Goal: Task Accomplishment & Management: Manage account settings

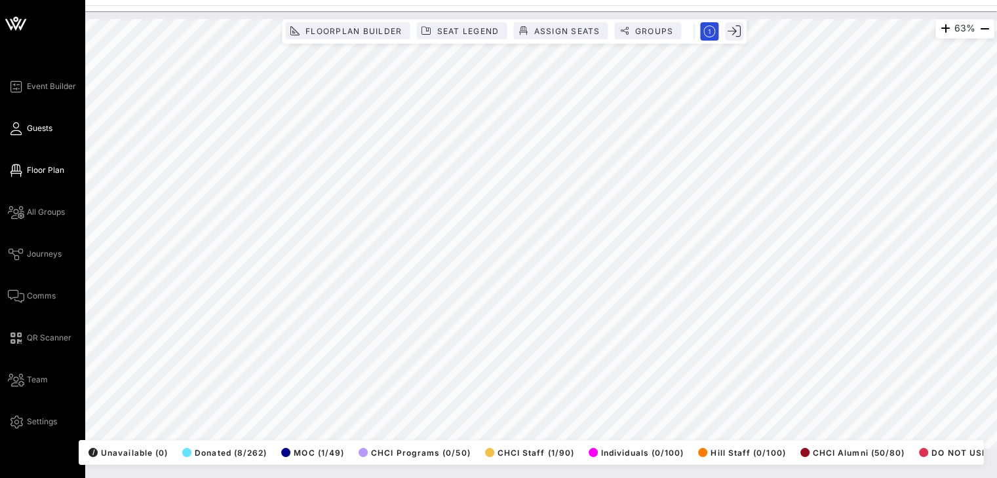
click at [28, 126] on span "Guests" at bounding box center [40, 129] width 26 height 12
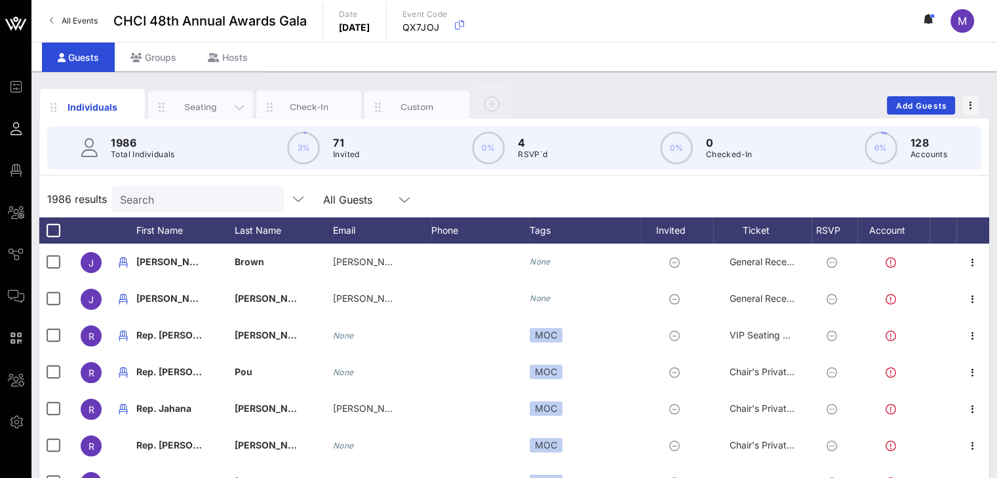
click at [218, 104] on div "Seating" at bounding box center [201, 107] width 58 height 12
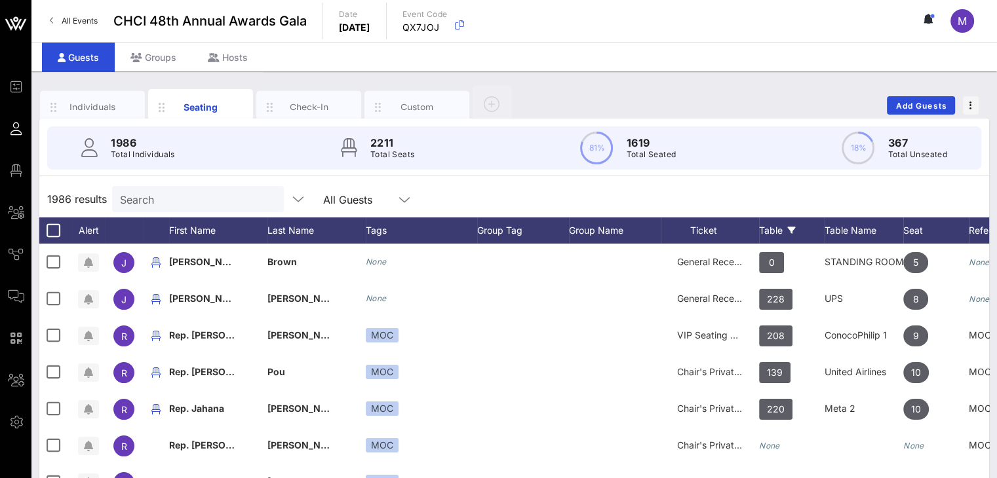
click at [767, 227] on div "Table" at bounding box center [792, 231] width 66 height 26
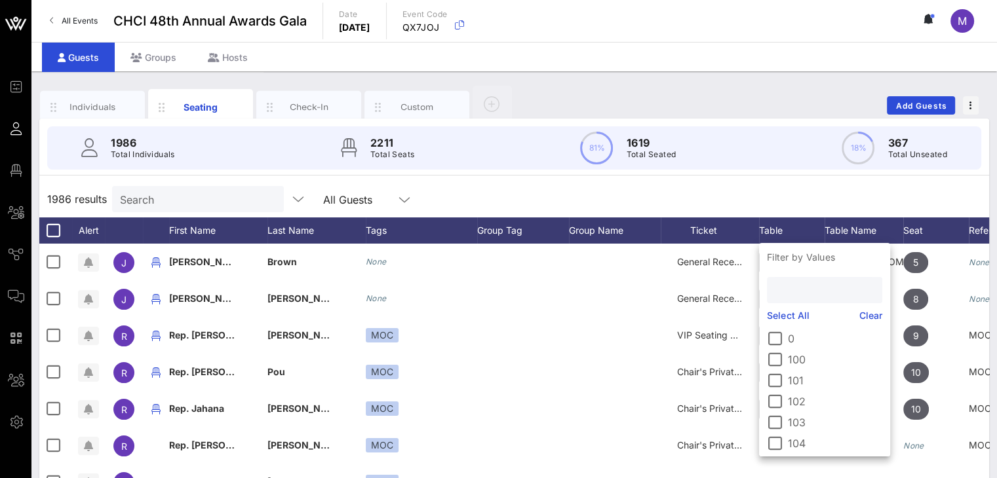
click at [796, 288] on input "text" at bounding box center [823, 290] width 97 height 17
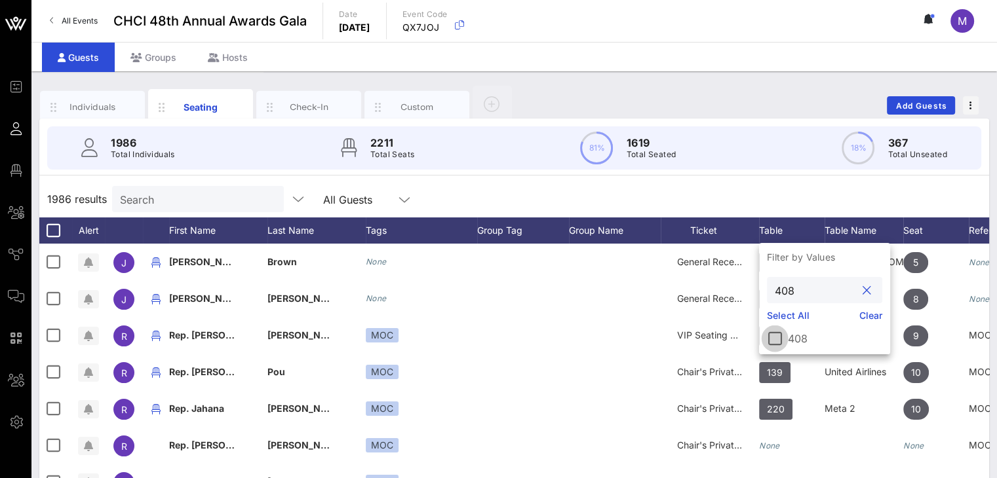
type input "408"
click at [779, 338] on div at bounding box center [775, 339] width 22 height 22
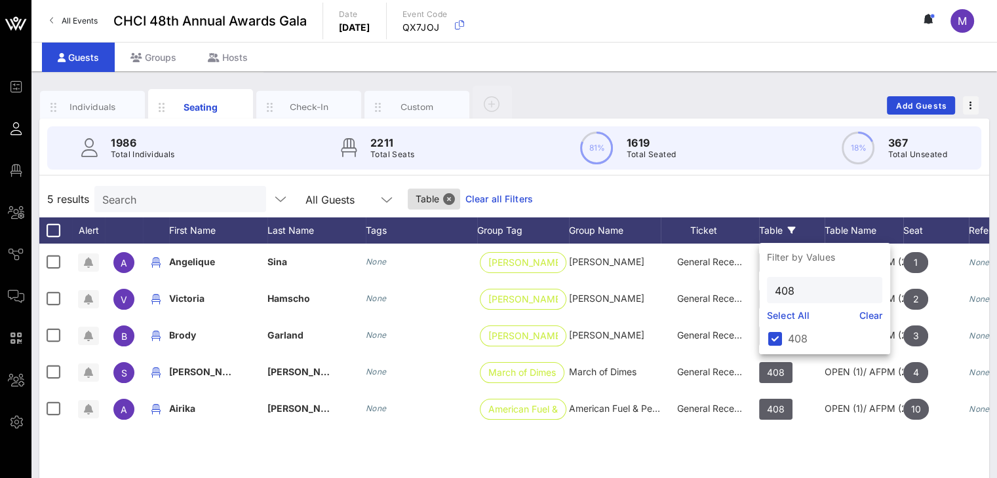
click at [832, 454] on div "A Angelique Sina None Matson Matson General Reception 408 OPEN (1)/ AFPM (2)/Ma…" at bounding box center [514, 440] width 950 height 393
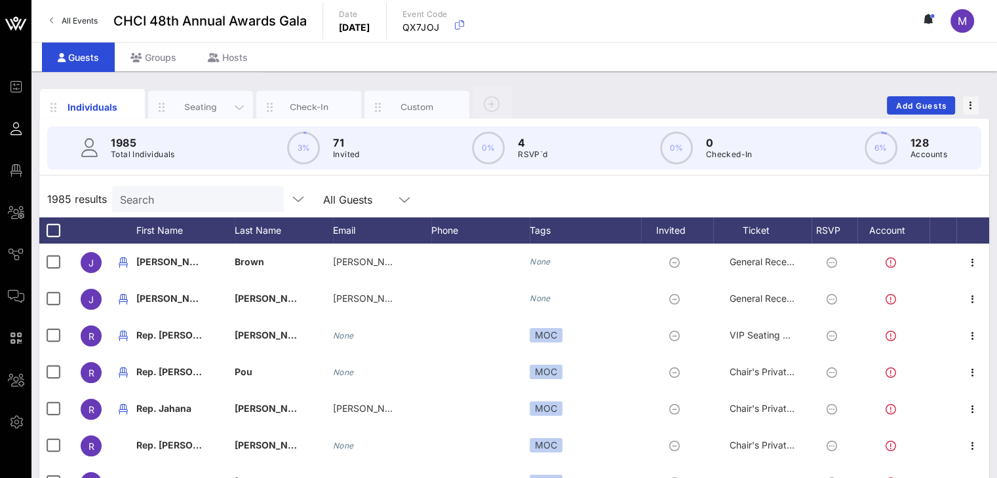
click at [227, 105] on div "Seating" at bounding box center [201, 107] width 58 height 12
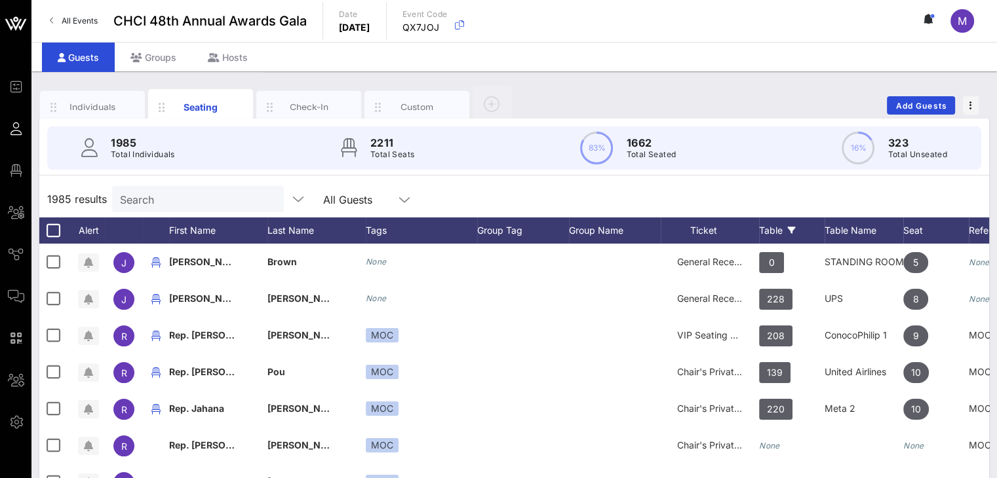
click at [773, 228] on div "Table" at bounding box center [792, 231] width 66 height 26
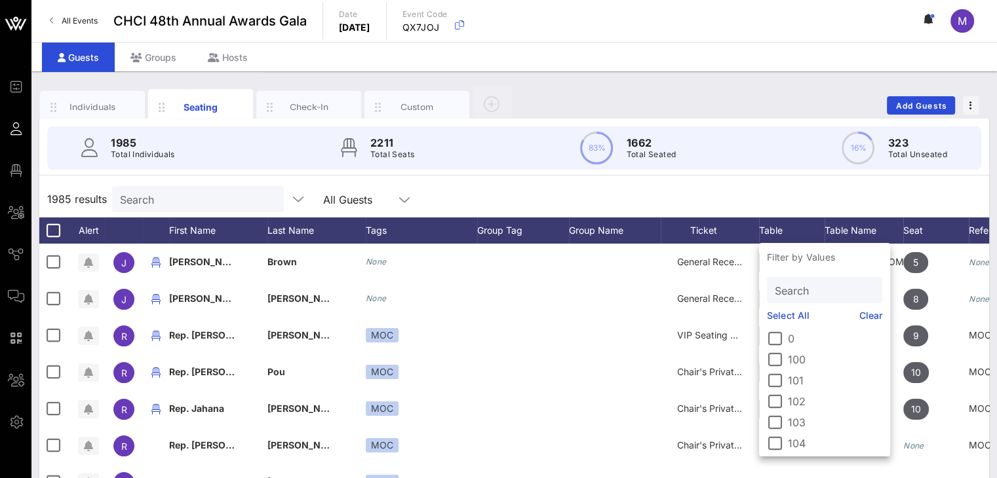
drag, startPoint x: 800, startPoint y: 296, endPoint x: 777, endPoint y: 302, distance: 23.2
click at [794, 296] on input "Search" at bounding box center [823, 290] width 97 height 17
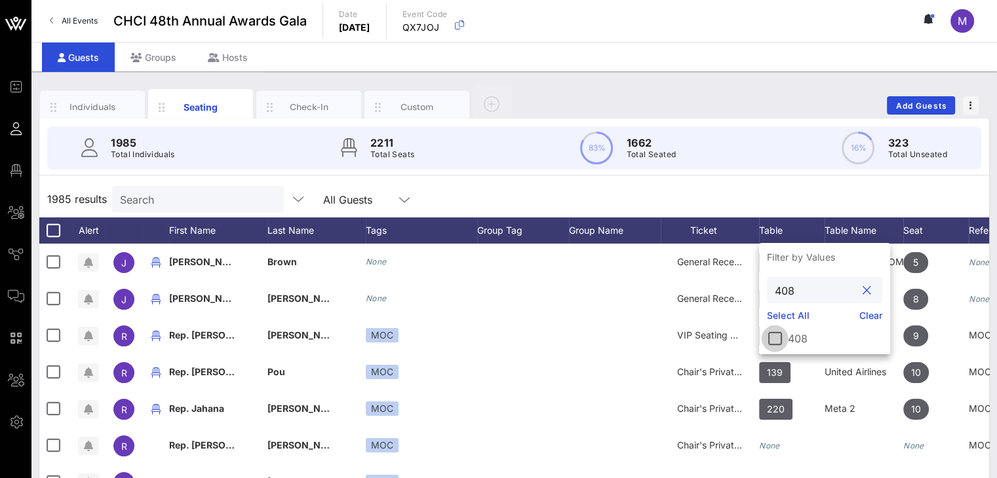
type input "408"
click at [779, 339] on div at bounding box center [775, 339] width 22 height 22
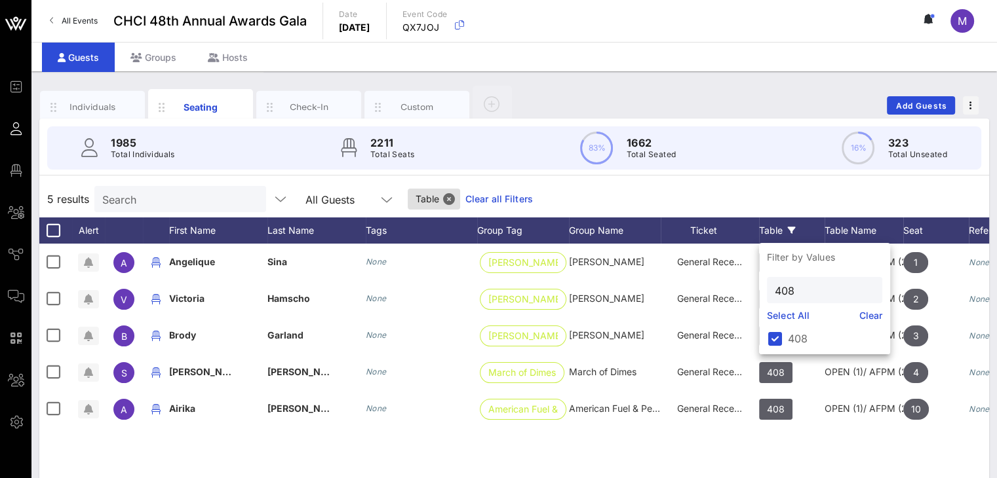
click at [792, 195] on div "5 results Search All Guests Table Clear all Filters" at bounding box center [514, 199] width 950 height 37
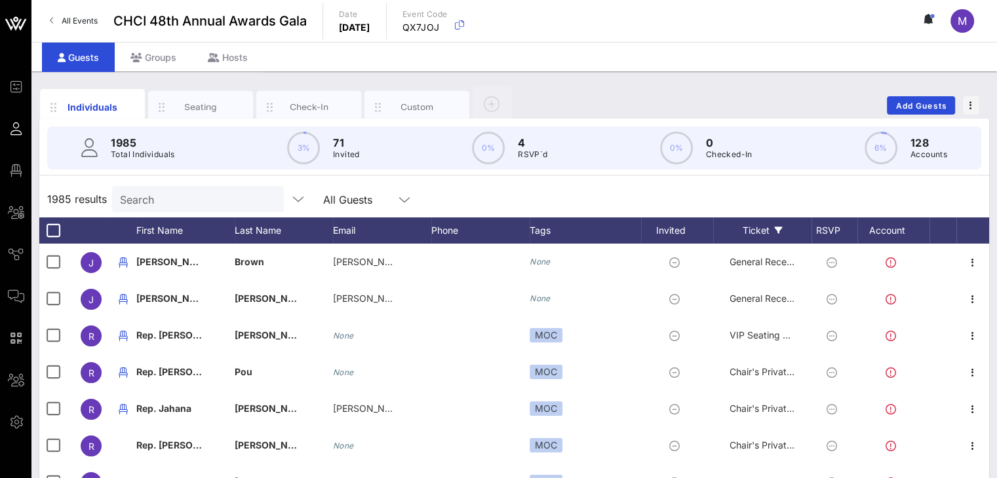
click at [778, 228] on icon at bounding box center [779, 231] width 8 height 8
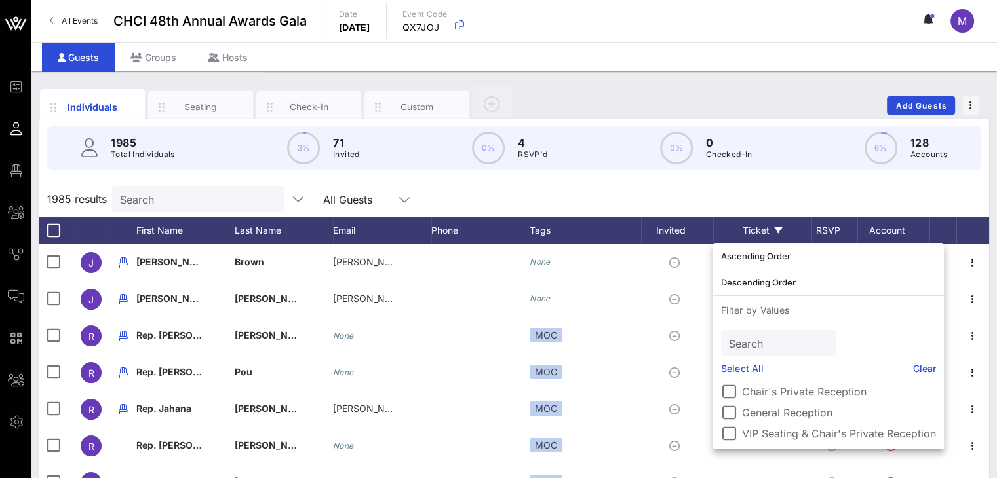
click at [776, 225] on div "Ticket" at bounding box center [762, 231] width 98 height 26
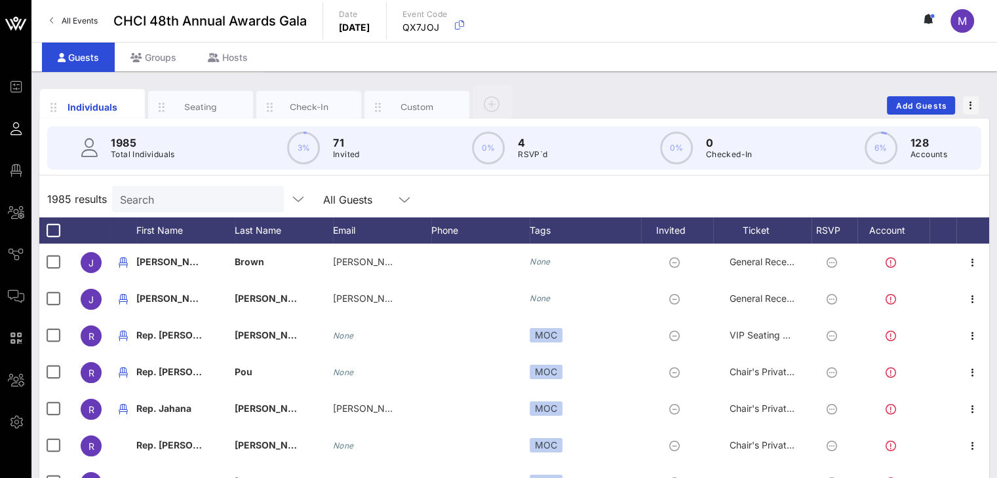
drag, startPoint x: 216, startPoint y: 102, endPoint x: 739, endPoint y: 187, distance: 529.3
click at [215, 102] on div "Seating" at bounding box center [201, 107] width 58 height 12
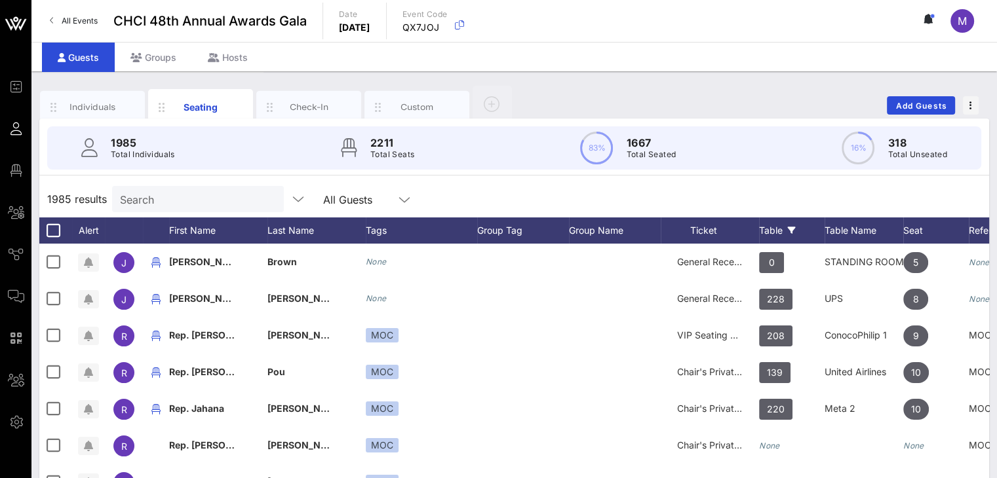
click at [772, 228] on div "Table" at bounding box center [792, 231] width 66 height 26
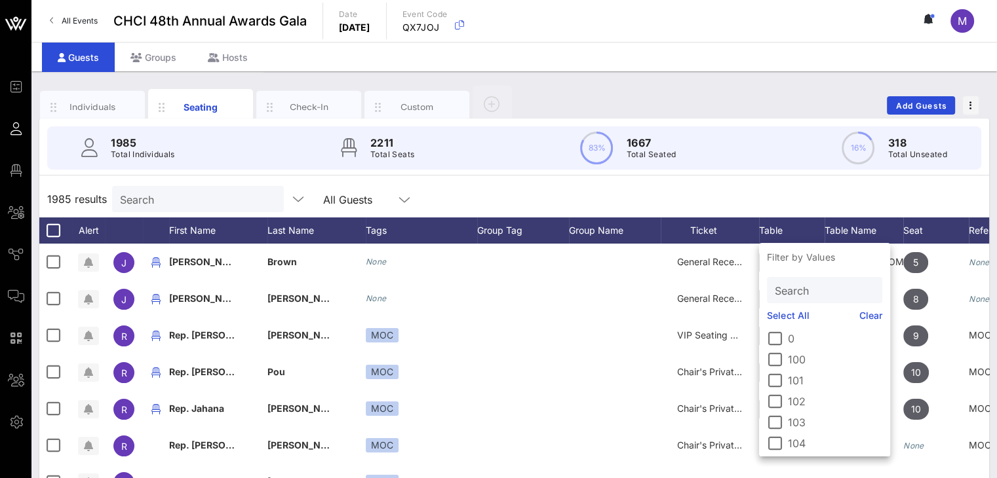
click at [797, 290] on input "Search" at bounding box center [823, 290] width 97 height 17
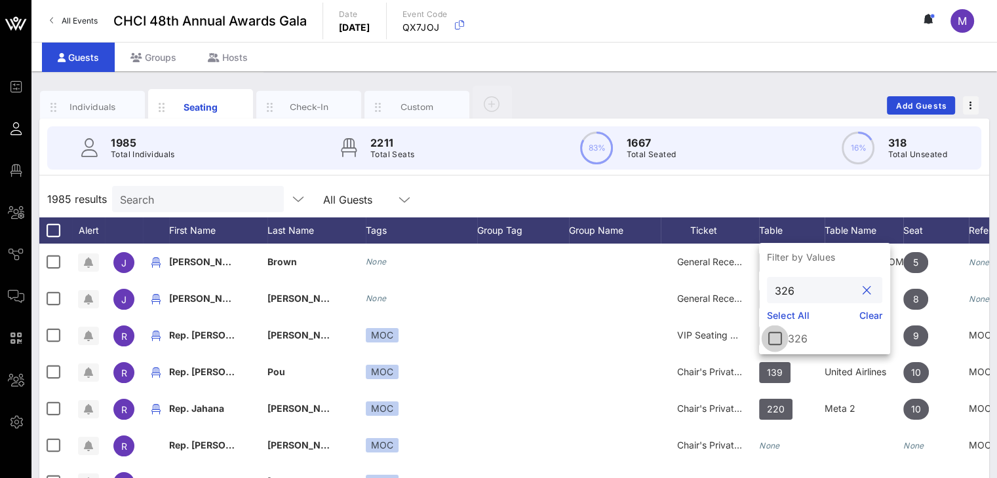
type input "326"
click at [776, 339] on div at bounding box center [775, 339] width 22 height 22
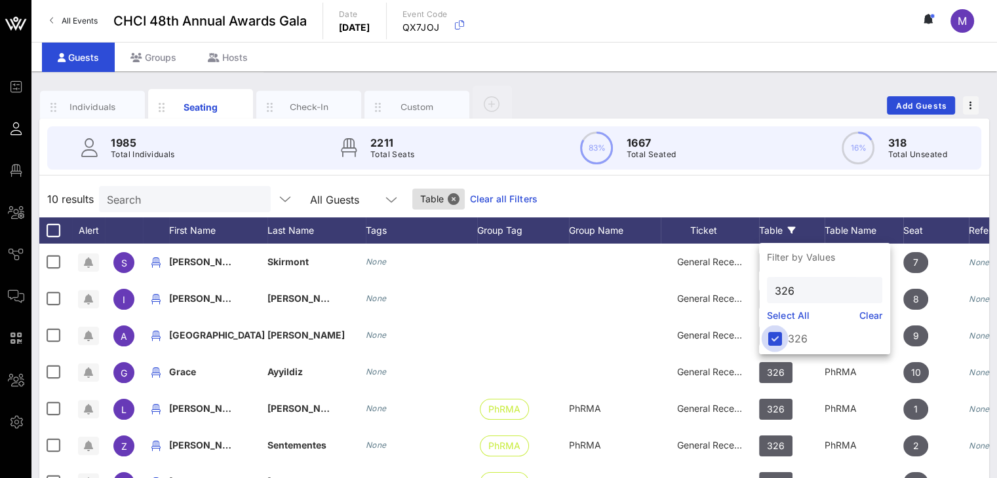
click at [783, 334] on div at bounding box center [775, 339] width 22 height 22
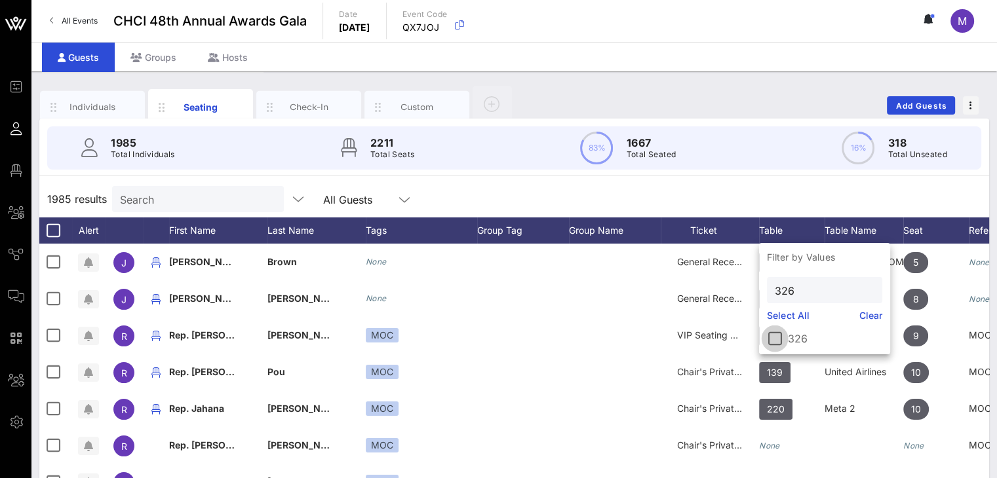
click at [781, 339] on div at bounding box center [775, 339] width 22 height 22
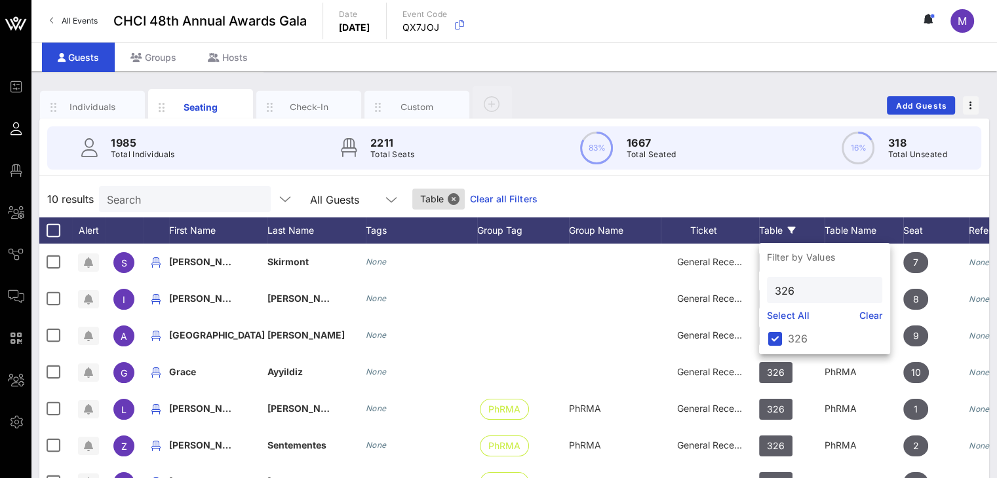
click at [821, 193] on div "10 results Search All Guests Table Clear all Filters" at bounding box center [514, 199] width 950 height 37
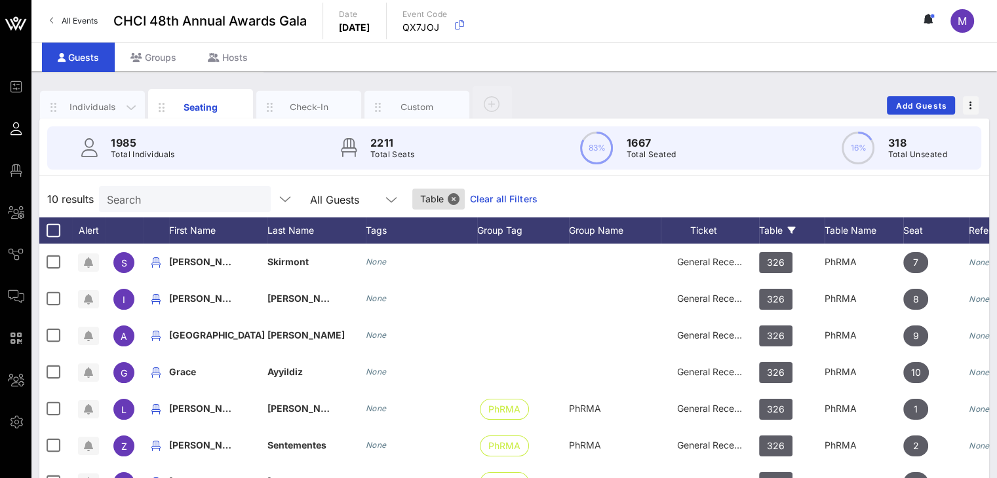
click at [114, 106] on div "Individuals" at bounding box center [93, 107] width 58 height 12
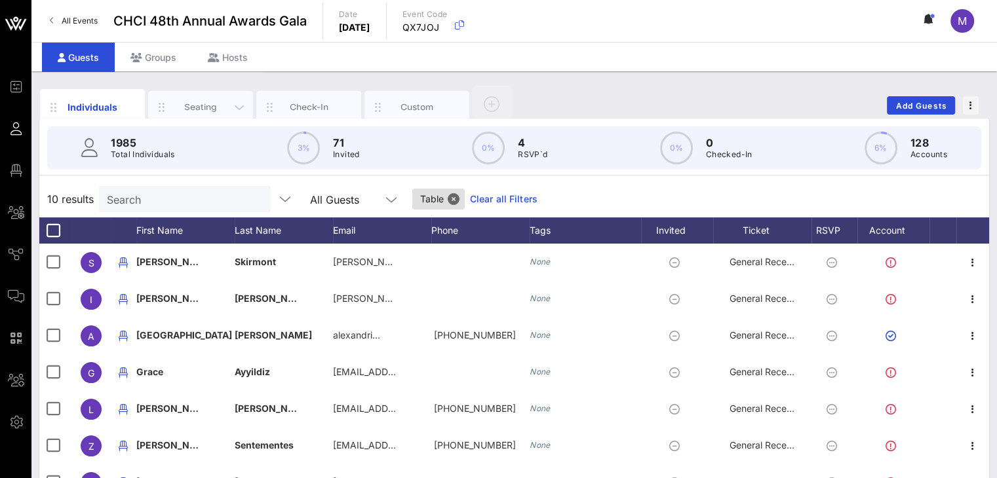
click at [201, 106] on div "Seating" at bounding box center [201, 107] width 58 height 12
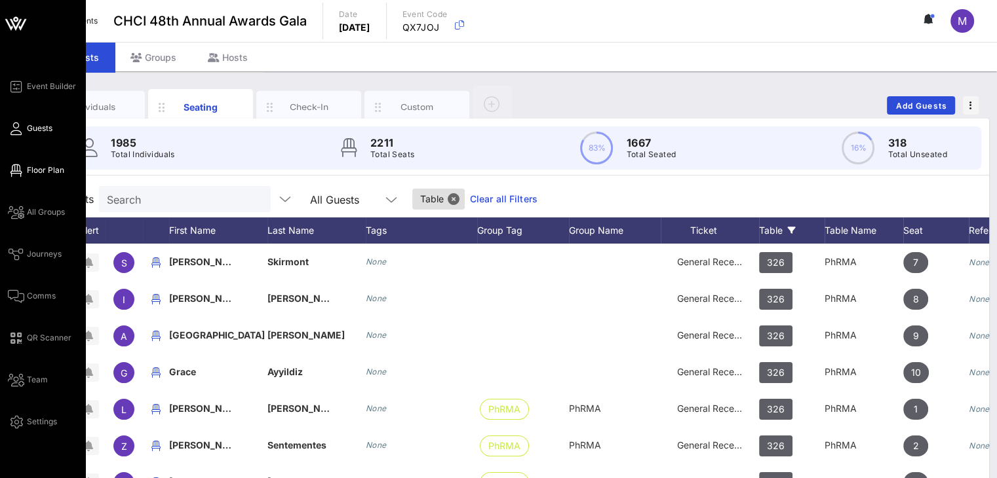
click at [35, 168] on span "Floor Plan" at bounding box center [45, 171] width 37 height 12
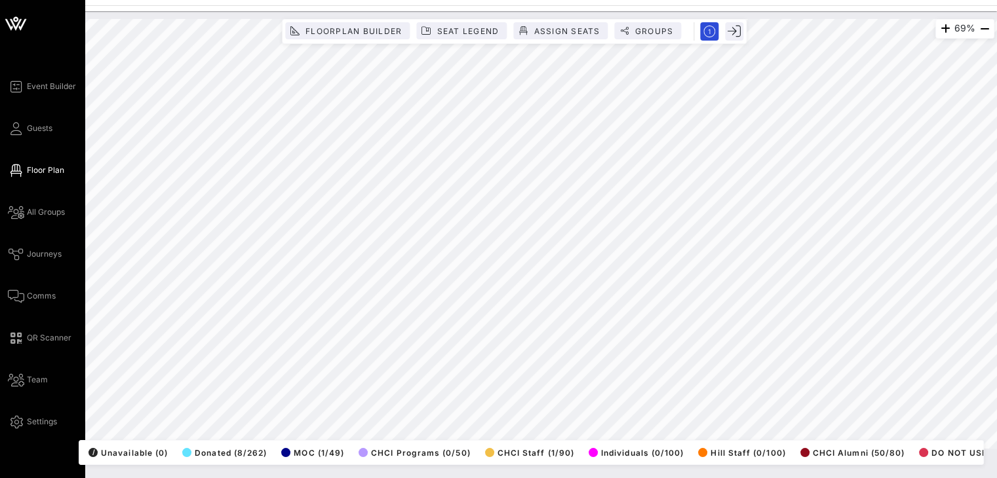
click at [0, 373] on div "Event Builder Guests Floor Plan All Groups Journeys Comms QR Scanner Team Setti…" at bounding box center [498, 239] width 997 height 478
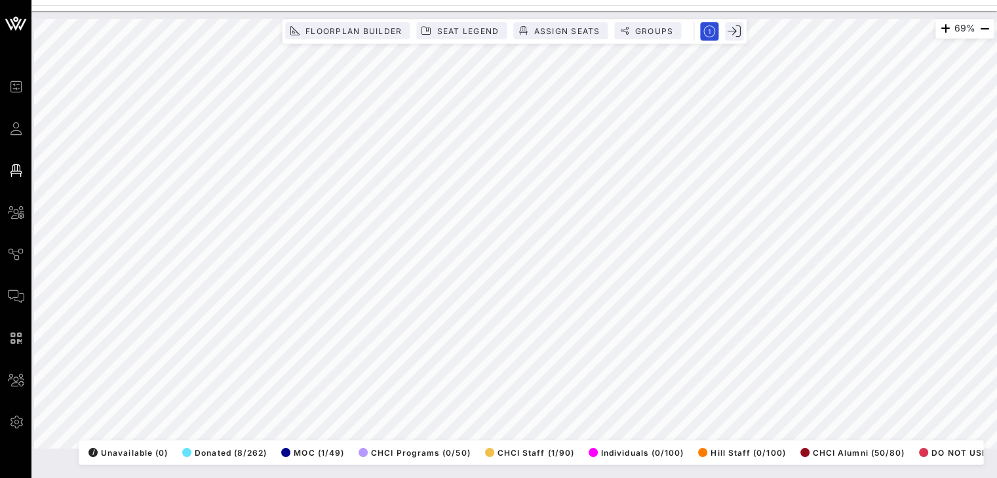
click at [725, 478] on html "Event Builder Guests Floor Plan All Groups Journeys Comms QR Scanner Team Setti…" at bounding box center [498, 239] width 997 height 478
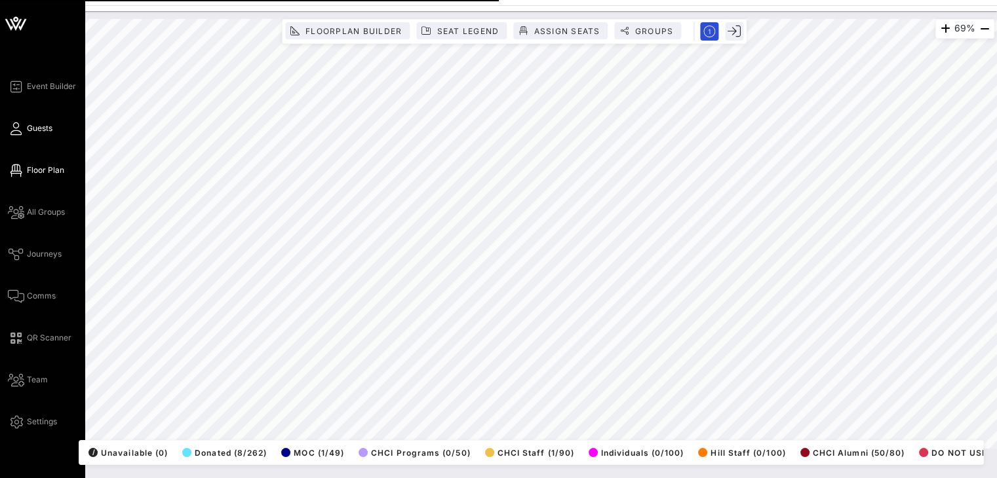
click at [44, 126] on span "Guests" at bounding box center [40, 129] width 26 height 12
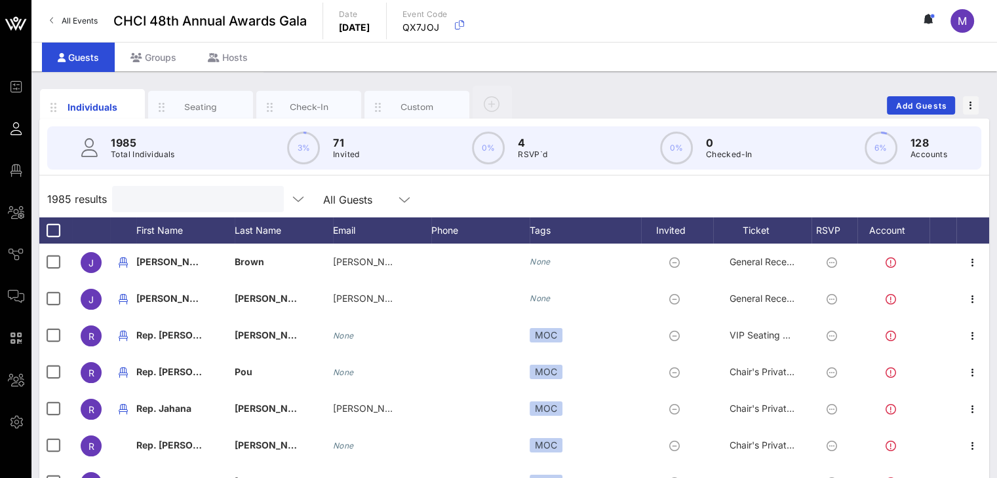
drag, startPoint x: 207, startPoint y: 196, endPoint x: 204, endPoint y: 189, distance: 7.7
click at [207, 195] on input "text" at bounding box center [196, 199] width 153 height 17
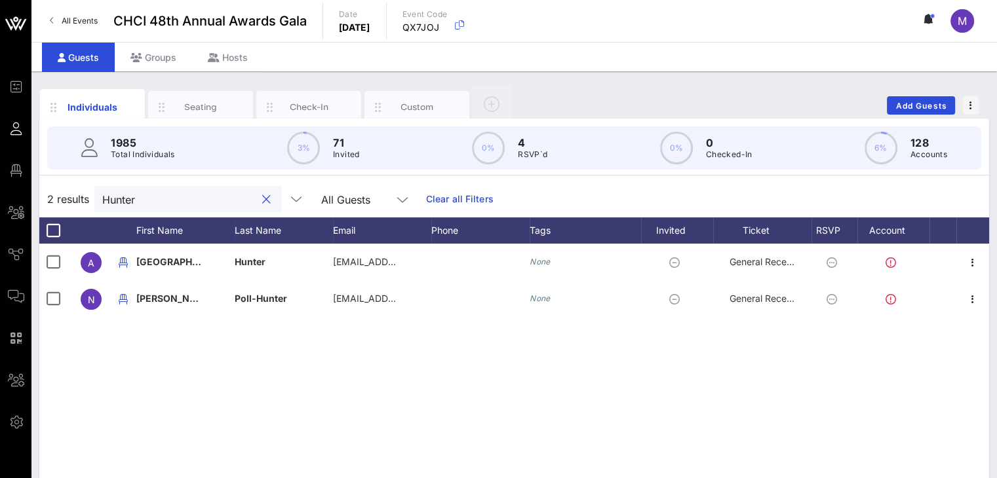
drag, startPoint x: 174, startPoint y: 196, endPoint x: 89, endPoint y: 197, distance: 84.6
click at [89, 197] on div "2 results Hunter All Guests Clear all Filters" at bounding box center [514, 199] width 950 height 37
drag, startPoint x: 163, startPoint y: 198, endPoint x: 90, endPoint y: 203, distance: 72.9
click at [90, 203] on div "2 results cynthia All Guests Clear all Filters" at bounding box center [514, 199] width 950 height 37
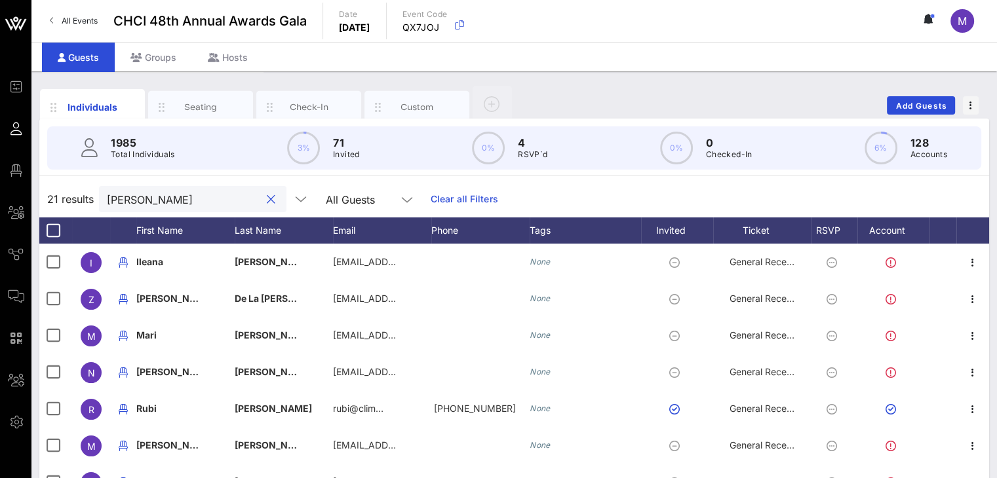
type input "Cruz"
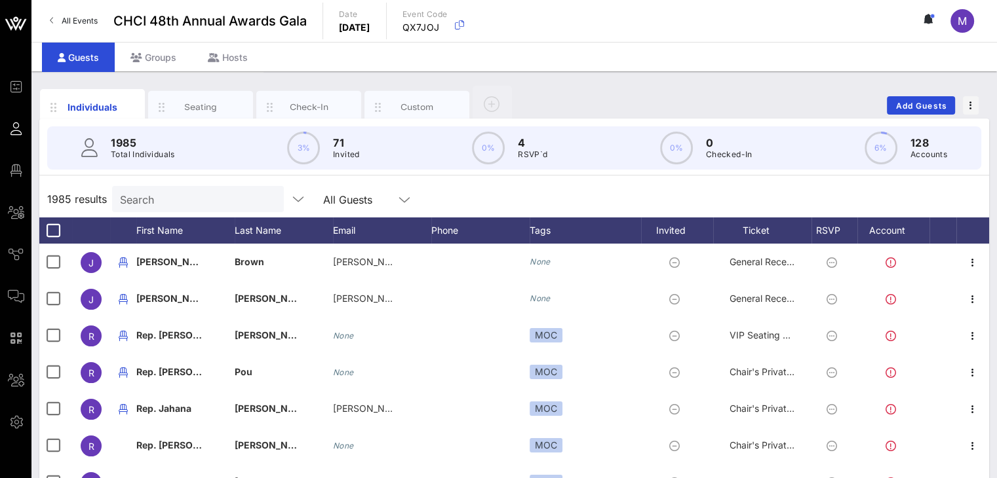
click at [197, 200] on input "Search" at bounding box center [196, 199] width 153 height 17
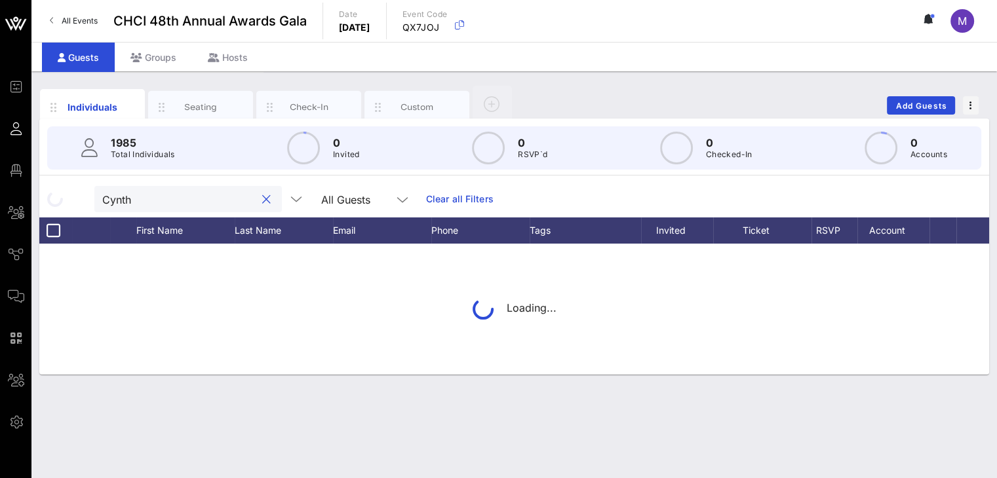
type input "Cynthi"
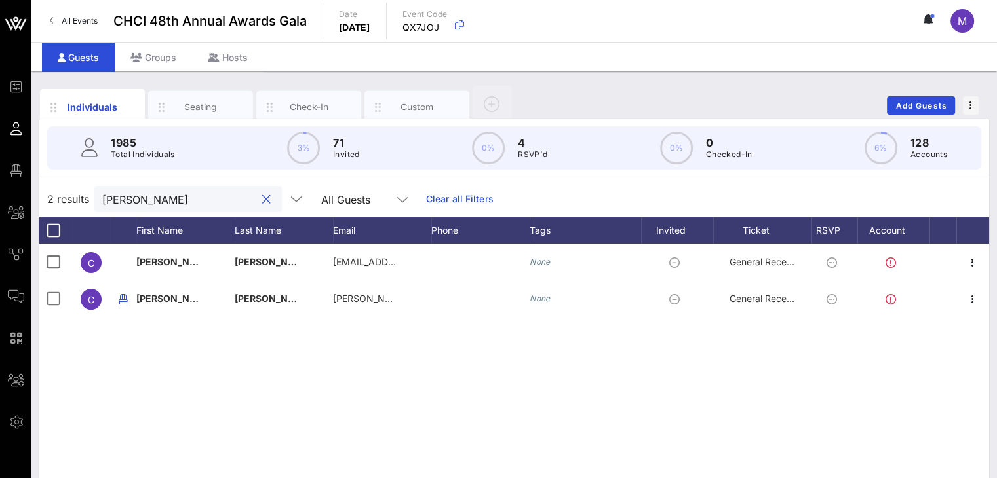
drag, startPoint x: 187, startPoint y: 205, endPoint x: 83, endPoint y: 200, distance: 104.3
click at [83, 200] on div "2 results Cynthi All Guests Clear all Filters" at bounding box center [514, 199] width 950 height 37
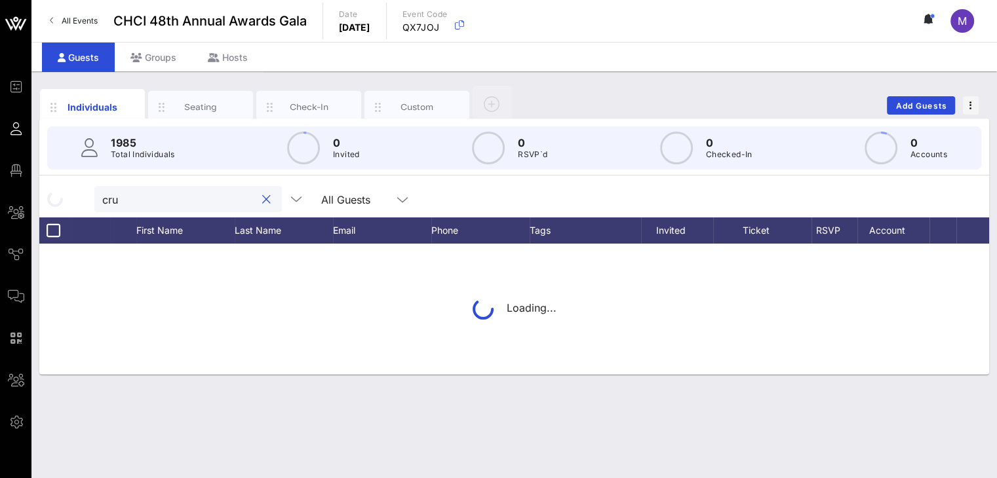
type input "[PERSON_NAME]"
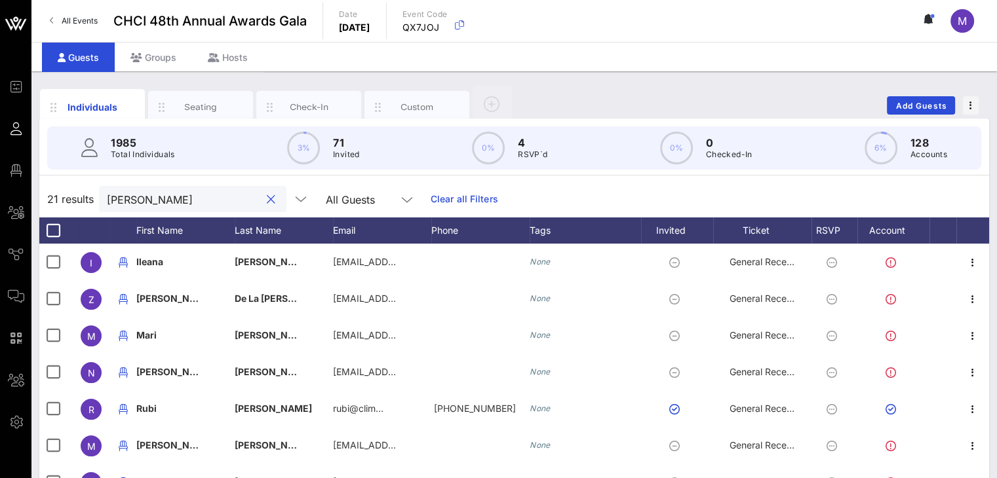
drag, startPoint x: 153, startPoint y: 197, endPoint x: 100, endPoint y: 199, distance: 52.5
click at [100, 199] on div "cruz" at bounding box center [192, 199] width 187 height 26
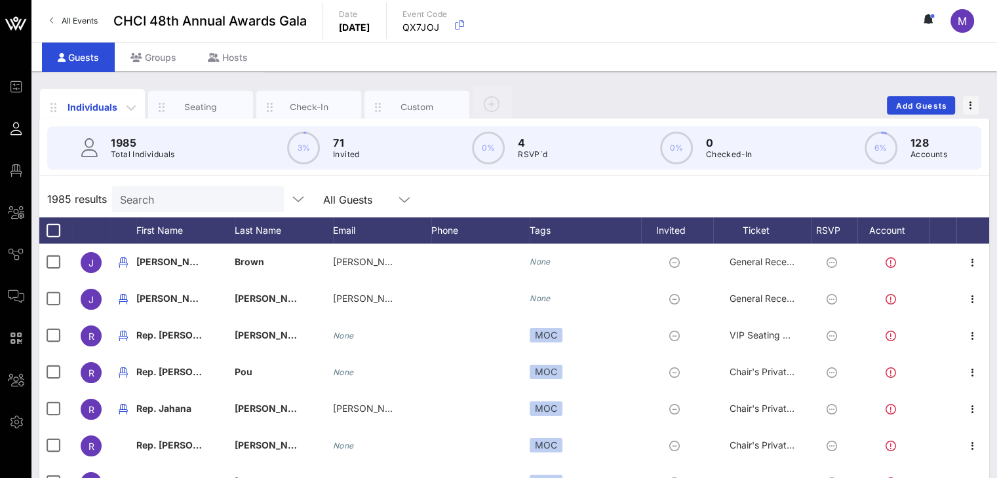
click at [99, 113] on div "Individuals" at bounding box center [92, 107] width 105 height 36
click at [165, 202] on input "Search" at bounding box center [196, 199] width 153 height 17
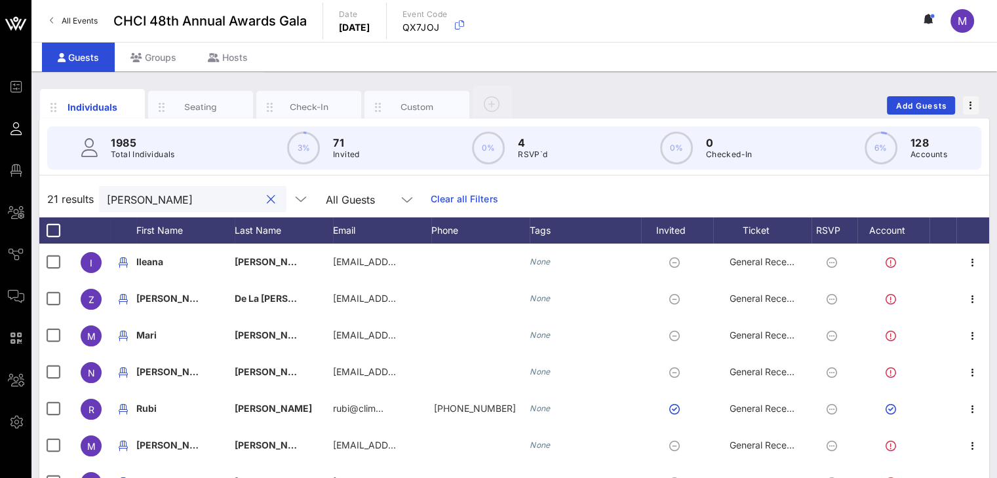
drag, startPoint x: 138, startPoint y: 200, endPoint x: 91, endPoint y: 189, distance: 47.8
click at [91, 189] on div "21 results [PERSON_NAME] All Guests Clear all Filters" at bounding box center [514, 199] width 950 height 37
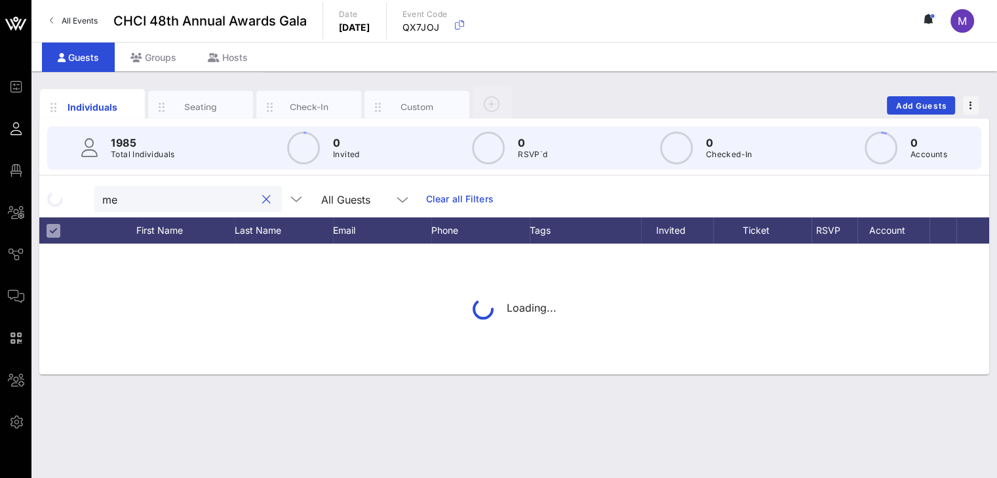
type input "m"
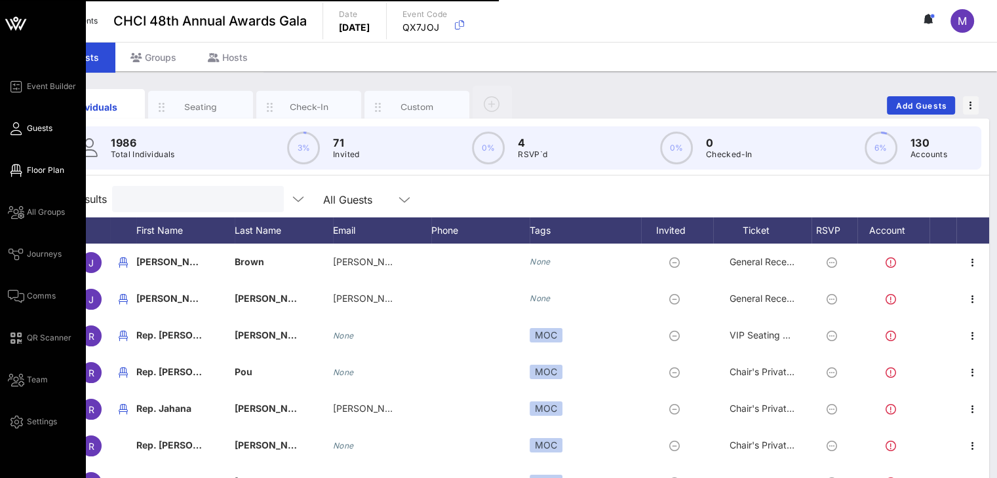
click at [48, 172] on span "Floor Plan" at bounding box center [45, 171] width 37 height 12
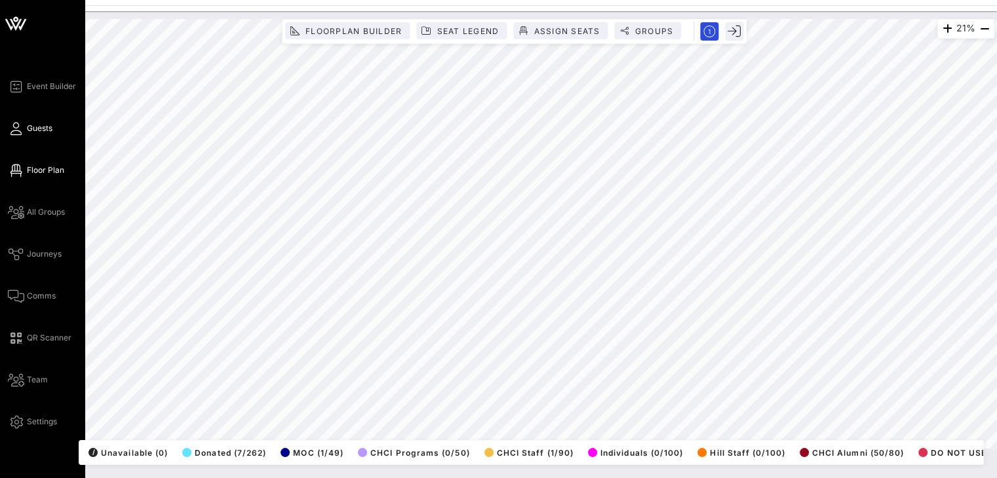
click at [29, 132] on span "Guests" at bounding box center [40, 129] width 26 height 12
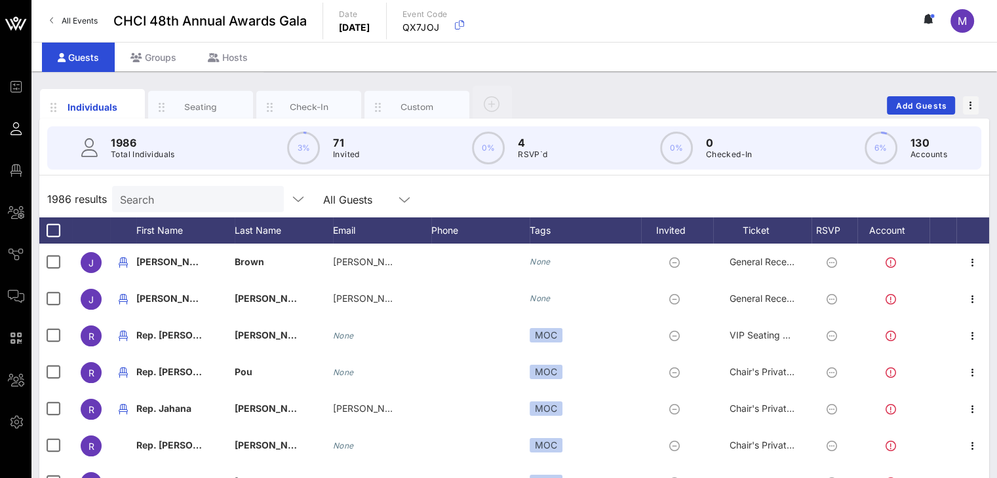
click at [191, 200] on input "Search" at bounding box center [196, 199] width 153 height 17
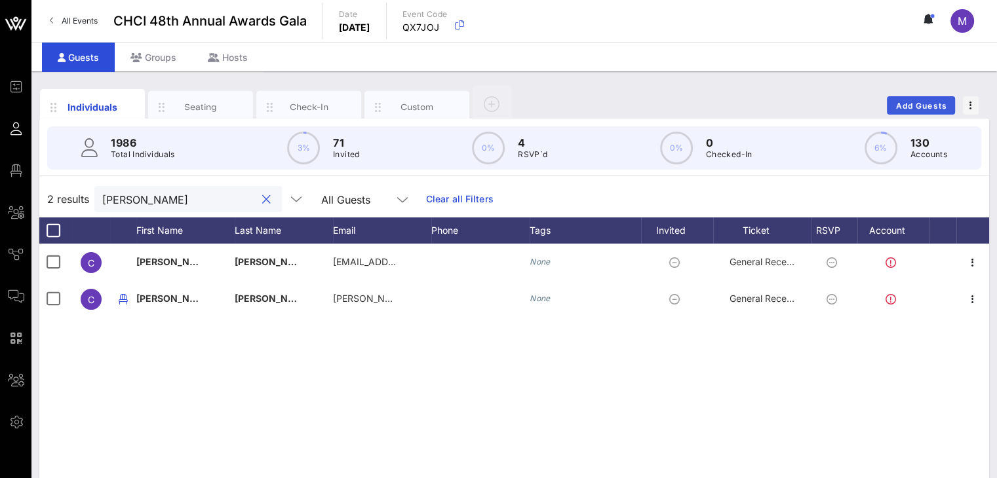
type input "[PERSON_NAME]"
click at [922, 102] on span "Add Guests" at bounding box center [921, 106] width 52 height 10
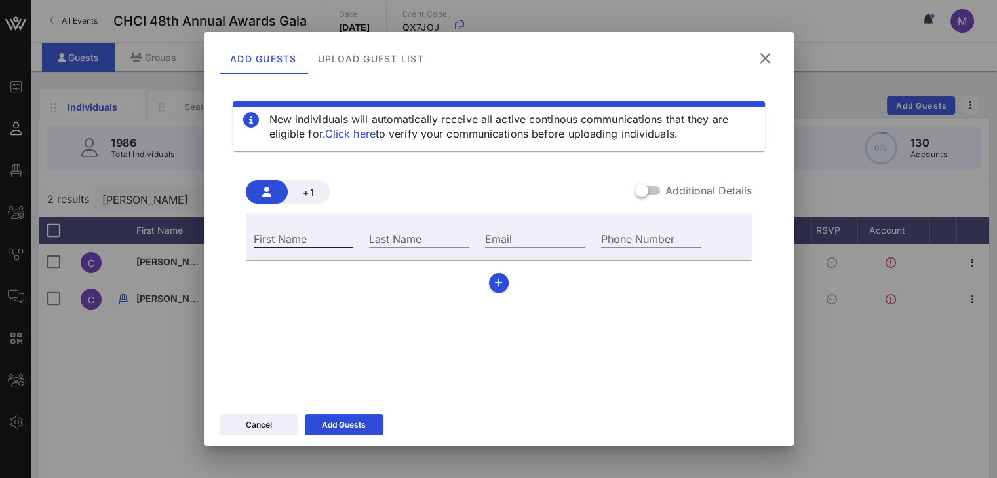
click at [290, 233] on div "First Name" at bounding box center [304, 238] width 100 height 17
type input "[PERSON_NAME]"
click at [378, 241] on input "Last Name" at bounding box center [419, 238] width 100 height 17
type input "[PERSON_NAME]"
click at [497, 240] on input "Email" at bounding box center [535, 238] width 100 height 17
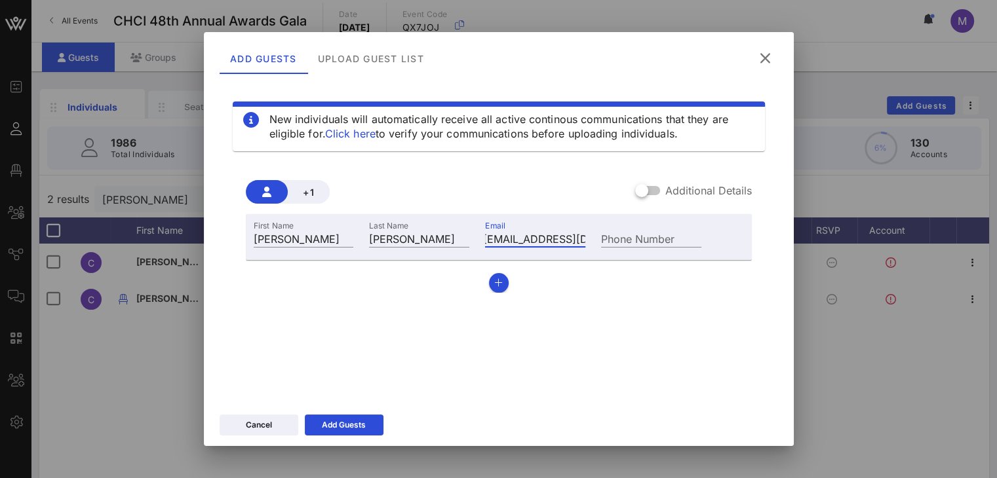
scroll to position [0, 11]
type input "meg4cruz@gmail.com"
click at [499, 286] on icon "button" at bounding box center [498, 283] width 9 height 9
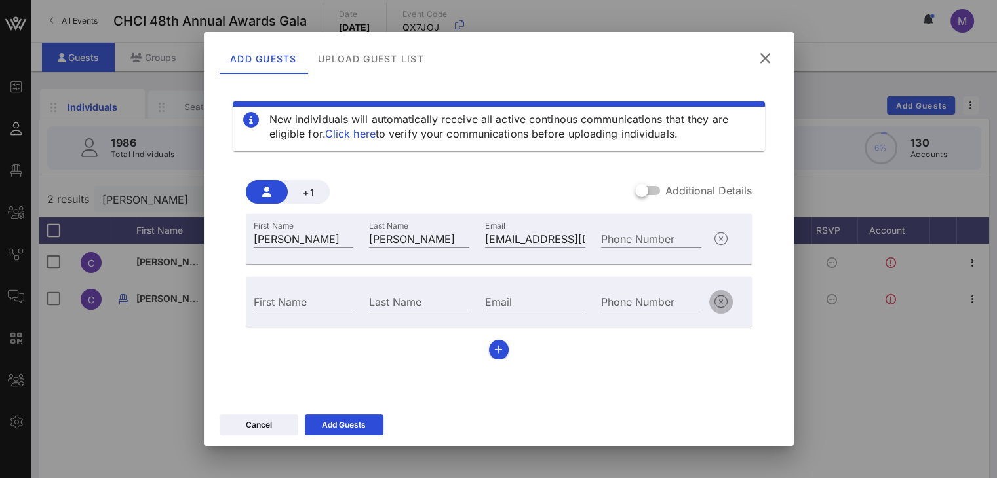
click at [719, 302] on icon "button" at bounding box center [721, 302] width 16 height 16
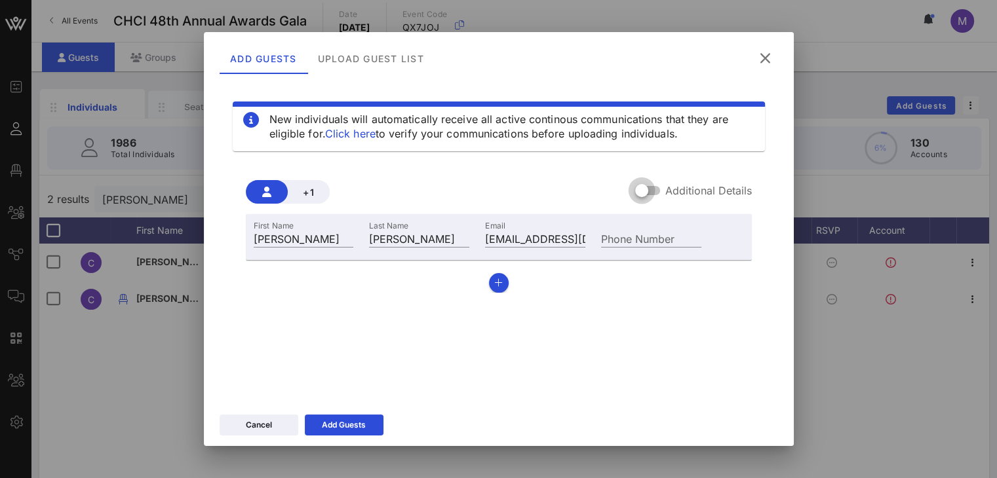
click at [648, 187] on div at bounding box center [641, 191] width 22 height 22
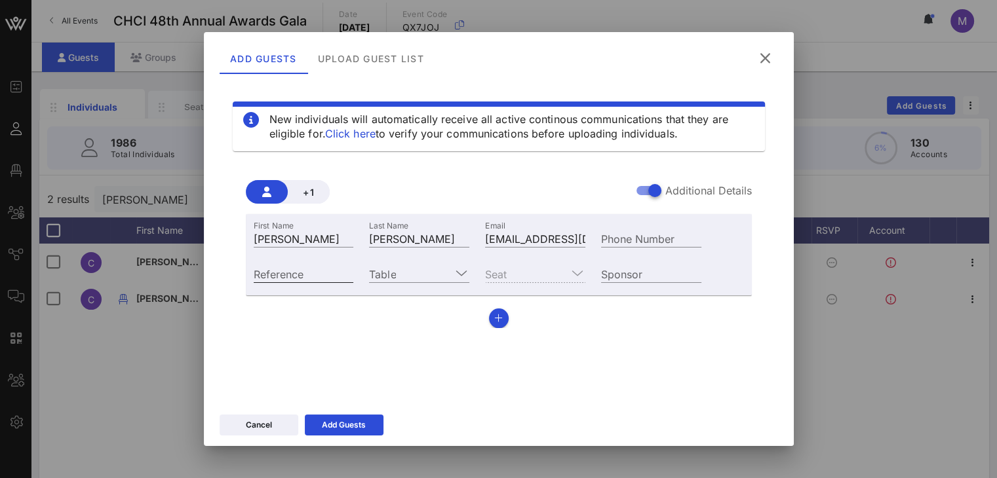
click at [296, 276] on input "Reference" at bounding box center [304, 273] width 100 height 17
type input "Individual Ticket"
click at [343, 422] on icon at bounding box center [344, 425] width 10 height 9
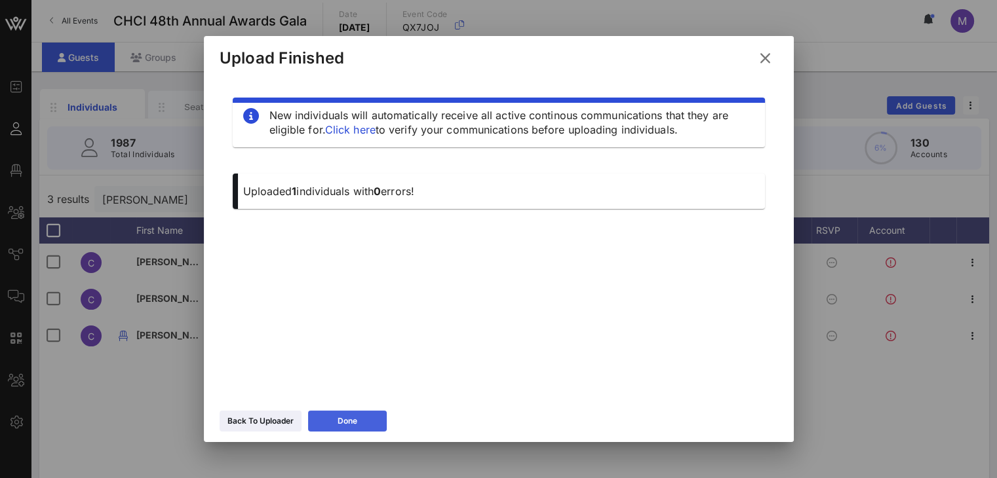
click at [328, 420] on button "Done" at bounding box center [347, 421] width 79 height 21
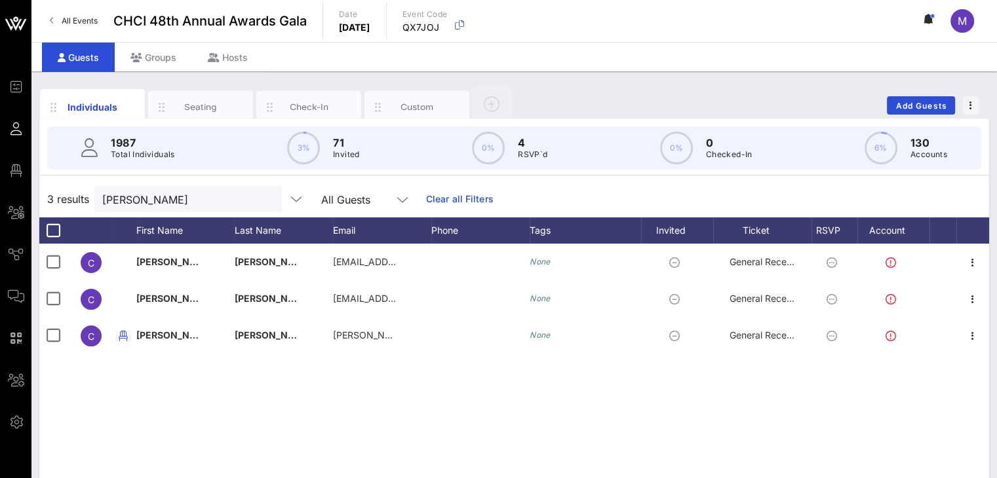
click at [371, 372] on div "c cynthia Jasso-Rotunno cj.rotunno@mail.house.gov None General Reception C Cynt…" at bounding box center [514, 440] width 950 height 393
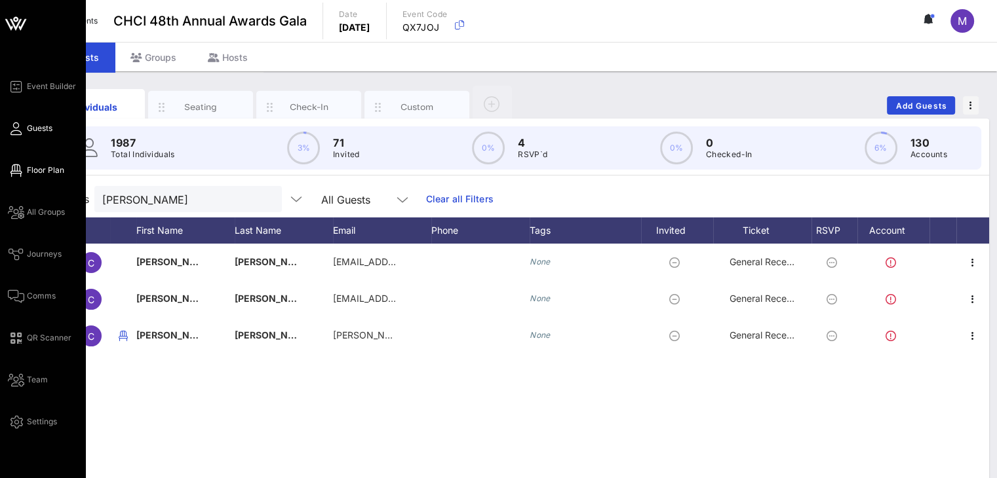
click at [56, 172] on span "Floor Plan" at bounding box center [45, 171] width 37 height 12
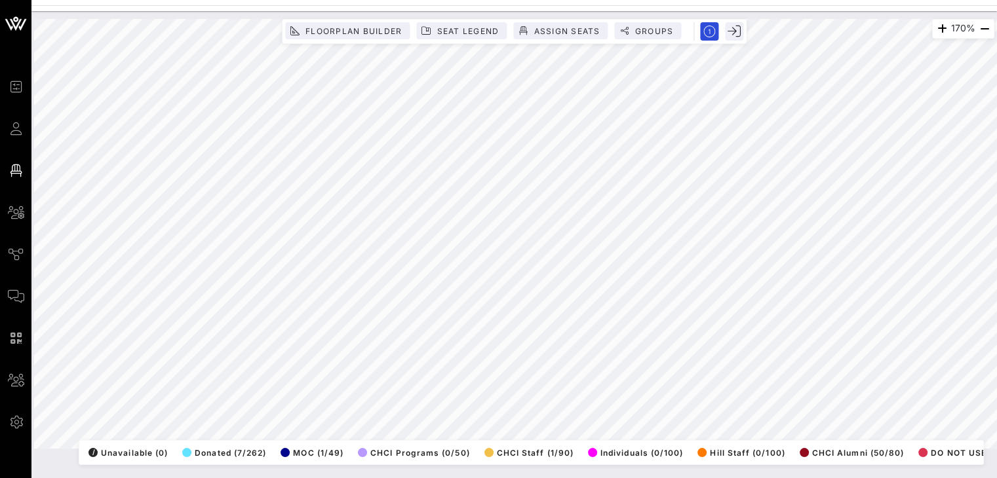
click at [950, 478] on html "Event Builder Guests Floor Plan All Groups Journeys Comms QR Scanner Team Setti…" at bounding box center [498, 239] width 997 height 478
click at [971, 446] on div "170% Floorplan Builder Seat Legend Assign Seats Groups Exit All Reserved Shared…" at bounding box center [514, 234] width 960 height 430
click at [724, 478] on html "Event Builder Guests Floor Plan All Groups Journeys Comms QR Scanner Team Setti…" at bounding box center [498, 239] width 997 height 478
click at [996, 447] on html "Event Builder Guests Floor Plan All Groups Journeys Comms QR Scanner Team Setti…" at bounding box center [498, 239] width 997 height 478
click at [615, 478] on html "Event Builder Guests Floor Plan All Groups Journeys Comms QR Scanner Team Setti…" at bounding box center [498, 239] width 997 height 478
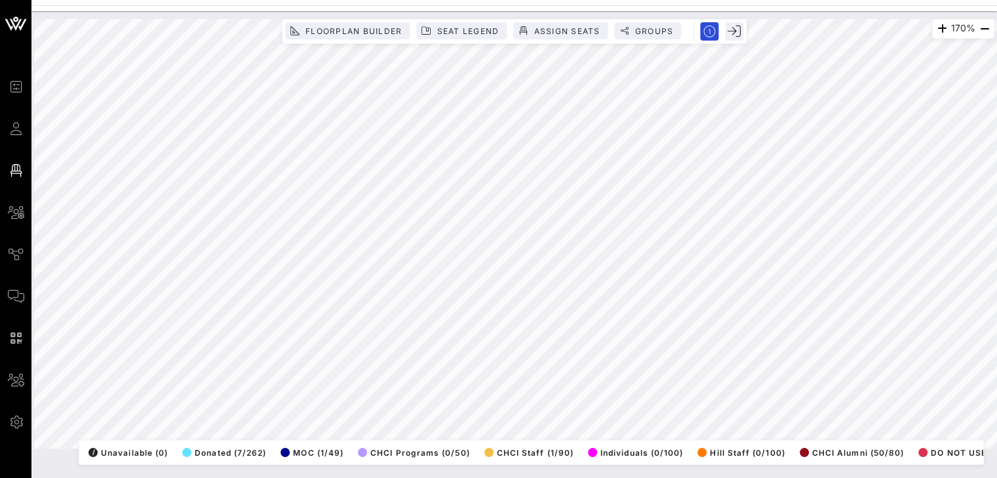
click at [762, 478] on html "Event Builder Guests Floor Plan All Groups Journeys Comms QR Scanner Team Setti…" at bounding box center [498, 239] width 997 height 478
click at [996, 294] on html "Event Builder Guests Floor Plan All Groups Journeys Comms QR Scanner Team Setti…" at bounding box center [498, 239] width 997 height 478
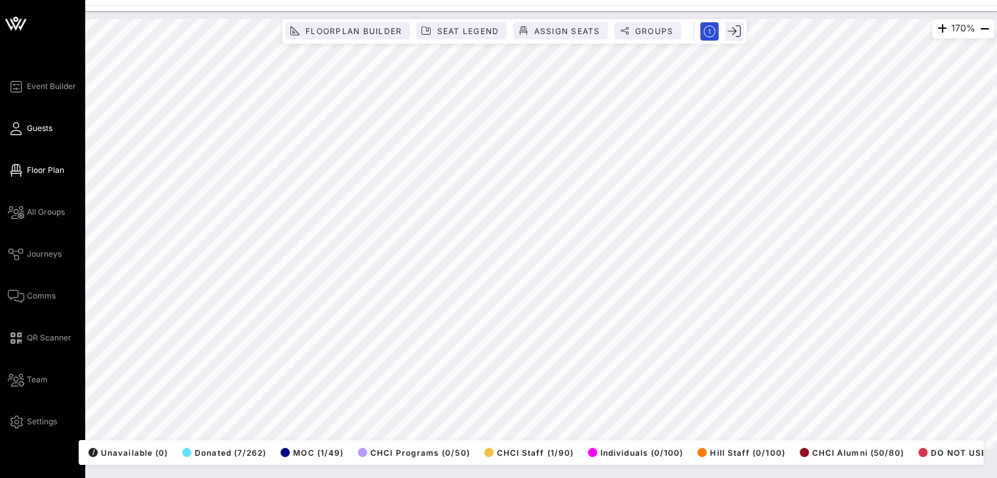
click at [35, 128] on span "Guests" at bounding box center [40, 129] width 26 height 12
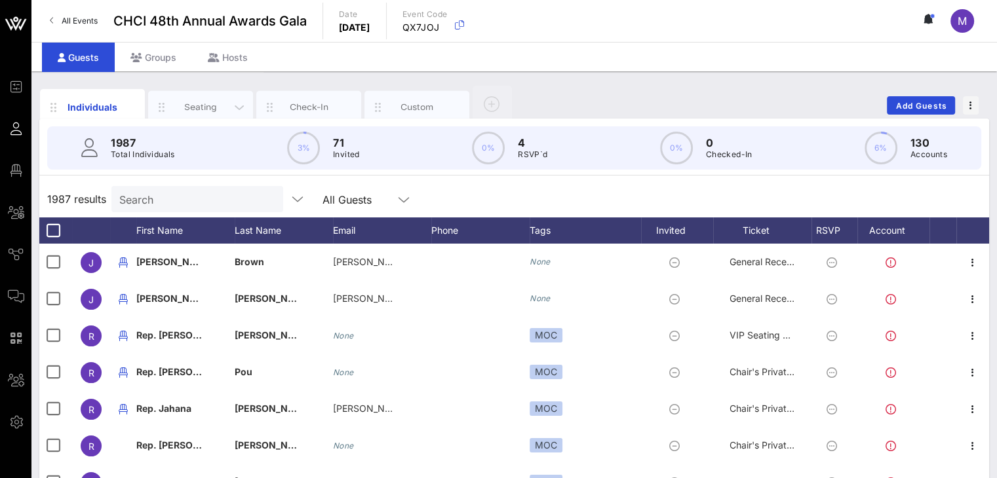
click at [191, 104] on div "Seating" at bounding box center [201, 107] width 58 height 12
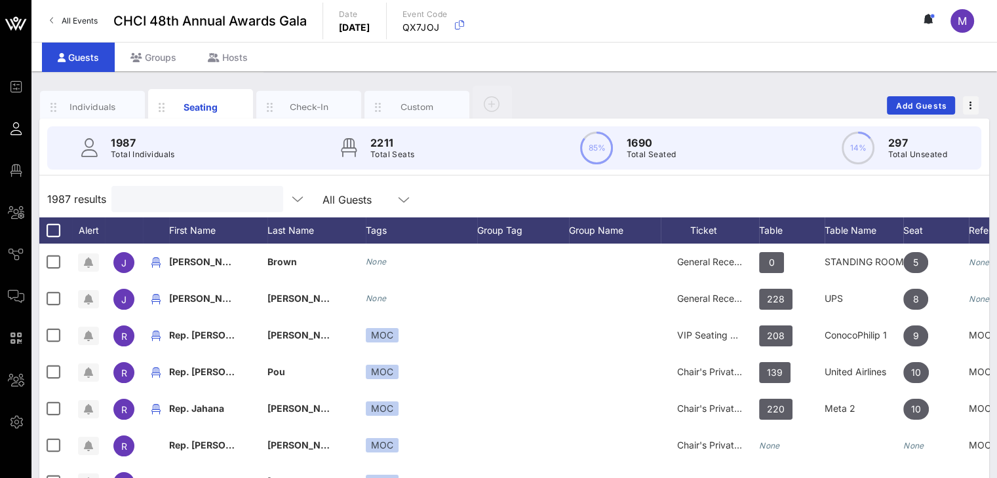
click at [194, 199] on input "text" at bounding box center [195, 199] width 153 height 17
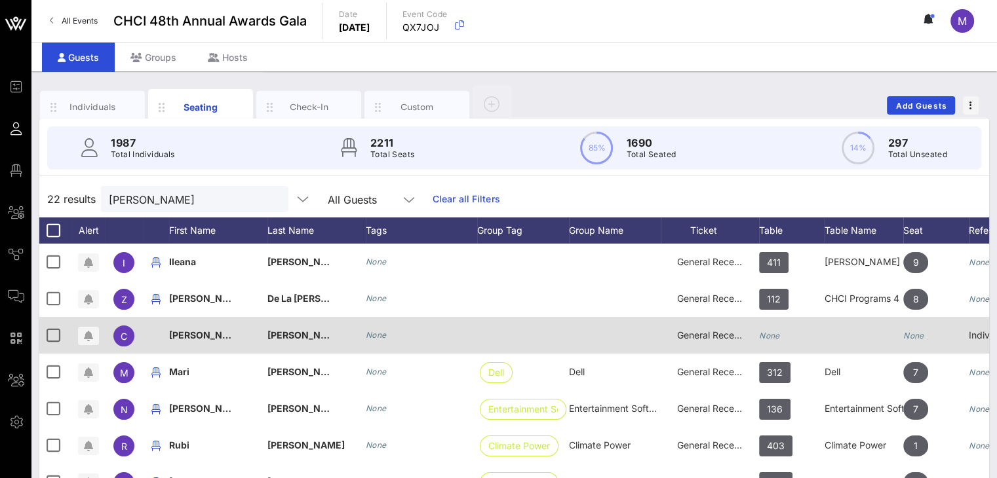
click at [768, 335] on icon "None" at bounding box center [769, 336] width 21 height 10
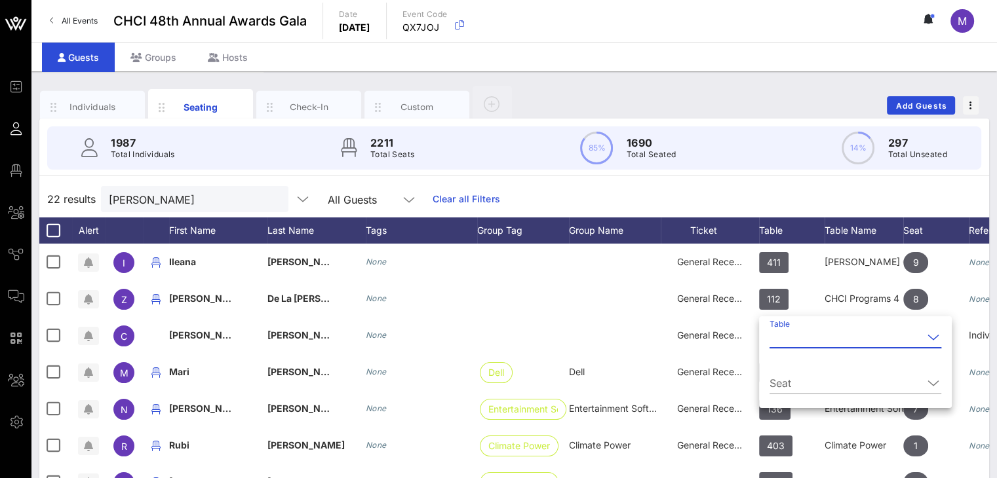
click at [786, 336] on input "Table" at bounding box center [845, 337] width 153 height 21
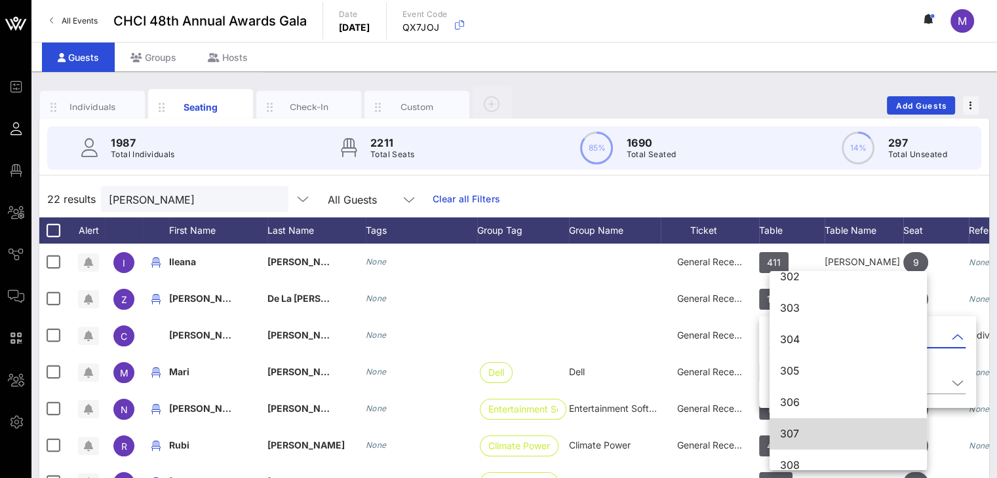
scroll to position [2606, 0]
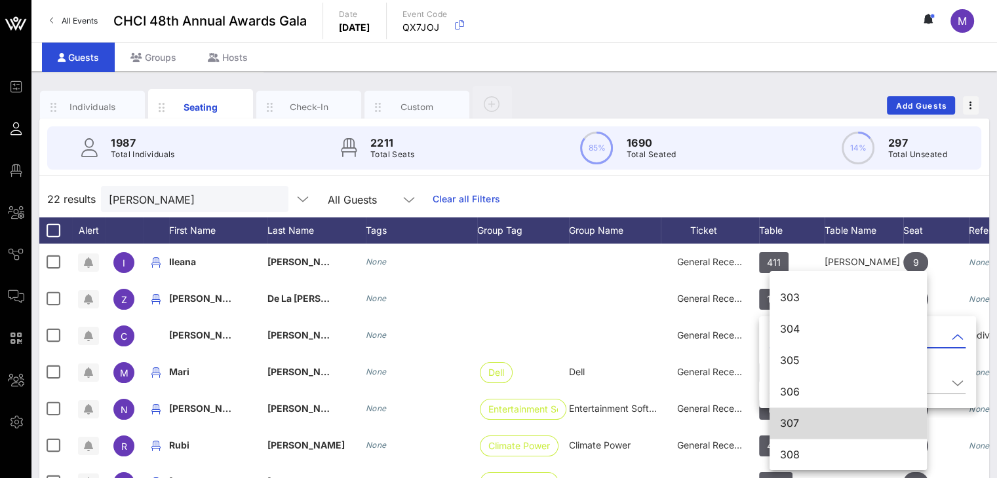
click at [792, 419] on div "307" at bounding box center [848, 423] width 136 height 12
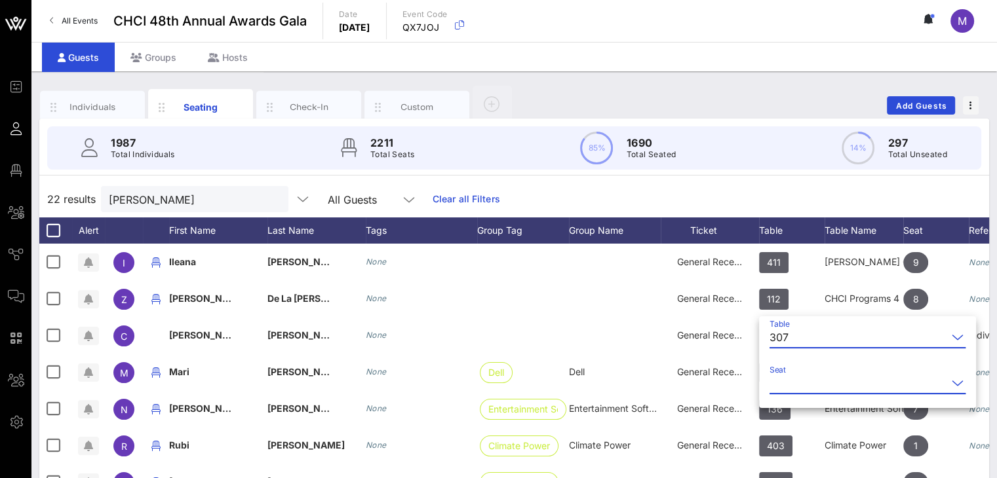
click at [807, 381] on input "Seat" at bounding box center [858, 383] width 178 height 21
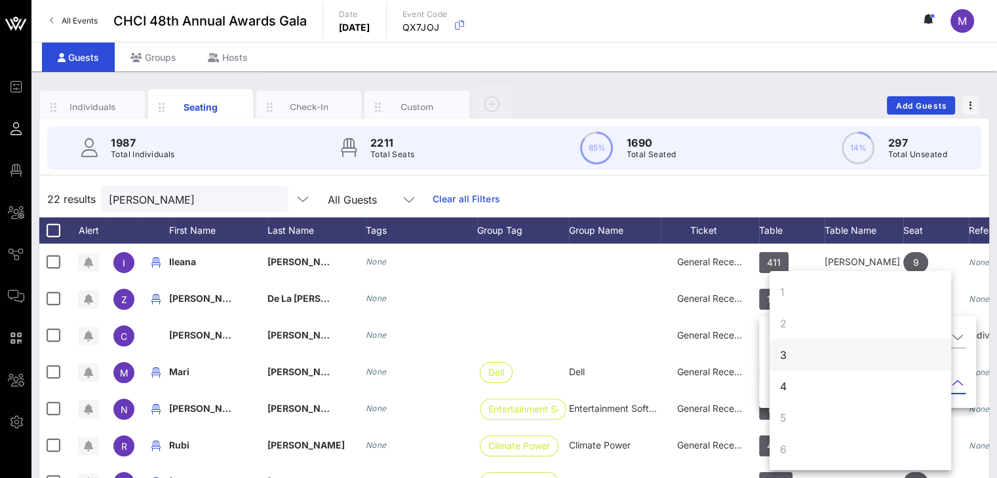
click at [787, 353] on div "3" at bounding box center [860, 354] width 182 height 31
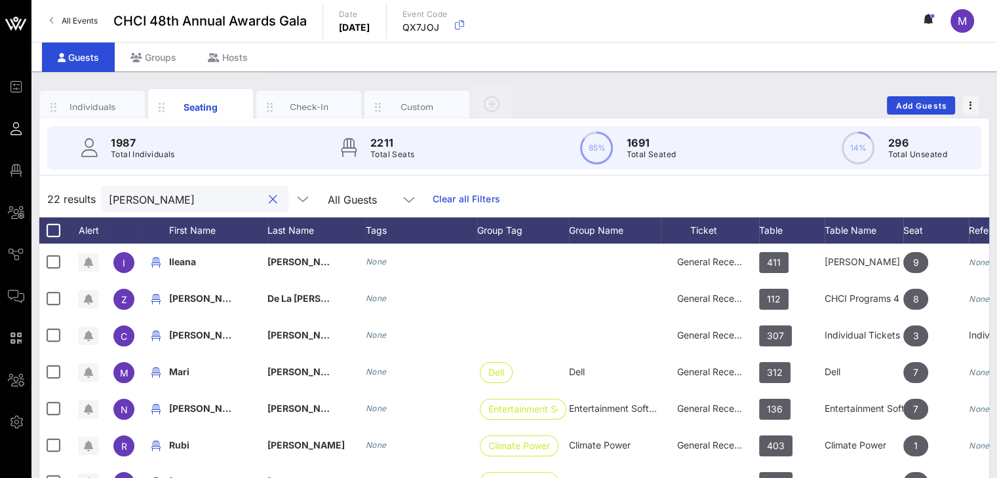
drag, startPoint x: 138, startPoint y: 197, endPoint x: 88, endPoint y: 199, distance: 49.9
click at [88, 199] on div "22 results cruz All Guests Clear all Filters" at bounding box center [514, 199] width 950 height 37
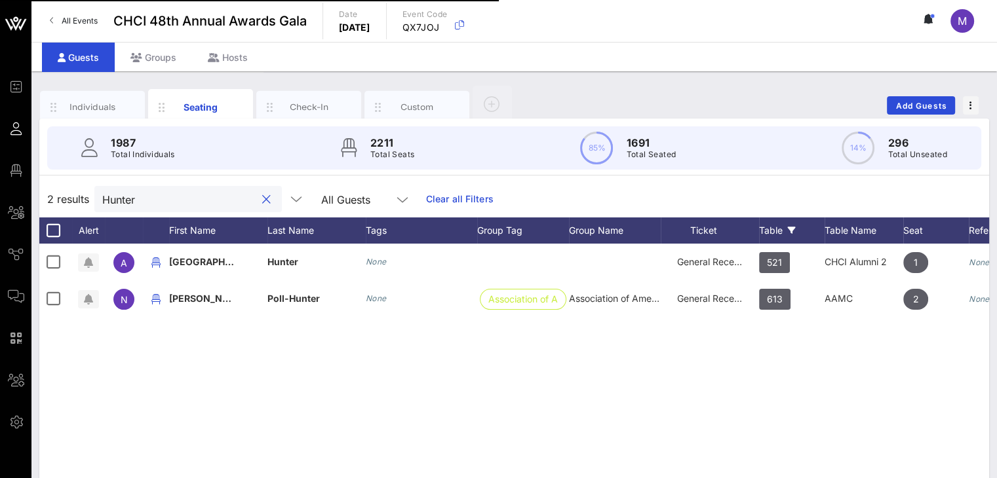
type input "Hunter"
click at [770, 232] on div "Table" at bounding box center [792, 231] width 66 height 26
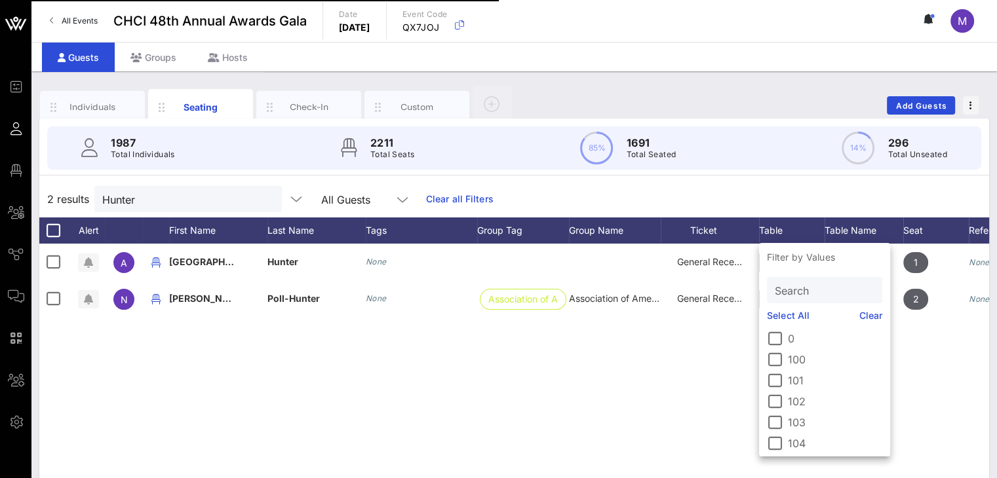
click at [804, 293] on input "Search" at bounding box center [823, 290] width 97 height 17
click at [912, 347] on div "A Alexandria Hunter None General Reception 521 CHCI Alumni 2 1 None N Norma Pol…" at bounding box center [514, 440] width 950 height 393
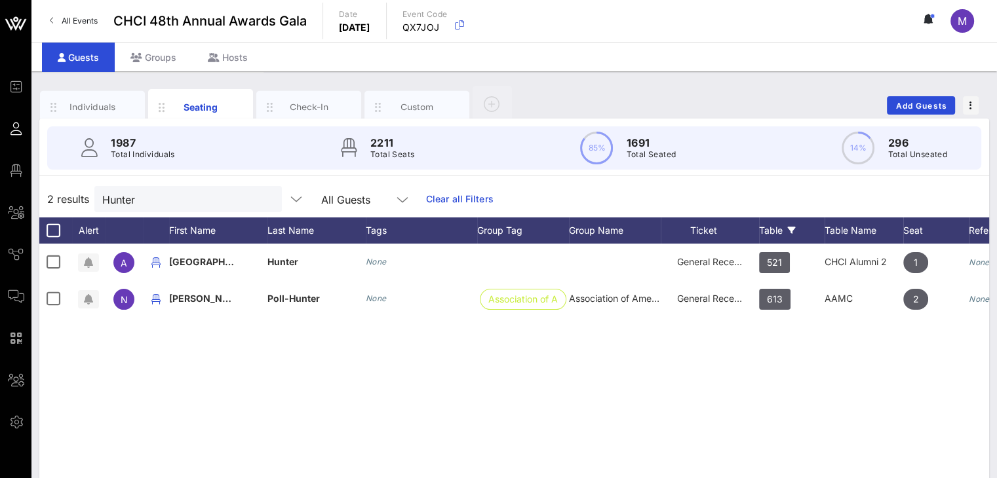
click at [767, 230] on div "Table" at bounding box center [792, 231] width 66 height 26
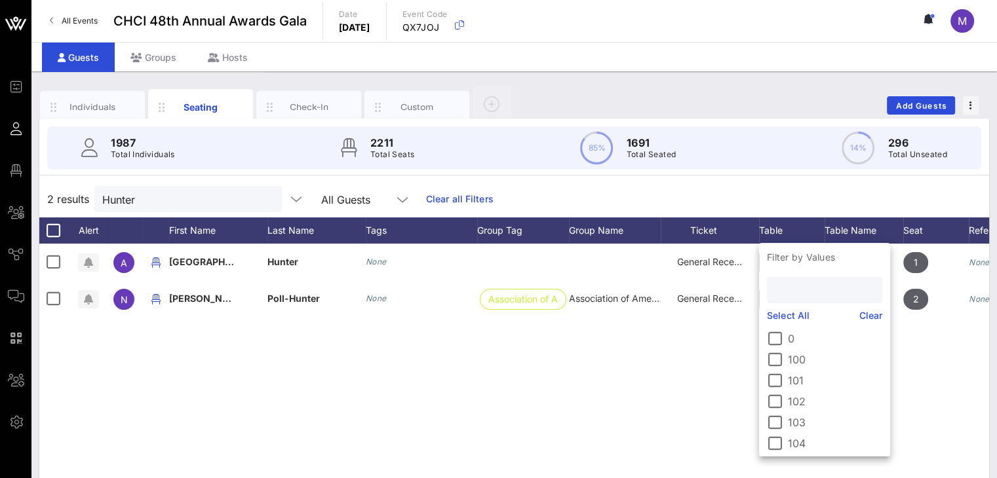
click at [794, 289] on input "text" at bounding box center [823, 290] width 97 height 17
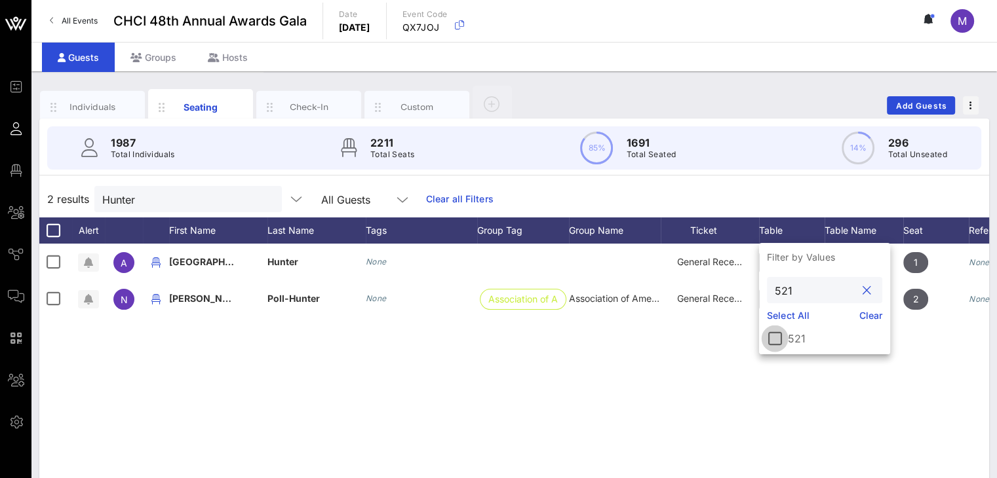
type input "521"
click at [776, 339] on div at bounding box center [775, 339] width 22 height 22
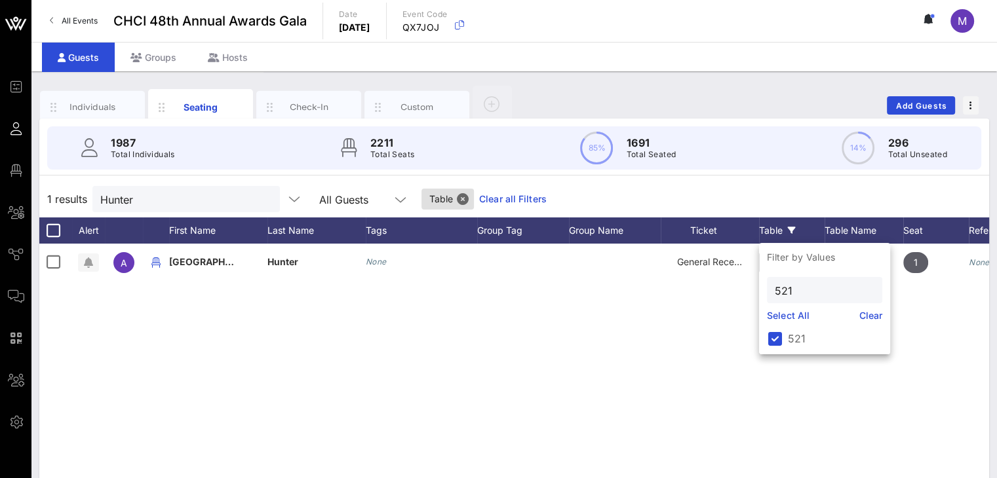
click at [666, 336] on div "A Alexandria Hunter None General Reception 521 CHCI Alumni 2 1 None" at bounding box center [514, 440] width 950 height 393
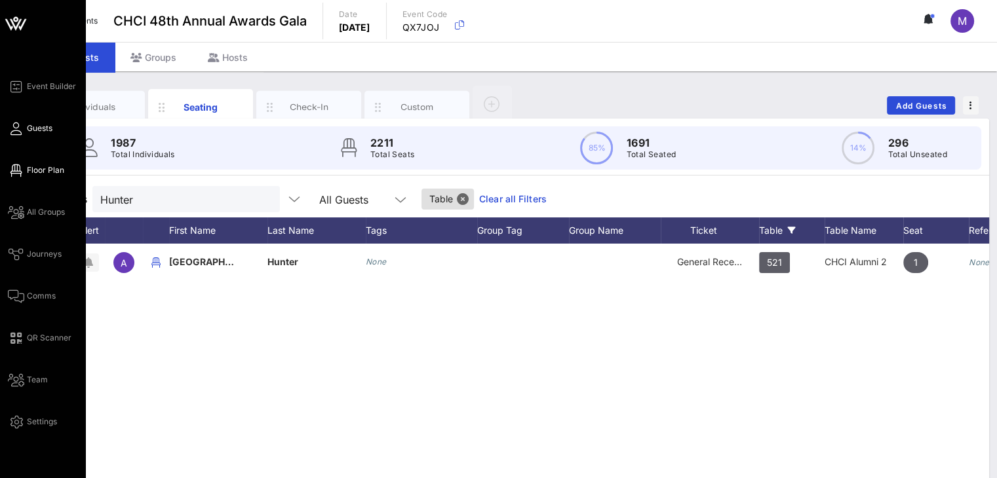
click at [45, 170] on span "Floor Plan" at bounding box center [45, 171] width 37 height 12
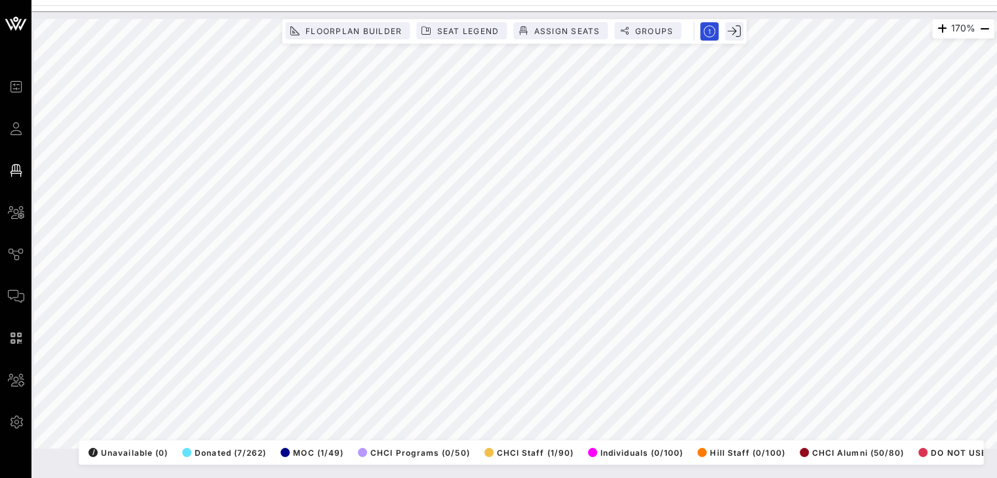
click at [895, 0] on html "Event Builder Guests Floor Plan All Groups Journeys Comms QR Scanner Team Setti…" at bounding box center [498, 239] width 997 height 478
click at [601, 0] on html "Event Builder Guests Floor Plan All Groups Journeys Comms QR Scanner Team Setti…" at bounding box center [498, 239] width 997 height 478
click at [996, 134] on html "Event Builder Guests Floor Plan All Groups Journeys Comms QR Scanner Team Setti…" at bounding box center [498, 239] width 997 height 478
click at [996, 76] on html "Event Builder Guests Floor Plan All Groups Journeys Comms QR Scanner Team Setti…" at bounding box center [498, 239] width 997 height 478
click at [305, 0] on html "Event Builder Guests Floor Plan All Groups Journeys Comms QR Scanner Team Setti…" at bounding box center [498, 239] width 997 height 478
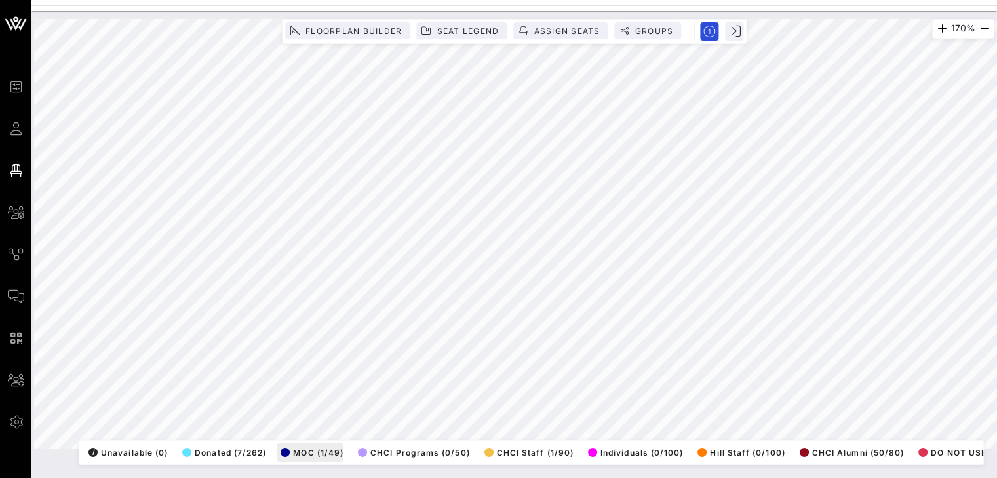
click at [267, 145] on div "170% Floorplan Builder Seat Legend Assign Seats Groups Exit All Reserved Shared…" at bounding box center [513, 244] width 965 height 467
drag, startPoint x: 321, startPoint y: 445, endPoint x: 269, endPoint y: -57, distance: 504.8
click at [269, 0] on html "Event Builder Guests Floor Plan All Groups Journeys Comms QR Scanner Team Setti…" at bounding box center [498, 239] width 997 height 478
click at [143, 0] on html "Event Builder Guests Floor Plan All Groups Journeys Comms QR Scanner Team Setti…" at bounding box center [498, 239] width 997 height 478
click at [164, 0] on html "Event Builder Guests Floor Plan All Groups Journeys Comms QR Scanner Team Setti…" at bounding box center [498, 239] width 997 height 478
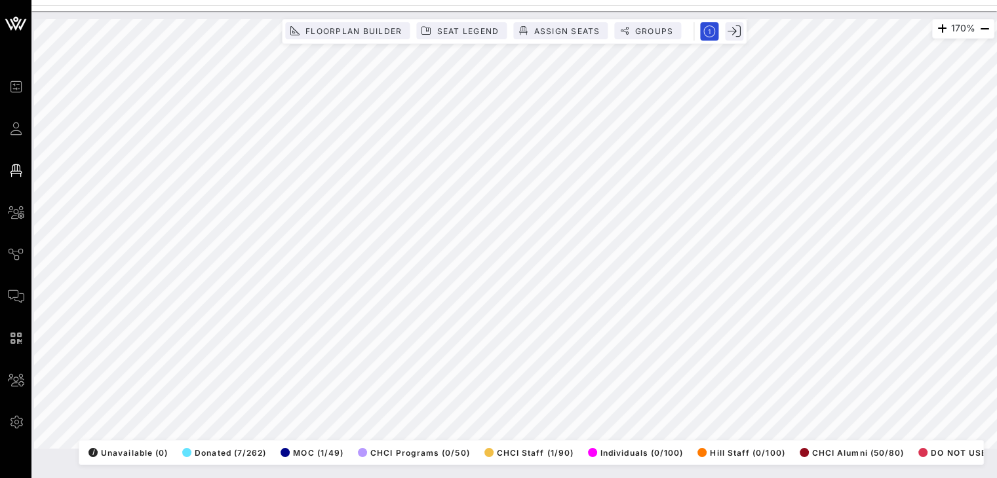
click at [683, 3] on div "Event Builder Guests Floor Plan All Groups Journeys Comms QR Scanner Team Setti…" at bounding box center [498, 239] width 997 height 478
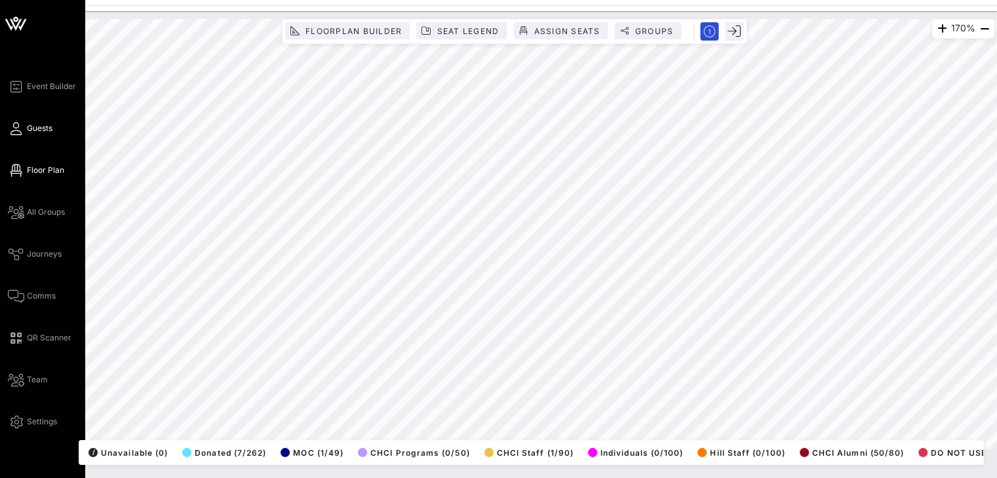
click at [26, 128] on link "Guests" at bounding box center [30, 129] width 45 height 16
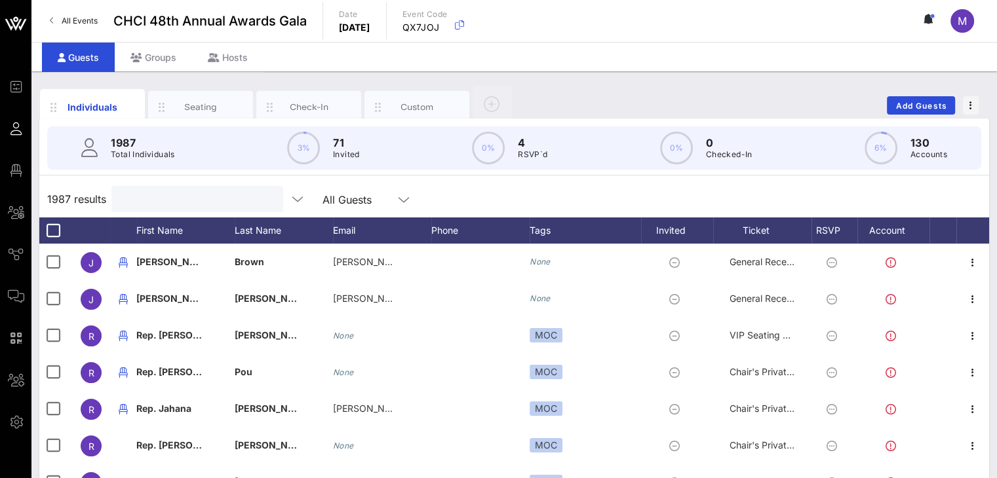
click at [163, 197] on input "text" at bounding box center [195, 199] width 153 height 17
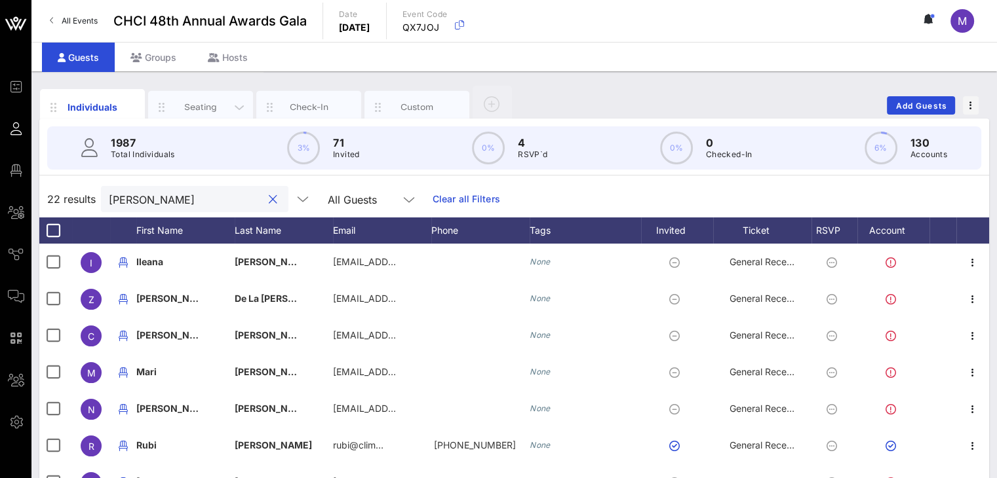
type input "cruz"
click at [196, 101] on div "Seating" at bounding box center [201, 107] width 58 height 12
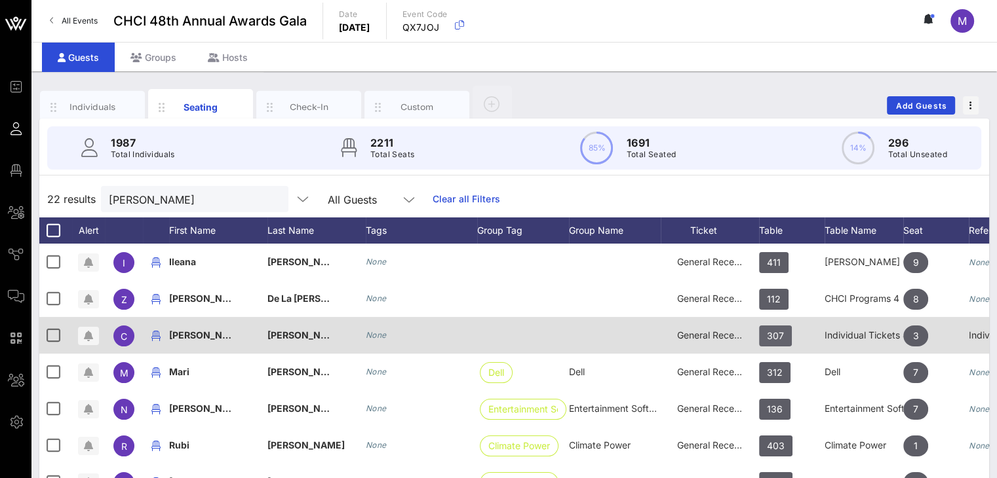
click at [781, 339] on span "307" at bounding box center [775, 336] width 17 height 21
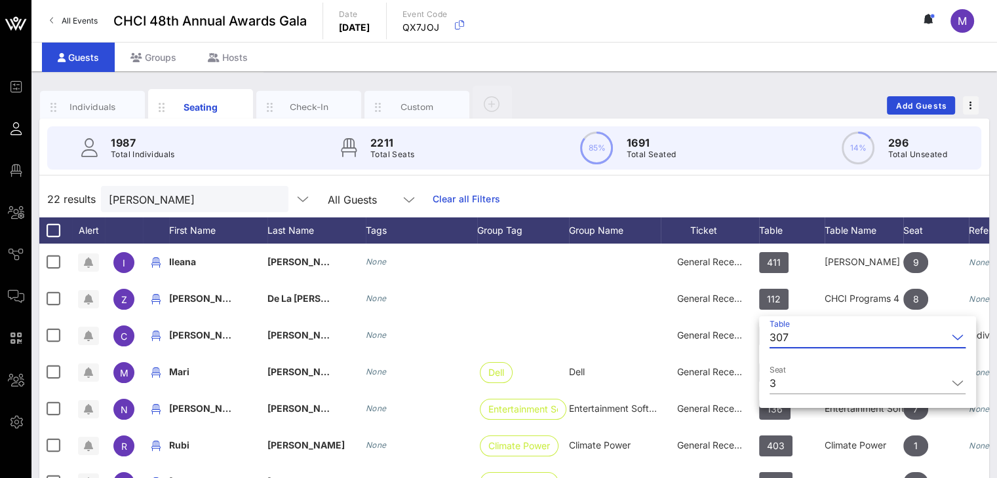
click at [791, 338] on div "307" at bounding box center [858, 337] width 178 height 21
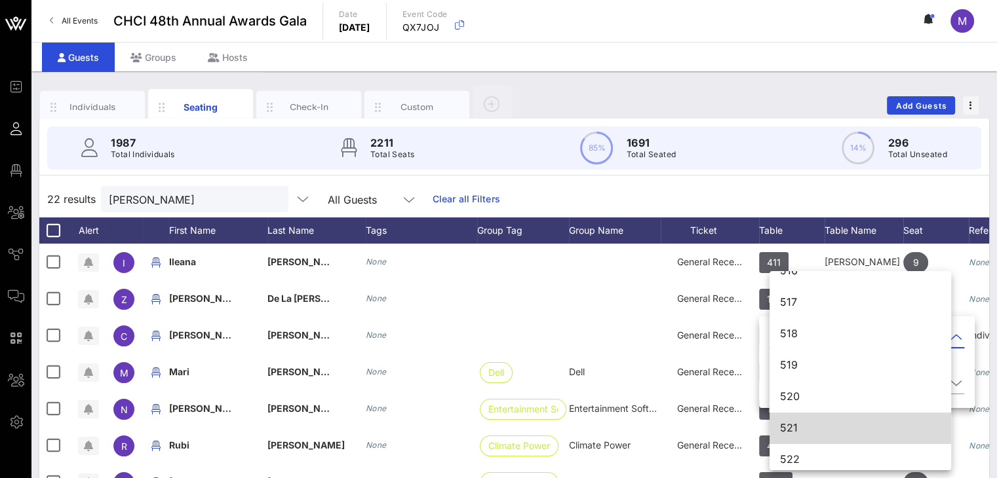
scroll to position [5406, 0]
click at [823, 425] on div "521" at bounding box center [860, 423] width 161 height 12
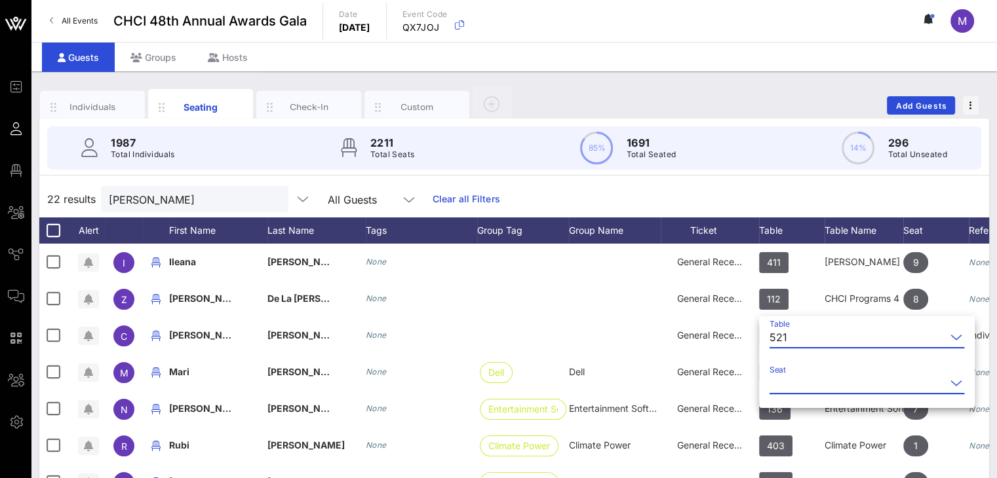
click at [811, 382] on input "Seat" at bounding box center [857, 383] width 176 height 21
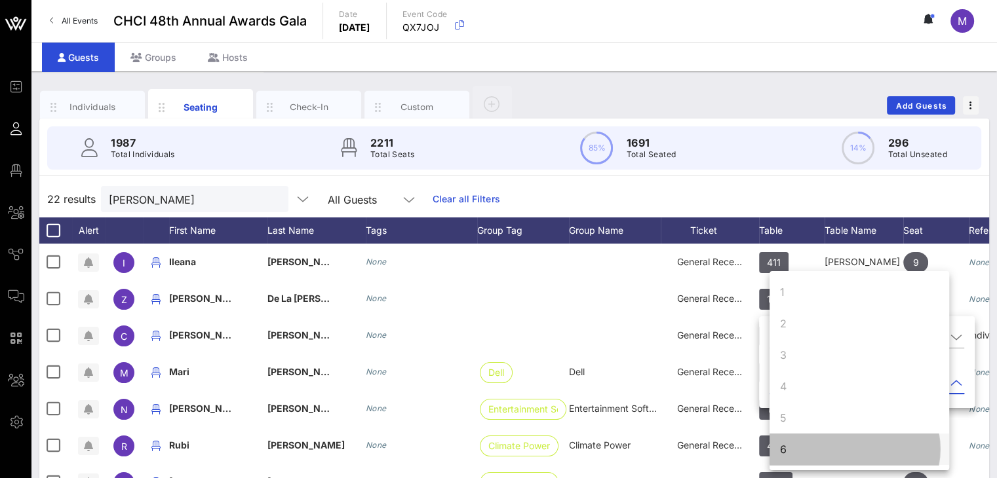
click at [800, 445] on div "6" at bounding box center [859, 449] width 180 height 31
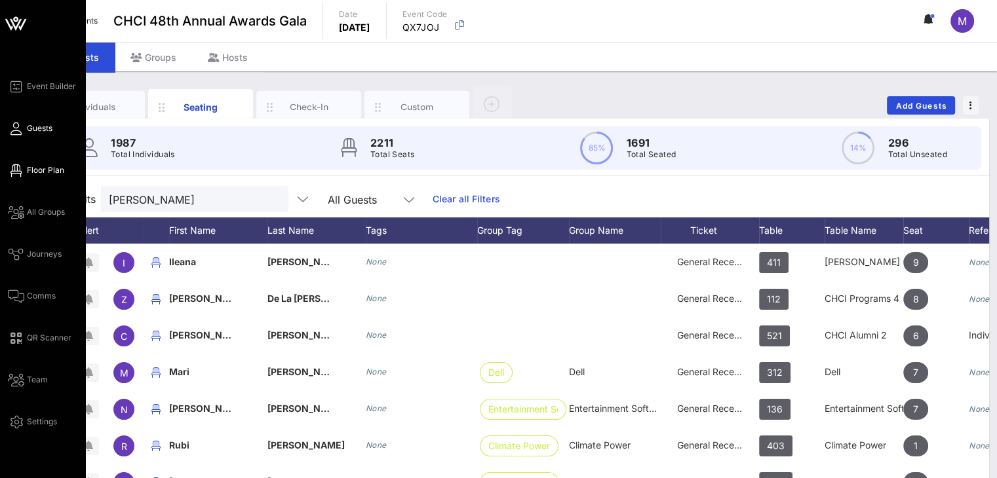
click at [45, 172] on span "Floor Plan" at bounding box center [45, 171] width 37 height 12
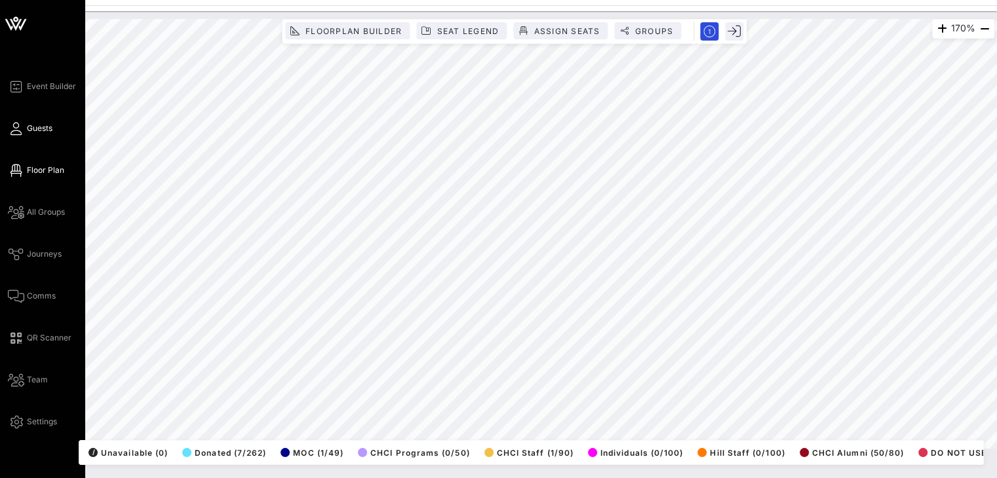
click at [11, 128] on icon at bounding box center [16, 129] width 16 height 2
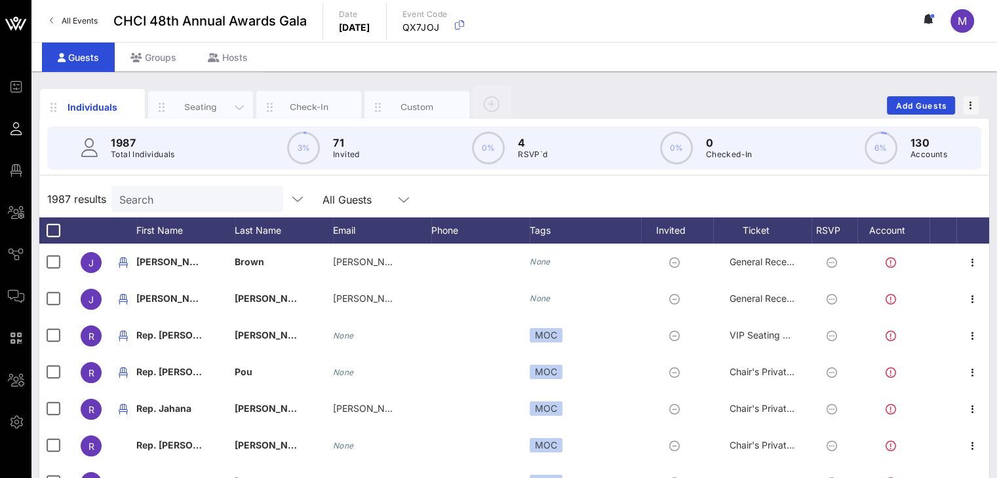
click at [204, 109] on div "Seating" at bounding box center [201, 107] width 58 height 12
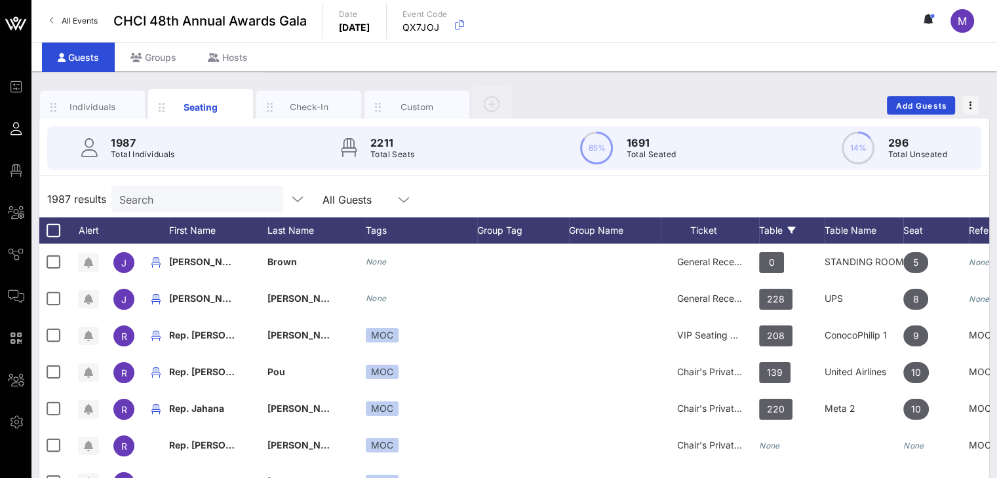
click at [767, 234] on div "Table" at bounding box center [792, 231] width 66 height 26
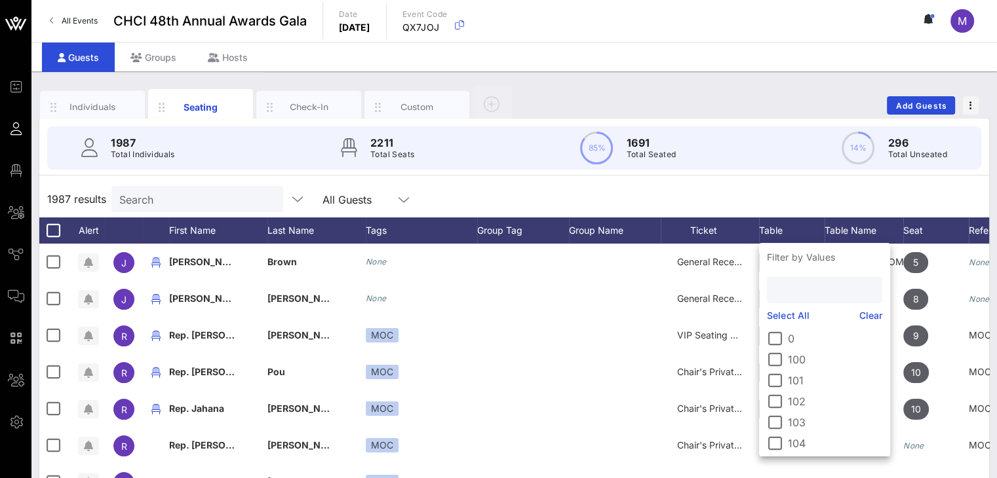
click at [786, 288] on input "text" at bounding box center [823, 290] width 97 height 17
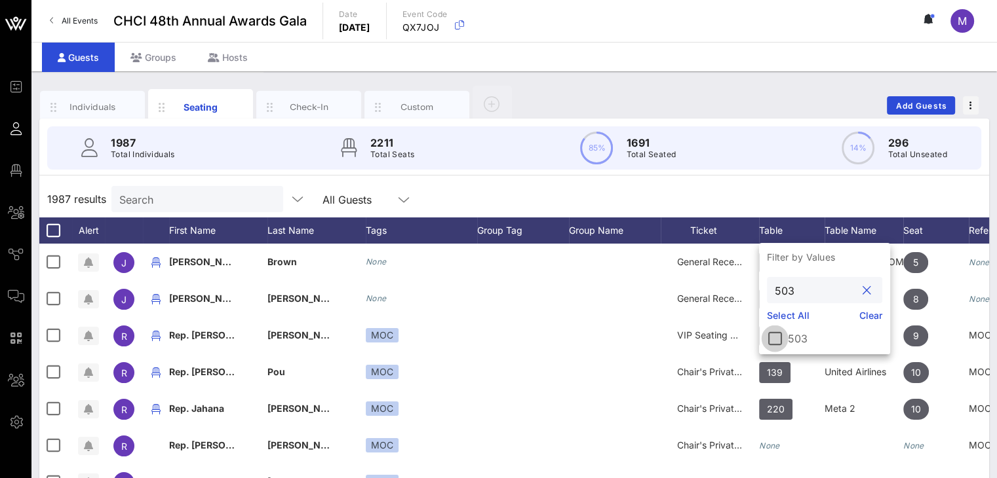
type input "503"
click at [773, 341] on div at bounding box center [775, 339] width 22 height 22
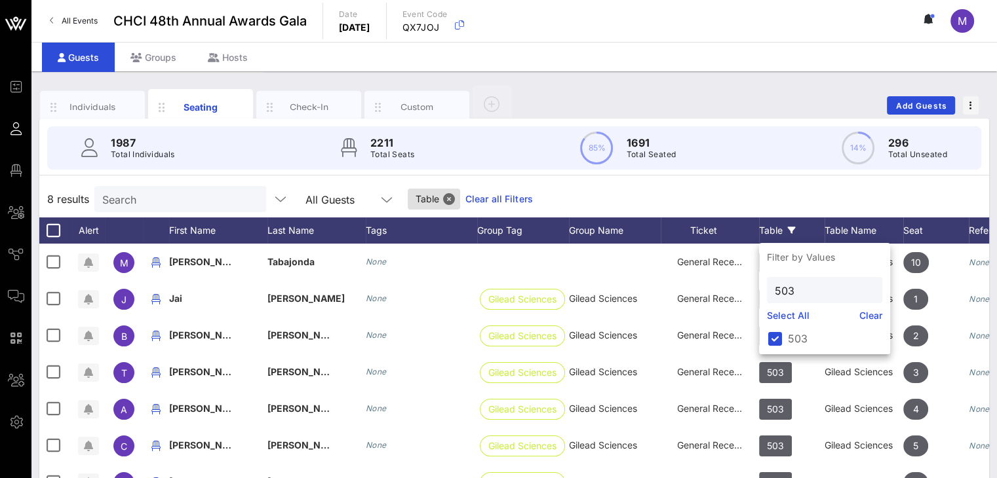
click at [865, 192] on div "8 results Search All Guests Table Clear all Filters" at bounding box center [514, 199] width 950 height 37
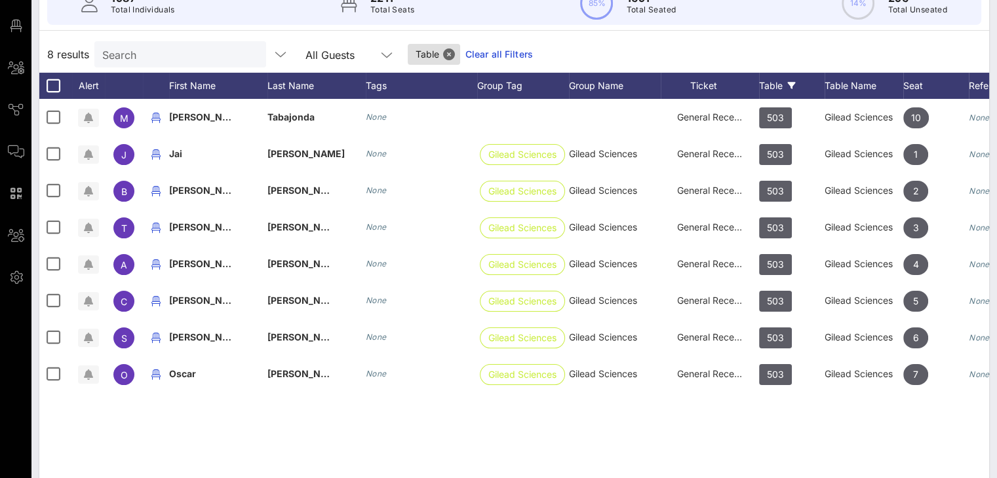
scroll to position [133, 0]
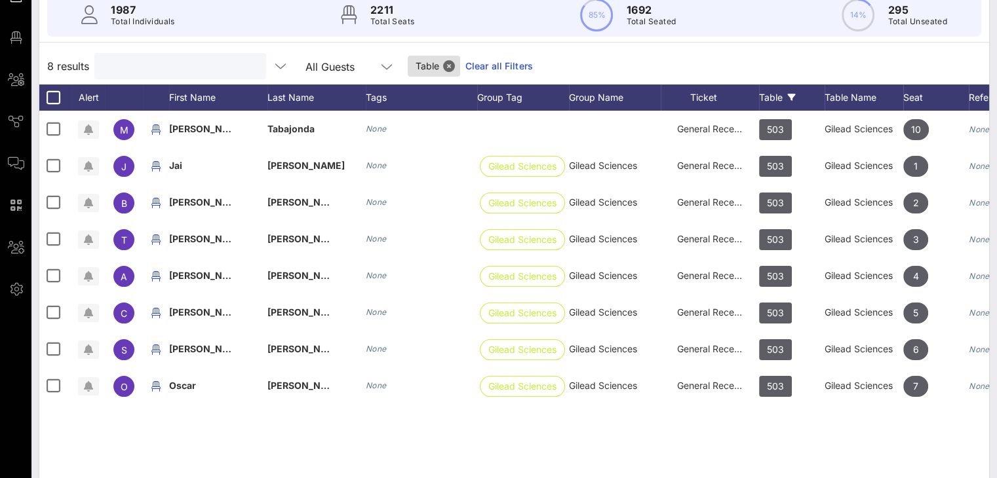
click at [179, 65] on input "text" at bounding box center [178, 66] width 153 height 17
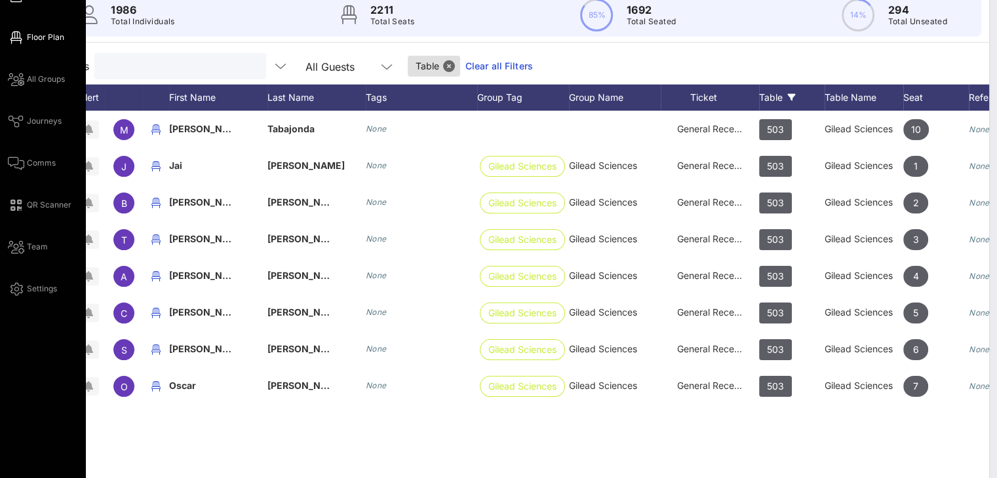
click at [24, 43] on link "Floor Plan" at bounding box center [36, 37] width 56 height 16
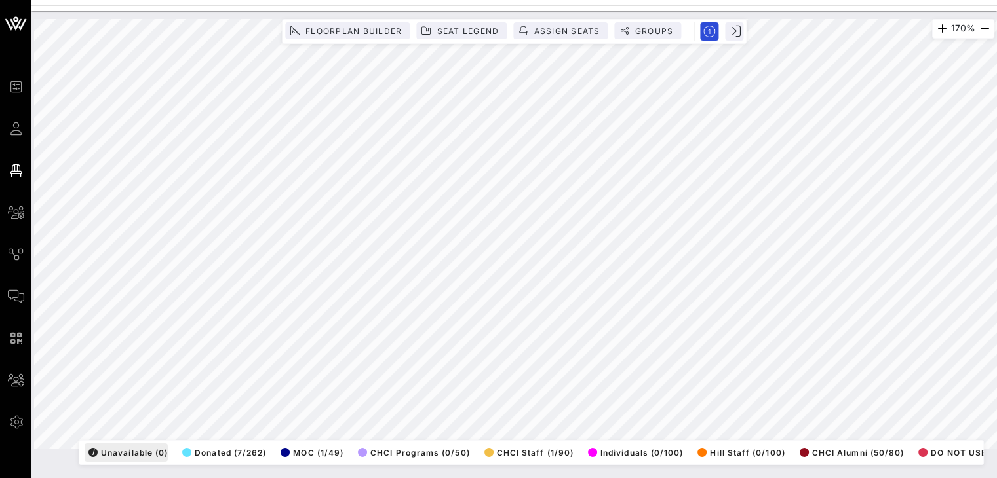
click at [119, 470] on div "170% Floorplan Builder Seat Legend Assign Seats Groups Exit All Reserved Shared…" at bounding box center [513, 244] width 965 height 467
click at [214, 478] on html "Event Builder Guests Floor Plan All Groups Journeys Comms QR Scanner Team Setti…" at bounding box center [498, 239] width 997 height 478
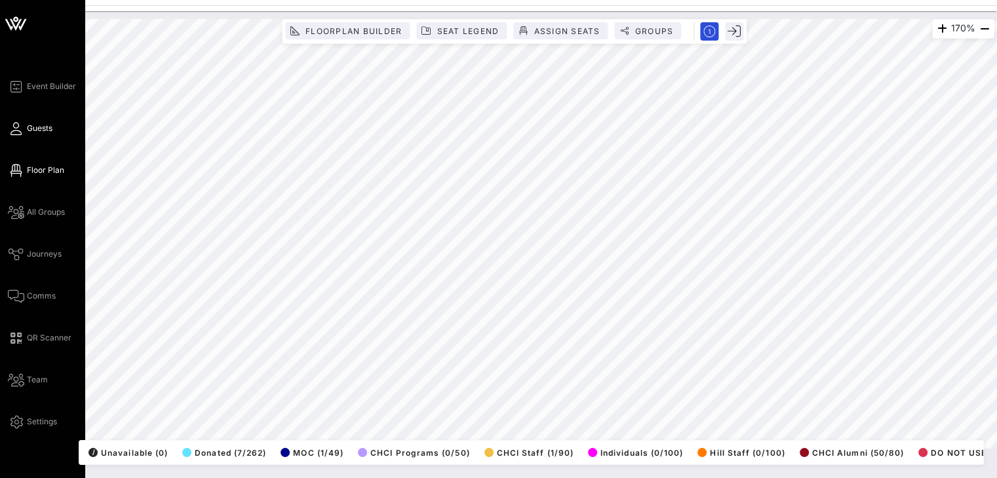
click at [41, 129] on span "Guests" at bounding box center [40, 129] width 26 height 12
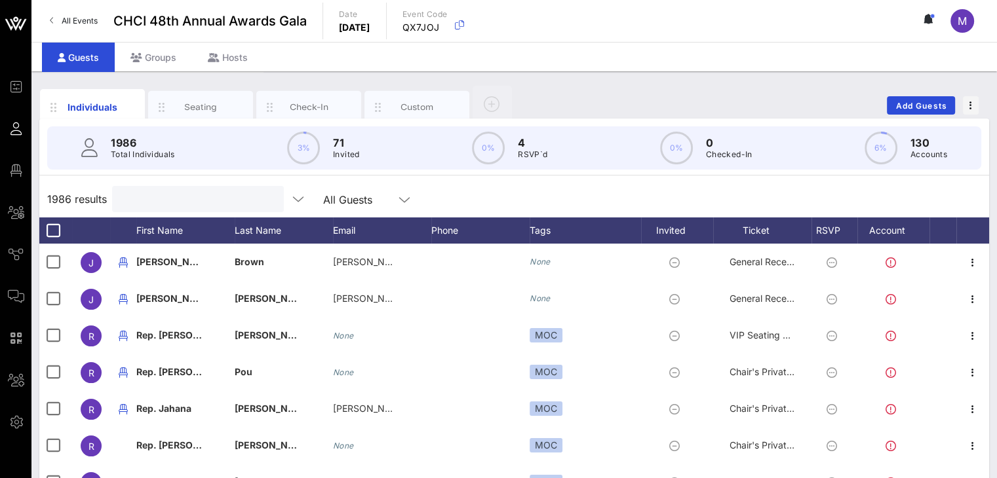
click at [182, 195] on input "text" at bounding box center [196, 199] width 153 height 17
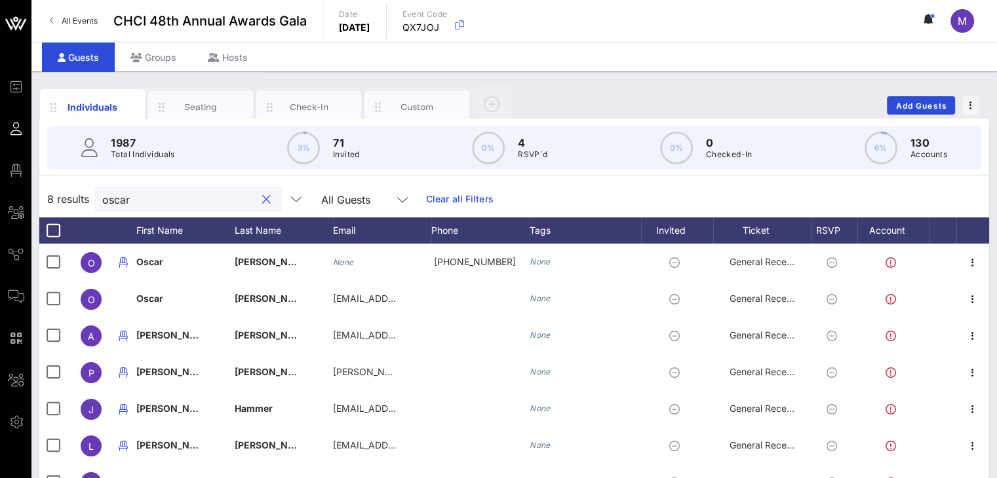
click at [258, 200] on div at bounding box center [266, 200] width 16 height 16
drag, startPoint x: 187, startPoint y: 201, endPoint x: 79, endPoint y: 189, distance: 109.4
click at [79, 189] on div "8 results oscar All Guests Clear all Filters" at bounding box center [514, 199] width 950 height 37
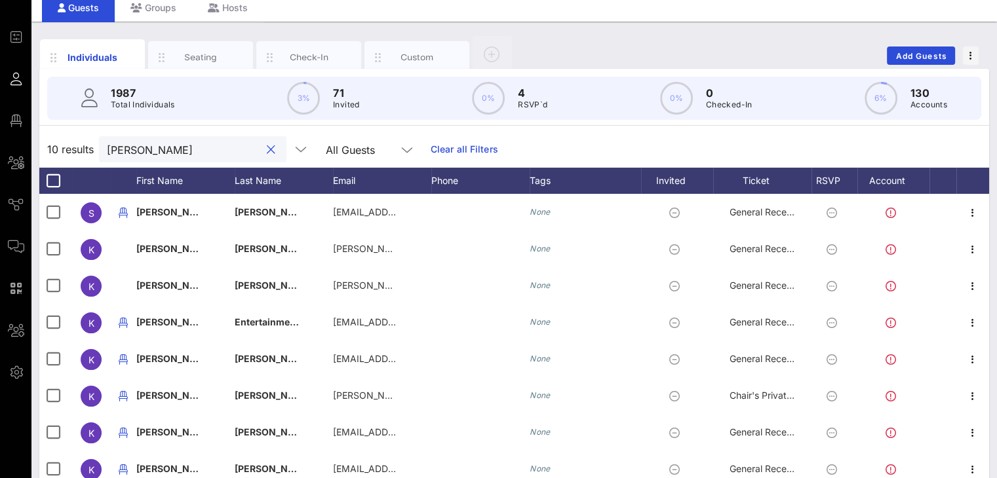
scroll to position [47, 0]
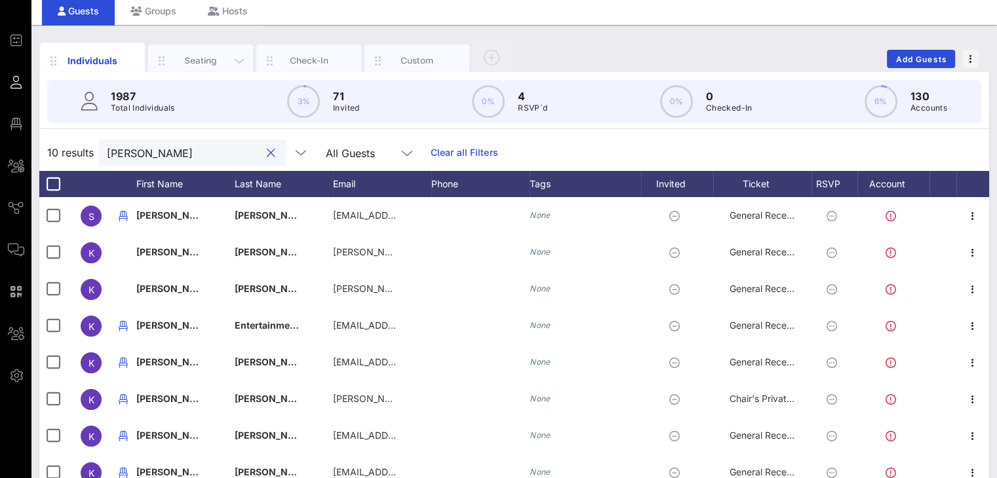
type input "Katherine"
drag, startPoint x: 186, startPoint y: 64, endPoint x: 973, endPoint y: 49, distance: 786.6
click at [187, 64] on div "Seating" at bounding box center [201, 60] width 58 height 12
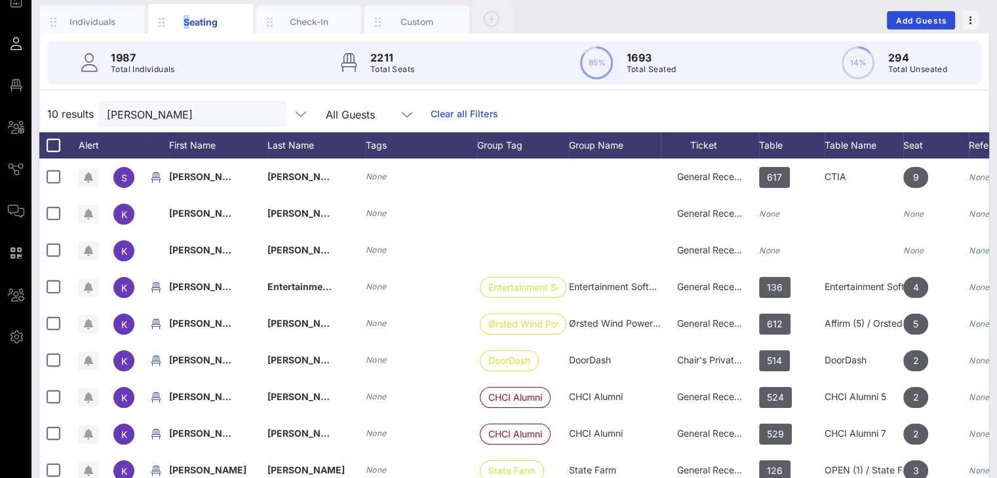
scroll to position [83, 0]
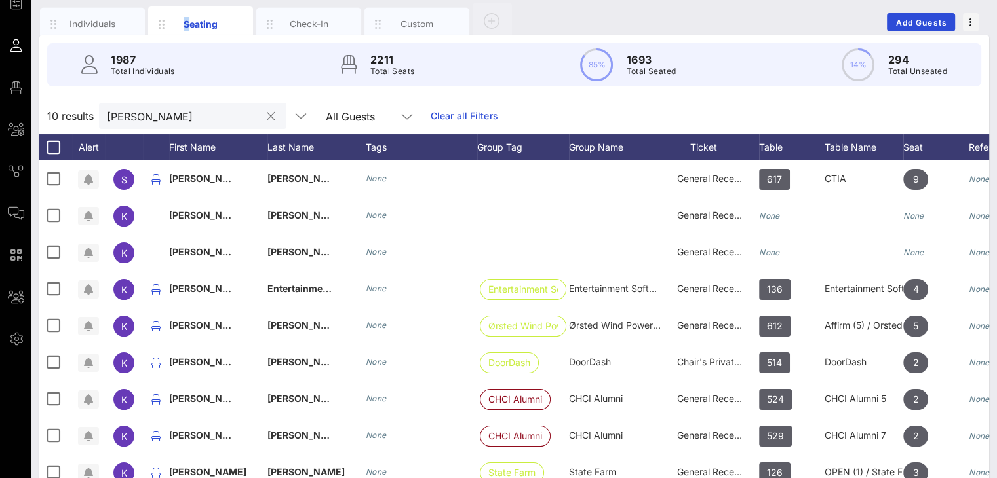
click at [267, 115] on button "clear icon" at bounding box center [271, 116] width 9 height 13
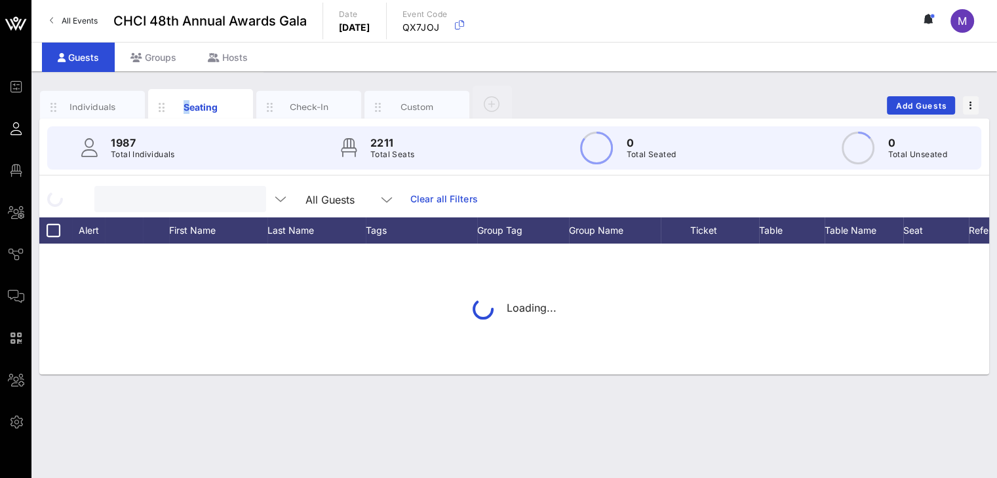
scroll to position [0, 0]
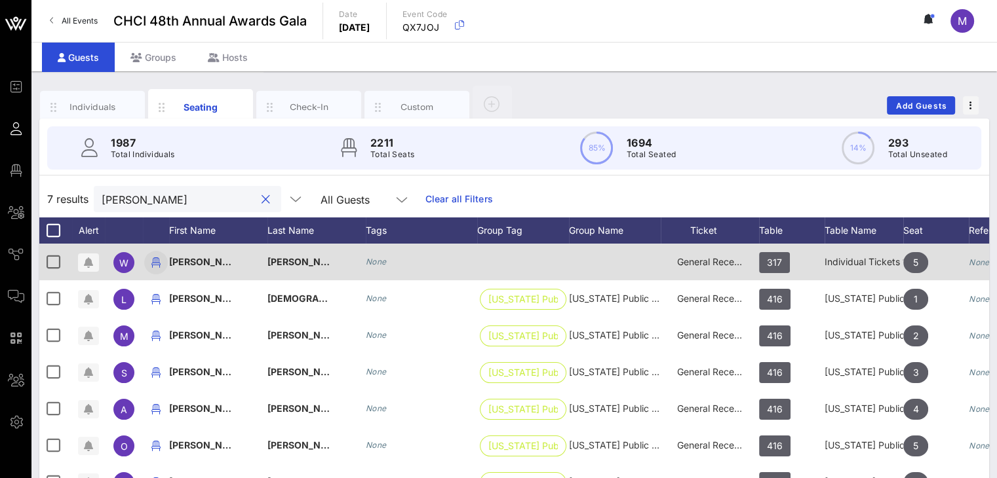
type input "wendy"
click at [152, 263] on icon "button" at bounding box center [156, 263] width 16 height 16
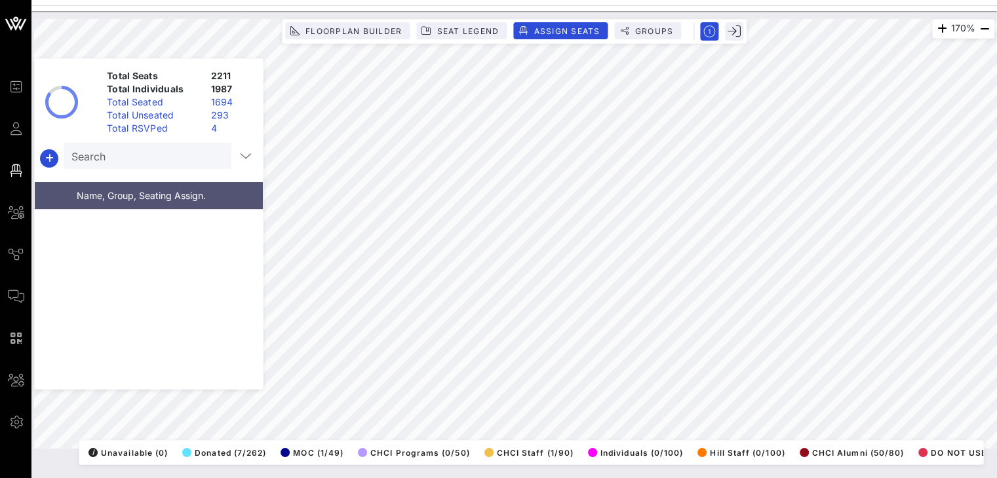
scroll to position [10598, 0]
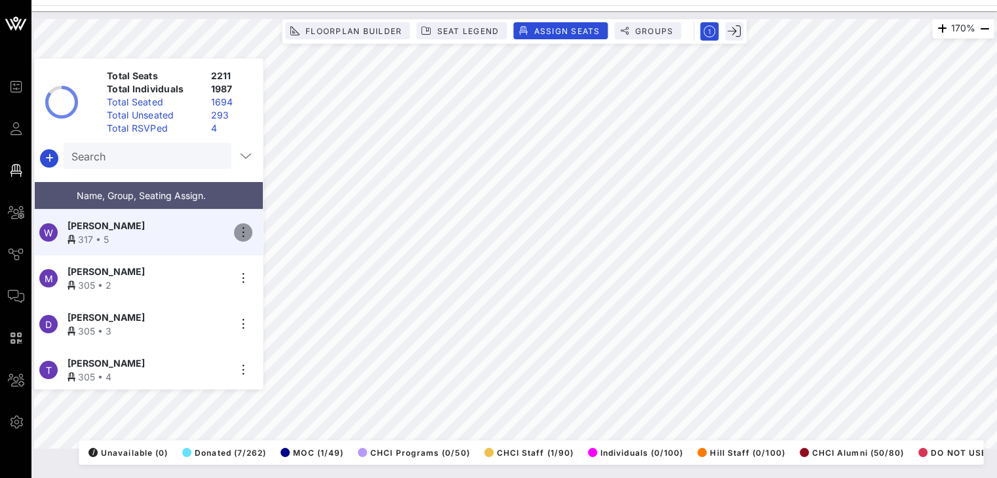
click at [243, 230] on icon "button" at bounding box center [243, 233] width 16 height 16
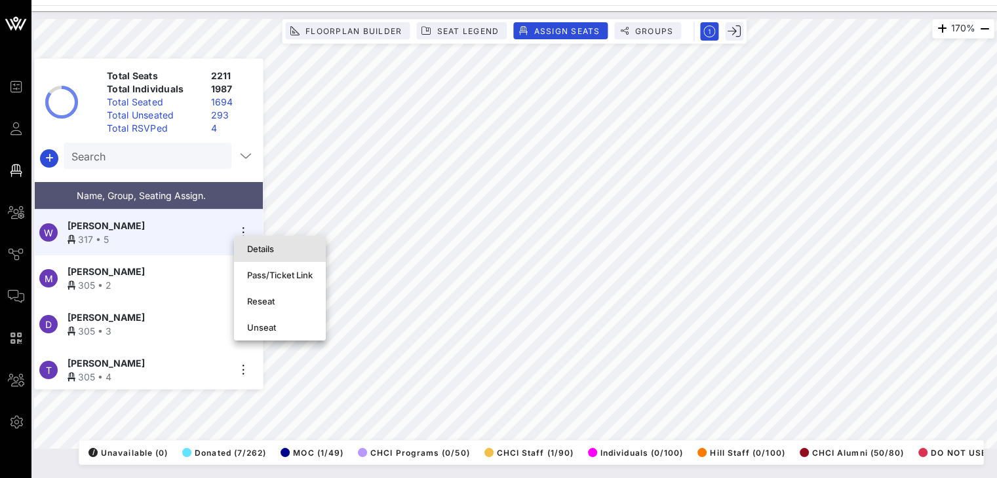
click at [265, 248] on div "Details" at bounding box center [280, 249] width 66 height 10
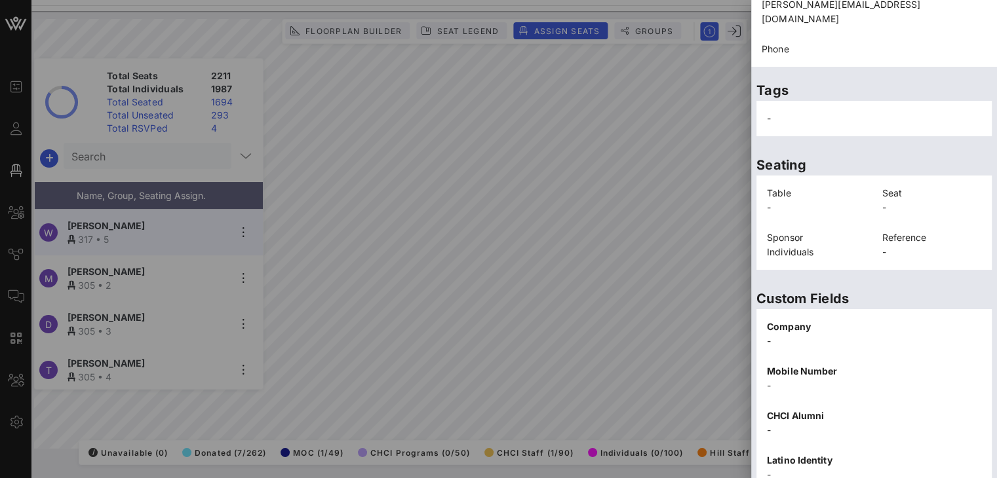
scroll to position [303, 0]
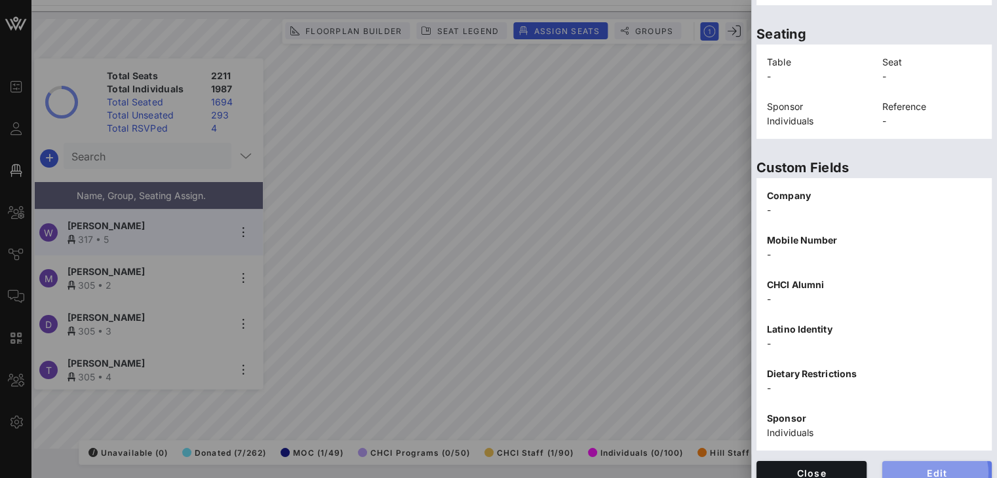
click at [910, 468] on span "Edit" at bounding box center [937, 473] width 89 height 11
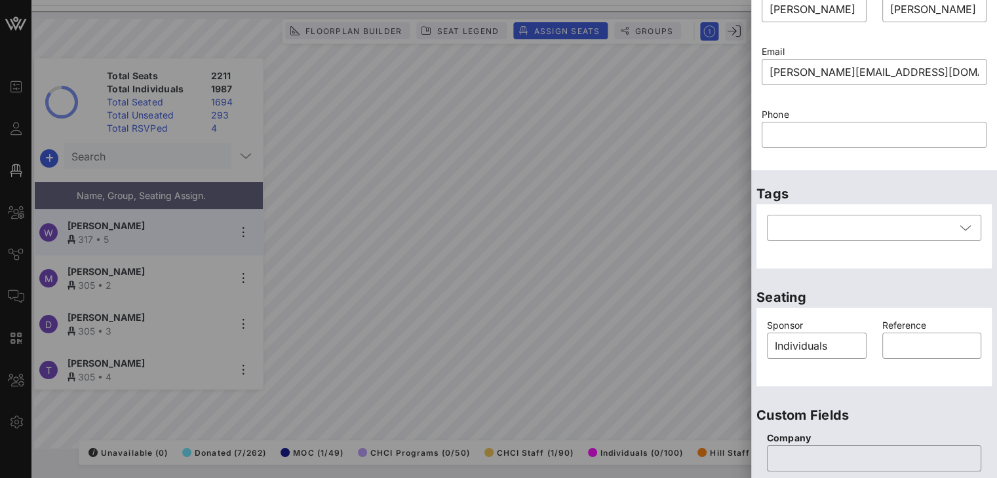
scroll to position [0, 0]
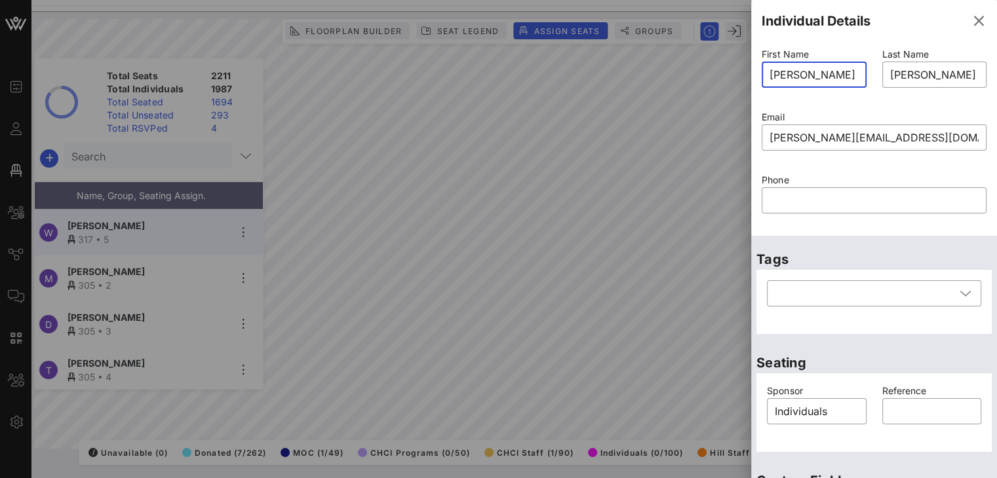
click at [827, 75] on input "Wendy" at bounding box center [813, 74] width 89 height 21
drag, startPoint x: 815, startPoint y: 73, endPoint x: 762, endPoint y: 75, distance: 53.1
click at [762, 75] on div "​ Wendy" at bounding box center [814, 75] width 105 height 26
type input "Aric"
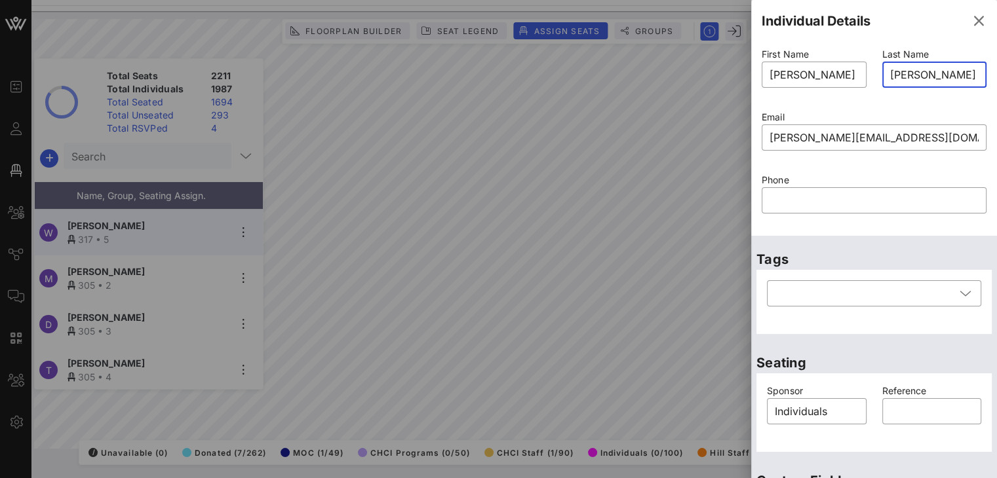
drag, startPoint x: 939, startPoint y: 73, endPoint x: 877, endPoint y: 76, distance: 61.7
click at [882, 76] on div "​ Caceres" at bounding box center [934, 75] width 105 height 26
type input "Herrera"
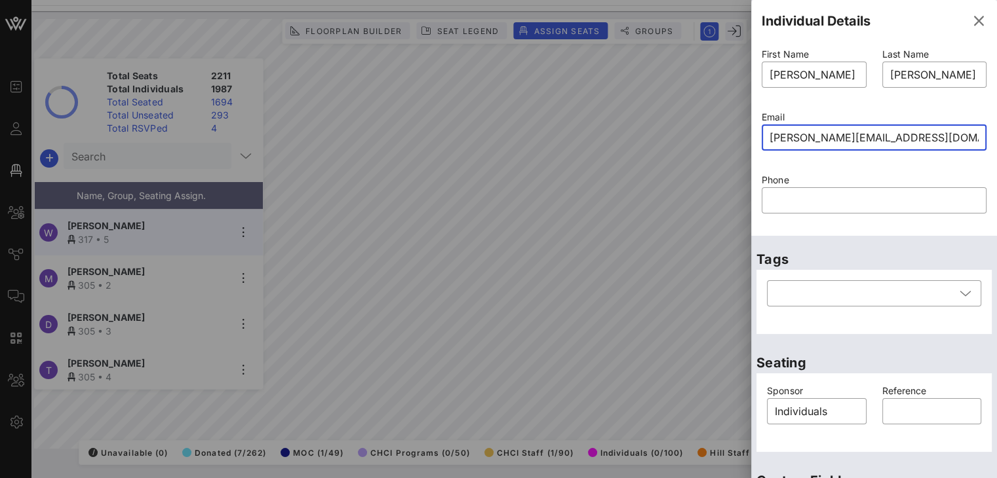
click at [809, 137] on input "caceres@stanford.edu" at bounding box center [873, 137] width 209 height 21
drag, startPoint x: 893, startPoint y: 138, endPoint x: 751, endPoint y: 140, distance: 142.2
click at [751, 140] on aside "Individual Details First Name ​ Aric Last Name ​ Herrera Email ​ caceres@stanfo…" at bounding box center [874, 239] width 246 height 478
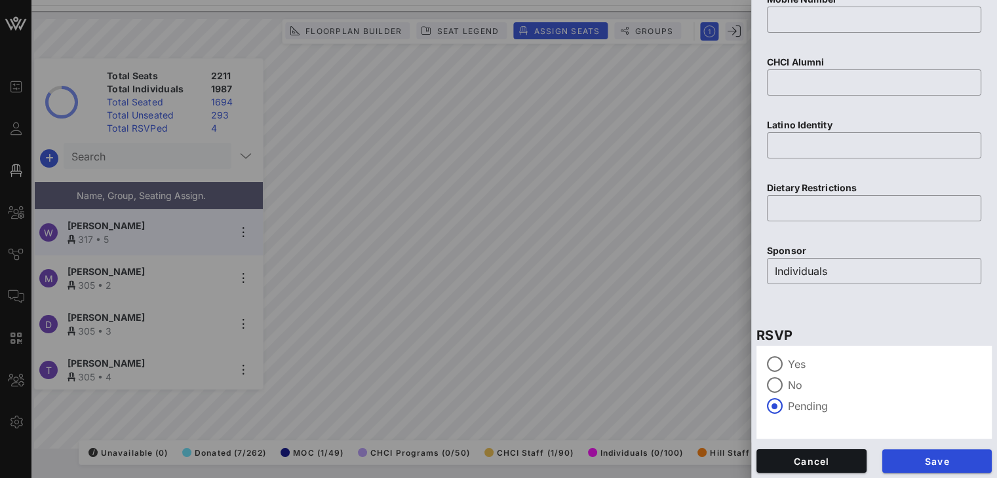
scroll to position [570, 0]
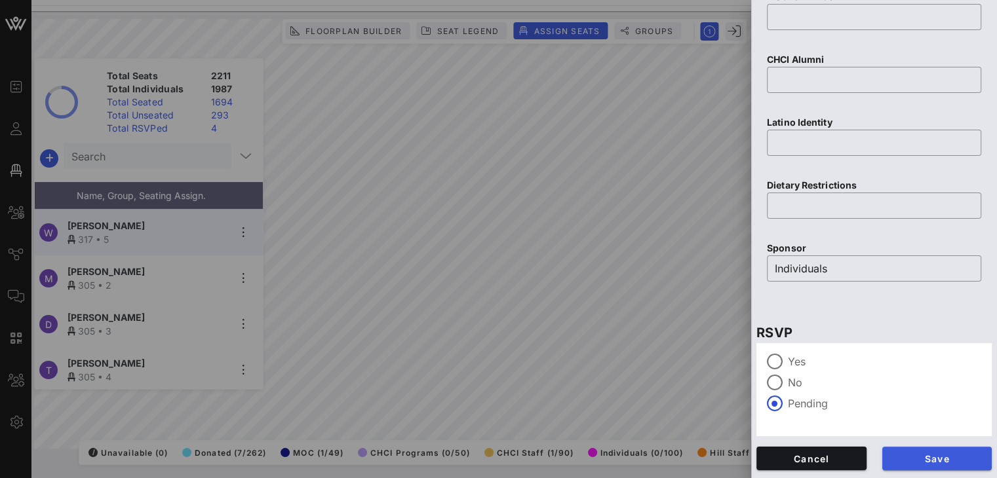
type input "aherrera@nhhfx.org"
click at [928, 460] on span "Save" at bounding box center [937, 459] width 89 height 11
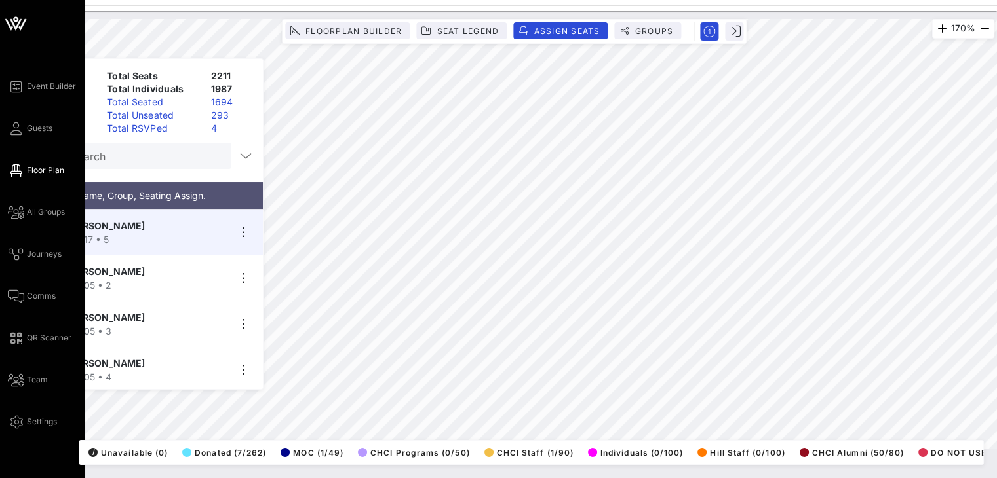
click at [53, 132] on div "Event Builder Guests Floor Plan All Groups Journeys Comms QR Scanner Team Setti…" at bounding box center [46, 254] width 77 height 351
click at [48, 130] on span "Guests" at bounding box center [40, 129] width 26 height 12
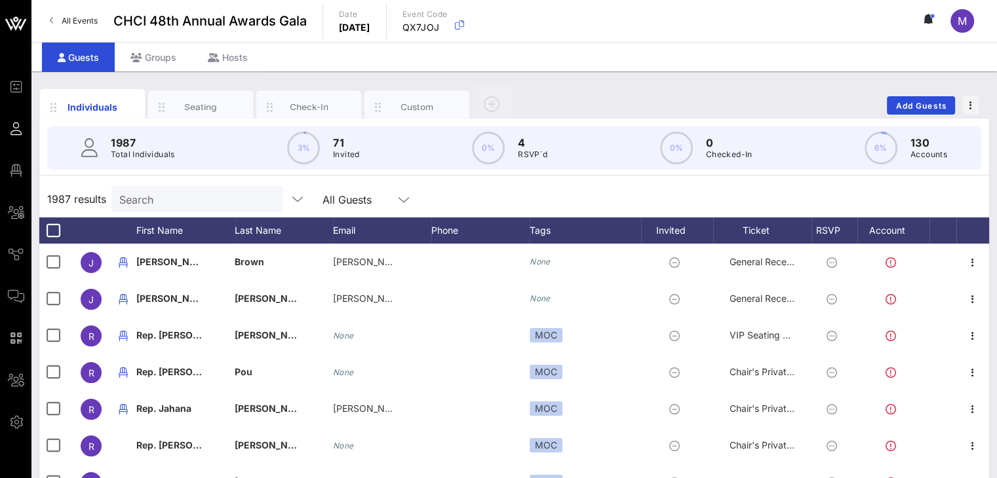
click at [164, 198] on input "Search" at bounding box center [195, 199] width 153 height 17
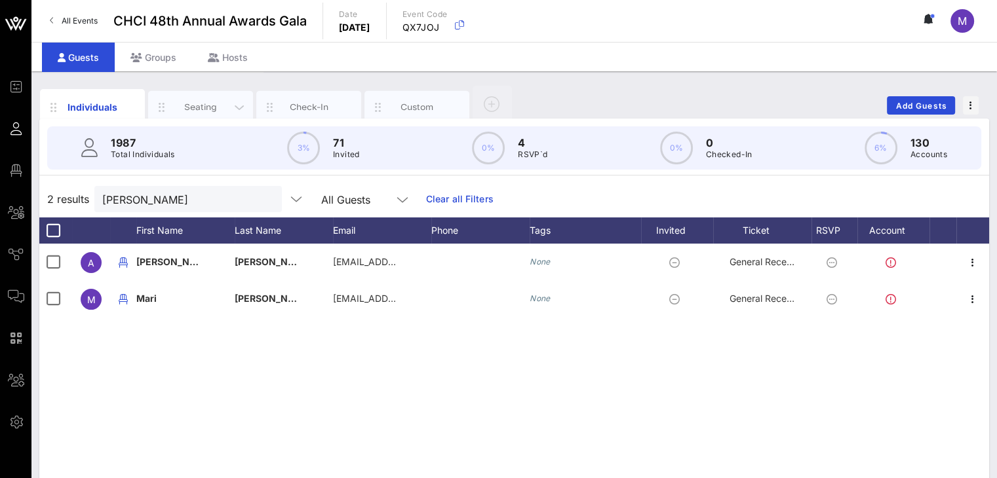
click at [194, 103] on div "Seating" at bounding box center [201, 107] width 58 height 12
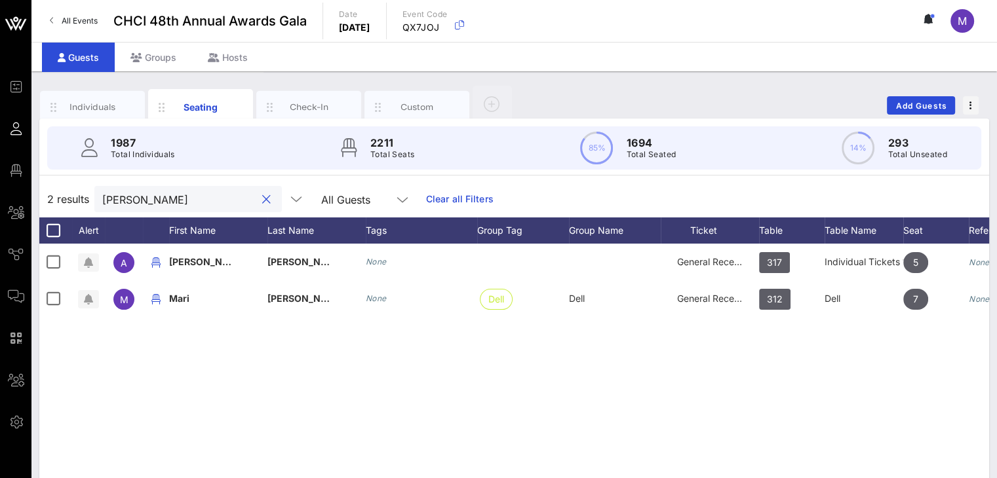
drag, startPoint x: 139, startPoint y: 199, endPoint x: 107, endPoint y: 195, distance: 31.6
click at [107, 195] on input "aric" at bounding box center [178, 199] width 153 height 17
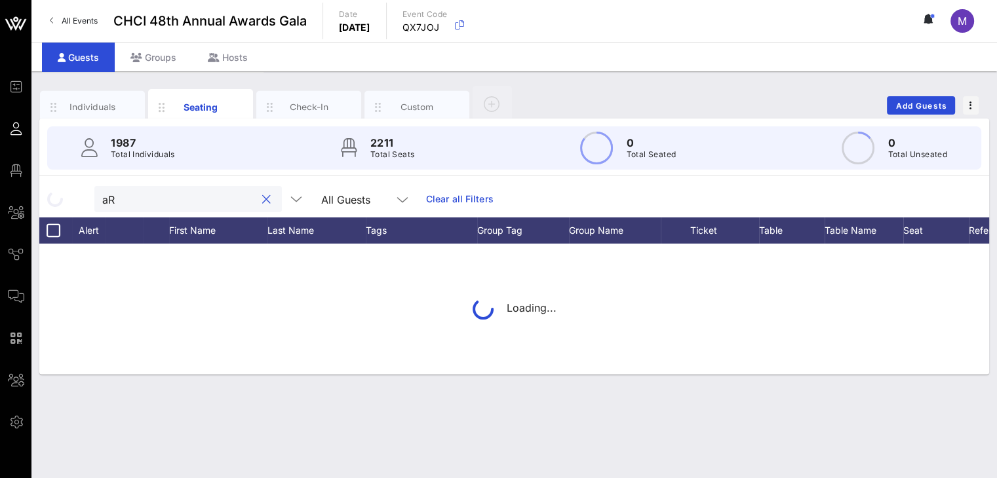
type input "a"
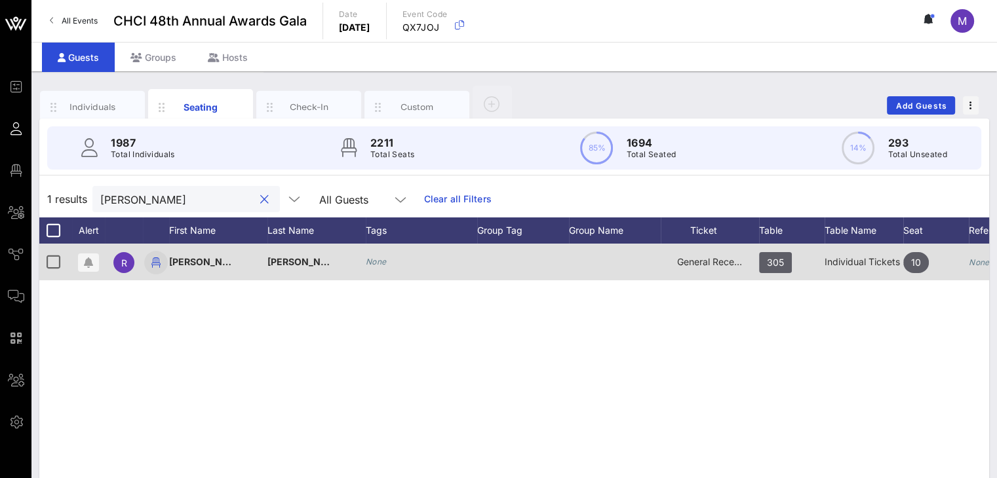
type input "Rosibel"
click at [155, 265] on icon "button" at bounding box center [156, 263] width 16 height 16
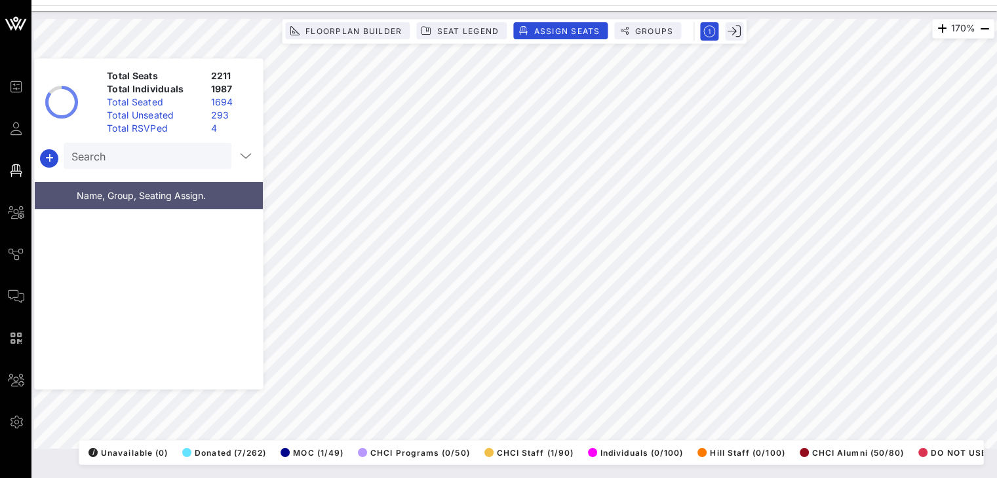
scroll to position [10414, 0]
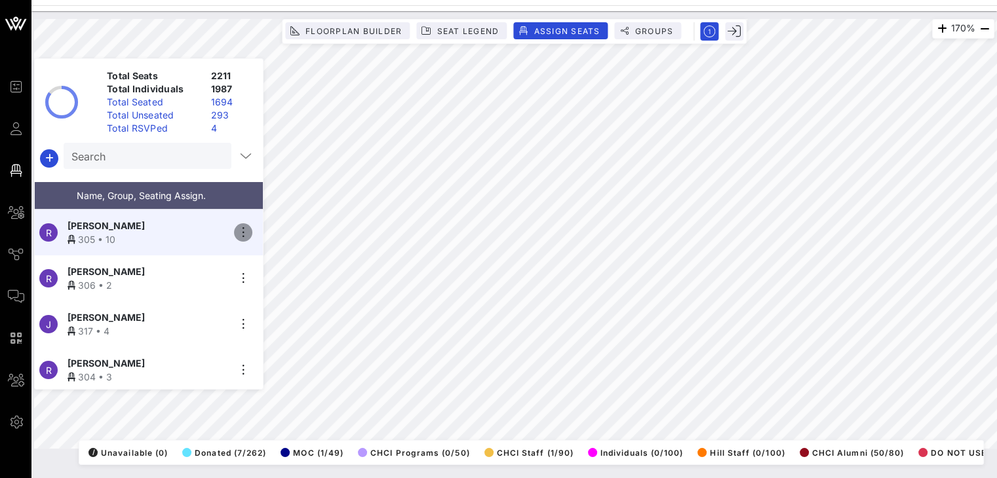
click at [242, 228] on icon "button" at bounding box center [243, 233] width 16 height 16
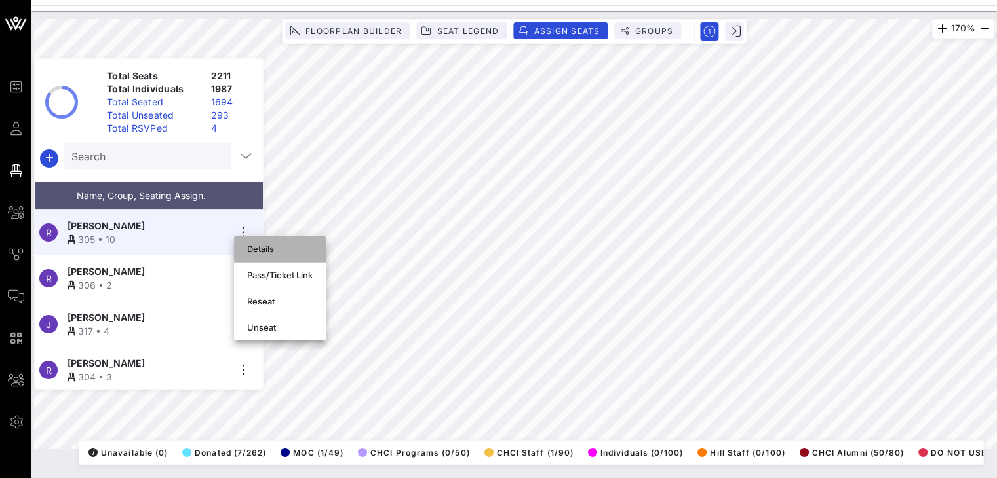
click at [268, 247] on div "Details" at bounding box center [280, 249] width 66 height 10
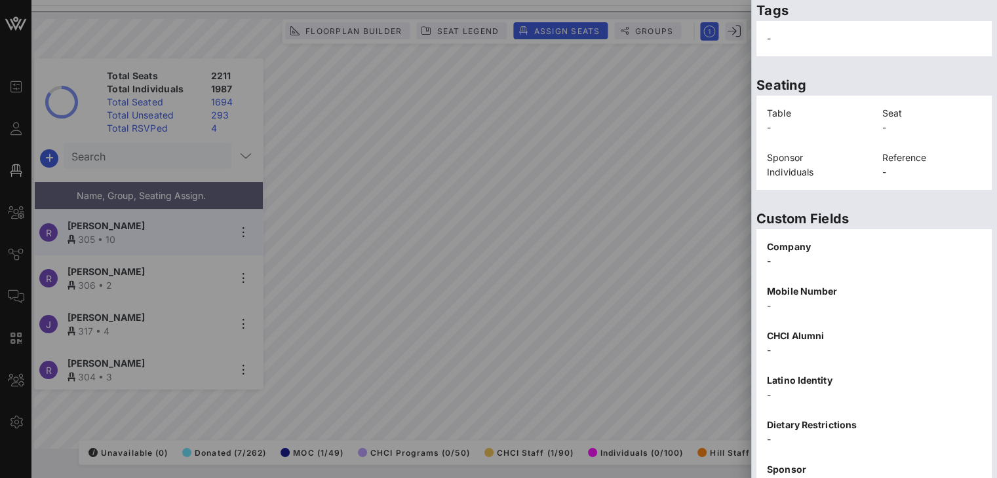
scroll to position [303, 0]
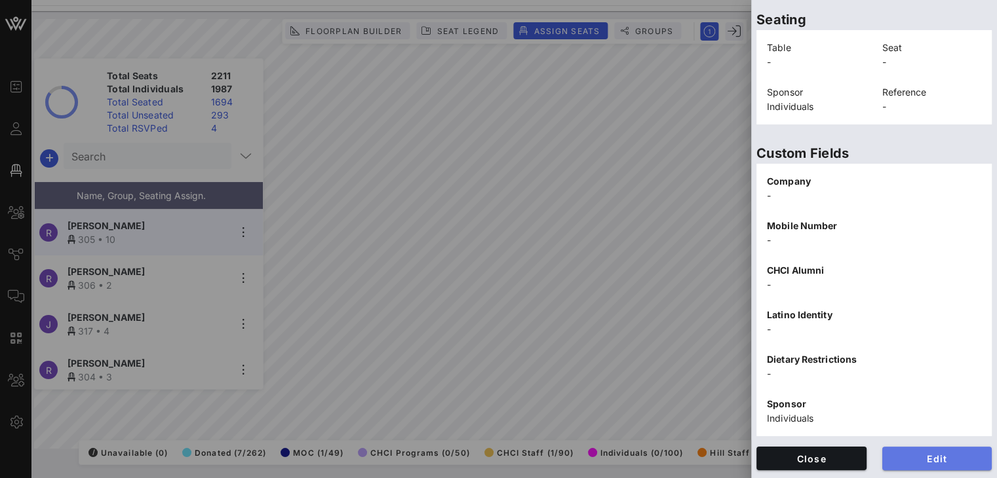
click at [935, 454] on span "Edit" at bounding box center [937, 459] width 89 height 11
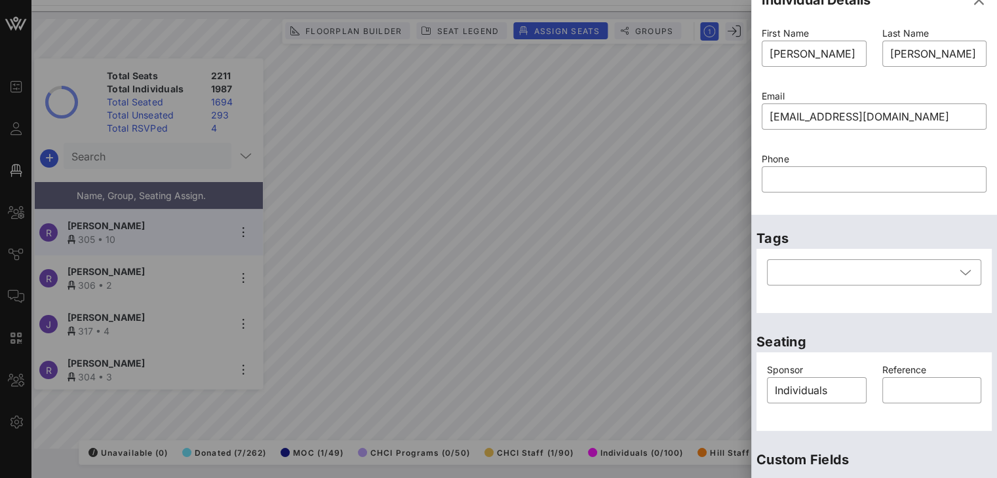
scroll to position [0, 0]
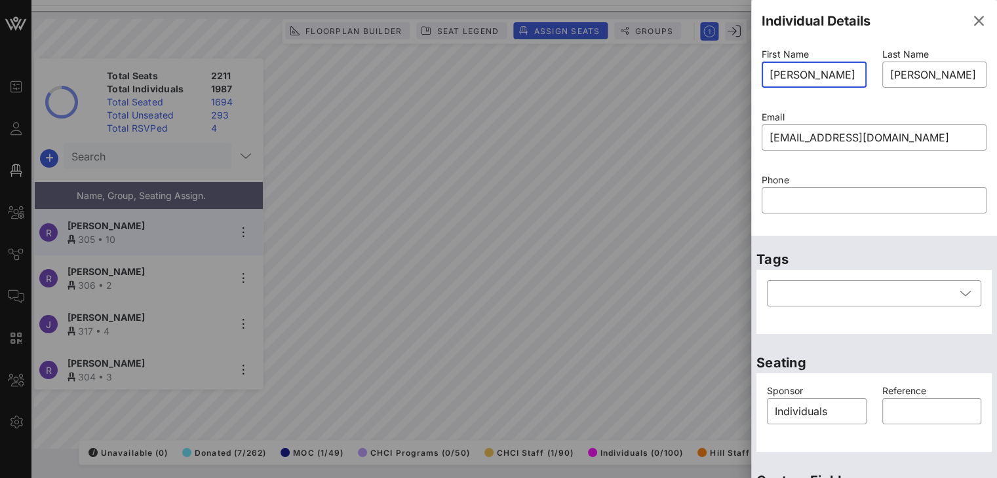
drag, startPoint x: 826, startPoint y: 71, endPoint x: 723, endPoint y: 68, distance: 103.6
click at [723, 68] on div "Event Builder Guests Floor Plan All Groups Journeys Comms QR Scanner Team Setti…" at bounding box center [498, 239] width 997 height 478
type input "Linda"
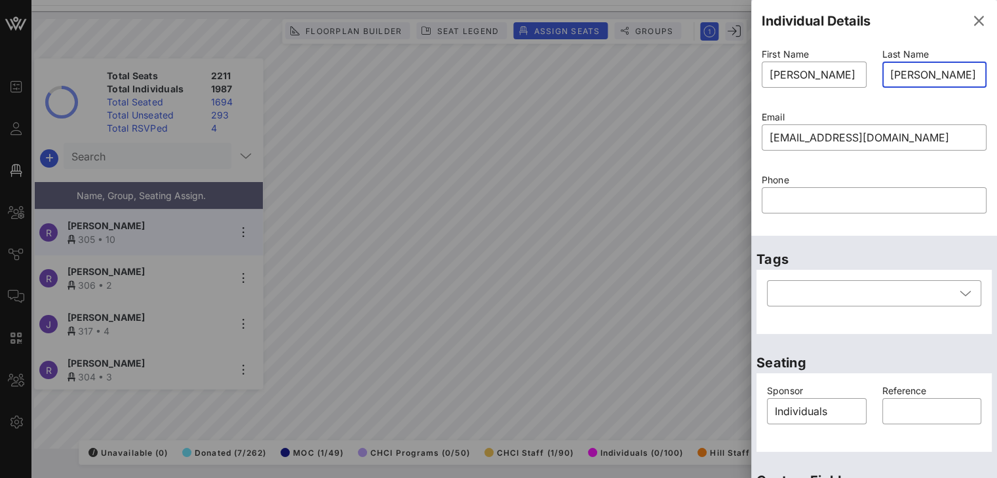
drag, startPoint x: 952, startPoint y: 71, endPoint x: 897, endPoint y: 72, distance: 55.7
click at [897, 72] on input "Hernandez" at bounding box center [934, 74] width 89 height 21
type input "Hanten"
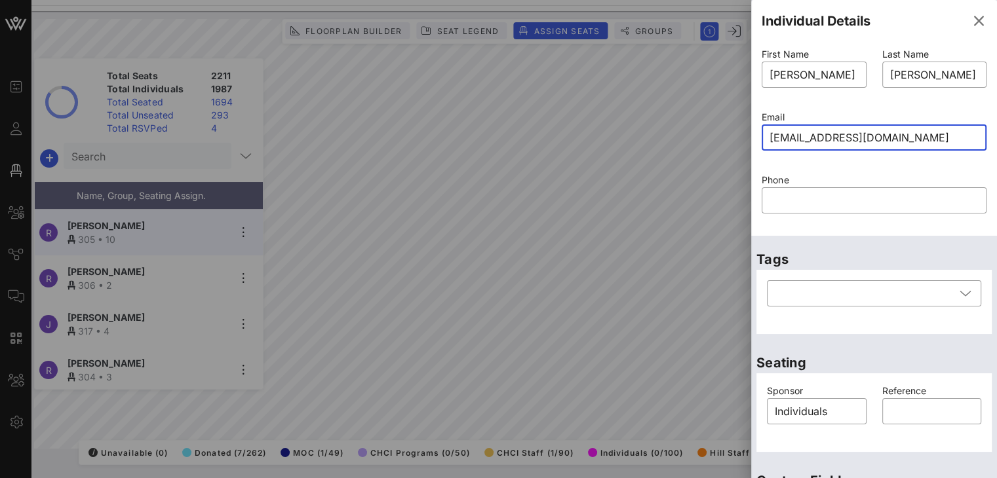
drag, startPoint x: 802, startPoint y: 138, endPoint x: 758, endPoint y: 139, distance: 44.6
click at [758, 139] on div "Email ​ dra.rhc@gmail.com" at bounding box center [874, 138] width 241 height 63
type input "linda@gmail.com"
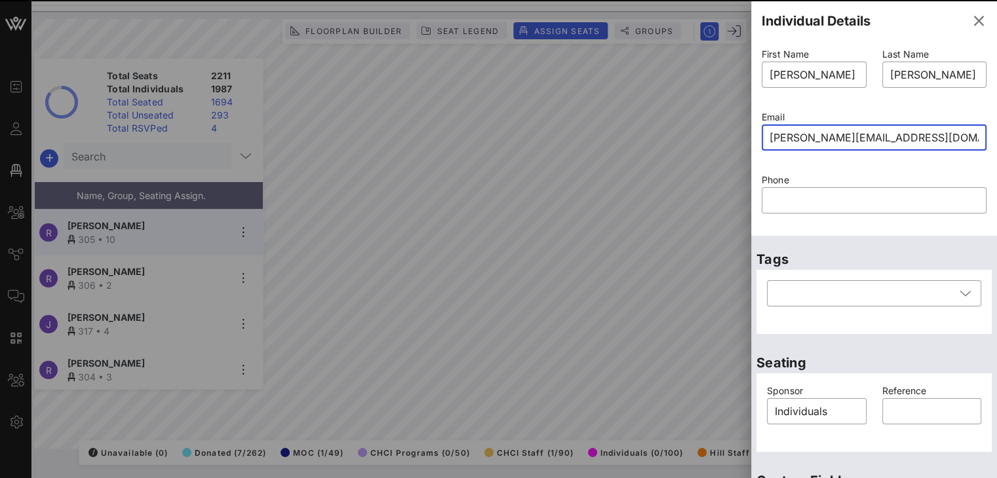
type input "Rosibel"
type input "Hernandez"
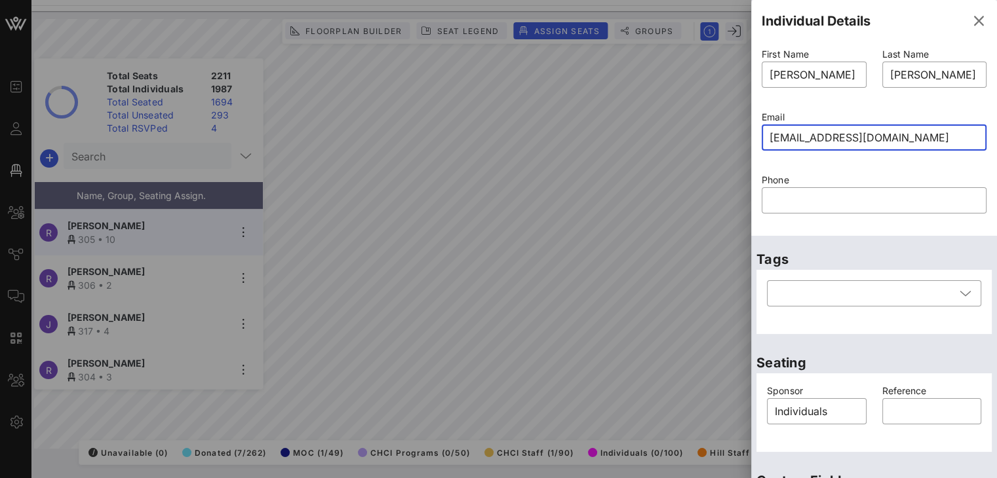
drag, startPoint x: 803, startPoint y: 135, endPoint x: 748, endPoint y: 131, distance: 55.2
click at [748, 131] on div "Event Builder Guests Floor Plan All Groups Journeys Comms QR Scanner Team Setti…" at bounding box center [498, 239] width 997 height 478
type input "lindahanten@gmail.com"
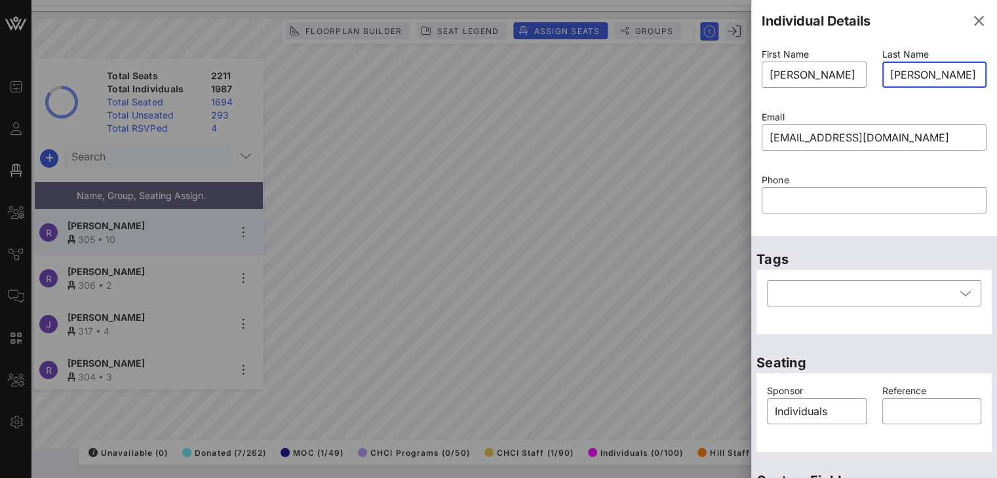
drag, startPoint x: 947, startPoint y: 75, endPoint x: 894, endPoint y: 77, distance: 53.1
click at [894, 77] on input "Hernandez" at bounding box center [934, 74] width 89 height 21
type input "Hanten"
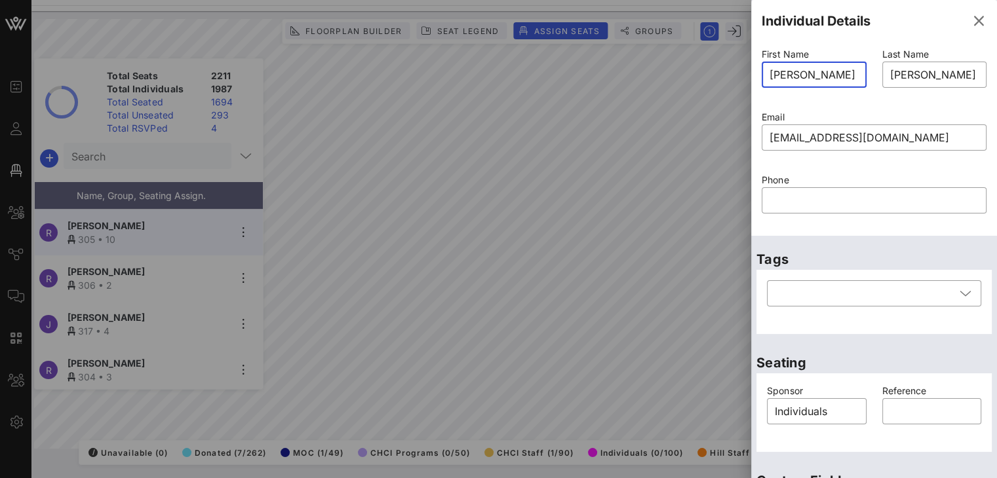
drag, startPoint x: 823, startPoint y: 77, endPoint x: 748, endPoint y: 71, distance: 74.9
click at [748, 71] on div "Event Builder Guests Floor Plan All Groups Journeys Comms QR Scanner Team Setti…" at bounding box center [498, 239] width 997 height 478
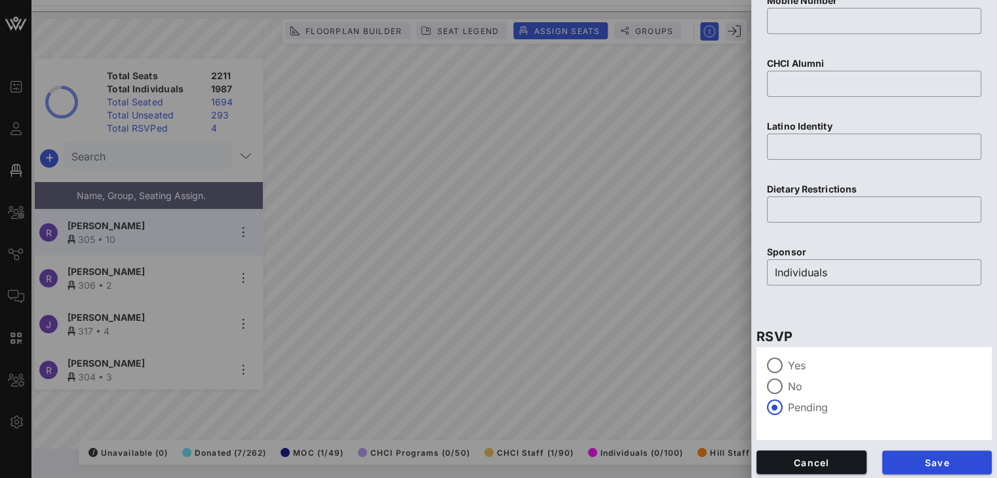
scroll to position [570, 0]
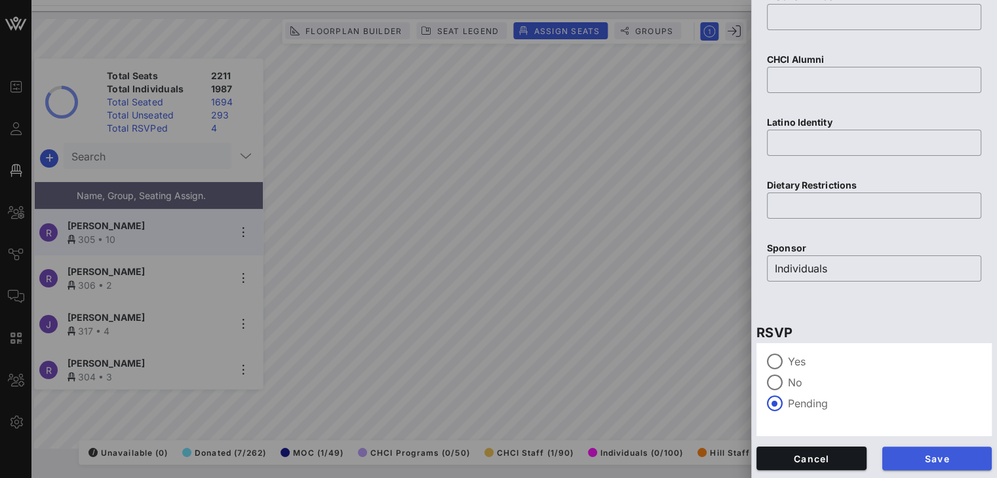
type input "Linda"
click at [919, 459] on span "Save" at bounding box center [937, 459] width 89 height 11
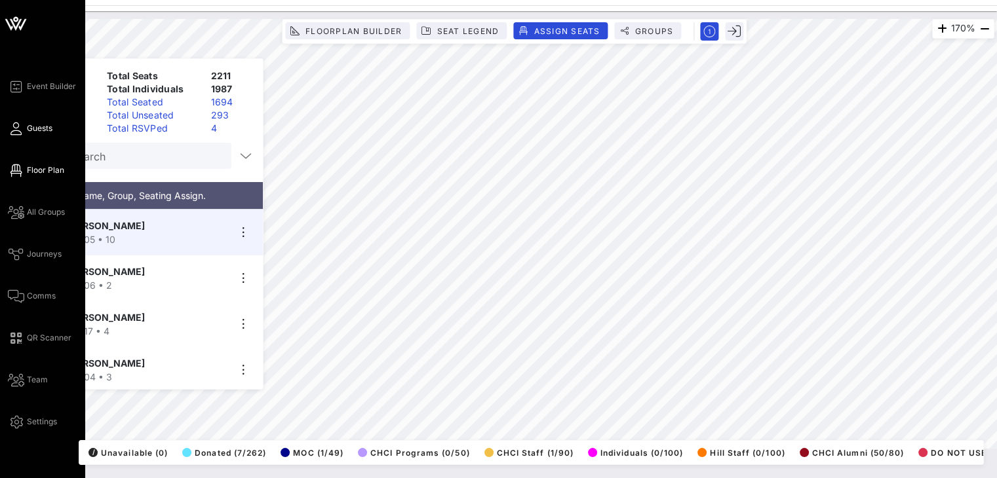
click at [29, 132] on span "Guests" at bounding box center [40, 129] width 26 height 12
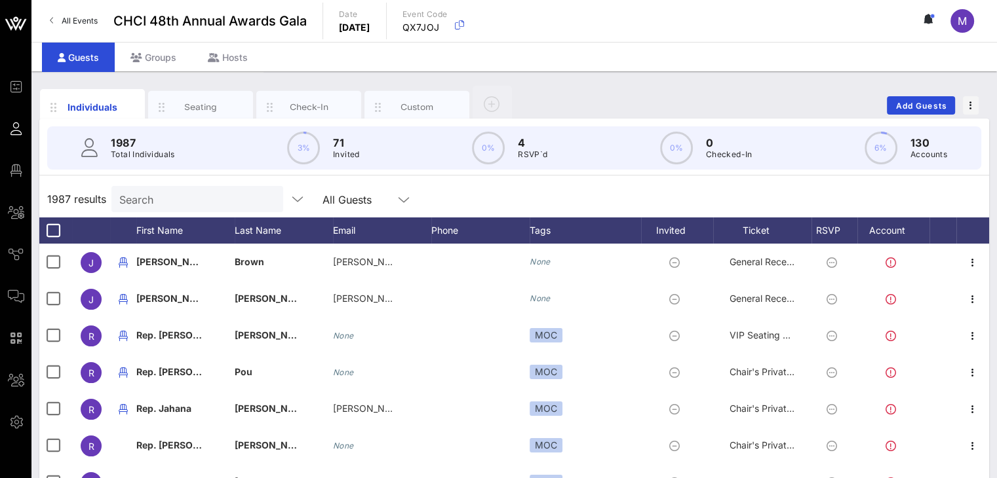
click at [175, 203] on input "Search" at bounding box center [195, 199] width 153 height 17
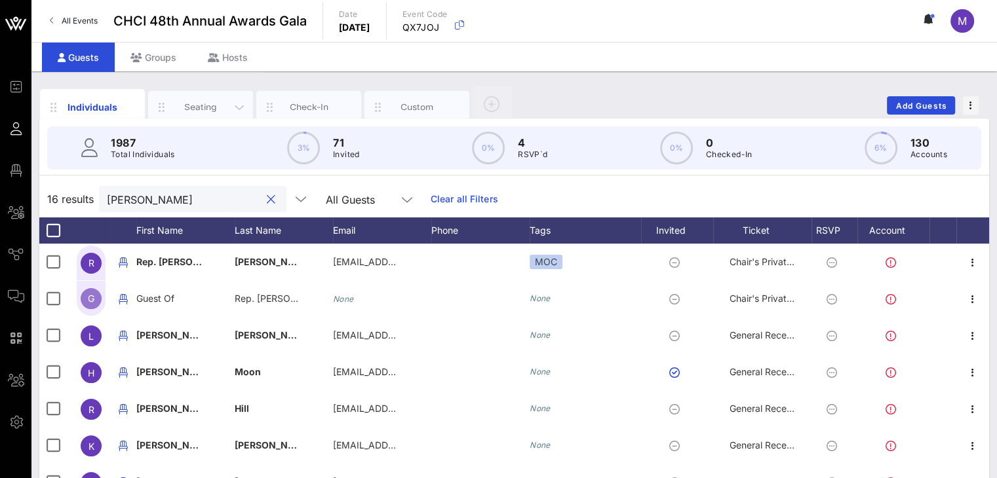
click at [205, 104] on div "Seating" at bounding box center [201, 107] width 58 height 12
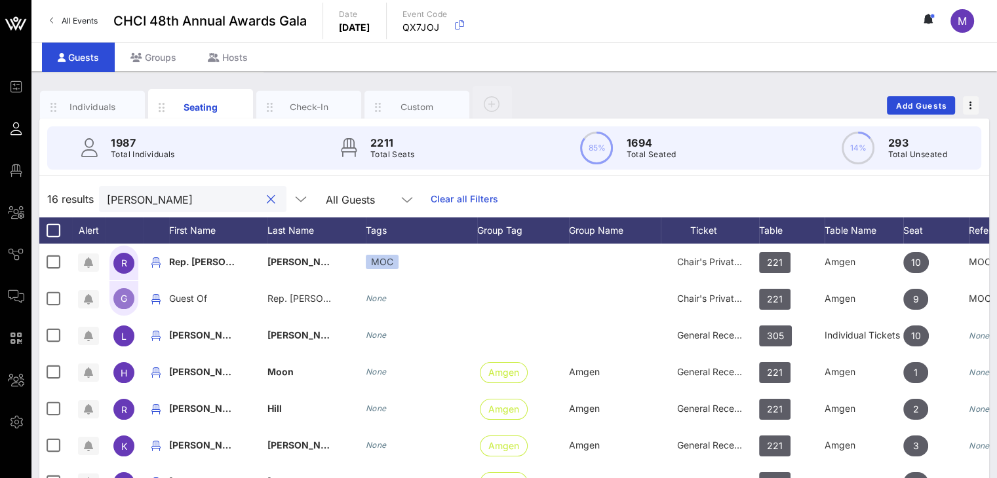
drag, startPoint x: 141, startPoint y: 197, endPoint x: 94, endPoint y: 197, distance: 47.2
click at [94, 197] on div "16 results linda All Guests Clear all Filters" at bounding box center [514, 199] width 950 height 37
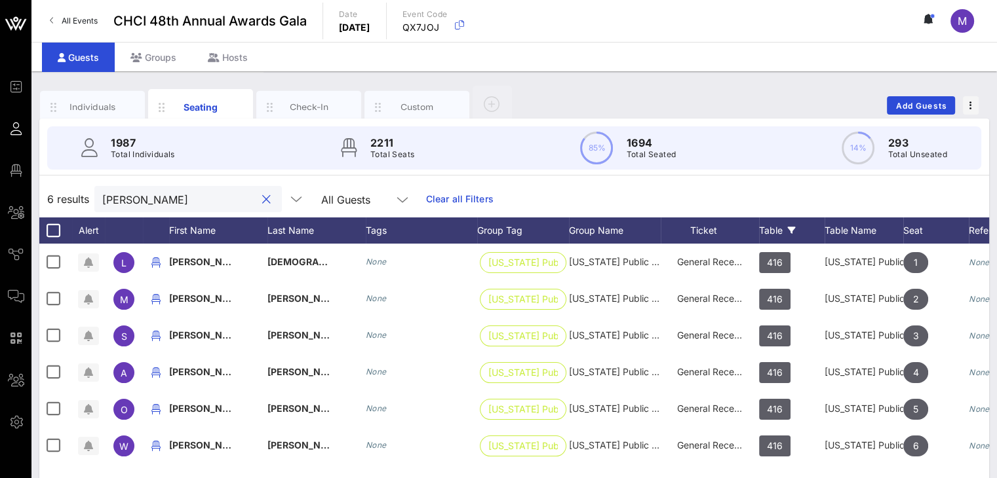
type input "wendy"
click at [771, 226] on div "Table" at bounding box center [792, 231] width 66 height 26
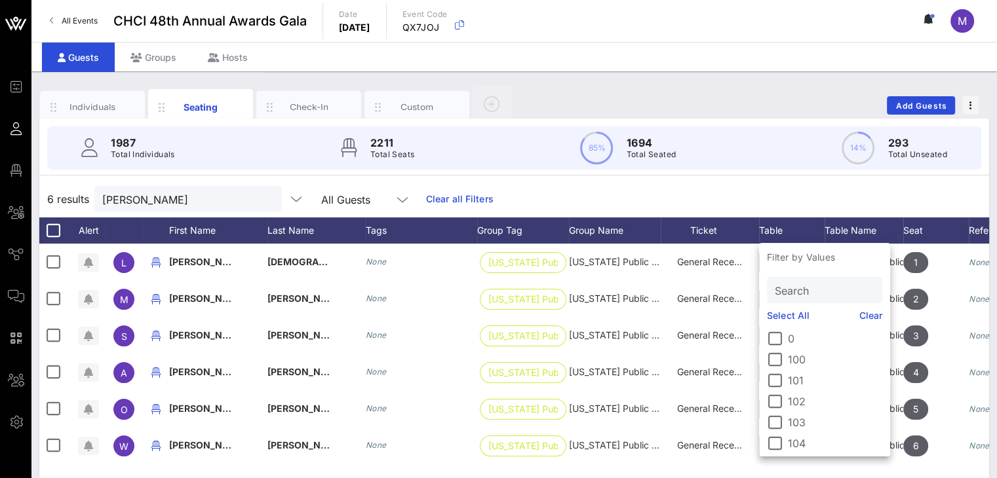
click at [789, 290] on input "Search" at bounding box center [823, 290] width 97 height 17
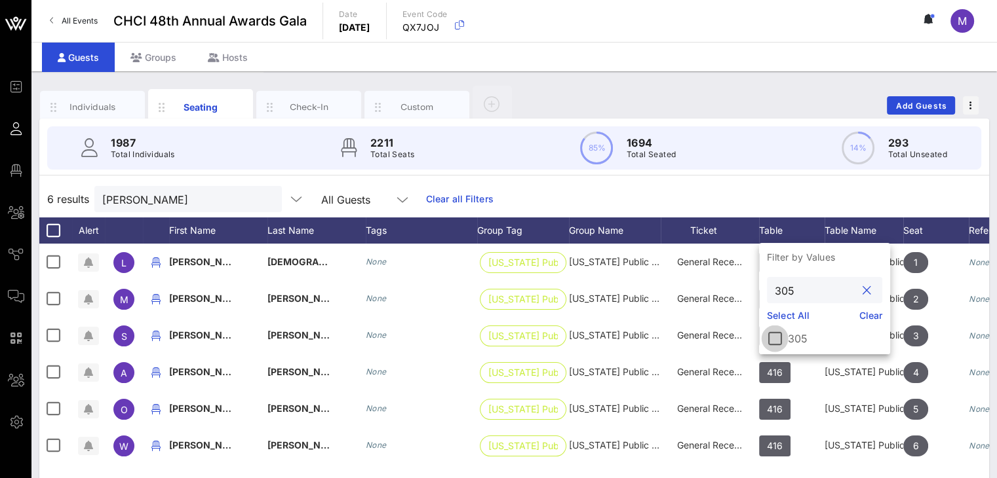
type input "305"
click at [776, 334] on div at bounding box center [775, 339] width 22 height 22
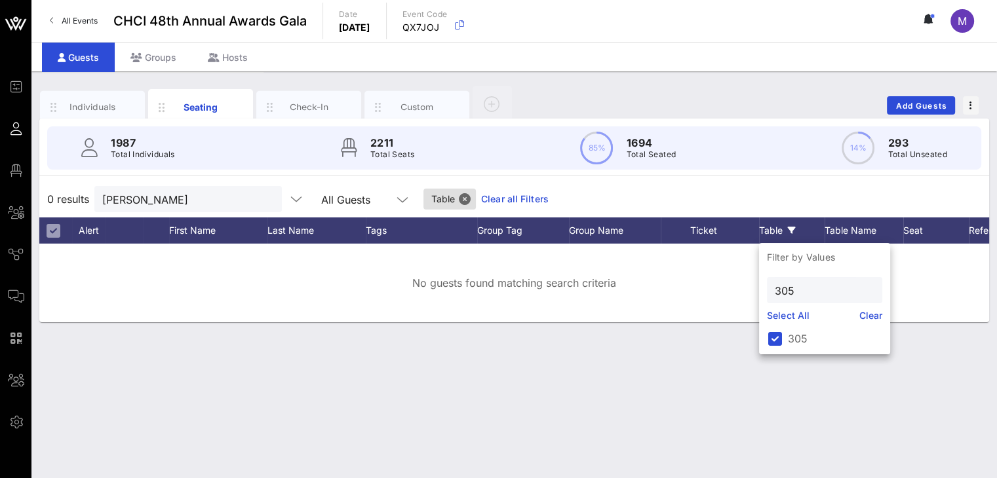
click at [776, 191] on div "0 results wendy All Guests Table Clear all Filters" at bounding box center [514, 199] width 950 height 37
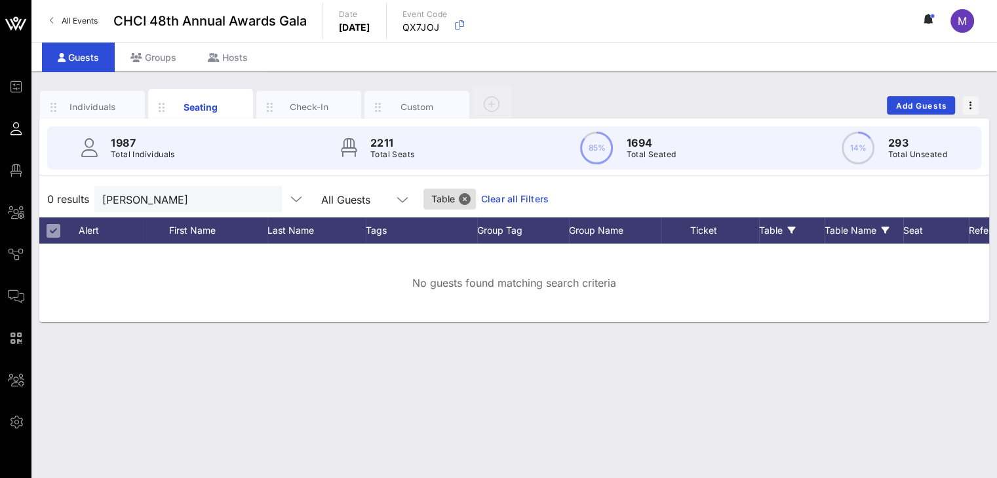
click at [830, 229] on div "Table Name" at bounding box center [863, 231] width 79 height 26
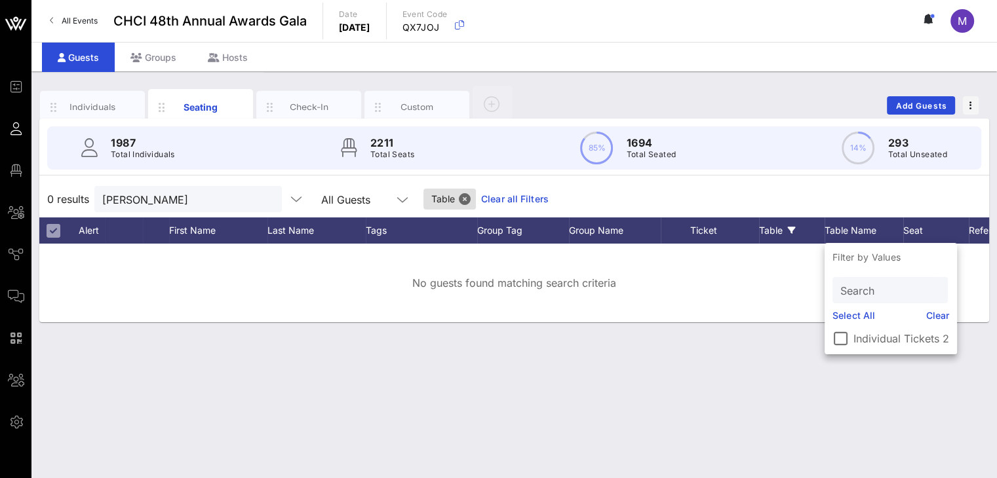
click at [794, 227] on icon at bounding box center [792, 231] width 8 height 8
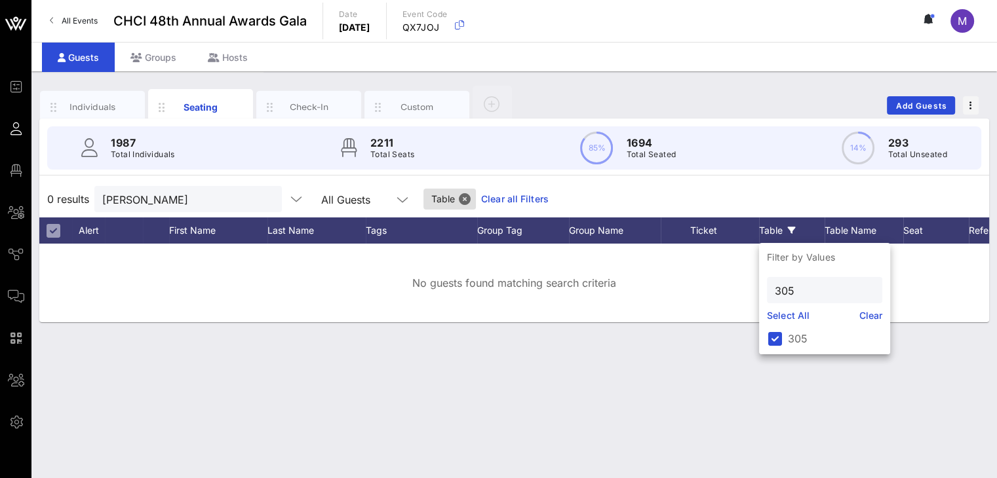
drag, startPoint x: 481, startPoint y: 196, endPoint x: 722, endPoint y: 144, distance: 246.8
click at [483, 195] on link "Clear all Filters" at bounding box center [515, 199] width 68 height 14
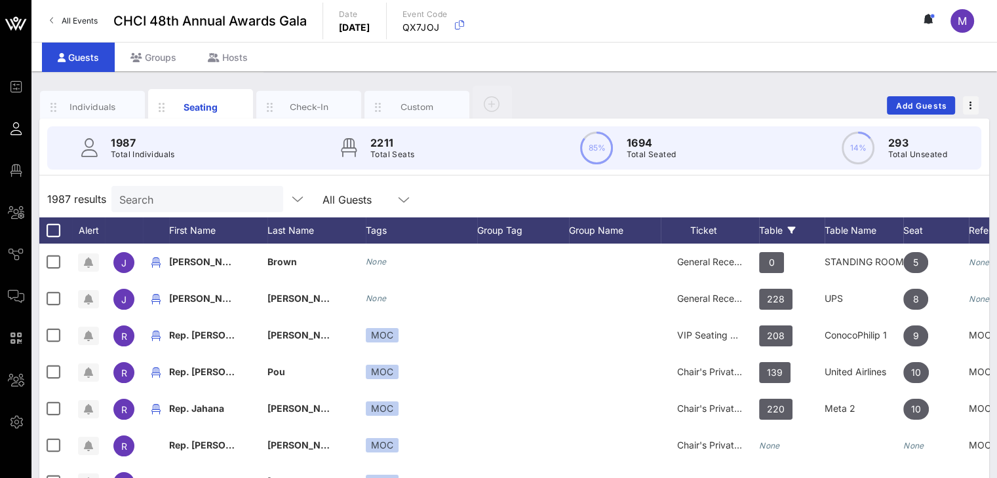
click at [795, 228] on icon at bounding box center [792, 231] width 8 height 8
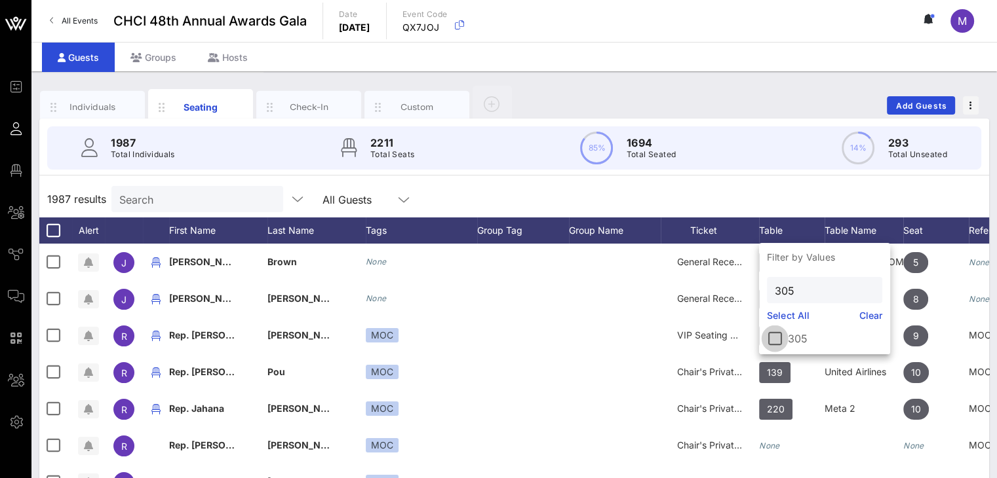
click at [771, 343] on div at bounding box center [775, 339] width 22 height 22
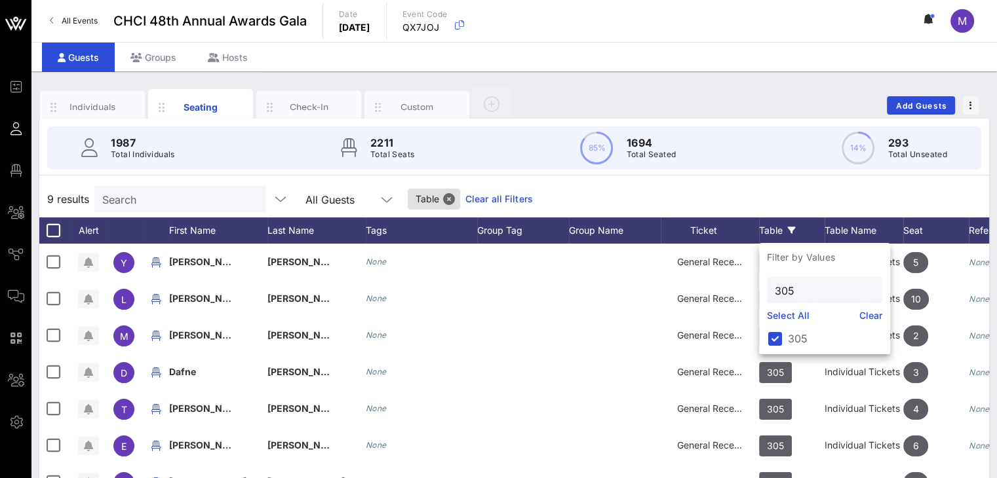
click at [787, 195] on div "9 results Search All Guests Table Clear all Filters" at bounding box center [514, 199] width 950 height 37
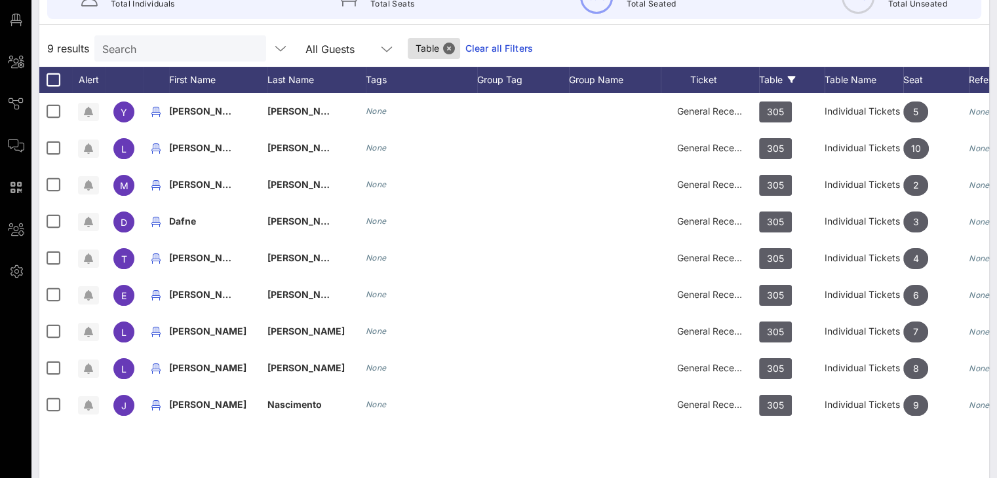
scroll to position [149, 0]
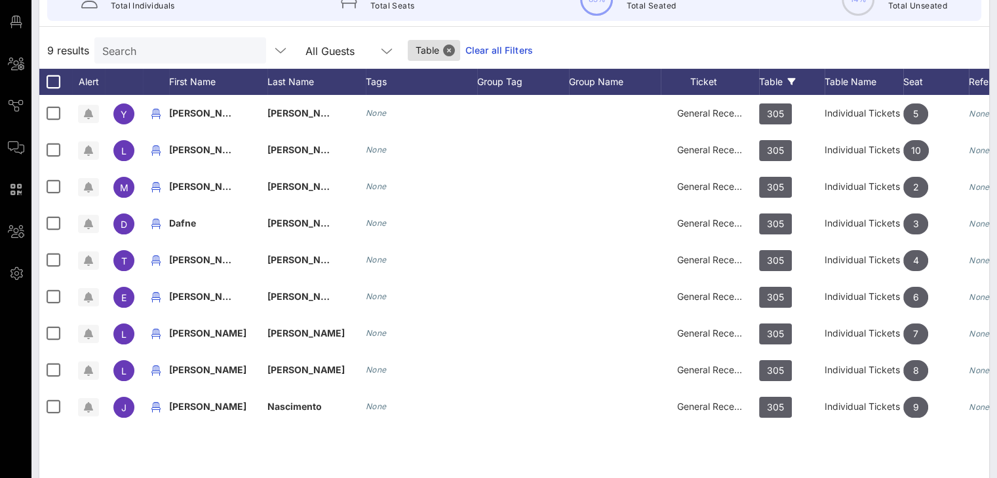
click at [178, 48] on input "Search" at bounding box center [178, 50] width 153 height 17
drag, startPoint x: 497, startPoint y: 47, endPoint x: 234, endPoint y: 47, distance: 262.8
click at [497, 46] on link "Clear all Filters" at bounding box center [499, 50] width 68 height 14
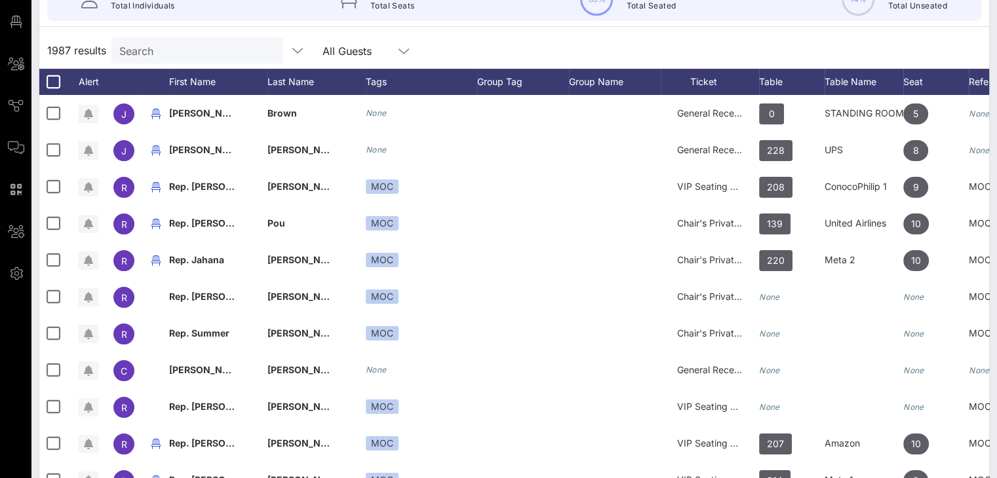
scroll to position [0, 0]
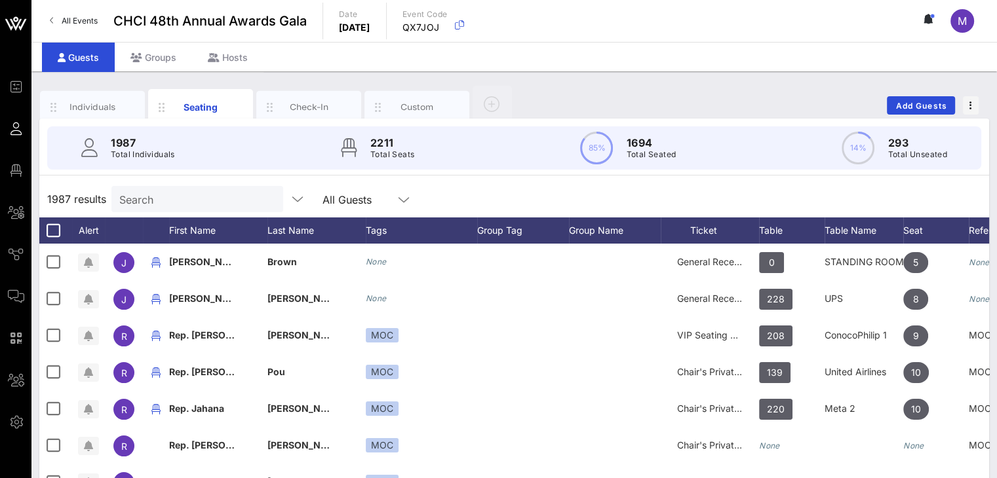
click at [186, 192] on input "Search" at bounding box center [195, 199] width 153 height 17
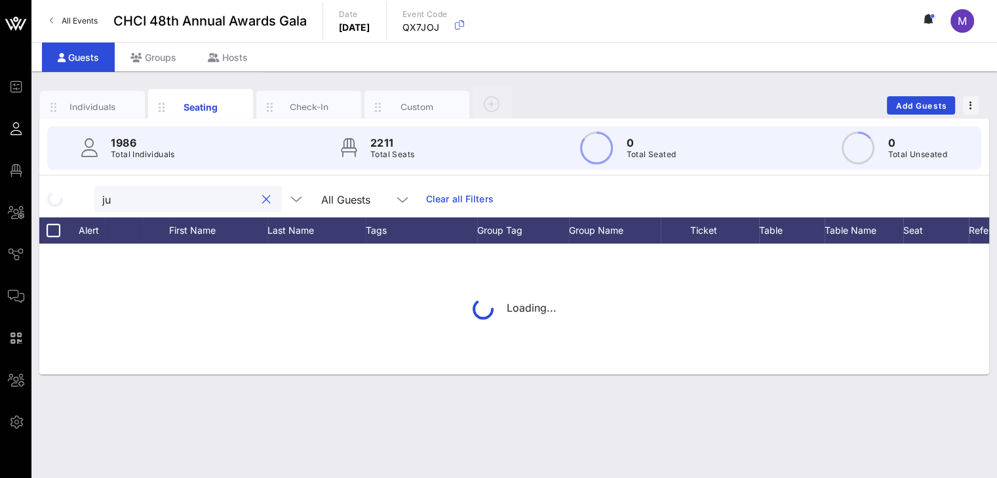
type input "j"
type input "wendy"
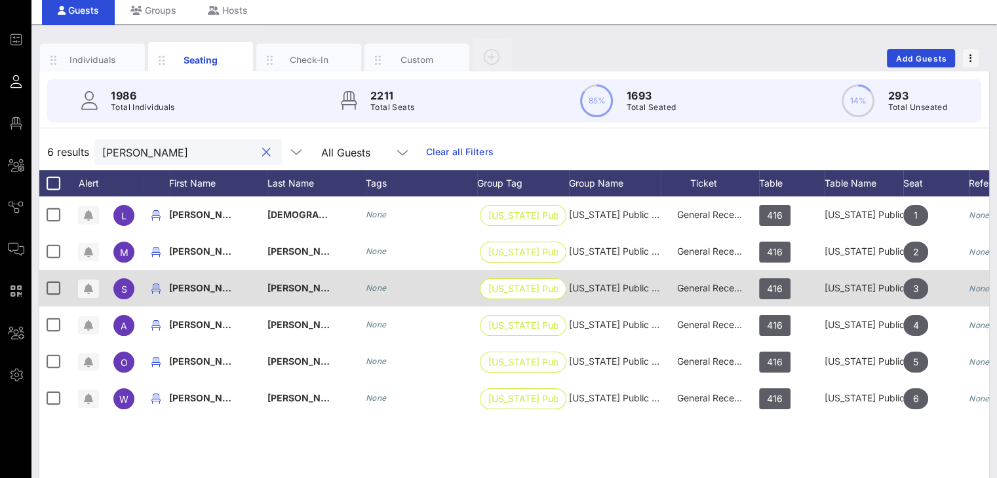
scroll to position [37, 0]
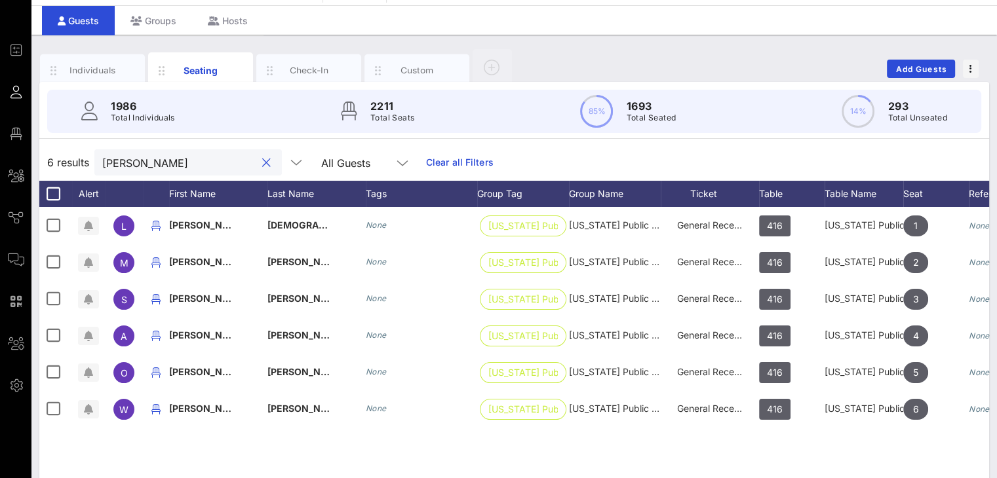
click at [262, 159] on button "clear icon" at bounding box center [266, 163] width 9 height 13
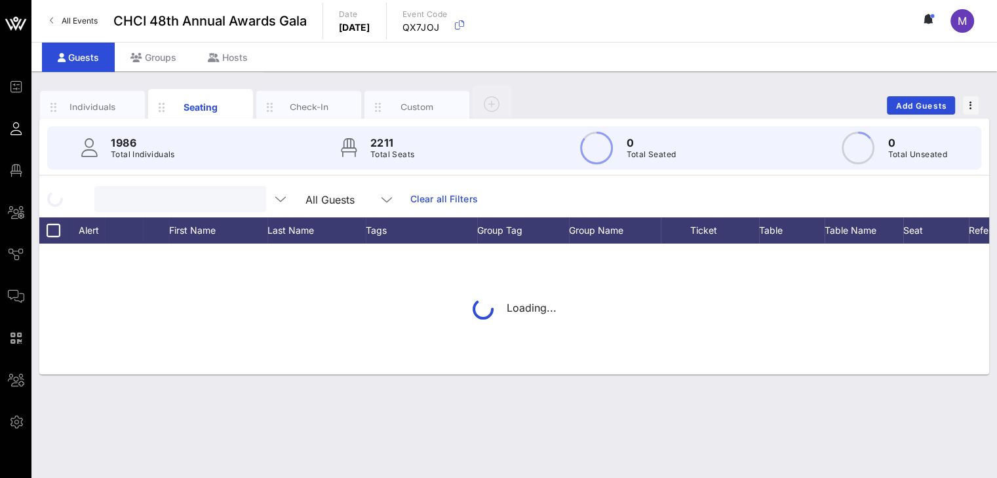
scroll to position [0, 0]
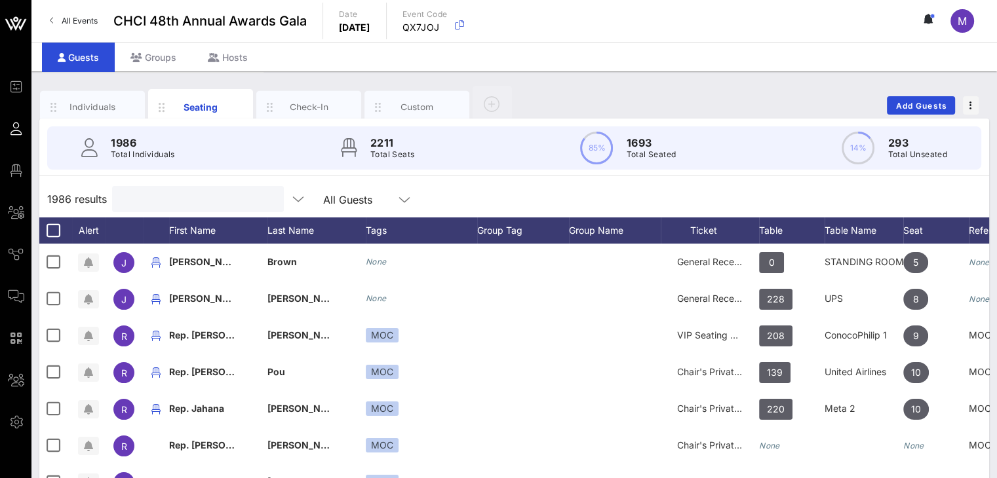
click at [170, 201] on input "text" at bounding box center [196, 199] width 153 height 17
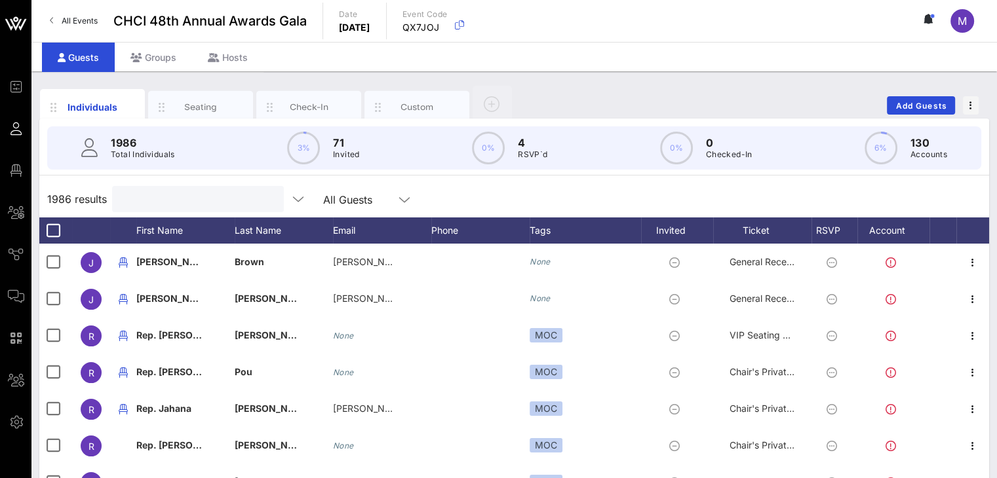
click at [176, 199] on input "text" at bounding box center [196, 199] width 153 height 17
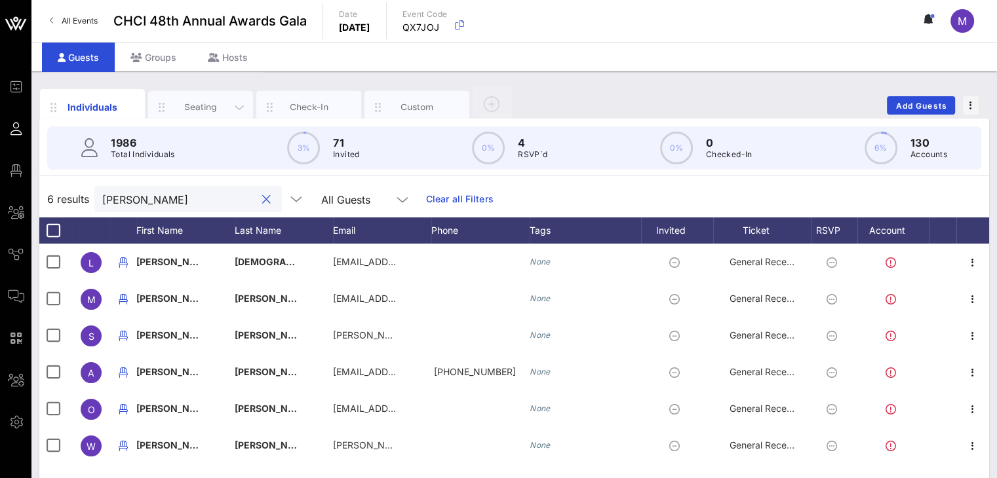
type input "[PERSON_NAME]"
drag, startPoint x: 205, startPoint y: 101, endPoint x: 393, endPoint y: 68, distance: 191.0
click at [205, 95] on div "Seating" at bounding box center [200, 107] width 105 height 33
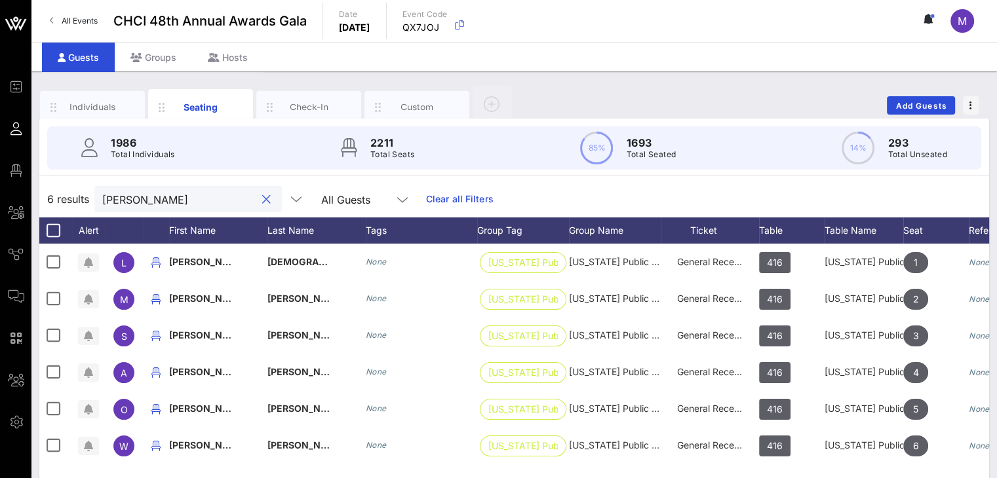
drag, startPoint x: 173, startPoint y: 197, endPoint x: 180, endPoint y: 196, distance: 6.6
click at [173, 196] on input "[PERSON_NAME]" at bounding box center [178, 199] width 153 height 17
click at [262, 198] on button "clear icon" at bounding box center [266, 199] width 9 height 13
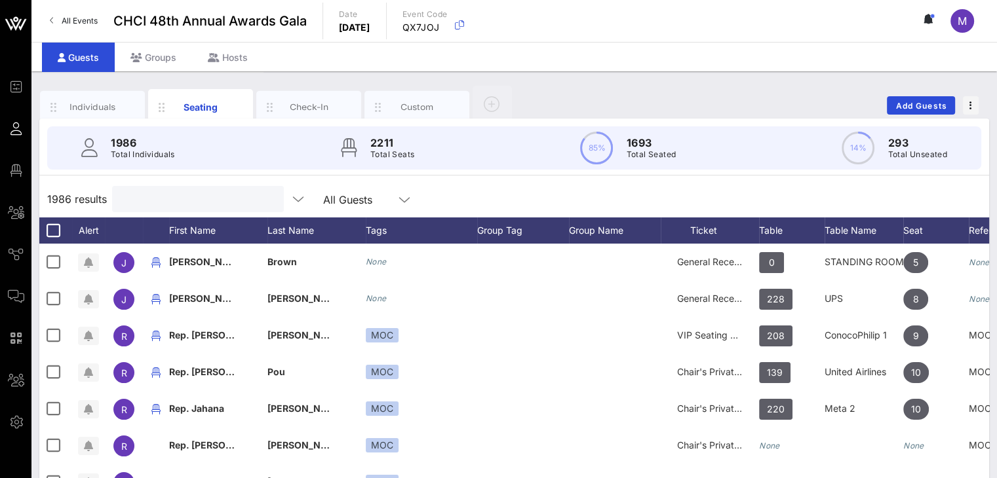
click at [147, 203] on input "text" at bounding box center [196, 199] width 153 height 17
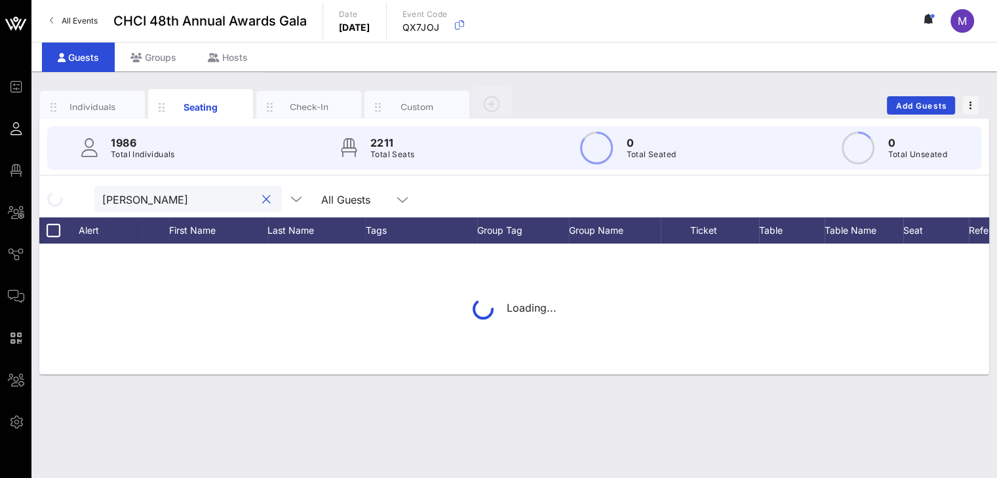
type input "[PERSON_NAME]"
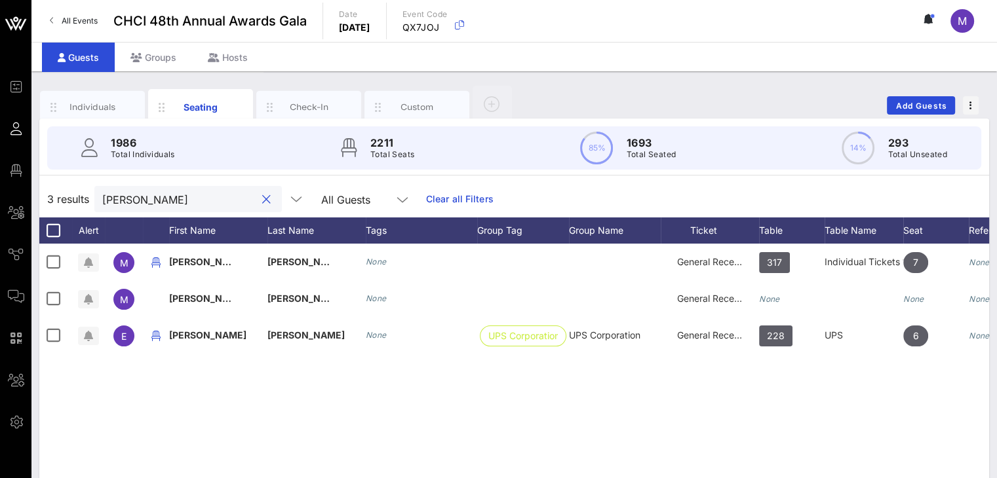
drag, startPoint x: 145, startPoint y: 197, endPoint x: 61, endPoint y: 197, distance: 84.5
click at [62, 197] on div "3 results [PERSON_NAME] All Guests Clear all Filters" at bounding box center [514, 199] width 950 height 37
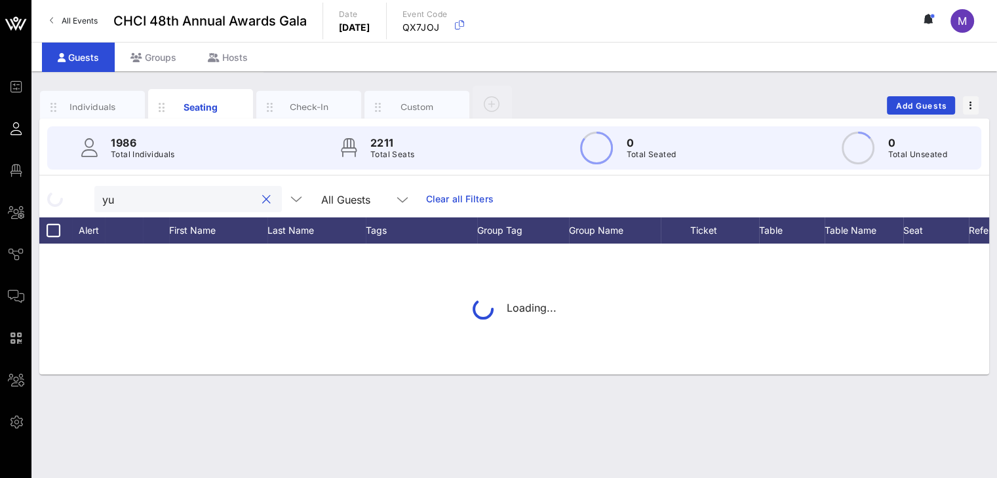
type input "y"
type input "[PERSON_NAME]"
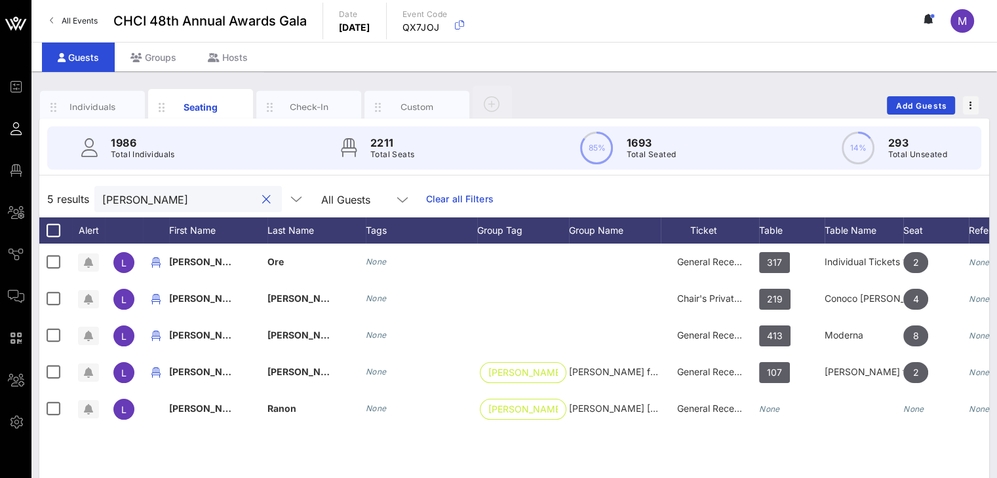
drag, startPoint x: 127, startPoint y: 199, endPoint x: 98, endPoint y: 189, distance: 30.3
click at [98, 189] on div "[PERSON_NAME]" at bounding box center [187, 199] width 187 height 26
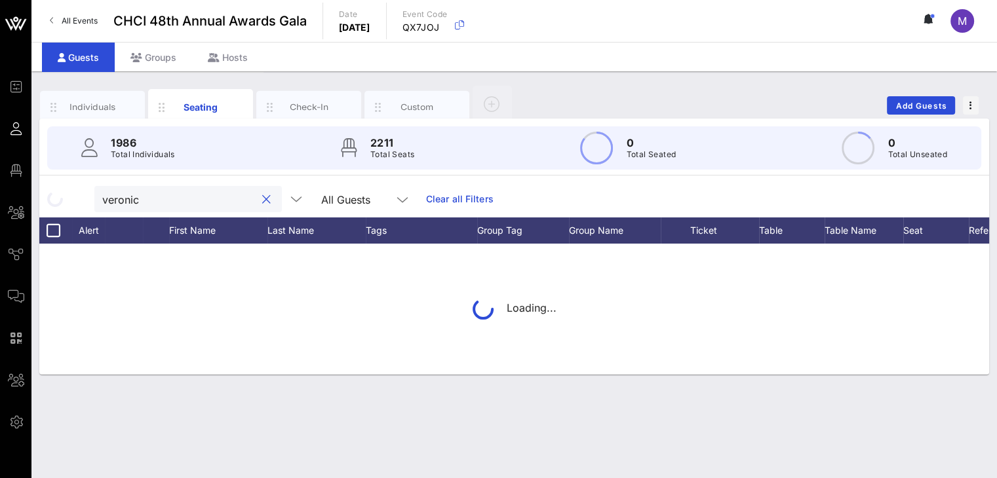
type input "[PERSON_NAME]"
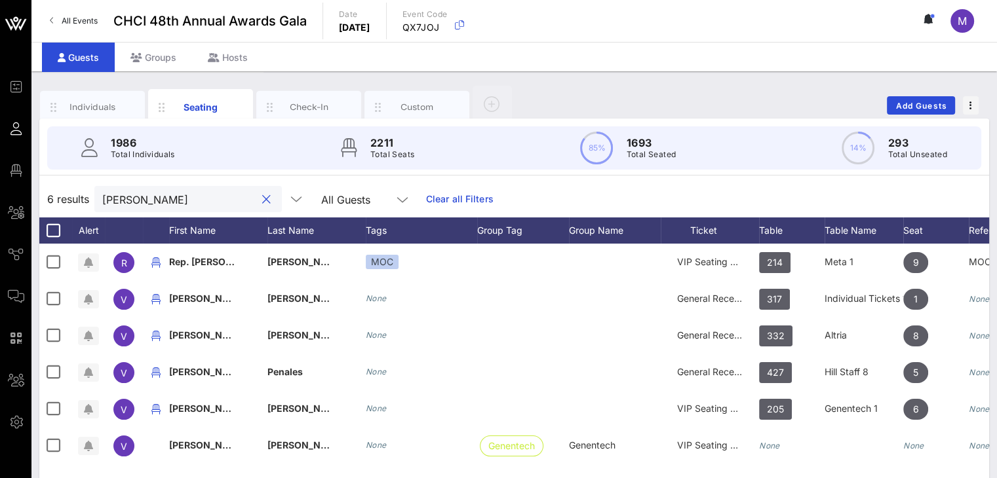
drag, startPoint x: 173, startPoint y: 199, endPoint x: 68, endPoint y: 197, distance: 105.6
click at [68, 197] on div "6 results [PERSON_NAME] All Guests Clear all Filters" at bounding box center [514, 199] width 950 height 37
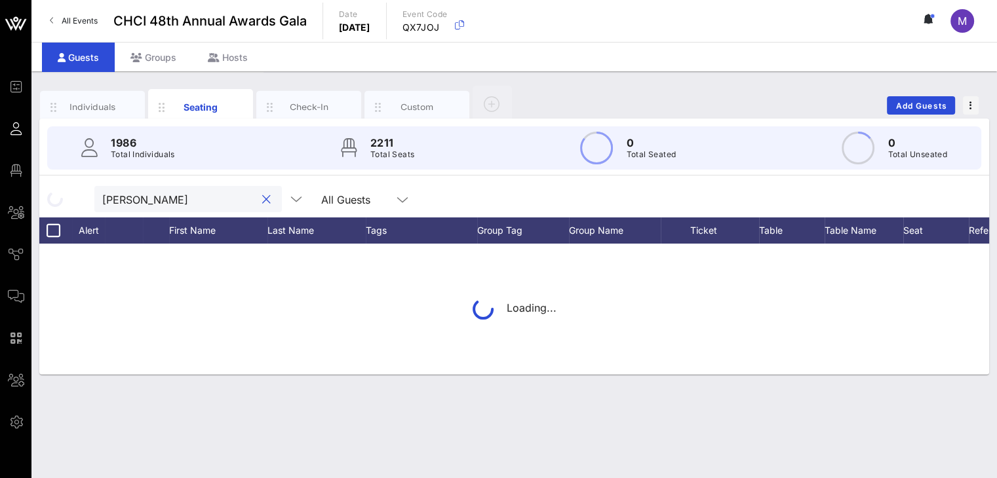
type input "[PERSON_NAME]"
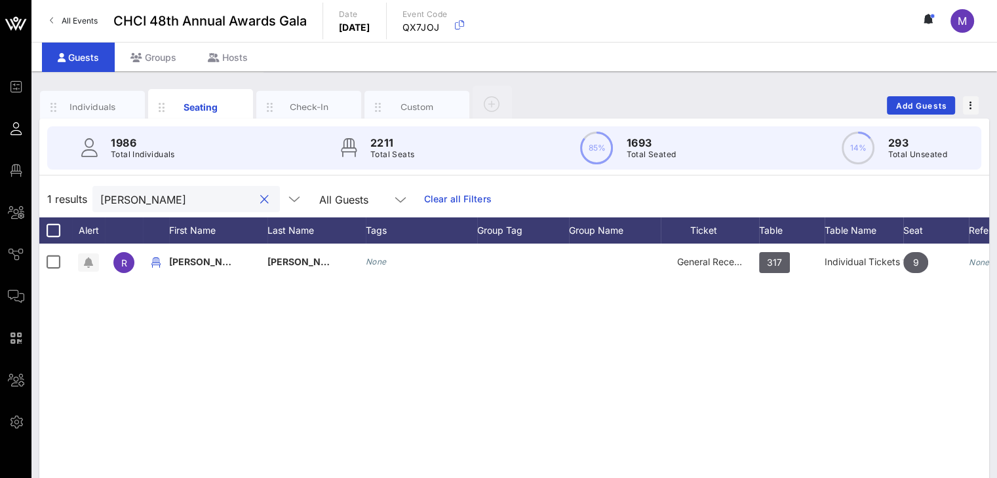
drag, startPoint x: 142, startPoint y: 199, endPoint x: 94, endPoint y: 195, distance: 48.0
click at [95, 199] on div "[PERSON_NAME]" at bounding box center [185, 199] width 187 height 26
drag, startPoint x: 138, startPoint y: 200, endPoint x: 76, endPoint y: 200, distance: 61.6
click at [76, 200] on div "1 results jo Ive All Guests Clear all Filters" at bounding box center [514, 199] width 950 height 37
drag, startPoint x: 130, startPoint y: 201, endPoint x: 75, endPoint y: 195, distance: 55.4
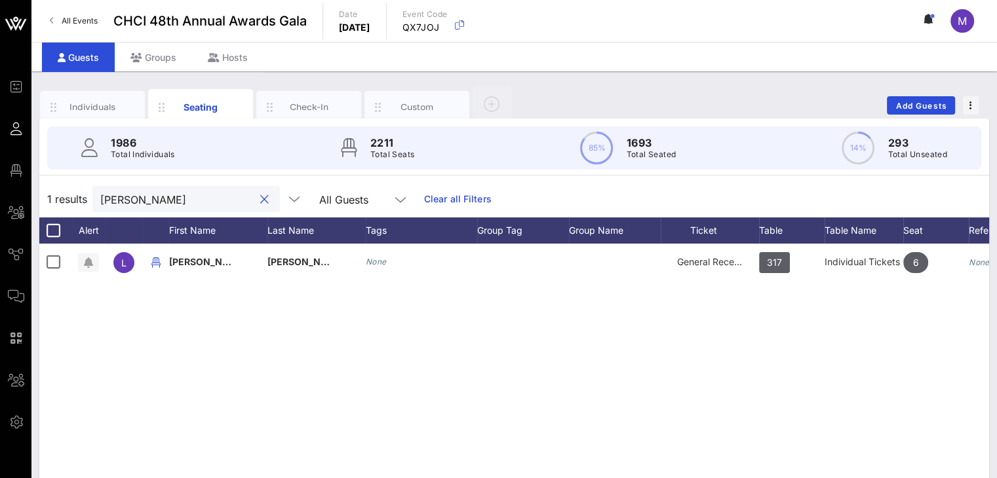
click at [75, 195] on div "1 results [PERSON_NAME] All Guests Clear all Filters" at bounding box center [514, 199] width 950 height 37
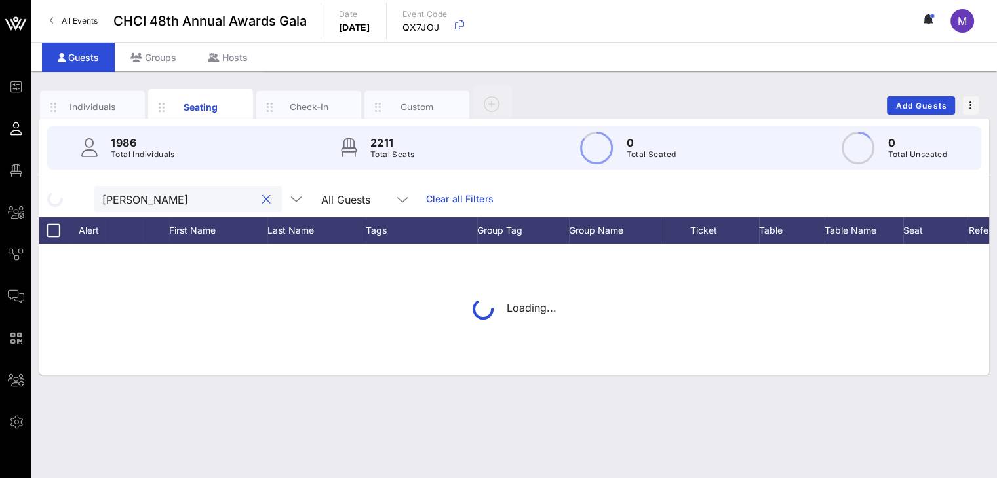
type input "[PERSON_NAME]"
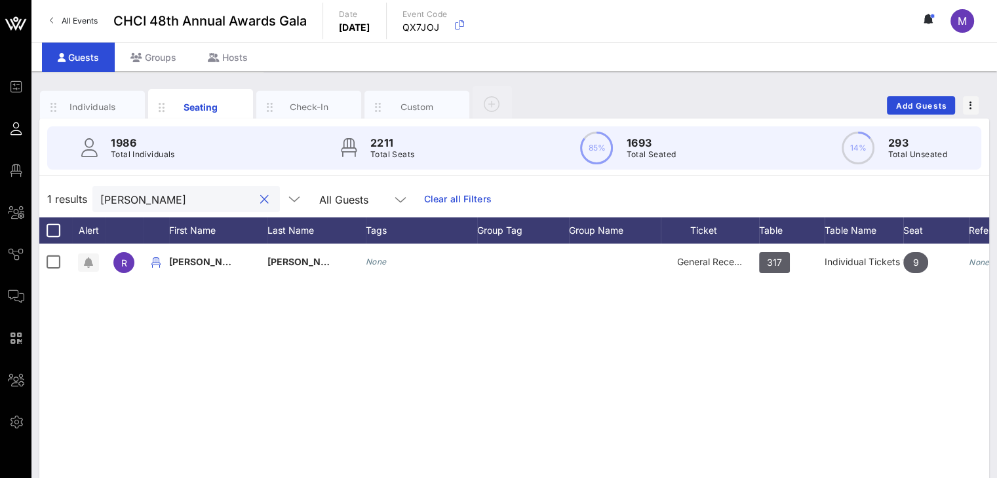
drag, startPoint x: 129, startPoint y: 197, endPoint x: 89, endPoint y: 195, distance: 40.1
click at [89, 195] on div "1 results ronald All Guests Clear all Filters" at bounding box center [514, 199] width 950 height 37
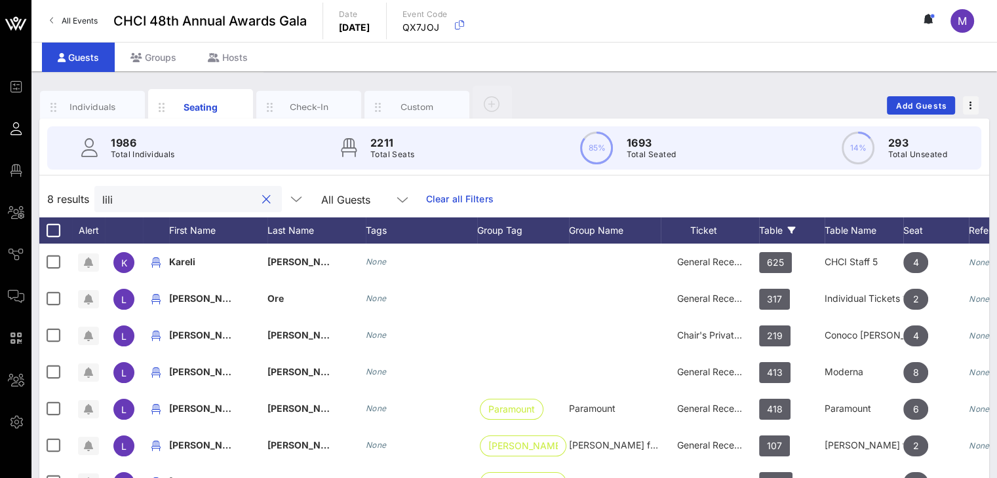
type input "lili"
click at [778, 229] on div "Table" at bounding box center [792, 231] width 66 height 26
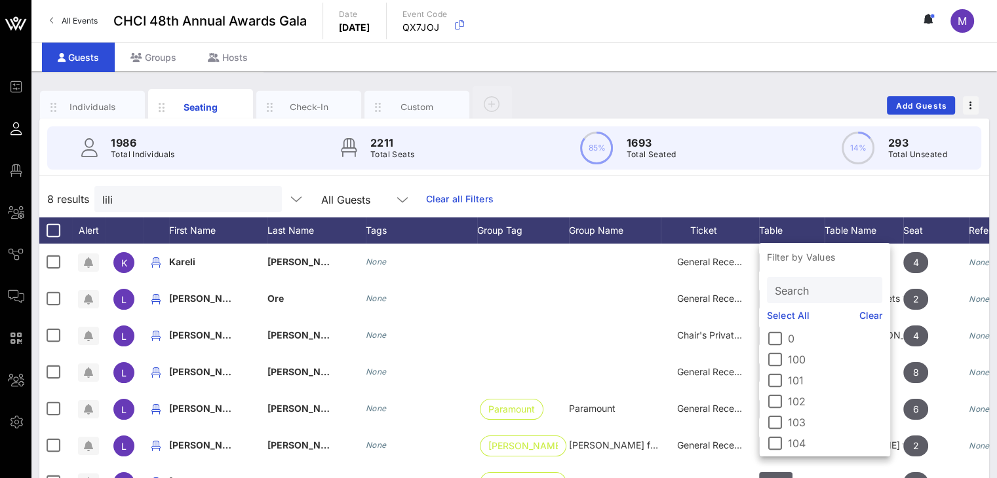
click at [789, 288] on input "Search" at bounding box center [823, 290] width 97 height 17
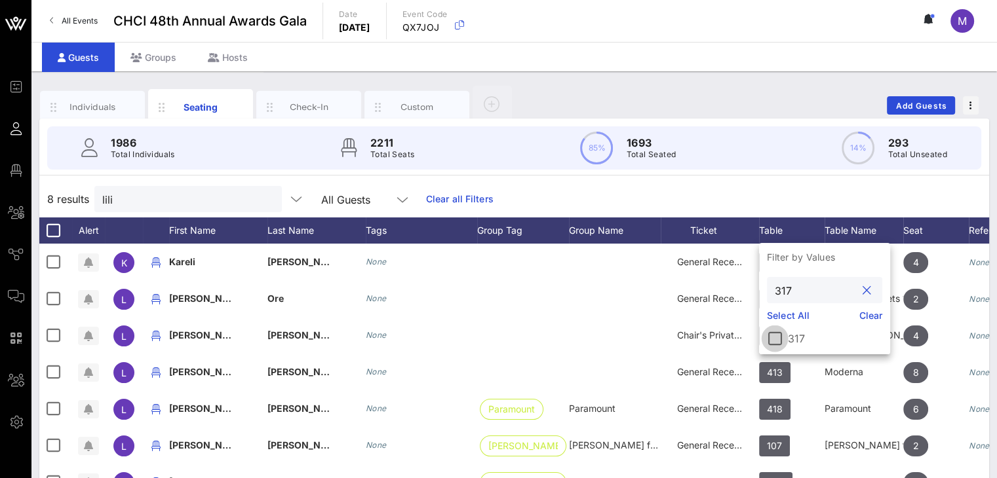
type input "317"
click at [777, 335] on div at bounding box center [775, 339] width 22 height 22
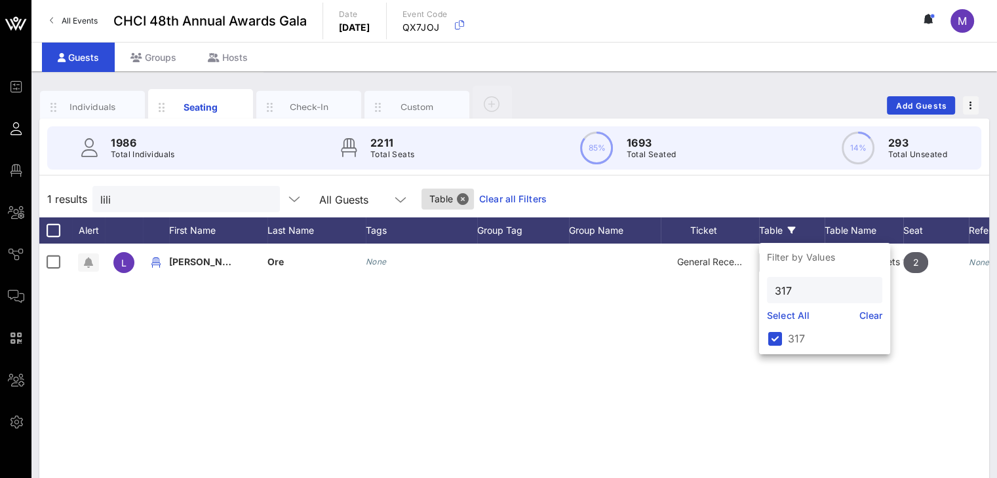
click at [824, 385] on div "L Lilian Ore None General Reception 317 Individual Tickets 1 2 None" at bounding box center [514, 440] width 950 height 393
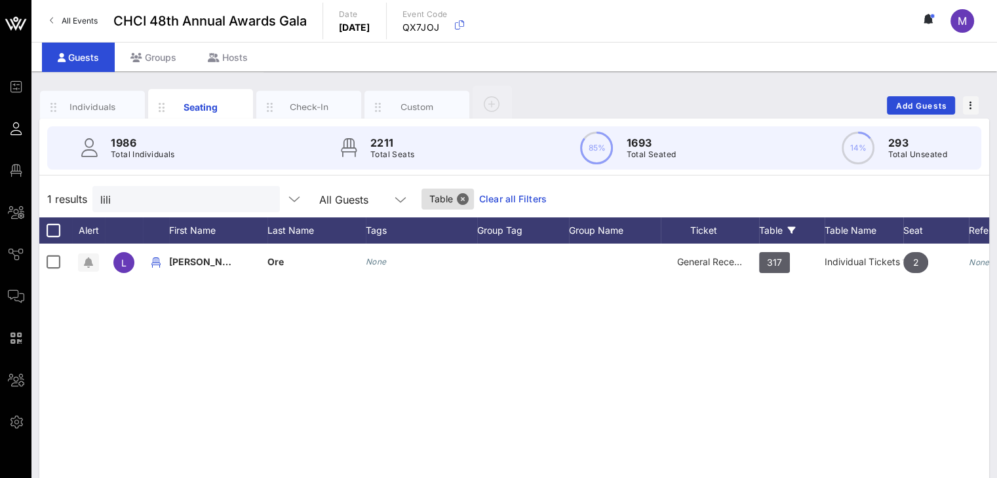
click at [514, 197] on link "Clear all Filters" at bounding box center [513, 199] width 68 height 14
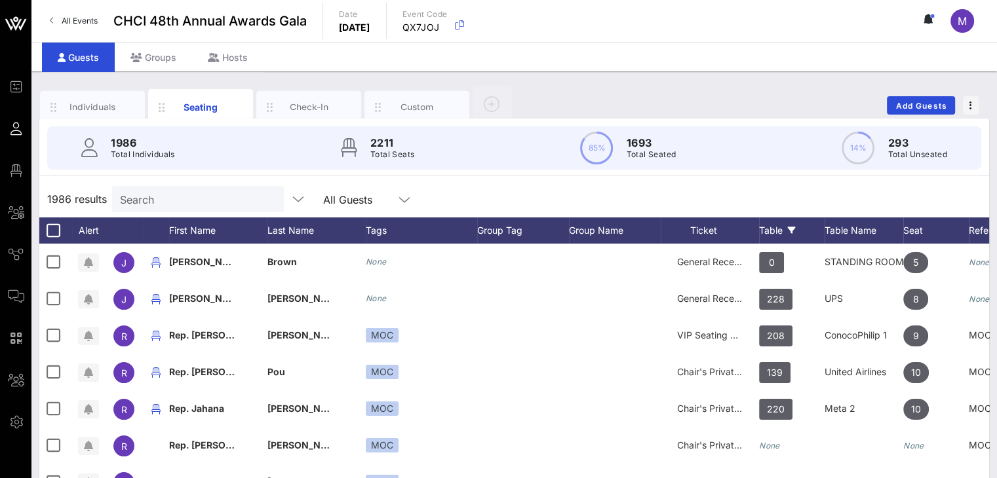
click at [792, 228] on icon at bounding box center [792, 231] width 8 height 8
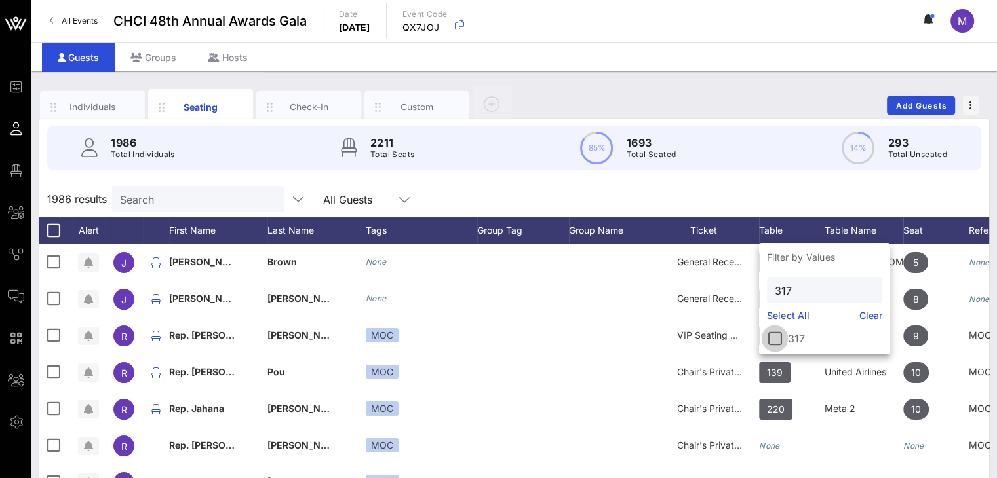
click at [777, 341] on div at bounding box center [775, 339] width 22 height 22
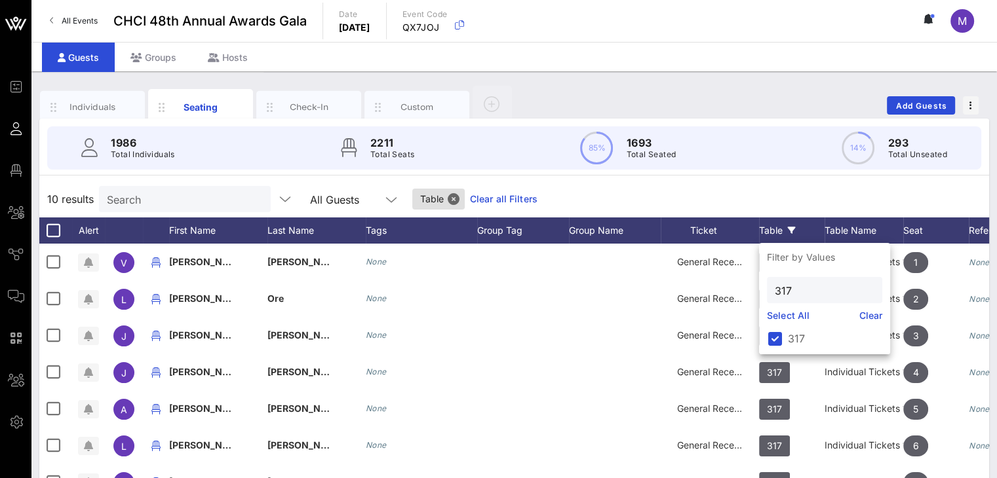
click at [804, 171] on div "1986 Total Individuals 2211 Total Seats 85% 1693 Total Seated 14% 293 Total Uns…" at bounding box center [513, 148] width 965 height 59
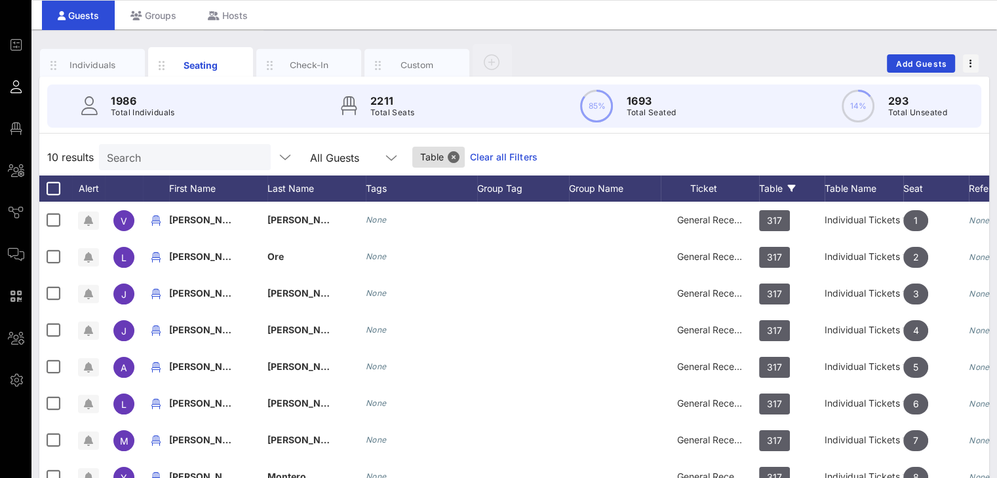
scroll to position [18, 0]
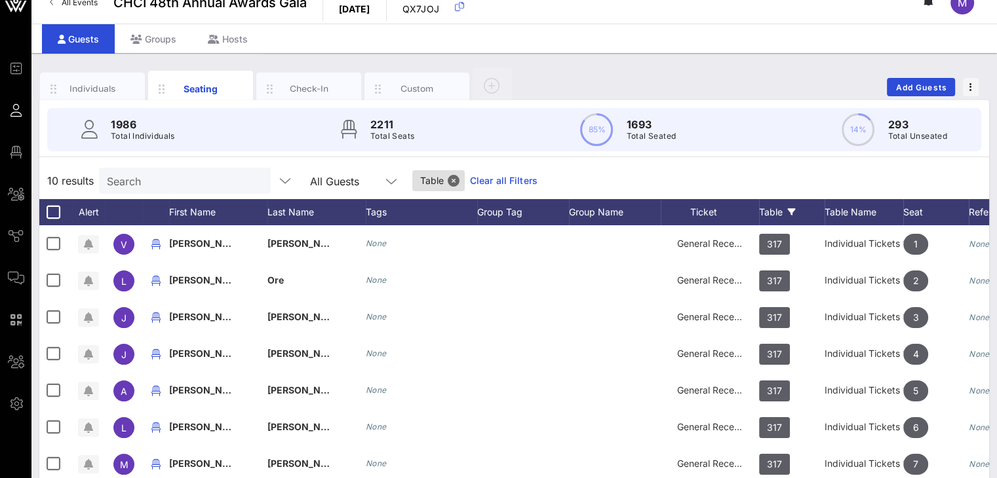
click at [201, 176] on input "Search" at bounding box center [183, 180] width 153 height 17
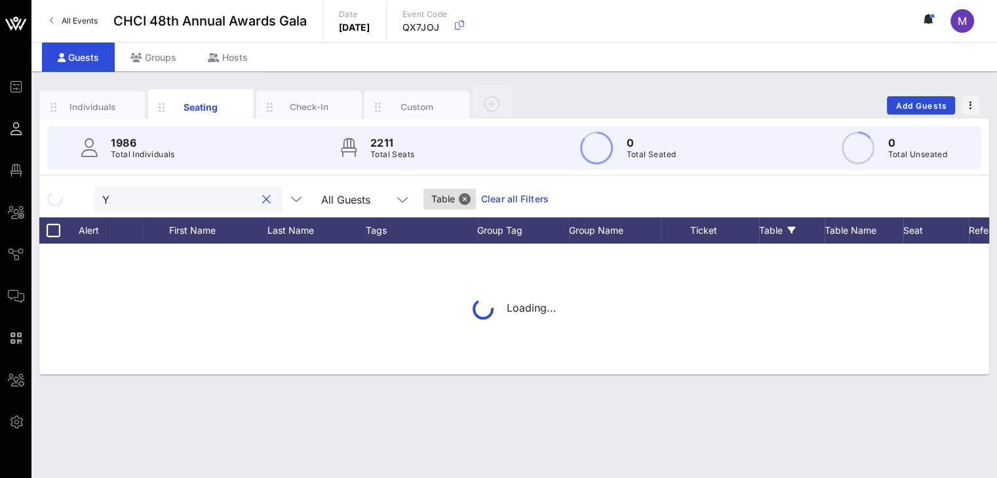
scroll to position [0, 0]
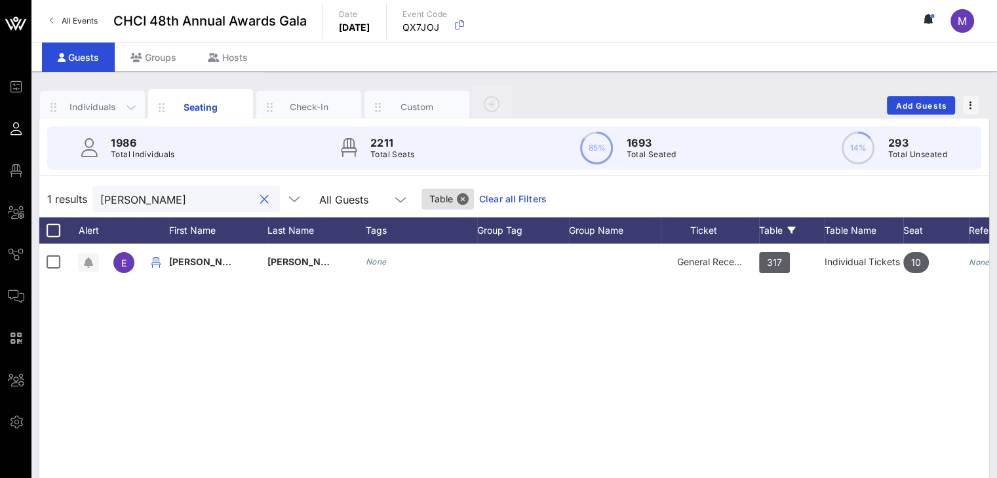
click at [106, 103] on div "Individuals" at bounding box center [93, 107] width 58 height 12
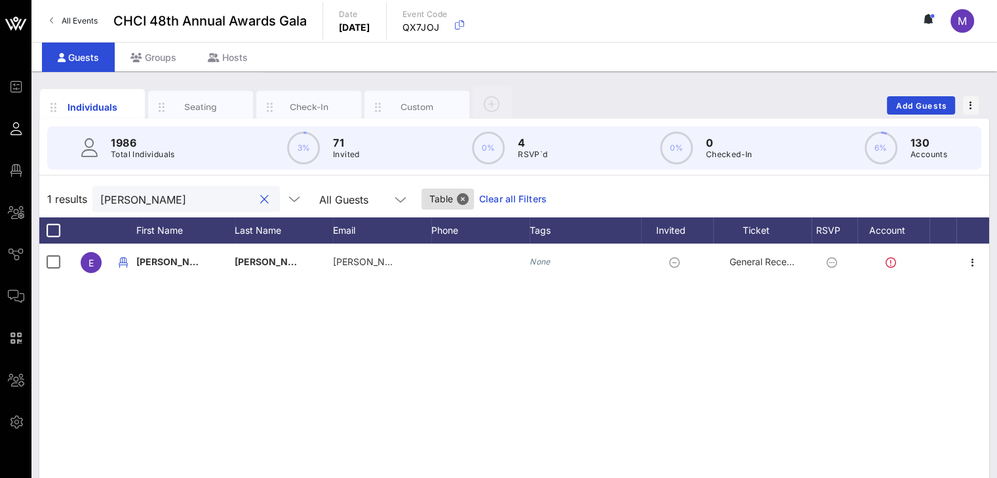
drag, startPoint x: 168, startPoint y: 200, endPoint x: 81, endPoint y: 189, distance: 87.9
click at [81, 189] on div "1 results Yee All Guests Table Clear all Filters" at bounding box center [514, 199] width 950 height 37
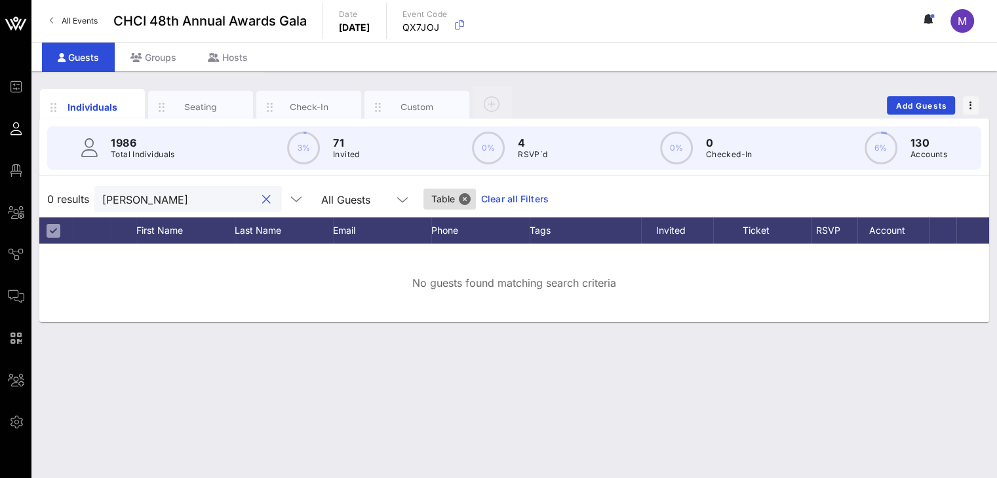
type input "linda"
click at [490, 199] on link "Clear all Filters" at bounding box center [515, 199] width 68 height 14
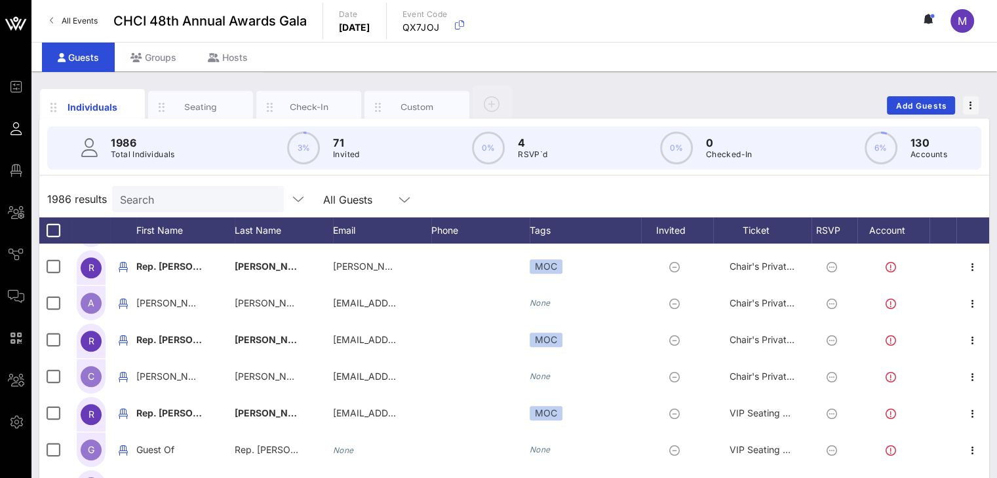
scroll to position [1311, 0]
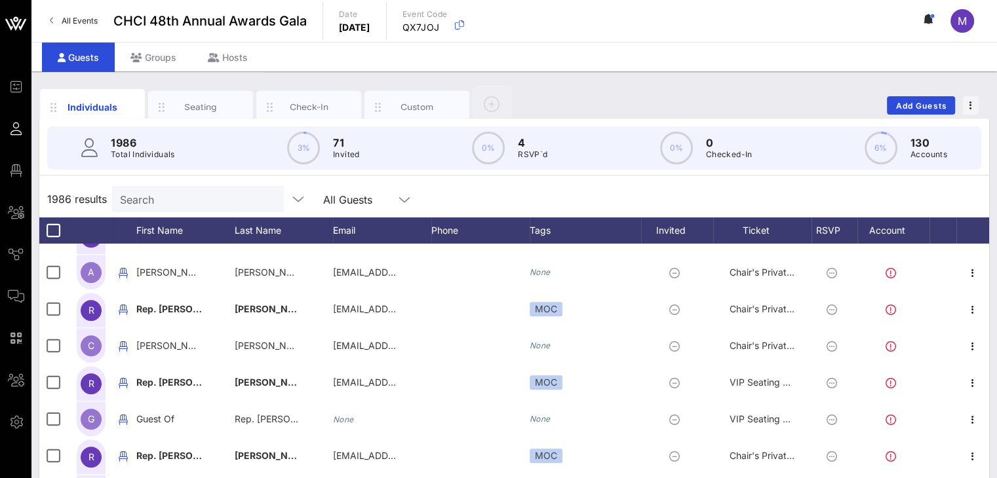
click at [170, 201] on input "Search" at bounding box center [196, 199] width 153 height 17
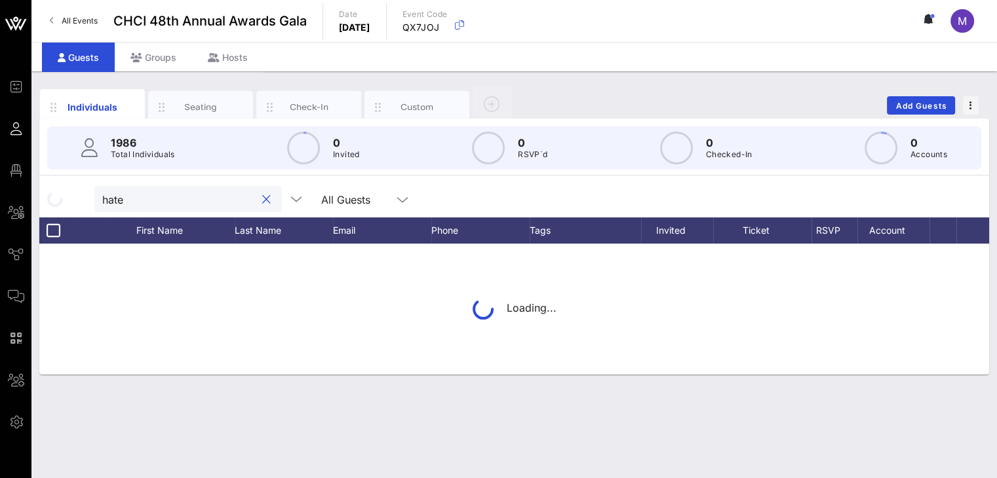
type input "haten"
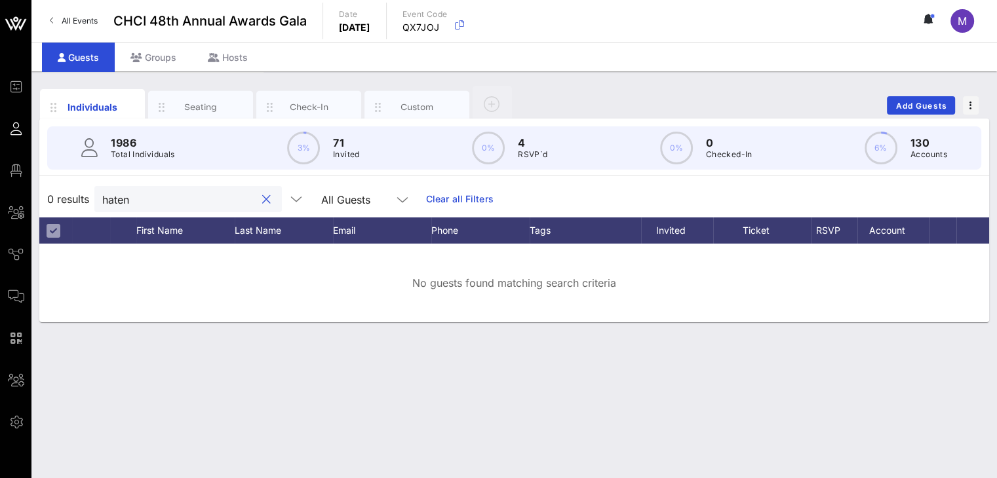
click at [262, 193] on button "clear icon" at bounding box center [266, 199] width 9 height 13
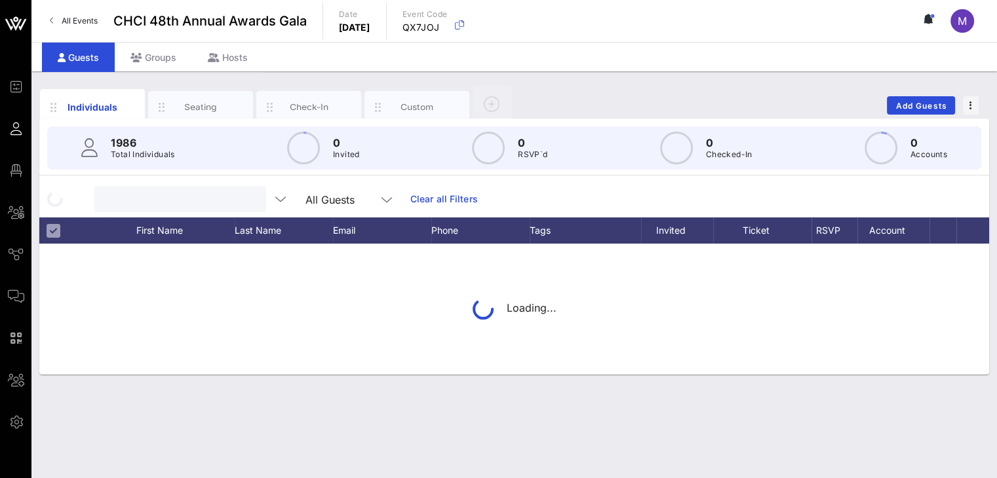
click at [163, 199] on input "text" at bounding box center [178, 199] width 153 height 17
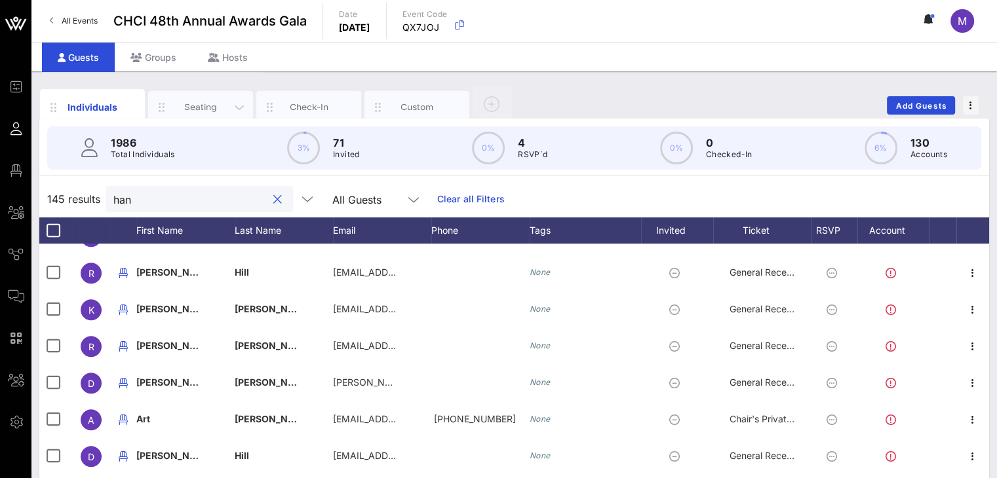
type input "han"
click at [205, 96] on div "Seating" at bounding box center [200, 107] width 105 height 33
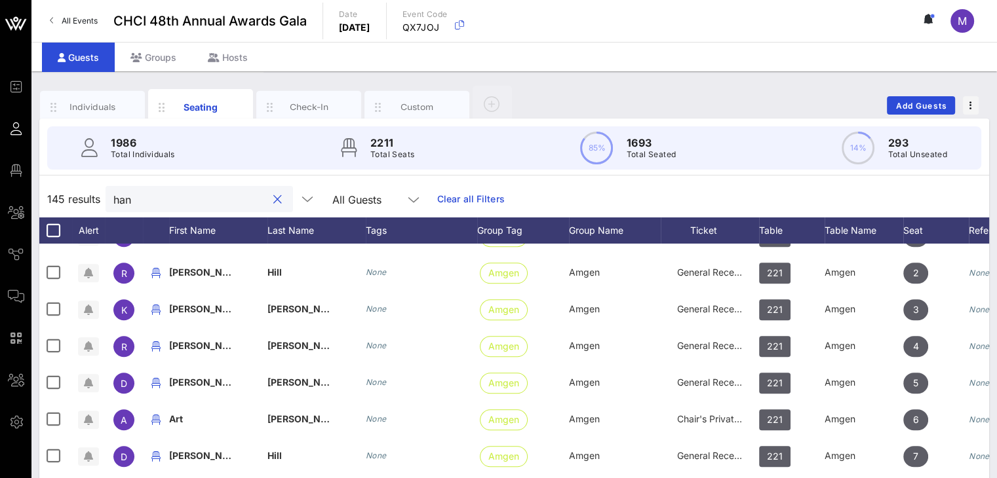
drag, startPoint x: 173, startPoint y: 200, endPoint x: 89, endPoint y: 195, distance: 84.1
click at [89, 195] on div "145 results han All Guests Clear all Filters" at bounding box center [514, 199] width 950 height 37
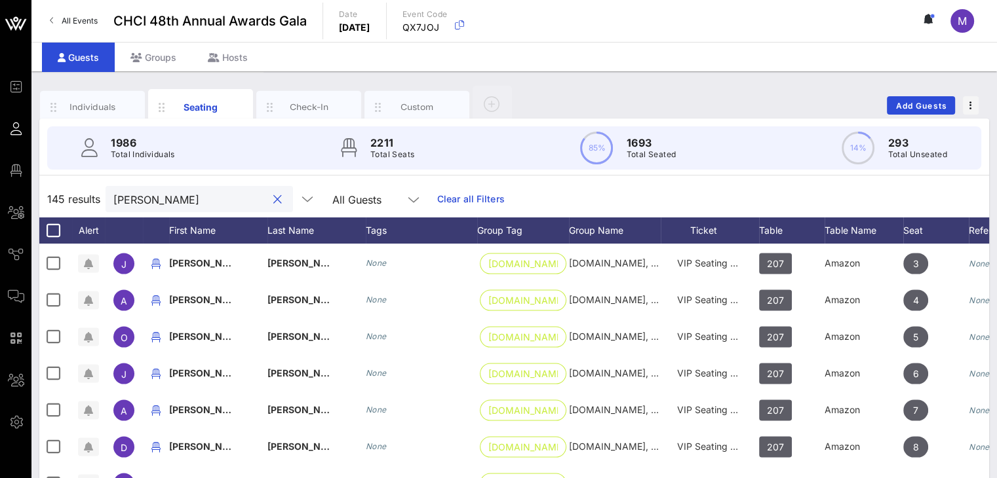
scroll to position [3154, 0]
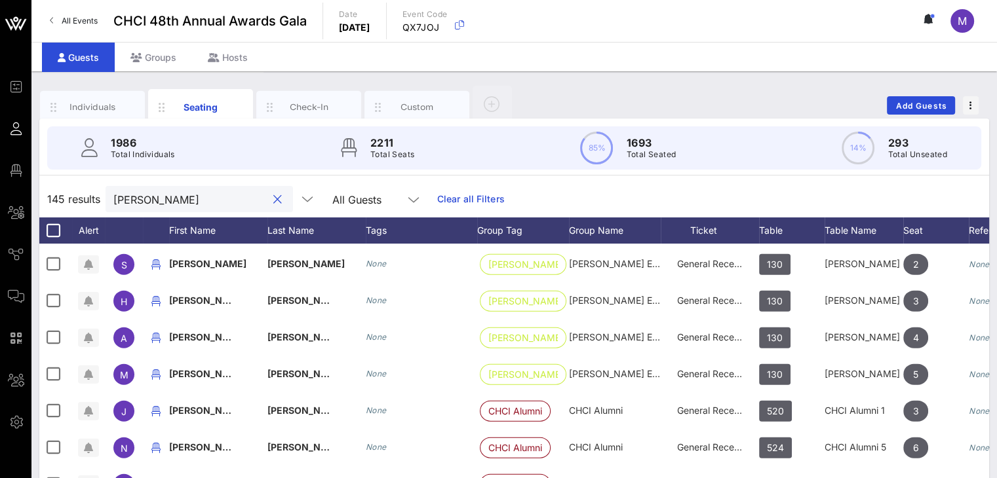
click at [152, 203] on input "Han" at bounding box center [189, 199] width 153 height 17
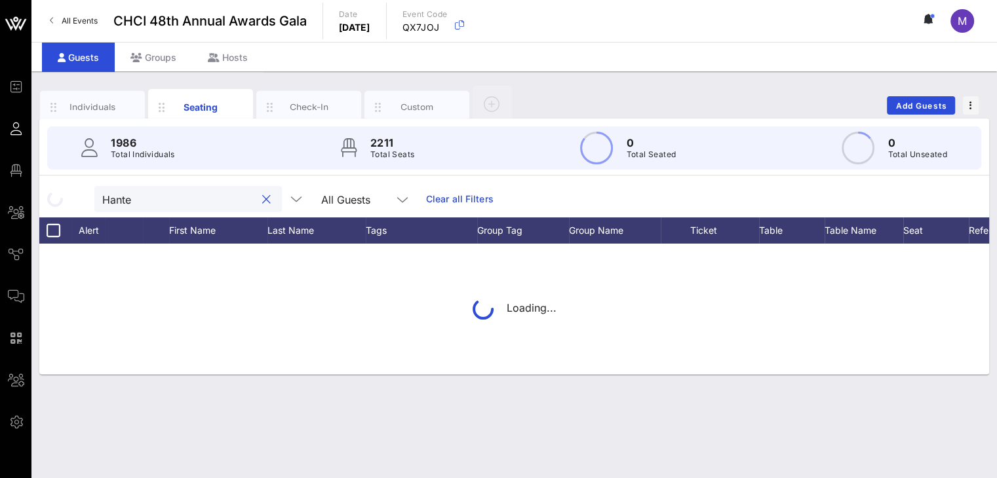
type input "Hanten"
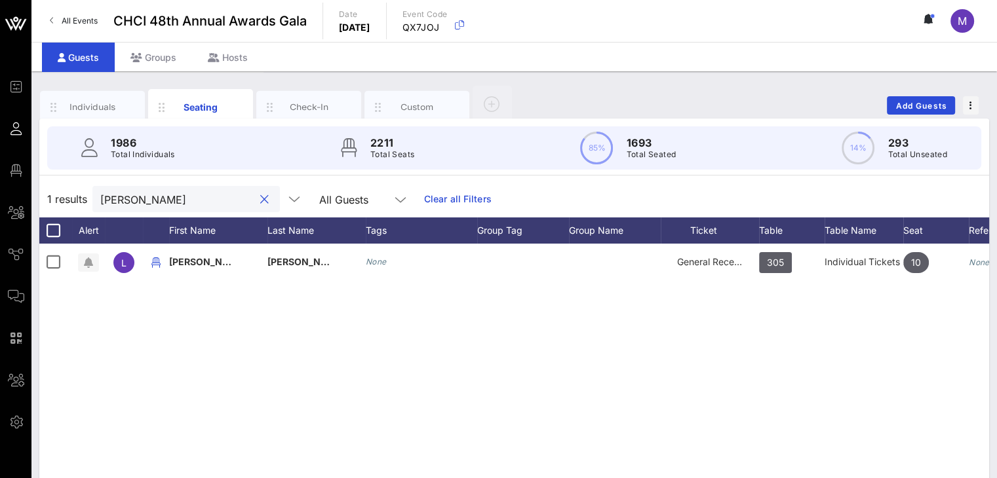
scroll to position [0, 0]
click at [260, 201] on button "clear icon" at bounding box center [264, 199] width 9 height 13
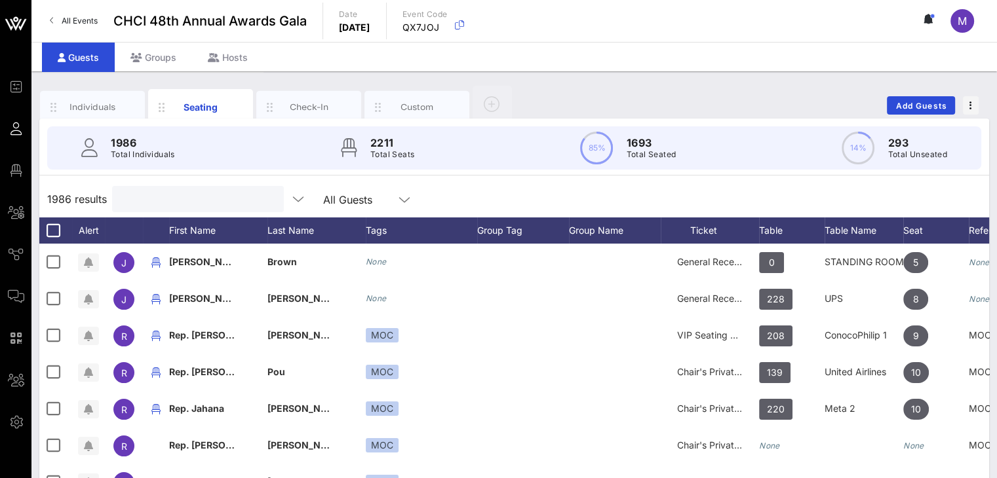
click at [197, 203] on input "text" at bounding box center [196, 199] width 153 height 17
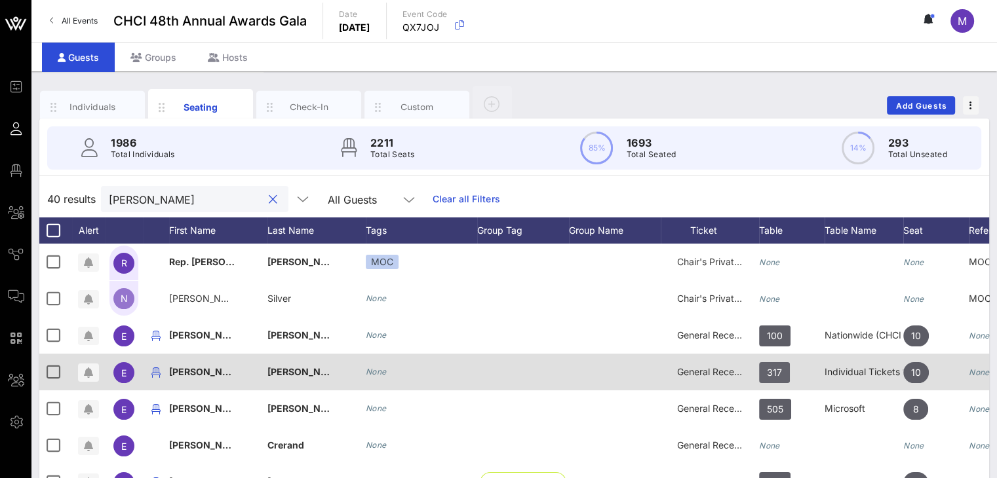
type input "Emily"
click at [777, 367] on span "317" at bounding box center [774, 372] width 15 height 21
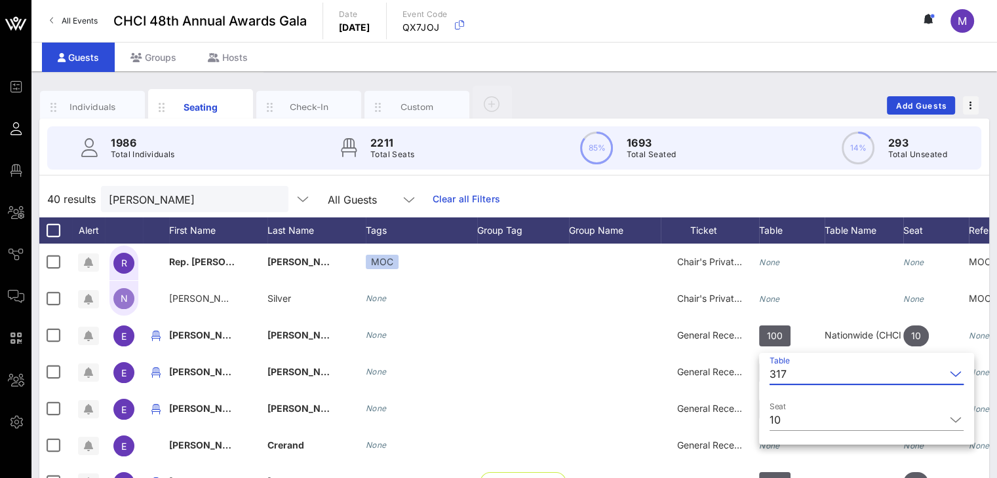
click at [794, 373] on input "Table" at bounding box center [868, 374] width 153 height 21
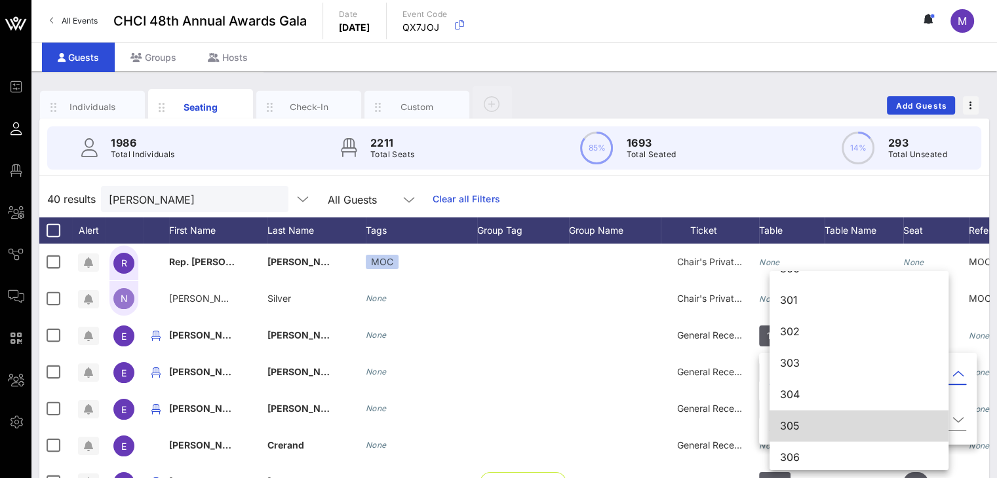
scroll to position [2543, 0]
click at [800, 423] on div "305" at bounding box center [859, 423] width 158 height 12
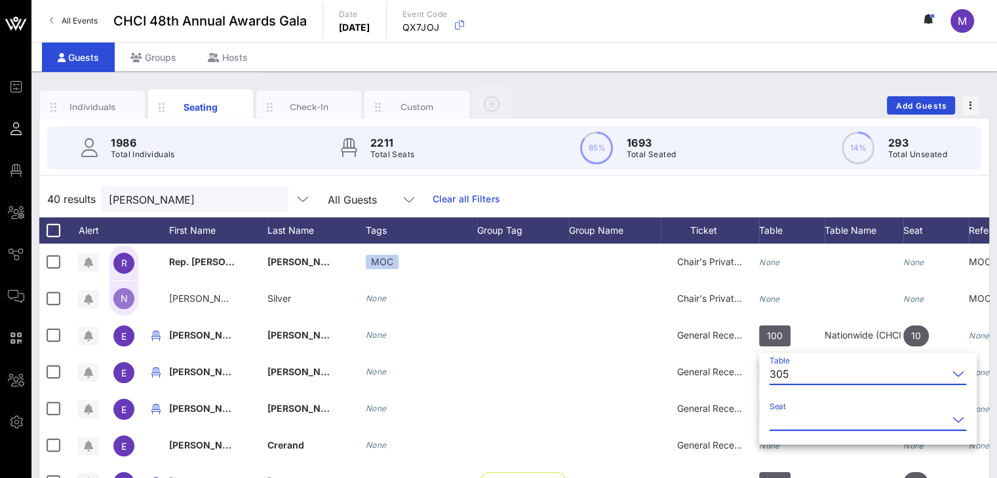
click at [789, 416] on input "Seat" at bounding box center [858, 420] width 178 height 21
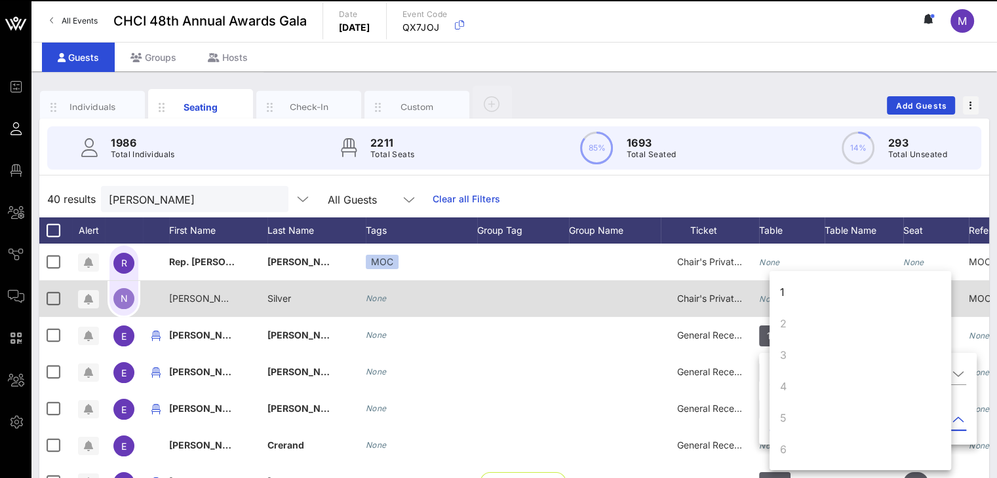
click at [798, 290] on div "1" at bounding box center [860, 292] width 182 height 31
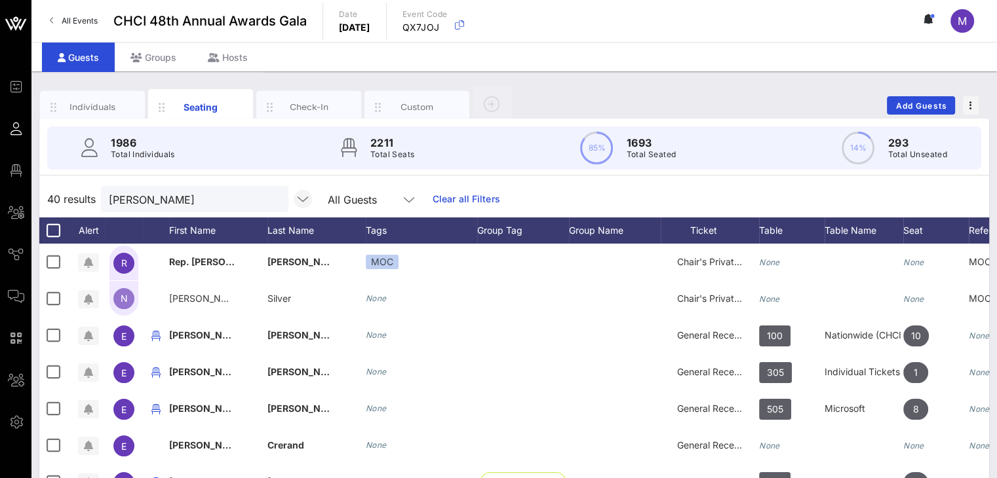
click at [269, 200] on button "clear icon" at bounding box center [273, 199] width 9 height 13
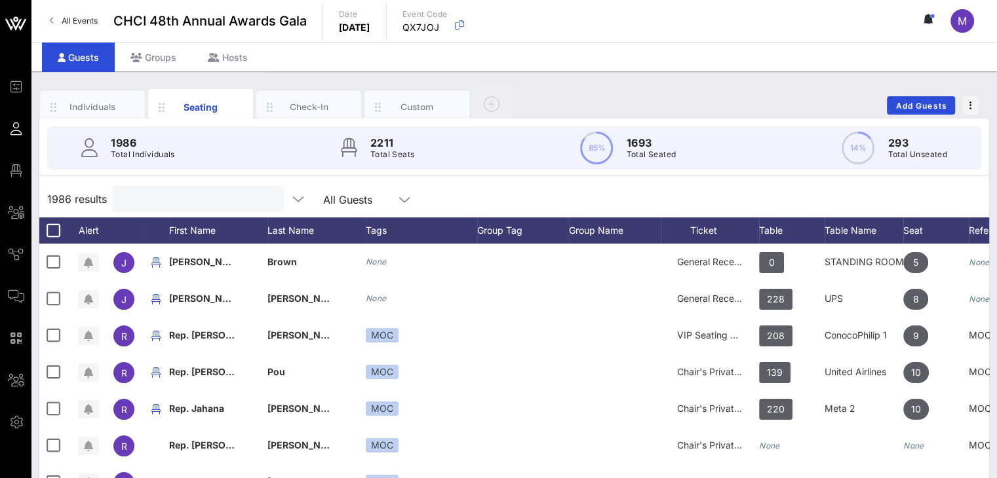
click at [185, 200] on input "text" at bounding box center [196, 199] width 153 height 17
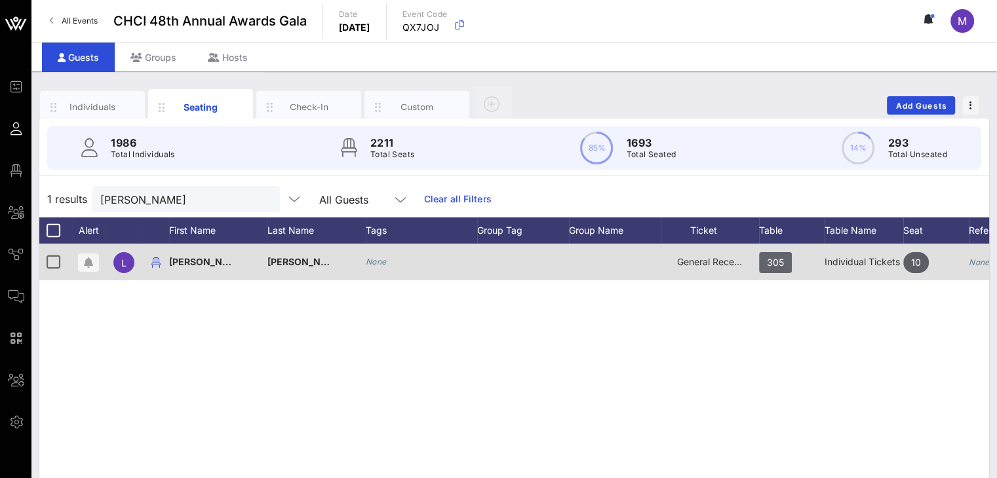
click at [778, 262] on span "305" at bounding box center [775, 262] width 17 height 21
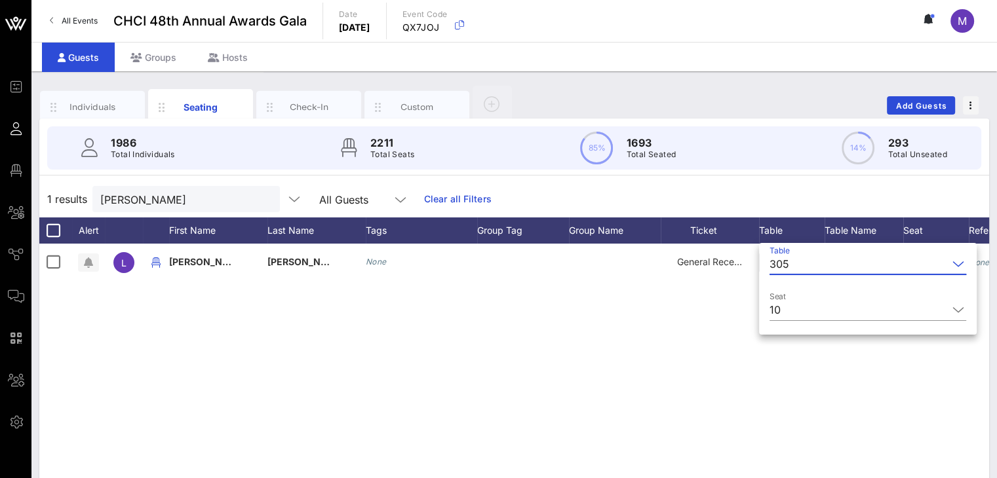
click at [783, 262] on div "305" at bounding box center [779, 264] width 20 height 12
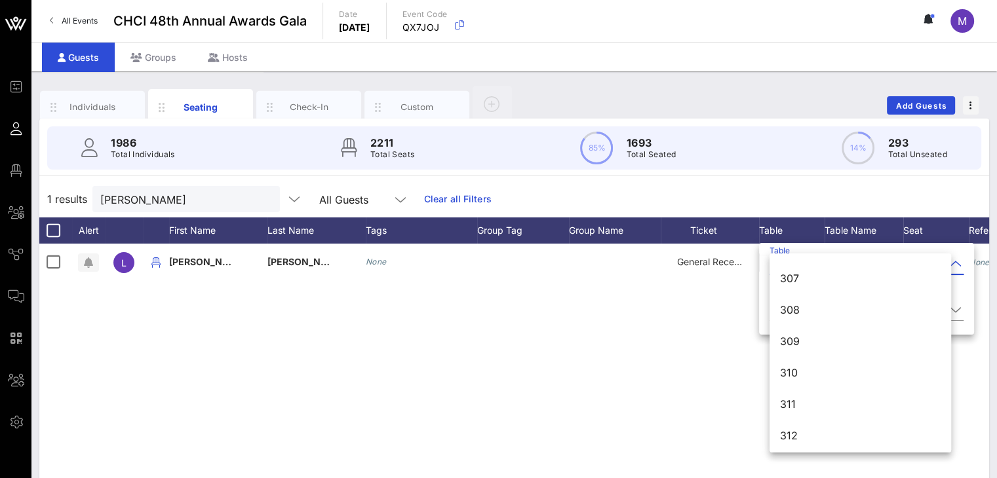
scroll to position [2920, 0]
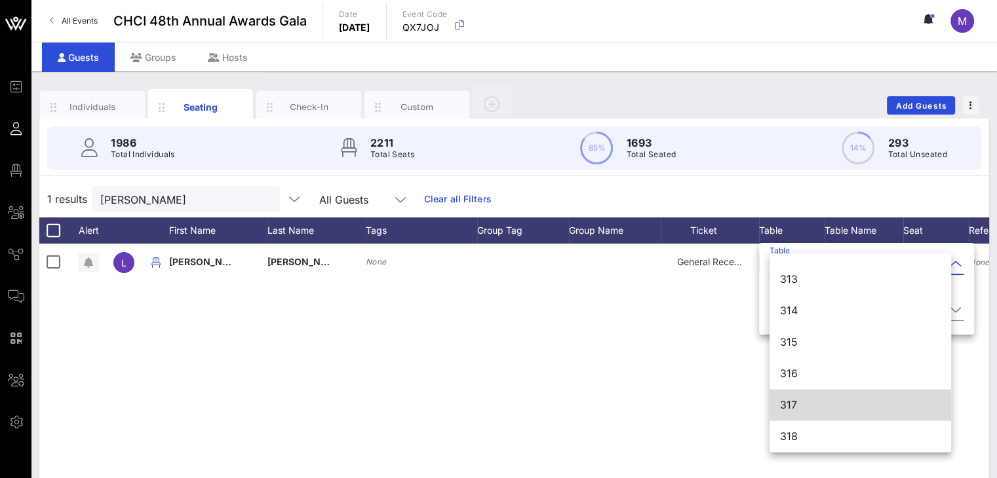
click at [817, 406] on div "317" at bounding box center [860, 405] width 161 height 12
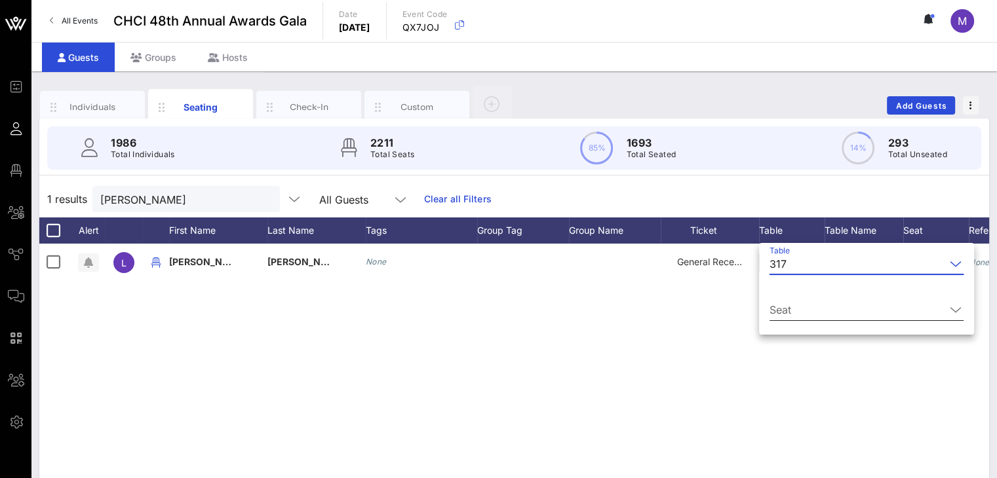
click at [826, 305] on input "Seat" at bounding box center [857, 310] width 176 height 21
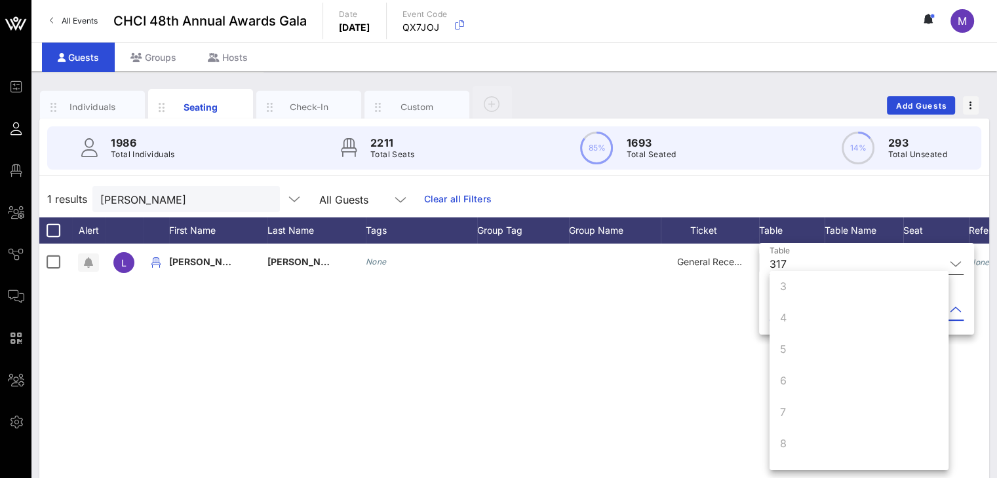
scroll to position [126, 0]
click at [821, 451] on div "10" at bounding box center [858, 449] width 179 height 31
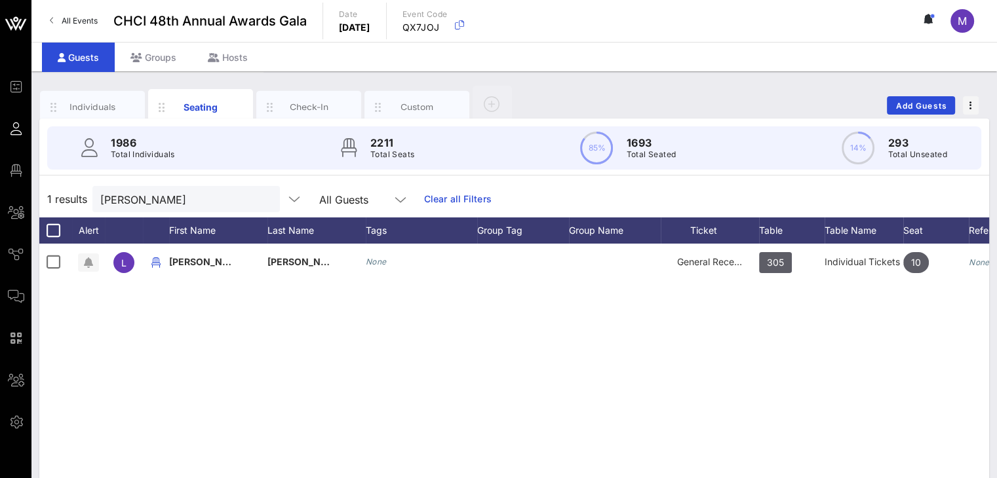
scroll to position [0, 0]
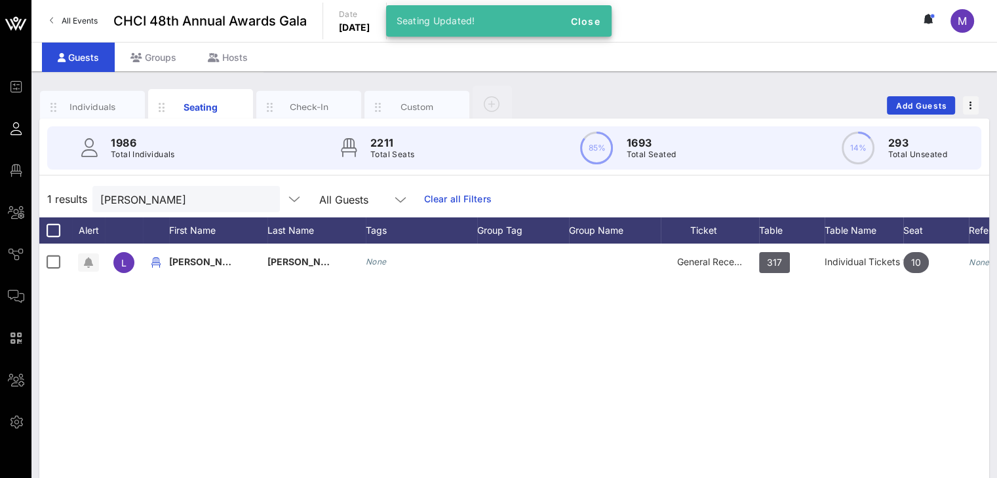
click at [645, 368] on div "L Linda Hanten None General Reception 317 Individual Tickets 1 10 None" at bounding box center [514, 440] width 950 height 393
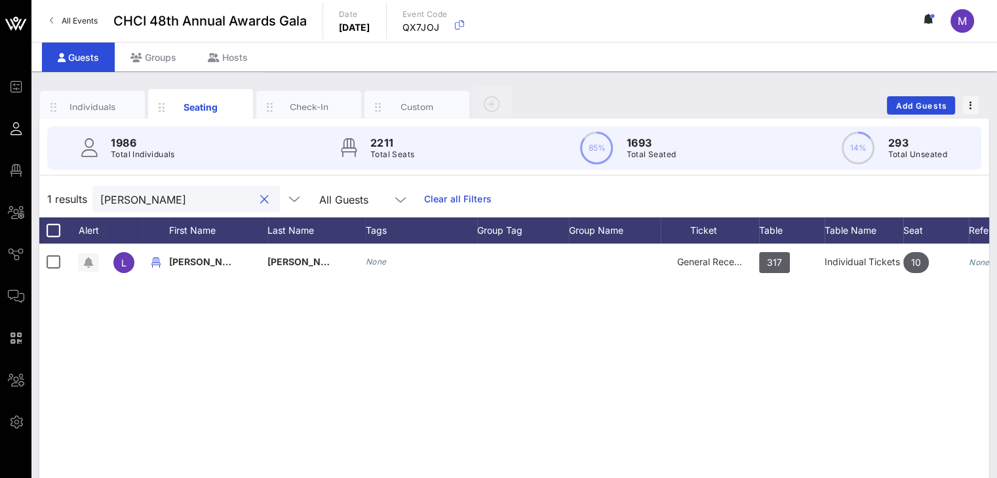
drag, startPoint x: 159, startPoint y: 200, endPoint x: 68, endPoint y: 200, distance: 90.4
click at [68, 200] on div "1 results hanten All Guests Clear all Filters" at bounding box center [514, 199] width 950 height 37
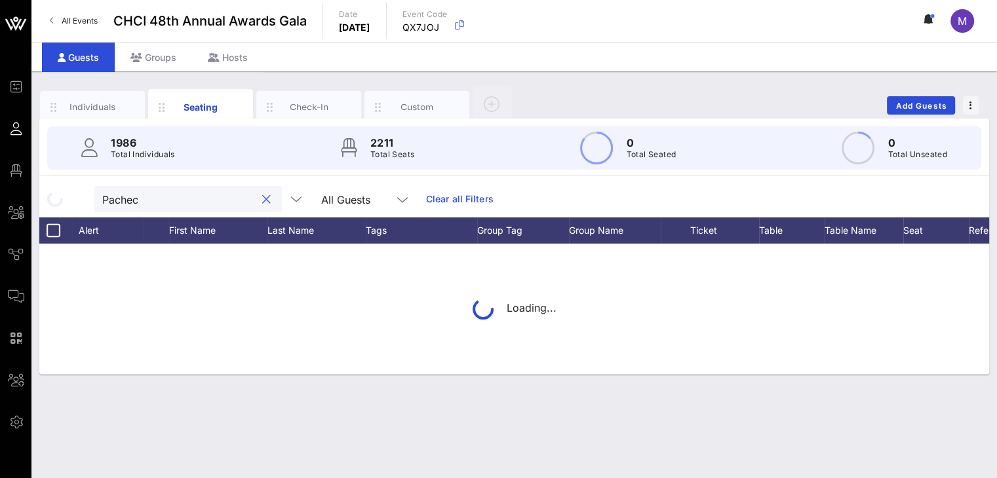
type input "Pacheco"
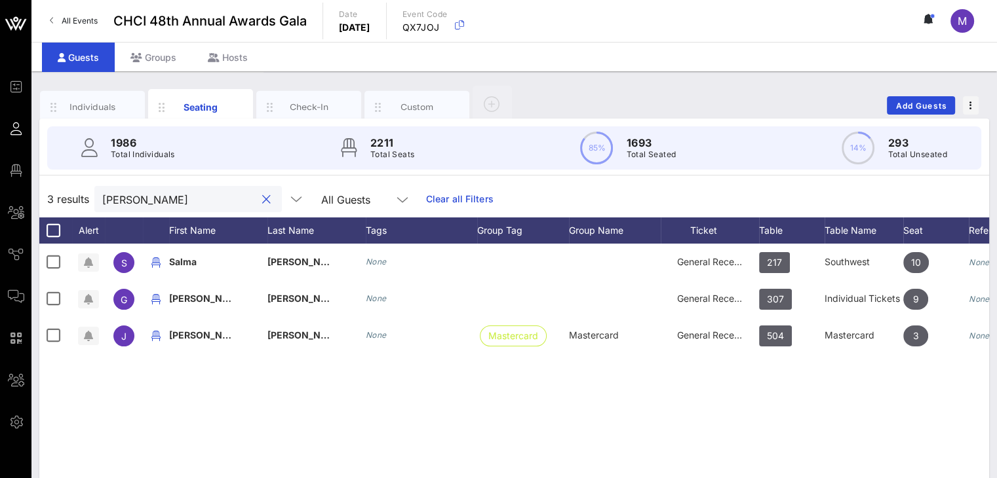
drag, startPoint x: 138, startPoint y: 198, endPoint x: 67, endPoint y: 189, distance: 71.3
click at [67, 189] on div "3 results Pacheco All Guests Clear all Filters" at bounding box center [514, 199] width 950 height 37
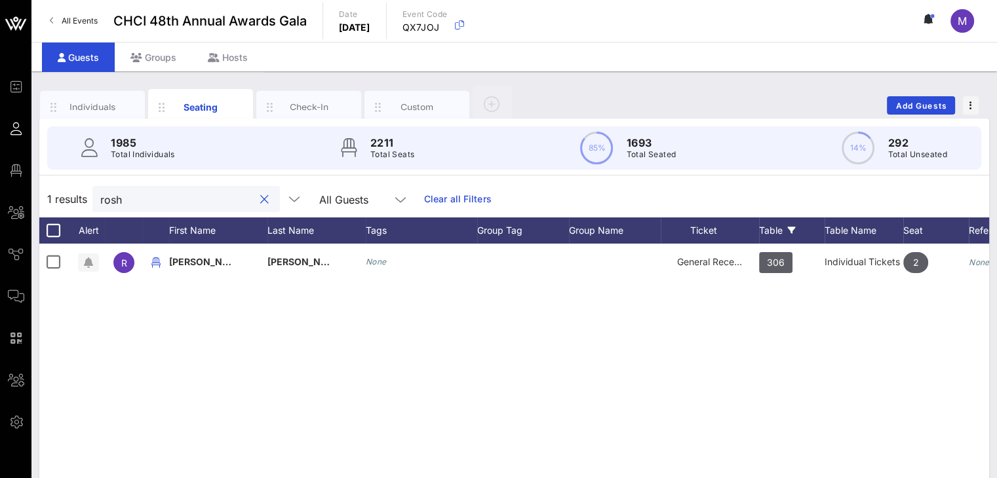
type input "rosh"
click at [782, 227] on div "Table" at bounding box center [792, 231] width 66 height 26
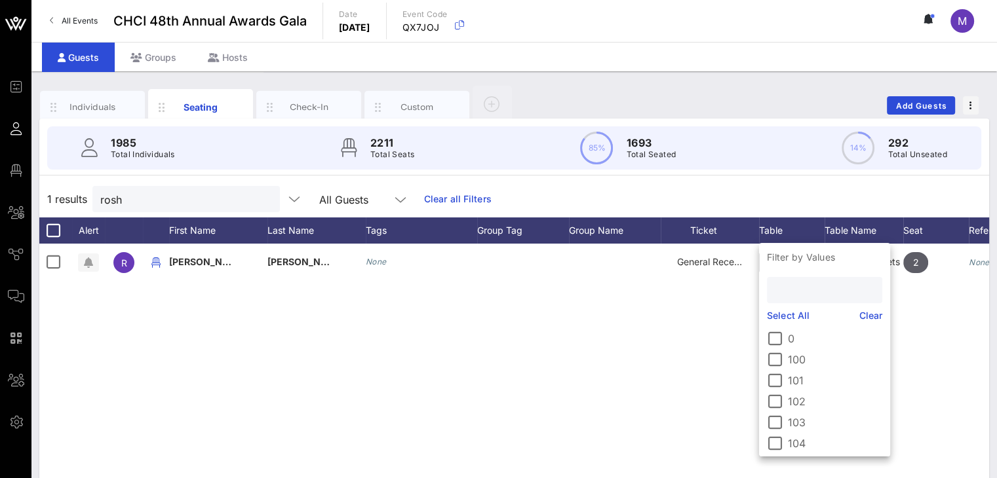
click at [805, 289] on input "text" at bounding box center [823, 290] width 97 height 17
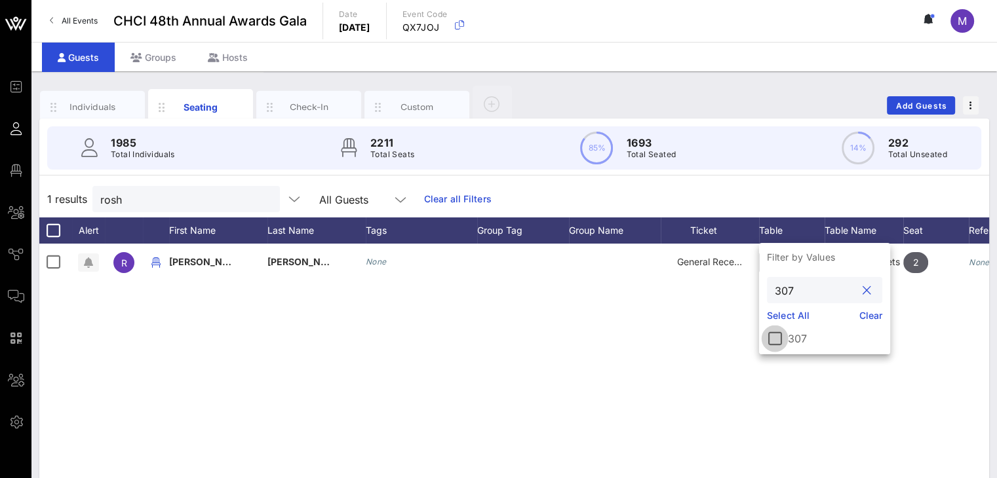
type input "307"
click at [775, 337] on div at bounding box center [775, 339] width 22 height 22
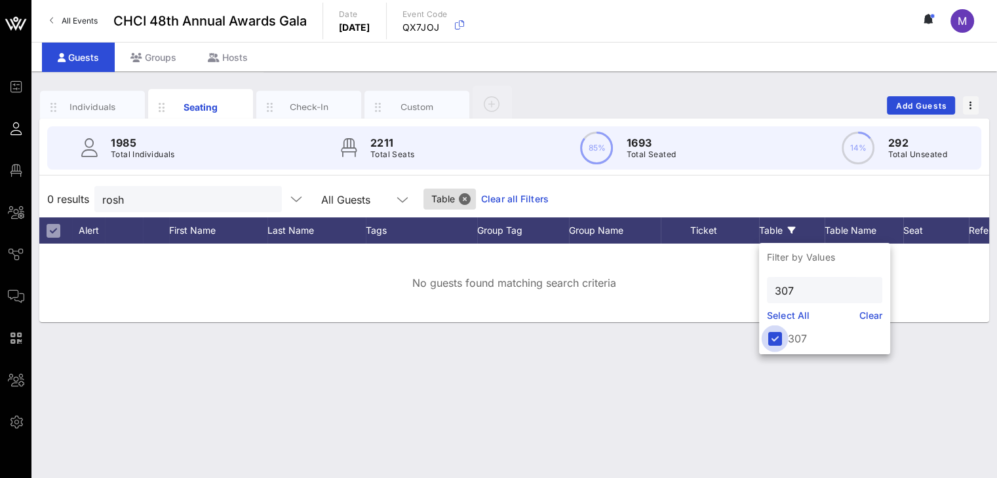
click at [777, 344] on div at bounding box center [775, 339] width 22 height 22
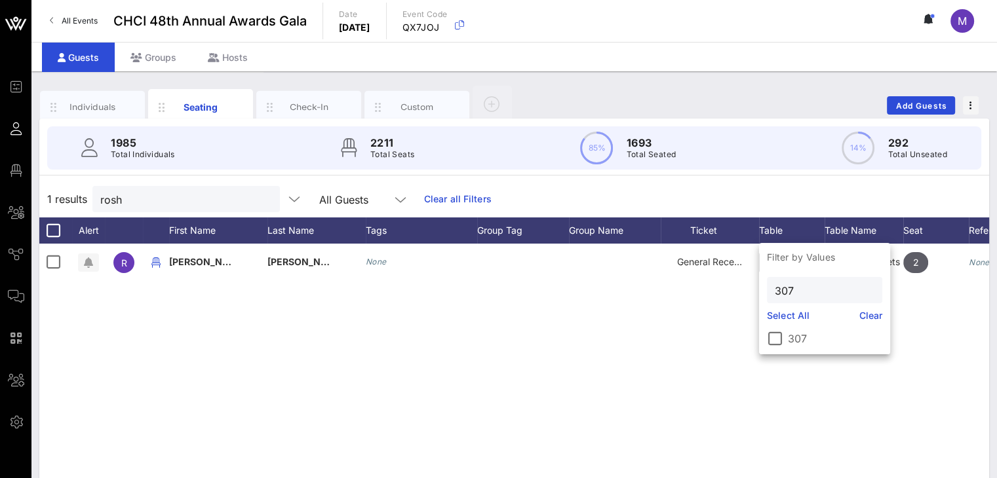
click at [689, 351] on div "R Roshell Andrade None General Reception 306 Individual Tickets 3 2 None" at bounding box center [514, 440] width 950 height 393
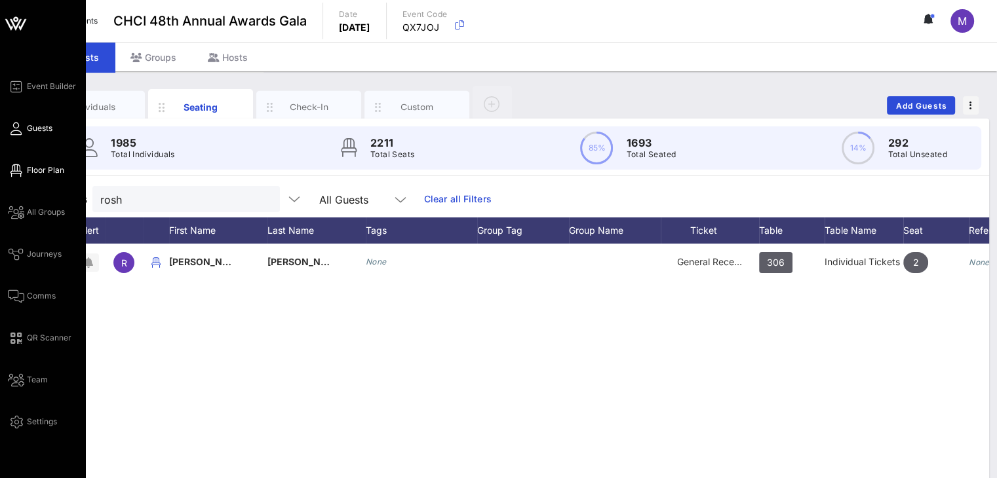
click at [40, 167] on span "Floor Plan" at bounding box center [45, 171] width 37 height 12
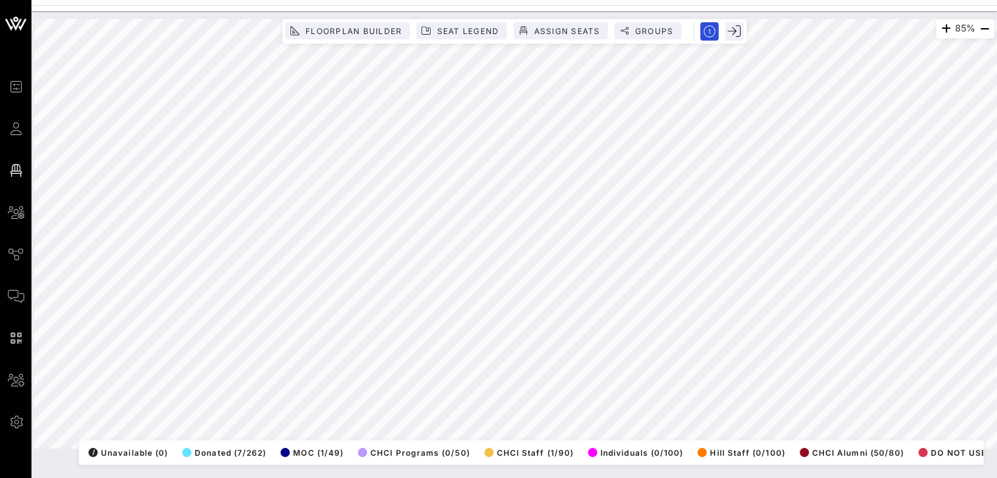
click at [992, 478] on html "Event Builder Guests Floor Plan All Groups Journeys Comms QR Scanner Team Setti…" at bounding box center [498, 239] width 997 height 478
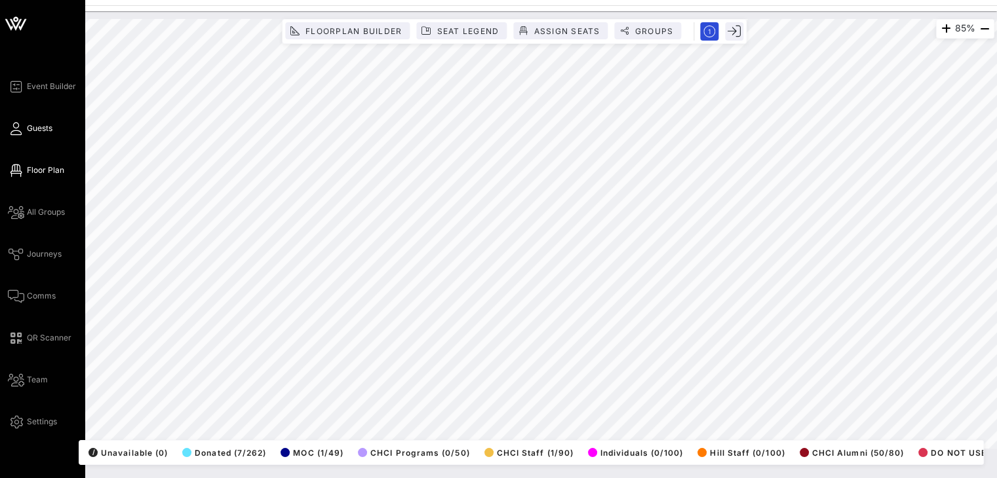
click at [34, 129] on span "Guests" at bounding box center [40, 129] width 26 height 12
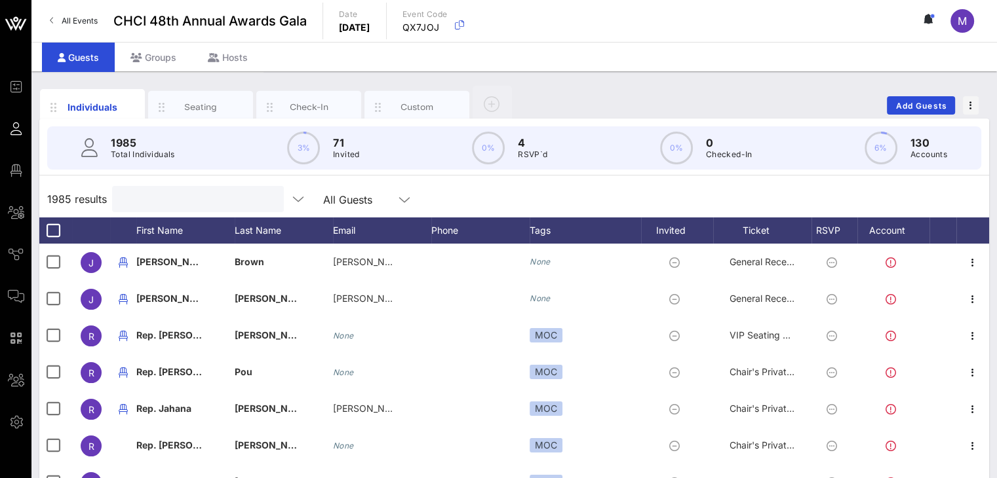
click at [165, 196] on input "text" at bounding box center [196, 199] width 153 height 17
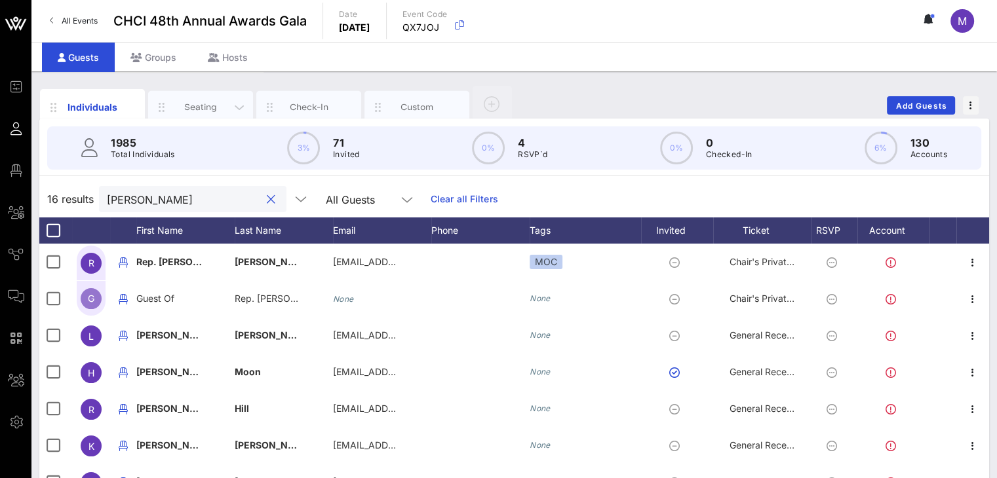
click at [186, 104] on div "Seating" at bounding box center [201, 107] width 58 height 12
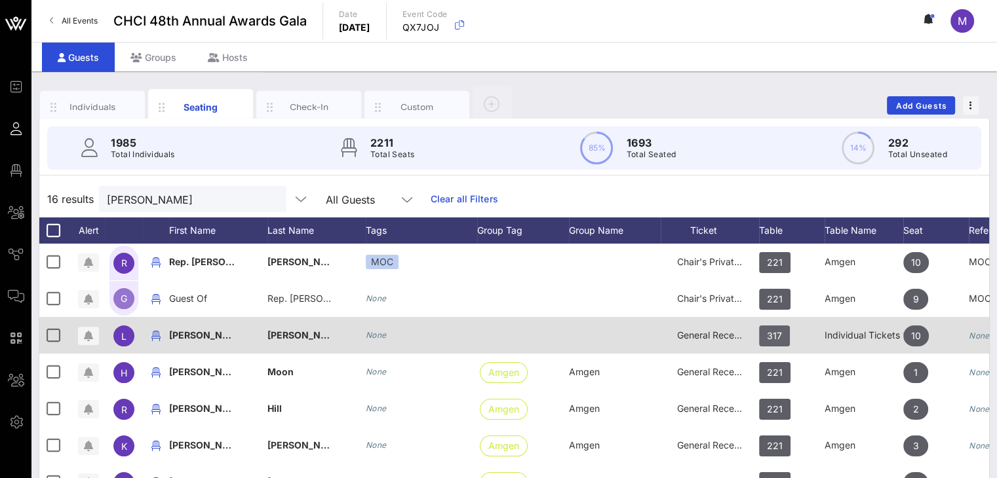
click at [781, 334] on span "317" at bounding box center [774, 336] width 31 height 21
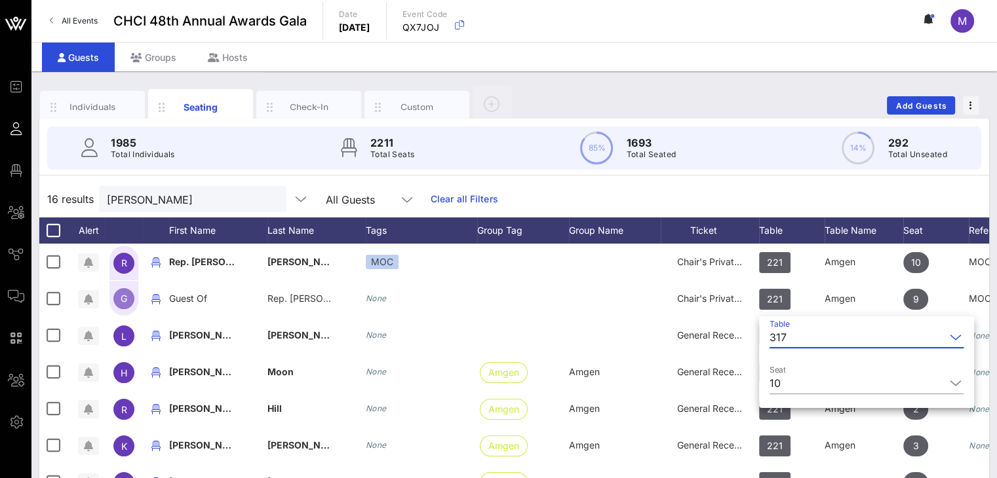
click at [792, 334] on input "Table" at bounding box center [868, 337] width 153 height 21
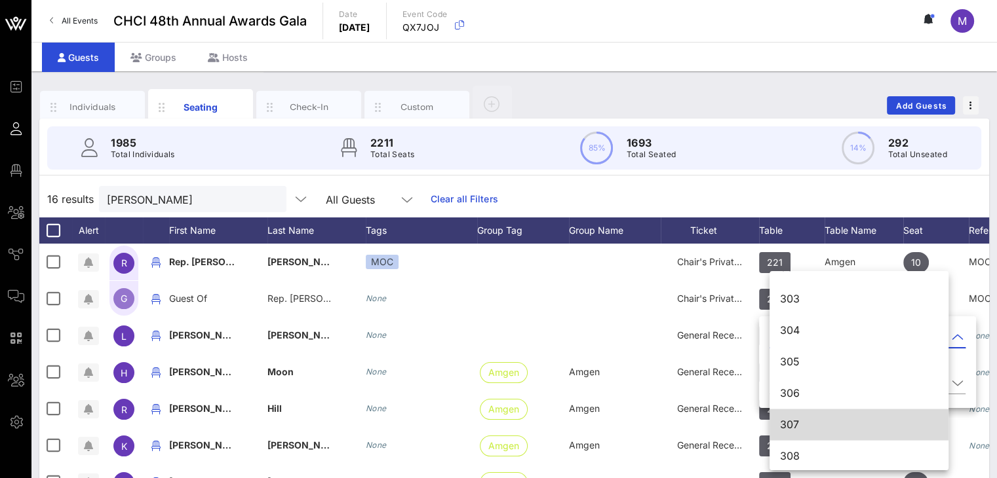
scroll to position [2606, 0]
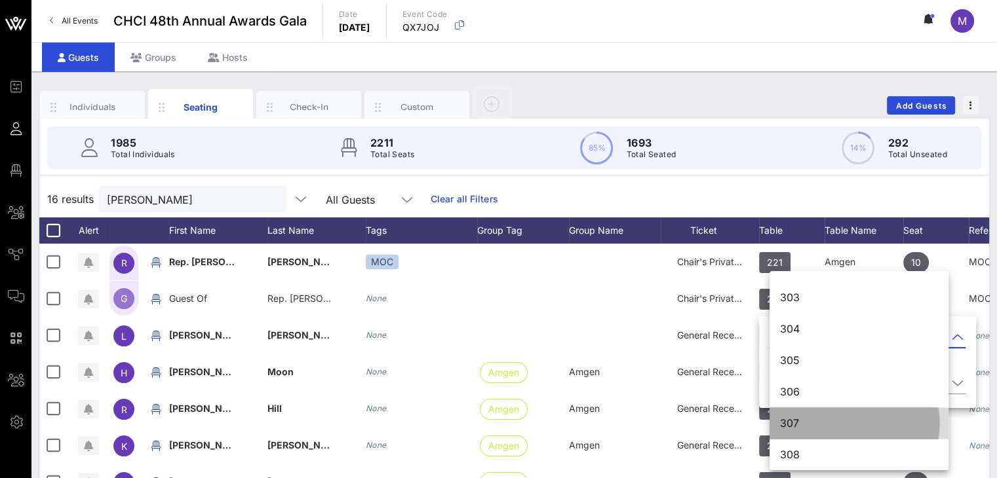
click at [796, 425] on div "307" at bounding box center [859, 423] width 158 height 12
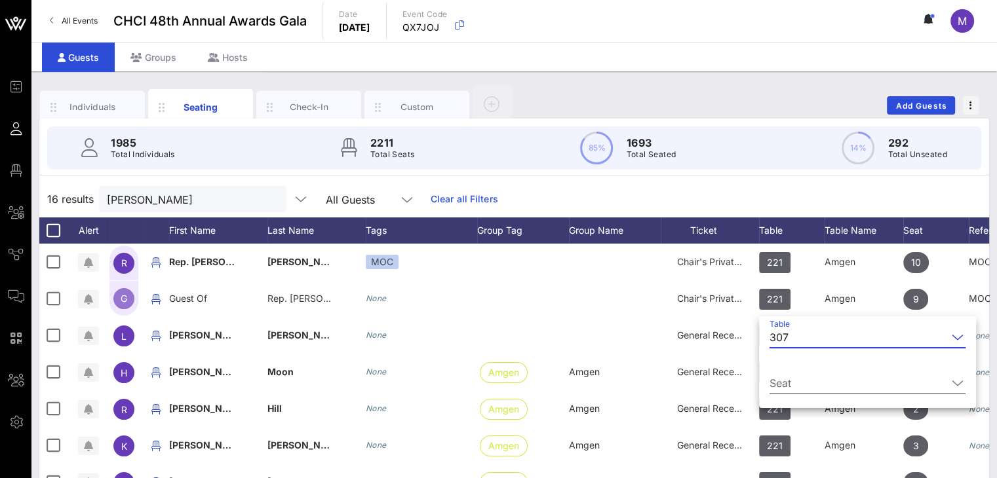
click at [952, 378] on icon at bounding box center [958, 384] width 12 height 16
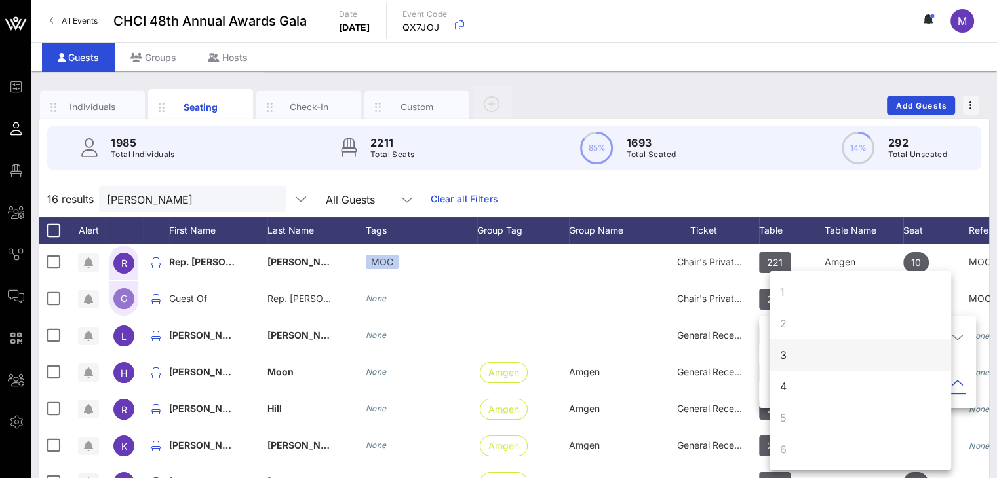
click at [783, 355] on div "3" at bounding box center [783, 355] width 7 height 16
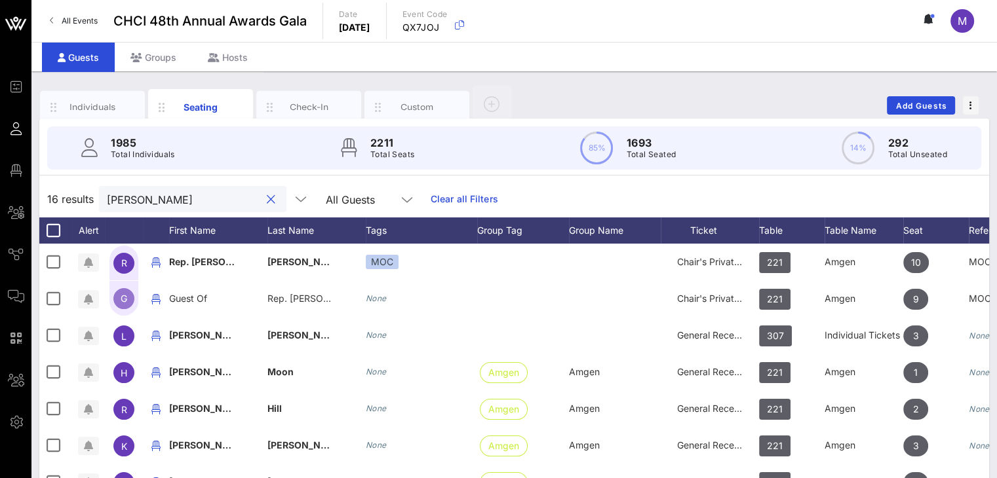
click at [155, 197] on input "linda" at bounding box center [183, 199] width 153 height 17
drag, startPoint x: 140, startPoint y: 200, endPoint x: 75, endPoint y: 195, distance: 65.1
click at [75, 195] on div "16 results linda All Guests Clear all Filters" at bounding box center [514, 199] width 950 height 37
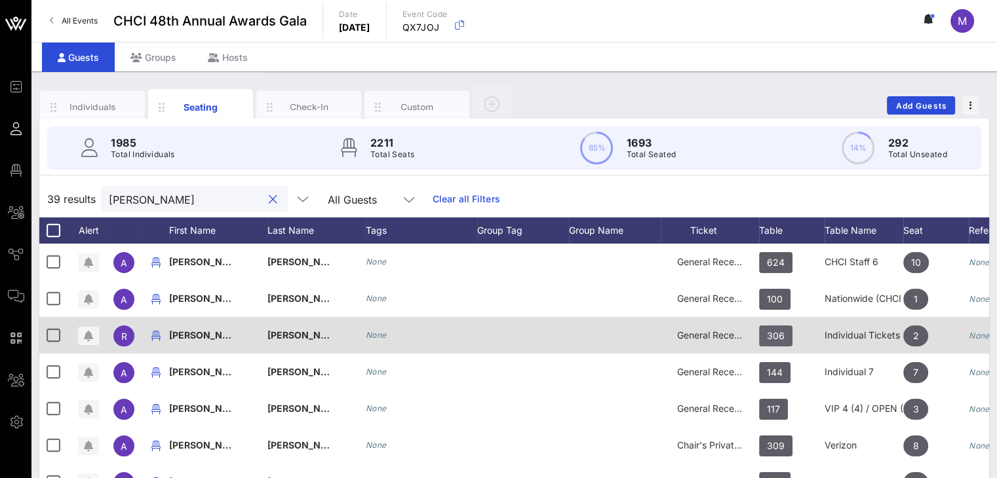
click at [786, 331] on span "306" at bounding box center [775, 336] width 33 height 21
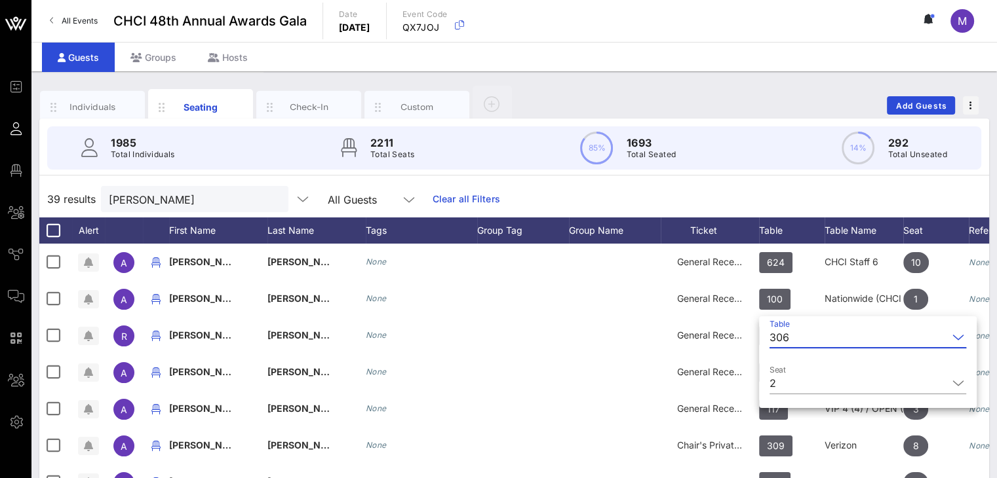
click at [787, 336] on div "306" at bounding box center [779, 338] width 20 height 12
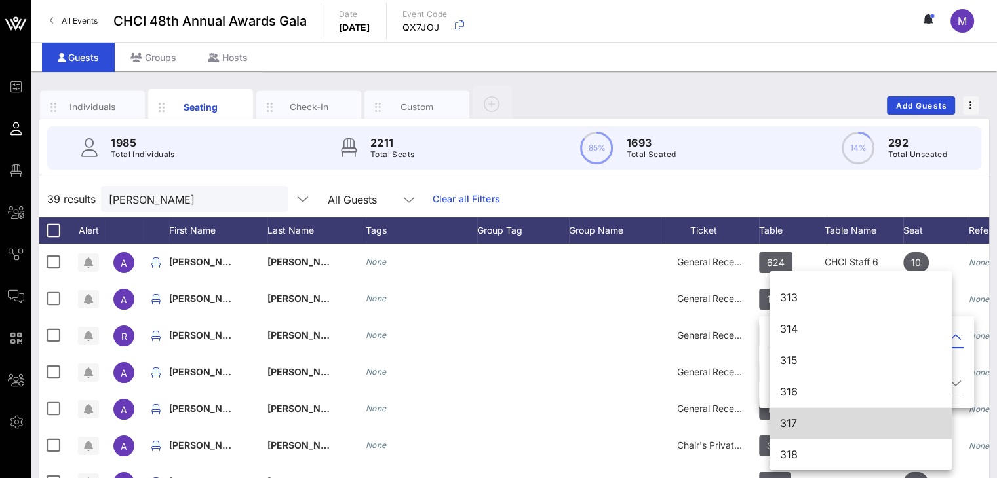
scroll to position [2920, 0]
click at [829, 422] on div "317" at bounding box center [860, 423] width 161 height 12
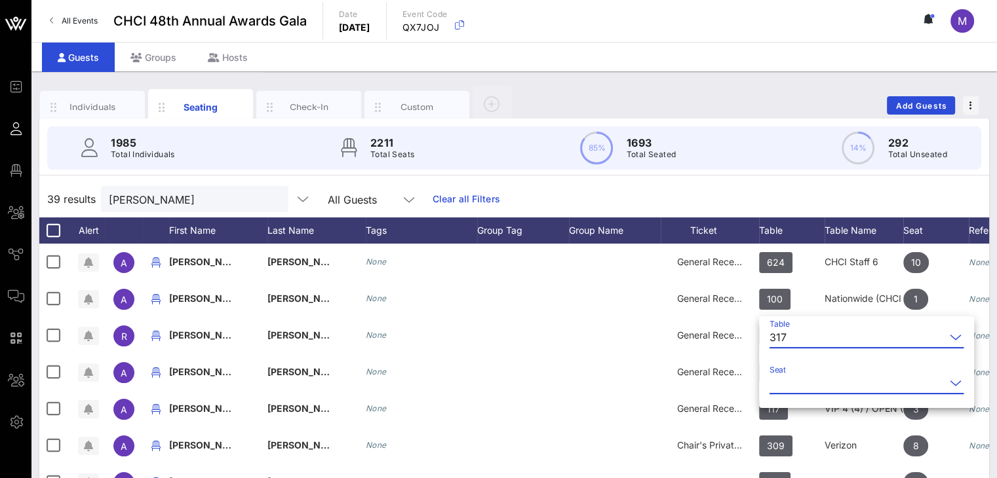
click at [792, 381] on input "Seat" at bounding box center [857, 383] width 176 height 21
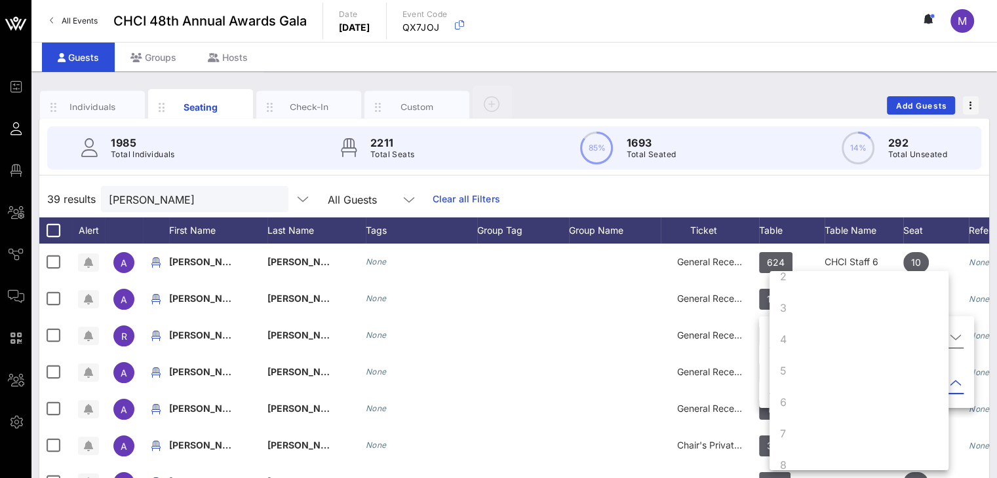
scroll to position [126, 0]
click at [805, 452] on div "10" at bounding box center [858, 449] width 179 height 31
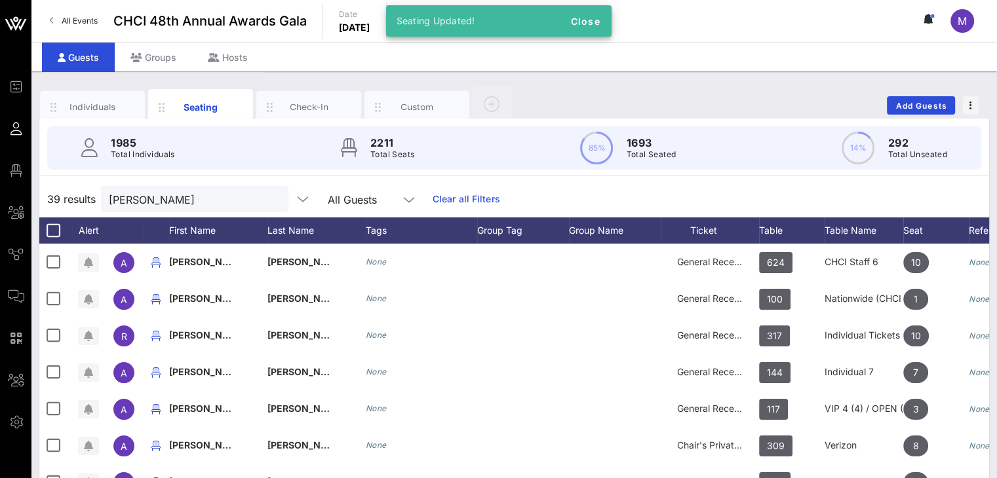
click at [704, 192] on div "39 results andra All Guests Clear all Filters" at bounding box center [514, 199] width 950 height 37
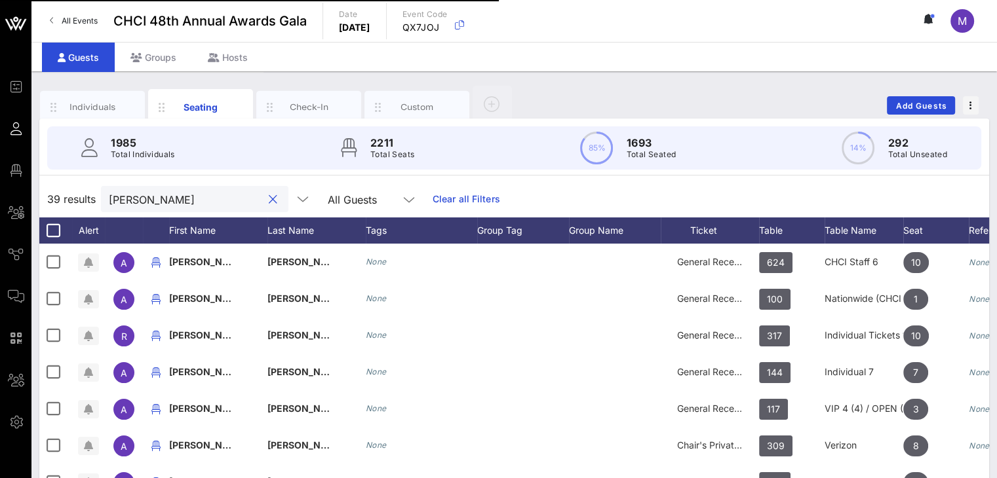
drag, startPoint x: 147, startPoint y: 201, endPoint x: 71, endPoint y: 192, distance: 77.2
click at [71, 192] on div "39 results andra All Guests Clear all Filters" at bounding box center [514, 199] width 950 height 37
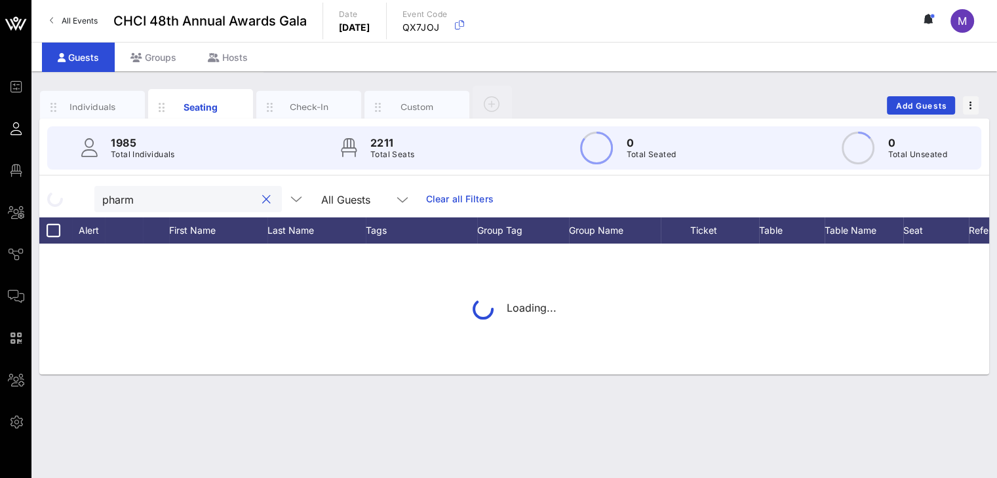
type input "pharma"
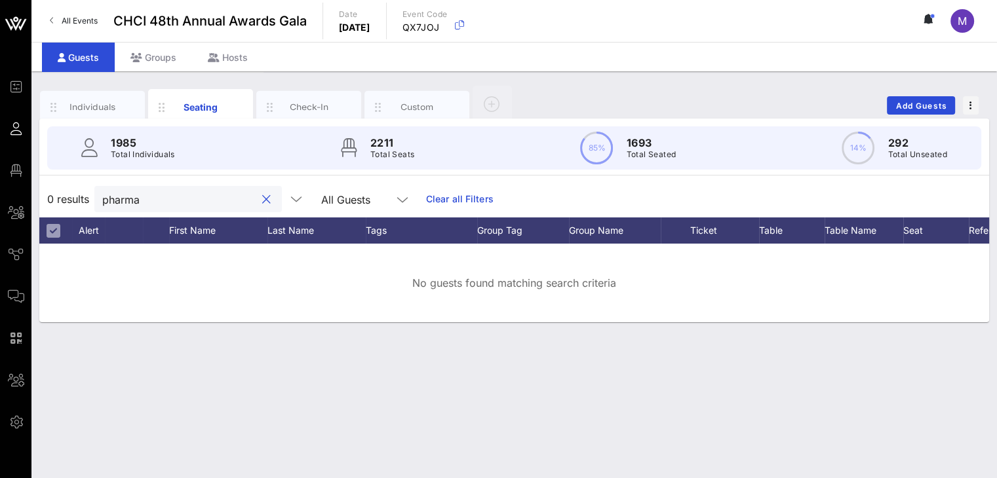
click at [262, 203] on button "clear icon" at bounding box center [266, 199] width 9 height 13
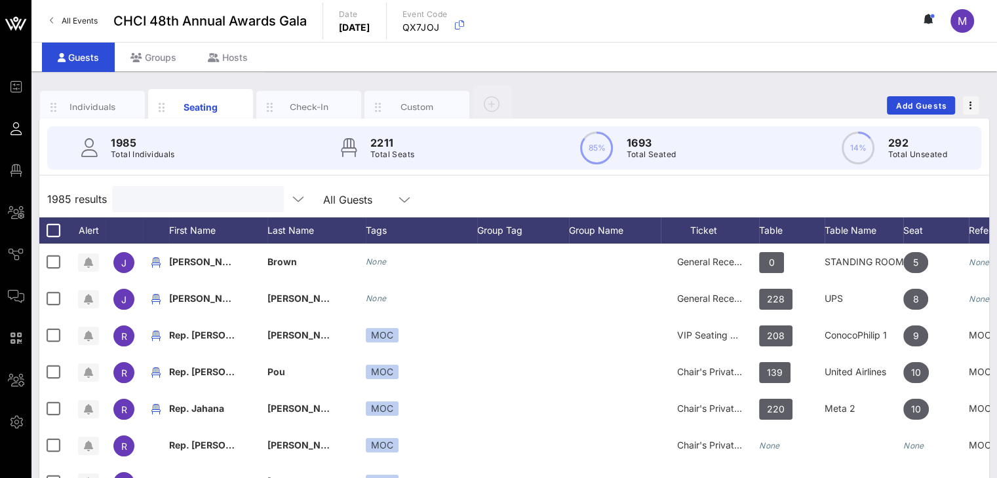
click at [180, 197] on input "text" at bounding box center [196, 199] width 153 height 17
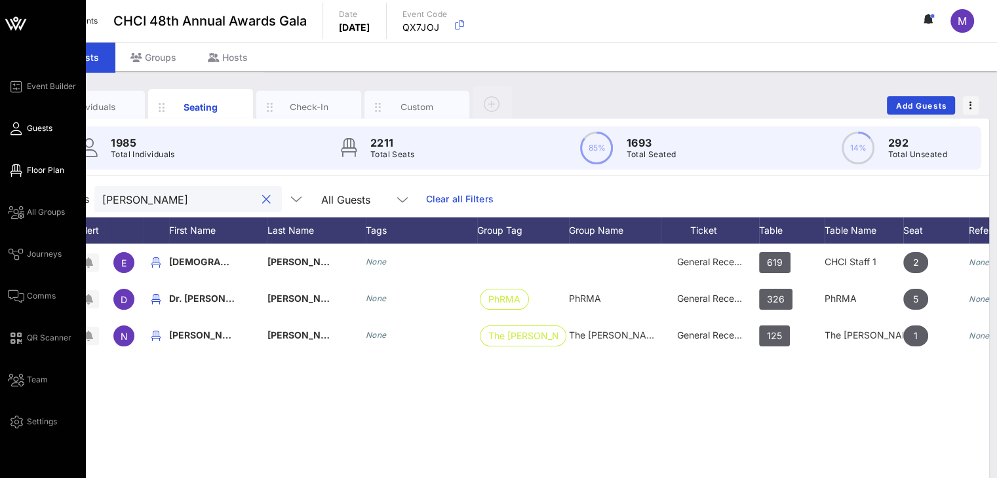
type input "rios"
click at [45, 170] on span "Floor Plan" at bounding box center [45, 171] width 37 height 12
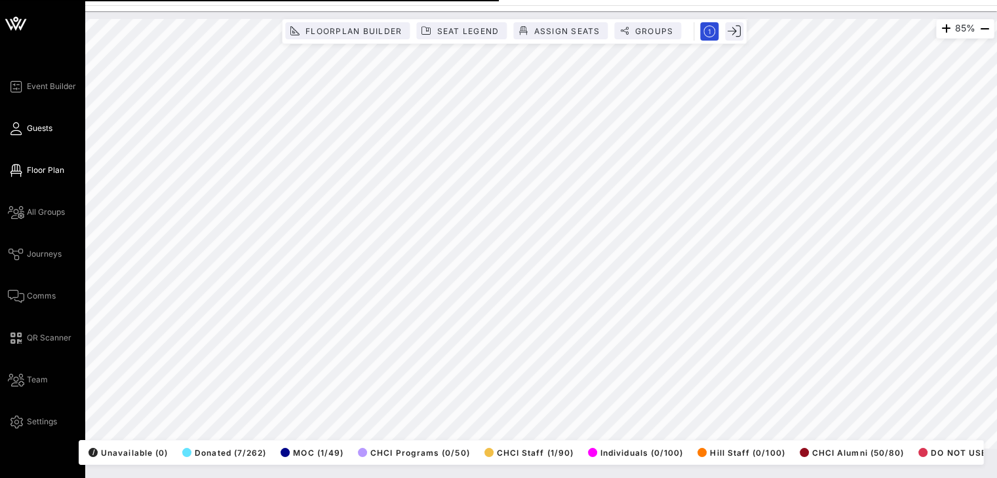
click at [24, 129] on link "Guests" at bounding box center [30, 129] width 45 height 16
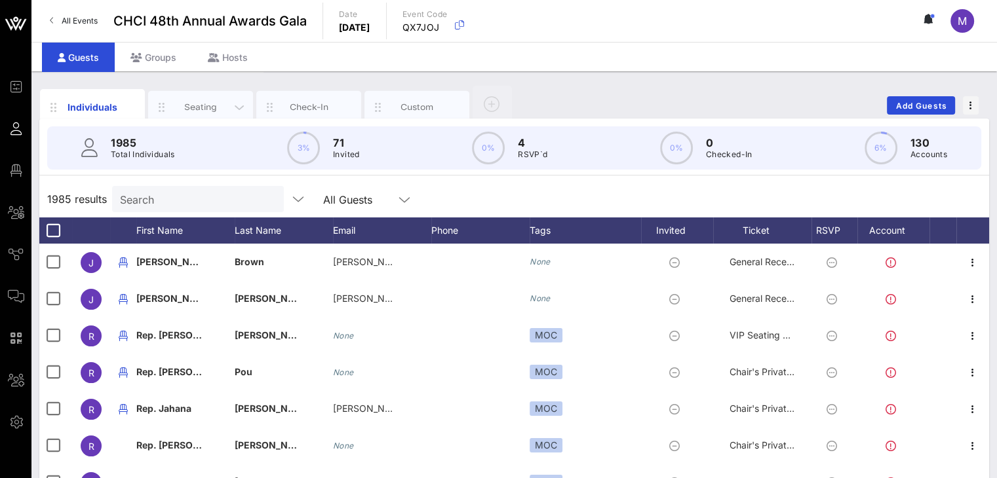
click at [193, 109] on div "Seating" at bounding box center [201, 107] width 58 height 12
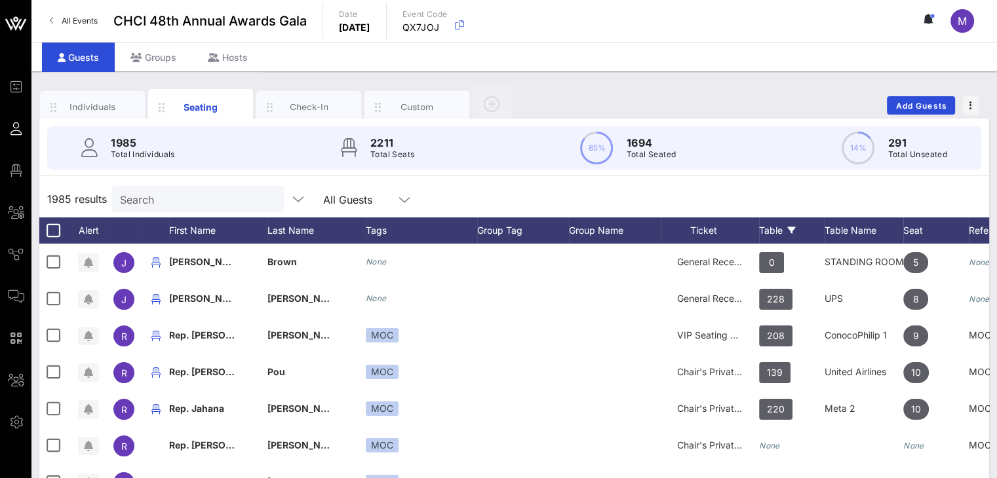
click at [777, 229] on div "Table" at bounding box center [792, 231] width 66 height 26
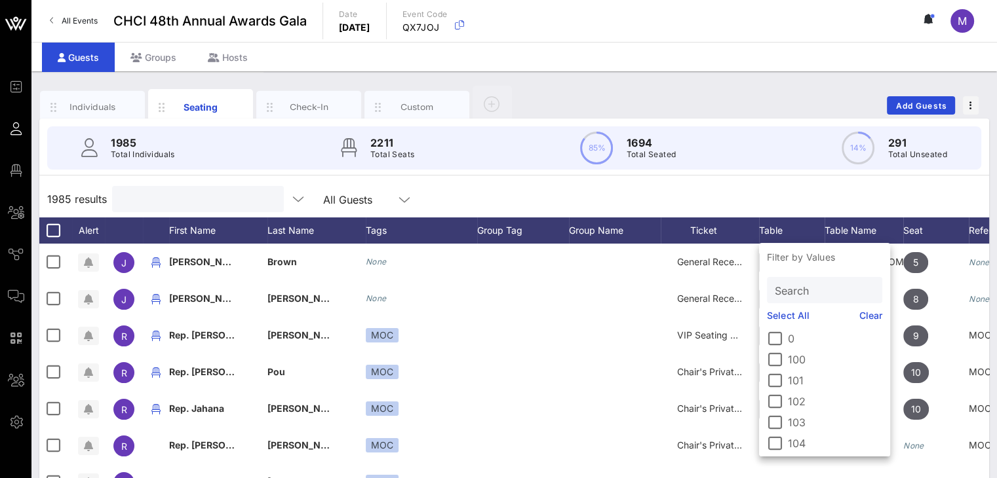
click at [181, 200] on input "text" at bounding box center [196, 199] width 153 height 17
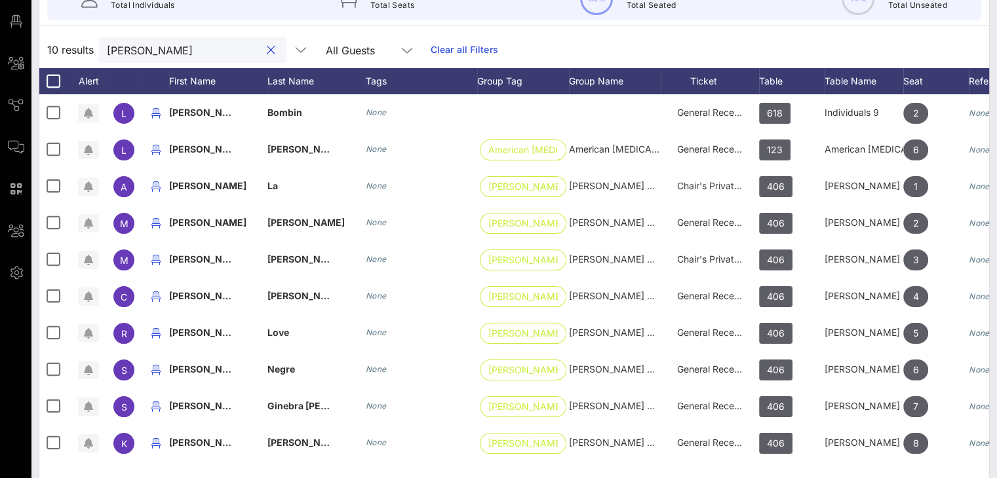
scroll to position [171, 0]
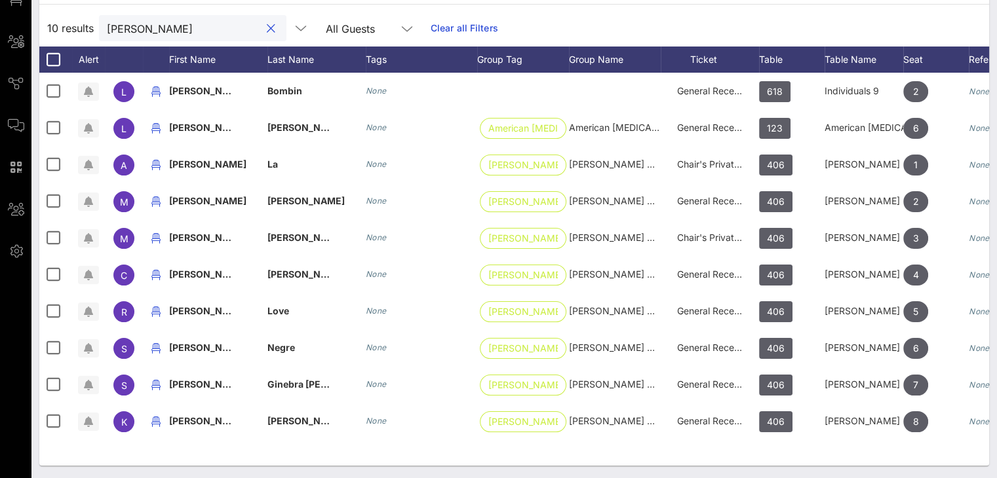
drag, startPoint x: 144, startPoint y: 27, endPoint x: 55, endPoint y: 25, distance: 88.5
click at [56, 25] on div "10 results lisa All Guests Clear all Filters" at bounding box center [514, 28] width 950 height 37
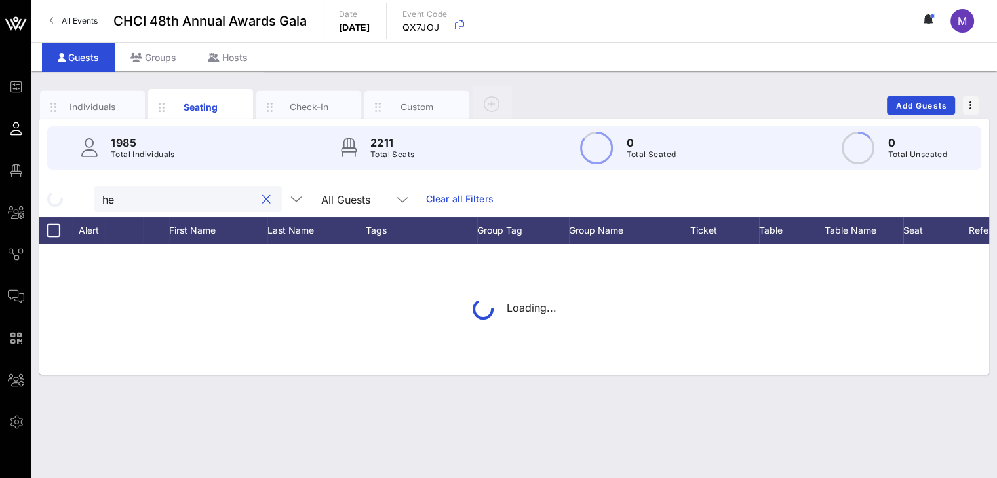
scroll to position [0, 0]
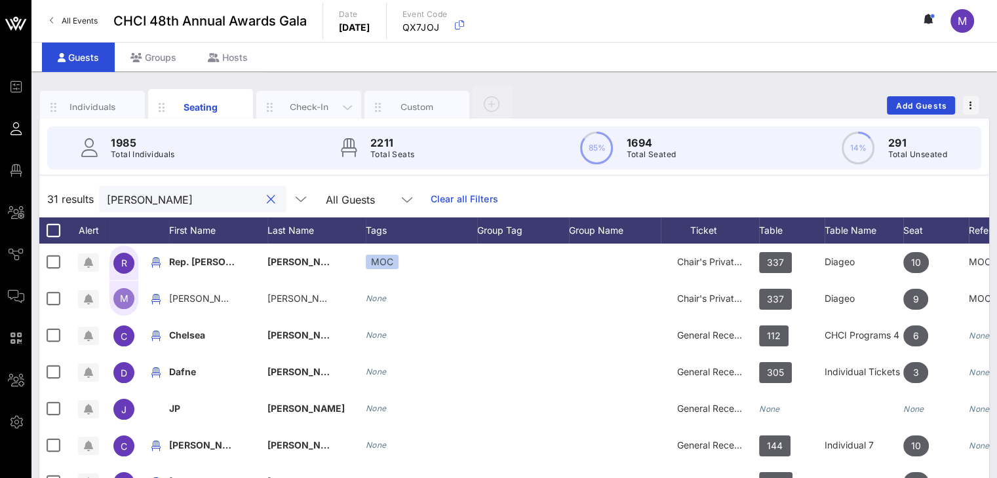
type input "hern"
click at [304, 109] on div "Check-In" at bounding box center [309, 107] width 58 height 12
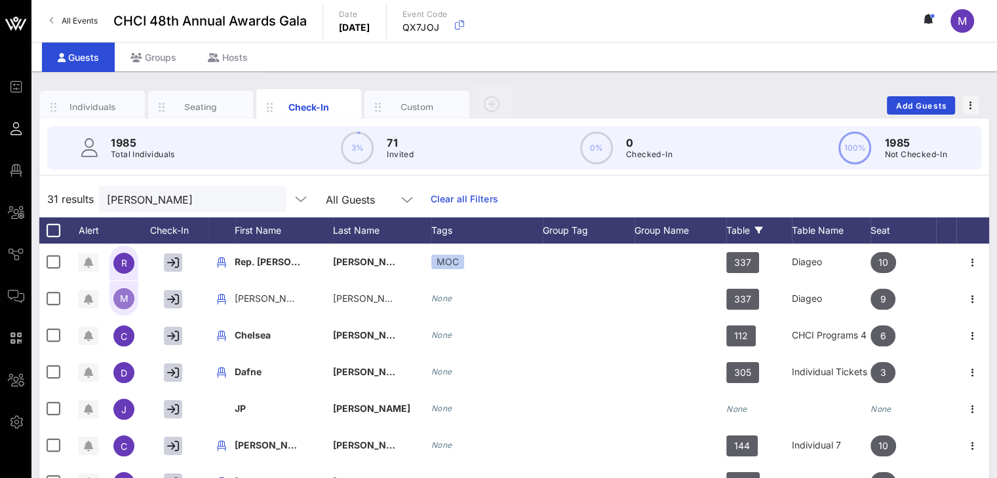
click at [741, 229] on div "Table" at bounding box center [759, 231] width 66 height 26
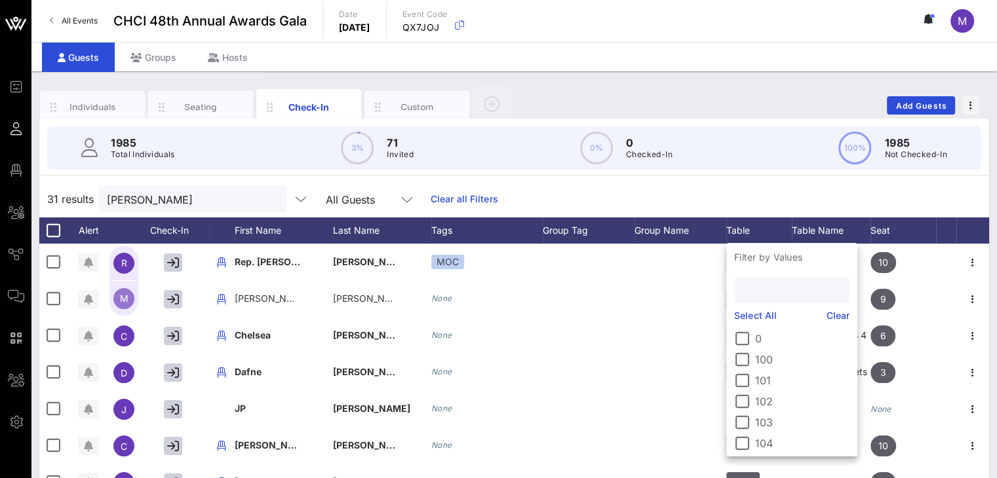
click at [764, 289] on input "text" at bounding box center [790, 290] width 97 height 17
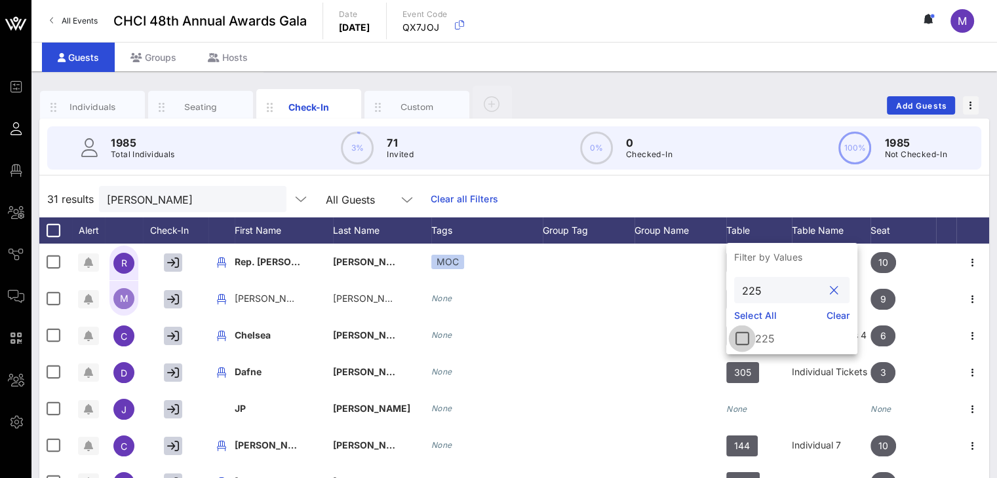
type input "225"
click at [747, 340] on div at bounding box center [742, 339] width 22 height 22
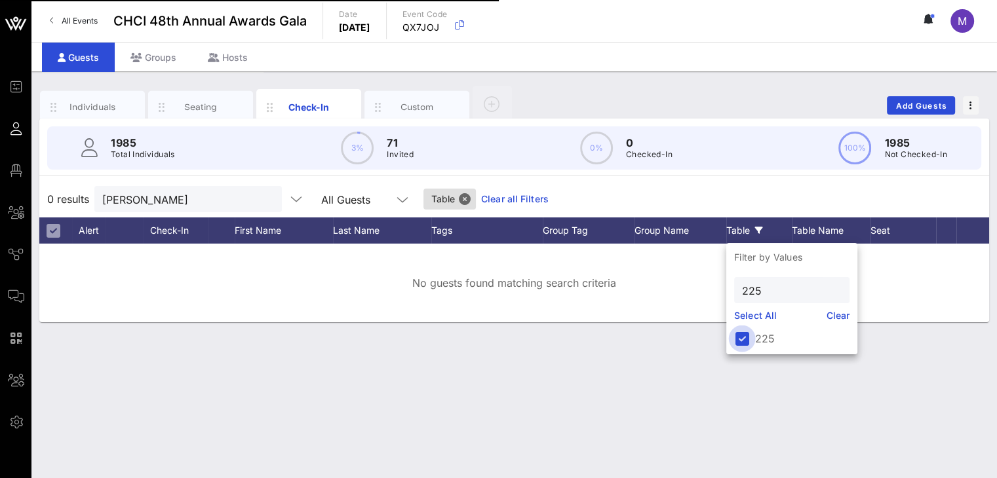
click at [738, 339] on div at bounding box center [742, 339] width 22 height 22
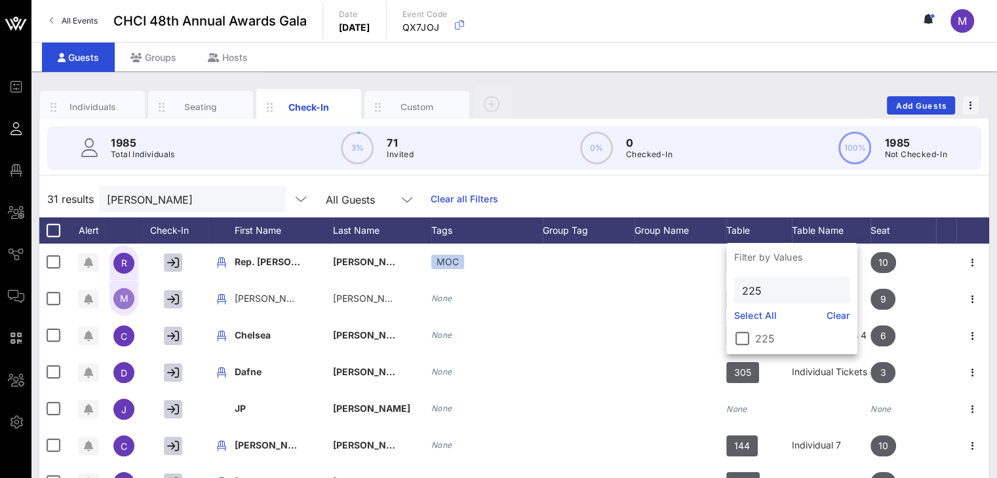
click at [774, 200] on div "31 results hern All Guests Clear all Filters" at bounding box center [514, 199] width 950 height 37
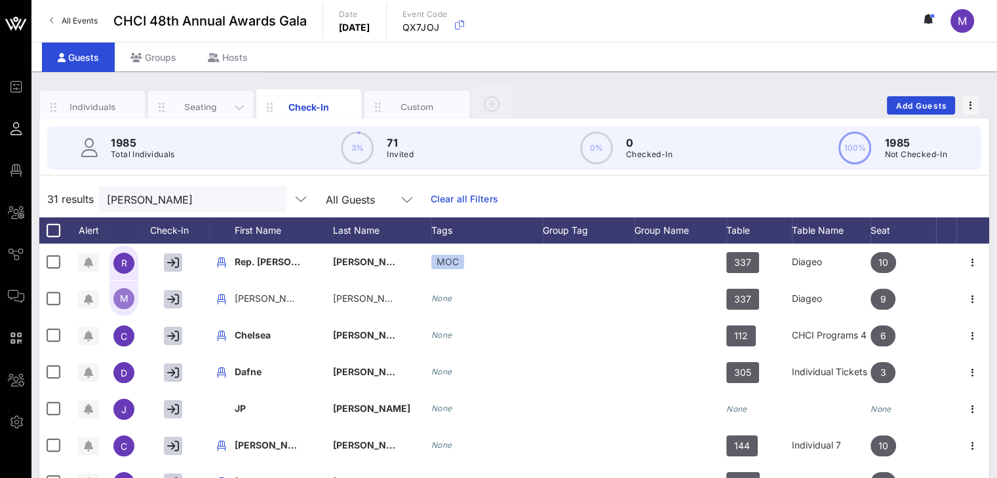
click at [199, 99] on div "Seating" at bounding box center [200, 107] width 105 height 33
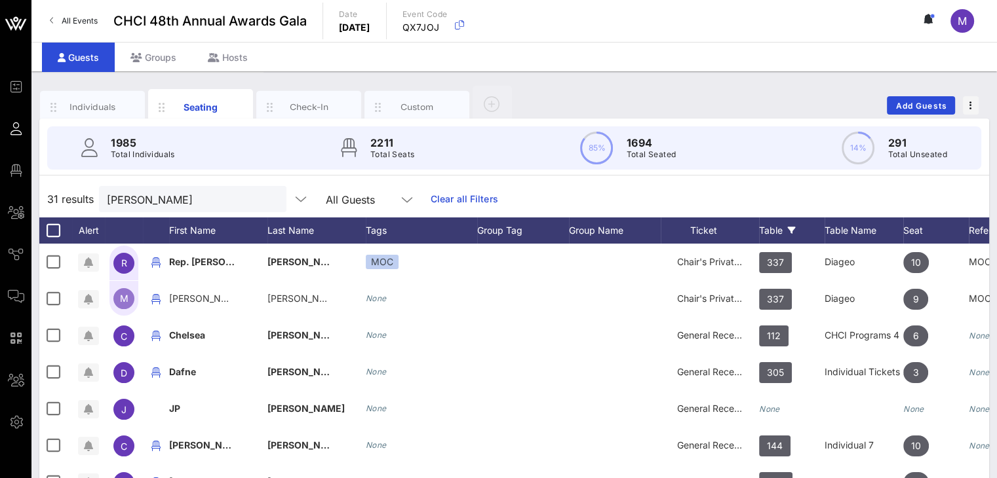
click at [784, 225] on div "Table" at bounding box center [792, 231] width 66 height 26
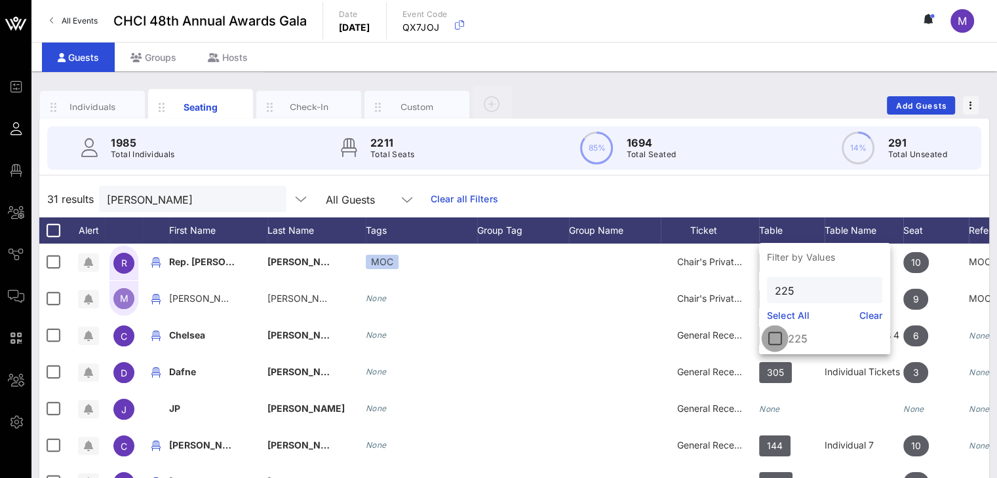
drag, startPoint x: 780, startPoint y: 334, endPoint x: 773, endPoint y: 334, distance: 7.2
click at [777, 334] on div at bounding box center [775, 339] width 22 height 22
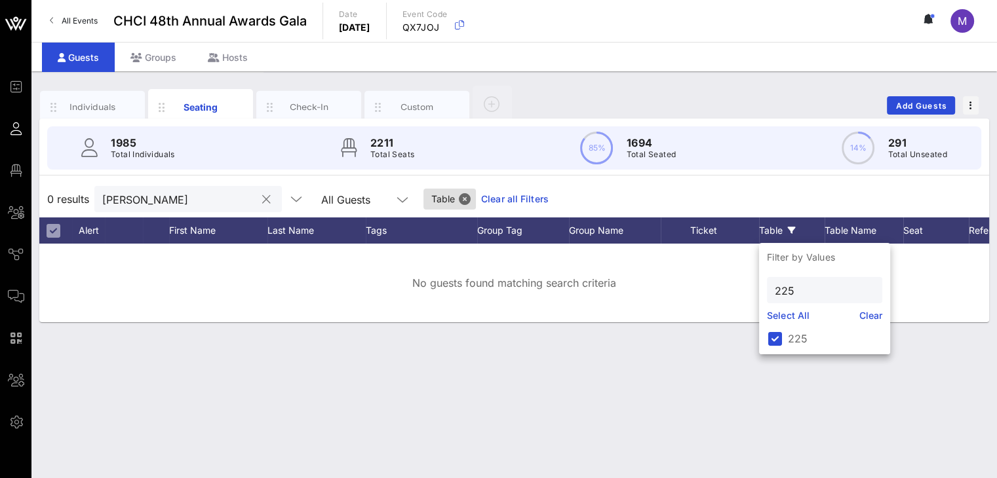
click at [262, 197] on button "clear icon" at bounding box center [266, 199] width 9 height 13
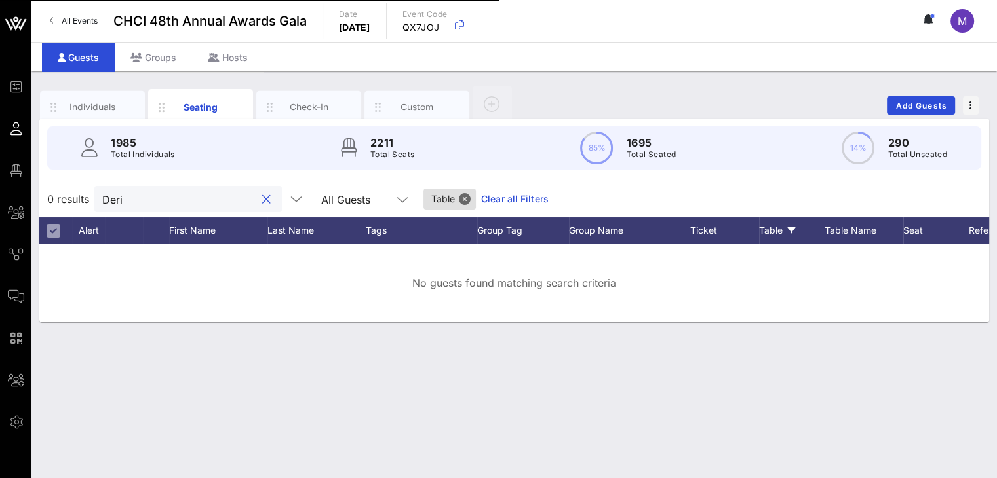
type input "Derie"
click at [262, 199] on button "clear icon" at bounding box center [266, 199] width 9 height 13
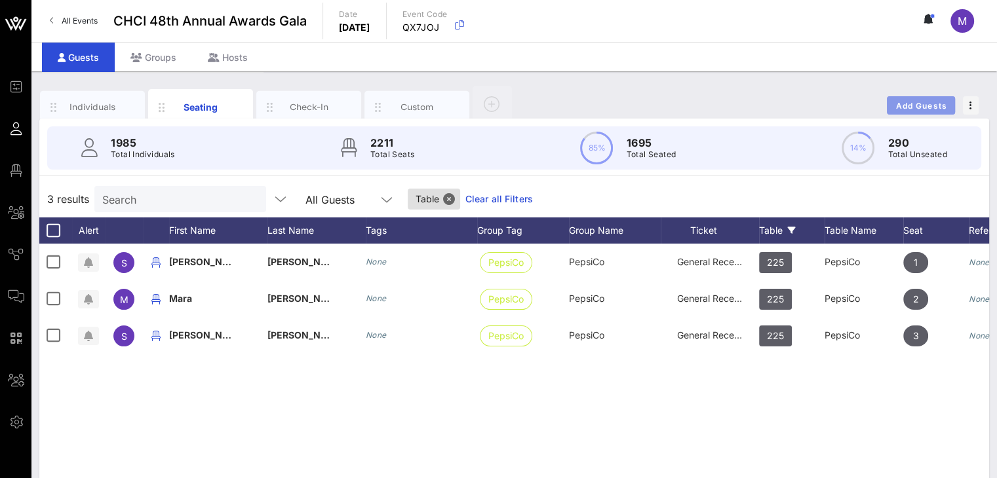
click at [925, 103] on span "Add Guests" at bounding box center [921, 106] width 52 height 10
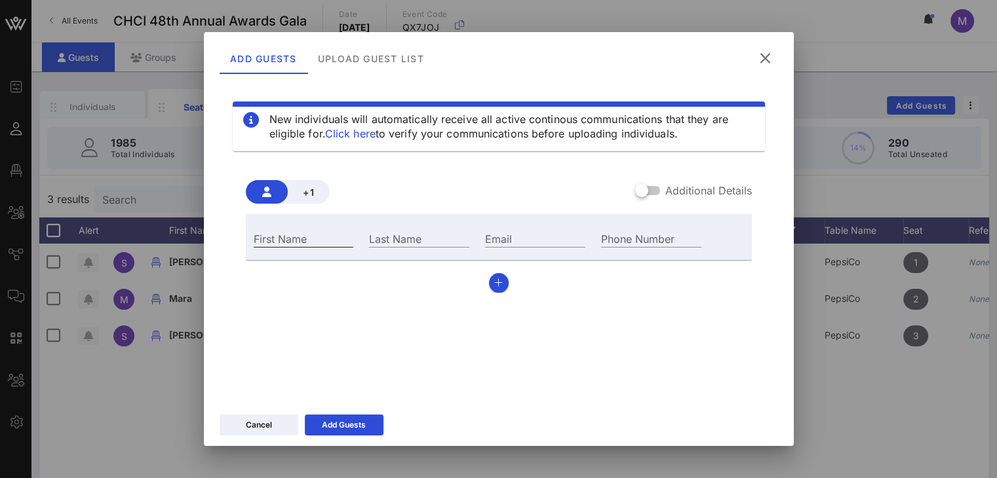
click at [292, 231] on div "First Name" at bounding box center [304, 238] width 100 height 17
type input "[DEMOGRAPHIC_DATA]"
click at [411, 236] on div "Last Name" at bounding box center [419, 238] width 100 height 17
type input "[PERSON_NAME]"
click at [519, 241] on input "Email" at bounding box center [535, 238] width 100 height 17
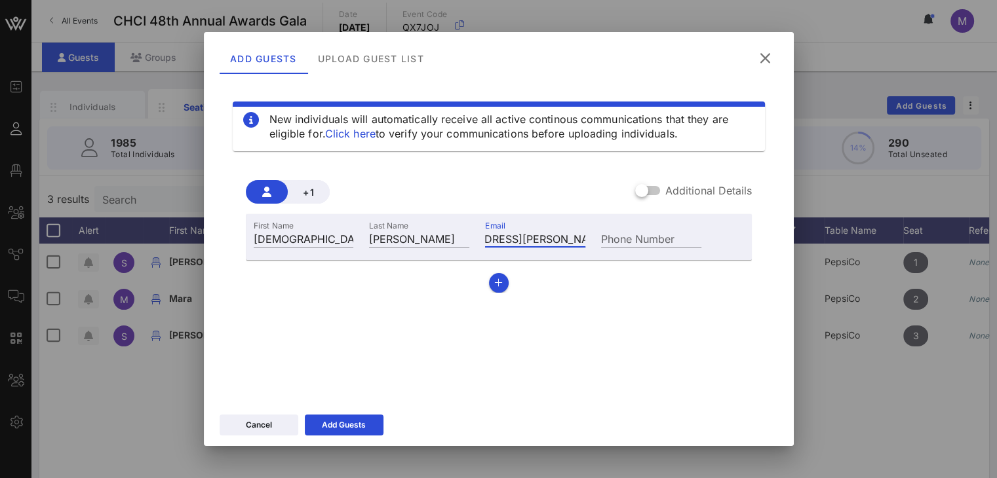
scroll to position [0, 66]
type input "deriece.harrington@pepsico.com"
click at [644, 186] on div at bounding box center [641, 191] width 22 height 22
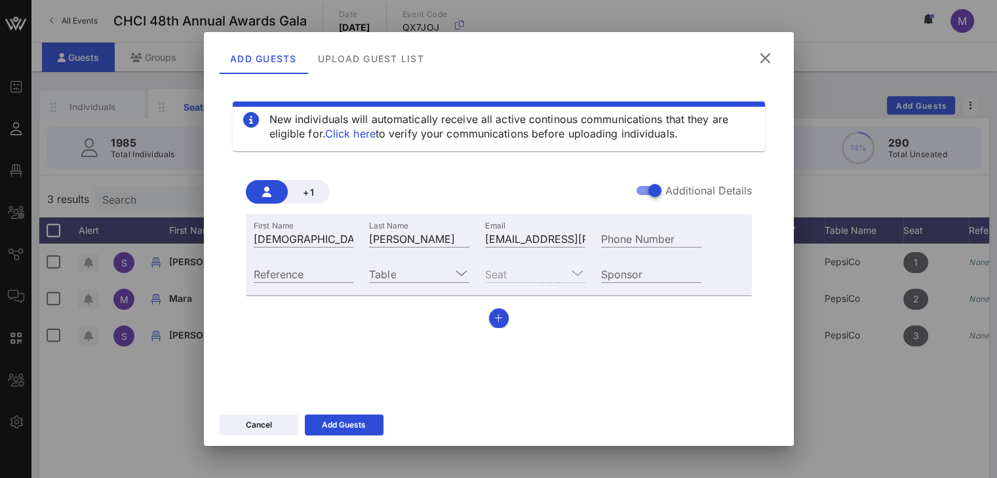
click at [551, 271] on div "Seat" at bounding box center [535, 273] width 100 height 17
click at [433, 270] on input "Table" at bounding box center [410, 273] width 82 height 17
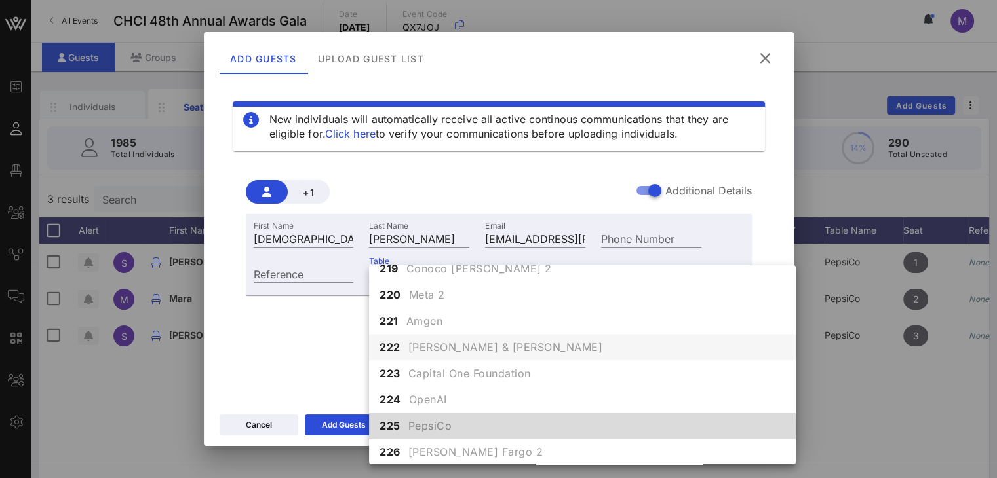
scroll to position [1746, 0]
click at [433, 420] on span "PepsiCo" at bounding box center [430, 425] width 44 height 16
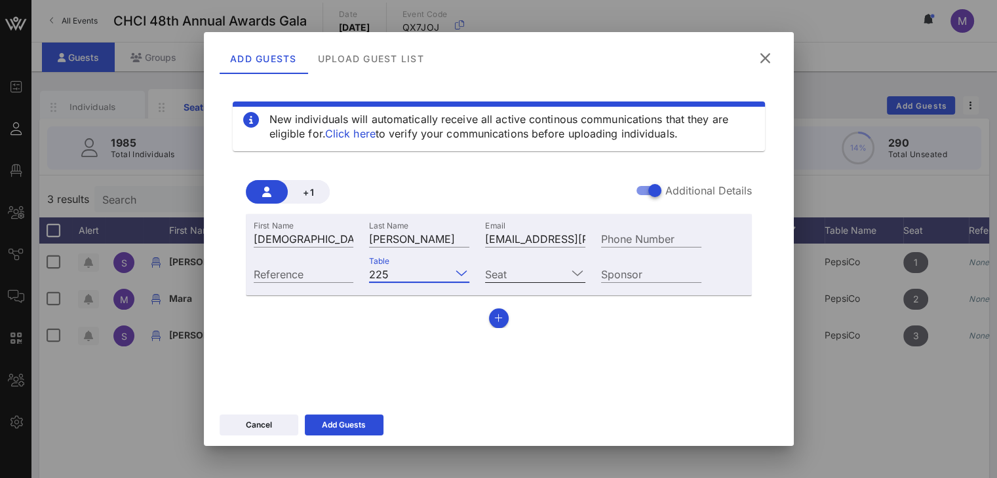
click at [574, 272] on icon at bounding box center [578, 273] width 12 height 16
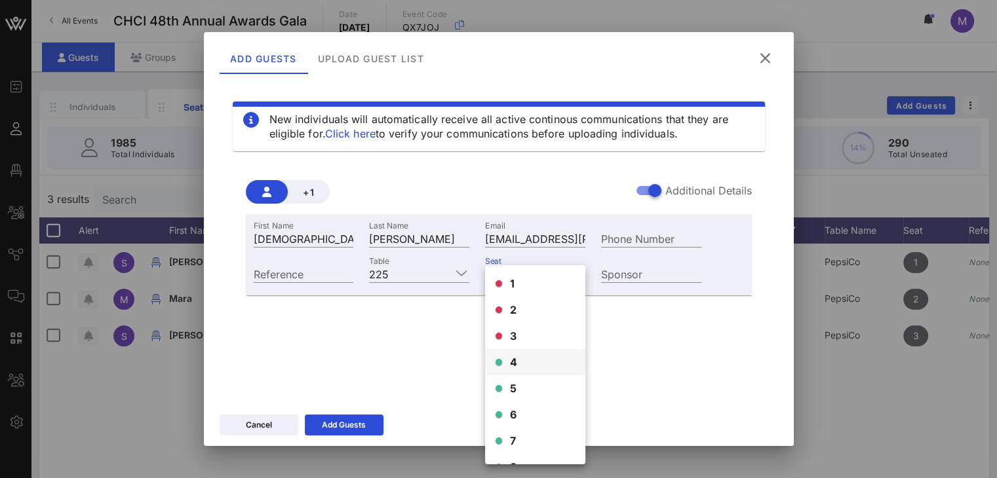
click at [513, 357] on span "4" at bounding box center [514, 363] width 8 height 16
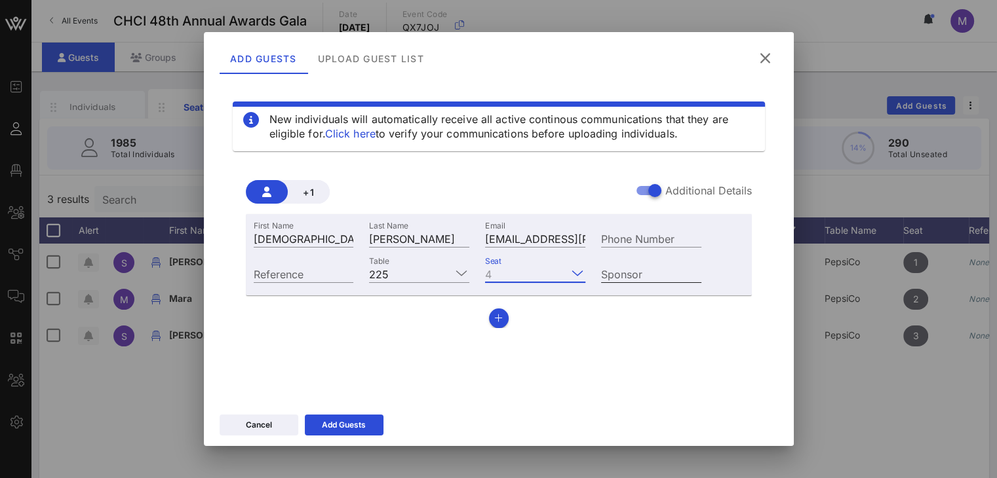
click at [639, 275] on input "Sponsor" at bounding box center [651, 273] width 100 height 17
type input "Pepsico"
click at [286, 275] on input "Reference" at bounding box center [304, 273] width 100 height 17
click at [347, 424] on icon at bounding box center [343, 425] width 11 height 10
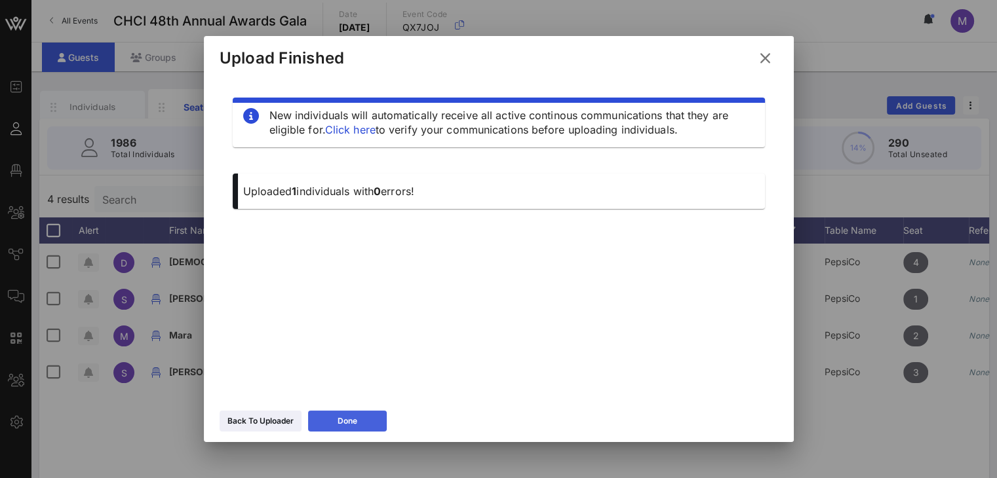
click at [360, 423] on button "Done" at bounding box center [347, 421] width 79 height 21
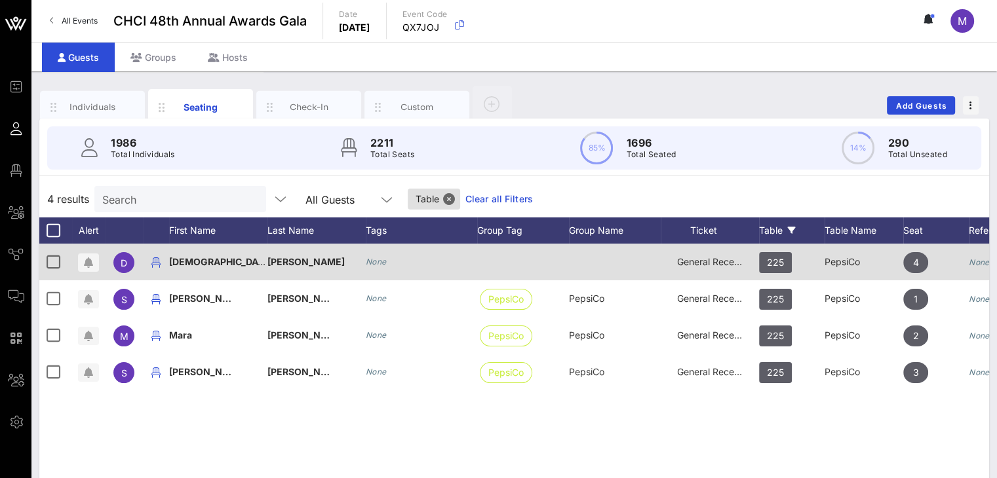
click at [687, 256] on span "General Reception" at bounding box center [716, 261] width 79 height 11
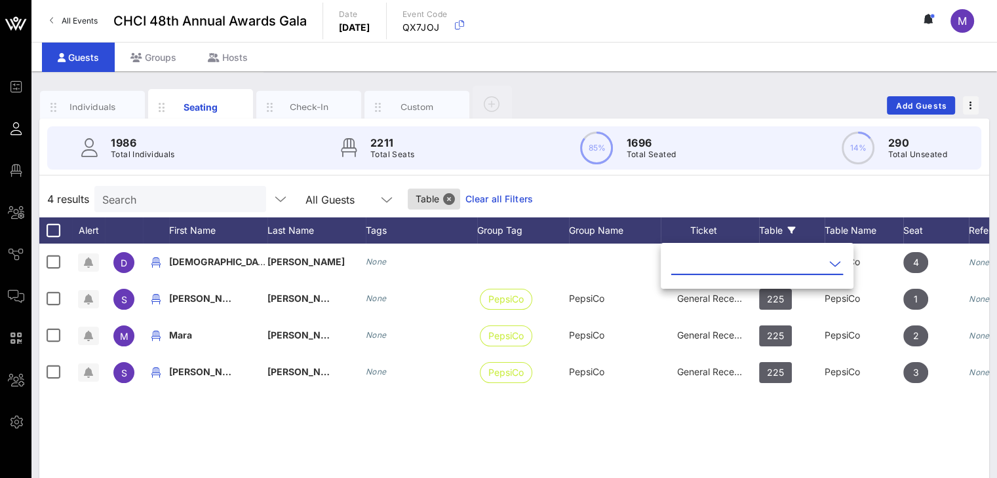
click at [829, 266] on icon at bounding box center [835, 264] width 12 height 16
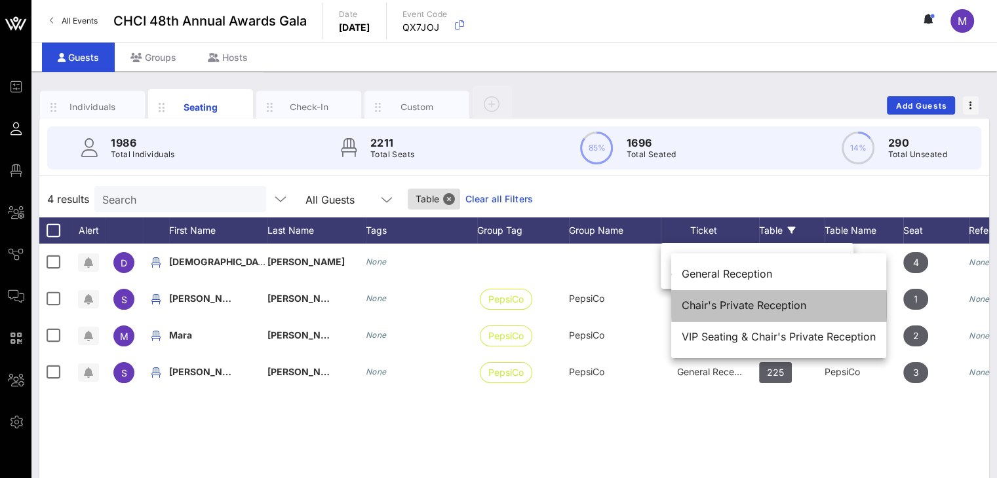
click at [698, 300] on div "Chair's Private Reception" at bounding box center [779, 306] width 194 height 12
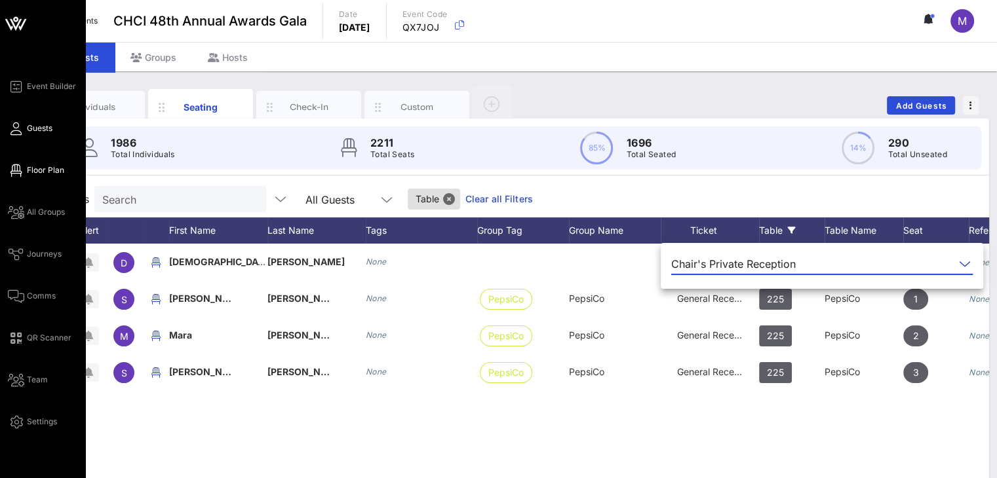
click at [38, 171] on span "Floor Plan" at bounding box center [45, 171] width 37 height 12
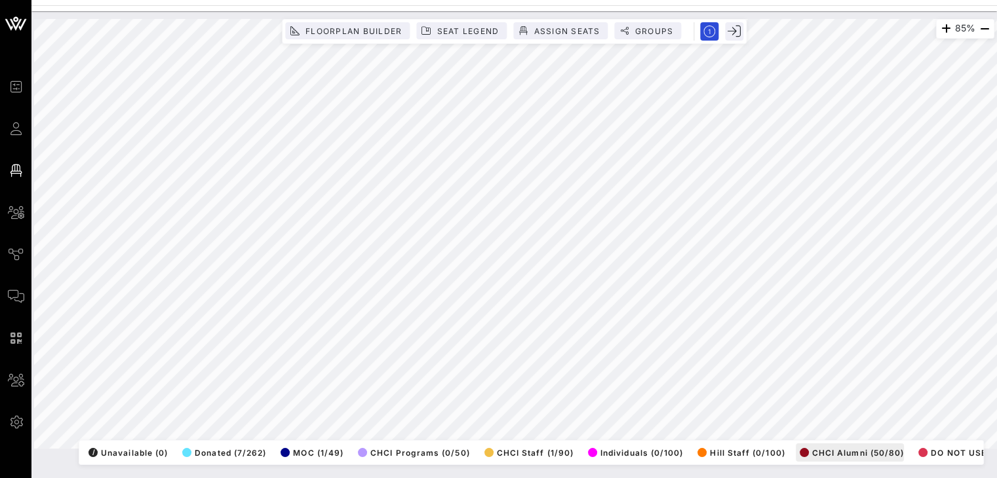
click at [888, 478] on html "Event Builder Guests Floor Plan All Groups Journeys Comms QR Scanner Team Setti…" at bounding box center [498, 239] width 997 height 478
click at [996, 128] on html "Event Builder Guests Floor Plan All Groups Journeys Comms QR Scanner Team Setti…" at bounding box center [498, 239] width 997 height 478
click at [191, 478] on html "Event Builder Guests Floor Plan All Groups Journeys Comms QR Scanner Team Setti…" at bounding box center [498, 239] width 997 height 478
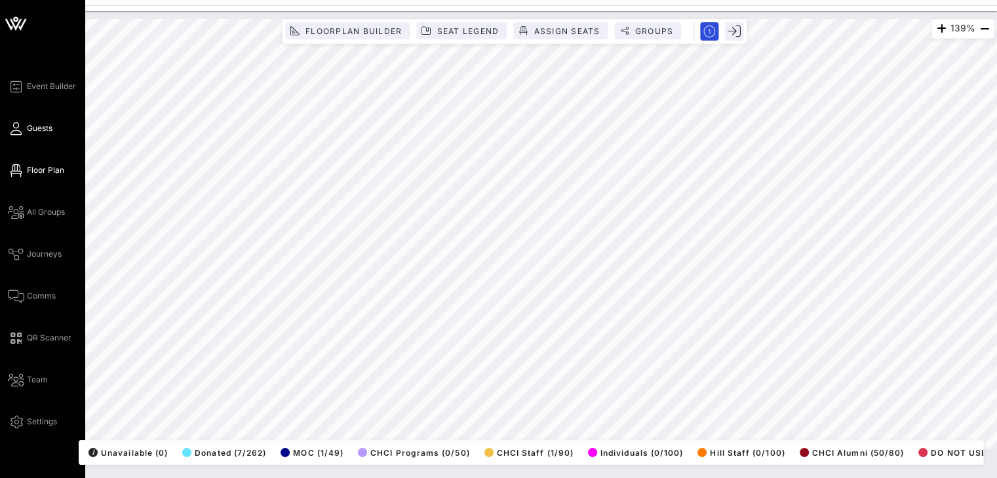
click at [50, 125] on span "Guests" at bounding box center [40, 129] width 26 height 12
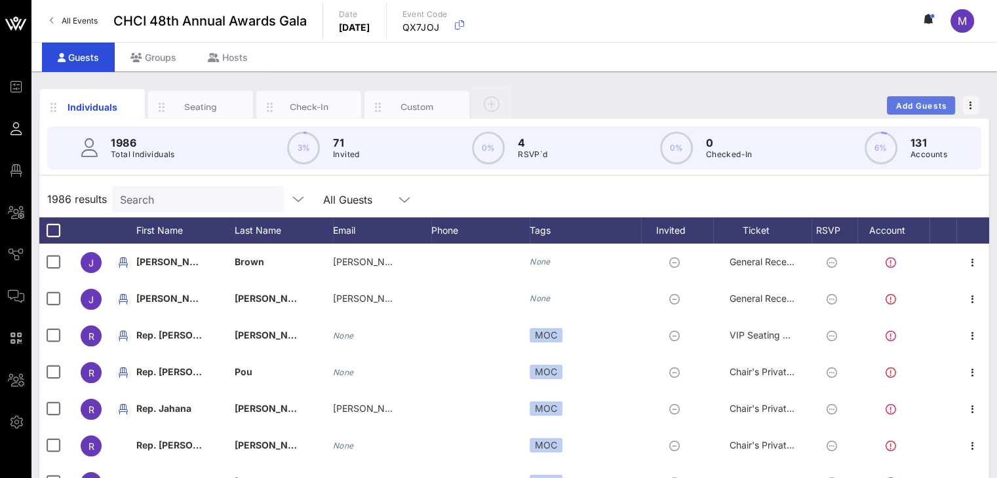
click at [936, 102] on span "Add Guests" at bounding box center [921, 106] width 52 height 10
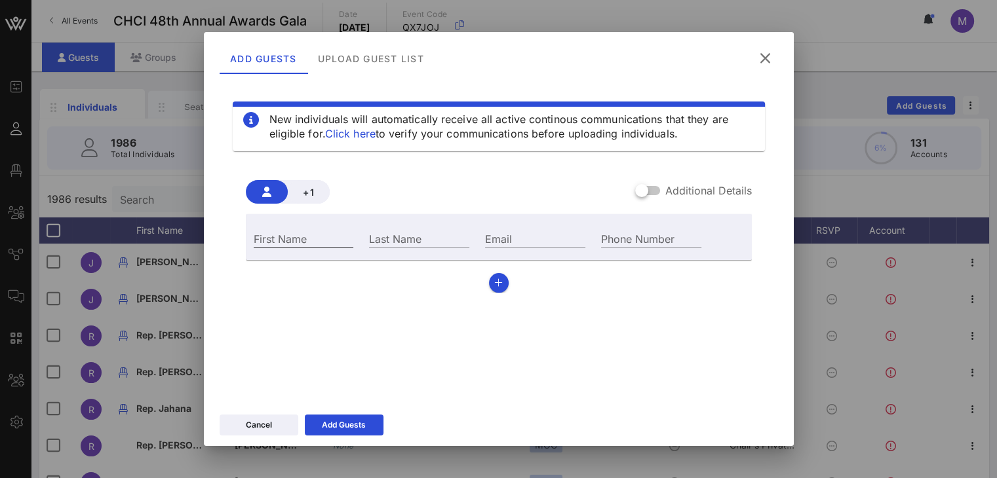
click at [294, 232] on div "First Name" at bounding box center [304, 238] width 100 height 17
type input "[PERSON_NAME]"
click at [374, 237] on input "Last Name" at bounding box center [419, 238] width 100 height 17
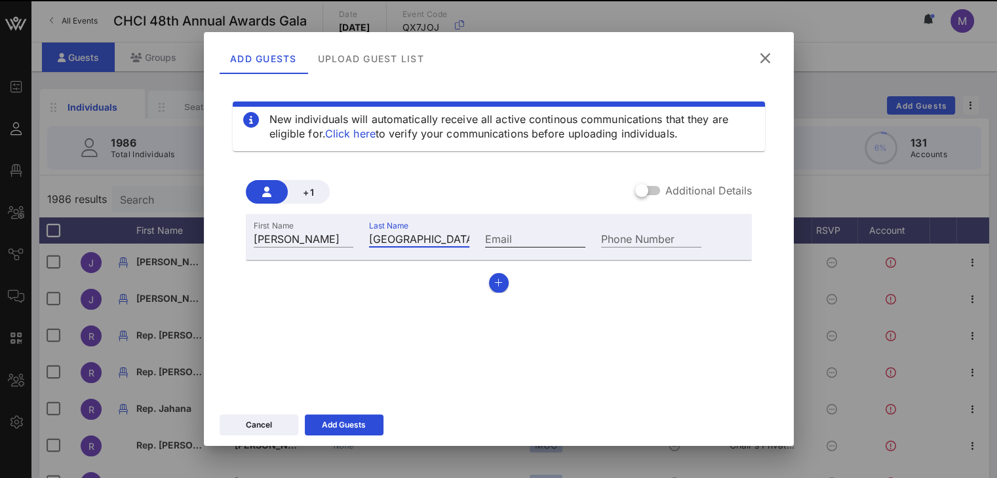
type input "[GEOGRAPHIC_DATA]"
click at [495, 235] on div "Email" at bounding box center [535, 238] width 100 height 17
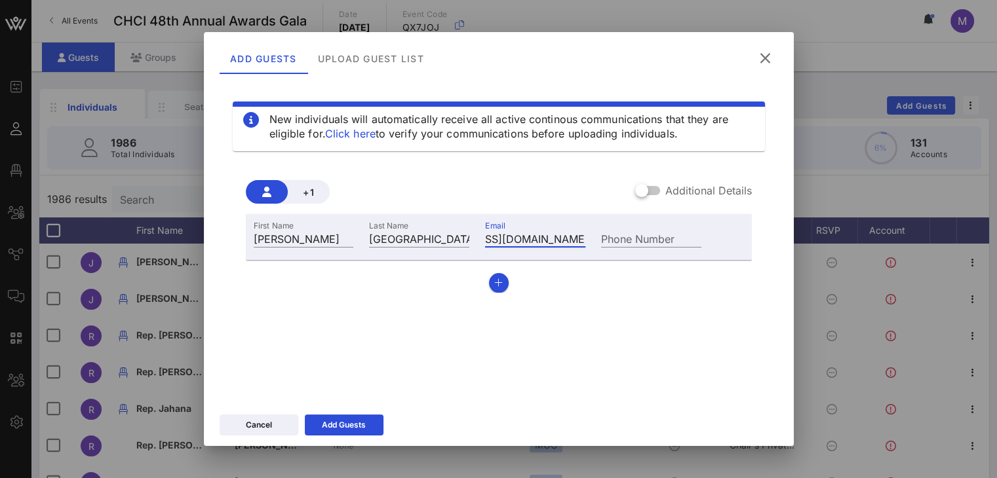
scroll to position [0, 86]
type input "[EMAIL_ADDRESS][DOMAIN_NAME]"
click at [640, 189] on div at bounding box center [641, 191] width 22 height 22
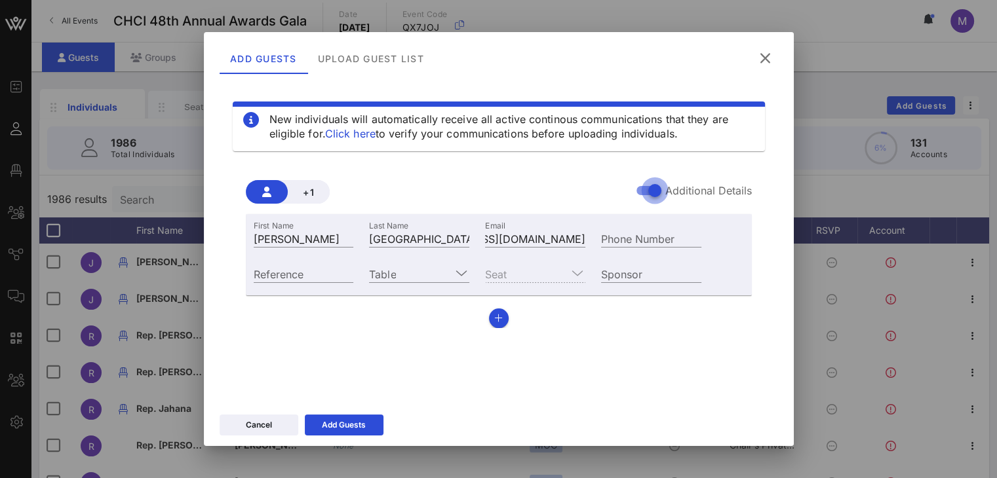
scroll to position [0, 0]
click at [443, 267] on input "Table" at bounding box center [410, 273] width 82 height 17
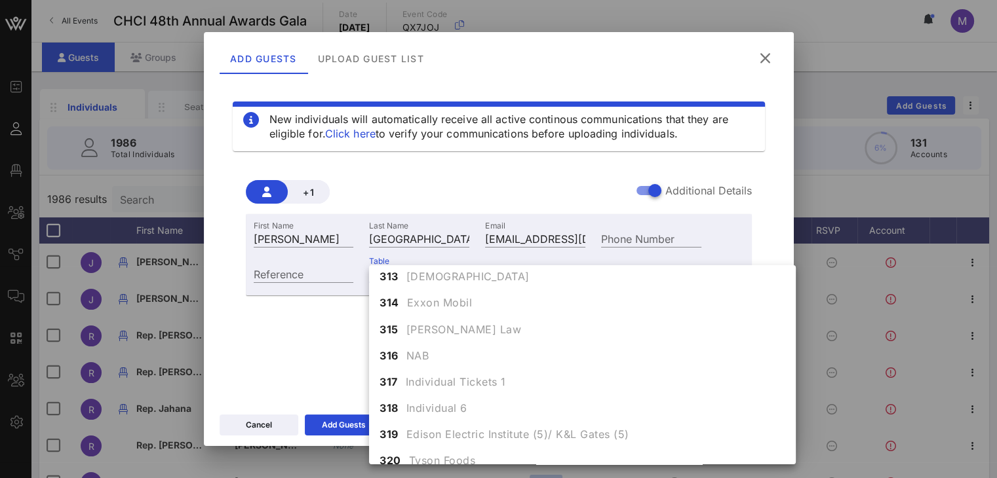
scroll to position [2821, 0]
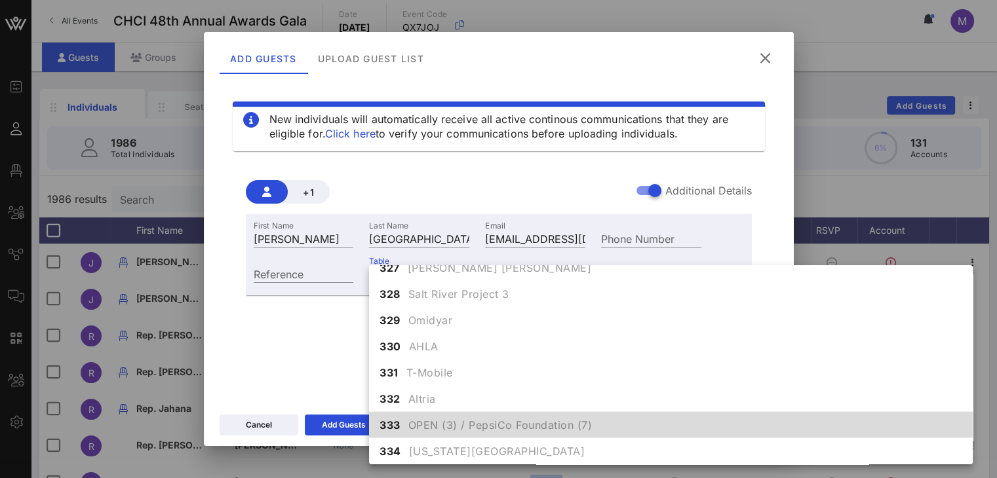
click at [440, 424] on span "OPEN (3) / PepsiCo Foundation (7)" at bounding box center [500, 425] width 184 height 16
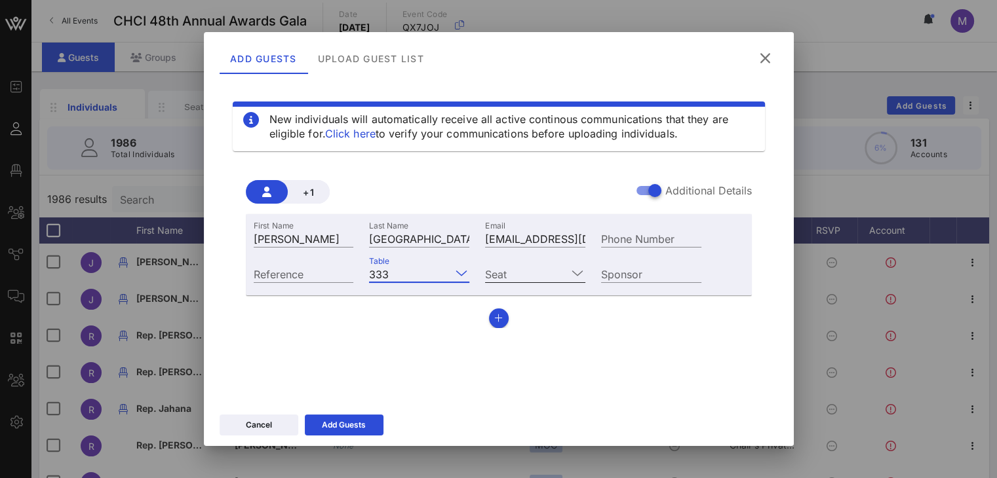
click at [551, 276] on input "Seat" at bounding box center [526, 273] width 82 height 17
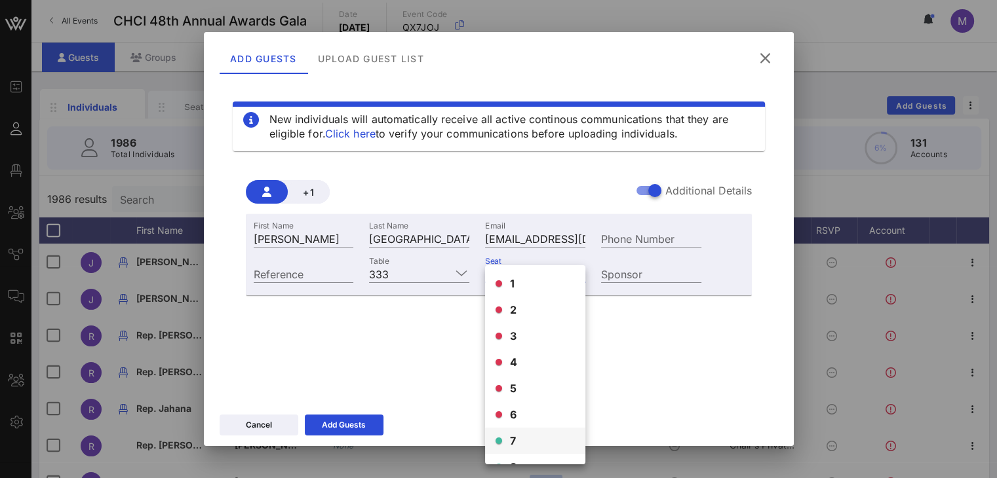
click at [519, 438] on div "7" at bounding box center [535, 441] width 100 height 26
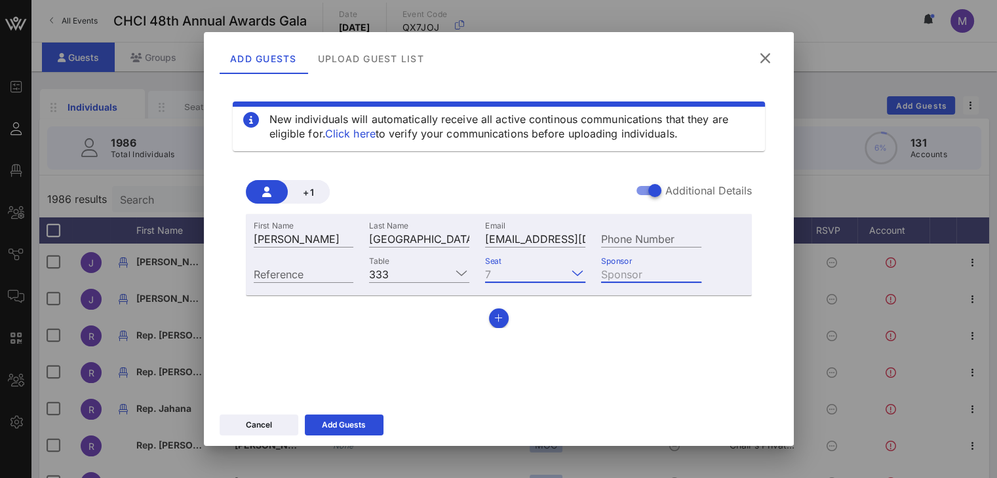
click at [653, 275] on input "Sponsor" at bounding box center [651, 273] width 100 height 17
type input "Pepsico"
click at [356, 426] on div "Add Guests" at bounding box center [344, 425] width 44 height 13
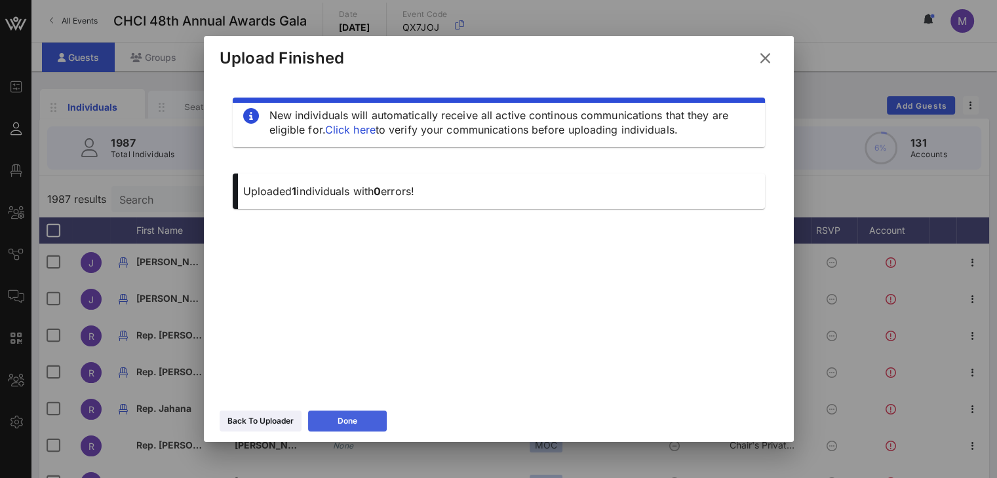
click at [368, 421] on button "Done" at bounding box center [347, 421] width 79 height 21
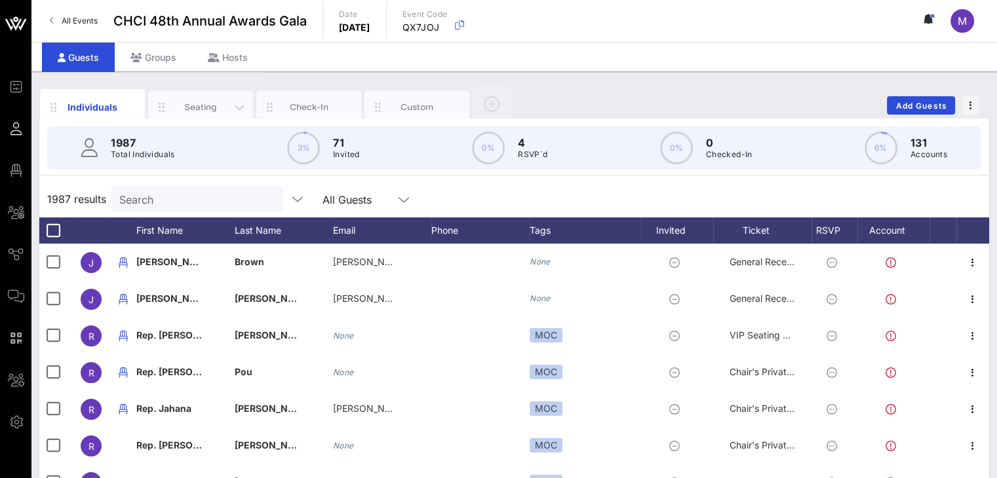
click at [216, 106] on div "Seating" at bounding box center [201, 107] width 58 height 12
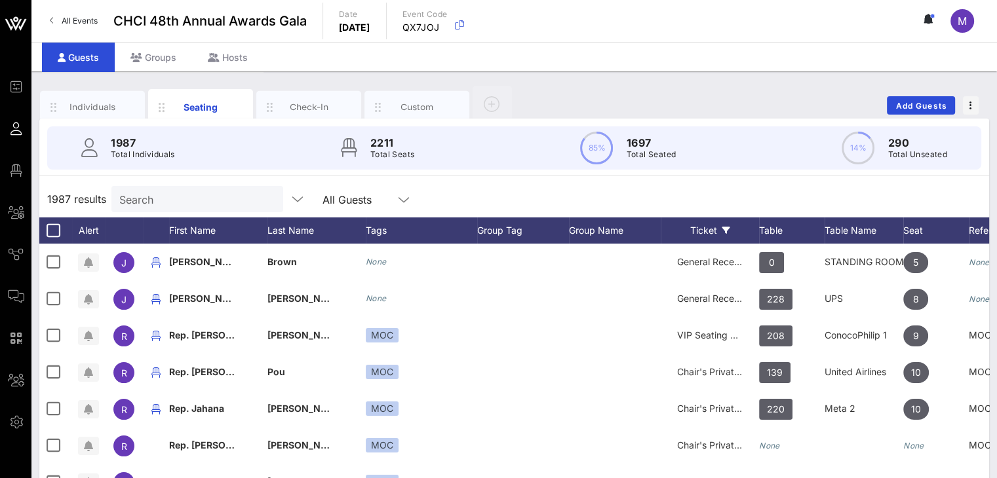
click at [716, 229] on div "Ticket" at bounding box center [710, 231] width 98 height 26
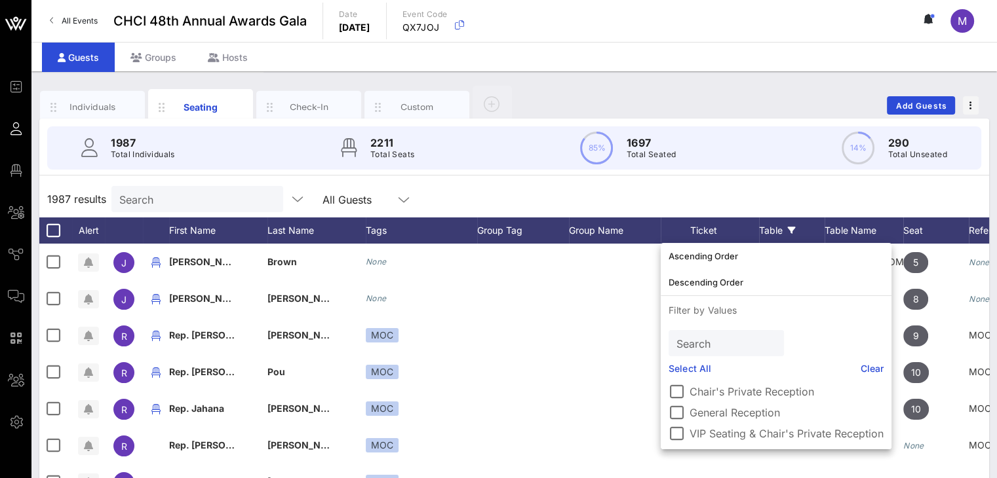
click at [764, 233] on div "Table" at bounding box center [792, 231] width 66 height 26
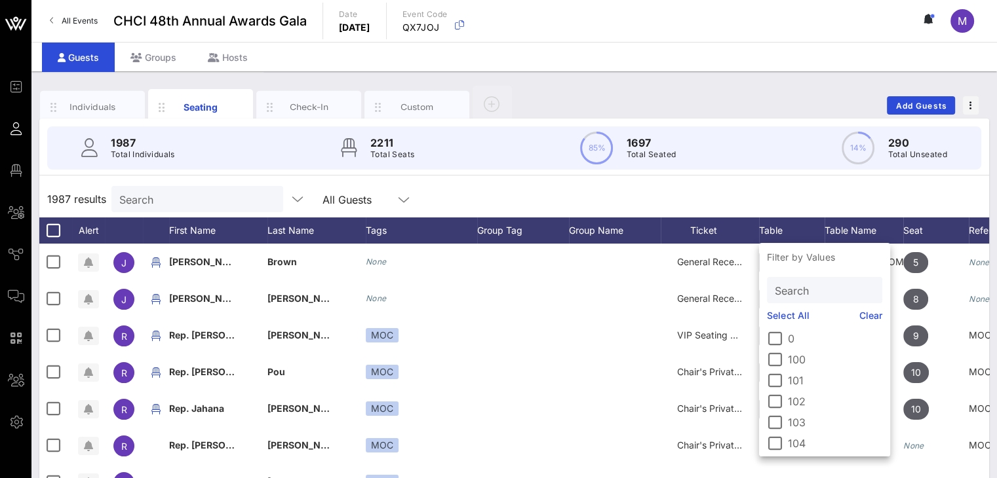
click at [790, 289] on input "Search" at bounding box center [823, 290] width 97 height 17
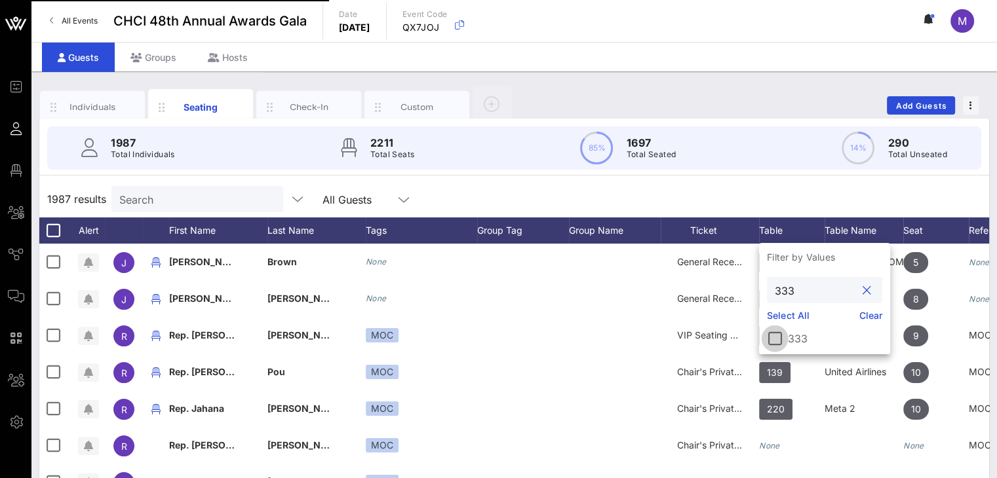
type input "333"
click at [779, 336] on div at bounding box center [775, 339] width 22 height 22
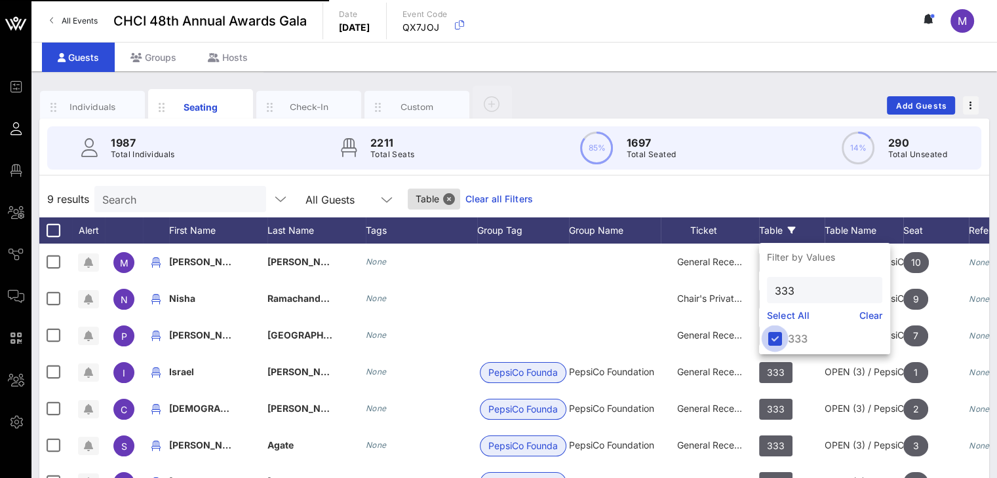
click at [798, 184] on div "9 results Search All Guests Table Clear all Filters" at bounding box center [514, 199] width 950 height 37
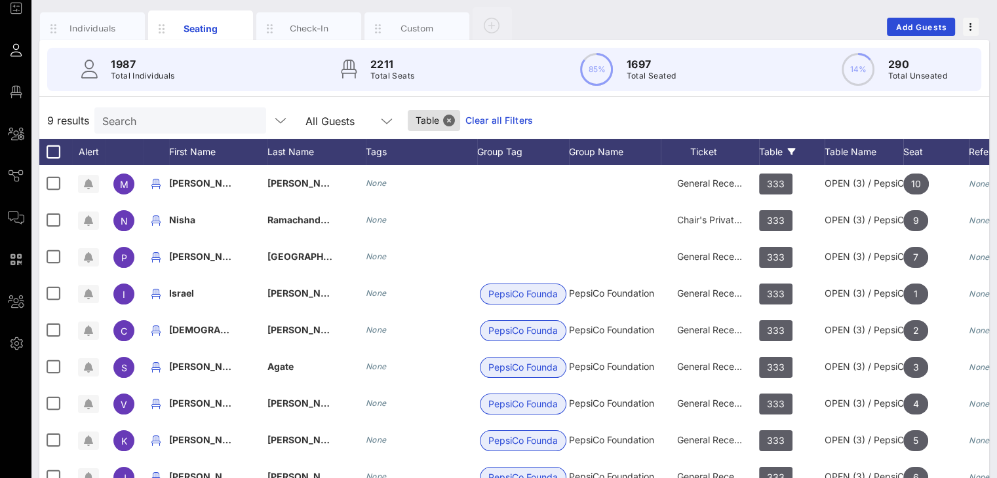
scroll to position [79, 0]
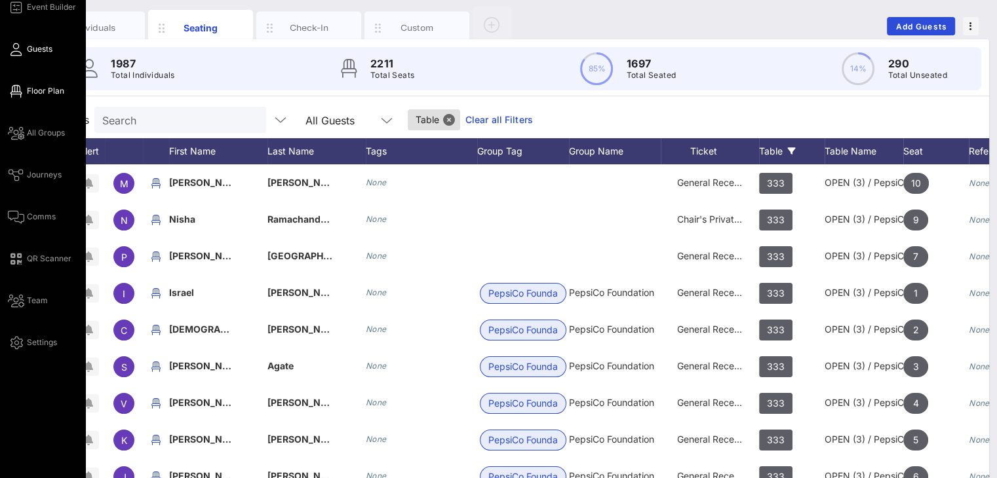
click at [40, 93] on span "Floor Plan" at bounding box center [45, 91] width 37 height 12
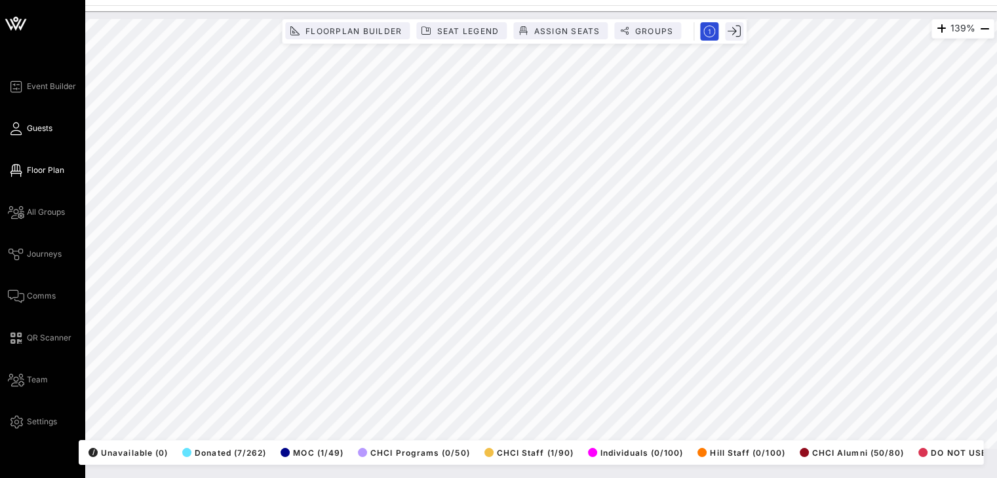
click at [46, 128] on span "Guests" at bounding box center [40, 129] width 26 height 12
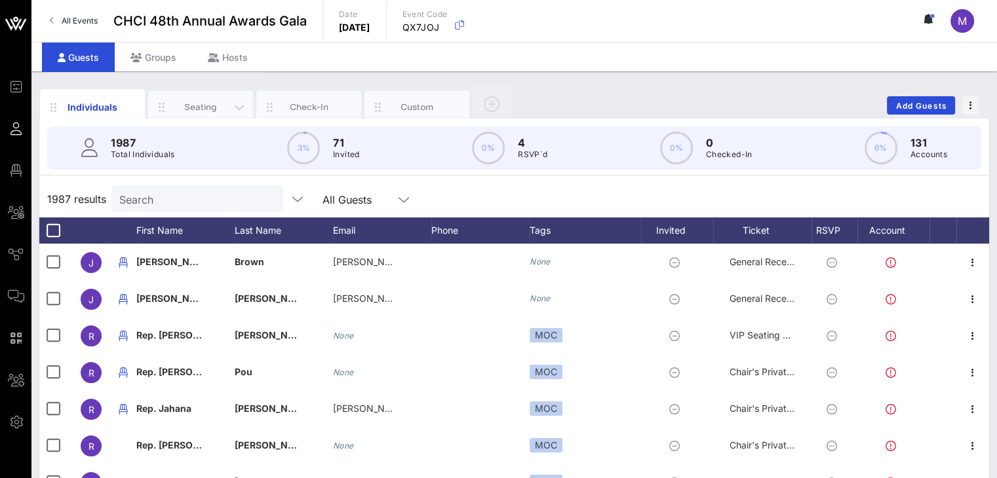
click at [197, 107] on div "Seating" at bounding box center [201, 107] width 58 height 12
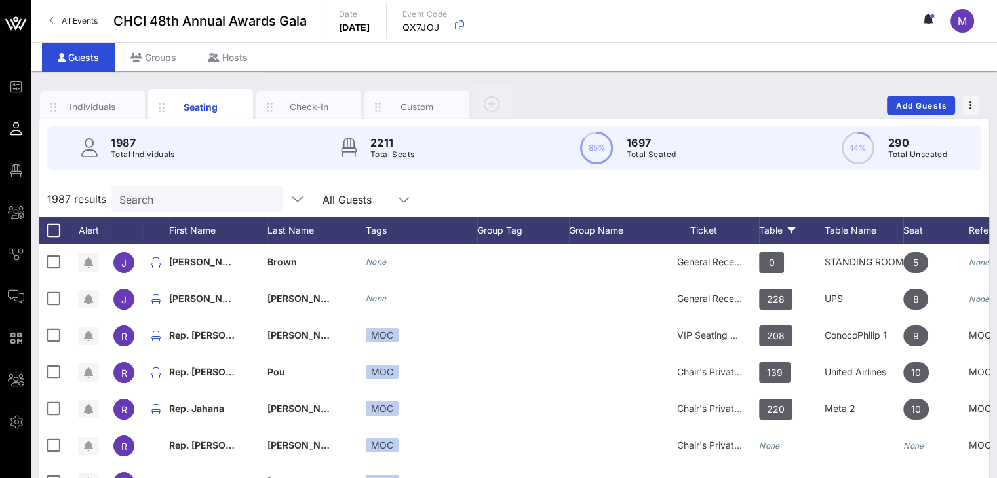
click at [777, 227] on div "Table" at bounding box center [792, 231] width 66 height 26
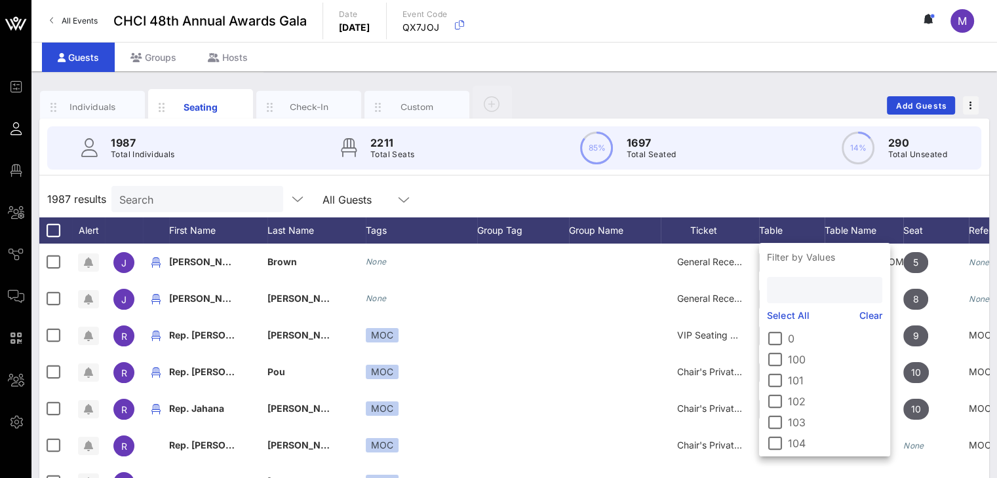
click at [812, 286] on input "text" at bounding box center [823, 290] width 97 height 17
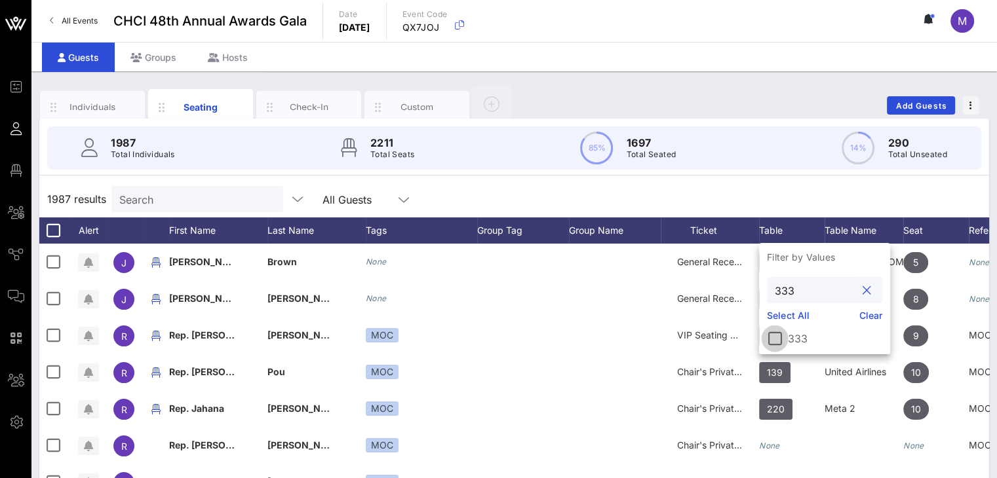
type input "333"
click at [779, 336] on div at bounding box center [775, 339] width 22 height 22
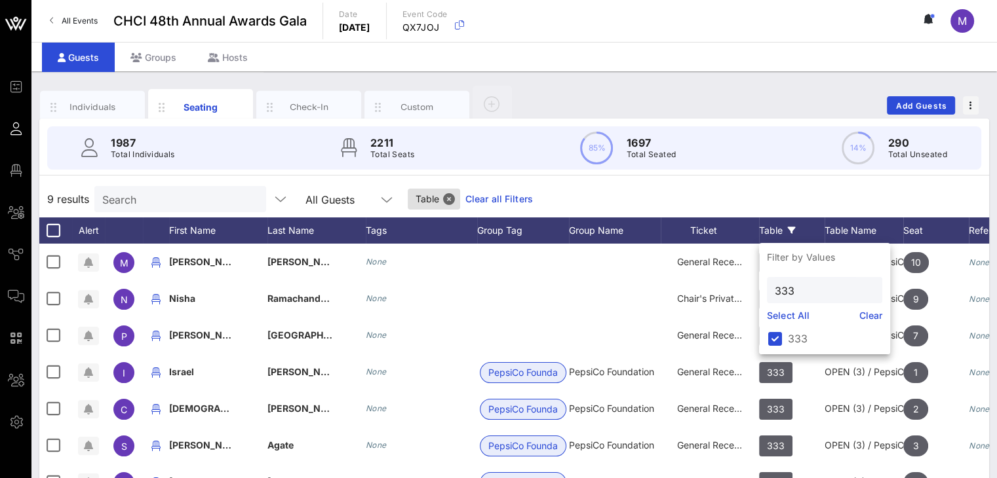
click at [801, 179] on div "1987 Total Individuals 2211 Total Seats 85% 1697 Total Seated 14% 290 Total Uns…" at bounding box center [514, 378] width 950 height 518
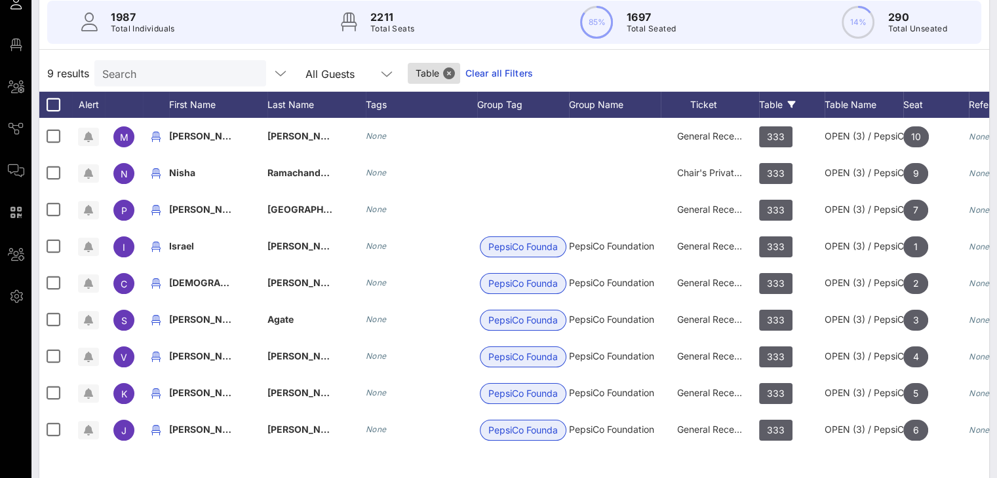
scroll to position [123, 0]
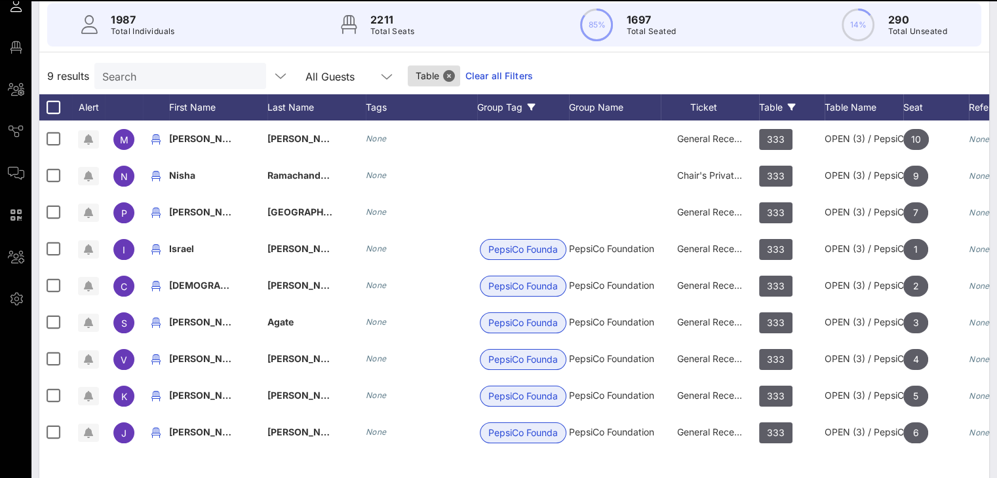
click at [513, 107] on div "Group Tag" at bounding box center [523, 107] width 92 height 26
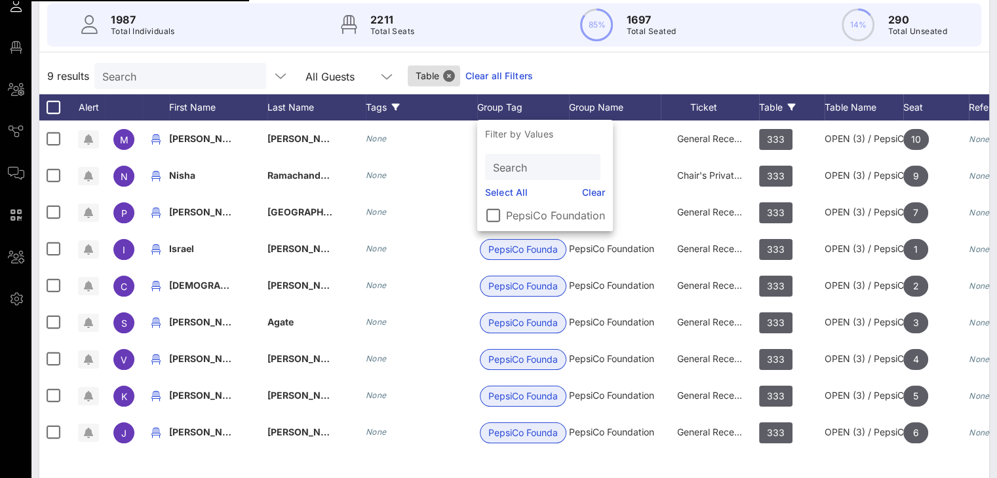
click at [444, 108] on div "Tags" at bounding box center [421, 107] width 111 height 26
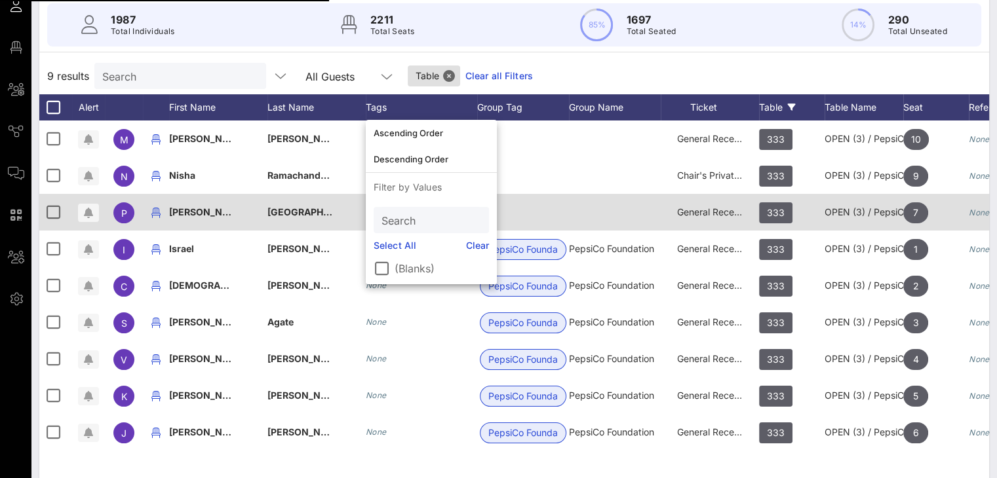
click at [551, 208] on div at bounding box center [523, 212] width 92 height 37
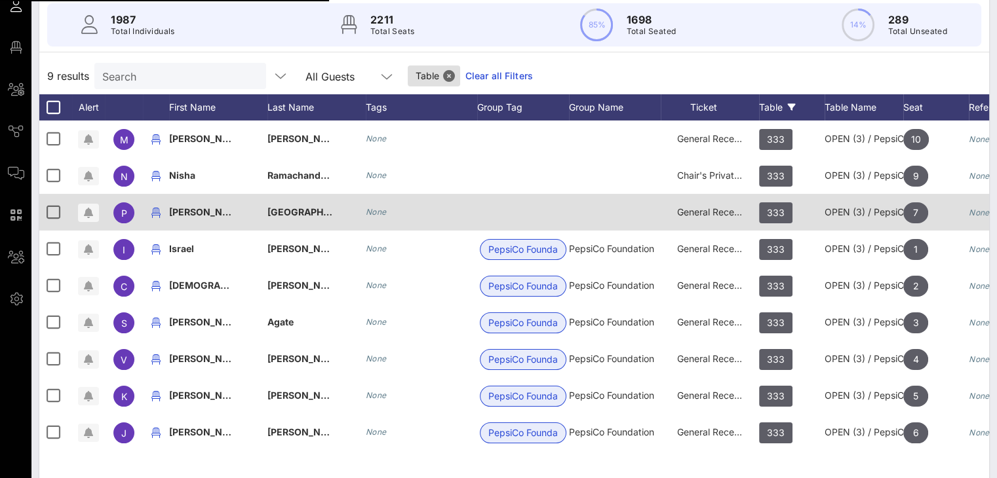
click at [543, 213] on div at bounding box center [523, 212] width 92 height 37
click at [527, 216] on div at bounding box center [523, 212] width 92 height 37
click at [502, 102] on div "Group Tag" at bounding box center [523, 107] width 92 height 26
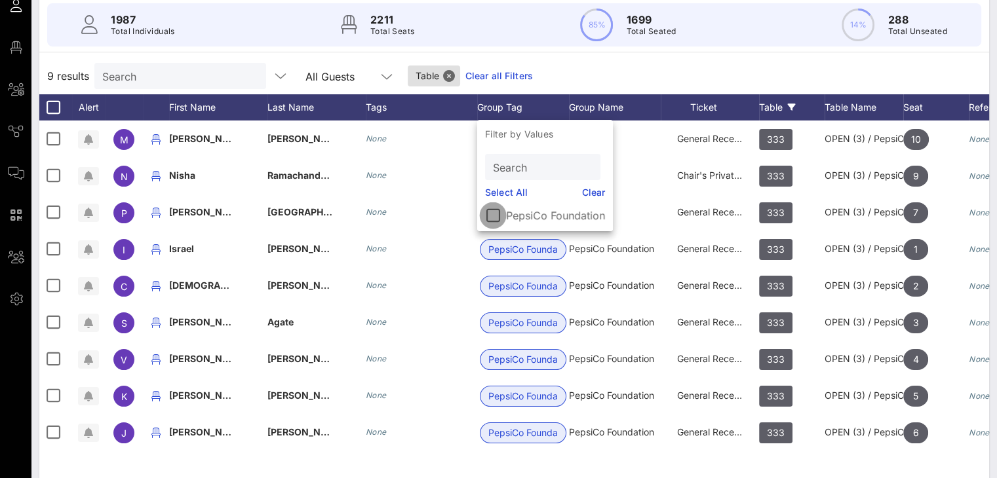
click at [496, 214] on div at bounding box center [493, 215] width 22 height 22
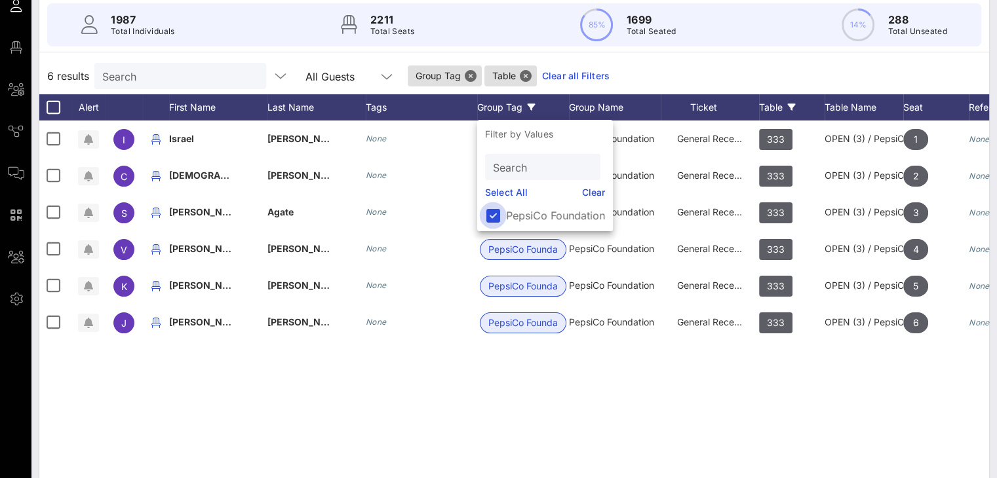
scroll to position [0, 0]
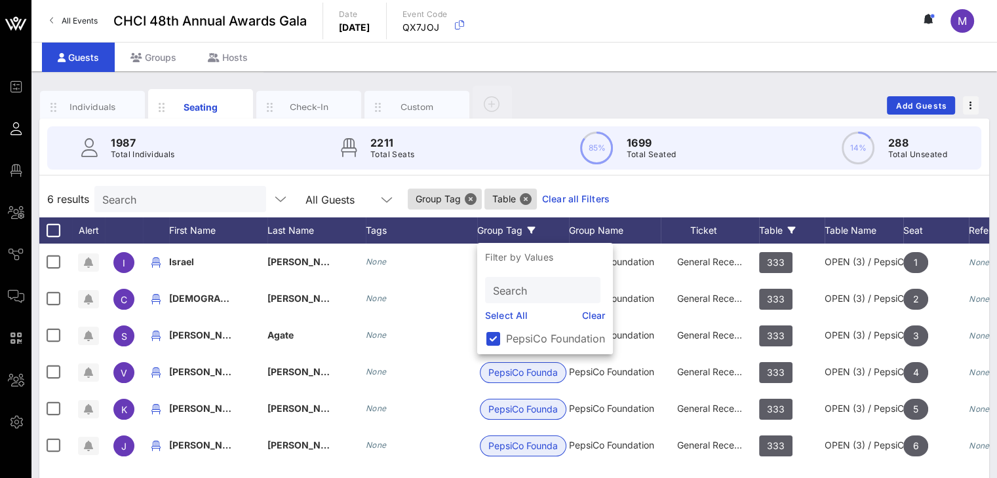
click at [688, 185] on div "6 results Search All Guests Group Tag Table Clear all Filters" at bounding box center [514, 199] width 950 height 37
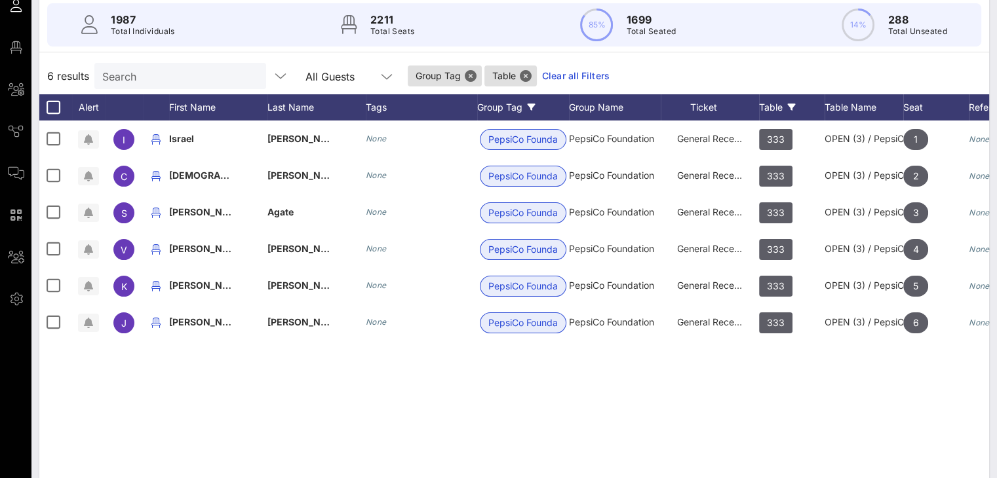
scroll to position [98, 0]
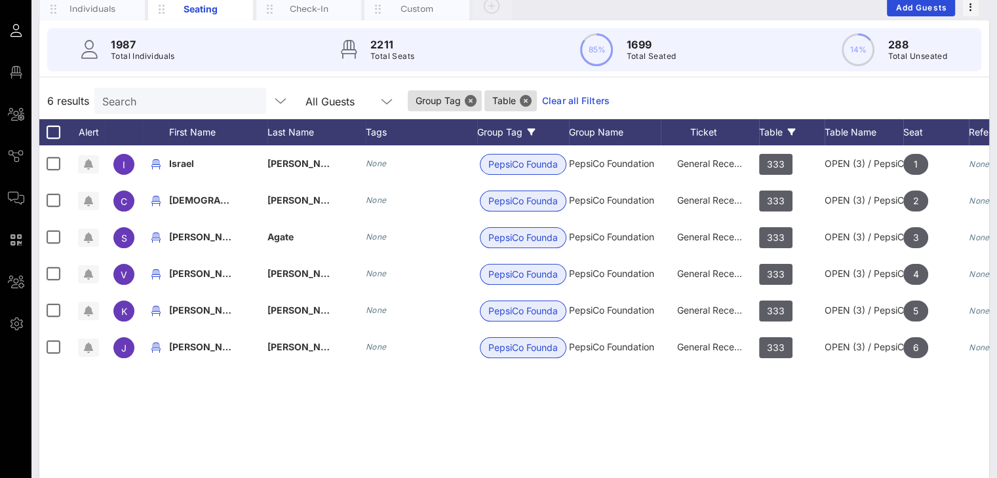
click at [502, 123] on div "Group Tag" at bounding box center [523, 132] width 92 height 26
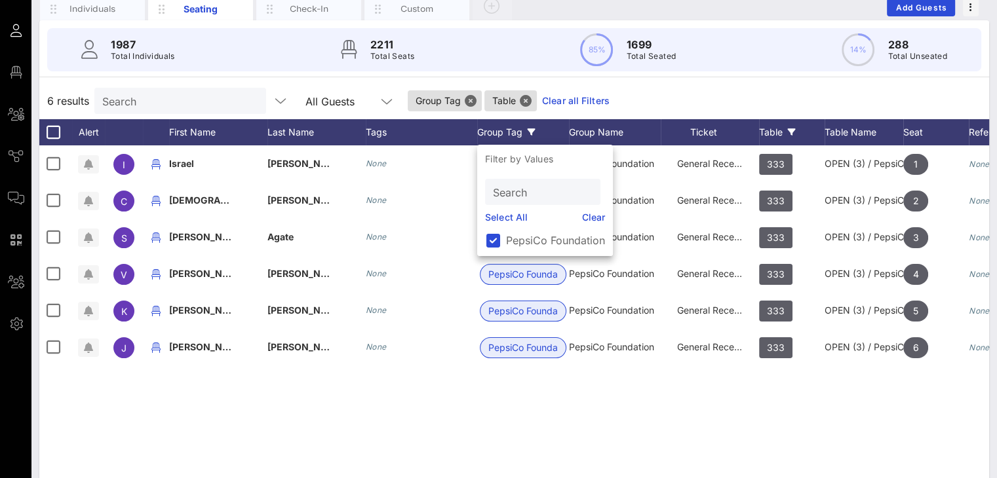
click at [527, 127] on div "Group Tag" at bounding box center [523, 132] width 92 height 26
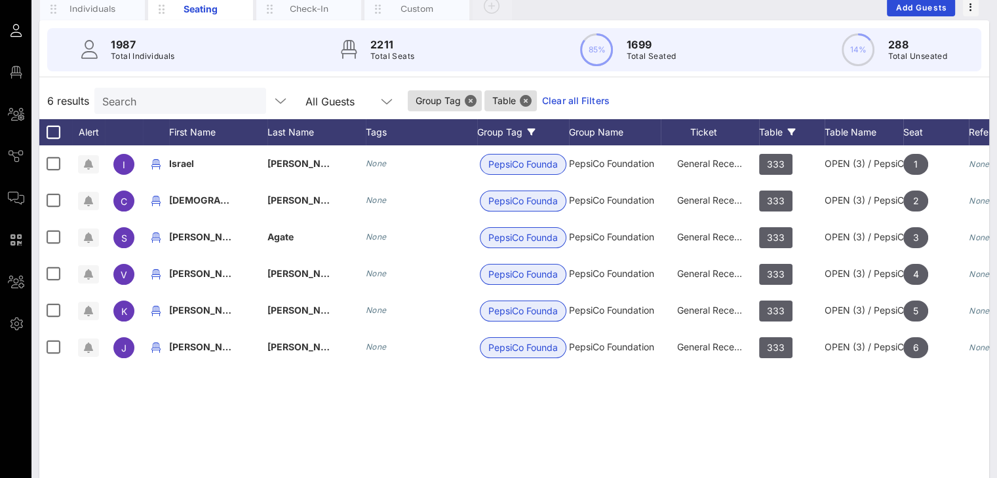
click at [527, 126] on div "Group Tag" at bounding box center [523, 132] width 92 height 26
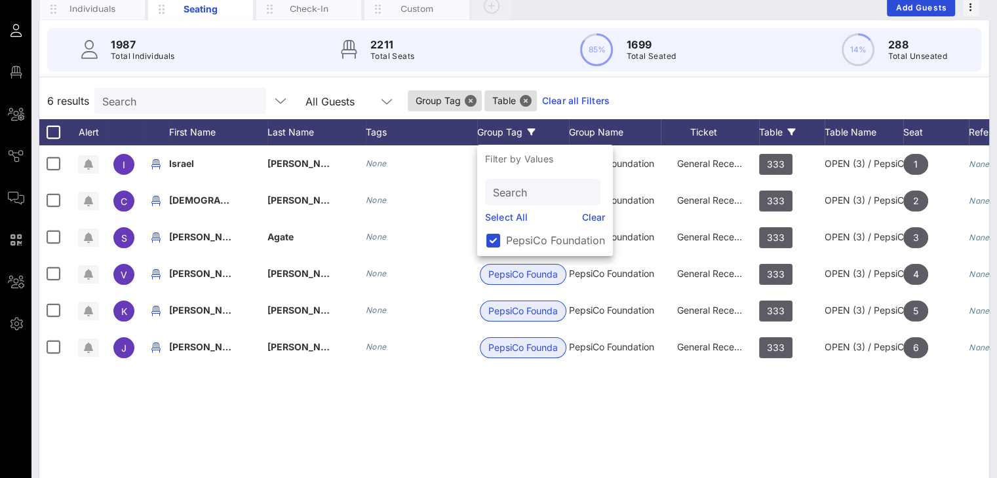
click at [595, 218] on link "Clear" at bounding box center [594, 217] width 24 height 14
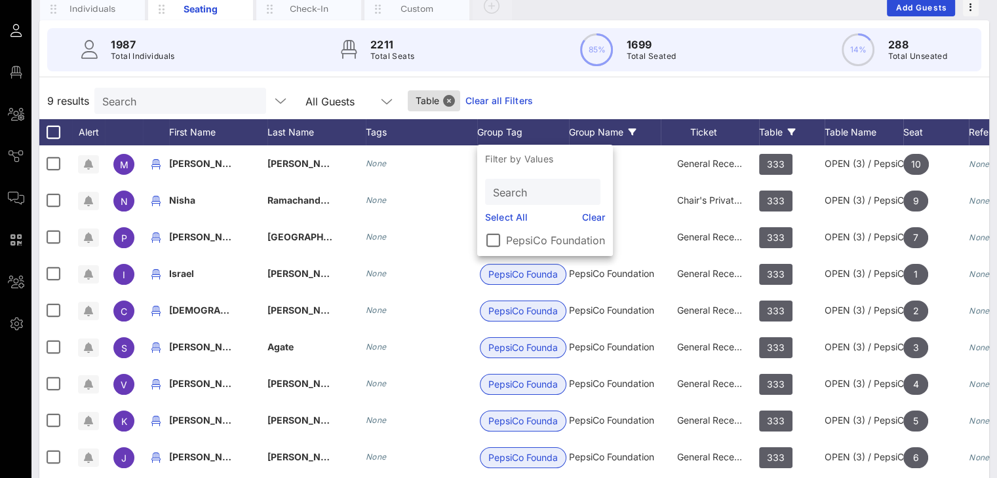
scroll to position [0, 0]
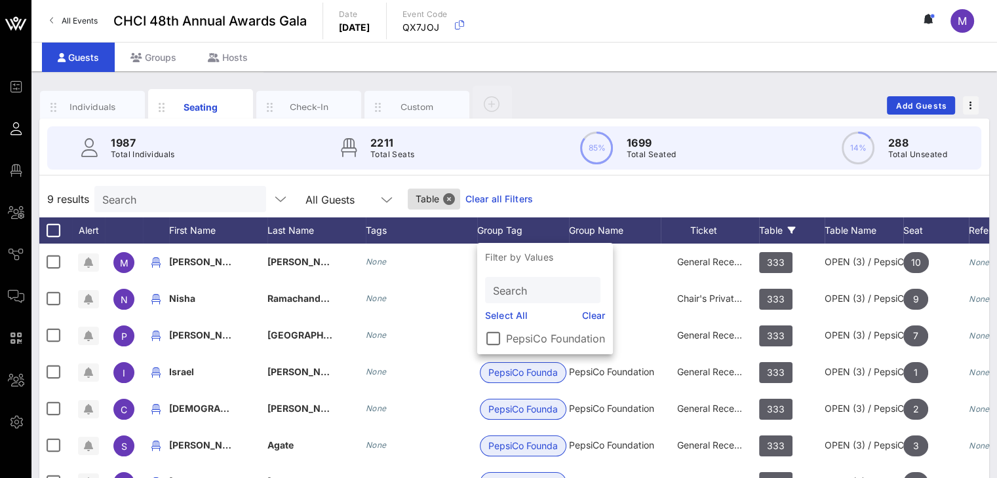
click at [713, 172] on div "1987 Total Individuals 2211 Total Seats 85% 1699 Total Seated 14% 288 Total Uns…" at bounding box center [513, 148] width 965 height 59
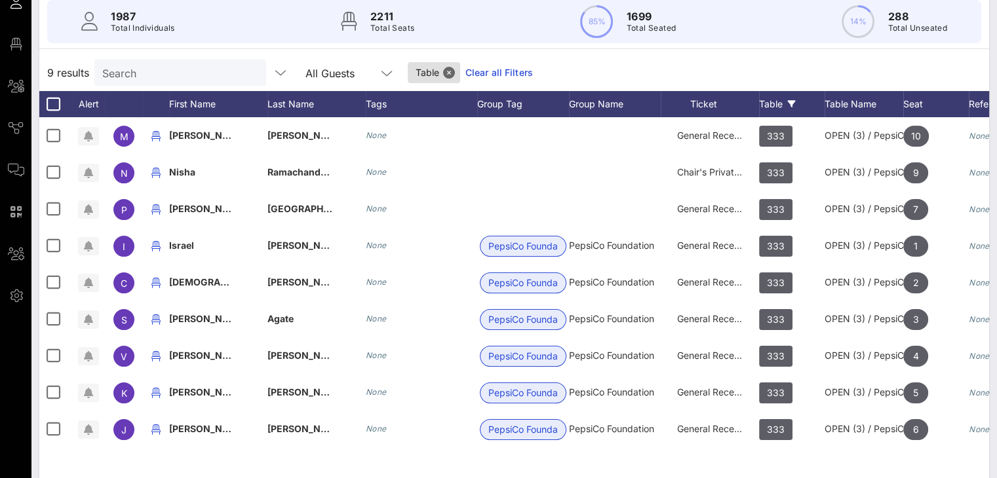
scroll to position [171, 0]
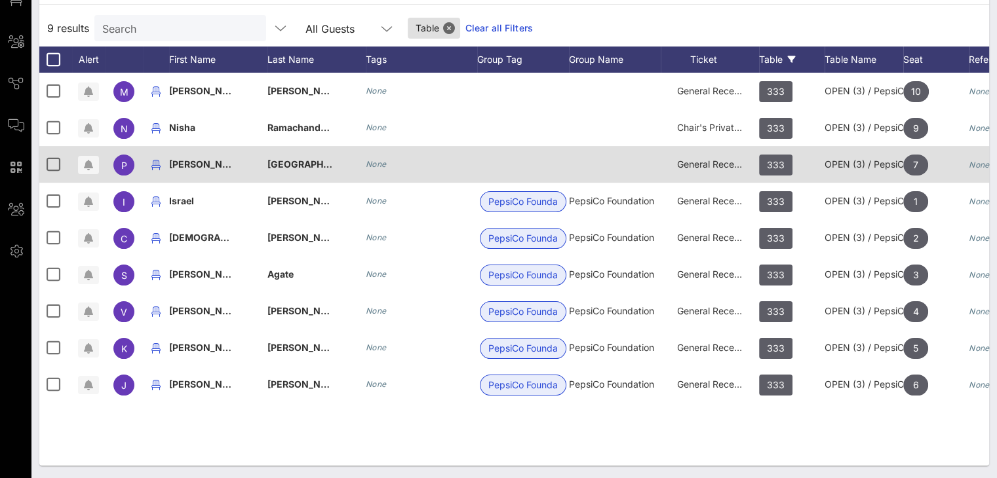
drag, startPoint x: 592, startPoint y: 165, endPoint x: 530, endPoint y: 162, distance: 63.0
click at [530, 162] on div "P Pedro Montenegro None General Reception 333 OPEN (3) / PepsiCo Foundation (7)…" at bounding box center [559, 164] width 1041 height 37
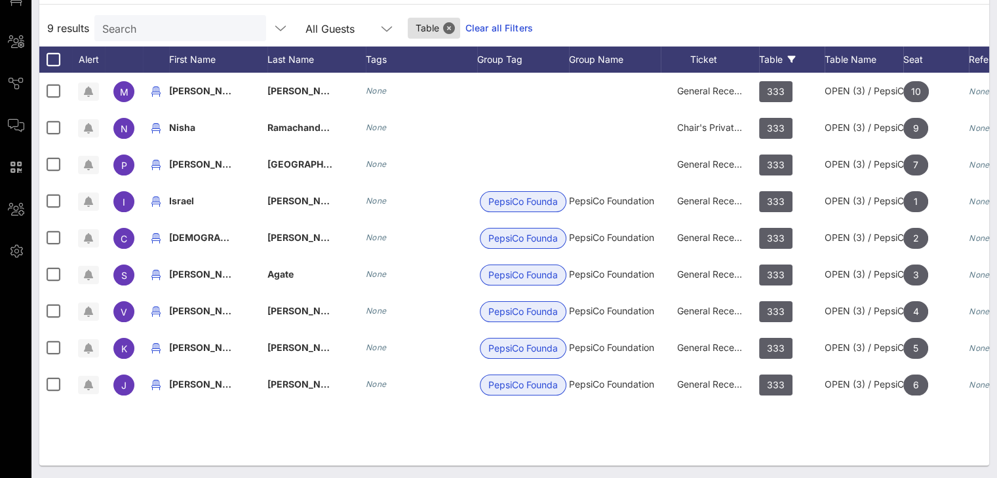
scroll to position [0, 91]
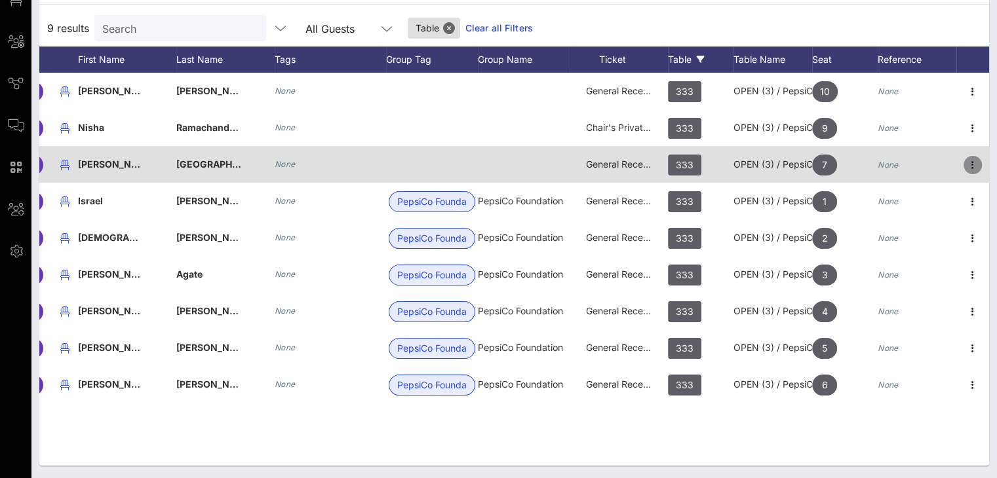
click at [967, 164] on icon "button" at bounding box center [973, 165] width 16 height 16
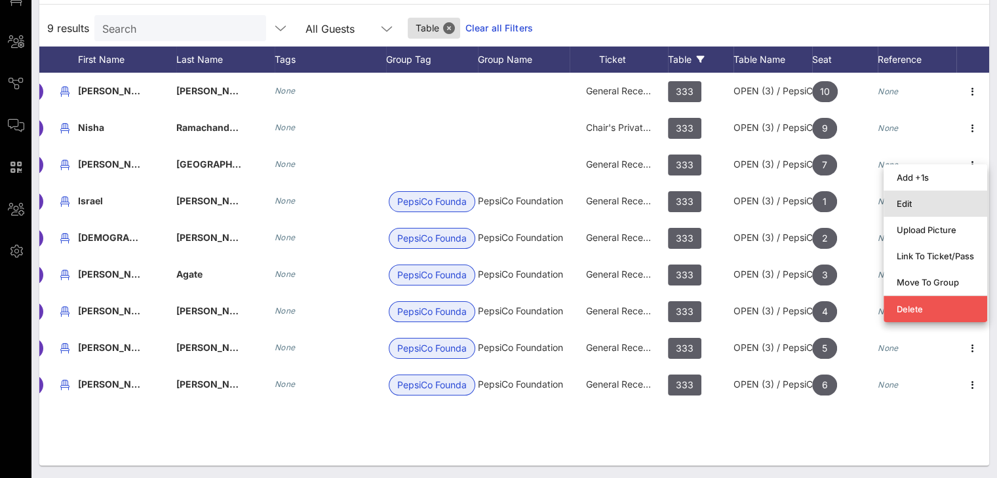
click at [908, 205] on div "Edit" at bounding box center [935, 204] width 77 height 10
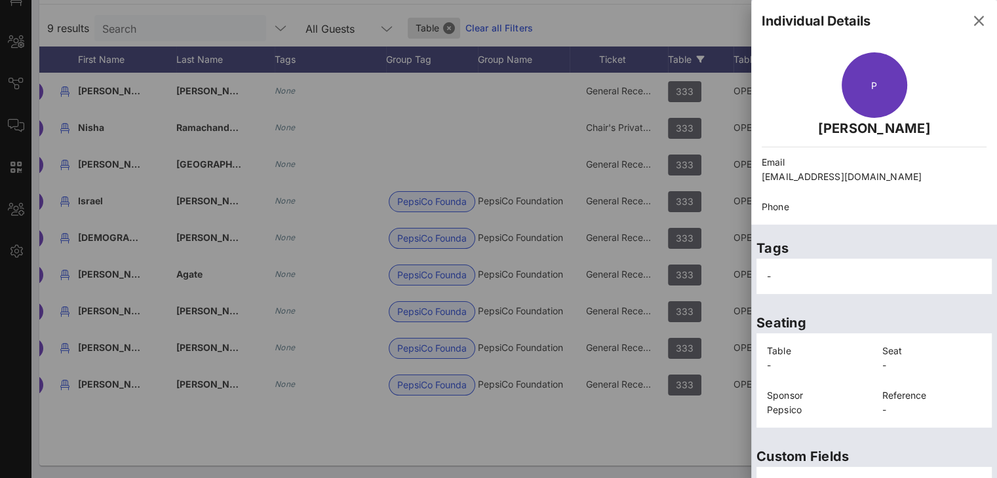
click at [819, 268] on div "-" at bounding box center [874, 277] width 230 height 30
click at [843, 277] on div "-" at bounding box center [874, 277] width 230 height 30
click at [842, 277] on div "-" at bounding box center [874, 277] width 230 height 30
click at [841, 276] on div "-" at bounding box center [874, 277] width 230 height 30
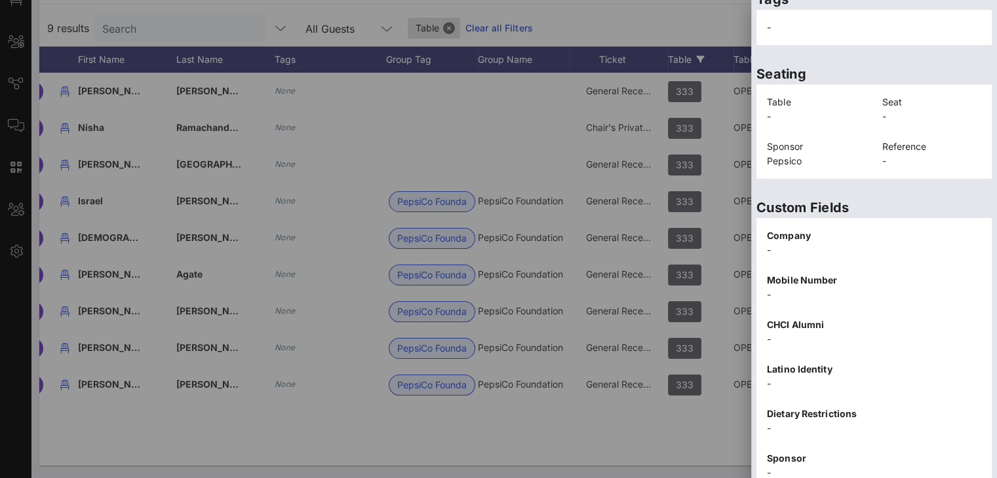
scroll to position [303, 0]
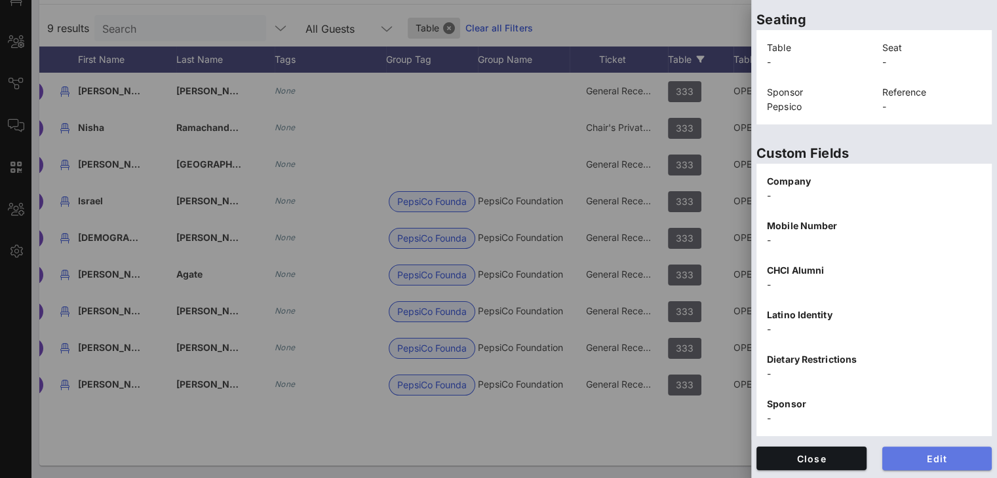
click at [933, 454] on span "Edit" at bounding box center [937, 459] width 89 height 11
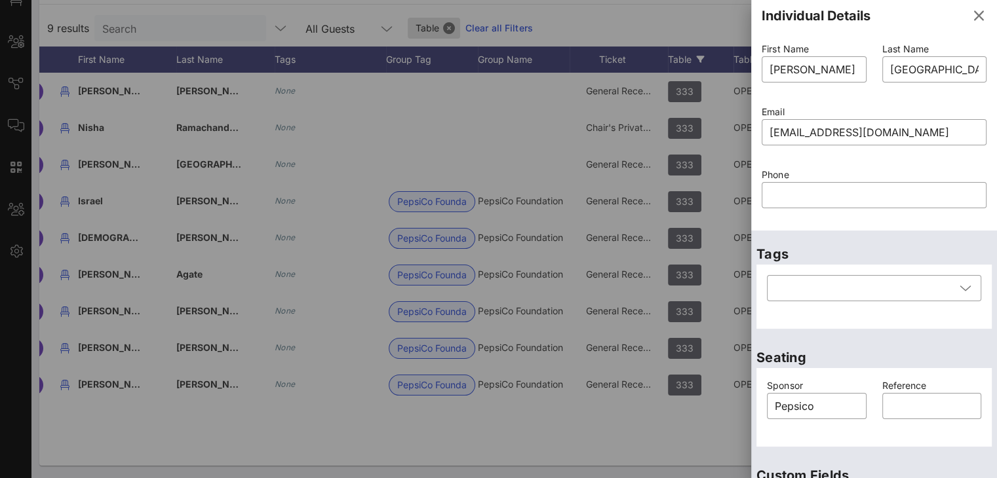
scroll to position [0, 0]
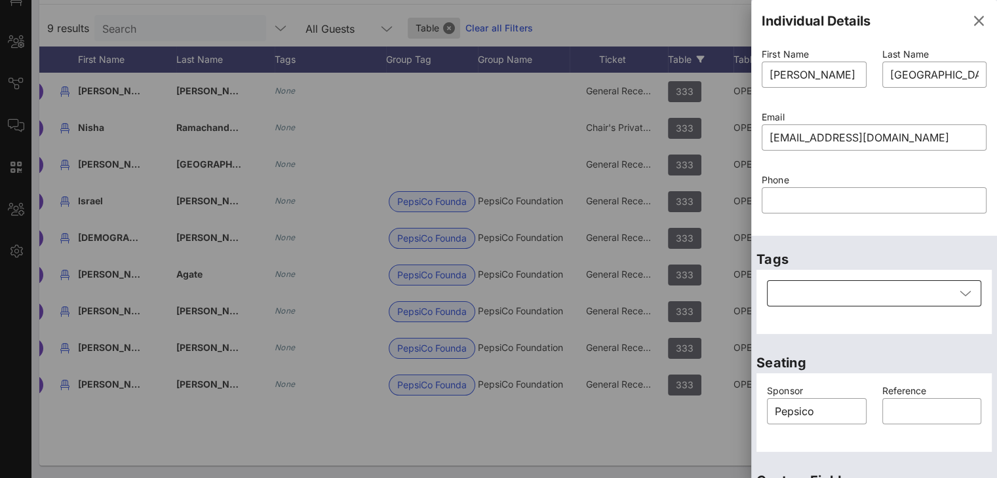
click at [960, 297] on icon at bounding box center [966, 294] width 12 height 16
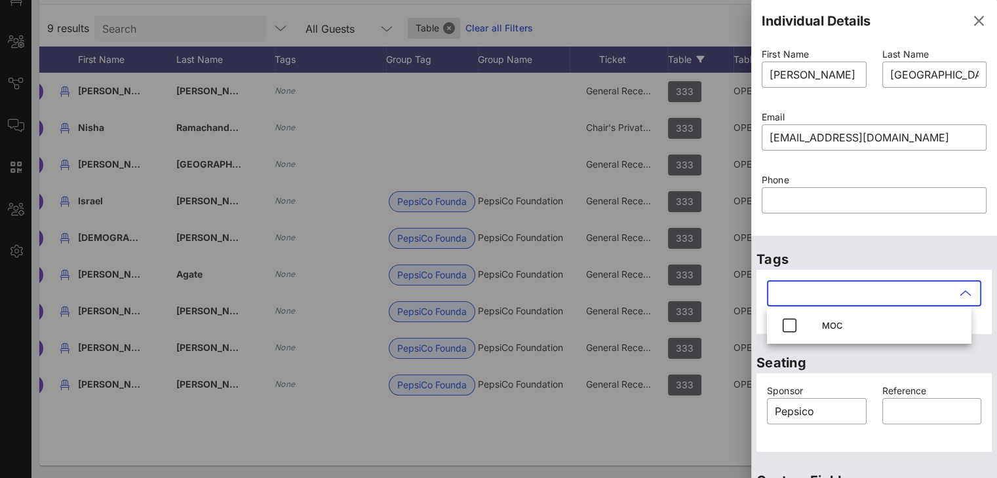
click at [925, 252] on p "Tags" at bounding box center [873, 259] width 235 height 21
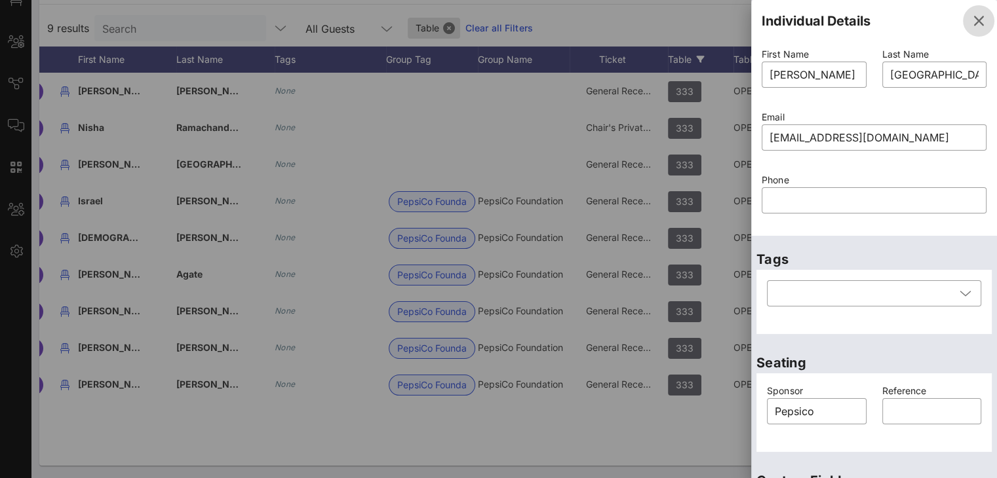
click at [971, 19] on icon "button" at bounding box center [979, 21] width 16 height 16
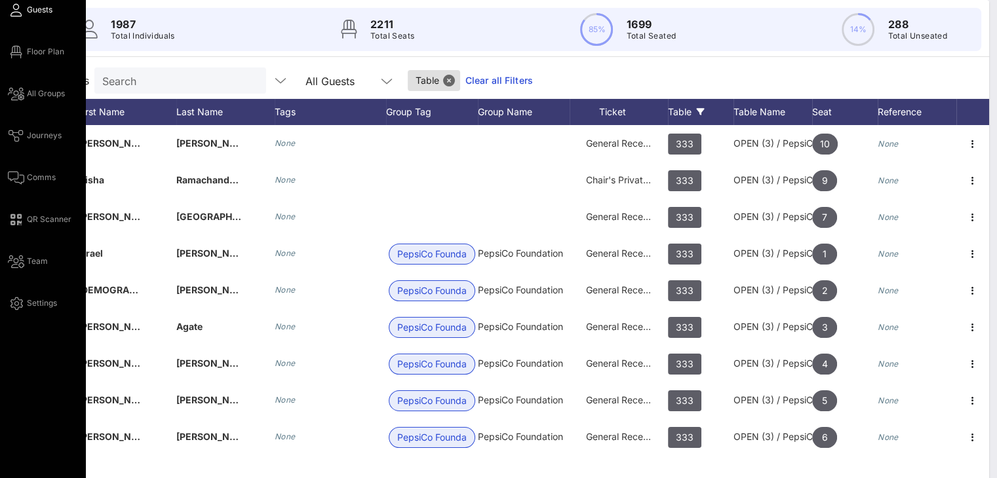
scroll to position [40, 0]
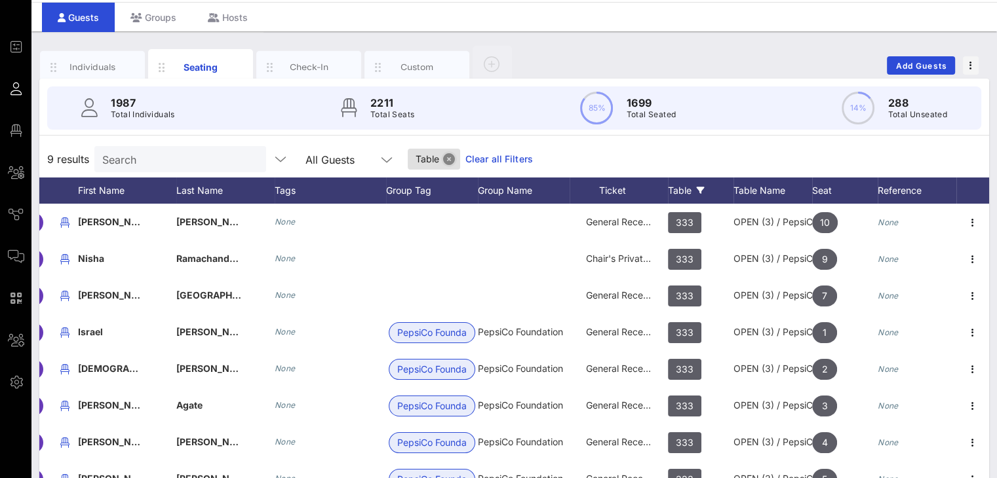
drag, startPoint x: 436, startPoint y: 156, endPoint x: 490, endPoint y: 132, distance: 59.6
click at [443, 156] on button "Close" at bounding box center [449, 159] width 12 height 12
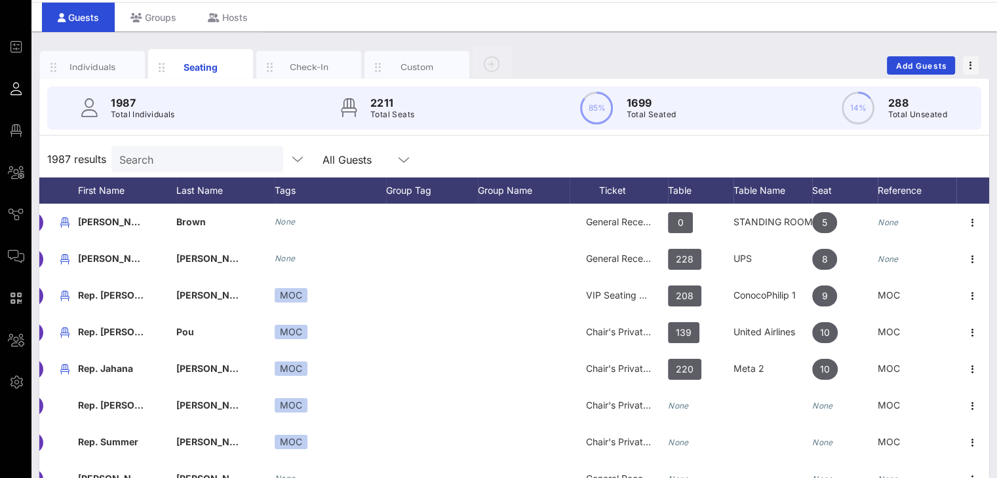
scroll to position [0, 0]
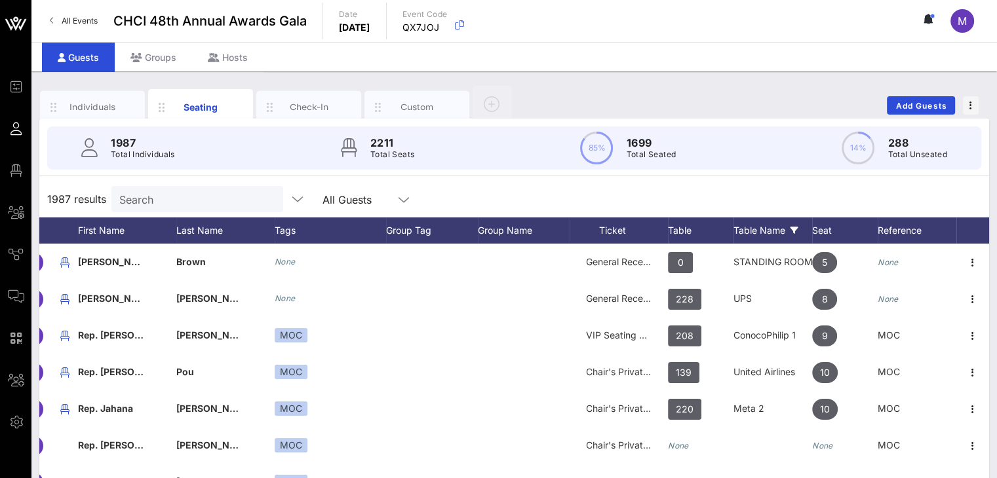
click at [775, 225] on div "Table Name" at bounding box center [772, 231] width 79 height 26
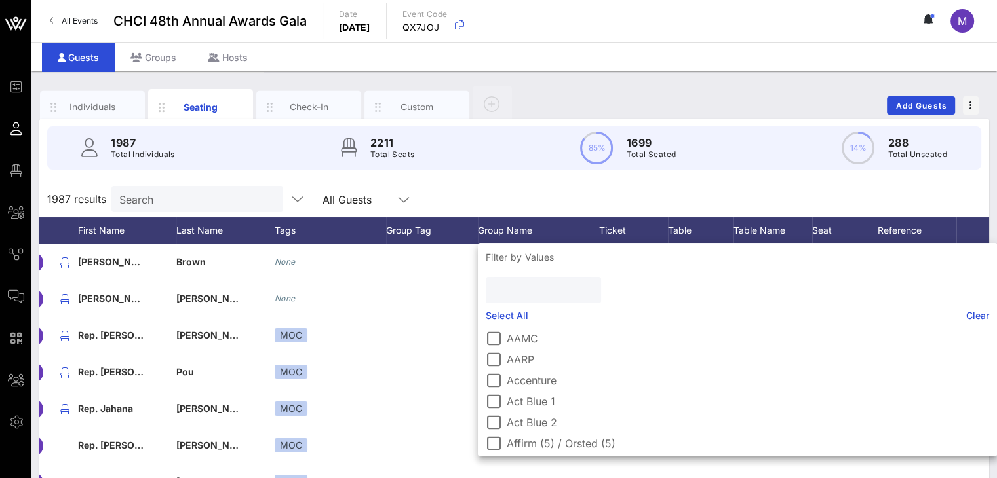
click at [519, 292] on input "text" at bounding box center [542, 290] width 97 height 17
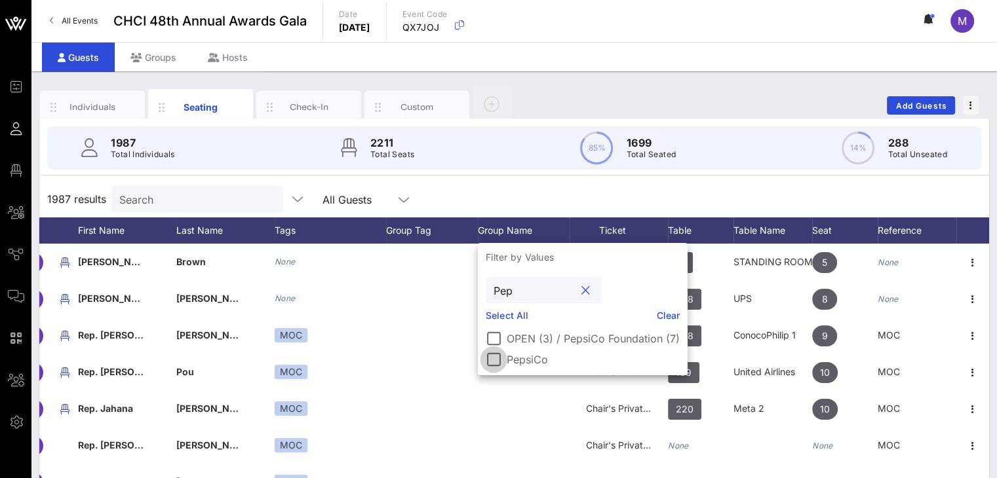
type input "Pep"
click at [501, 360] on div at bounding box center [493, 360] width 22 height 22
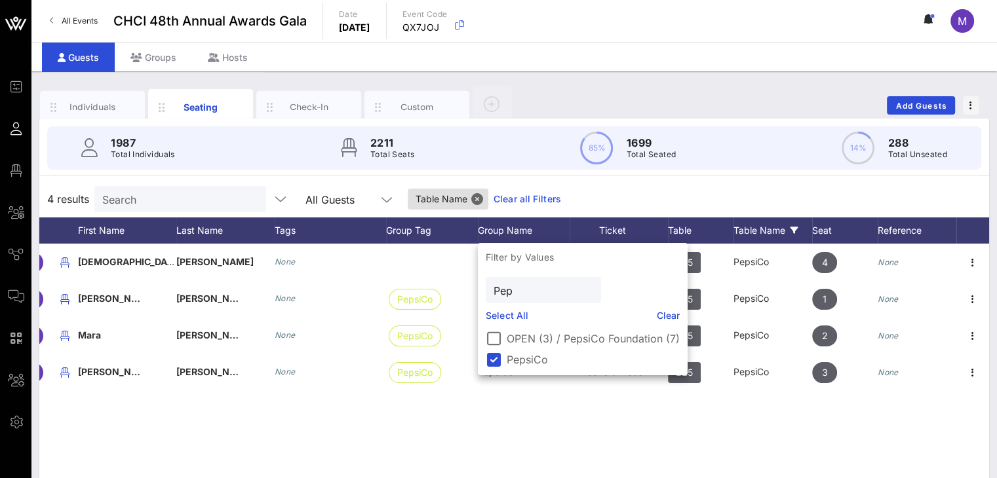
click at [786, 195] on div "4 results Search All Guests Table Name Clear all Filters" at bounding box center [514, 199] width 950 height 37
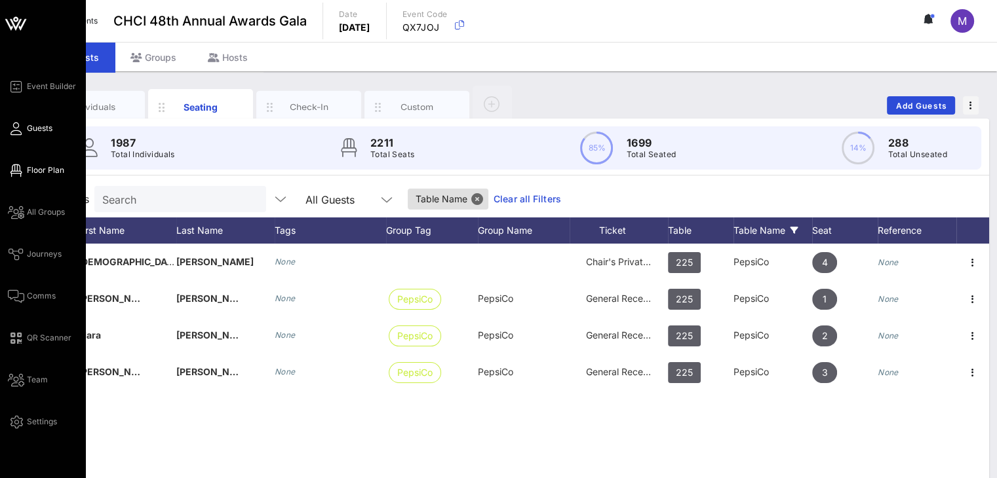
click at [50, 168] on span "Floor Plan" at bounding box center [45, 171] width 37 height 12
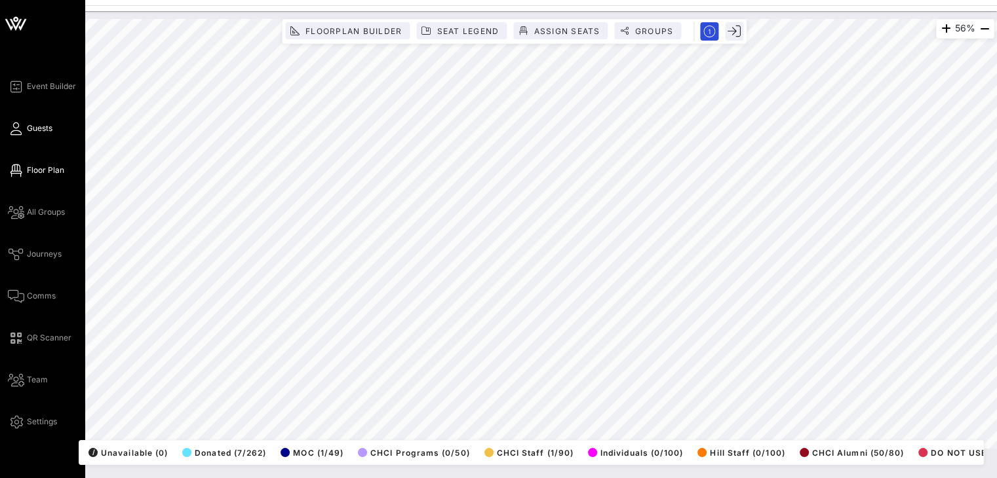
click at [47, 130] on span "Guests" at bounding box center [40, 129] width 26 height 12
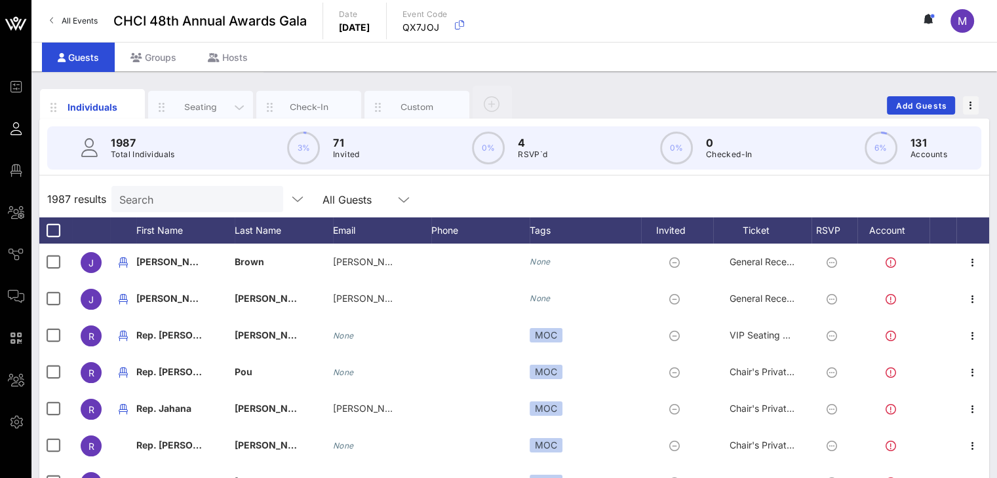
click at [206, 98] on div "Seating" at bounding box center [200, 107] width 105 height 33
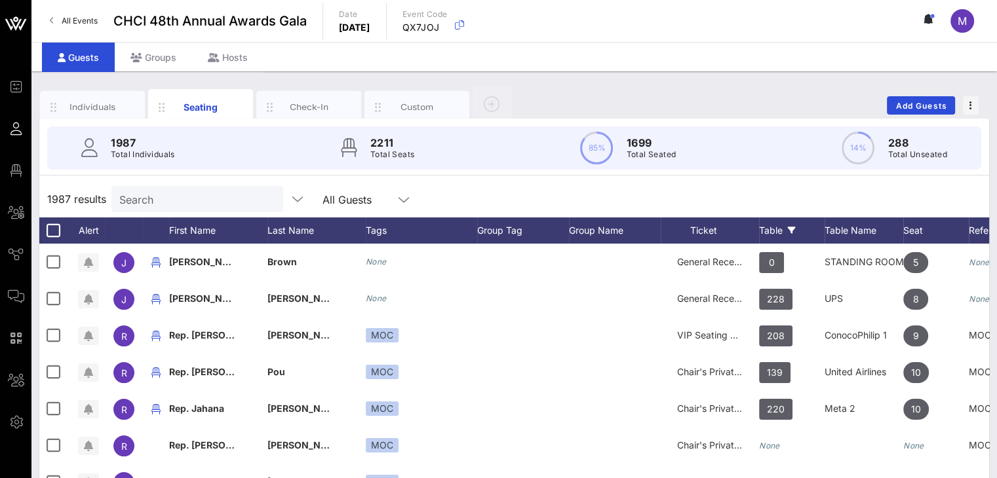
click at [776, 231] on div "Table" at bounding box center [792, 231] width 66 height 26
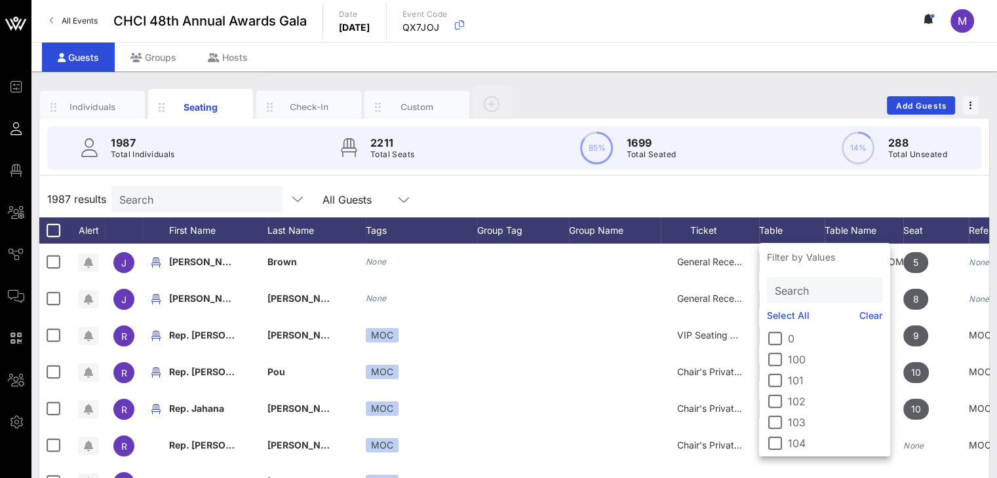
click at [794, 288] on input "Search" at bounding box center [823, 290] width 97 height 17
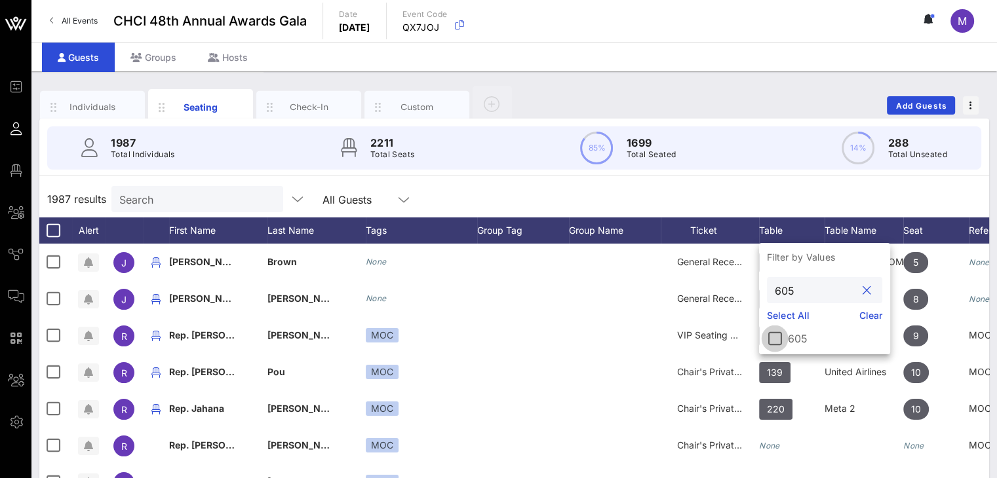
type input "605"
click at [779, 341] on div at bounding box center [775, 339] width 22 height 22
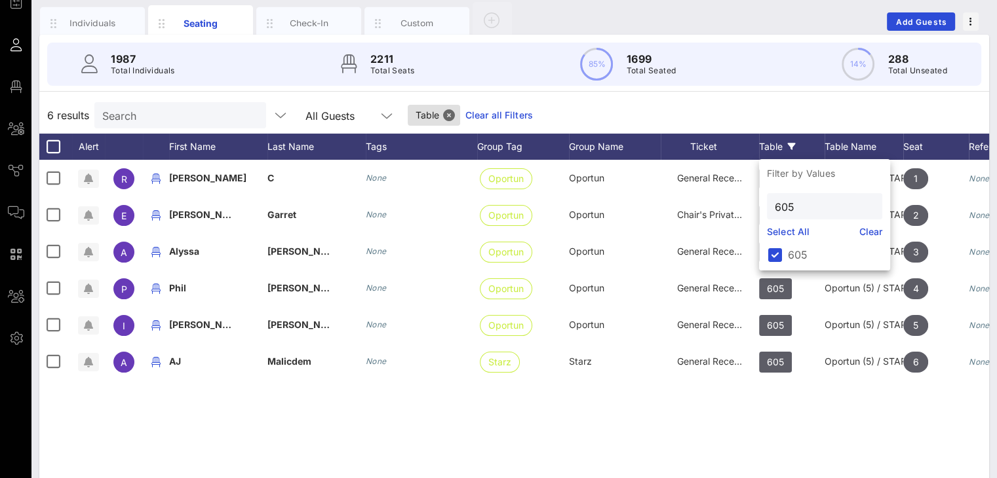
scroll to position [89, 0]
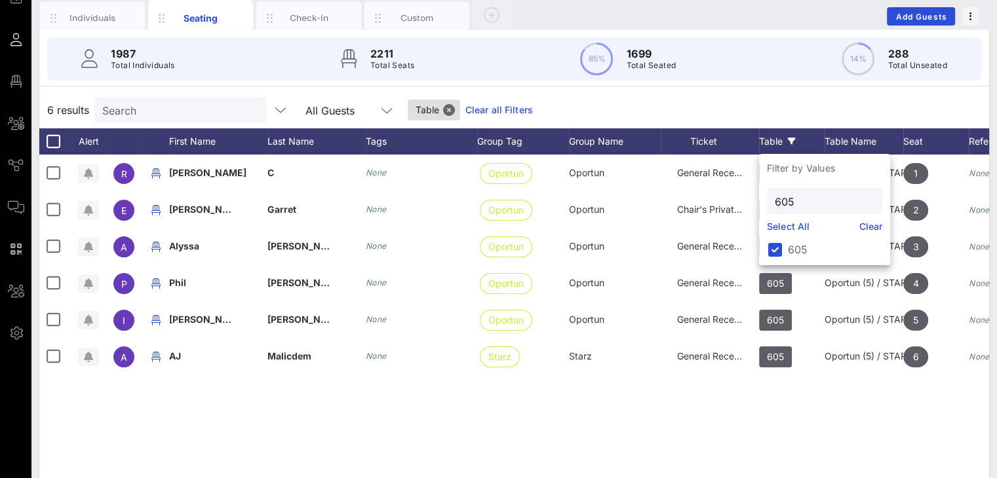
click at [870, 225] on link "Clear" at bounding box center [871, 227] width 24 height 14
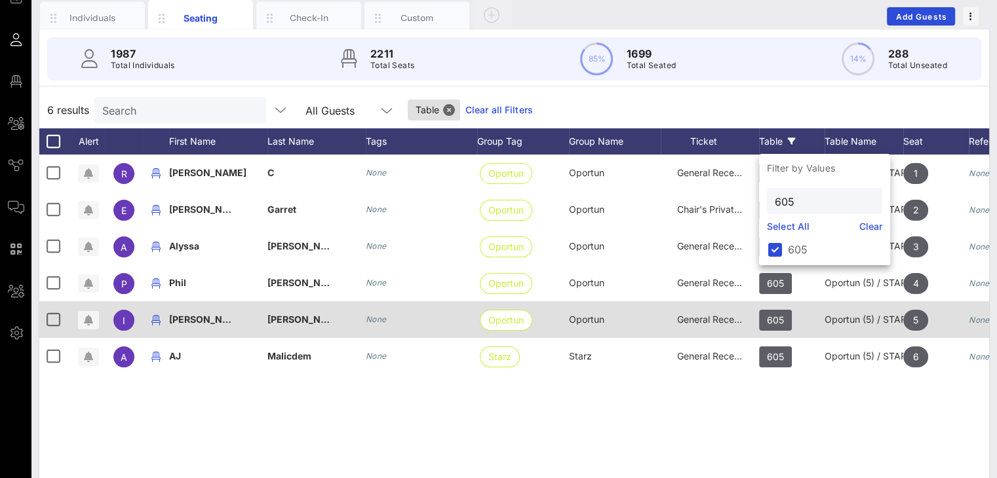
scroll to position [0, 0]
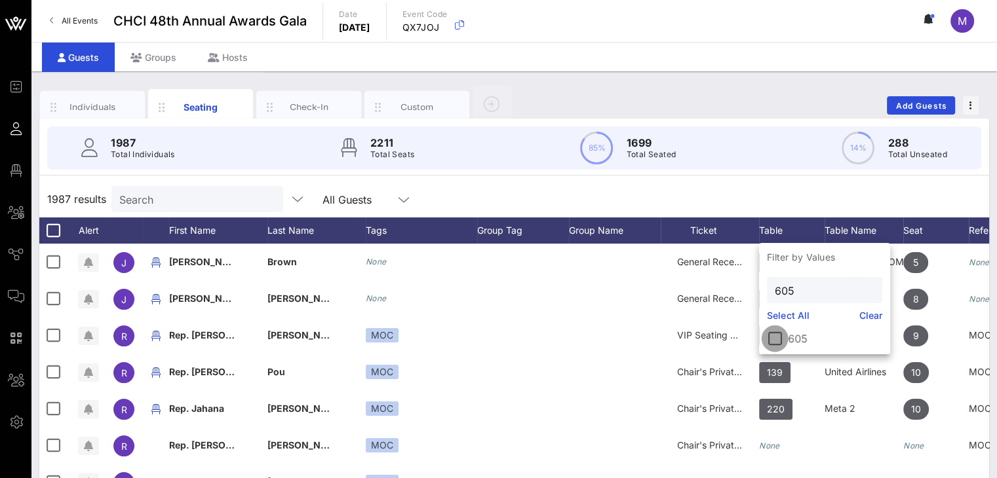
click at [781, 342] on div at bounding box center [775, 339] width 22 height 22
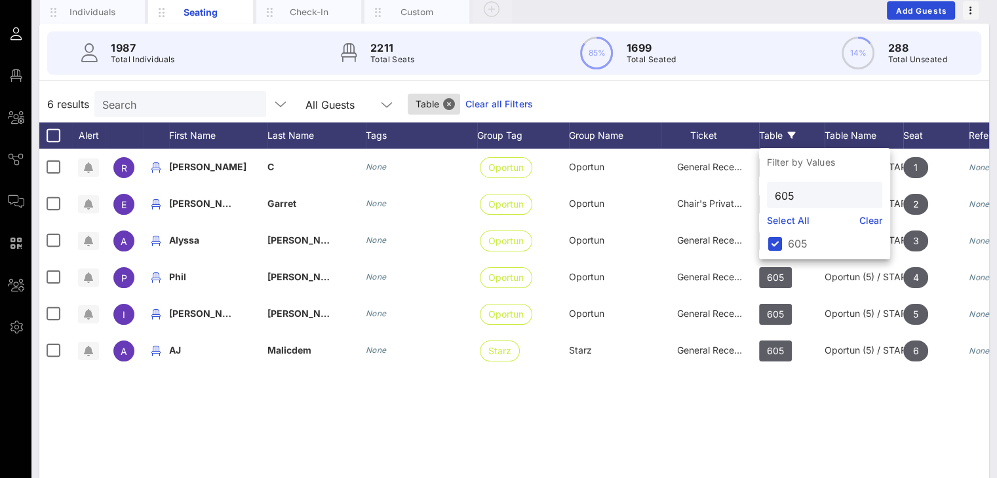
scroll to position [100, 0]
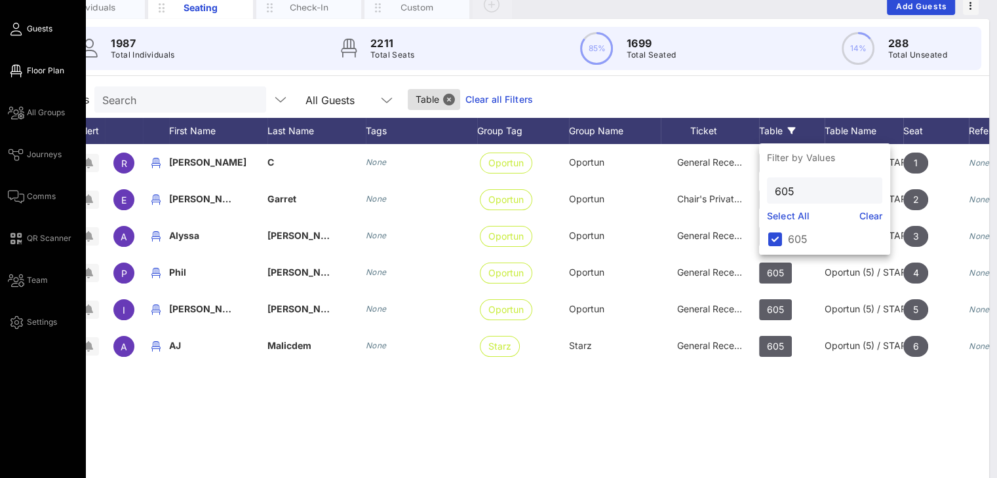
click at [32, 67] on span "Floor Plan" at bounding box center [45, 71] width 37 height 12
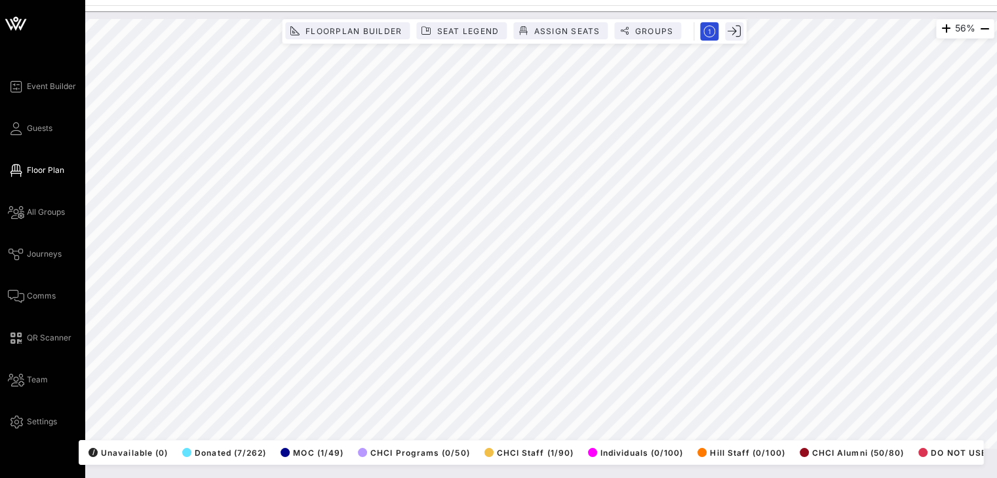
click at [0, 284] on div "Event Builder Guests Floor Plan All Groups Journeys Comms QR Scanner Team Setti…" at bounding box center [498, 239] width 997 height 478
click at [42, 124] on span "Guests" at bounding box center [40, 129] width 26 height 12
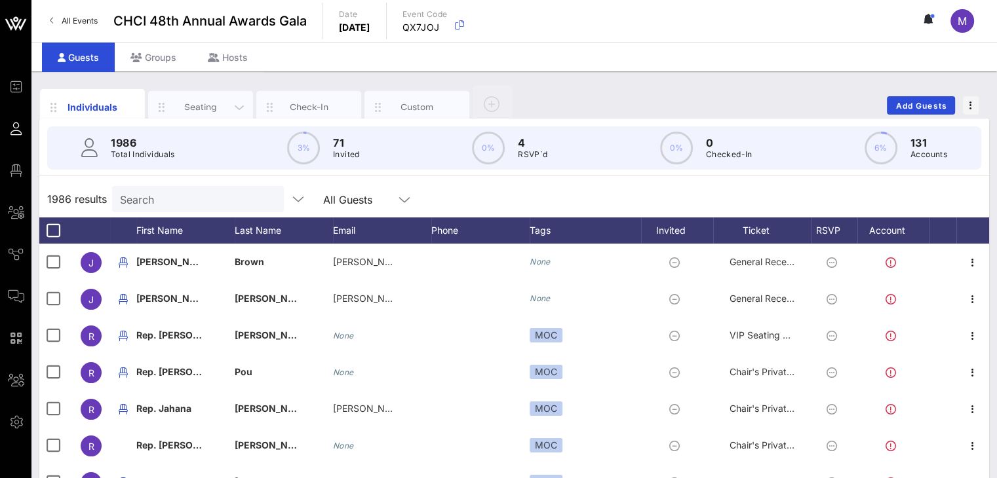
click at [184, 110] on div "Seating" at bounding box center [201, 107] width 58 height 12
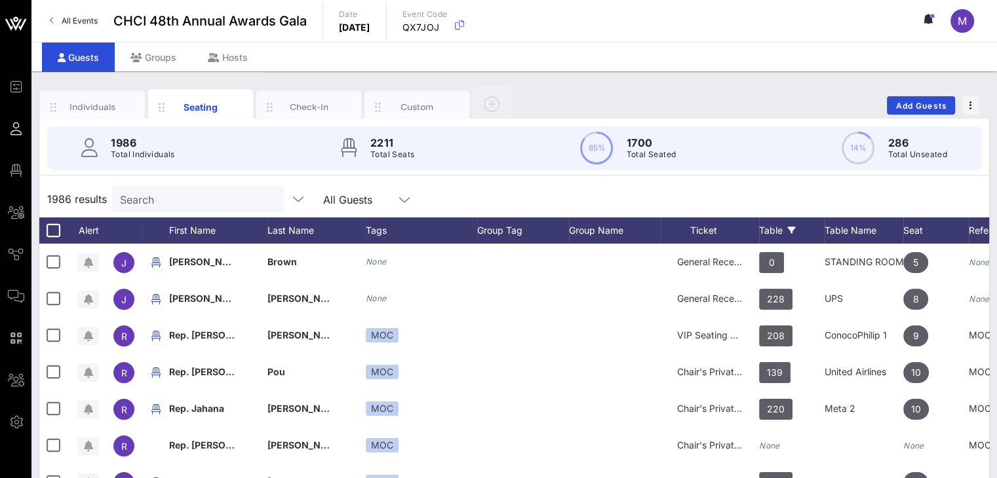
click at [780, 226] on div "Table" at bounding box center [792, 231] width 66 height 26
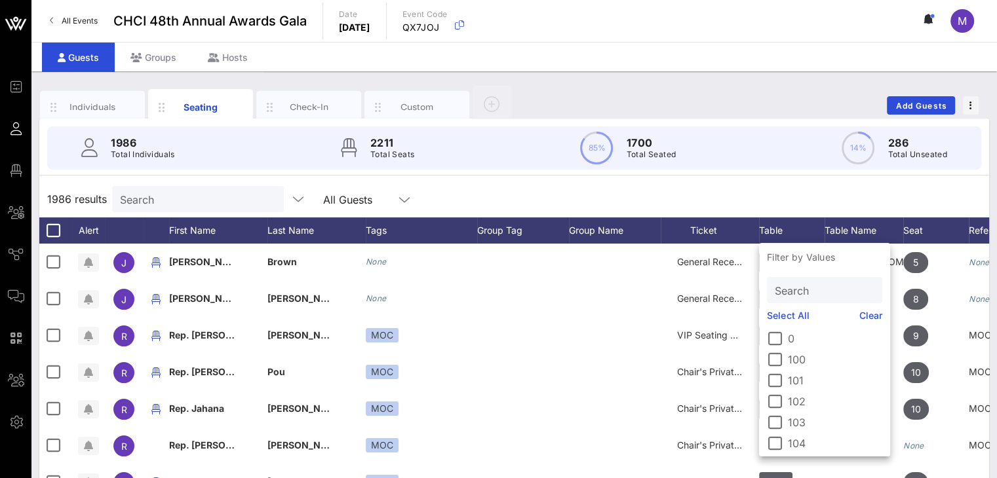
click at [795, 288] on input "Search" at bounding box center [823, 290] width 97 height 17
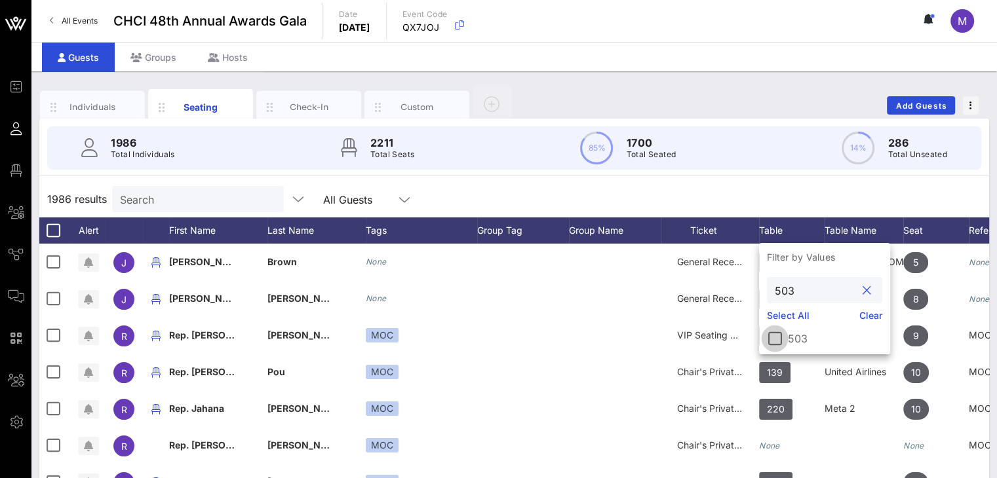
type input "503"
click at [779, 342] on div at bounding box center [775, 339] width 22 height 22
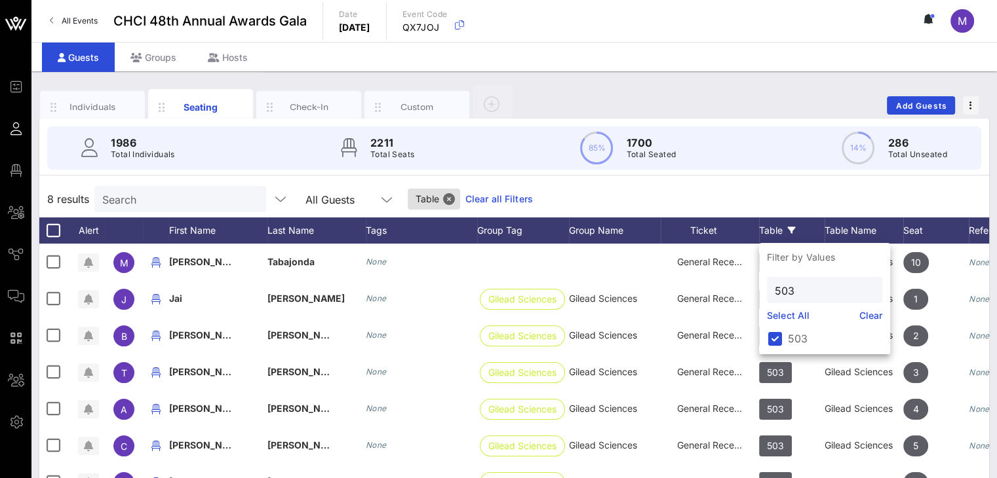
click at [849, 198] on div "8 results Search All Guests Table Clear all Filters" at bounding box center [514, 199] width 950 height 37
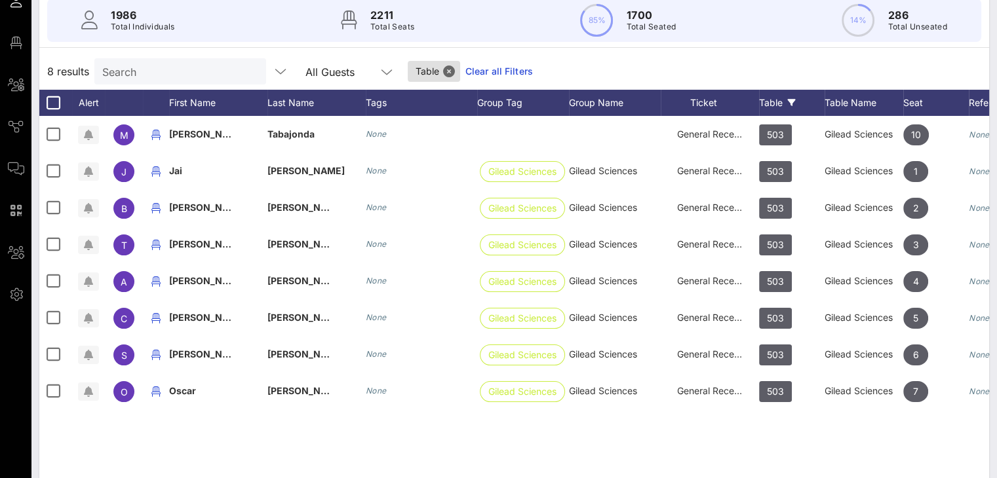
scroll to position [126, 0]
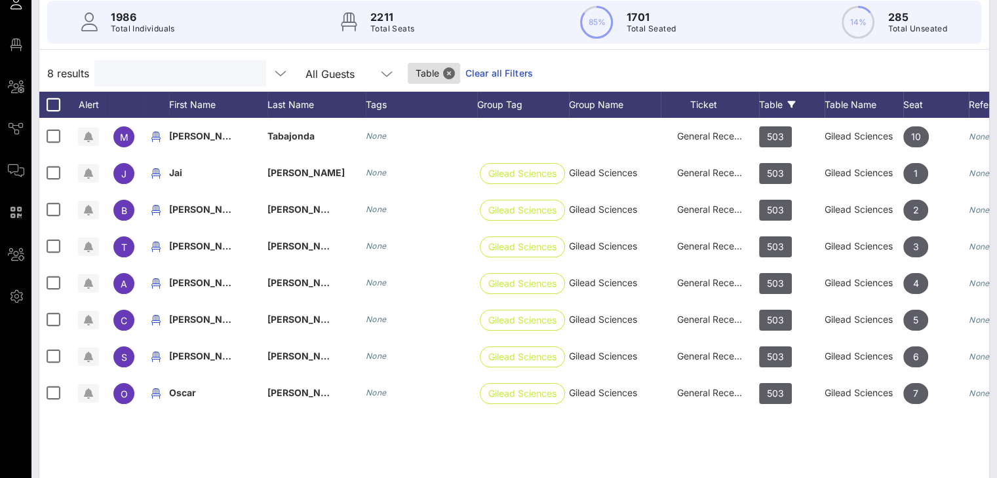
click at [186, 72] on input "text" at bounding box center [178, 73] width 153 height 17
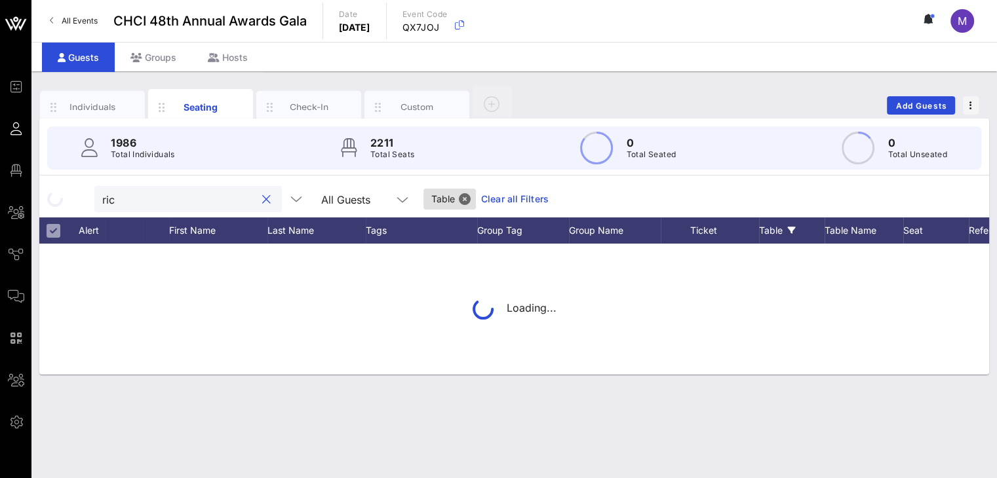
type input "r"
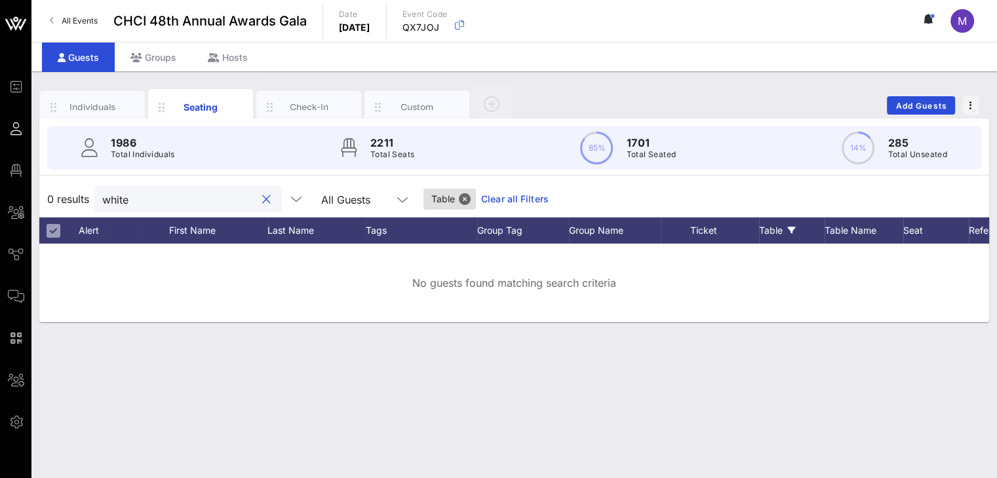
type input "white"
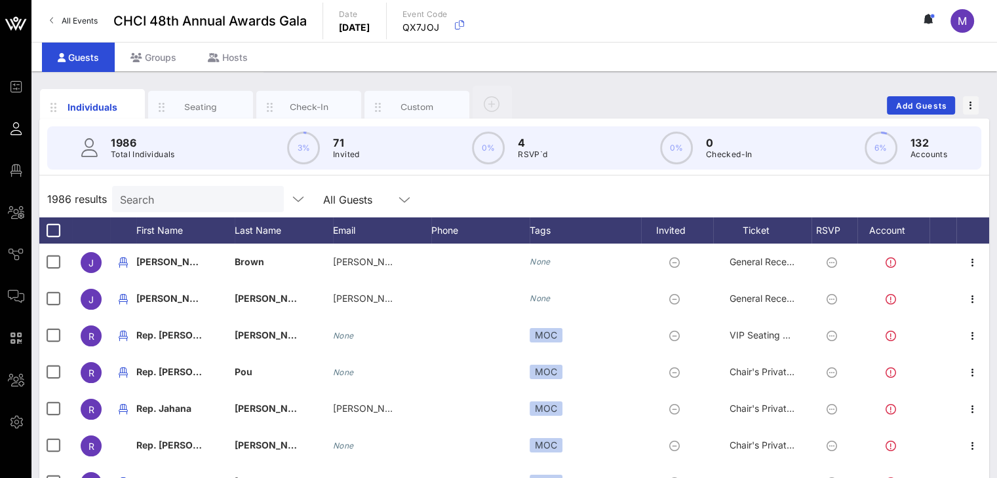
click at [220, 202] on input "Search" at bounding box center [196, 199] width 153 height 17
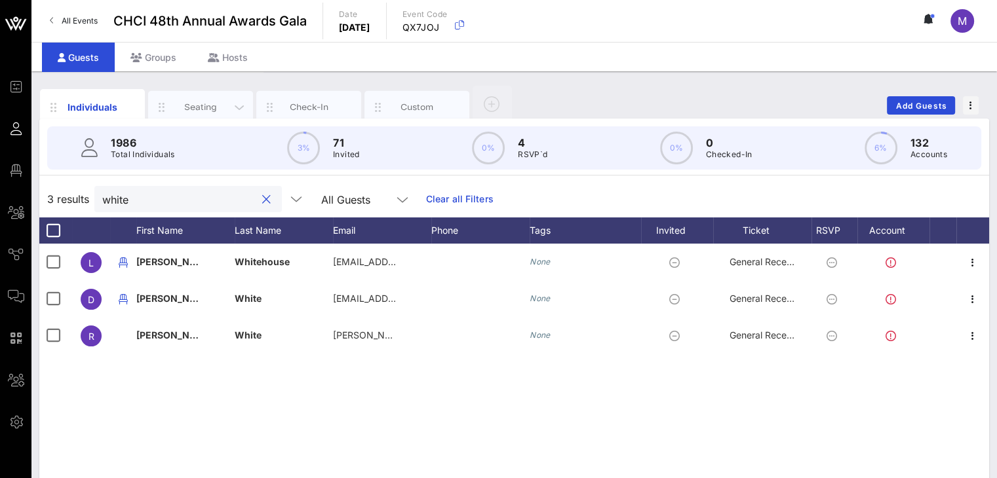
type input "white"
click at [185, 103] on div "Seating" at bounding box center [201, 107] width 58 height 12
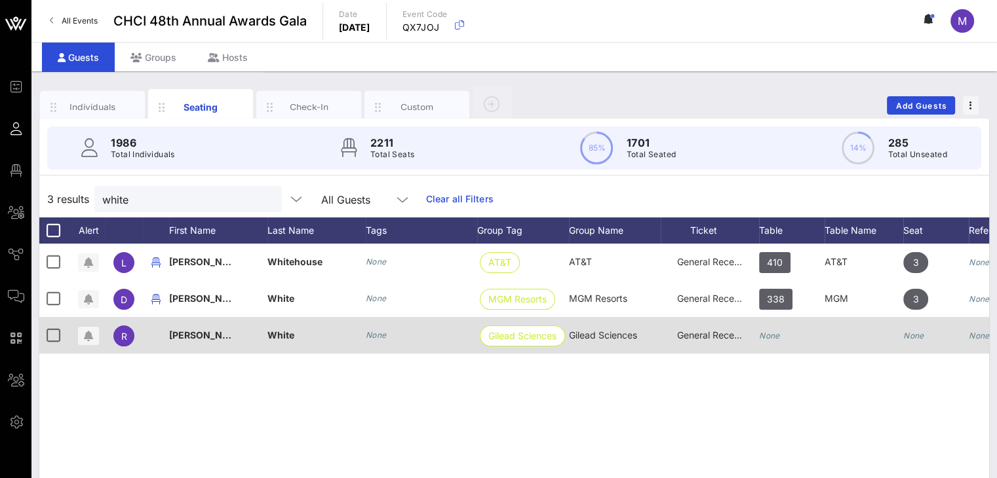
click at [779, 334] on icon "None" at bounding box center [769, 336] width 21 height 10
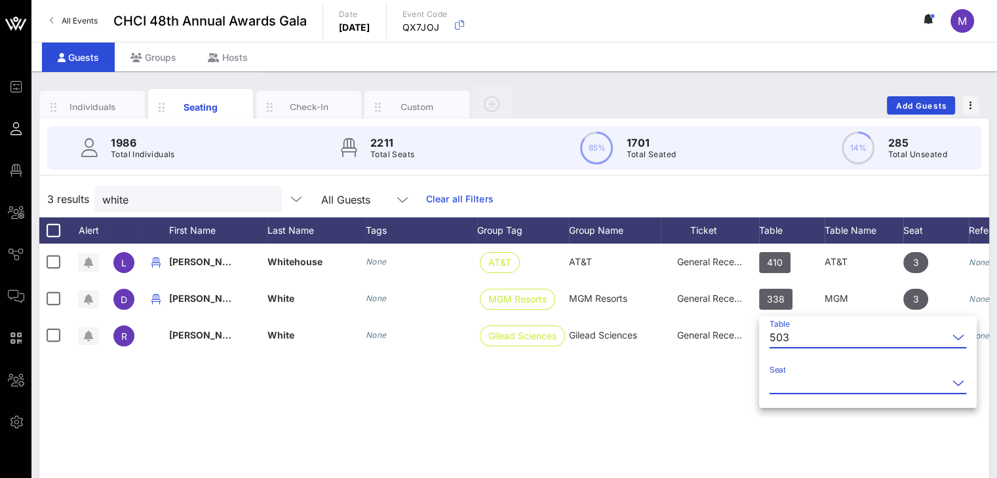
click at [803, 387] on input "Seat" at bounding box center [858, 383] width 178 height 21
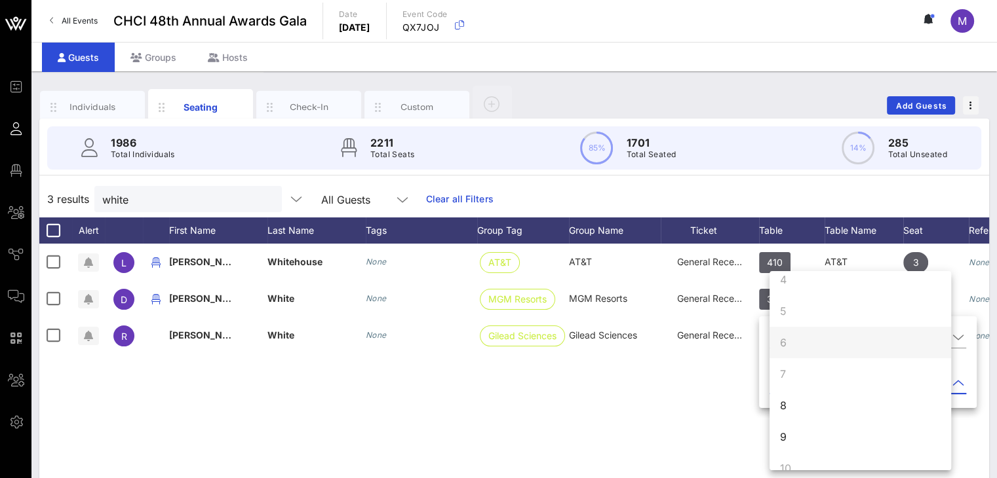
scroll to position [126, 0]
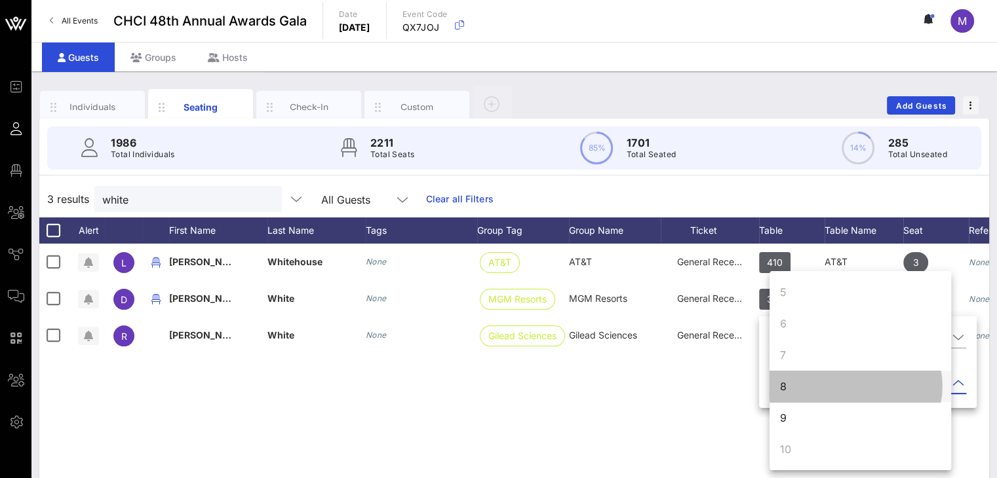
click at [790, 387] on div "8" at bounding box center [860, 386] width 182 height 31
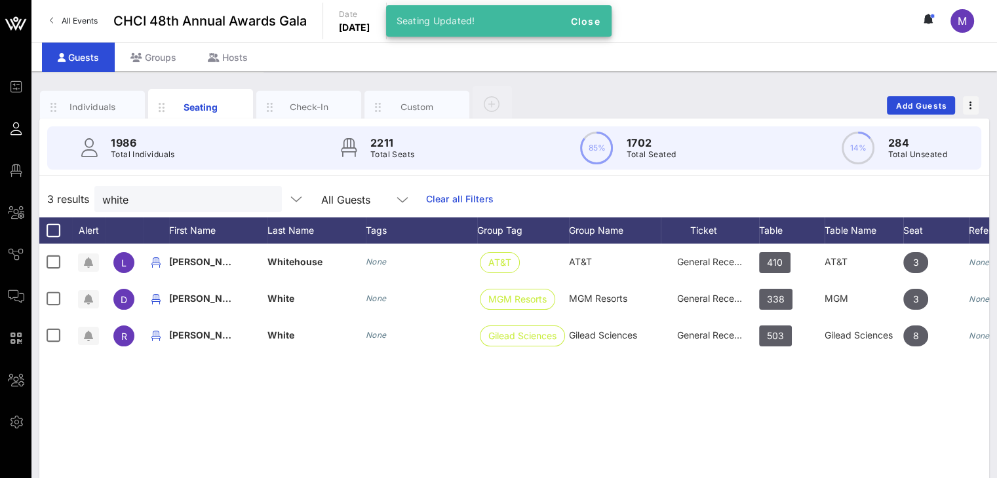
click at [789, 387] on div "L [PERSON_NAME] None AT&T AT&T General Reception 410 AT&T 3 None D [PERSON_NAME…" at bounding box center [514, 440] width 950 height 393
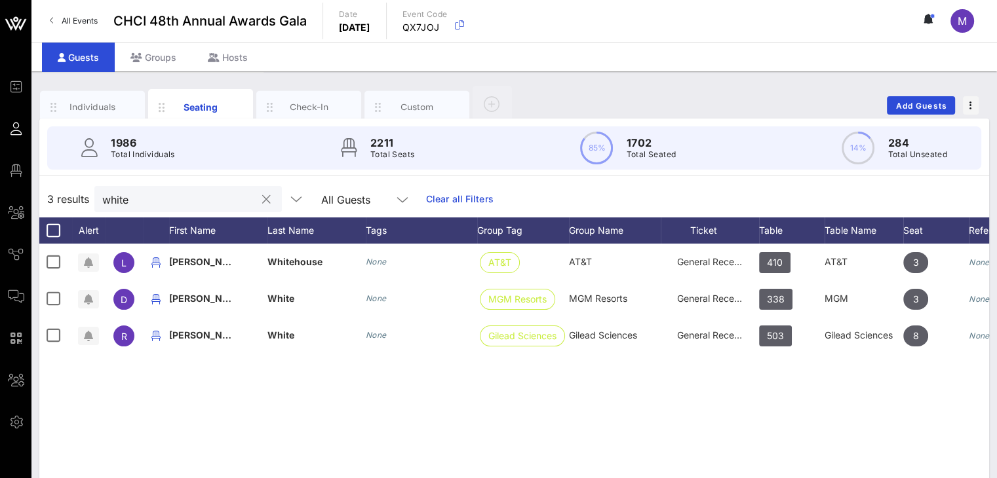
click at [262, 199] on button "clear icon" at bounding box center [266, 199] width 9 height 13
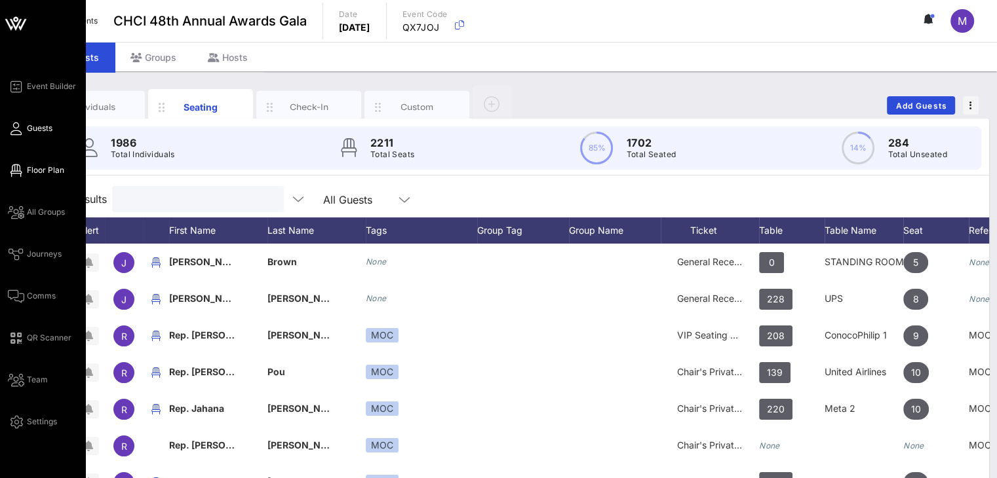
click at [41, 172] on span "Floor Plan" at bounding box center [45, 171] width 37 height 12
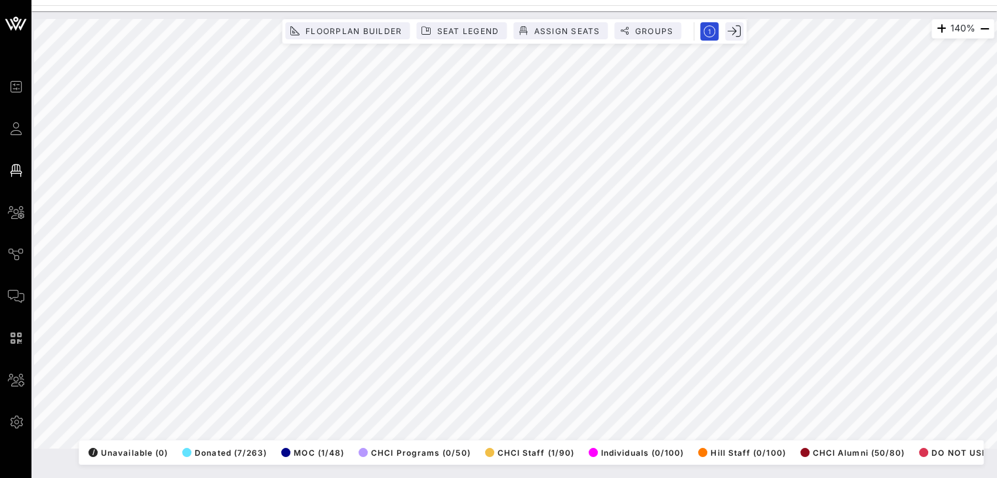
drag, startPoint x: 16, startPoint y: 129, endPoint x: 784, endPoint y: 1, distance: 778.2
click at [16, 129] on icon at bounding box center [16, 129] width 16 height 2
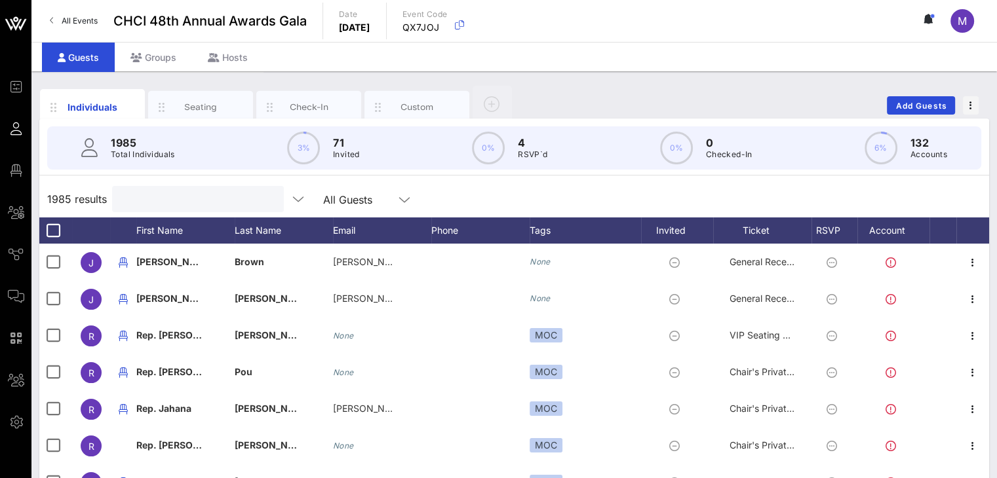
click at [173, 202] on input "text" at bounding box center [196, 199] width 153 height 17
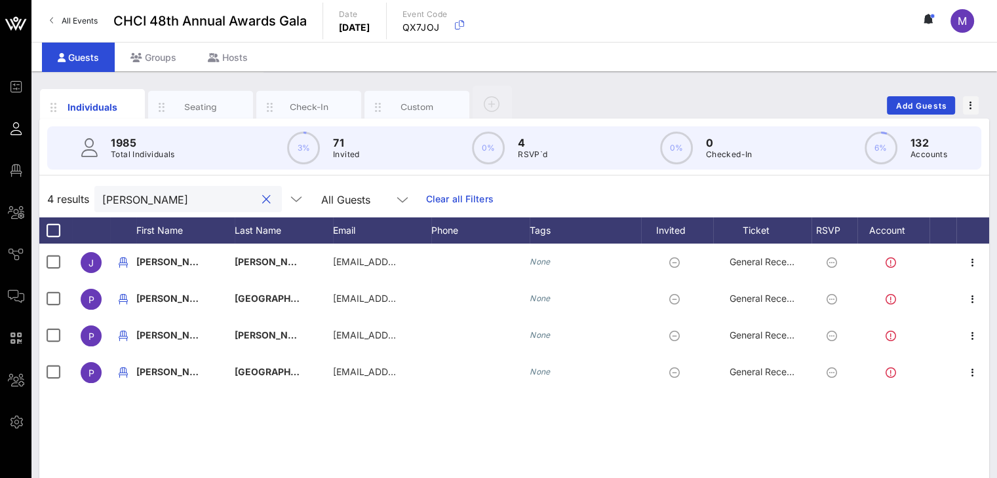
type input "[PERSON_NAME]"
click at [206, 104] on div "Seating" at bounding box center [201, 107] width 58 height 12
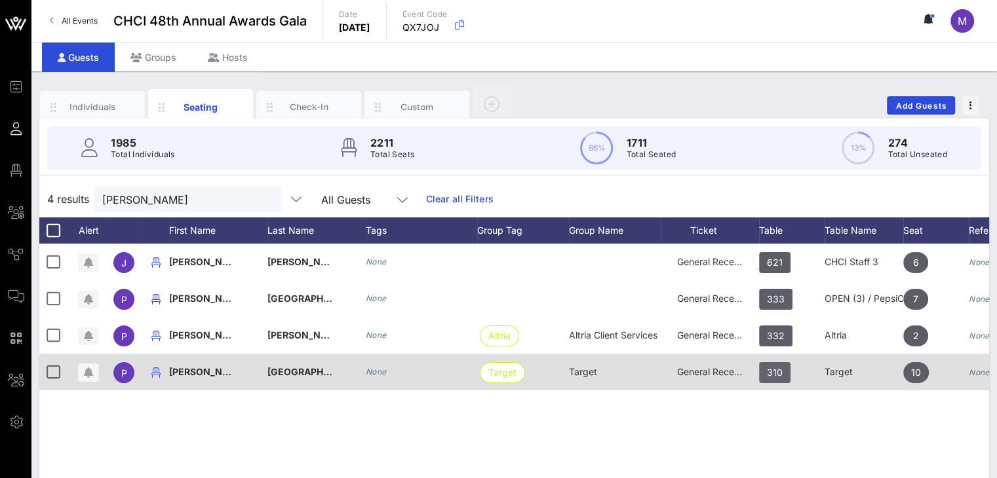
click at [788, 366] on span "310" at bounding box center [774, 372] width 31 height 21
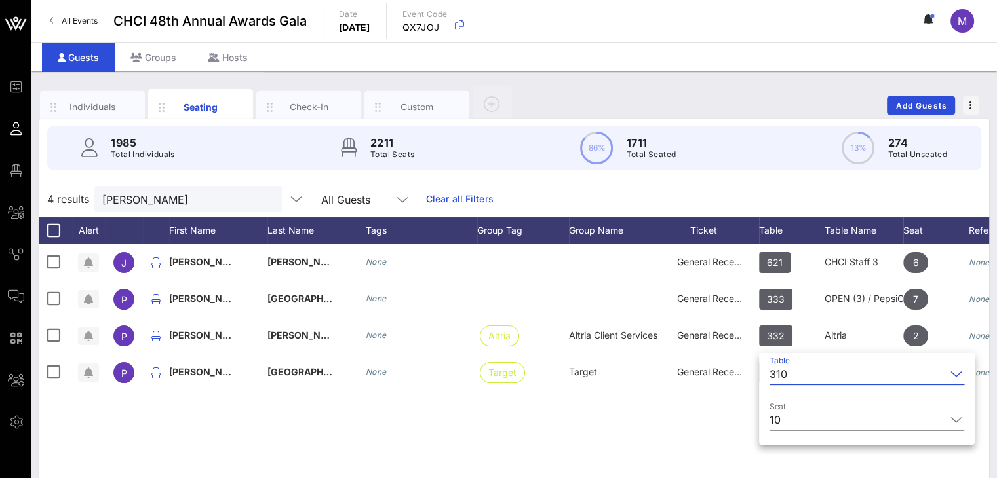
click at [788, 370] on div "310" at bounding box center [857, 374] width 176 height 21
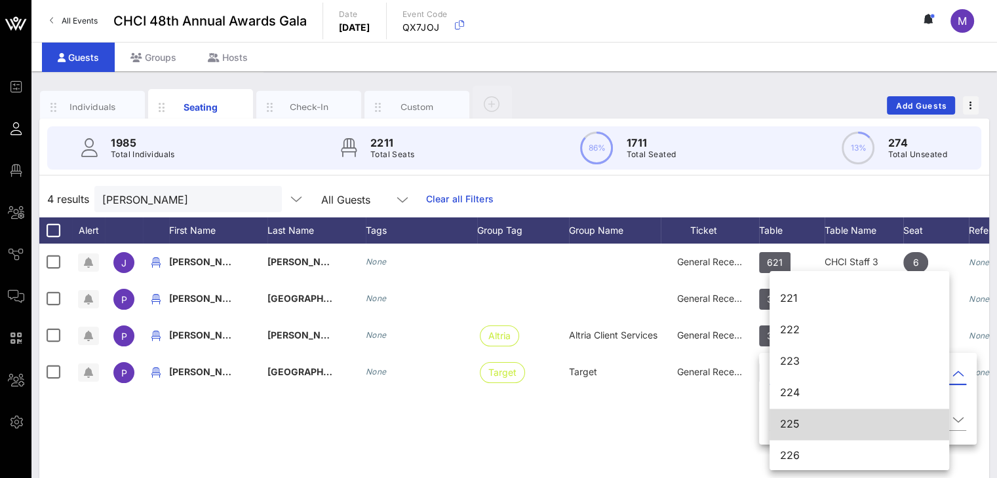
scroll to position [2134, 0]
click at [790, 421] on div "225" at bounding box center [859, 423] width 159 height 12
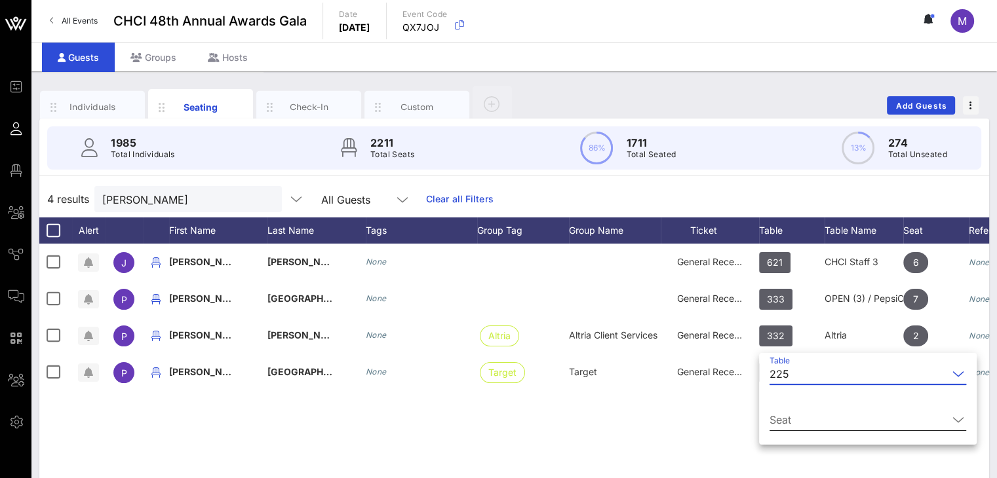
click at [791, 417] on input "Seat" at bounding box center [858, 420] width 178 height 21
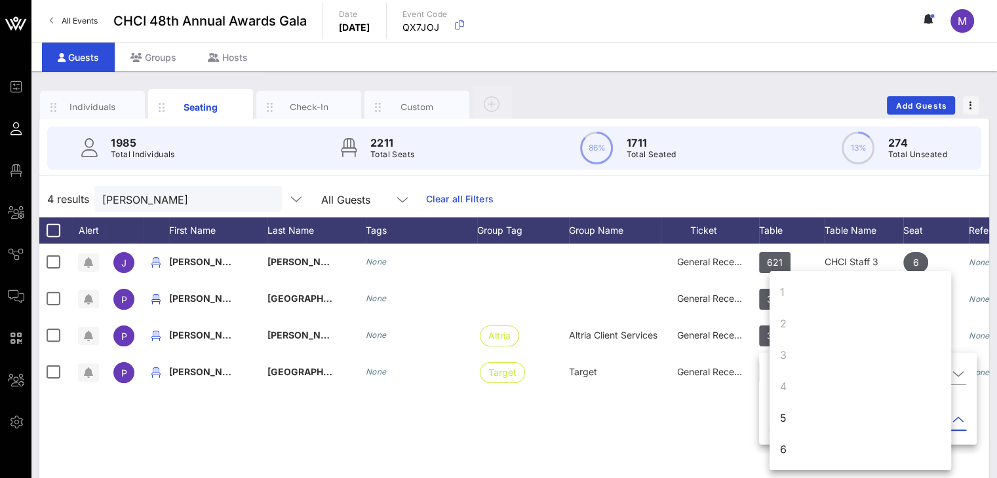
click at [791, 417] on div "5" at bounding box center [860, 417] width 182 height 31
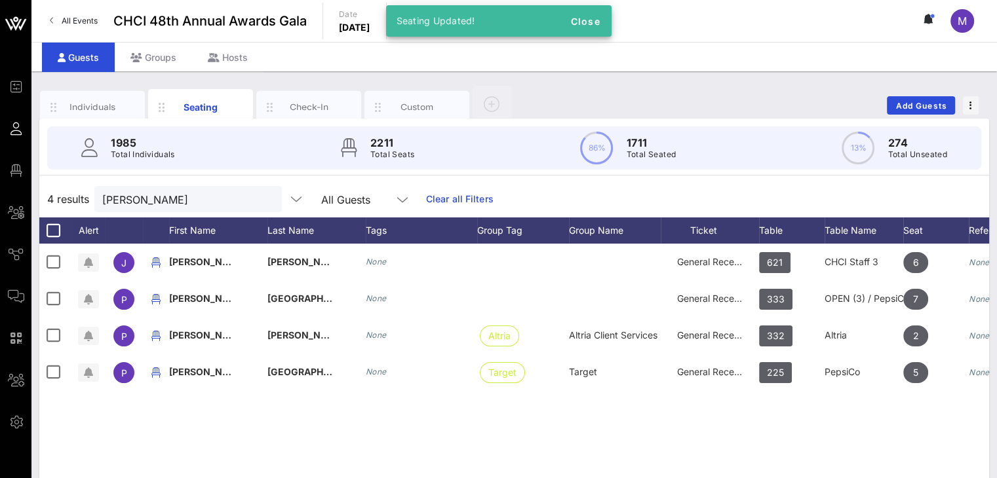
click at [764, 425] on div "j jess pedroza None General Reception 621 CHCI Staff 3 6 None P Pedro Montenegr…" at bounding box center [514, 440] width 950 height 393
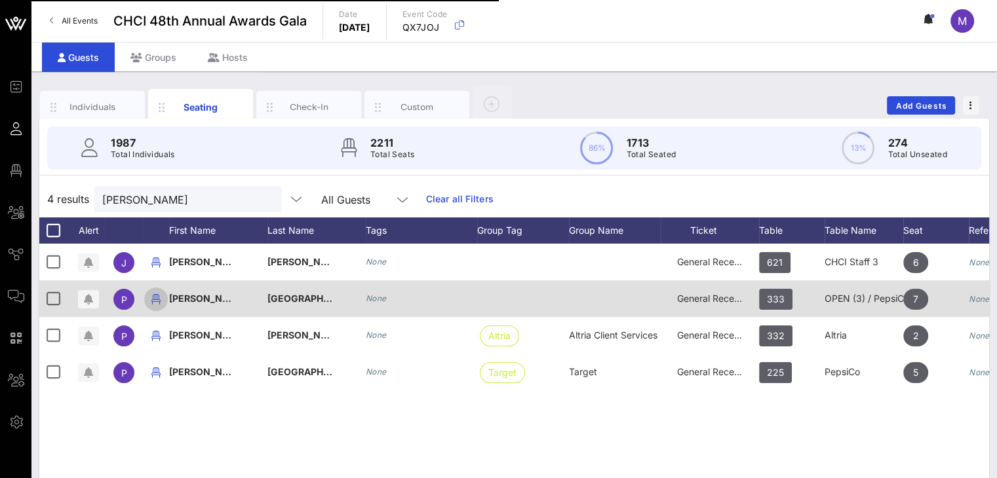
click at [152, 302] on icon "button" at bounding box center [156, 300] width 16 height 16
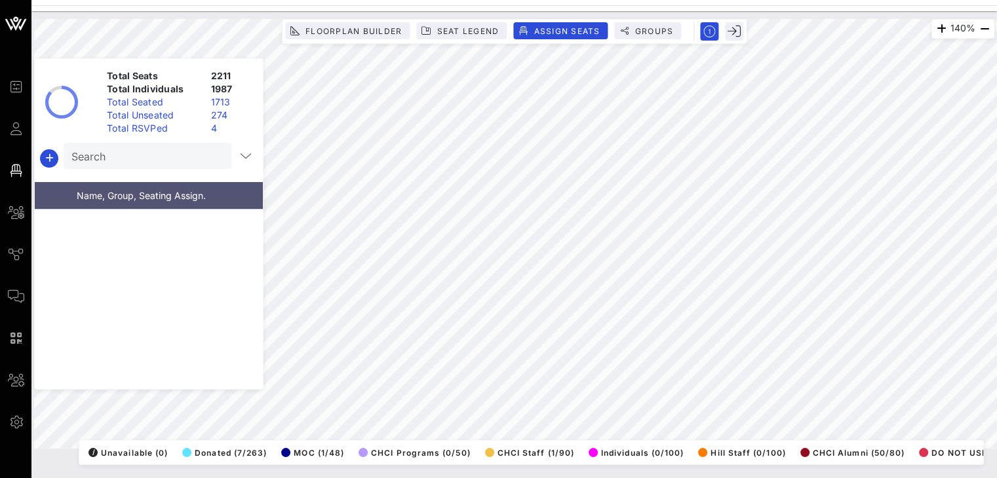
scroll to position [28215, 0]
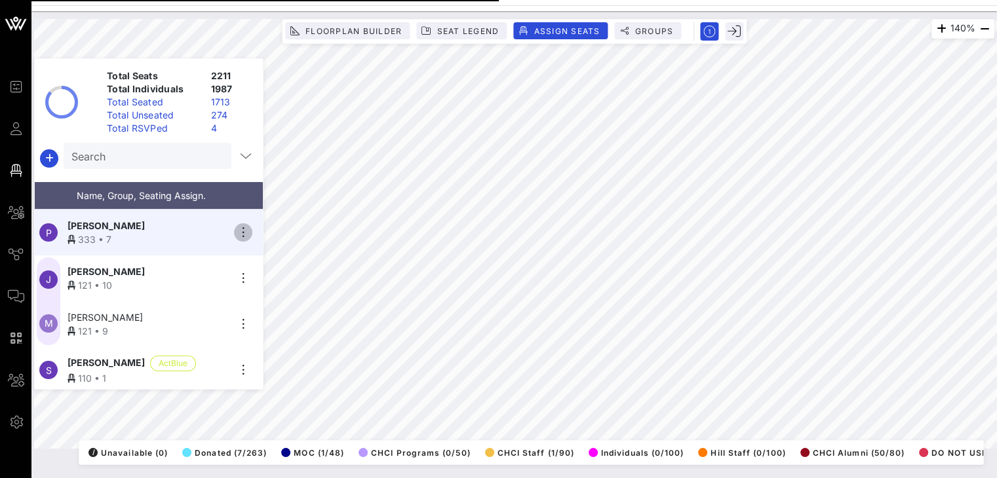
click at [244, 231] on icon "button" at bounding box center [243, 233] width 16 height 16
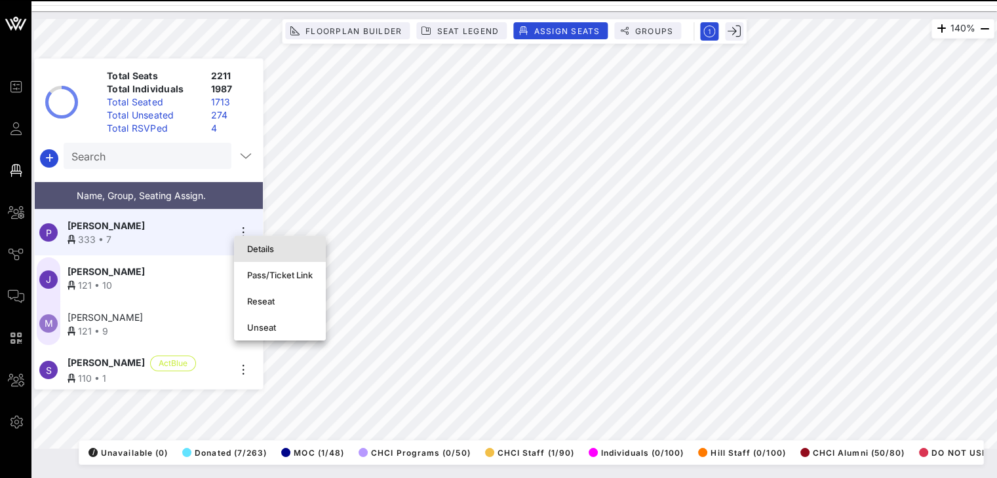
click at [270, 249] on div "Details" at bounding box center [280, 249] width 66 height 10
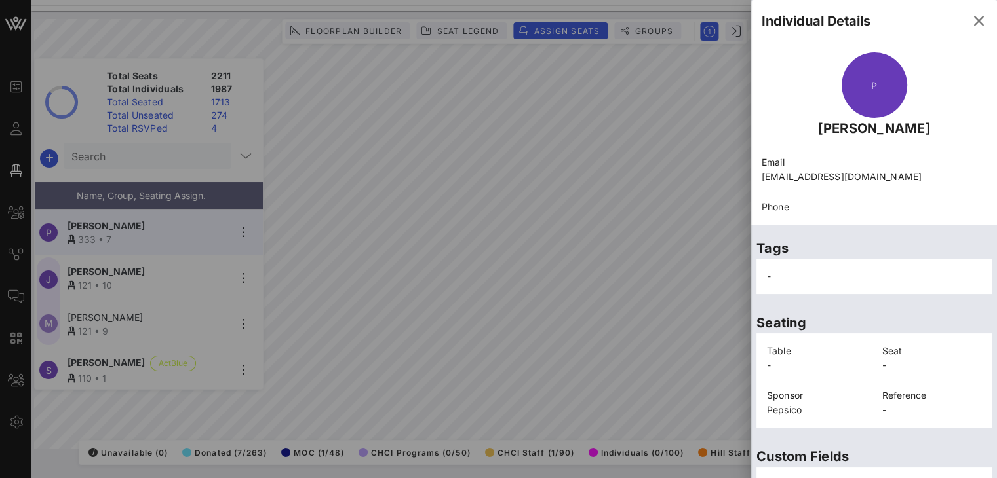
click at [814, 248] on p "Tags" at bounding box center [873, 248] width 235 height 21
click at [814, 285] on div "-" at bounding box center [874, 277] width 230 height 30
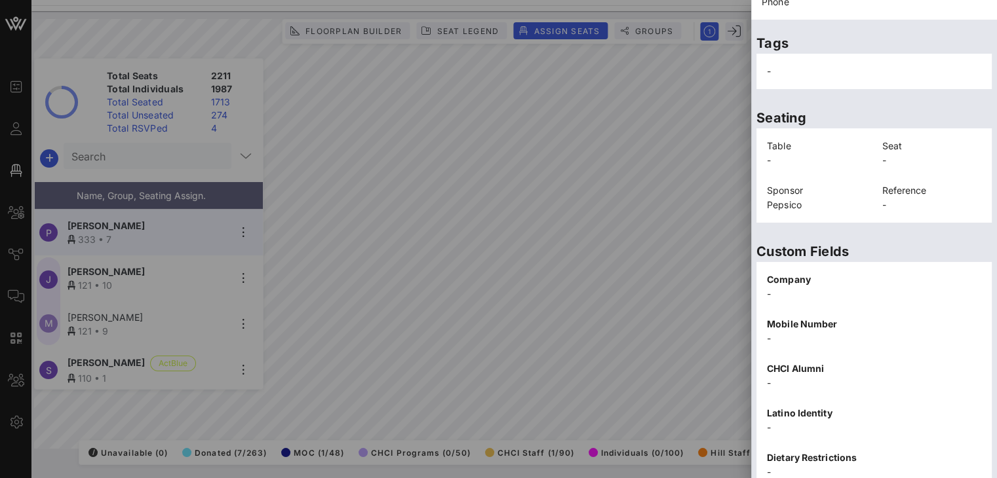
scroll to position [303, 0]
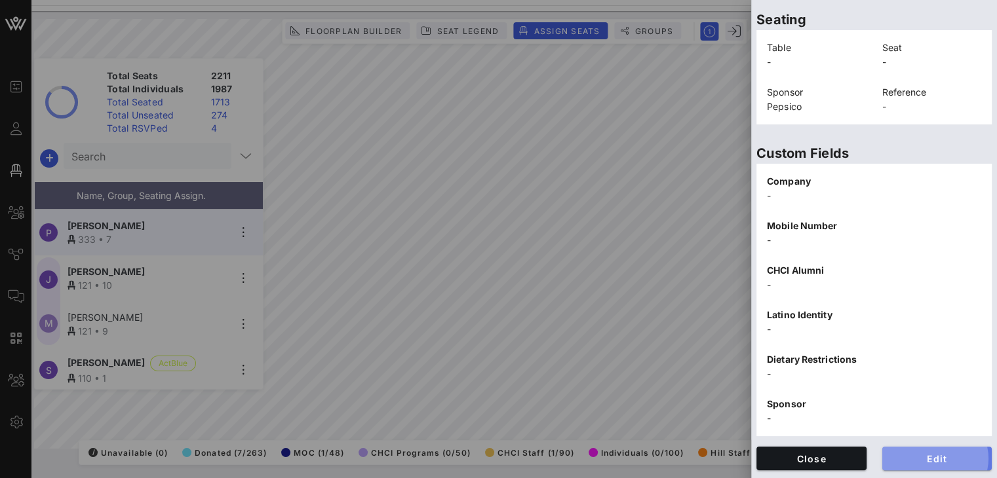
click at [912, 455] on span "Edit" at bounding box center [937, 459] width 89 height 11
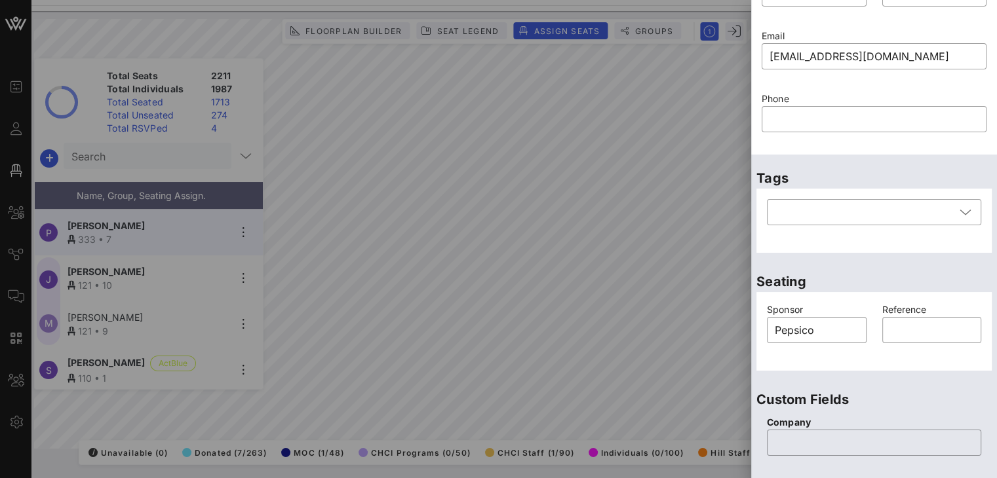
scroll to position [0, 0]
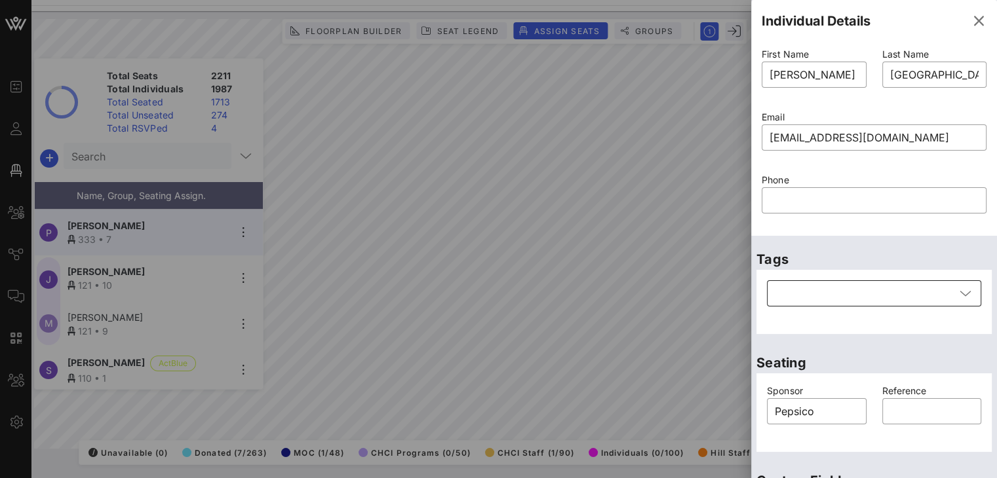
click at [960, 297] on icon at bounding box center [966, 294] width 12 height 16
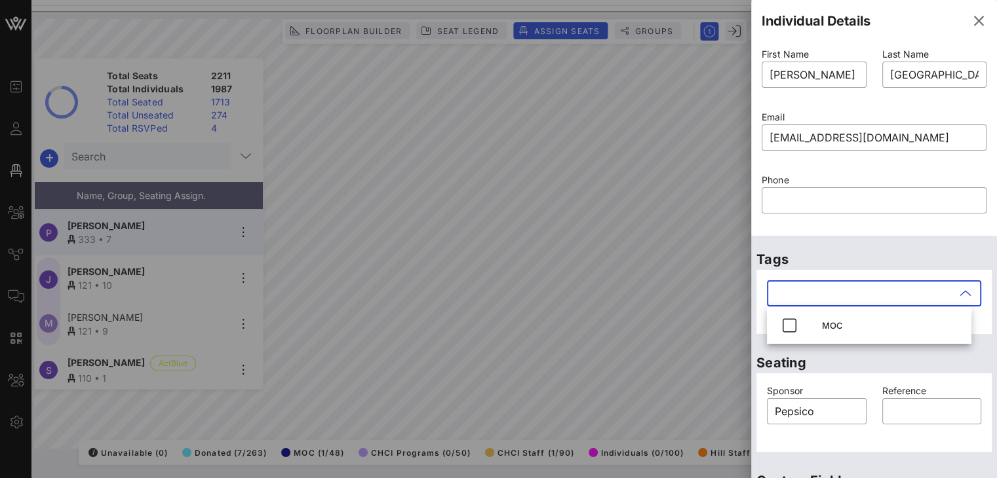
click at [970, 246] on div "Tags ​" at bounding box center [874, 288] width 246 height 104
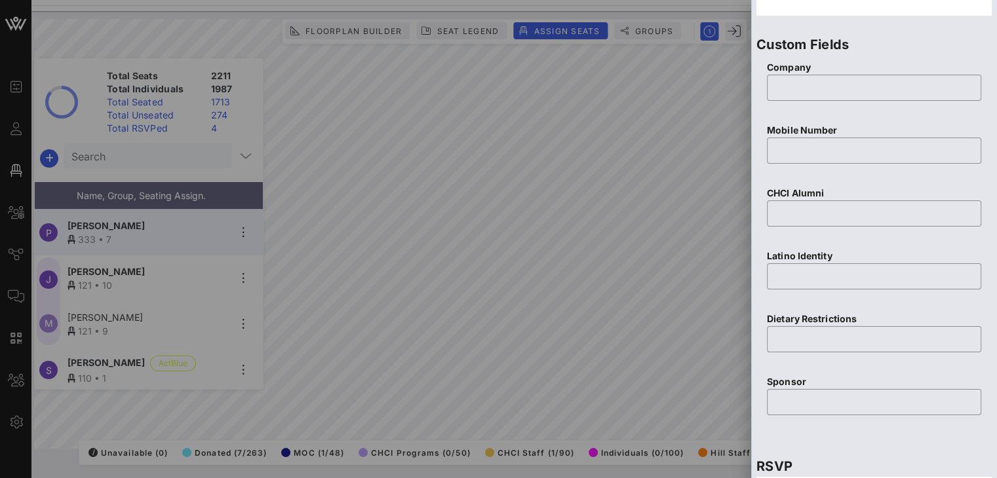
scroll to position [433, 0]
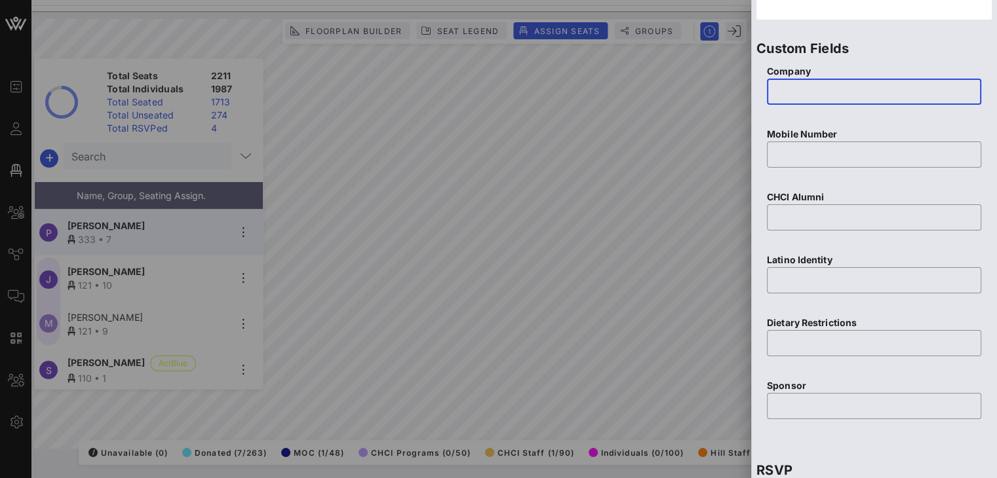
click at [785, 92] on input "text" at bounding box center [874, 91] width 199 height 21
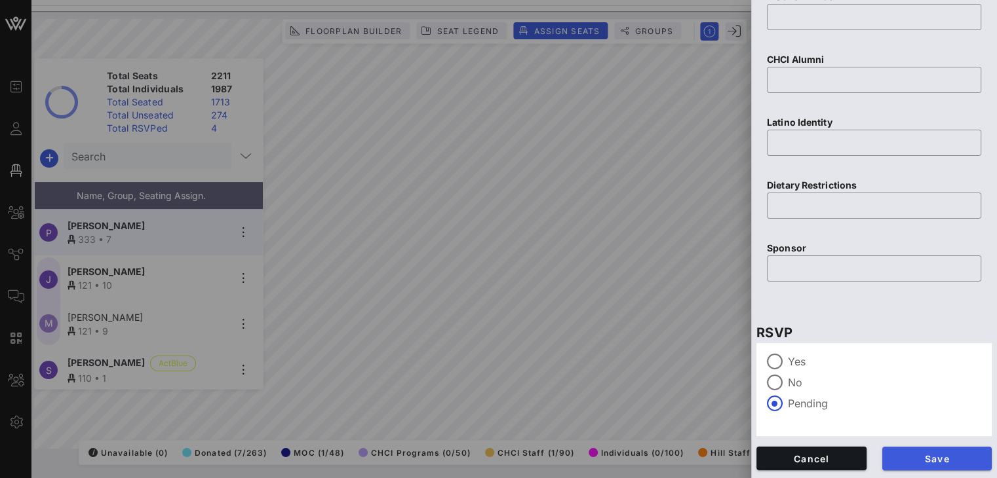
type input "Pepsico"
click at [901, 460] on span "Save" at bounding box center [937, 459] width 89 height 11
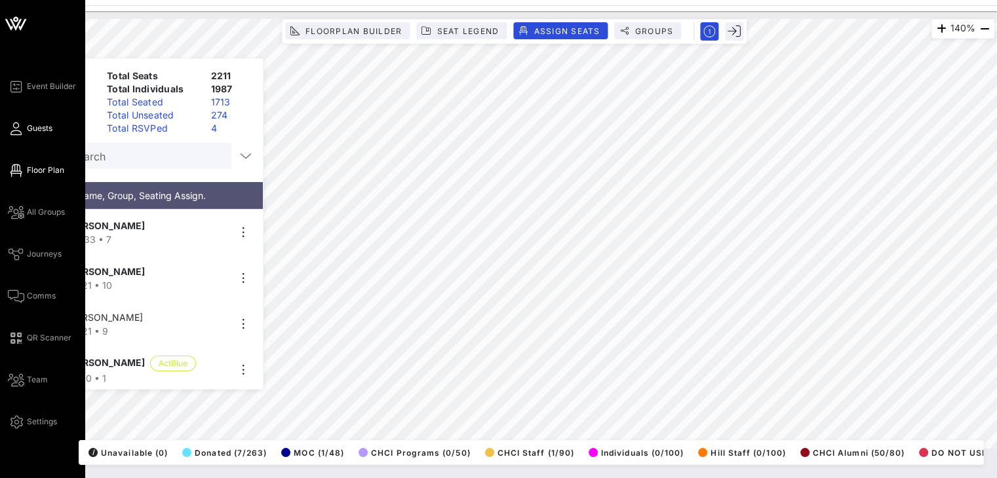
click at [28, 134] on span "Guests" at bounding box center [40, 129] width 26 height 12
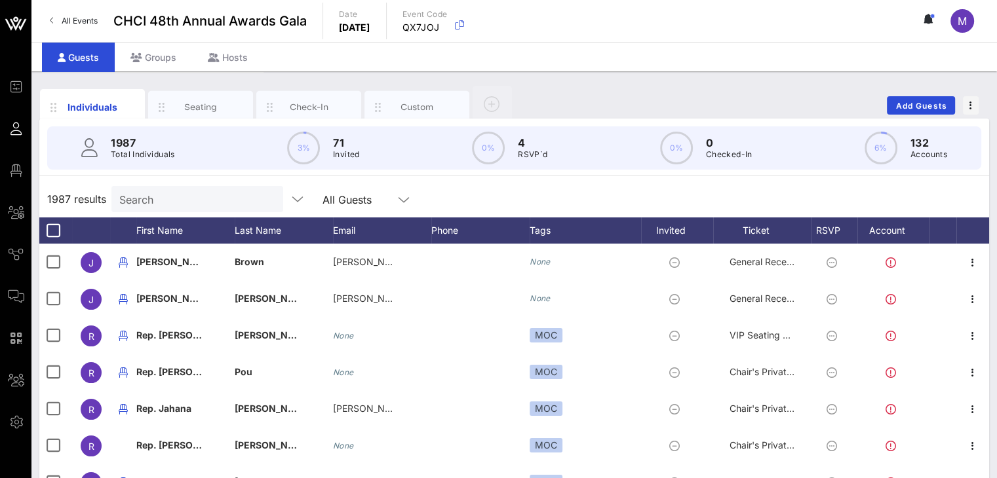
click at [201, 201] on input "Search" at bounding box center [195, 199] width 153 height 17
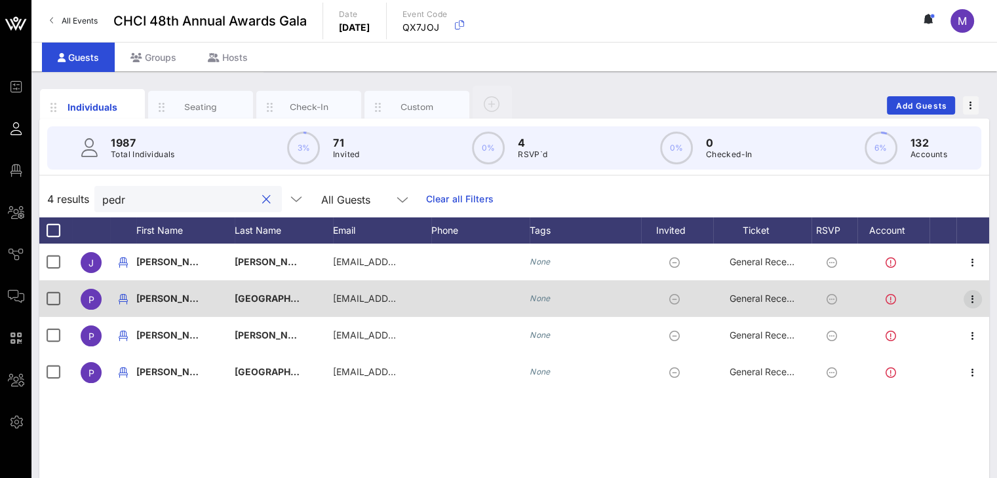
type input "pedr"
click at [974, 301] on icon "button" at bounding box center [973, 300] width 16 height 16
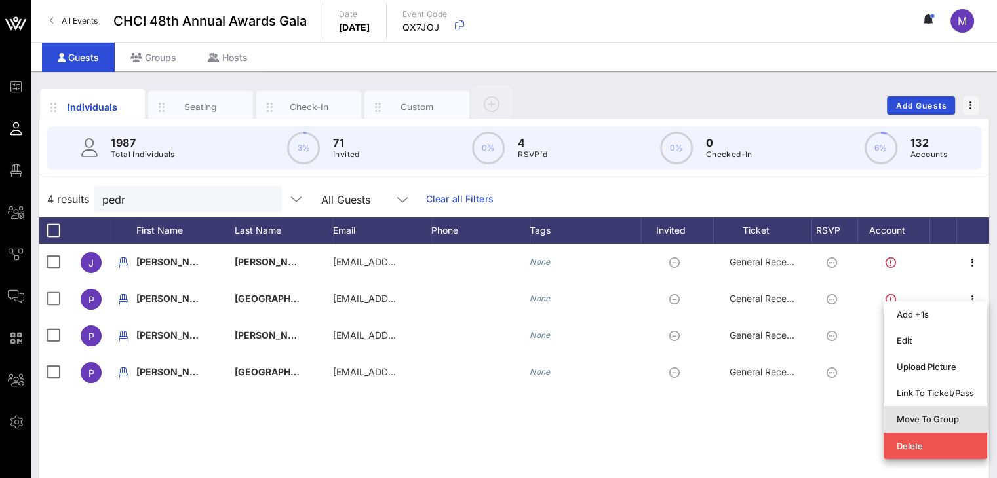
click at [953, 418] on div "Move To Group" at bounding box center [935, 419] width 77 height 10
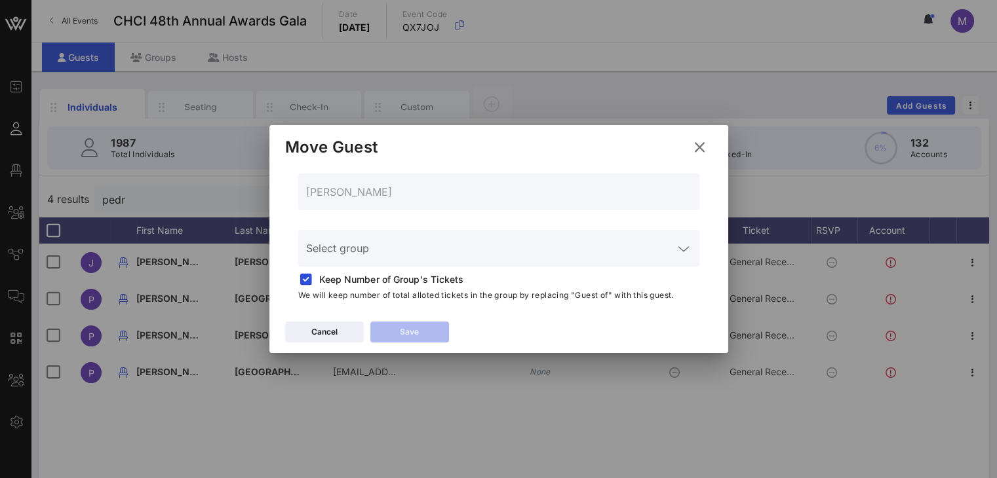
click at [374, 247] on input "Select group" at bounding box center [489, 256] width 367 height 21
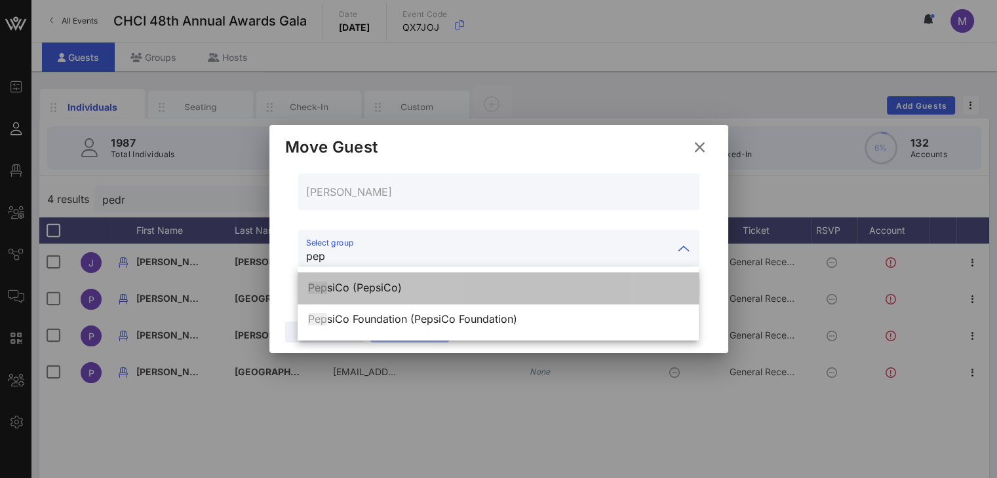
click at [367, 289] on div "Pep siCo (PepsiCo)" at bounding box center [498, 288] width 380 height 12
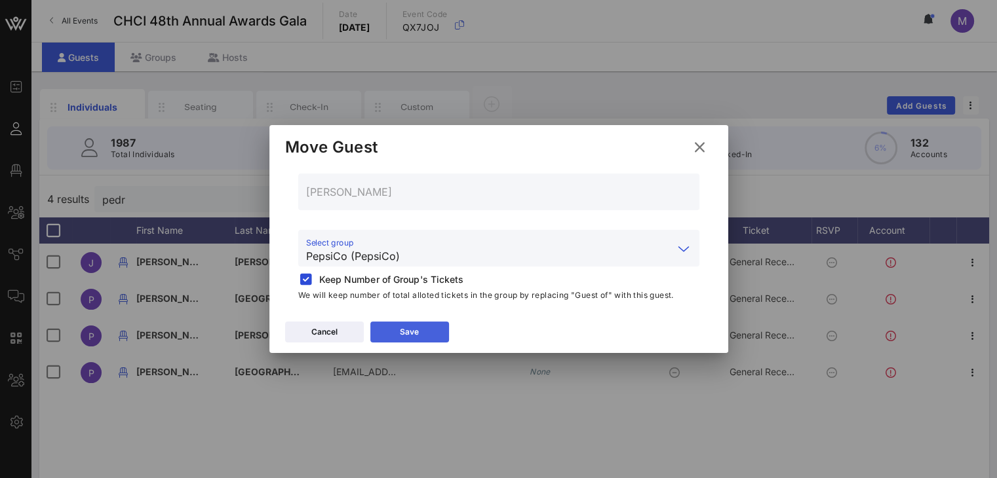
type input "PepsiCo (PepsiCo)"
click at [401, 338] on div "Save" at bounding box center [409, 332] width 19 height 13
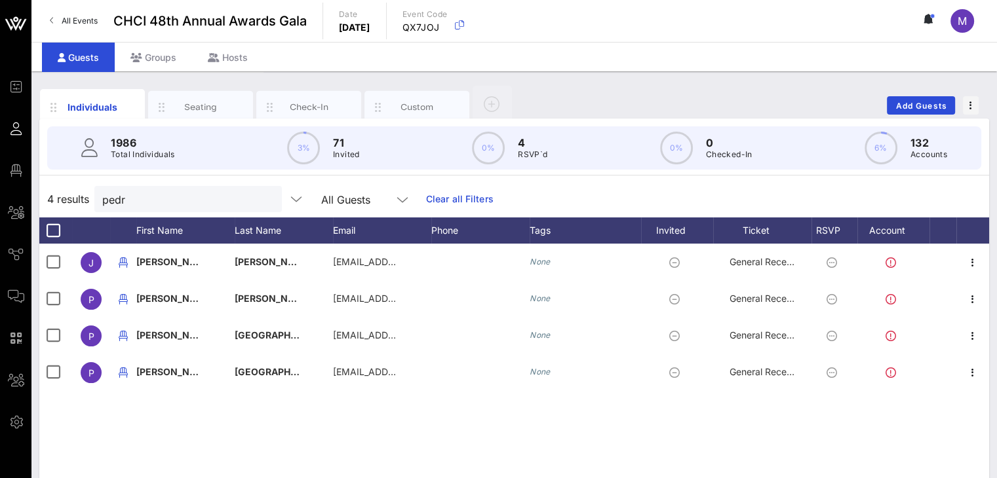
click at [645, 197] on div "4 results pedr All Guests Clear all Filters" at bounding box center [514, 199] width 950 height 37
click at [767, 226] on div "Ticket" at bounding box center [762, 231] width 98 height 26
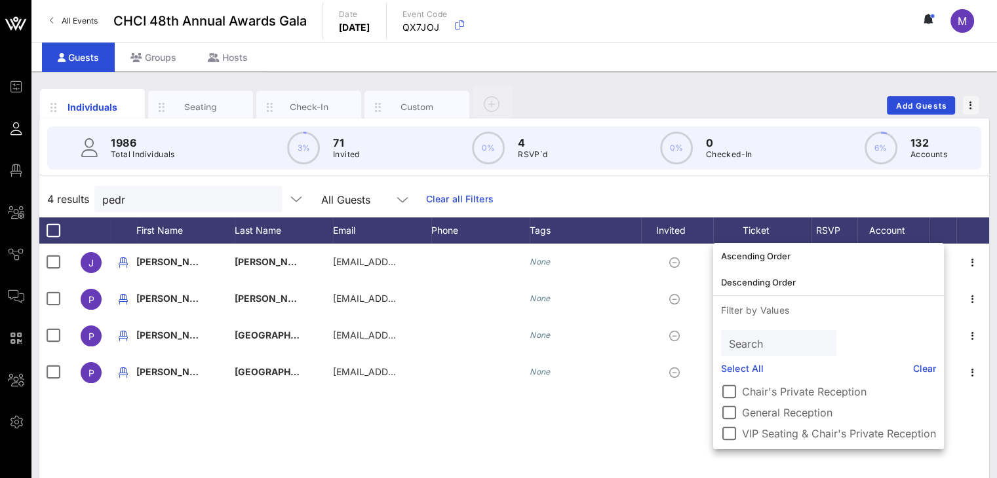
click at [765, 193] on div "4 results pedr All Guests Clear all Filters" at bounding box center [514, 199] width 950 height 37
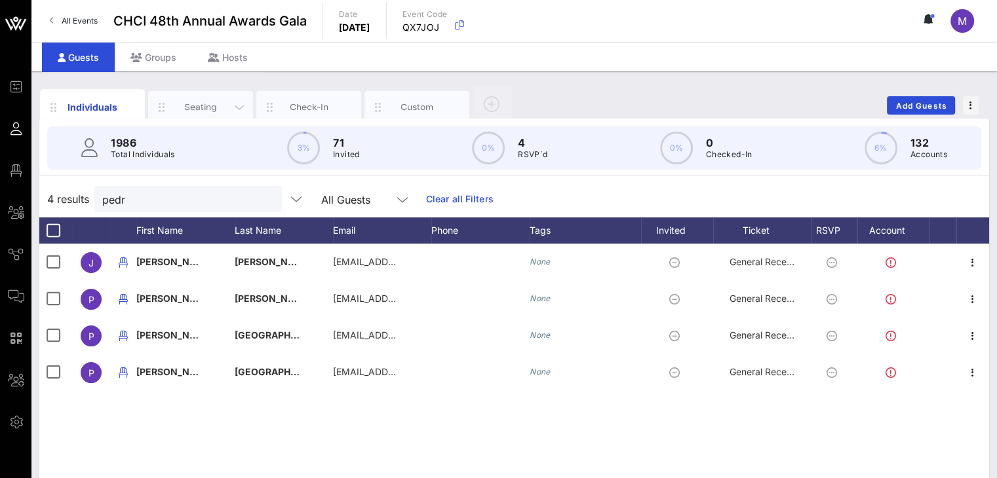
click at [200, 101] on div "Seating" at bounding box center [201, 107] width 58 height 12
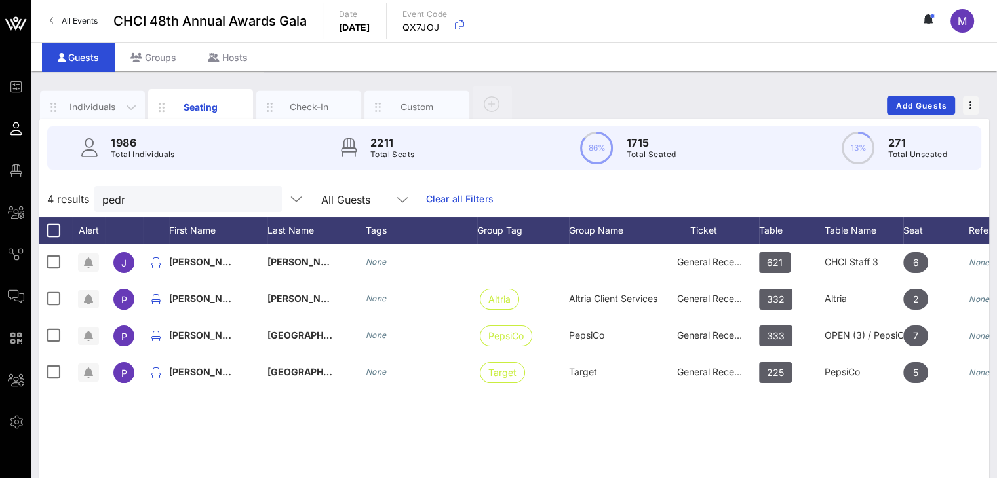
click at [96, 106] on div "Individuals" at bounding box center [93, 107] width 58 height 12
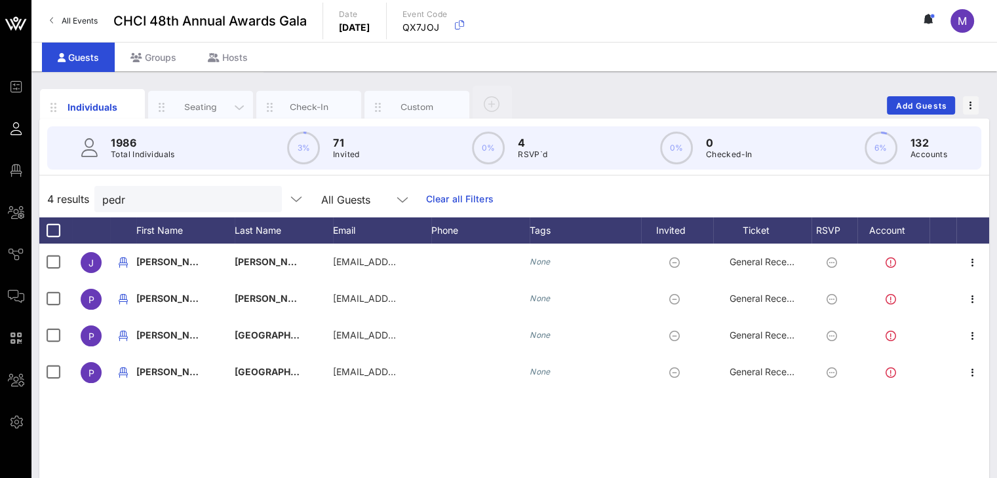
click at [204, 100] on div "Seating" at bounding box center [200, 107] width 105 height 33
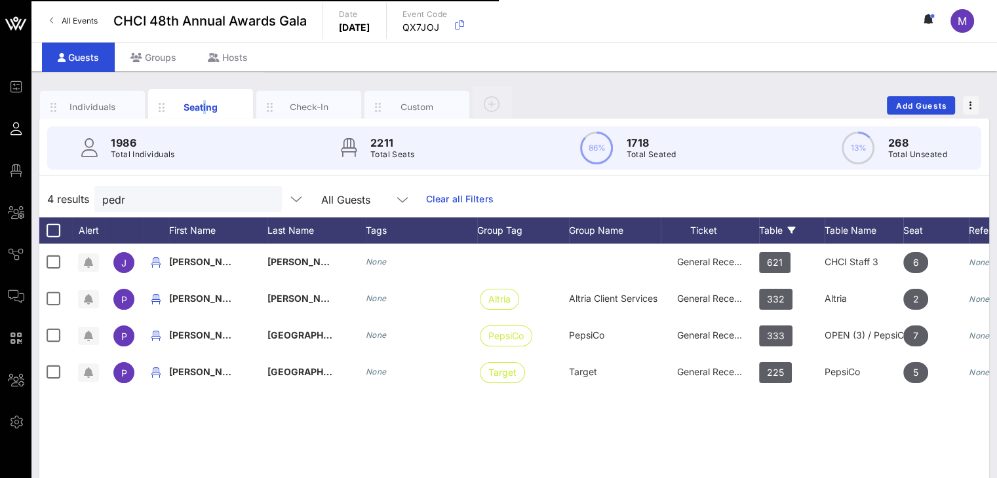
click at [767, 229] on div "Table" at bounding box center [792, 231] width 66 height 26
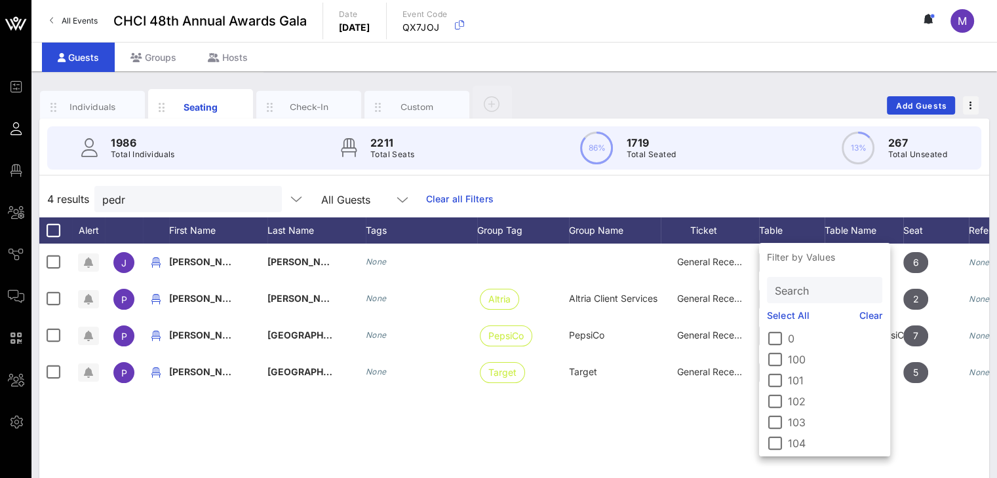
click at [800, 286] on input "Search" at bounding box center [823, 290] width 97 height 17
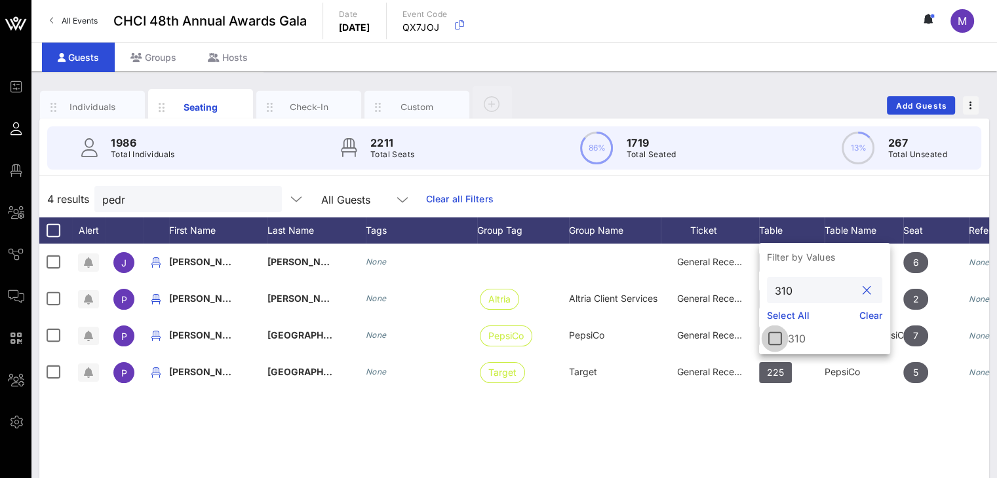
type input "310"
click at [780, 339] on div at bounding box center [775, 339] width 22 height 22
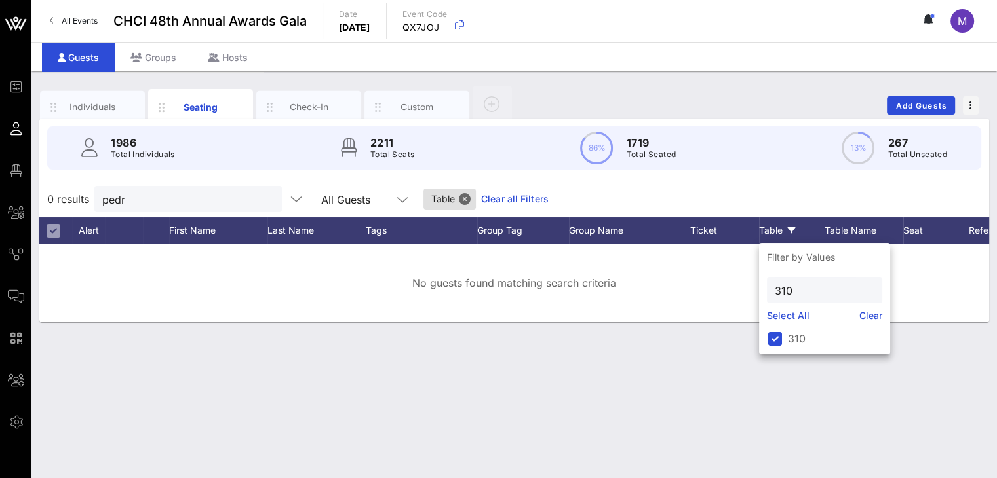
drag, startPoint x: 872, startPoint y: 313, endPoint x: 572, endPoint y: 202, distance: 320.8
click at [871, 313] on link "Clear" at bounding box center [871, 316] width 24 height 14
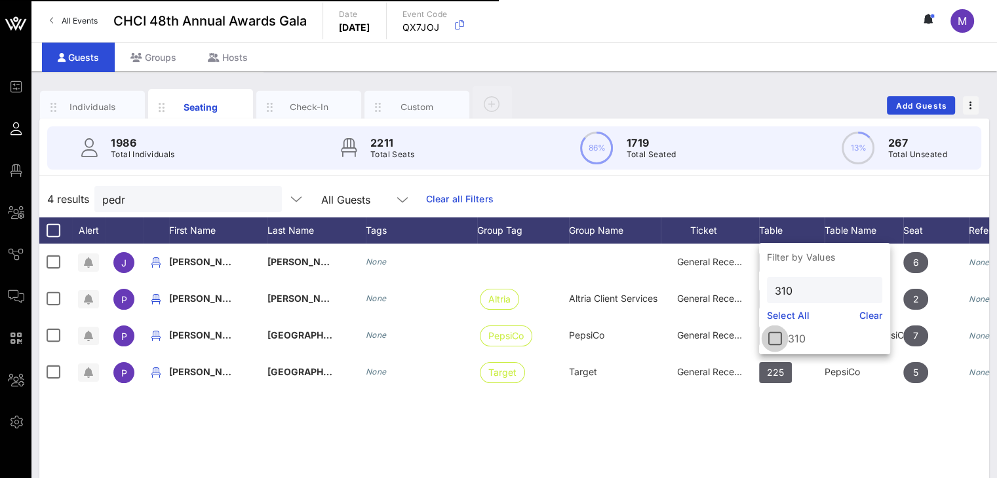
click at [779, 341] on div at bounding box center [775, 339] width 22 height 22
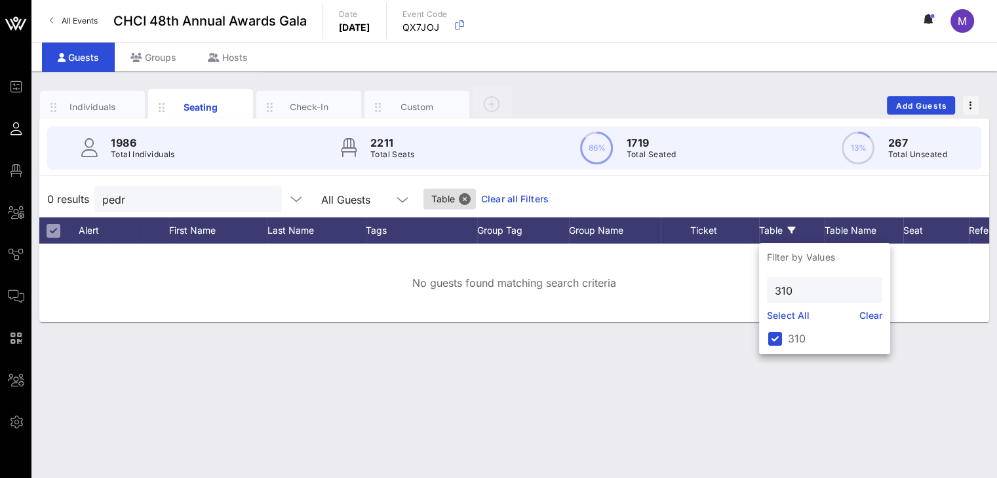
click at [783, 391] on div "Individuals Seating Check-In Custom Add Guests 1986 Total Individuals 2211 Tota…" at bounding box center [513, 274] width 965 height 407
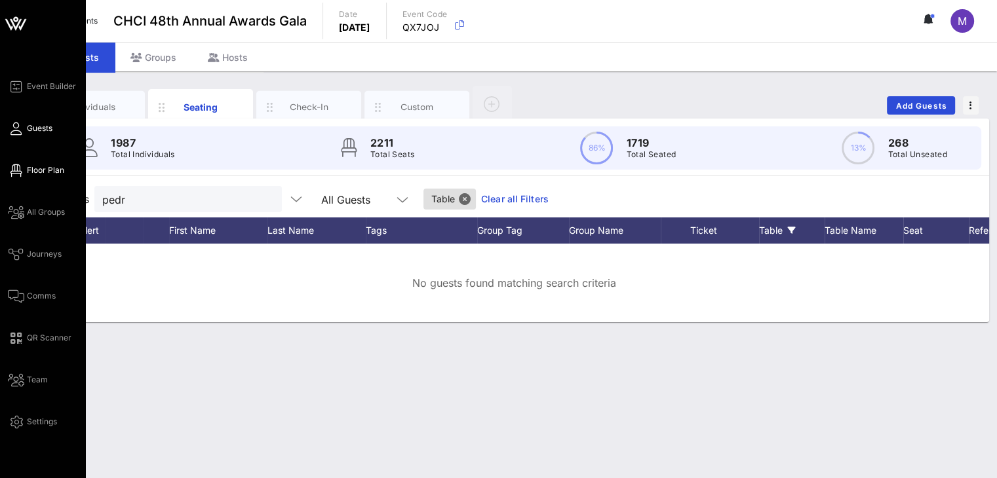
click at [39, 165] on span "Floor Plan" at bounding box center [45, 171] width 37 height 12
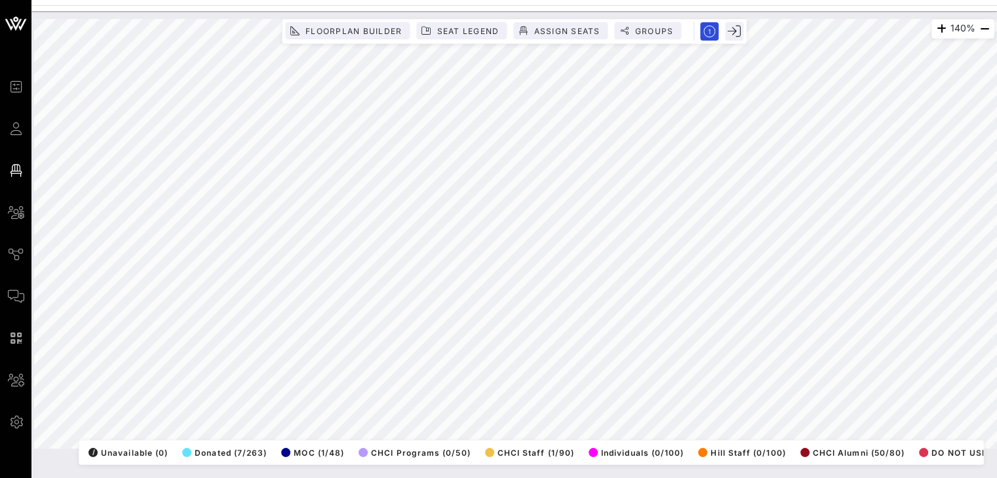
click at [587, 0] on html "Event Builder Guests Floor Plan All Groups Journeys Comms QR Scanner Team Setti…" at bounding box center [498, 239] width 997 height 478
click at [325, 478] on html "Event Builder Guests Floor Plan All Groups Journeys Comms QR Scanner Team Setti…" at bounding box center [498, 239] width 997 height 478
click at [181, 478] on html "Event Builder Guests Floor Plan All Groups Journeys Comms QR Scanner Team Setti…" at bounding box center [498, 239] width 997 height 478
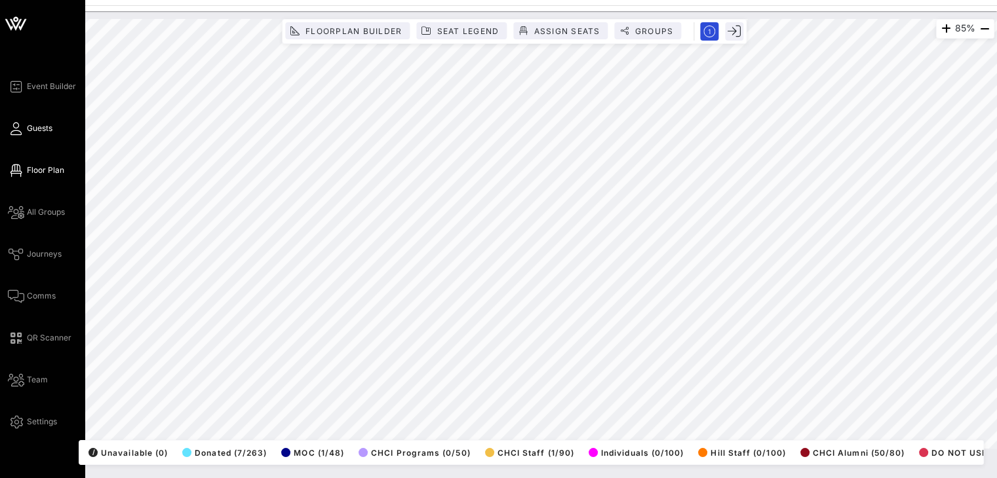
click at [29, 131] on span "Guests" at bounding box center [40, 129] width 26 height 12
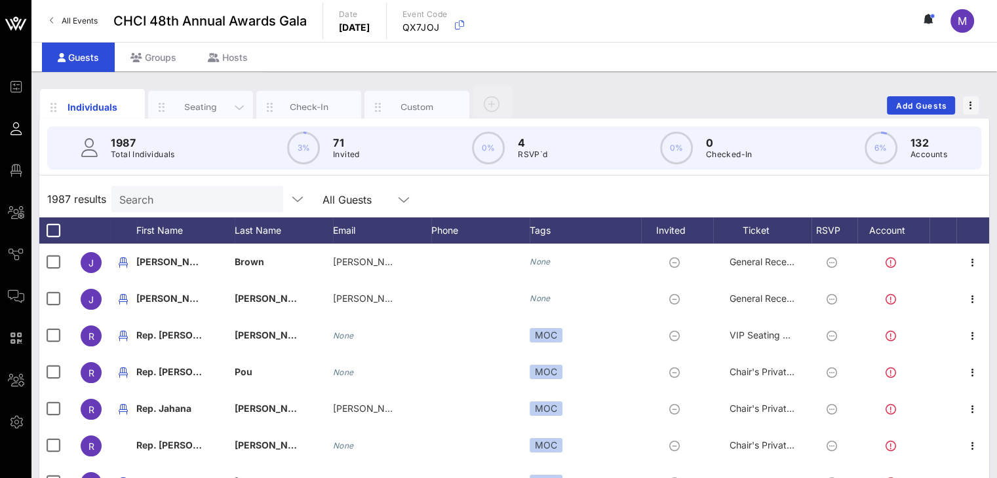
click at [203, 106] on div "Seating" at bounding box center [201, 107] width 58 height 12
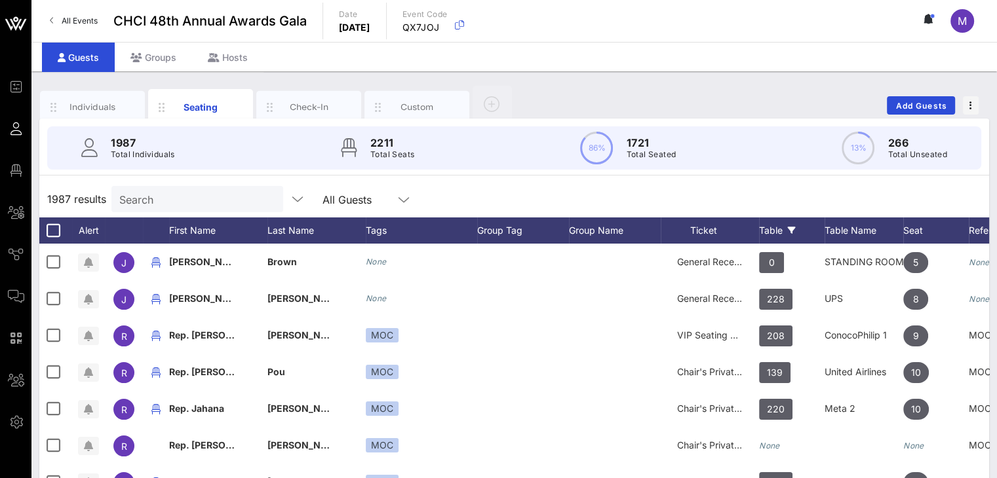
click at [771, 231] on div "Table" at bounding box center [792, 231] width 66 height 26
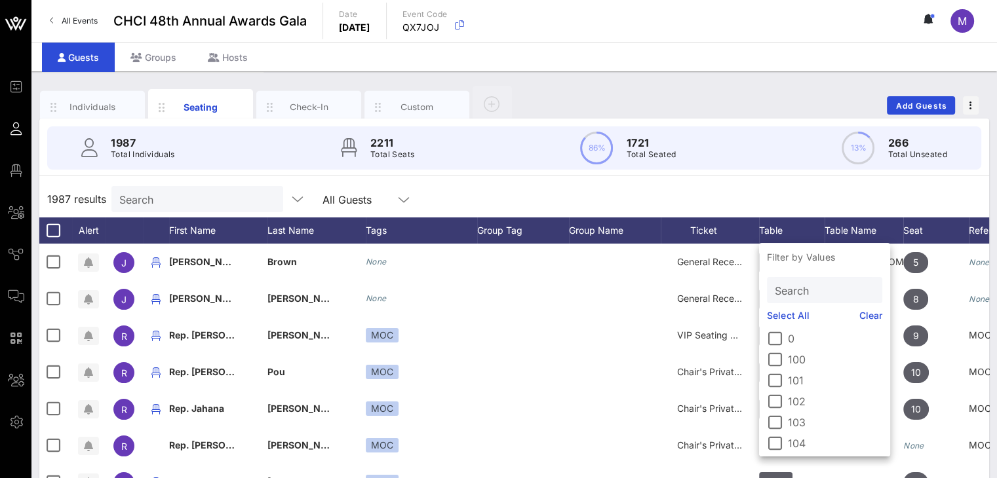
click at [807, 292] on input "Search" at bounding box center [823, 290] width 97 height 17
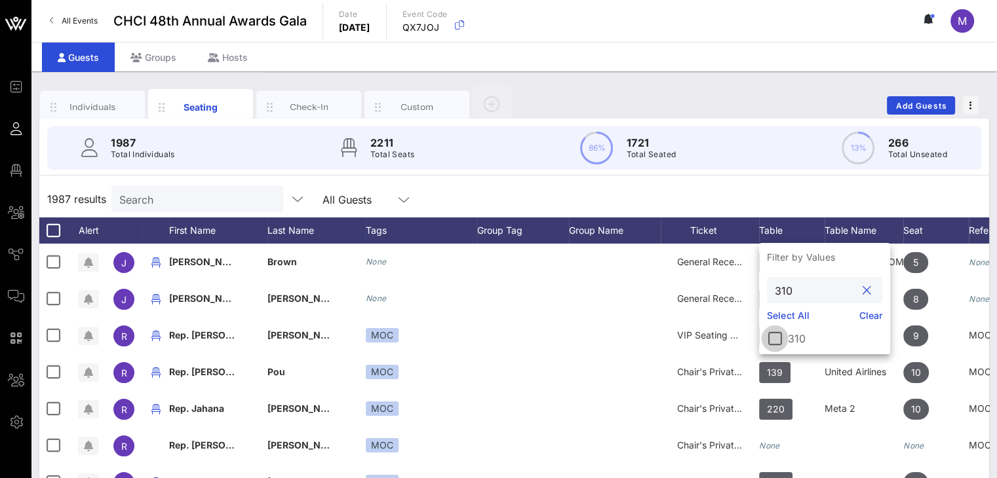
type input "310"
click at [779, 344] on div at bounding box center [775, 339] width 22 height 22
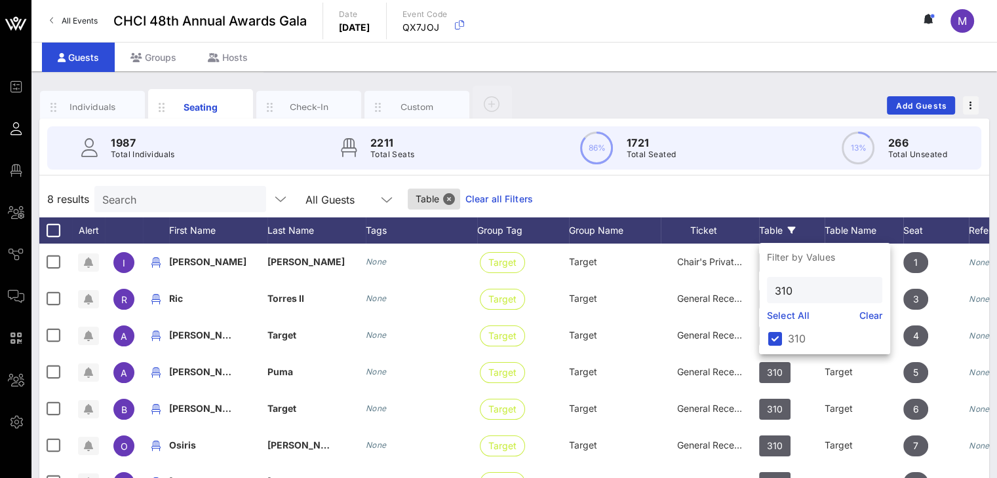
click at [786, 188] on div "8 results Search All Guests Table Clear all Filters" at bounding box center [514, 199] width 950 height 37
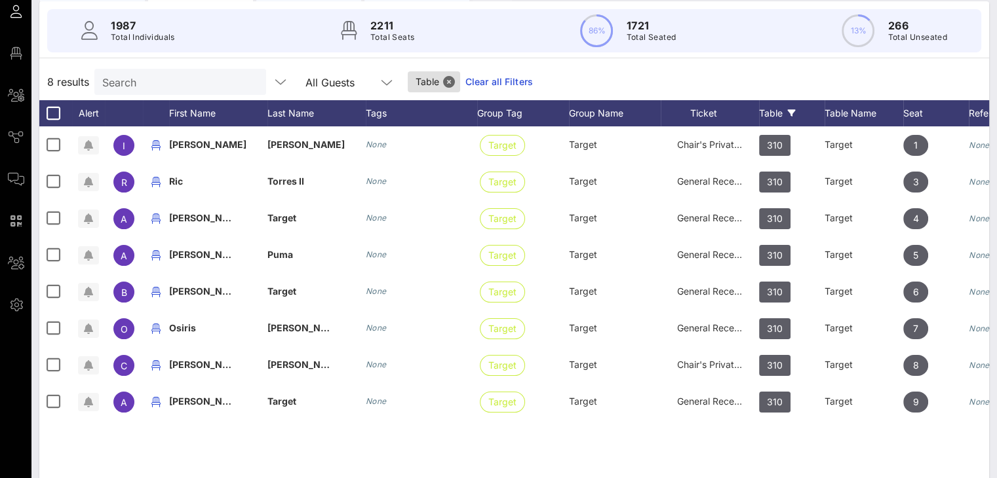
scroll to position [116, 0]
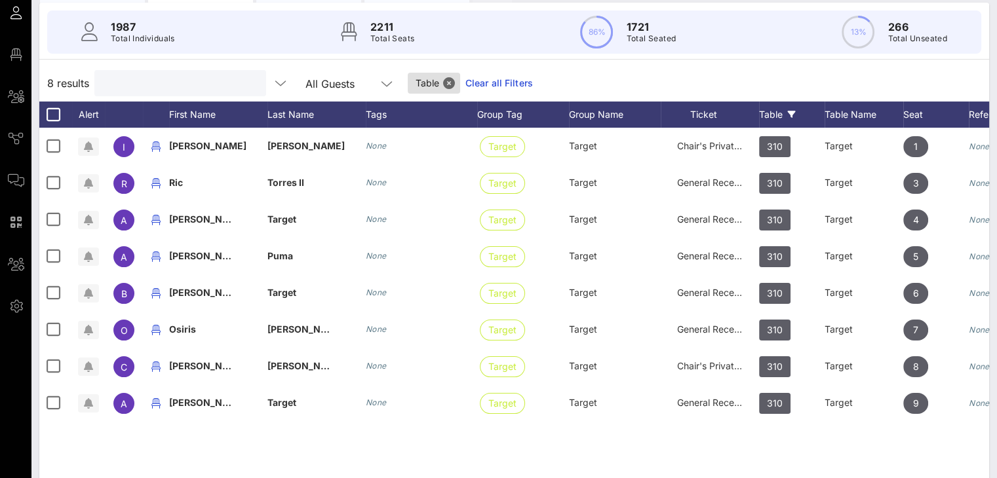
click at [191, 87] on input "text" at bounding box center [178, 83] width 153 height 17
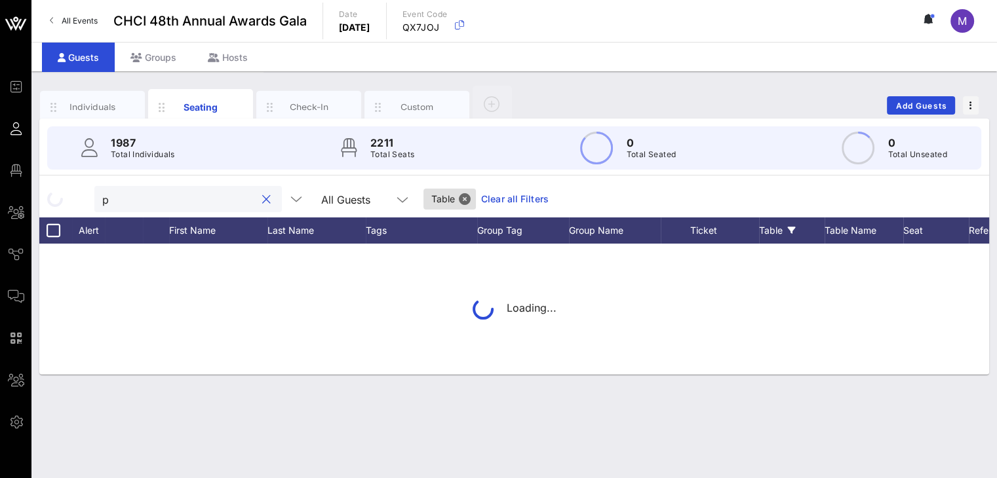
scroll to position [0, 0]
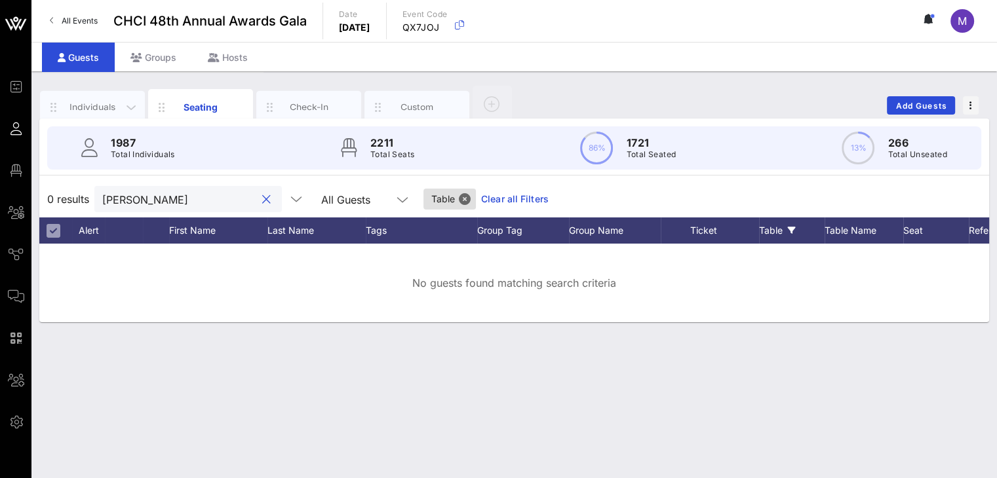
type input "pedro"
click at [104, 106] on div "Individuals" at bounding box center [93, 107] width 58 height 12
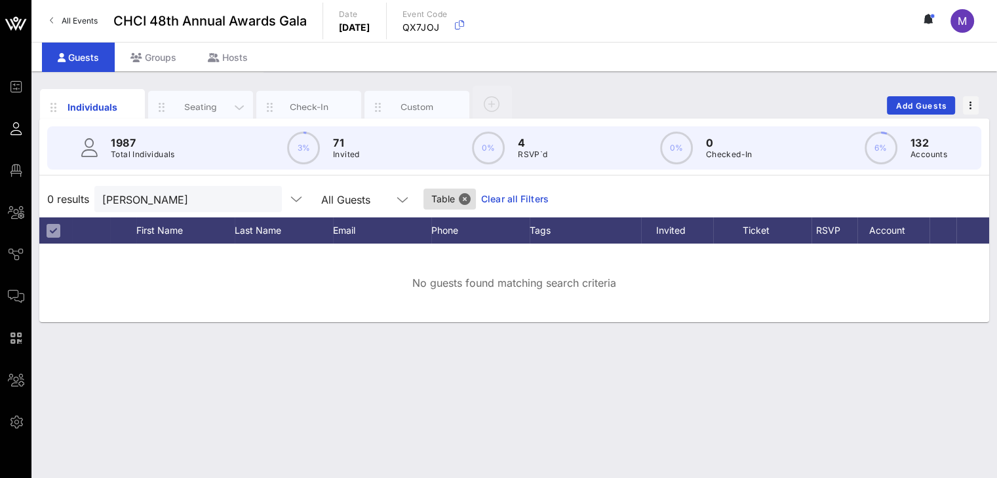
click at [182, 104] on div "Seating" at bounding box center [201, 107] width 58 height 12
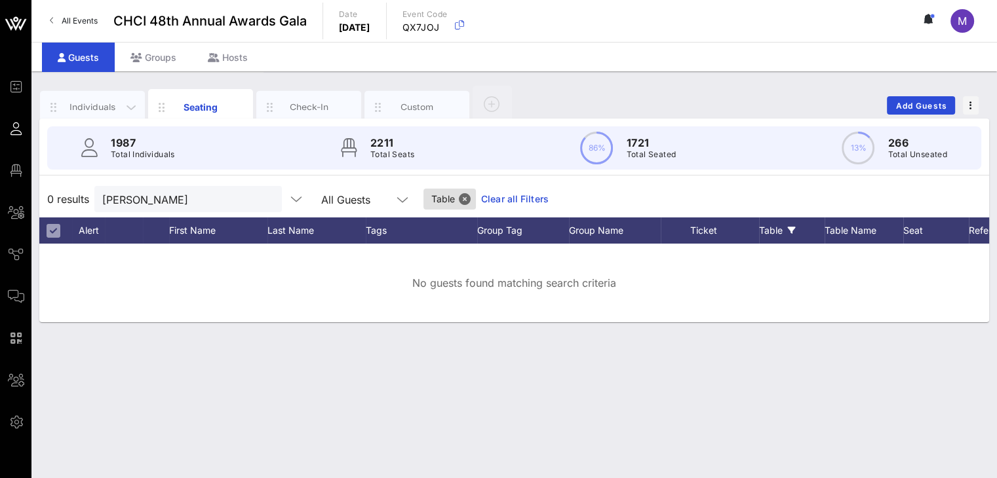
click at [103, 106] on div "Individuals" at bounding box center [93, 107] width 58 height 12
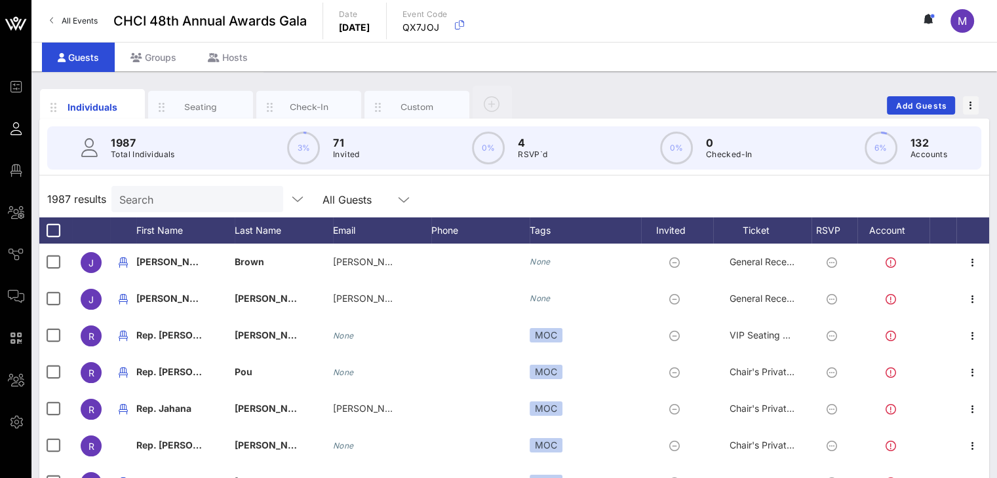
click at [161, 197] on input "Search" at bounding box center [195, 199] width 153 height 17
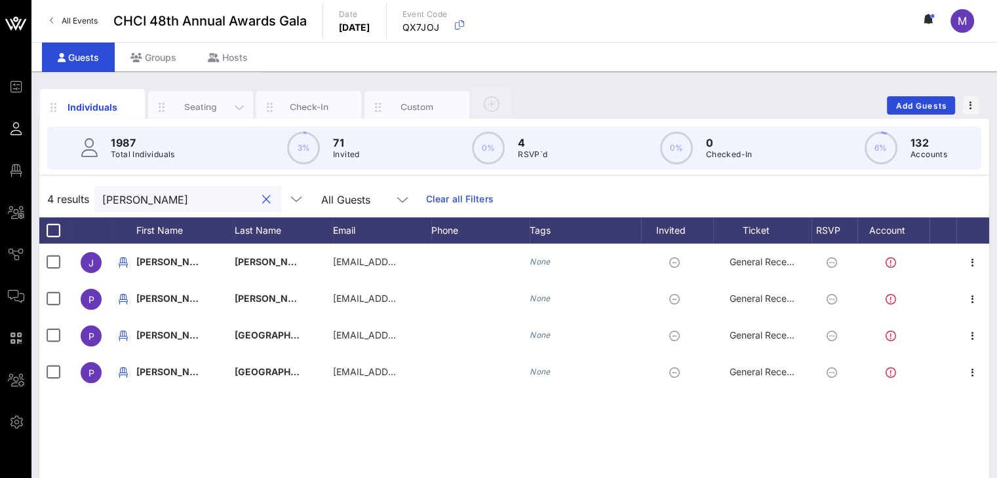
type input "[PERSON_NAME]"
click at [207, 103] on div "Seating" at bounding box center [201, 107] width 58 height 12
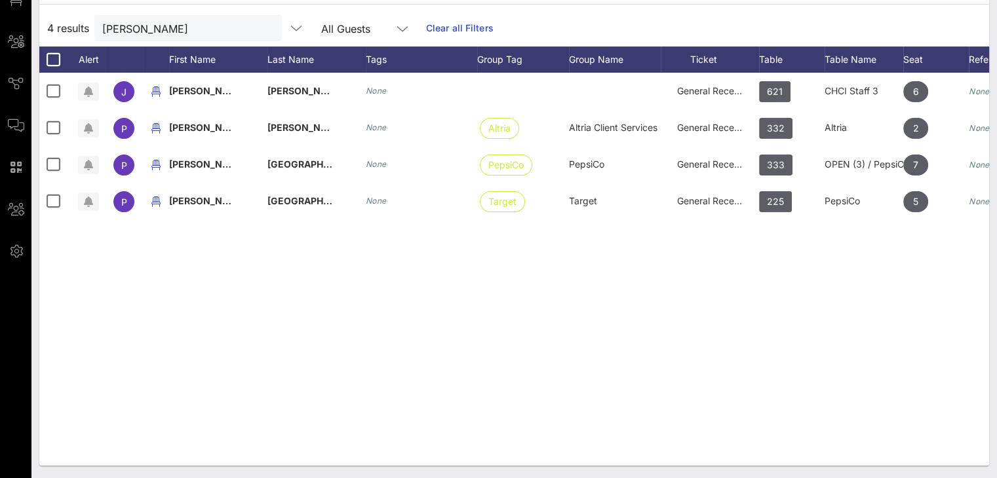
scroll to position [0, 91]
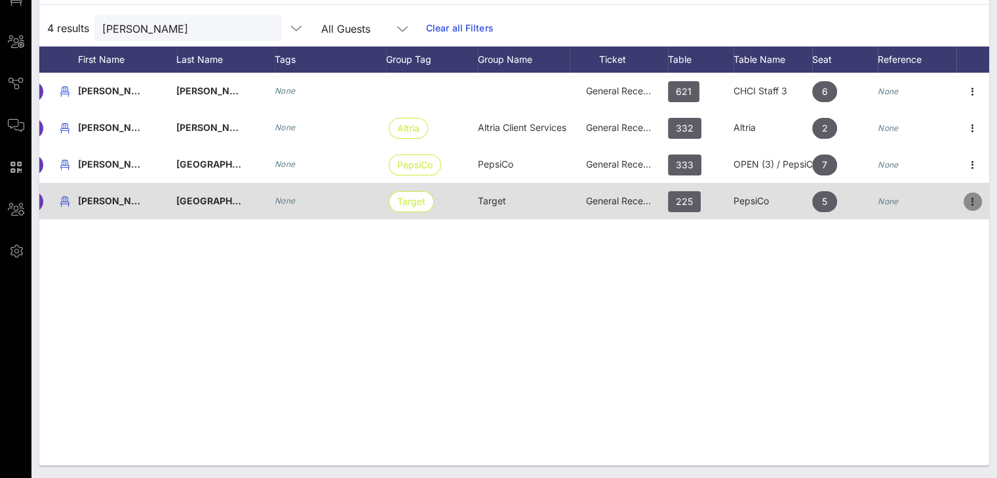
click at [973, 199] on icon "button" at bounding box center [973, 202] width 16 height 16
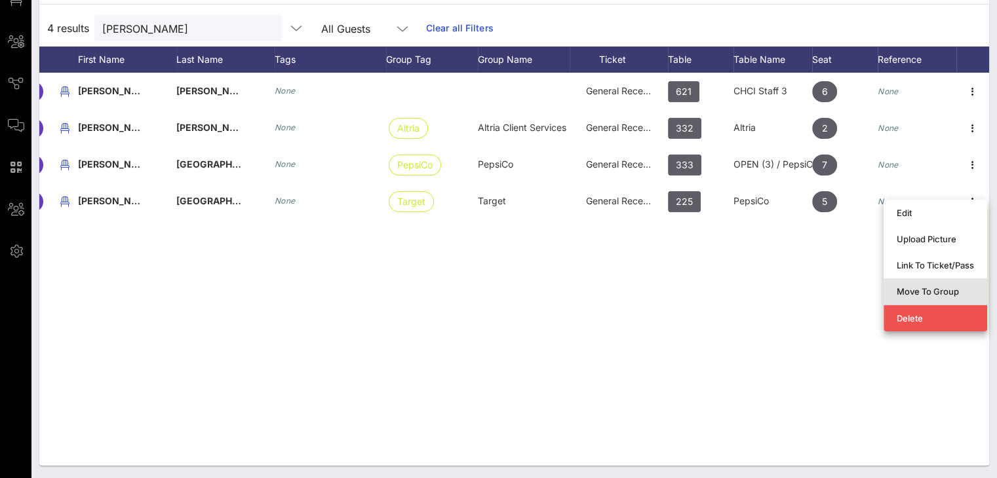
click at [946, 289] on div "Move To Group" at bounding box center [935, 291] width 77 height 10
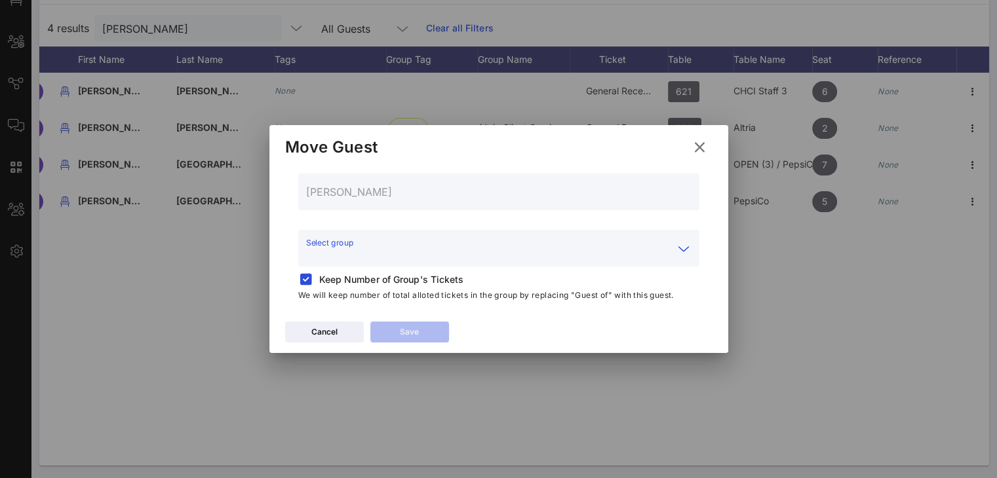
click at [372, 259] on input "Select group" at bounding box center [489, 256] width 367 height 21
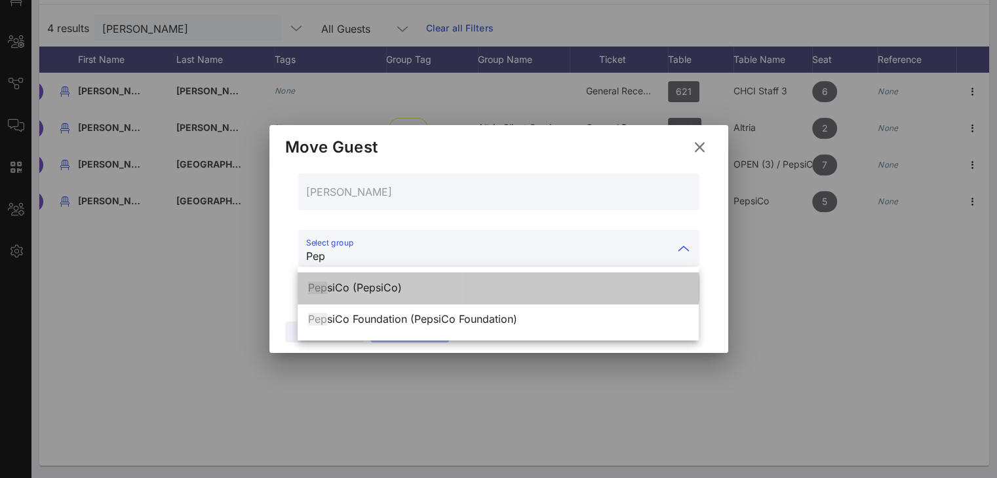
click at [364, 284] on div "Pep siCo (PepsiCo)" at bounding box center [498, 288] width 380 height 12
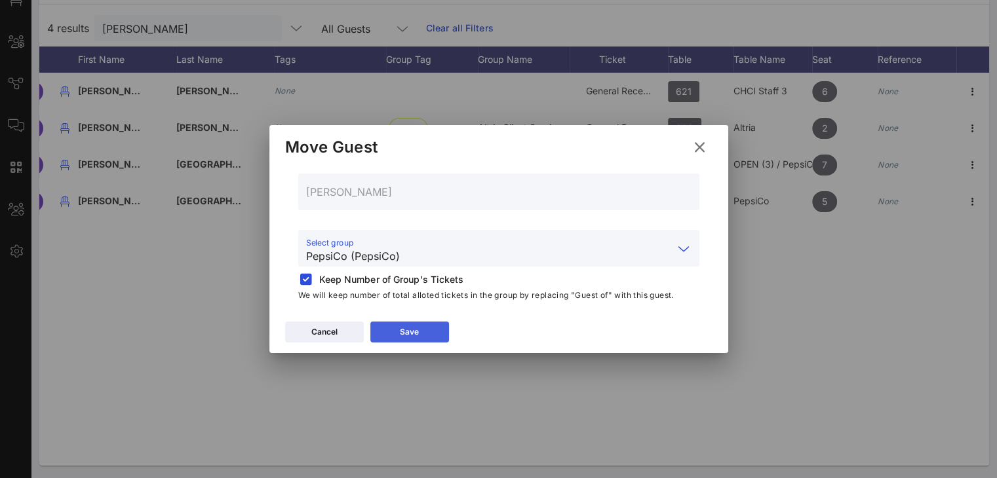
type input "PepsiCo (PepsiCo)"
click at [431, 331] on button "Save" at bounding box center [409, 332] width 79 height 21
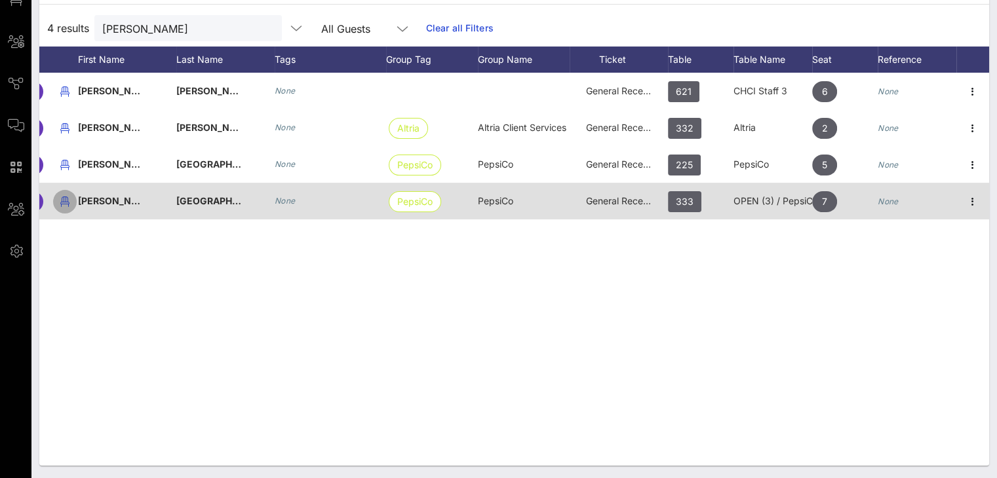
click at [63, 203] on icon "button" at bounding box center [65, 202] width 16 height 16
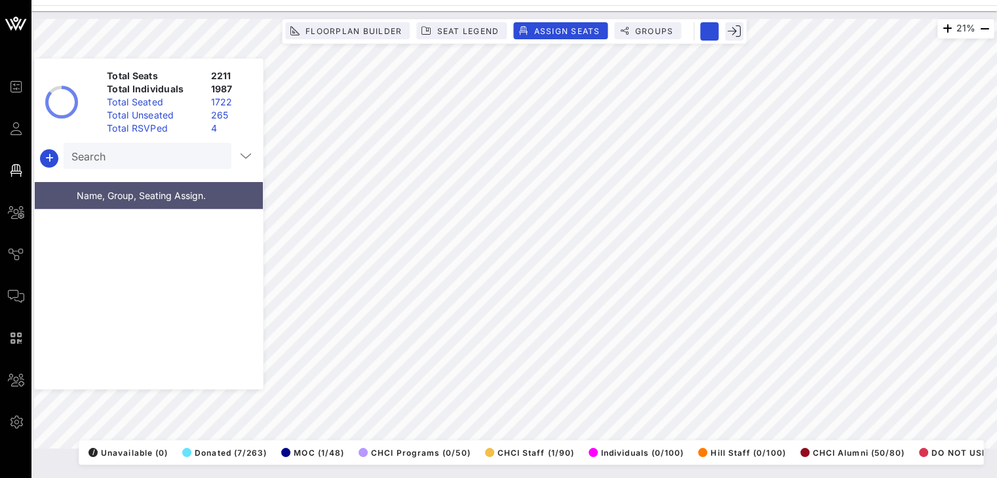
scroll to position [42437, 0]
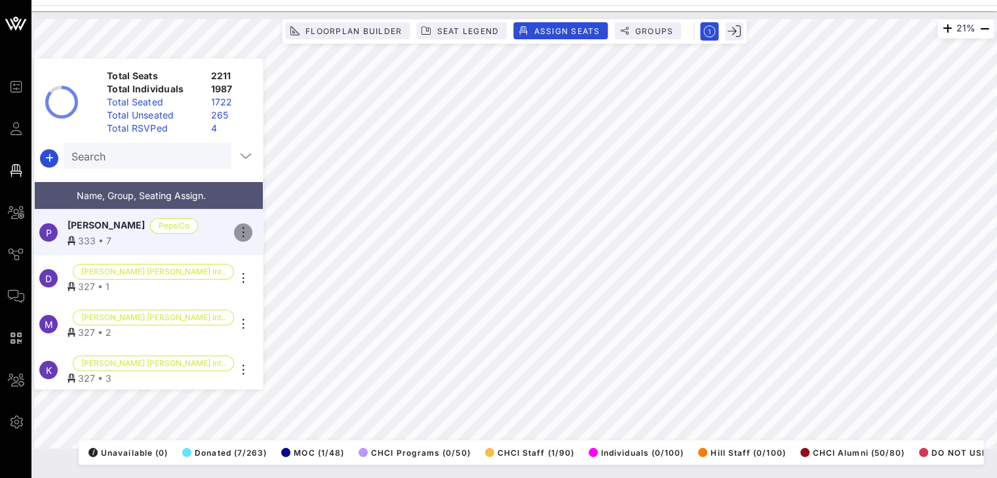
click at [241, 227] on icon "button" at bounding box center [243, 233] width 16 height 16
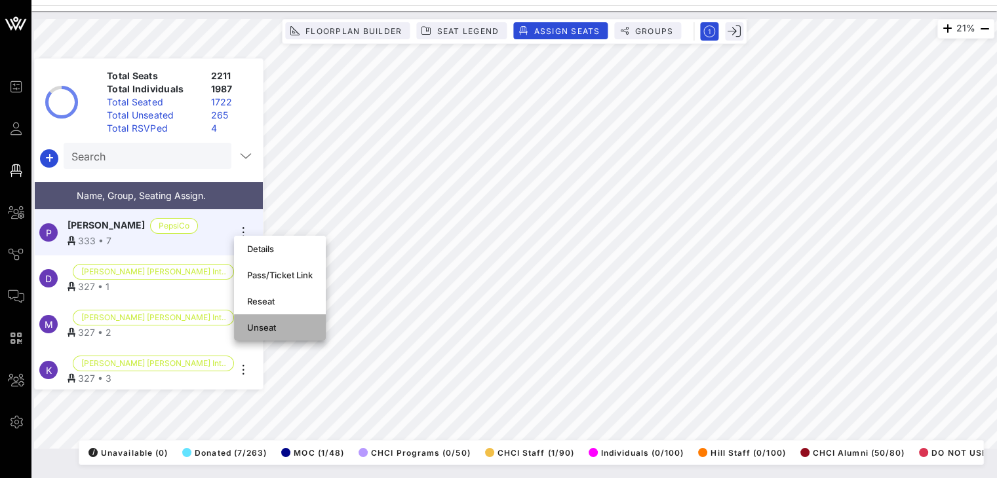
click at [268, 320] on div "Unseat" at bounding box center [280, 327] width 66 height 21
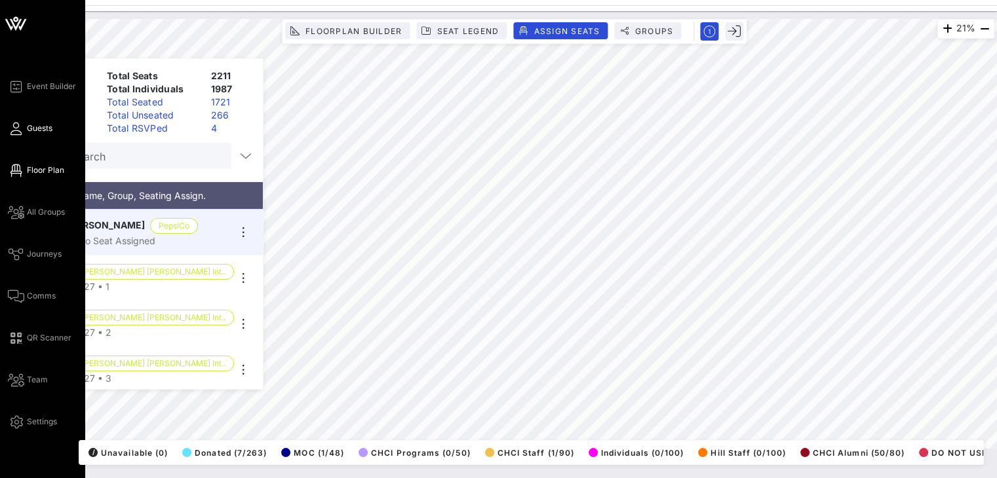
click at [24, 125] on link "Guests" at bounding box center [30, 129] width 45 height 16
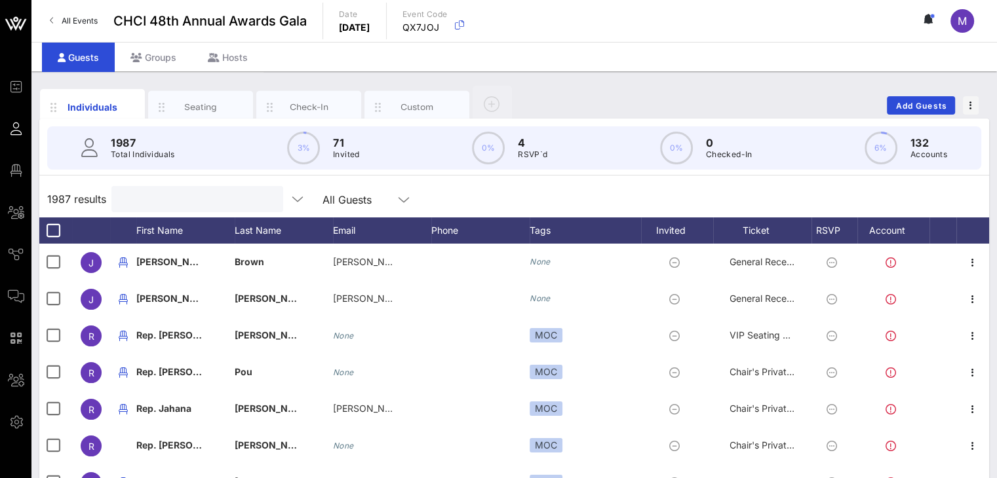
click at [177, 199] on input "text" at bounding box center [195, 199] width 153 height 17
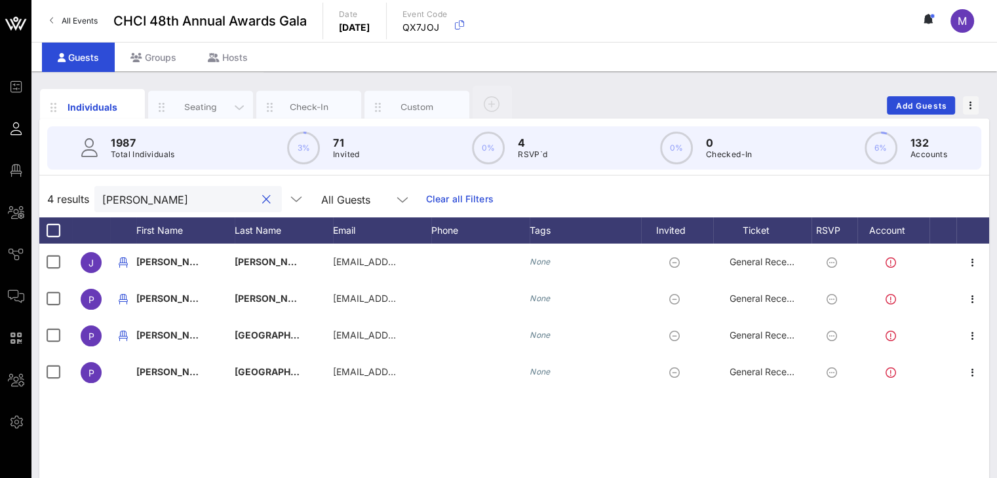
type input "[PERSON_NAME]"
click at [180, 106] on div "Seating" at bounding box center [201, 107] width 58 height 12
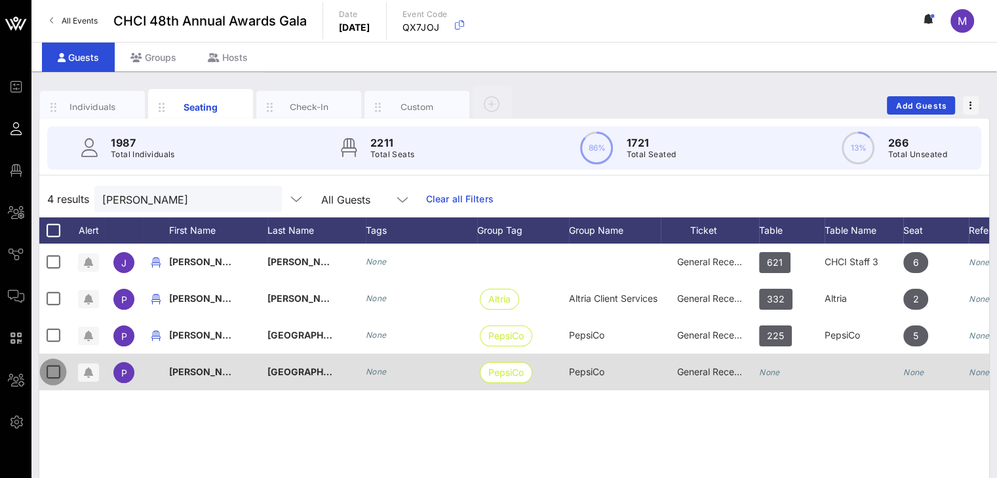
click at [55, 368] on div at bounding box center [53, 372] width 22 height 22
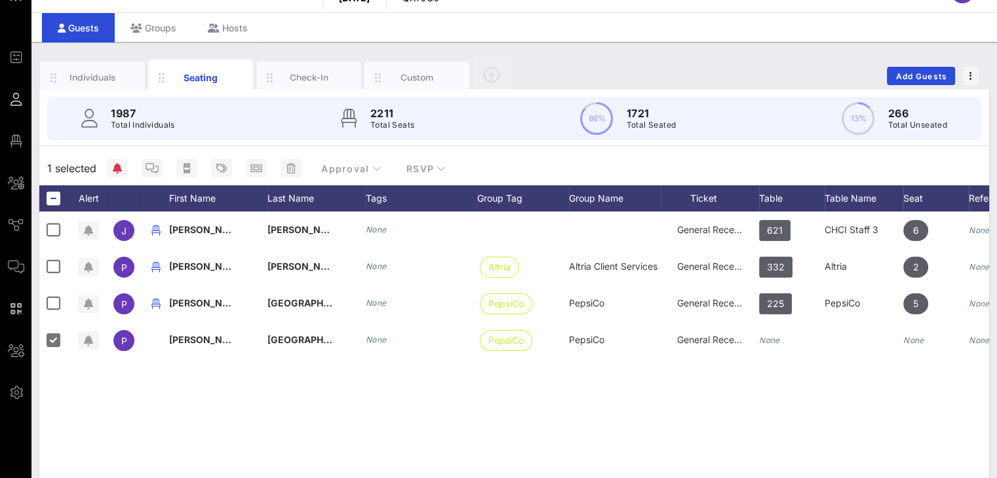
scroll to position [18, 0]
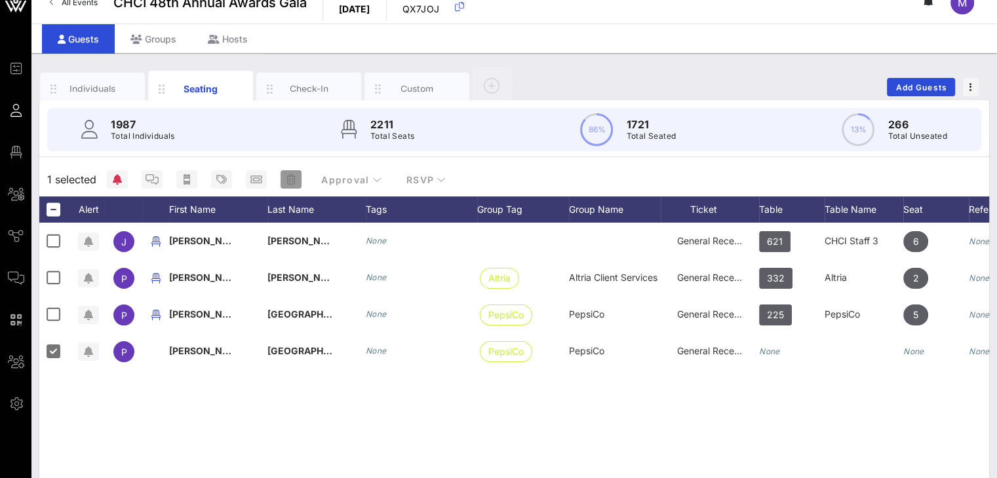
click at [294, 182] on icon "button" at bounding box center [290, 179] width 9 height 10
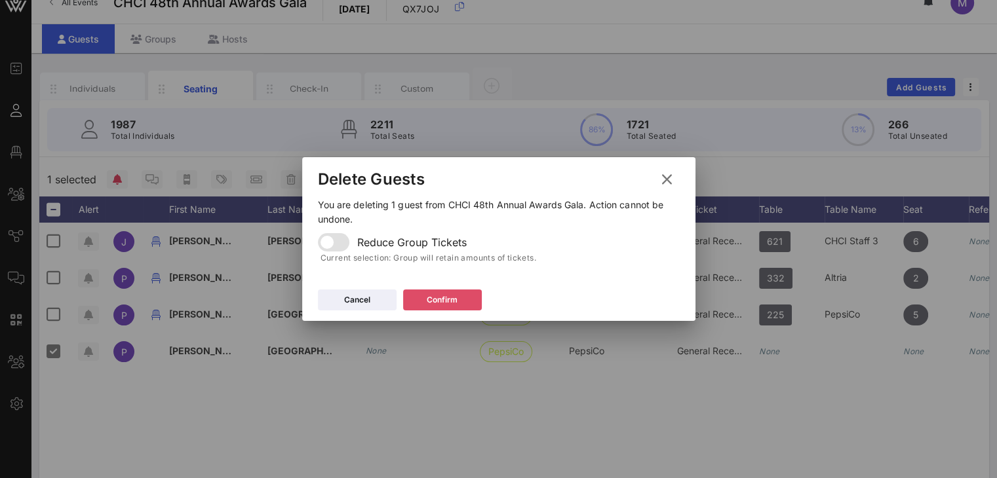
click at [449, 298] on div "Confirm" at bounding box center [442, 300] width 31 height 13
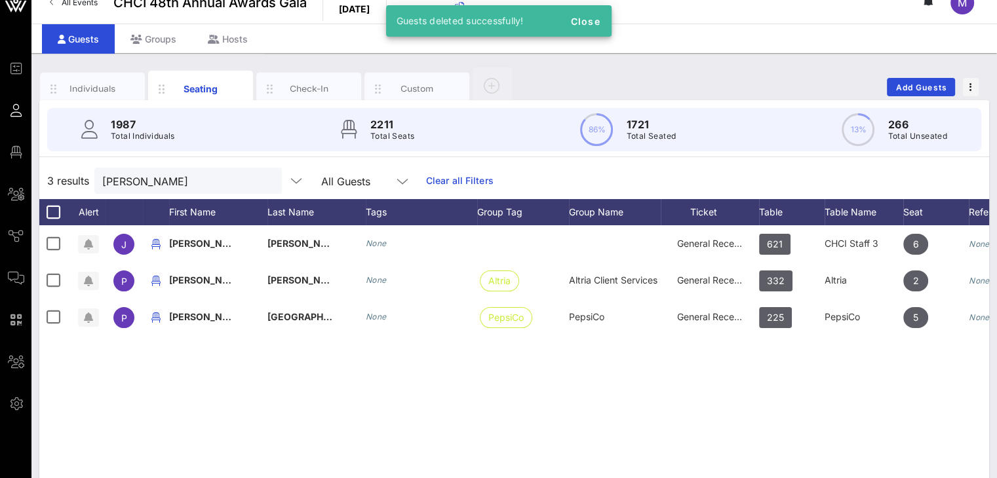
click at [448, 349] on div "j [PERSON_NAME] None General Reception 621 CHCI Staff 3 6 None P [PERSON_NAME] …" at bounding box center [514, 421] width 950 height 393
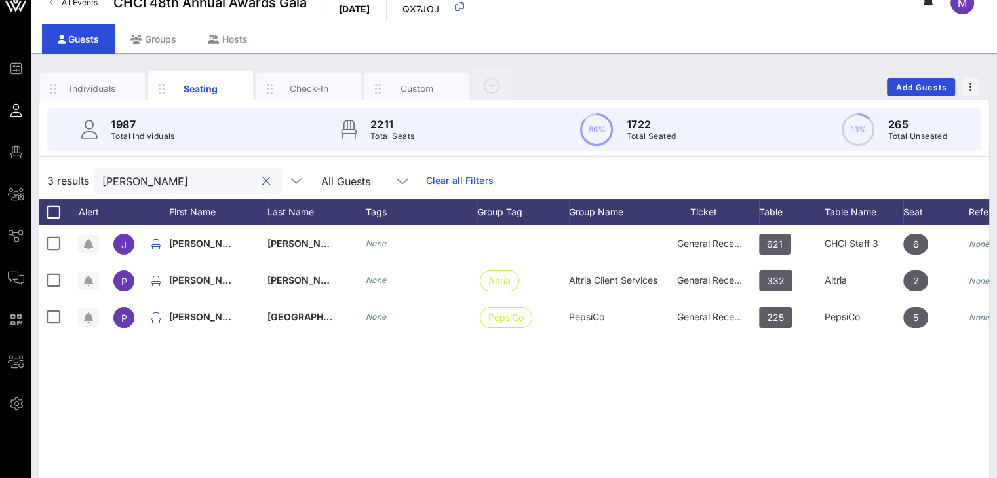
click at [230, 176] on input "[PERSON_NAME]" at bounding box center [178, 180] width 153 height 17
drag, startPoint x: 162, startPoint y: 179, endPoint x: 31, endPoint y: 189, distance: 130.8
click at [31, 189] on div "Individuals Seating Check-In Custom Add Guests 1987 Total Individuals 2211 Tota…" at bounding box center [513, 342] width 965 height 579
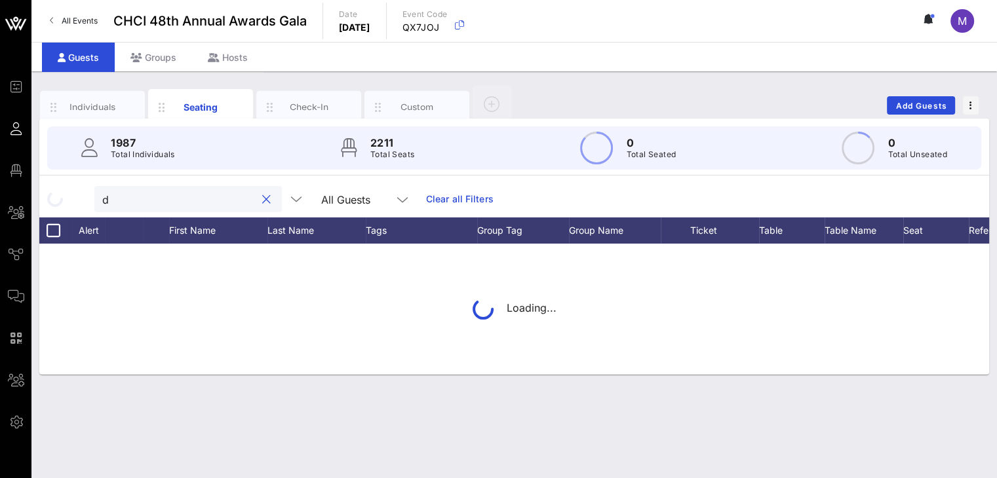
scroll to position [0, 0]
type input "d"
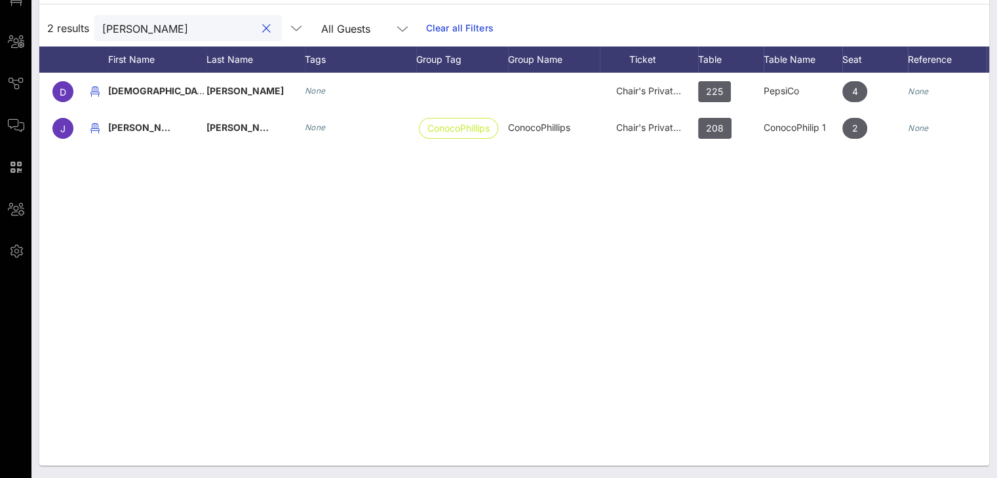
scroll to position [0, 91]
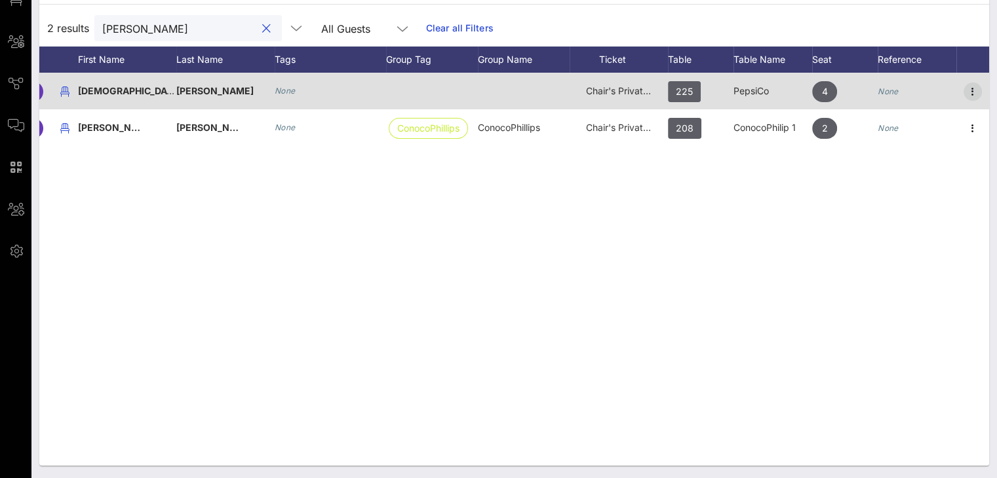
type input "harring"
click at [967, 88] on icon "button" at bounding box center [973, 92] width 16 height 16
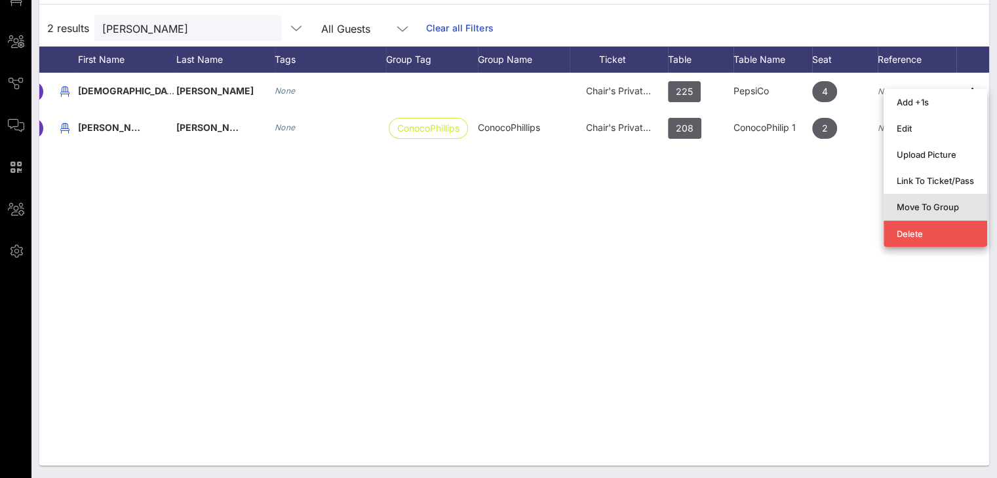
click at [952, 204] on div "Move To Group" at bounding box center [935, 207] width 77 height 10
type input "Deriece Harrington"
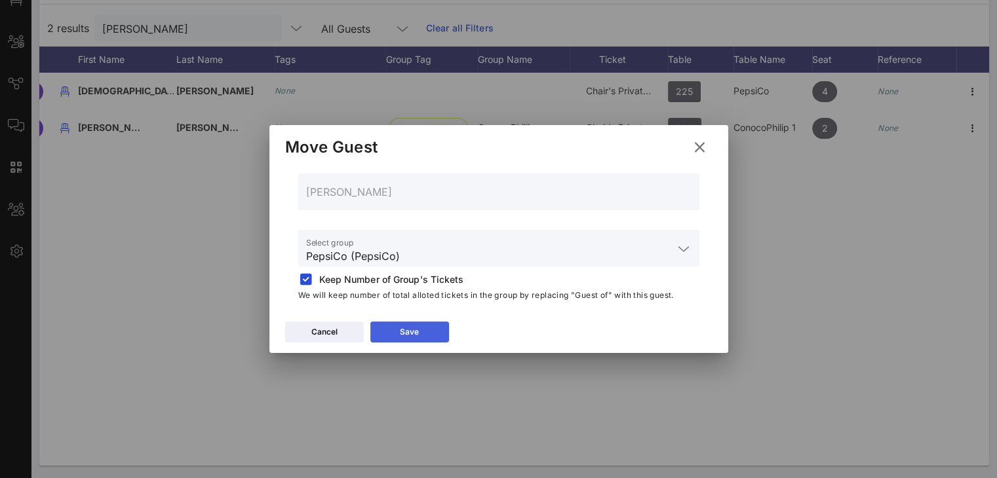
click at [422, 334] on button "Save" at bounding box center [409, 332] width 79 height 21
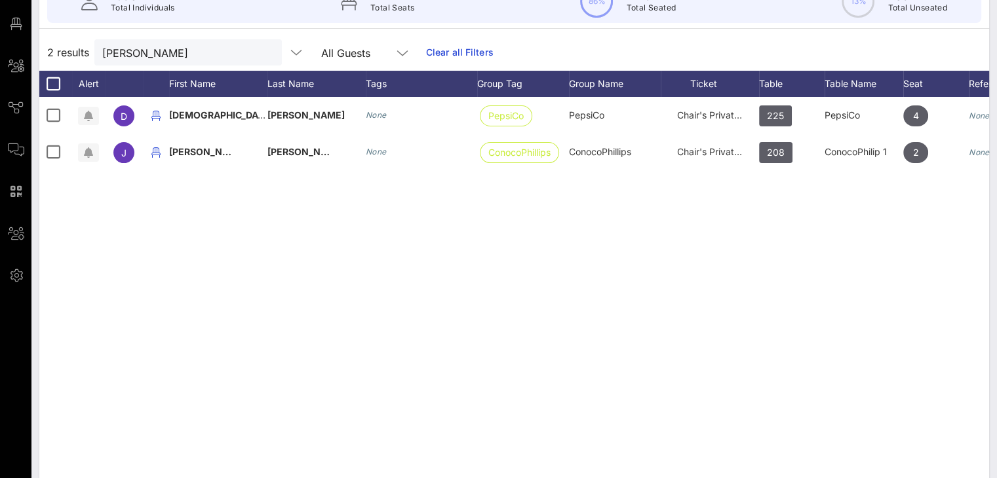
scroll to position [0, 0]
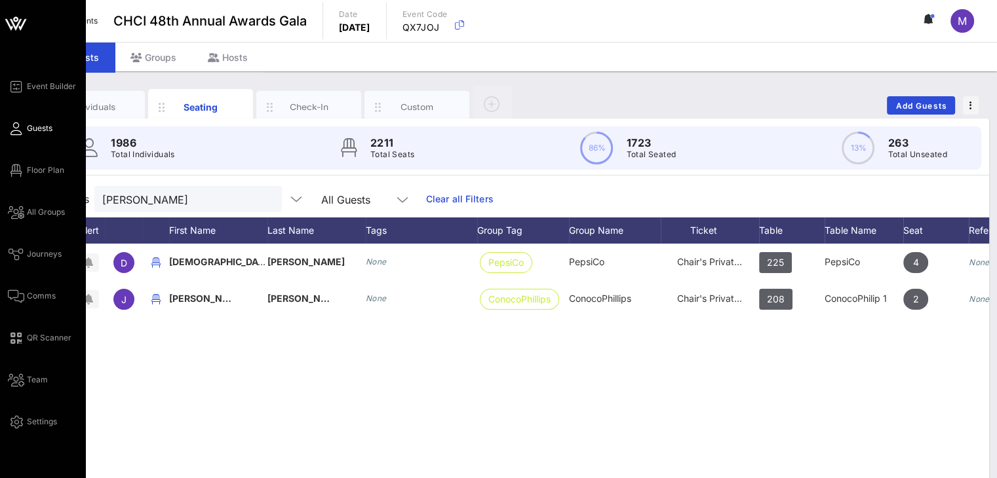
click at [28, 129] on span "Guests" at bounding box center [40, 129] width 26 height 12
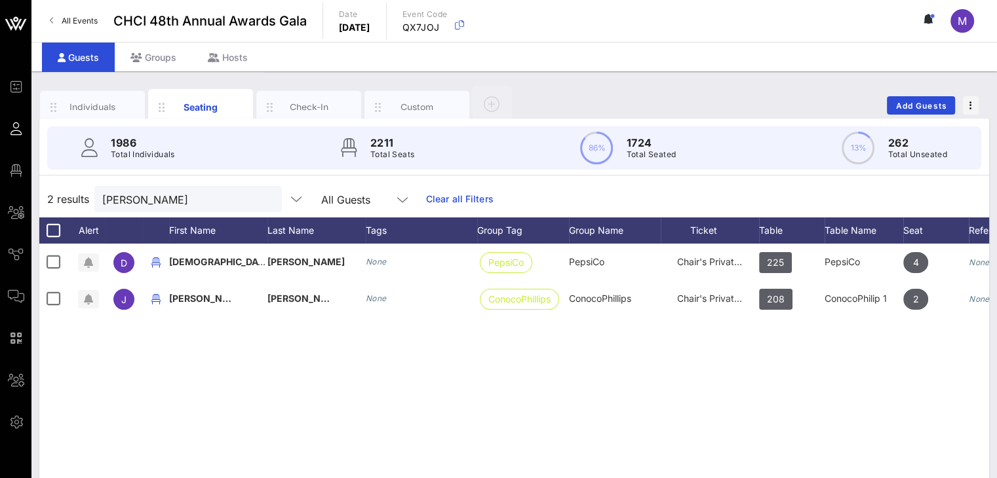
click at [703, 99] on div "Individuals Seating Check-In Custom Add Guests" at bounding box center [514, 106] width 950 height 42
drag, startPoint x: 165, startPoint y: 201, endPoint x: 66, endPoint y: 191, distance: 100.1
click at [66, 191] on div "2 results harring All Guests Clear all Filters" at bounding box center [514, 199] width 950 height 37
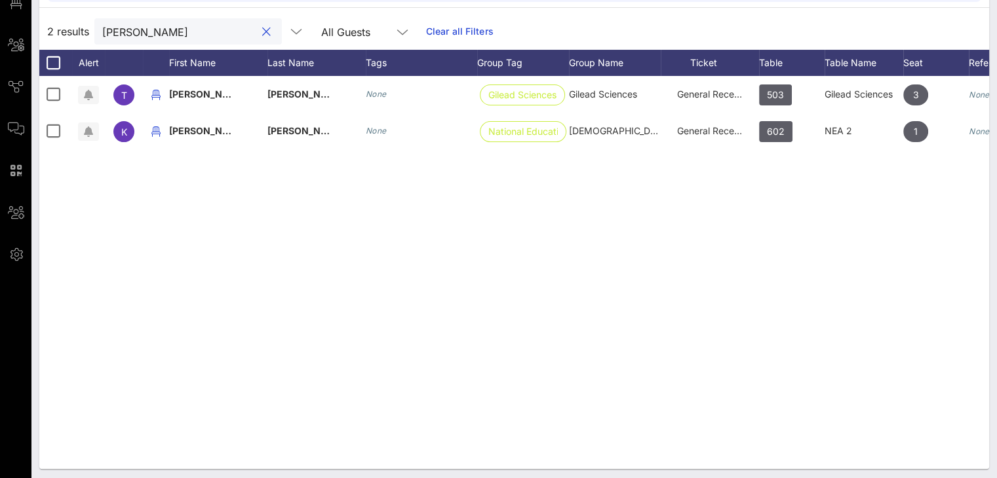
scroll to position [171, 0]
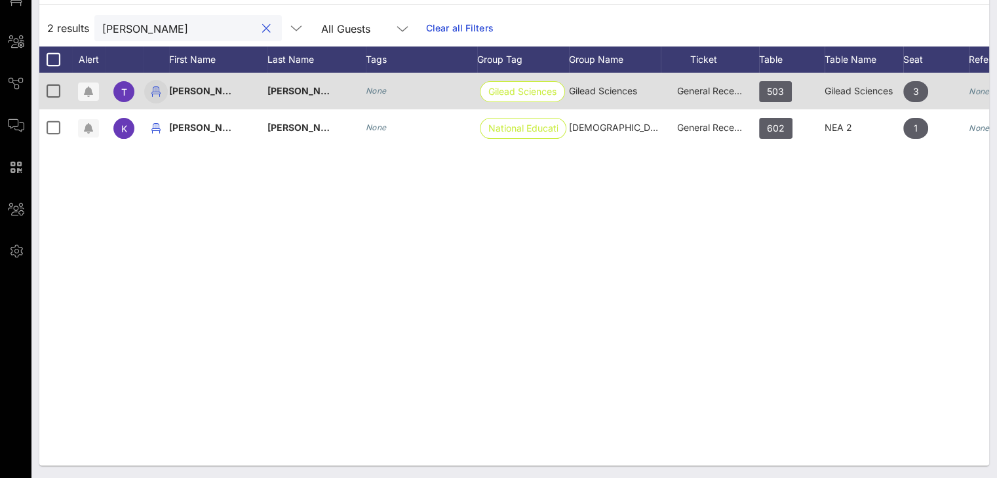
type input "trina"
click at [156, 91] on icon "button" at bounding box center [156, 92] width 16 height 16
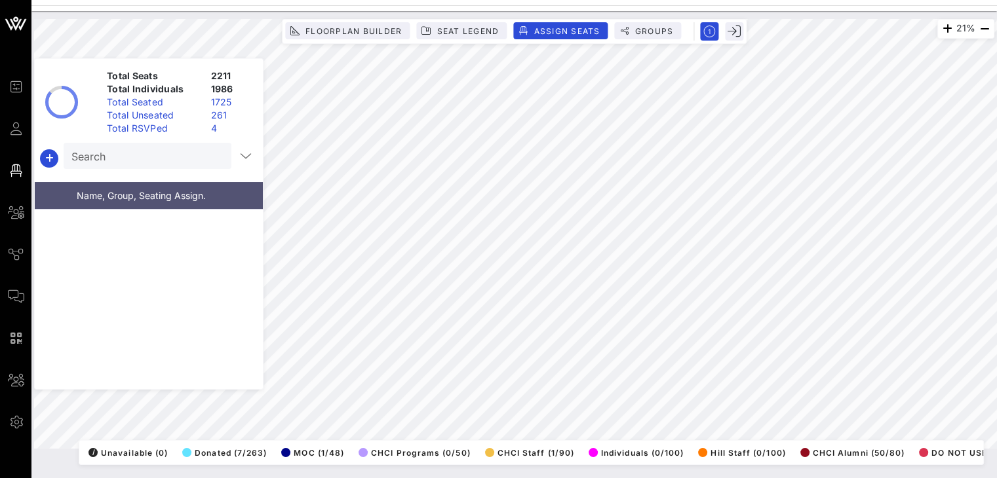
scroll to position [60238, 0]
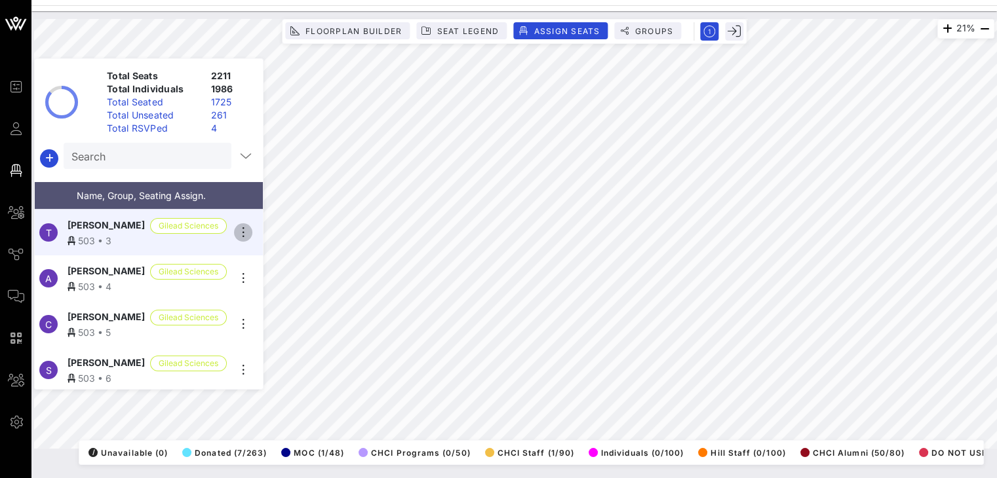
click at [246, 229] on icon "button" at bounding box center [243, 233] width 16 height 16
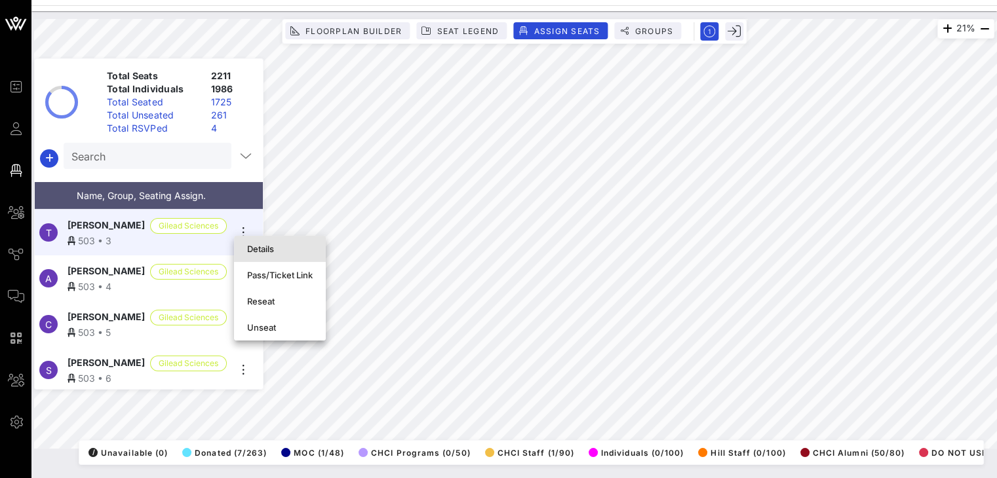
click at [273, 248] on div "Details" at bounding box center [280, 249] width 66 height 10
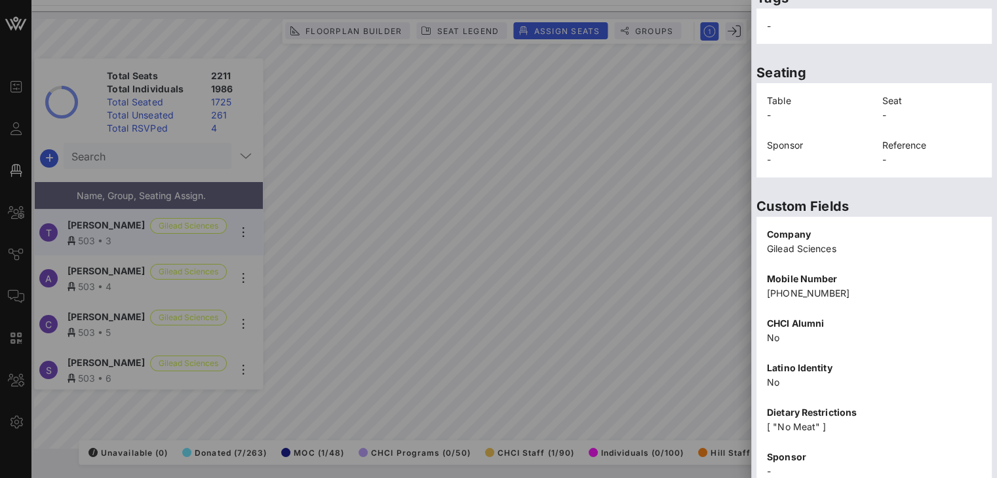
scroll to position [303, 0]
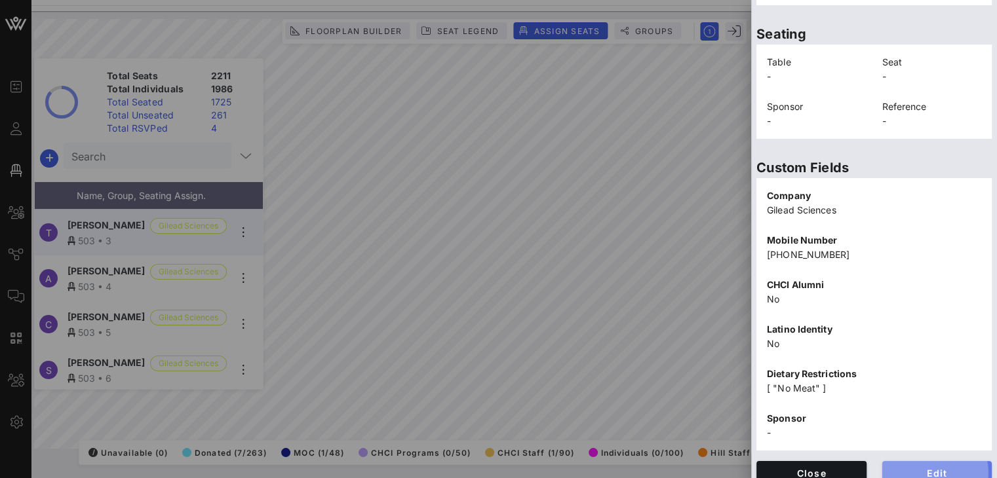
click at [935, 468] on span "Edit" at bounding box center [937, 473] width 89 height 11
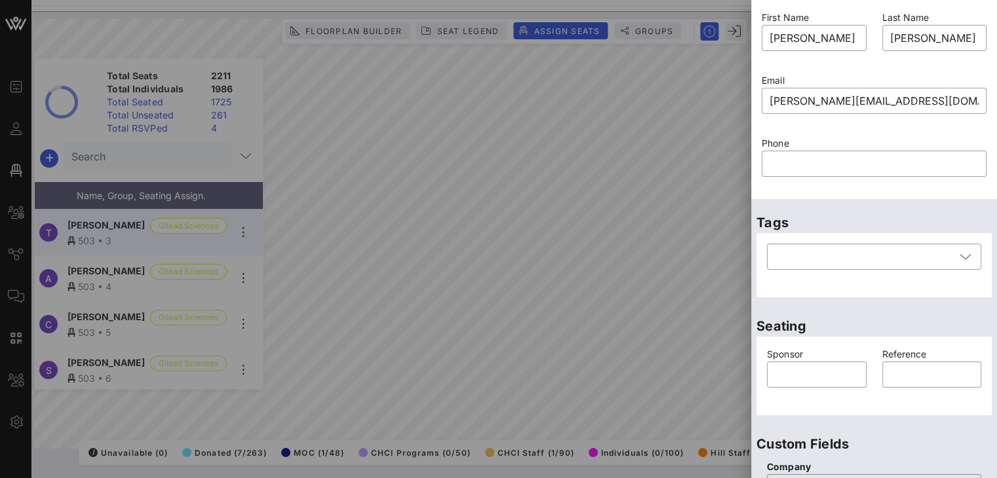
scroll to position [0, 0]
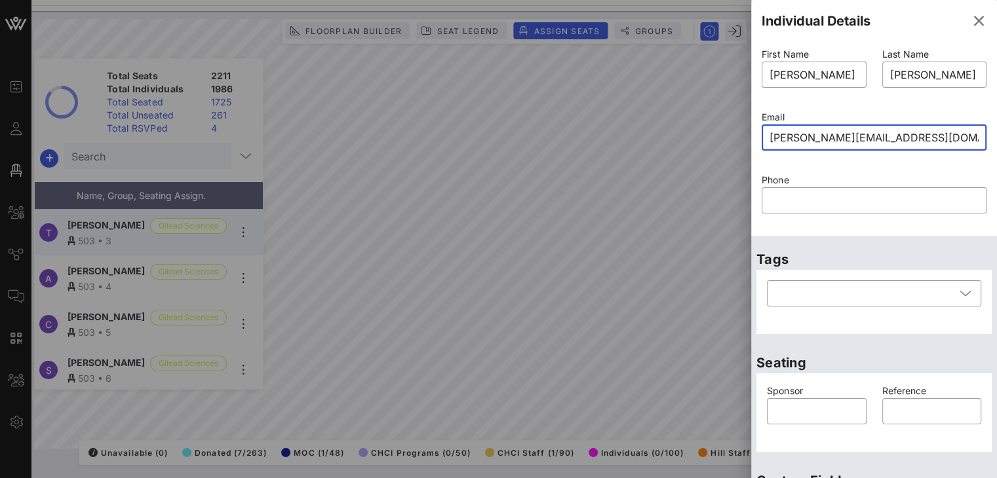
drag, startPoint x: 903, startPoint y: 140, endPoint x: 796, endPoint y: 134, distance: 107.7
click at [763, 138] on div "​ trina.scott3@gilead.com" at bounding box center [874, 138] width 225 height 26
click at [824, 134] on input "trina.scott3@gilead.com" at bounding box center [873, 137] width 209 height 21
drag, startPoint x: 826, startPoint y: 134, endPoint x: 755, endPoint y: 138, distance: 70.9
click at [755, 138] on div "Email ​ trina.scott3@gilead.com" at bounding box center [874, 138] width 241 height 63
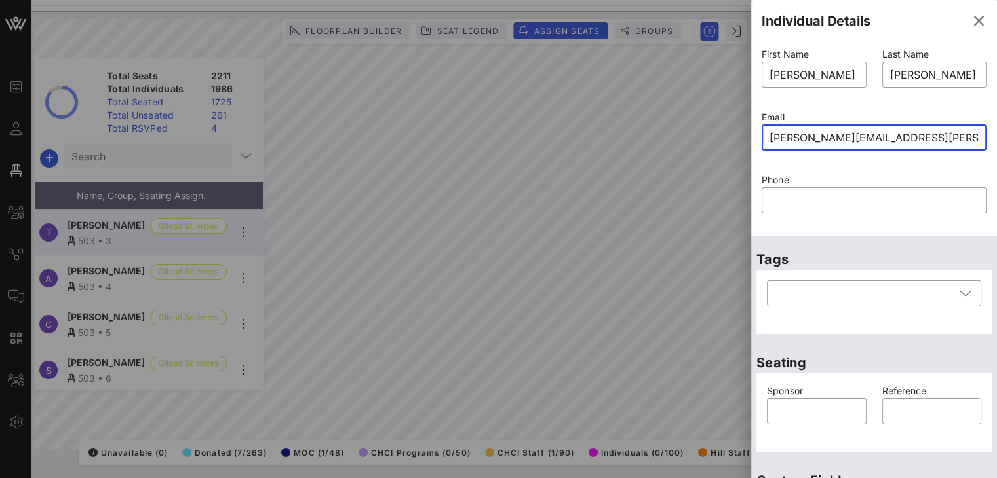
click at [886, 137] on input "aviles.alejandro@gilead.com" at bounding box center [873, 137] width 209 height 21
type input "aviles.alejandro@gmail.com"
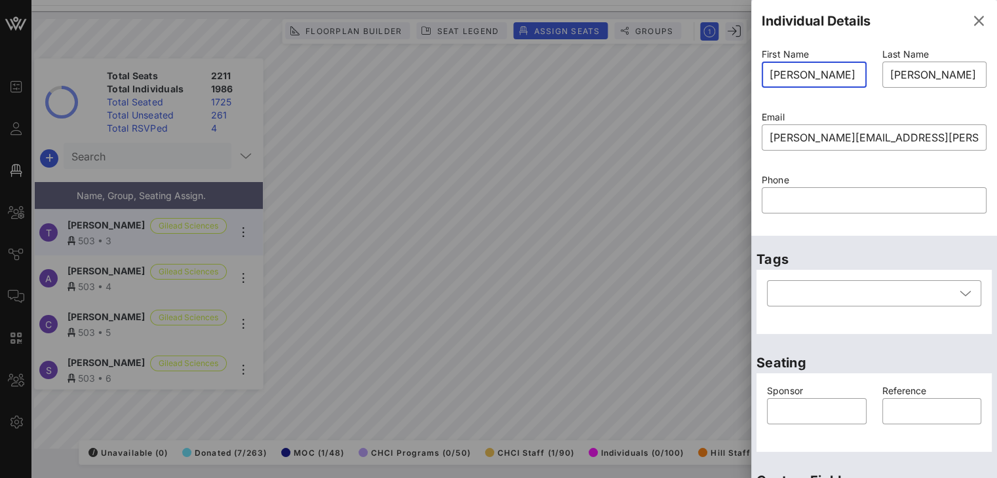
drag, startPoint x: 823, startPoint y: 71, endPoint x: 754, endPoint y: 77, distance: 69.7
click at [754, 77] on div "First Name ​ Trina" at bounding box center [814, 76] width 121 height 63
type input "Alejandro"
drag, startPoint x: 924, startPoint y: 73, endPoint x: 859, endPoint y: 74, distance: 64.9
click at [865, 75] on div "First Name ​ Alejandro Last Name ​ Scott Email ​ aviles.alejandro@gmail.com Pho…" at bounding box center [874, 139] width 241 height 189
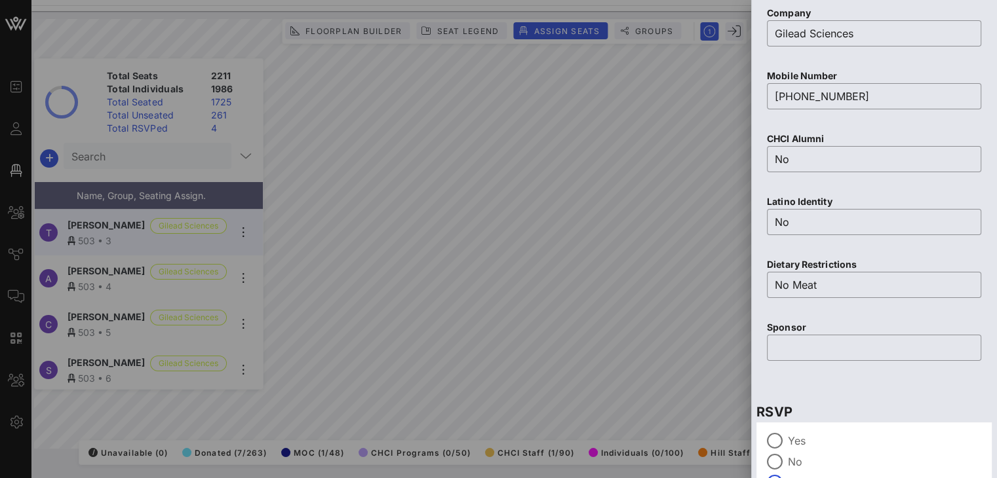
scroll to position [570, 0]
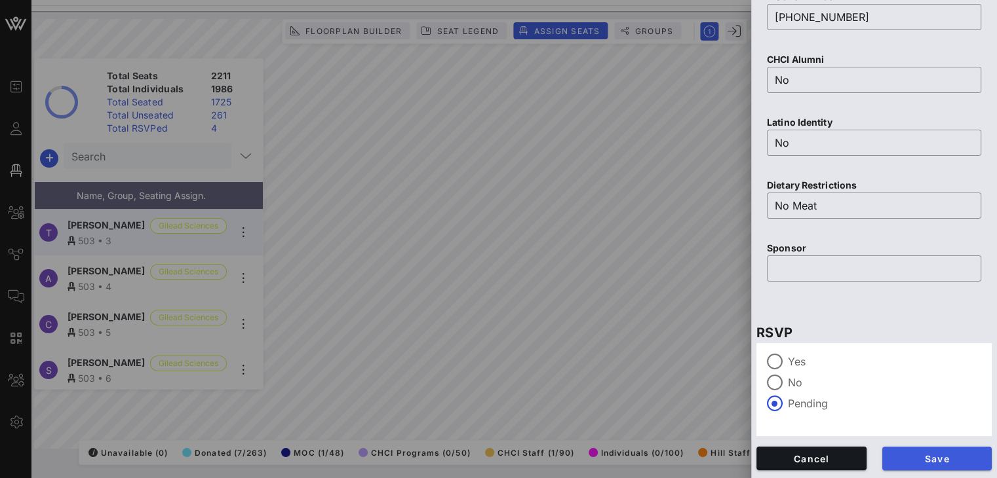
type input "Aviles"
click at [955, 456] on span "Save" at bounding box center [937, 459] width 89 height 11
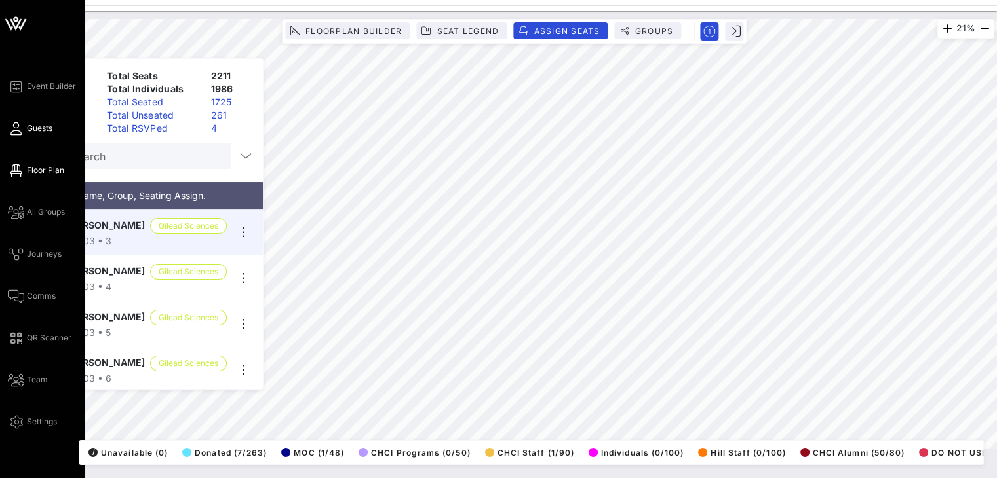
click at [48, 130] on span "Guests" at bounding box center [40, 129] width 26 height 12
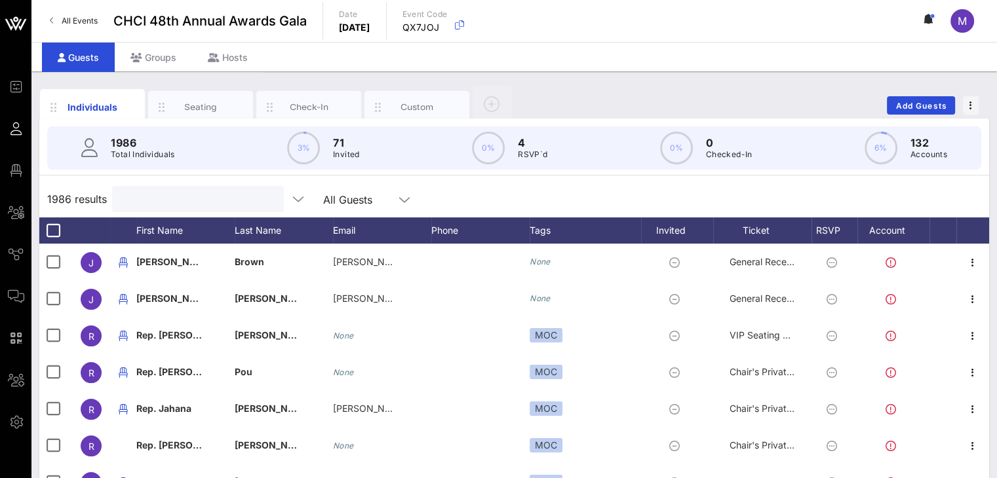
click at [172, 196] on input "text" at bounding box center [196, 199] width 153 height 17
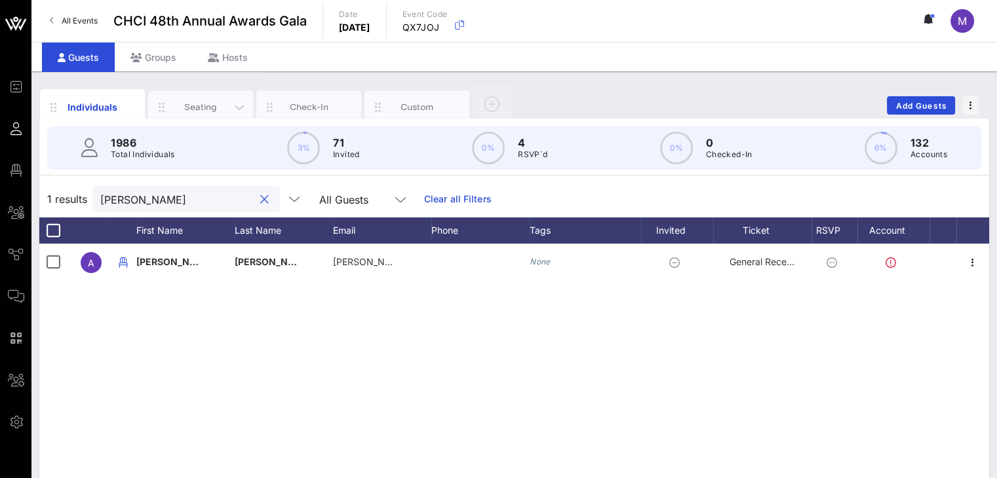
type input "aviles"
drag, startPoint x: 220, startPoint y: 106, endPoint x: 216, endPoint y: 113, distance: 7.6
click at [220, 107] on div "Seating" at bounding box center [201, 107] width 58 height 12
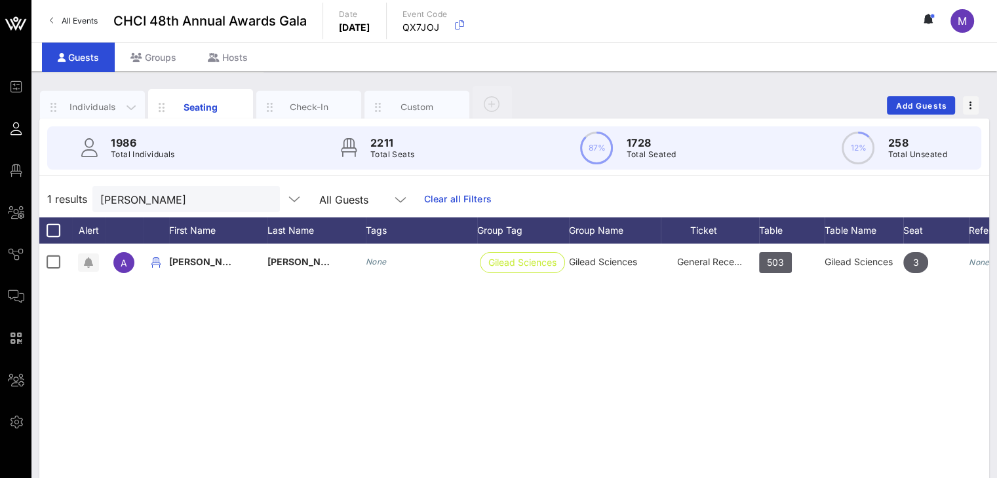
click at [90, 101] on div "Individuals" at bounding box center [93, 107] width 58 height 12
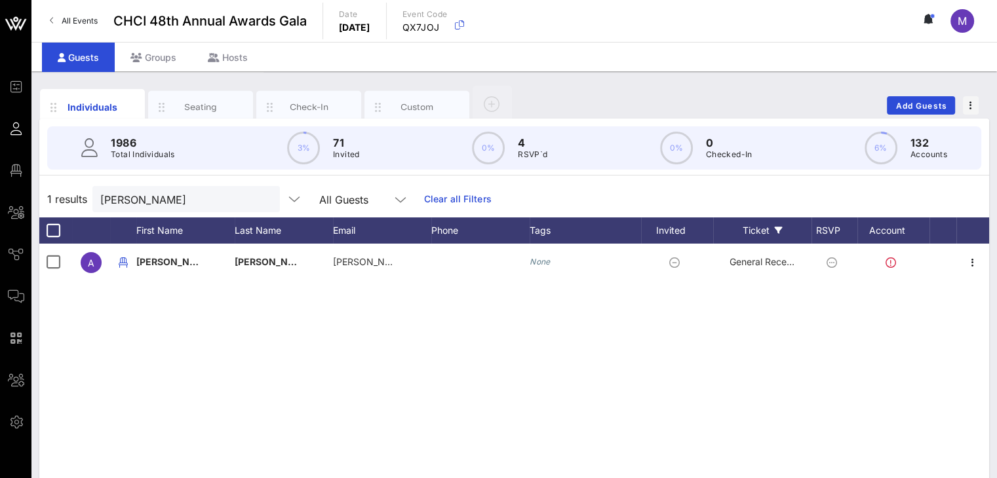
click at [746, 231] on div "Ticket" at bounding box center [762, 231] width 98 height 26
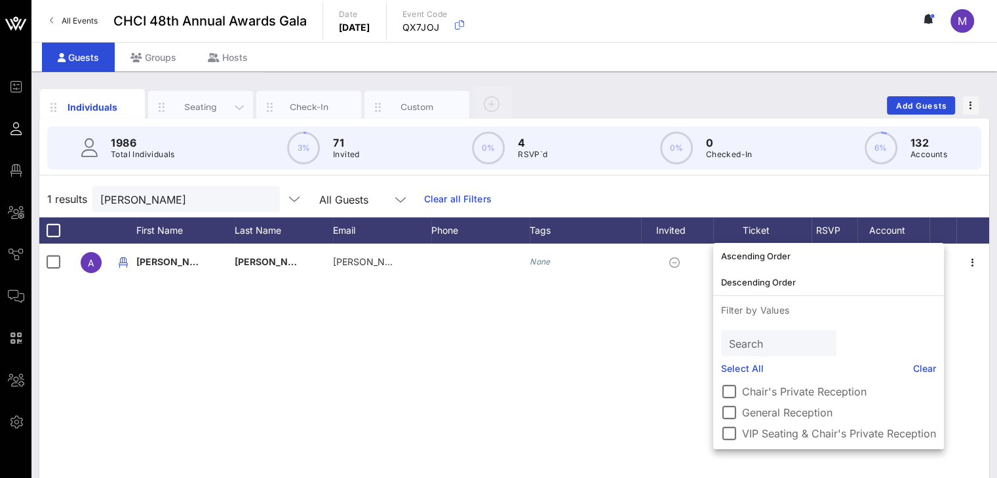
click at [227, 101] on div "Seating" at bounding box center [201, 107] width 58 height 12
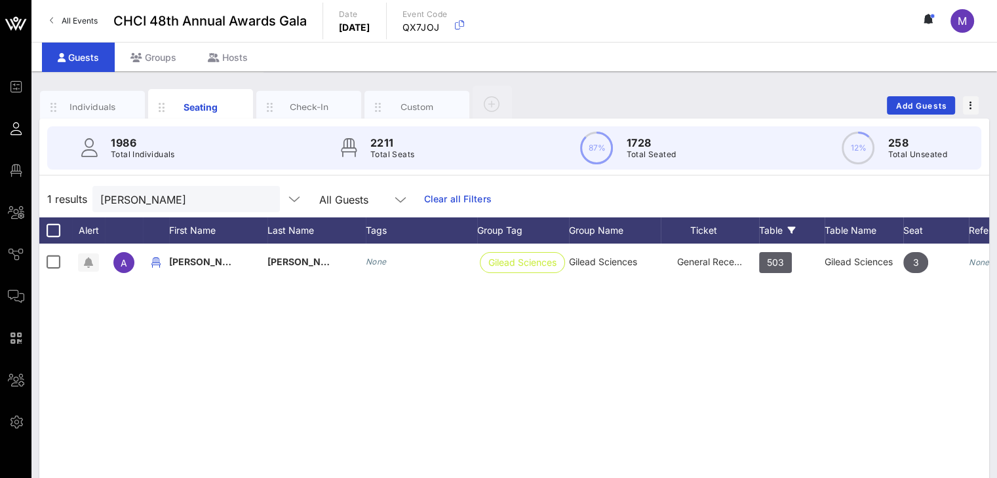
click at [778, 227] on div "Table" at bounding box center [792, 231] width 66 height 26
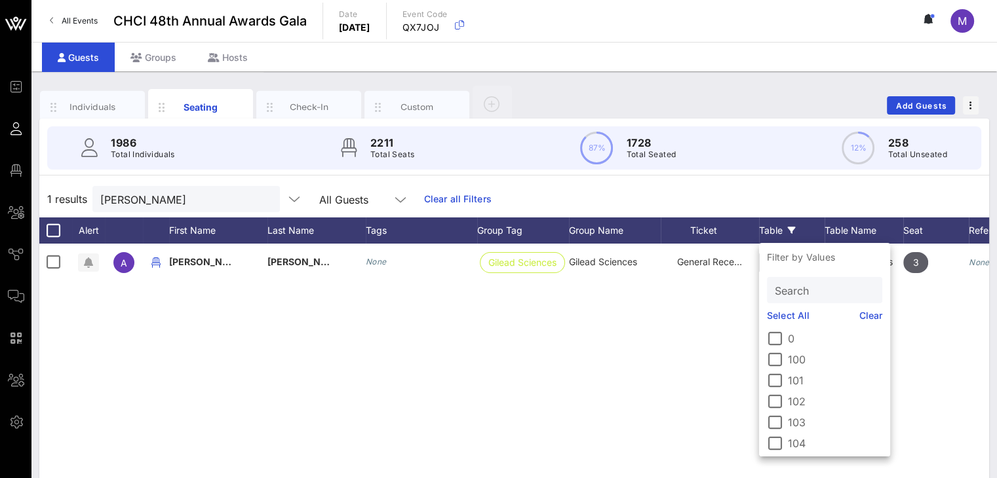
click at [776, 227] on div "Table" at bounding box center [792, 231] width 66 height 26
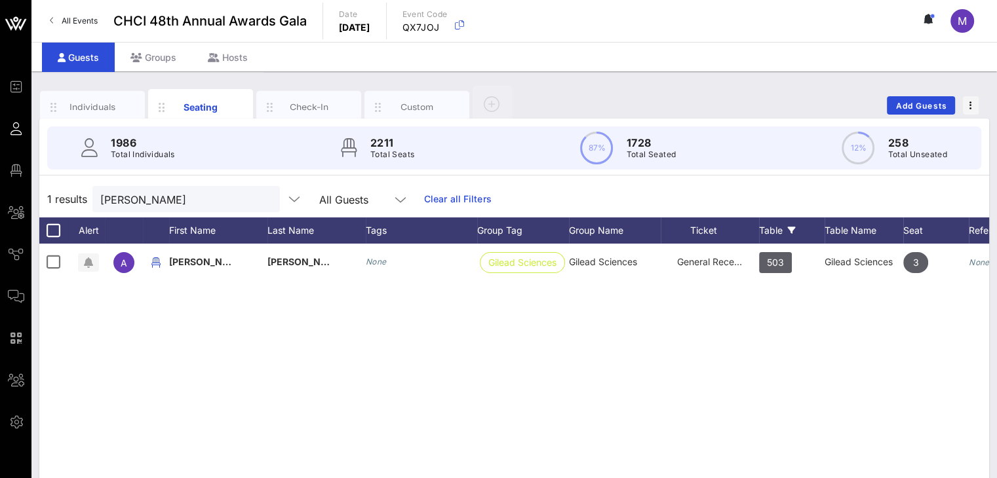
click at [776, 227] on div "Table" at bounding box center [792, 231] width 66 height 26
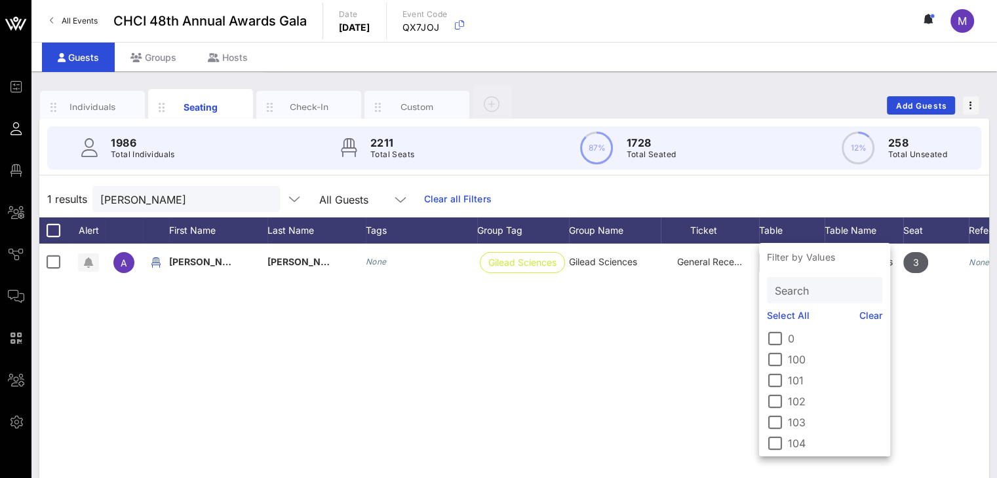
click at [783, 292] on input "Search" at bounding box center [823, 290] width 97 height 17
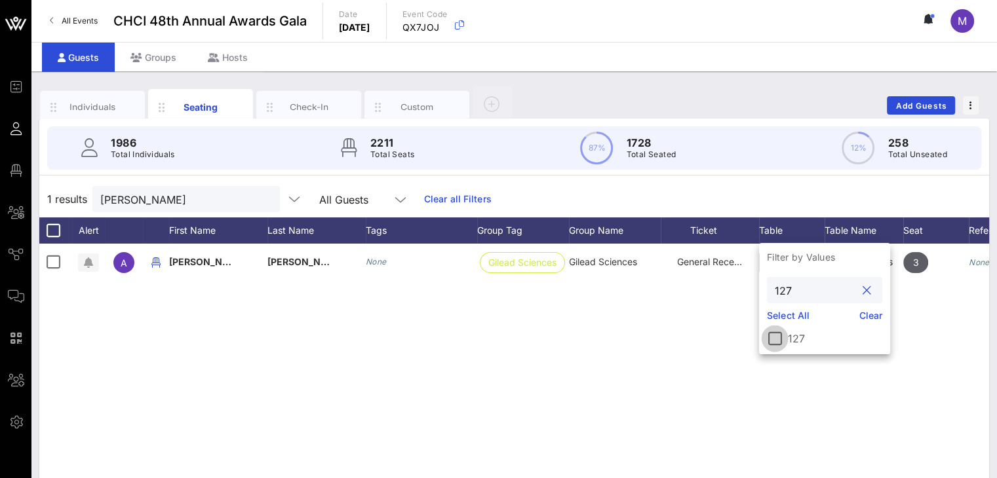
type input "127"
click at [773, 336] on div at bounding box center [775, 339] width 22 height 22
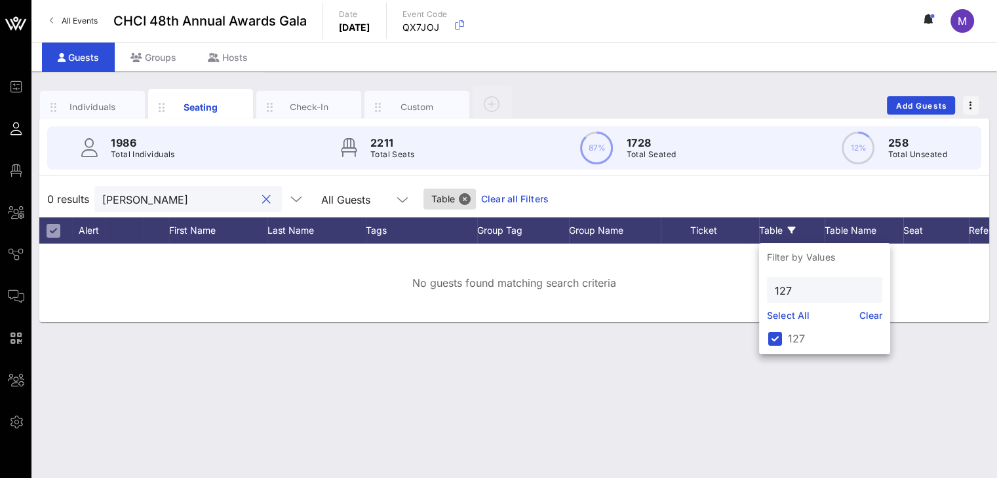
drag, startPoint x: 178, startPoint y: 200, endPoint x: 92, endPoint y: 195, distance: 86.7
click at [92, 195] on div "0 results aviles All Guests Table Clear all Filters" at bounding box center [514, 199] width 950 height 37
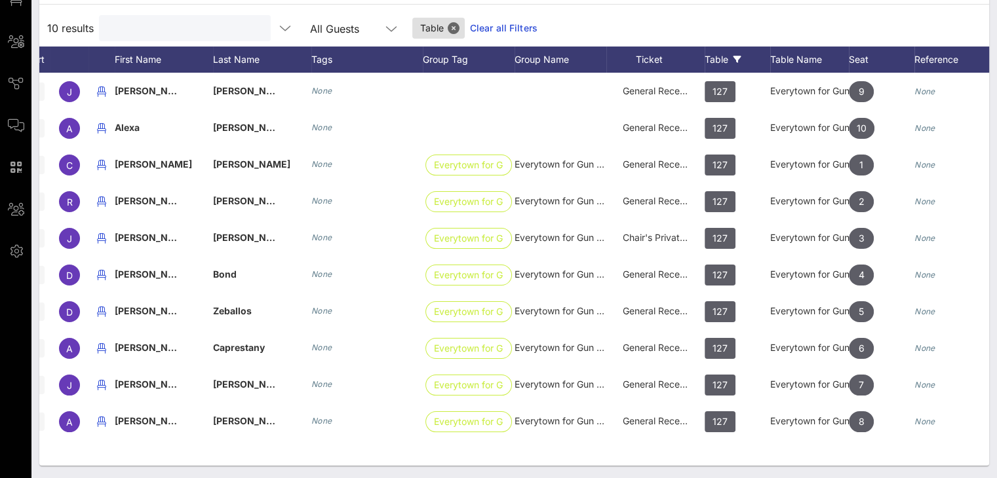
scroll to position [0, 91]
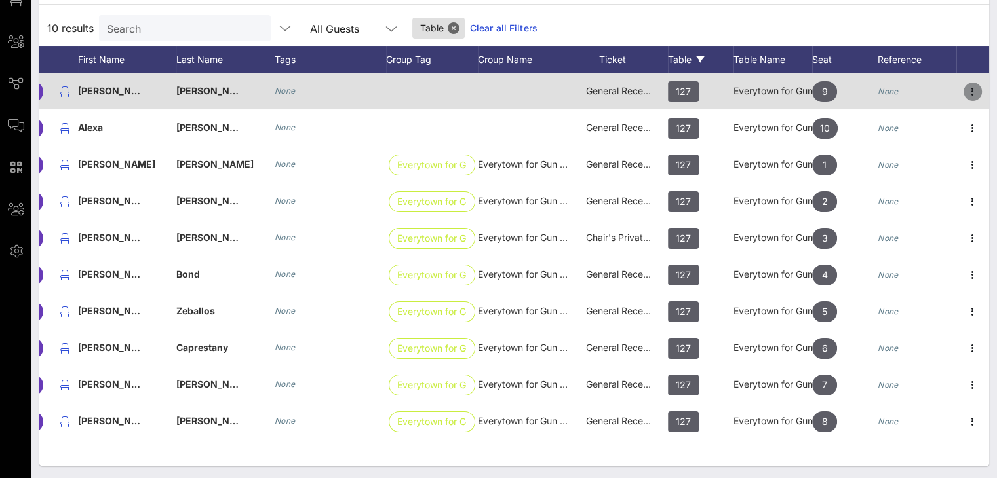
click at [973, 90] on icon "button" at bounding box center [973, 92] width 16 height 16
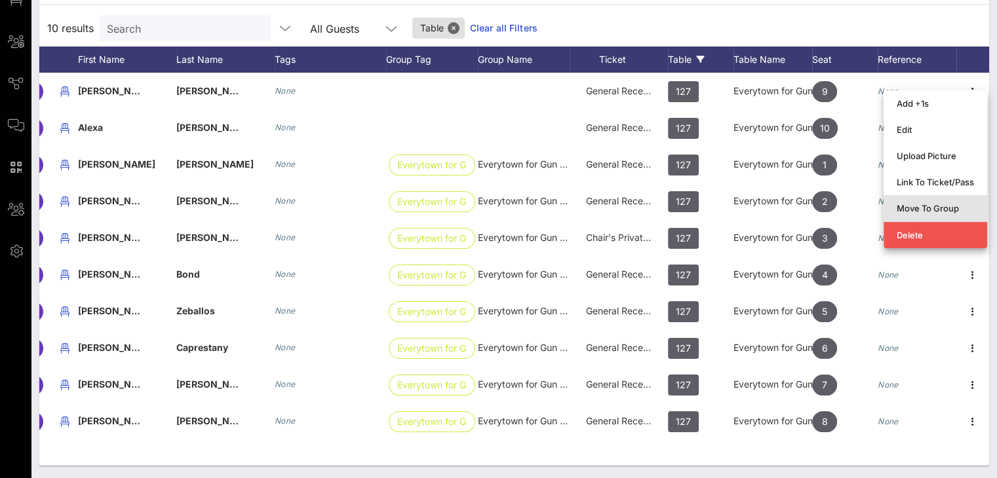
click at [943, 205] on div "Move To Group" at bounding box center [935, 208] width 77 height 10
type input "Jacqueline Martinez"
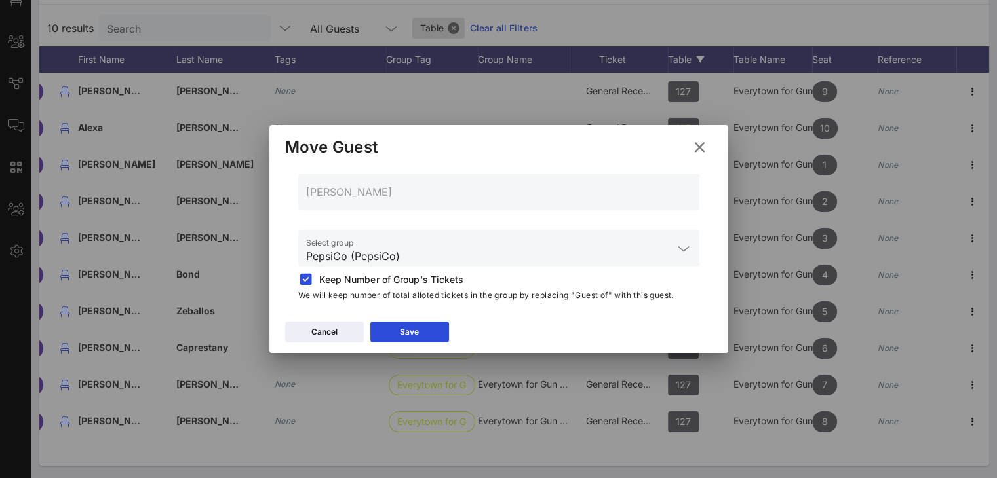
click at [413, 246] on input "PepsiCo (PepsiCo)" at bounding box center [489, 256] width 367 height 21
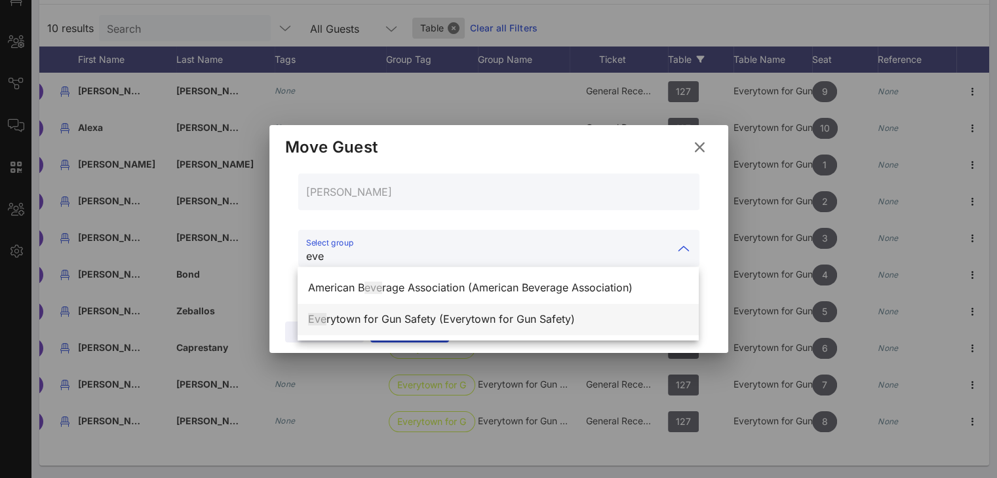
click at [420, 321] on div "Eve rytown for Gun Safety (Everytown for Gun Safety)" at bounding box center [498, 319] width 380 height 12
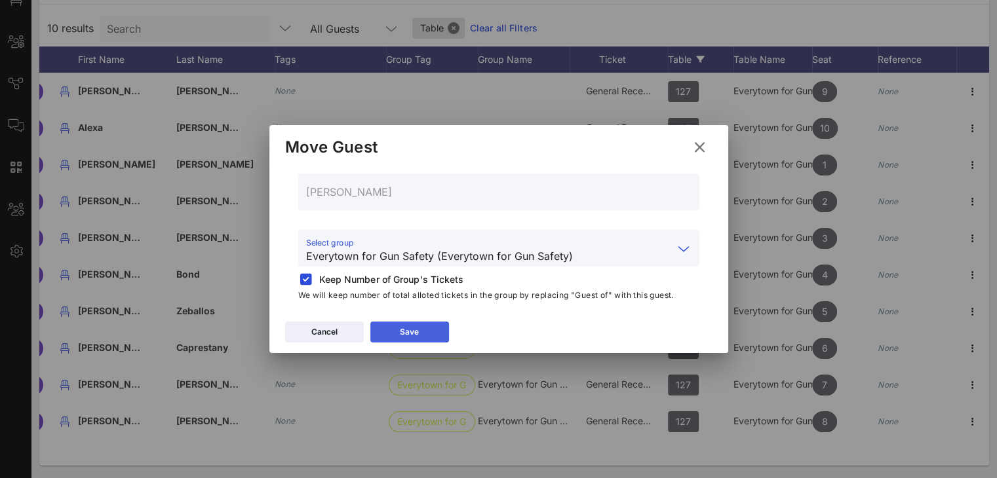
type input "Everytown for Gun Safety (Everytown for Gun Safety)"
click at [419, 332] on button "Save" at bounding box center [409, 332] width 79 height 21
click at [705, 145] on icon at bounding box center [699, 147] width 20 height 19
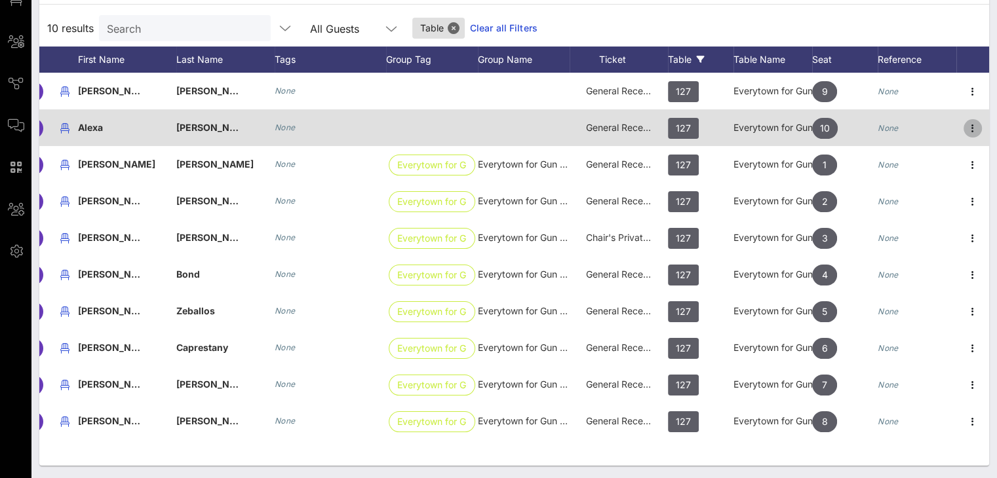
click at [977, 125] on icon "button" at bounding box center [973, 129] width 16 height 16
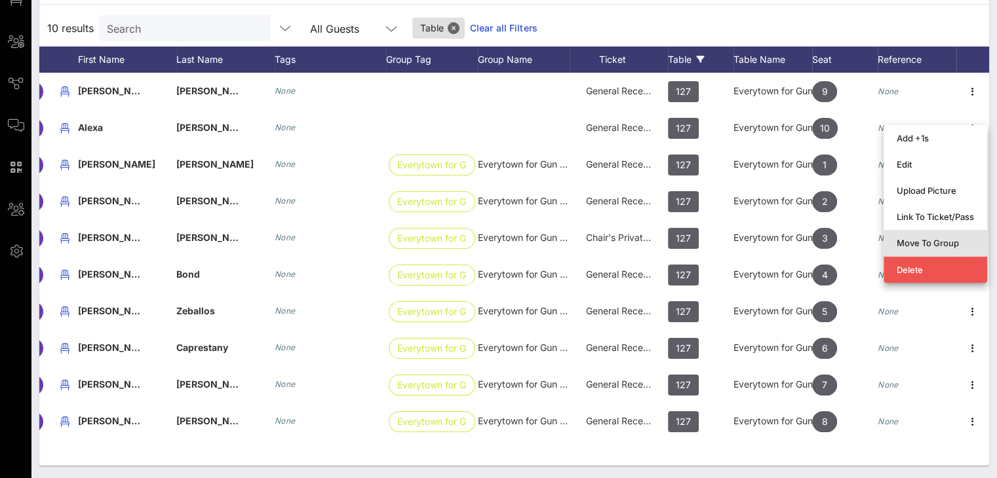
click at [941, 242] on div "Move To Group" at bounding box center [935, 243] width 77 height 10
type input "Alexa Argueta"
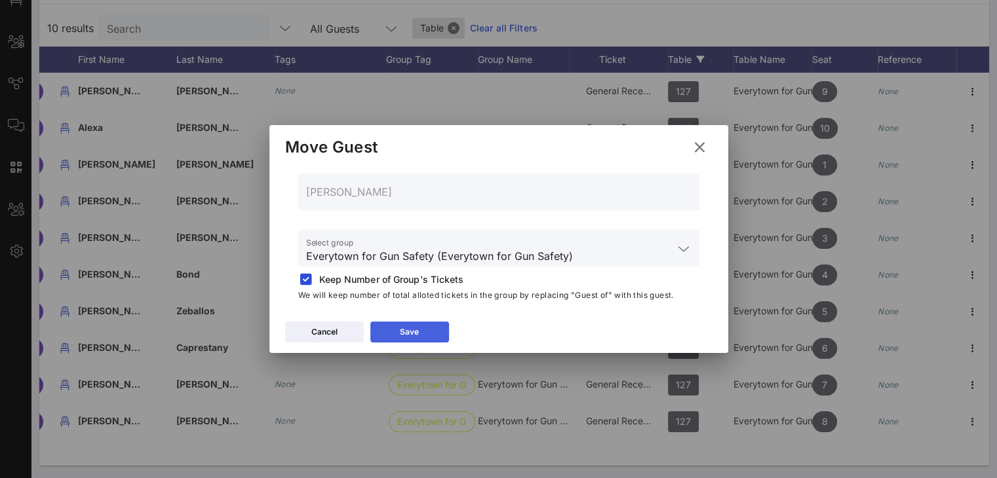
click at [425, 328] on button "Save" at bounding box center [409, 332] width 79 height 21
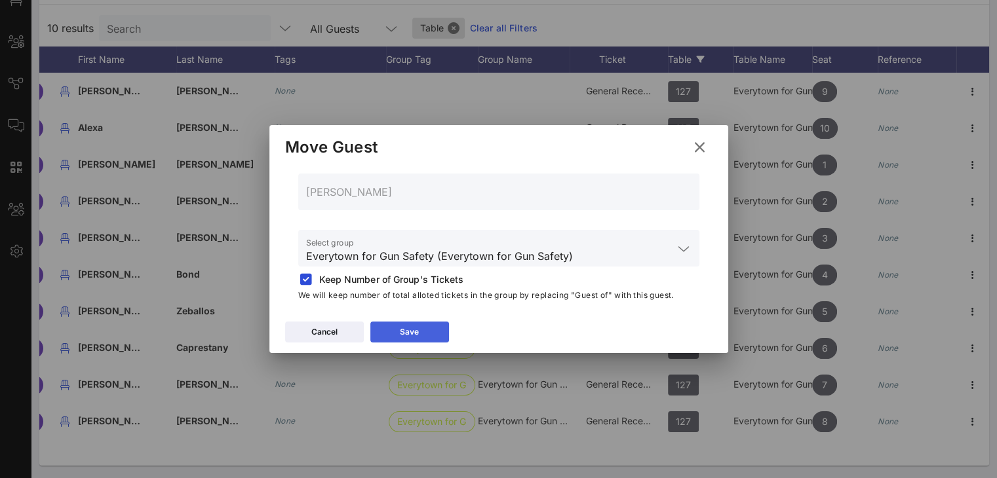
click at [425, 328] on button "Save" at bounding box center [409, 332] width 79 height 21
click at [309, 277] on div at bounding box center [306, 280] width 18 height 18
click at [409, 331] on icon at bounding box center [409, 333] width 10 height 10
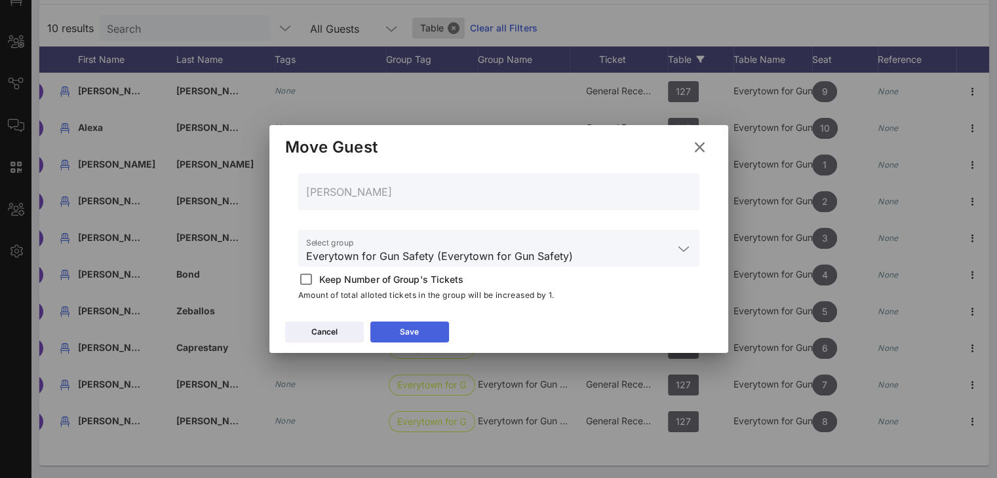
click at [409, 331] on icon at bounding box center [409, 331] width 12 height 11
click at [701, 146] on icon at bounding box center [699, 147] width 20 height 19
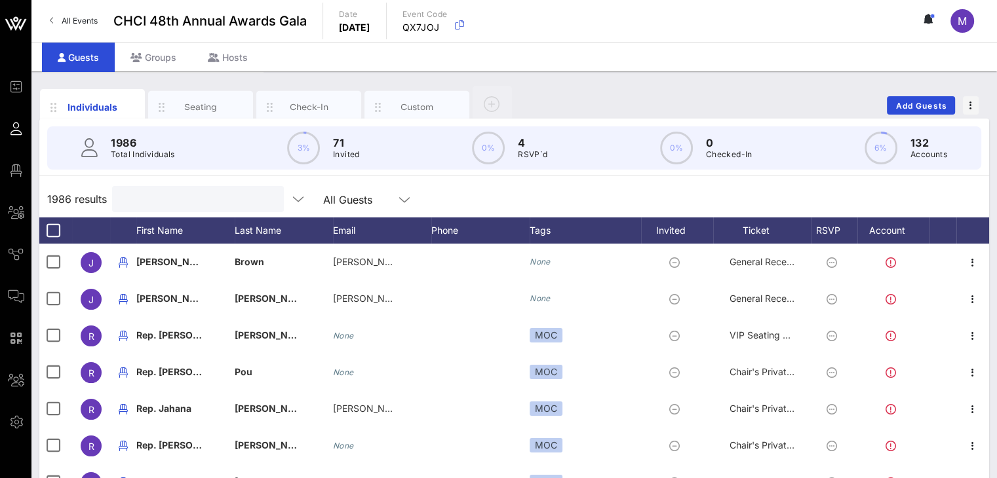
click at [167, 203] on input "text" at bounding box center [196, 199] width 153 height 17
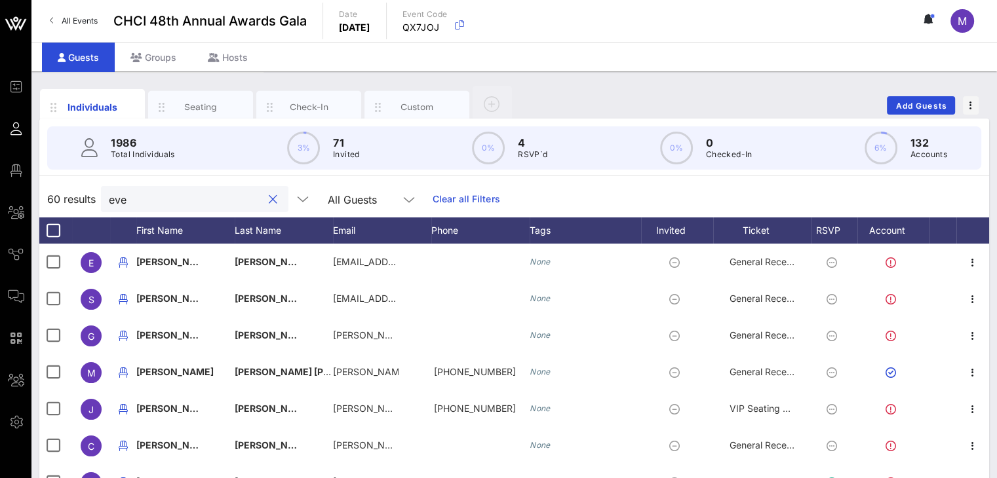
type input "eve"
click at [220, 106] on div "Seating" at bounding box center [201, 107] width 58 height 12
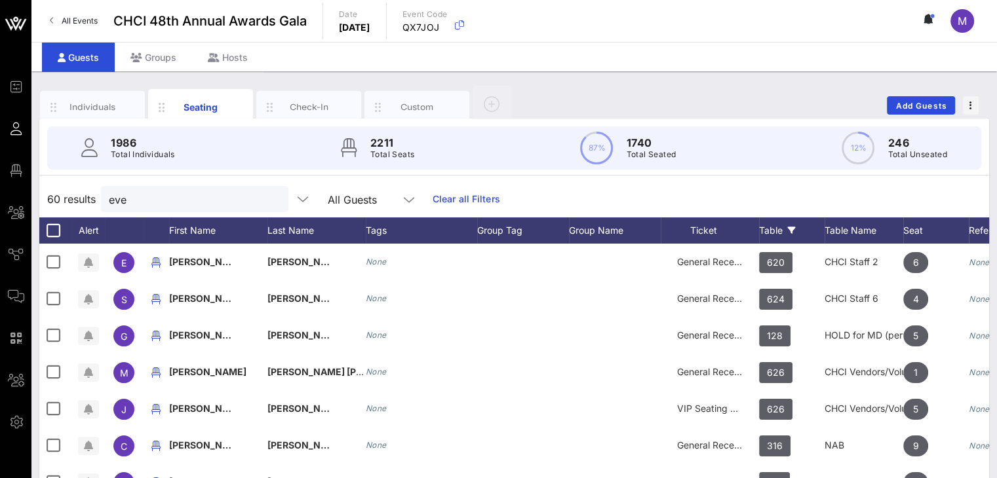
click at [771, 229] on div "Table" at bounding box center [792, 231] width 66 height 26
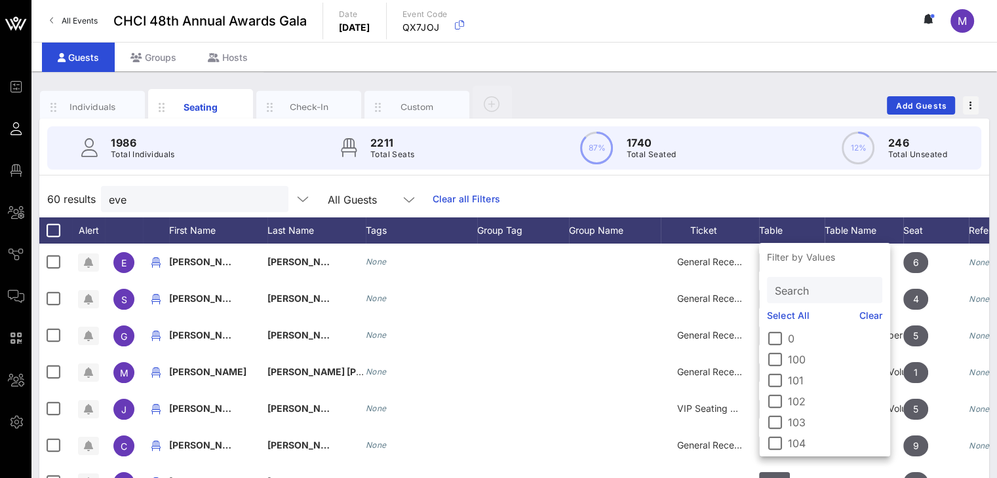
click at [786, 291] on input "Search" at bounding box center [823, 290] width 97 height 17
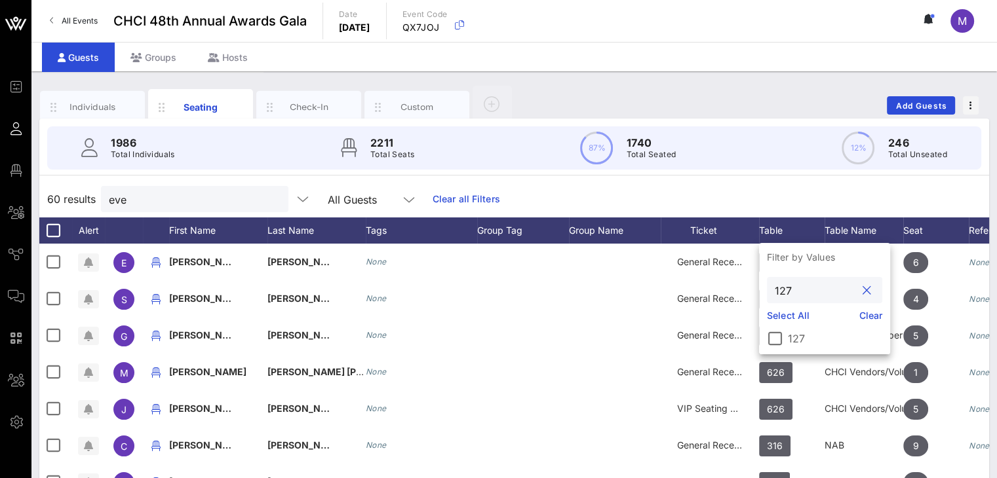
type input "127"
click at [776, 335] on div at bounding box center [775, 339] width 22 height 22
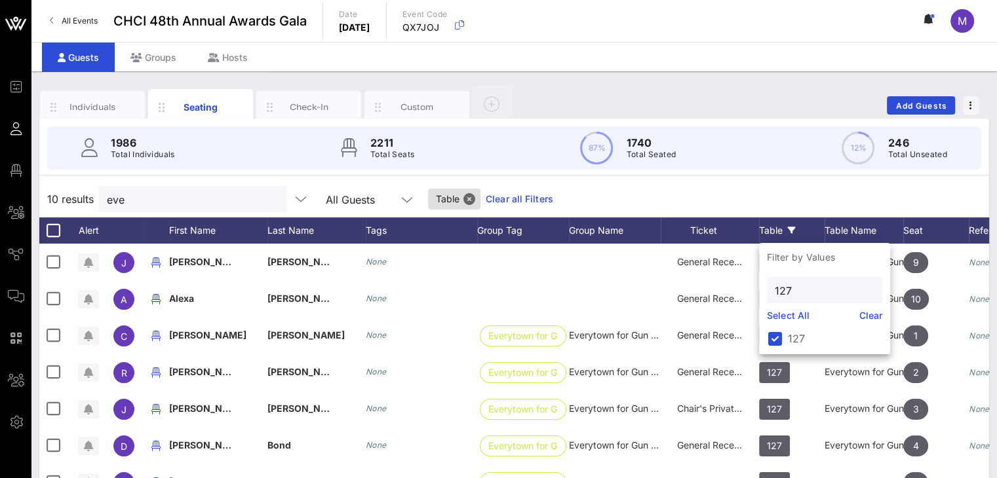
click at [779, 197] on div "10 results eve All Guests Table Clear all Filters" at bounding box center [514, 199] width 950 height 37
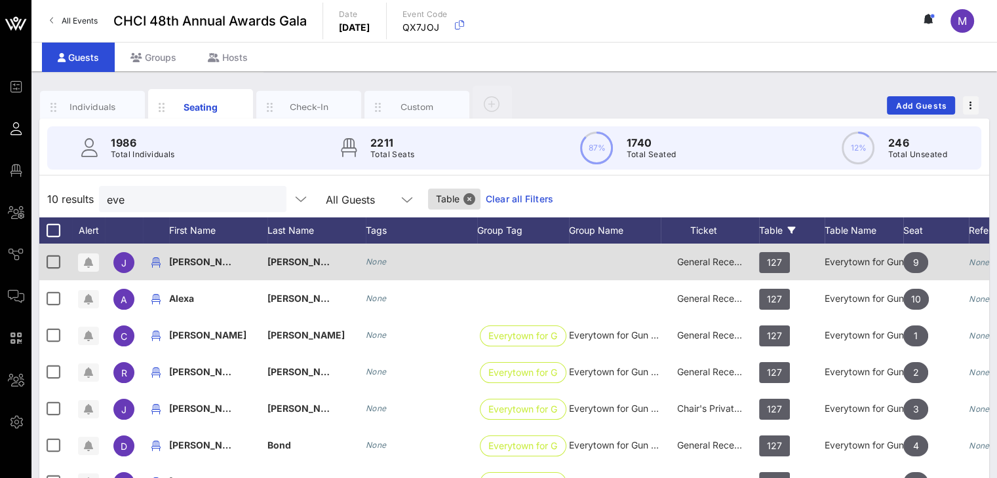
scroll to position [0, 91]
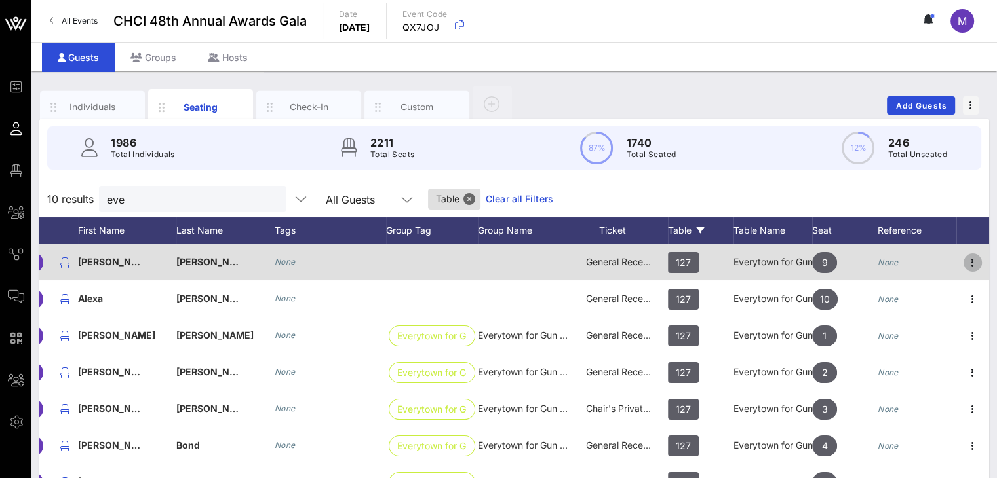
click at [973, 259] on icon "button" at bounding box center [973, 263] width 16 height 16
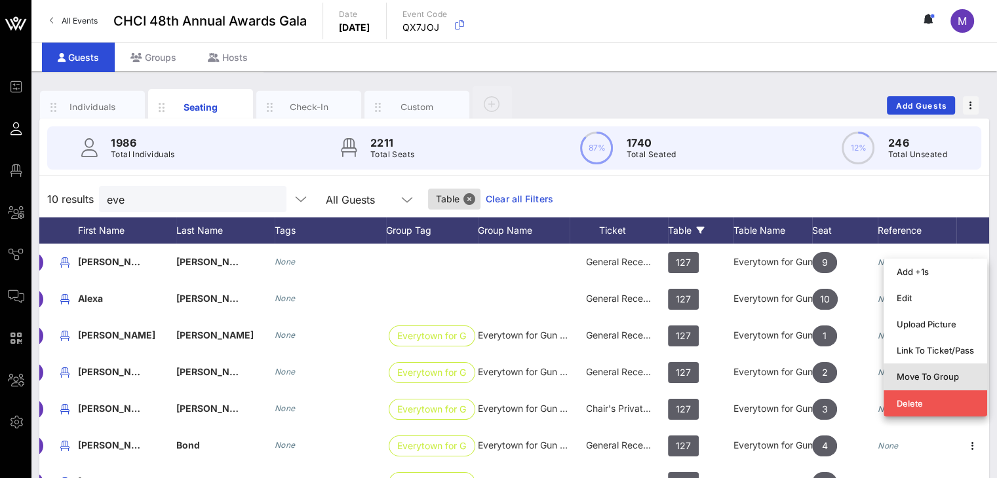
click at [930, 376] on div "Move To Group" at bounding box center [935, 377] width 77 height 10
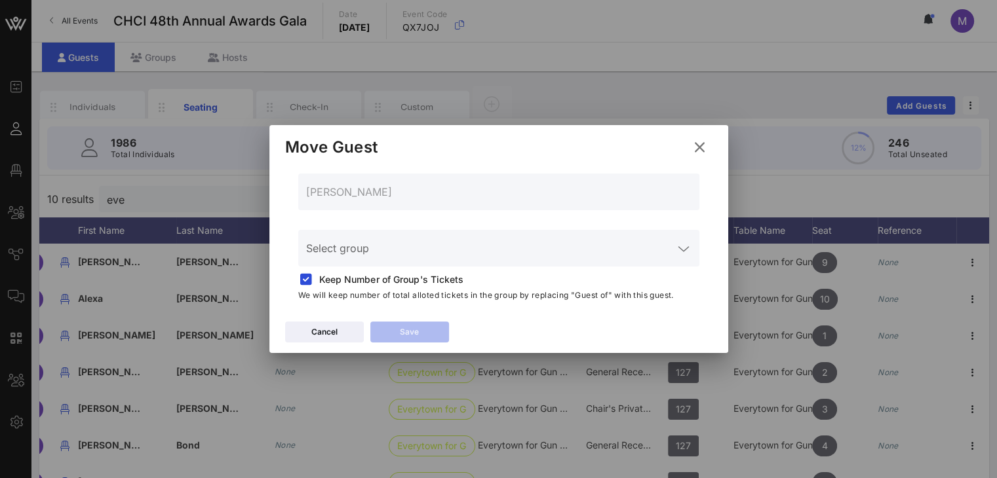
click at [438, 237] on div "Select group" at bounding box center [498, 248] width 385 height 37
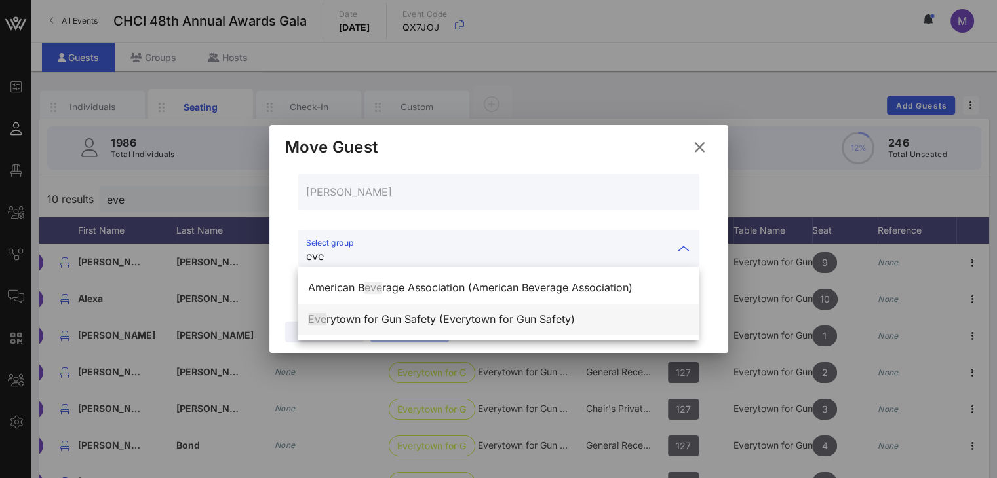
click at [416, 315] on div "Eve rytown for Gun Safety (Everytown for Gun Safety)" at bounding box center [498, 319] width 380 height 12
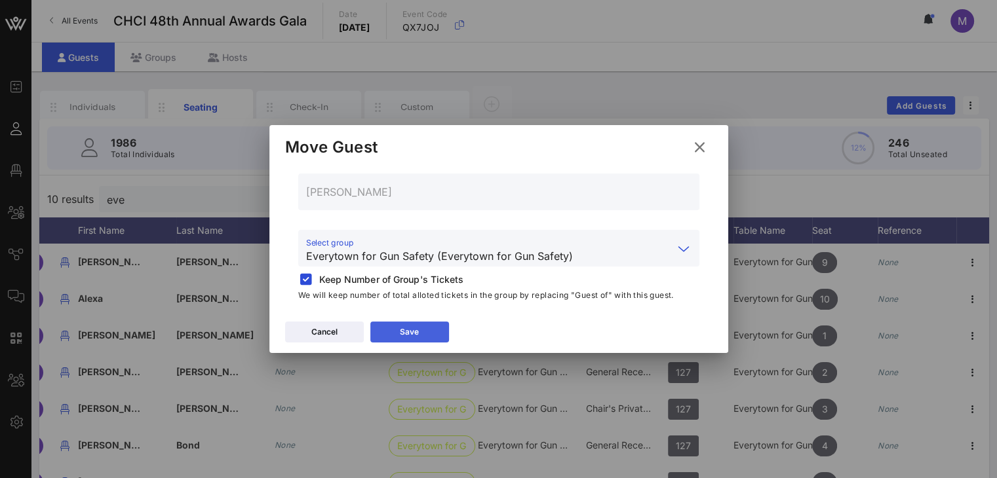
type input "Everytown for Gun Safety (Everytown for Gun Safety)"
click at [415, 329] on div "Save" at bounding box center [409, 332] width 19 height 13
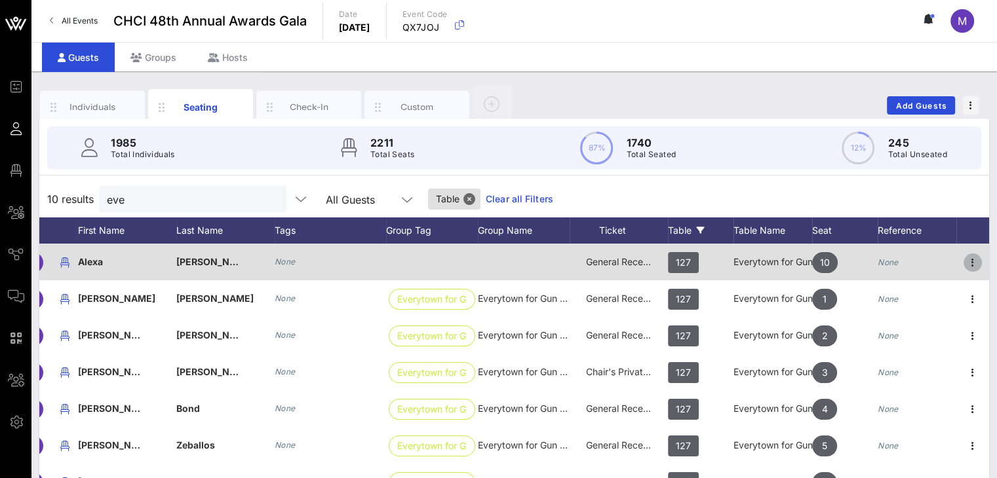
click at [973, 260] on icon "button" at bounding box center [973, 263] width 16 height 16
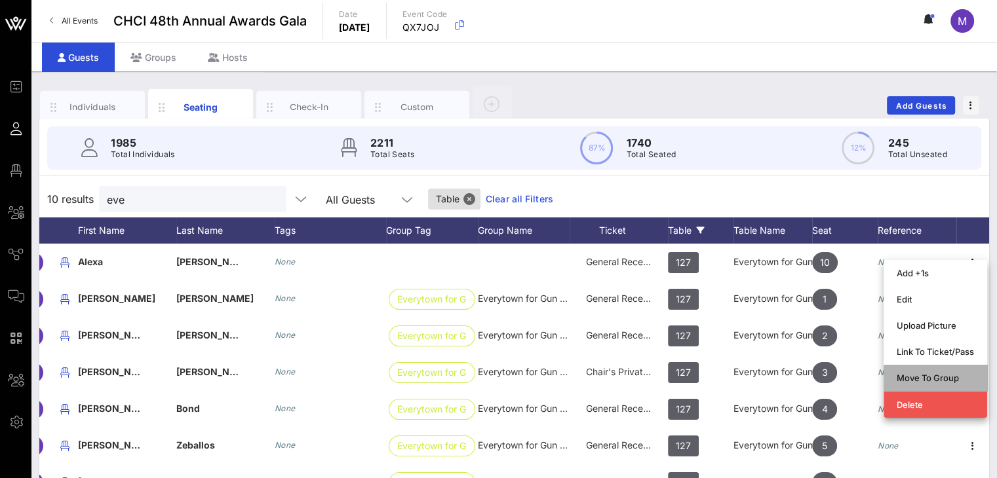
click at [944, 374] on div "Move To Group" at bounding box center [935, 378] width 77 height 10
type input "[PERSON_NAME]"
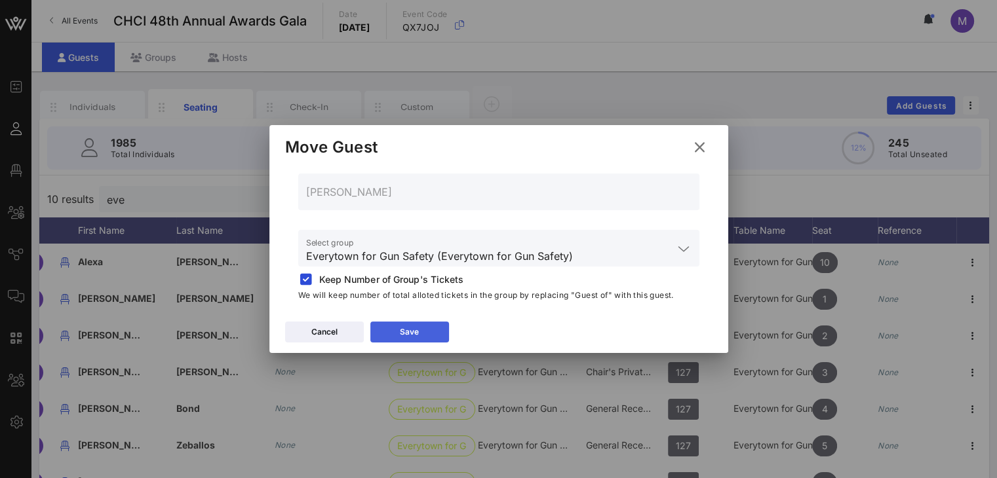
click at [416, 327] on div "Save" at bounding box center [409, 332] width 19 height 13
click at [705, 142] on icon at bounding box center [700, 148] width 24 height 24
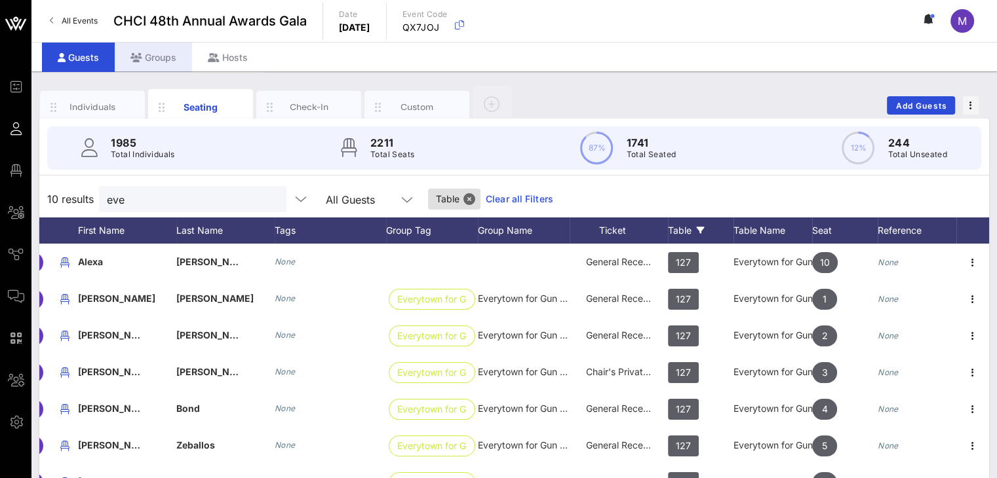
click at [155, 54] on div "Groups" at bounding box center [153, 57] width 77 height 29
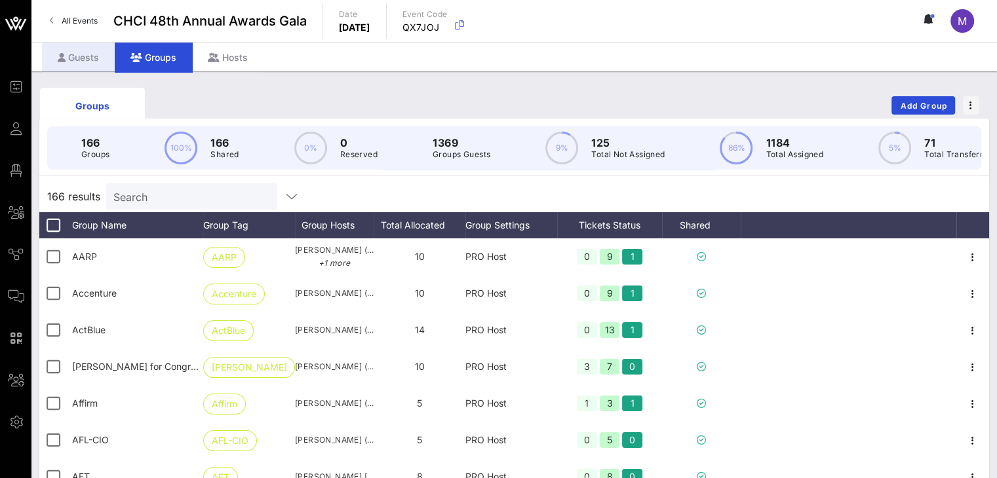
click at [73, 58] on div "Guests" at bounding box center [78, 57] width 73 height 29
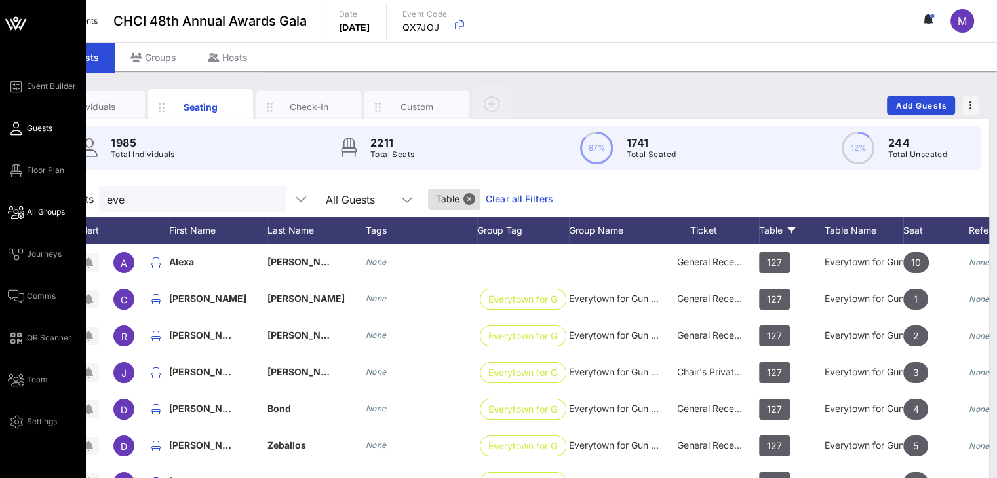
click at [27, 216] on span "All Groups" at bounding box center [46, 212] width 38 height 12
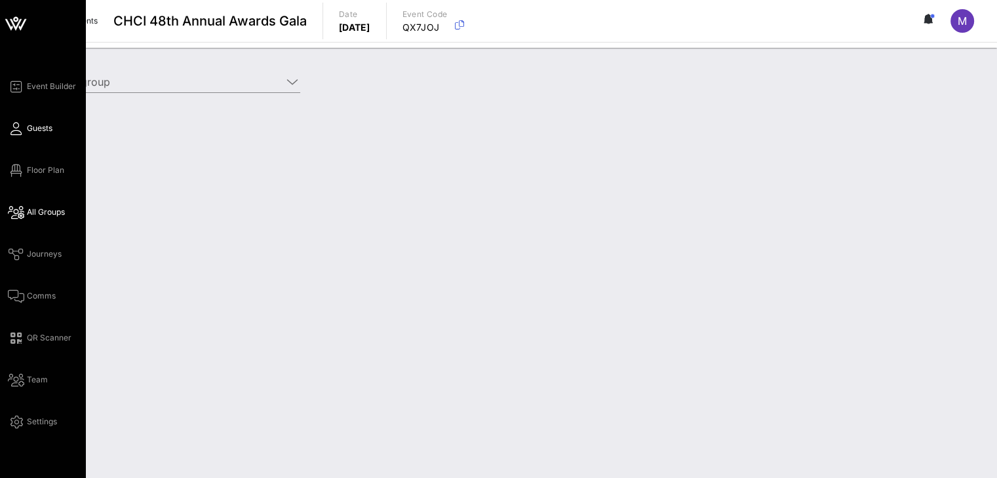
click at [23, 128] on icon at bounding box center [16, 129] width 16 height 2
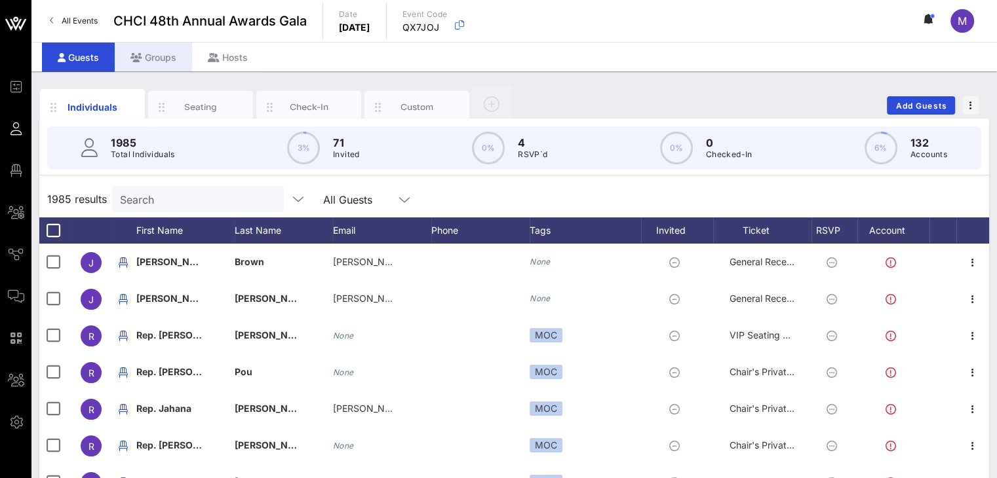
click at [173, 58] on div "Groups" at bounding box center [153, 57] width 77 height 29
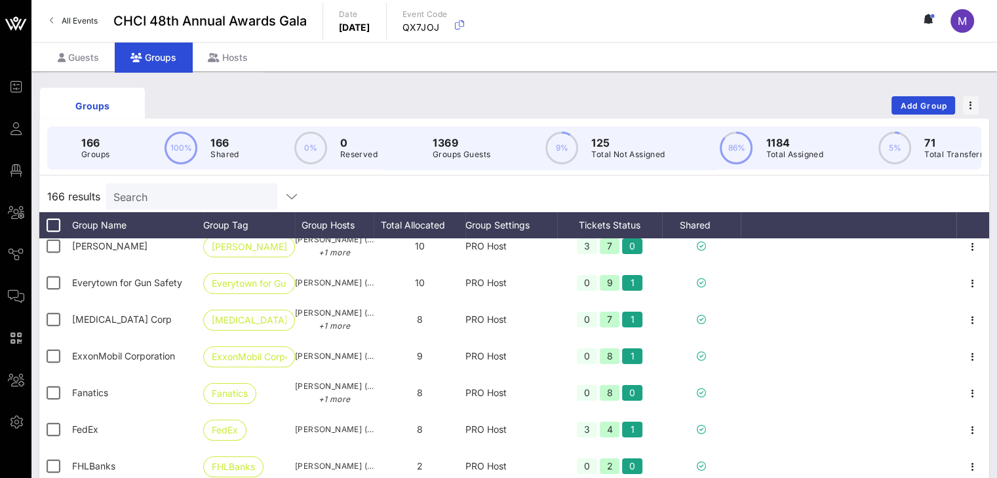
scroll to position [2763, 0]
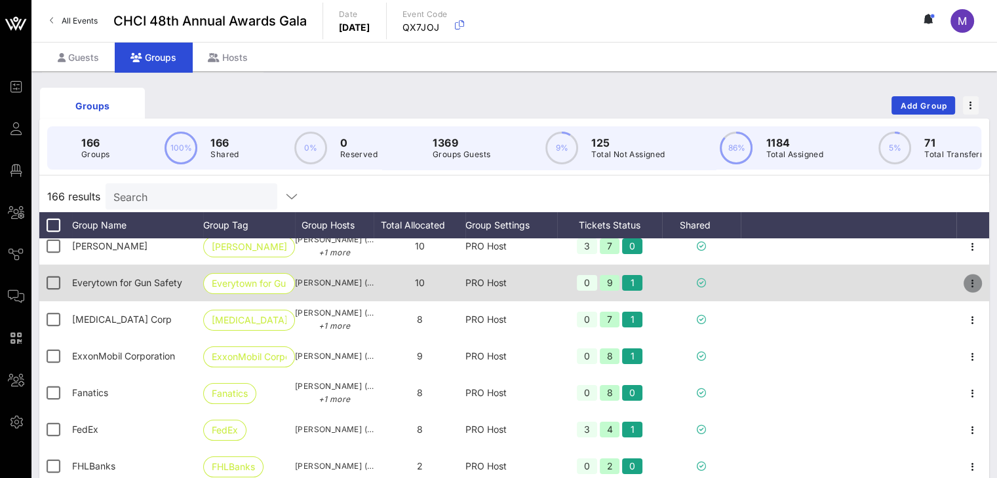
click at [965, 290] on icon "button" at bounding box center [973, 284] width 16 height 16
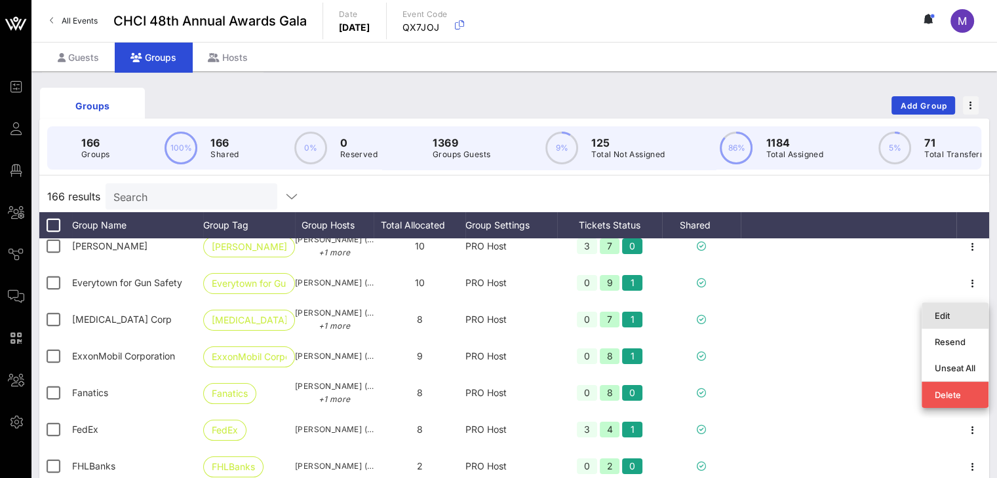
click at [952, 316] on div "Edit" at bounding box center [955, 316] width 41 height 10
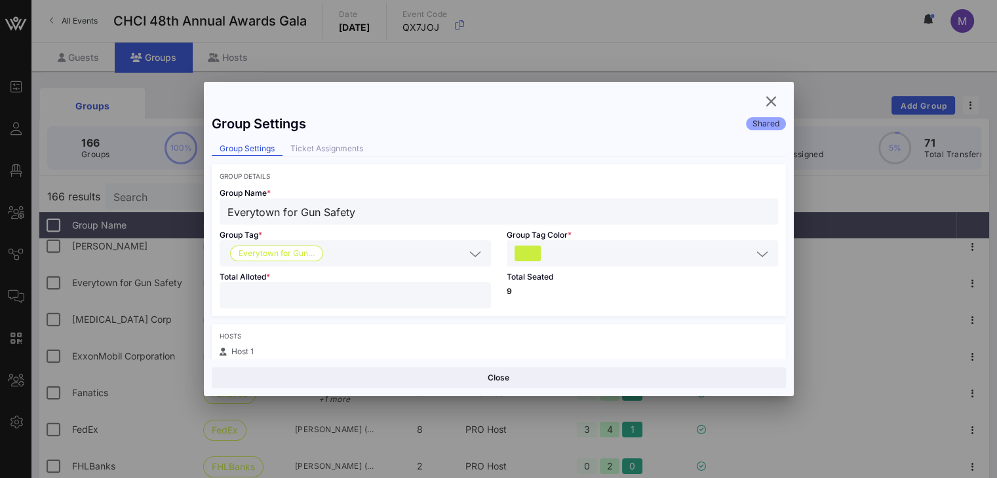
click at [455, 289] on input "**" at bounding box center [355, 295] width 256 height 17
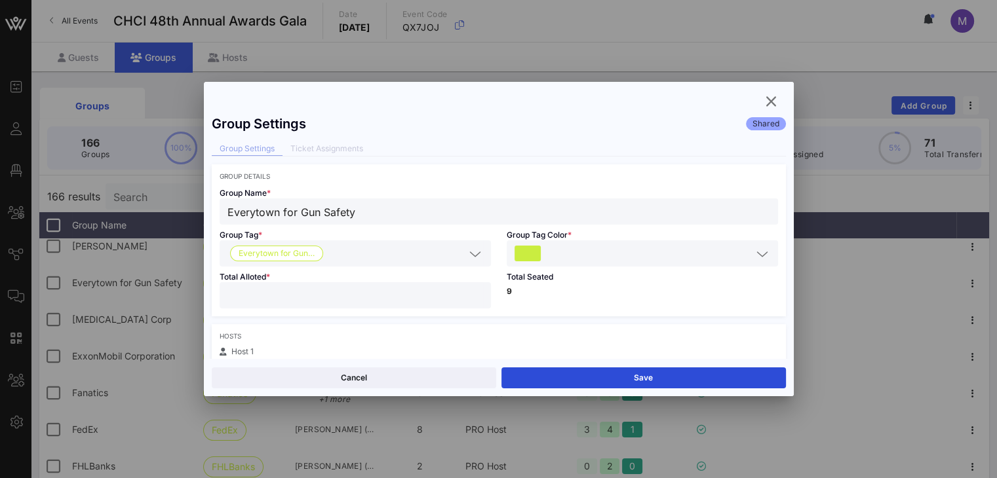
click at [475, 297] on input "*" at bounding box center [355, 295] width 256 height 17
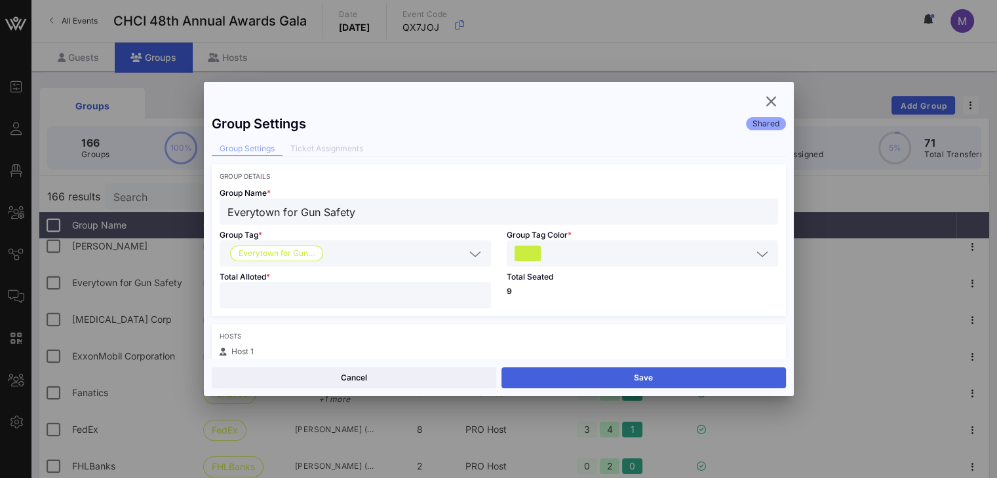
type input "**"
click at [567, 375] on button "Save" at bounding box center [643, 378] width 284 height 21
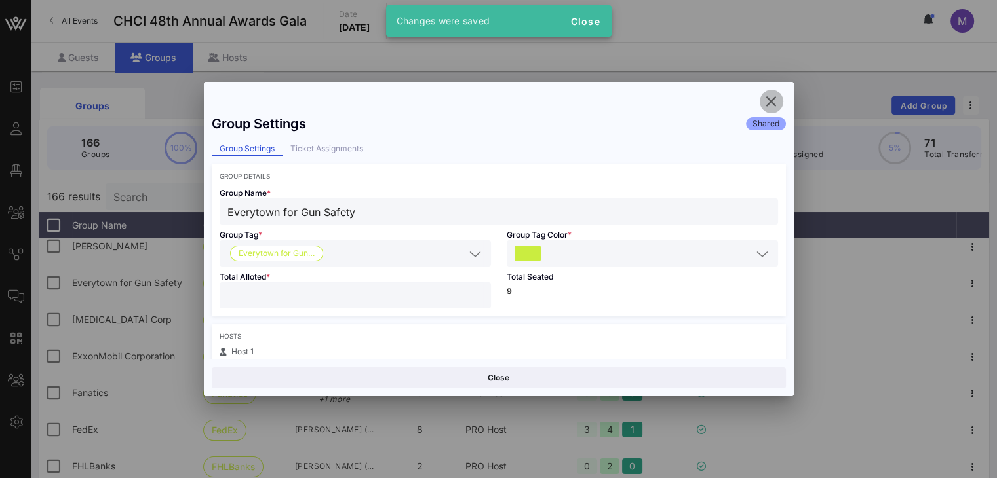
click at [773, 105] on icon "button" at bounding box center [772, 102] width 16 height 16
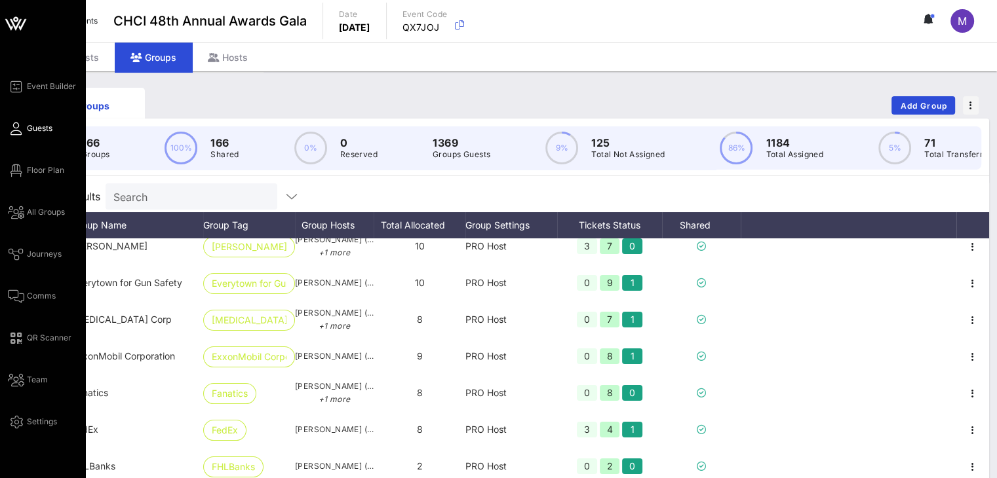
click at [31, 126] on span "Guests" at bounding box center [40, 129] width 26 height 12
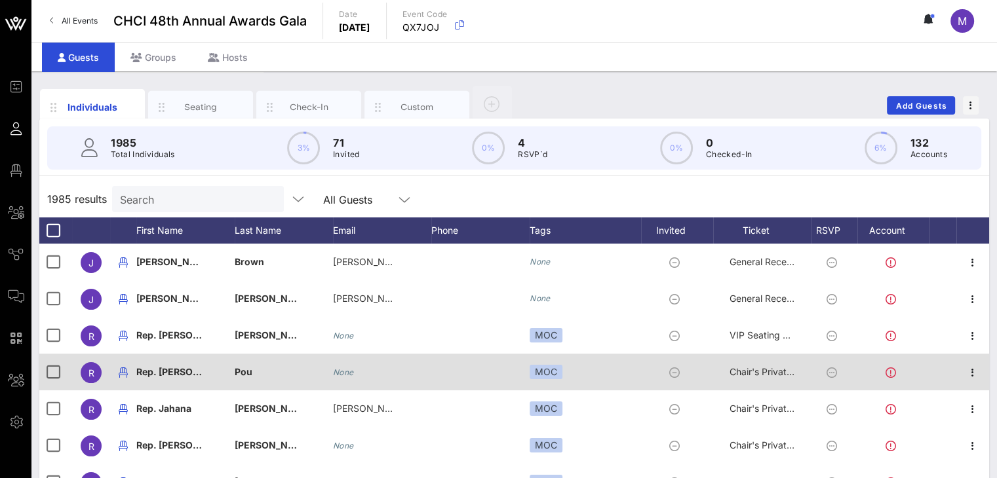
scroll to position [190, 0]
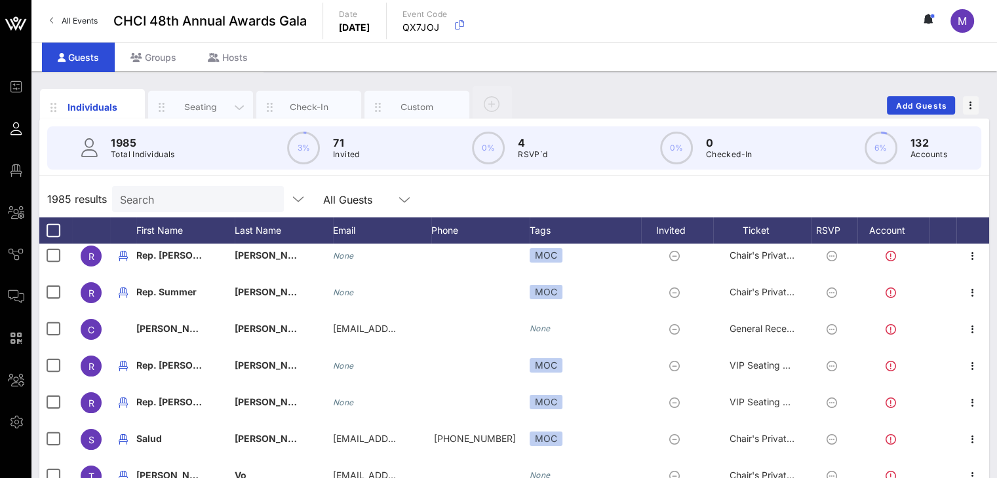
click at [210, 106] on div "Seating" at bounding box center [201, 107] width 58 height 12
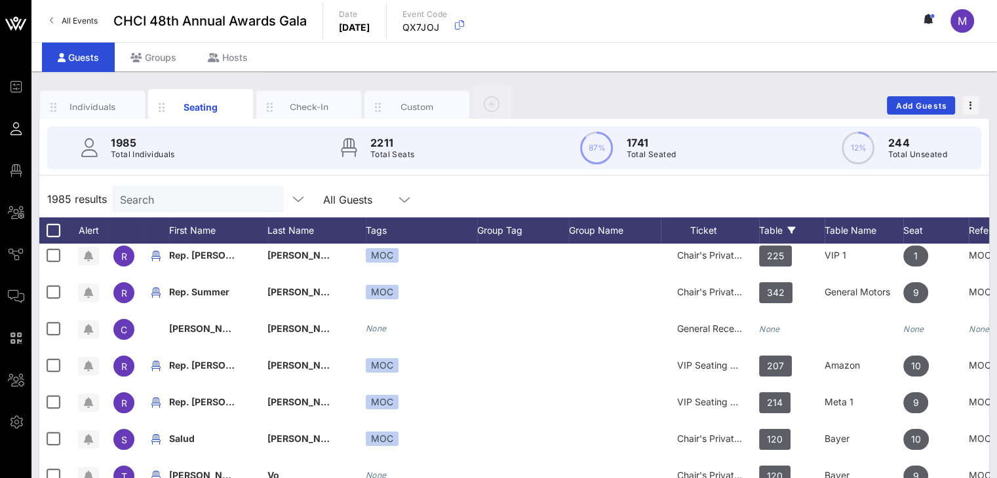
click at [769, 230] on div "Table" at bounding box center [792, 231] width 66 height 26
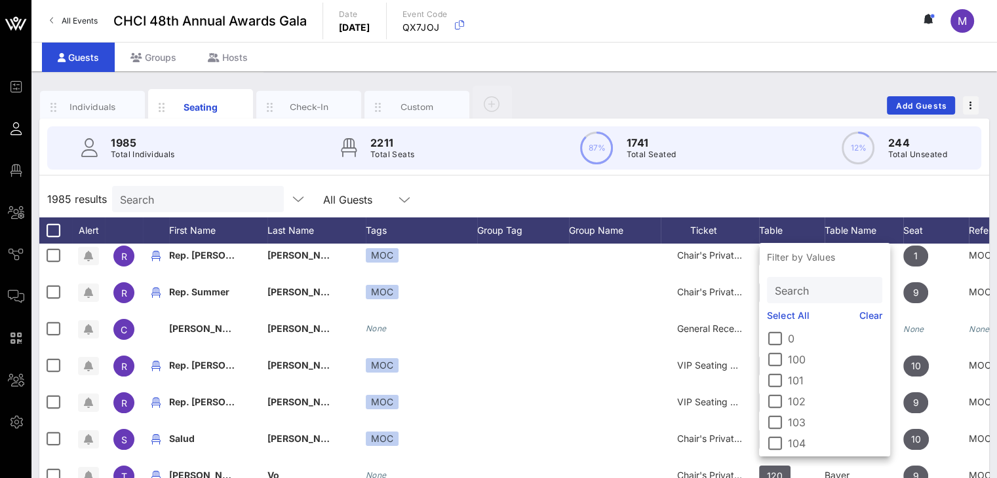
click at [789, 296] on input "Search" at bounding box center [823, 290] width 97 height 17
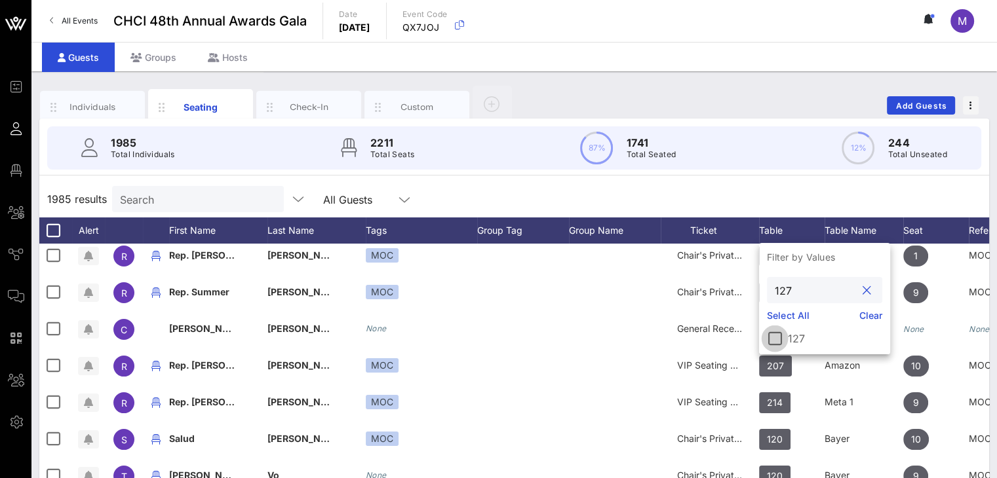
type input "127"
click at [773, 338] on div at bounding box center [775, 339] width 22 height 22
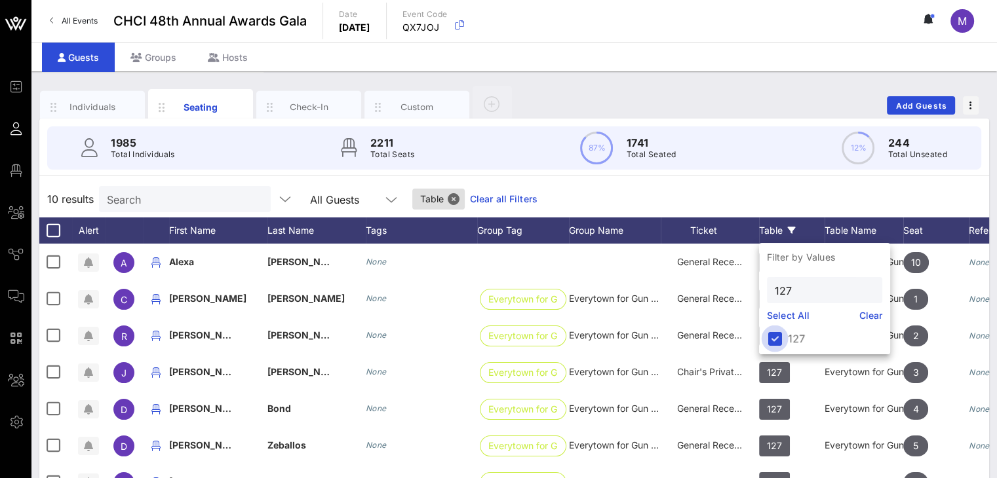
scroll to position [0, 0]
click at [760, 200] on div "10 results Search All Guests Table Clear all Filters" at bounding box center [514, 199] width 950 height 37
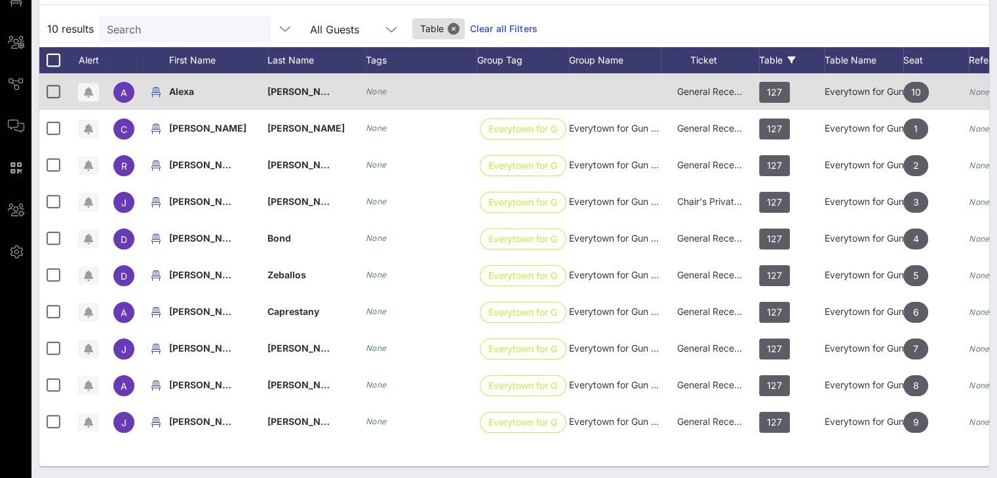
scroll to position [170, 0]
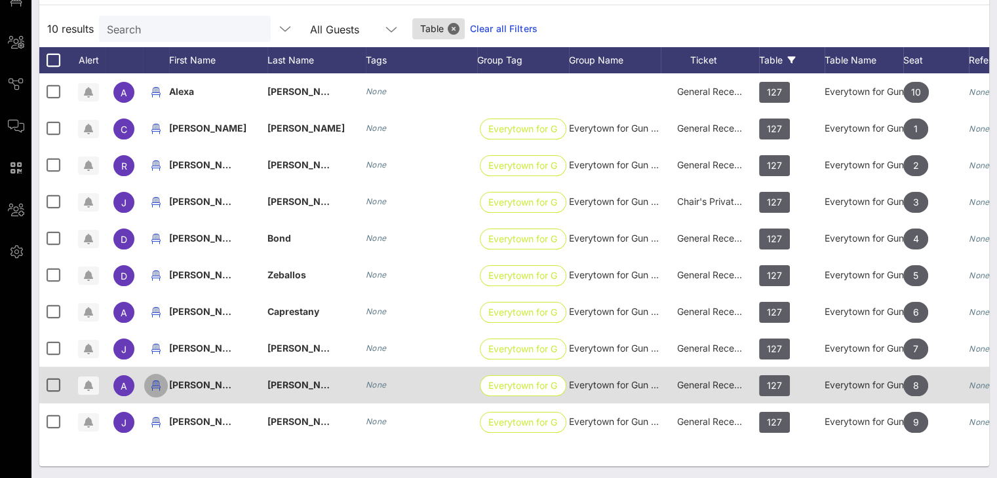
click at [159, 384] on icon "button" at bounding box center [156, 386] width 16 height 16
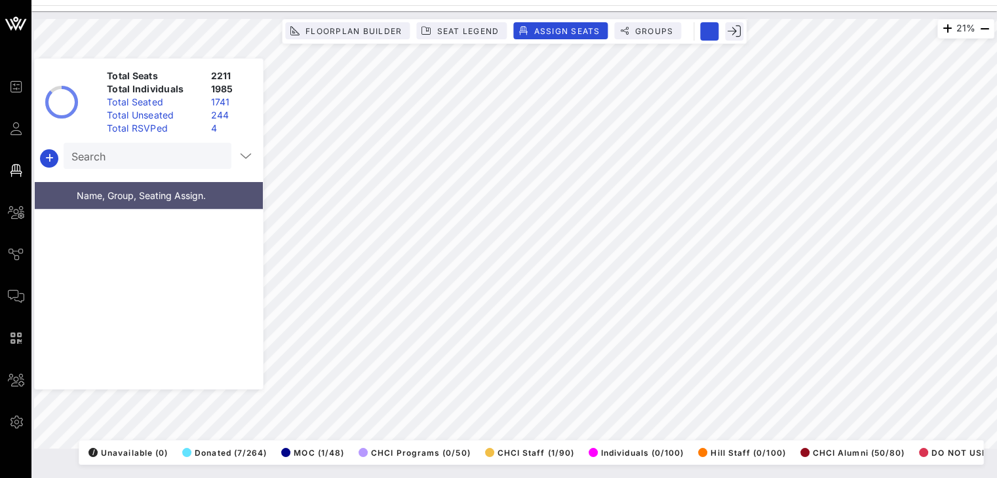
scroll to position [68772, 0]
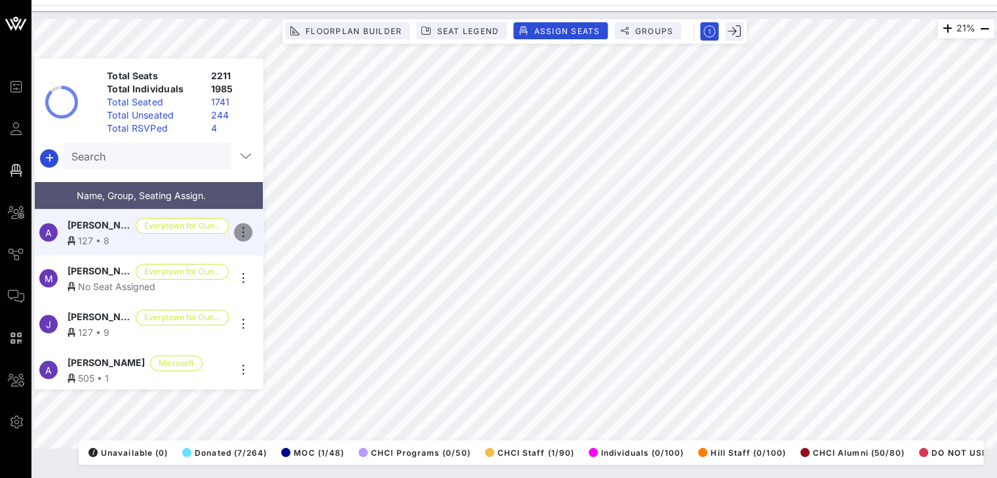
click at [248, 231] on icon "button" at bounding box center [243, 233] width 16 height 16
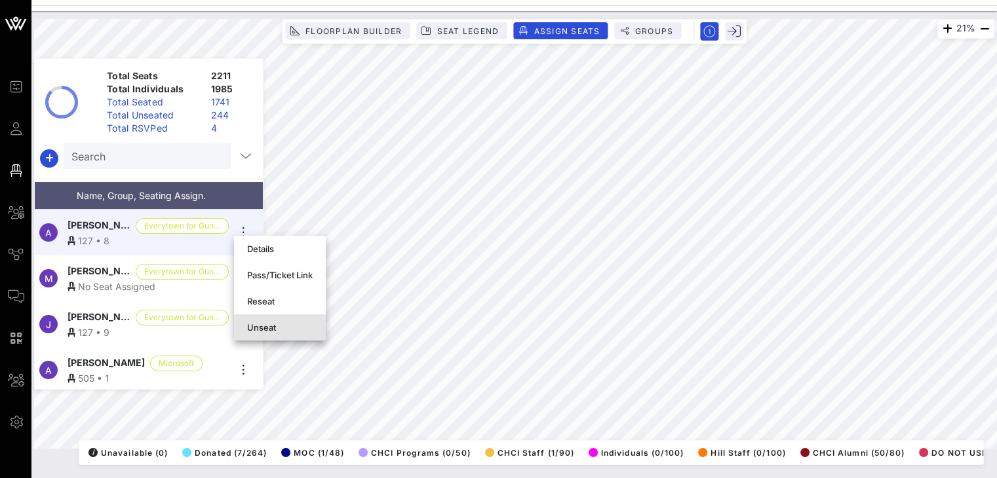
click at [267, 321] on div "Unseat" at bounding box center [280, 327] width 66 height 21
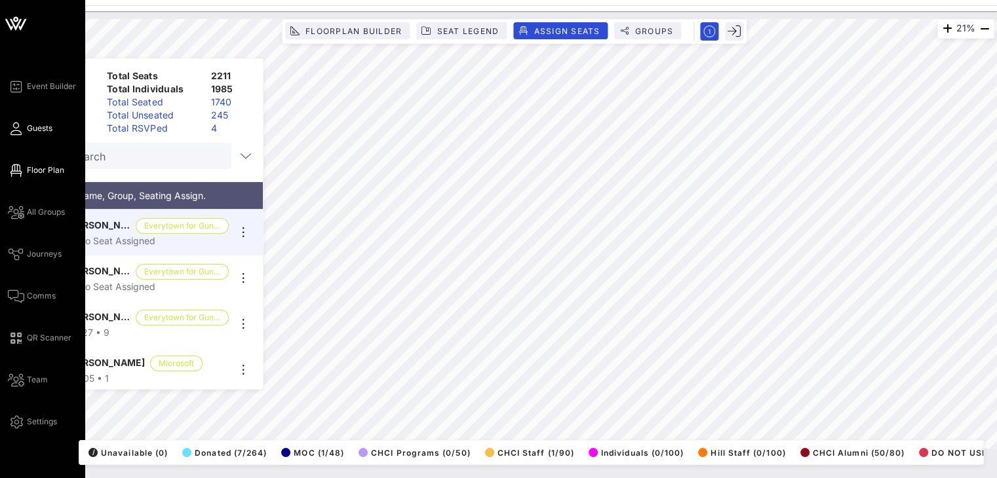
click at [34, 125] on span "Guests" at bounding box center [40, 129] width 26 height 12
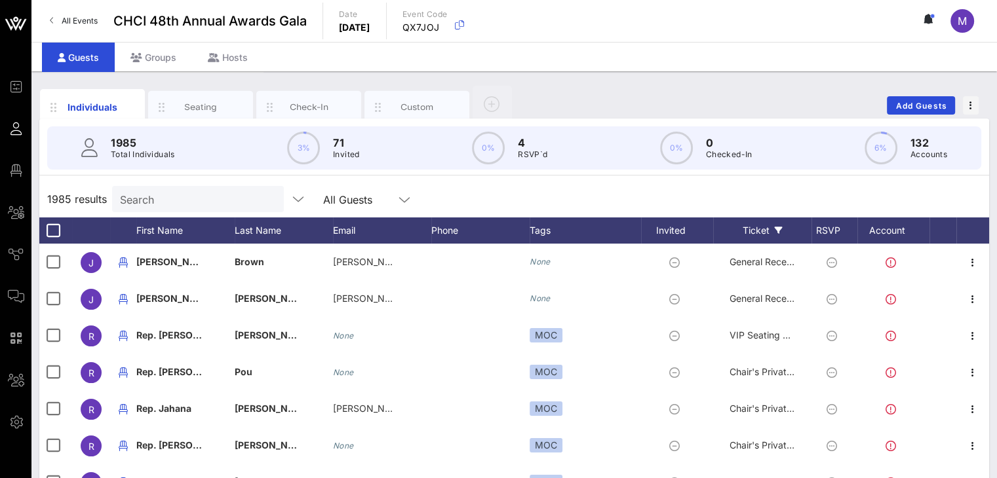
click at [753, 228] on div "Ticket" at bounding box center [762, 231] width 98 height 26
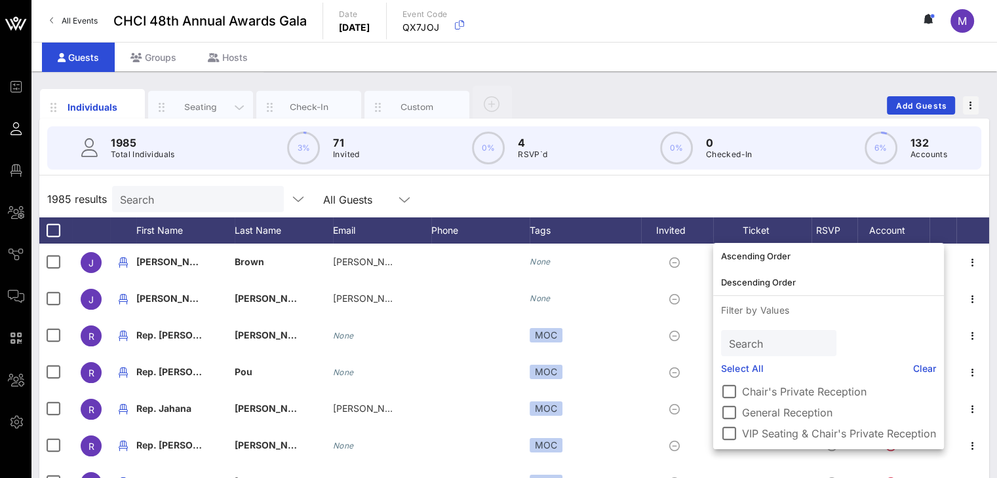
click at [226, 104] on div "Seating" at bounding box center [201, 107] width 58 height 12
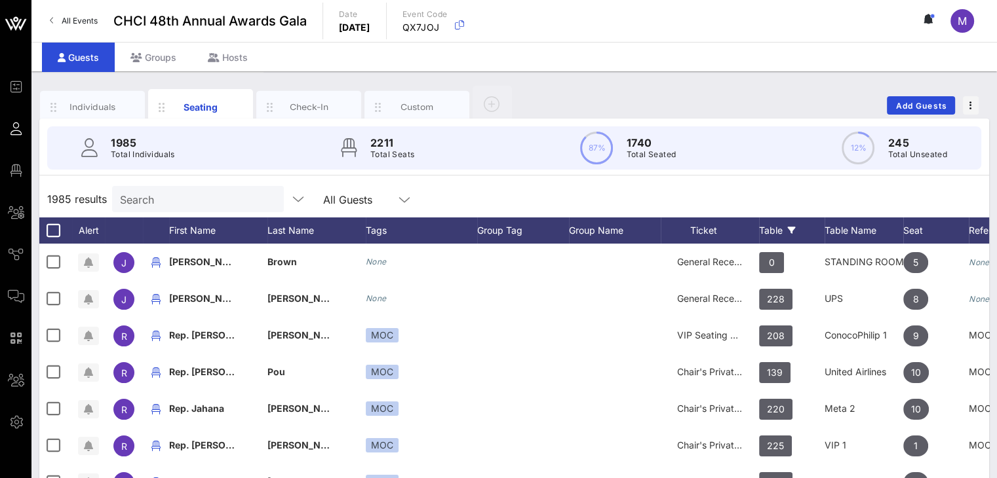
click at [760, 225] on div "Table" at bounding box center [792, 231] width 66 height 26
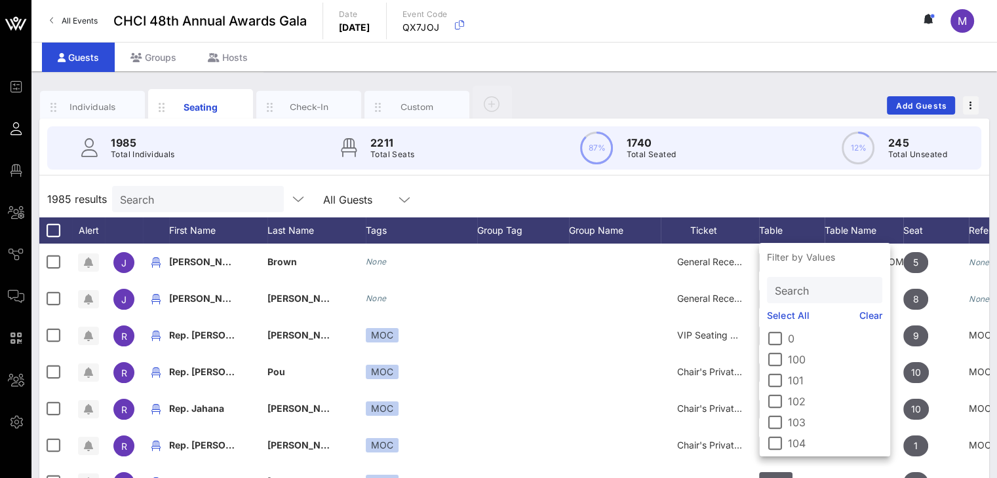
click at [782, 286] on input "Search" at bounding box center [823, 290] width 97 height 17
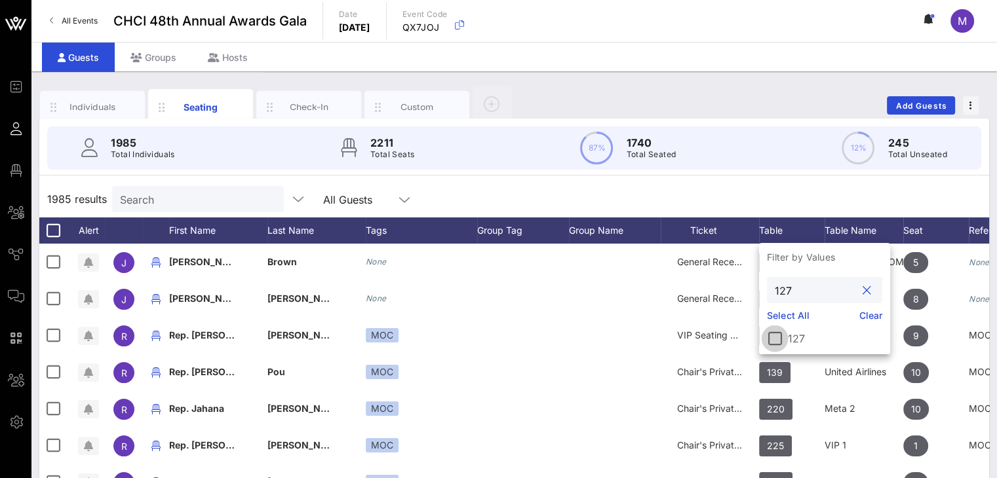
type input "127"
click at [773, 343] on div at bounding box center [775, 339] width 22 height 22
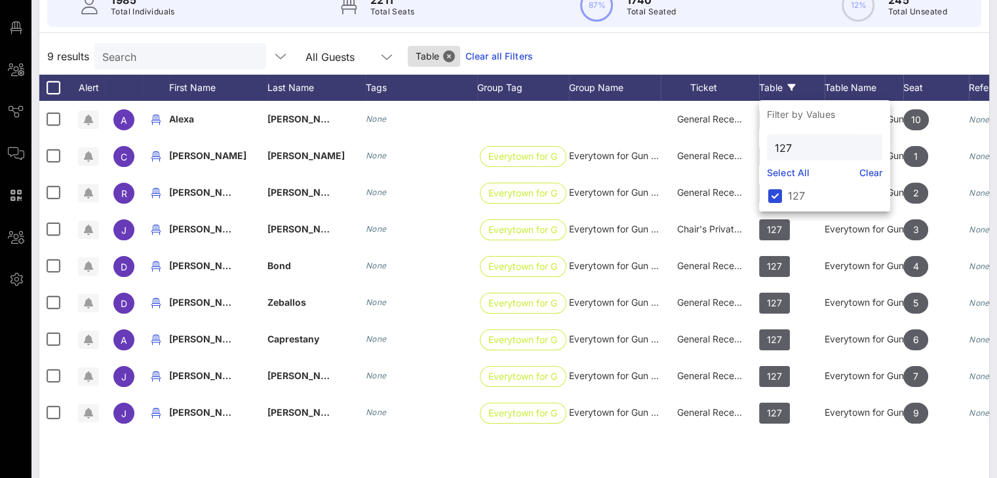
scroll to position [142, 0]
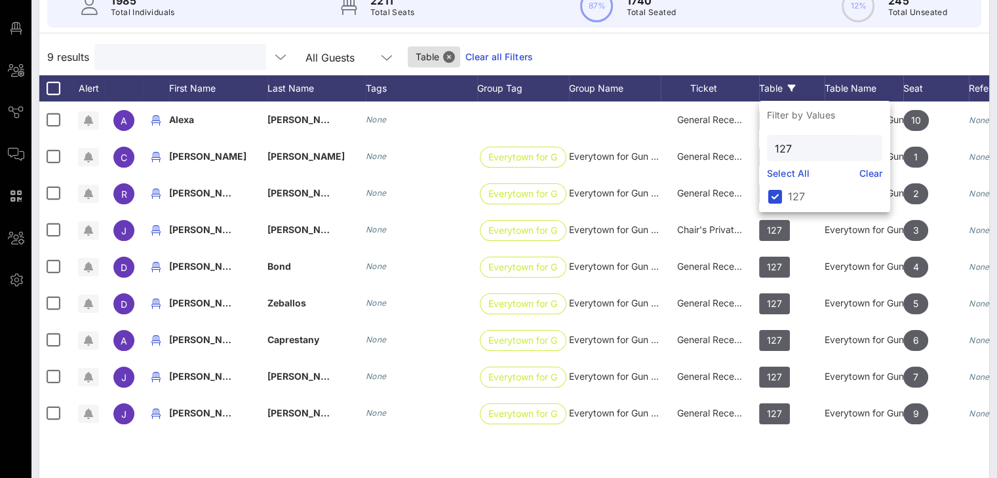
click at [171, 58] on input "text" at bounding box center [178, 56] width 153 height 17
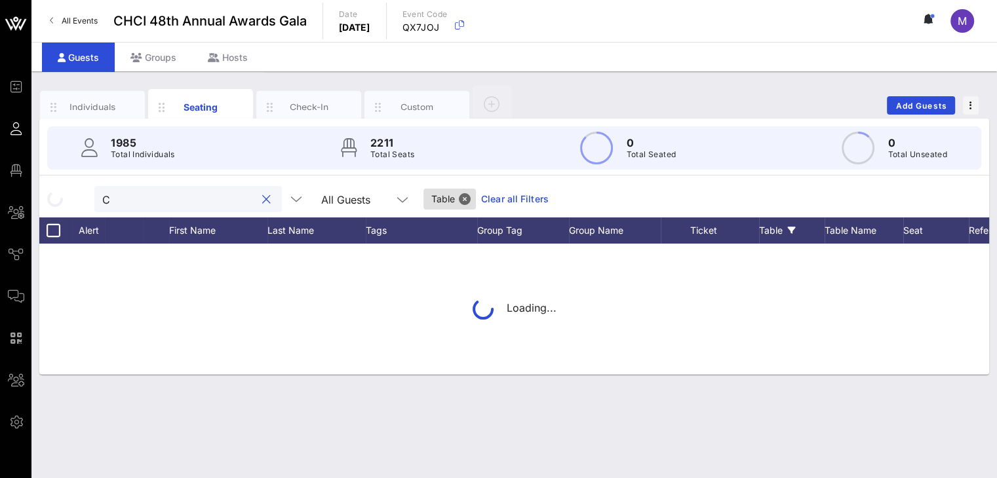
scroll to position [0, 0]
type input "C"
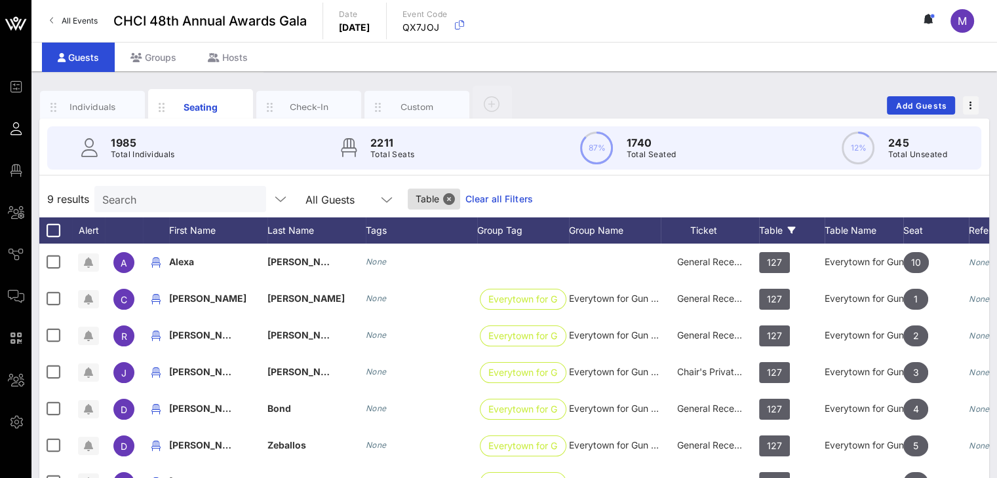
drag, startPoint x: 907, startPoint y: 101, endPoint x: 811, endPoint y: 79, distance: 98.1
click at [811, 79] on div "Individuals Seating Check-In Custom Add Guests 1985 Total Individuals 2211 Tota…" at bounding box center [513, 360] width 965 height 579
click at [898, 101] on span "Add Guests" at bounding box center [921, 106] width 52 height 10
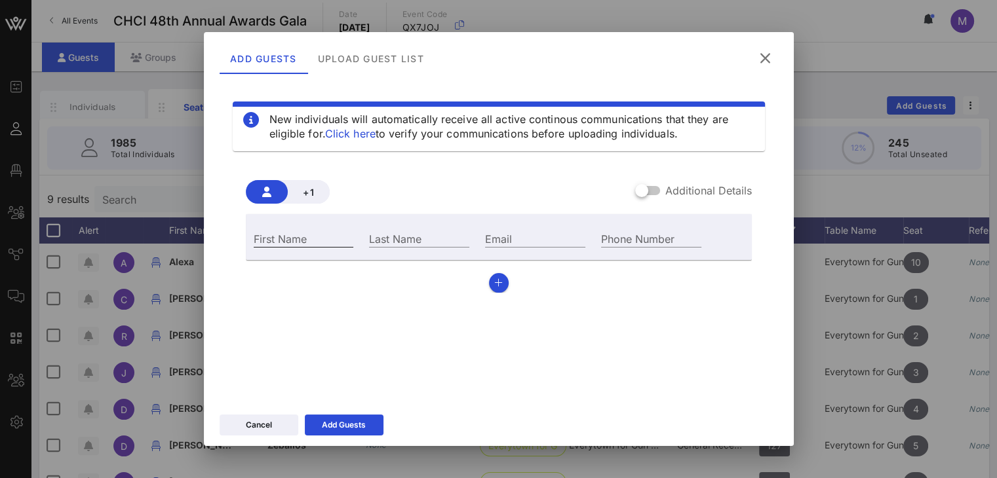
click at [284, 232] on div "First Name" at bounding box center [304, 238] width 100 height 17
type input "[PERSON_NAME]"
click at [369, 239] on input "Last Name" at bounding box center [419, 238] width 100 height 17
type input "[PERSON_NAME]"
click at [641, 192] on div at bounding box center [641, 191] width 22 height 22
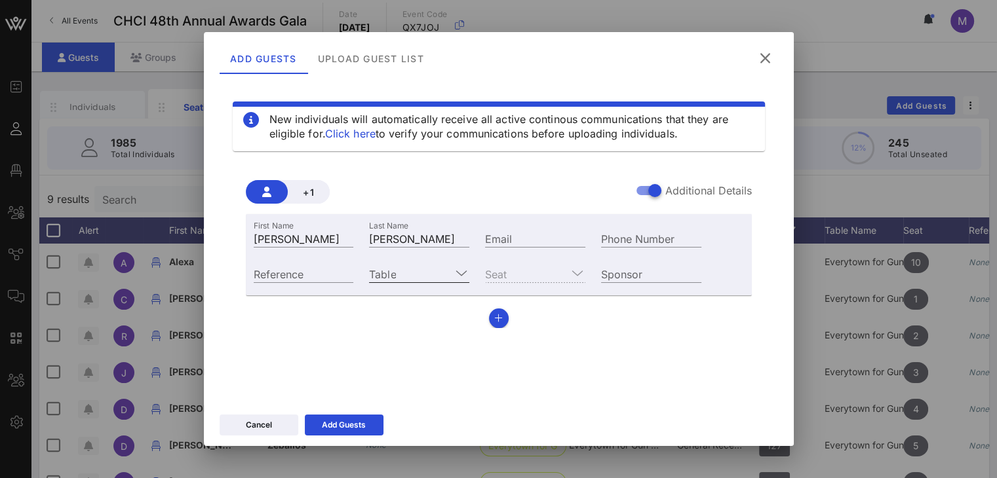
click at [425, 273] on input "Table" at bounding box center [410, 273] width 82 height 17
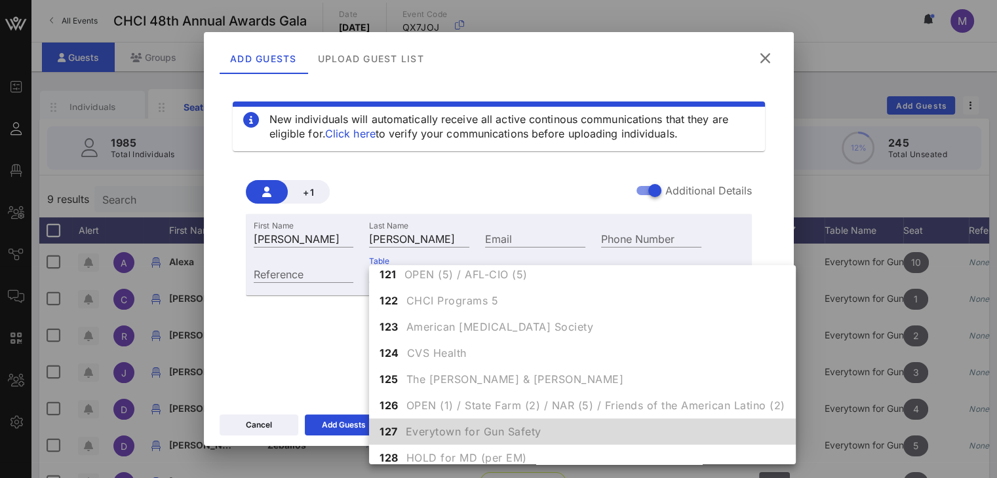
scroll to position [592, 0]
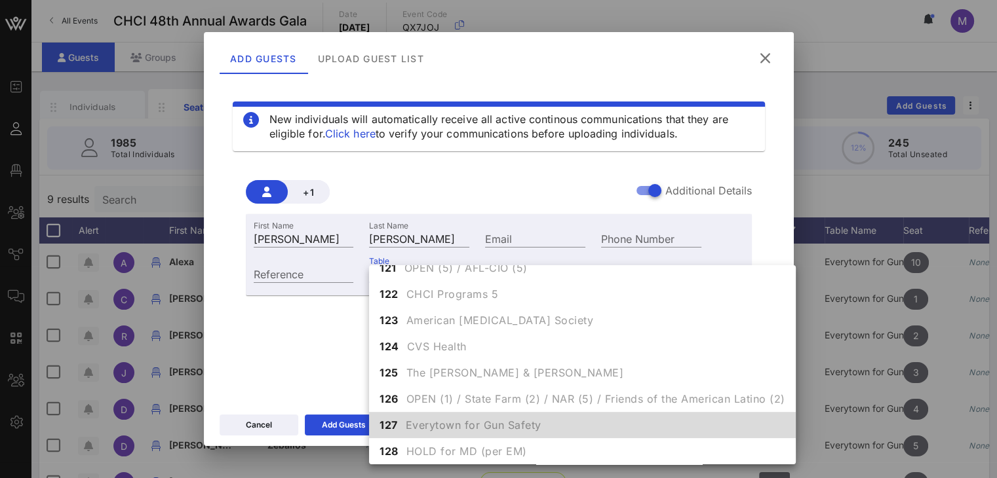
click at [438, 420] on span "Everytown for Gun Safety" at bounding box center [474, 425] width 136 height 16
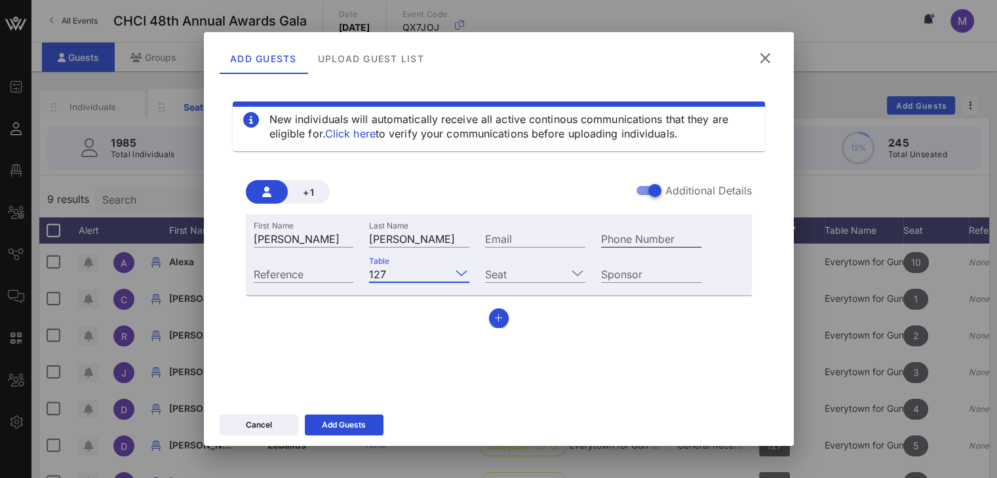
click at [635, 231] on div "Phone Number" at bounding box center [651, 238] width 100 height 17
type input "[PHONE_NUMBER]"
click at [565, 269] on input "Seat" at bounding box center [526, 273] width 82 height 17
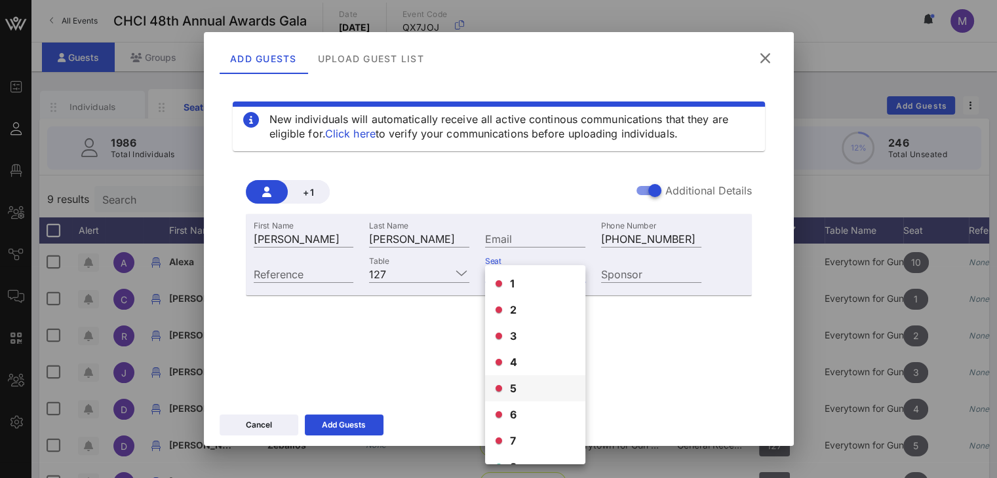
scroll to position [73, 0]
click at [528, 393] on div "8" at bounding box center [535, 394] width 100 height 26
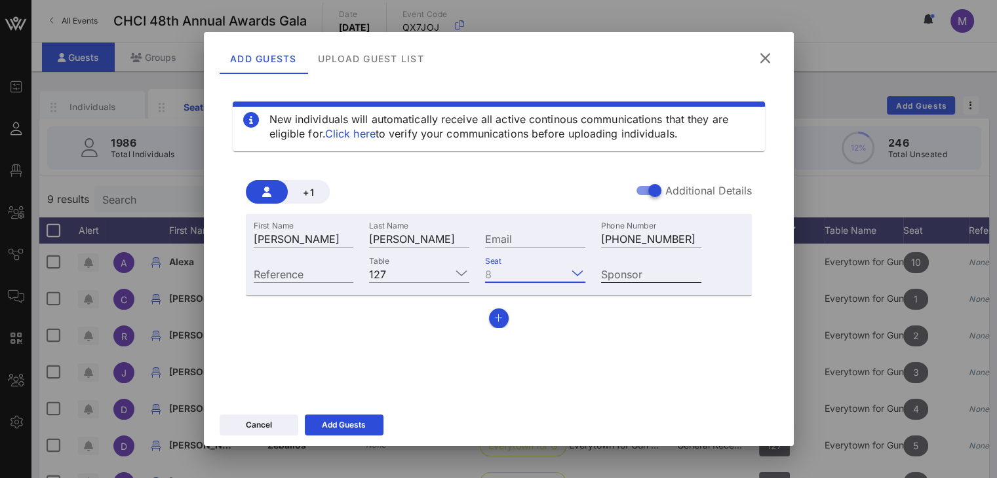
click at [634, 269] on div "Sponsor" at bounding box center [651, 273] width 100 height 17
type input "e"
click at [361, 422] on div "Add Guests" at bounding box center [344, 425] width 44 height 13
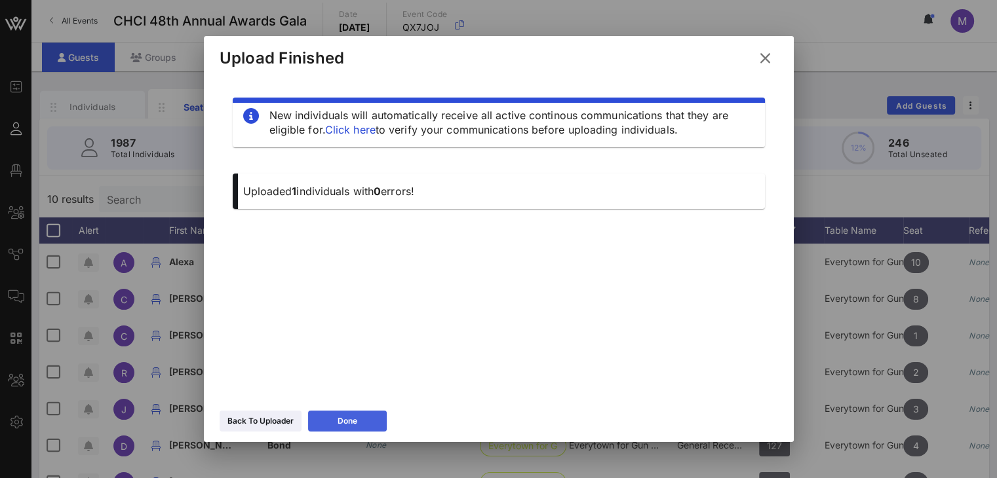
click at [370, 418] on button "Done" at bounding box center [347, 421] width 79 height 21
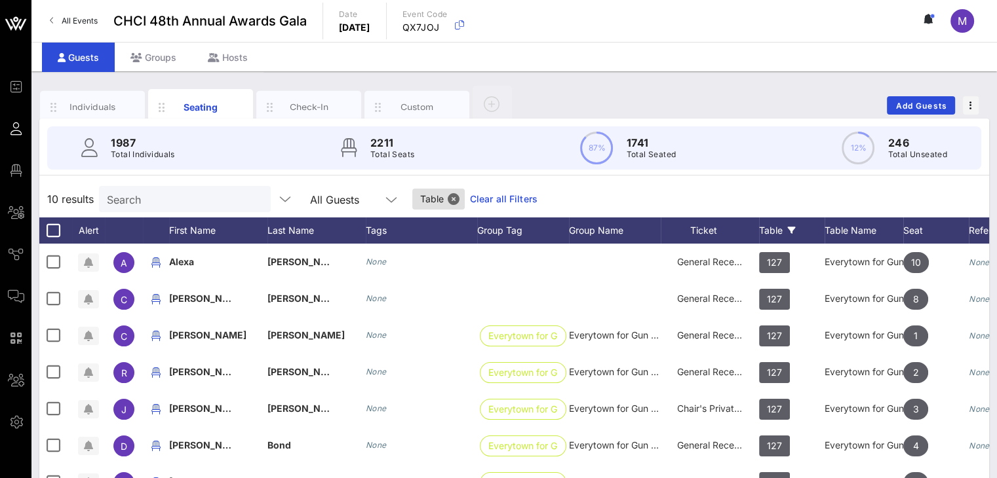
click at [774, 229] on div "Table" at bounding box center [792, 231] width 66 height 26
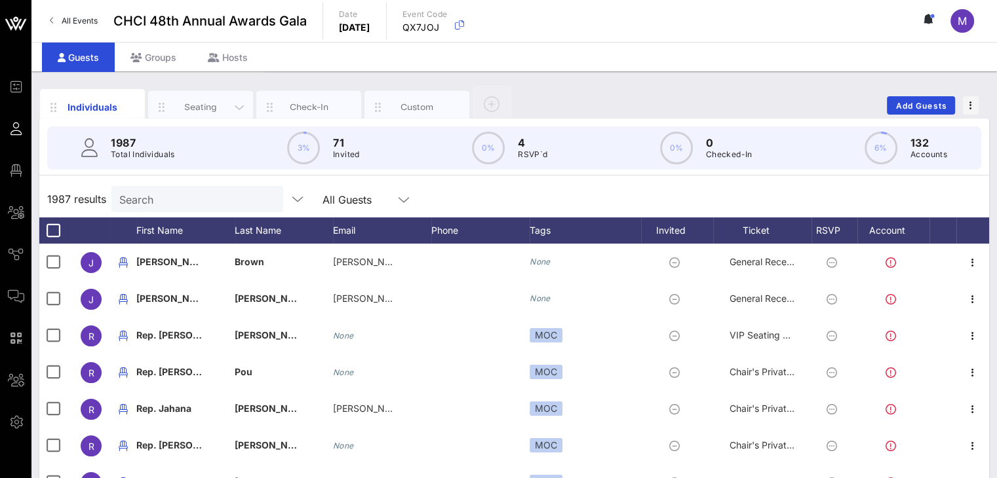
click at [216, 103] on div "Seating" at bounding box center [201, 107] width 58 height 12
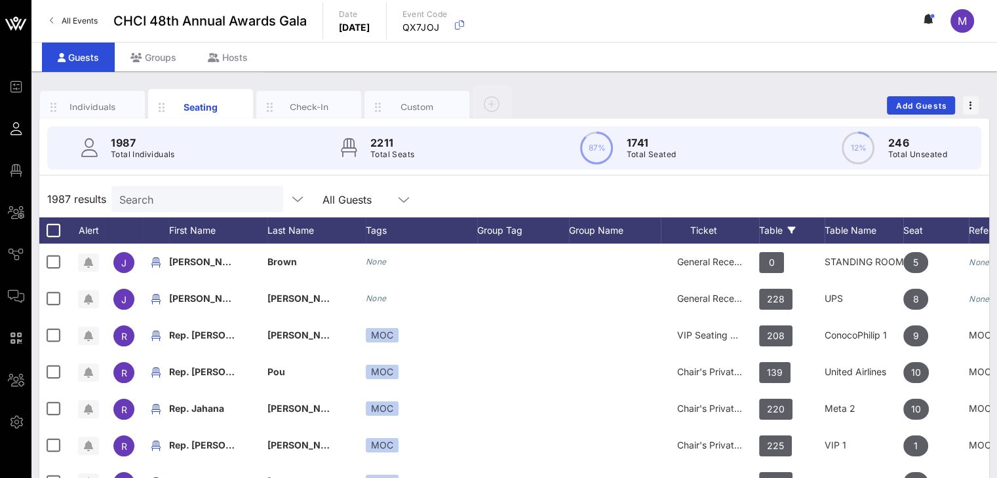
click at [769, 231] on div "Table" at bounding box center [792, 231] width 66 height 26
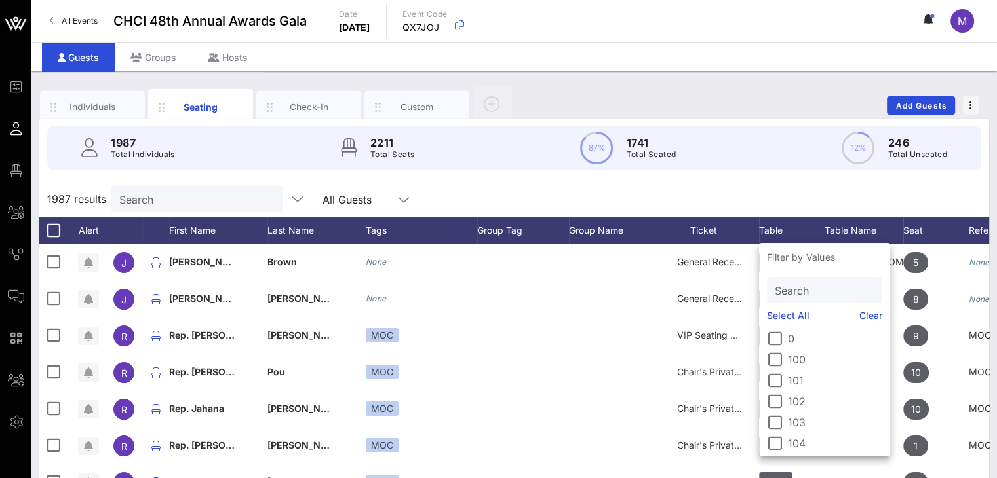
click at [779, 290] on input "Search" at bounding box center [823, 290] width 97 height 17
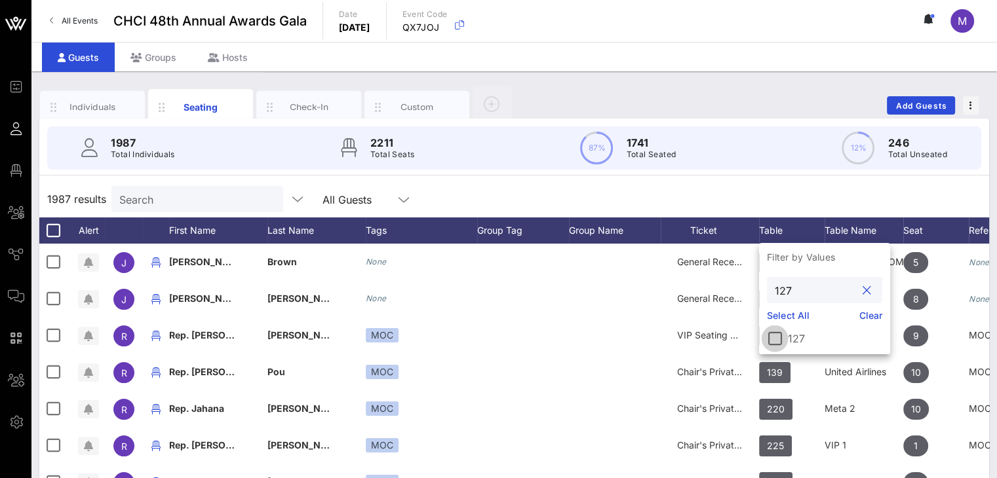
type input "127"
click at [777, 334] on div at bounding box center [775, 339] width 22 height 22
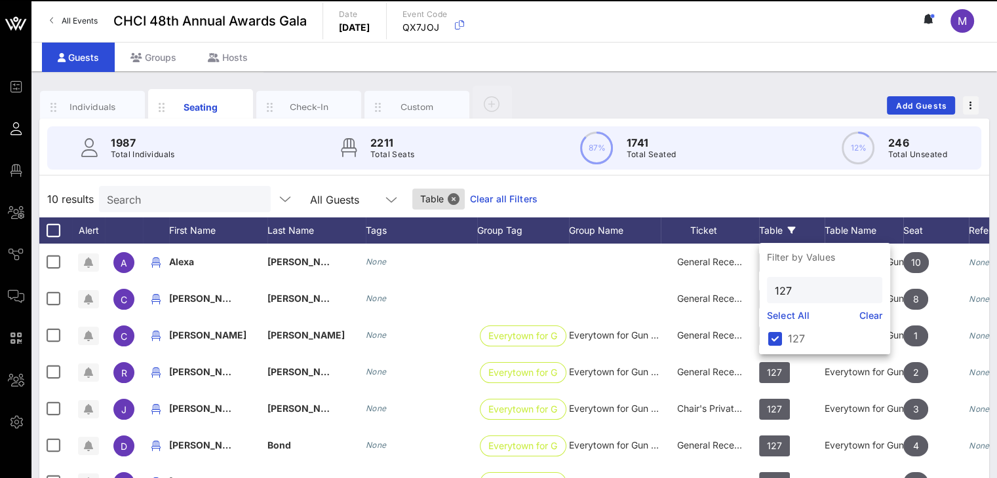
click at [815, 192] on div "10 results Search All Guests Table Clear all Filters" at bounding box center [514, 199] width 950 height 37
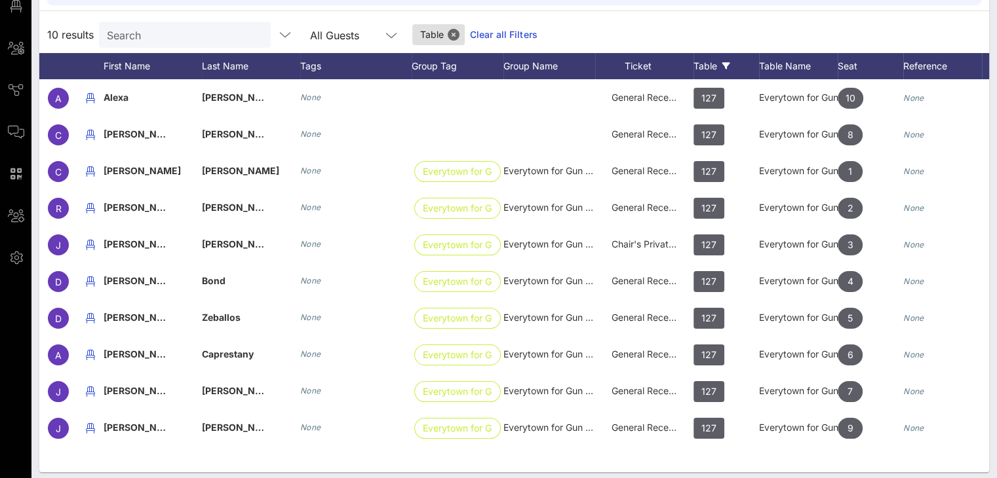
scroll to position [0, 91]
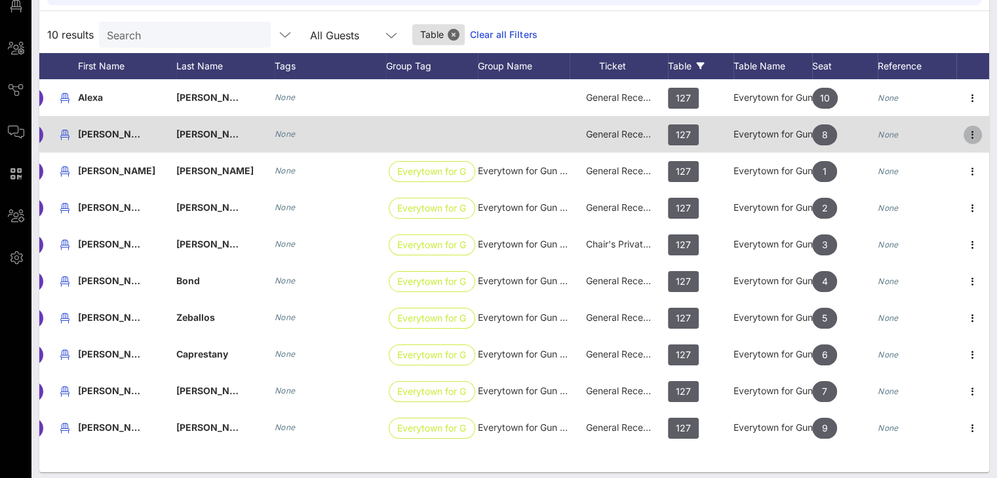
click at [976, 130] on icon "button" at bounding box center [973, 135] width 16 height 16
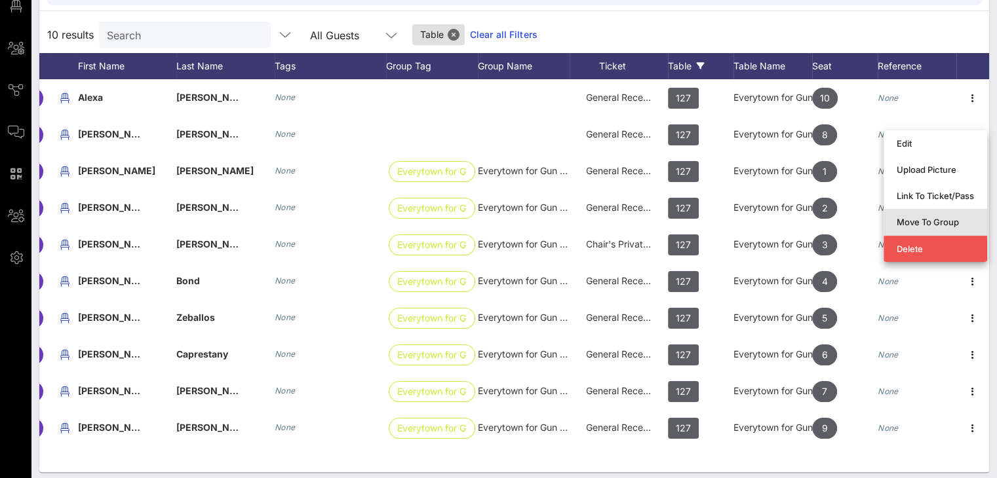
click at [941, 221] on div "Move To Group" at bounding box center [935, 222] width 77 height 10
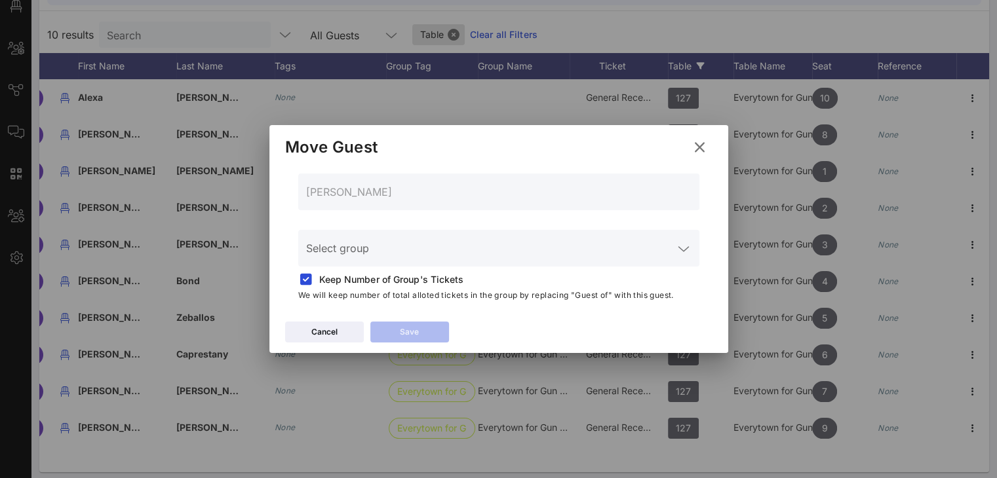
click at [501, 246] on input "Select group" at bounding box center [489, 256] width 367 height 21
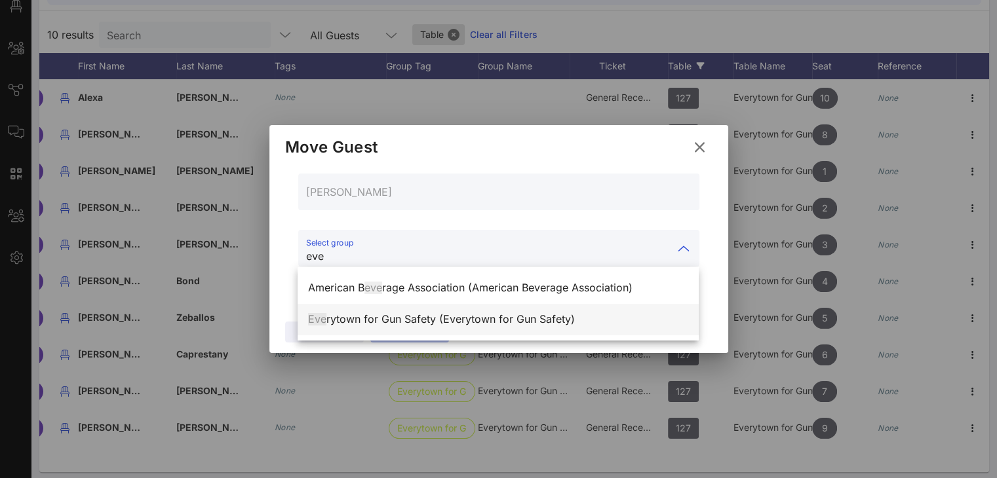
click at [490, 318] on div "Eve rytown for Gun Safety (Everytown for Gun Safety)" at bounding box center [498, 319] width 380 height 12
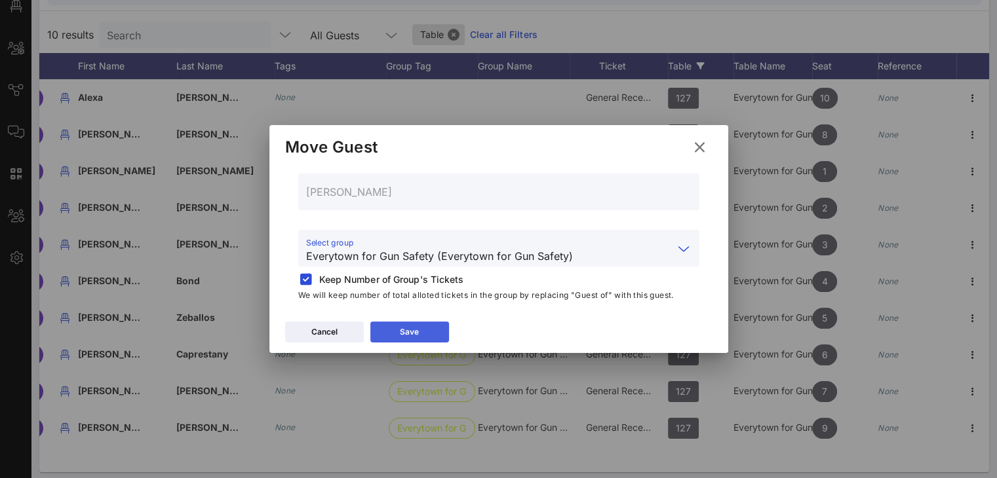
type input "Everytown for Gun Safety (Everytown for Gun Safety)"
click at [429, 328] on button "Save" at bounding box center [409, 332] width 79 height 21
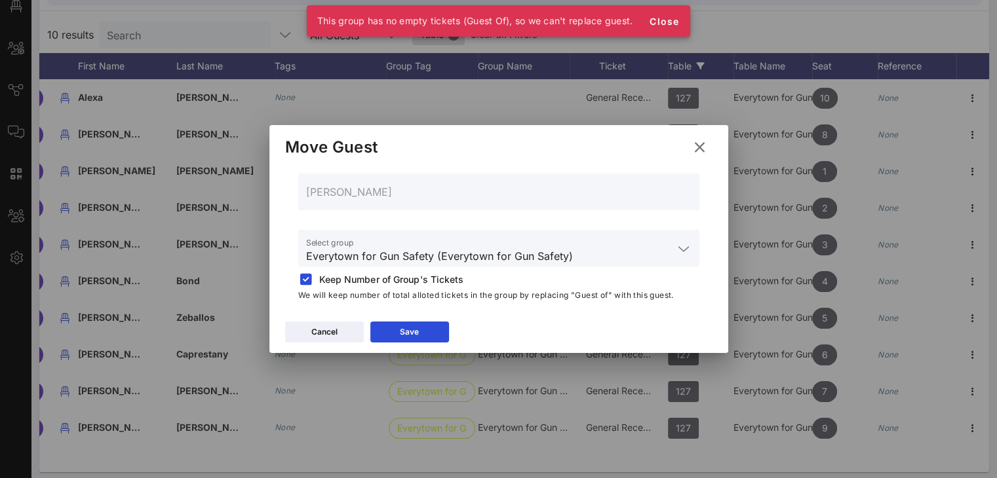
click at [691, 149] on icon at bounding box center [700, 148] width 24 height 24
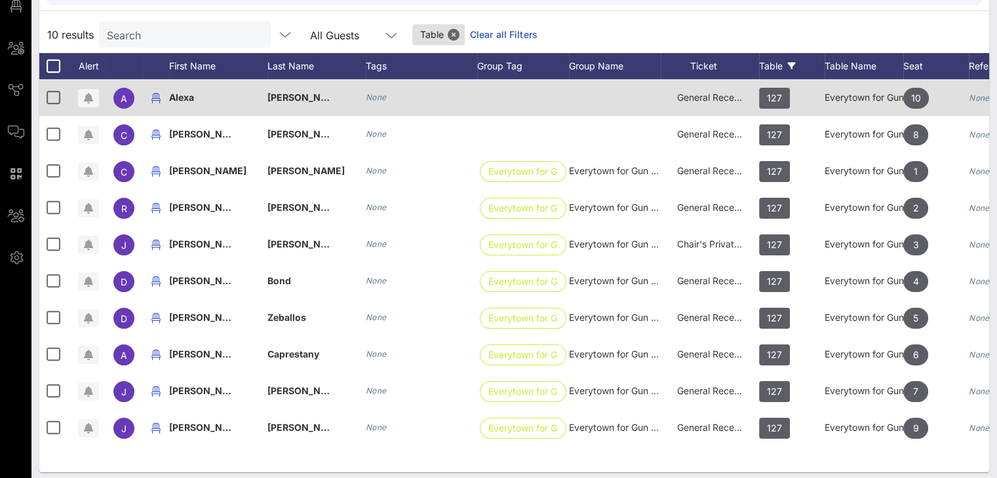
scroll to position [0, 13]
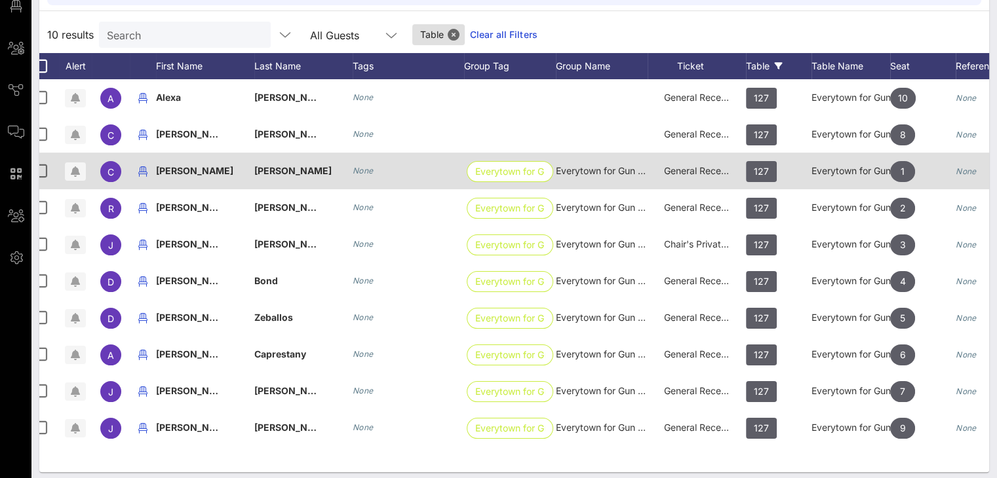
click at [683, 174] on span "General Reception" at bounding box center [703, 170] width 79 height 11
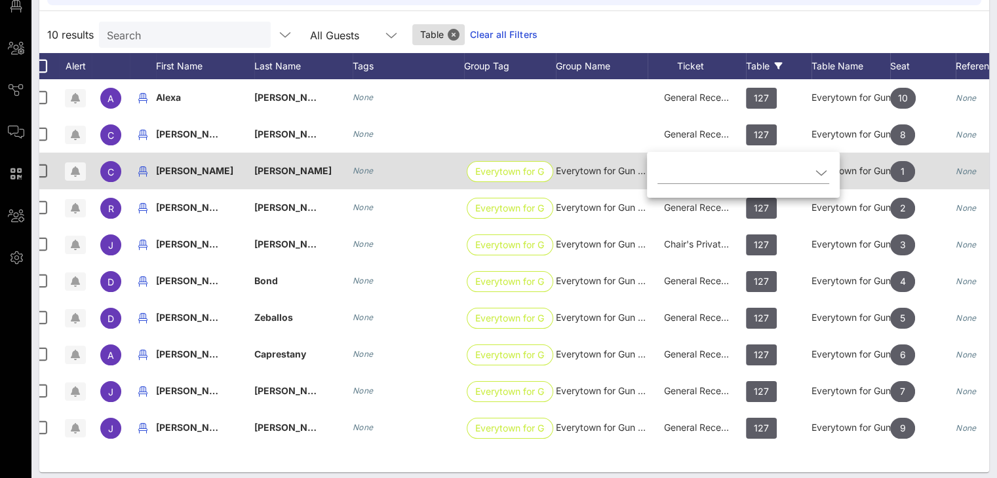
click at [683, 174] on input "text" at bounding box center [733, 173] width 153 height 21
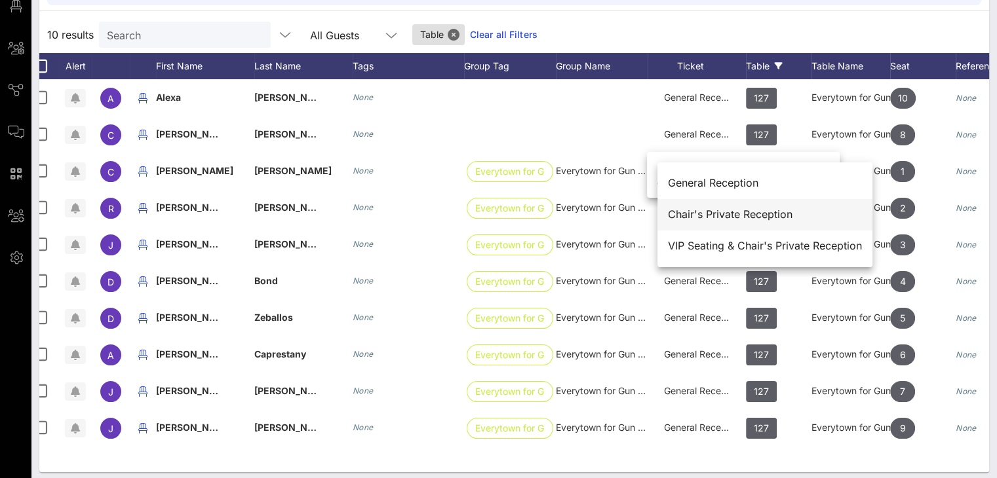
click at [687, 214] on div "Chair's Private Reception" at bounding box center [765, 214] width 194 height 12
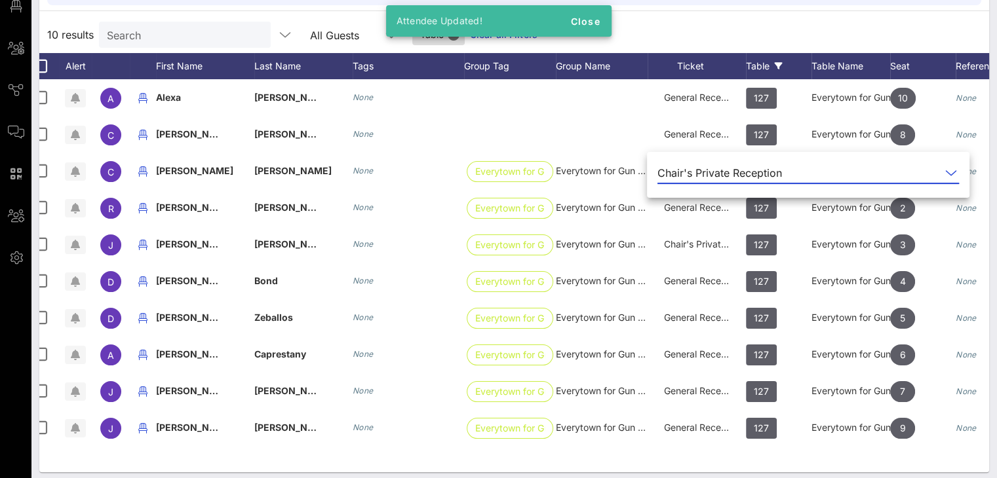
click at [644, 33] on div "10 results Search All Guests Table Clear all Filters" at bounding box center [514, 34] width 950 height 37
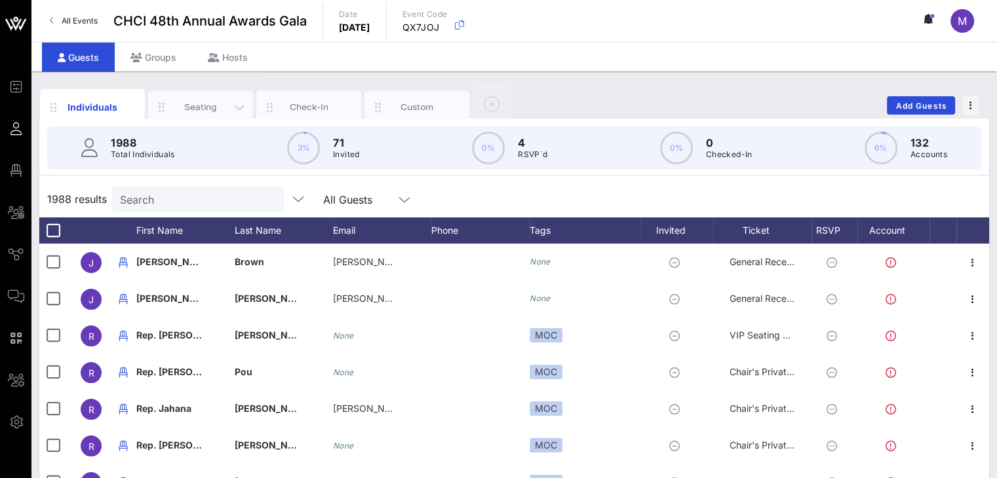
click at [186, 110] on div "Seating" at bounding box center [201, 107] width 58 height 12
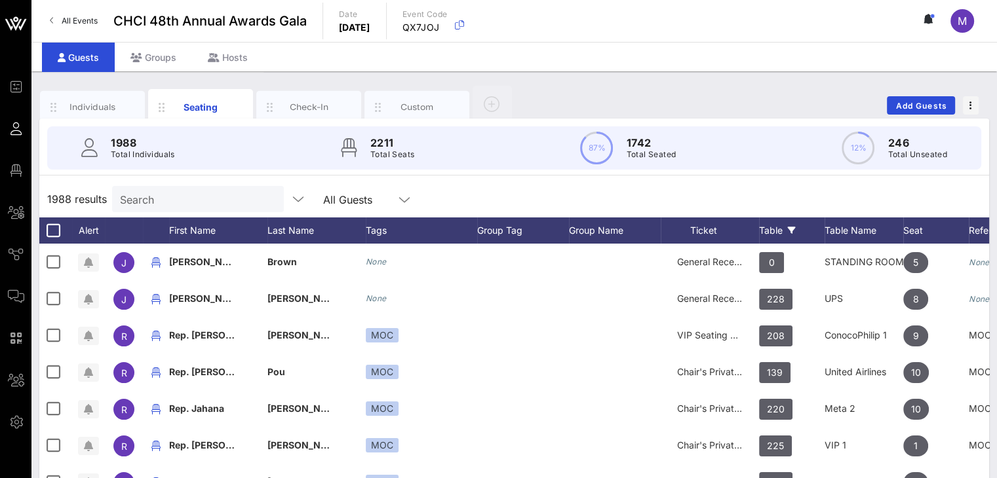
click at [764, 223] on div "Table" at bounding box center [792, 231] width 66 height 26
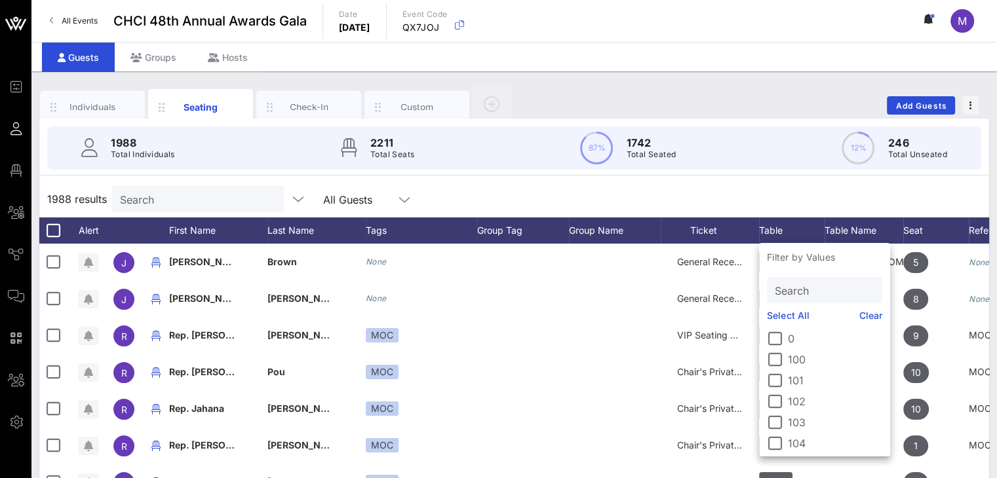
click at [788, 294] on input "Search" at bounding box center [823, 290] width 97 height 17
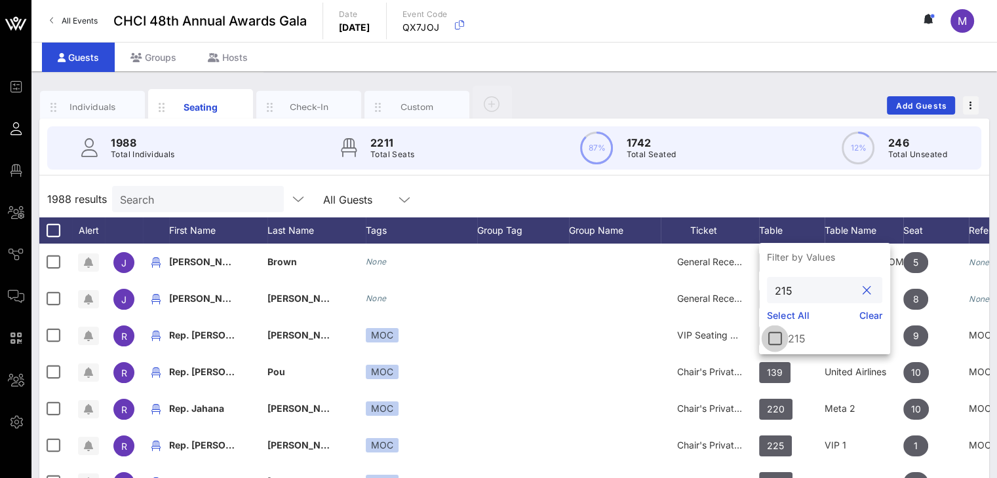
click at [779, 334] on div at bounding box center [775, 339] width 22 height 22
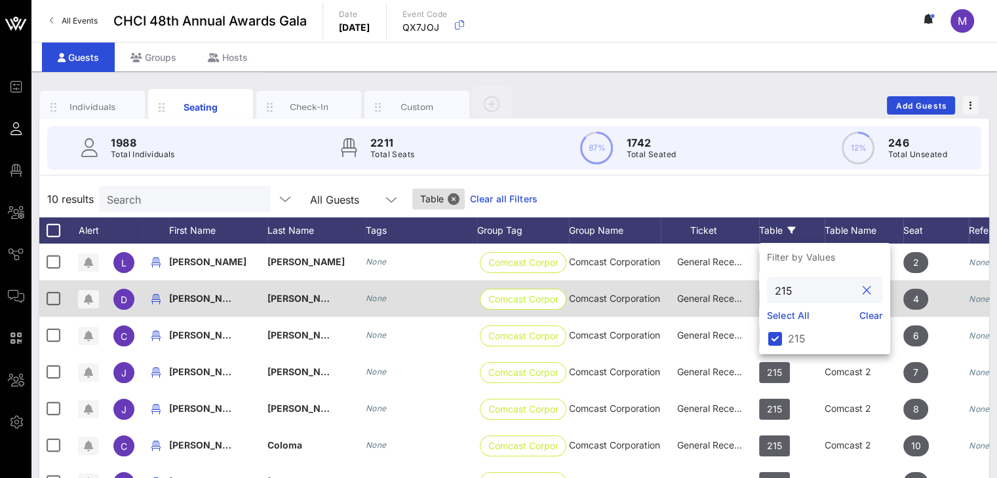
drag, startPoint x: 798, startPoint y: 294, endPoint x: 750, endPoint y: 284, distance: 48.8
click at [750, 284] on div "Event Builder Guests Floor Plan All Groups Journeys Comms QR Scanner Team Setti…" at bounding box center [498, 325] width 997 height 650
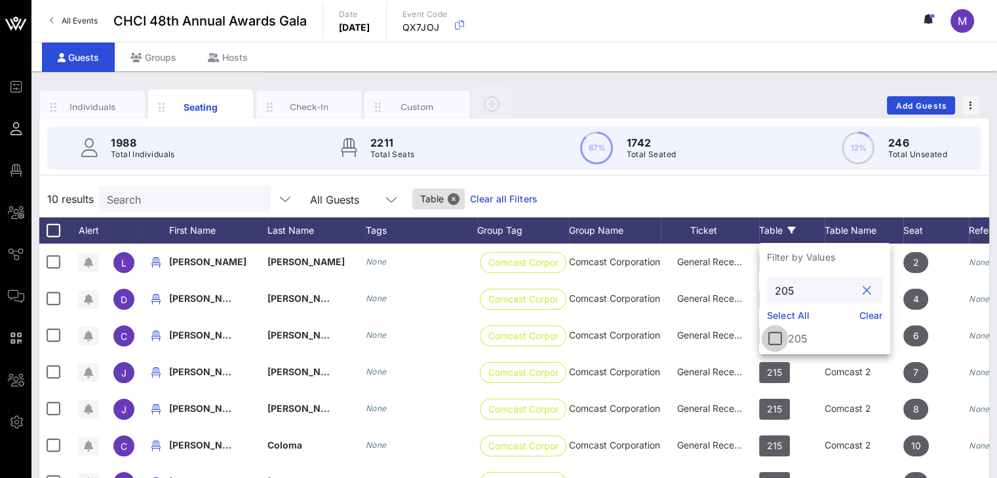
type input "205"
click at [768, 341] on div at bounding box center [775, 339] width 22 height 22
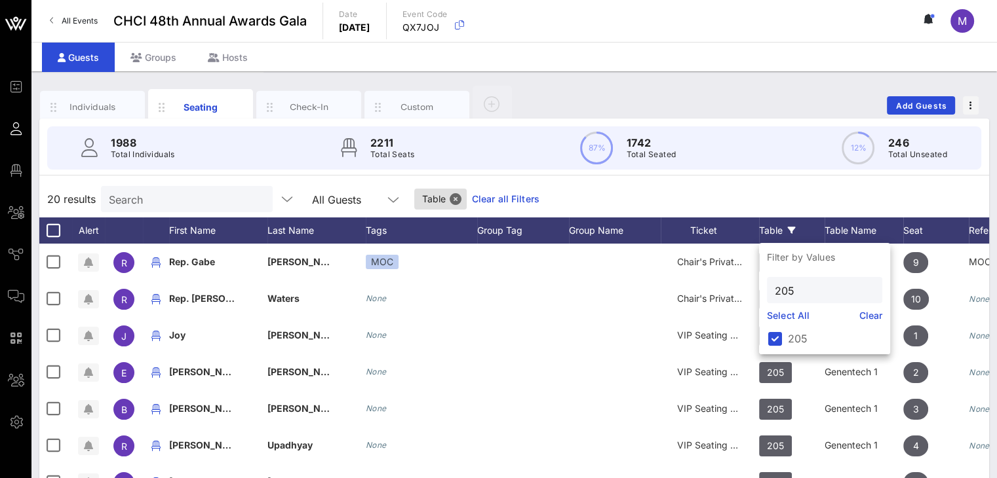
click at [750, 200] on div "20 results Search All Guests Table Clear all Filters" at bounding box center [514, 199] width 950 height 37
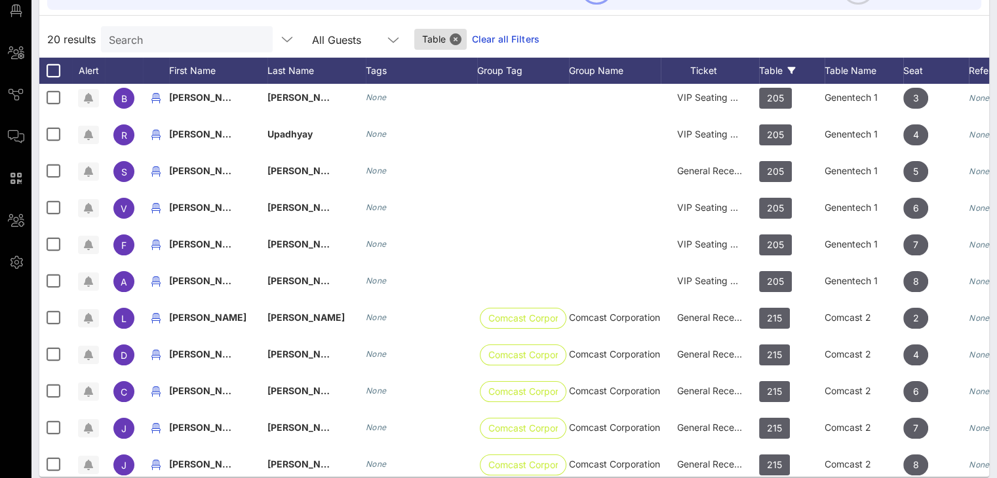
scroll to position [171, 0]
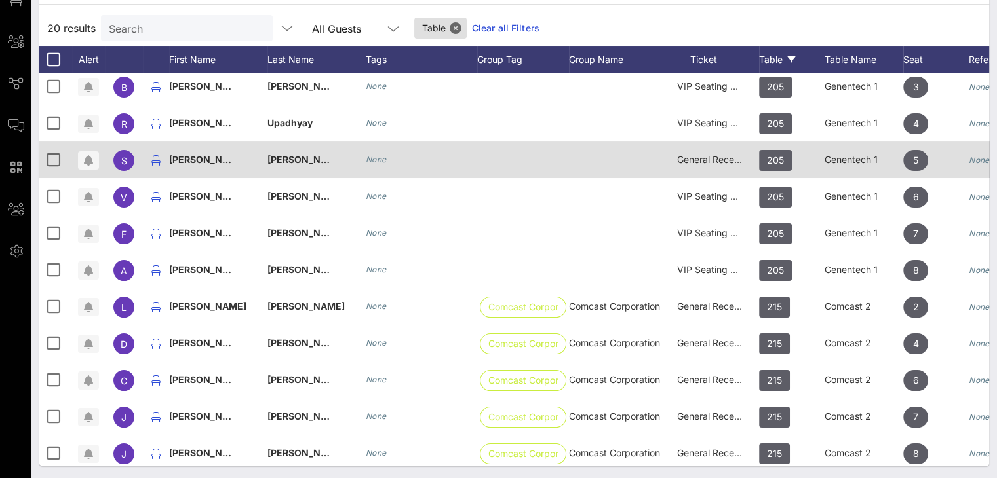
click at [717, 163] on span "General Reception" at bounding box center [716, 159] width 79 height 11
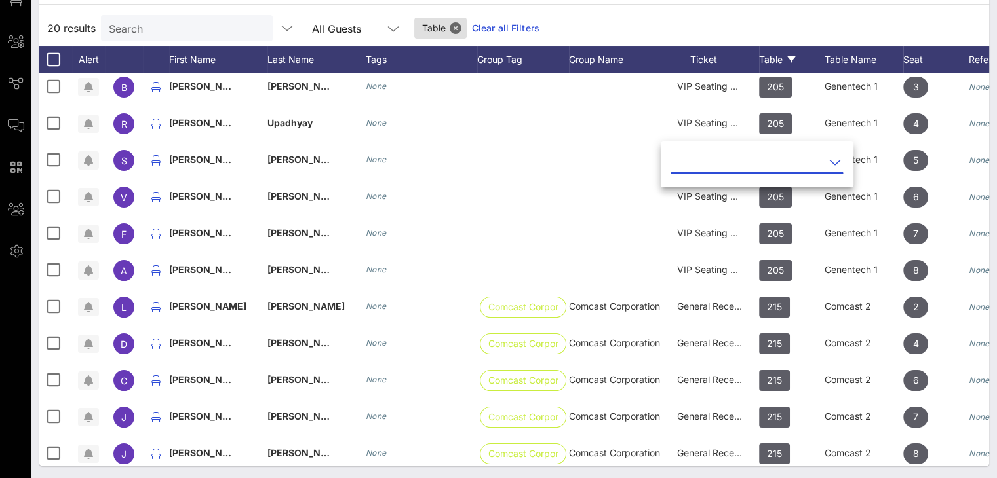
click at [829, 163] on icon at bounding box center [835, 163] width 12 height 16
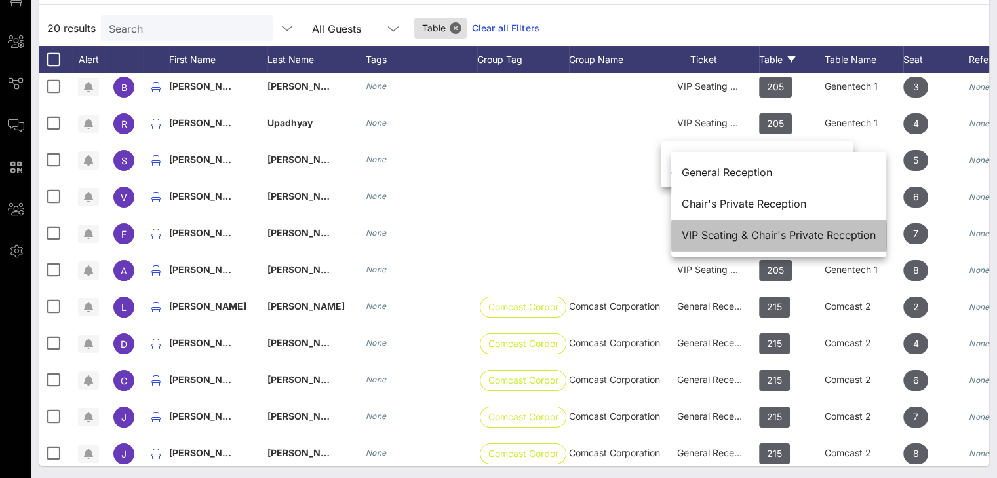
click at [781, 235] on div "VIP Seating & Chair's Private Reception" at bounding box center [779, 235] width 194 height 12
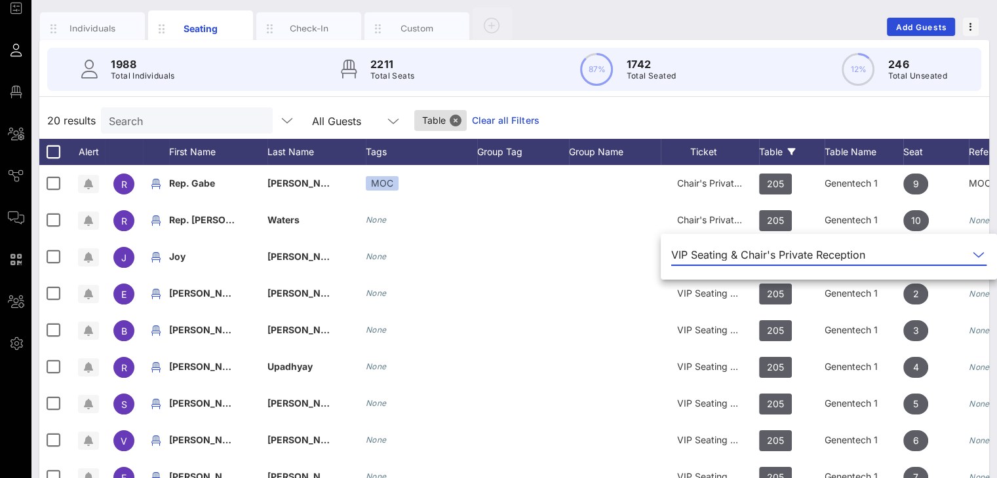
scroll to position [77, 0]
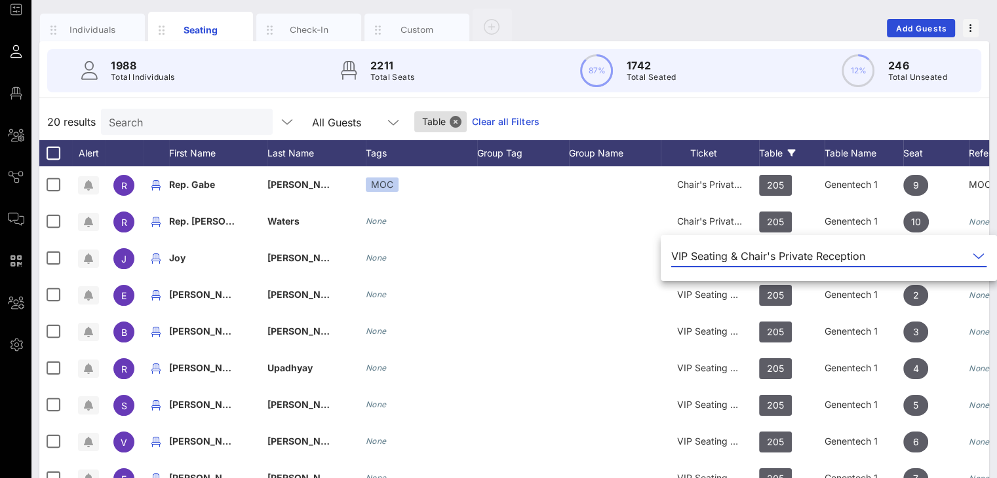
click at [788, 145] on div "Table" at bounding box center [792, 153] width 66 height 26
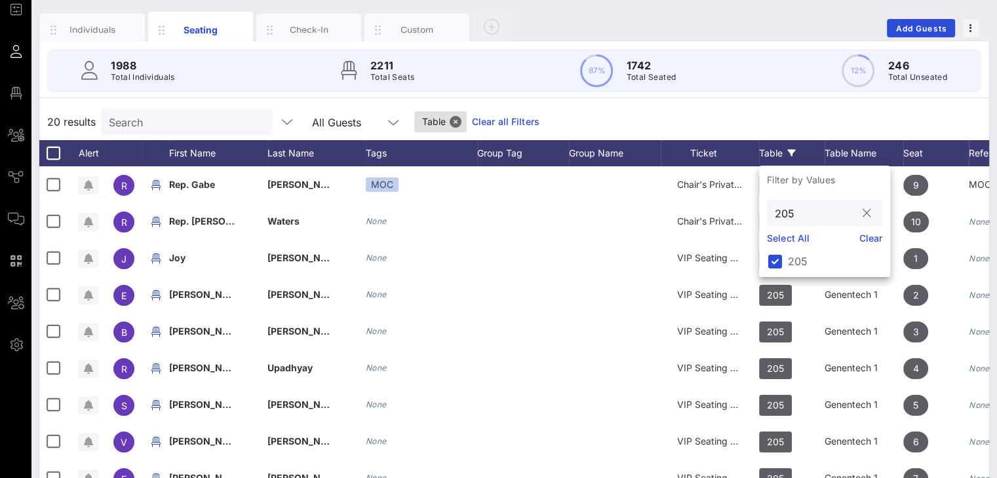
click at [794, 212] on input "205" at bounding box center [815, 212] width 81 height 17
type input "216"
click at [776, 257] on div at bounding box center [775, 261] width 22 height 22
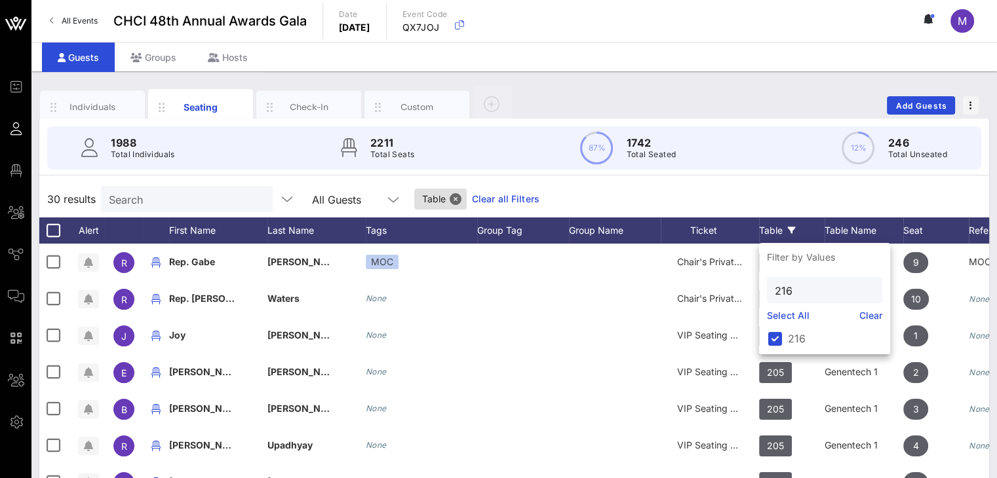
click at [897, 196] on div "30 results Search All Guests Table Clear all Filters" at bounding box center [514, 199] width 950 height 37
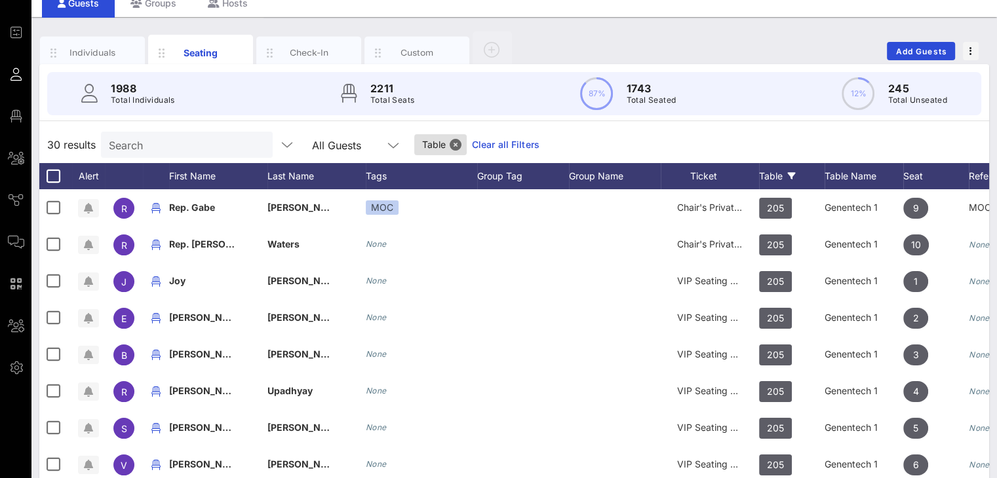
scroll to position [53, 0]
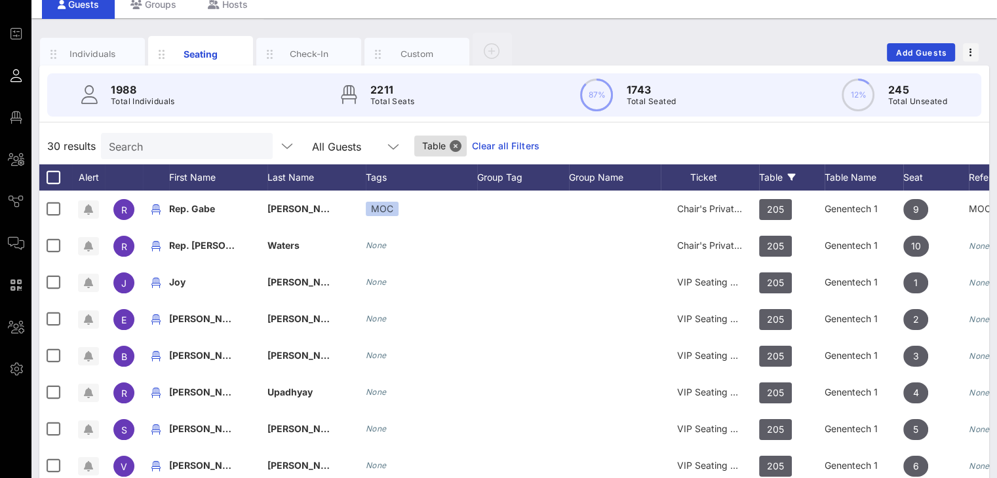
click at [782, 173] on div "Table" at bounding box center [792, 178] width 66 height 26
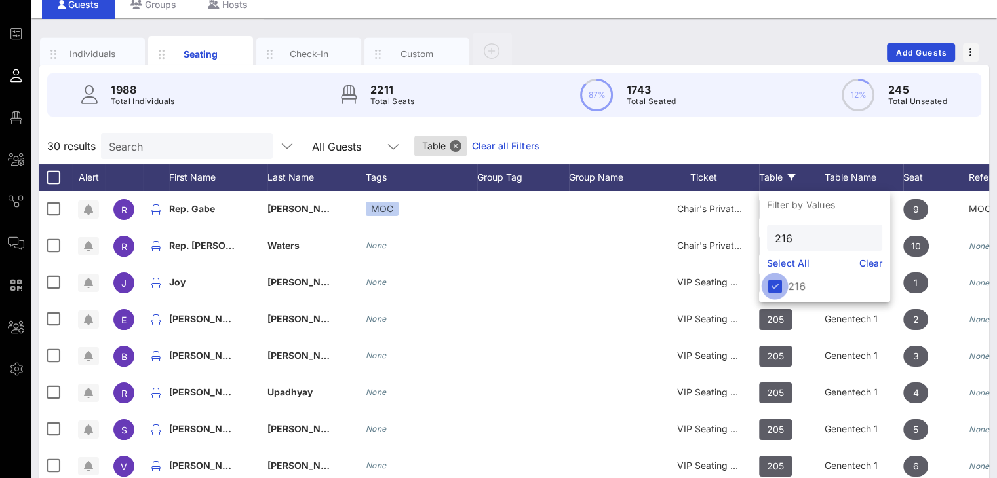
click at [780, 287] on div at bounding box center [775, 286] width 22 height 22
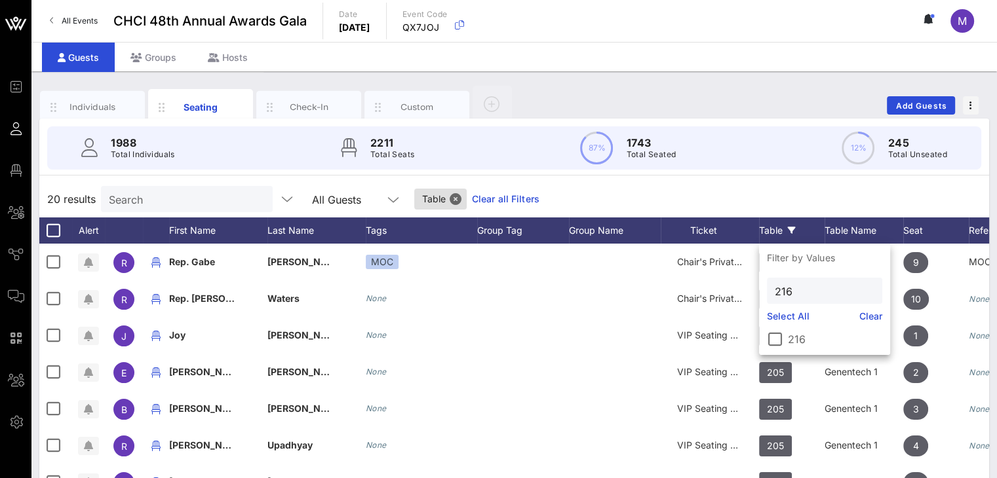
click at [516, 192] on link "Clear all Filters" at bounding box center [506, 199] width 68 height 14
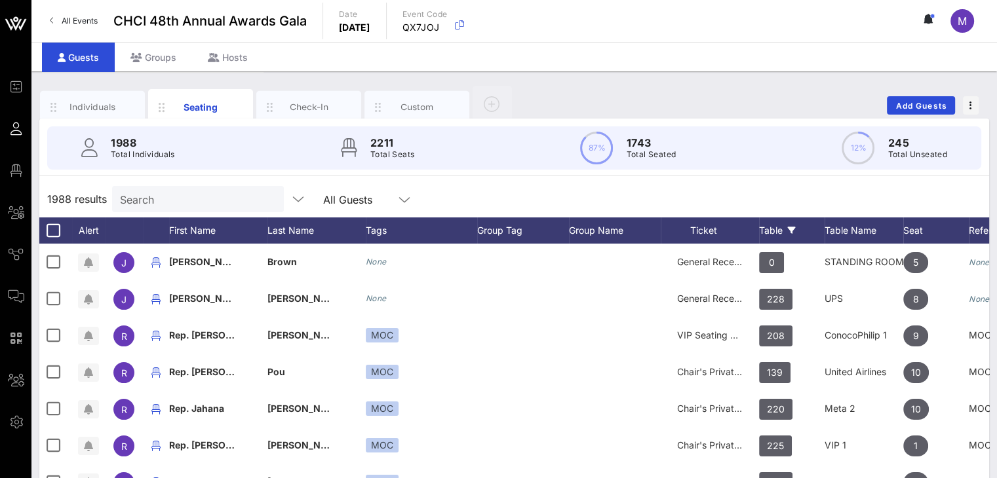
click at [775, 229] on div "Table" at bounding box center [792, 231] width 66 height 26
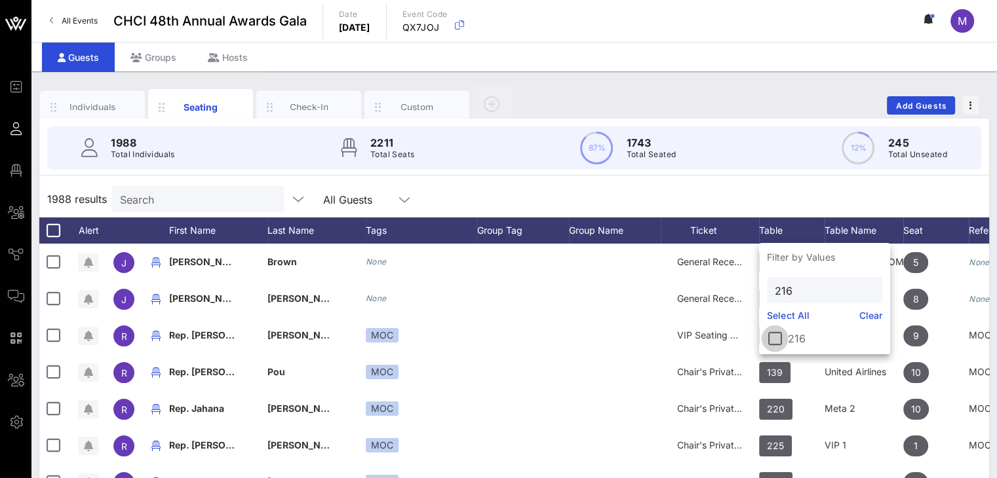
click at [776, 338] on div at bounding box center [775, 339] width 22 height 22
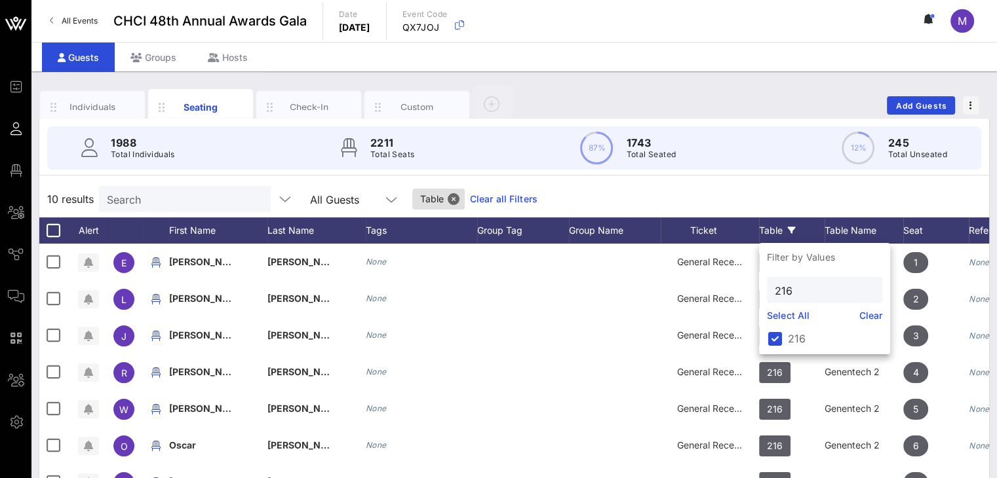
click at [805, 189] on div "10 results Search All Guests Table Clear all Filters" at bounding box center [514, 199] width 950 height 37
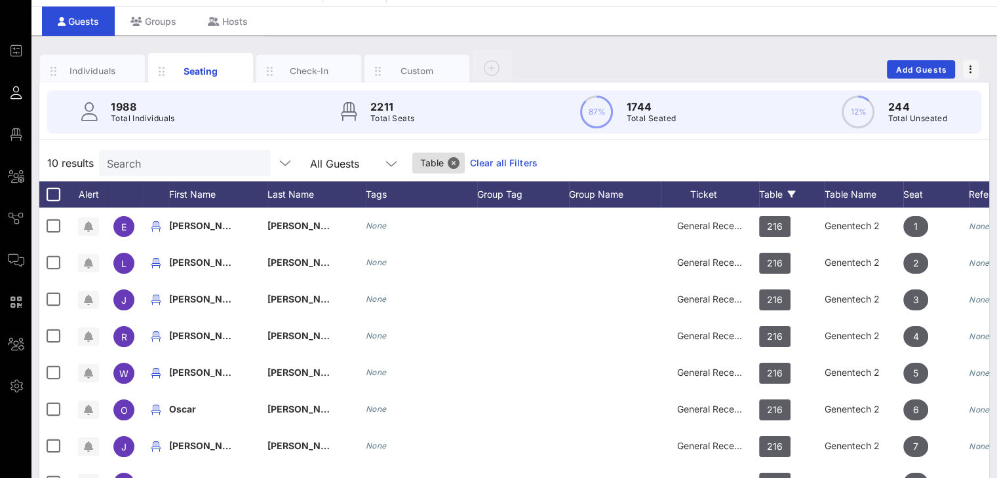
scroll to position [23, 0]
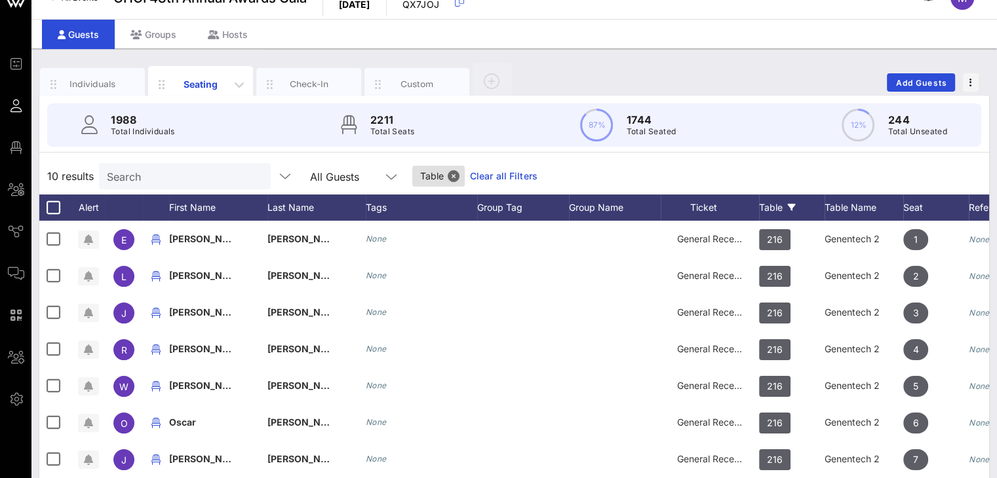
click at [212, 90] on div "Seating" at bounding box center [201, 84] width 58 height 14
click at [164, 177] on input "Search" at bounding box center [183, 176] width 153 height 17
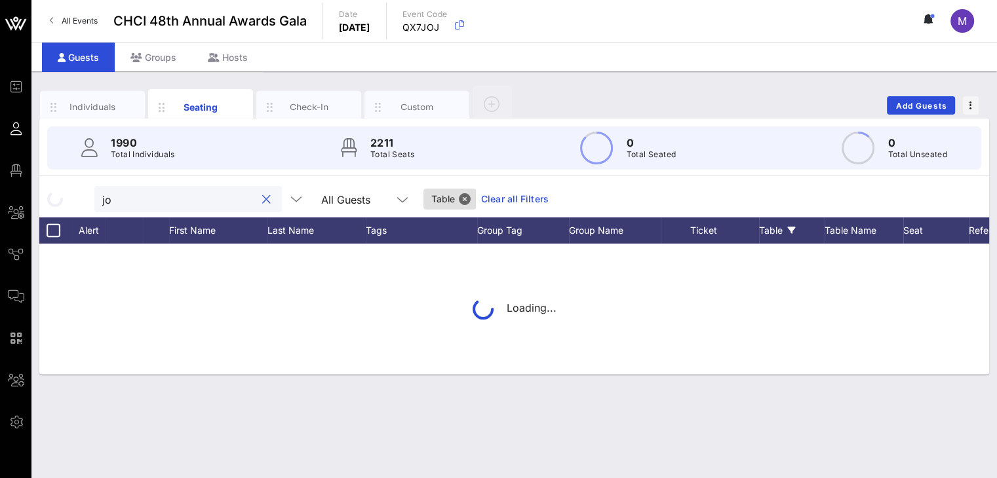
scroll to position [0, 0]
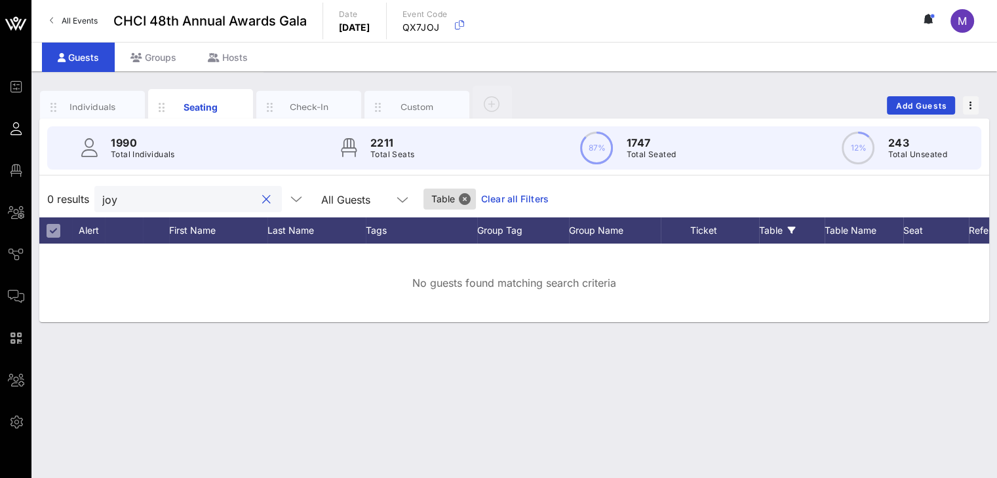
type input "joy"
click at [493, 195] on link "Clear all Filters" at bounding box center [515, 199] width 68 height 14
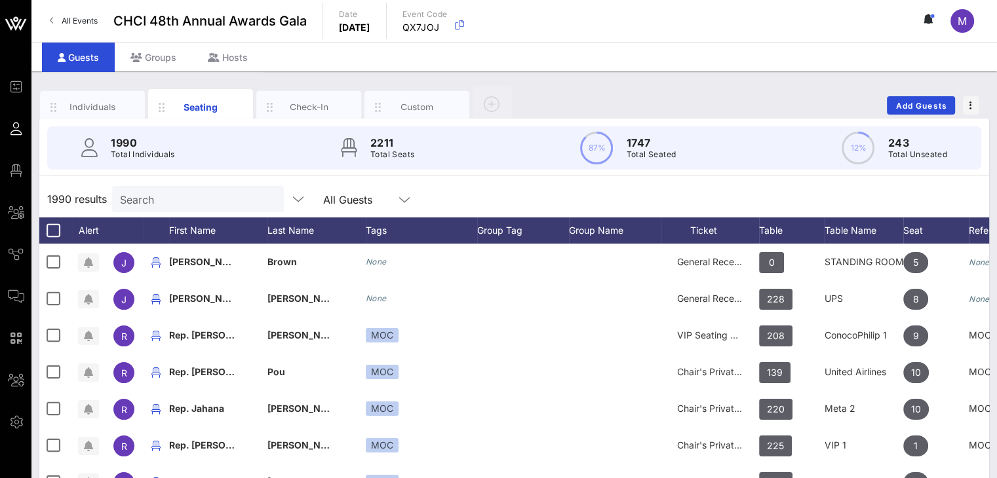
click at [181, 194] on input "Search" at bounding box center [196, 199] width 153 height 17
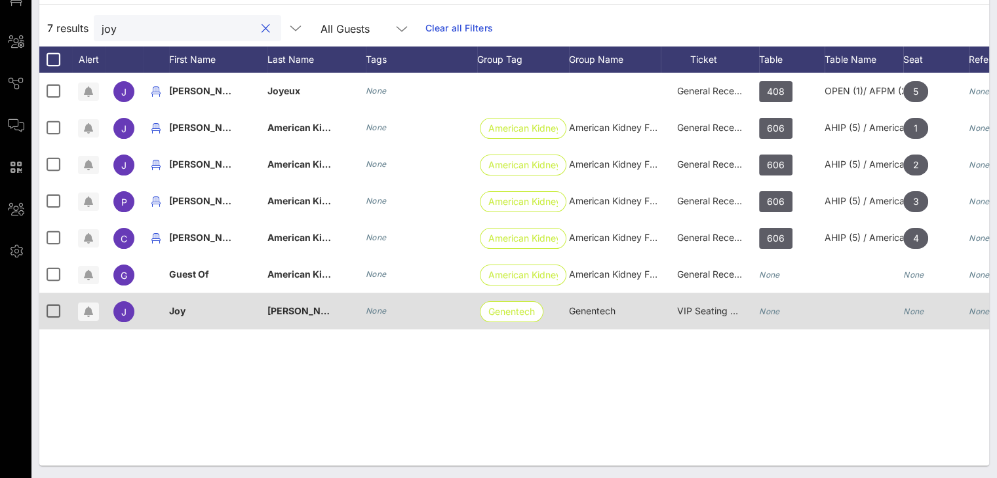
click at [774, 310] on icon "None" at bounding box center [769, 312] width 21 height 10
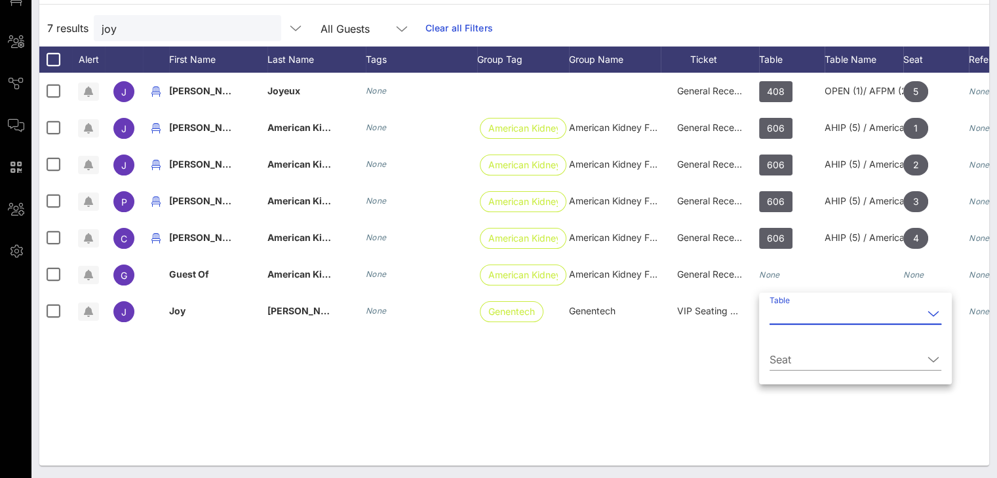
click at [778, 315] on input "Table" at bounding box center [845, 313] width 153 height 21
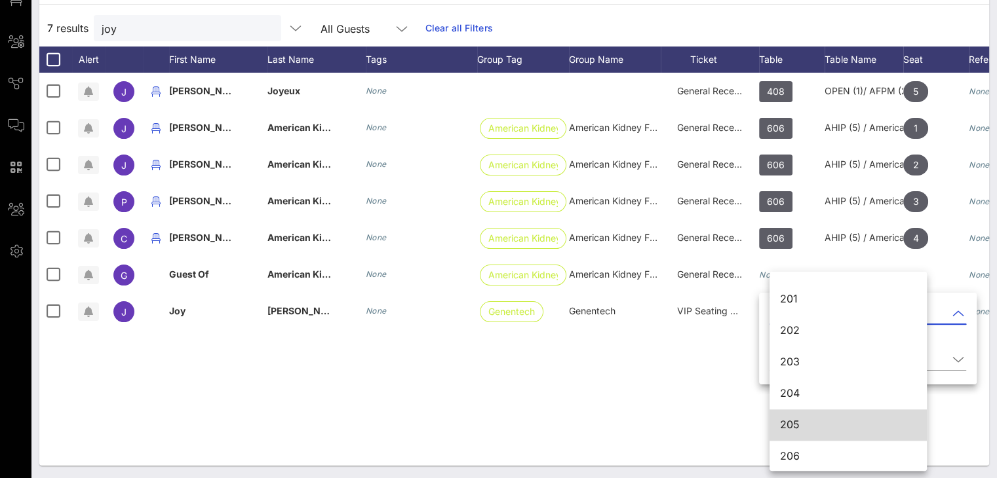
scroll to position [1505, 0]
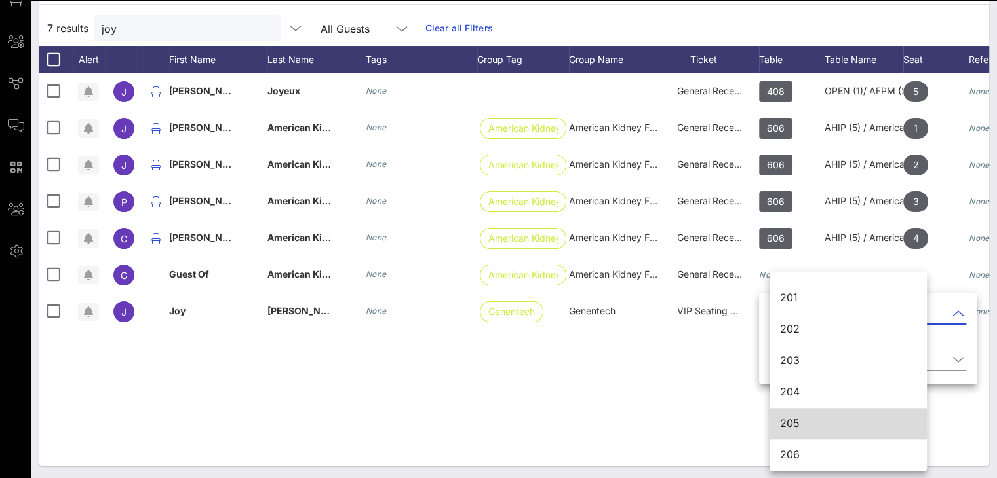
click at [815, 423] on div "205" at bounding box center [848, 423] width 136 height 12
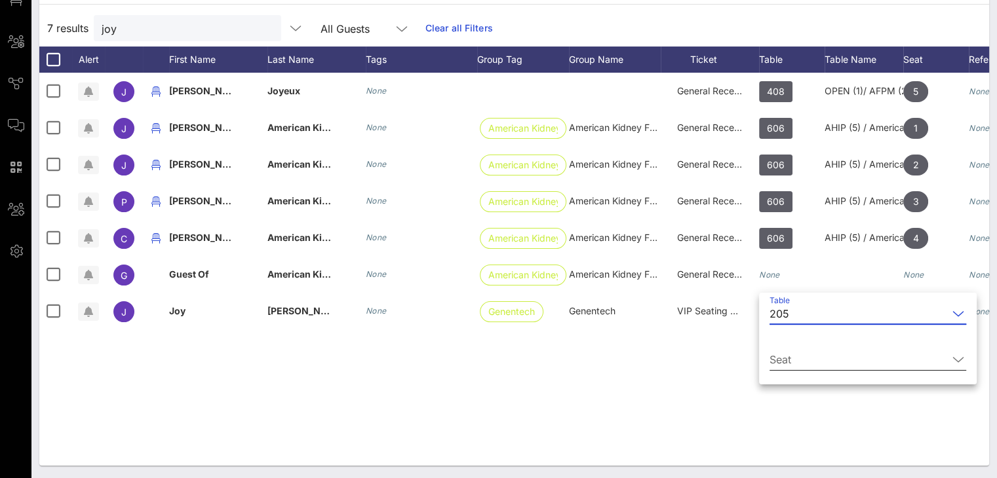
click at [823, 360] on input "Seat" at bounding box center [858, 359] width 178 height 21
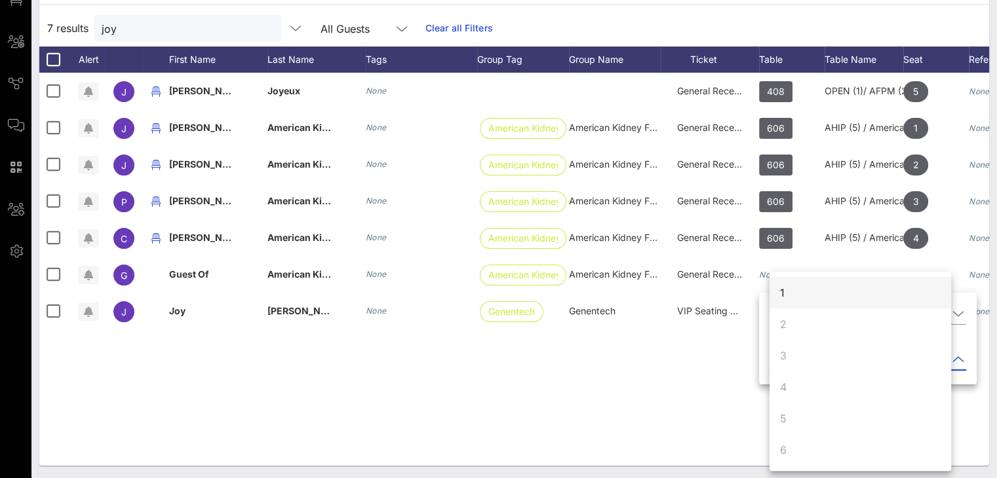
click at [807, 290] on div "1" at bounding box center [860, 292] width 182 height 31
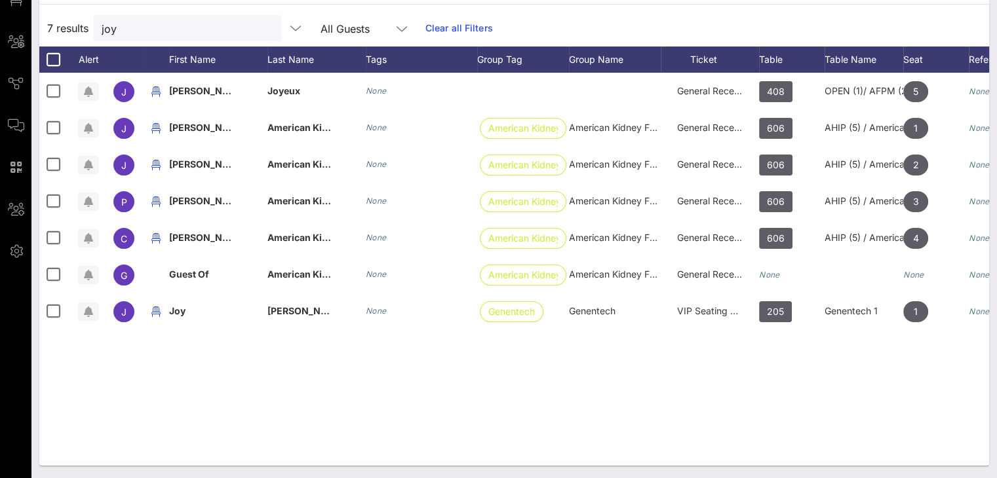
scroll to position [0, 0]
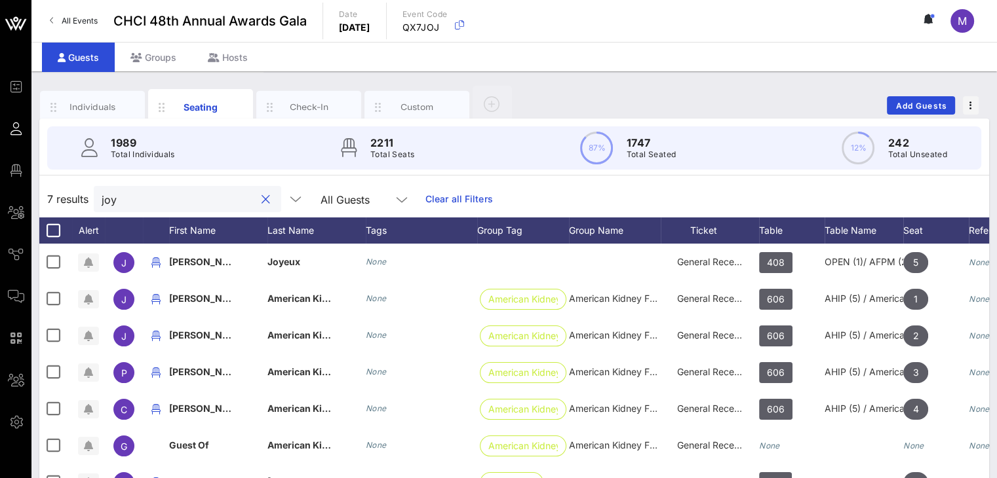
click at [128, 191] on input "joy" at bounding box center [178, 199] width 153 height 17
type input "j"
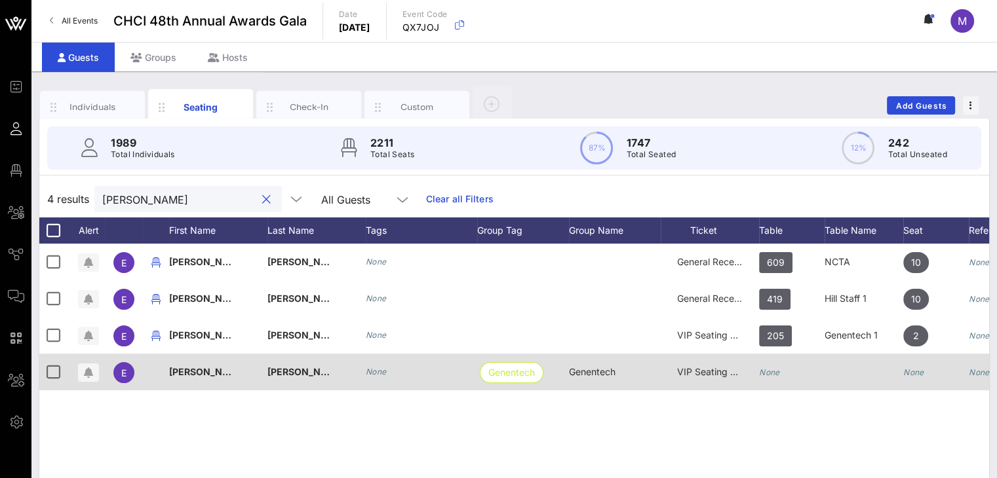
click at [764, 371] on div "E Ellen O'Rourke None General Reception 609 NCTA 10 None E Ellen Ray None Gener…" at bounding box center [514, 440] width 950 height 393
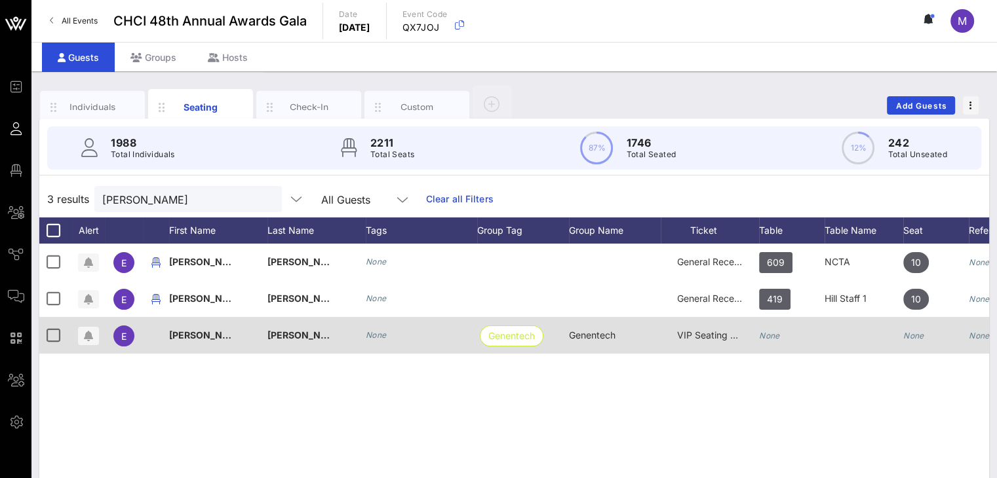
click at [767, 338] on icon "None" at bounding box center [769, 336] width 21 height 10
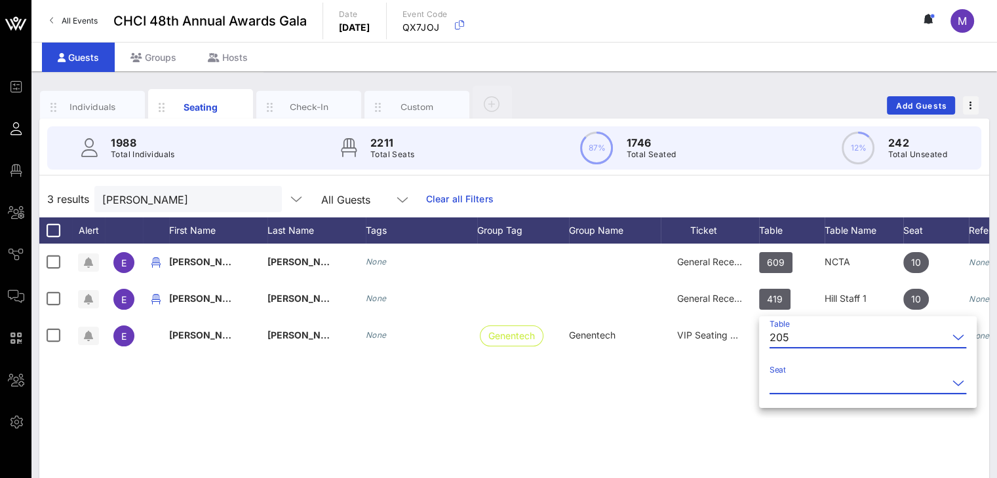
click at [792, 386] on input "Seat" at bounding box center [858, 383] width 178 height 21
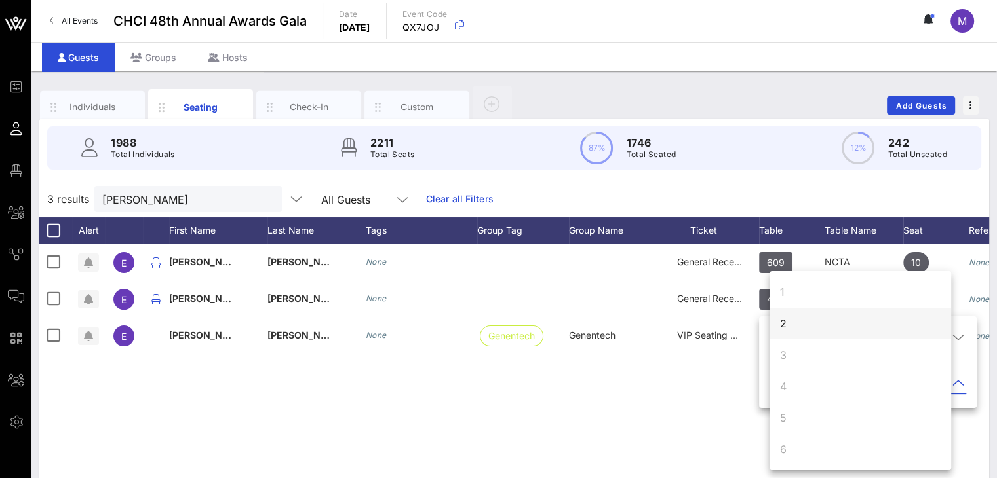
click at [785, 319] on div "2" at bounding box center [783, 324] width 7 height 16
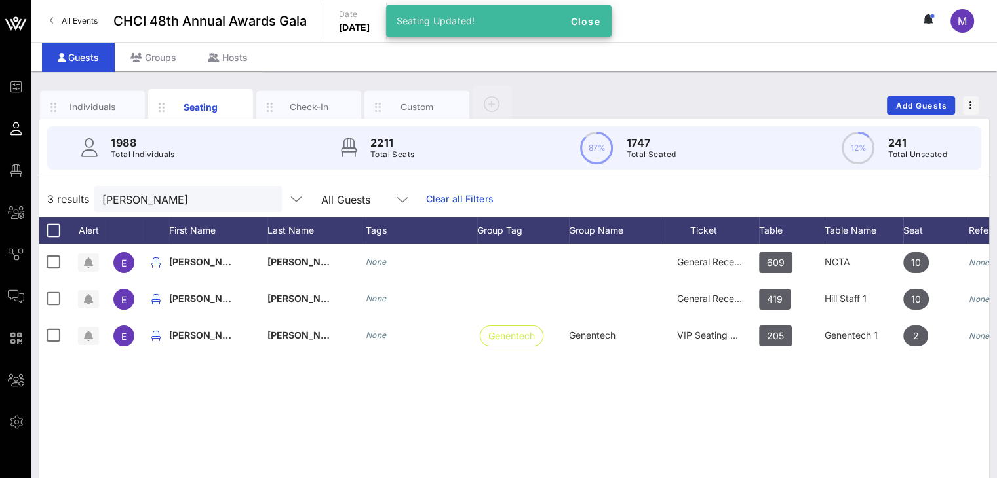
click at [690, 390] on div "E Ellen O'Rourke None General Reception 609 NCTA 10 None E Ellen Ray None Gener…" at bounding box center [514, 440] width 950 height 393
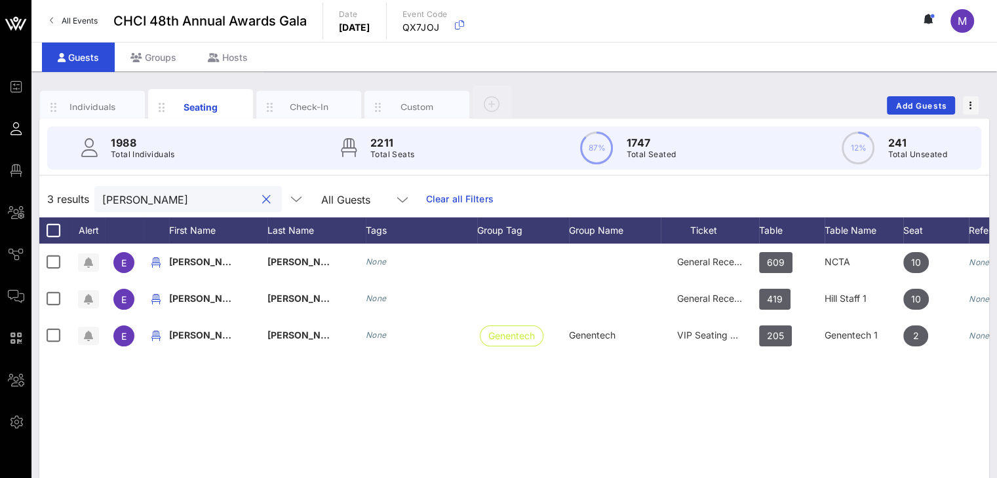
drag, startPoint x: 218, startPoint y: 197, endPoint x: 90, endPoint y: 196, distance: 127.8
click at [90, 196] on div "3 results ellen All Guests Clear all Filters" at bounding box center [514, 199] width 950 height 37
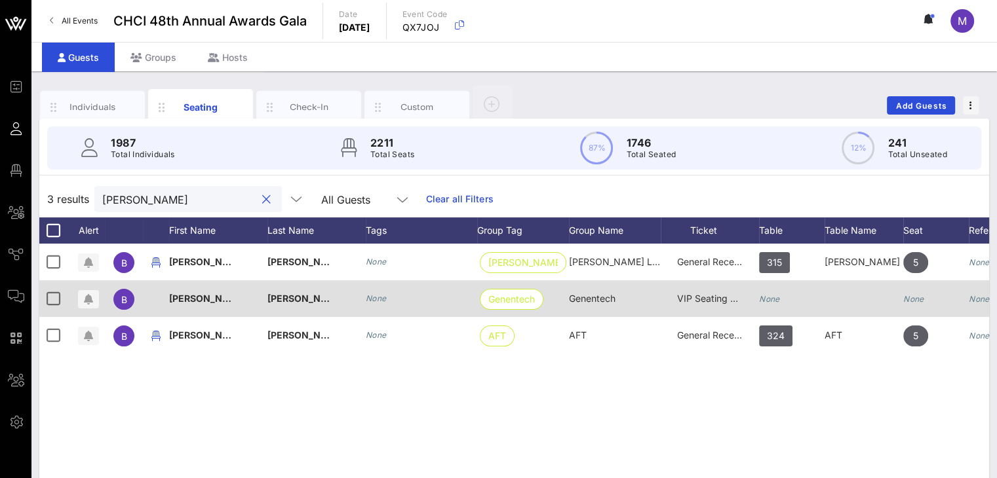
click at [761, 298] on icon "None" at bounding box center [769, 299] width 21 height 10
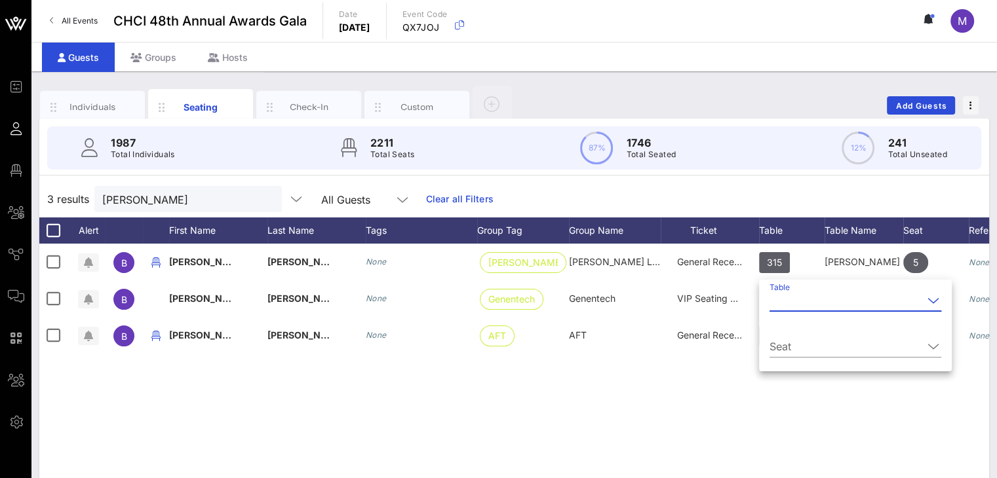
click at [781, 304] on input "Table" at bounding box center [845, 300] width 153 height 21
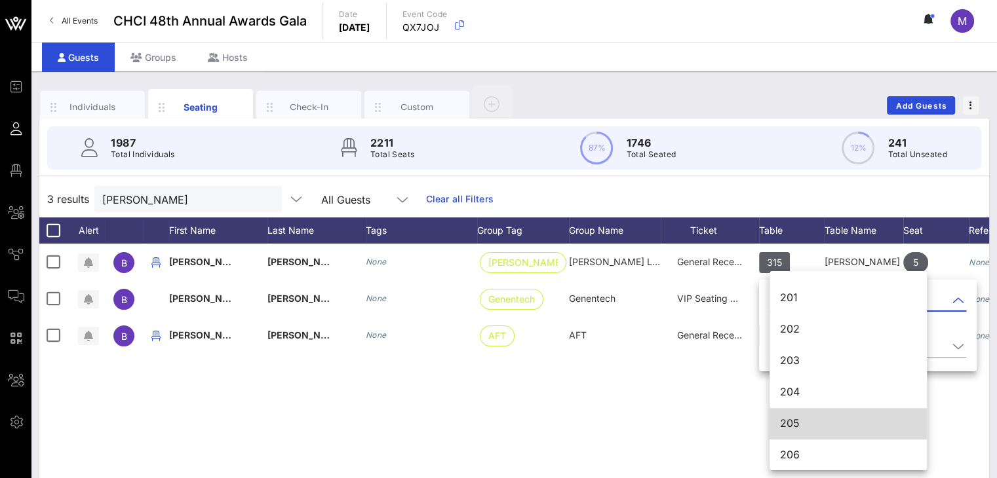
scroll to position [1505, 0]
click at [795, 418] on div "205" at bounding box center [848, 423] width 136 height 12
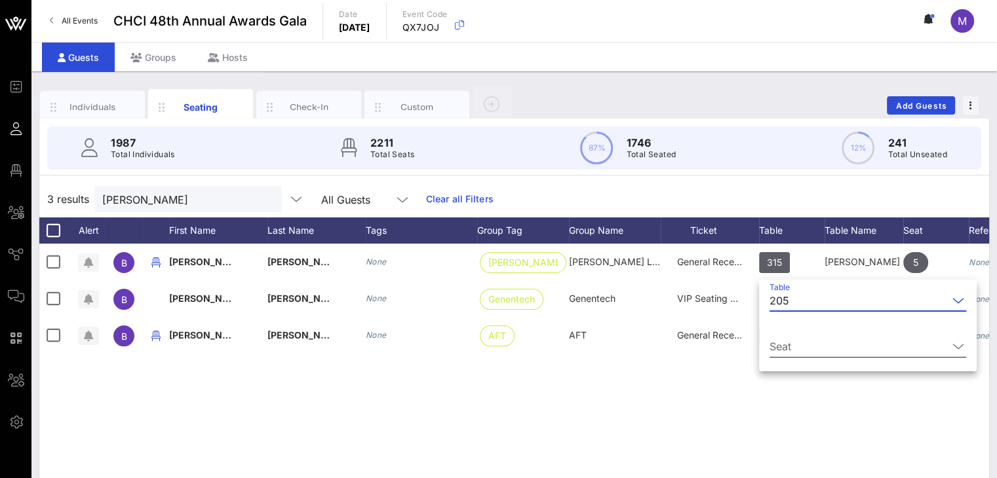
click at [809, 345] on input "Seat" at bounding box center [858, 346] width 178 height 21
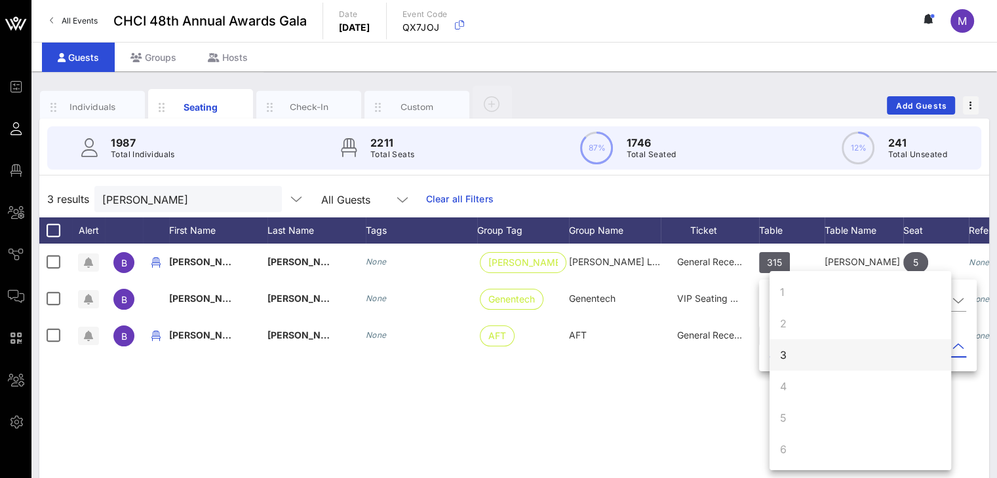
click at [798, 353] on div "3" at bounding box center [860, 354] width 182 height 31
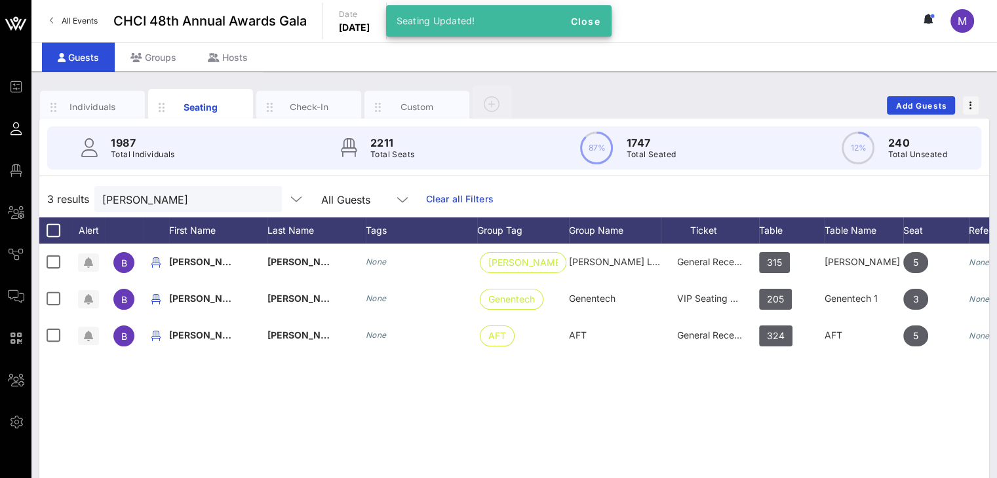
drag, startPoint x: 157, startPoint y: 208, endPoint x: 73, endPoint y: 191, distance: 85.5
click at [73, 191] on div "3 results beatriz All Guests Clear all Filters" at bounding box center [514, 199] width 950 height 37
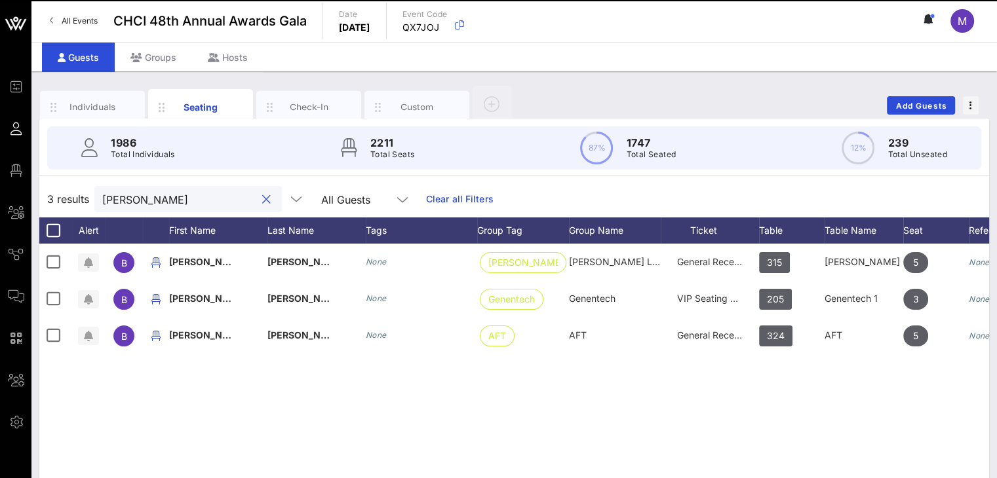
drag, startPoint x: 163, startPoint y: 200, endPoint x: 63, endPoint y: 197, distance: 100.3
click at [63, 197] on div "3 results beatriz All Guests Clear all Filters" at bounding box center [514, 199] width 950 height 37
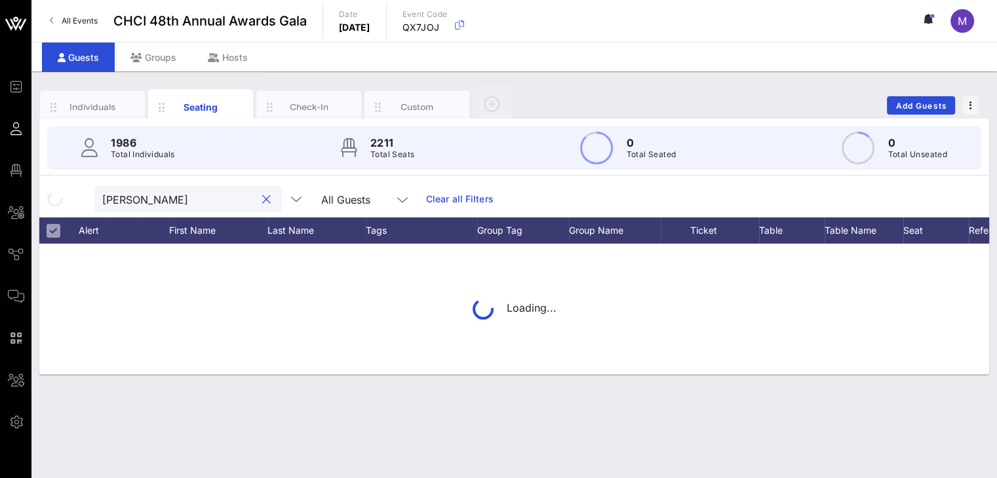
type input "Ro"
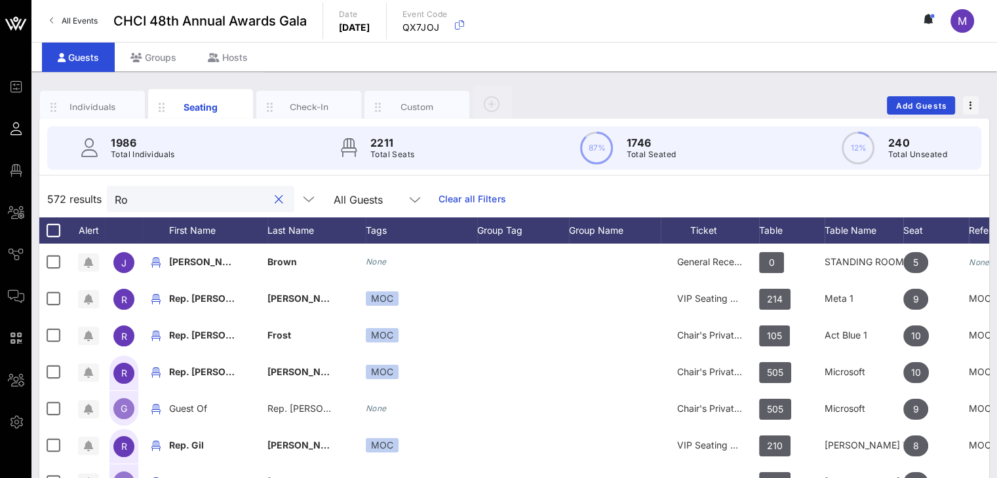
click at [275, 197] on button "clear icon" at bounding box center [279, 199] width 9 height 13
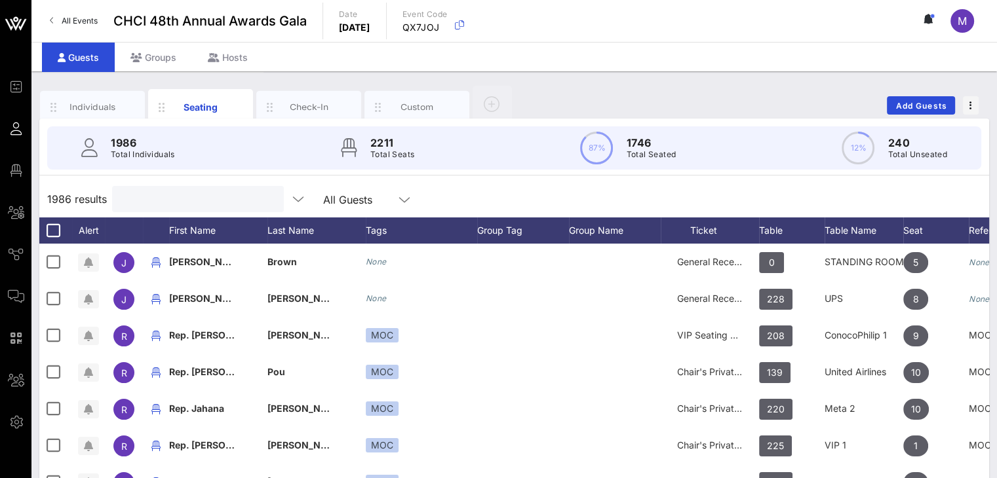
click at [195, 200] on input "text" at bounding box center [196, 199] width 153 height 17
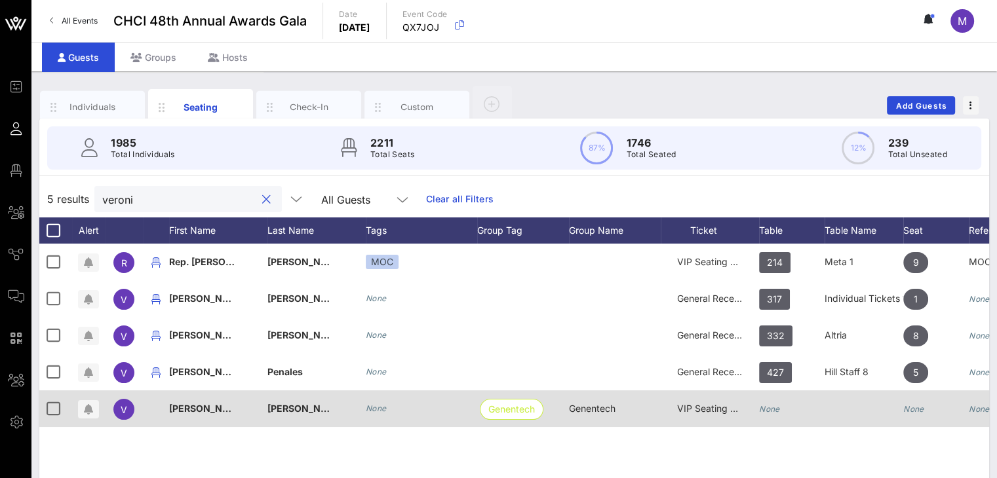
click at [760, 412] on icon "None" at bounding box center [769, 409] width 21 height 10
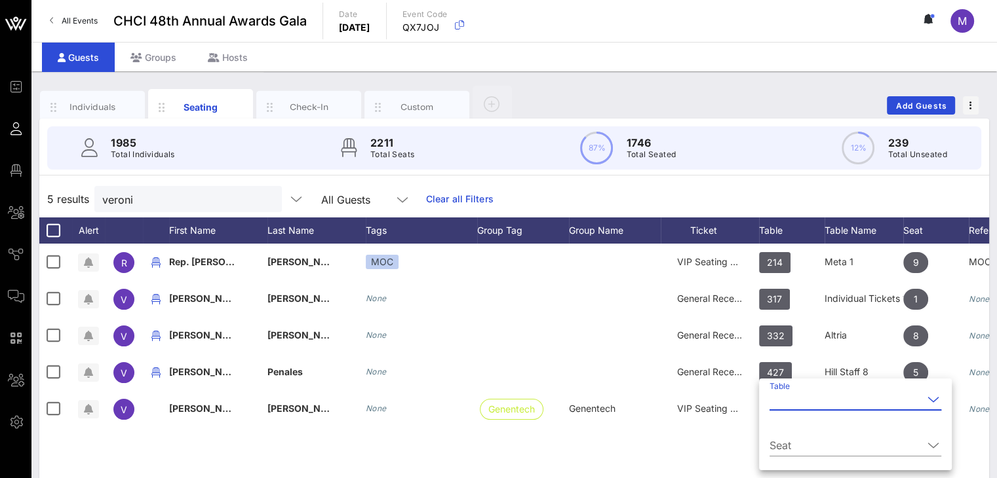
click at [779, 404] on input "Table" at bounding box center [845, 399] width 153 height 21
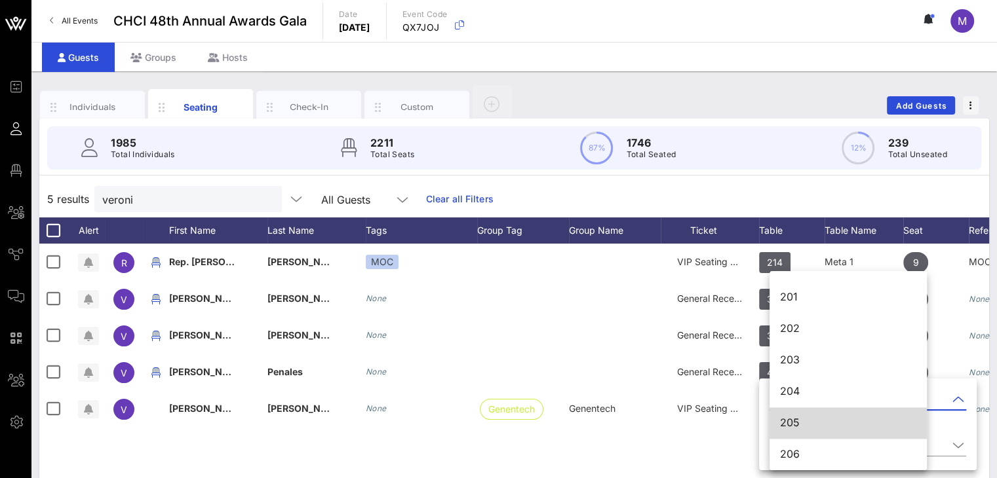
click at [794, 427] on div "205" at bounding box center [848, 423] width 136 height 12
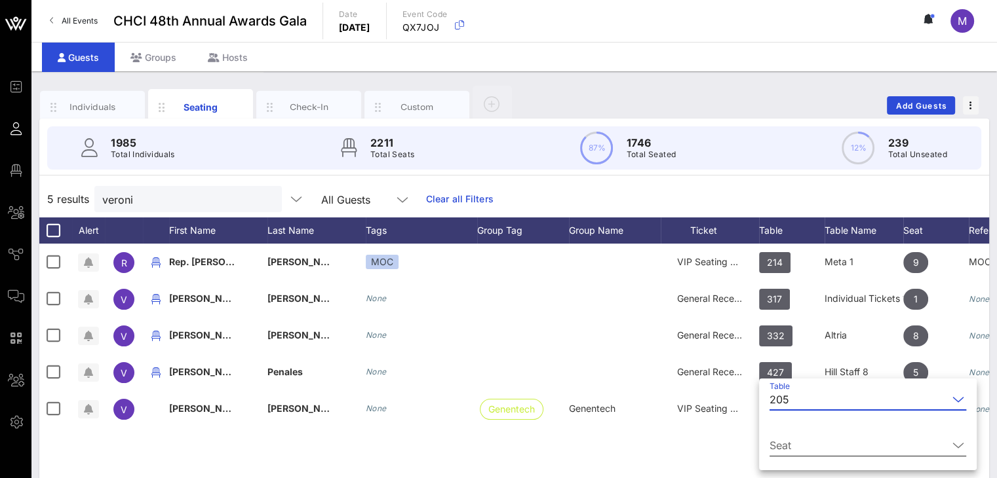
click at [790, 444] on input "Seat" at bounding box center [858, 445] width 178 height 21
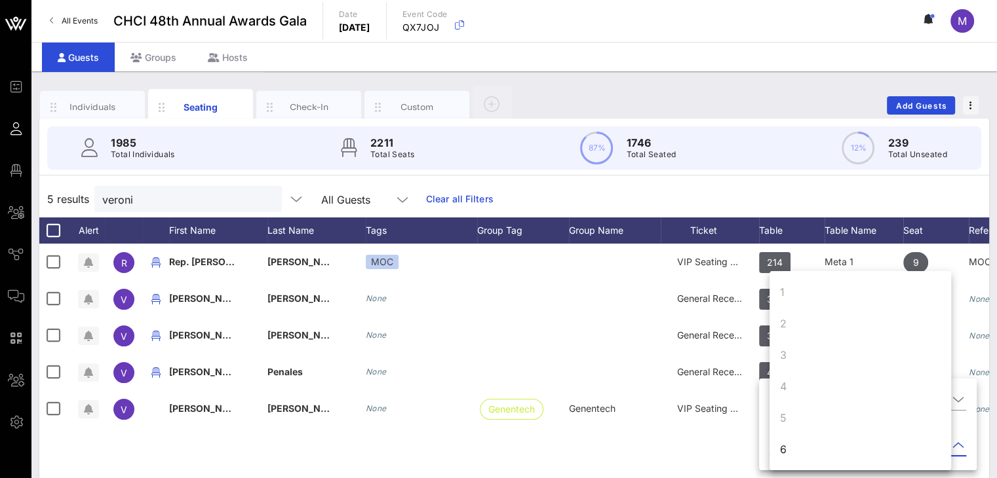
drag, startPoint x: 790, startPoint y: 444, endPoint x: 199, endPoint y: 192, distance: 643.4
click at [225, 194] on input "veroni" at bounding box center [178, 199] width 153 height 17
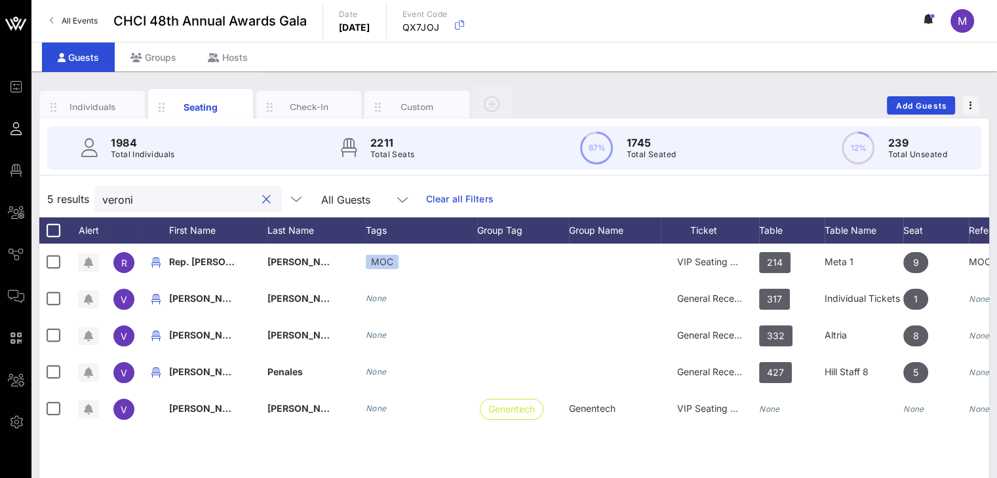
drag, startPoint x: 171, startPoint y: 195, endPoint x: 63, endPoint y: 187, distance: 108.4
click at [63, 187] on div "5 results veroni All Guests Clear all Filters" at bounding box center [514, 199] width 950 height 37
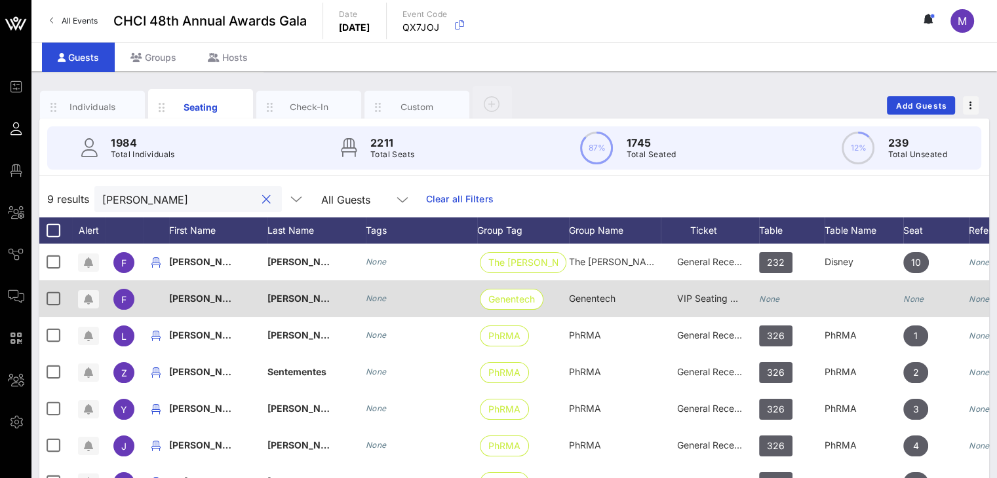
click at [771, 298] on icon "None" at bounding box center [769, 299] width 21 height 10
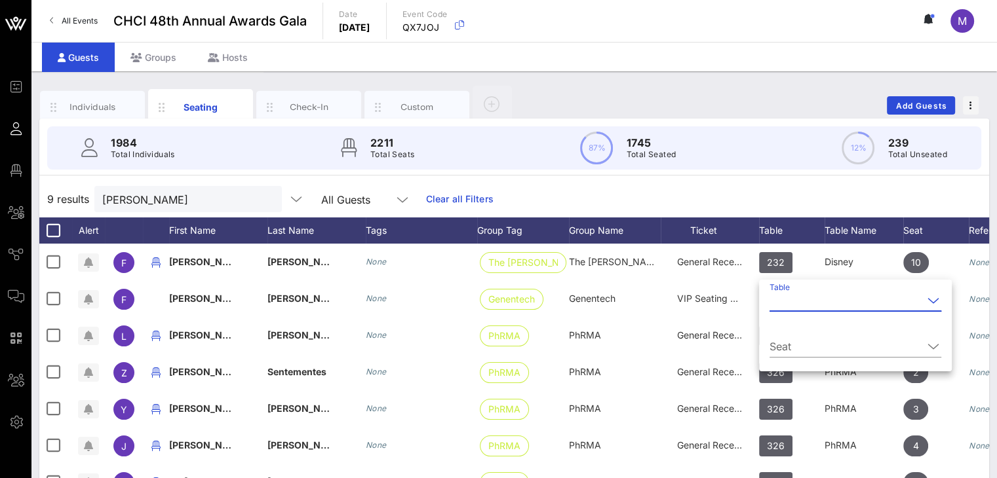
click at [779, 302] on input "Table" at bounding box center [845, 300] width 153 height 21
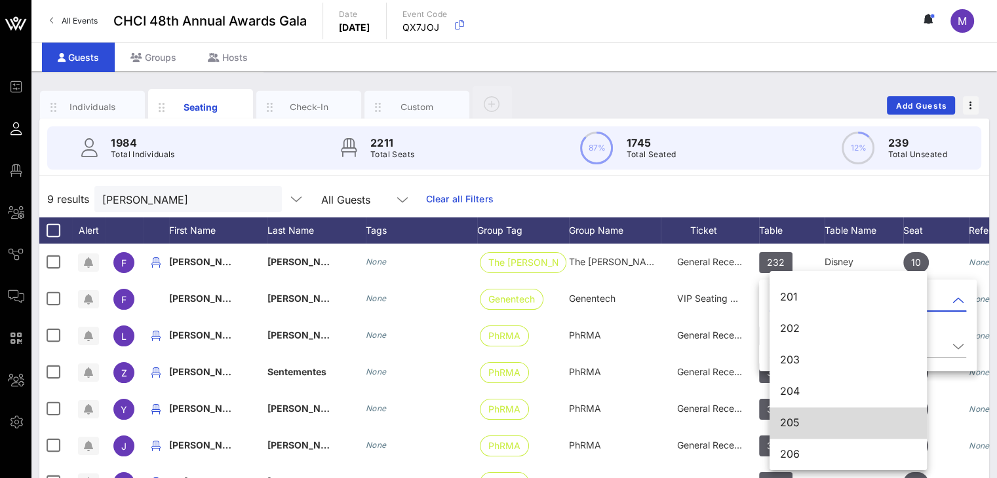
click at [821, 424] on div "205" at bounding box center [848, 423] width 136 height 12
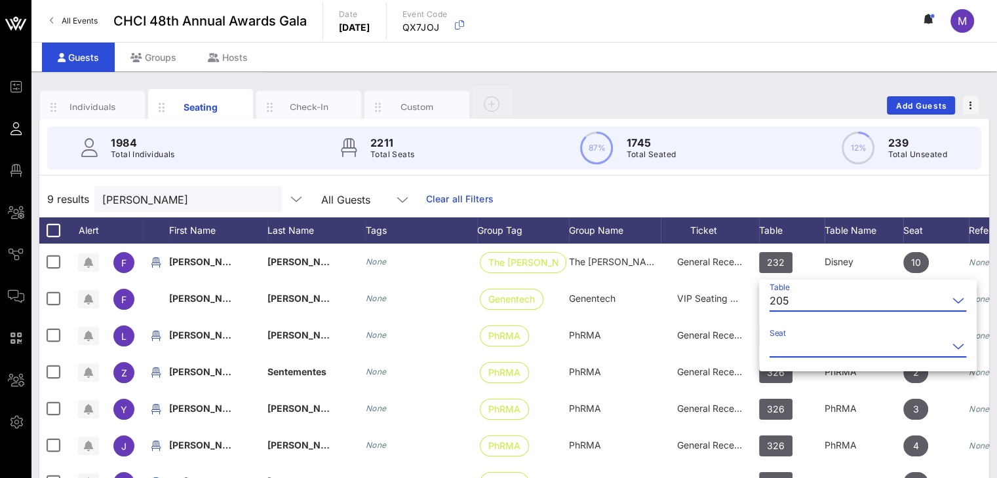
click at [821, 346] on input "Seat" at bounding box center [858, 346] width 178 height 21
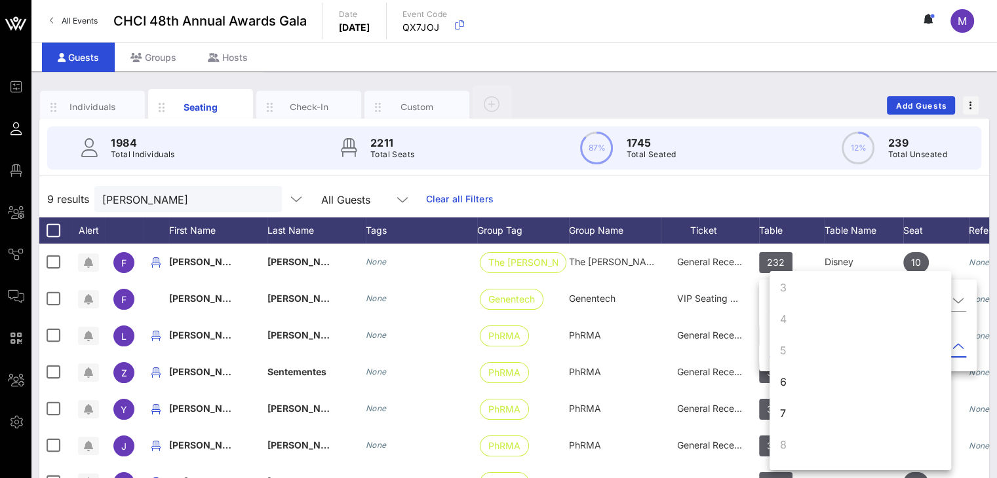
scroll to position [68, 0]
click at [796, 383] on div "6" at bounding box center [860, 381] width 182 height 31
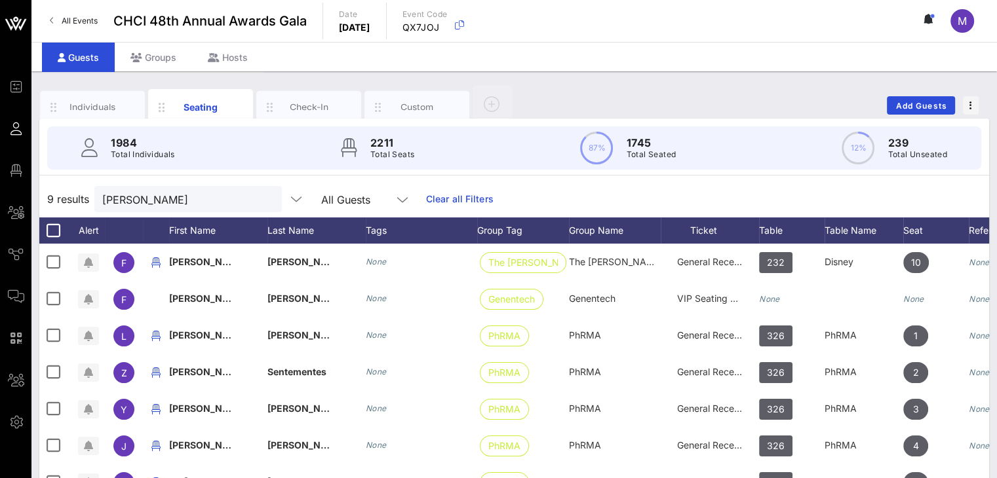
scroll to position [0, 0]
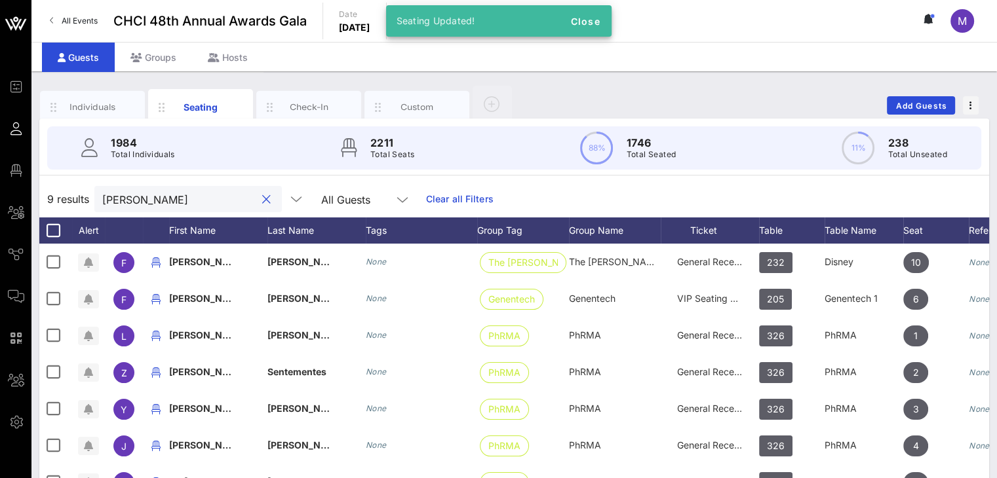
drag, startPoint x: 163, startPoint y: 197, endPoint x: 60, endPoint y: 187, distance: 104.0
click at [60, 187] on div "9 results fabian All Guests Clear all Filters" at bounding box center [514, 199] width 950 height 37
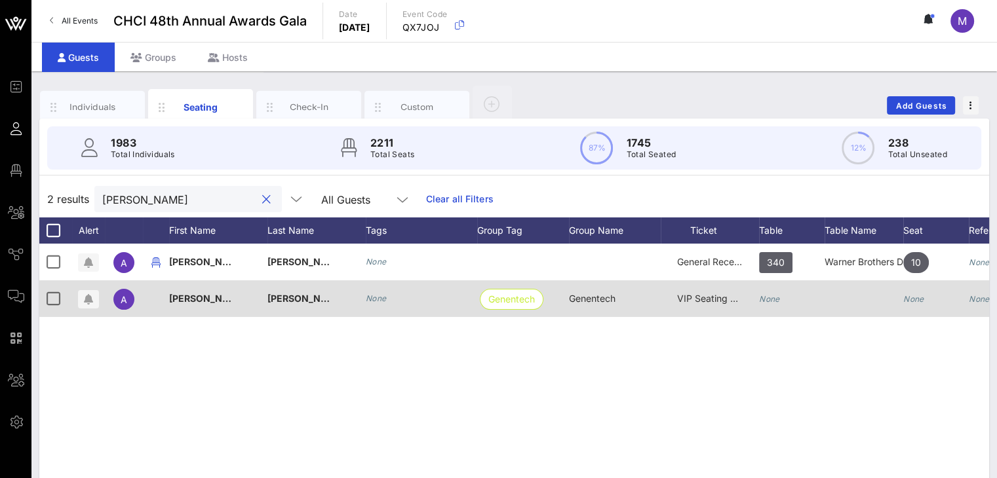
type input "audre"
click at [783, 297] on div "None" at bounding box center [792, 307] width 66 height 52
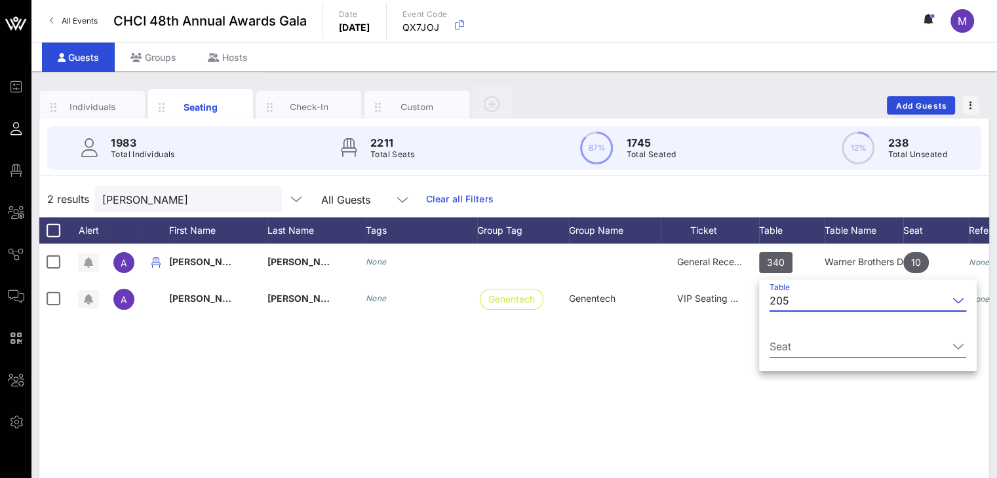
click at [789, 341] on input "Seat" at bounding box center [858, 346] width 178 height 21
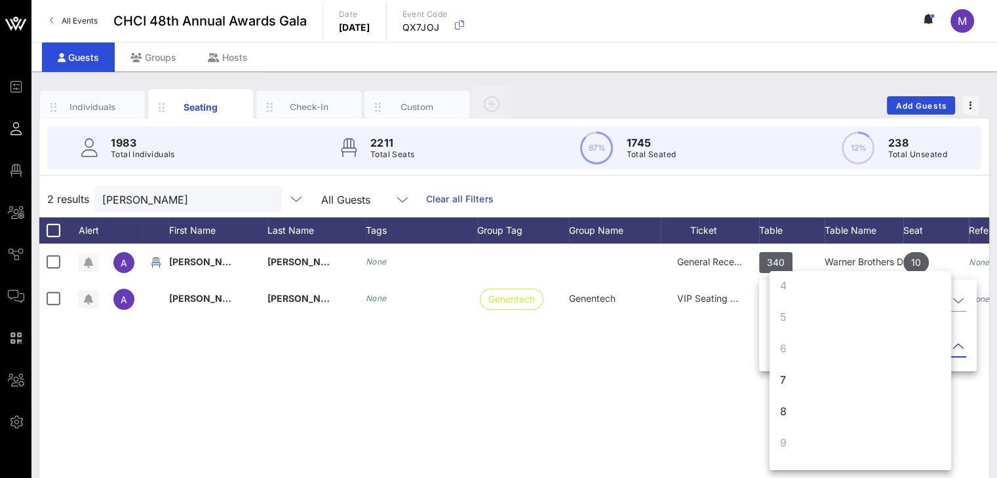
scroll to position [126, 0]
click at [785, 357] on div "7" at bounding box center [783, 355] width 6 height 16
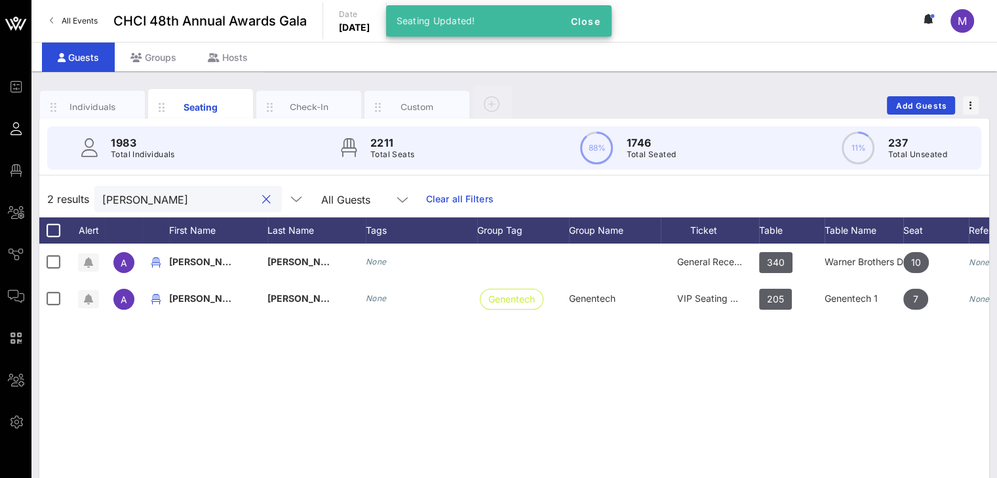
drag, startPoint x: 189, startPoint y: 192, endPoint x: 86, endPoint y: 186, distance: 103.1
click at [86, 186] on div "2 results audre All Guests Clear all Filters" at bounding box center [514, 199] width 950 height 37
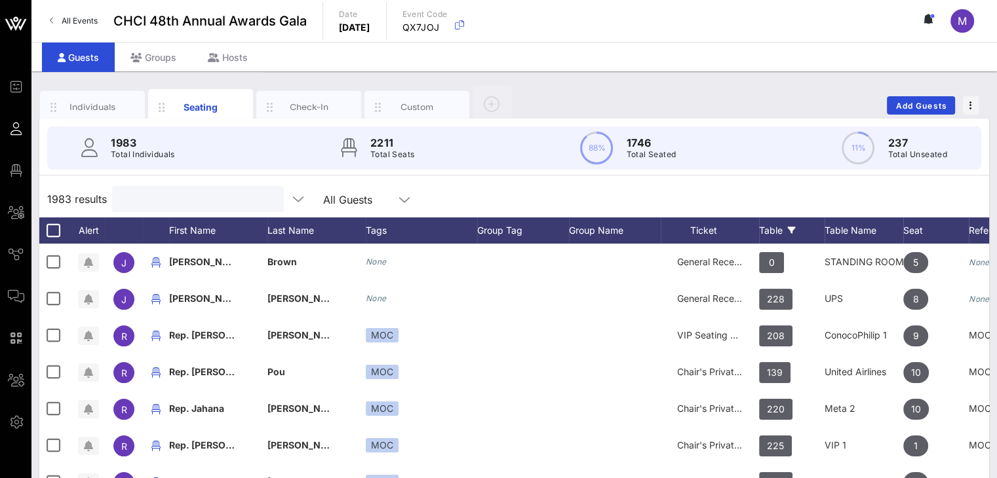
click at [769, 227] on div "Table" at bounding box center [792, 231] width 66 height 26
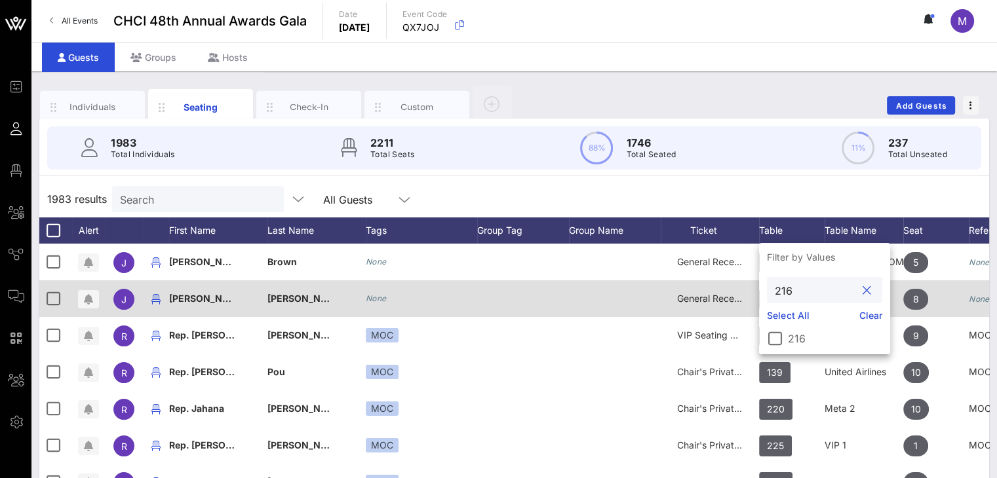
drag, startPoint x: 794, startPoint y: 292, endPoint x: 756, endPoint y: 286, distance: 37.8
click at [756, 286] on div "Event Builder Guests Floor Plan All Groups Journeys Comms QR Scanner Team Setti…" at bounding box center [498, 325] width 997 height 650
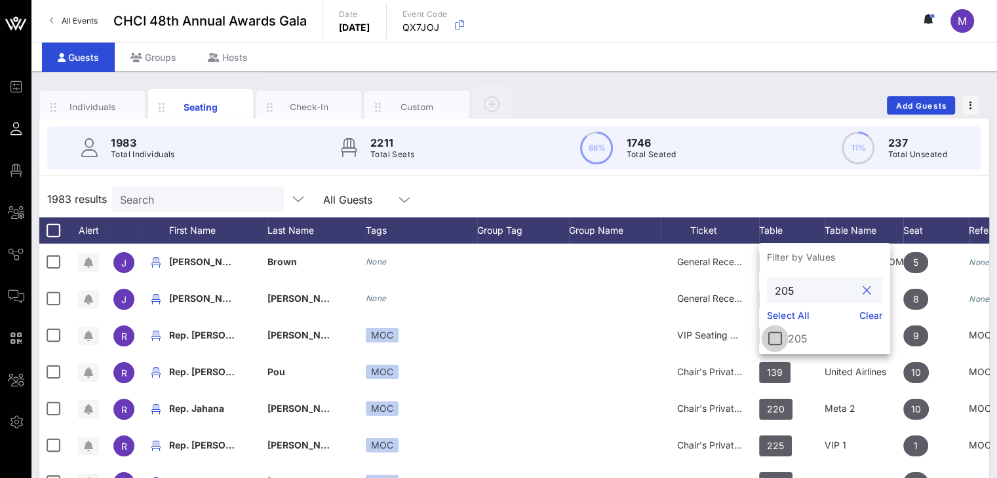
type input "205"
click at [775, 339] on div at bounding box center [775, 339] width 22 height 22
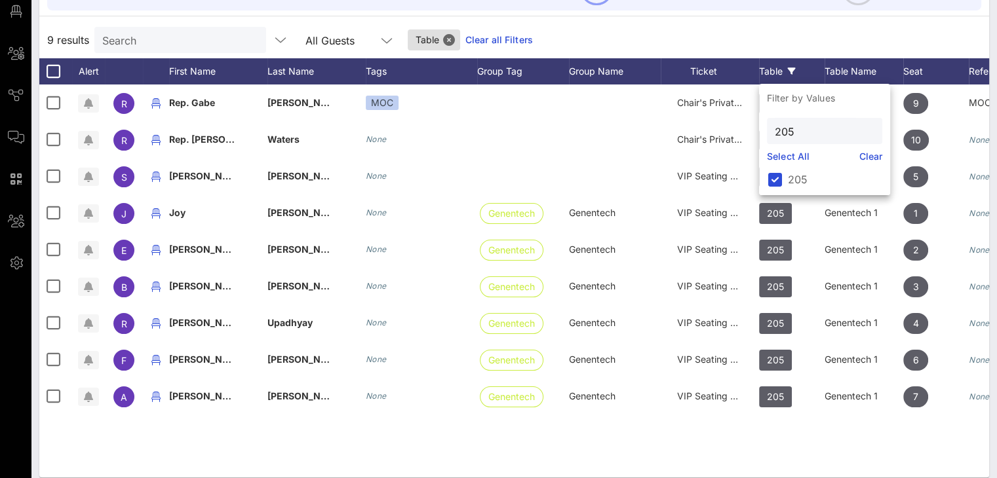
scroll to position [119, 0]
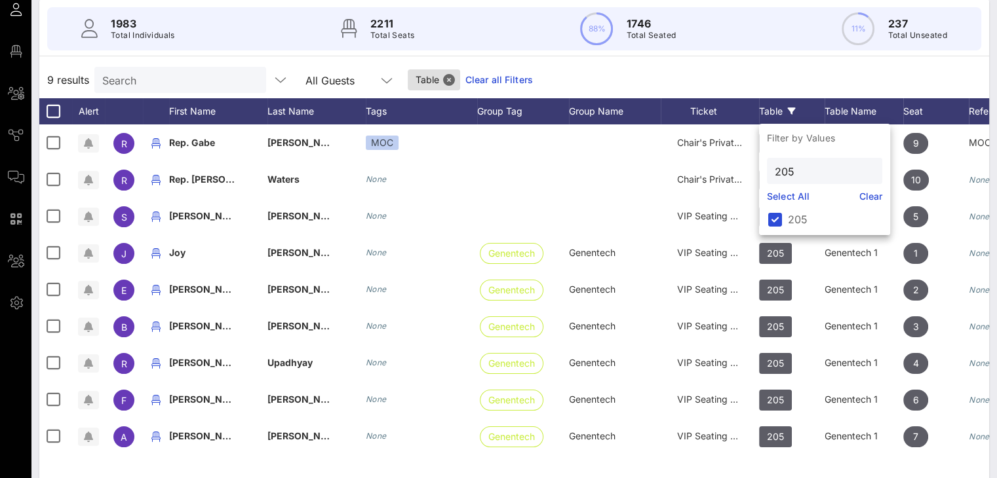
click at [724, 67] on div "9 results Search All Guests Table Clear all Filters" at bounding box center [514, 80] width 950 height 37
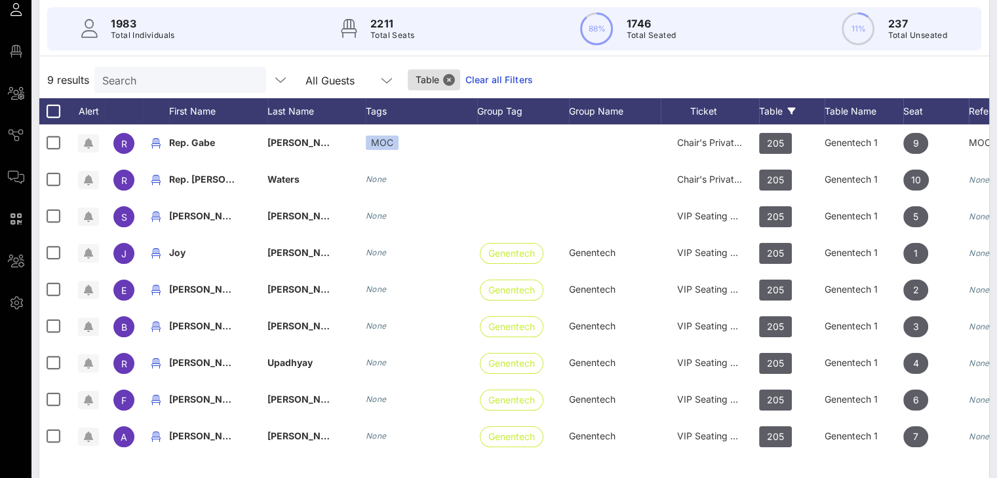
click at [786, 104] on div "Table" at bounding box center [792, 111] width 66 height 26
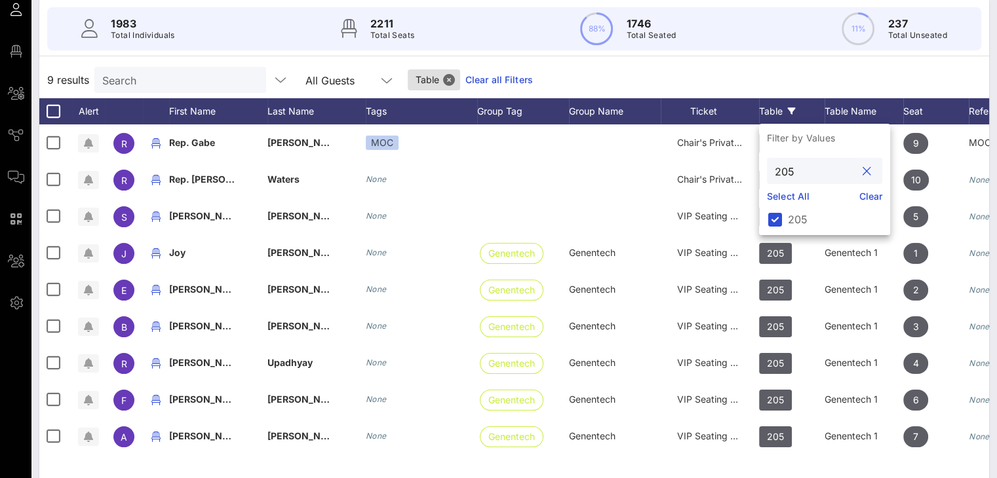
drag, startPoint x: 797, startPoint y: 166, endPoint x: 783, endPoint y: 166, distance: 14.4
click at [783, 166] on input "205" at bounding box center [815, 171] width 81 height 17
type input "216"
click at [773, 216] on div at bounding box center [775, 219] width 22 height 22
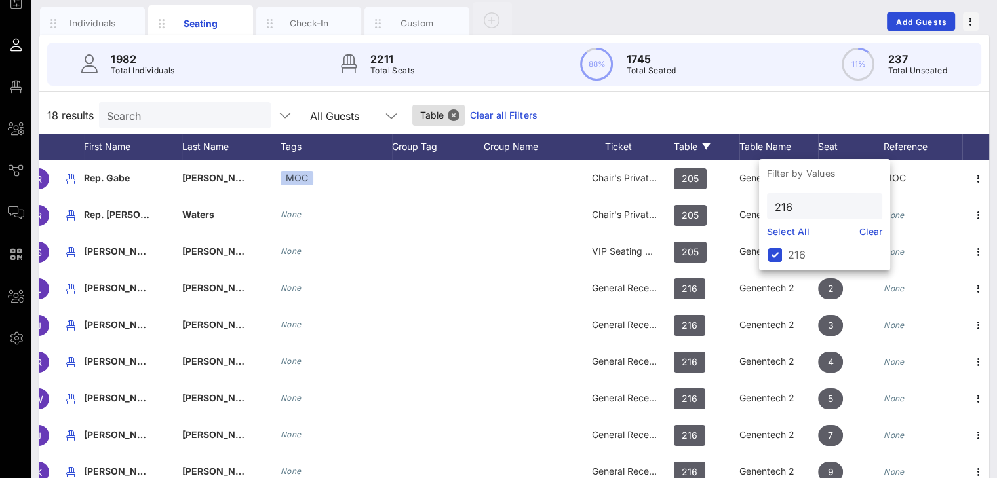
scroll to position [0, 0]
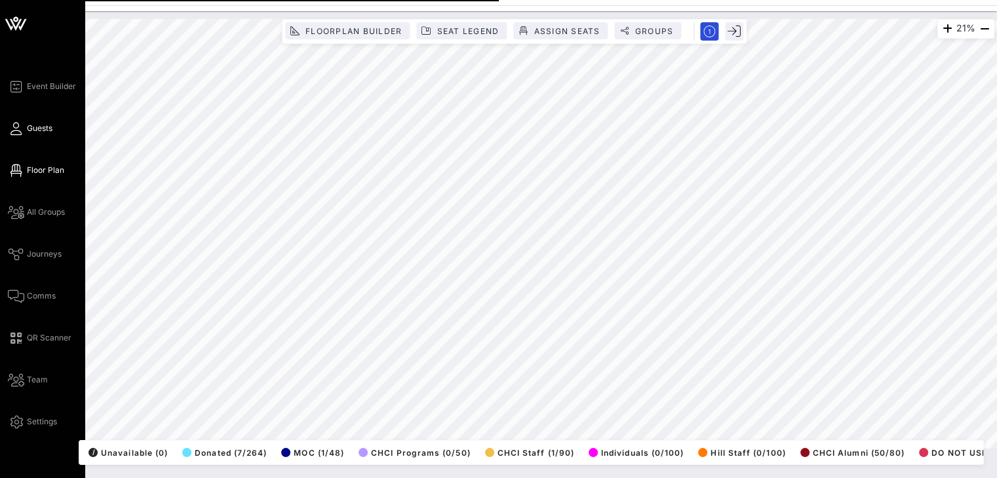
click at [35, 132] on span "Guests" at bounding box center [40, 129] width 26 height 12
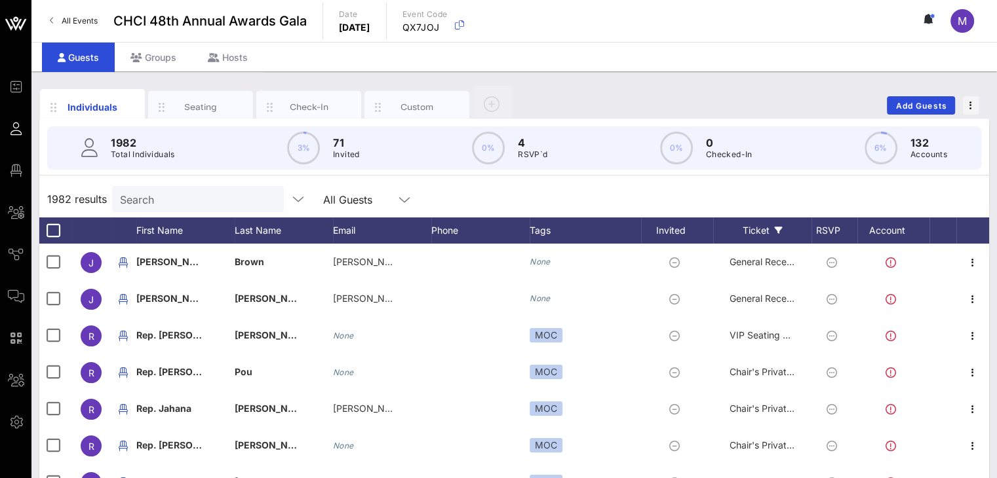
click at [747, 230] on div "Ticket" at bounding box center [762, 231] width 98 height 26
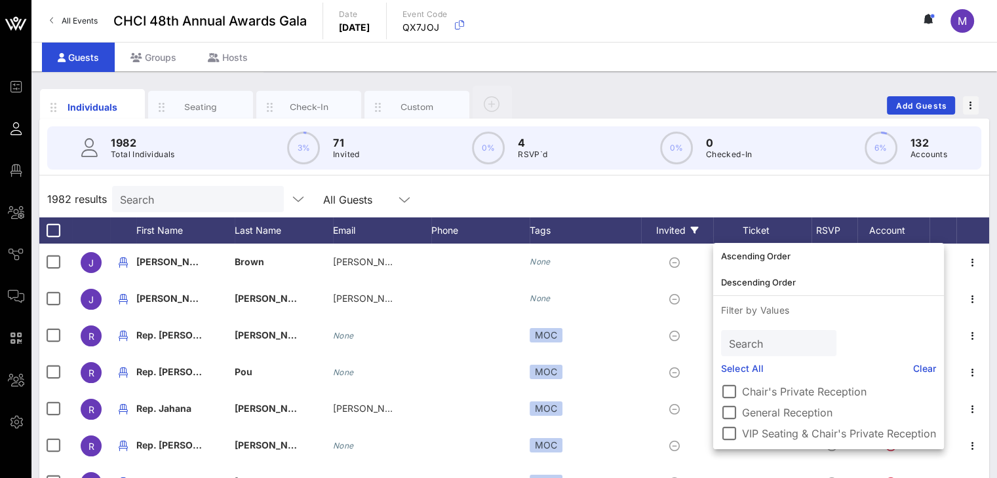
click at [688, 228] on div "Invited" at bounding box center [677, 231] width 72 height 26
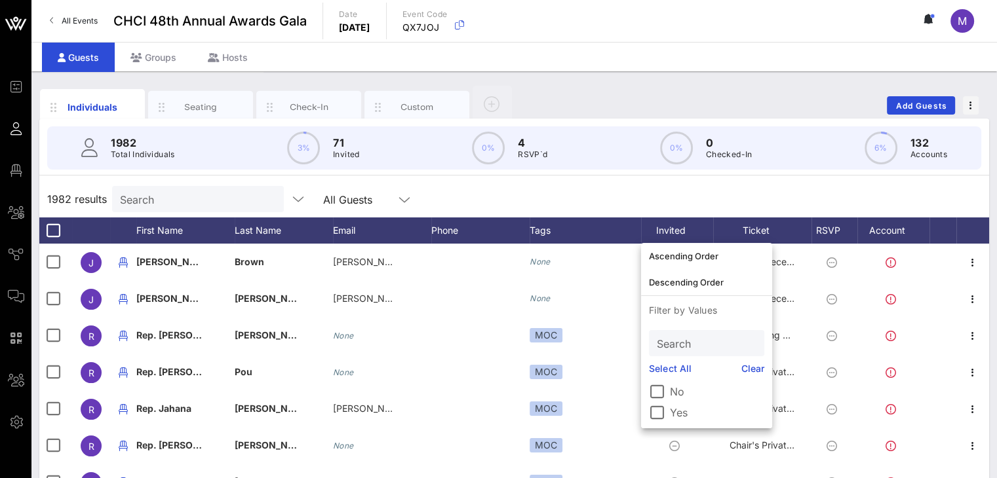
click at [220, 104] on div "Seating" at bounding box center [201, 107] width 58 height 12
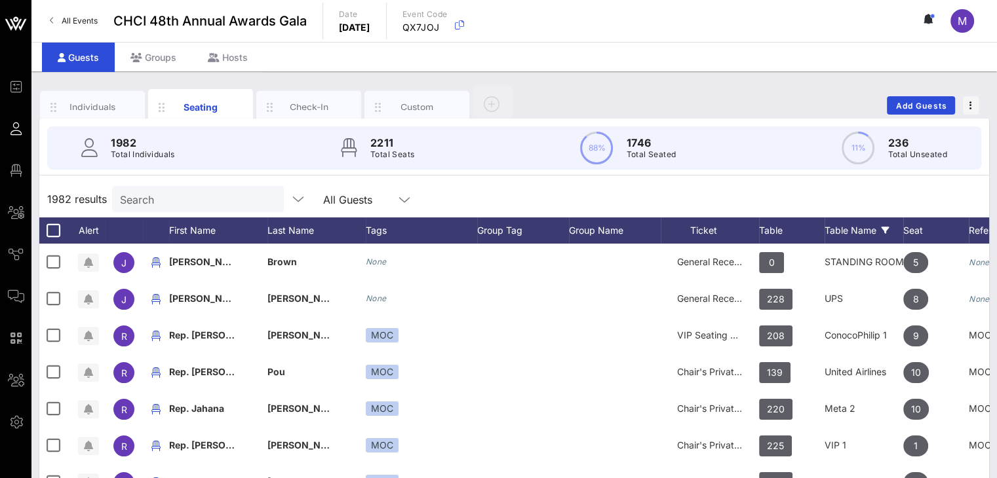
click at [839, 227] on div "Table Name" at bounding box center [863, 231] width 79 height 26
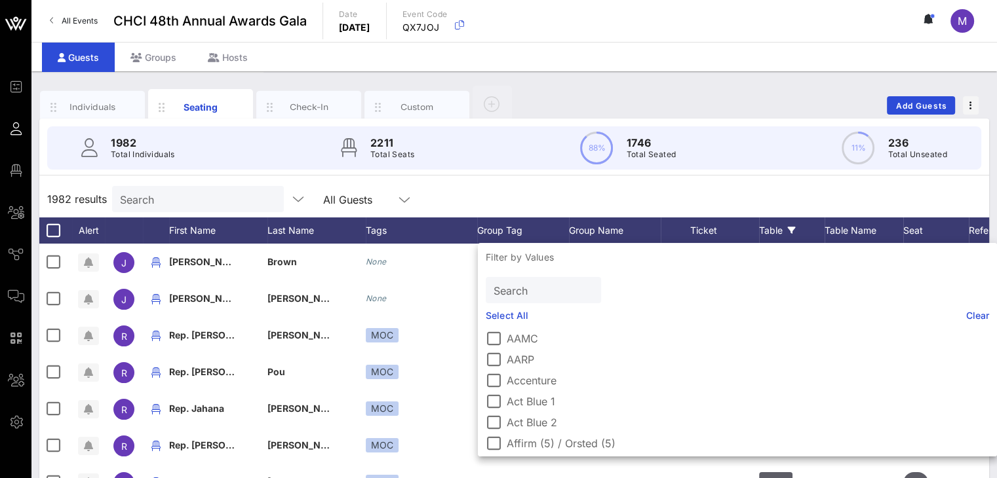
click at [777, 223] on div "Table" at bounding box center [792, 231] width 66 height 26
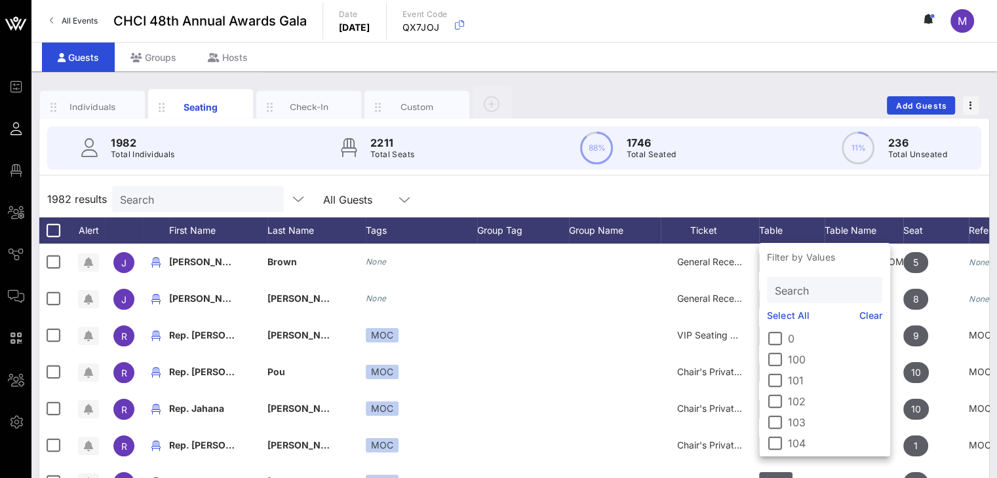
click at [786, 258] on p "Filter by Values" at bounding box center [824, 257] width 131 height 29
click at [794, 297] on input "Search" at bounding box center [823, 290] width 97 height 17
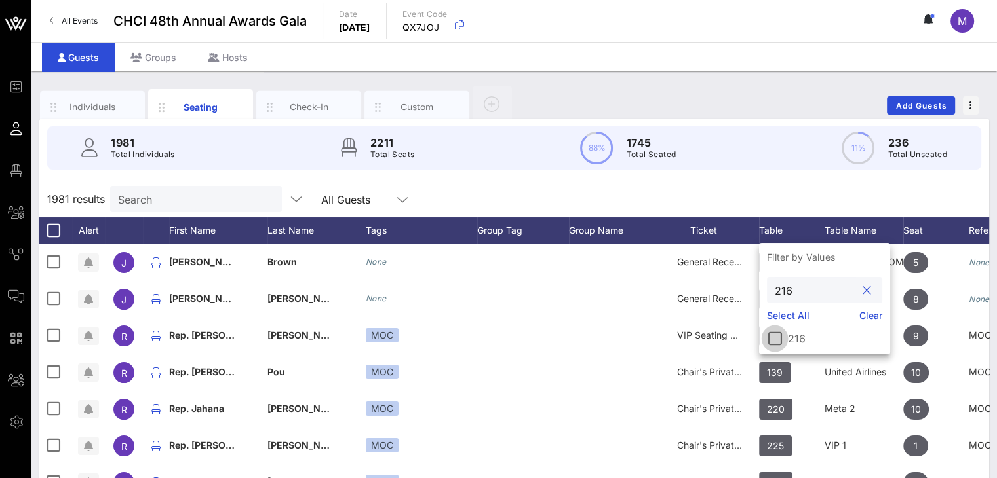
type input "216"
click at [777, 339] on div at bounding box center [775, 339] width 22 height 22
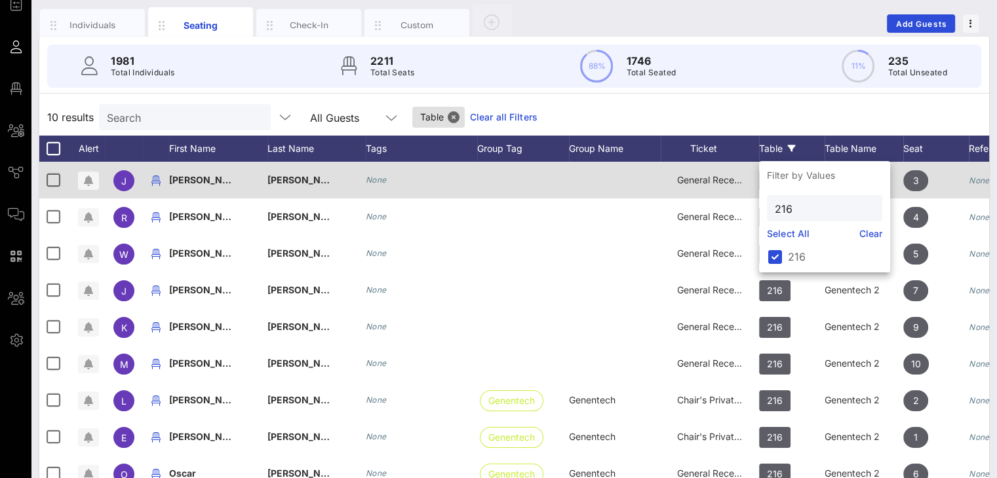
scroll to position [71, 0]
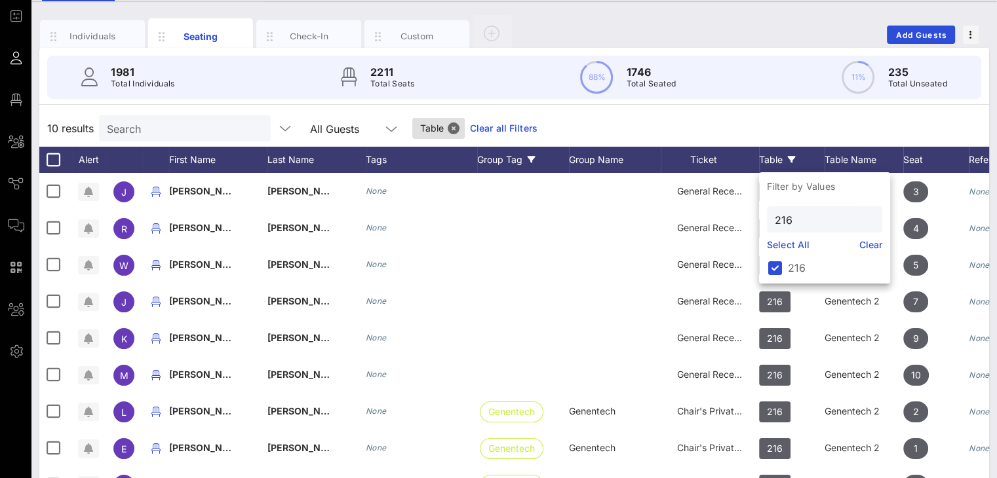
click at [522, 151] on div "Group Tag" at bounding box center [523, 160] width 92 height 26
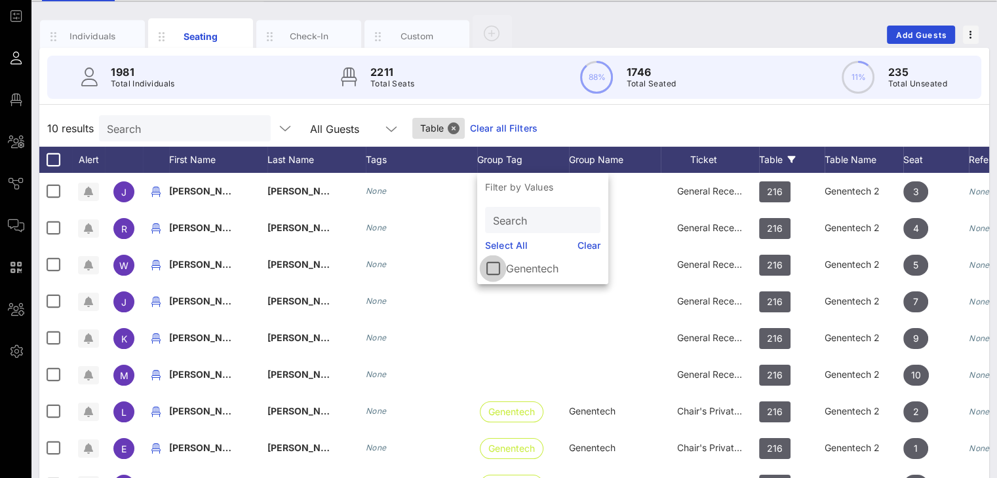
click at [493, 267] on div at bounding box center [493, 269] width 22 height 22
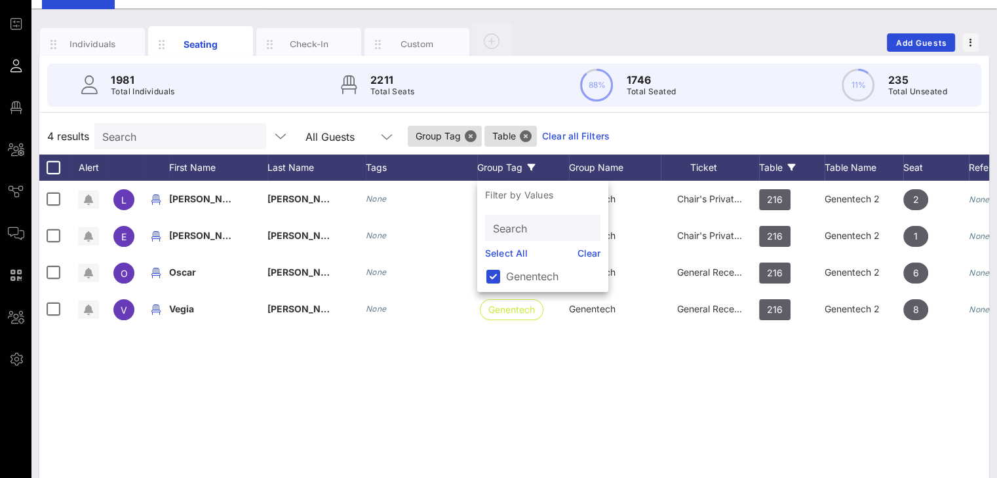
scroll to position [65, 0]
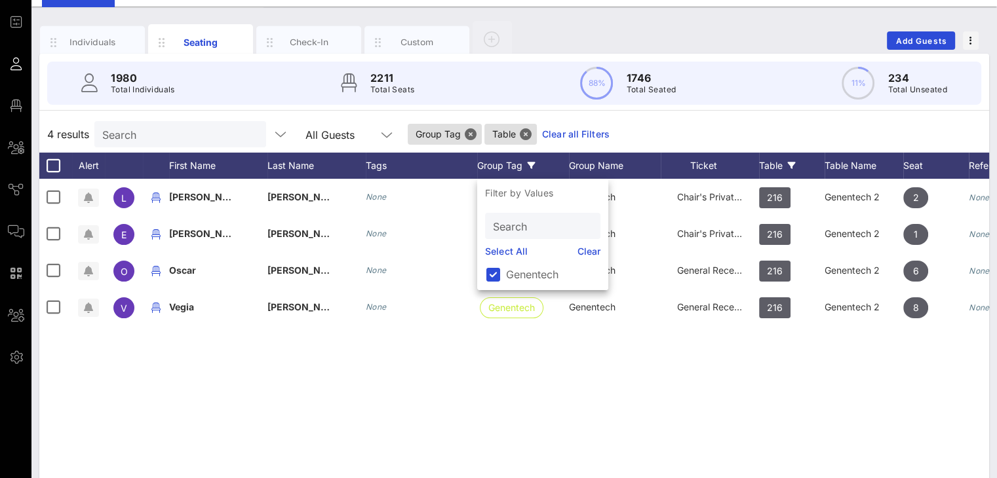
click at [522, 161] on div "Group Tag" at bounding box center [523, 166] width 92 height 26
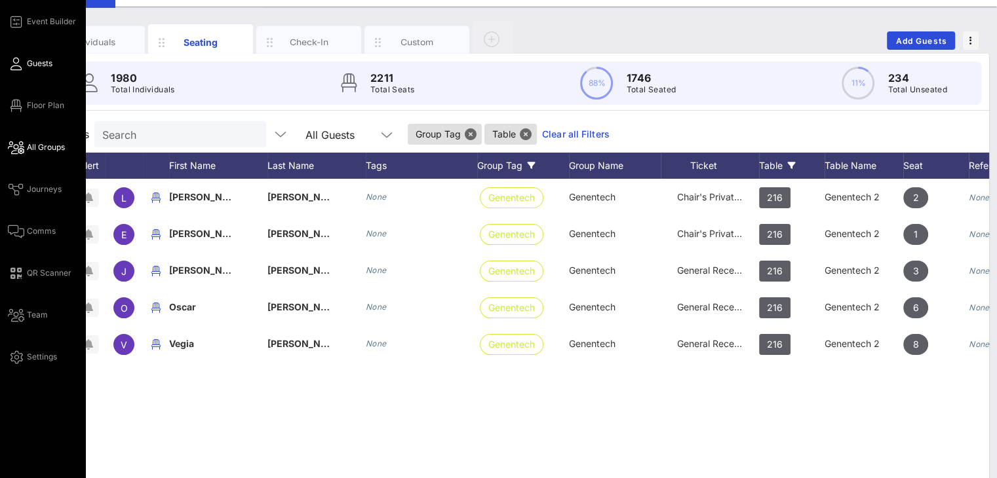
click at [47, 150] on span "All Groups" at bounding box center [46, 148] width 38 height 12
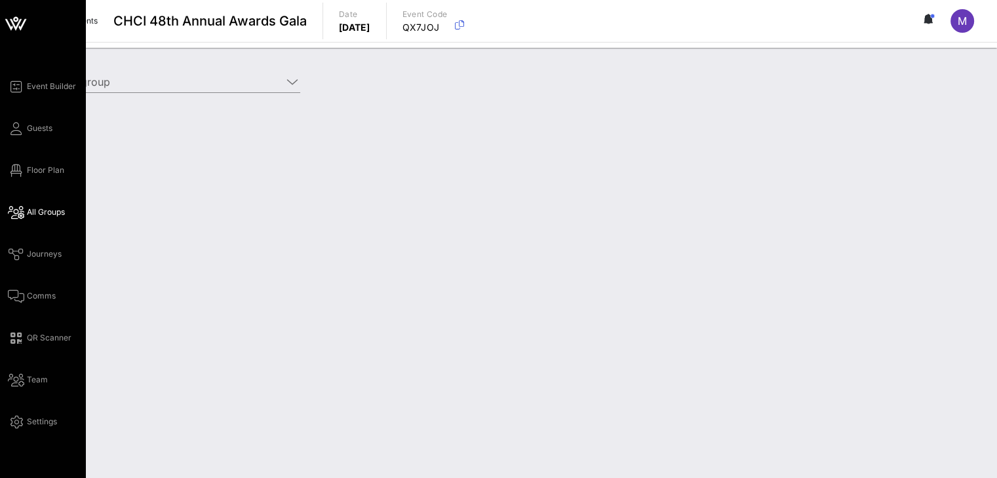
click at [52, 126] on div "Event Builder Guests Floor Plan All Groups Journeys Comms QR Scanner Team Setti…" at bounding box center [46, 254] width 77 height 351
click at [45, 130] on span "Guests" at bounding box center [40, 129] width 26 height 12
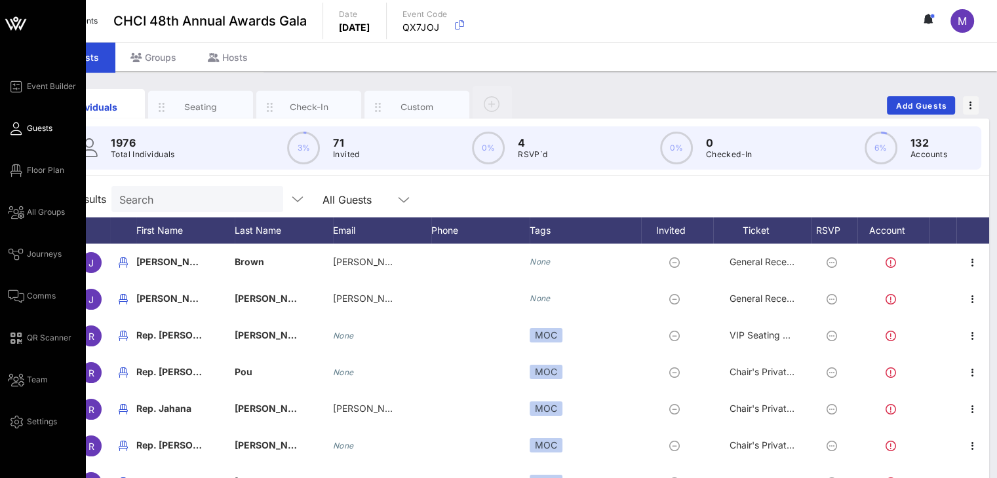
click at [46, 125] on span "Guests" at bounding box center [40, 129] width 26 height 12
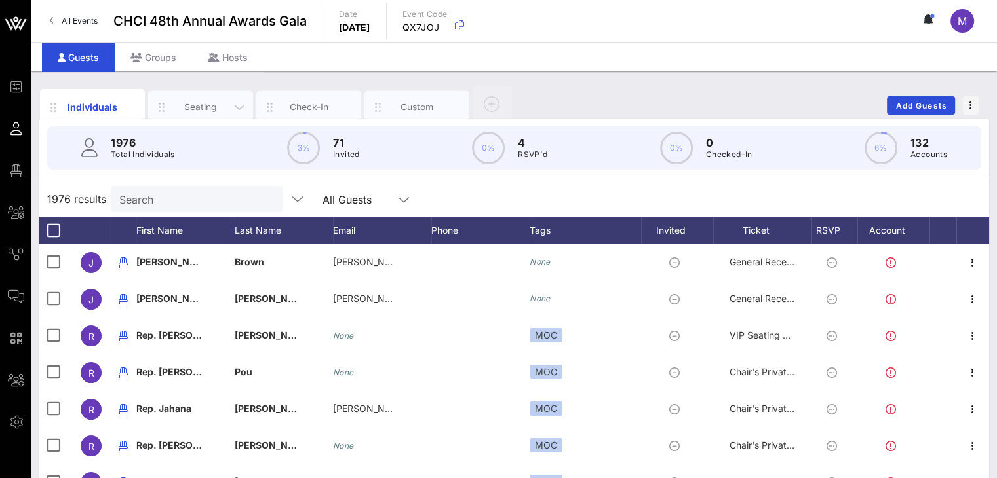
click at [207, 104] on div "Seating" at bounding box center [201, 107] width 58 height 12
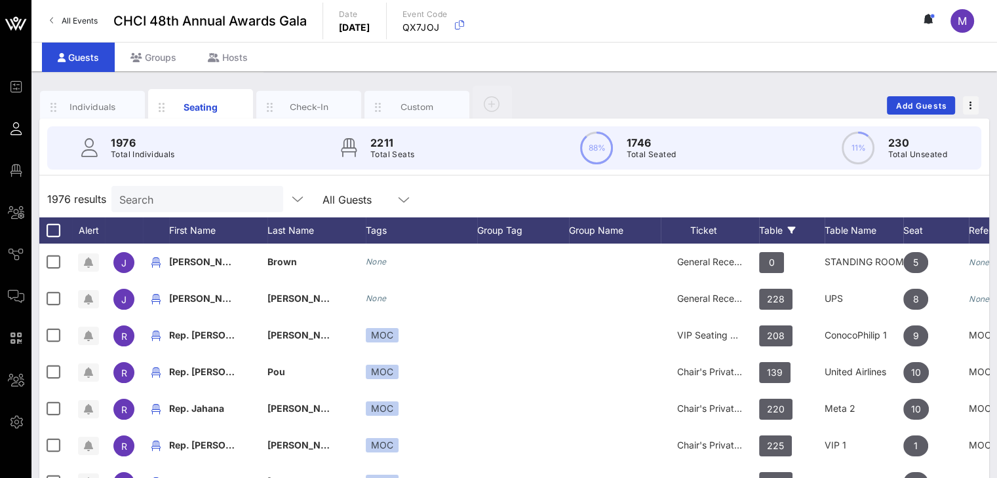
click at [769, 228] on div "Table" at bounding box center [792, 231] width 66 height 26
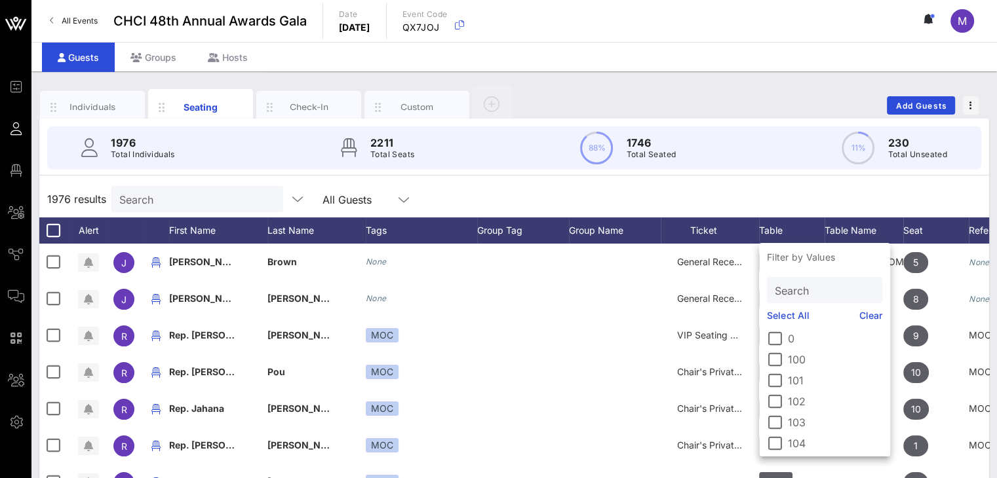
click at [786, 285] on input "Search" at bounding box center [823, 290] width 97 height 17
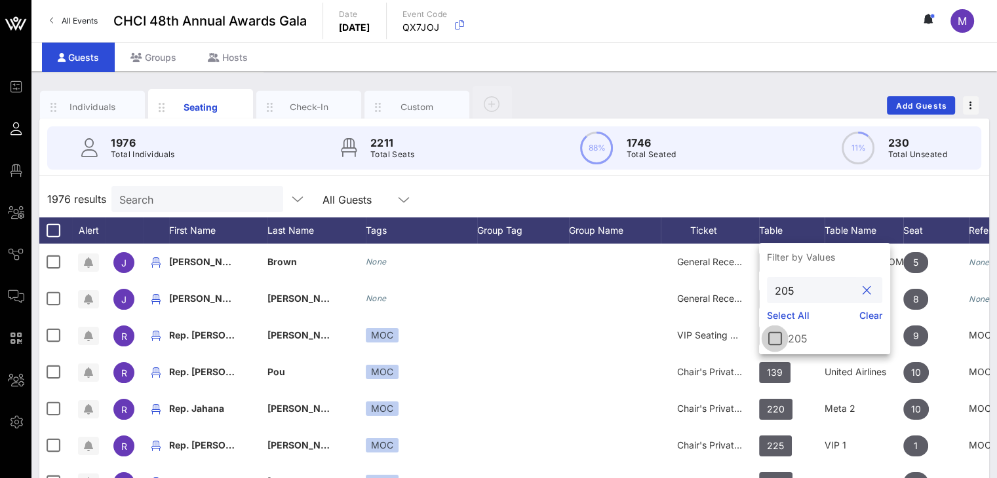
type input "205"
click at [779, 336] on div at bounding box center [775, 339] width 22 height 22
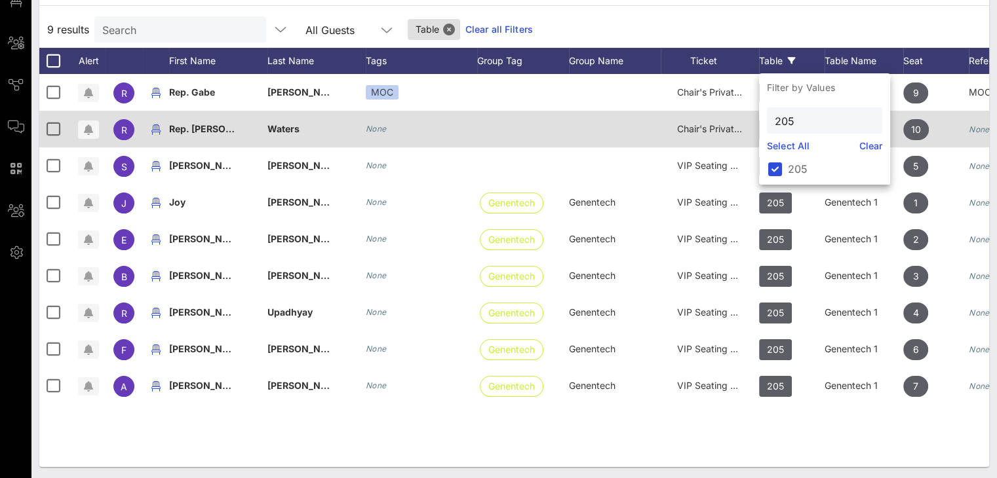
scroll to position [171, 0]
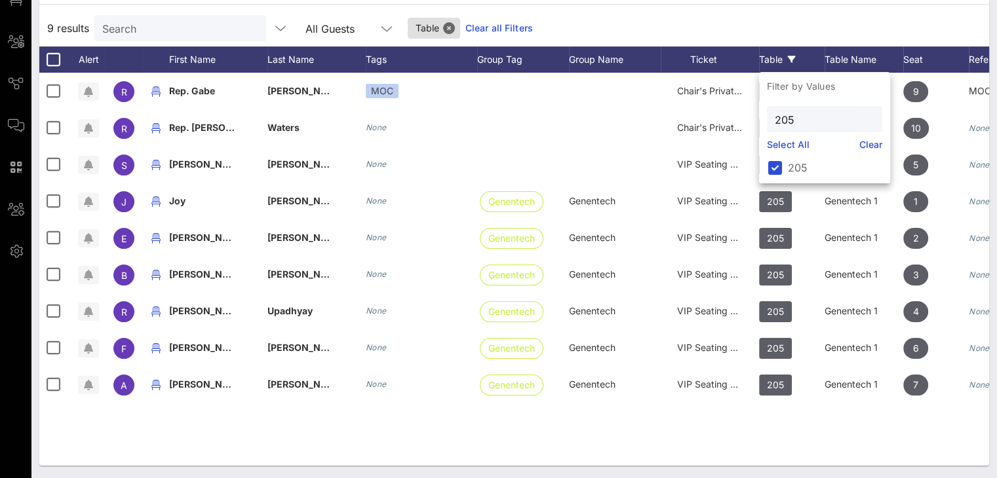
click at [817, 16] on div "9 results Search All Guests Table Clear all Filters" at bounding box center [514, 28] width 950 height 37
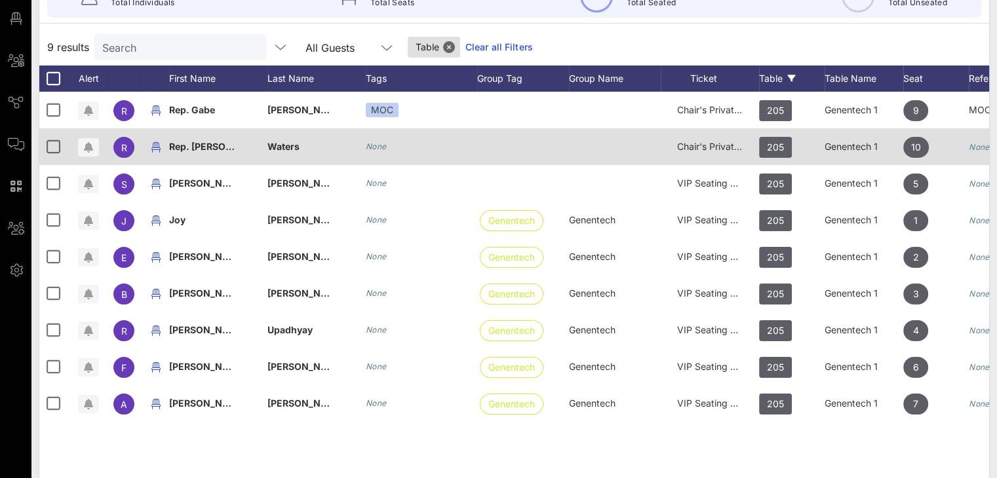
scroll to position [152, 0]
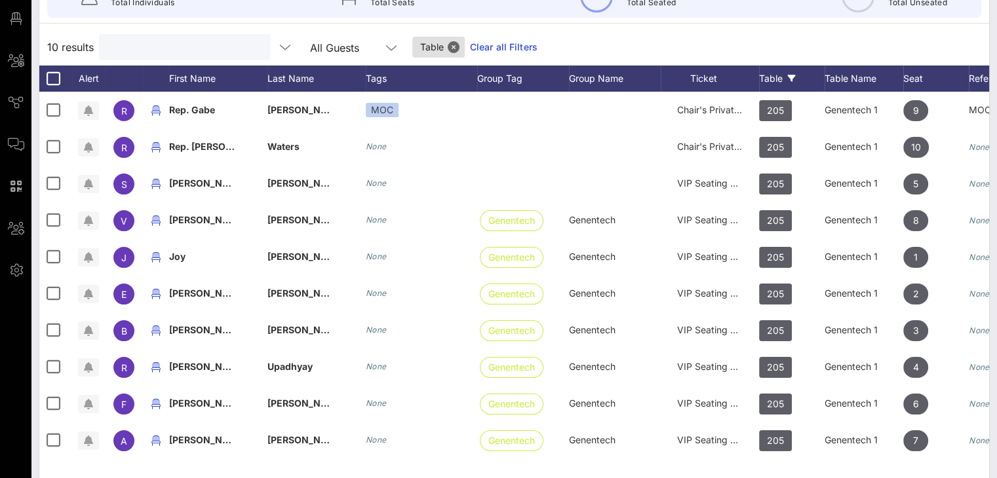
click at [225, 48] on input "text" at bounding box center [183, 47] width 153 height 17
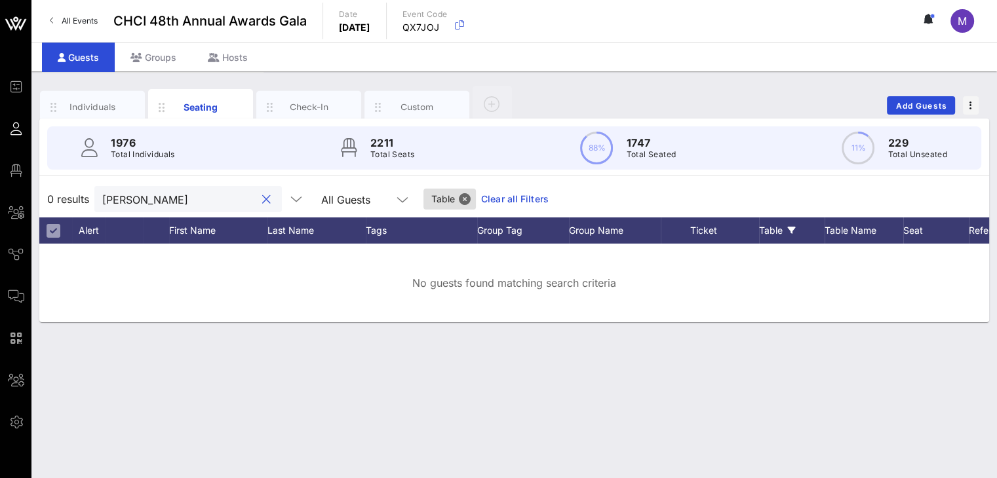
type input "mildred"
click at [481, 197] on link "Clear all Filters" at bounding box center [515, 199] width 68 height 14
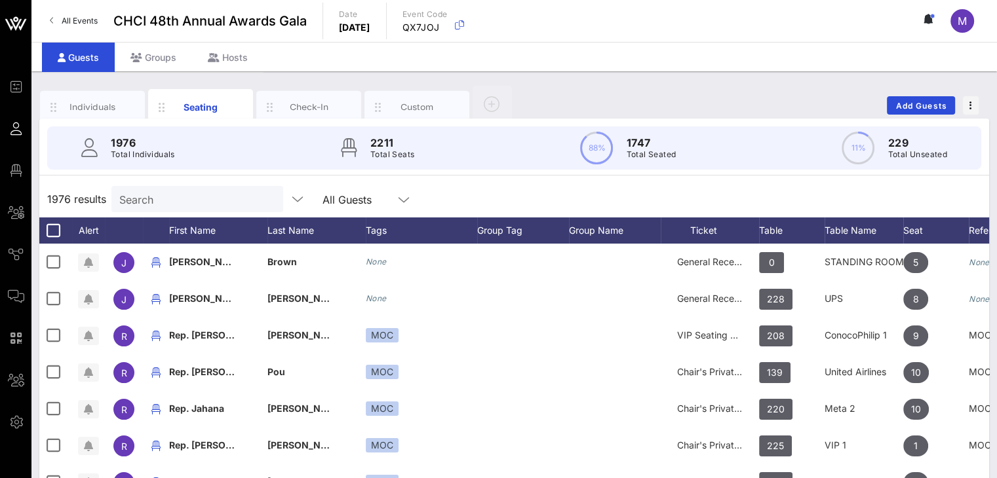
click at [208, 195] on input "Search" at bounding box center [195, 199] width 153 height 17
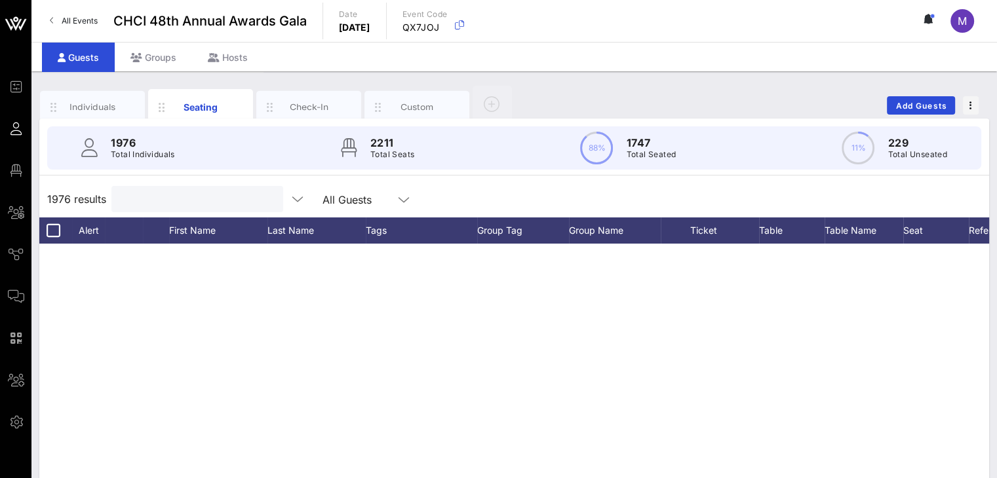
scroll to position [1734, 0]
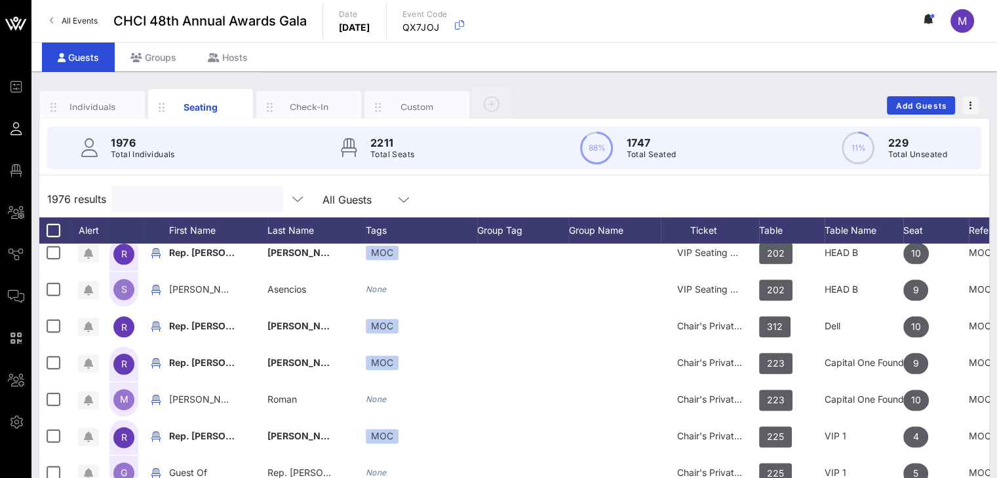
click at [130, 200] on input "text" at bounding box center [195, 199] width 153 height 17
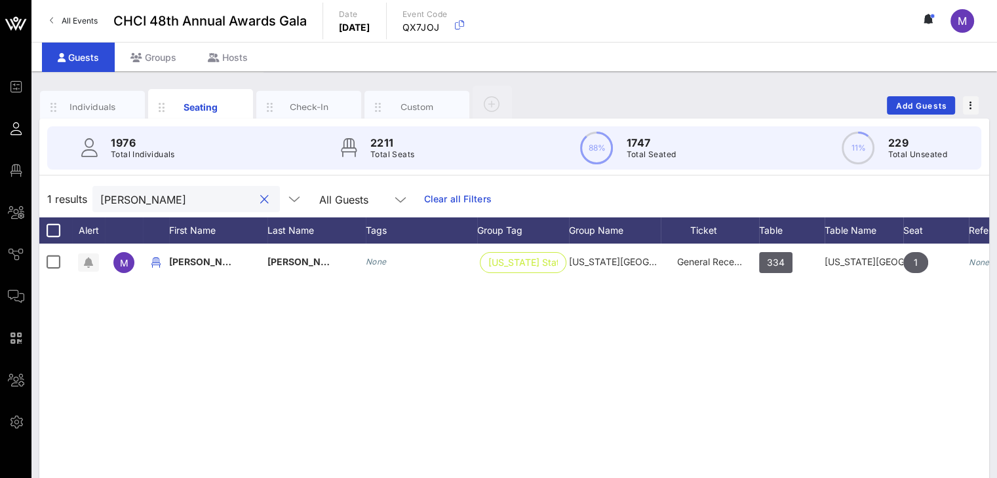
scroll to position [0, 0]
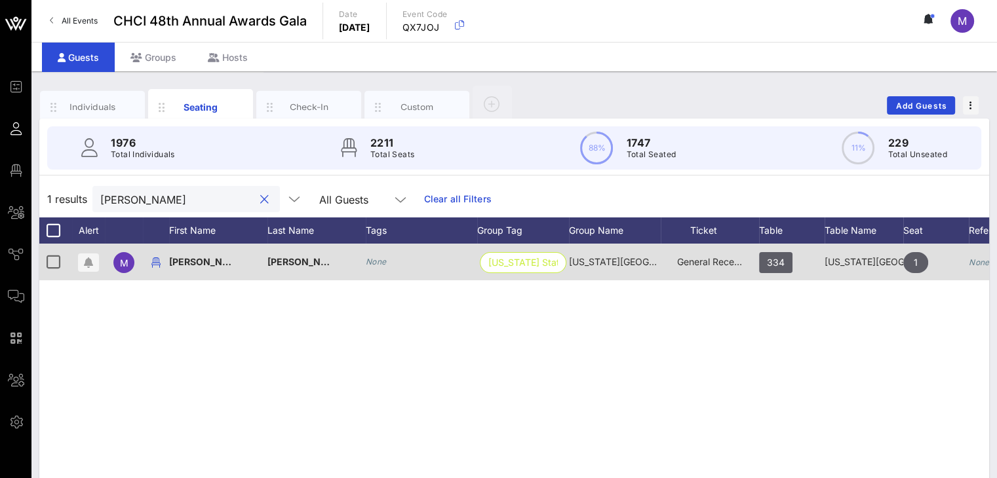
type input "mildred"
click at [692, 263] on span "General Reception" at bounding box center [716, 261] width 79 height 11
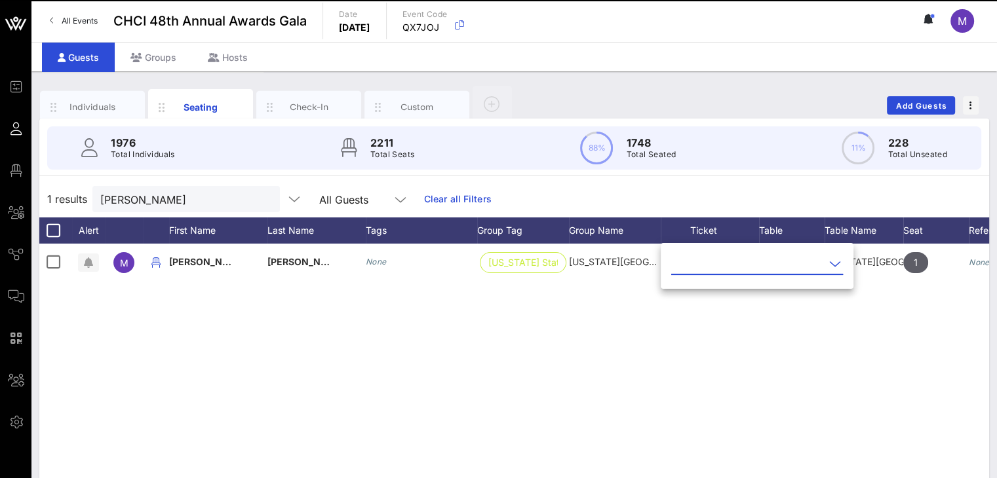
click at [829, 268] on icon at bounding box center [835, 264] width 12 height 16
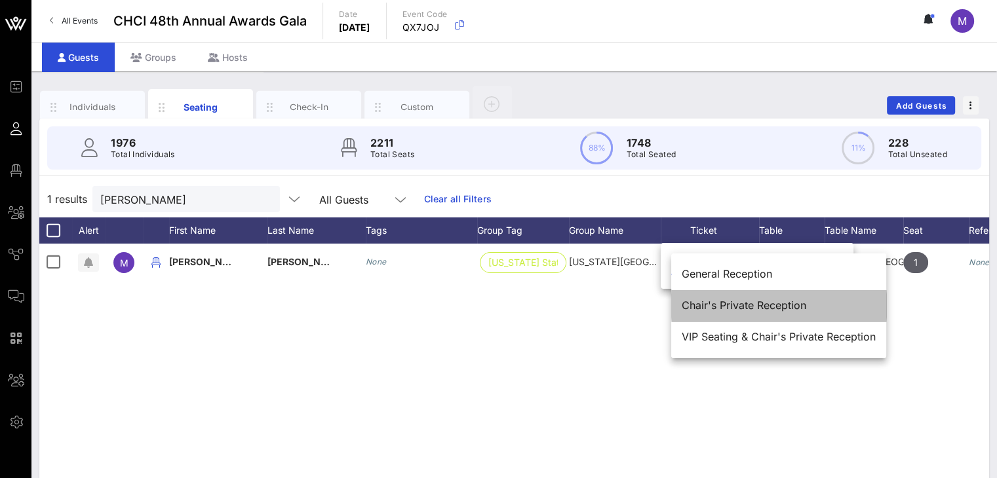
click at [773, 309] on div "Chair's Private Reception" at bounding box center [779, 306] width 194 height 12
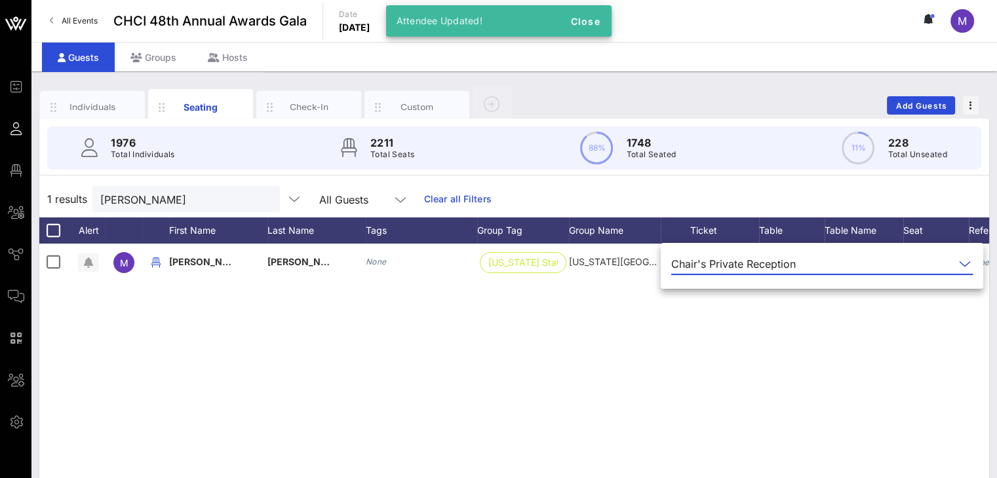
click at [631, 336] on div "M Mildred García None California State … California State University Chair's Pr…" at bounding box center [514, 440] width 950 height 393
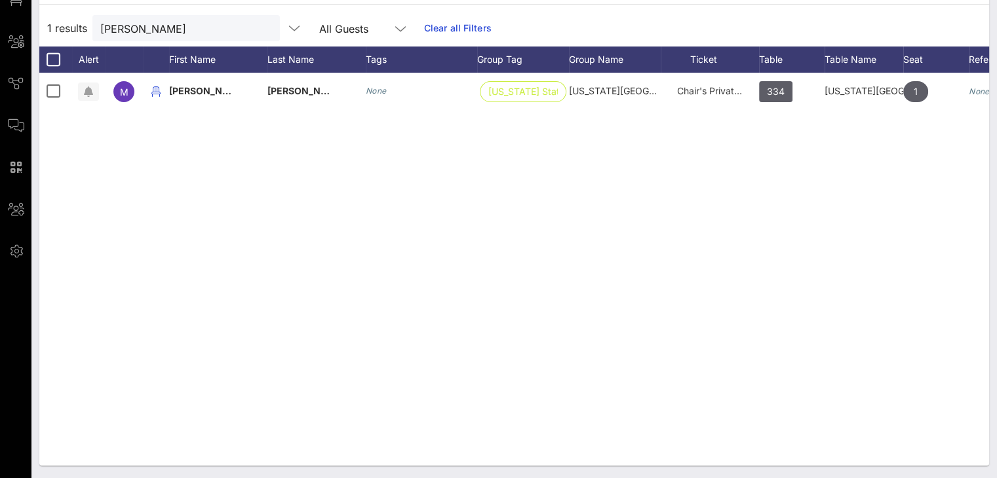
scroll to position [0, 91]
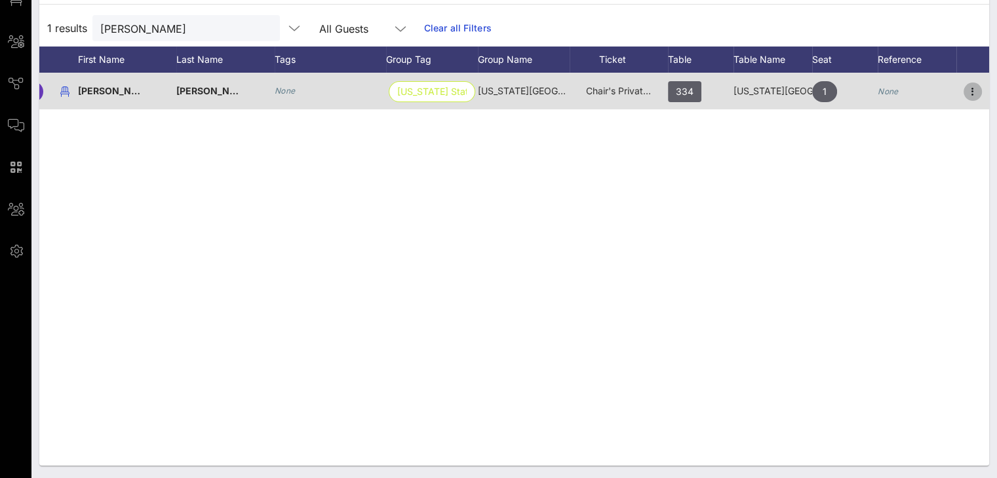
click at [973, 91] on icon "button" at bounding box center [973, 92] width 16 height 16
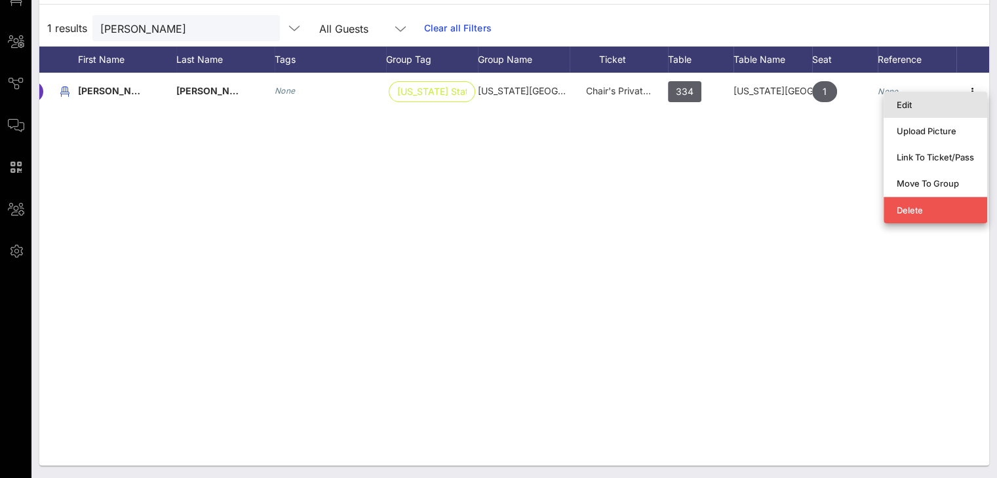
click at [910, 102] on div "Edit" at bounding box center [935, 105] width 77 height 10
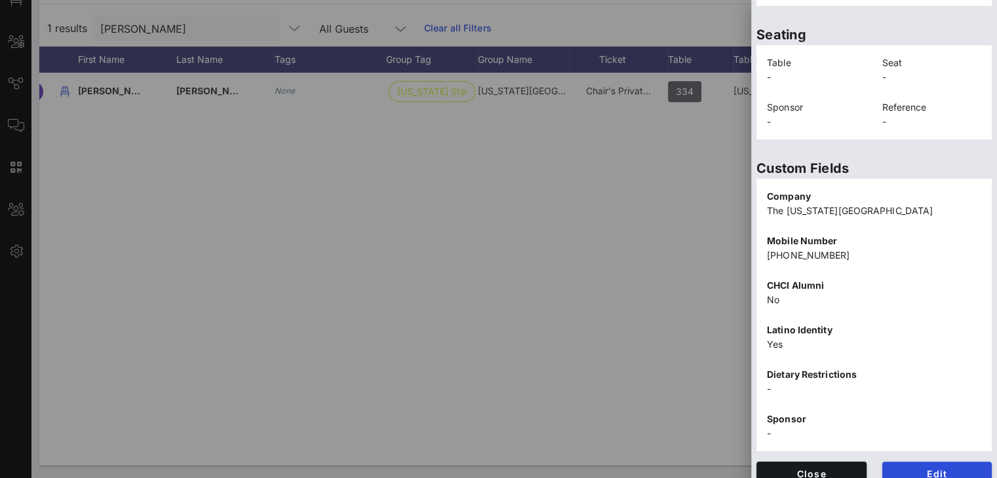
scroll to position [290, 0]
click at [904, 469] on span "Edit" at bounding box center [937, 472] width 89 height 11
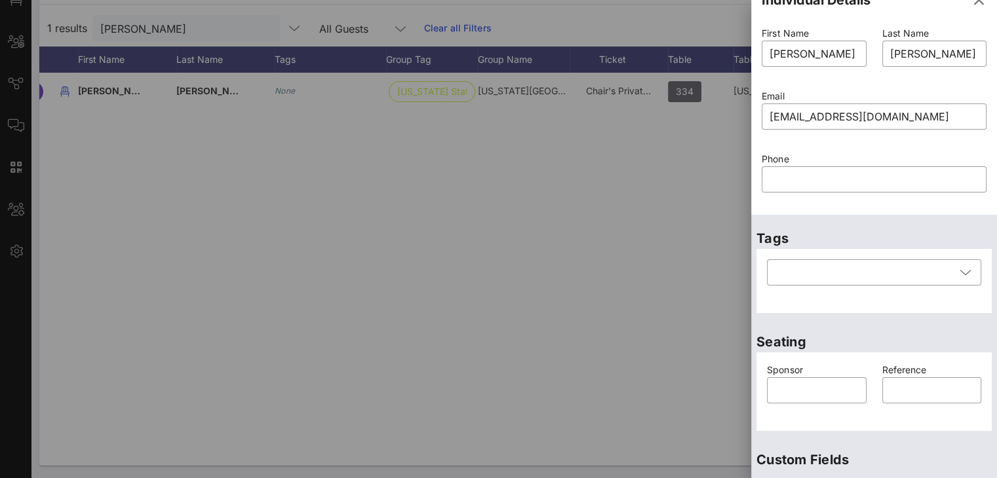
scroll to position [20, 0]
click at [884, 115] on input "millieg@calstate.edu" at bounding box center [873, 117] width 209 height 21
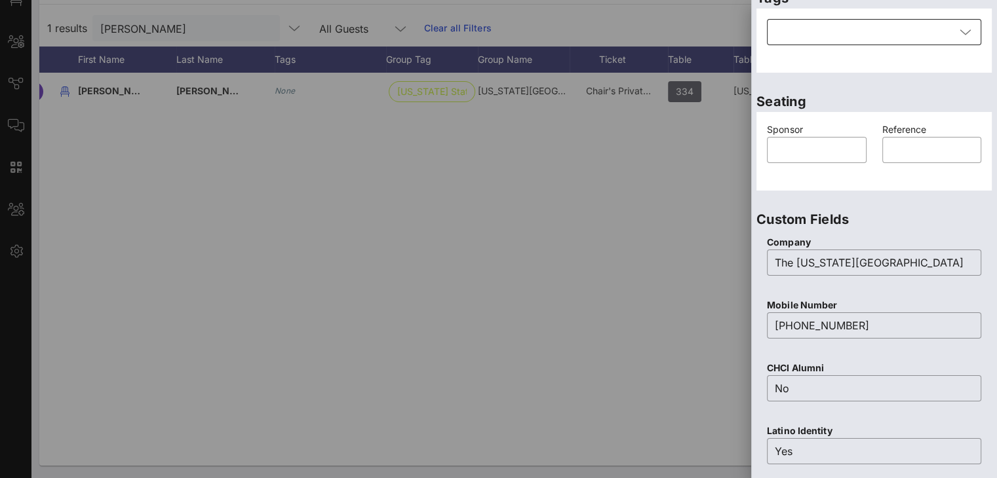
scroll to position [262, 0]
type input "dgamboa@calstate.edu"
drag, startPoint x: 873, startPoint y: 323, endPoint x: 784, endPoint y: 324, distance: 89.1
click at [784, 324] on input "562-896-3905" at bounding box center [874, 325] width 199 height 21
type input "5"
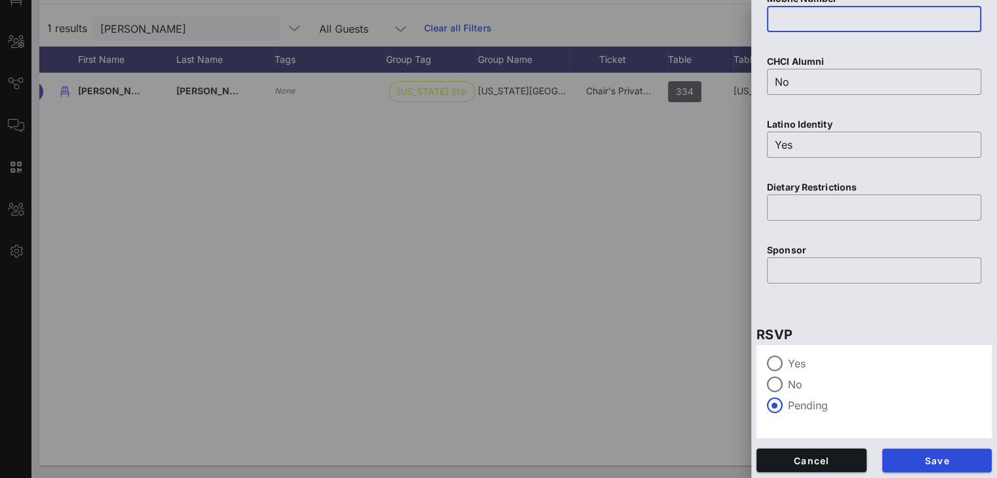
scroll to position [570, 0]
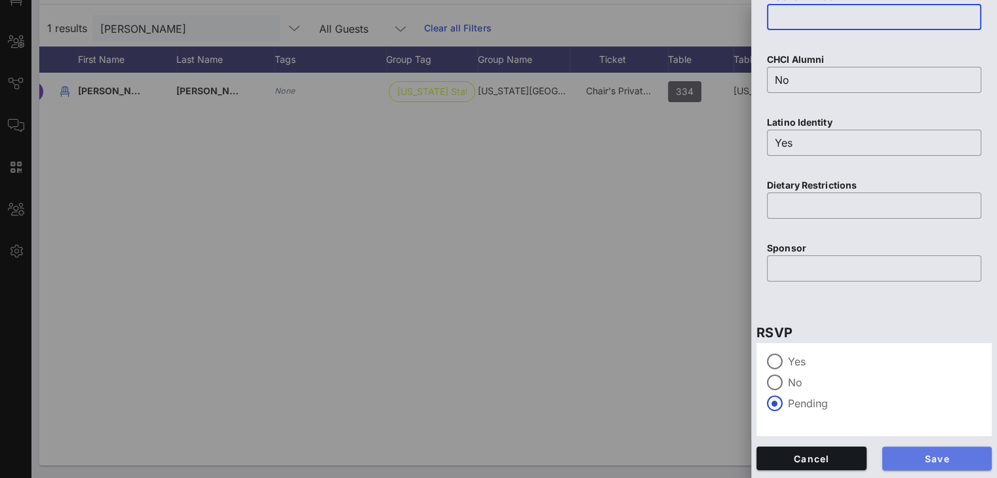
click at [916, 460] on span "Save" at bounding box center [937, 459] width 89 height 11
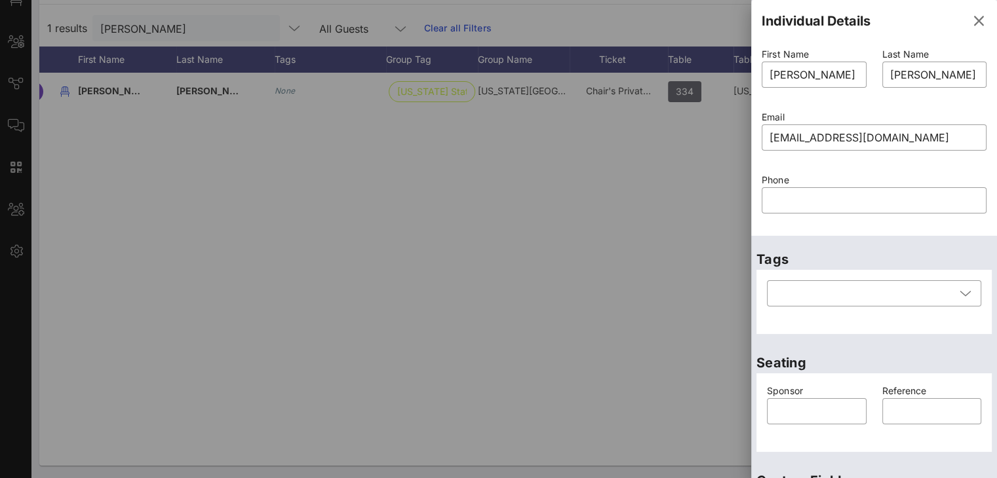
scroll to position [128, 0]
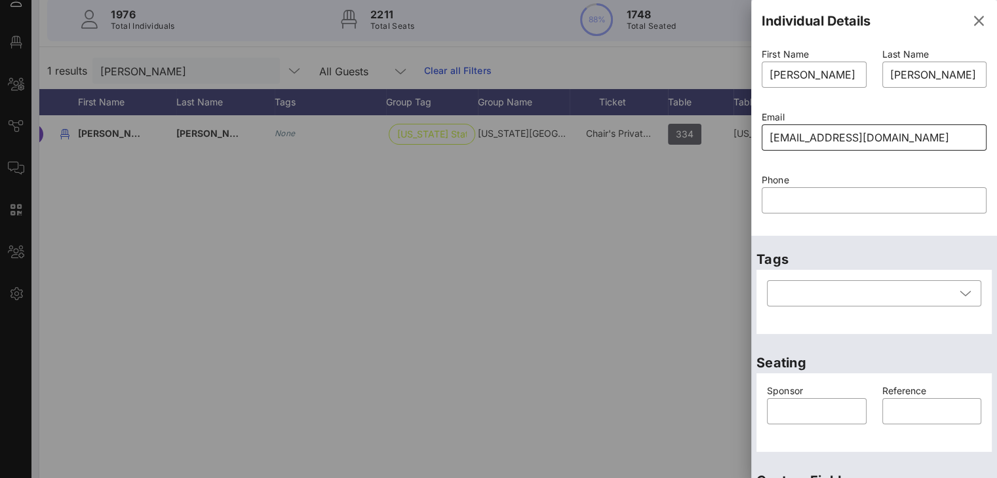
click at [813, 135] on input "dgamboa@calstate.edu" at bounding box center [873, 137] width 209 height 21
type input "millieg@calstate.edu"
type input "562-896-3905"
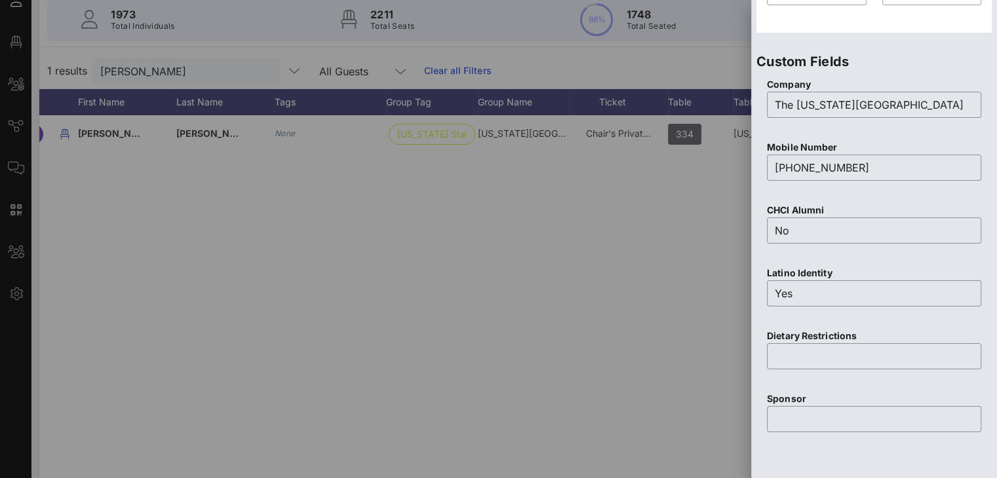
scroll to position [422, 0]
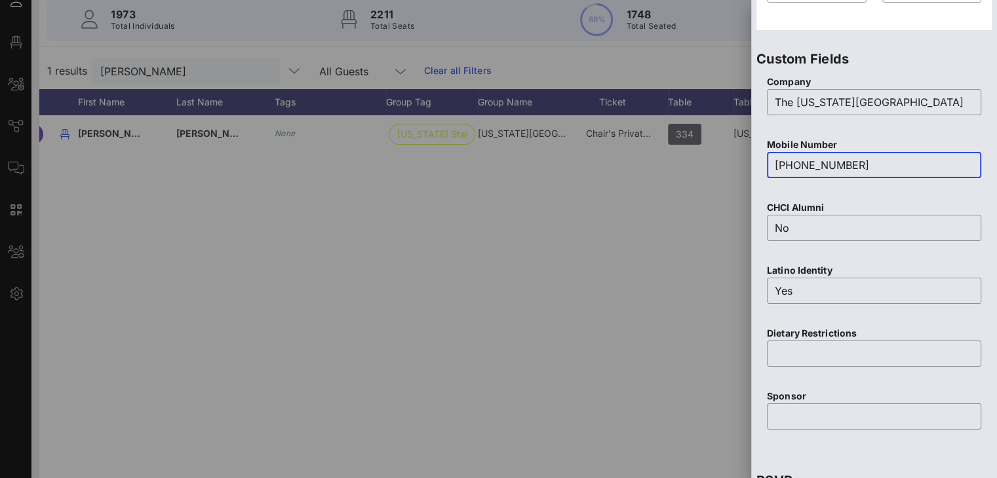
drag, startPoint x: 867, startPoint y: 163, endPoint x: 765, endPoint y: 160, distance: 102.3
click at [765, 160] on div "Mobile Number ​ 562-896-3905" at bounding box center [874, 166] width 230 height 63
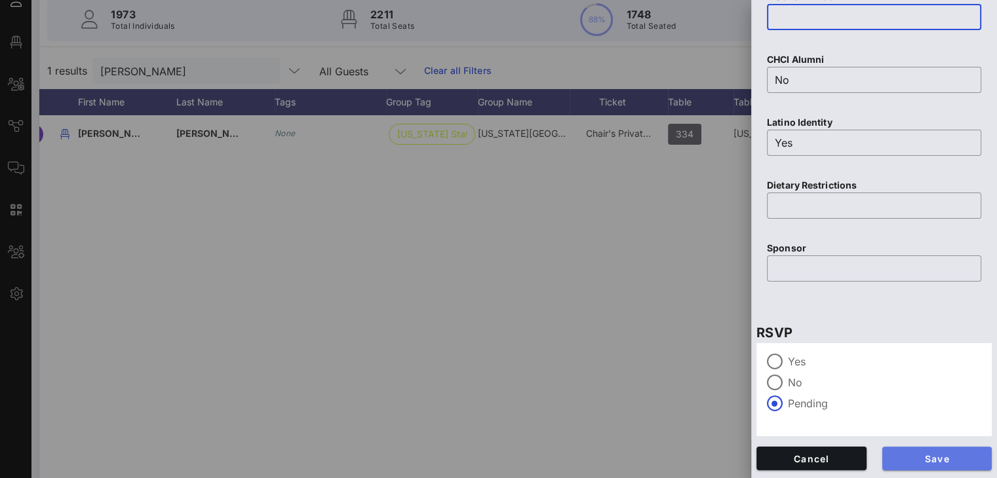
click at [910, 458] on span "Save" at bounding box center [937, 459] width 89 height 11
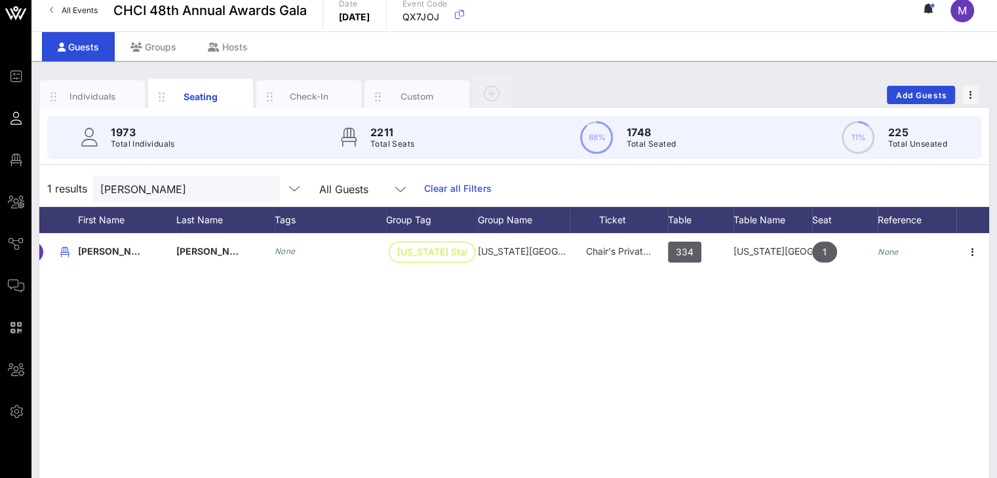
scroll to position [0, 0]
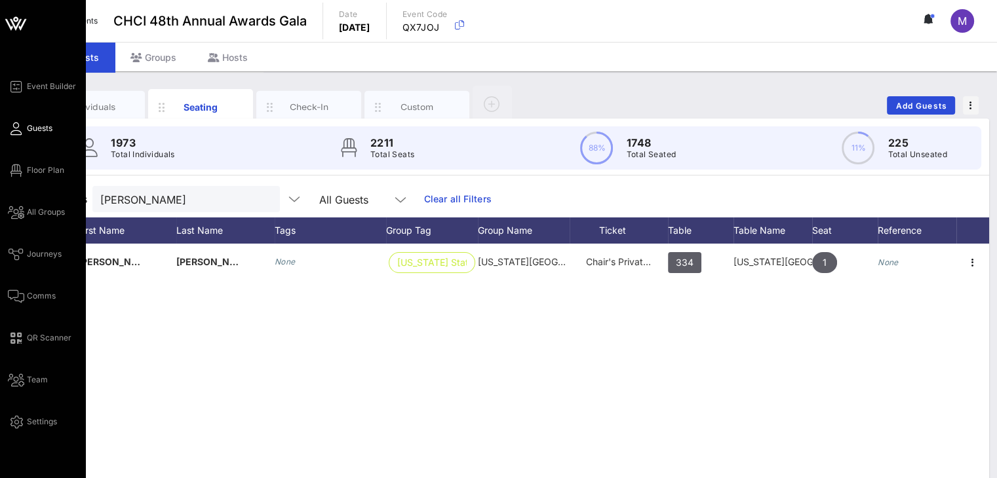
click at [21, 130] on icon at bounding box center [16, 129] width 16 height 2
click at [29, 130] on span "Guests" at bounding box center [40, 129] width 26 height 12
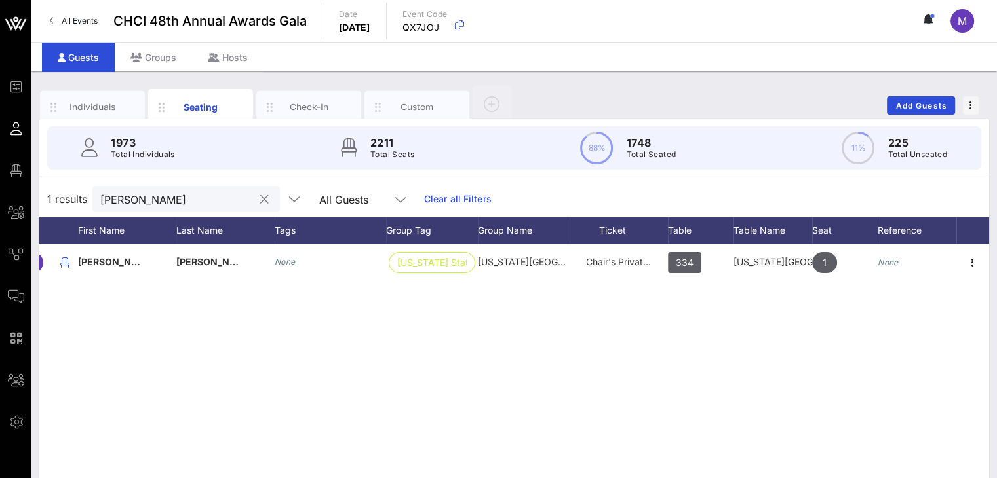
click at [260, 194] on button "clear icon" at bounding box center [264, 199] width 9 height 13
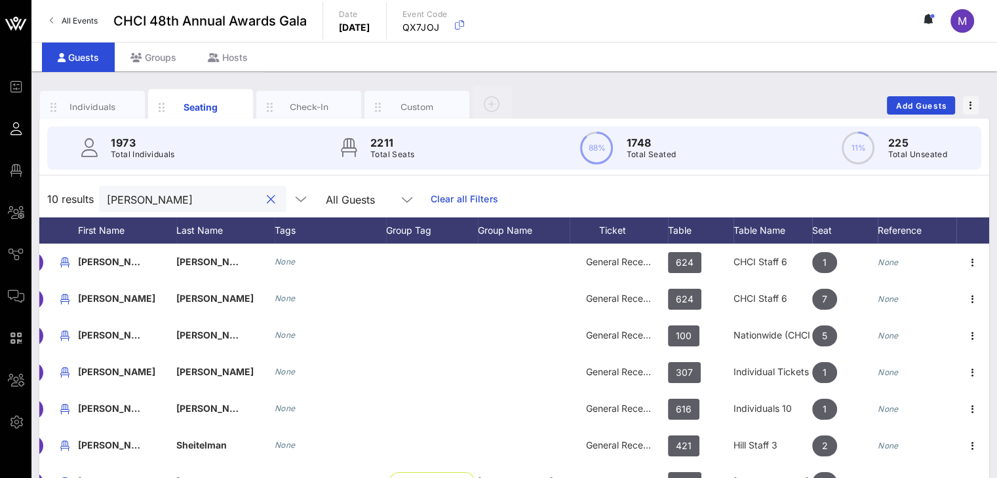
type input "gabriel"
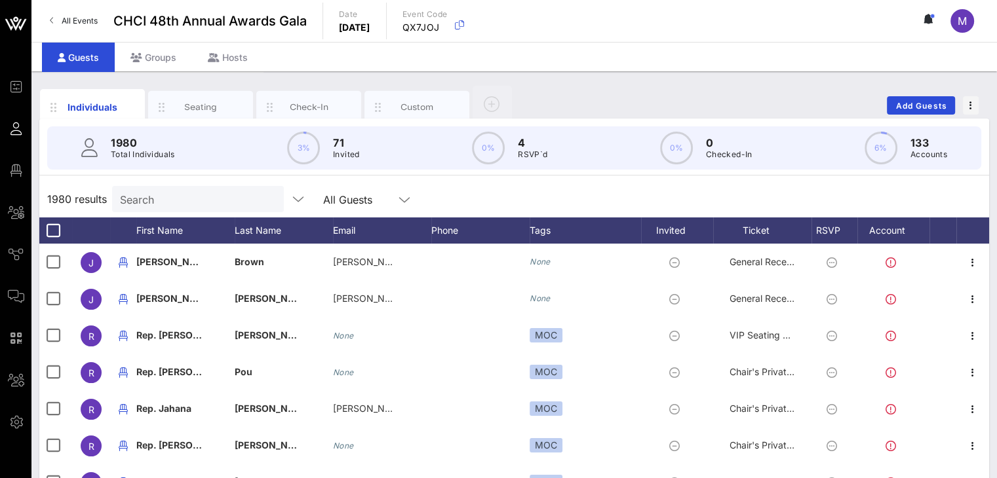
click at [145, 195] on input "Search" at bounding box center [196, 199] width 153 height 17
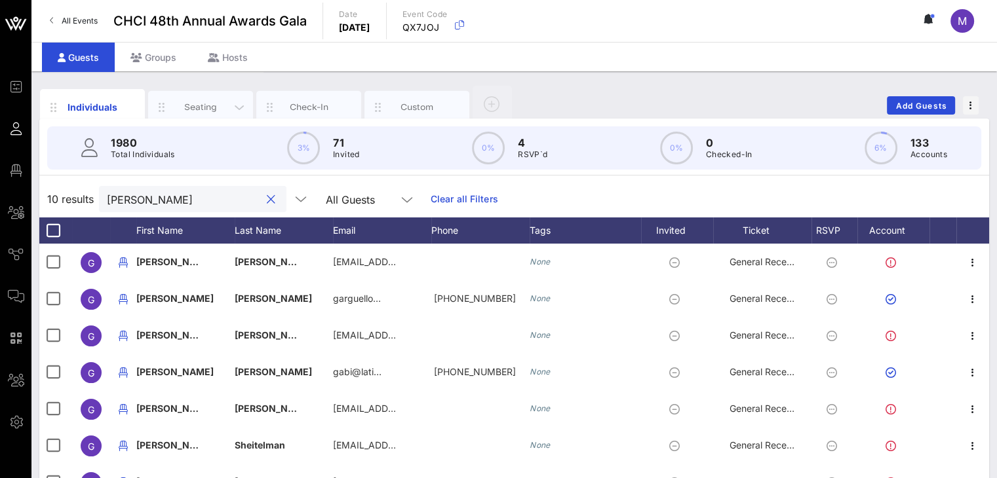
type input "[PERSON_NAME]"
click at [214, 103] on div "Seating" at bounding box center [201, 107] width 58 height 12
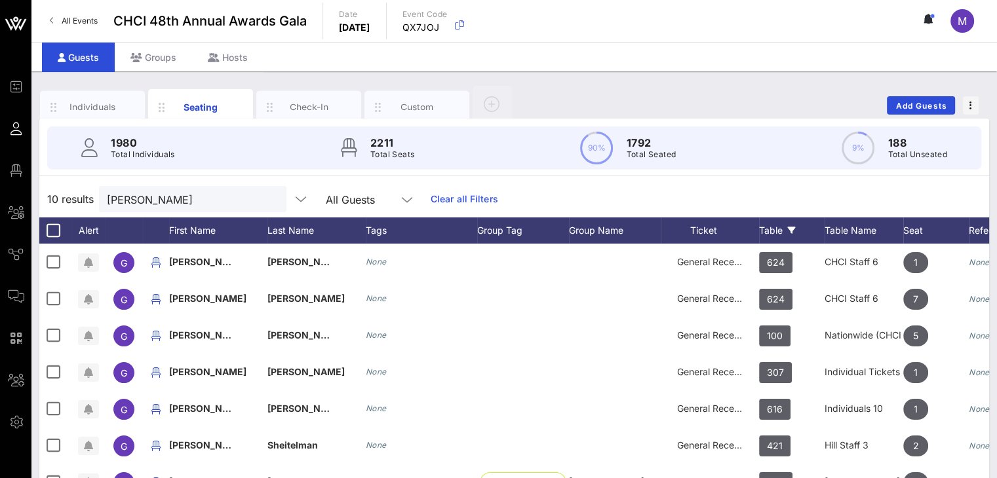
click at [766, 226] on div "Table" at bounding box center [792, 231] width 66 height 26
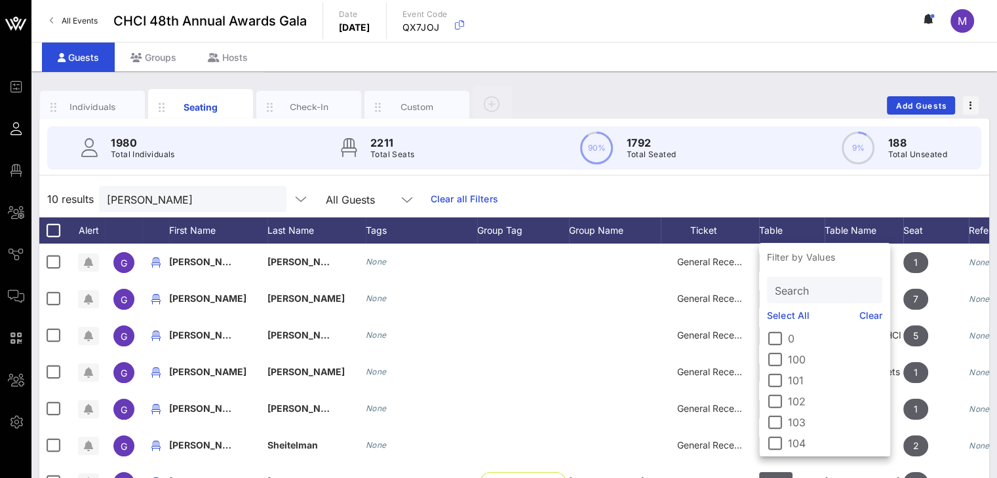
click at [738, 195] on div "10 results [PERSON_NAME] All Guests Clear all Filters" at bounding box center [514, 199] width 950 height 37
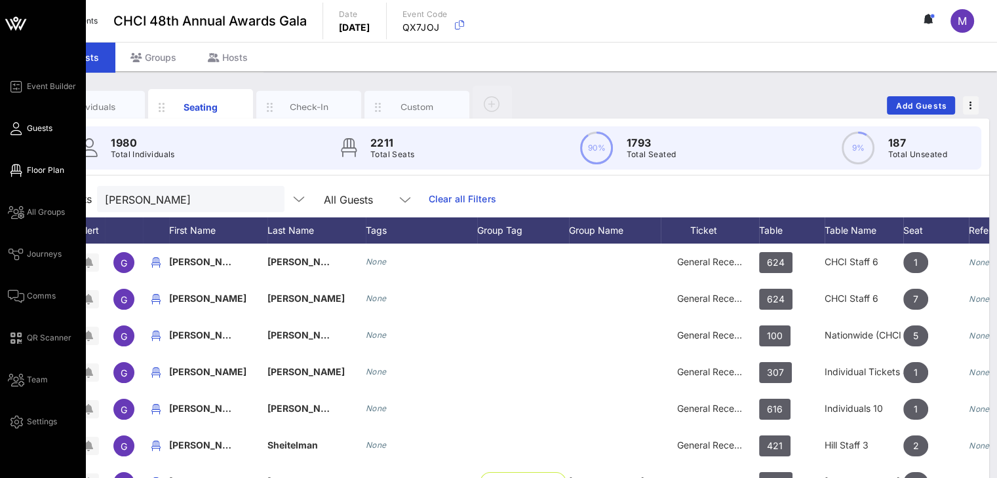
click at [60, 171] on span "Floor Plan" at bounding box center [45, 171] width 37 height 12
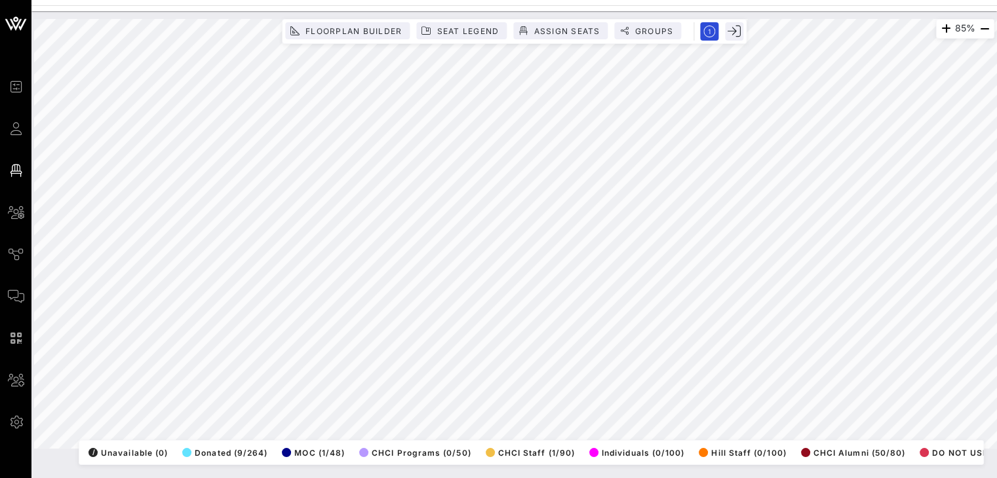
click at [31, 478] on html "Event Builder Guests Floor Plan All Groups Journeys Comms QR Scanner Team Setti…" at bounding box center [498, 239] width 997 height 478
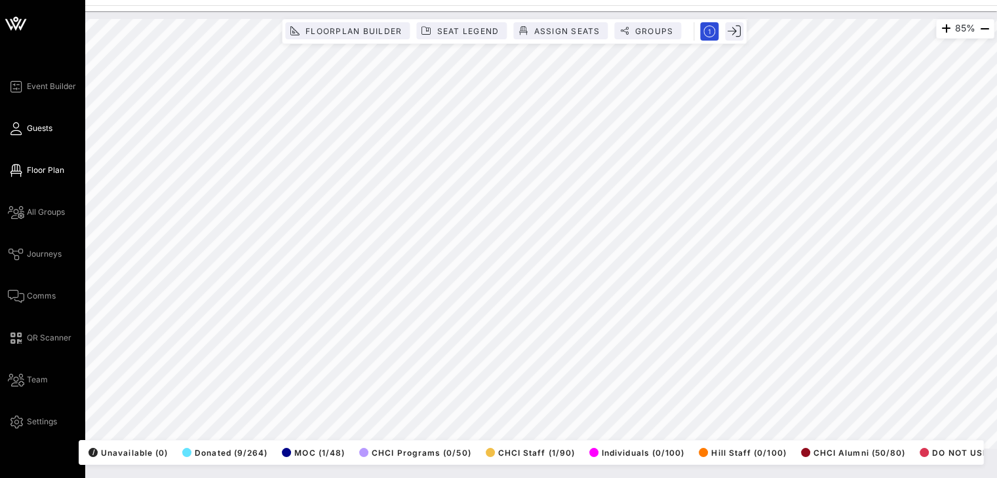
click at [23, 132] on link "Guests" at bounding box center [30, 129] width 45 height 16
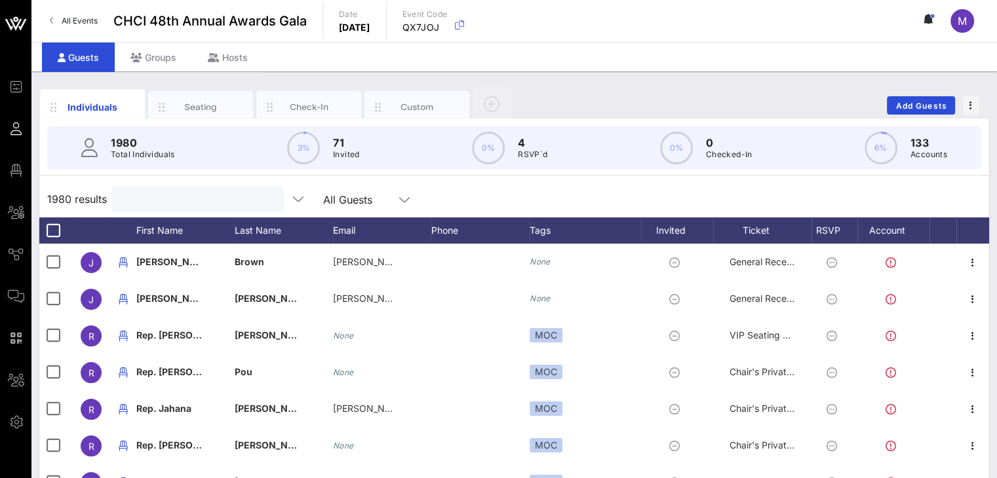
click at [205, 195] on input "text" at bounding box center [196, 199] width 153 height 17
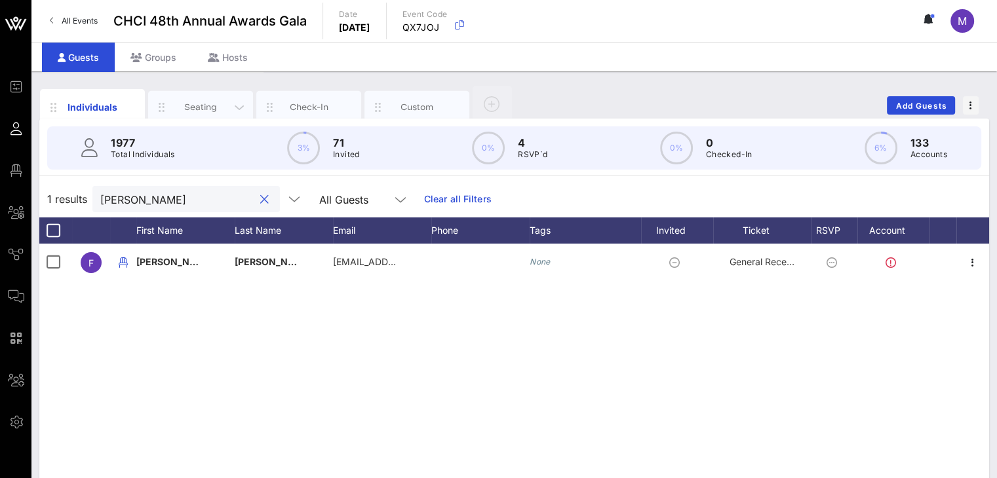
type input "[PERSON_NAME]"
click at [210, 98] on div "Seating" at bounding box center [200, 107] width 105 height 33
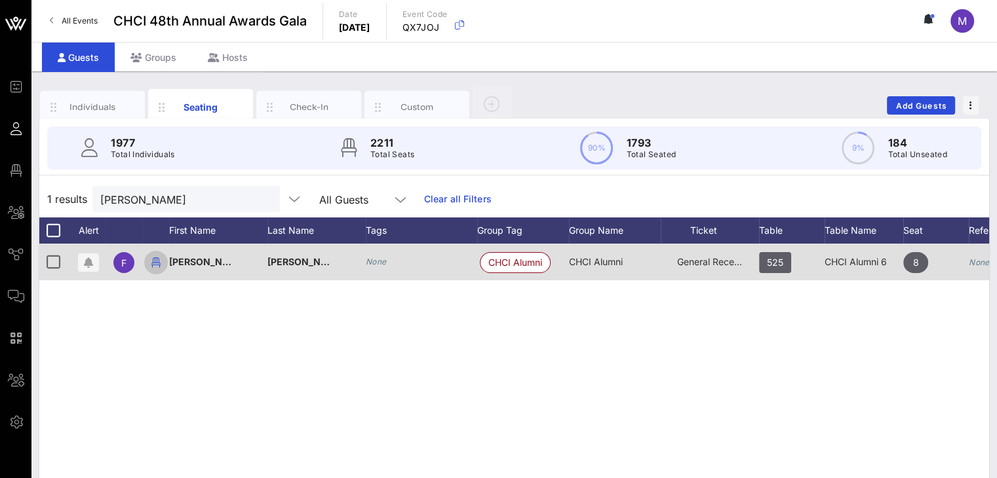
click at [152, 261] on icon "button" at bounding box center [156, 263] width 16 height 16
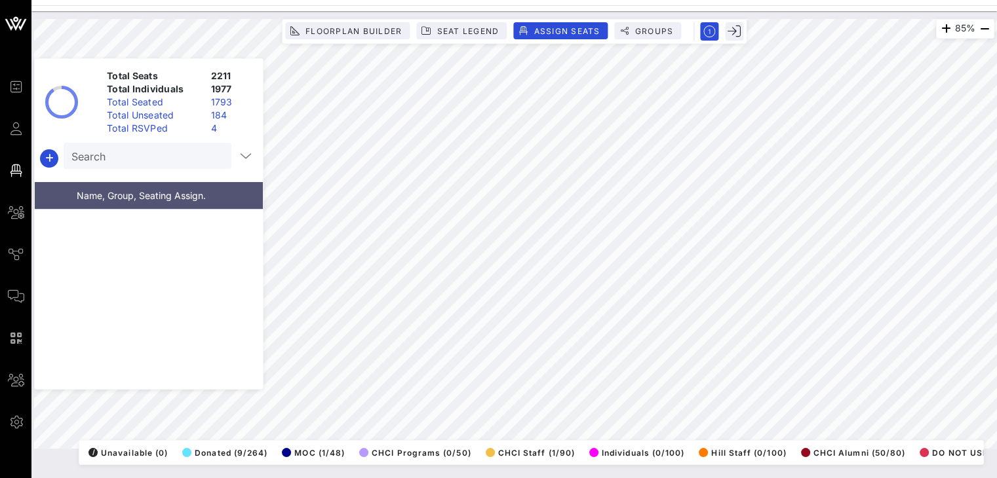
scroll to position [72763, 0]
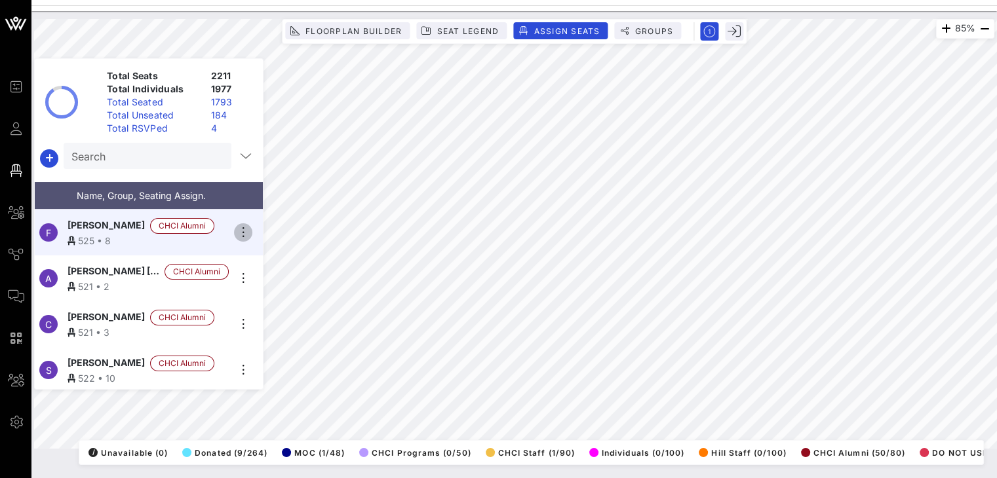
click at [244, 233] on icon "button" at bounding box center [243, 233] width 16 height 16
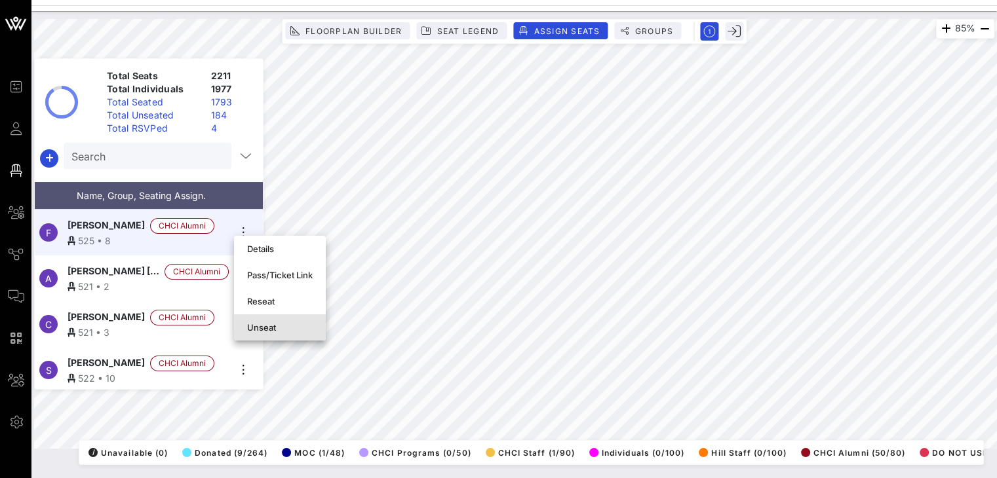
click at [269, 328] on div "Unseat" at bounding box center [280, 327] width 66 height 10
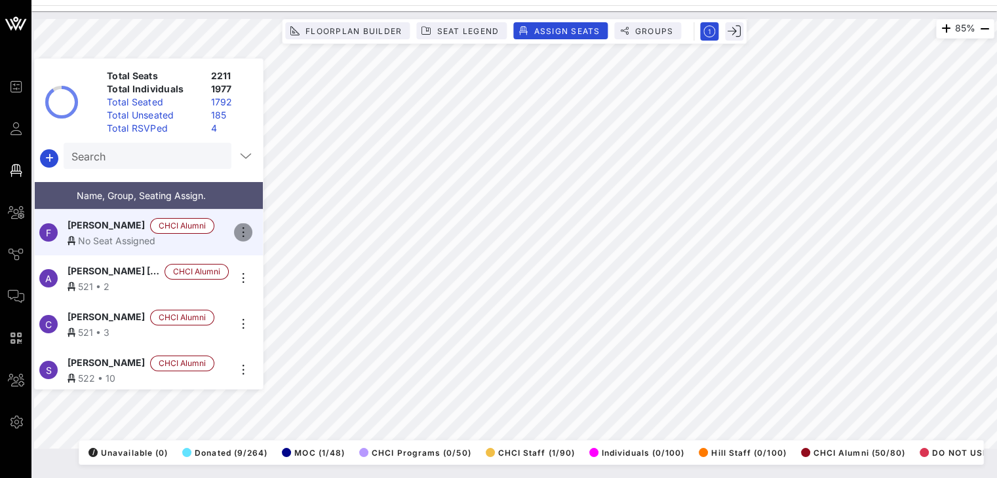
click at [248, 227] on icon "button" at bounding box center [243, 233] width 16 height 16
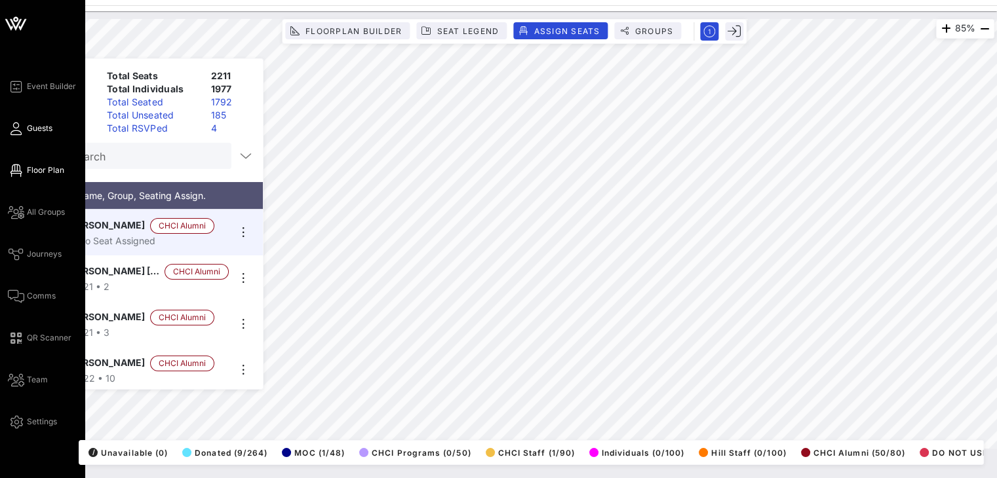
click at [41, 128] on span "Guests" at bounding box center [40, 129] width 26 height 12
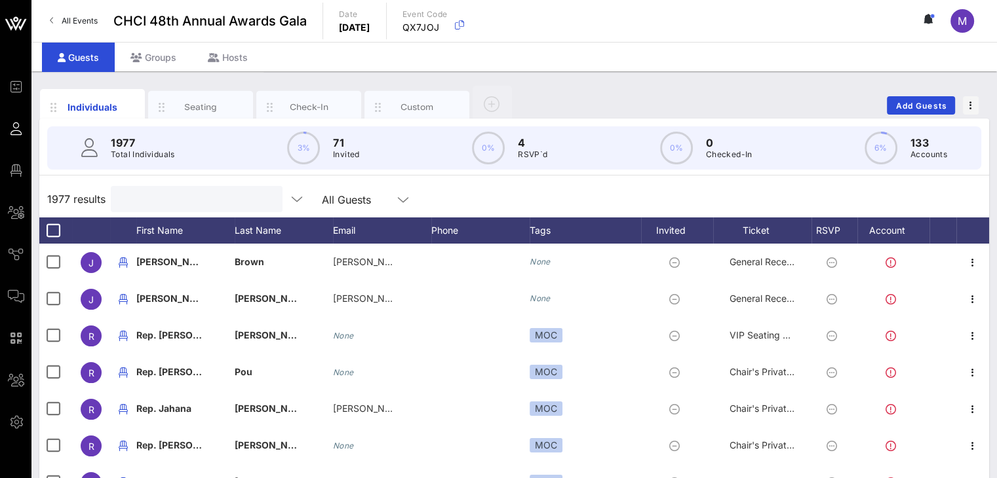
click at [202, 195] on input "text" at bounding box center [195, 199] width 153 height 17
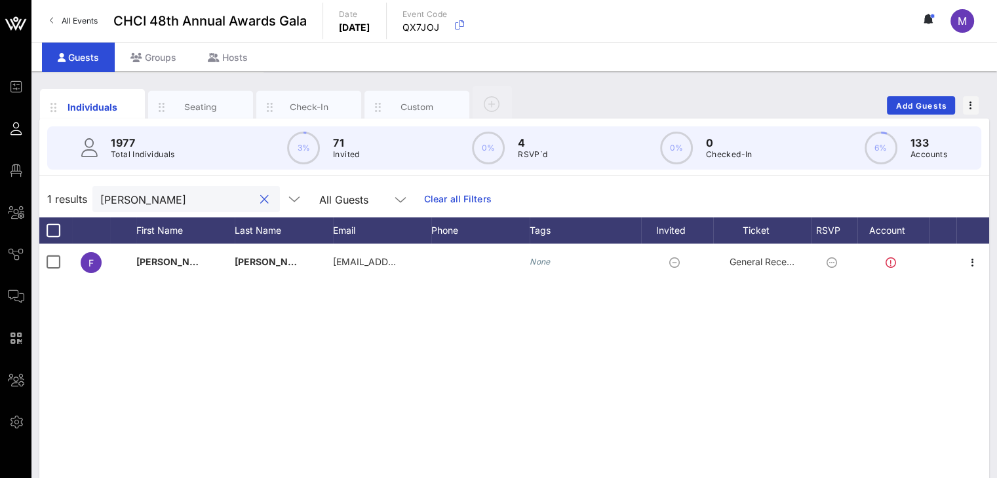
click at [218, 103] on div "Seating" at bounding box center [201, 107] width 58 height 12
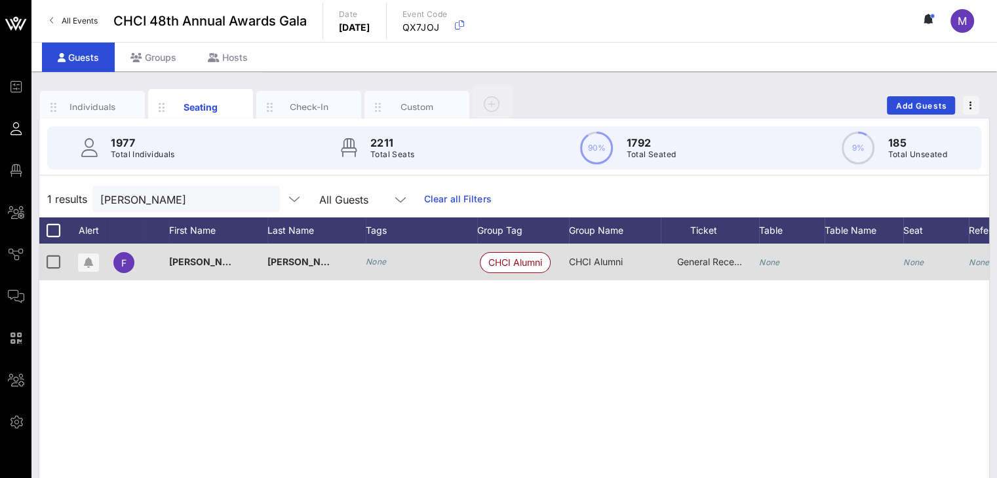
click at [771, 264] on icon "None" at bounding box center [769, 263] width 21 height 10
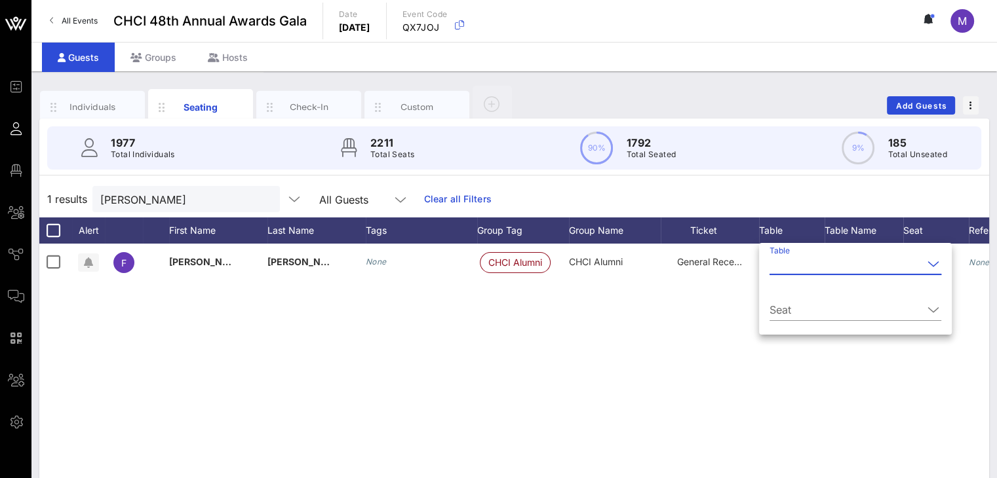
click at [779, 264] on input "Table" at bounding box center [845, 264] width 153 height 21
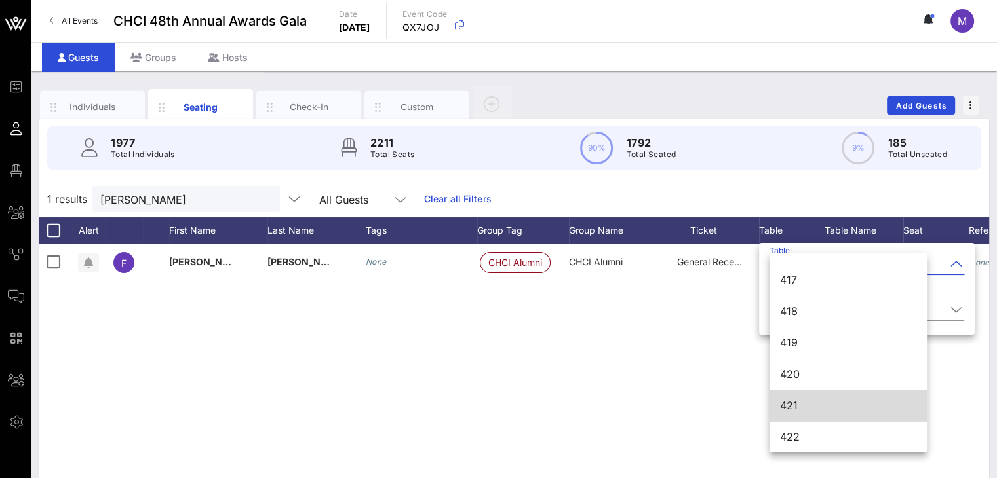
scroll to position [4493, 0]
click at [808, 407] on div "421" at bounding box center [848, 405] width 136 height 12
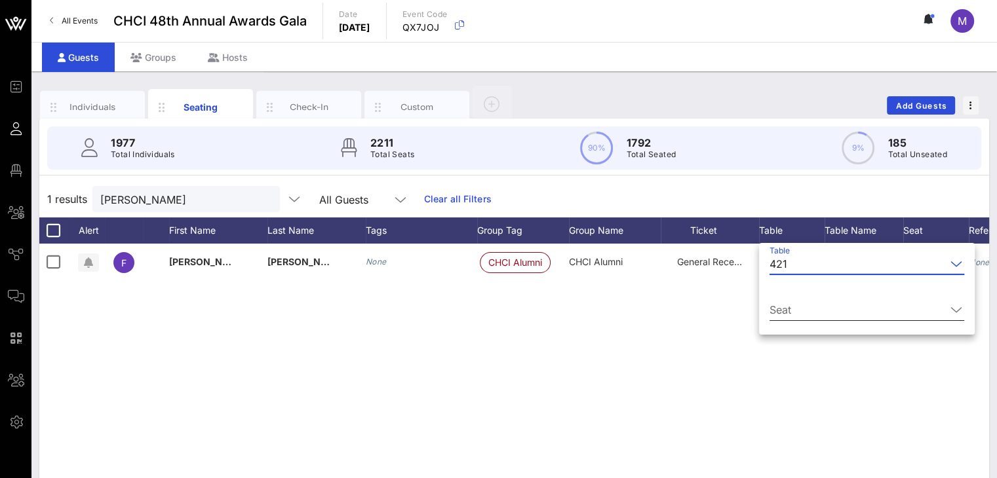
click at [948, 308] on div at bounding box center [956, 310] width 16 height 16
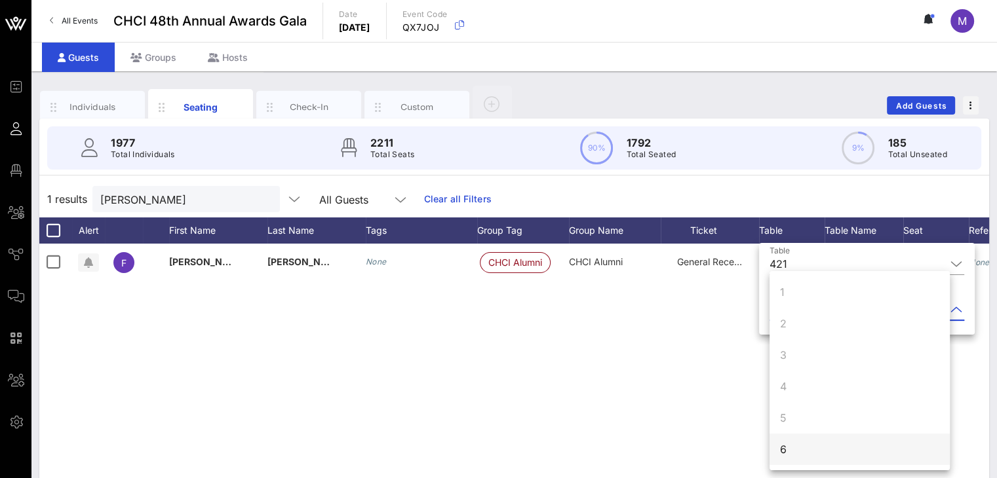
click at [782, 452] on div "6" at bounding box center [783, 450] width 7 height 16
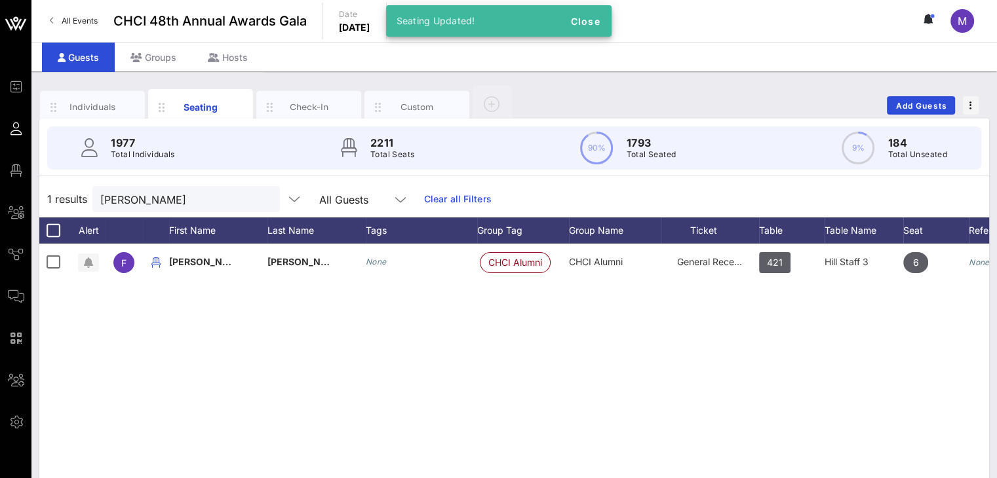
click at [710, 368] on div "F [PERSON_NAME] None CHCI Alumni CHCI Alumni General Reception 421 Hill Staff 3…" at bounding box center [514, 440] width 950 height 393
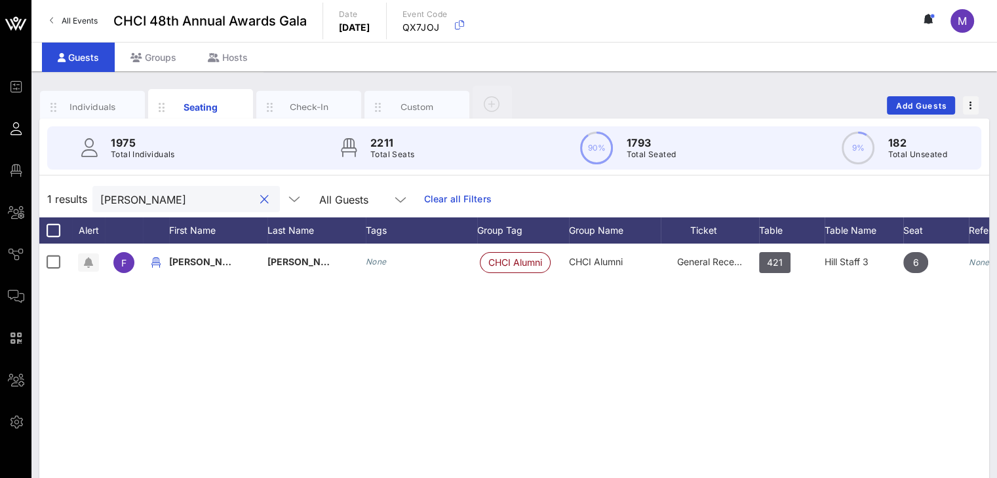
drag, startPoint x: 161, startPoint y: 200, endPoint x: 33, endPoint y: 189, distance: 127.6
click at [33, 189] on div "Individuals Seating Check-In Custom Add Guests 1975 Total Individuals 2211 Tota…" at bounding box center [513, 360] width 965 height 579
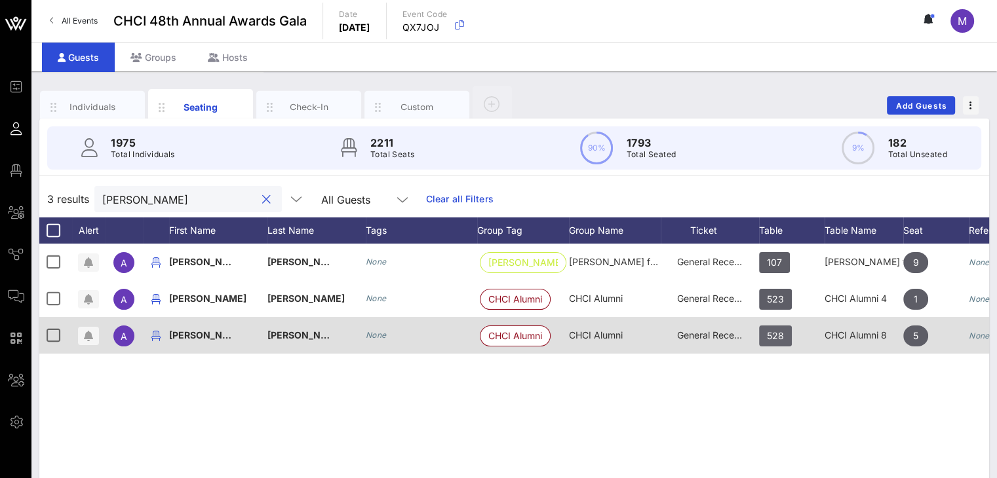
type input "[PERSON_NAME]"
click at [779, 339] on span "528" at bounding box center [775, 336] width 17 height 21
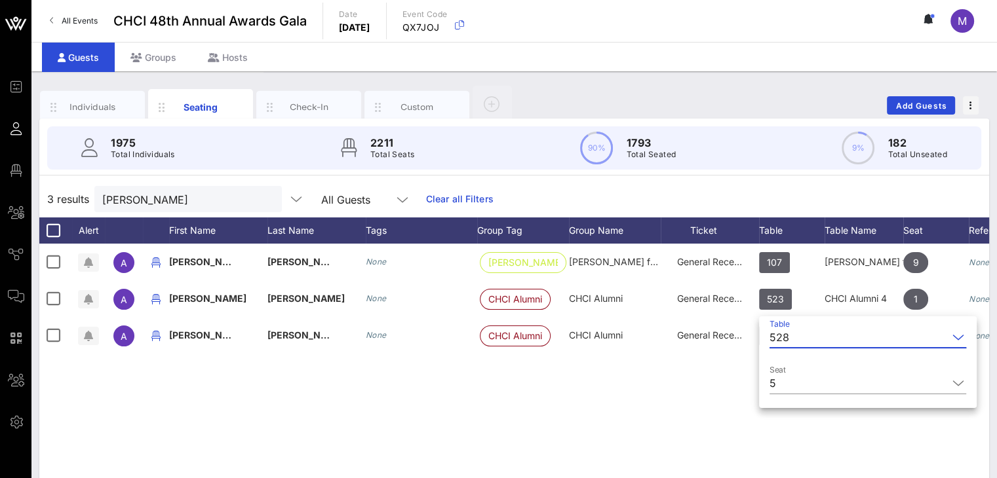
click at [794, 336] on input "Table" at bounding box center [870, 337] width 153 height 21
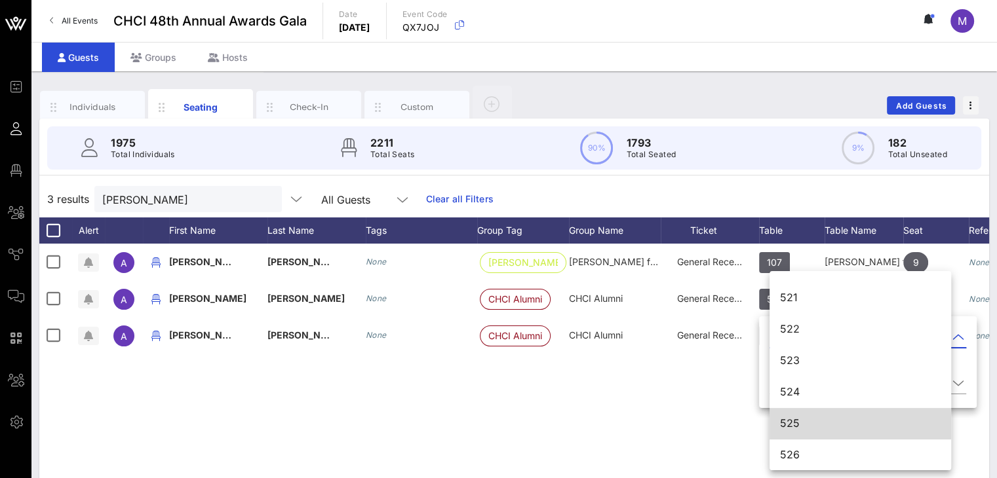
scroll to position [5532, 0]
click at [804, 419] on div "525" at bounding box center [860, 423] width 161 height 12
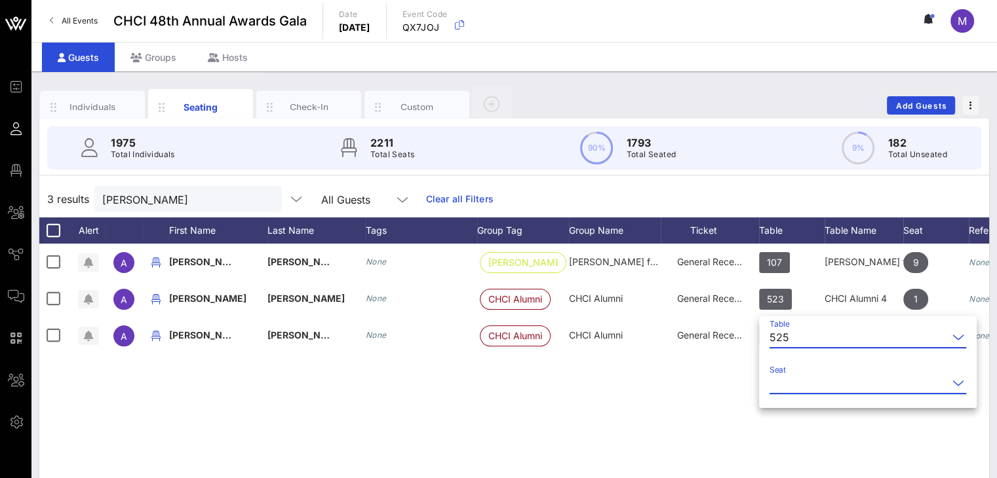
click at [800, 375] on input "Seat" at bounding box center [858, 383] width 178 height 21
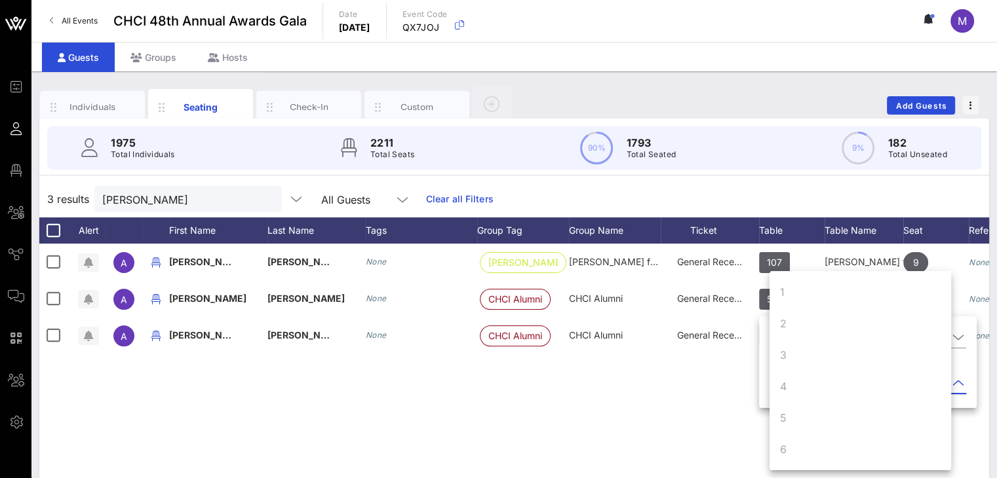
scroll to position [126, 0]
click at [792, 383] on div "8" at bounding box center [860, 386] width 182 height 31
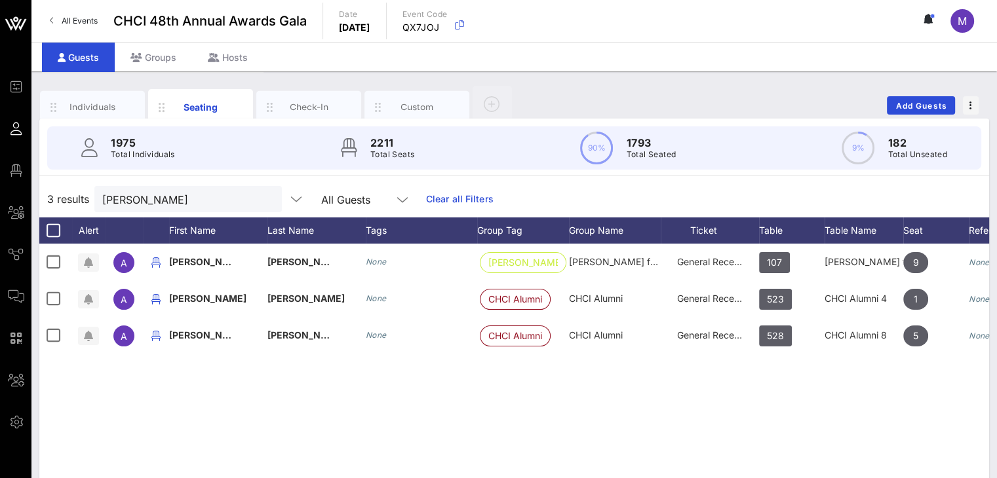
scroll to position [0, 0]
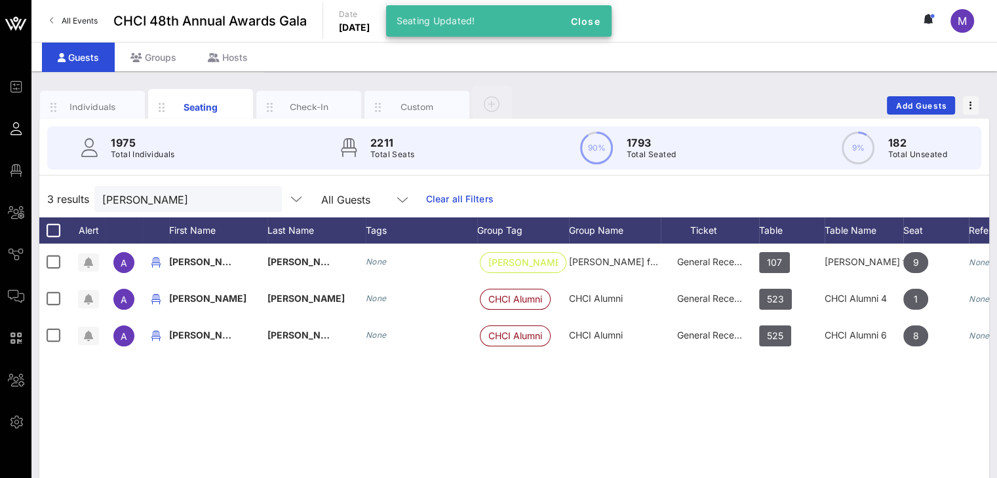
click at [711, 380] on div "A [PERSON_NAME] for Congress None [PERSON_NAME] for Cong… [PERSON_NAME] for Con…" at bounding box center [514, 440] width 950 height 393
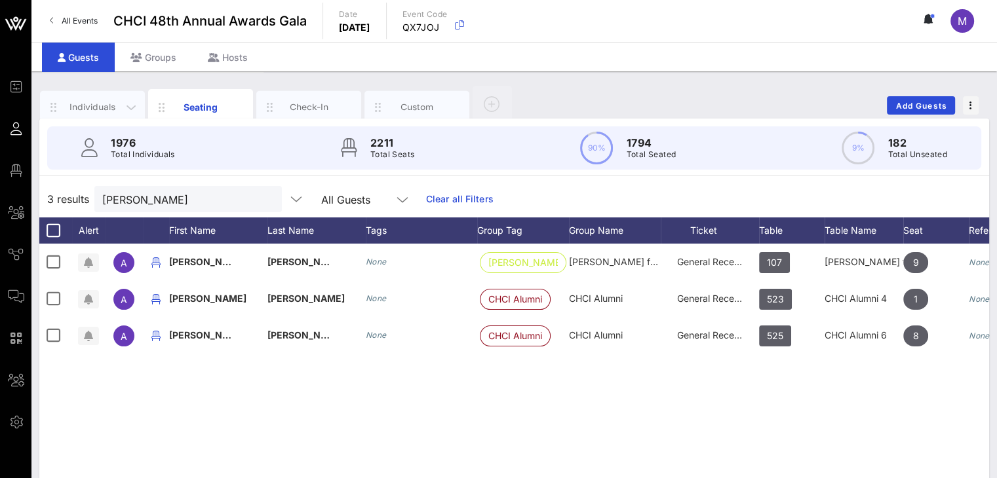
click at [92, 107] on div "Individuals" at bounding box center [93, 107] width 58 height 12
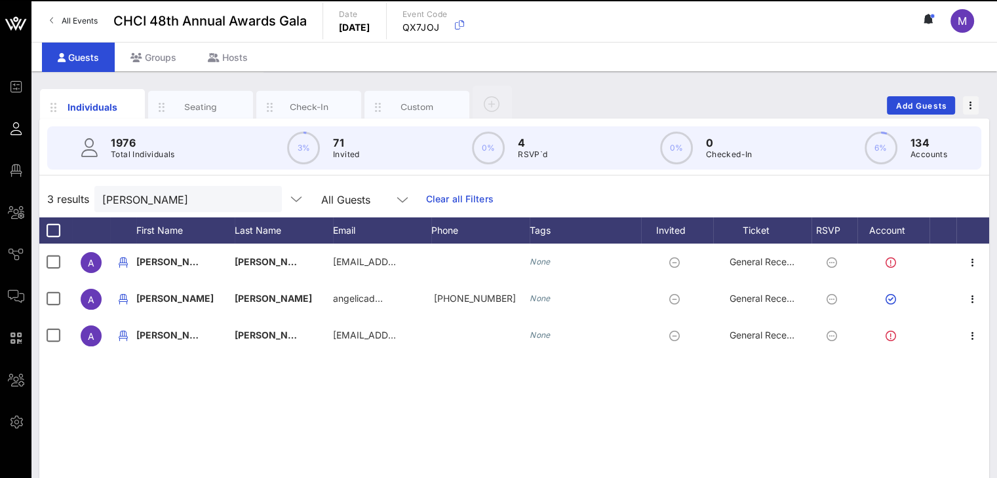
click at [282, 409] on div "A [PERSON_NAME] for Congress [EMAIL_ADDRESS][DOMAIN_NAME] None General Receptio…" at bounding box center [514, 440] width 950 height 393
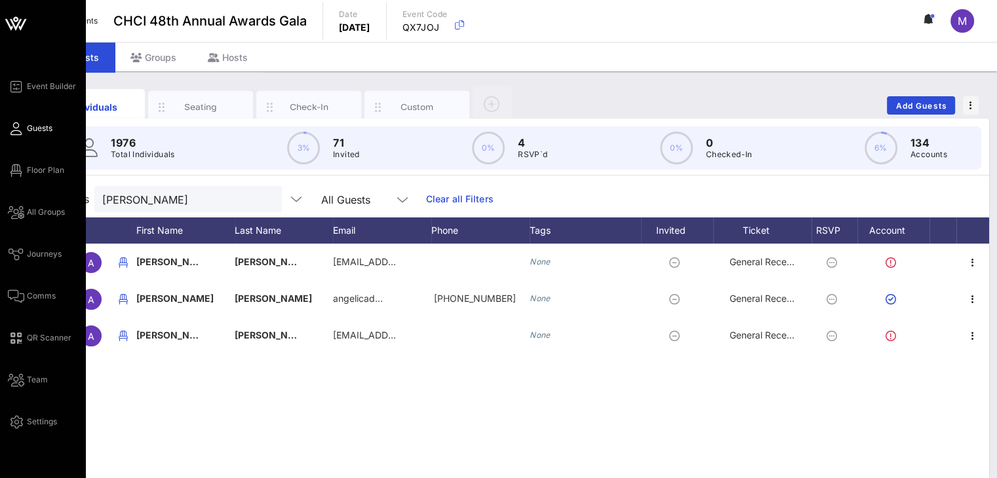
click at [45, 131] on span "Guests" at bounding box center [40, 129] width 26 height 12
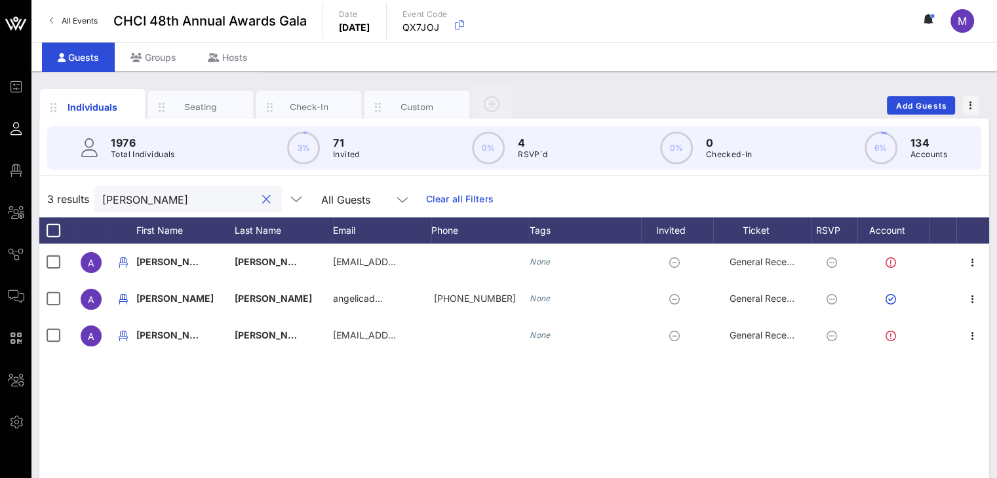
drag, startPoint x: 161, startPoint y: 199, endPoint x: 92, endPoint y: 191, distance: 69.9
click at [92, 191] on div "3 results [PERSON_NAME] All Guests Clear all Filters" at bounding box center [514, 199] width 950 height 37
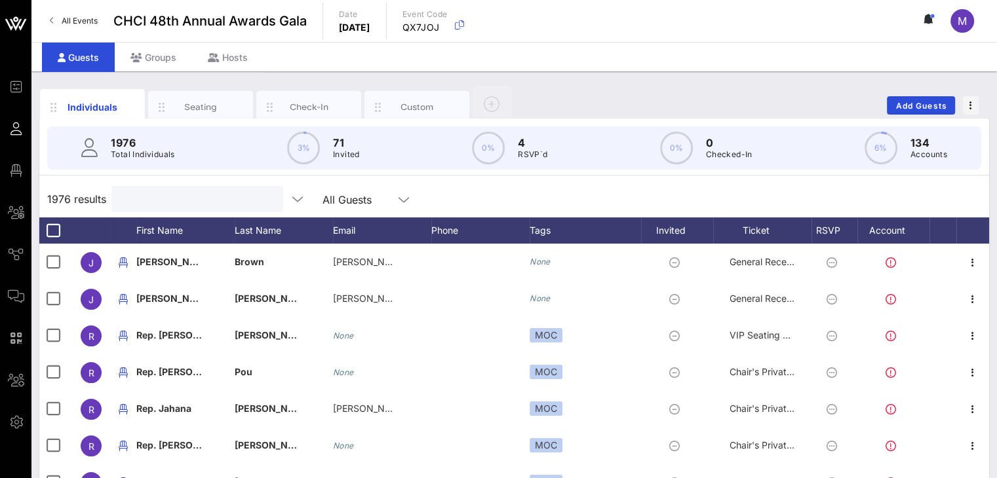
paste input "Bolsajian"
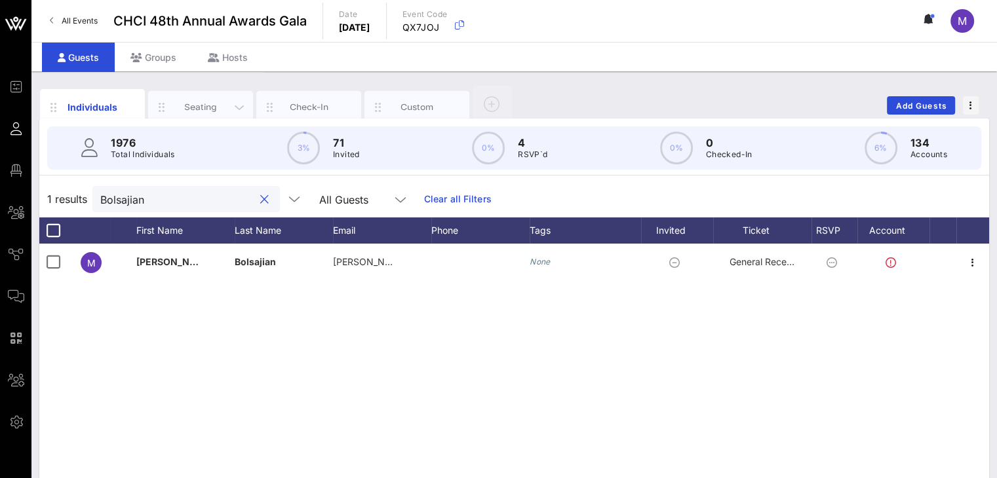
type input "Bolsajian"
click at [211, 104] on div "Seating" at bounding box center [201, 107] width 58 height 12
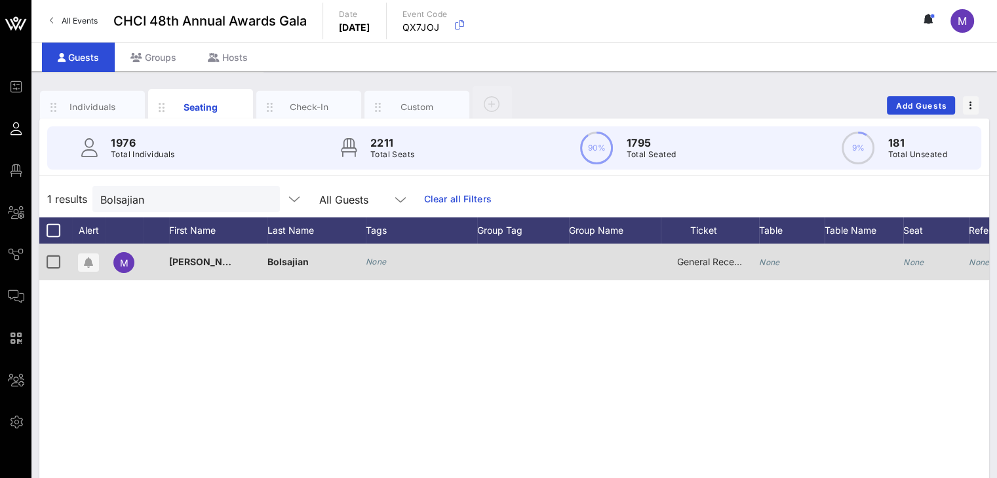
click at [769, 260] on icon "None" at bounding box center [769, 263] width 21 height 10
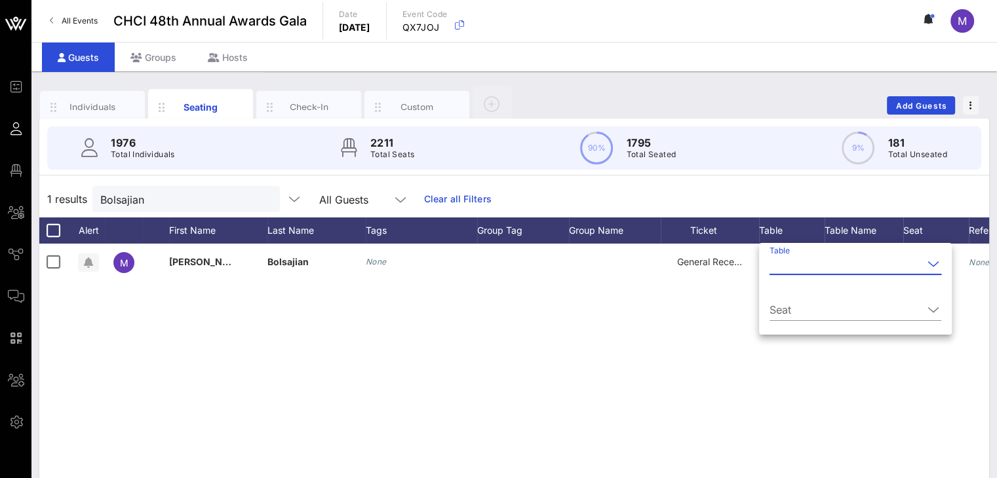
click at [783, 270] on input "Table" at bounding box center [845, 264] width 153 height 21
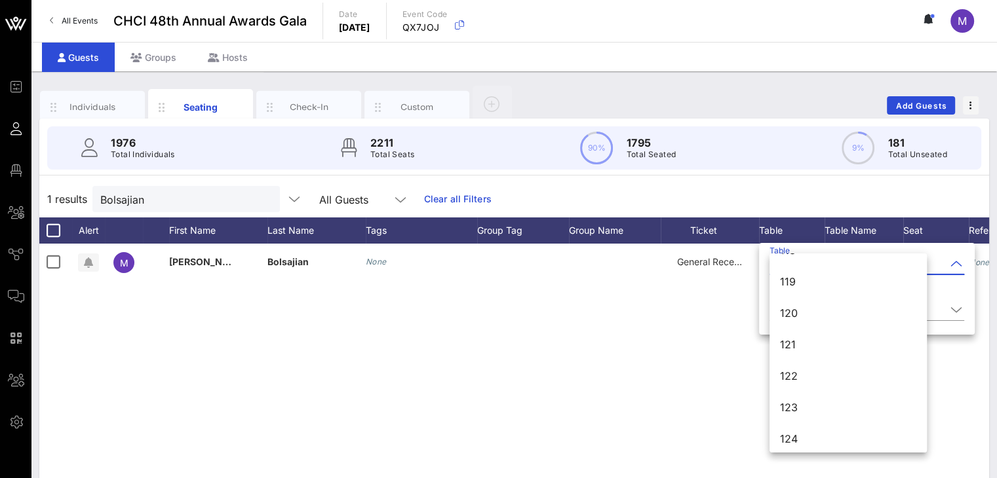
scroll to position [687, 0]
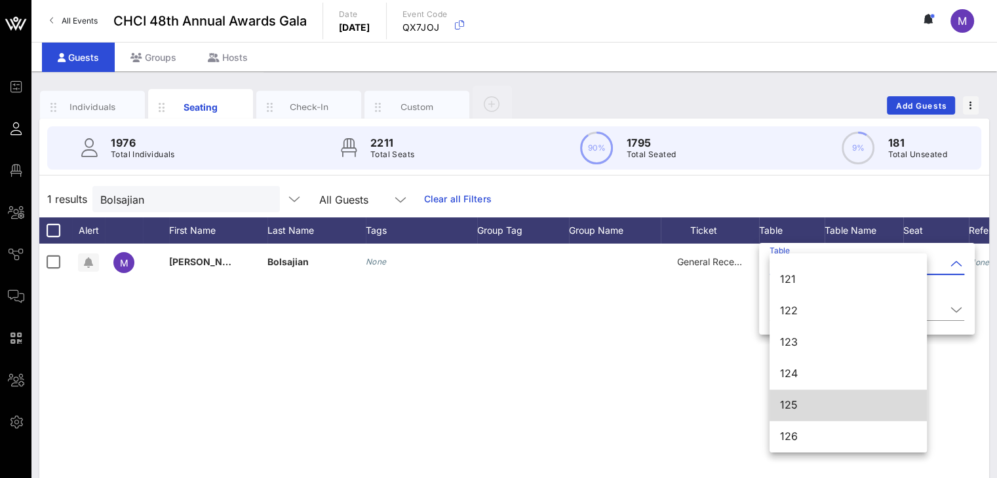
click at [796, 406] on div "125" at bounding box center [848, 405] width 136 height 12
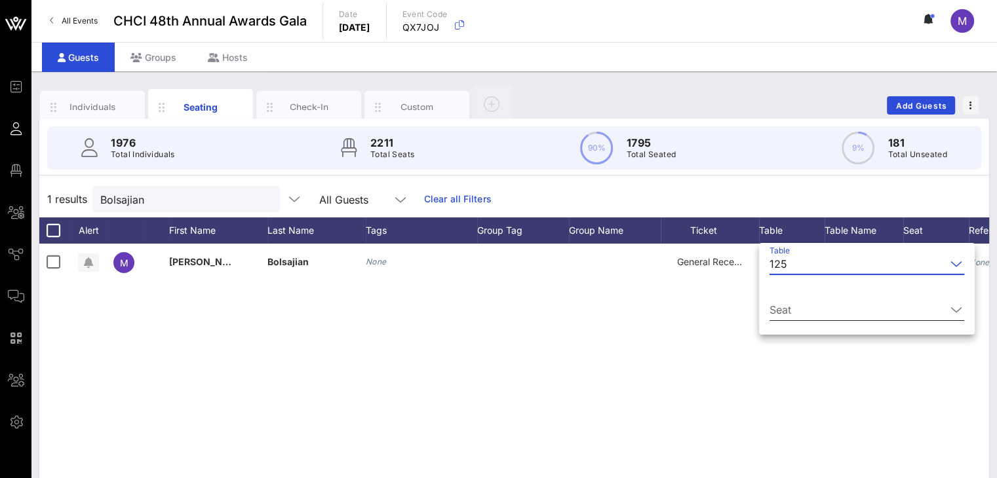
click at [806, 313] on input "Seat" at bounding box center [857, 310] width 176 height 21
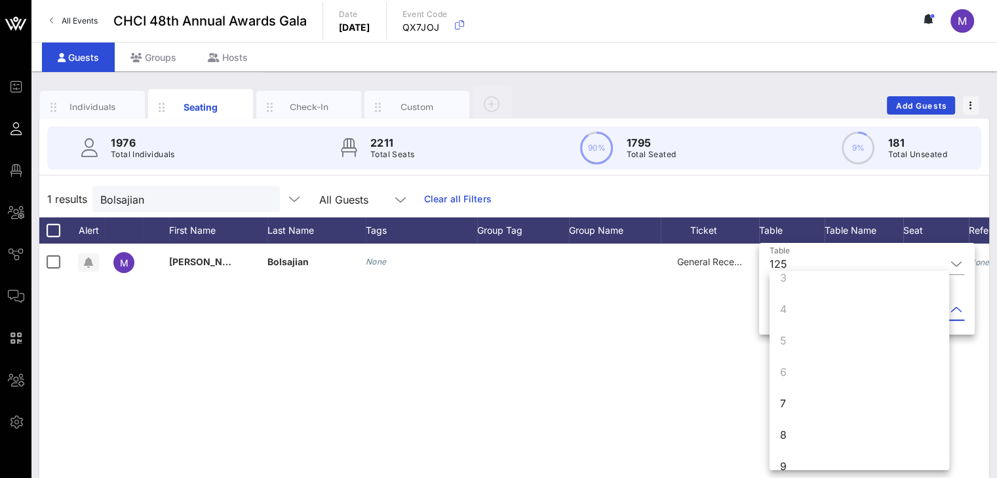
scroll to position [126, 0]
click at [796, 353] on div "7" at bounding box center [859, 354] width 180 height 31
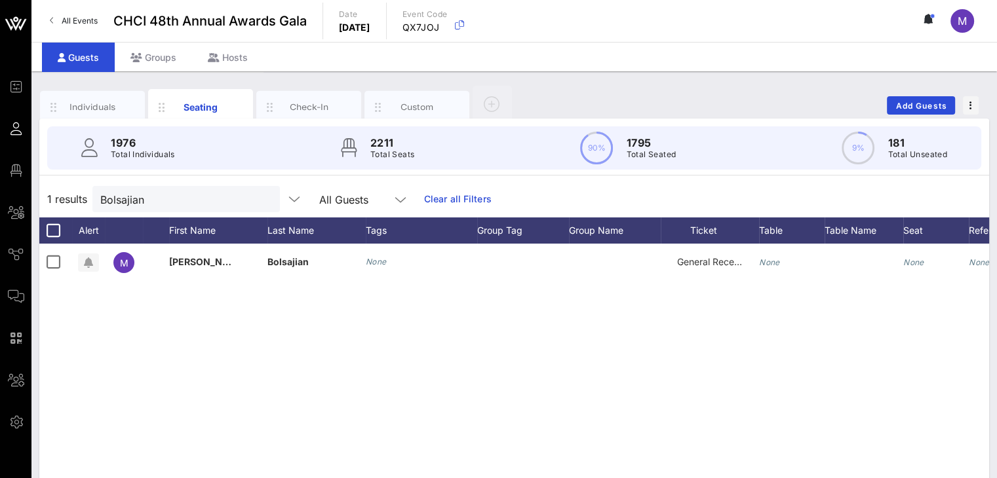
scroll to position [0, 0]
drag, startPoint x: 191, startPoint y: 210, endPoint x: 79, endPoint y: 192, distance: 114.2
click at [79, 192] on div "1 results Bolsajian All Guests Clear all Filters" at bounding box center [514, 199] width 950 height 37
drag, startPoint x: 165, startPoint y: 203, endPoint x: 81, endPoint y: 189, distance: 84.9
click at [81, 189] on div "1 results Bolsajian All Guests Clear all Filters" at bounding box center [514, 199] width 950 height 37
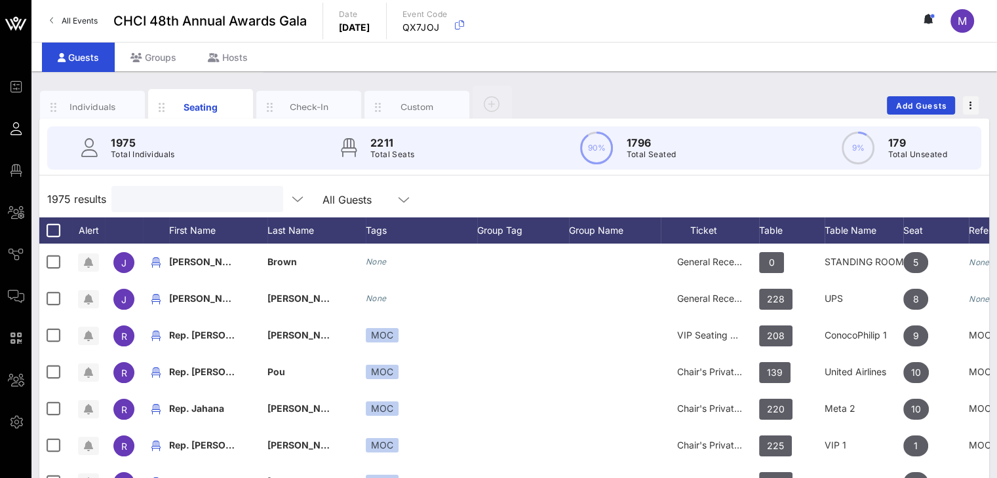
click at [182, 199] on input "text" at bounding box center [195, 199] width 153 height 17
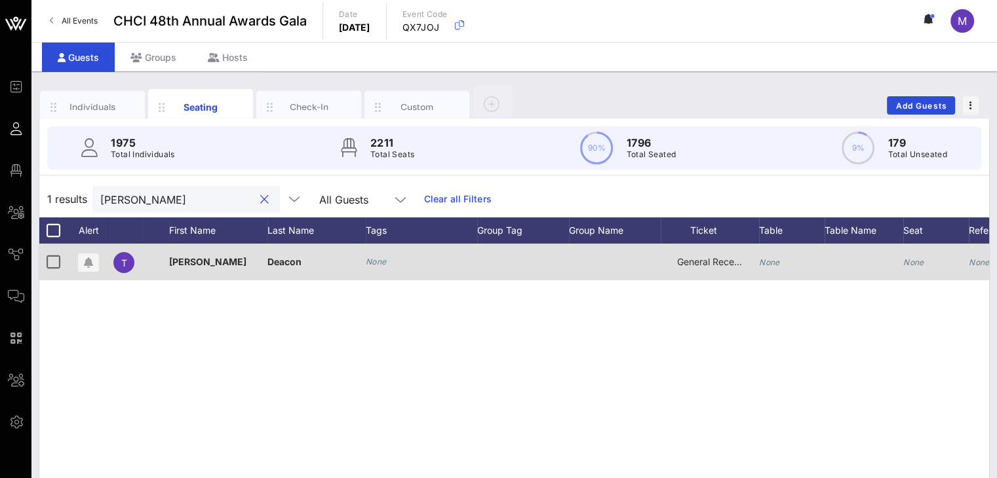
click at [763, 259] on icon "None" at bounding box center [769, 263] width 21 height 10
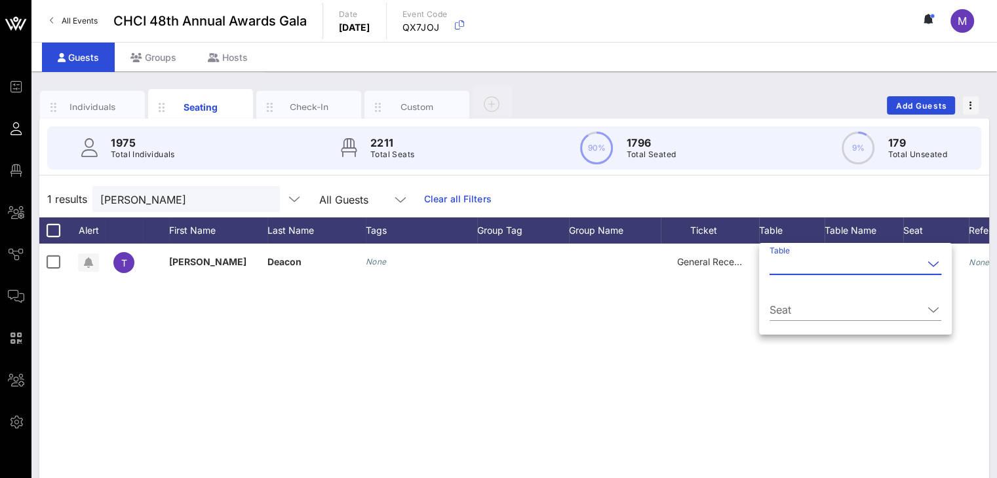
click at [777, 269] on input "Table" at bounding box center [845, 264] width 153 height 21
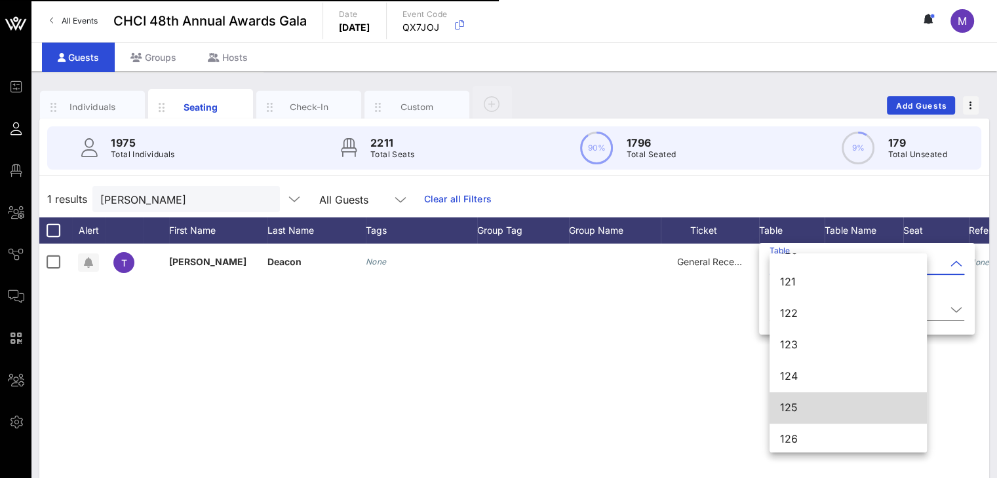
scroll to position [687, 0]
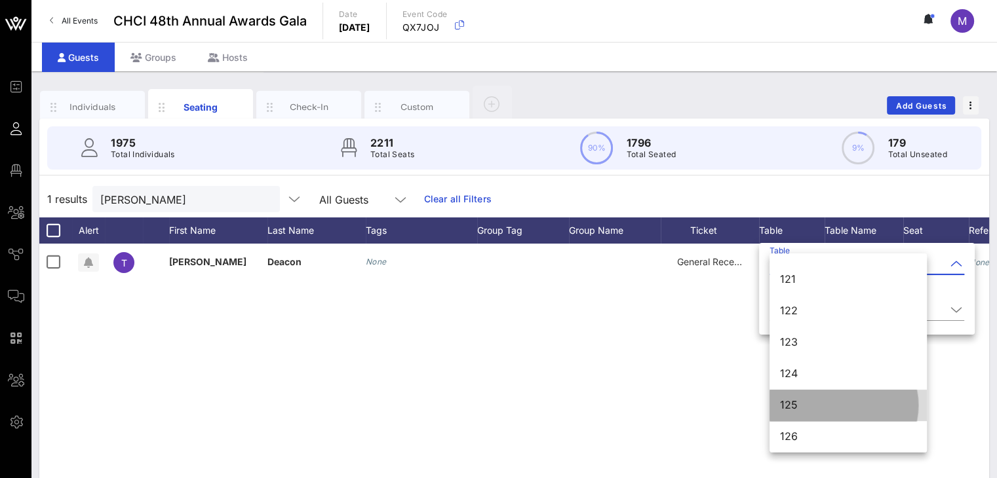
click at [804, 404] on div "125" at bounding box center [848, 405] width 136 height 12
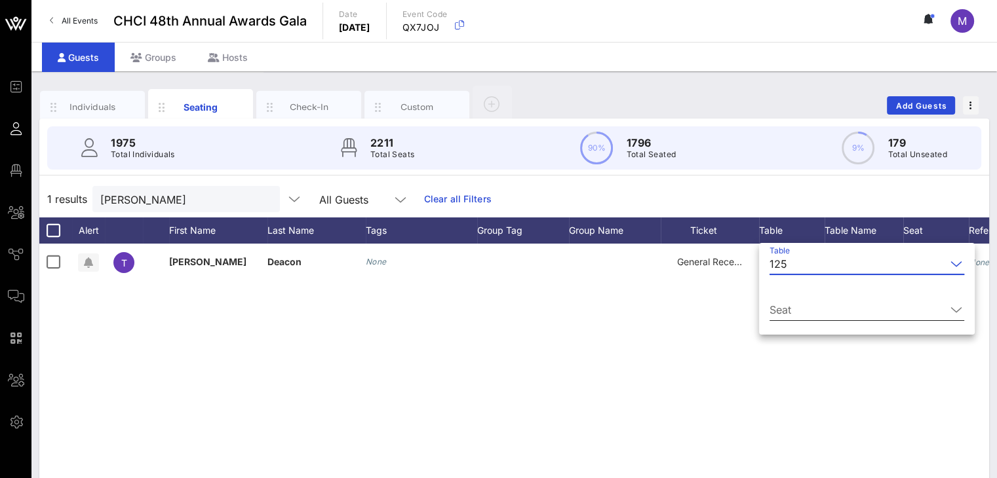
click at [926, 309] on input "Seat" at bounding box center [857, 310] width 176 height 21
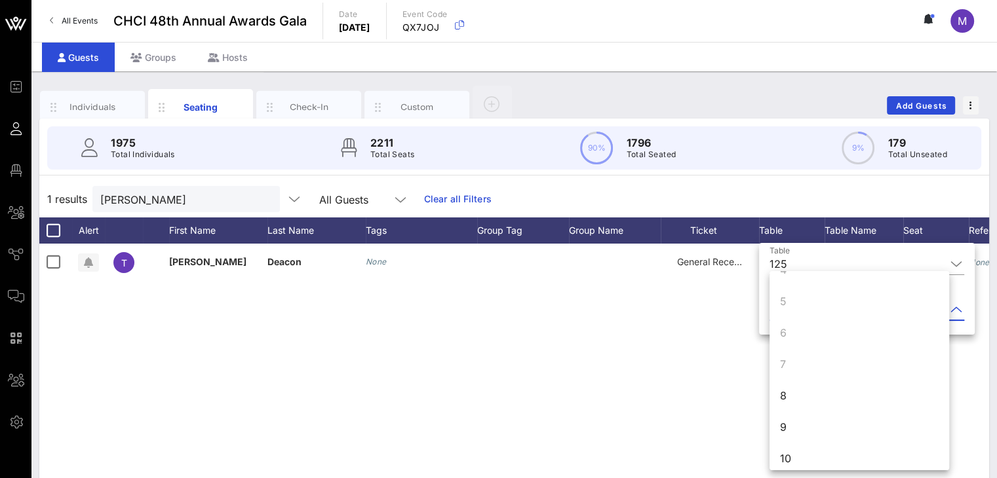
scroll to position [126, 0]
click at [792, 381] on div "8" at bounding box center [859, 386] width 180 height 31
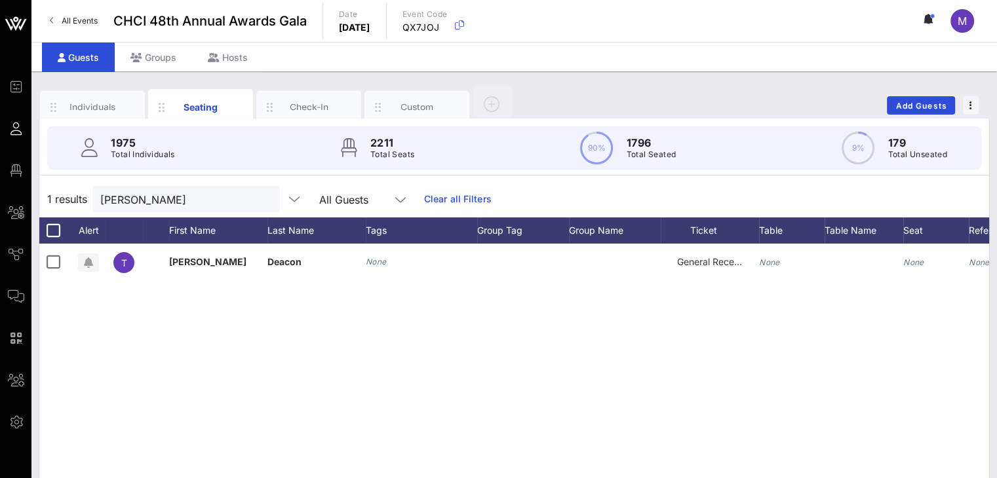
scroll to position [0, 0]
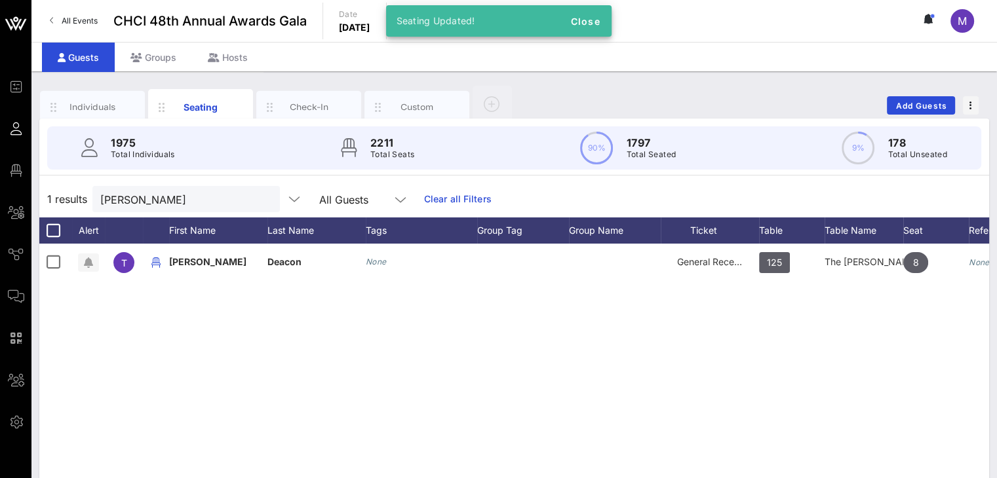
click at [719, 322] on div "[PERSON_NAME] None General Reception 125 The [PERSON_NAME] & [PERSON_NAME] 8 No…" at bounding box center [514, 440] width 950 height 393
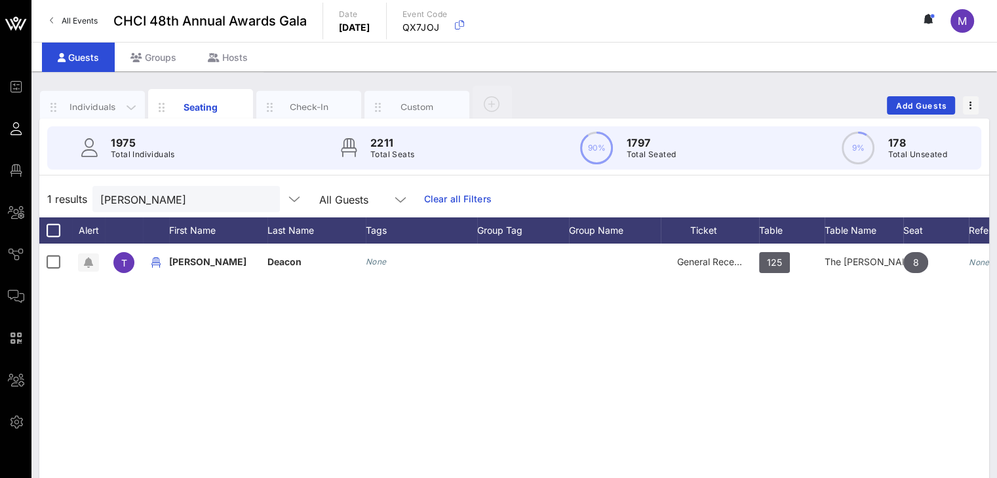
click at [106, 108] on div "Individuals" at bounding box center [93, 107] width 58 height 12
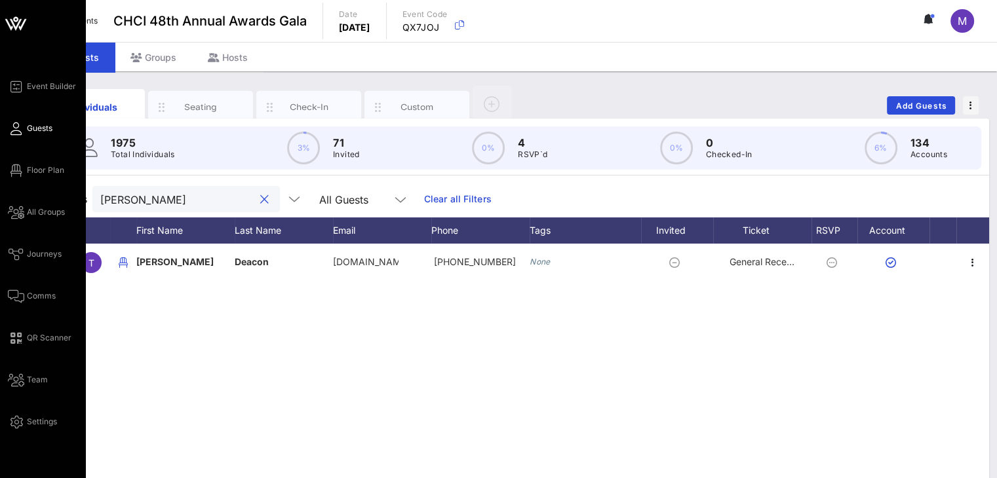
drag, startPoint x: 195, startPoint y: 200, endPoint x: 22, endPoint y: 194, distance: 173.1
click at [48, 192] on div "1 results [PERSON_NAME] All Guests Clear all Filters" at bounding box center [514, 199] width 950 height 37
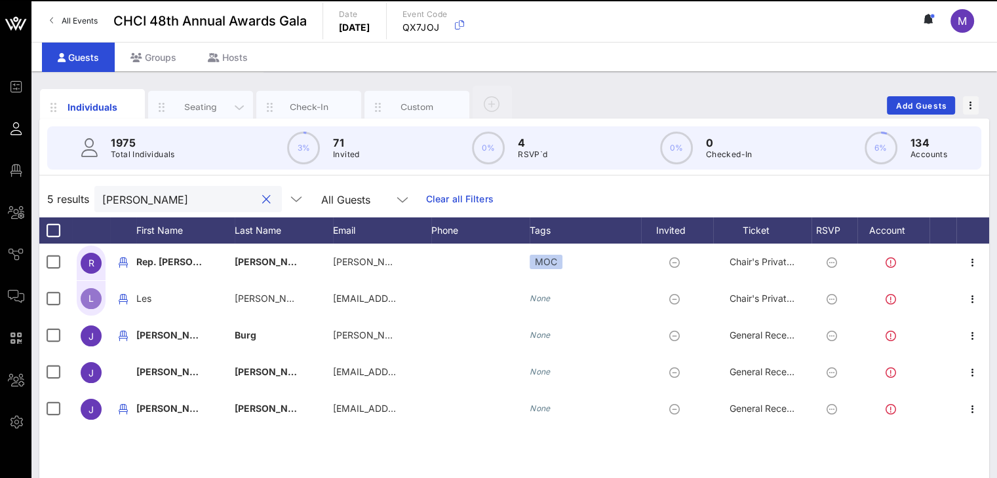
type input "[PERSON_NAME]"
click at [207, 101] on div "Seating" at bounding box center [201, 107] width 58 height 12
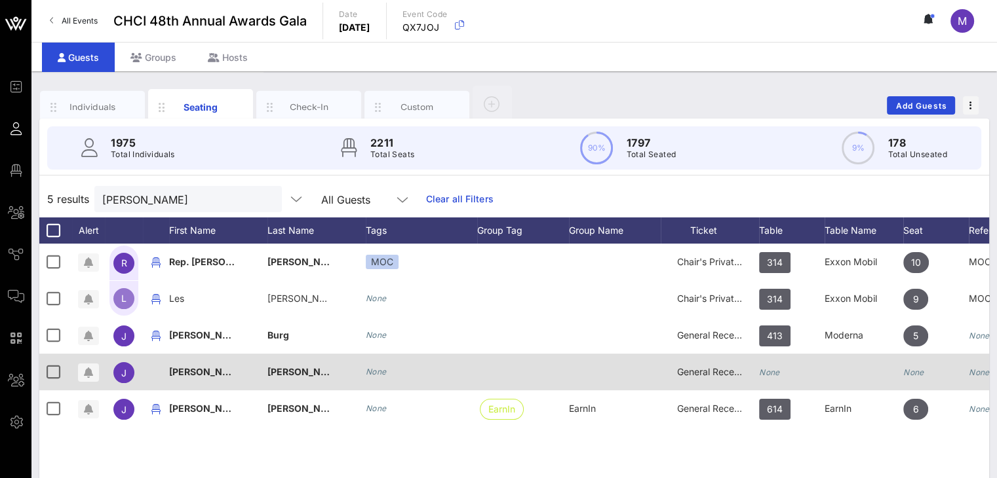
click at [781, 373] on div "None" at bounding box center [792, 380] width 66 height 52
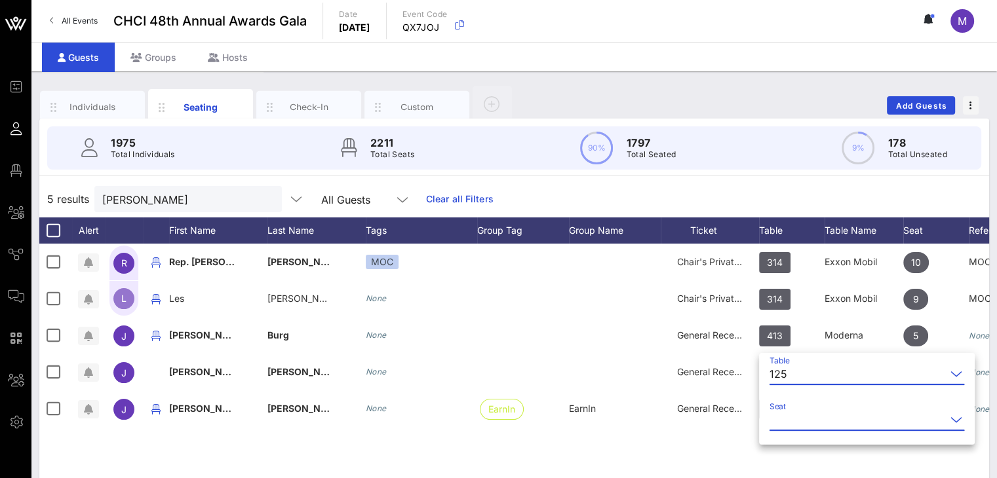
click at [802, 423] on input "Seat" at bounding box center [857, 420] width 176 height 21
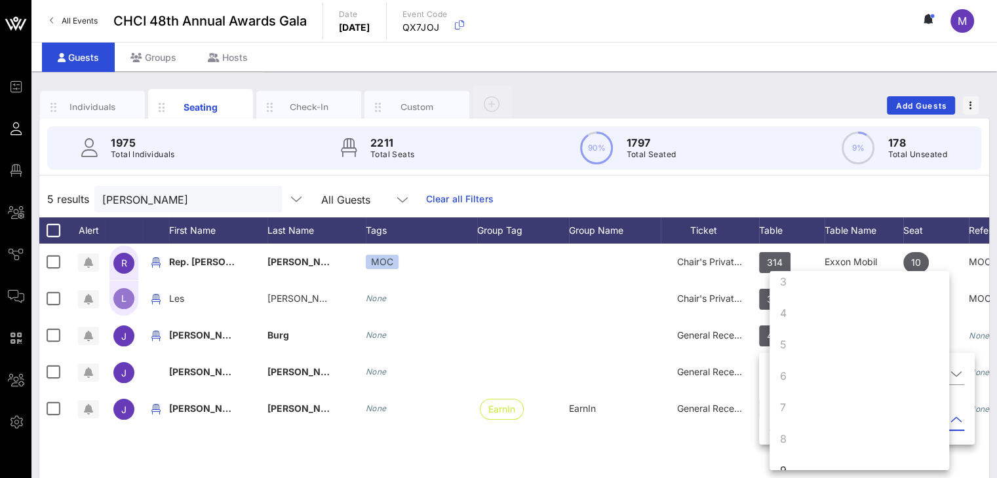
scroll to position [126, 0]
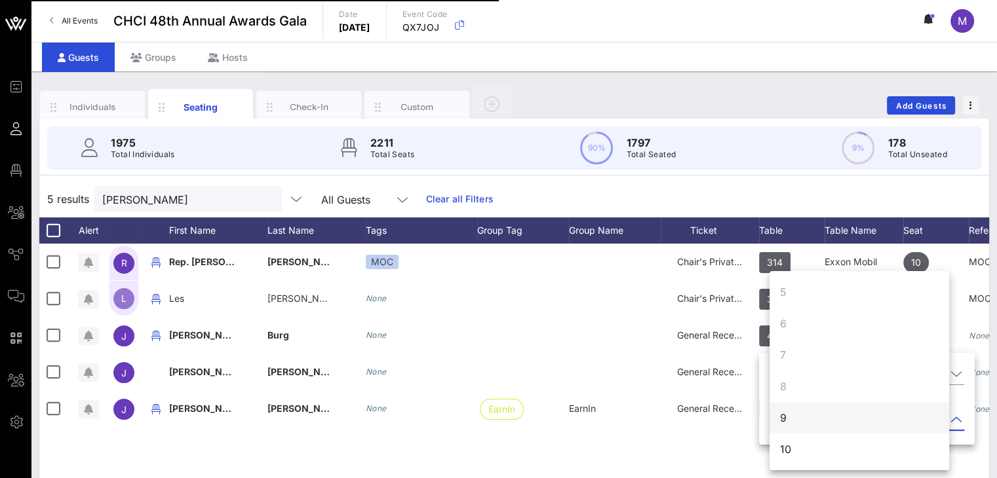
click at [827, 417] on div "9" at bounding box center [859, 417] width 180 height 31
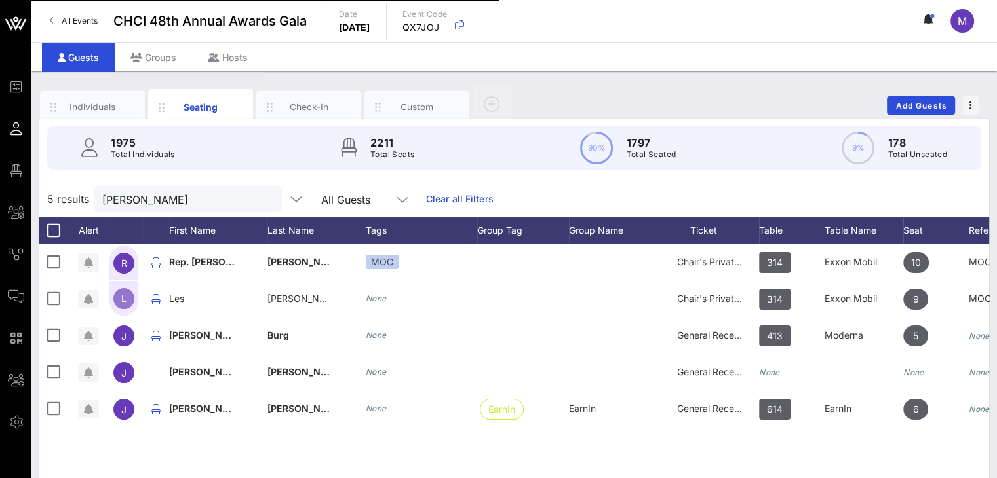
scroll to position [0, 0]
click at [92, 193] on div "5 results [PERSON_NAME] All Guests Clear all Filters" at bounding box center [514, 199] width 950 height 37
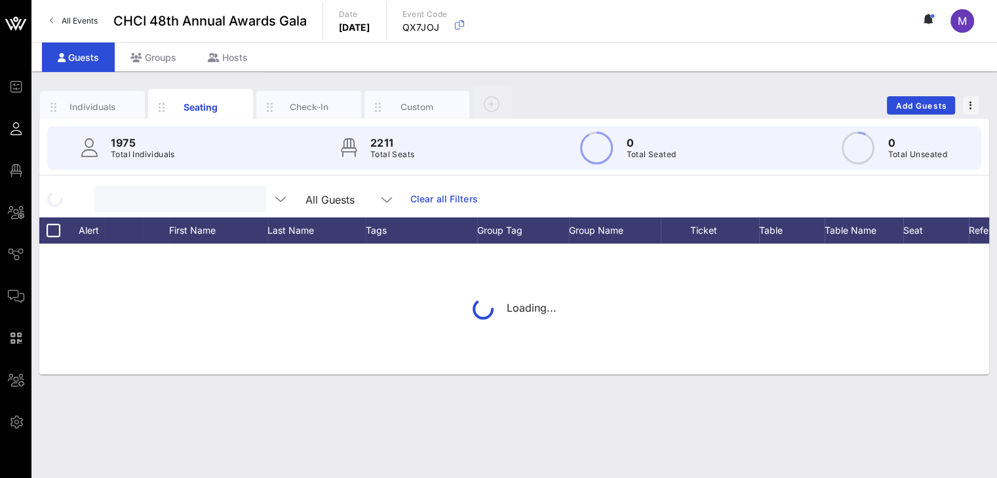
paste input "[PERSON_NAME]"
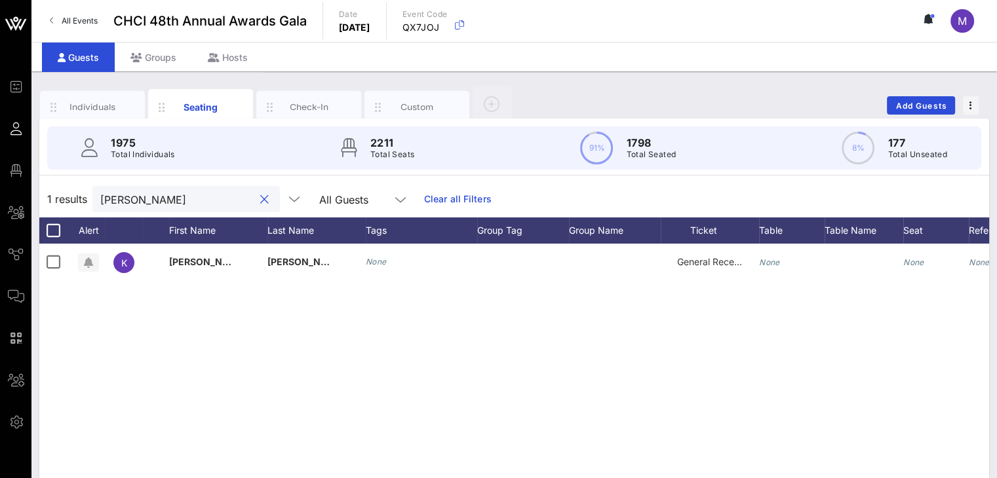
type input "[PERSON_NAME]"
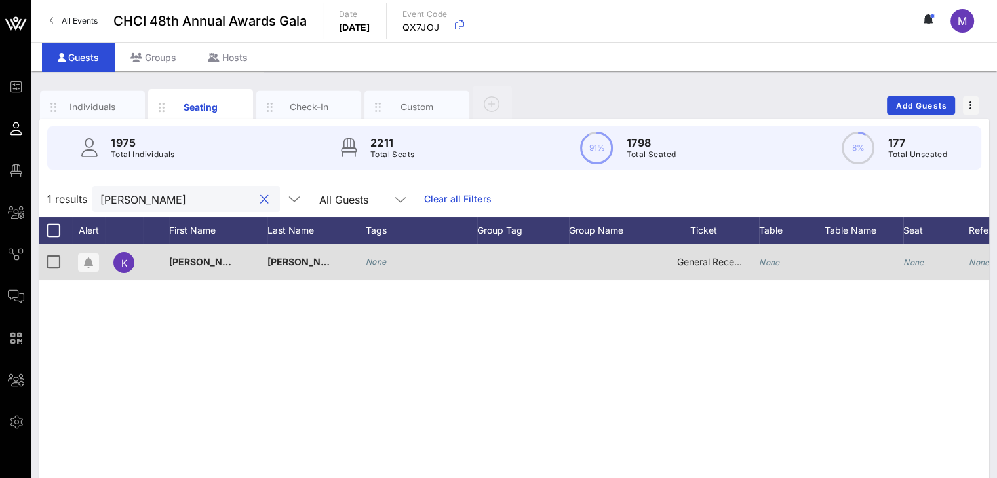
click at [769, 262] on icon "None" at bounding box center [769, 263] width 21 height 10
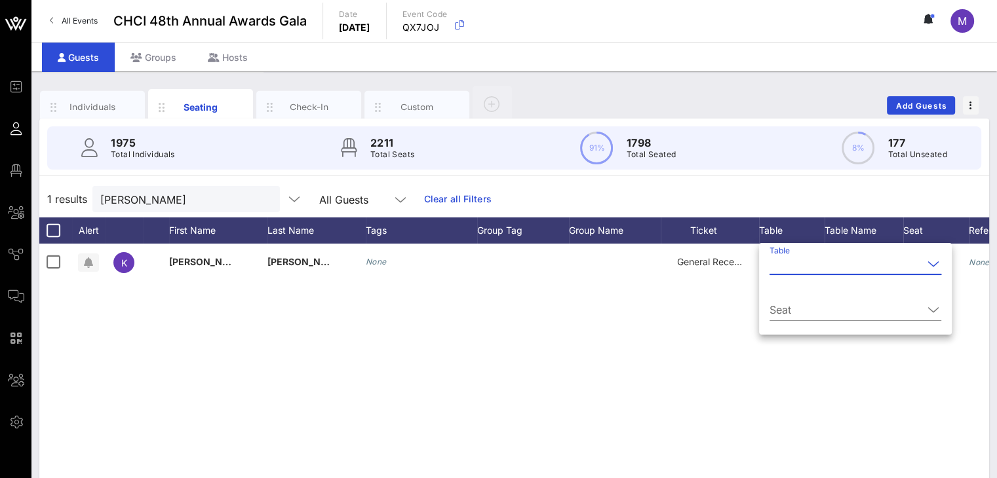
click at [785, 265] on input "Table" at bounding box center [845, 264] width 153 height 21
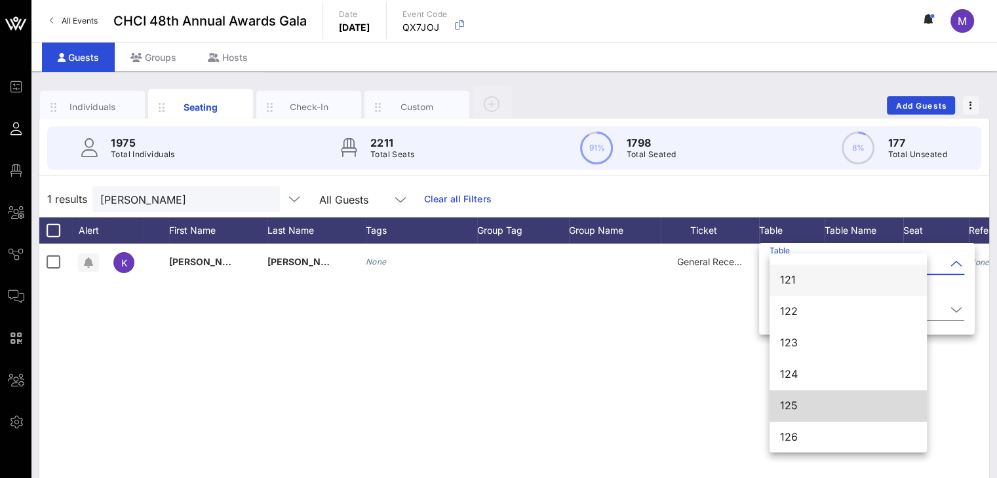
scroll to position [687, 0]
click at [805, 404] on div "125" at bounding box center [848, 405] width 136 height 12
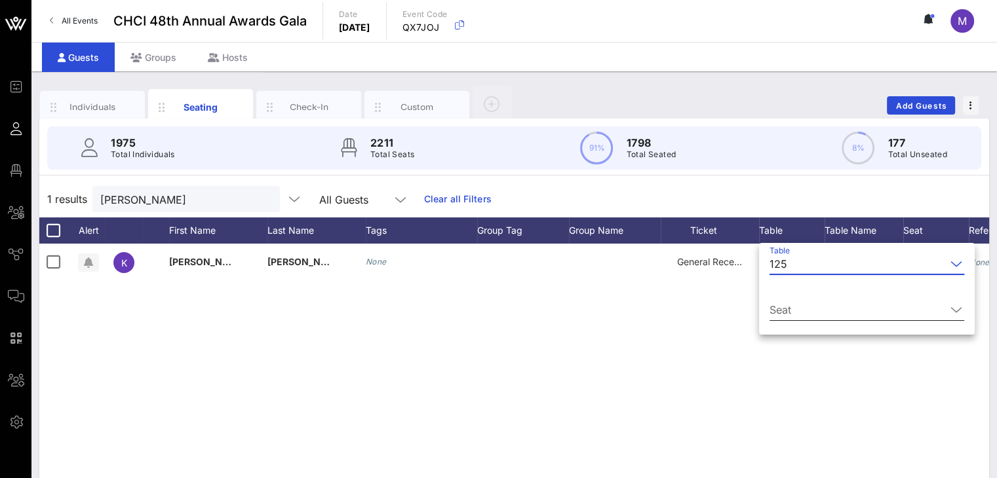
click at [826, 303] on input "Seat" at bounding box center [857, 310] width 176 height 21
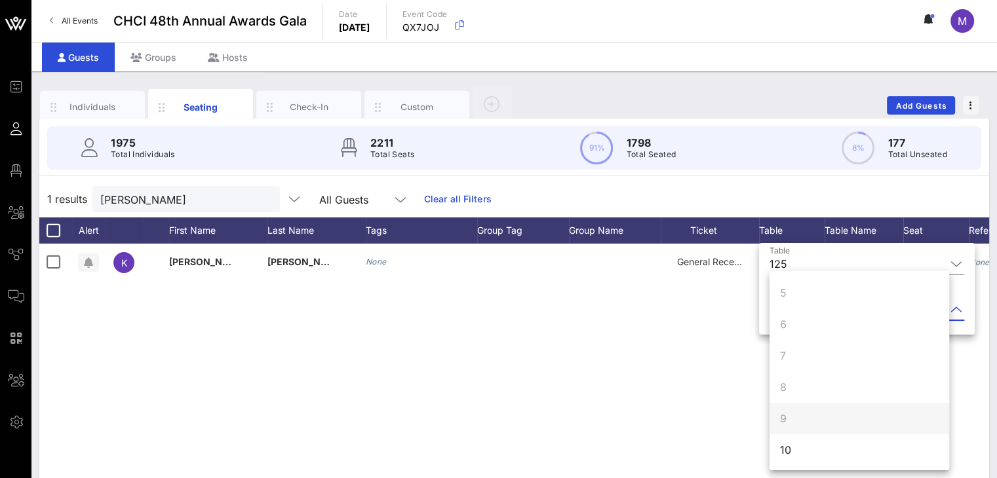
scroll to position [126, 0]
click at [792, 446] on div "10" at bounding box center [859, 449] width 180 height 31
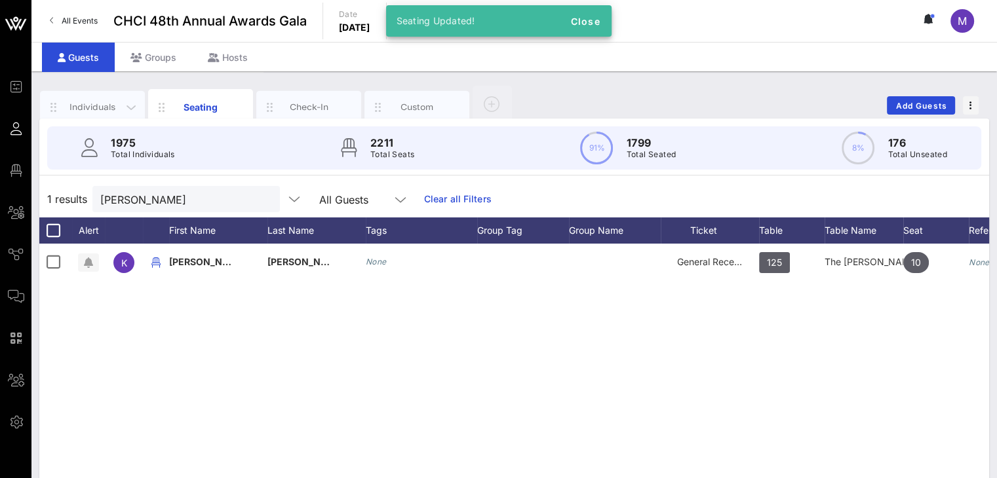
click at [109, 104] on div "Individuals" at bounding box center [93, 107] width 58 height 12
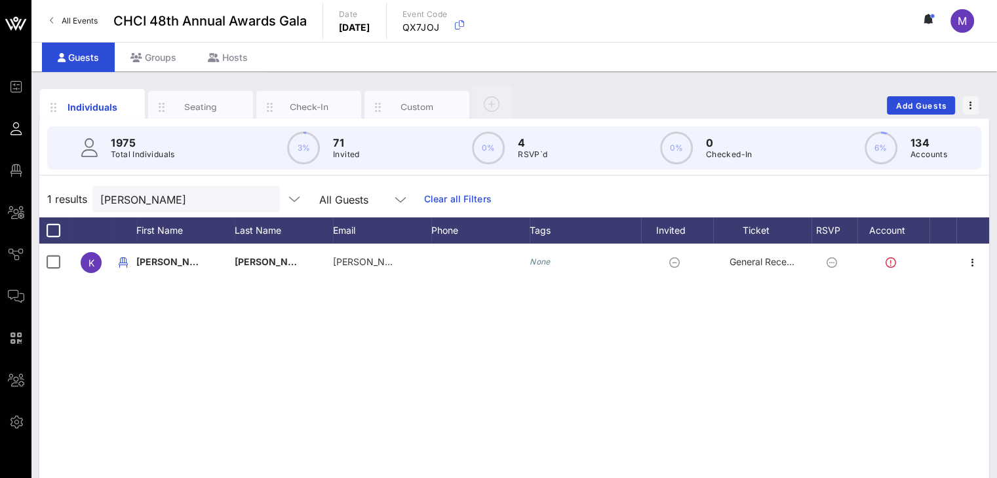
drag, startPoint x: 585, startPoint y: 376, endPoint x: 591, endPoint y: 373, distance: 7.1
click at [585, 376] on div "K [PERSON_NAME] [PERSON_NAME][EMAIL_ADDRESS][PERSON_NAME][DOMAIN_NAME] None Gen…" at bounding box center [514, 440] width 950 height 393
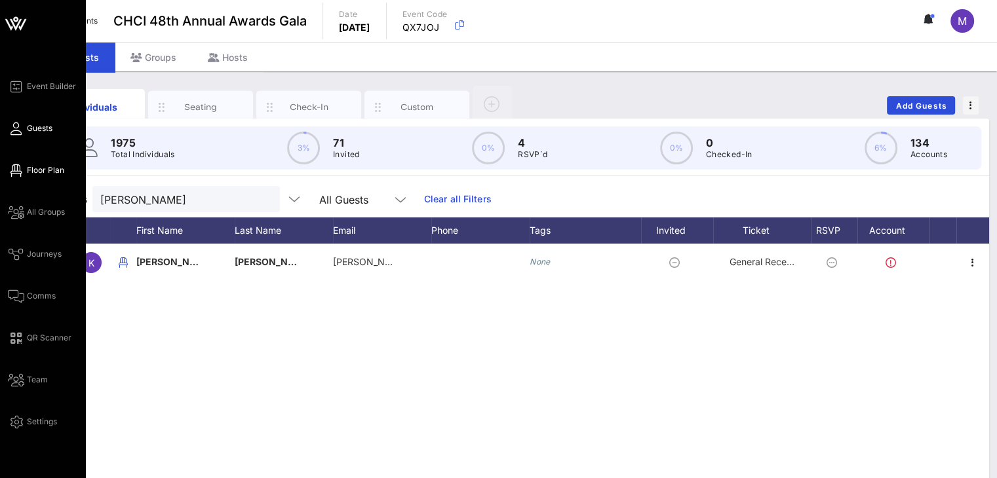
click at [33, 171] on span "Floor Plan" at bounding box center [45, 171] width 37 height 12
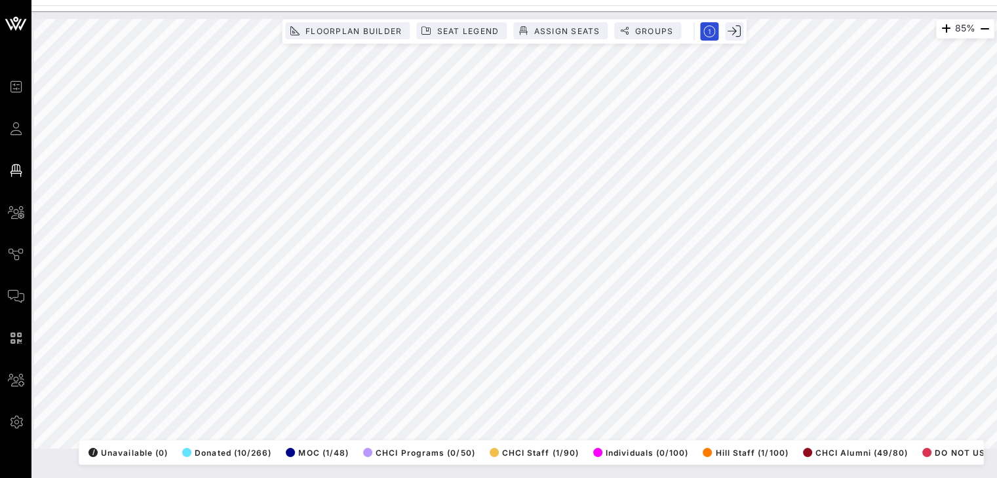
click at [429, 469] on div "85% Floorplan Builder Seat Legend Assign Seats Groups Exit All Reserved Shared …" at bounding box center [513, 244] width 965 height 467
click at [102, 478] on html "Event Builder Guests Floor Plan All Groups Journeys Comms QR Scanner Team Setti…" at bounding box center [498, 239] width 997 height 478
click at [494, 449] on div "85% Floorplan Builder Seat Legend Assign Seats Groups Exit All Reserved Shared …" at bounding box center [514, 234] width 960 height 430
click at [103, 0] on html "Event Builder Guests Floor Plan All Groups Journeys Comms QR Scanner Team Setti…" at bounding box center [498, 239] width 997 height 478
click at [629, 0] on html "Event Builder Guests Floor Plan All Groups Journeys Comms QR Scanner Team Setti…" at bounding box center [498, 239] width 997 height 478
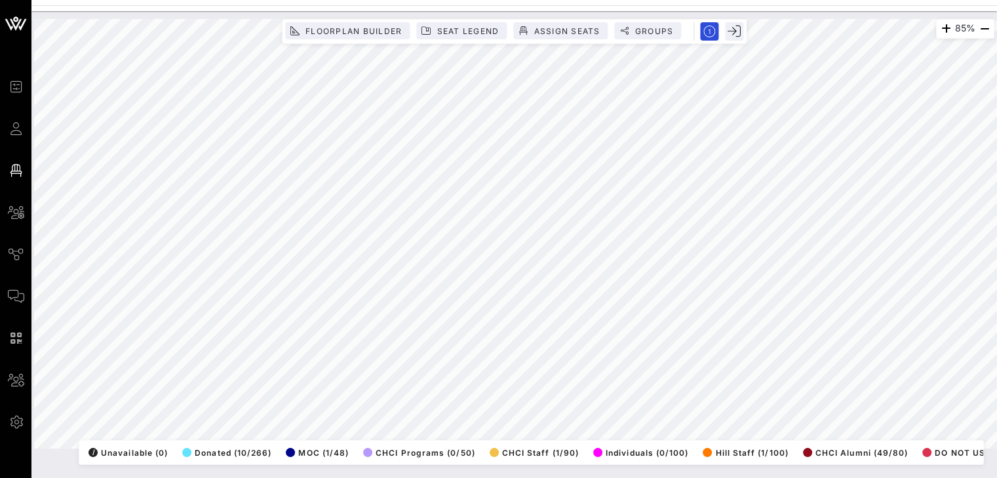
click at [763, 0] on html "Event Builder Guests Floor Plan All Groups Journeys Comms QR Scanner Team Setti…" at bounding box center [498, 239] width 997 height 478
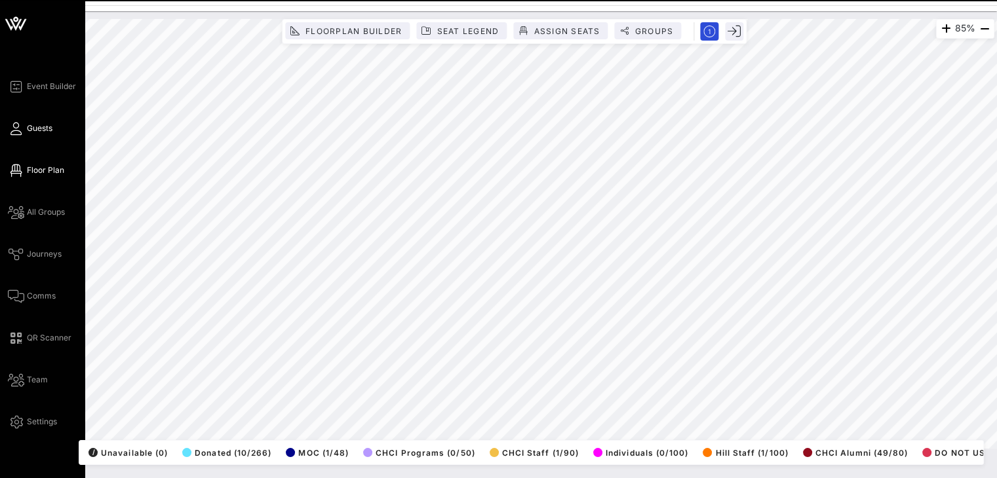
click at [29, 127] on span "Guests" at bounding box center [40, 129] width 26 height 12
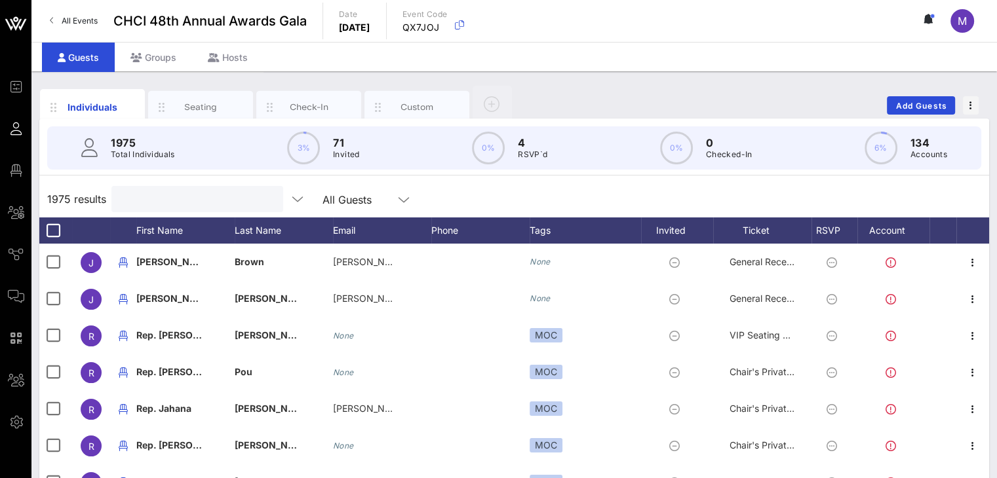
drag, startPoint x: 181, startPoint y: 200, endPoint x: 166, endPoint y: 203, distance: 14.7
click at [180, 200] on input "text" at bounding box center [195, 199] width 153 height 17
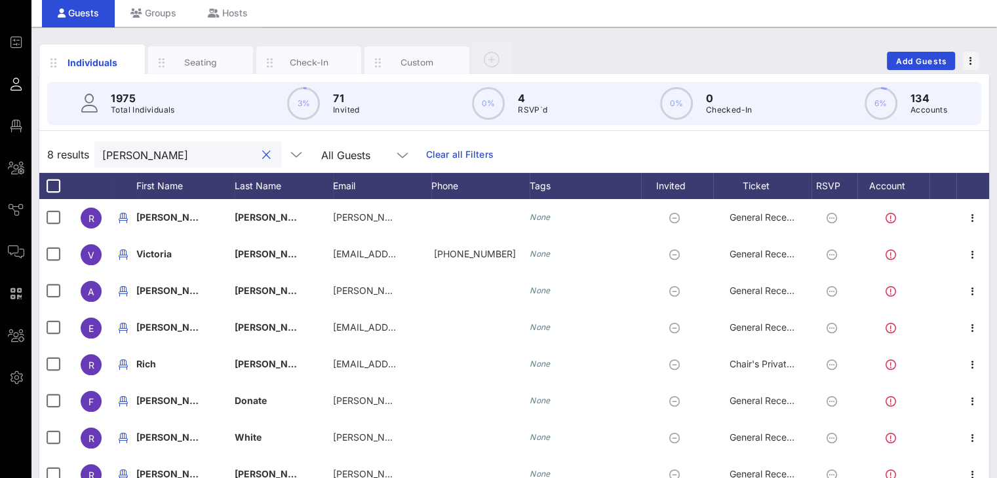
scroll to position [4, 0]
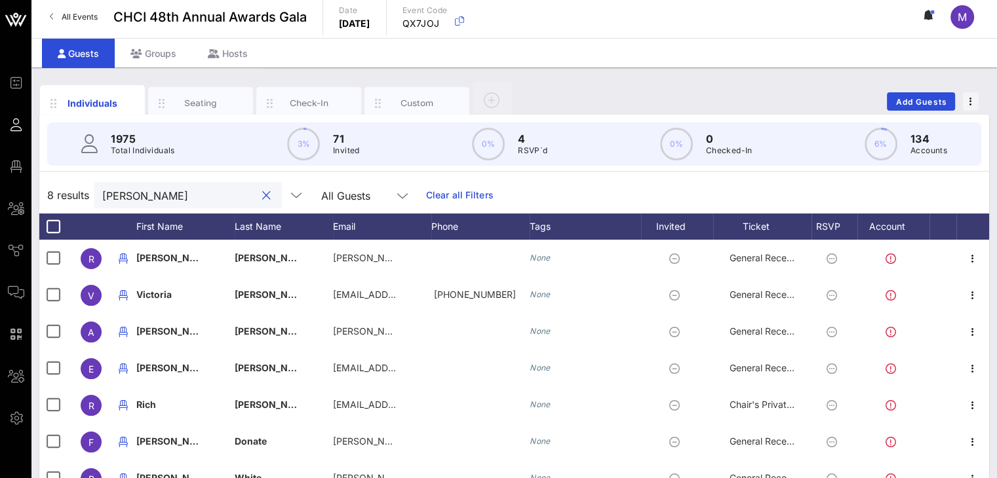
drag, startPoint x: 164, startPoint y: 193, endPoint x: 85, endPoint y: 193, distance: 78.6
click at [85, 192] on div "8 results [PERSON_NAME] All Guests Clear all Filters" at bounding box center [514, 195] width 950 height 37
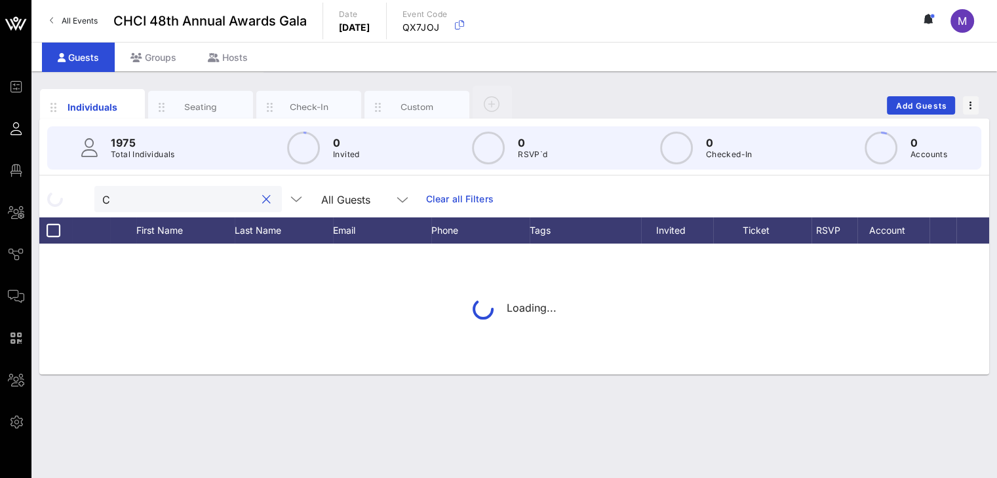
scroll to position [0, 0]
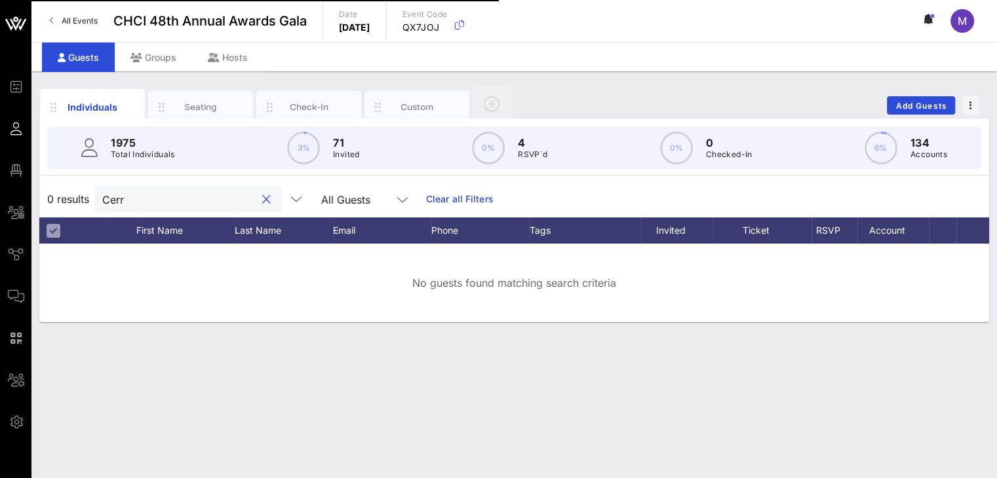
type input "Cerr"
drag, startPoint x: 138, startPoint y: 200, endPoint x: 94, endPoint y: 192, distance: 44.0
click at [94, 192] on div "Cerr" at bounding box center [187, 199] width 187 height 26
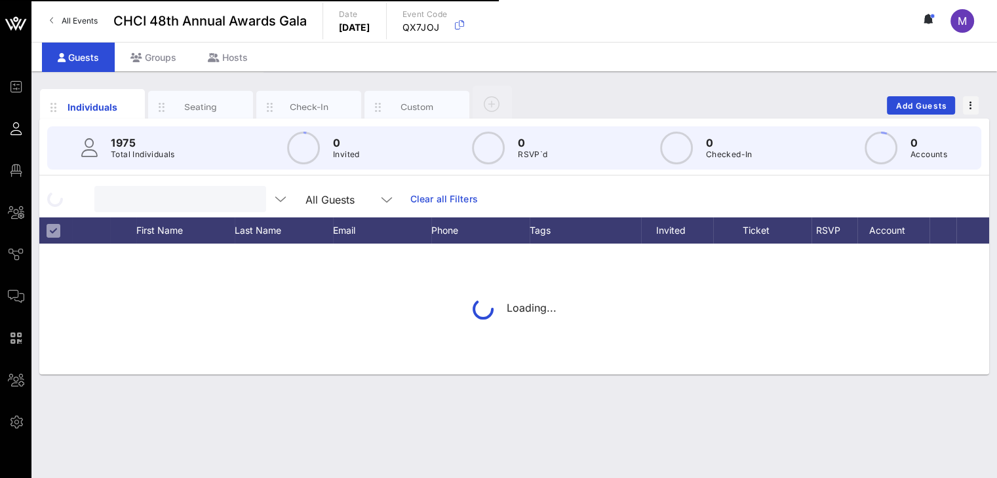
paste input "[PERSON_NAME][EMAIL_ADDRESS][PERSON_NAME][DOMAIN_NAME]"
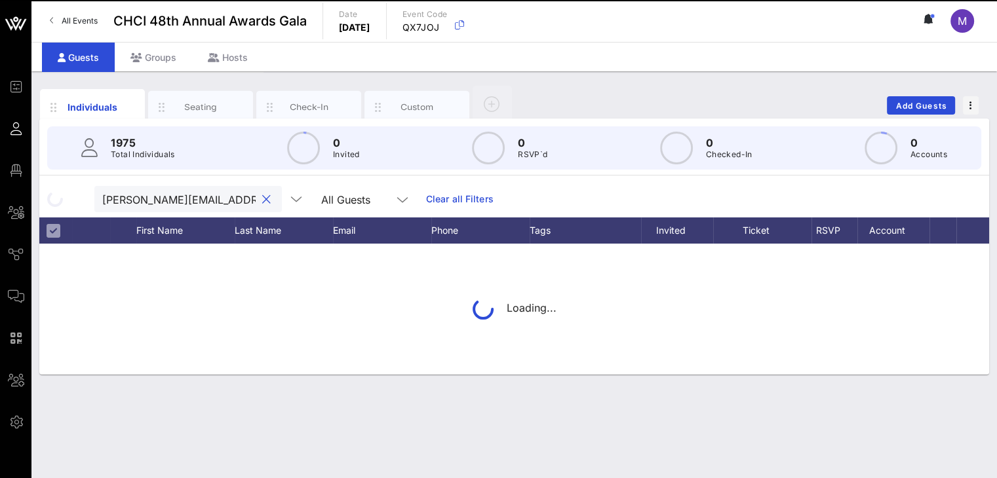
scroll to position [0, 16]
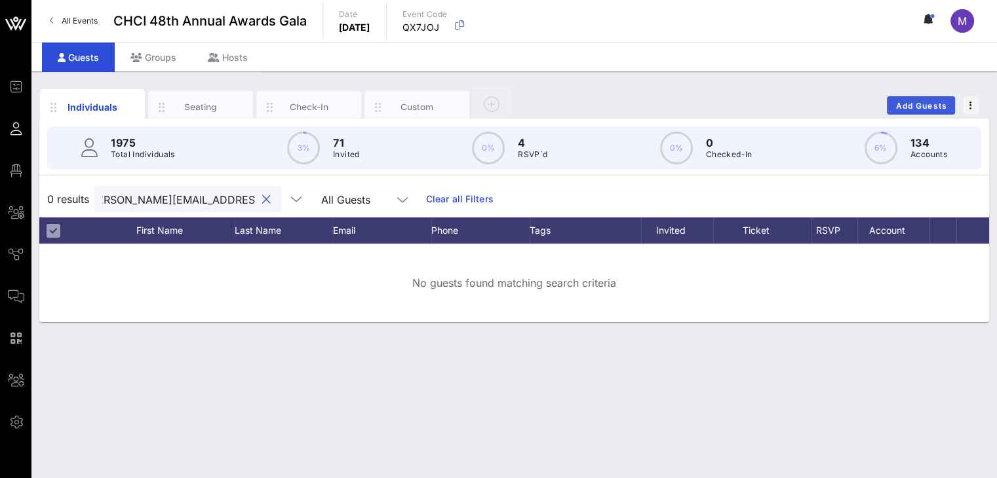
type input "[PERSON_NAME][EMAIL_ADDRESS][PERSON_NAME][DOMAIN_NAME]"
click at [917, 101] on span "Add Guests" at bounding box center [921, 106] width 52 height 10
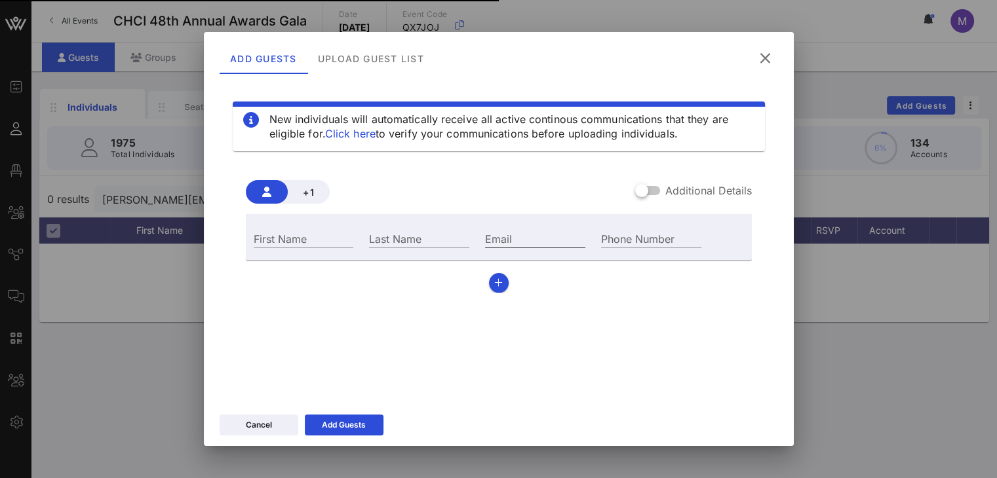
drag, startPoint x: 527, startPoint y: 241, endPoint x: 519, endPoint y: 241, distance: 7.9
click at [527, 241] on input "Email" at bounding box center [535, 238] width 100 height 17
paste input "[PERSON_NAME][EMAIL_ADDRESS][PERSON_NAME][DOMAIN_NAME]"
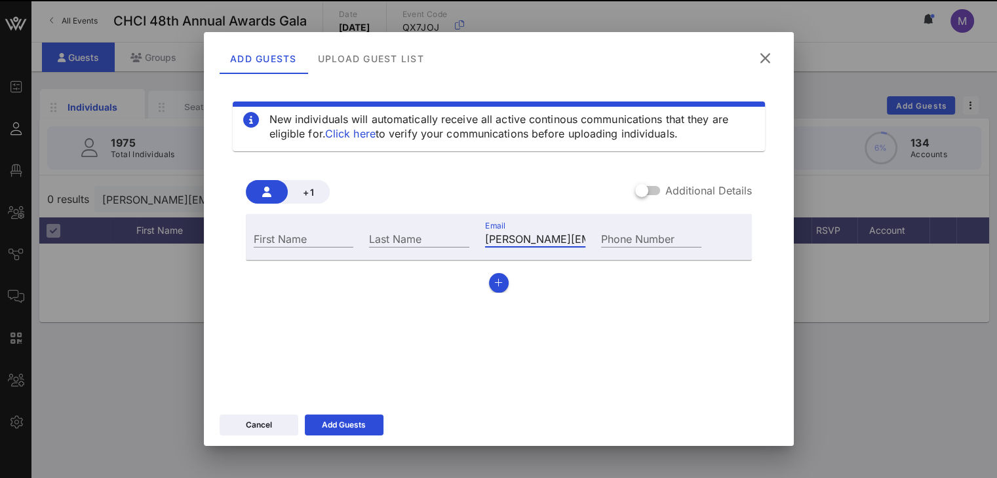
scroll to position [0, 54]
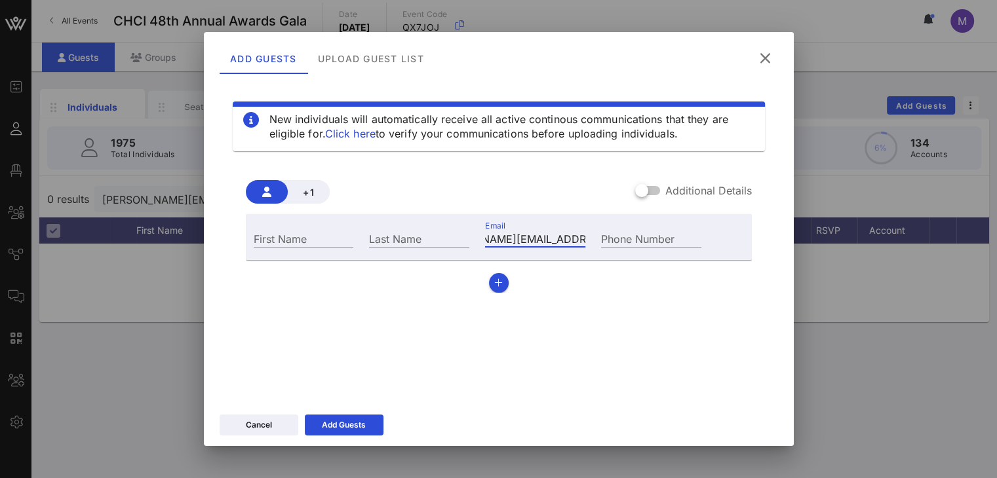
type input "[PERSON_NAME][EMAIL_ADDRESS][PERSON_NAME][DOMAIN_NAME]"
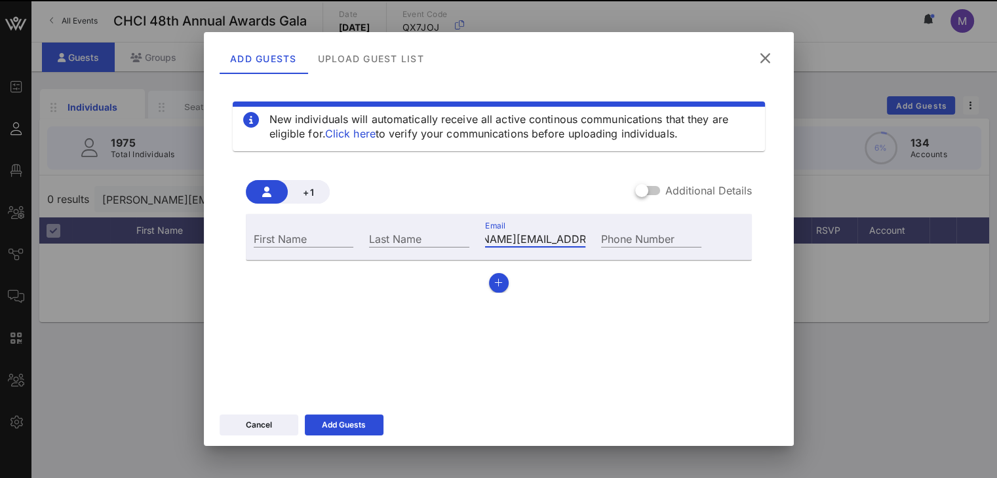
scroll to position [0, 0]
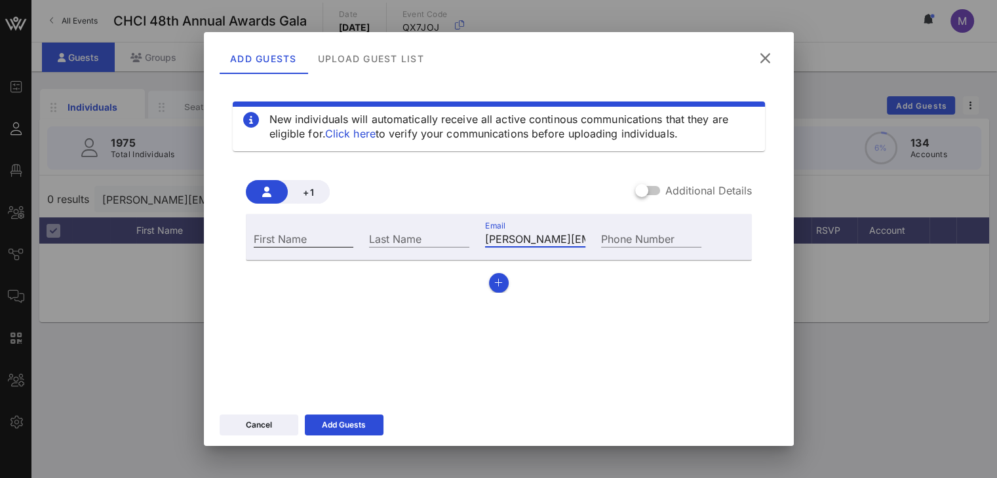
click at [283, 239] on input "First Name" at bounding box center [304, 238] width 100 height 17
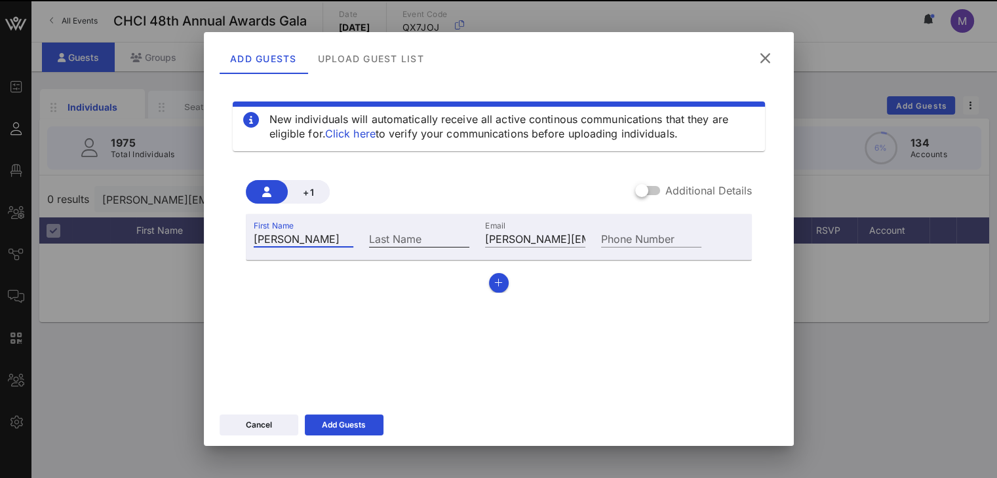
type input "[PERSON_NAME]"
drag, startPoint x: 400, startPoint y: 237, endPoint x: 393, endPoint y: 238, distance: 7.2
click at [400, 237] on div "Last Name" at bounding box center [419, 238] width 100 height 17
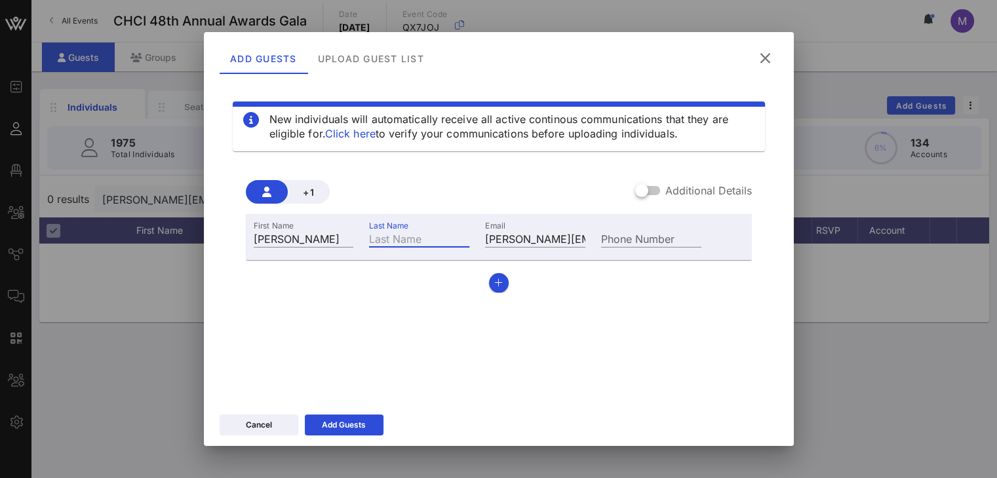
paste input "[PERSON_NAME]"
type input "[PERSON_NAME]"
click at [640, 193] on div at bounding box center [641, 191] width 22 height 22
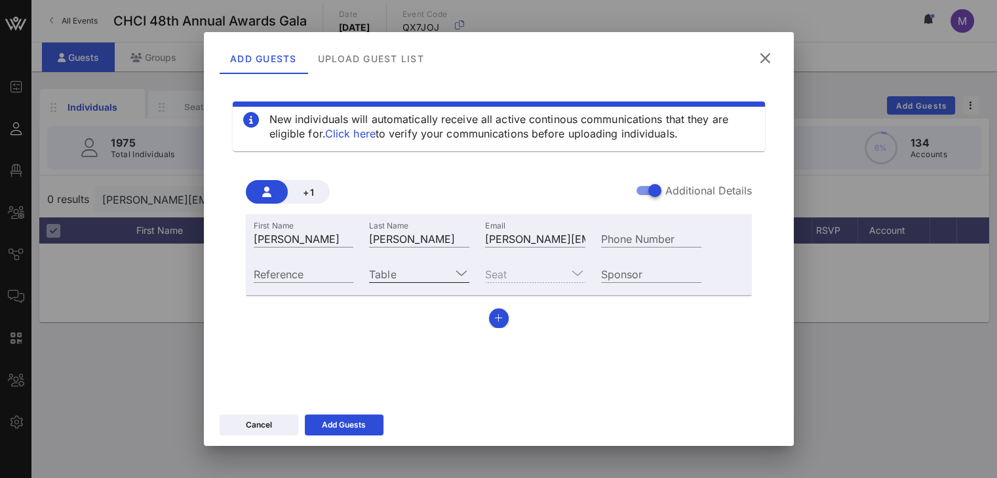
click at [435, 271] on input "Table" at bounding box center [410, 273] width 82 height 17
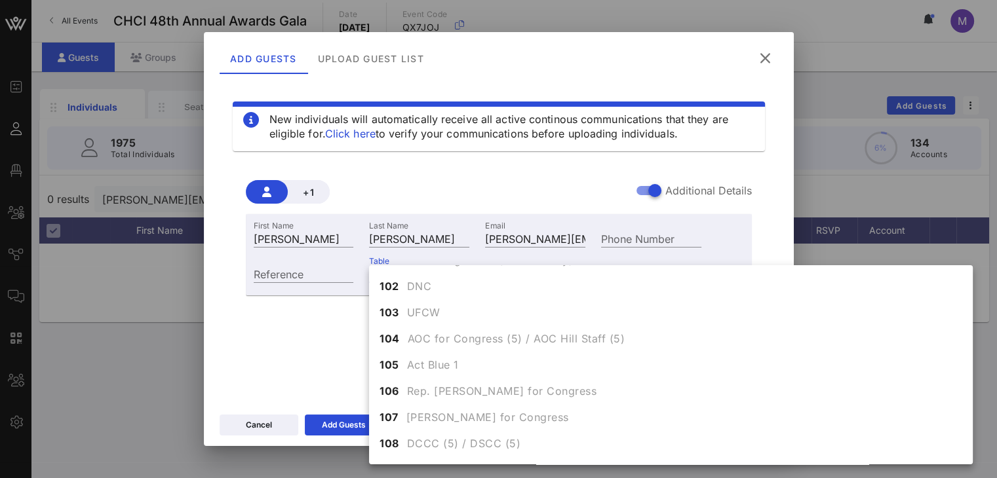
scroll to position [5, 0]
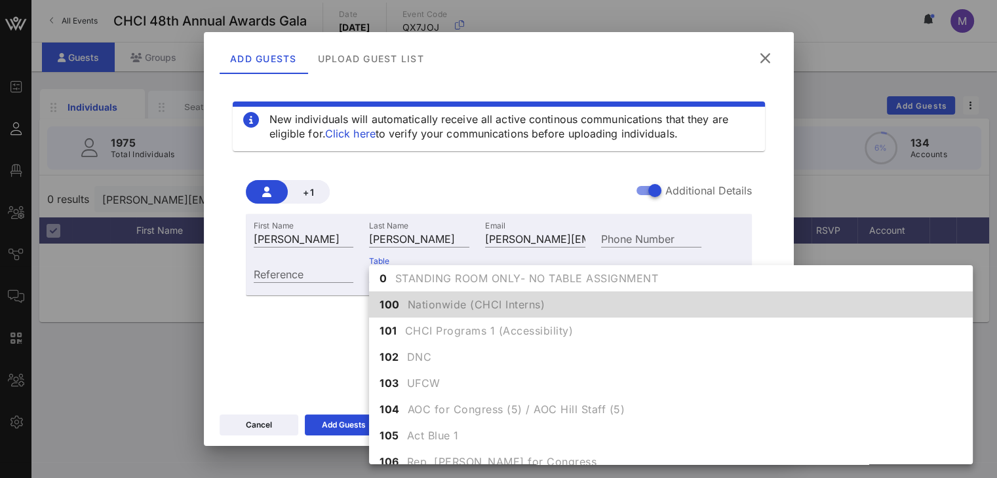
click at [973, 282] on div at bounding box center [498, 239] width 997 height 478
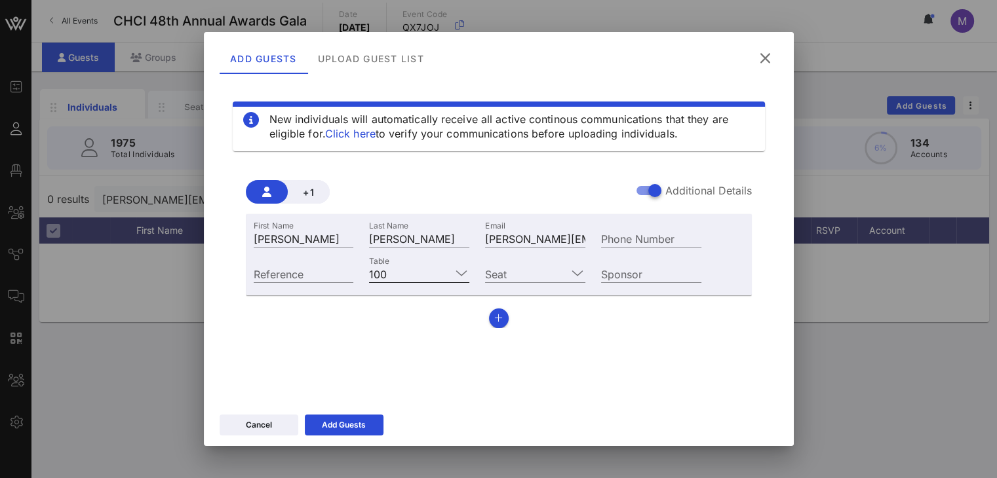
click at [438, 271] on input "Table" at bounding box center [421, 273] width 59 height 17
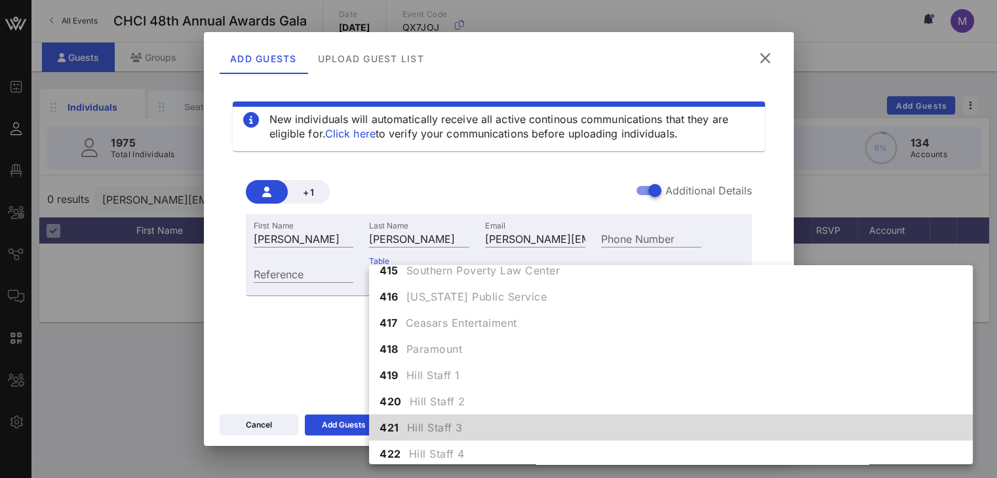
scroll to position [3712, 0]
click at [444, 417] on span "Hill Staff 3" at bounding box center [435, 425] width 56 height 16
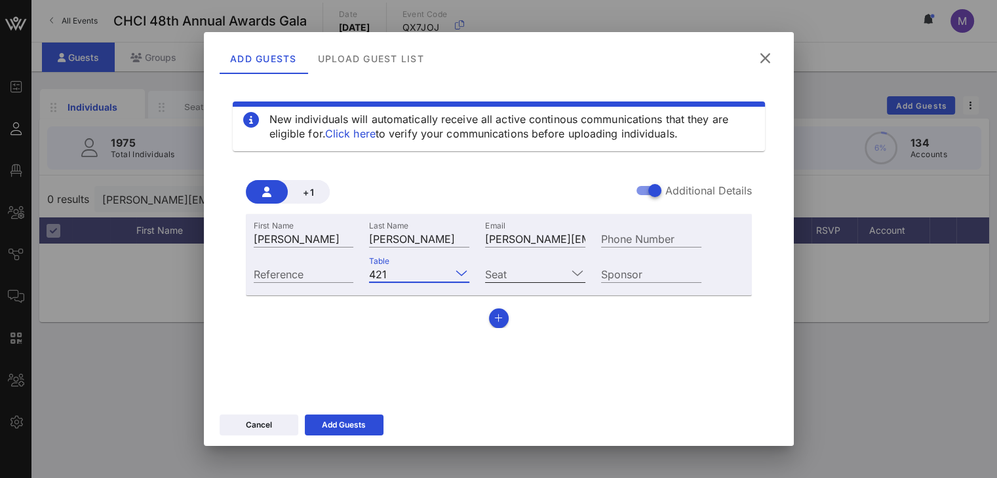
click at [531, 269] on input "Seat" at bounding box center [526, 273] width 82 height 17
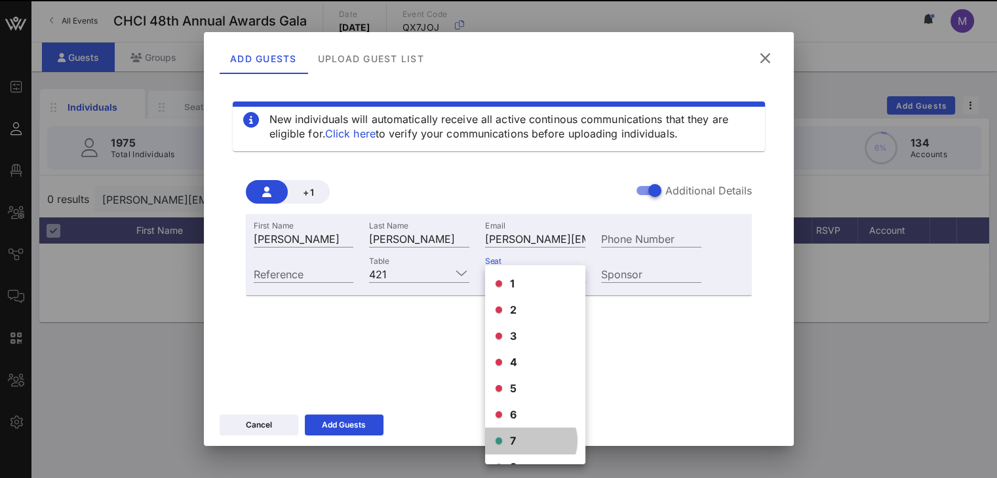
click at [501, 442] on div at bounding box center [498, 441] width 7 height 7
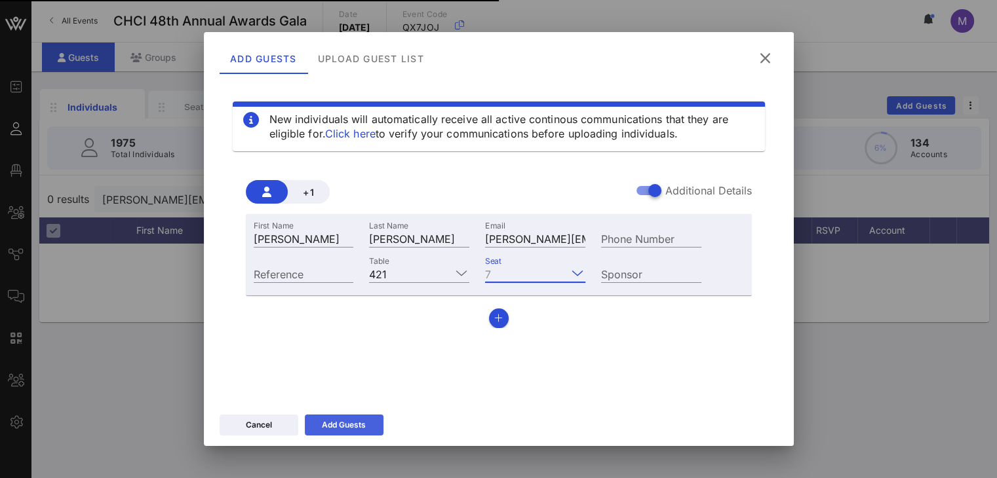
click at [343, 427] on icon at bounding box center [343, 425] width 9 height 8
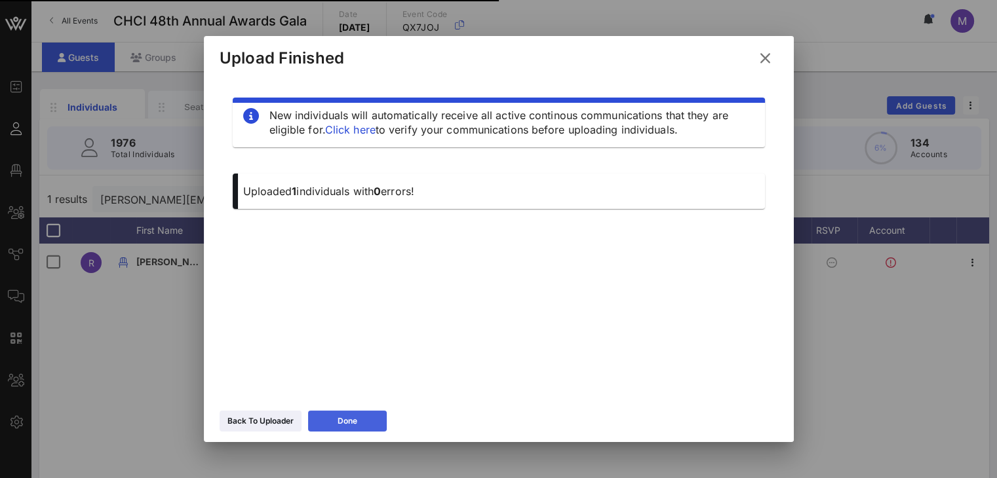
click at [344, 421] on icon at bounding box center [347, 421] width 9 height 8
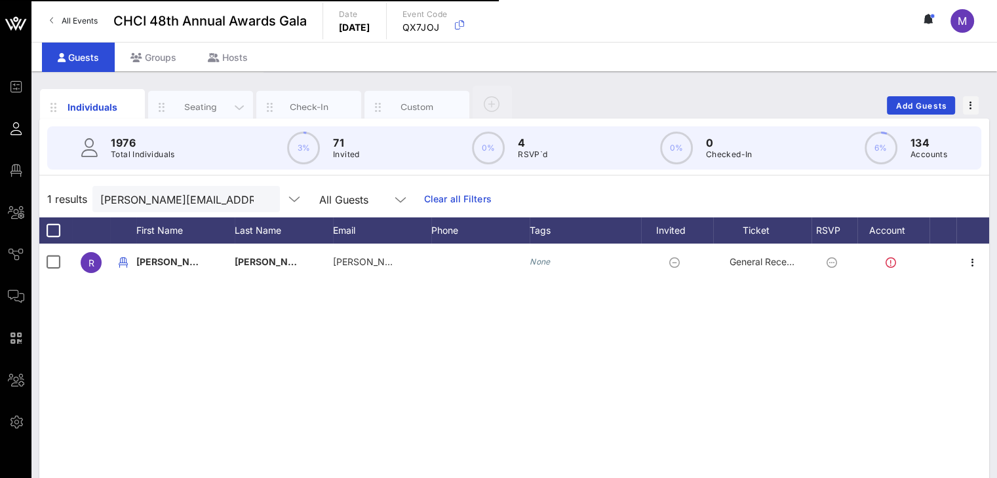
click at [215, 103] on div "Seating" at bounding box center [201, 107] width 58 height 12
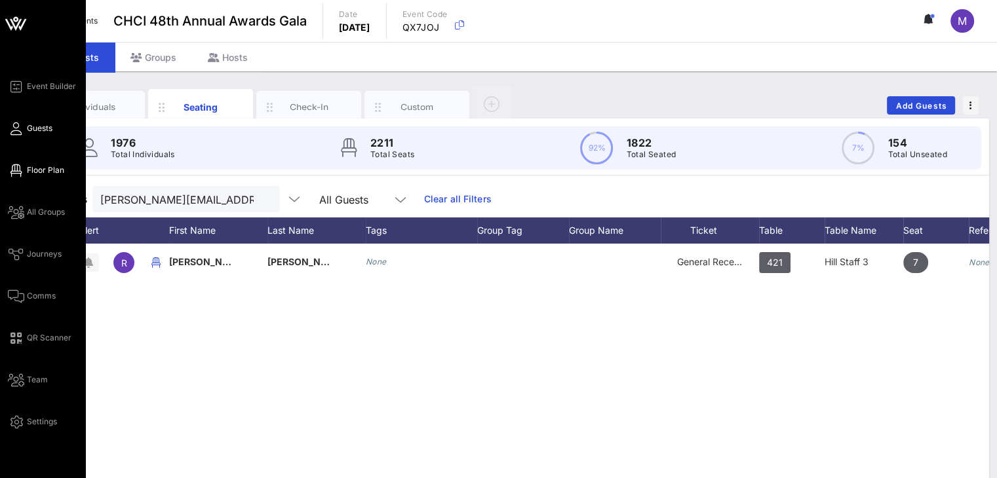
click at [19, 170] on icon at bounding box center [16, 171] width 16 height 2
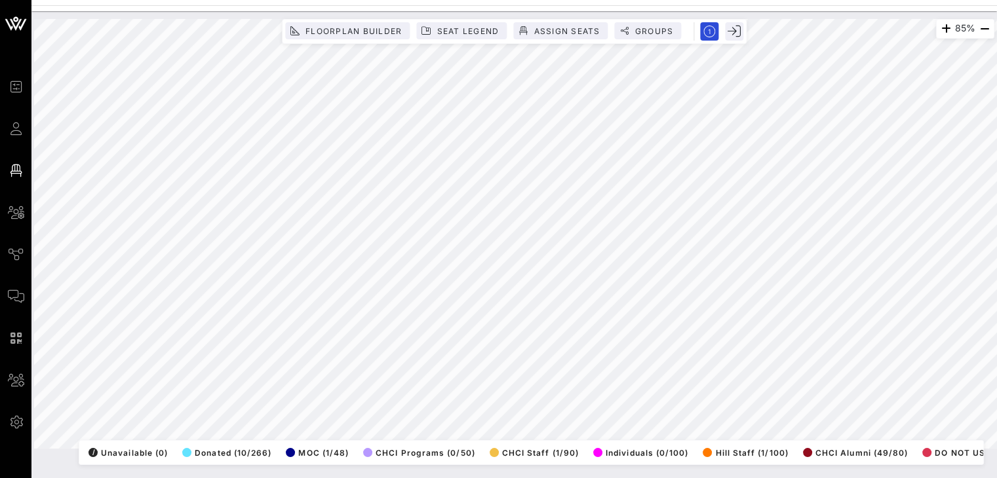
click at [499, 478] on html "Event Builder Guests Floor Plan All Groups Journeys Comms QR Scanner Team Setti…" at bounding box center [498, 239] width 997 height 478
click at [778, 445] on div "85% Floorplan Builder Seat Legend Assign Seats Groups Exit All Reserved Shared …" at bounding box center [514, 234] width 960 height 430
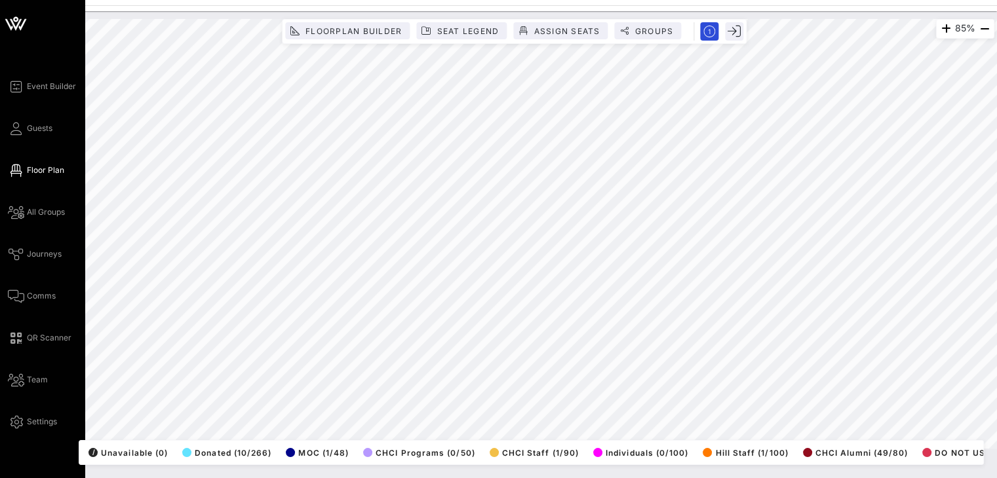
click at [0, 213] on div "Event Builder Guests Floor Plan All Groups Journeys Comms QR Scanner Team Setti…" at bounding box center [498, 239] width 997 height 478
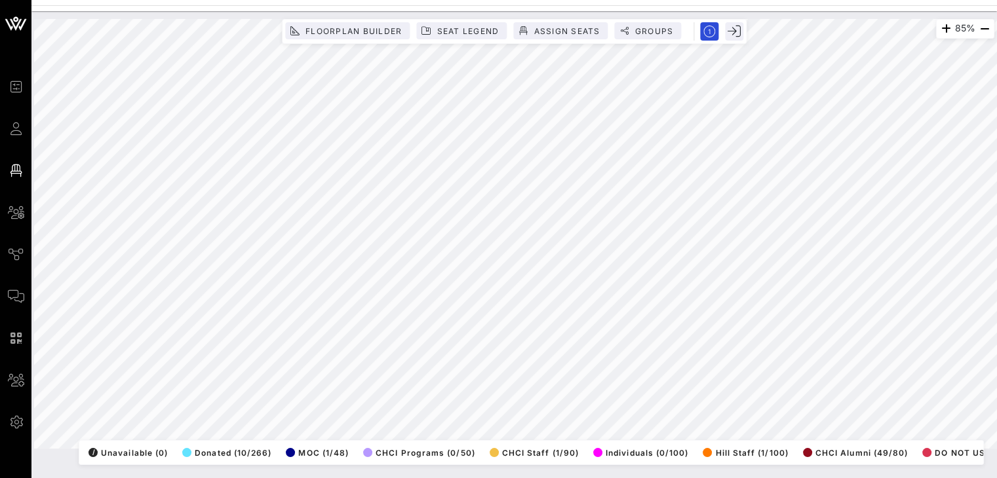
click at [996, 208] on html "Event Builder Guests Floor Plan All Groups Journeys Comms QR Scanner Team Setti…" at bounding box center [498, 239] width 997 height 478
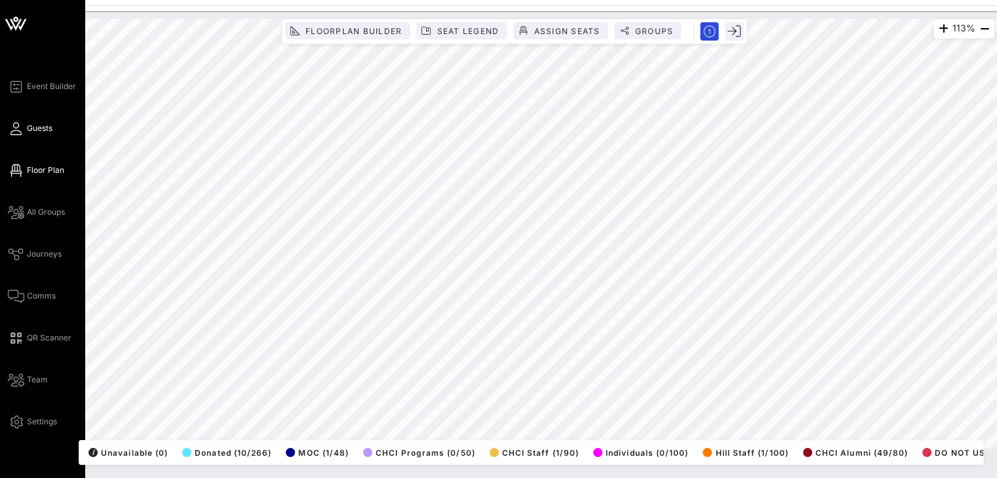
click at [45, 128] on span "Guests" at bounding box center [40, 129] width 26 height 12
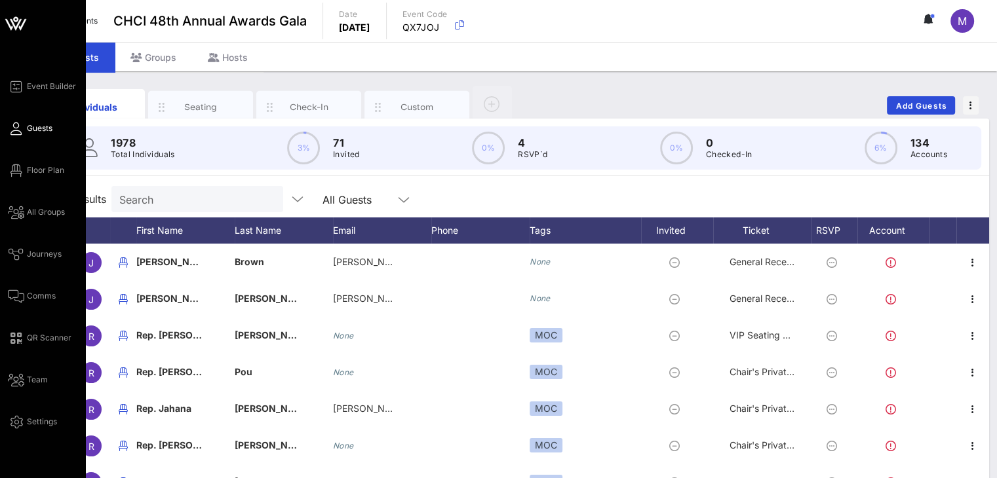
click at [45, 128] on span "Guests" at bounding box center [40, 129] width 26 height 12
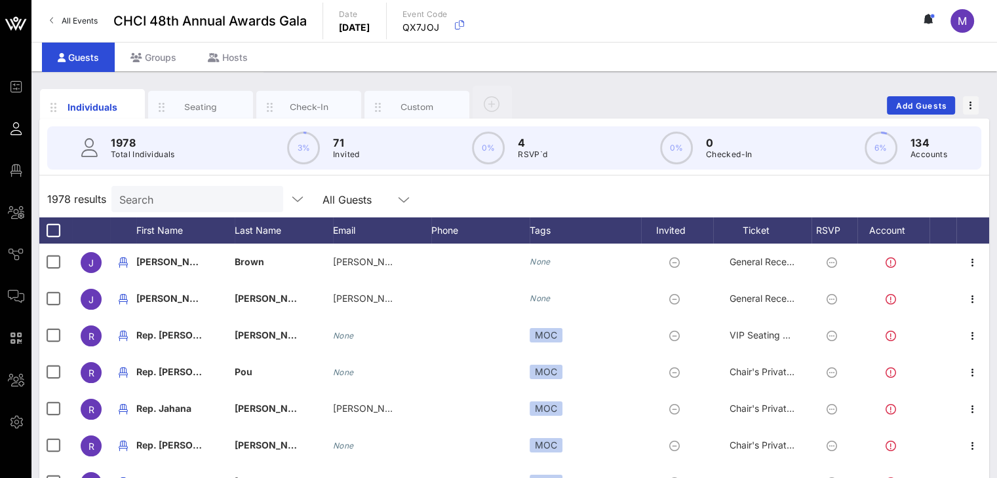
click at [763, 187] on div "1978 results Search All Guests" at bounding box center [514, 199] width 950 height 37
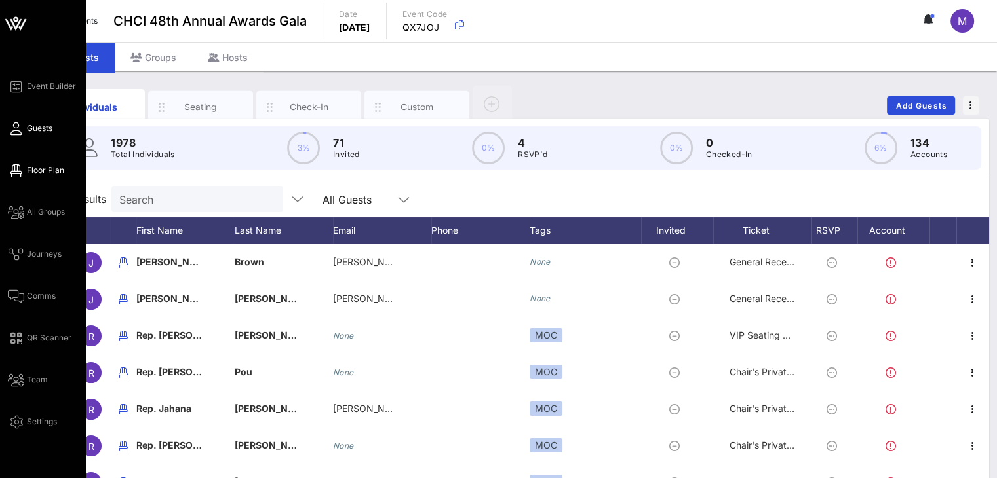
click at [38, 176] on span "Floor Plan" at bounding box center [45, 171] width 37 height 12
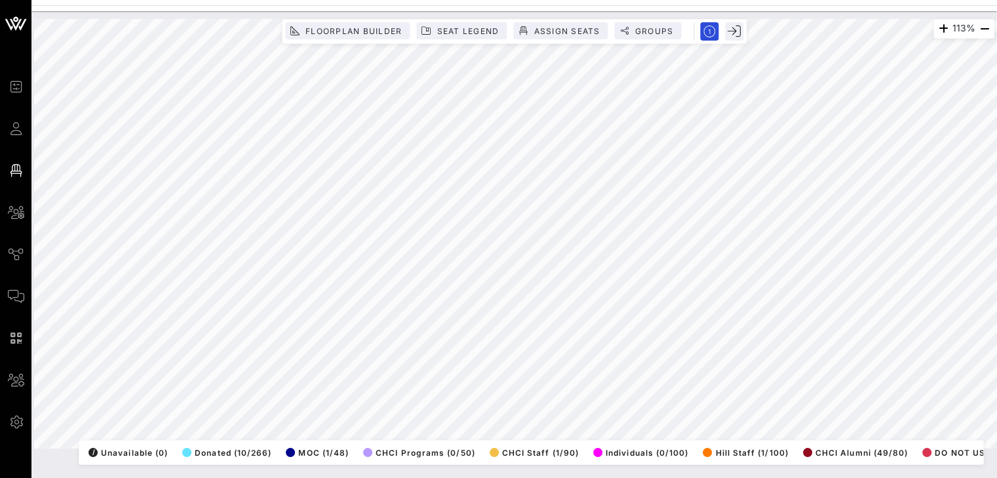
click at [556, 478] on html "Event Builder Guests Floor Plan All Groups Journeys Comms QR Scanner Team Setti…" at bounding box center [498, 239] width 997 height 478
click at [996, 478] on html "Event Builder Guests Floor Plan All Groups Journeys Comms QR Scanner Team Setti…" at bounding box center [498, 239] width 997 height 478
click at [996, 387] on html "Event Builder Guests Floor Plan All Groups Journeys Comms QR Scanner Team Setti…" at bounding box center [498, 239] width 997 height 478
click at [996, 444] on html "Event Builder Guests Floor Plan All Groups Journeys Comms QR Scanner Team Setti…" at bounding box center [498, 239] width 997 height 478
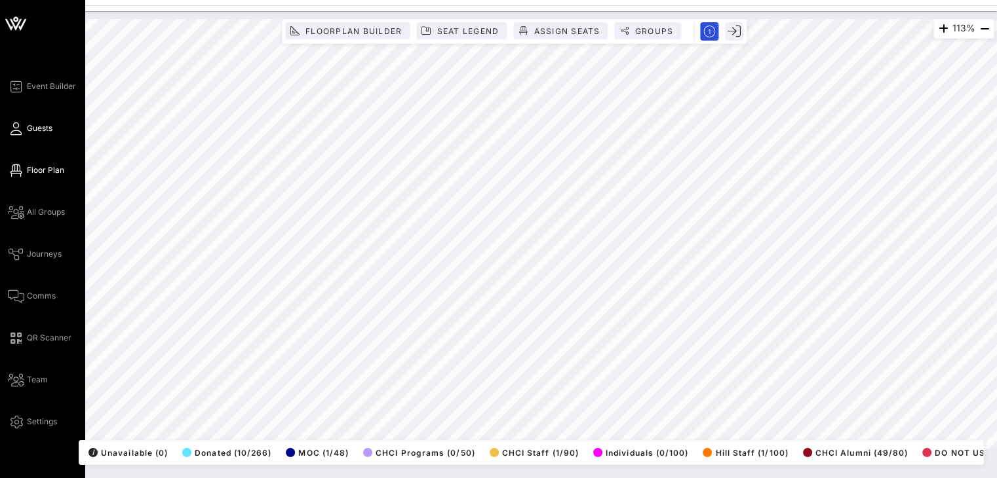
click at [31, 132] on span "Guests" at bounding box center [40, 129] width 26 height 12
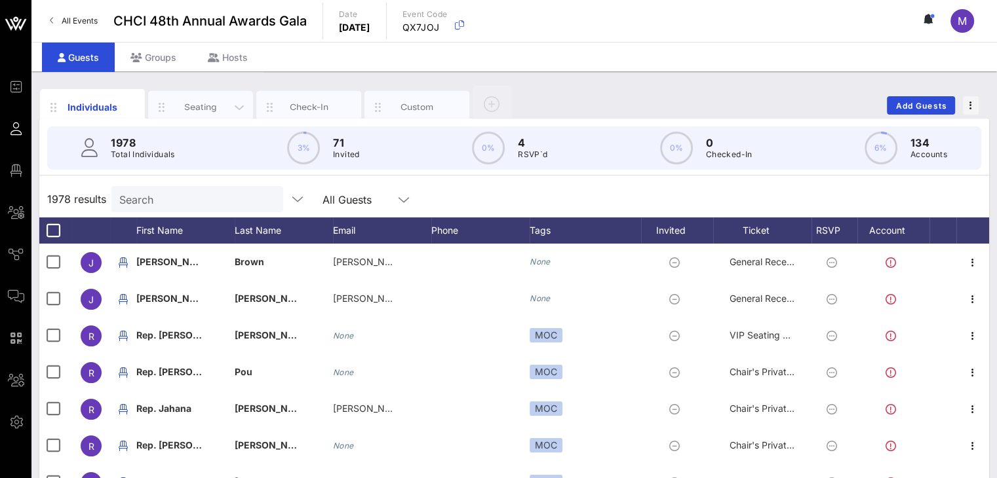
click at [208, 106] on div "Seating" at bounding box center [201, 107] width 58 height 12
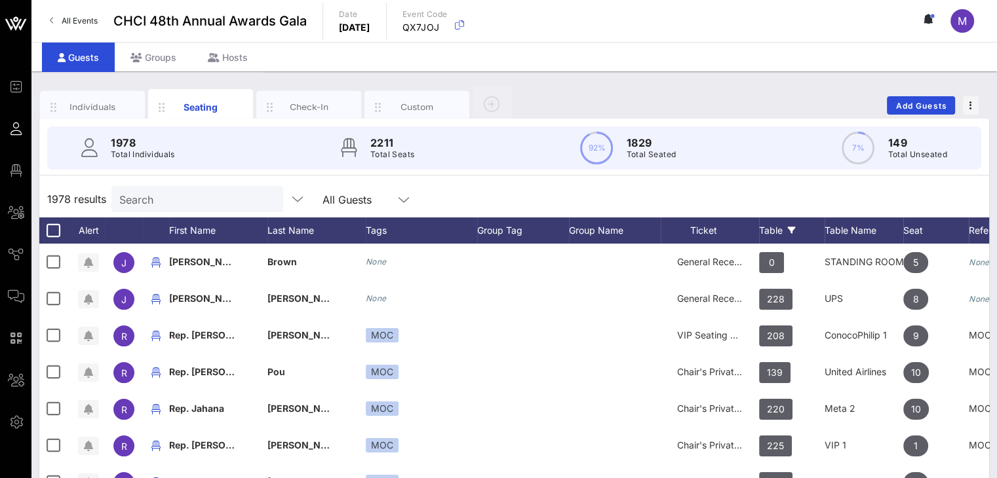
click at [771, 228] on div "Table" at bounding box center [792, 231] width 66 height 26
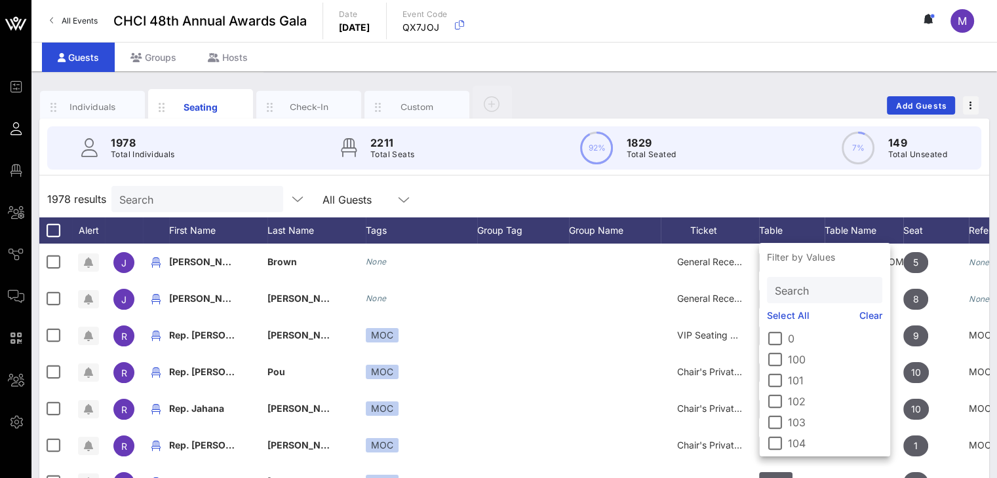
click at [798, 286] on input "Search" at bounding box center [823, 290] width 97 height 17
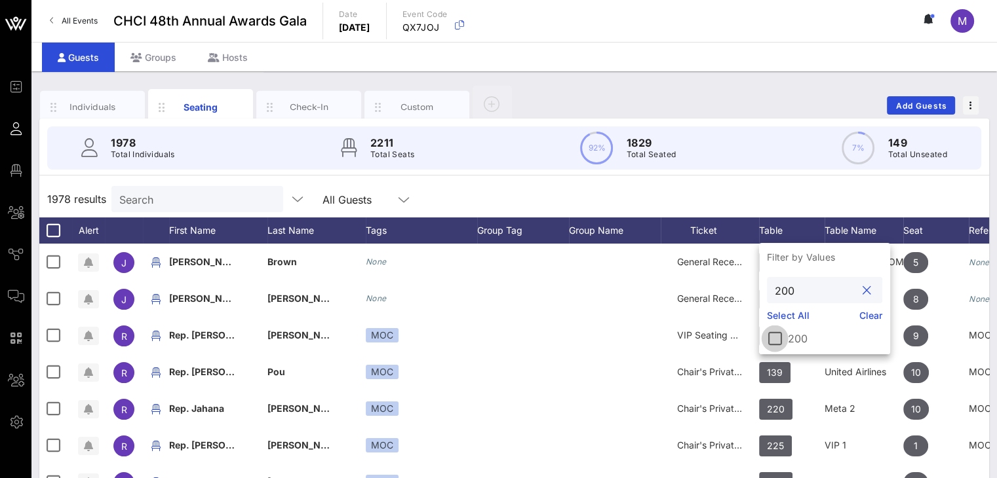
type input "200"
click at [779, 336] on div at bounding box center [775, 339] width 22 height 22
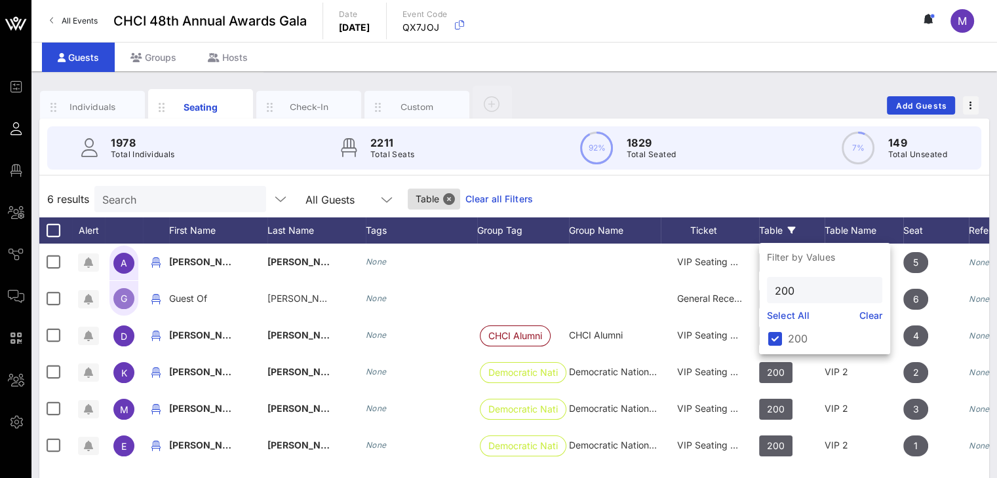
click at [792, 195] on div "6 results Search All Guests Table Clear all Filters" at bounding box center [514, 199] width 950 height 37
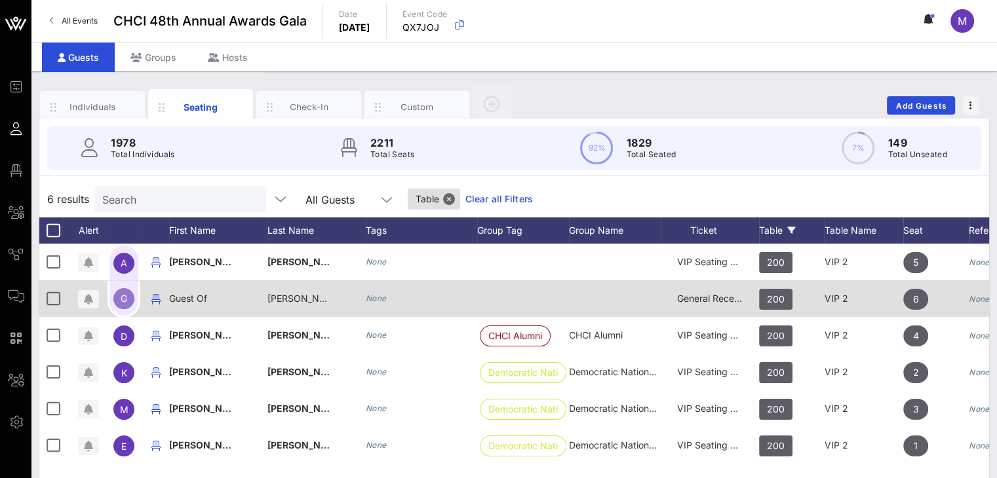
click at [713, 301] on span "General Reception" at bounding box center [716, 298] width 79 height 11
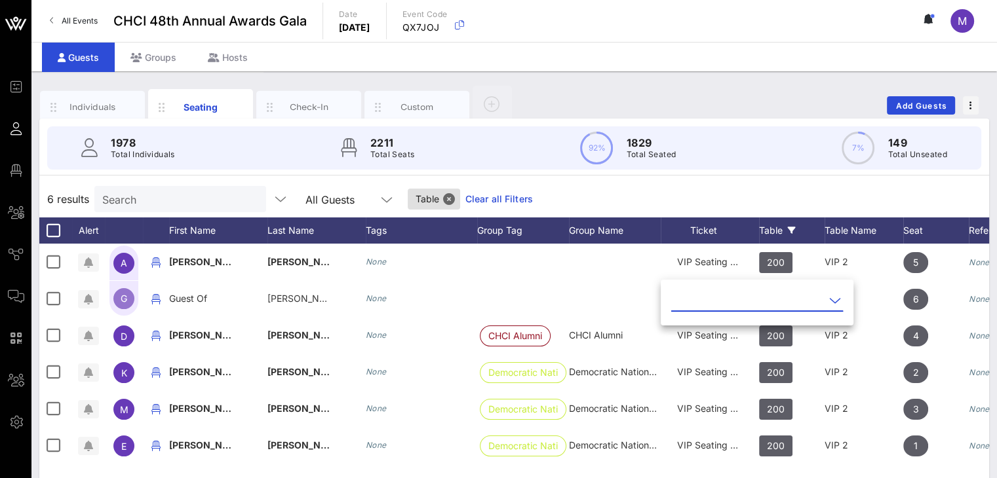
click at [829, 297] on icon at bounding box center [835, 301] width 12 height 16
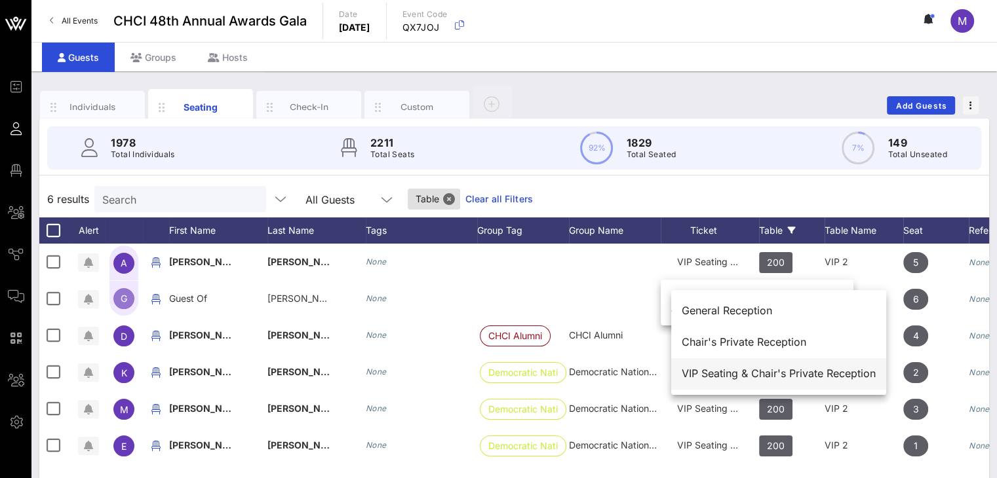
click at [754, 372] on div "VIP Seating & Chair's Private Reception" at bounding box center [779, 374] width 194 height 12
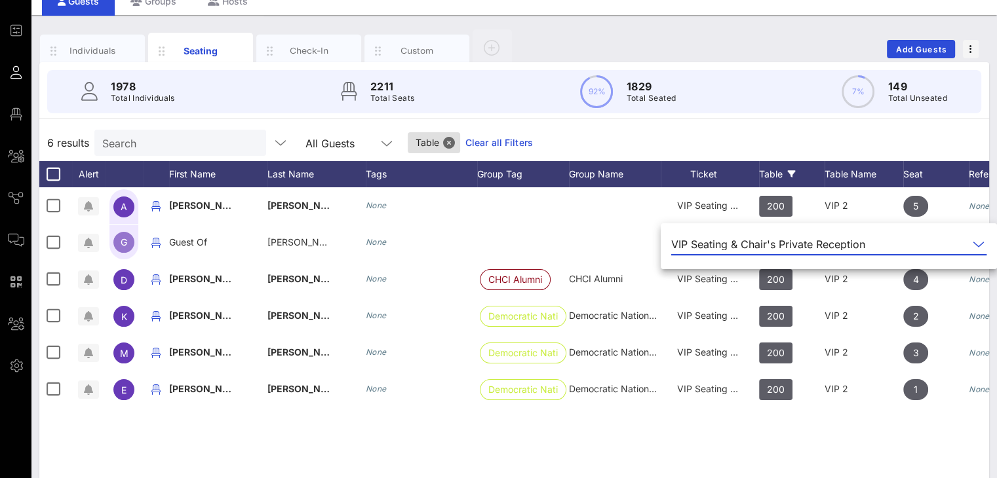
scroll to position [56, 0]
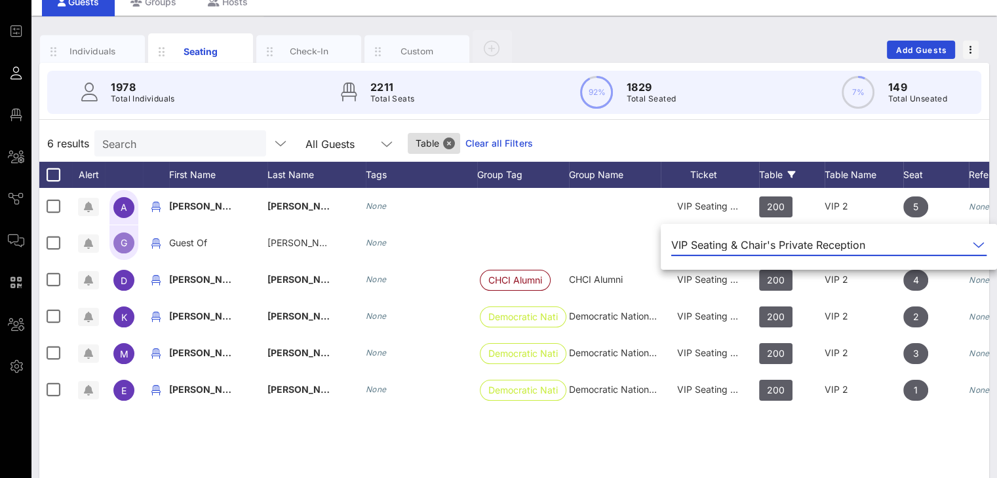
click at [626, 131] on div "6 results Search All Guests Table Clear all Filters" at bounding box center [514, 143] width 950 height 37
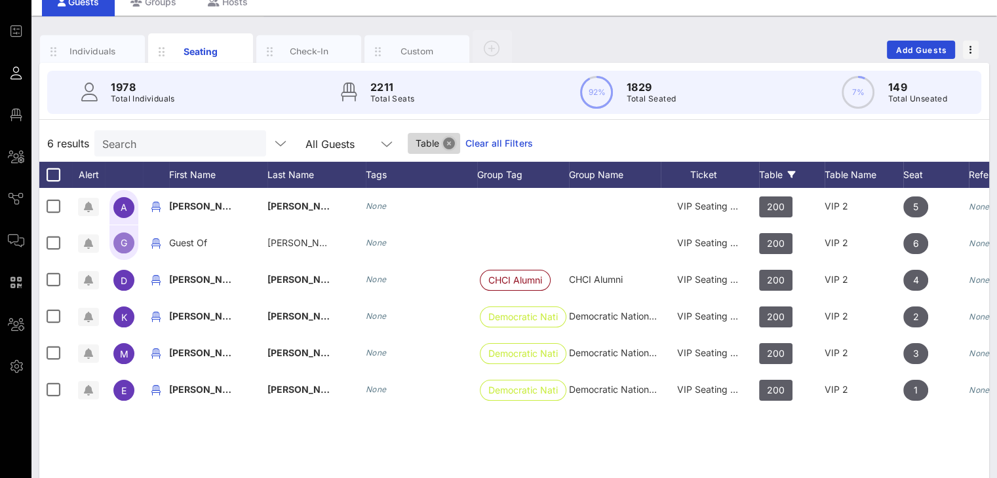
click at [443, 140] on button "Close" at bounding box center [449, 144] width 12 height 12
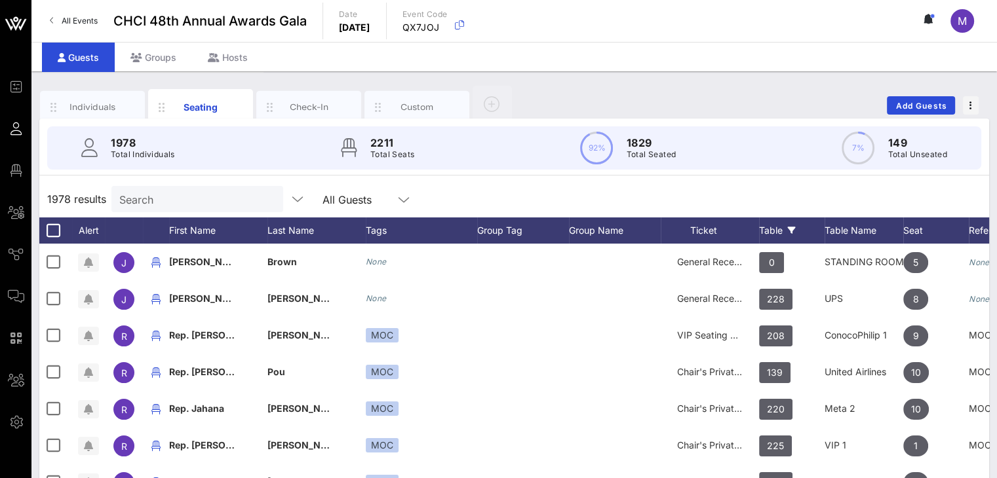
click at [775, 227] on div "Table" at bounding box center [792, 231] width 66 height 26
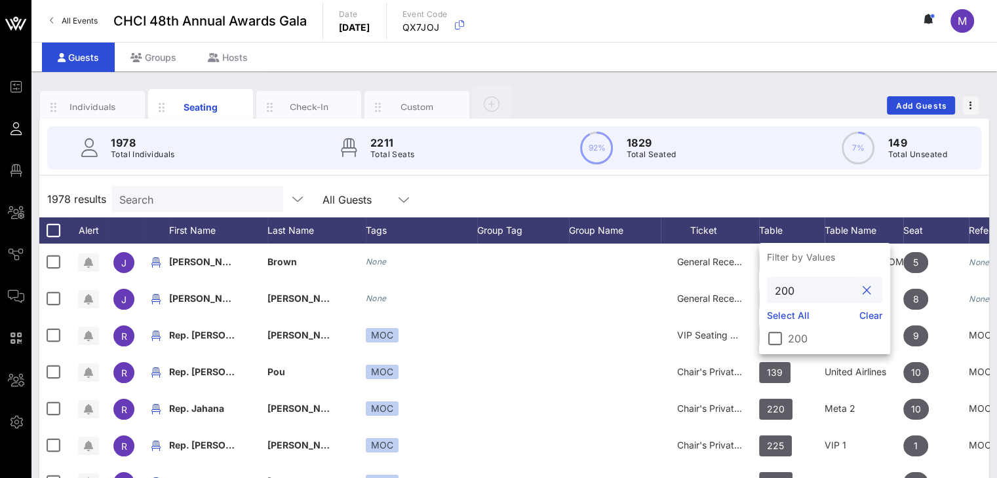
click at [794, 293] on input "200" at bounding box center [815, 290] width 81 height 17
type input "201"
click at [776, 337] on div at bounding box center [775, 339] width 22 height 22
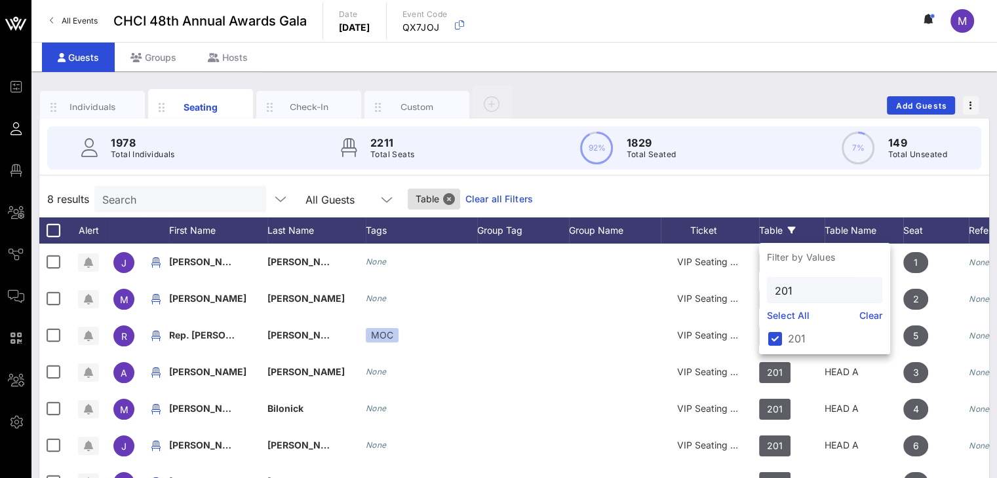
click at [760, 192] on div "8 results Search All Guests Table Clear all Filters" at bounding box center [514, 199] width 950 height 37
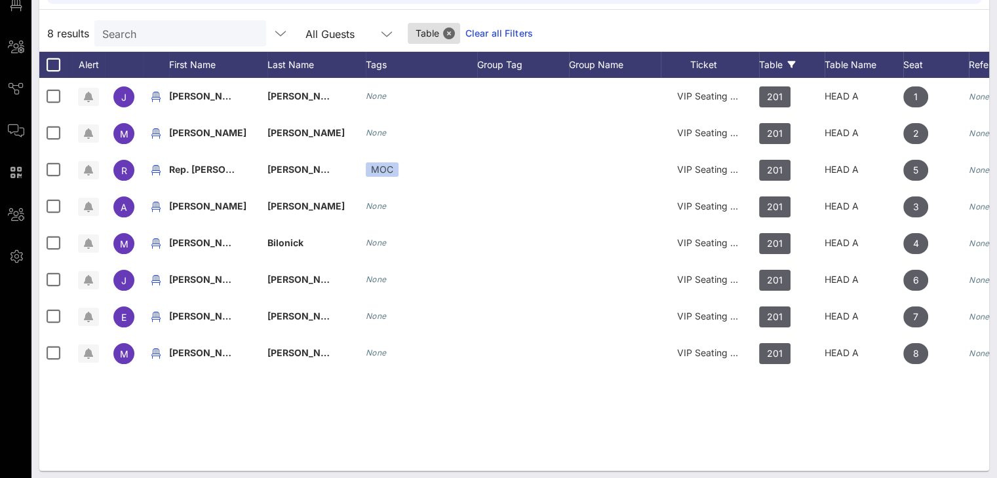
scroll to position [171, 0]
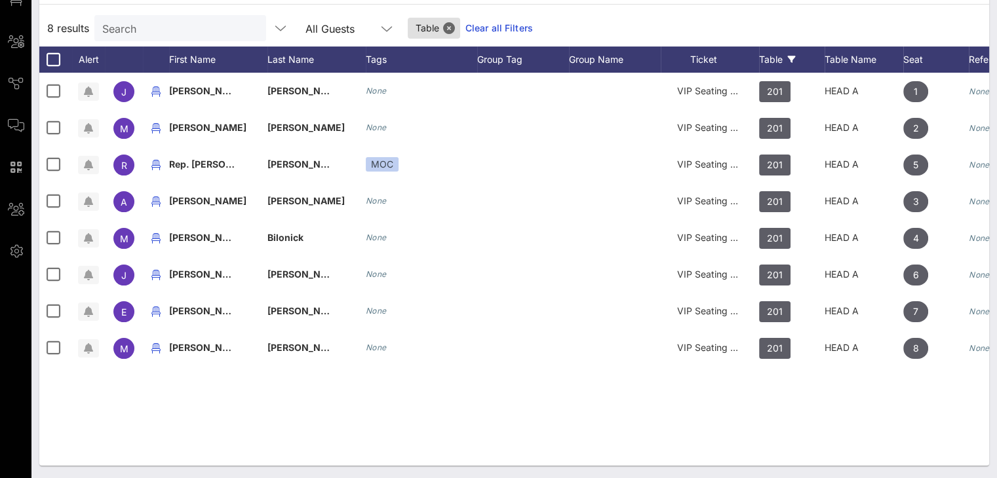
click at [474, 24] on link "Clear all Filters" at bounding box center [499, 28] width 68 height 14
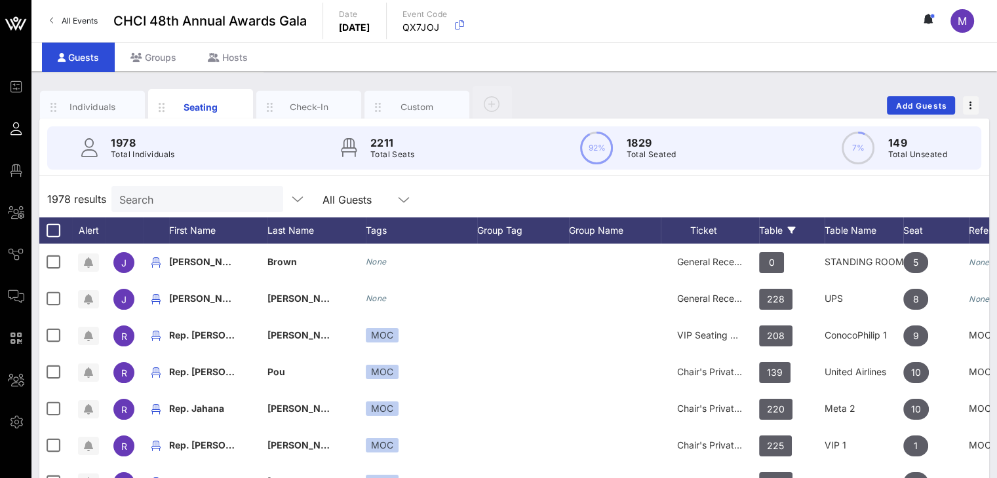
click at [782, 231] on div "Table" at bounding box center [792, 231] width 66 height 26
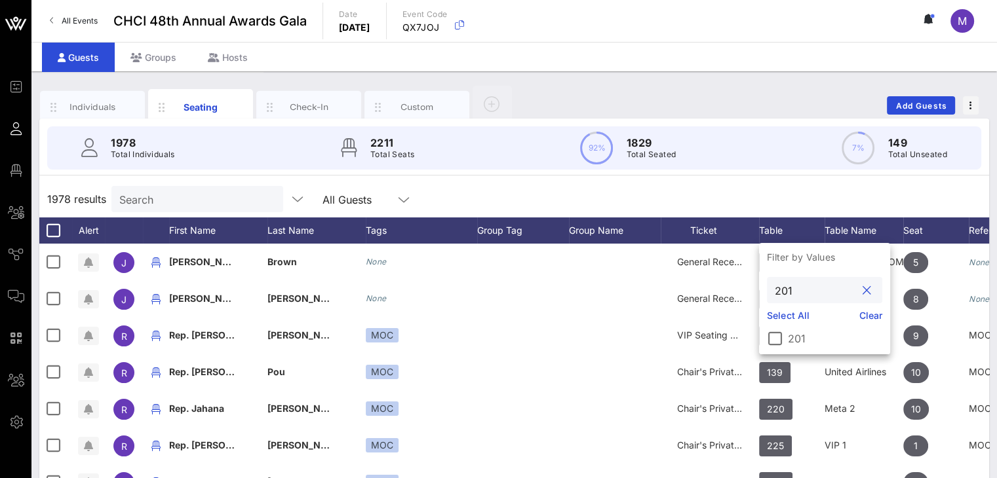
click at [802, 288] on input "201" at bounding box center [815, 290] width 81 height 17
type input "202"
click at [777, 339] on div at bounding box center [775, 339] width 22 height 22
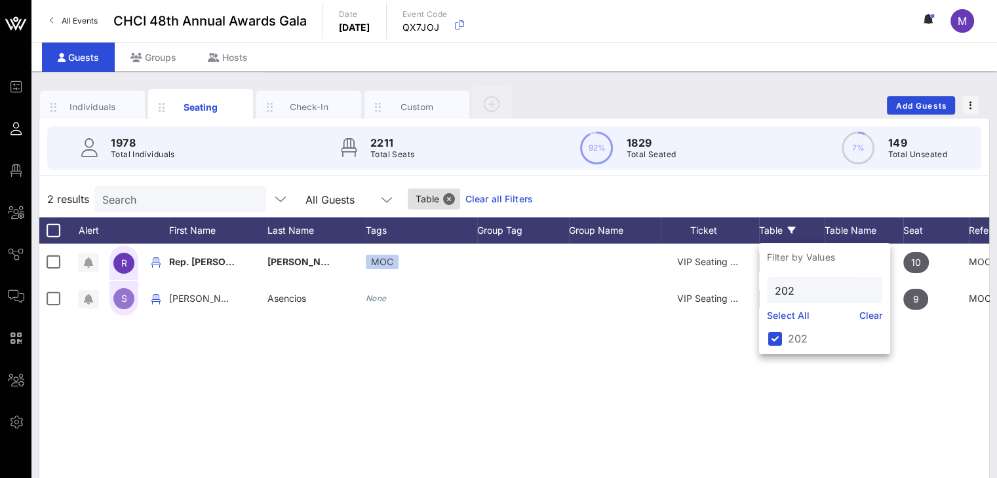
click at [808, 185] on div "2 results Search All Guests Table Clear all Filters" at bounding box center [514, 199] width 950 height 37
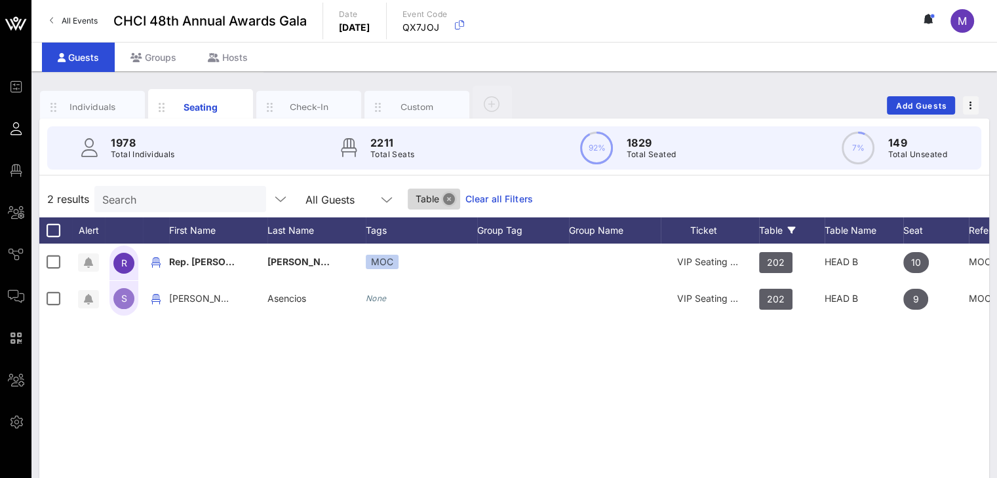
click at [443, 197] on button "Close" at bounding box center [449, 199] width 12 height 12
click at [786, 226] on div "Table" at bounding box center [792, 231] width 66 height 26
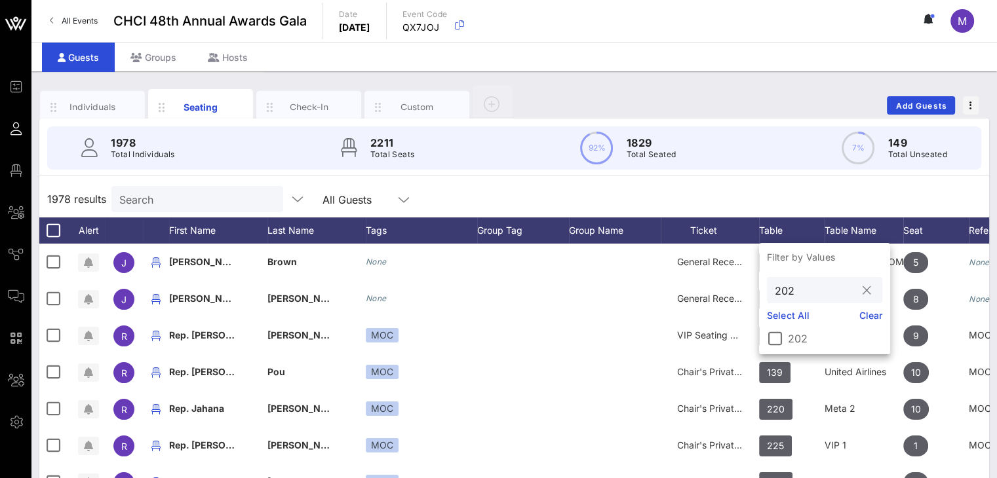
click at [800, 292] on input "202" at bounding box center [815, 290] width 81 height 17
type input "203"
click at [773, 334] on div at bounding box center [775, 339] width 22 height 22
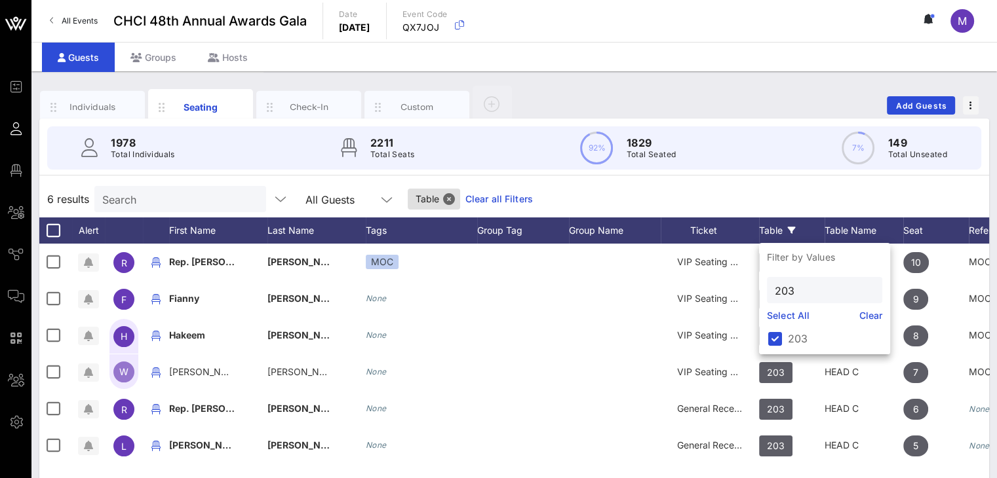
click at [852, 184] on div "6 results Search All Guests Table Clear all Filters" at bounding box center [514, 199] width 950 height 37
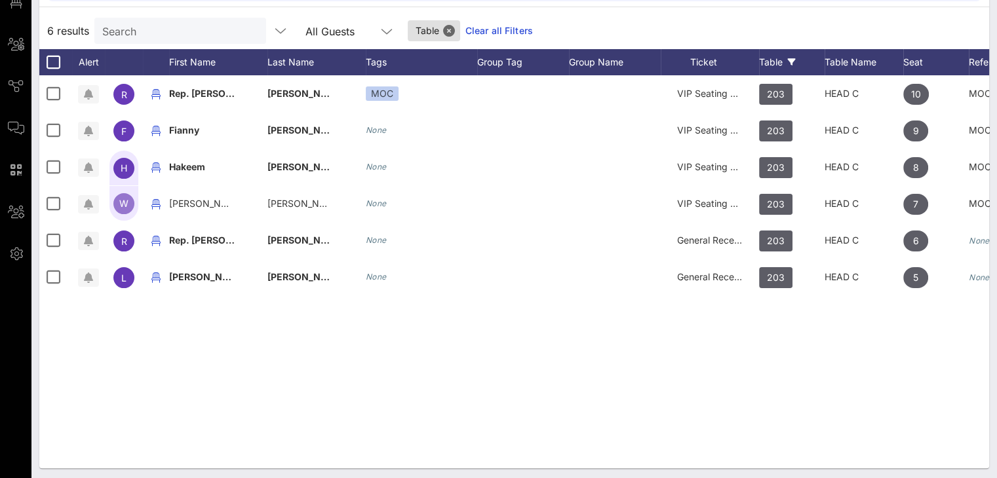
scroll to position [171, 0]
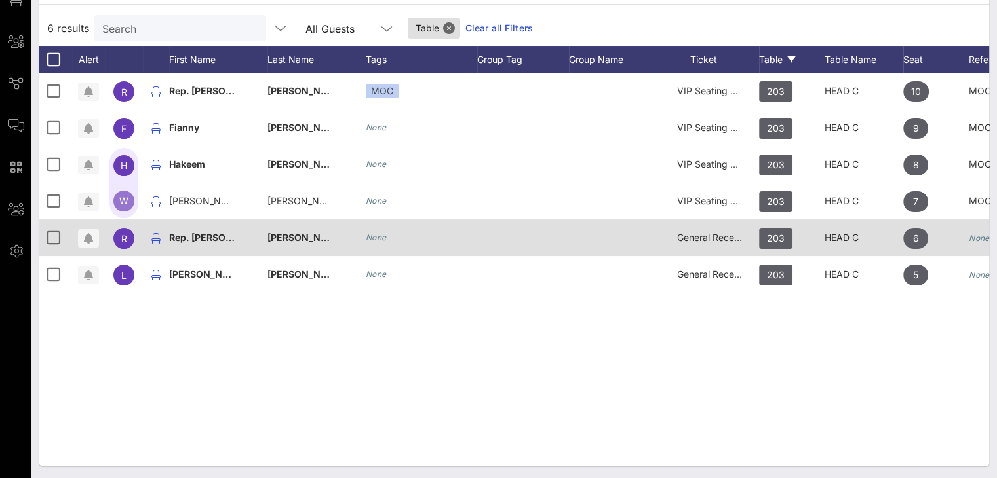
click at [687, 240] on span "General Reception" at bounding box center [716, 237] width 79 height 11
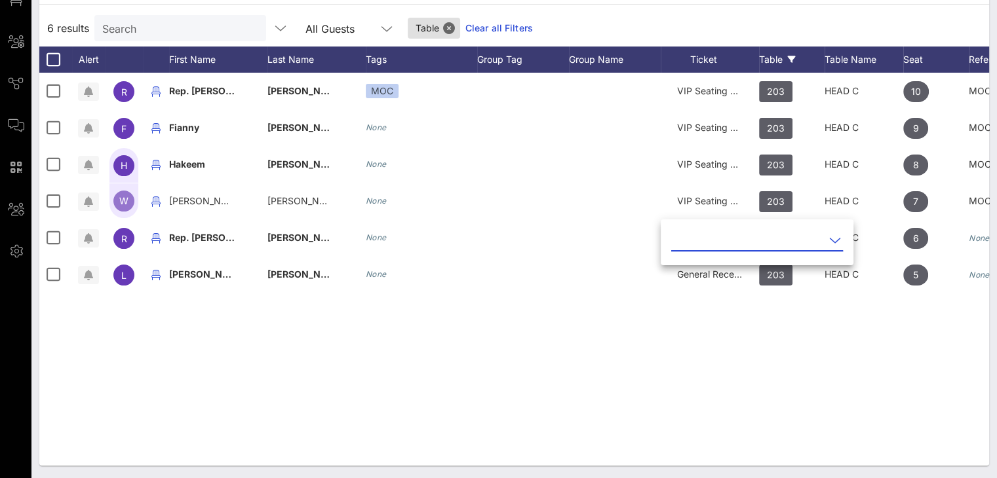
click at [829, 239] on icon at bounding box center [835, 241] width 12 height 16
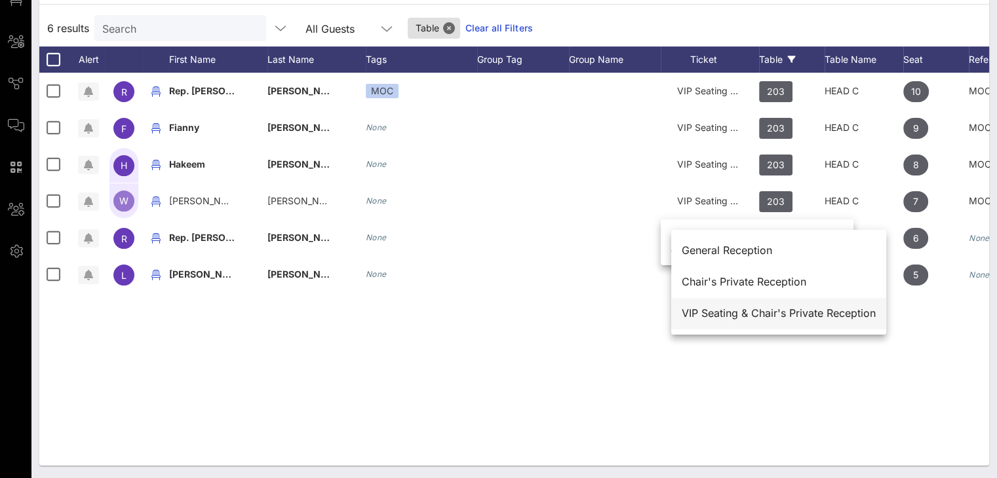
click at [781, 307] on div "VIP Seating & Chair's Private Reception" at bounding box center [779, 313] width 194 height 12
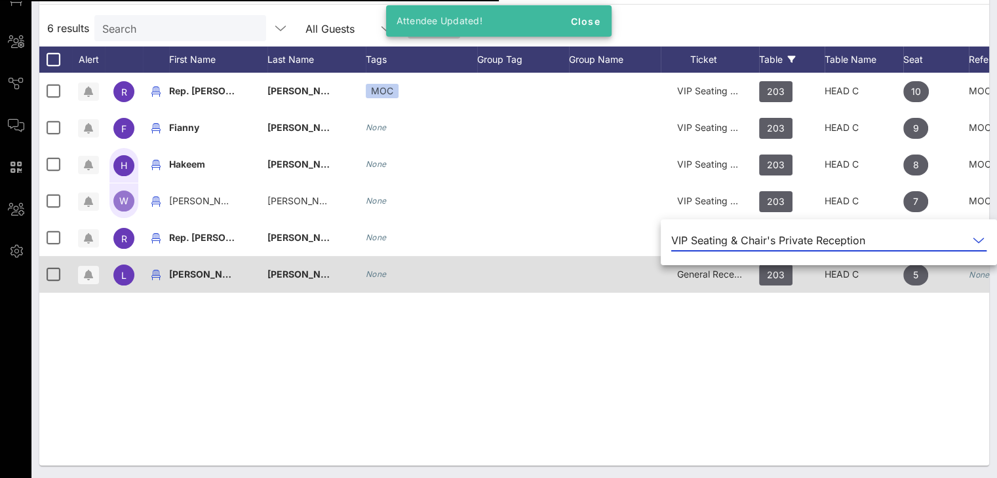
click at [727, 273] on span "General Reception" at bounding box center [716, 274] width 79 height 11
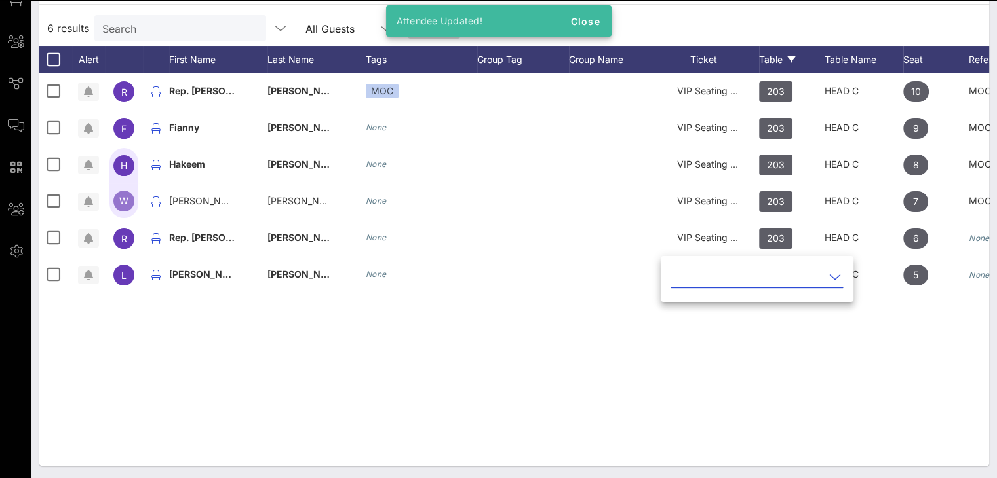
click at [829, 278] on icon at bounding box center [835, 277] width 12 height 16
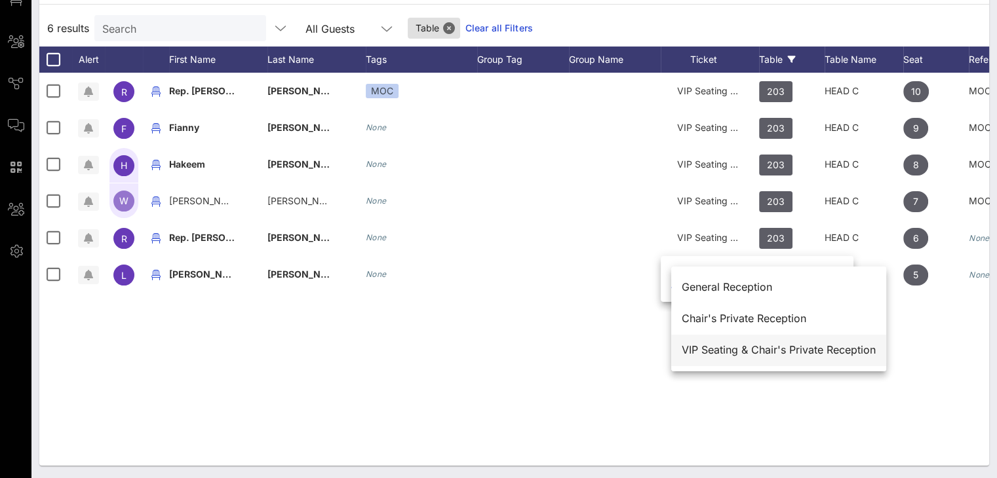
click at [761, 350] on div "VIP Seating & Chair's Private Reception" at bounding box center [779, 350] width 194 height 12
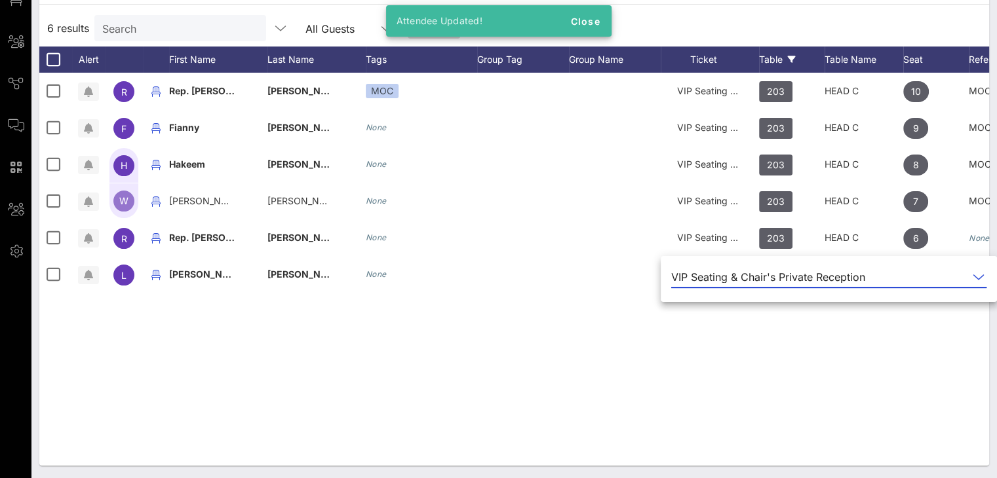
click at [639, 347] on div "R Rep. Adriano Espaillat MOC VIP Seating & Chair's Private Reception 203 HEAD C…" at bounding box center [514, 269] width 950 height 393
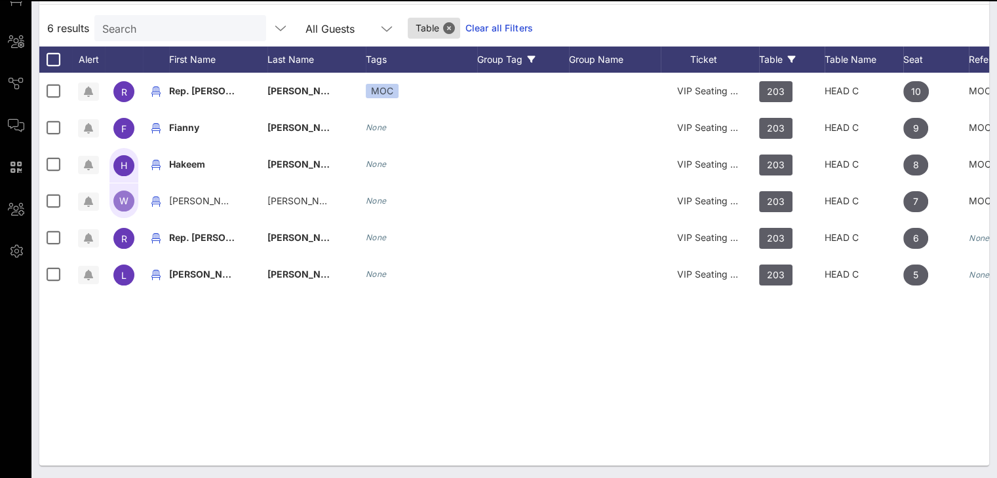
scroll to position [0, 0]
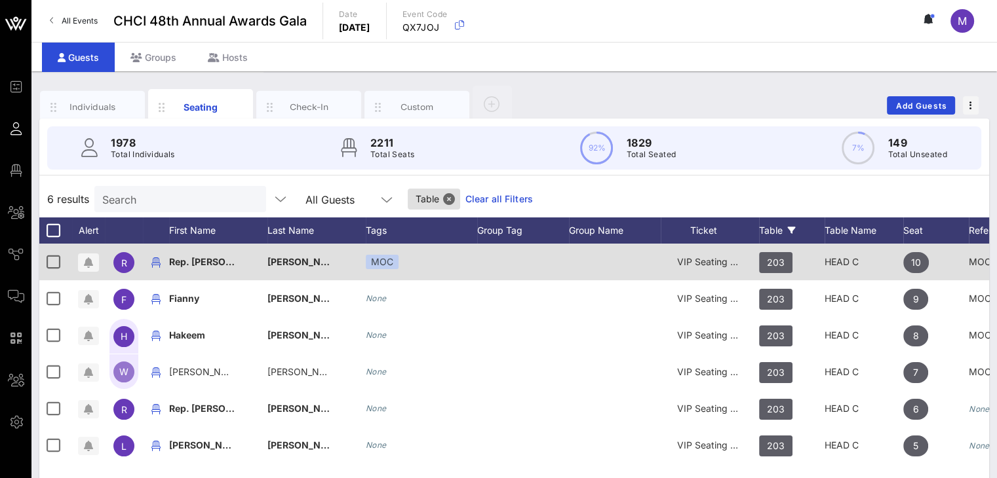
drag, startPoint x: 488, startPoint y: 197, endPoint x: 756, endPoint y: 248, distance: 272.8
click at [488, 197] on link "Clear all Filters" at bounding box center [499, 199] width 68 height 14
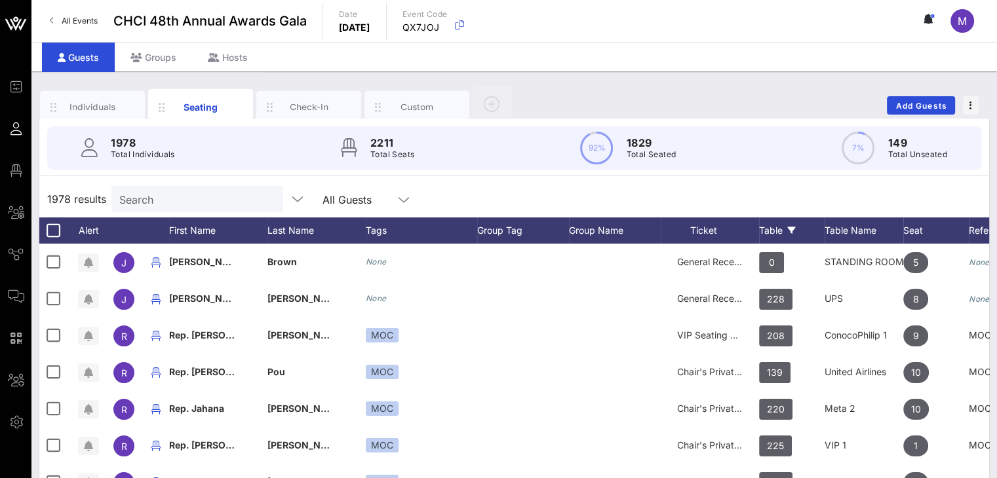
click at [766, 231] on div "Table" at bounding box center [792, 231] width 66 height 26
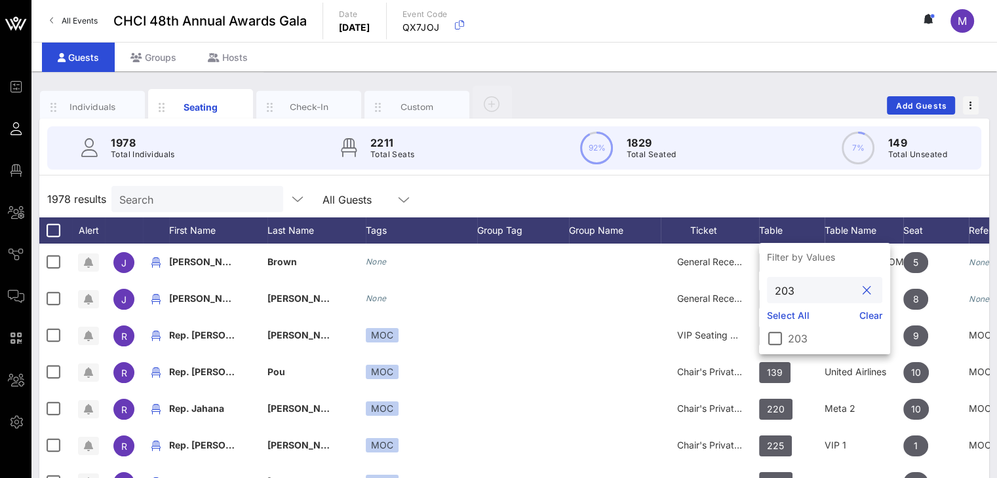
click at [794, 288] on input "203" at bounding box center [815, 290] width 81 height 17
type input "204"
click at [780, 338] on div at bounding box center [775, 339] width 22 height 22
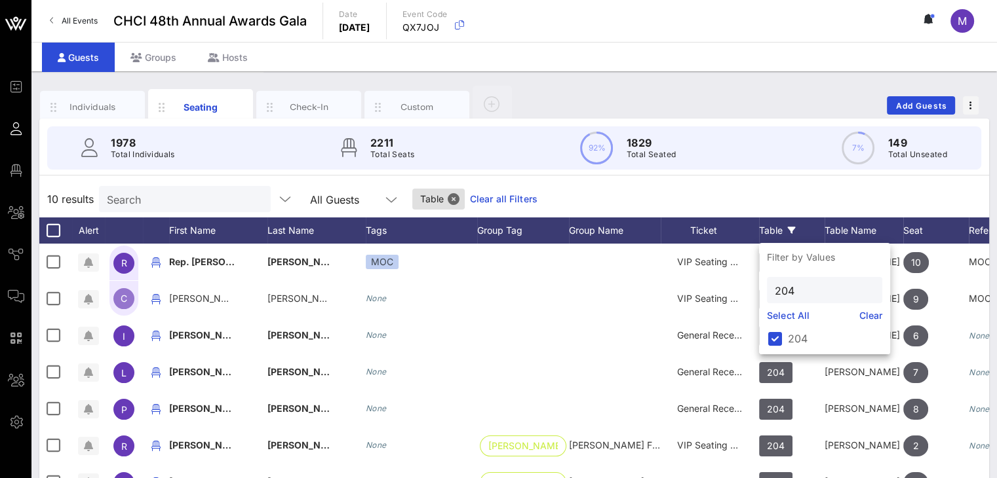
click at [815, 189] on div "10 results Search All Guests Table Clear all Filters" at bounding box center [514, 199] width 950 height 37
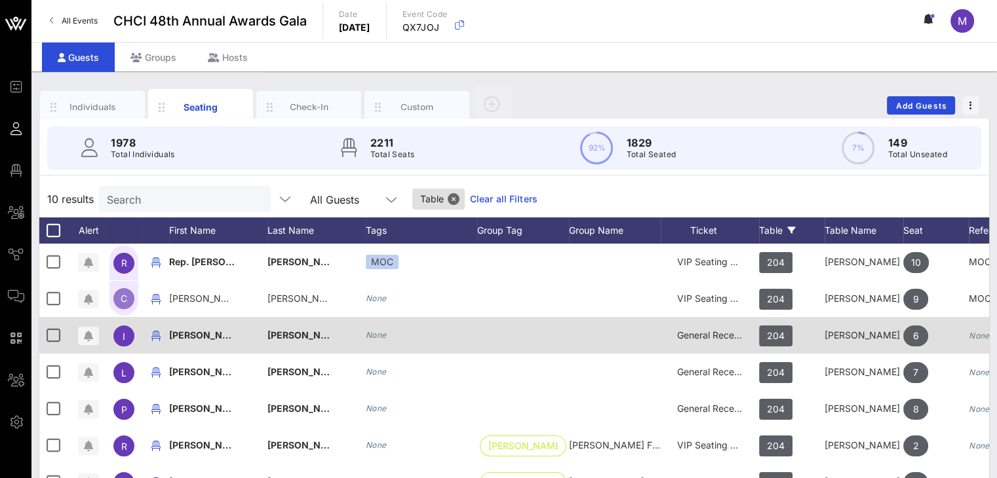
click at [721, 334] on span "General Reception" at bounding box center [716, 335] width 79 height 11
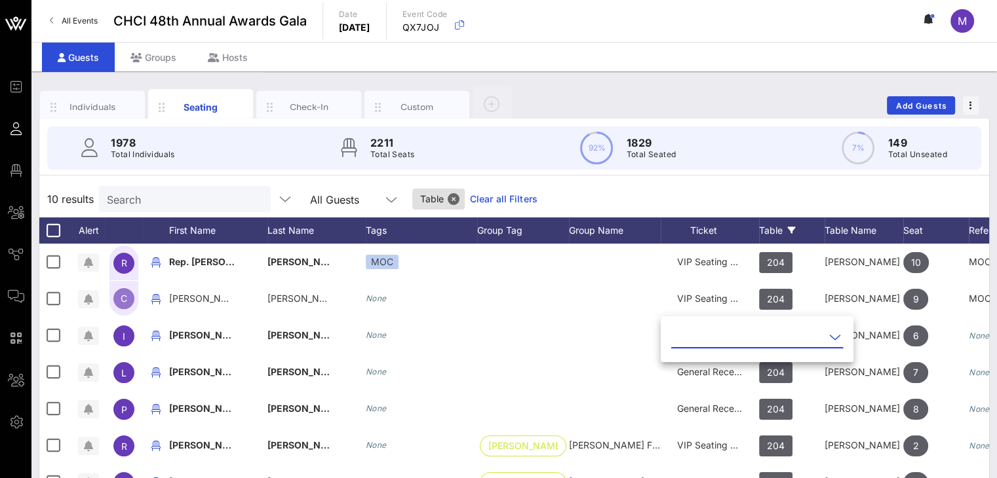
click at [829, 333] on icon at bounding box center [835, 338] width 12 height 16
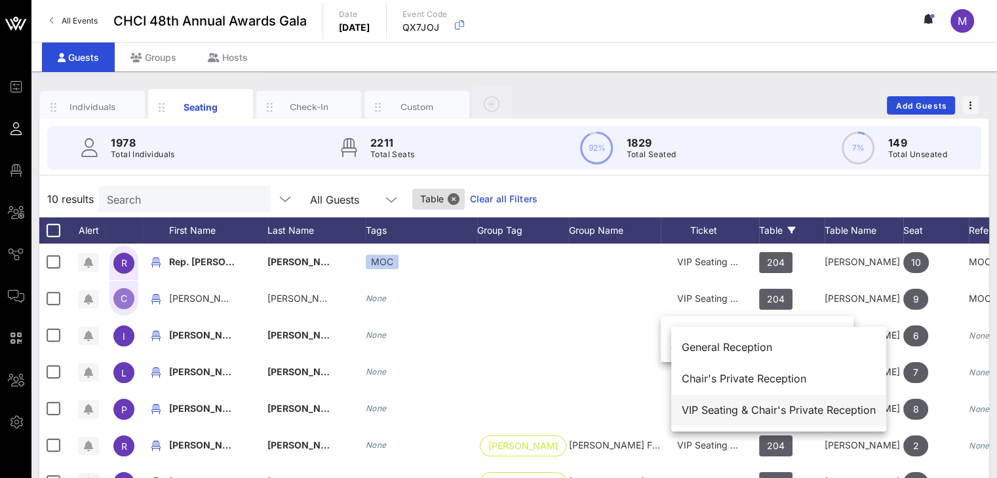
click at [761, 404] on div "VIP Seating & Chair's Private Reception" at bounding box center [779, 410] width 194 height 12
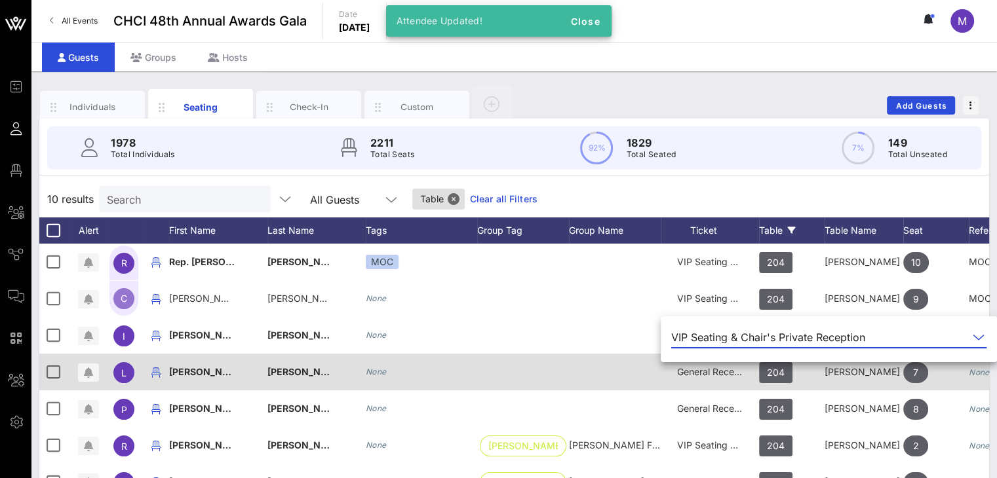
click at [724, 374] on span "General Reception" at bounding box center [716, 371] width 79 height 11
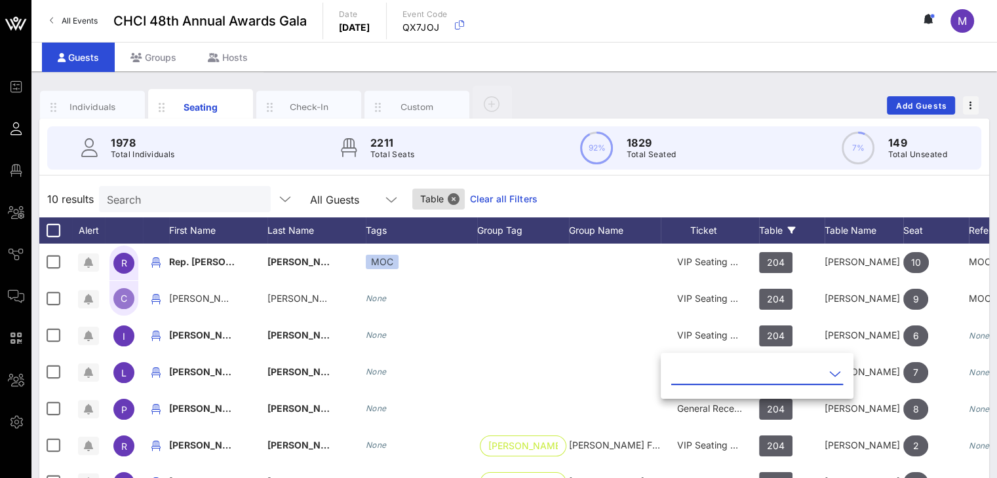
click at [829, 374] on icon at bounding box center [835, 374] width 12 height 16
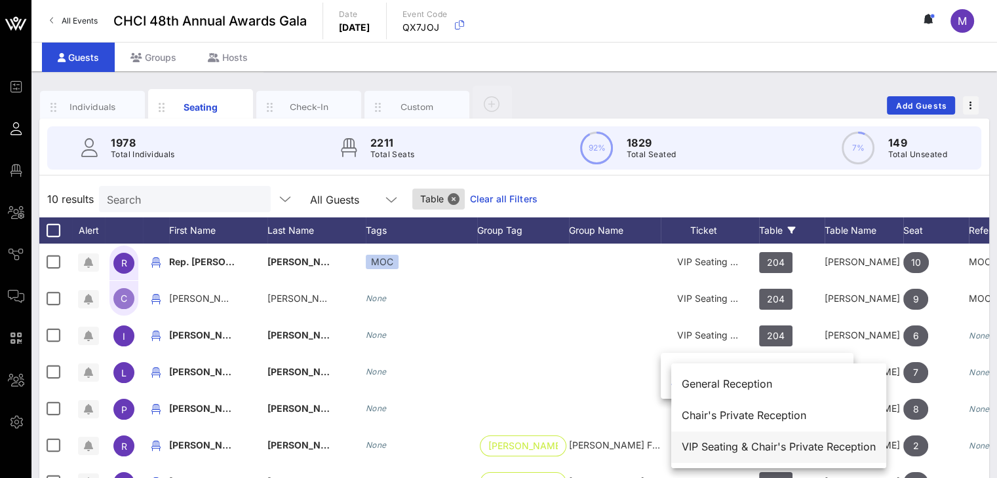
click at [754, 445] on div "VIP Seating & Chair's Private Reception" at bounding box center [779, 447] width 194 height 12
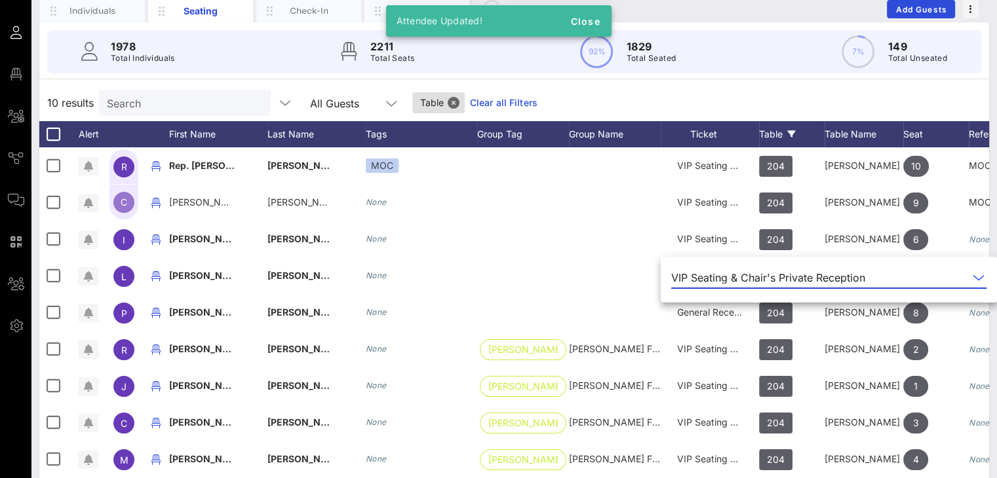
scroll to position [102, 0]
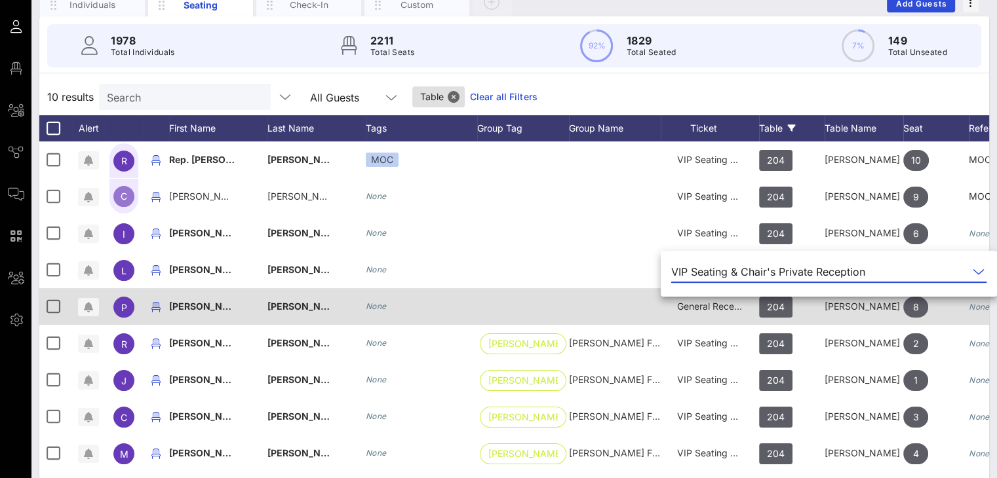
click at [713, 313] on div "General Reception" at bounding box center [710, 306] width 66 height 37
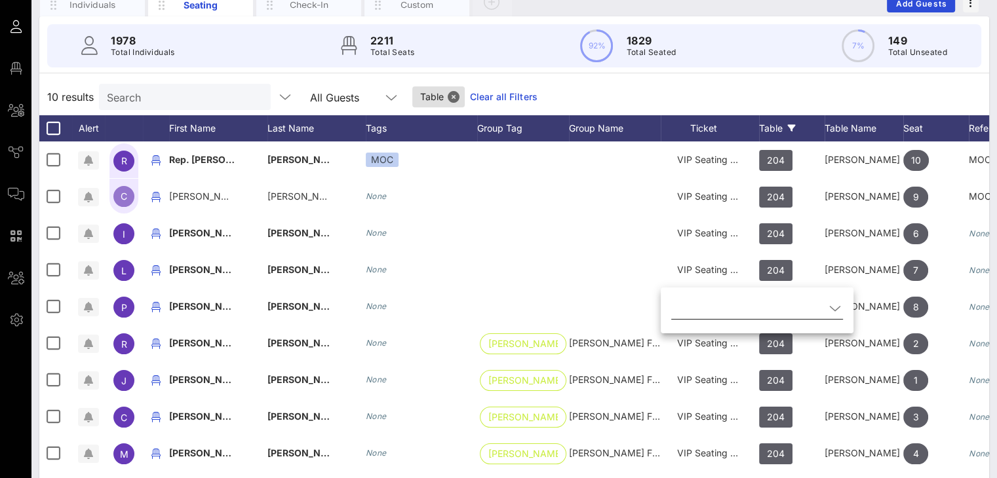
click at [829, 307] on icon at bounding box center [835, 309] width 12 height 16
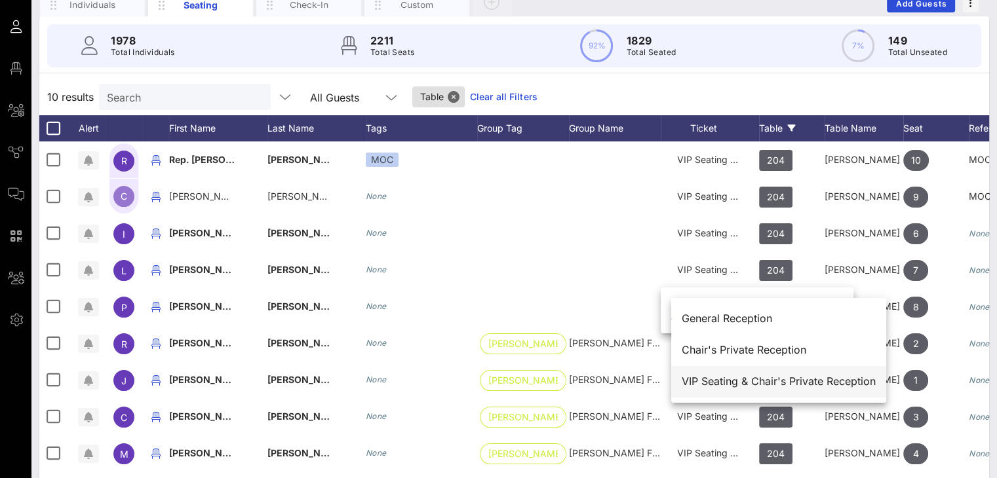
click at [753, 382] on div "VIP Seating & Chair's Private Reception" at bounding box center [779, 382] width 194 height 12
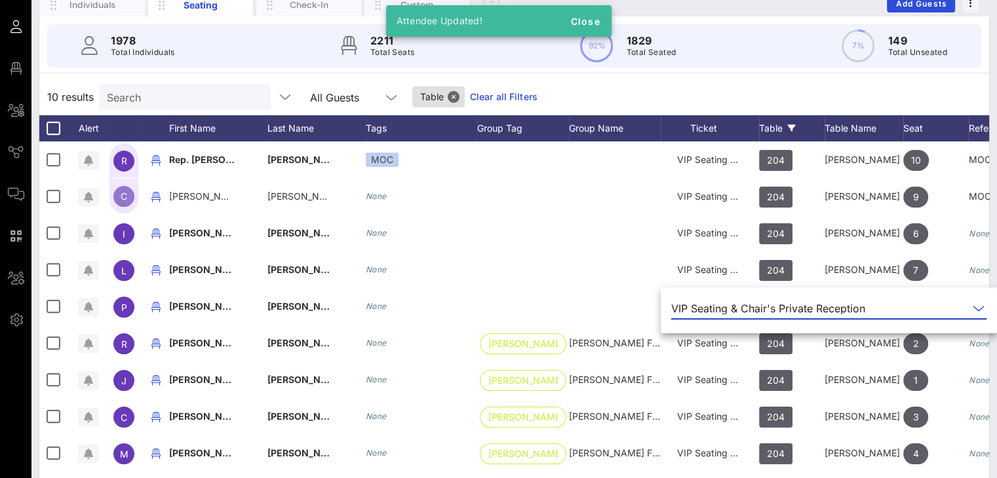
click at [845, 88] on div "10 results Search All Guests Table Clear all Filters" at bounding box center [514, 97] width 950 height 37
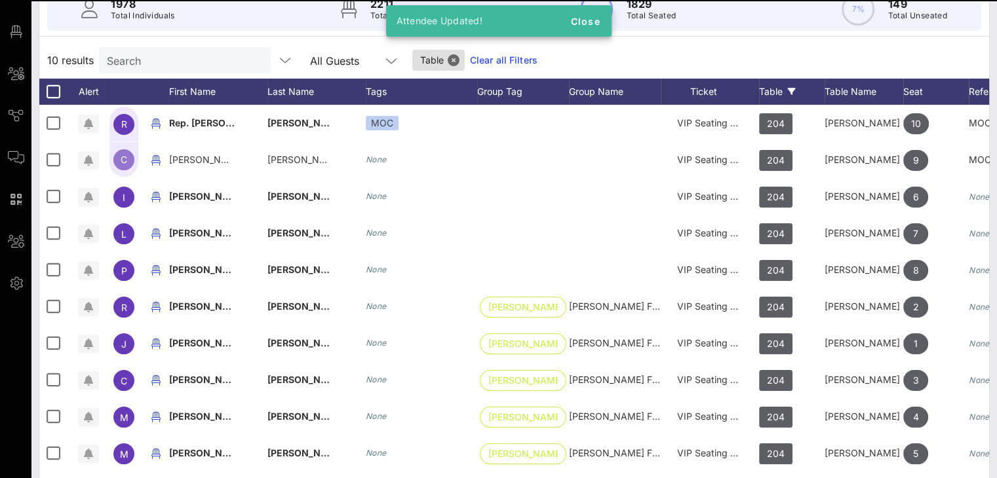
scroll to position [171, 0]
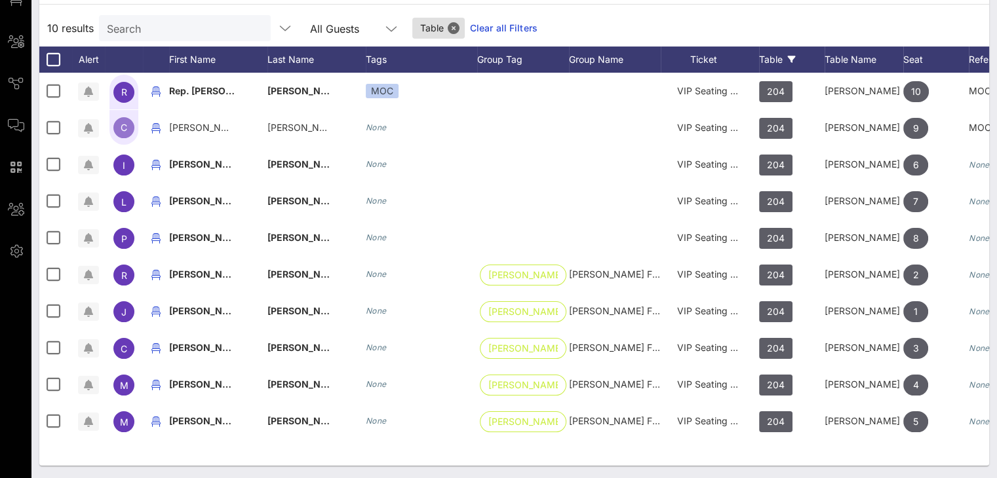
drag, startPoint x: 480, startPoint y: 27, endPoint x: 800, endPoint y: 113, distance: 332.0
click at [480, 28] on link "Clear all Filters" at bounding box center [504, 28] width 68 height 14
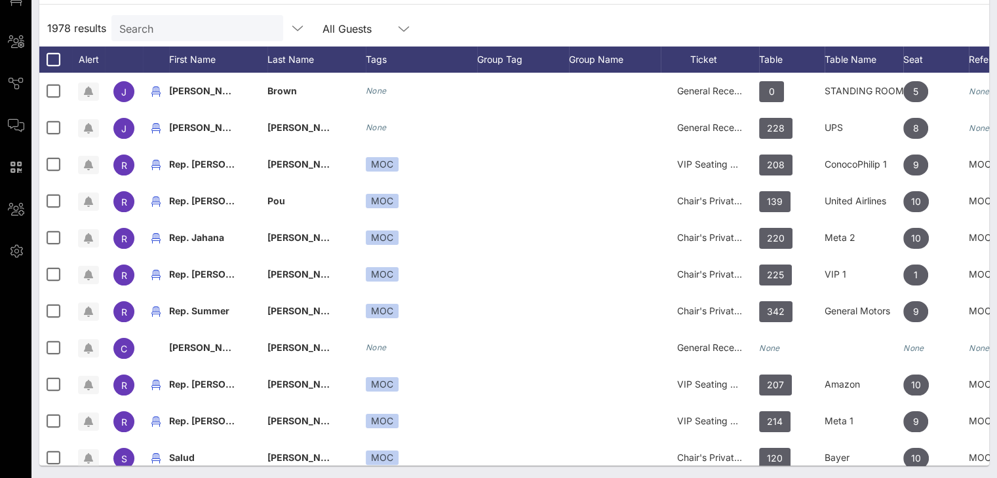
scroll to position [0, 0]
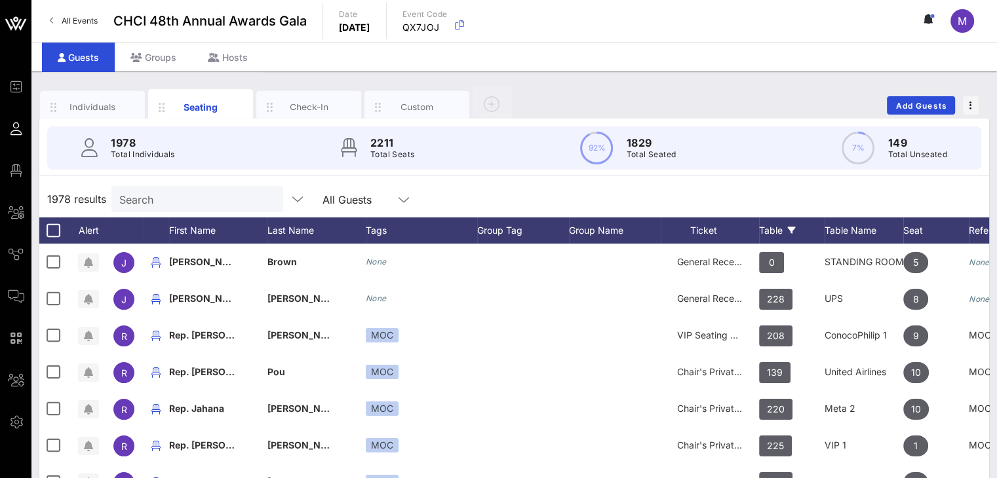
click at [773, 225] on div "Table" at bounding box center [792, 231] width 66 height 26
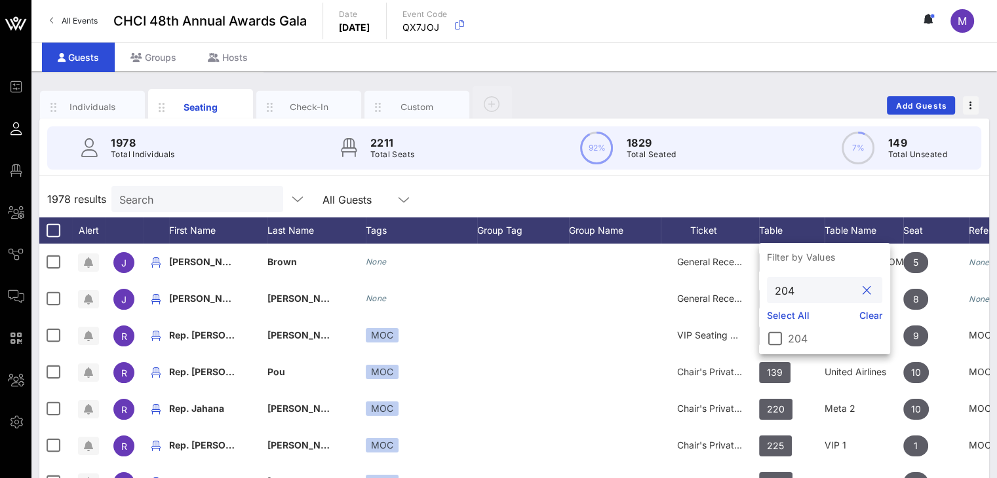
click at [797, 295] on input "204" at bounding box center [815, 290] width 81 height 17
type input "205"
click at [779, 340] on div at bounding box center [775, 339] width 22 height 22
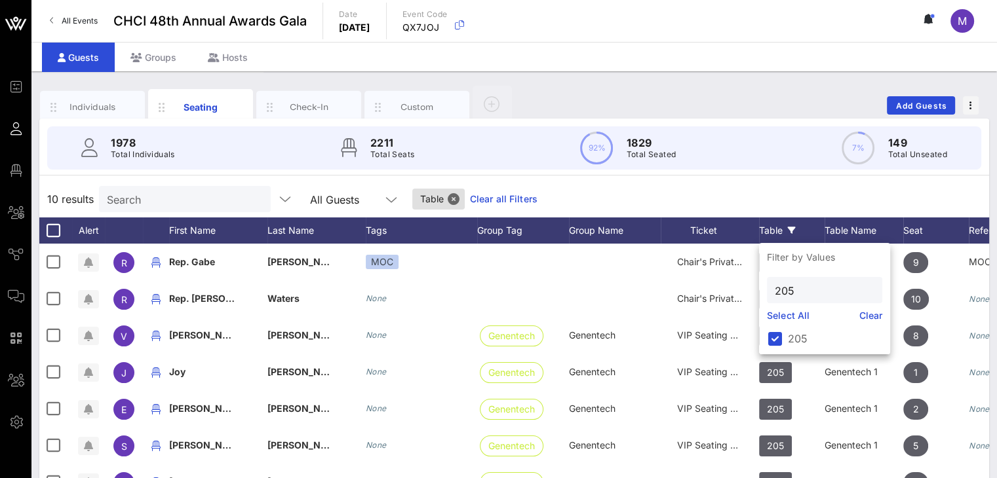
click at [770, 180] on div "1978 Total Individuals 2211 Total Seats 92% 1829 Total Seated 7% 149 Total Unse…" at bounding box center [514, 378] width 950 height 518
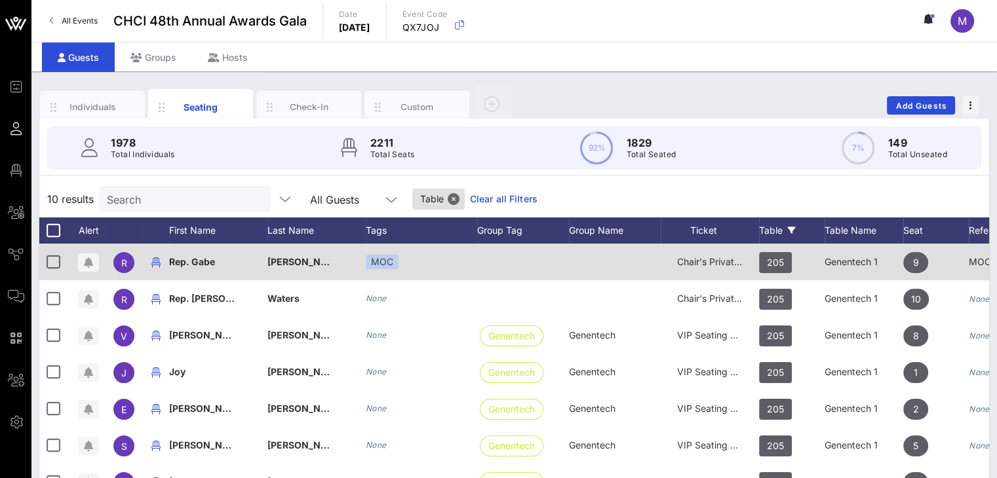
click at [716, 262] on span "Chair's Private Reception" at bounding box center [731, 261] width 108 height 11
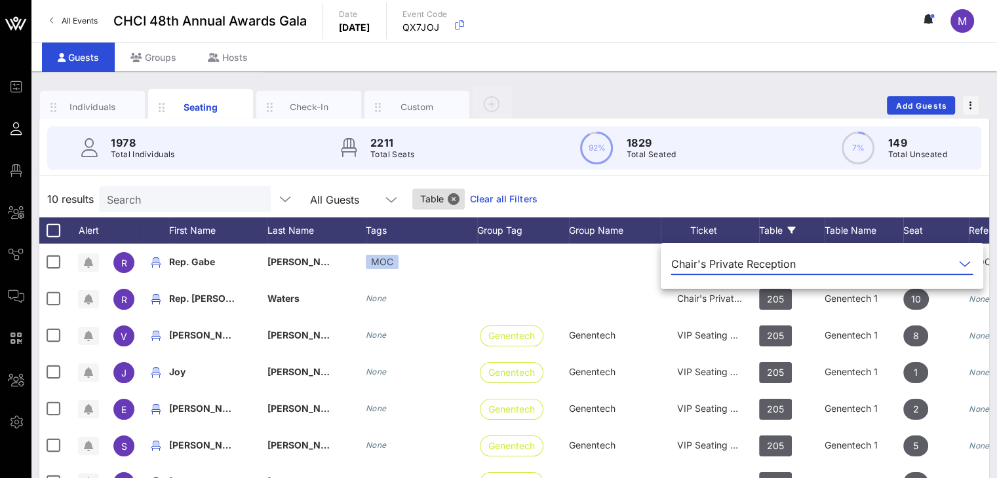
click at [959, 264] on icon at bounding box center [965, 264] width 12 height 16
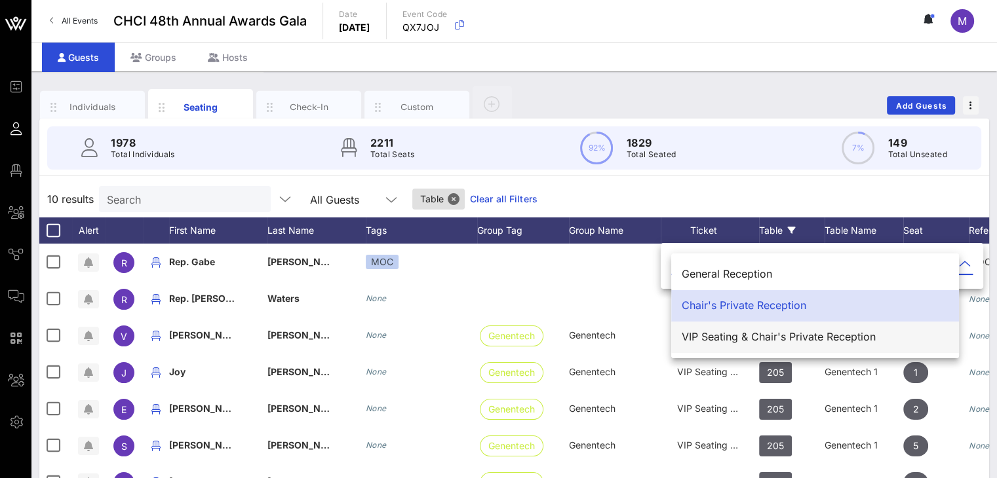
click at [768, 336] on div "VIP Seating & Chair's Private Reception" at bounding box center [815, 337] width 267 height 12
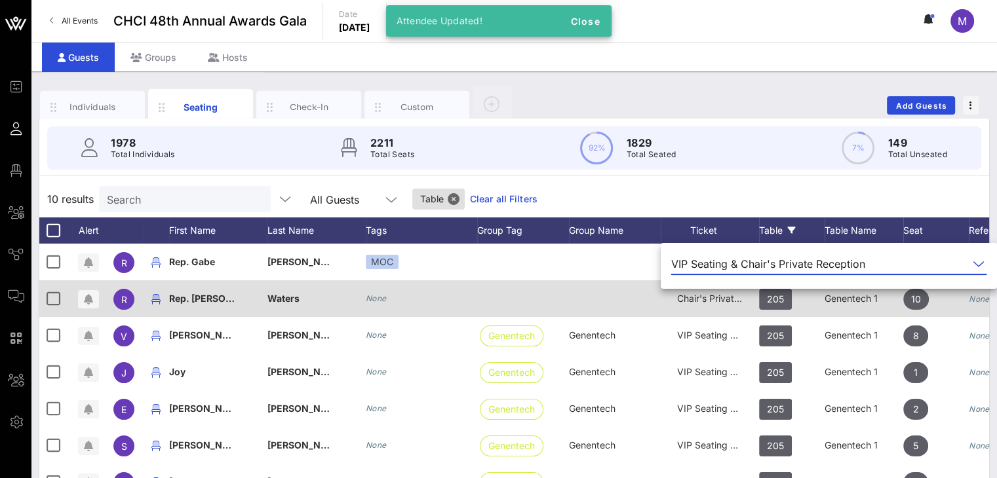
click at [716, 294] on span "Chair's Private Reception" at bounding box center [731, 298] width 108 height 11
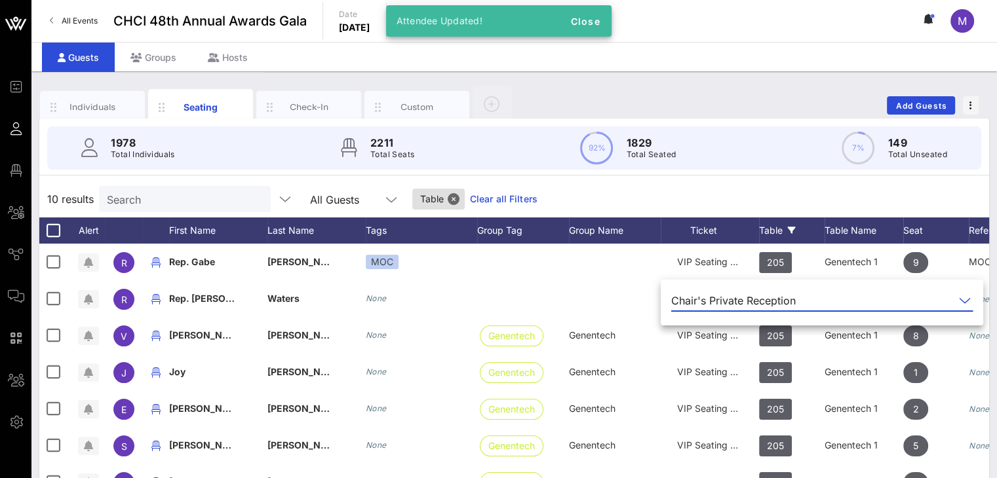
click at [959, 297] on icon at bounding box center [965, 301] width 12 height 16
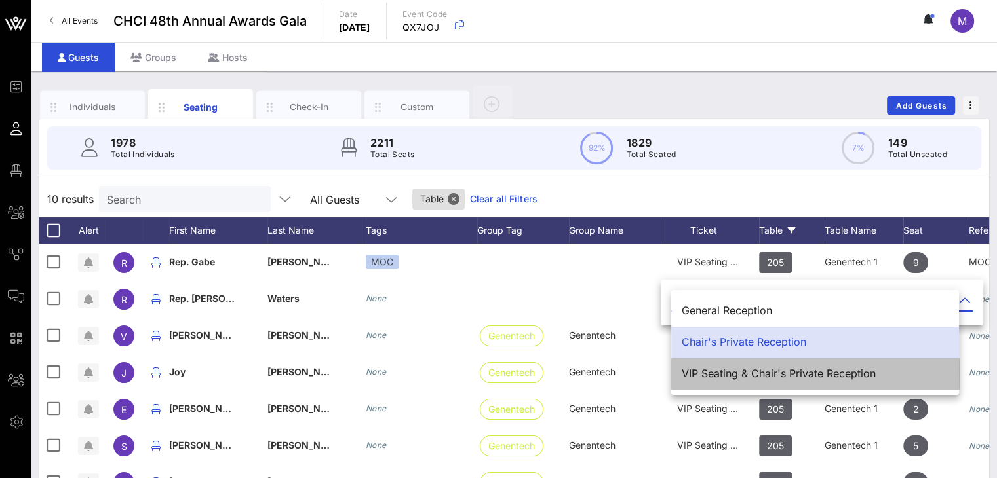
click at [731, 376] on div "VIP Seating & Chair's Private Reception" at bounding box center [815, 374] width 267 height 12
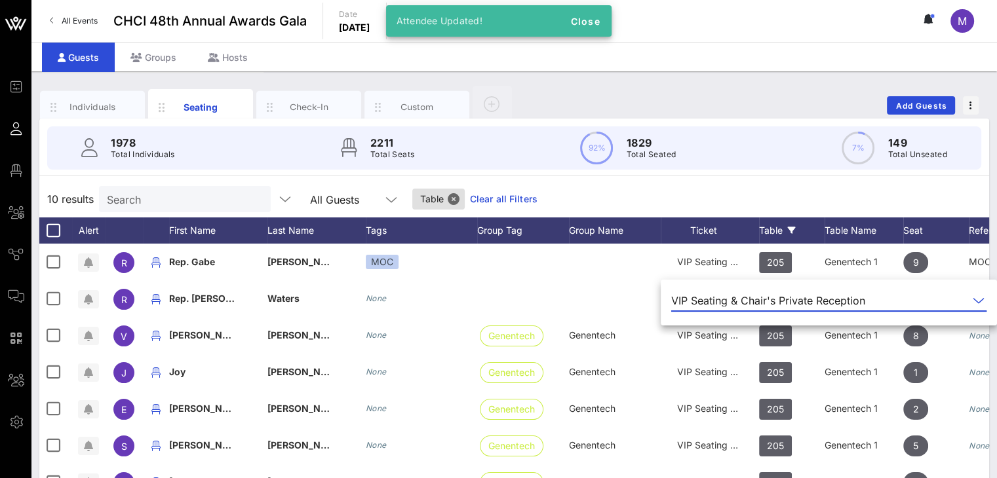
click at [886, 187] on div "10 results Search All Guests Table Clear all Filters" at bounding box center [514, 199] width 950 height 37
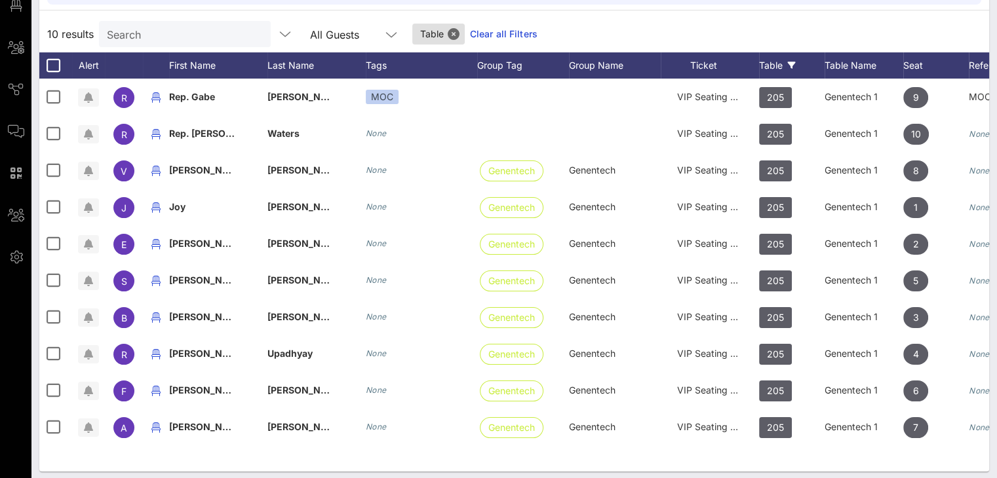
scroll to position [171, 0]
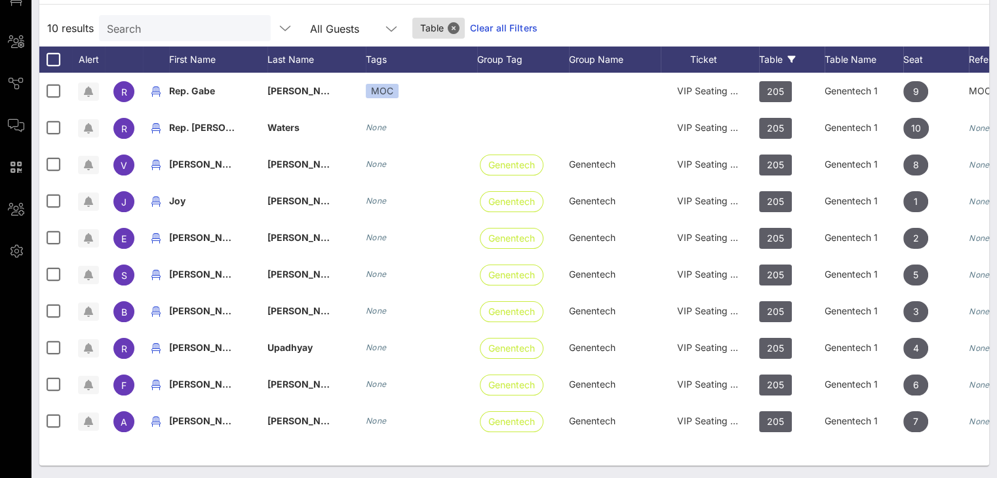
click at [503, 27] on link "Clear all Filters" at bounding box center [504, 28] width 68 height 14
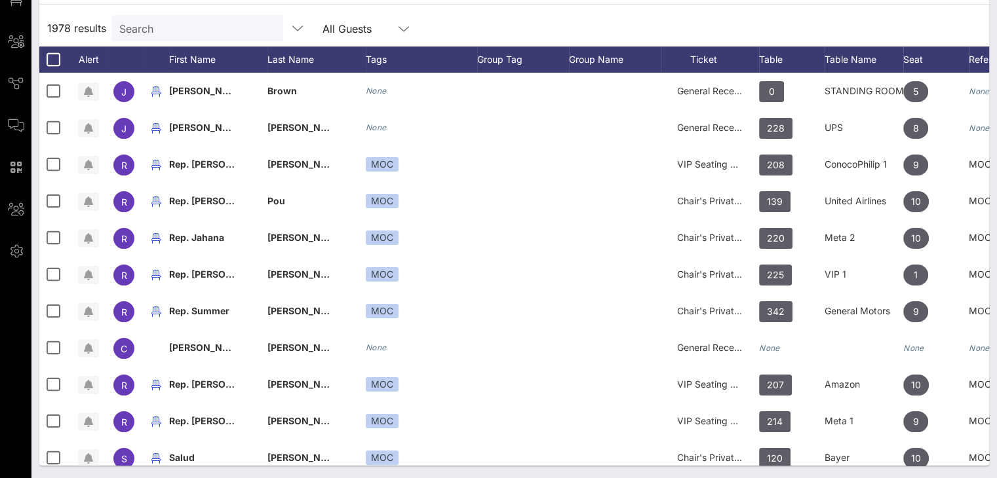
scroll to position [0, 0]
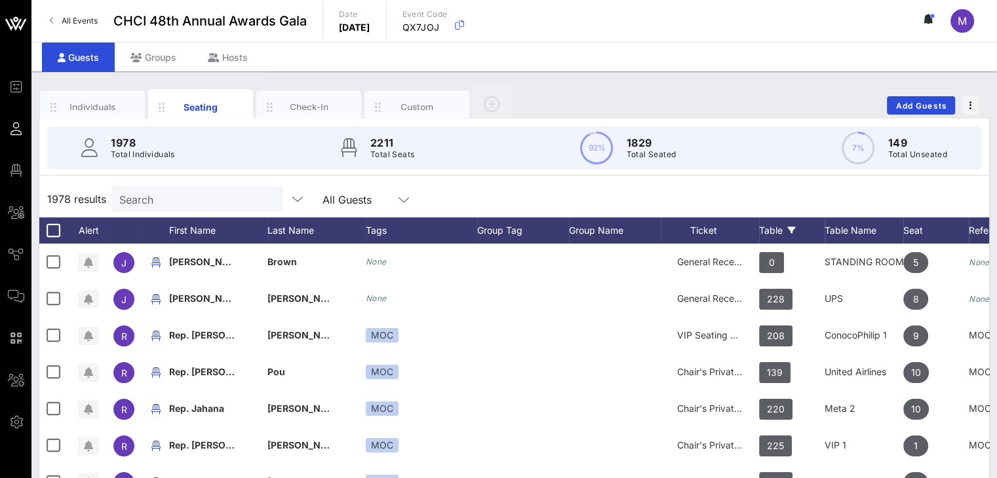
click at [771, 224] on div "Table" at bounding box center [792, 231] width 66 height 26
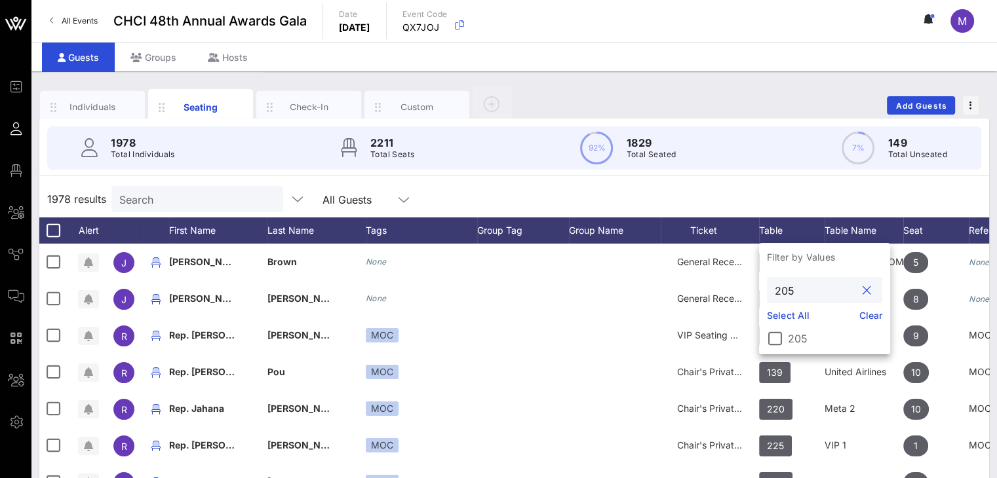
click at [803, 290] on input "205" at bounding box center [815, 290] width 81 height 17
type input "206"
click at [775, 340] on div at bounding box center [775, 339] width 22 height 22
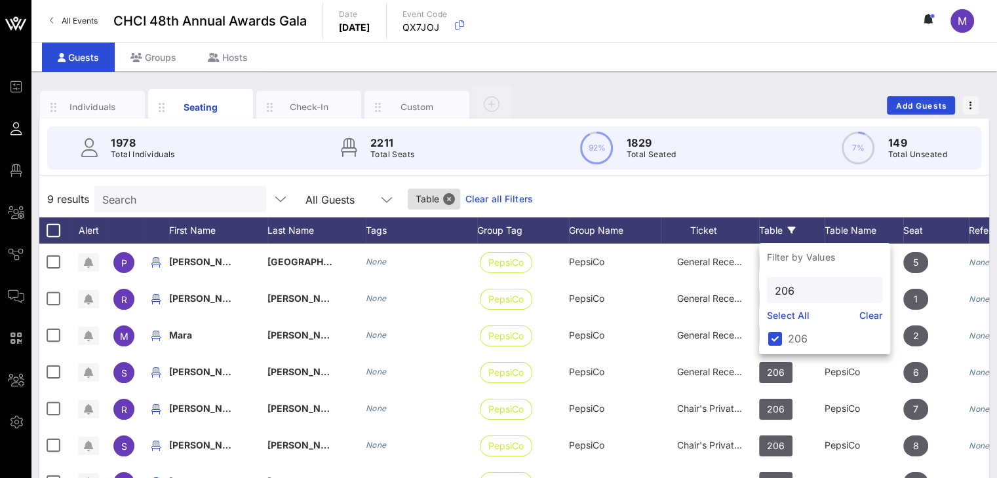
click at [755, 195] on div "9 results Search All Guests Table Clear all Filters" at bounding box center [514, 199] width 950 height 37
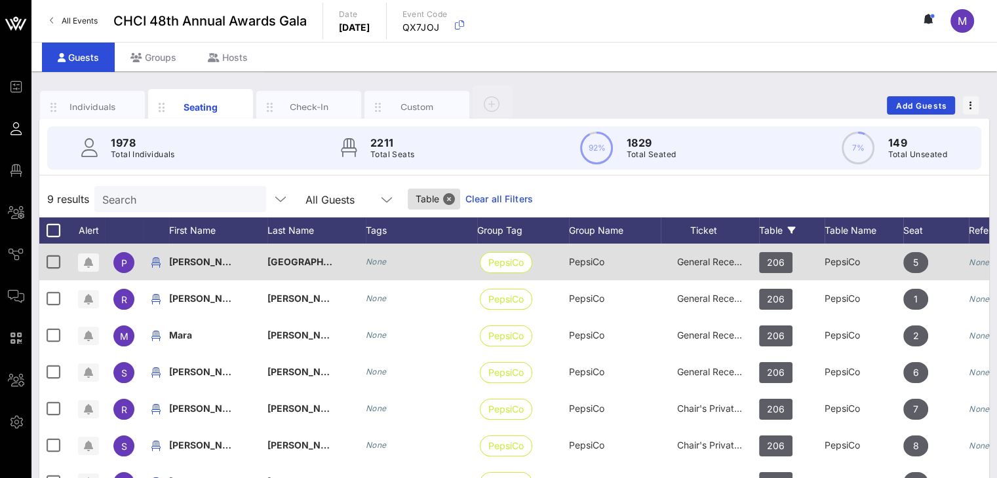
click at [722, 263] on span "General Reception" at bounding box center [716, 261] width 79 height 11
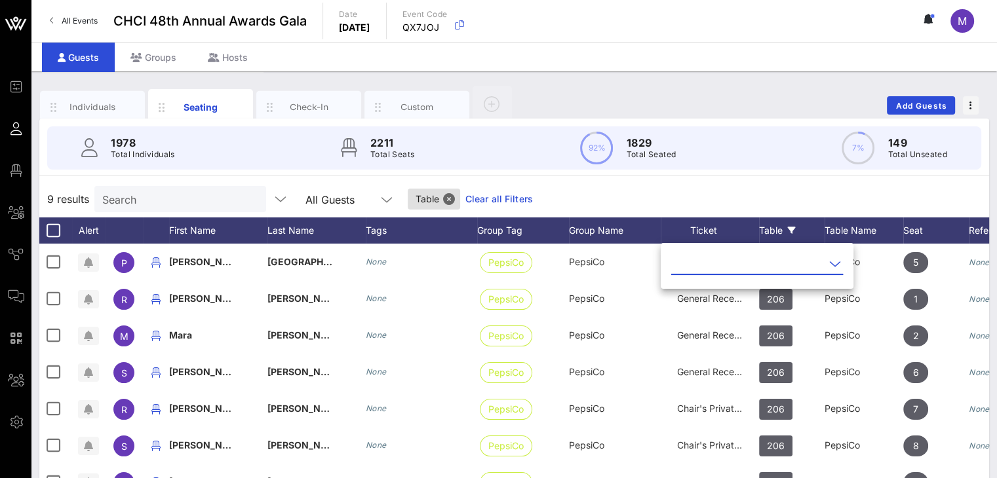
click at [829, 258] on icon at bounding box center [835, 264] width 12 height 16
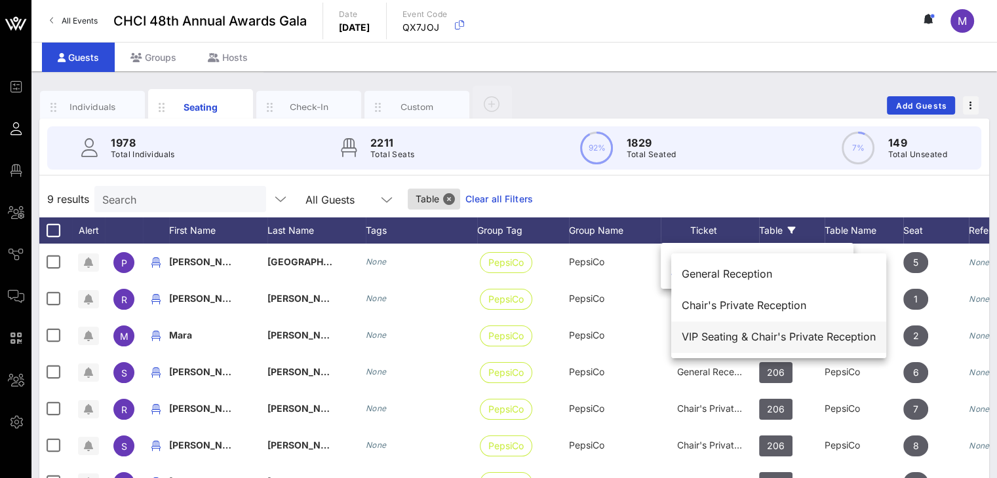
click at [765, 334] on div "VIP Seating & Chair's Private Reception" at bounding box center [779, 337] width 194 height 12
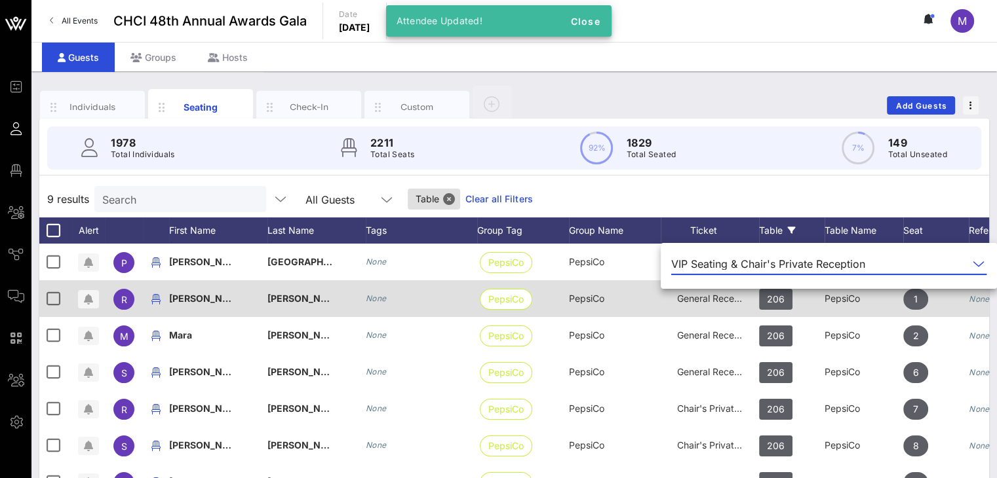
click at [731, 301] on span "General Reception" at bounding box center [716, 298] width 79 height 11
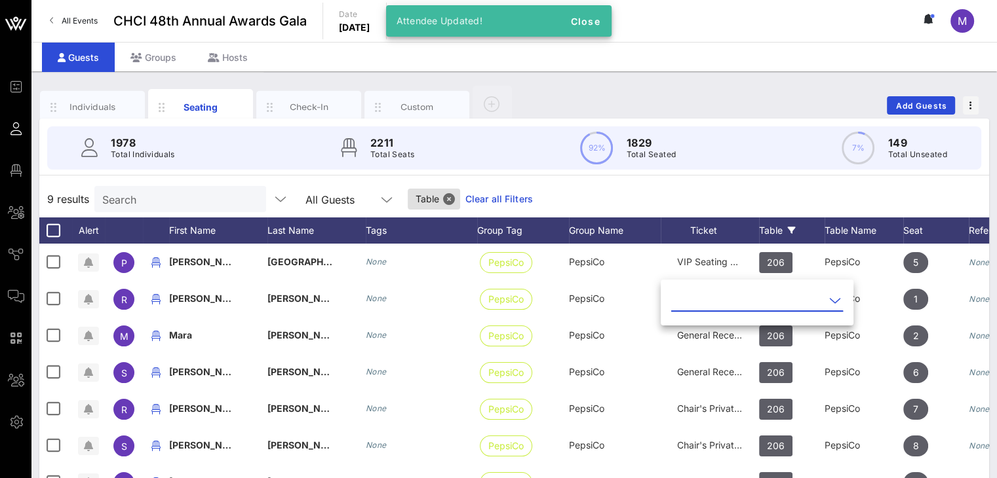
click at [829, 299] on icon at bounding box center [835, 301] width 12 height 16
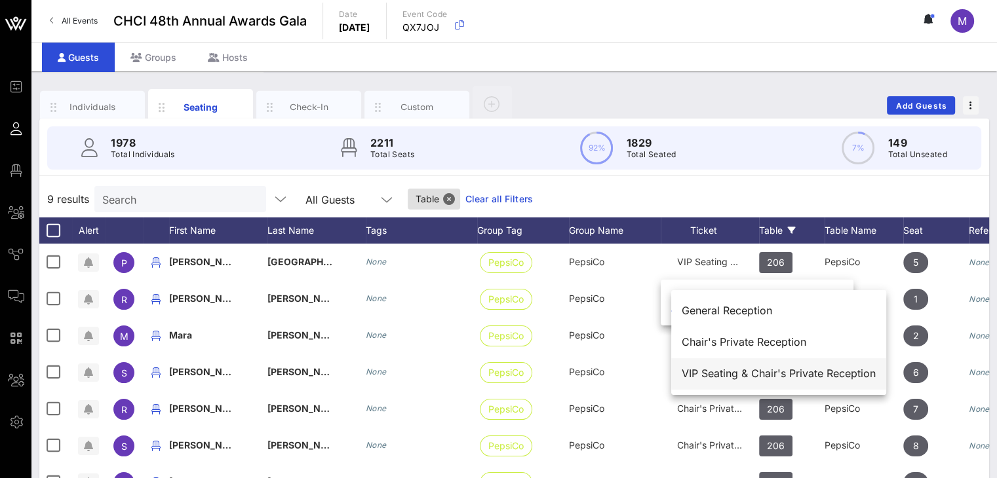
click at [739, 372] on div "VIP Seating & Chair's Private Reception" at bounding box center [779, 374] width 194 height 12
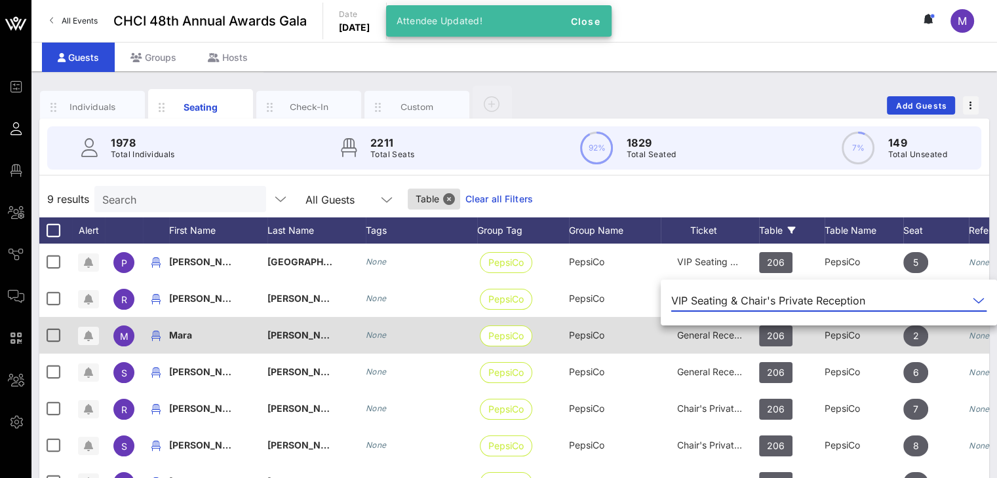
click at [724, 338] on span "General Reception" at bounding box center [716, 335] width 79 height 11
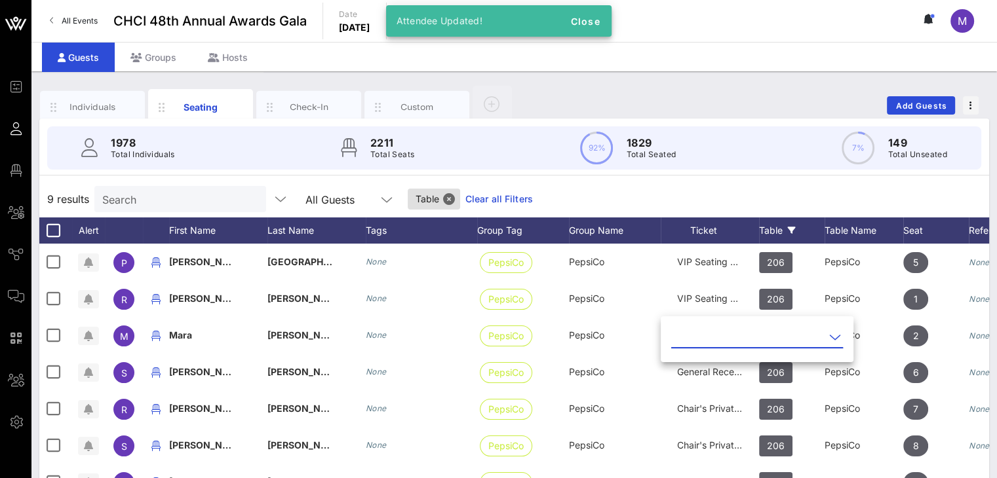
click at [829, 339] on icon at bounding box center [835, 338] width 12 height 16
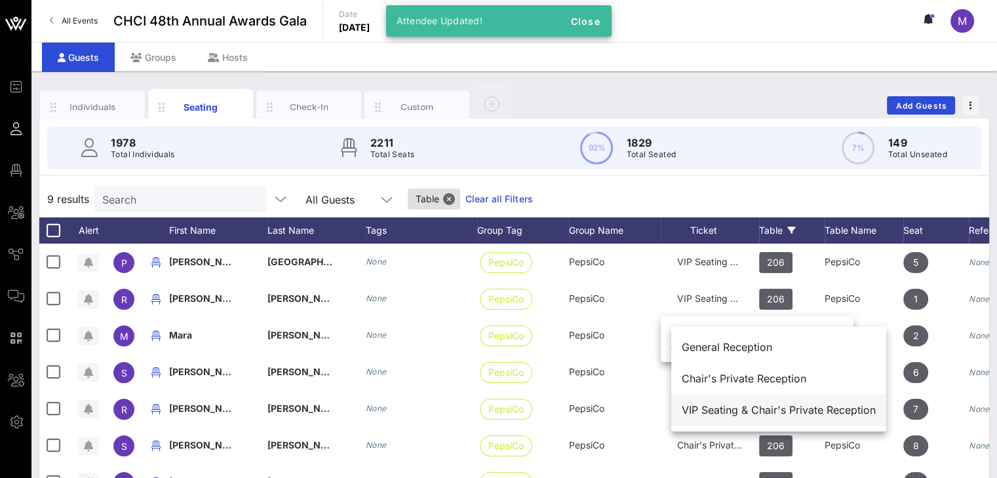
click at [750, 410] on div "VIP Seating & Chair's Private Reception" at bounding box center [779, 410] width 194 height 12
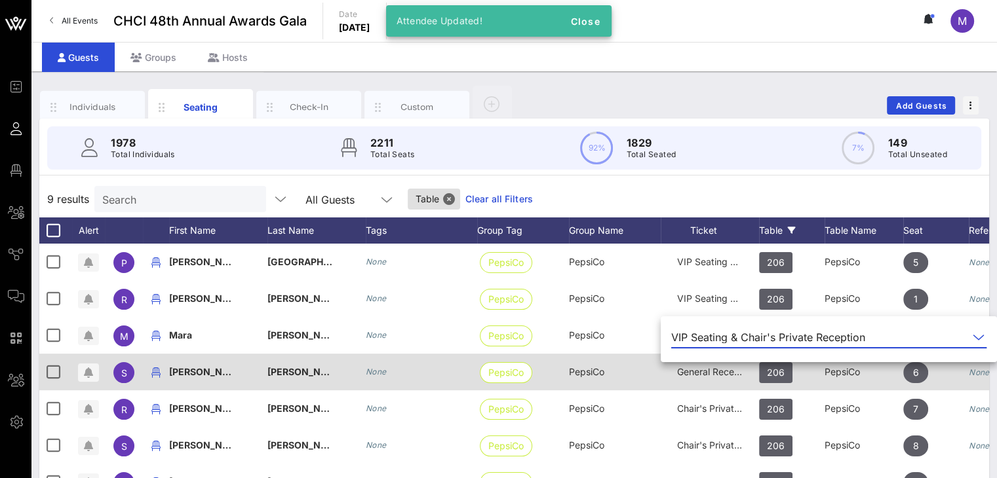
click at [742, 371] on span "General Reception" at bounding box center [716, 371] width 79 height 11
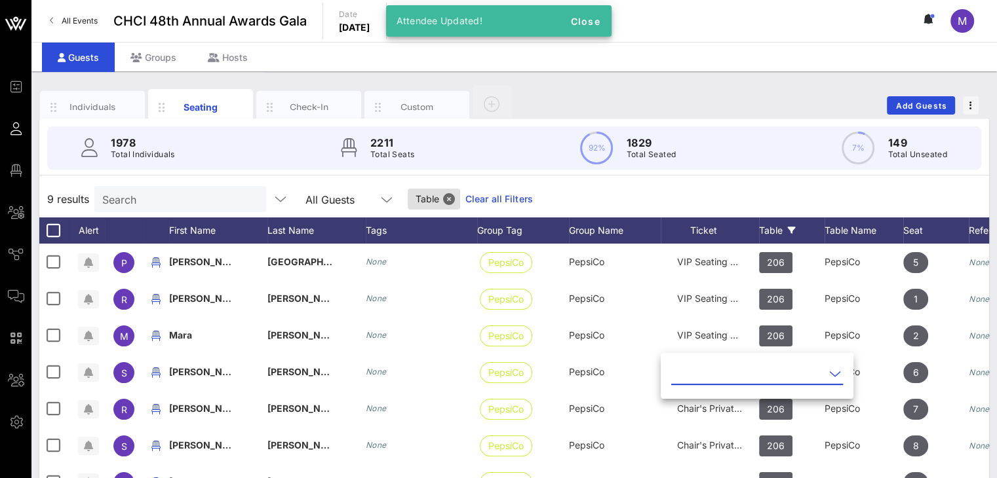
click at [829, 374] on icon at bounding box center [835, 374] width 12 height 16
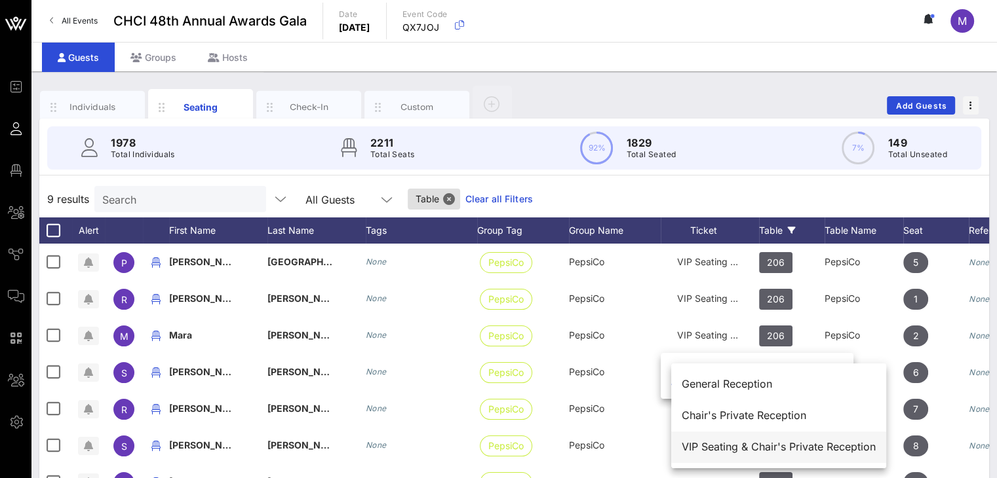
click at [752, 448] on div "VIP Seating & Chair's Private Reception" at bounding box center [779, 447] width 194 height 12
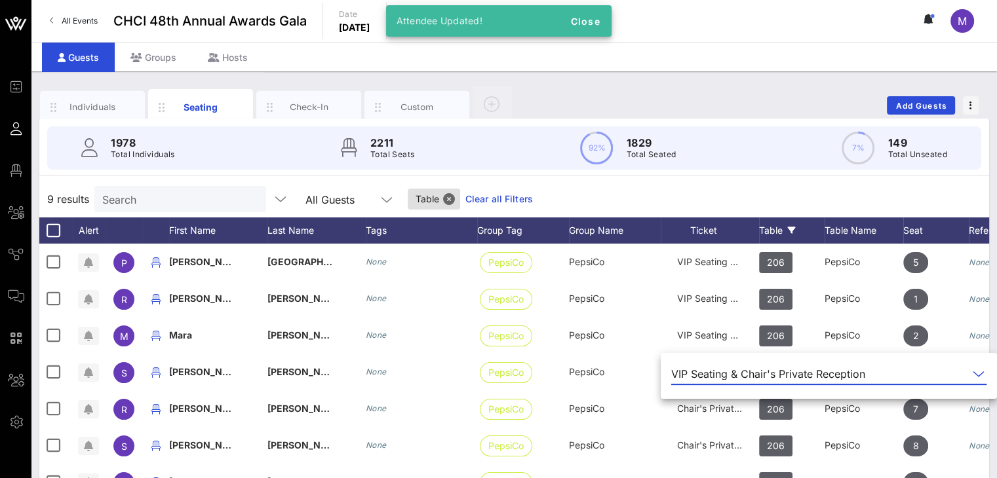
click at [752, 191] on div "9 results Search All Guests Table Clear all Filters" at bounding box center [514, 199] width 950 height 37
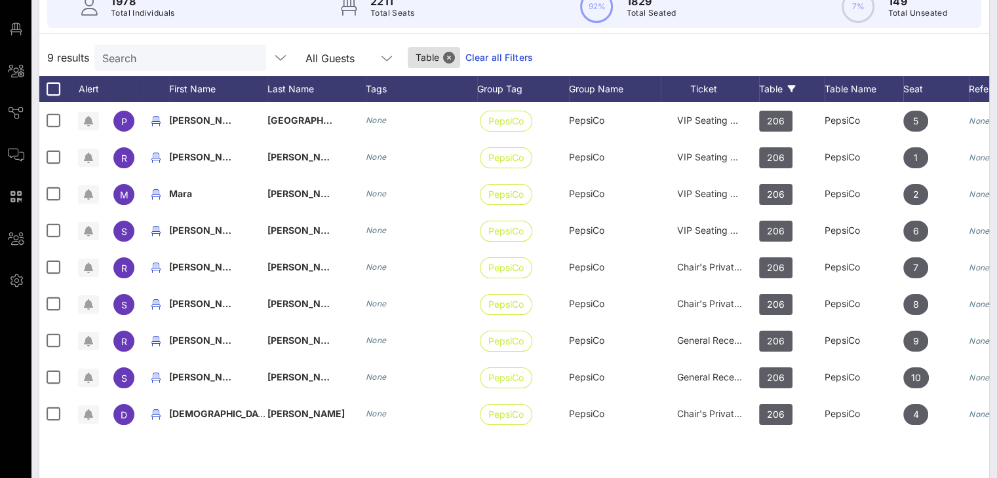
scroll to position [149, 0]
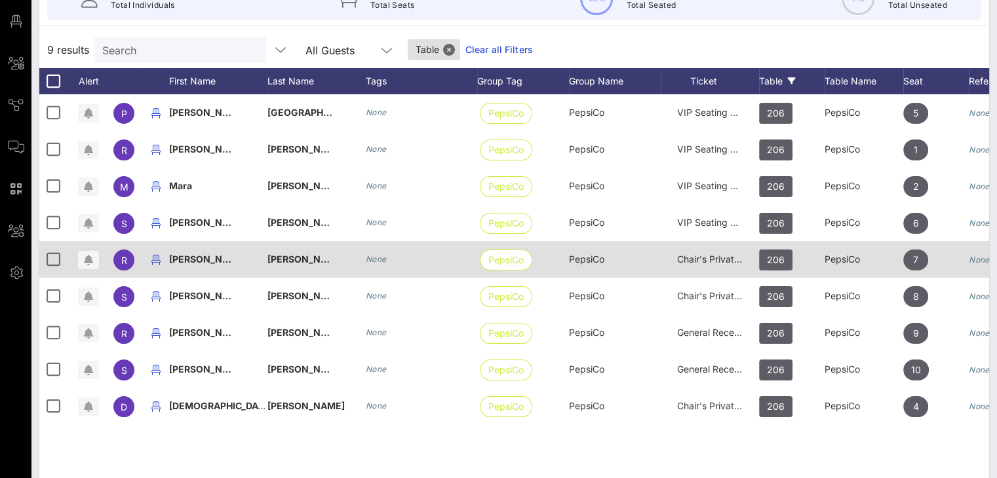
click at [690, 257] on span "Chair's Private Reception" at bounding box center [731, 259] width 108 height 11
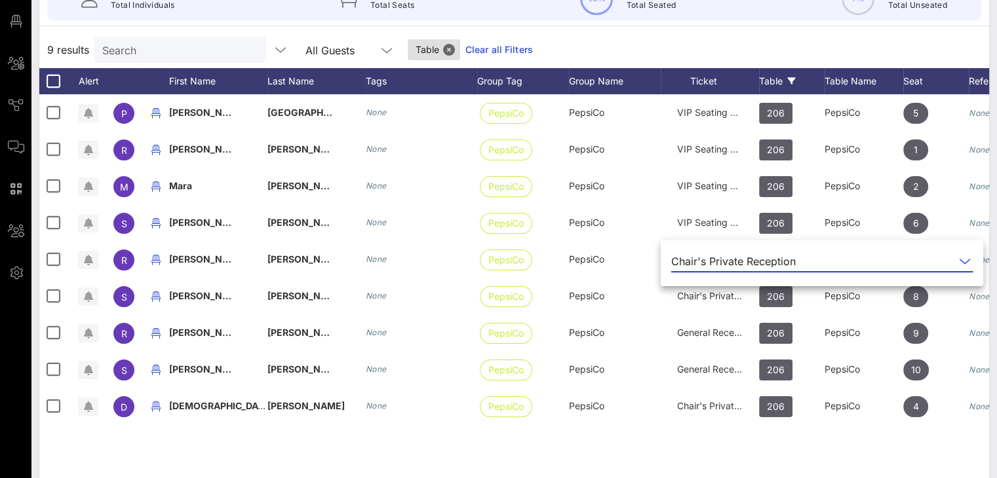
click at [959, 264] on icon at bounding box center [965, 262] width 12 height 16
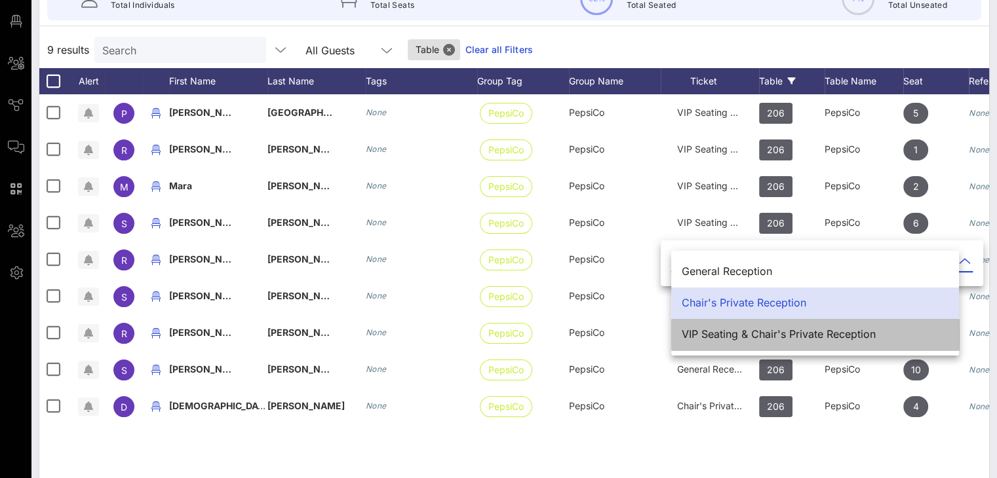
click at [776, 339] on div "VIP Seating & Chair's Private Reception" at bounding box center [815, 334] width 267 height 12
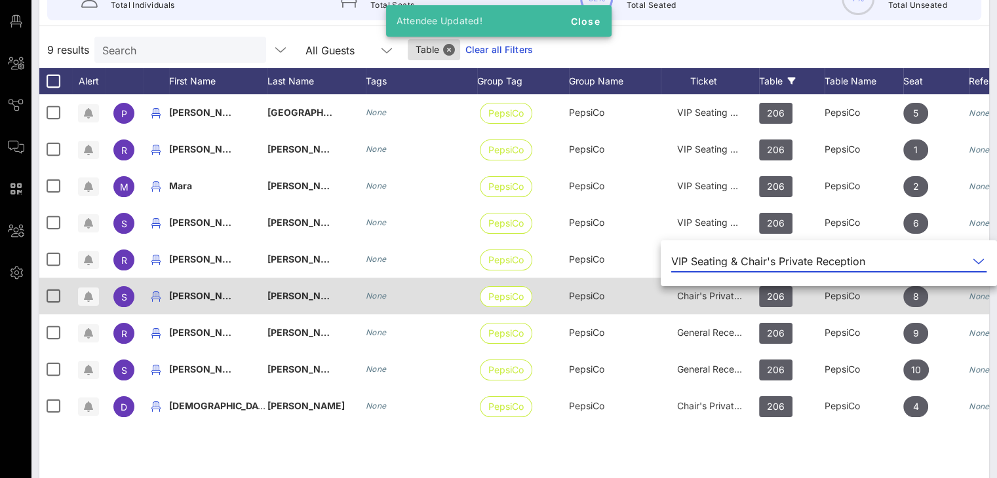
click at [719, 295] on span "Chair's Private Reception" at bounding box center [731, 295] width 108 height 11
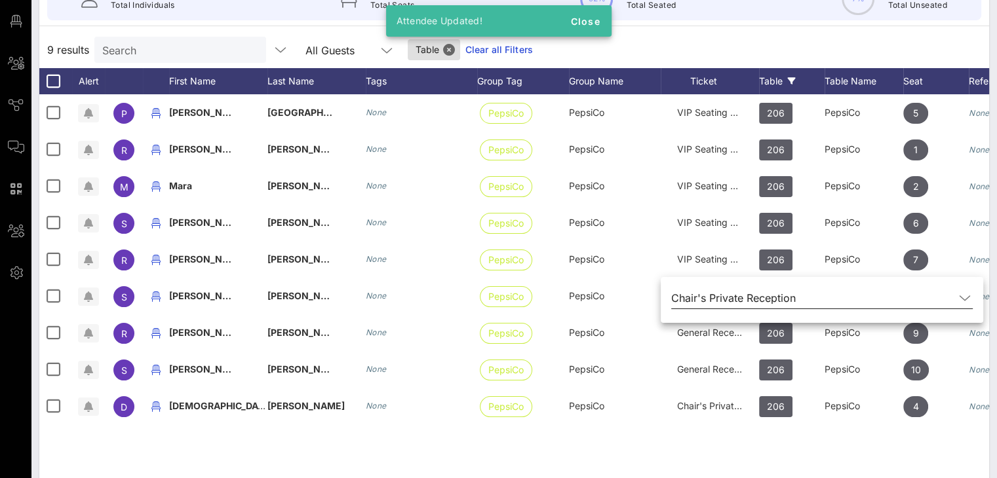
click at [959, 296] on icon at bounding box center [965, 298] width 12 height 16
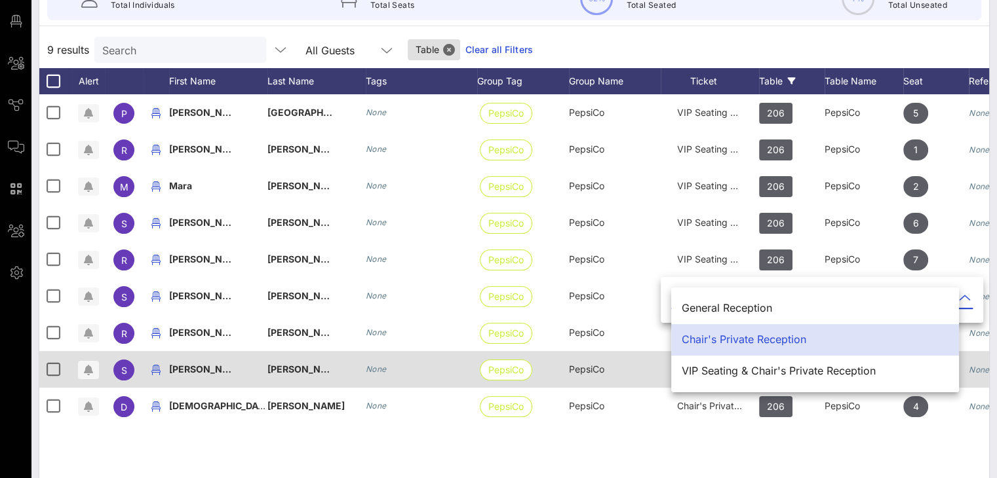
click at [747, 367] on div "VIP Seating & Chair's Private Reception" at bounding box center [815, 371] width 267 height 12
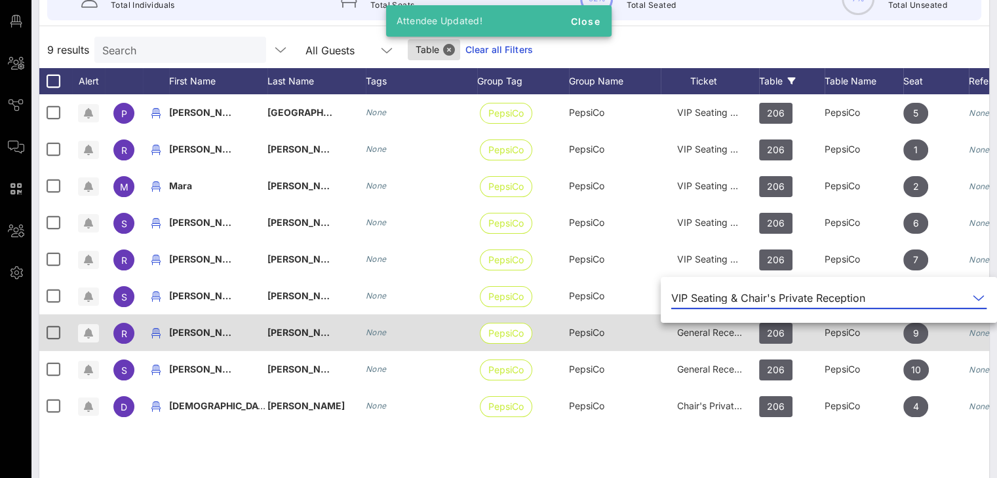
click at [722, 333] on span "General Reception" at bounding box center [716, 332] width 79 height 11
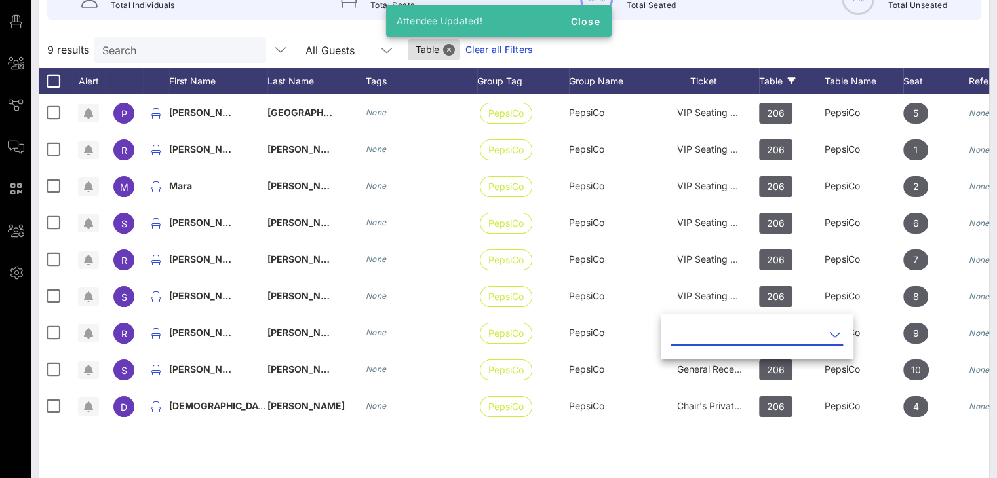
click at [829, 334] on icon at bounding box center [835, 335] width 12 height 16
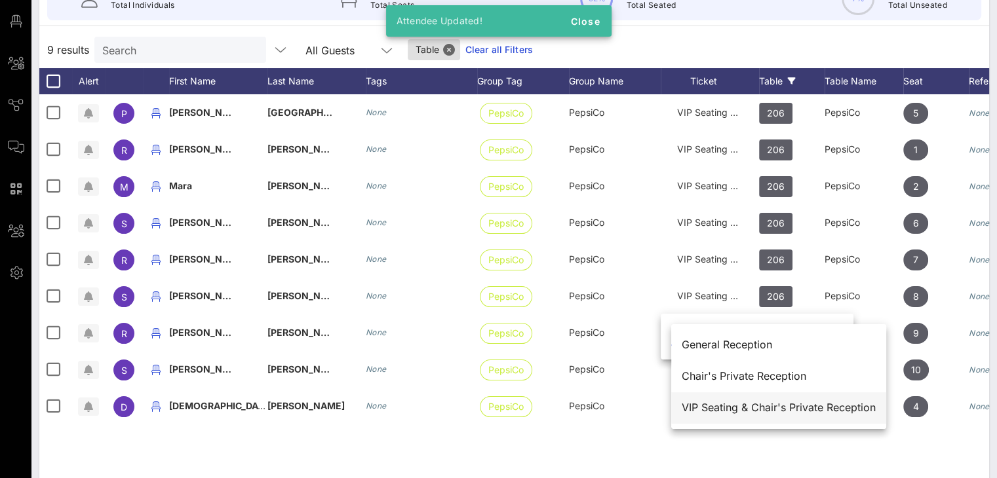
click at [777, 402] on div "VIP Seating & Chair's Private Reception" at bounding box center [779, 408] width 194 height 12
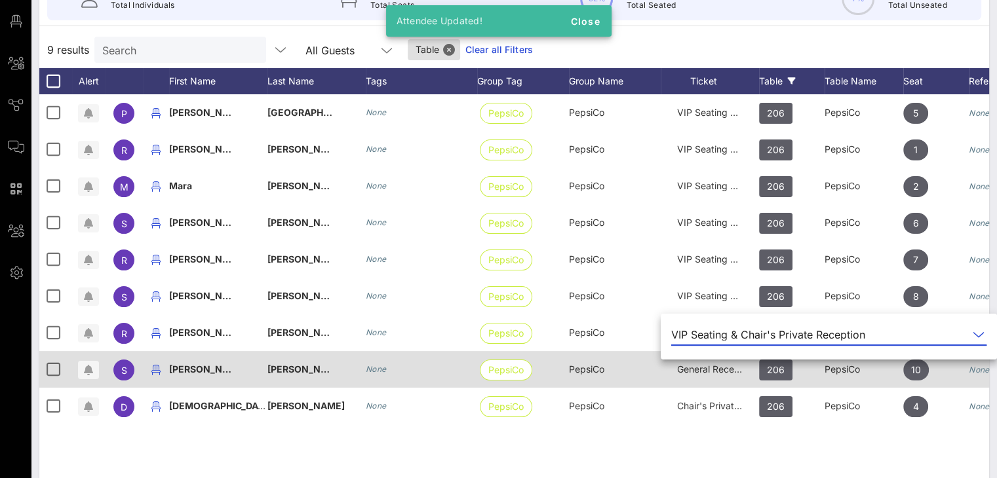
click at [721, 368] on span "General Reception" at bounding box center [716, 369] width 79 height 11
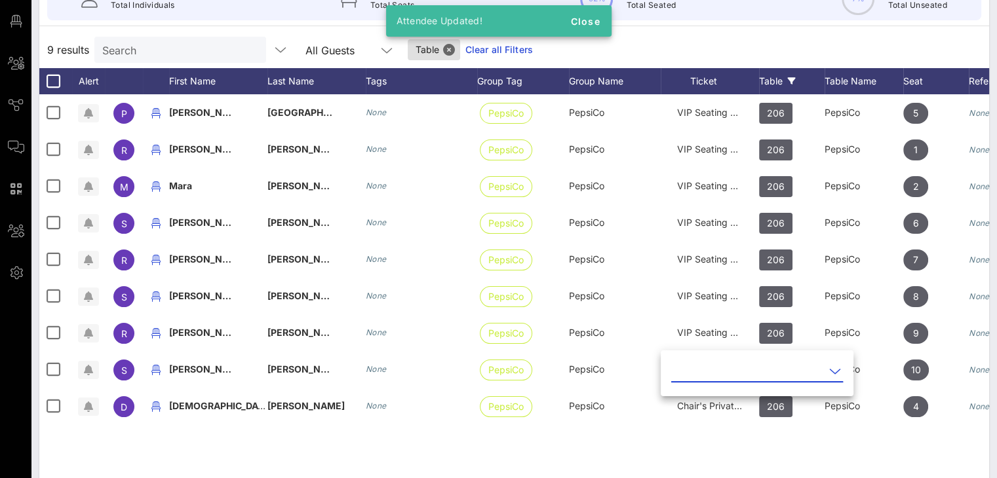
click at [829, 368] on icon at bounding box center [835, 372] width 12 height 16
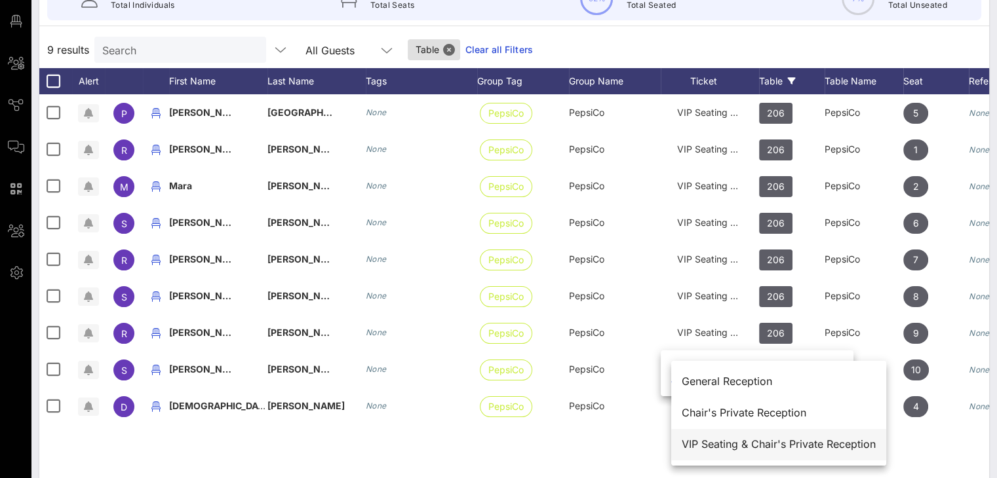
click at [734, 446] on div "VIP Seating & Chair's Private Reception" at bounding box center [779, 444] width 194 height 12
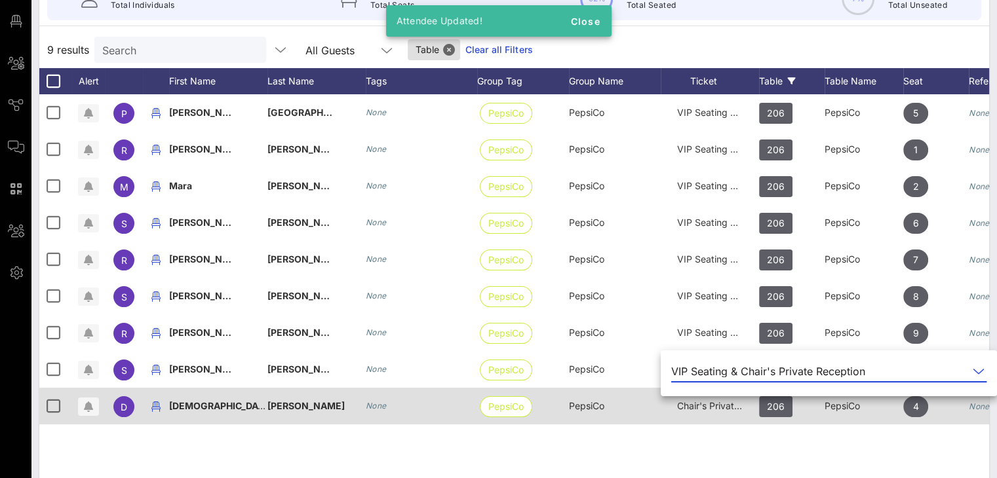
click at [717, 407] on span "Chair's Private Reception" at bounding box center [731, 405] width 108 height 11
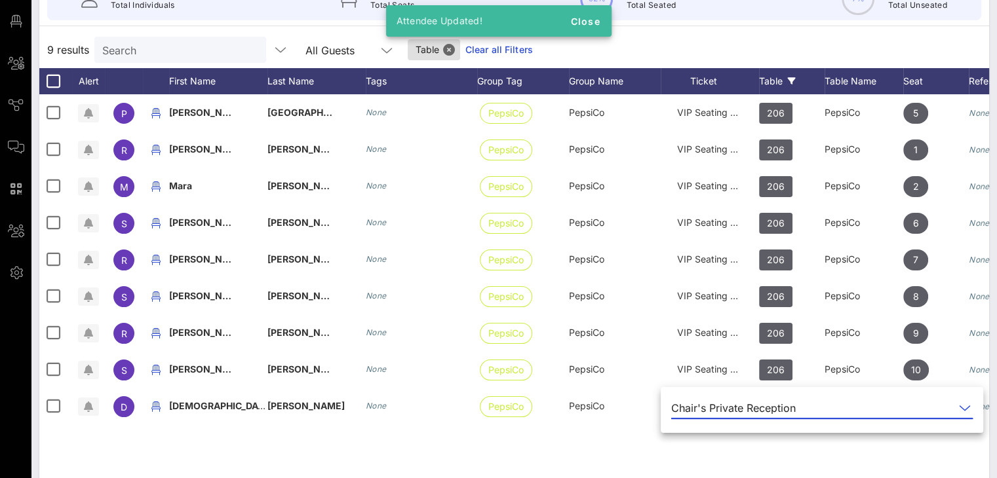
click at [959, 408] on icon at bounding box center [965, 408] width 12 height 16
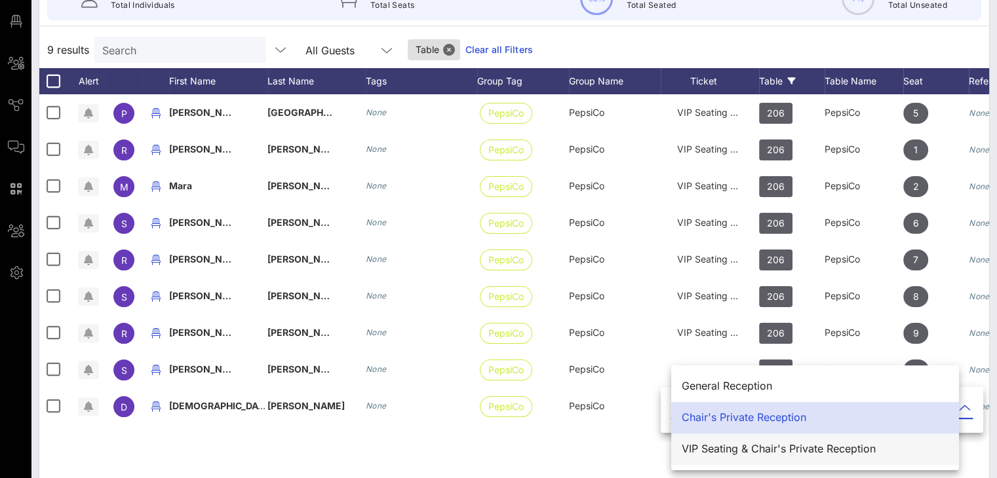
click at [762, 449] on div "VIP Seating & Chair's Private Reception" at bounding box center [815, 449] width 267 height 12
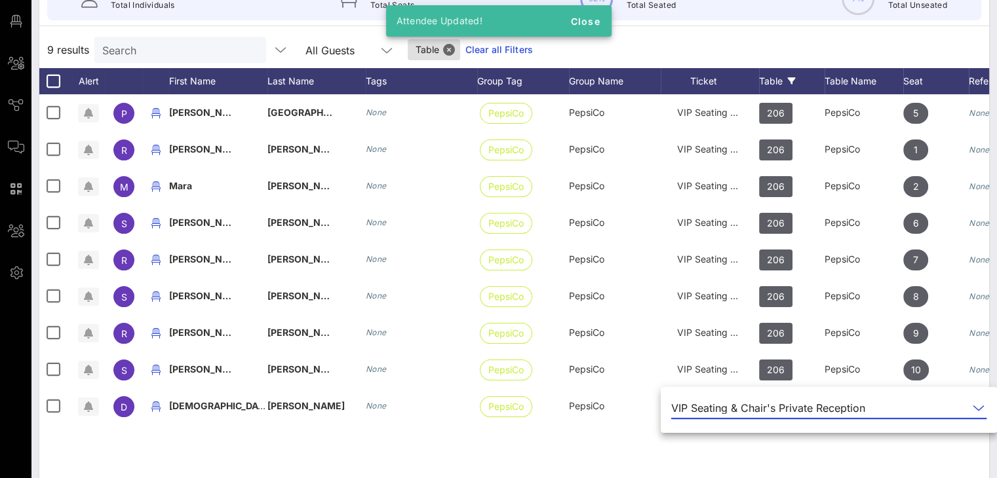
click at [583, 452] on div "P Pedro Montenegro None PepsiCo PepsiCo VIP Seating & Chair's Private Reception…" at bounding box center [514, 290] width 950 height 393
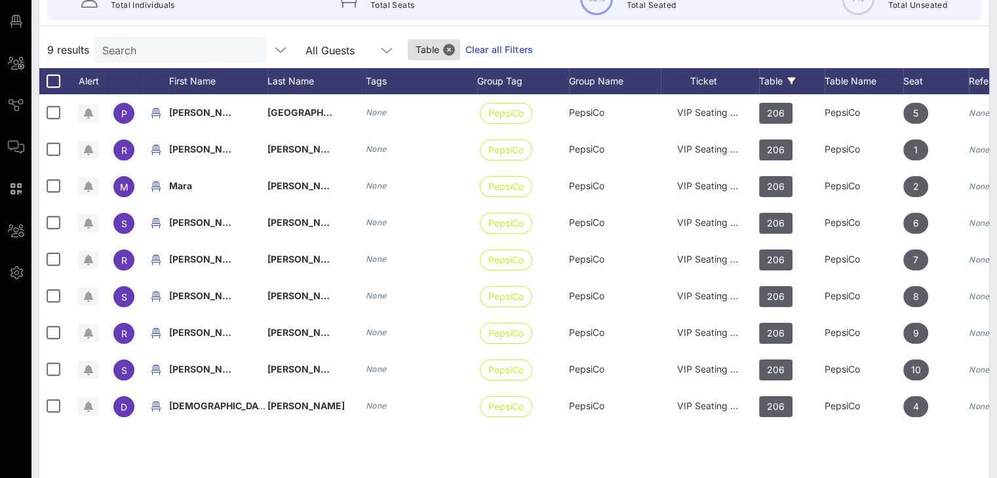
click at [482, 43] on link "Clear all Filters" at bounding box center [499, 50] width 68 height 14
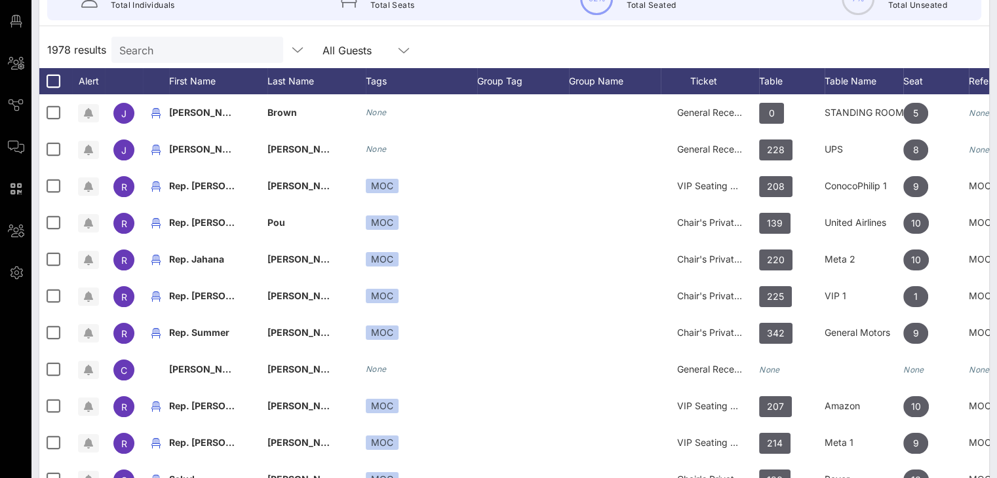
scroll to position [0, 0]
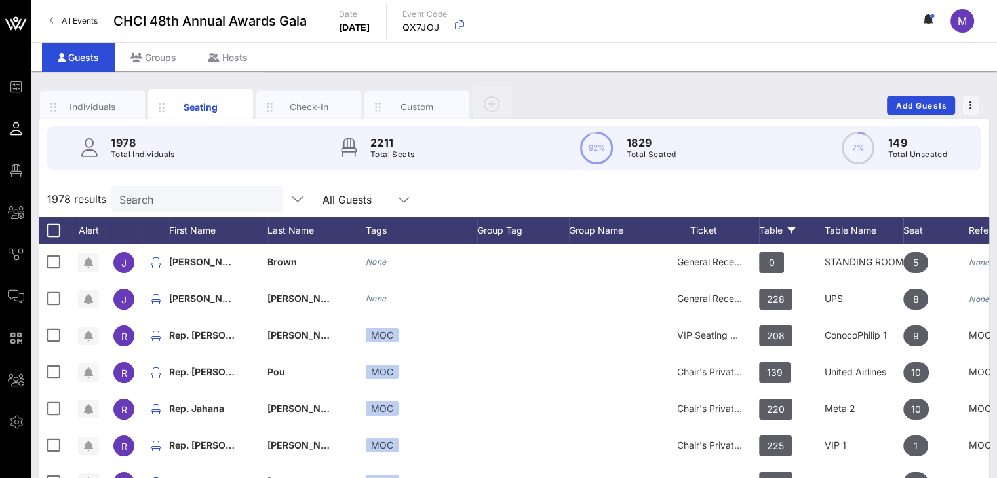
click at [777, 229] on div "Table" at bounding box center [792, 231] width 66 height 26
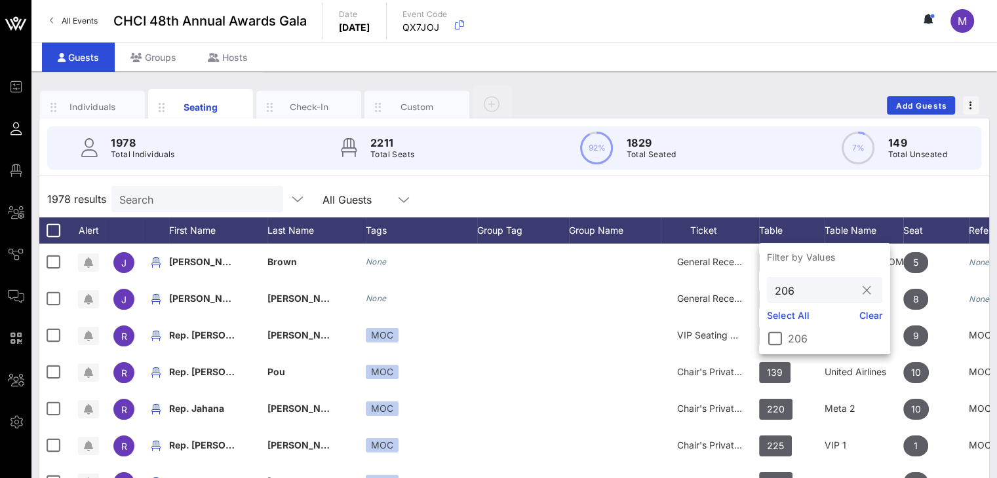
click at [797, 289] on input "206" at bounding box center [815, 290] width 81 height 17
type input "207"
click at [775, 341] on div at bounding box center [775, 339] width 22 height 22
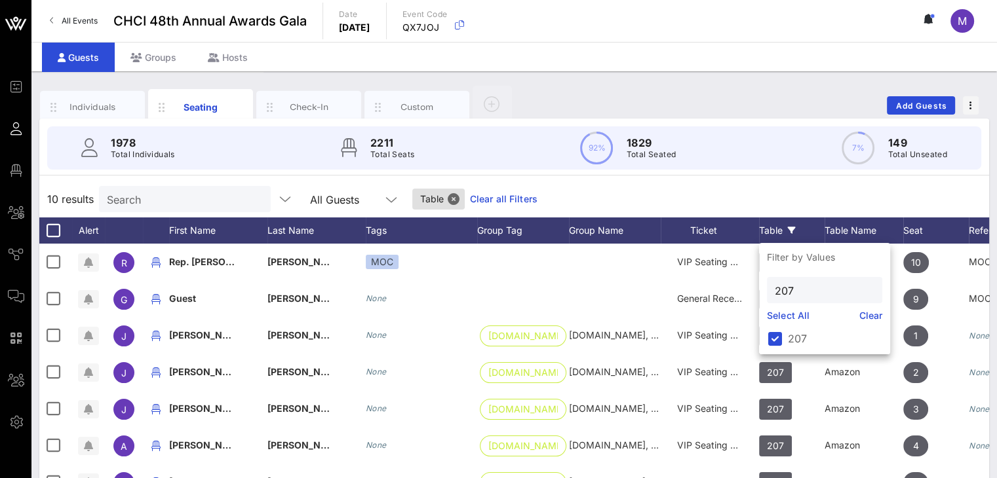
click at [763, 195] on div "10 results Search All Guests Table Clear all Filters" at bounding box center [514, 199] width 950 height 37
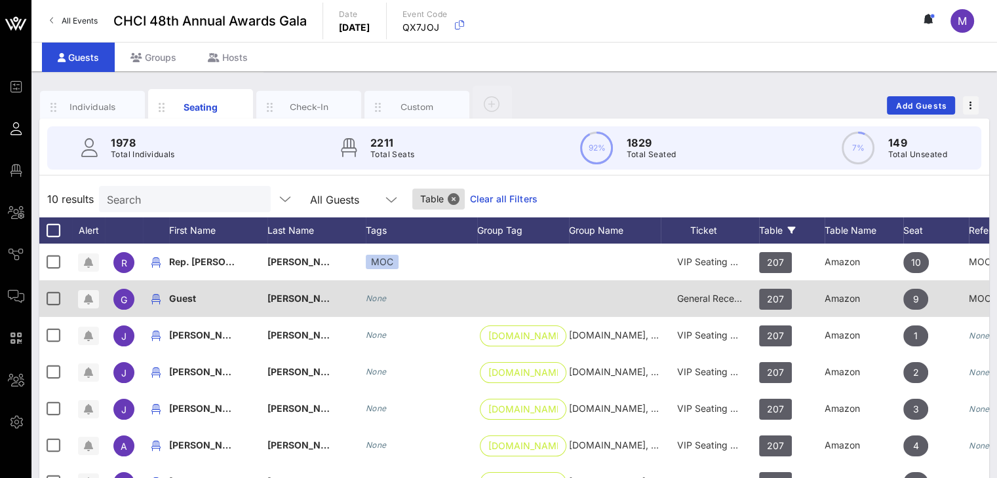
click at [708, 295] on span "General Reception" at bounding box center [716, 298] width 79 height 11
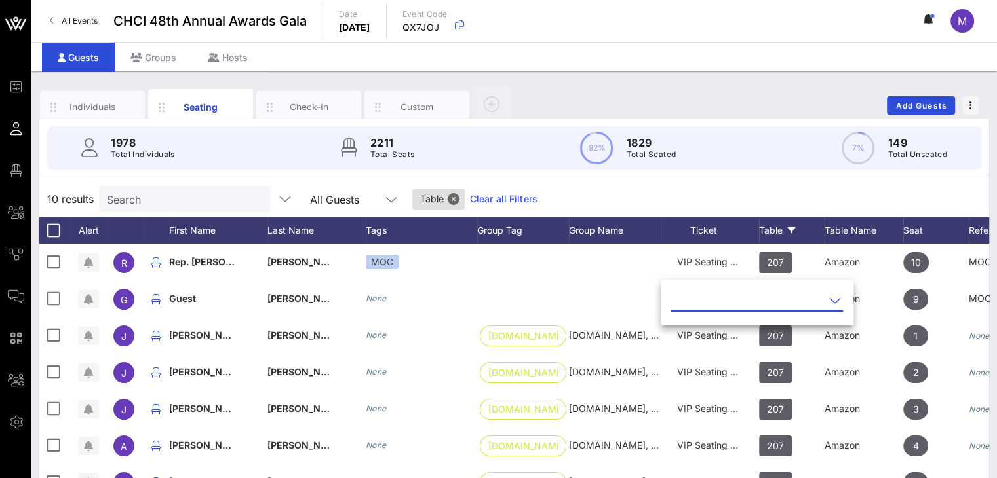
click at [829, 300] on icon at bounding box center [835, 301] width 12 height 16
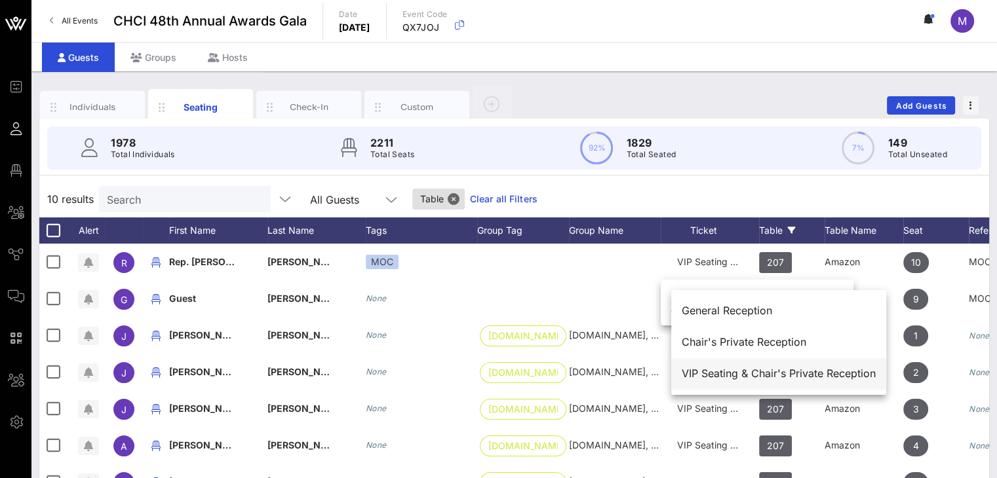
click at [752, 373] on div "VIP Seating & Chair's Private Reception" at bounding box center [779, 374] width 194 height 12
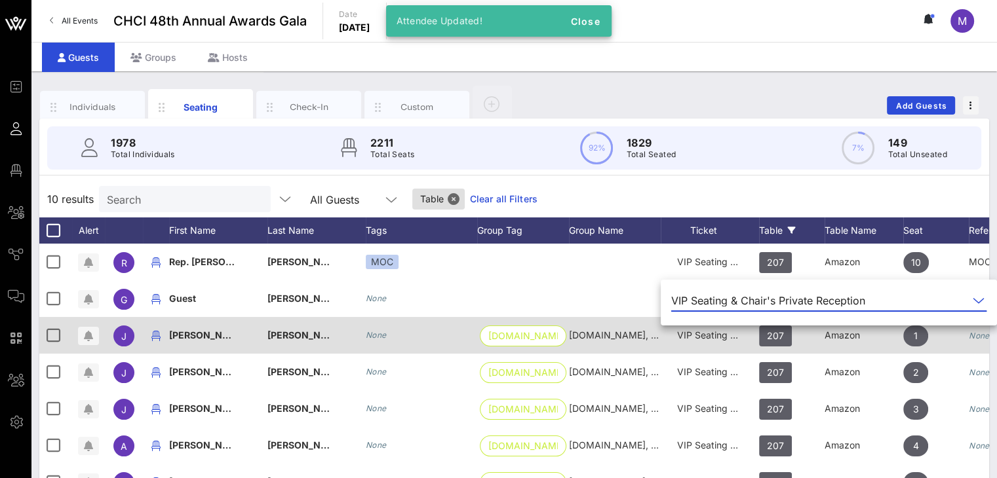
click at [721, 332] on span "VIP Seating & Chair's Private Reception" at bounding box center [762, 335] width 170 height 11
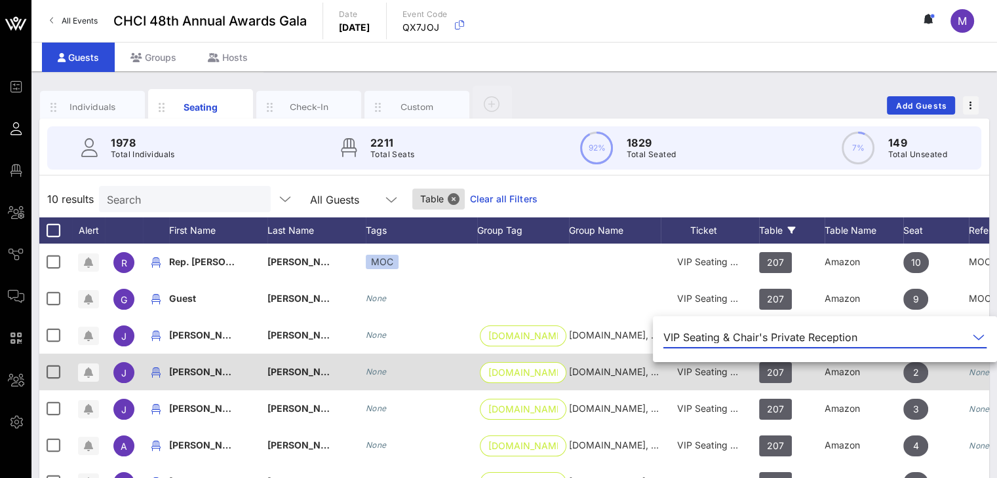
click at [723, 381] on div "VIP Seating & Chair's Private Reception" at bounding box center [710, 372] width 66 height 37
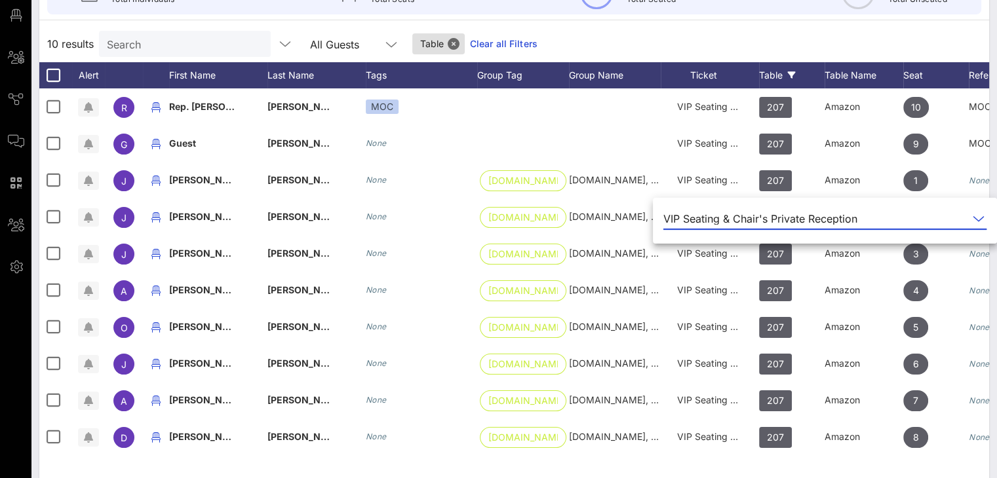
scroll to position [171, 0]
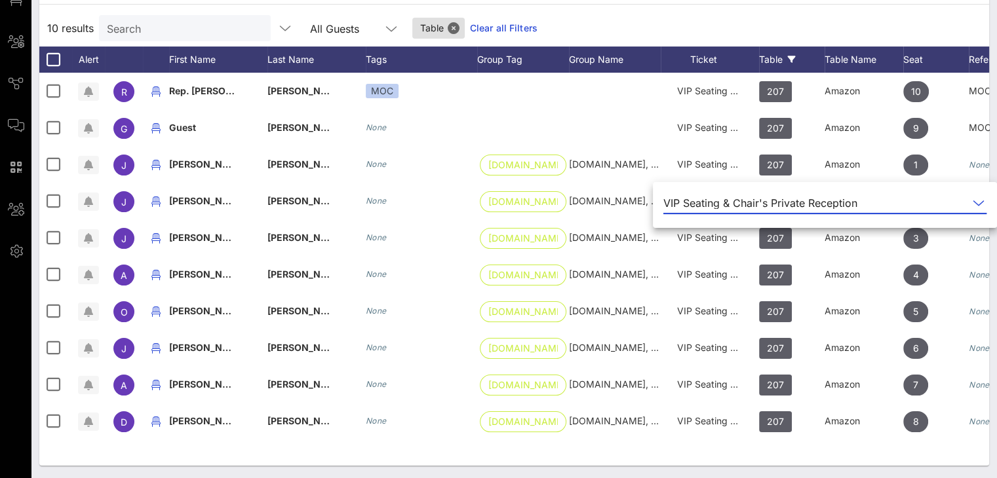
click at [511, 27] on link "Clear all Filters" at bounding box center [504, 28] width 68 height 14
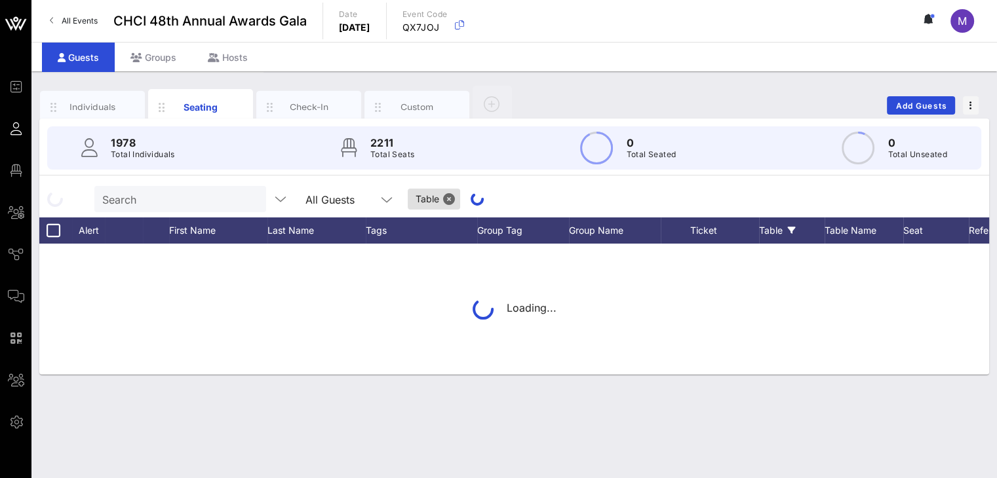
scroll to position [0, 0]
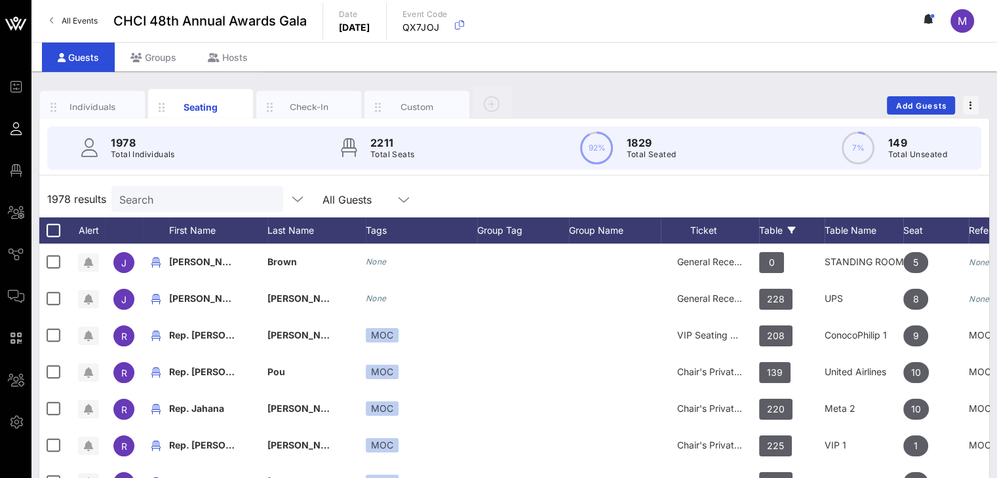
click at [779, 231] on div "Table" at bounding box center [792, 231] width 66 height 26
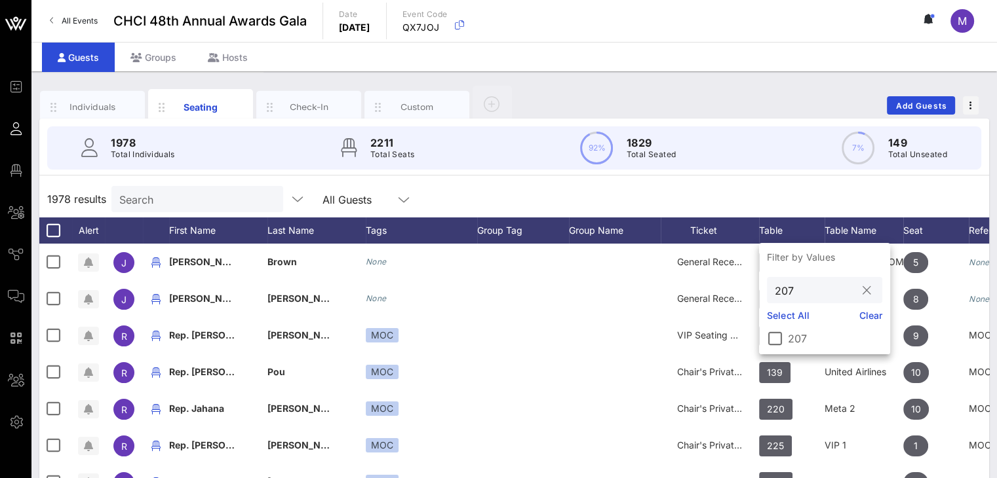
click at [798, 292] on input "207" at bounding box center [815, 290] width 81 height 17
type input "208"
drag, startPoint x: 780, startPoint y: 343, endPoint x: 751, endPoint y: 220, distance: 125.9
click at [779, 342] on div at bounding box center [775, 339] width 22 height 22
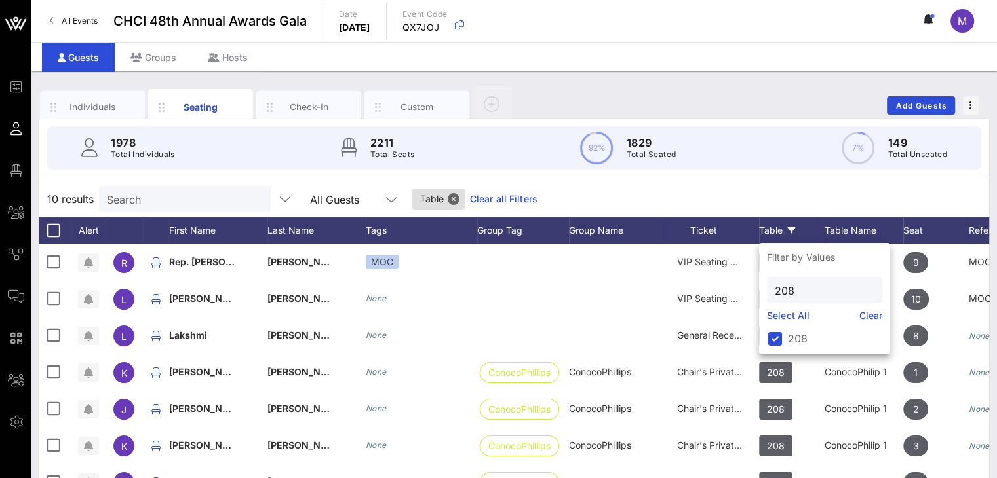
click at [743, 208] on div "10 results Search All Guests Table Clear all Filters" at bounding box center [514, 199] width 950 height 37
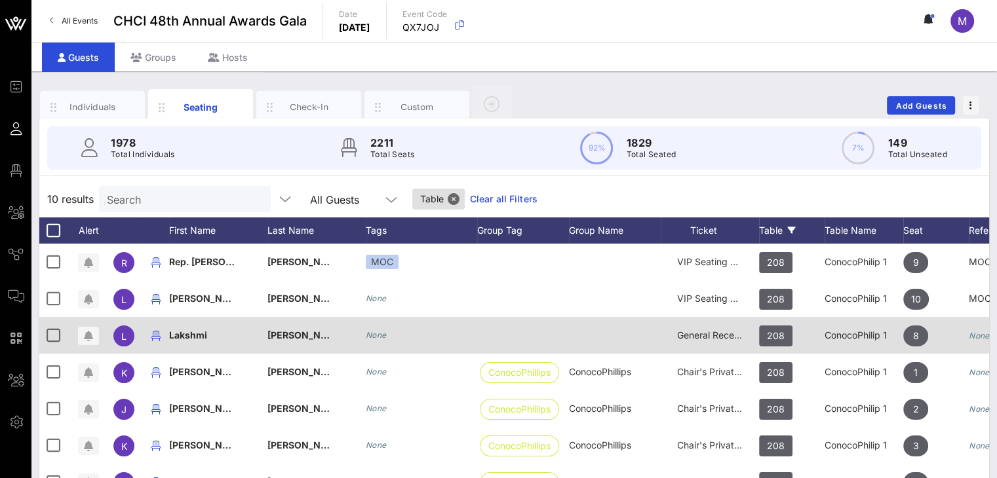
click at [701, 334] on span "General Reception" at bounding box center [716, 335] width 79 height 11
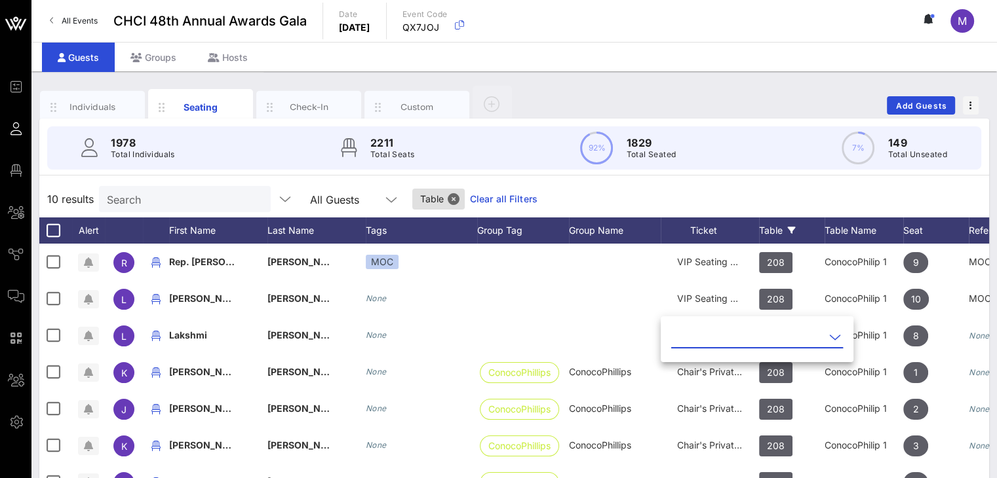
click at [829, 336] on icon at bounding box center [835, 338] width 12 height 16
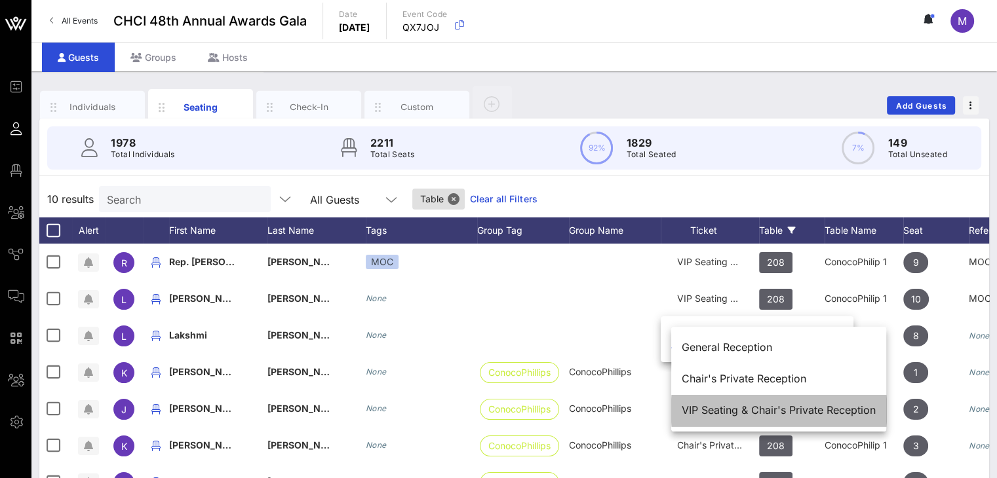
click at [778, 410] on div "VIP Seating & Chair's Private Reception" at bounding box center [779, 410] width 194 height 12
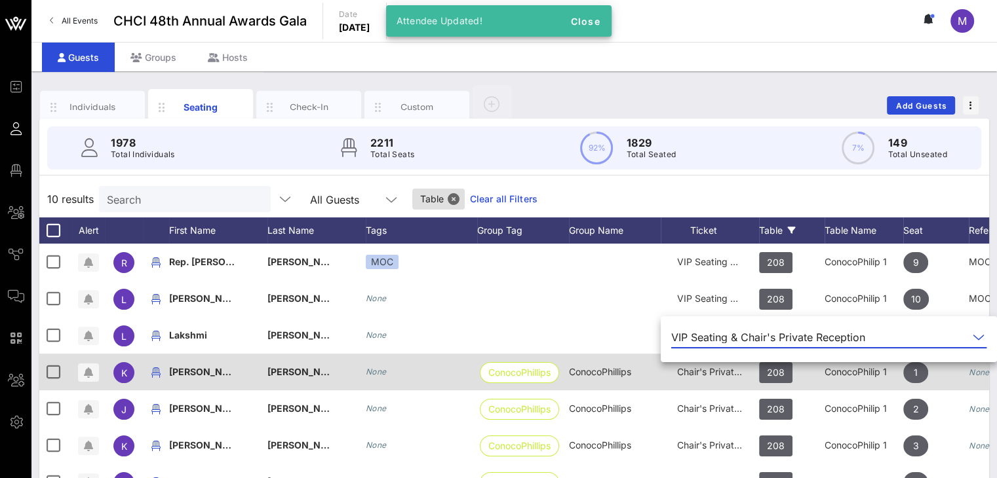
click at [742, 369] on span "Chair's Private Reception" at bounding box center [731, 371] width 108 height 11
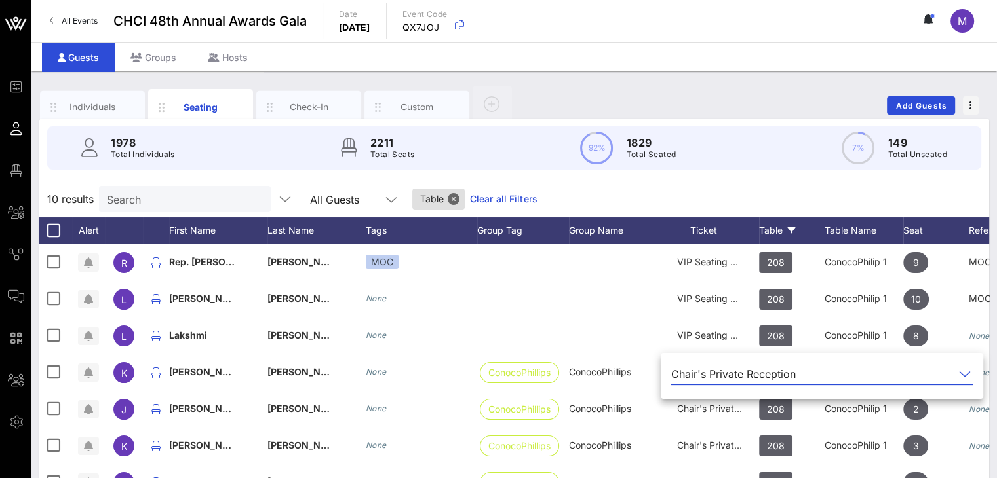
click at [959, 368] on icon at bounding box center [965, 374] width 12 height 16
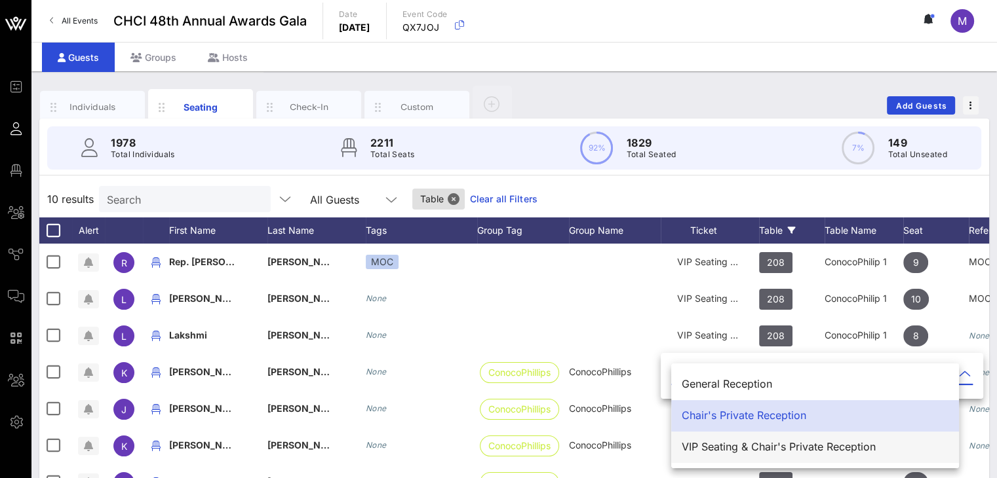
click at [763, 445] on div "VIP Seating & Chair's Private Reception" at bounding box center [815, 447] width 267 height 12
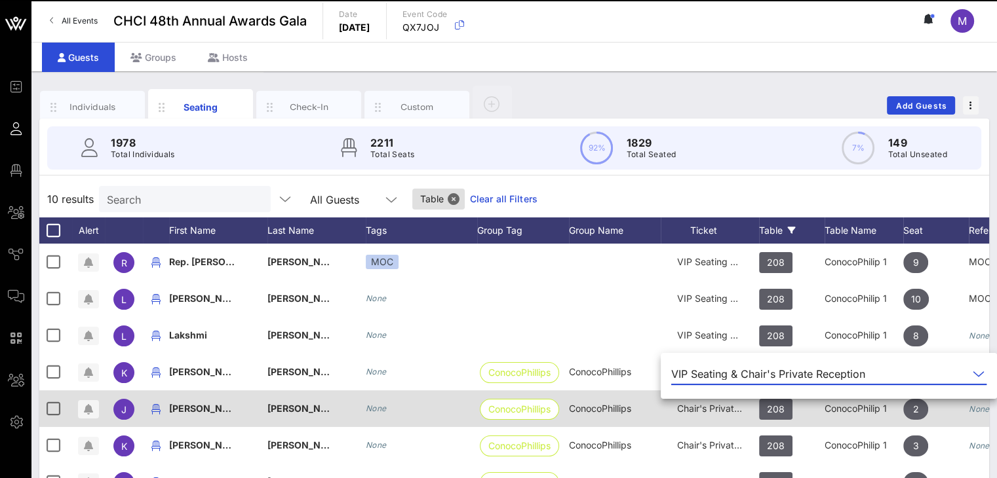
click at [726, 411] on span "Chair's Private Reception" at bounding box center [731, 408] width 108 height 11
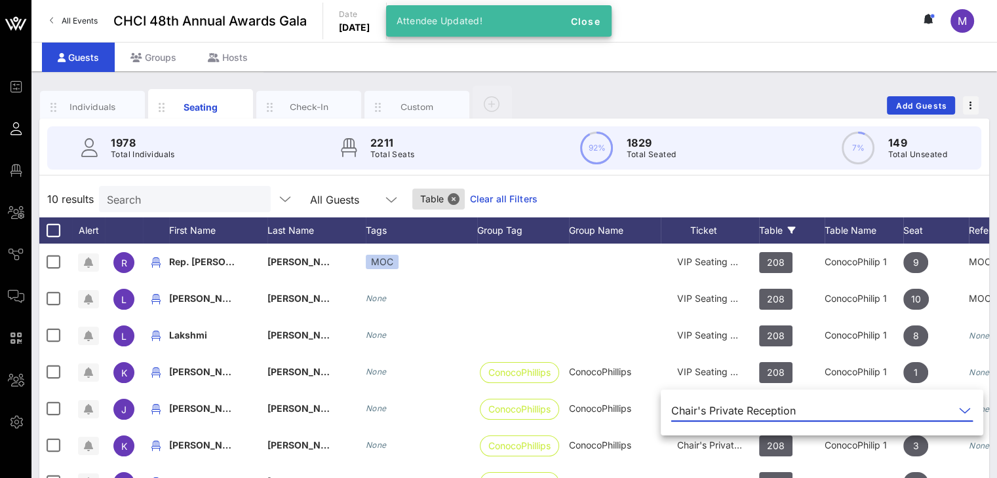
click at [959, 407] on icon at bounding box center [965, 411] width 12 height 16
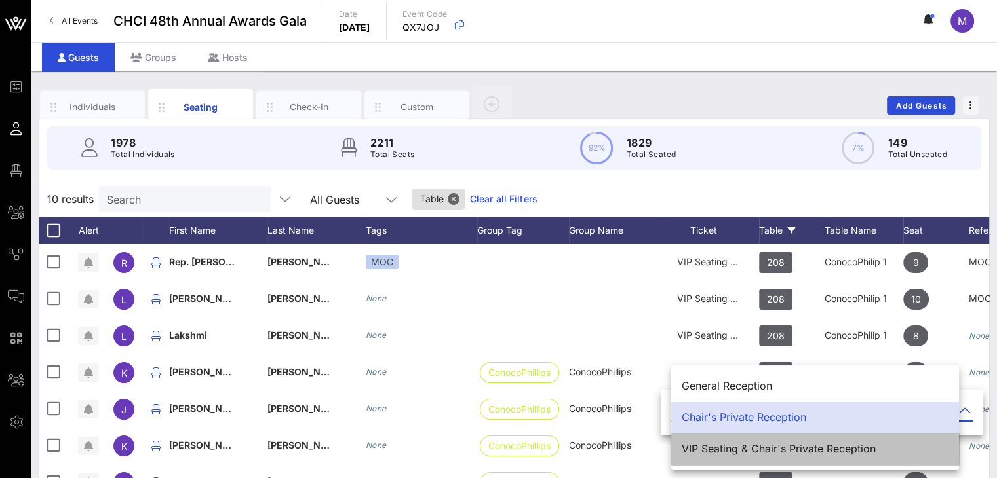
click at [776, 452] on div "VIP Seating & Chair's Private Reception" at bounding box center [815, 449] width 267 height 12
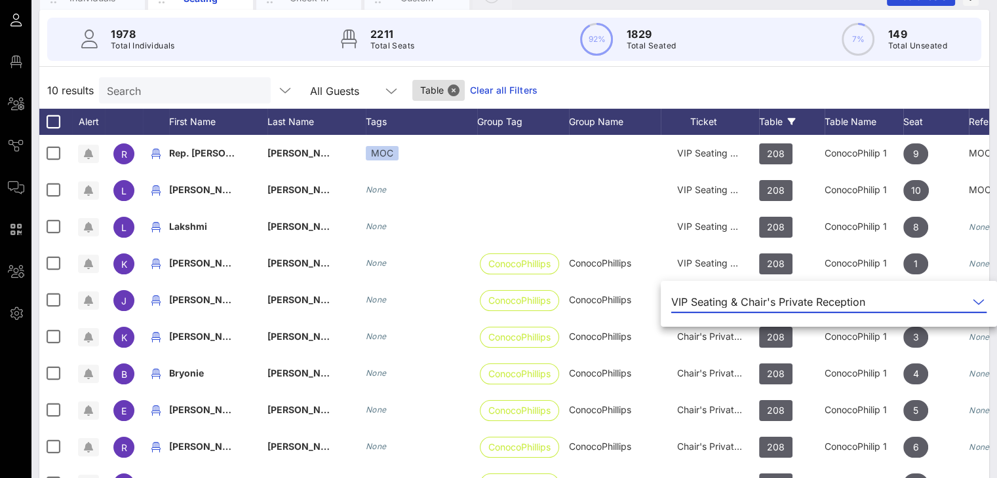
scroll to position [123, 0]
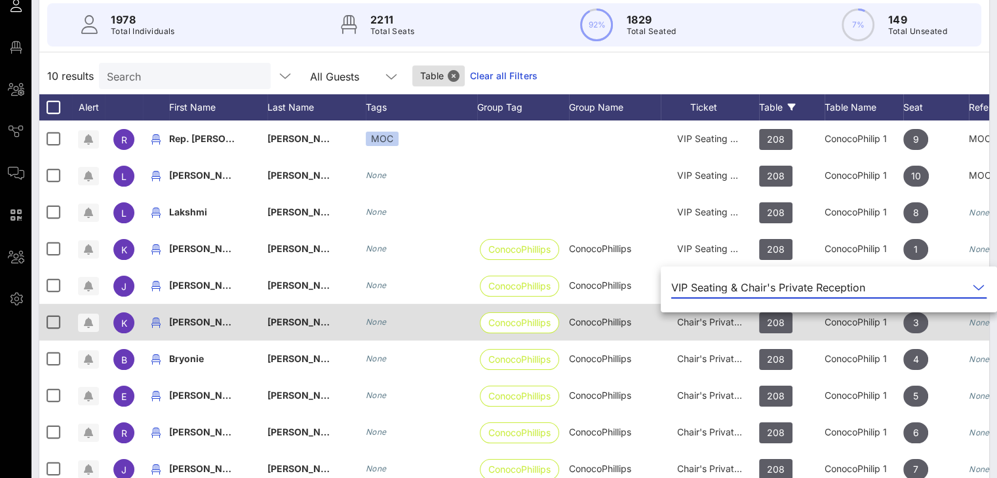
click at [727, 326] on span "Chair's Private Reception" at bounding box center [731, 322] width 108 height 11
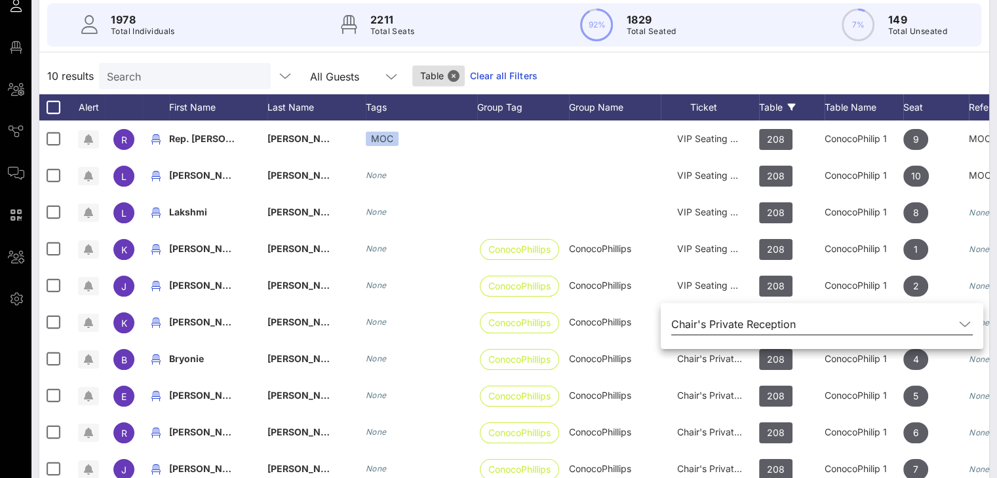
click at [959, 320] on icon at bounding box center [965, 325] width 12 height 16
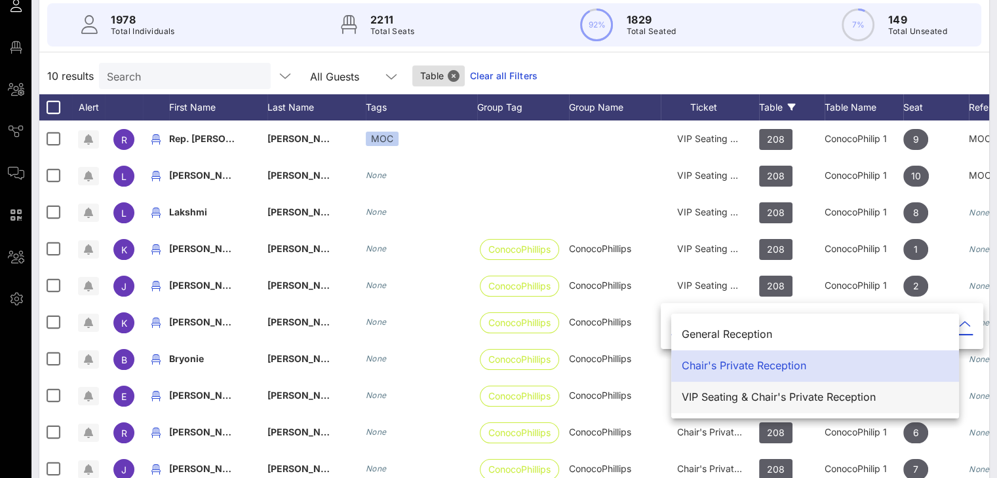
click at [750, 401] on div "VIP Seating & Chair's Private Reception" at bounding box center [815, 397] width 267 height 12
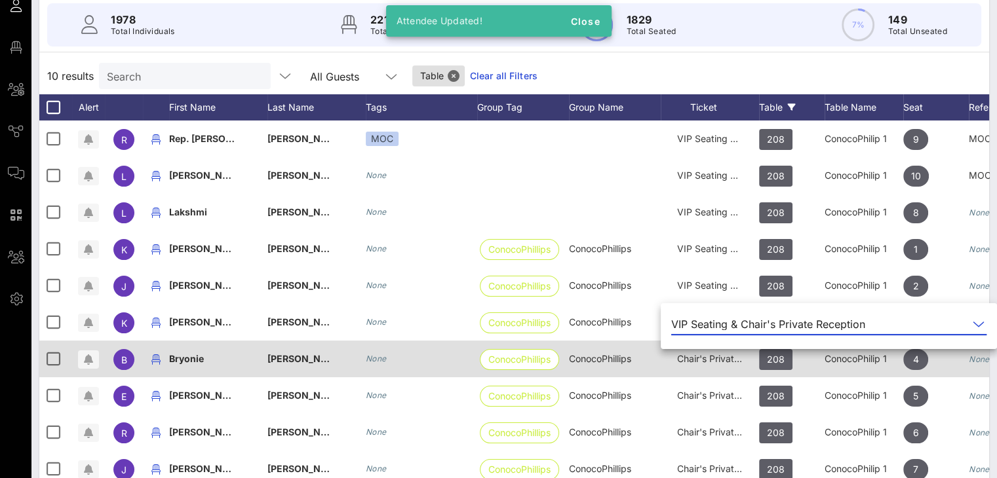
click at [716, 363] on span "Chair's Private Reception" at bounding box center [731, 358] width 108 height 11
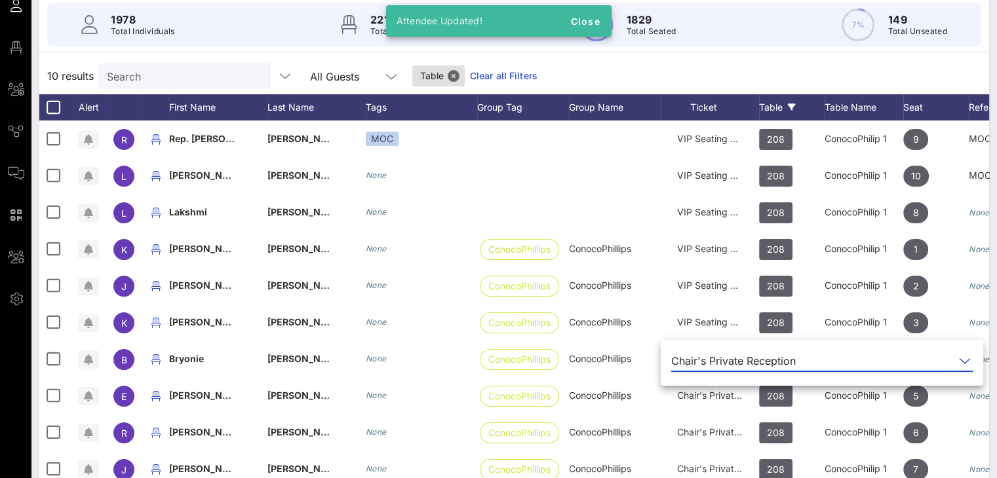
click at [959, 360] on icon at bounding box center [965, 361] width 12 height 16
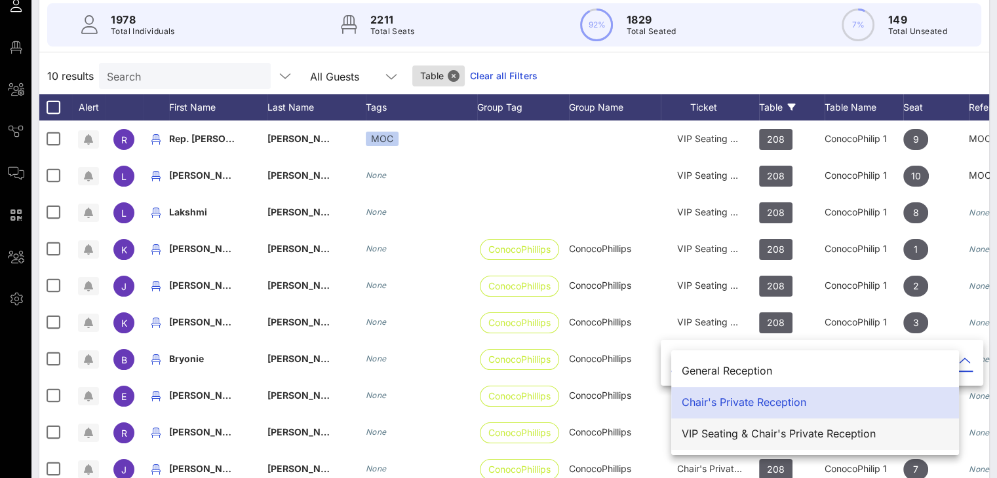
click at [752, 435] on div "VIP Seating & Chair's Private Reception" at bounding box center [815, 434] width 267 height 12
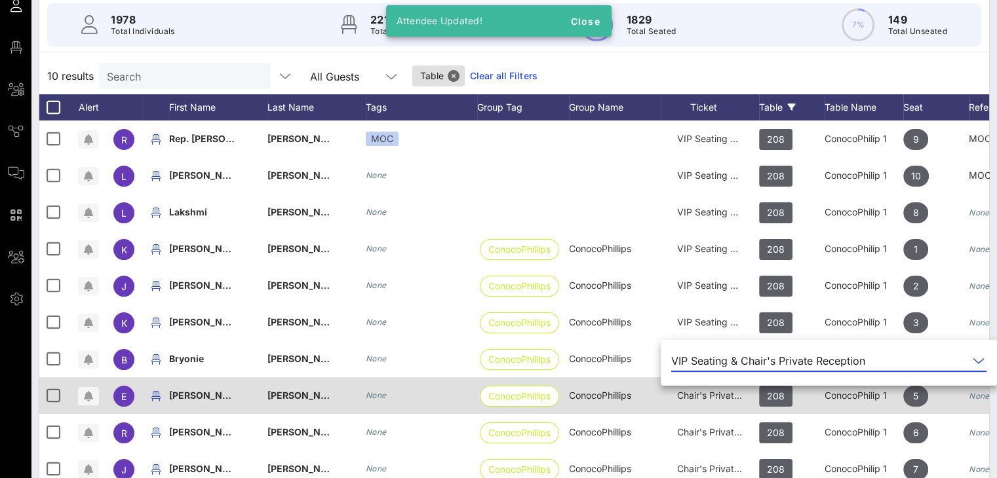
click at [710, 394] on span "Chair's Private Reception" at bounding box center [731, 395] width 108 height 11
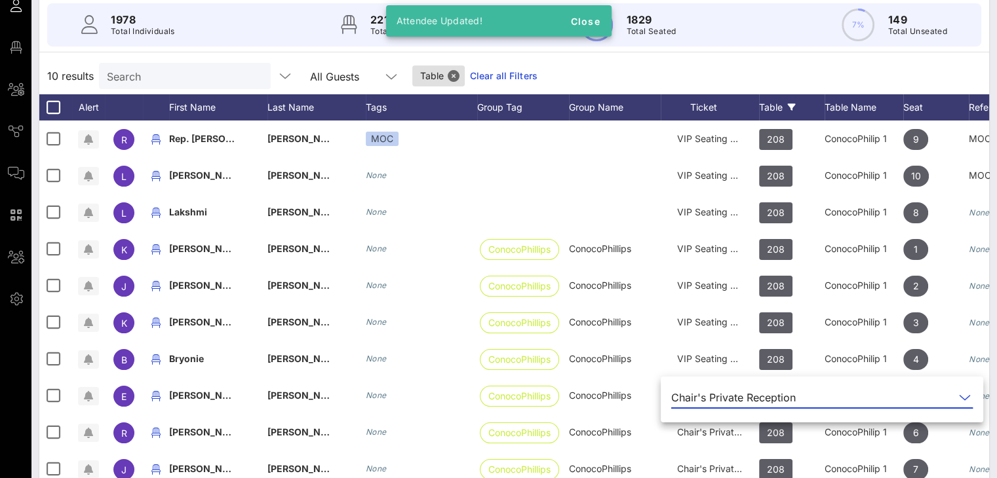
click at [959, 395] on icon at bounding box center [965, 398] width 12 height 16
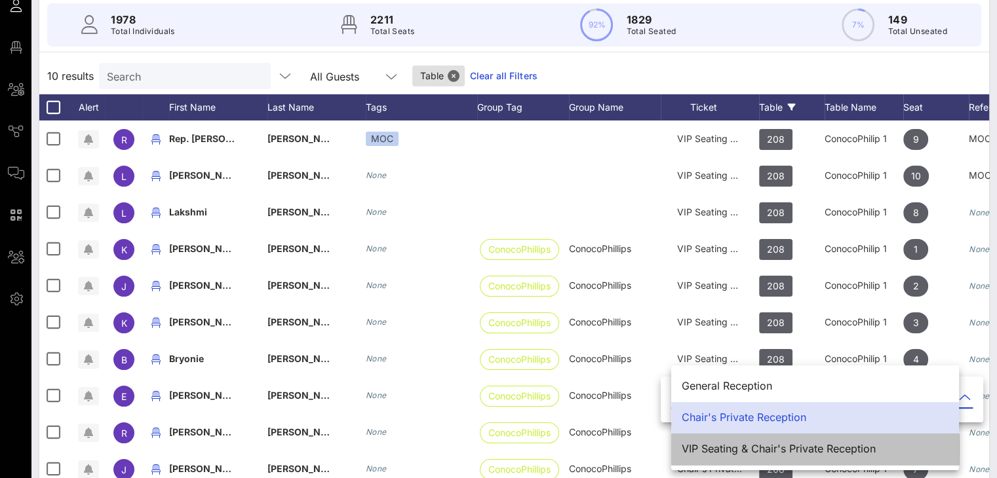
click at [718, 452] on div "VIP Seating & Chair's Private Reception" at bounding box center [815, 449] width 267 height 12
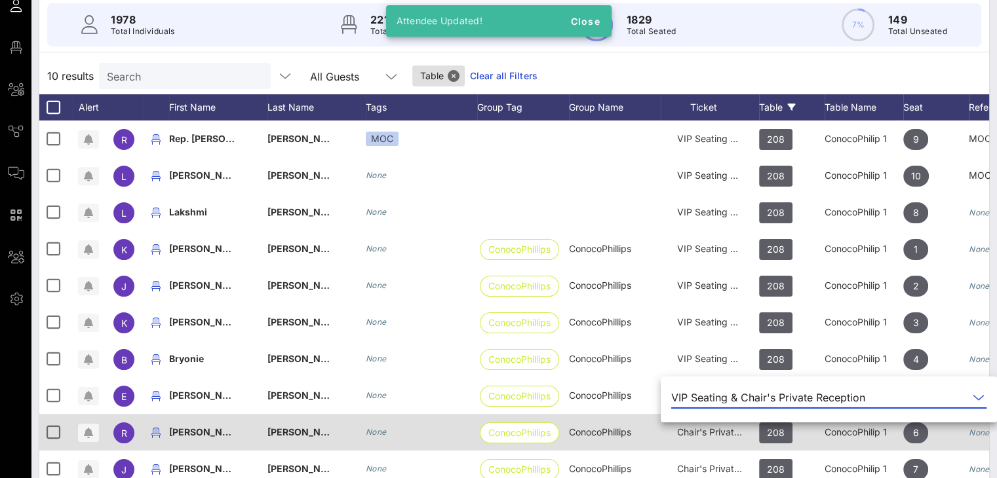
click at [708, 433] on span "Chair's Private Reception" at bounding box center [731, 432] width 108 height 11
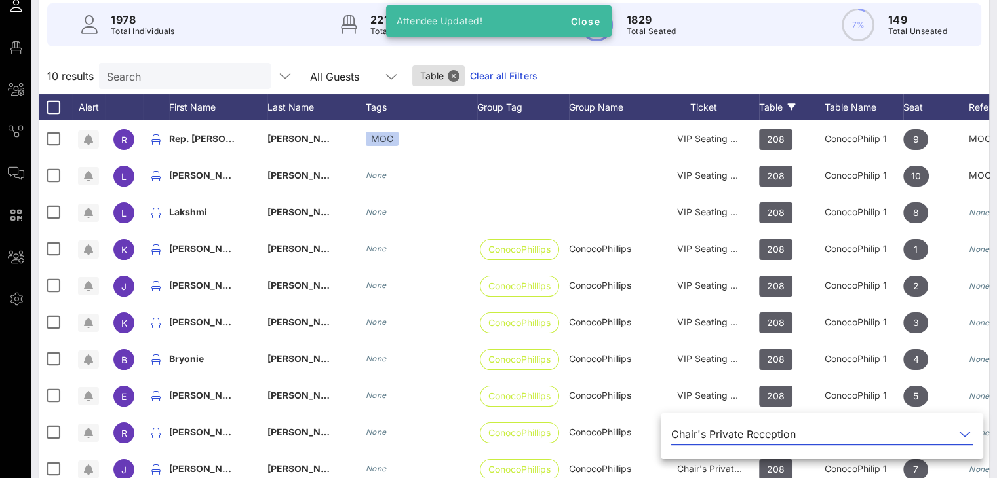
click at [959, 431] on icon at bounding box center [965, 435] width 12 height 16
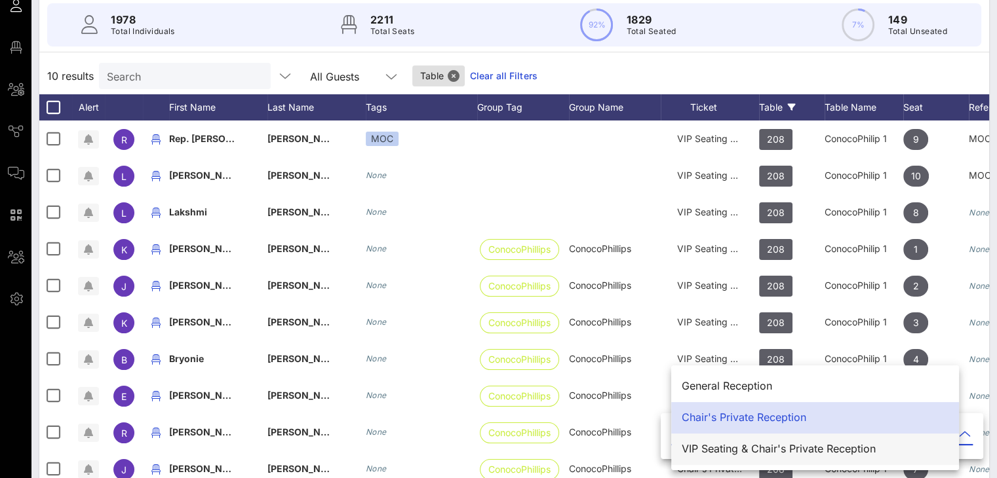
click at [763, 450] on div "VIP Seating & Chair's Private Reception" at bounding box center [815, 449] width 267 height 12
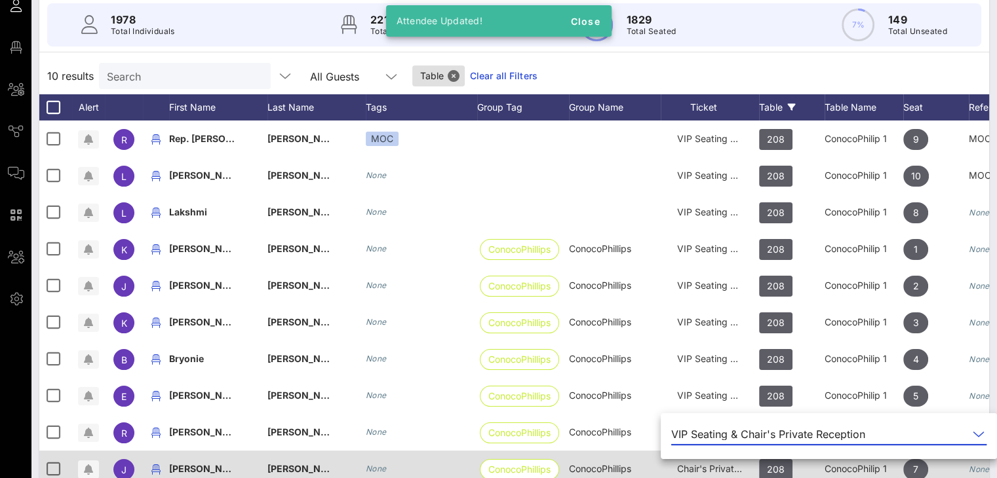
click at [714, 467] on span "Chair's Private Reception" at bounding box center [731, 468] width 108 height 11
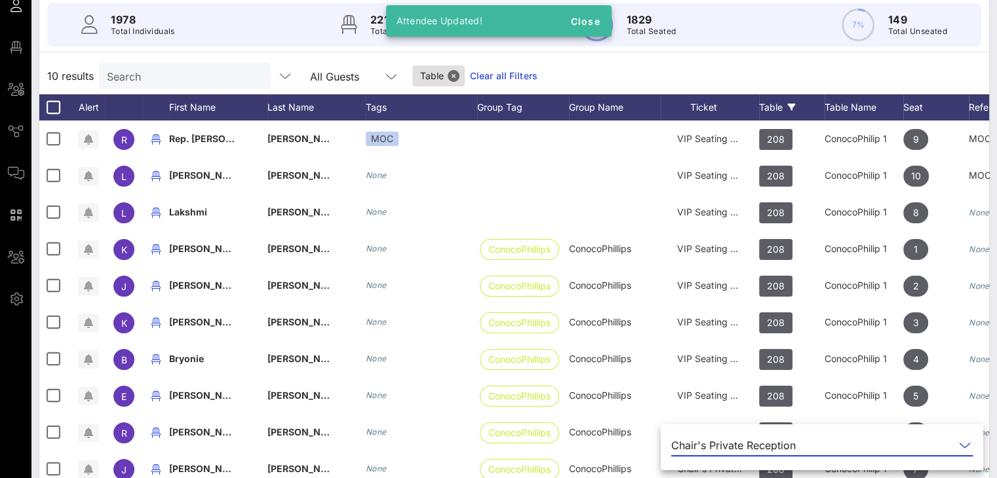
click at [959, 444] on icon at bounding box center [965, 446] width 12 height 16
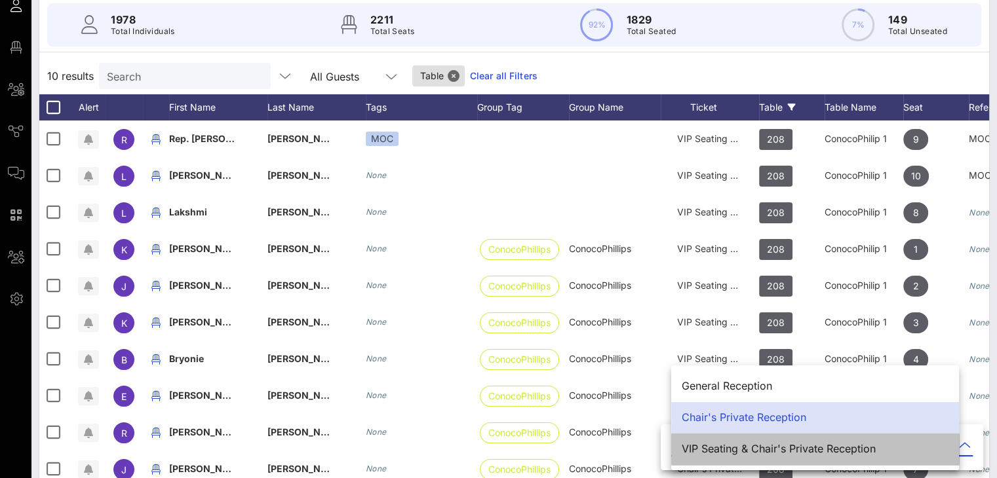
click at [839, 446] on div "VIP Seating & Chair's Private Reception" at bounding box center [815, 449] width 267 height 12
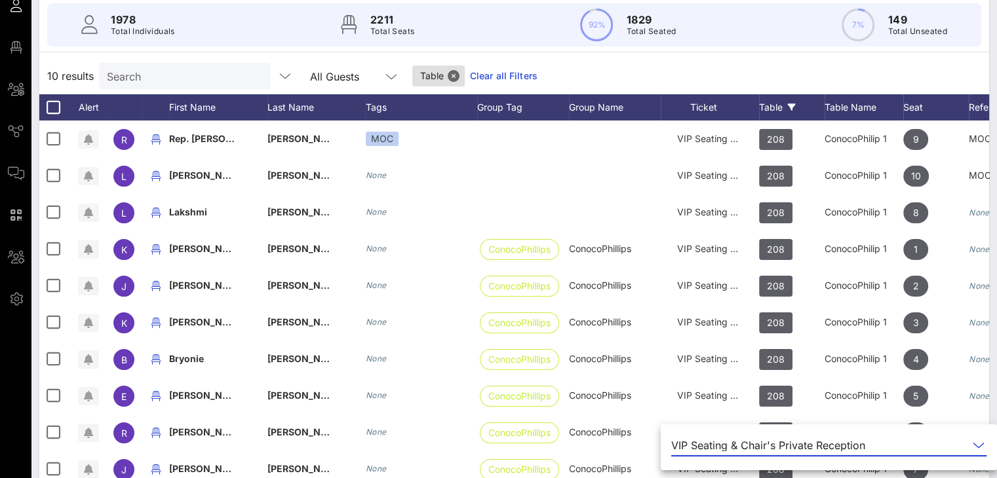
click at [750, 74] on div "10 results Search All Guests Table Clear all Filters" at bounding box center [514, 76] width 950 height 37
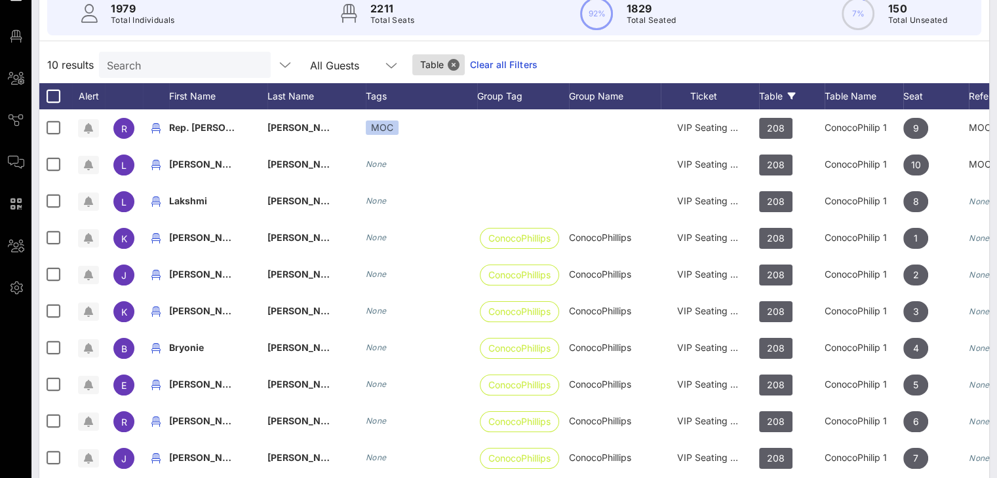
scroll to position [104, 0]
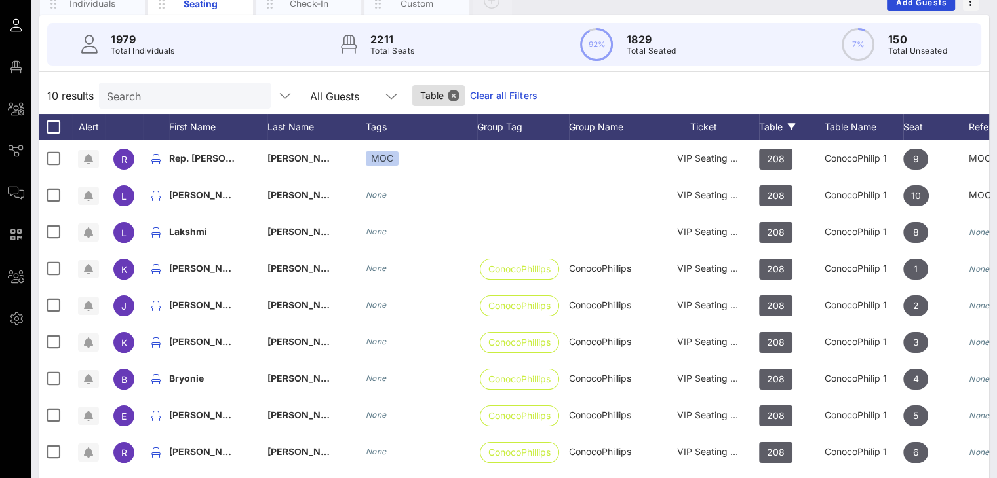
click at [488, 95] on link "Clear all Filters" at bounding box center [504, 95] width 68 height 14
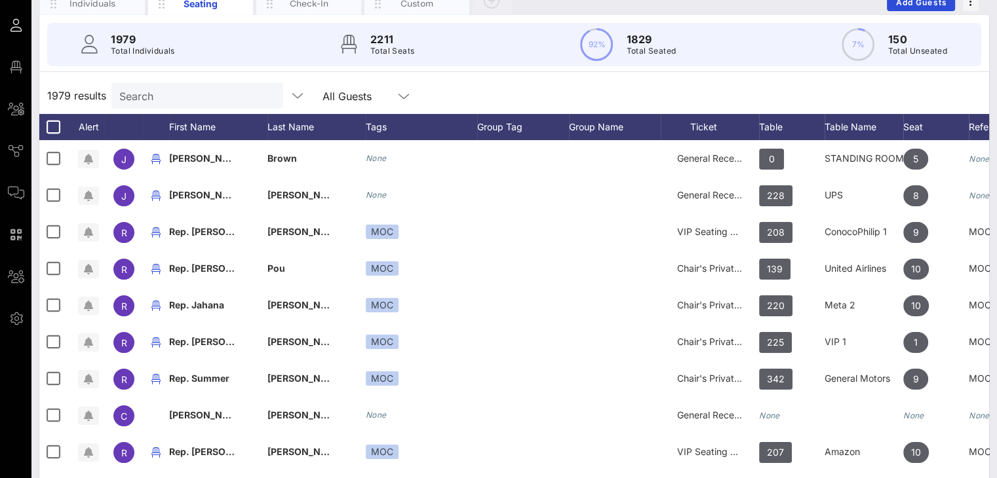
scroll to position [0, 0]
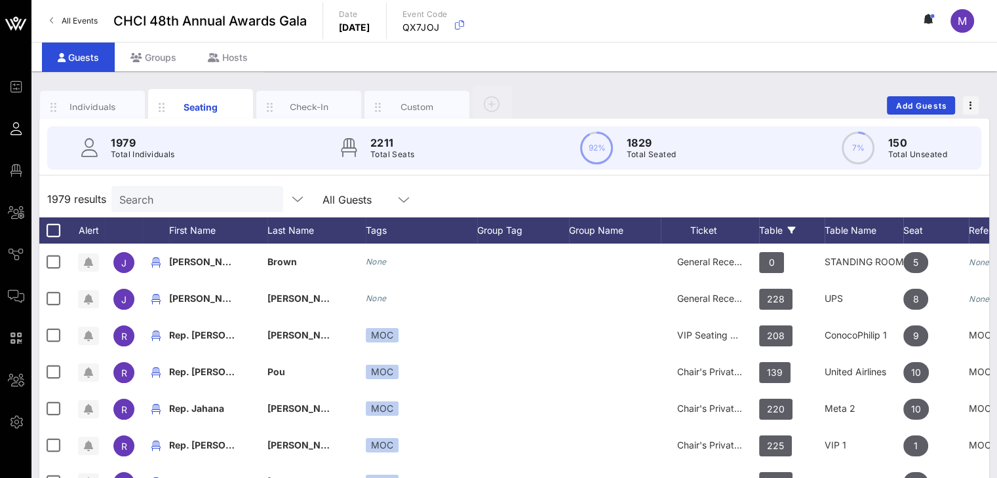
click at [773, 226] on div "Table" at bounding box center [792, 231] width 66 height 26
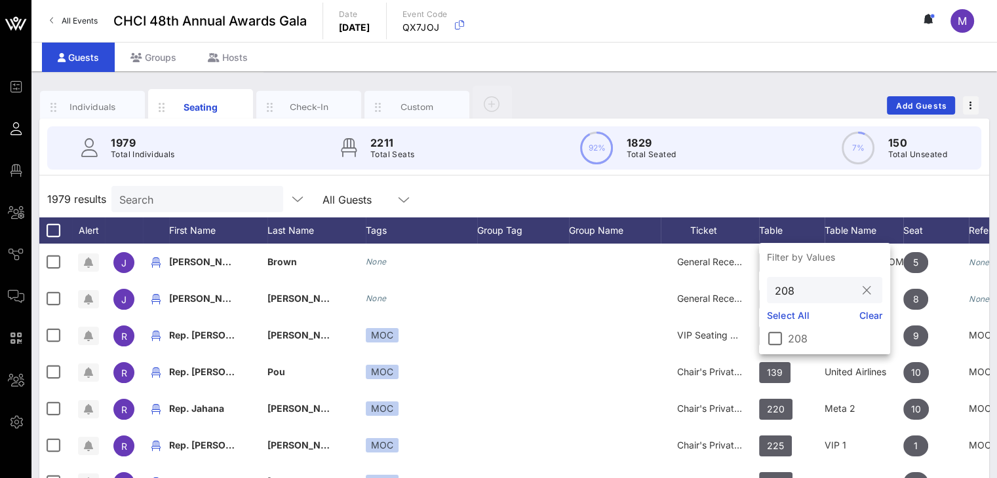
click at [805, 294] on input "208" at bounding box center [815, 290] width 81 height 17
type input "209"
drag, startPoint x: 777, startPoint y: 334, endPoint x: 762, endPoint y: 123, distance: 212.2
click at [777, 334] on div at bounding box center [775, 339] width 22 height 22
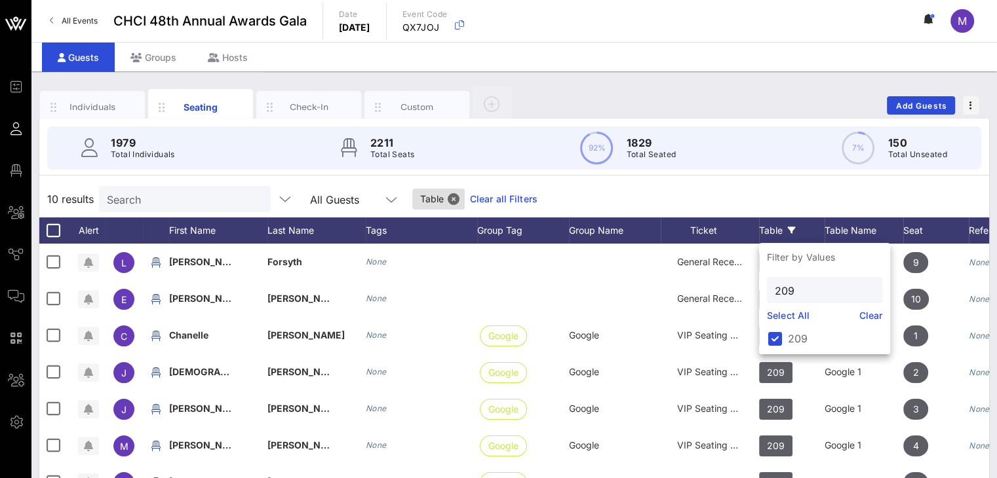
click at [758, 199] on div "10 results Search All Guests Table Clear all Filters" at bounding box center [514, 199] width 950 height 37
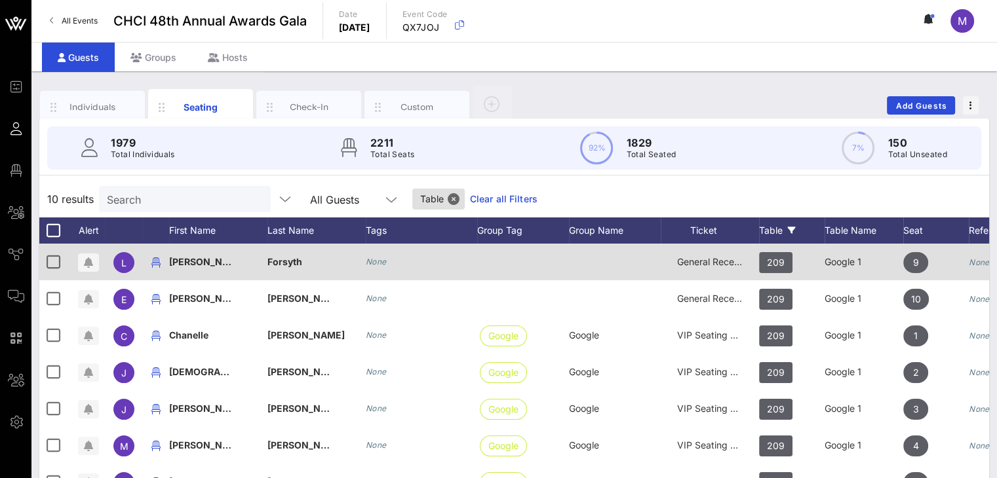
click at [718, 262] on span "General Reception" at bounding box center [716, 261] width 79 height 11
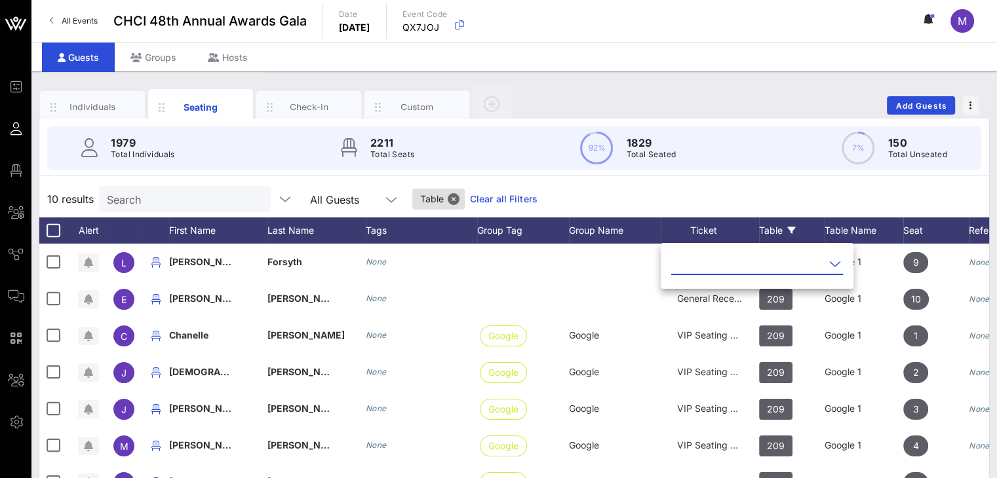
click at [829, 262] on icon at bounding box center [835, 264] width 12 height 16
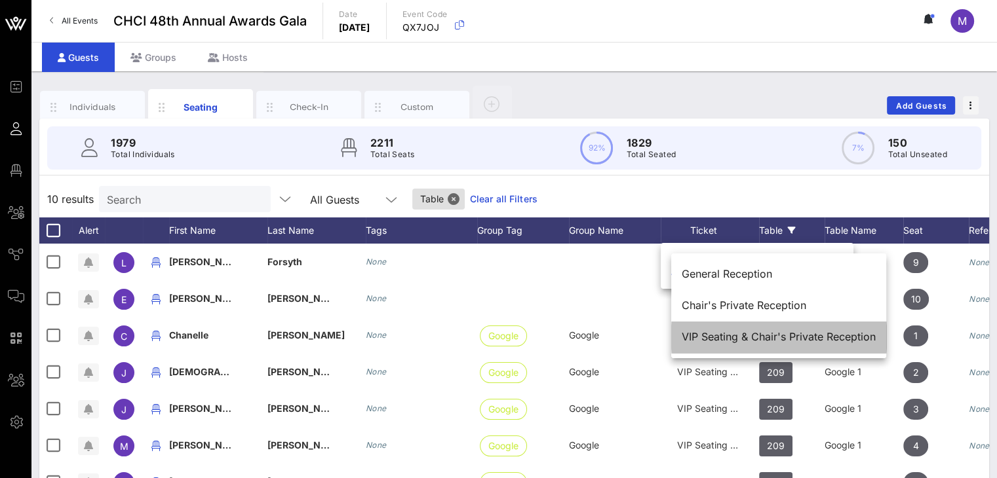
click at [720, 331] on div "VIP Seating & Chair's Private Reception" at bounding box center [779, 337] width 194 height 12
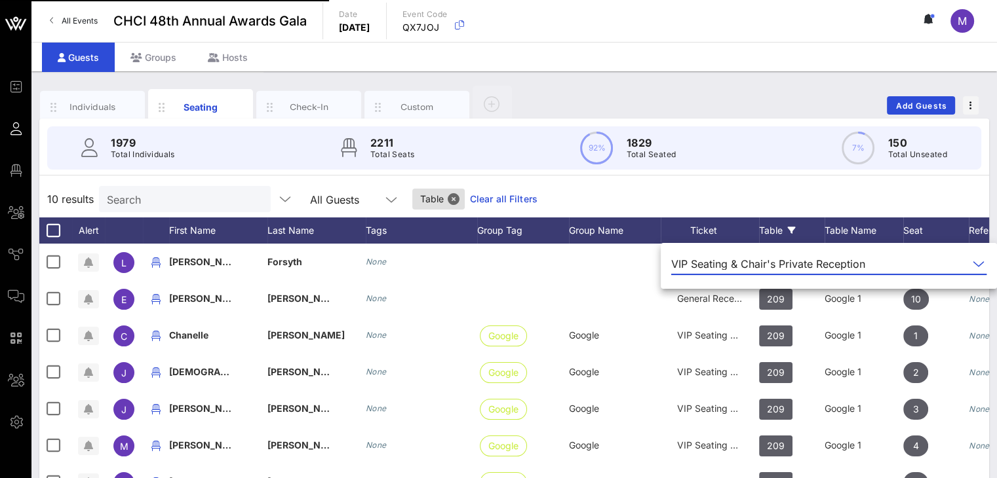
click at [710, 303] on div "General Reception" at bounding box center [710, 299] width 66 height 37
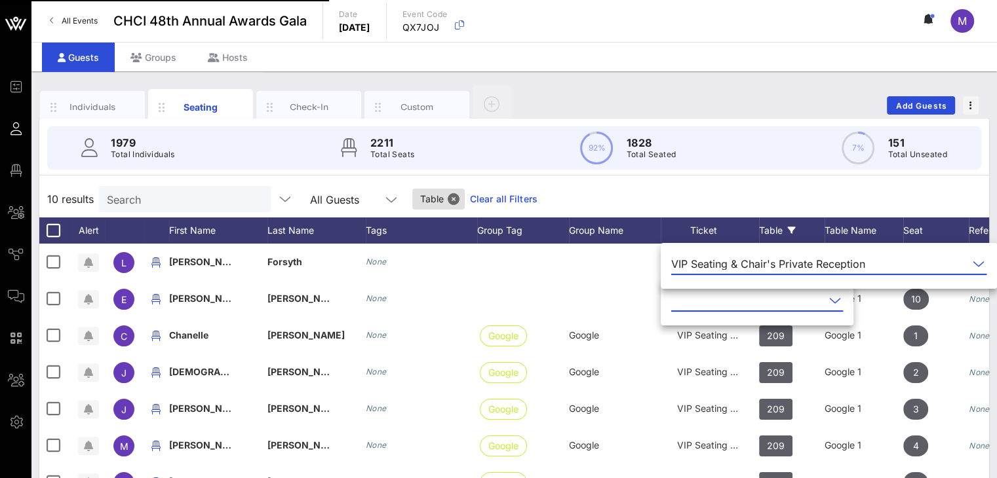
click at [731, 301] on input "text" at bounding box center [747, 300] width 153 height 21
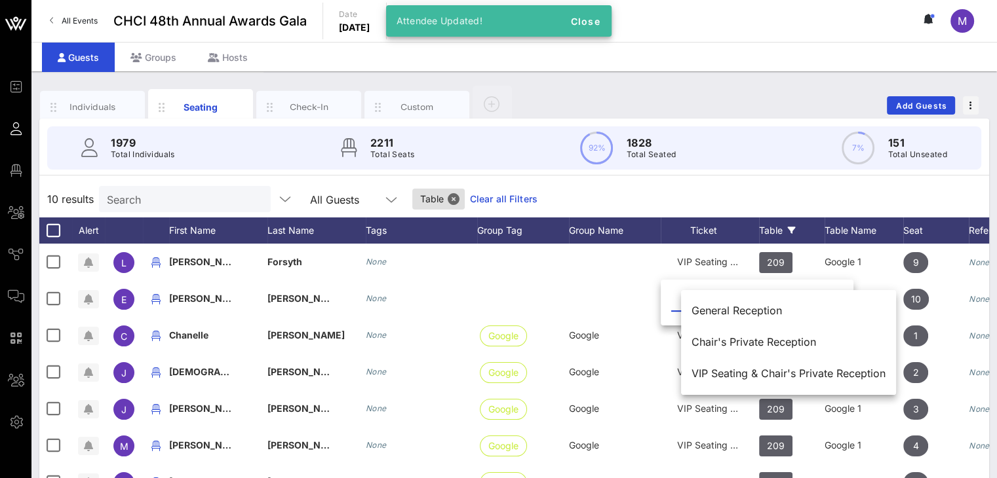
click at [811, 301] on div "General Reception" at bounding box center [788, 311] width 194 height 28
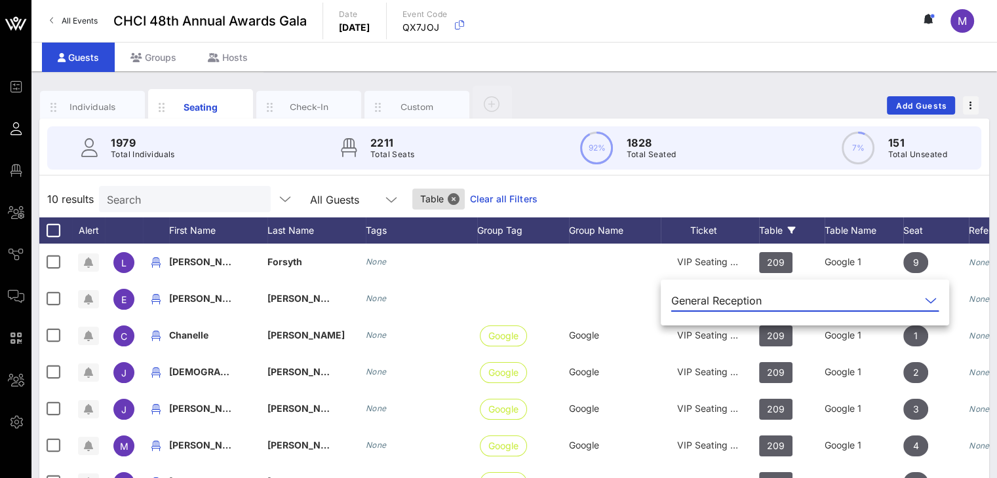
click at [925, 298] on icon at bounding box center [931, 301] width 12 height 16
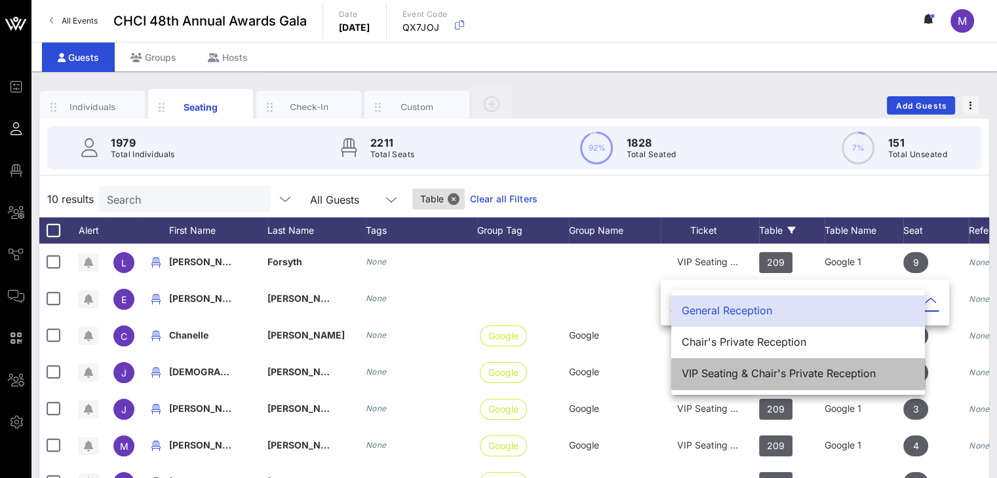
click at [769, 368] on div "VIP Seating & Chair's Private Reception" at bounding box center [798, 374] width 233 height 12
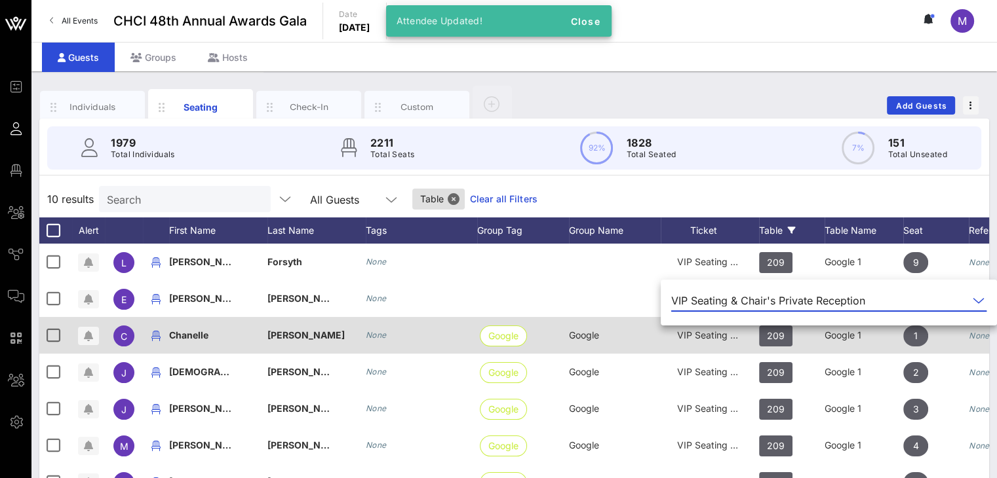
click at [732, 331] on span "VIP Seating & Chair's Private Reception" at bounding box center [762, 335] width 170 height 11
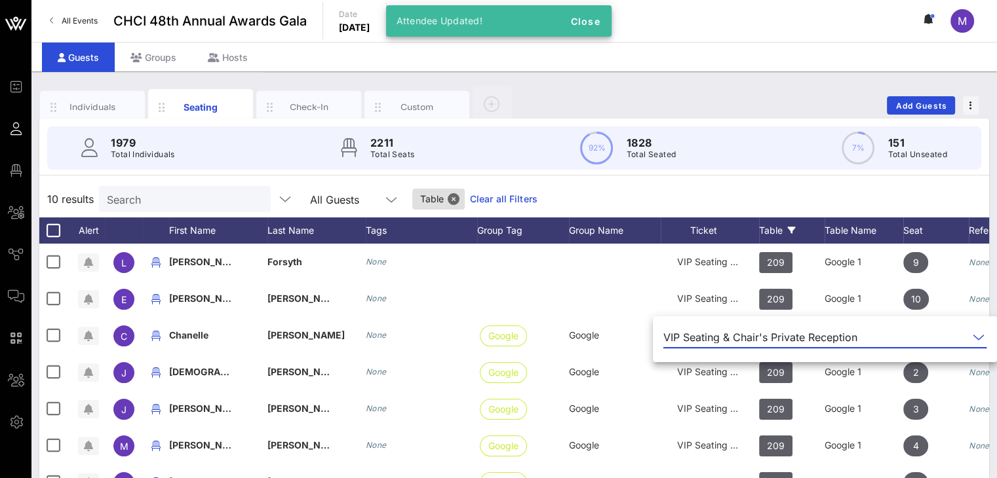
click at [979, 336] on icon at bounding box center [979, 338] width 12 height 16
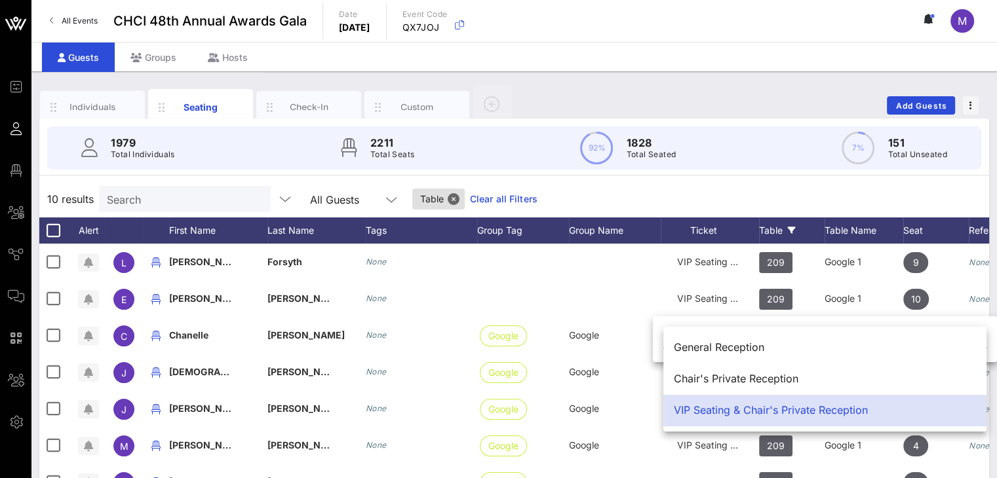
click at [754, 193] on div "10 results Search All Guests Table Clear all Filters" at bounding box center [514, 199] width 950 height 37
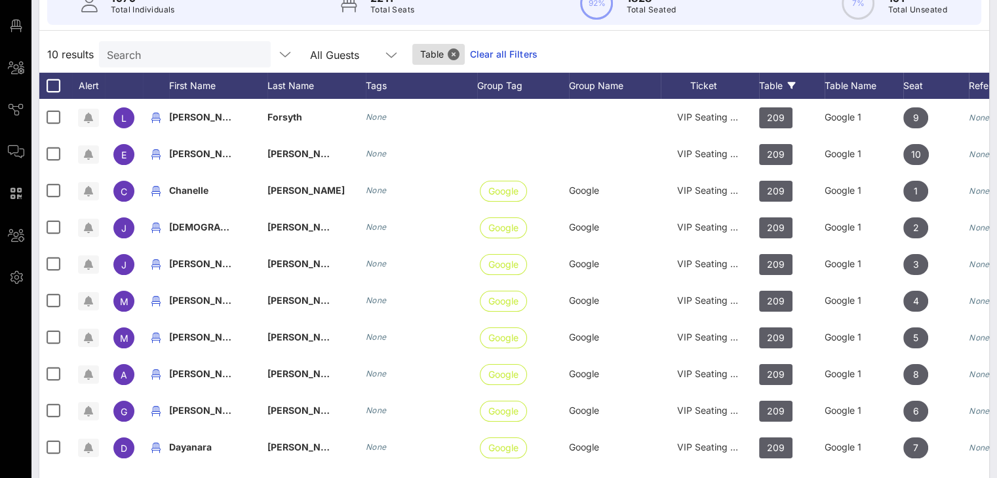
scroll to position [171, 0]
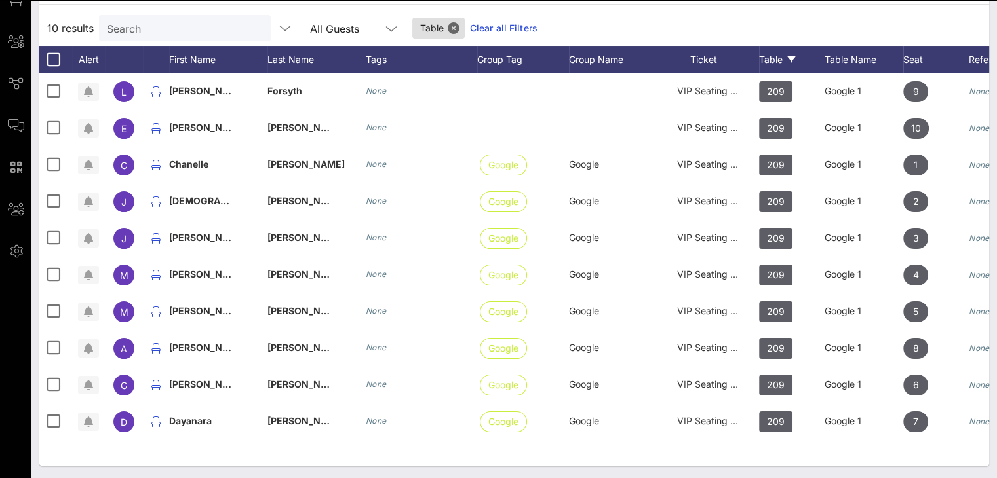
click at [470, 27] on link "Clear all Filters" at bounding box center [504, 28] width 68 height 14
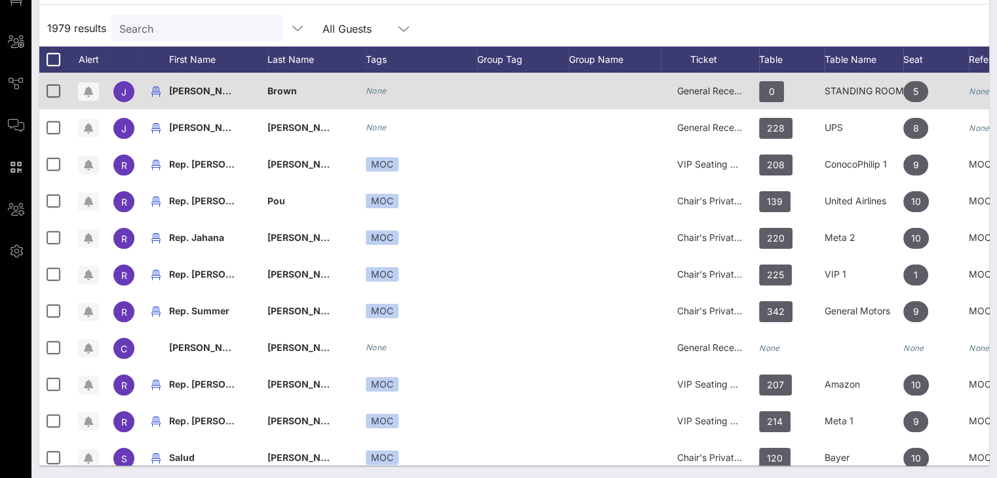
scroll to position [0, 0]
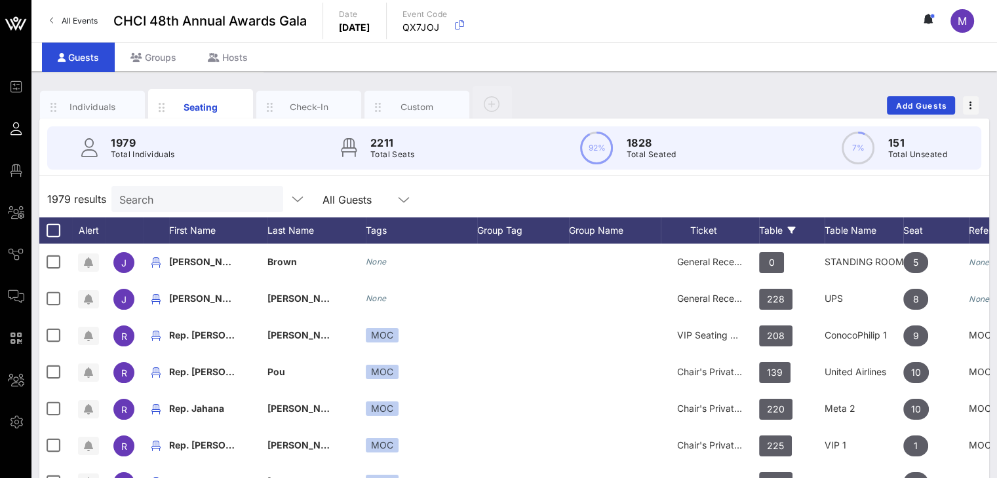
click at [780, 225] on div "Table" at bounding box center [792, 231] width 66 height 26
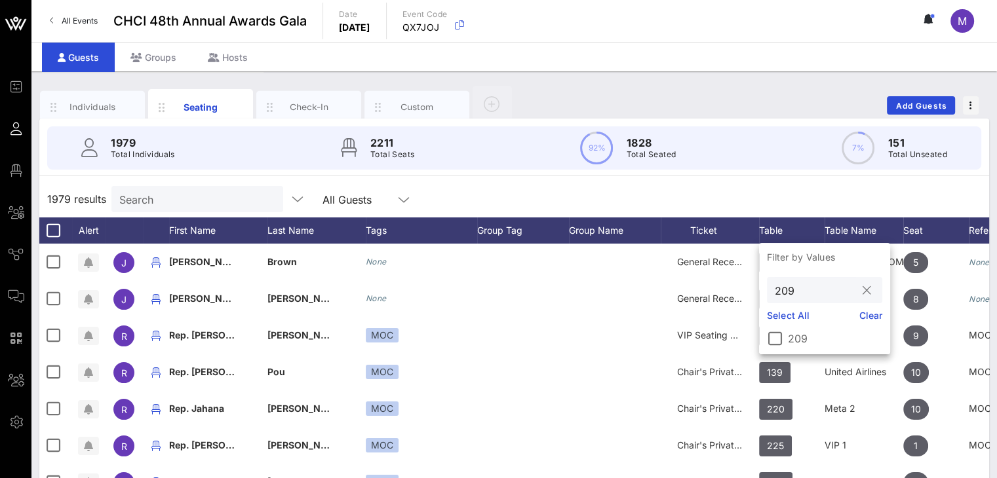
click at [800, 286] on input "209" at bounding box center [815, 290] width 81 height 17
type input "210"
click at [776, 333] on div at bounding box center [775, 339] width 22 height 22
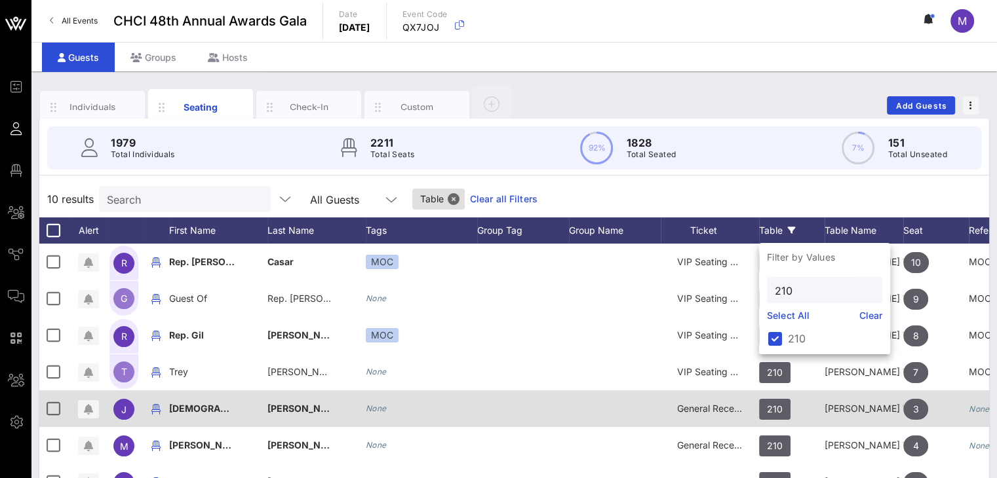
click at [705, 417] on div "General Reception" at bounding box center [710, 409] width 66 height 37
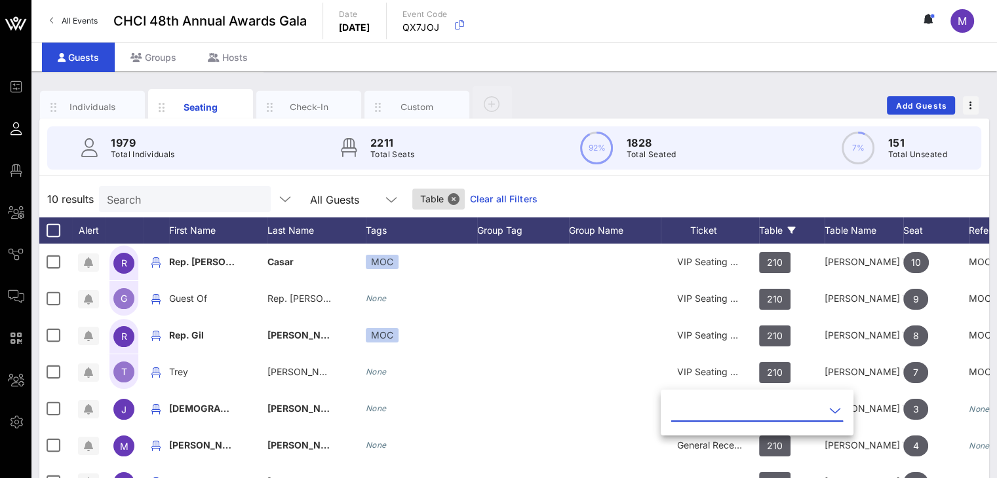
click at [829, 407] on icon at bounding box center [835, 411] width 12 height 16
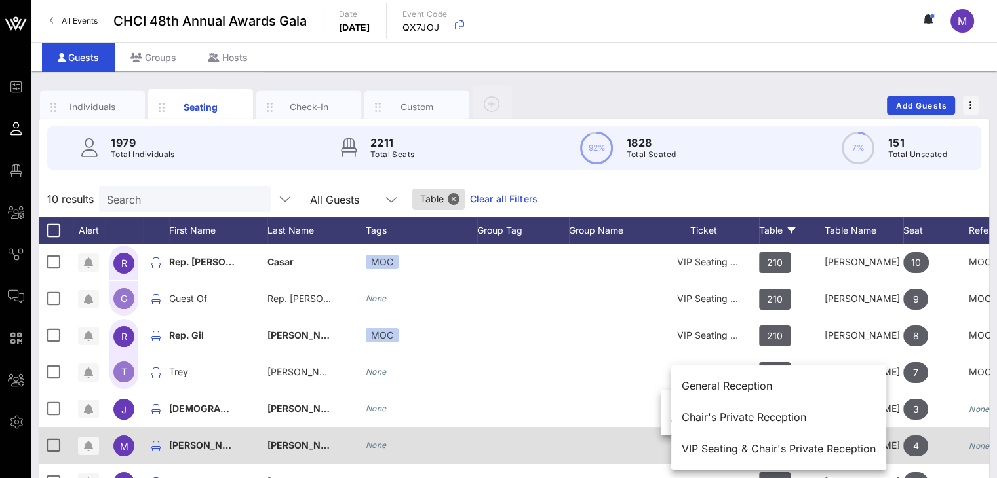
click at [746, 448] on div "VIP Seating & Chair's Private Reception" at bounding box center [779, 449] width 194 height 12
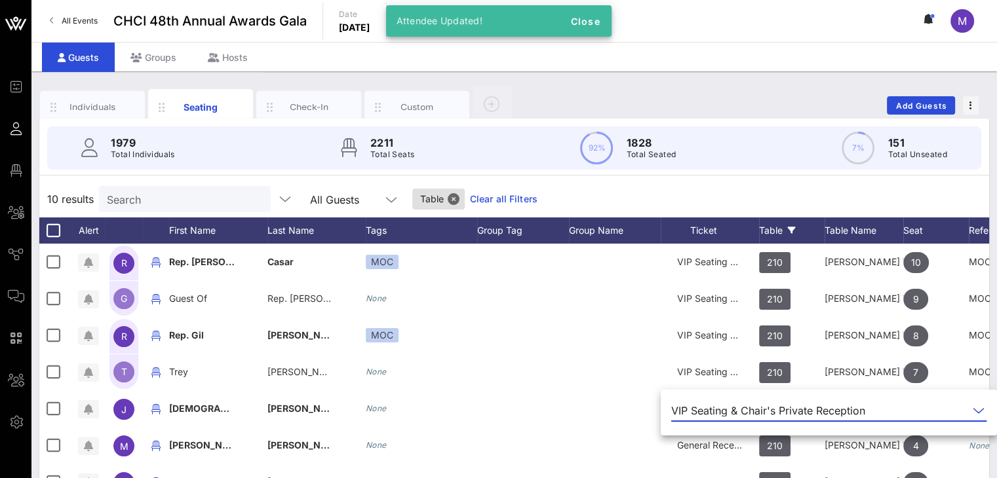
drag, startPoint x: 714, startPoint y: 436, endPoint x: 718, endPoint y: 443, distance: 7.3
click at [714, 437] on div "General Reception" at bounding box center [710, 445] width 66 height 37
click at [718, 444] on input "text" at bounding box center [757, 447] width 153 height 21
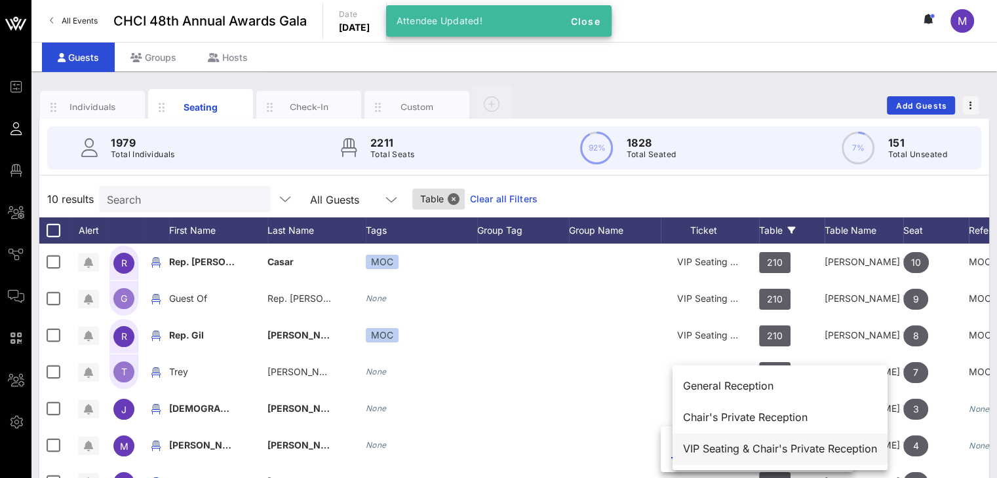
click at [802, 448] on div "VIP Seating & Chair's Private Reception" at bounding box center [780, 449] width 194 height 12
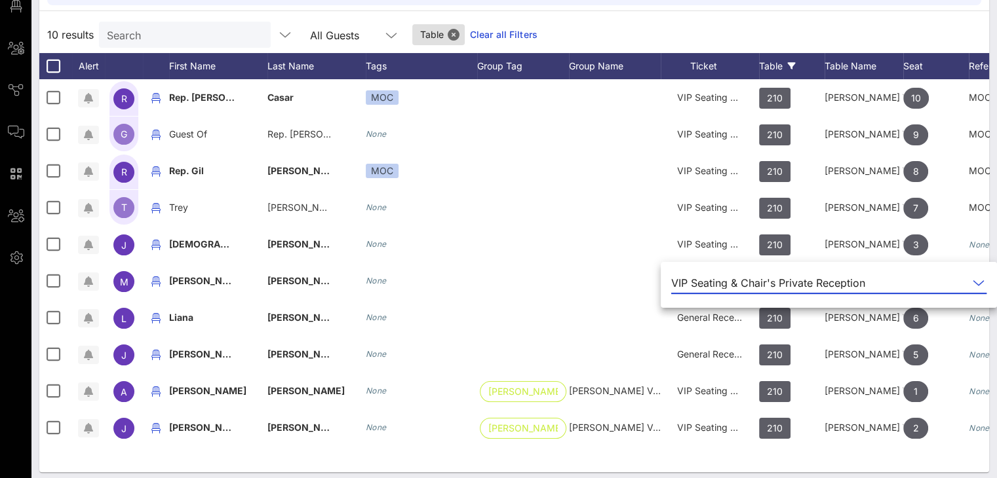
scroll to position [171, 0]
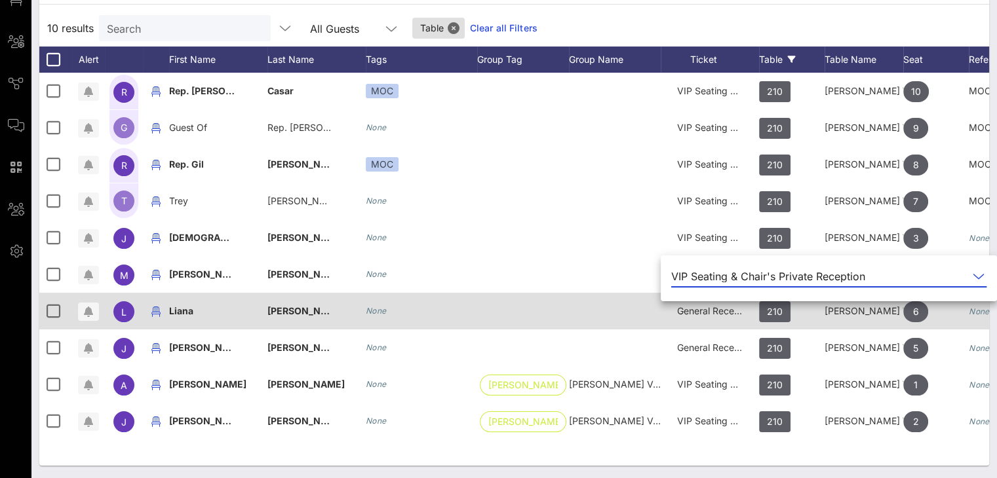
click at [710, 313] on span "General Reception" at bounding box center [716, 310] width 79 height 11
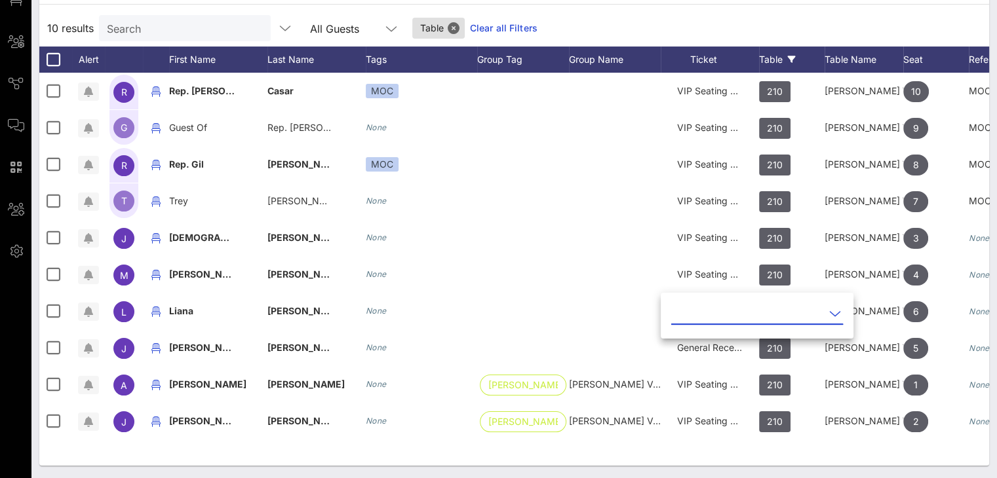
click at [829, 311] on icon at bounding box center [835, 314] width 12 height 16
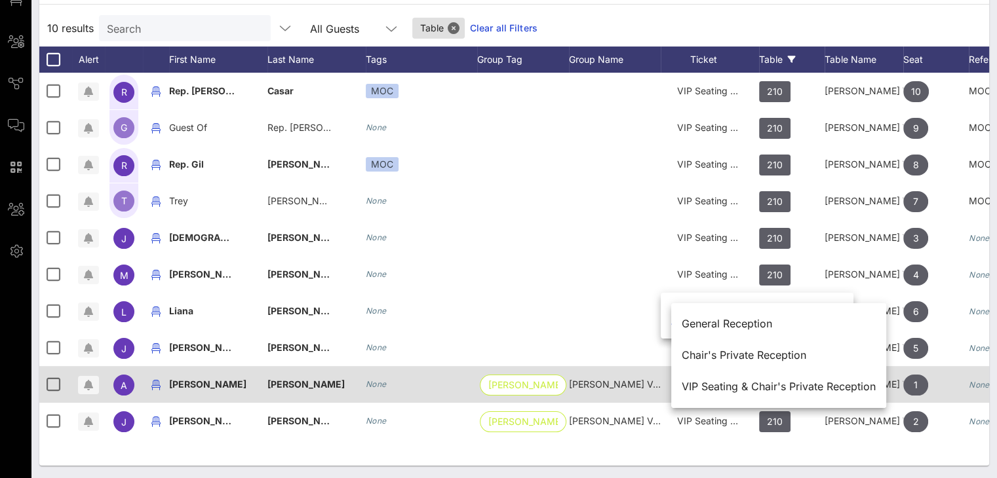
drag, startPoint x: 731, startPoint y: 389, endPoint x: 729, endPoint y: 383, distance: 7.1
click at [732, 388] on div "VIP Seating & Chair's Private Reception" at bounding box center [779, 387] width 194 height 12
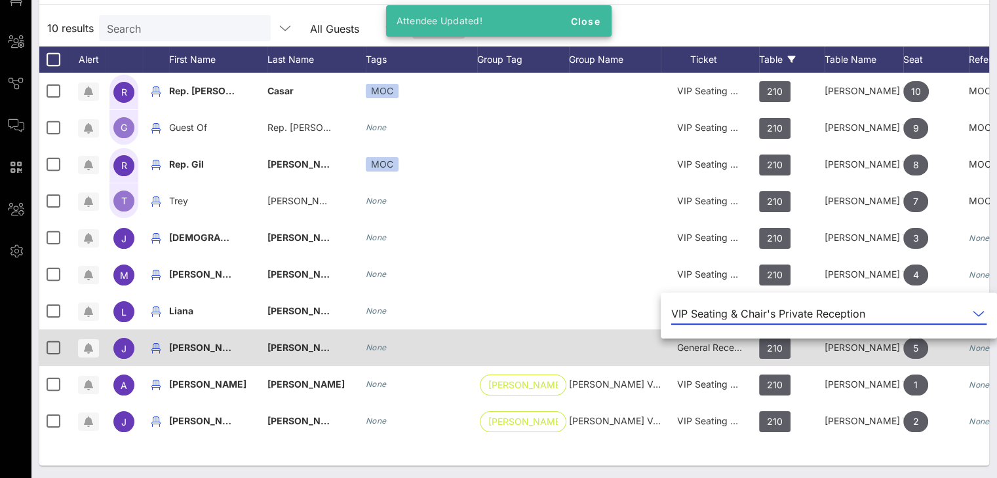
click at [721, 352] on div "General Reception" at bounding box center [710, 348] width 66 height 37
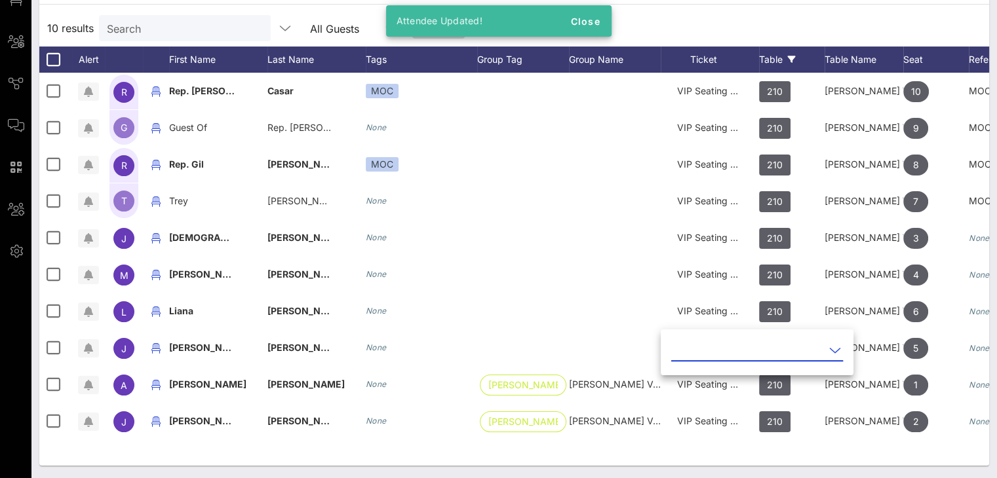
click at [829, 347] on icon at bounding box center [835, 351] width 12 height 16
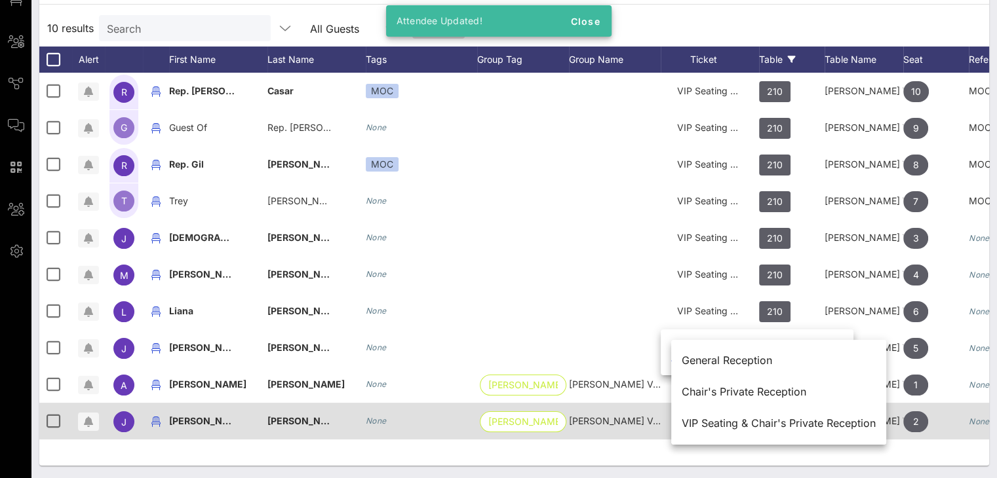
click at [738, 420] on div "VIP Seating & Chair's Private Reception" at bounding box center [779, 423] width 194 height 12
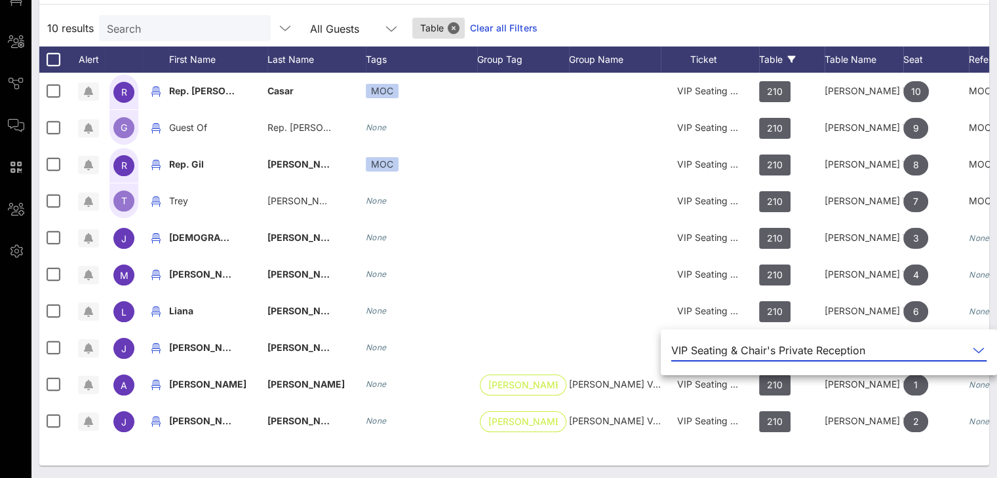
click at [806, 29] on div "10 results Search All Guests Table Clear all Filters" at bounding box center [514, 28] width 950 height 37
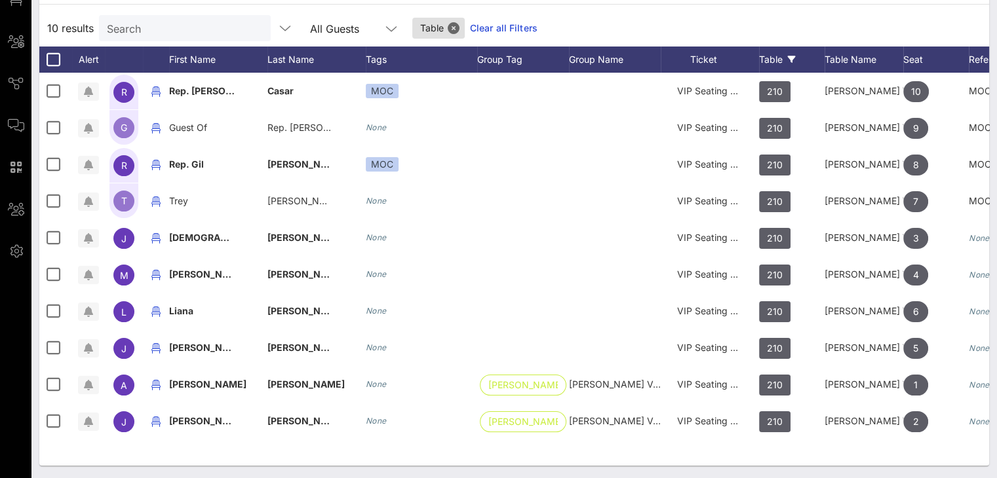
drag, startPoint x: 511, startPoint y: 26, endPoint x: 741, endPoint y: 62, distance: 233.0
click at [511, 23] on link "Clear all Filters" at bounding box center [504, 28] width 68 height 14
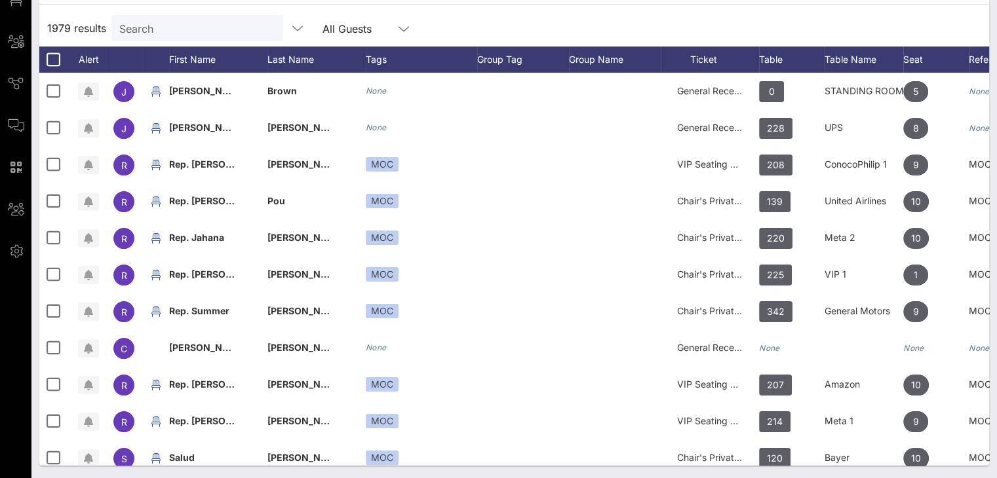
scroll to position [0, 0]
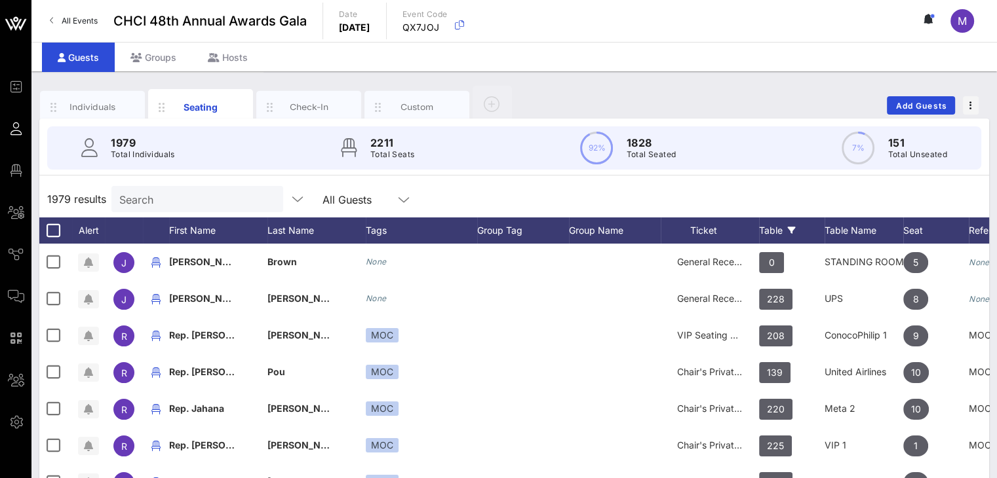
click at [770, 225] on div "Table" at bounding box center [792, 231] width 66 height 26
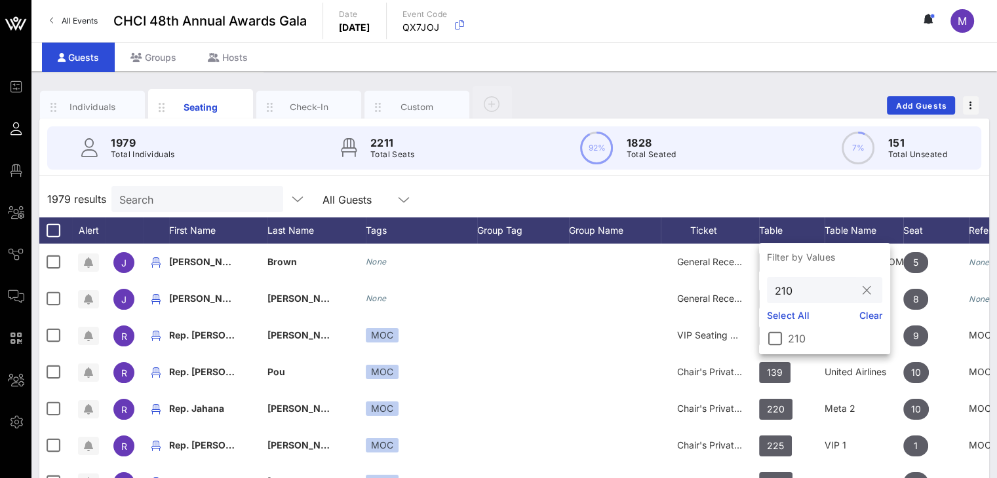
click at [797, 290] on input "210" at bounding box center [815, 290] width 81 height 17
type input "211"
click at [779, 341] on div at bounding box center [775, 339] width 22 height 22
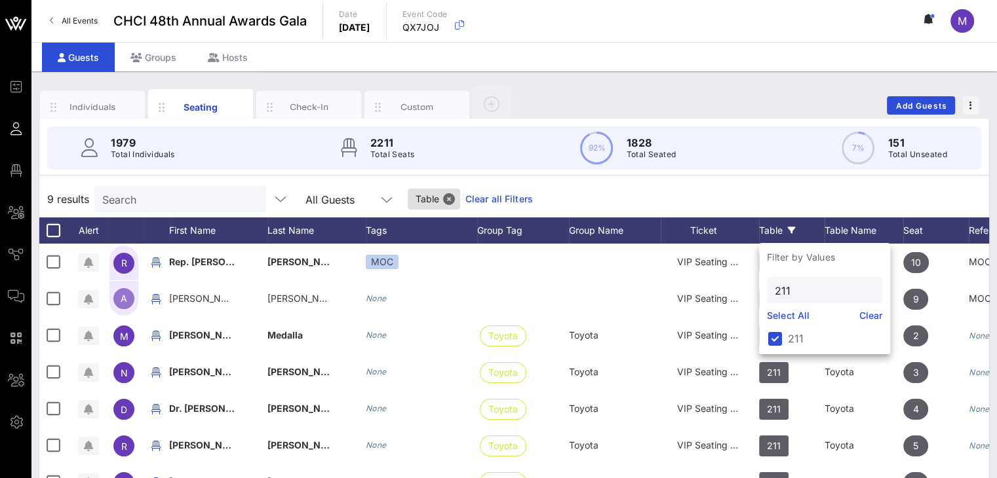
click at [847, 184] on div "9 results Search All Guests Table Clear all Filters" at bounding box center [514, 199] width 950 height 37
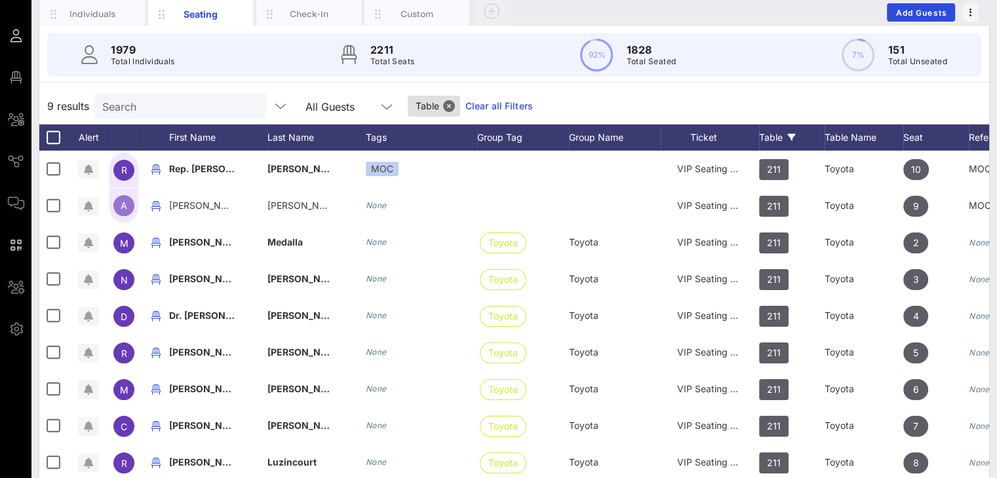
scroll to position [171, 0]
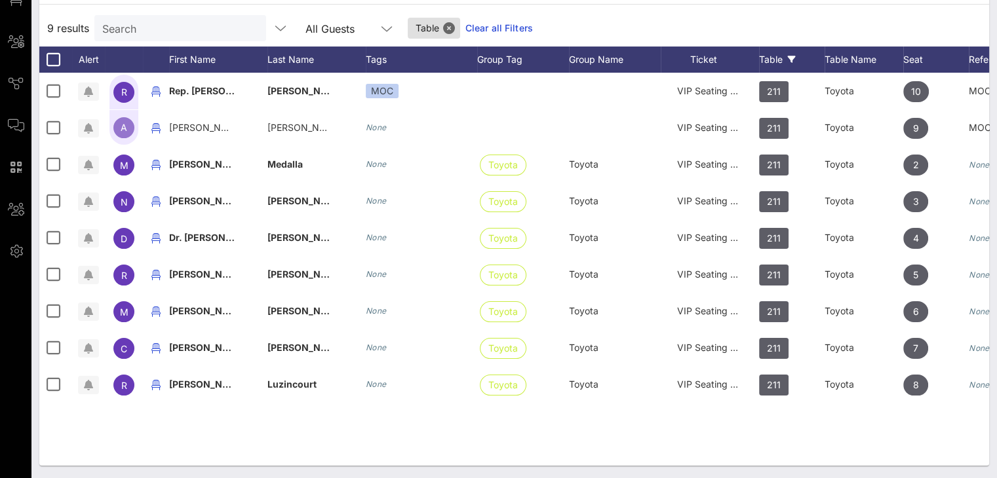
click at [780, 55] on div "Table" at bounding box center [792, 60] width 66 height 26
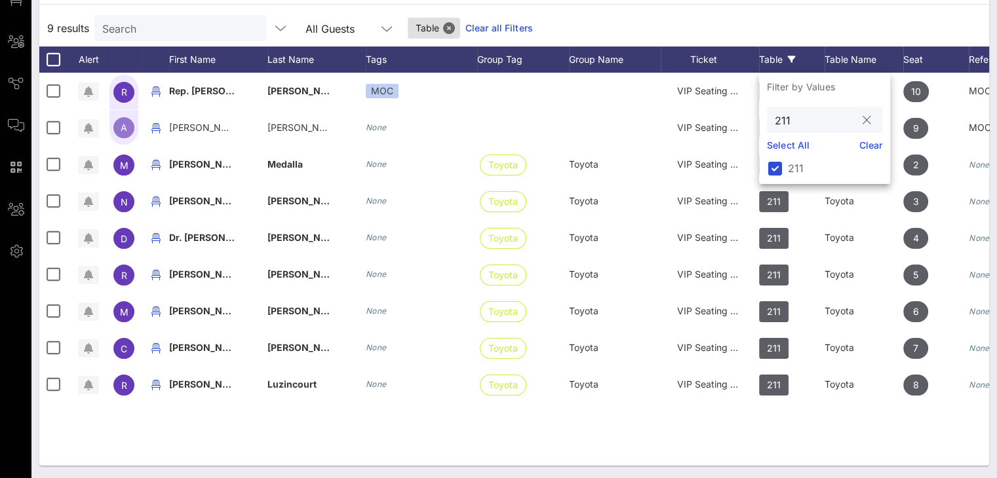
click at [796, 121] on input "211" at bounding box center [815, 119] width 81 height 17
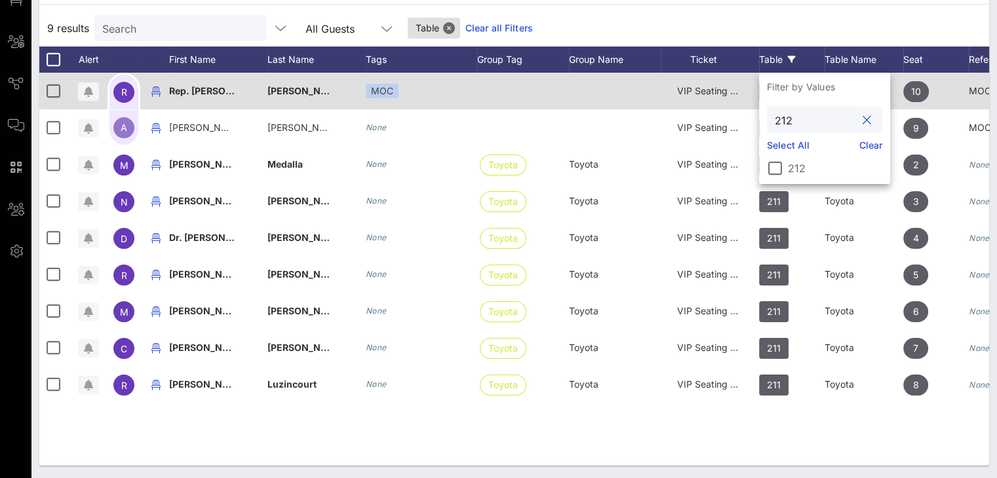
type input "212"
click at [771, 165] on div at bounding box center [775, 168] width 22 height 22
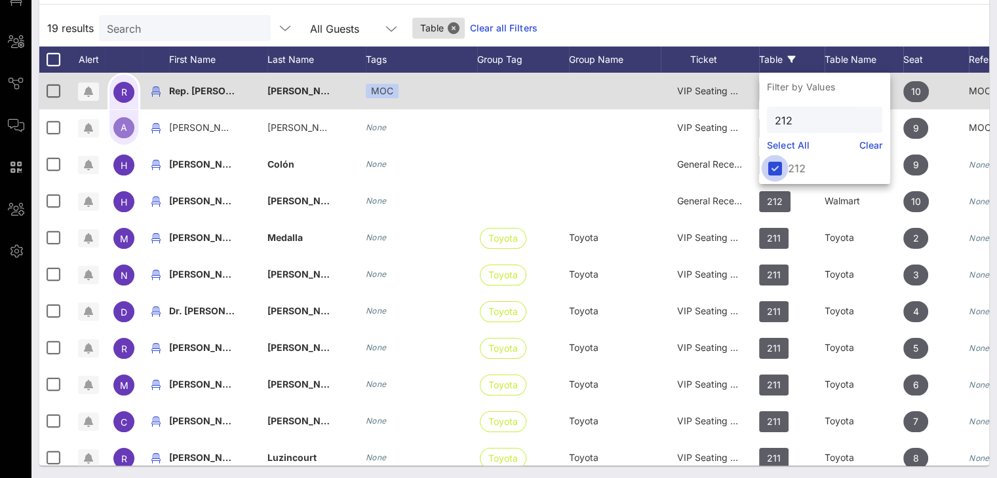
scroll to position [0, 0]
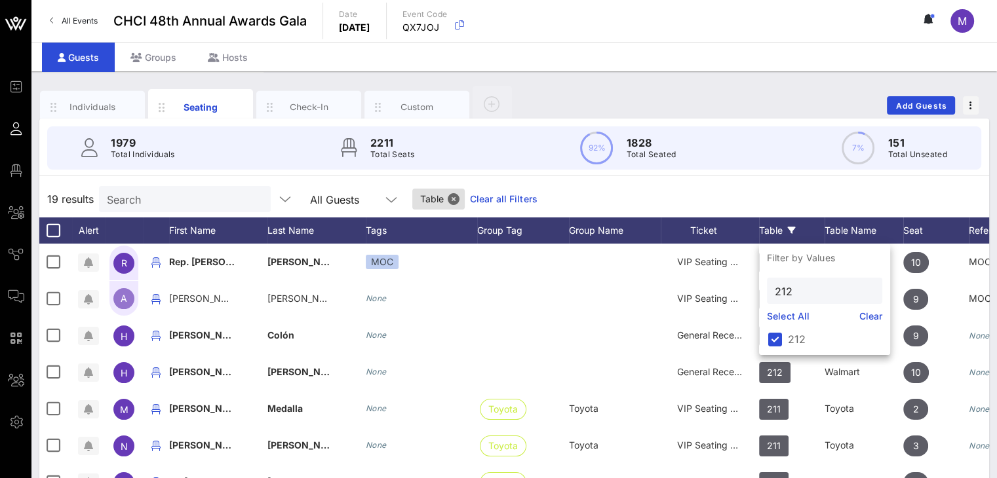
click at [835, 184] on div "19 results Search All Guests Table Clear all Filters" at bounding box center [514, 199] width 950 height 37
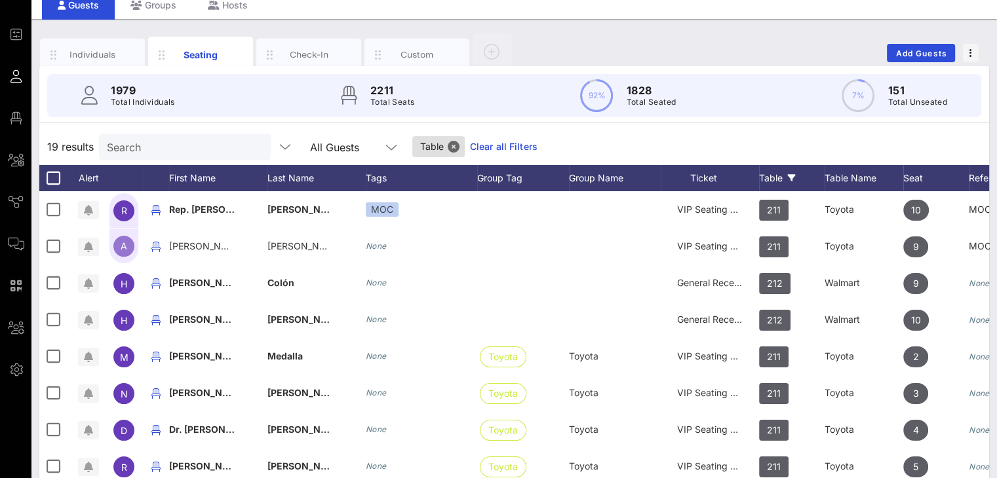
scroll to position [79, 0]
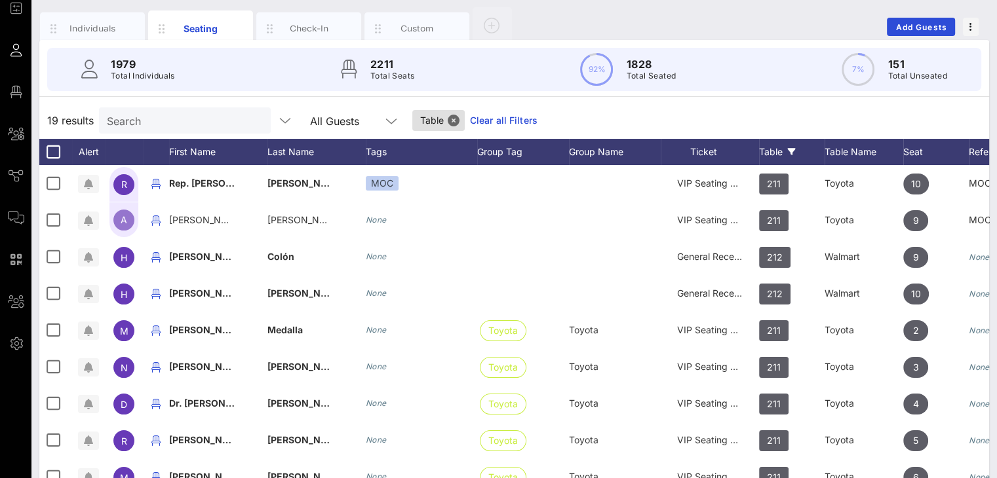
drag, startPoint x: 713, startPoint y: 255, endPoint x: 701, endPoint y: 263, distance: 14.6
click at [712, 256] on span "General Reception" at bounding box center [716, 256] width 79 height 11
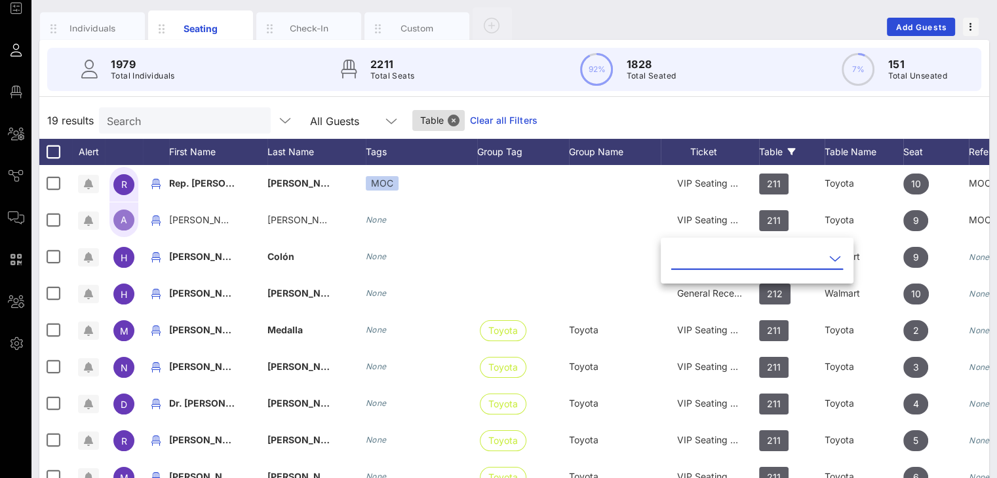
click at [829, 258] on icon at bounding box center [835, 259] width 12 height 16
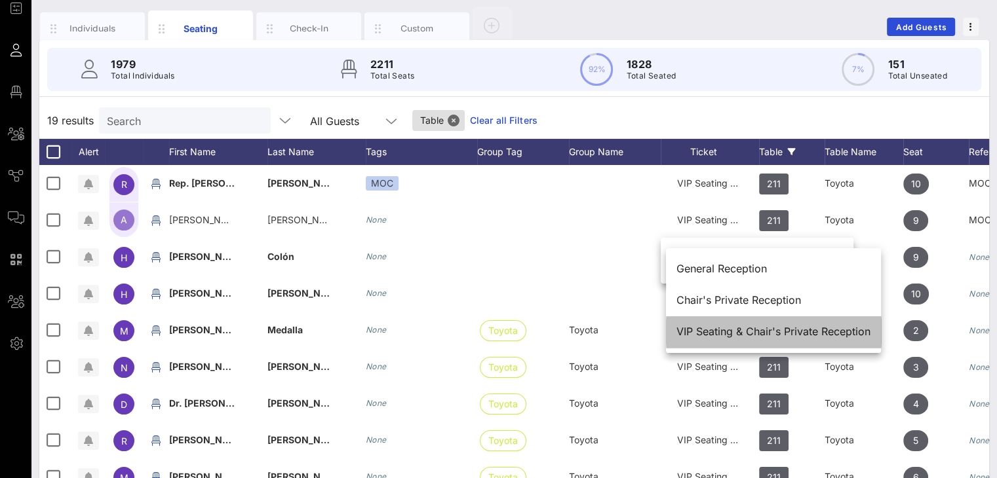
click at [769, 326] on div "VIP Seating & Chair's Private Reception" at bounding box center [773, 332] width 194 height 12
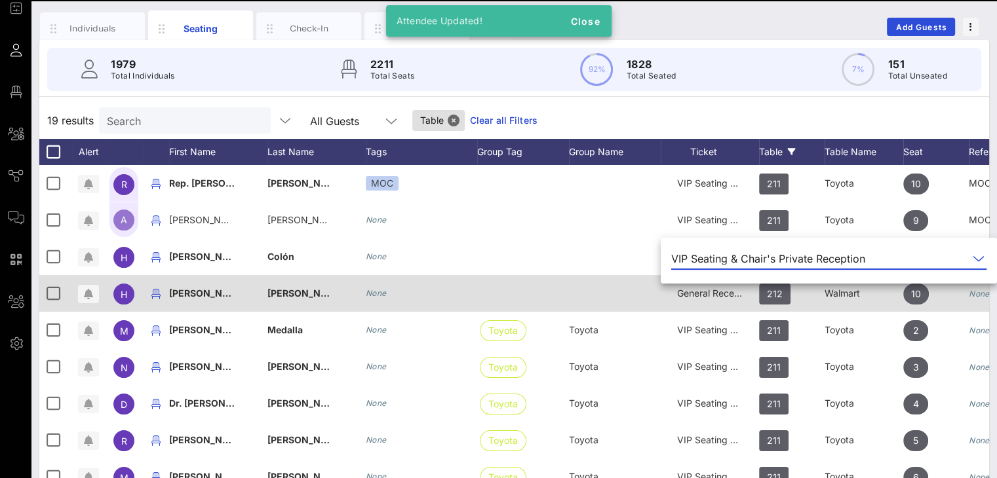
click at [727, 301] on div "General Reception" at bounding box center [710, 293] width 66 height 37
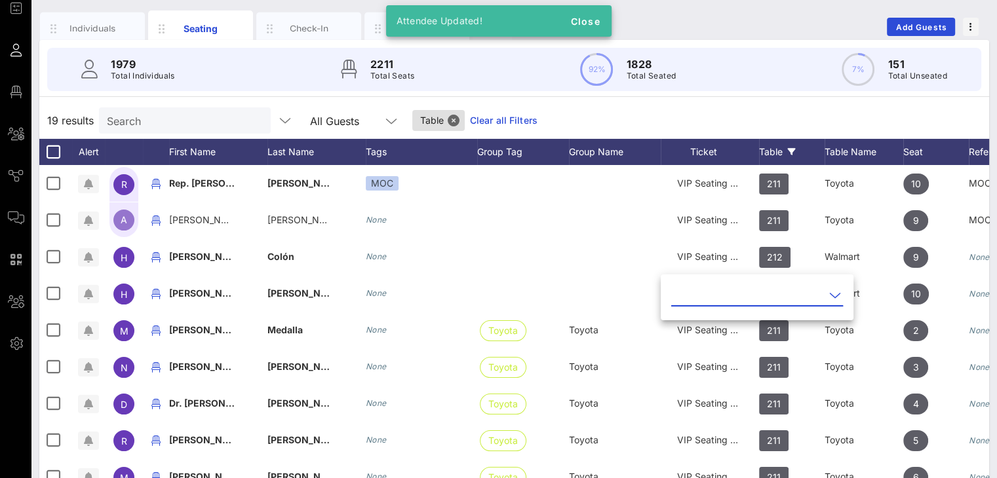
click at [829, 290] on icon at bounding box center [835, 296] width 12 height 16
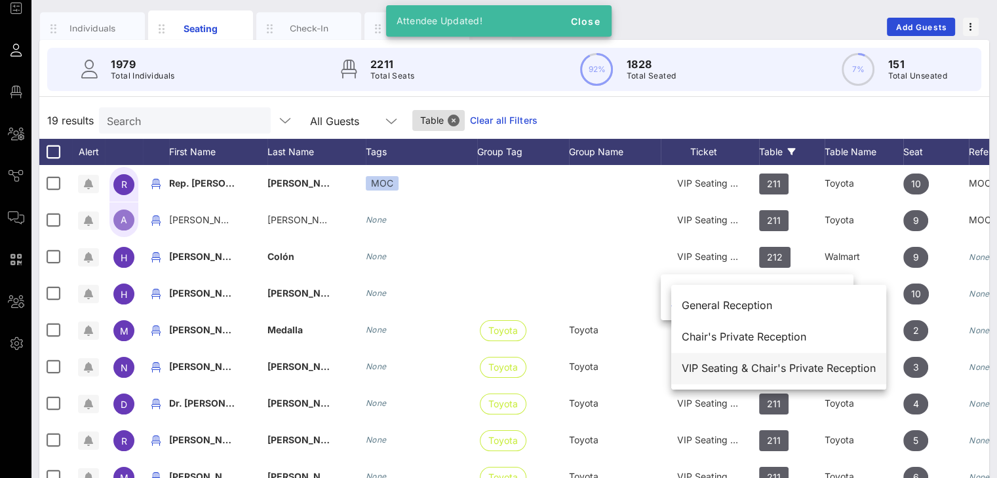
click at [720, 368] on div "VIP Seating & Chair's Private Reception" at bounding box center [779, 368] width 194 height 12
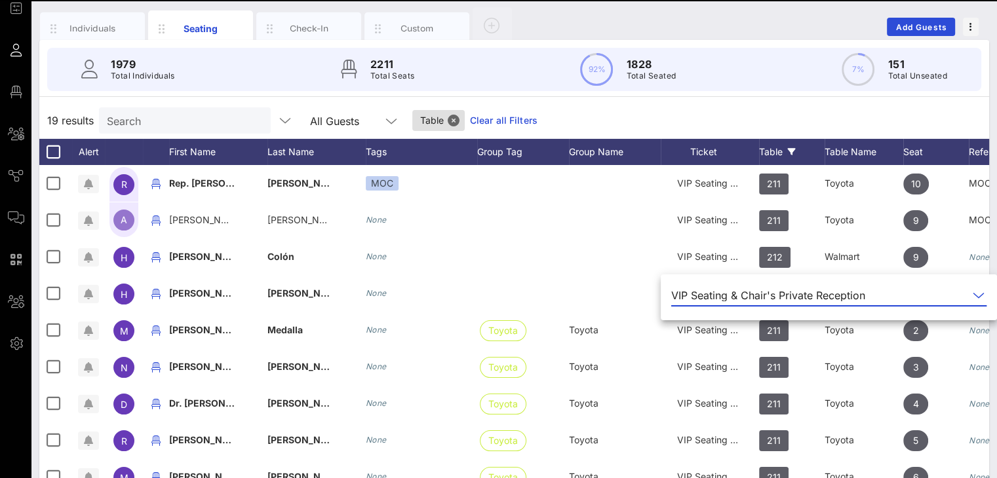
drag, startPoint x: 864, startPoint y: 106, endPoint x: 999, endPoint y: 300, distance: 236.0
click at [865, 104] on div "19 results Search All Guests Table Clear all Filters" at bounding box center [514, 120] width 950 height 37
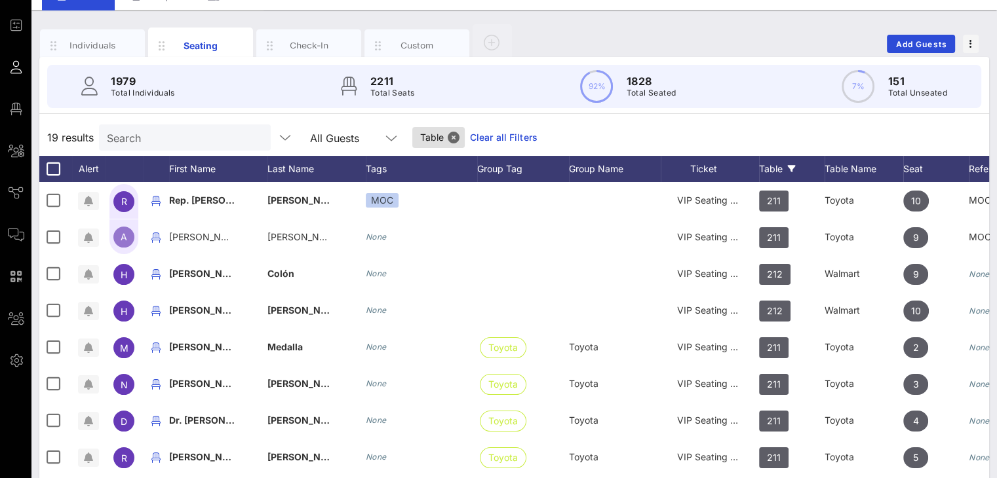
scroll to position [0, 0]
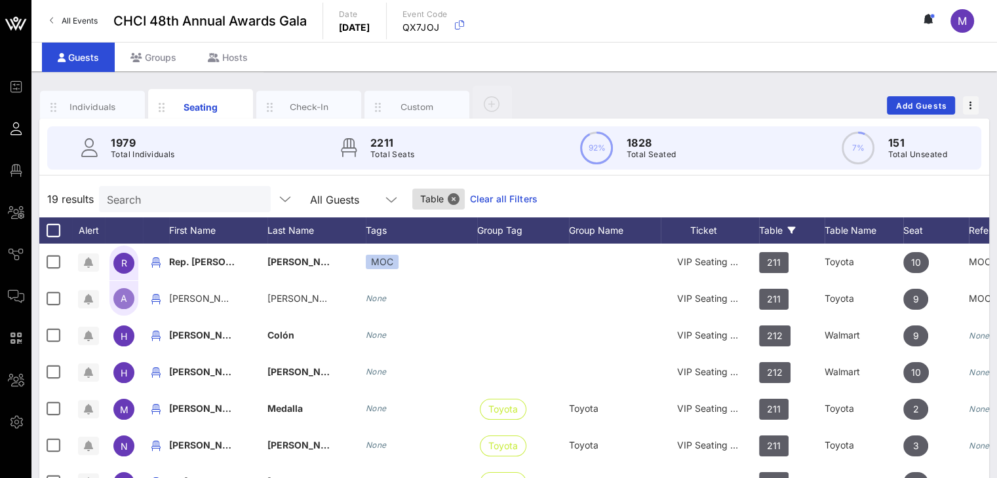
click at [488, 195] on link "Clear all Filters" at bounding box center [504, 199] width 68 height 14
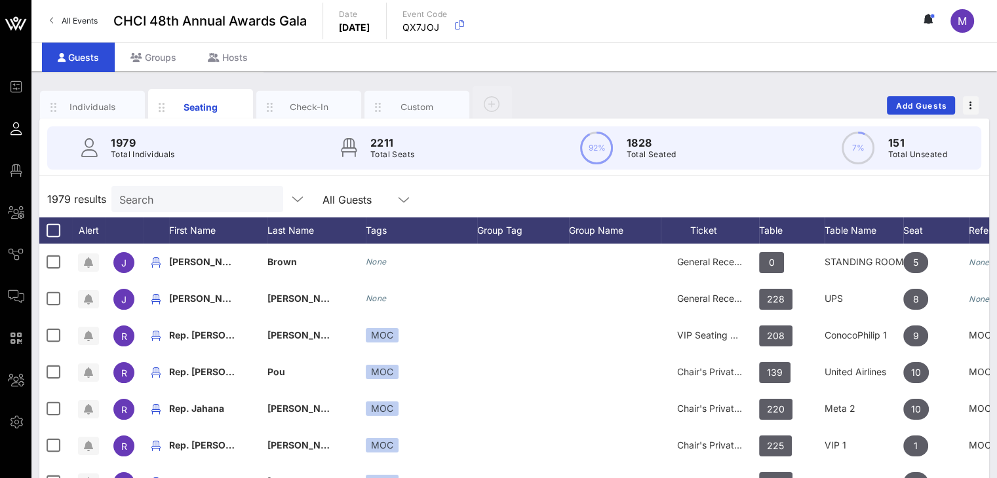
click at [684, 195] on div "1979 results Search All Guests" at bounding box center [514, 199] width 950 height 37
drag, startPoint x: 109, startPoint y: 109, endPoint x: 1006, endPoint y: 5, distance: 903.4
click at [109, 109] on div "Individuals" at bounding box center [93, 107] width 58 height 12
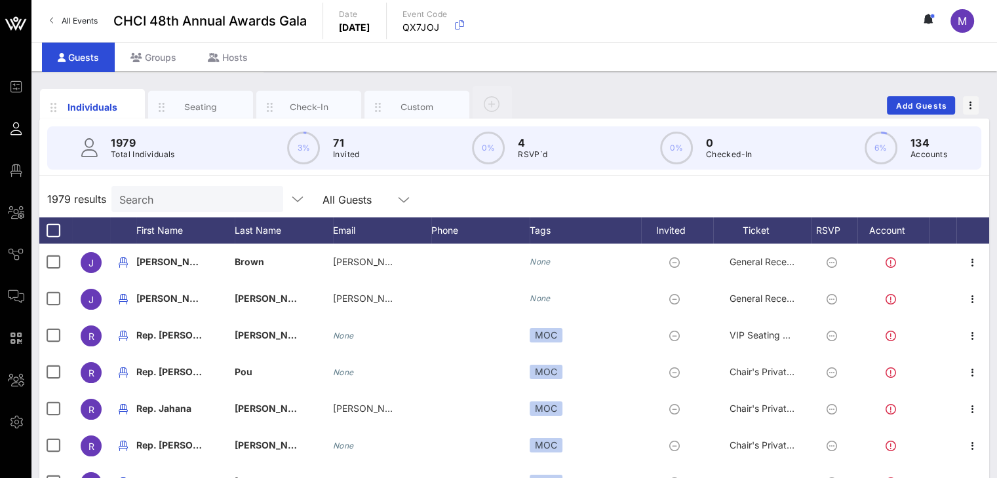
click at [185, 203] on input "Search" at bounding box center [195, 199] width 153 height 17
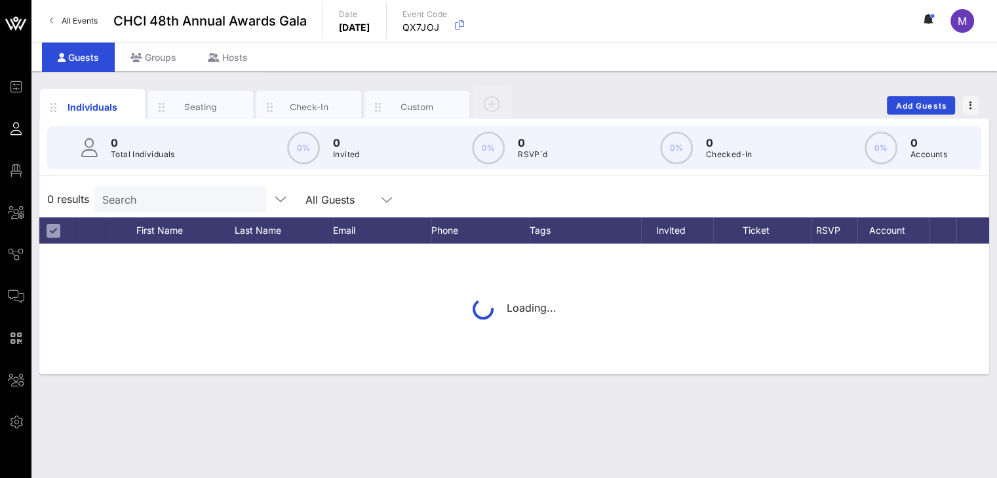
click at [156, 199] on input "Search" at bounding box center [178, 199] width 153 height 17
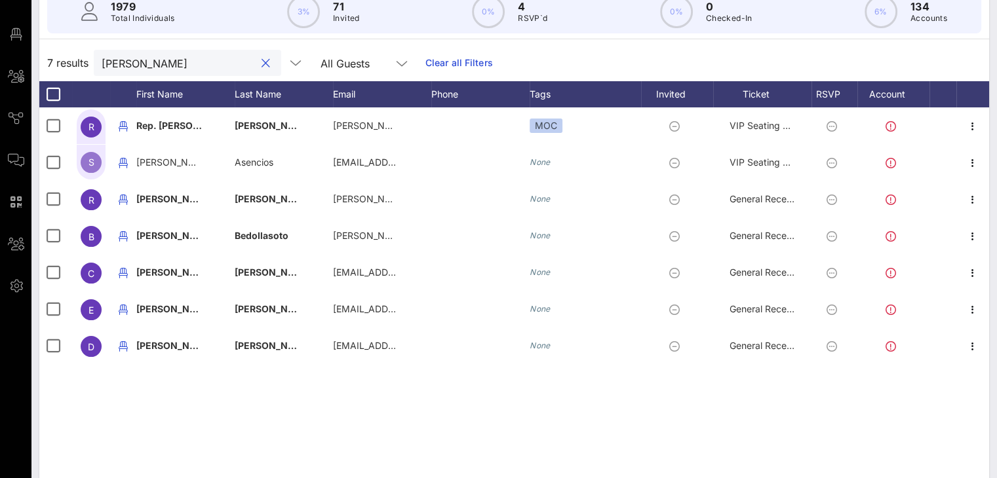
scroll to position [149, 0]
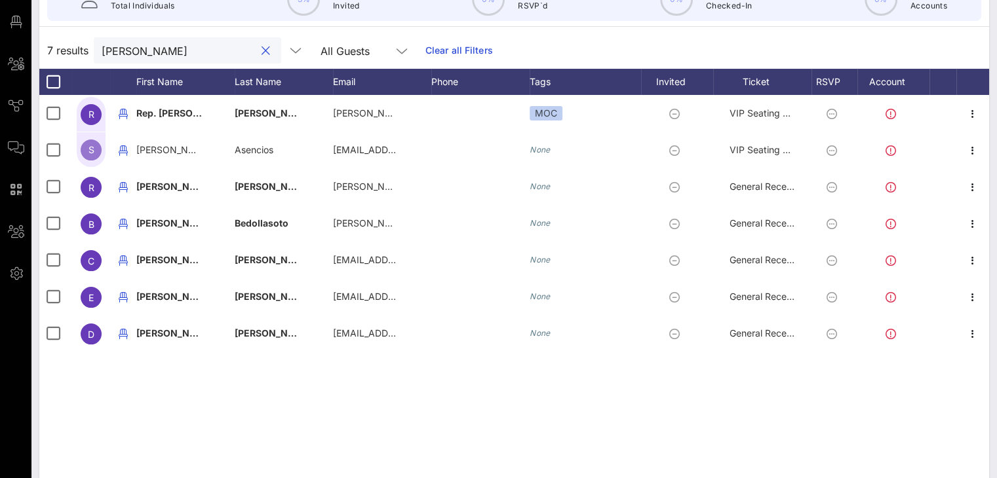
drag, startPoint x: 165, startPoint y: 47, endPoint x: 90, endPoint y: 49, distance: 75.4
click at [90, 49] on div "7 results [PERSON_NAME] All Guests Clear all Filters" at bounding box center [514, 50] width 950 height 37
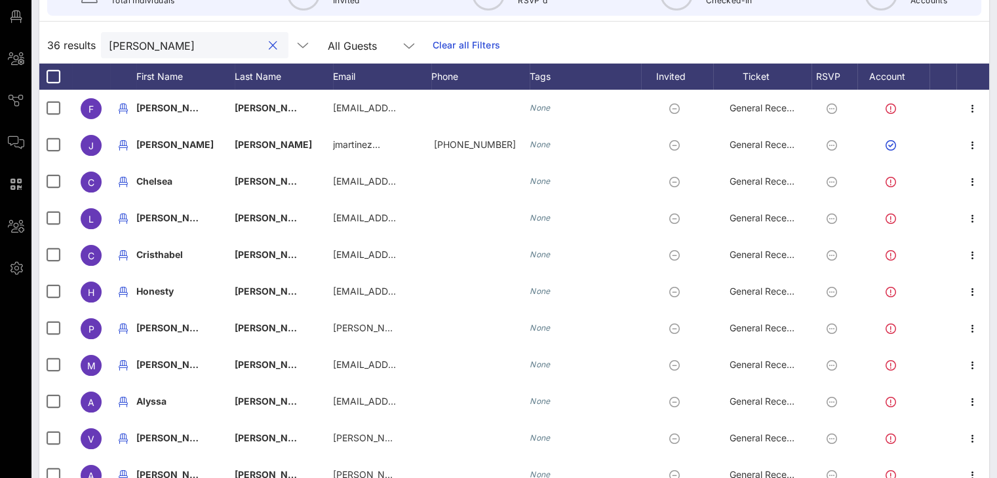
scroll to position [171, 0]
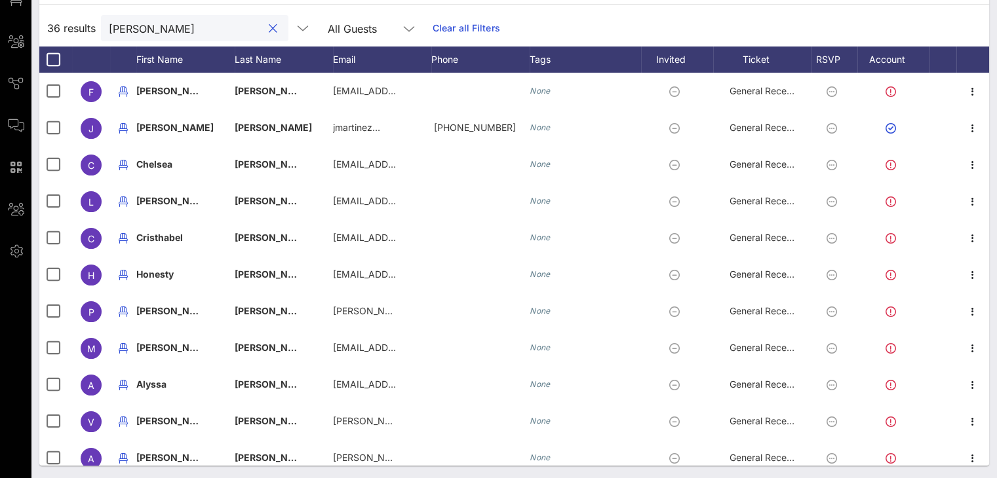
drag, startPoint x: 182, startPoint y: 29, endPoint x: 100, endPoint y: 19, distance: 83.2
click at [100, 19] on div "36 results [PERSON_NAME] All Guests Clear all Filters" at bounding box center [514, 28] width 950 height 37
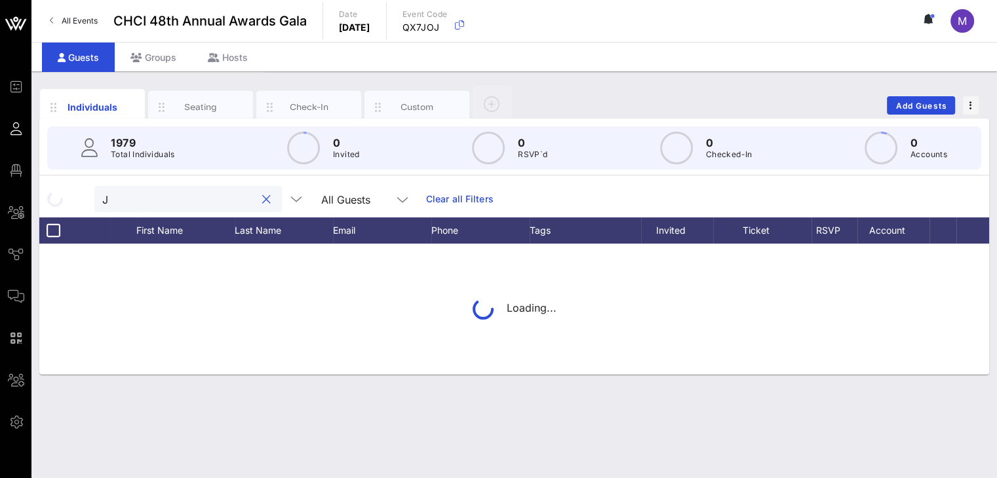
scroll to position [0, 0]
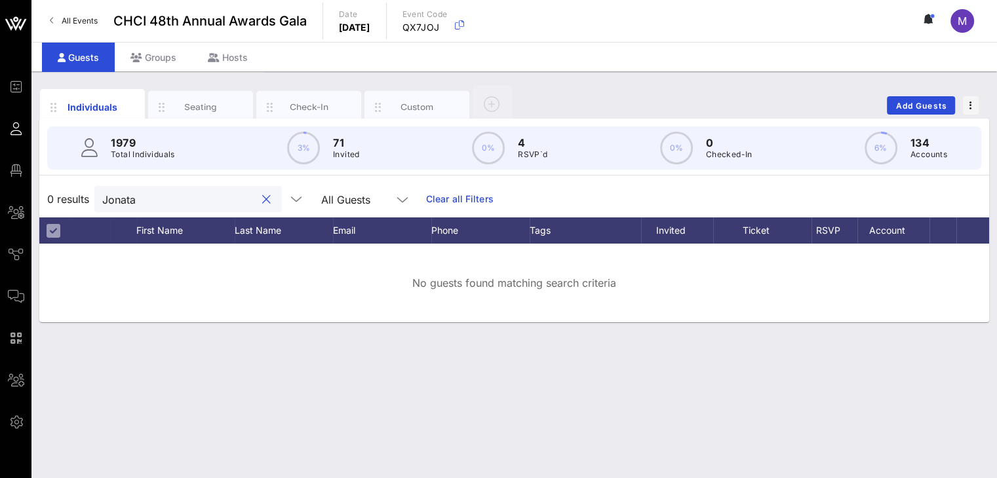
type input "Jonat"
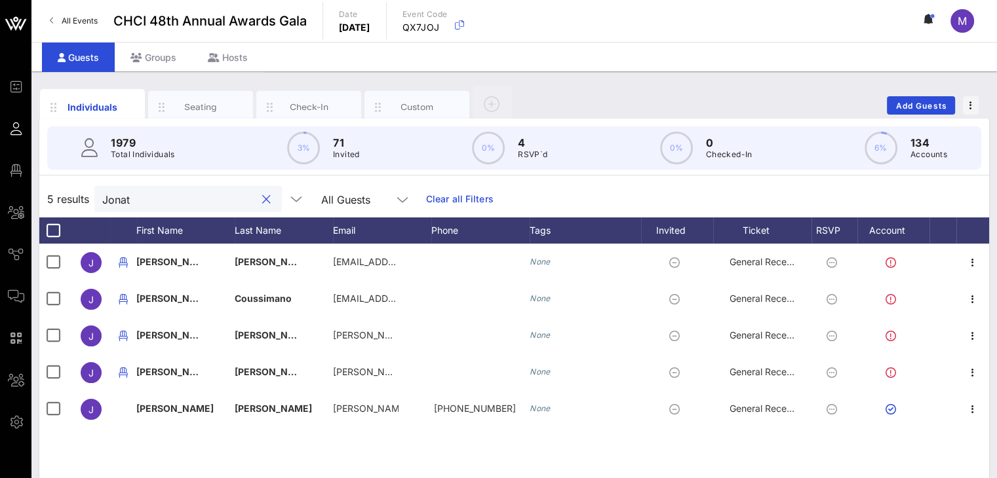
drag, startPoint x: 154, startPoint y: 200, endPoint x: 95, endPoint y: 197, distance: 59.0
click at [95, 197] on div "Jonat" at bounding box center [187, 199] width 187 height 26
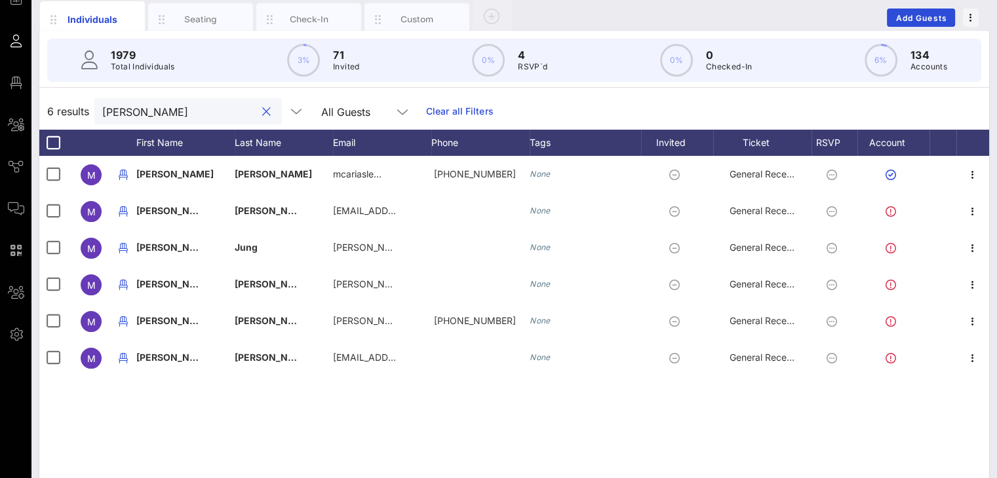
scroll to position [20, 0]
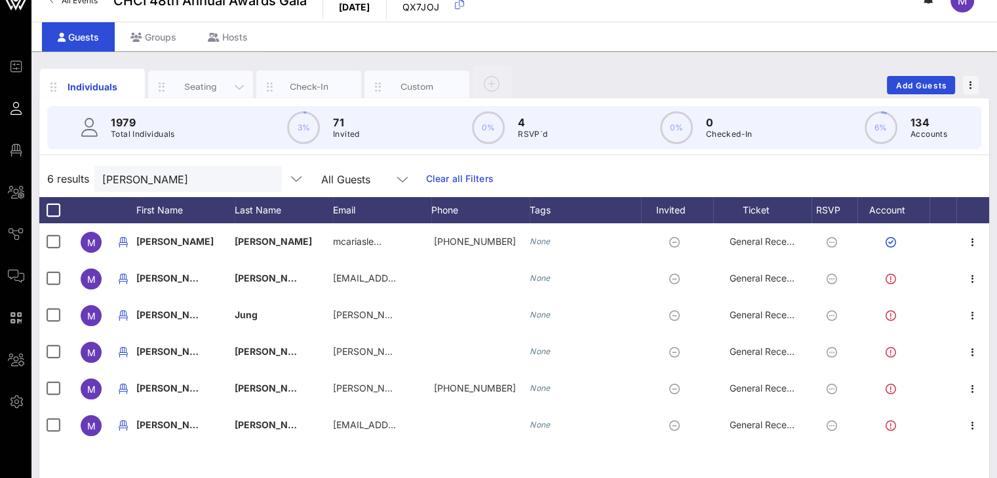
click at [211, 81] on div "Seating" at bounding box center [201, 87] width 58 height 12
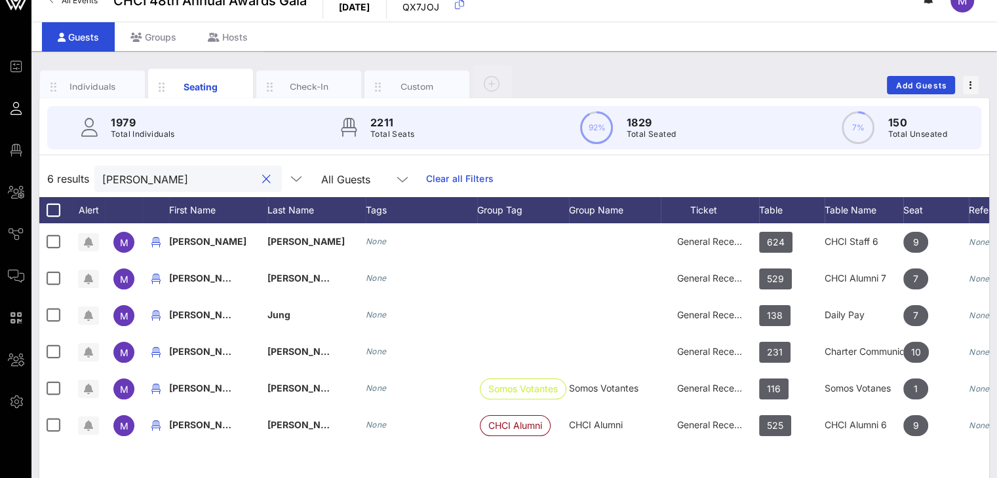
drag, startPoint x: 173, startPoint y: 179, endPoint x: 41, endPoint y: 170, distance: 132.7
click at [43, 165] on div "6 results [PERSON_NAME] All Guests Clear all Filters" at bounding box center [514, 179] width 950 height 37
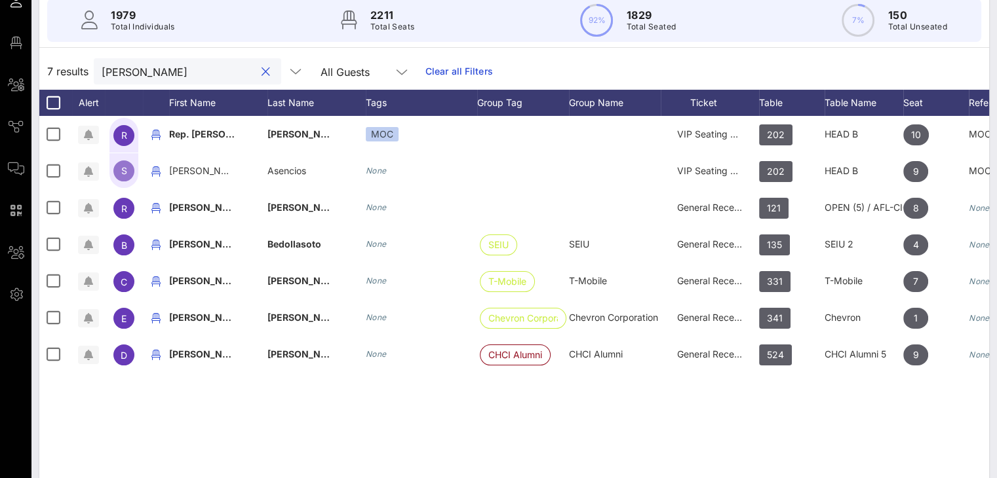
scroll to position [131, 0]
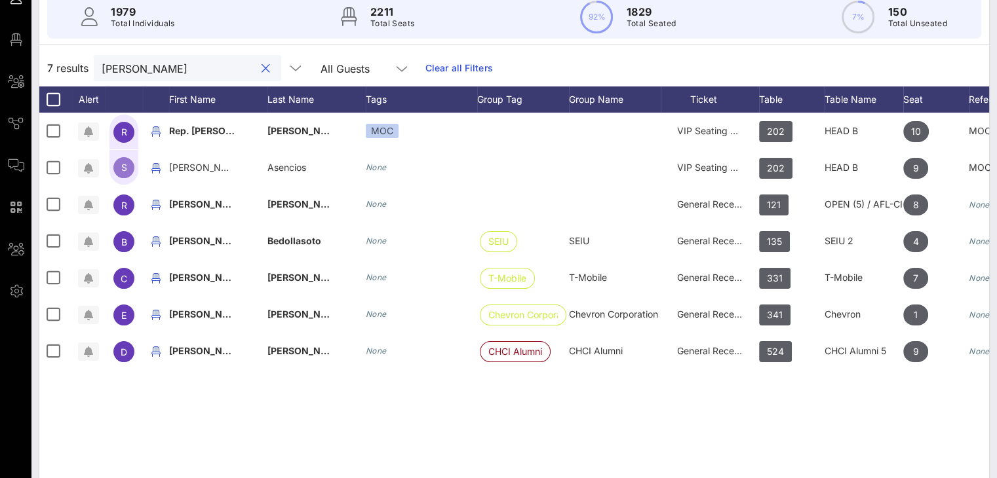
drag, startPoint x: 139, startPoint y: 74, endPoint x: 31, endPoint y: 68, distance: 107.6
click at [31, 68] on div "Individuals Seating Check-In Custom Add Guests 1979 Total Individuals 2211 Tota…" at bounding box center [513, 229] width 965 height 579
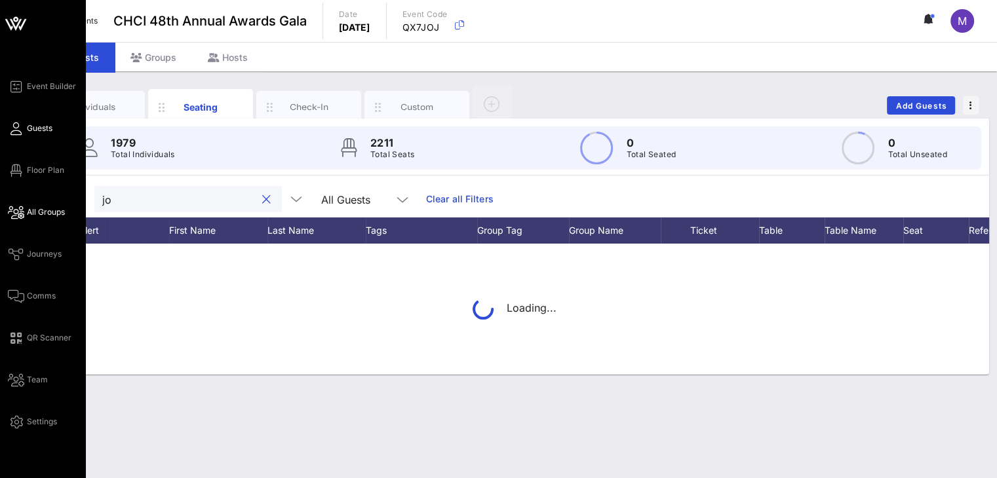
scroll to position [0, 0]
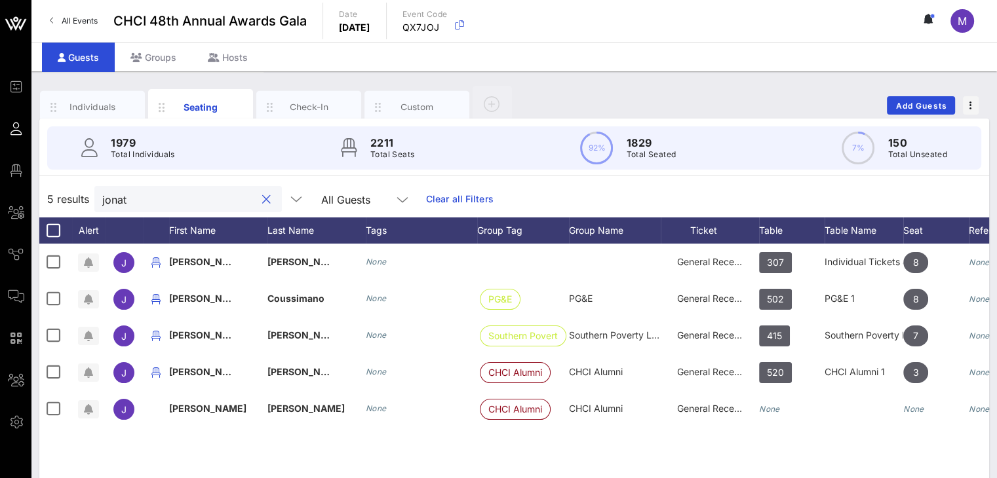
drag, startPoint x: 136, startPoint y: 200, endPoint x: 58, endPoint y: 187, distance: 79.6
click at [58, 187] on div "5 results [PERSON_NAME] All Guests Clear all Filters" at bounding box center [514, 199] width 950 height 37
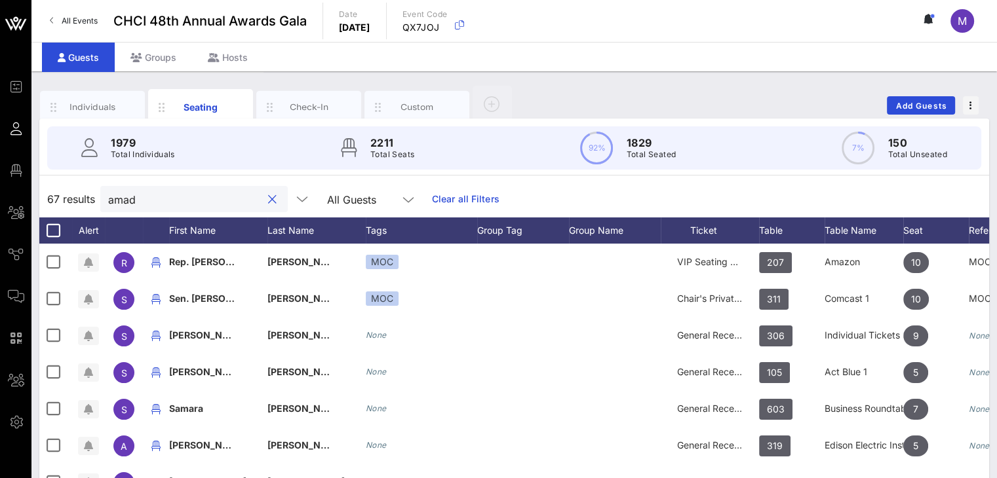
type input "[PERSON_NAME]"
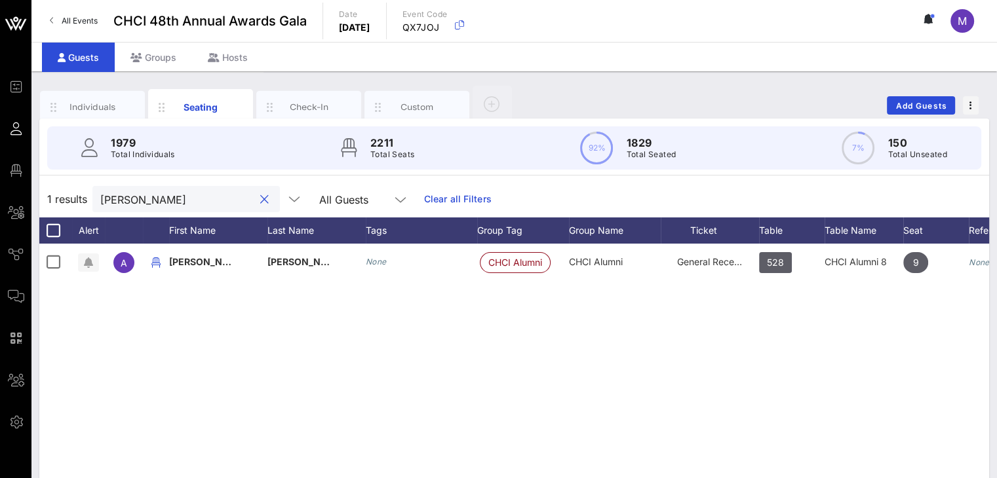
drag, startPoint x: 160, startPoint y: 195, endPoint x: 85, endPoint y: 189, distance: 74.9
click at [87, 189] on div "1 results [PERSON_NAME] All Guests Clear all Filters" at bounding box center [514, 199] width 950 height 37
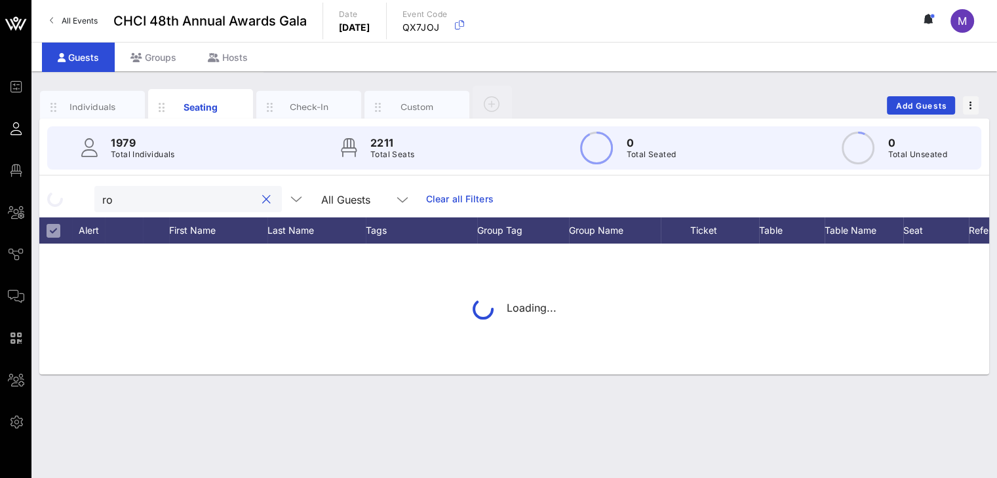
type input "r"
type input "b"
type input "r"
type input "n"
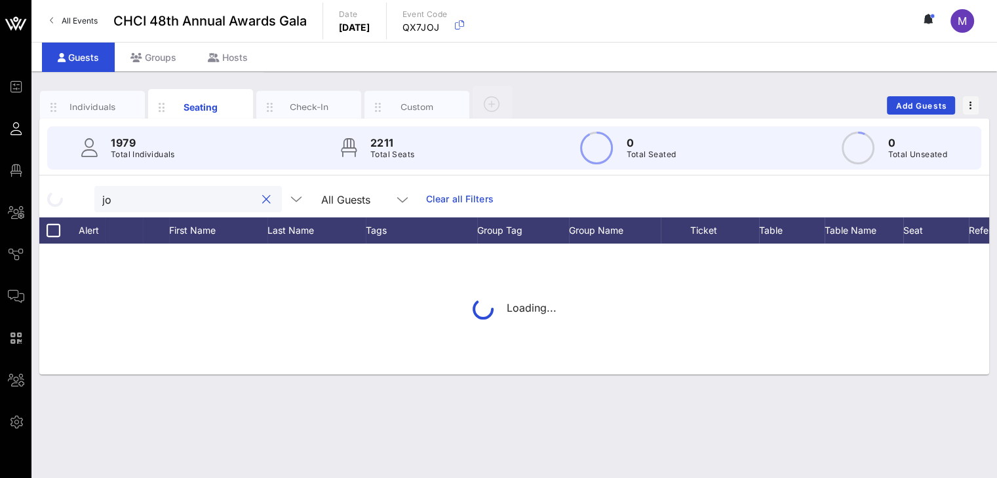
type input "j"
type input "c"
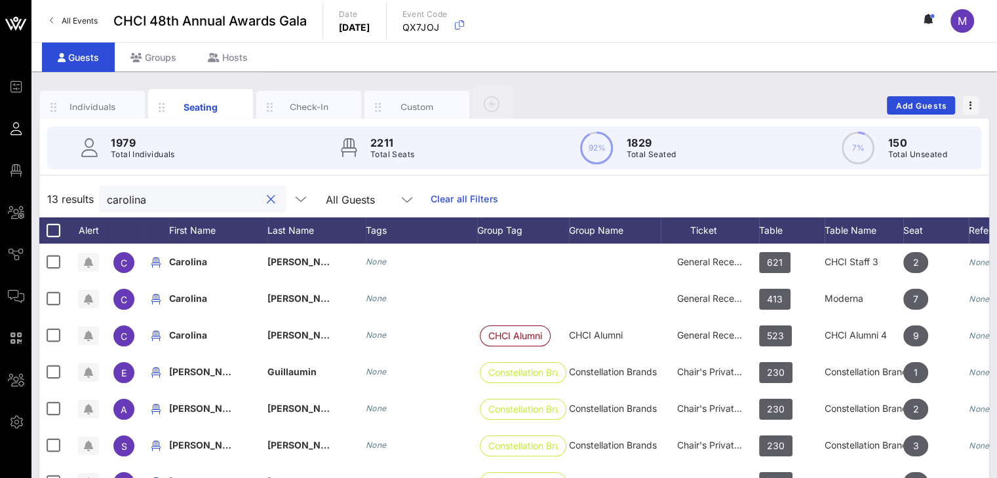
drag, startPoint x: 188, startPoint y: 208, endPoint x: 87, endPoint y: 198, distance: 102.1
click at [87, 198] on div "13 results carolina All Guests Clear all Filters" at bounding box center [514, 199] width 950 height 37
type input "carolin"
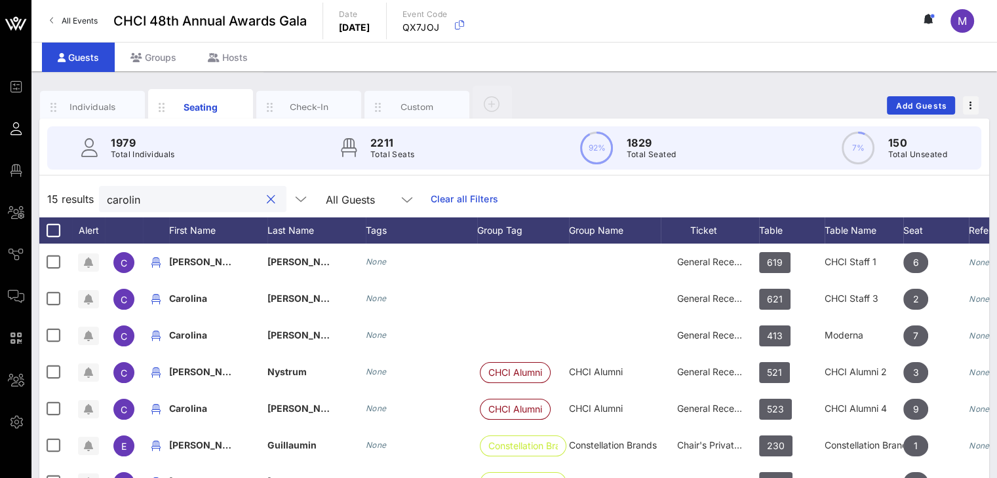
drag, startPoint x: 147, startPoint y: 201, endPoint x: 86, endPoint y: 192, distance: 62.2
click at [86, 192] on div "15 results carolin All Guests Clear all Filters" at bounding box center [514, 199] width 950 height 37
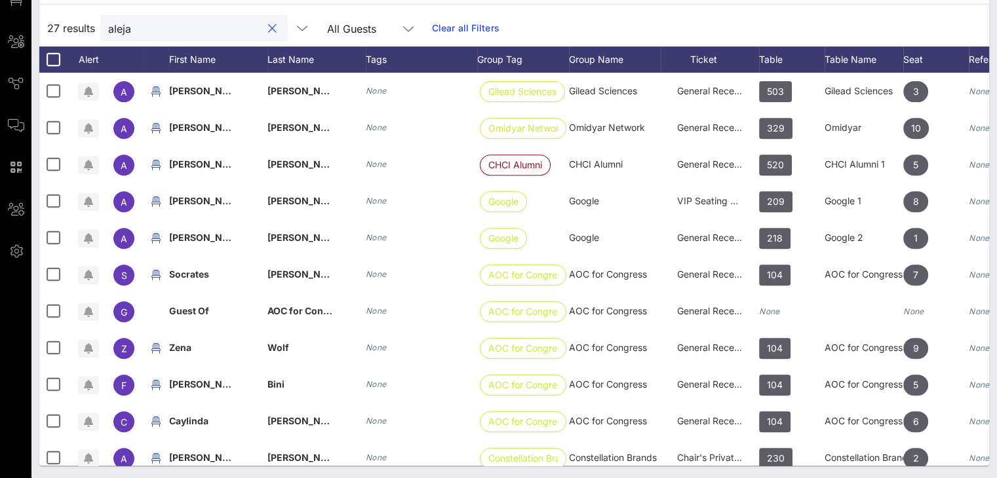
scroll to position [608, 0]
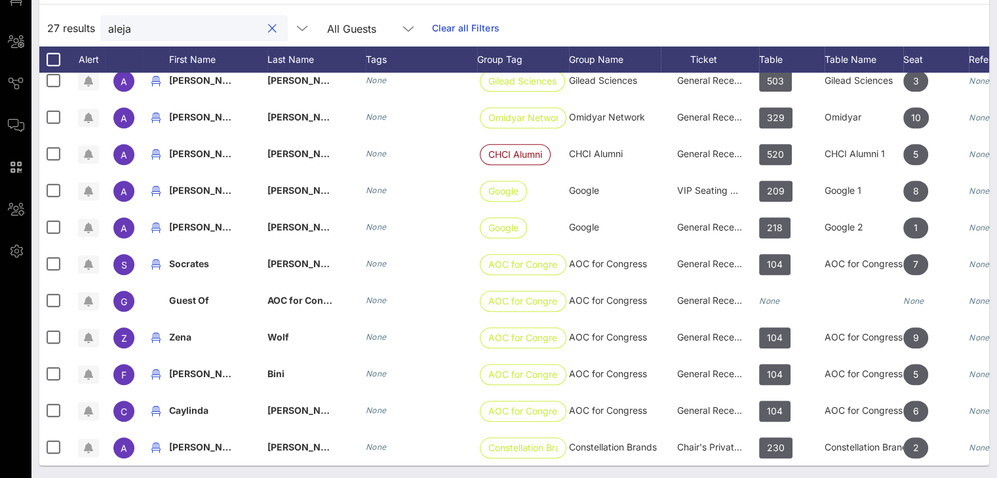
drag, startPoint x: 187, startPoint y: 34, endPoint x: 84, endPoint y: 35, distance: 103.6
click at [84, 35] on div "27 results aleja All Guests Clear all Filters" at bounding box center [514, 28] width 950 height 37
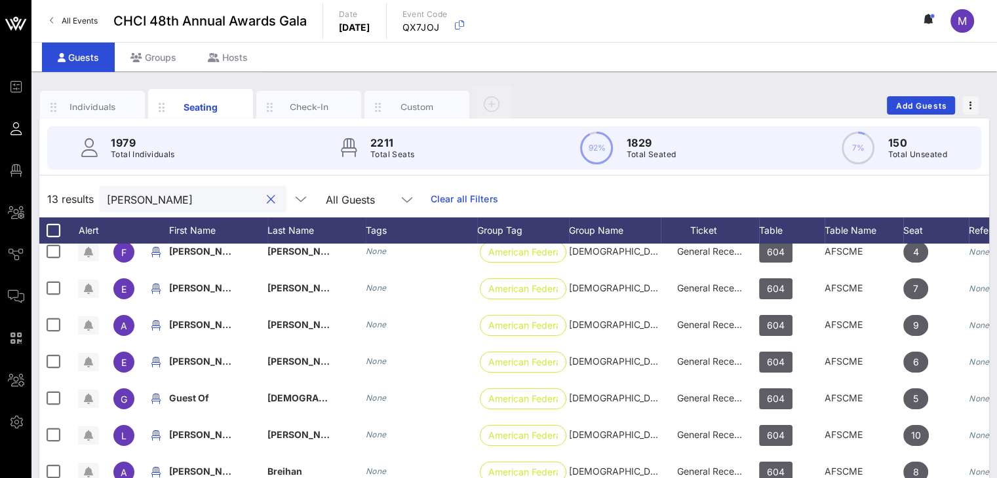
scroll to position [94, 0]
drag, startPoint x: 144, startPoint y: 203, endPoint x: 96, endPoint y: 203, distance: 48.5
click at [96, 203] on div "13 results [PERSON_NAME] All Guests Clear all Filters" at bounding box center [514, 199] width 950 height 37
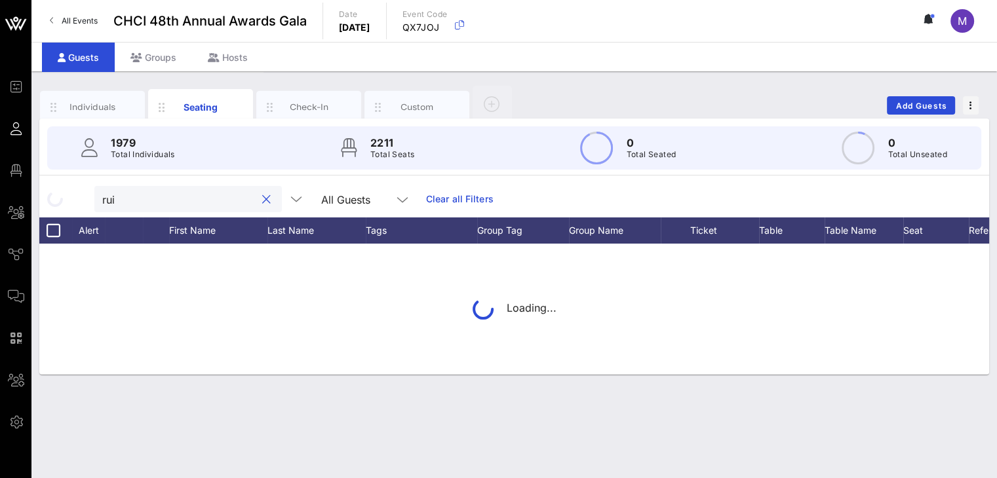
type input "[PERSON_NAME]"
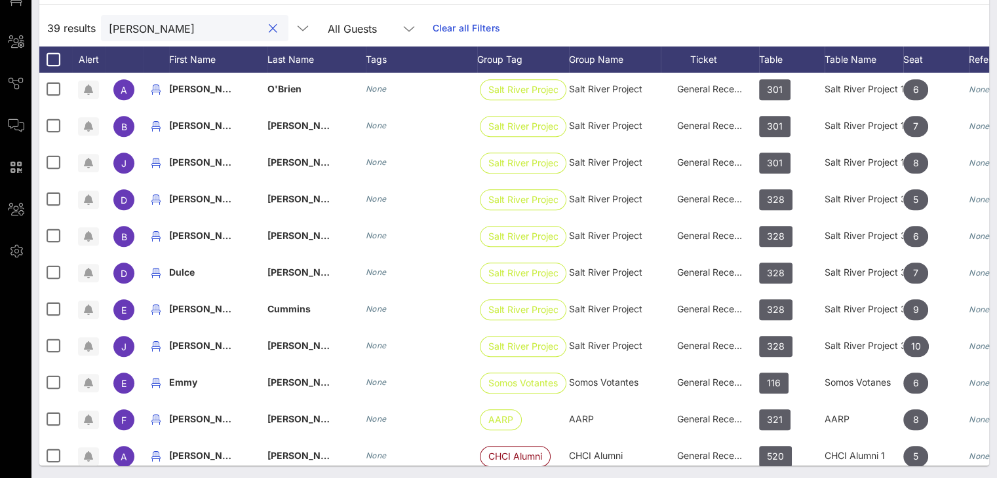
scroll to position [0, 0]
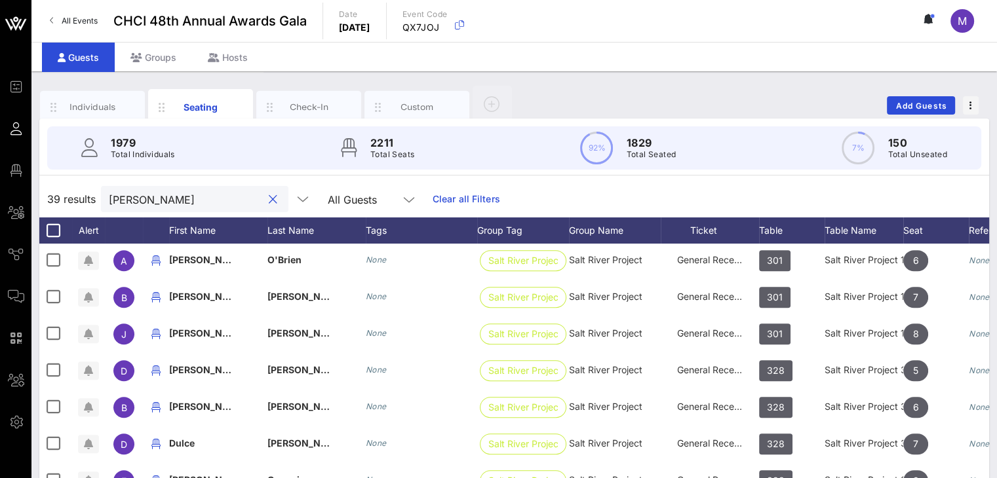
click at [269, 201] on button "clear icon" at bounding box center [273, 199] width 9 height 13
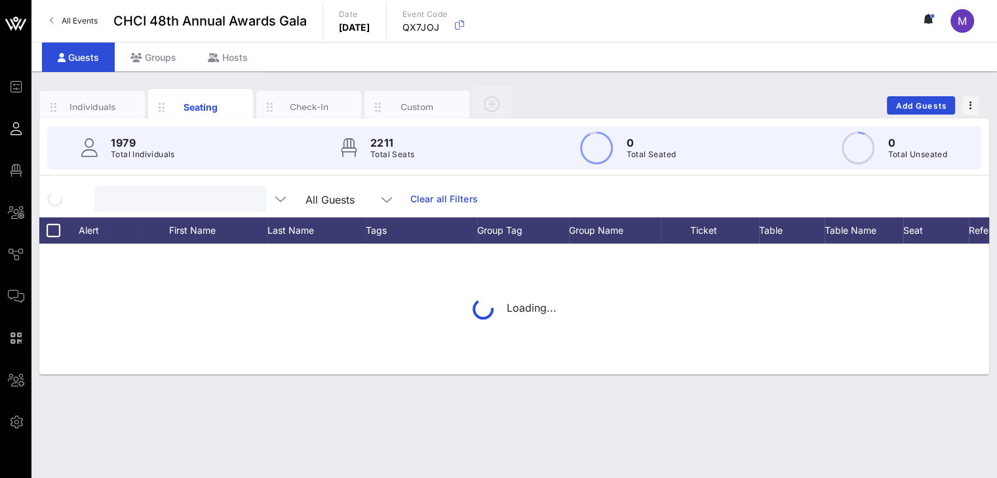
click at [231, 197] on input "text" at bounding box center [178, 199] width 153 height 17
type input "[PERSON_NAME]"
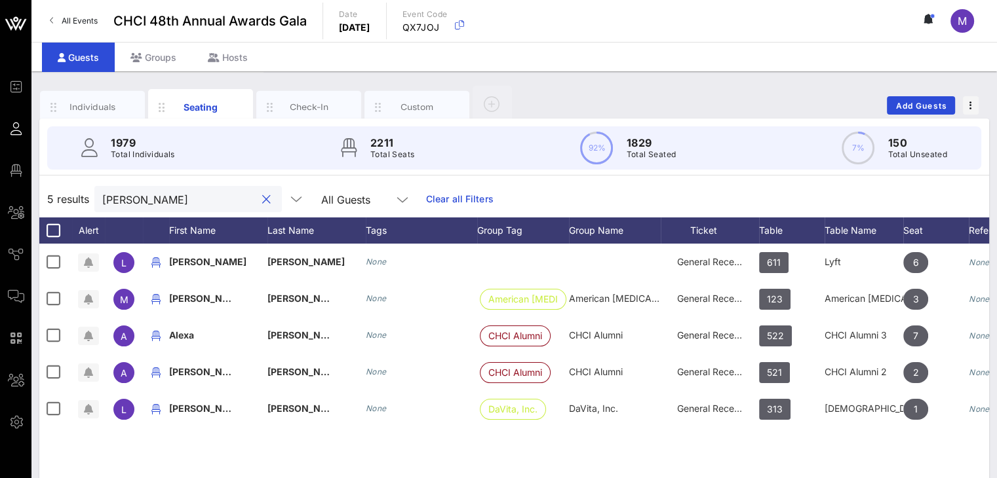
drag, startPoint x: 141, startPoint y: 199, endPoint x: 87, endPoint y: 194, distance: 53.9
click at [88, 194] on div "5 results [PERSON_NAME] All Guests Clear all Filters" at bounding box center [514, 199] width 950 height 37
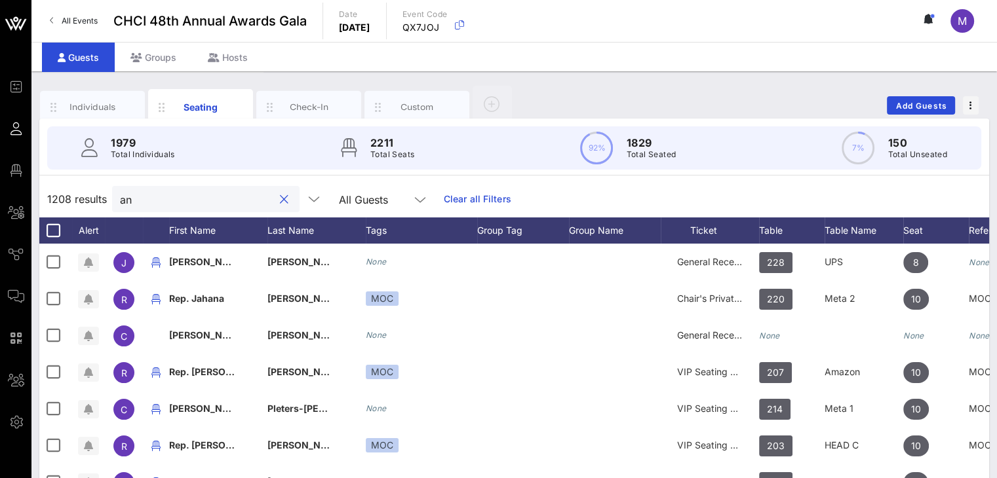
type input "[PERSON_NAME]"
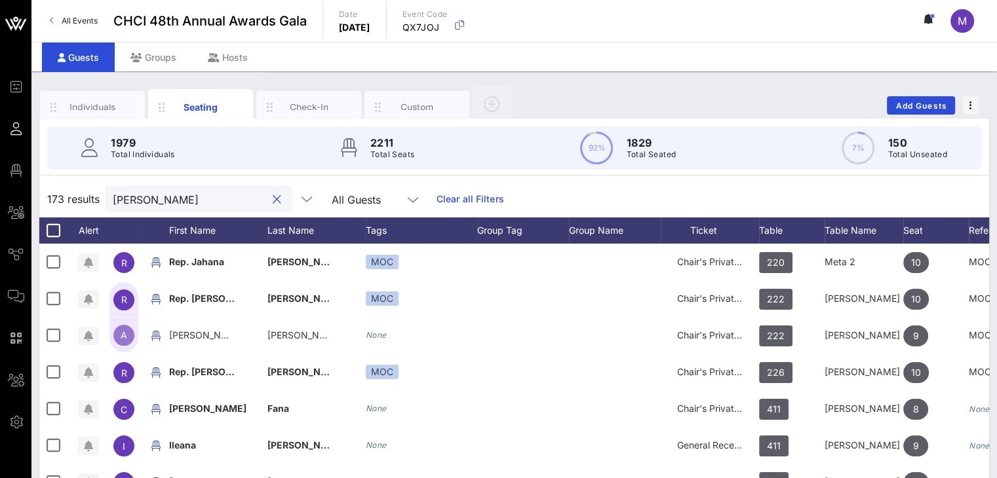
click at [269, 197] on div at bounding box center [277, 200] width 16 height 16
click at [273, 199] on button "clear icon" at bounding box center [277, 199] width 9 height 13
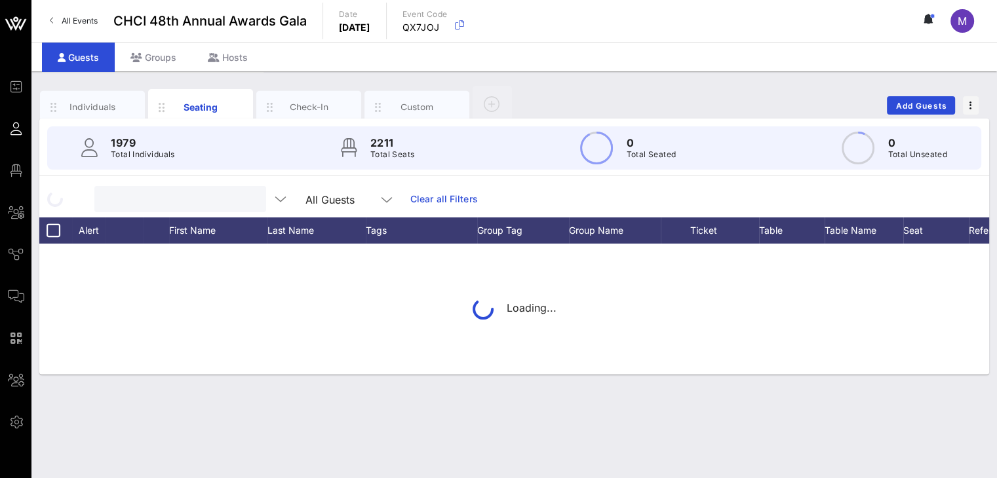
click at [210, 200] on input "text" at bounding box center [178, 199] width 153 height 17
type input "[PERSON_NAME]"
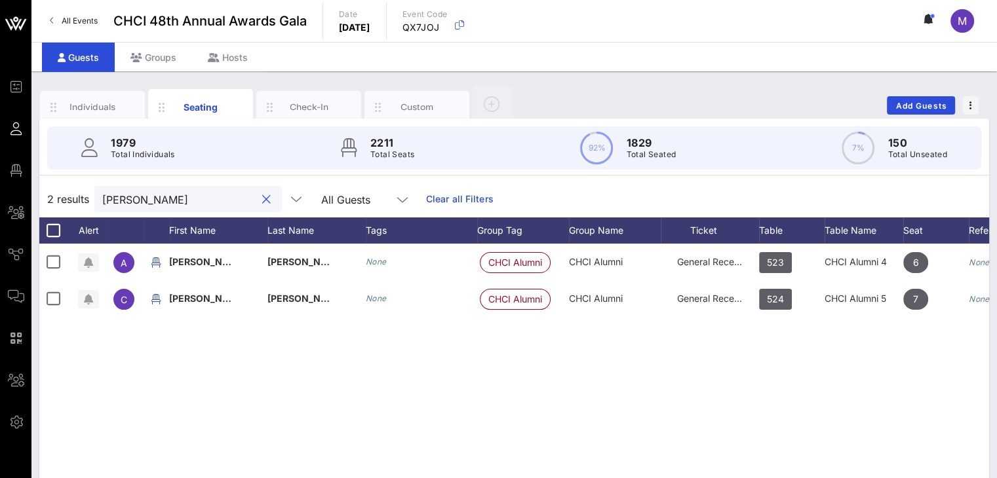
click at [262, 197] on button "clear icon" at bounding box center [266, 199] width 9 height 13
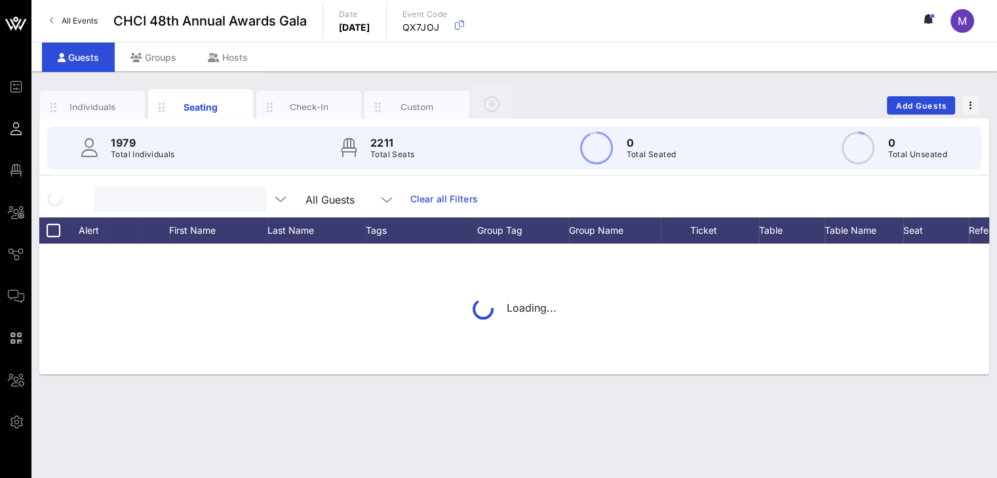
click at [204, 192] on input "text" at bounding box center [178, 199] width 153 height 17
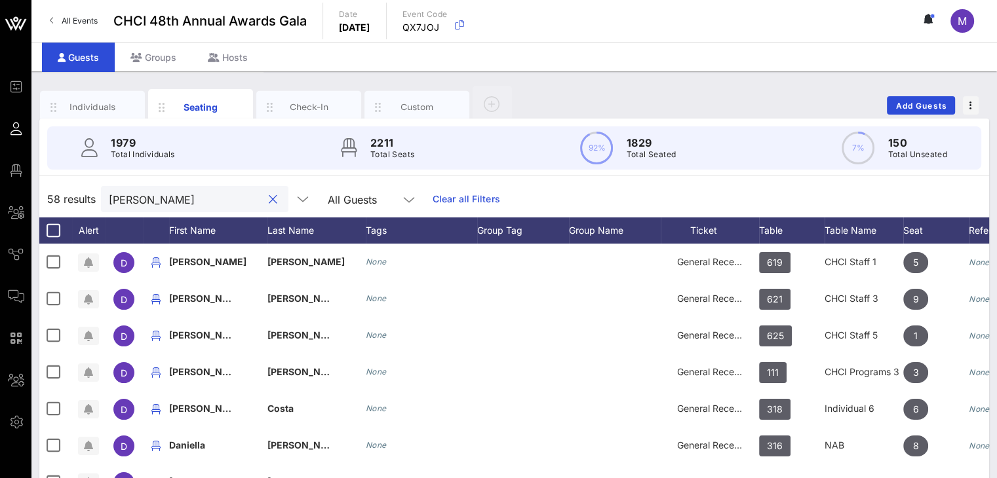
type input "[PERSON_NAME]"
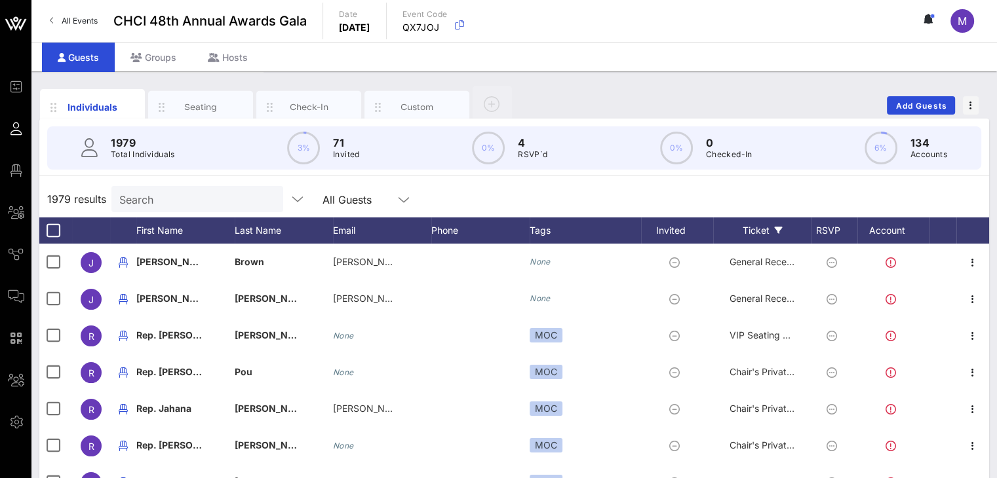
click at [751, 231] on div "Ticket" at bounding box center [762, 231] width 98 height 26
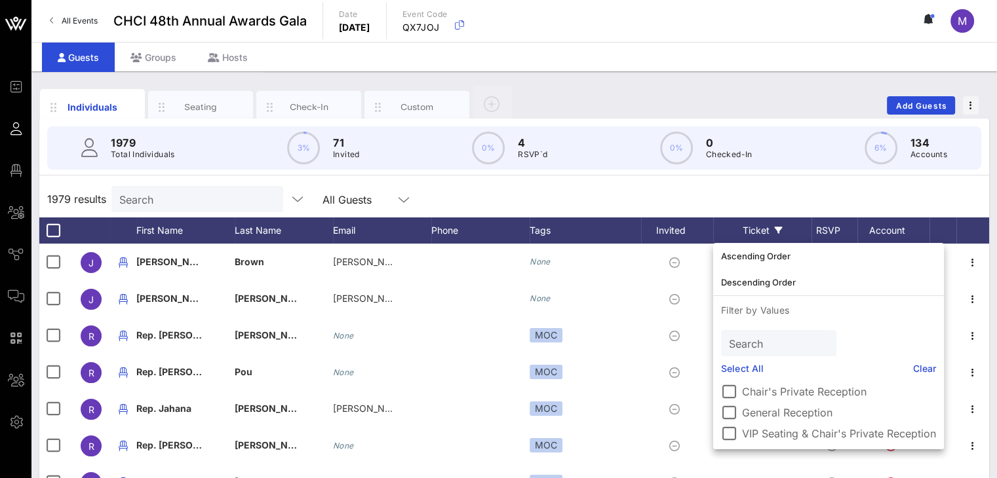
click at [751, 231] on div "Ticket" at bounding box center [762, 231] width 98 height 26
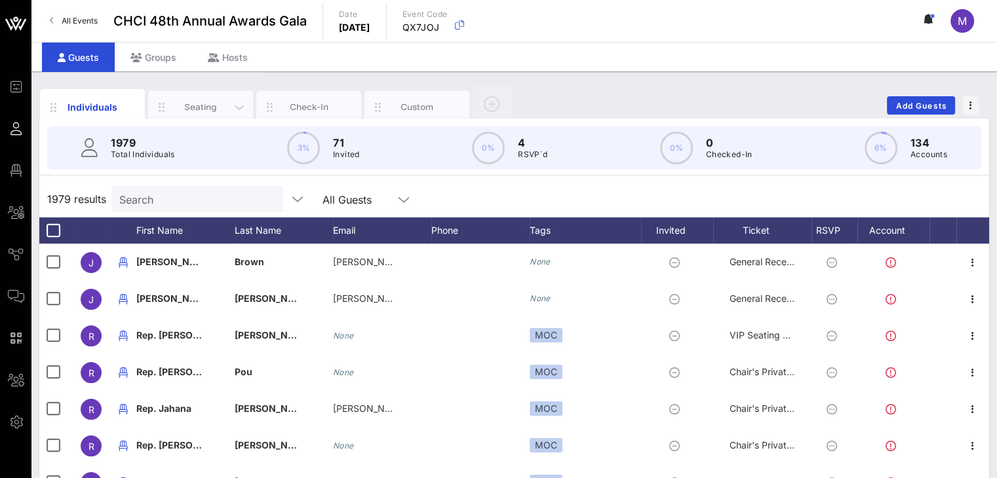
click at [210, 108] on div "Seating" at bounding box center [201, 107] width 58 height 12
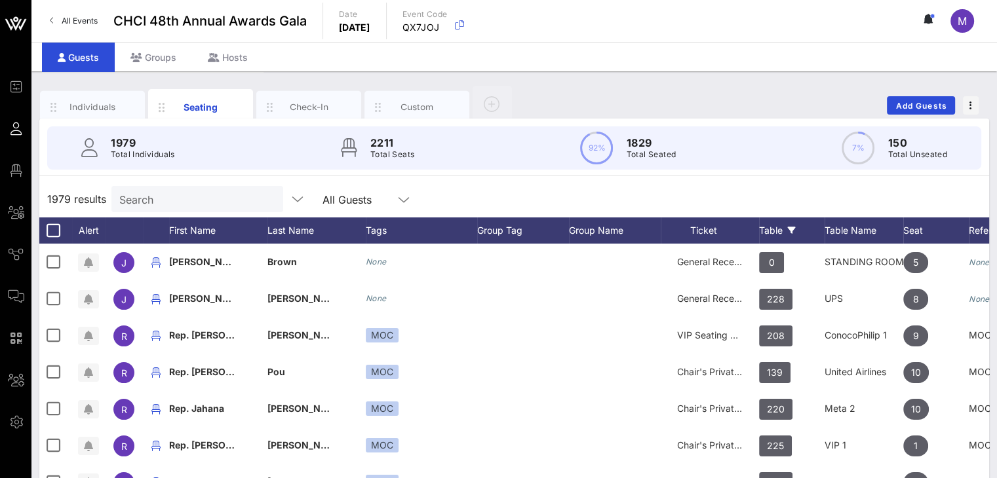
click at [762, 221] on div "Table" at bounding box center [792, 231] width 66 height 26
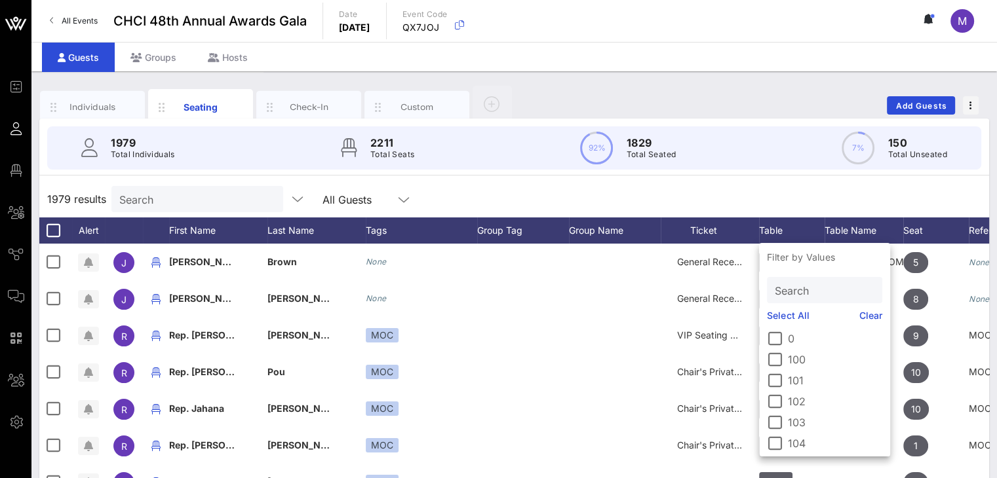
click at [788, 288] on input "Search" at bounding box center [823, 290] width 97 height 17
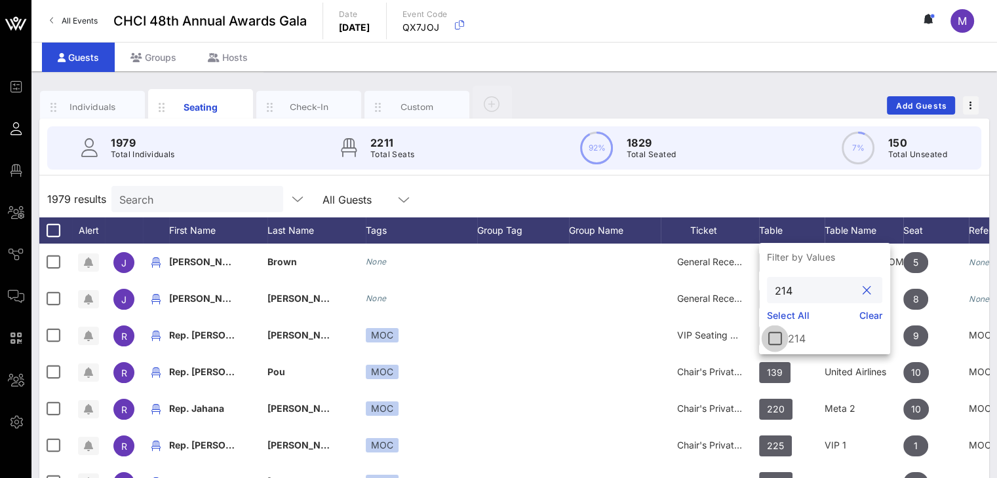
type input "214"
click at [777, 337] on div at bounding box center [775, 339] width 22 height 22
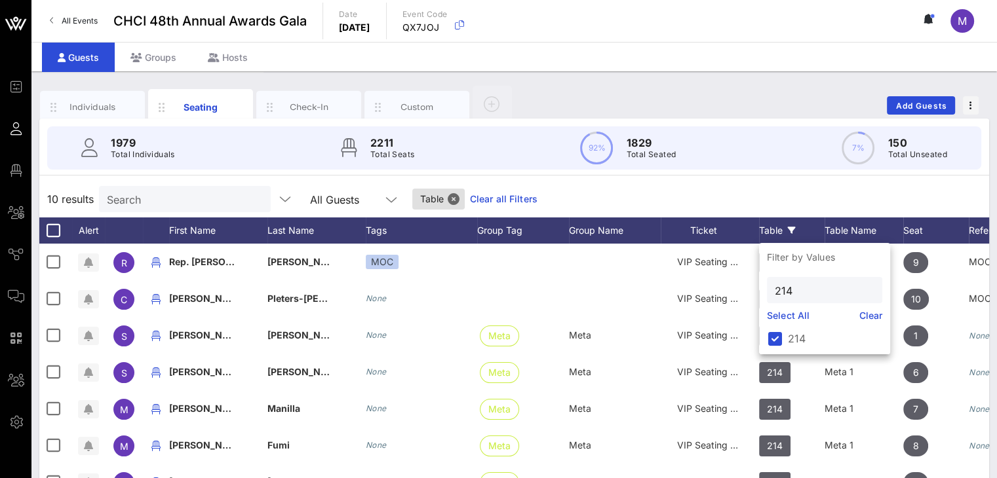
click at [832, 200] on div "10 results Search All Guests Table Clear all Filters" at bounding box center [514, 199] width 950 height 37
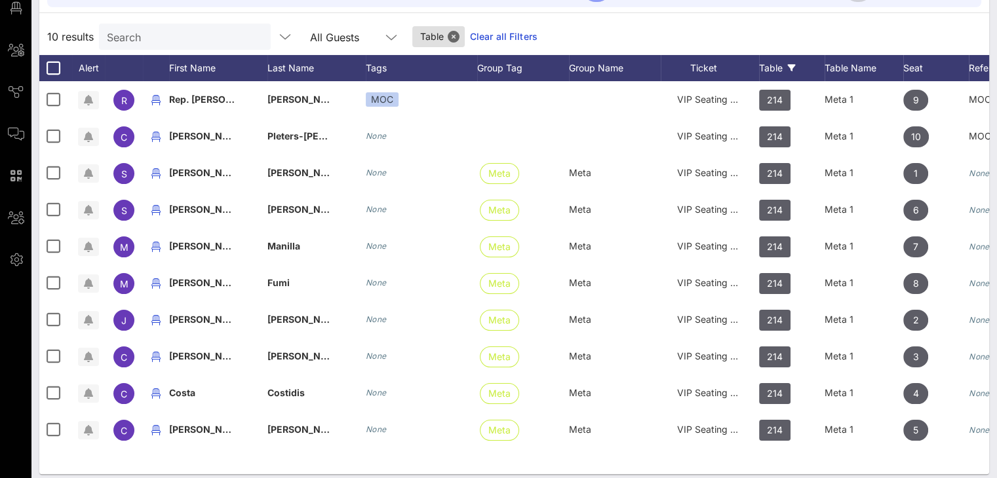
scroll to position [171, 0]
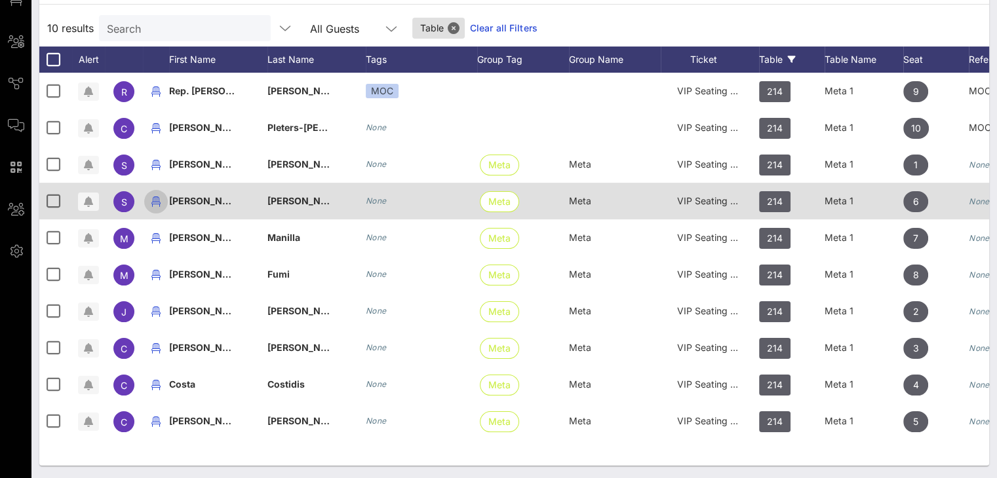
click at [157, 201] on icon "button" at bounding box center [156, 202] width 16 height 16
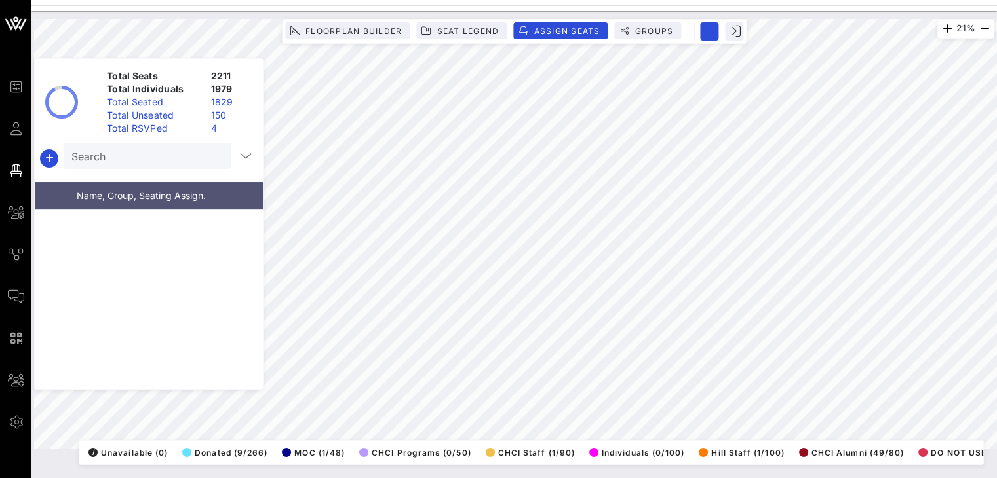
scroll to position [56338, 0]
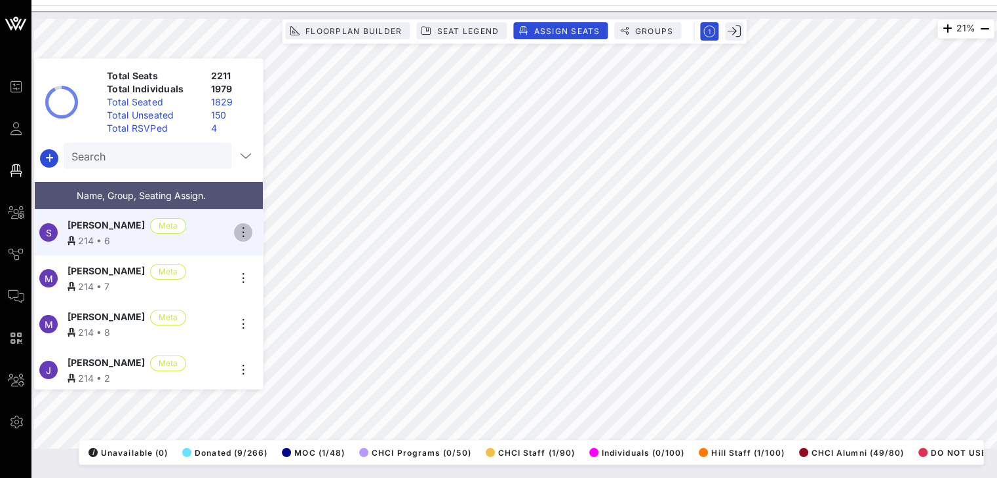
click at [242, 226] on icon "button" at bounding box center [243, 233] width 16 height 16
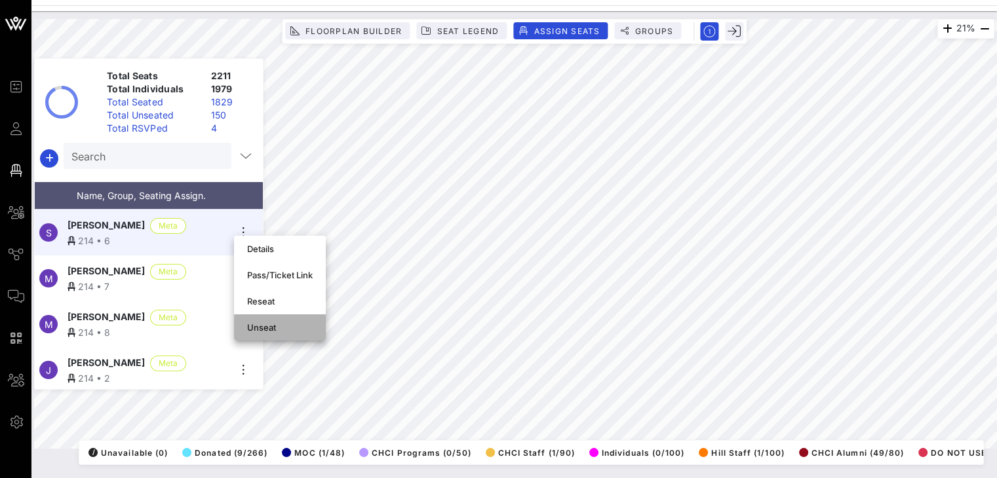
click at [269, 325] on div "Unseat" at bounding box center [280, 327] width 66 height 10
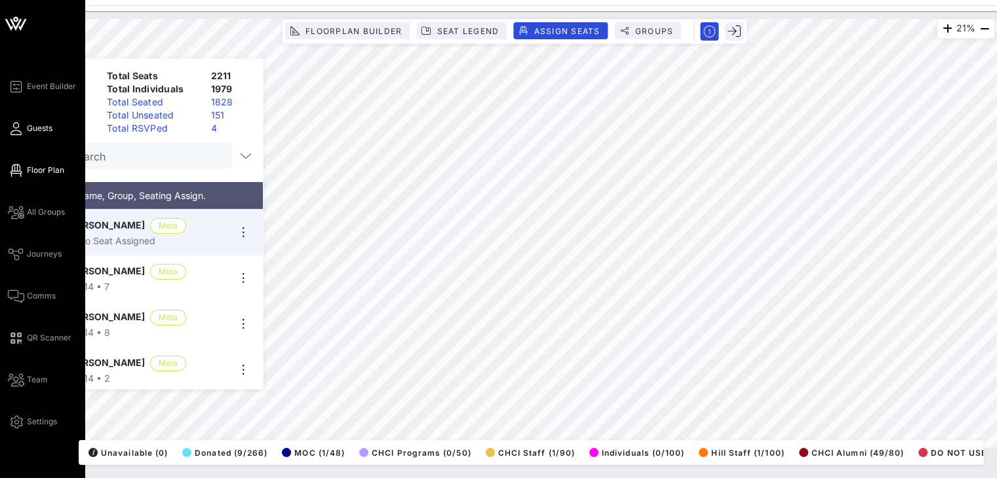
click at [25, 128] on link "Guests" at bounding box center [30, 129] width 45 height 16
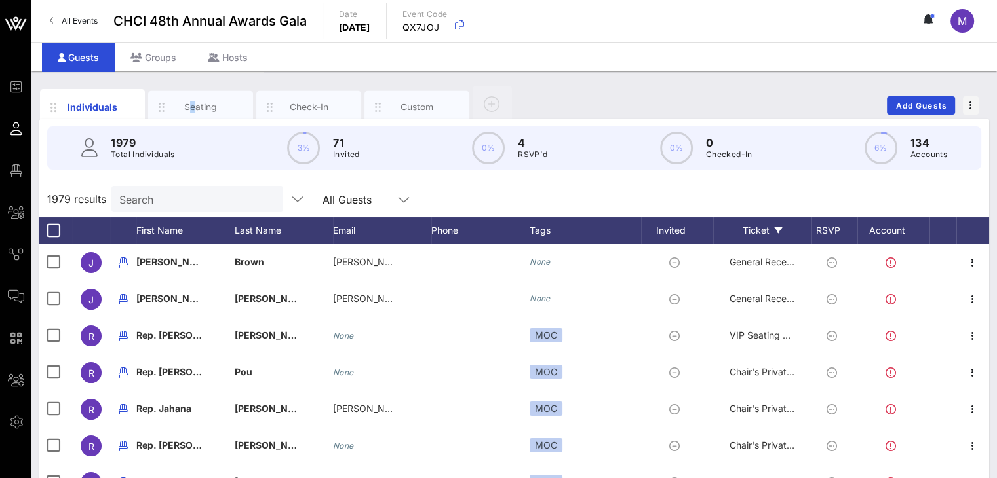
click at [193, 105] on div "Seating" at bounding box center [201, 107] width 58 height 12
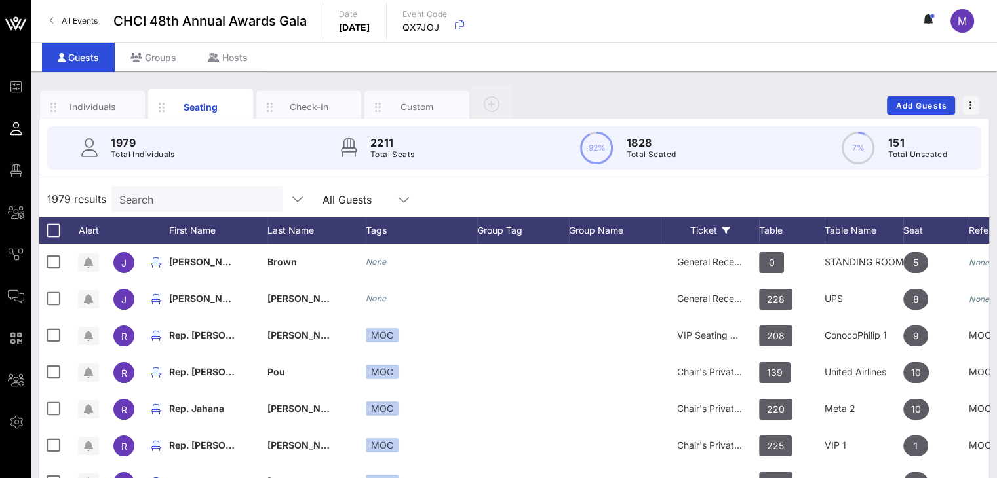
click at [755, 229] on div "Ticket" at bounding box center [710, 231] width 98 height 26
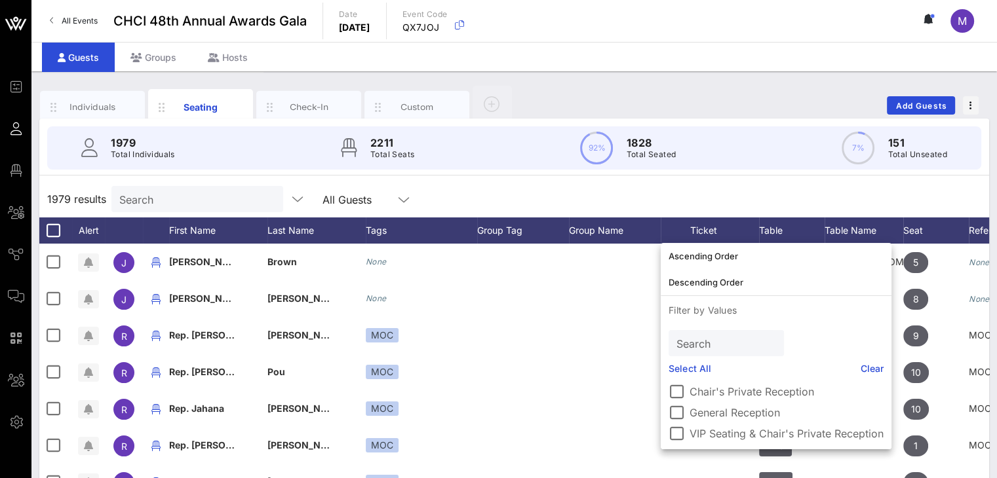
click at [802, 189] on div "1979 results Search All Guests" at bounding box center [514, 199] width 950 height 37
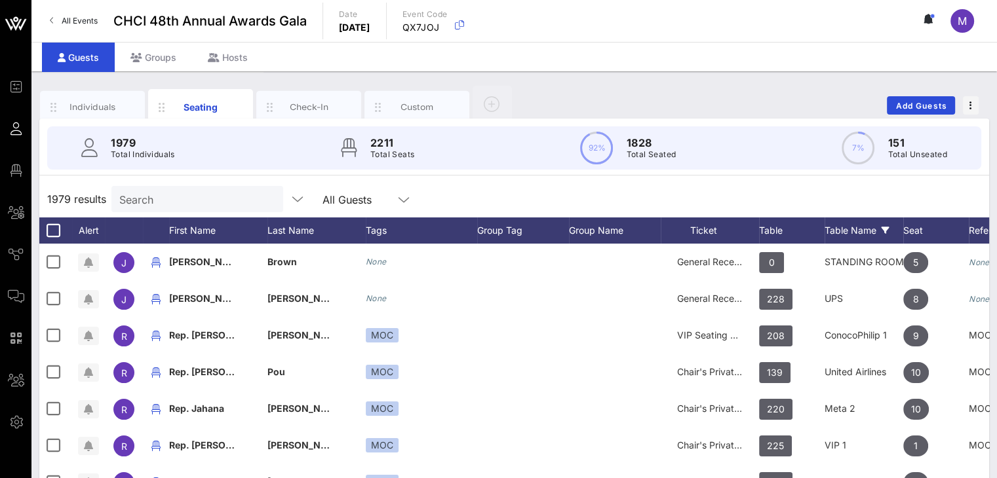
click at [838, 231] on div "Table Name" at bounding box center [863, 231] width 79 height 26
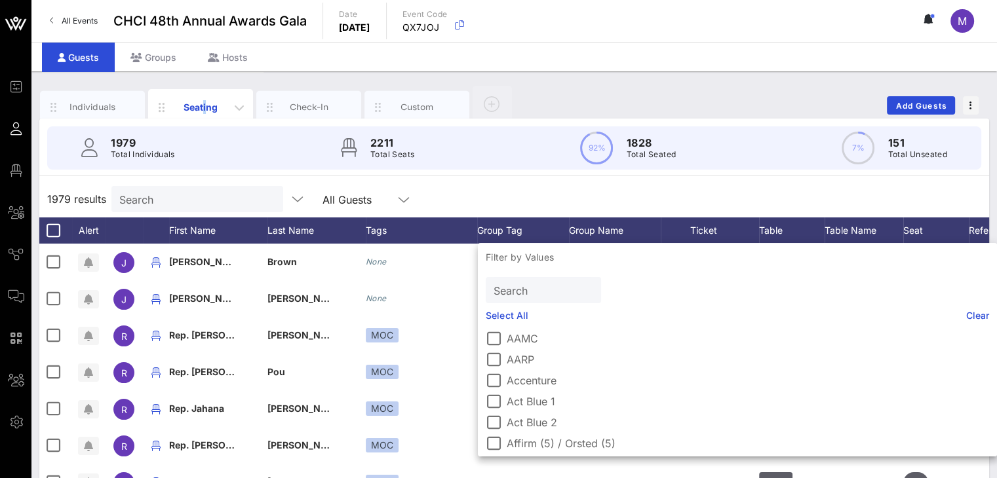
click at [205, 104] on div "Seating" at bounding box center [201, 107] width 58 height 14
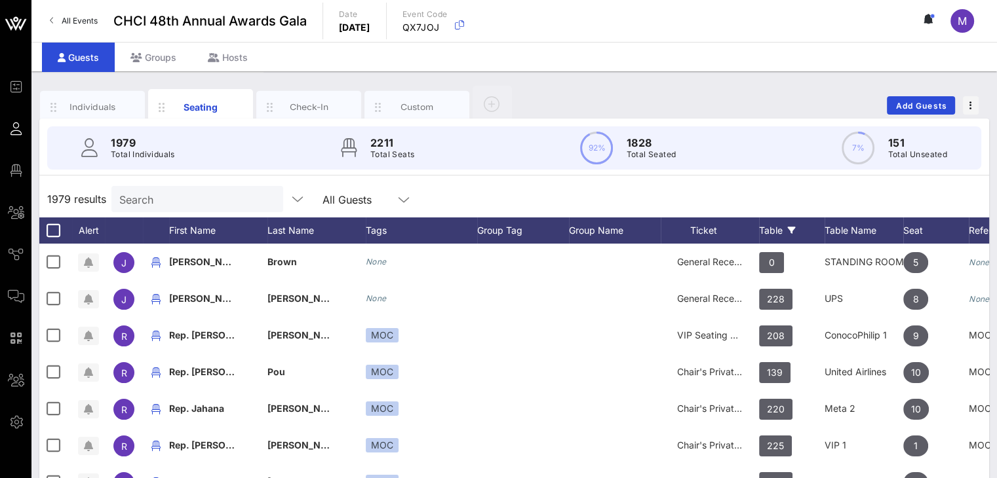
click at [776, 227] on div "Table" at bounding box center [792, 231] width 66 height 26
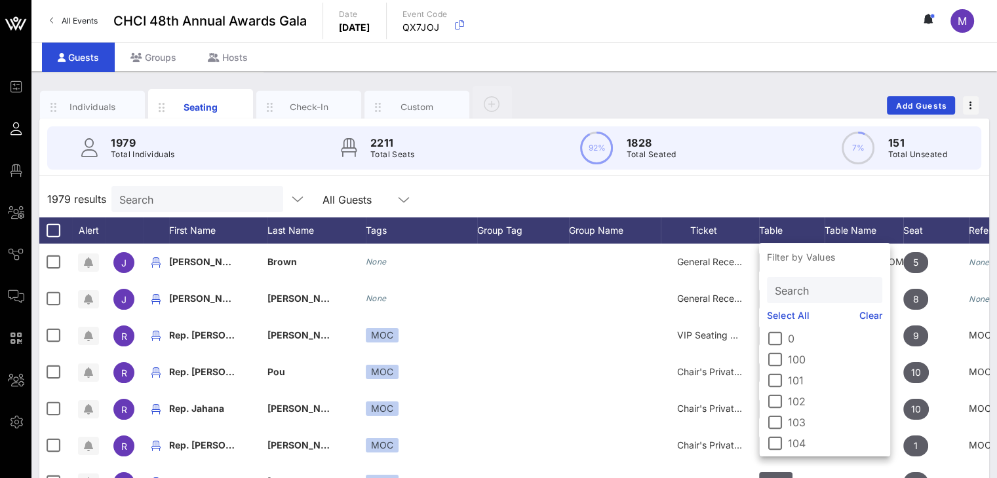
click at [798, 286] on input "Search" at bounding box center [823, 290] width 97 height 17
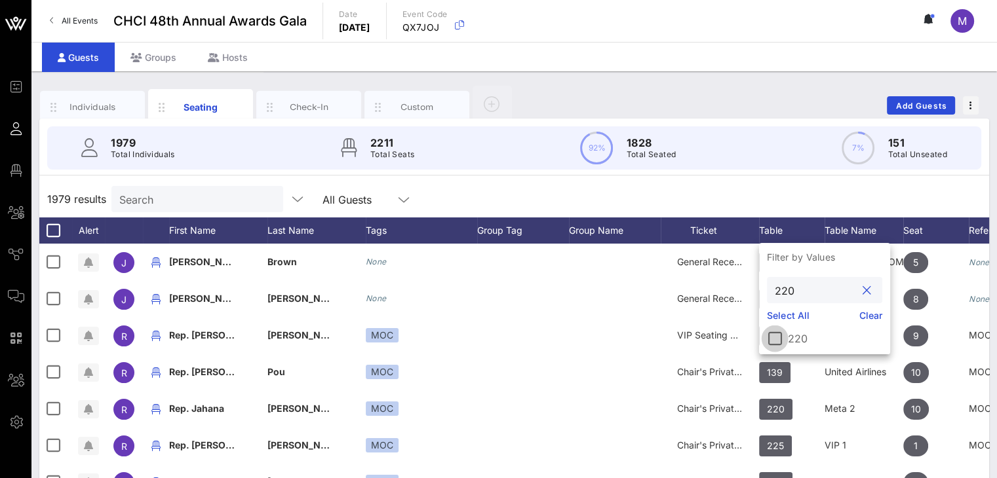
type input "220"
click at [772, 341] on div at bounding box center [775, 339] width 22 height 22
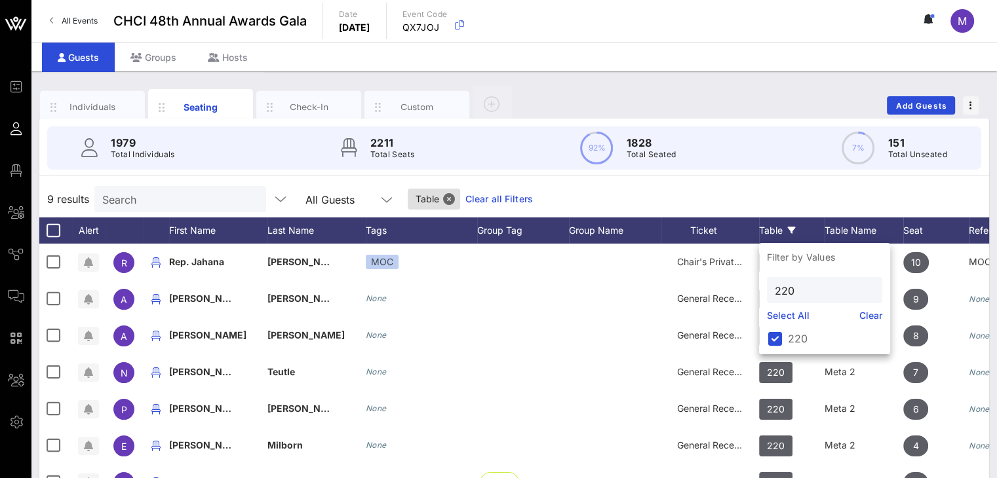
click at [619, 187] on div "9 results Search All Guests Table Clear all Filters" at bounding box center [514, 199] width 950 height 37
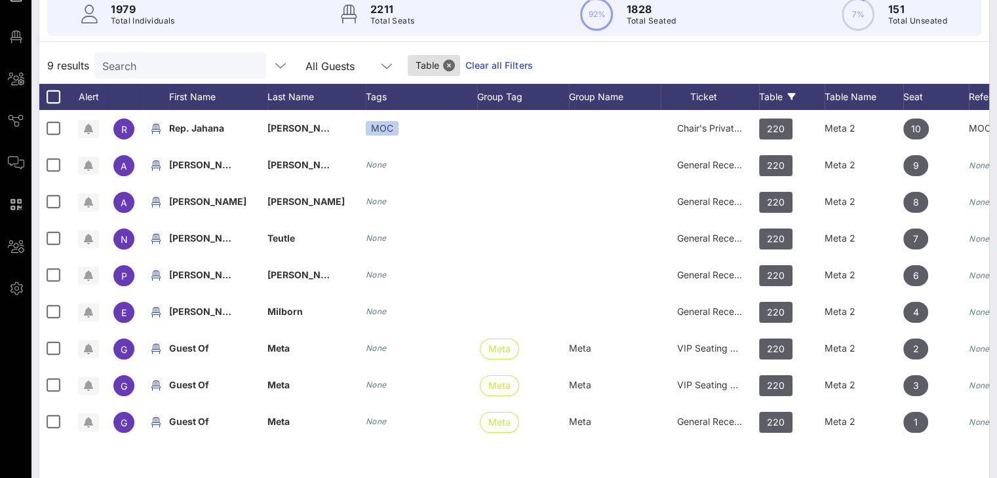
scroll to position [138, 0]
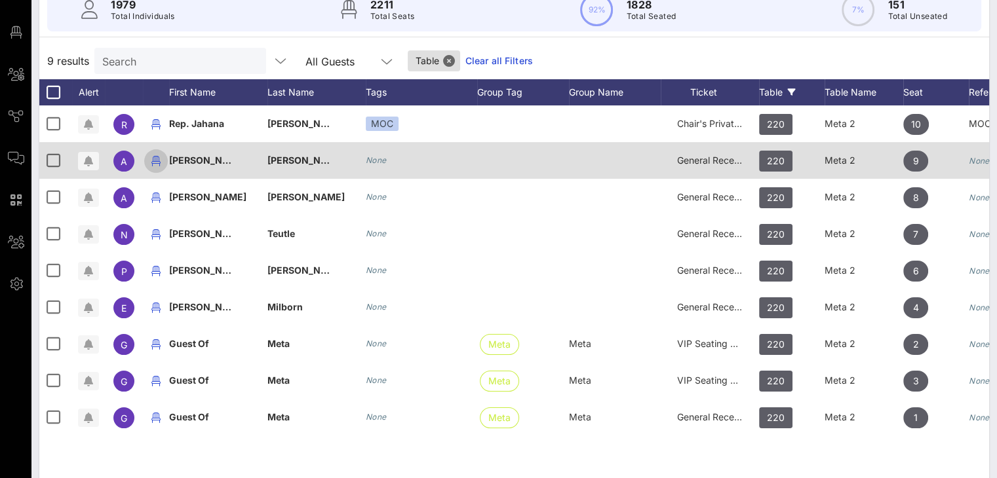
click at [157, 161] on icon "button" at bounding box center [156, 161] width 16 height 16
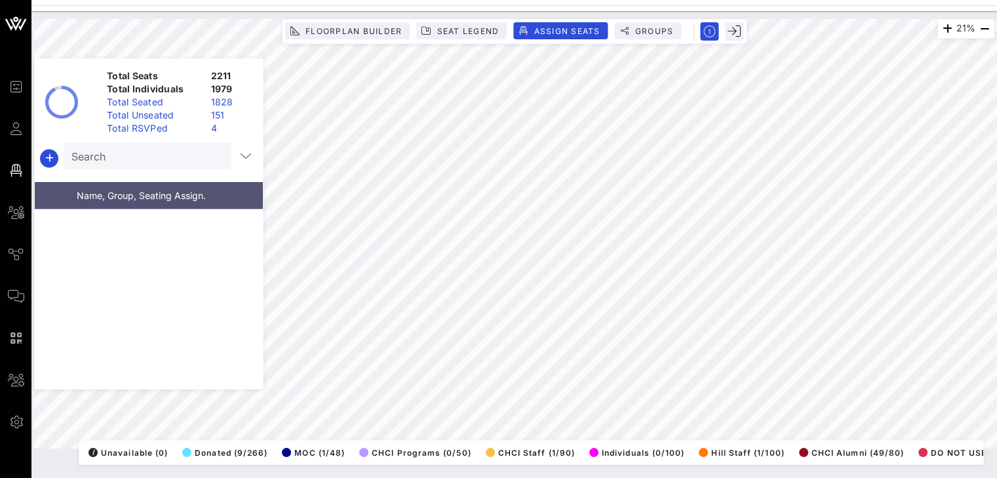
scroll to position [15140, 0]
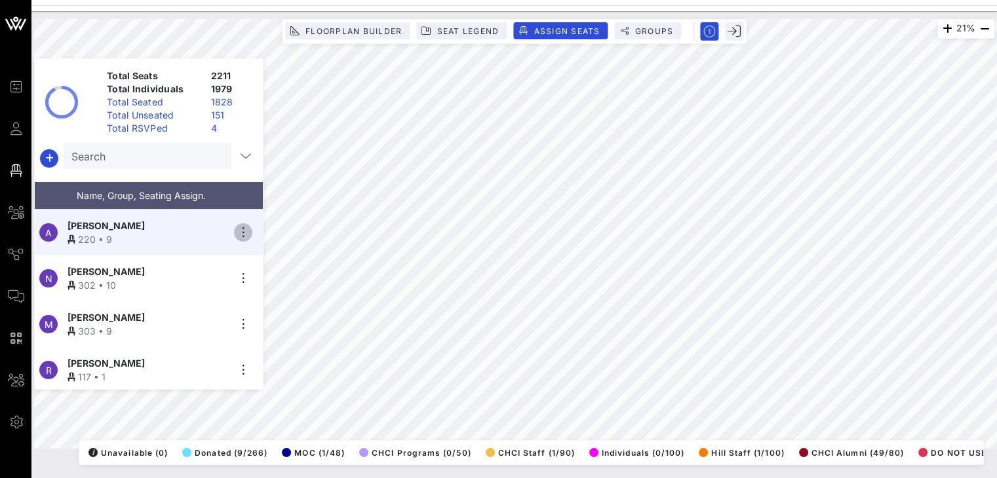
click at [244, 225] on icon "button" at bounding box center [243, 233] width 16 height 16
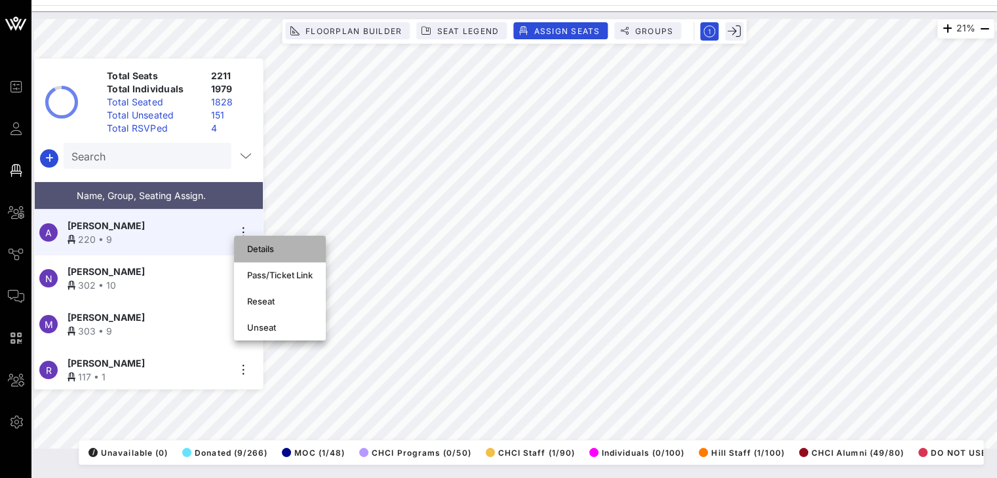
click at [269, 245] on div "Details" at bounding box center [280, 249] width 66 height 10
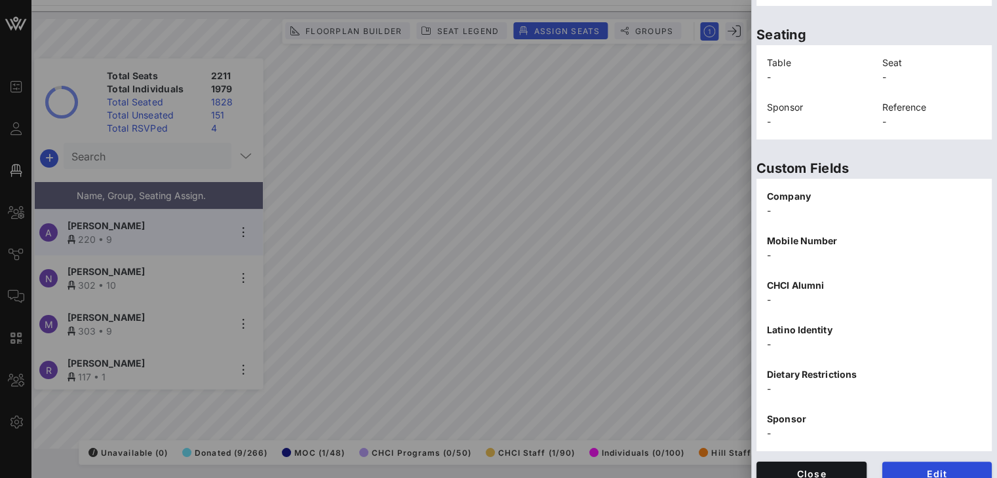
scroll to position [318, 0]
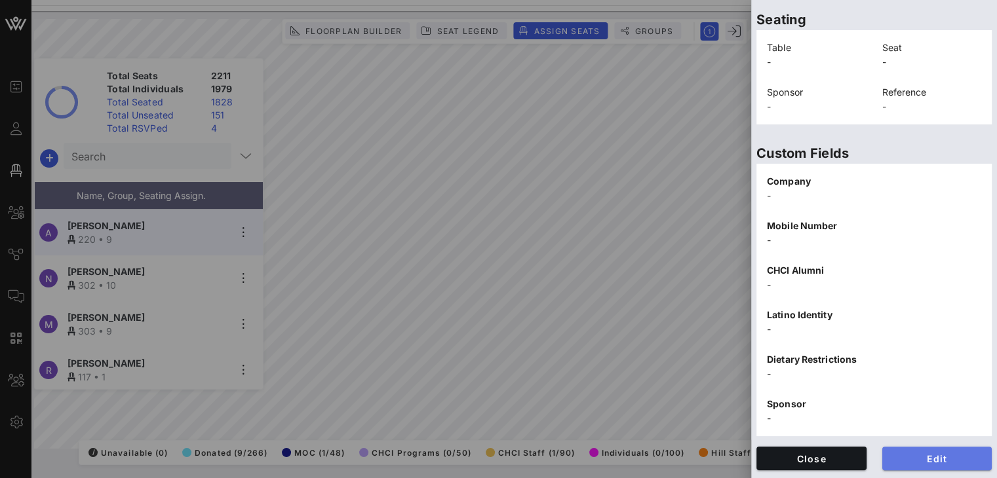
click at [947, 469] on button "Edit" at bounding box center [937, 459] width 110 height 24
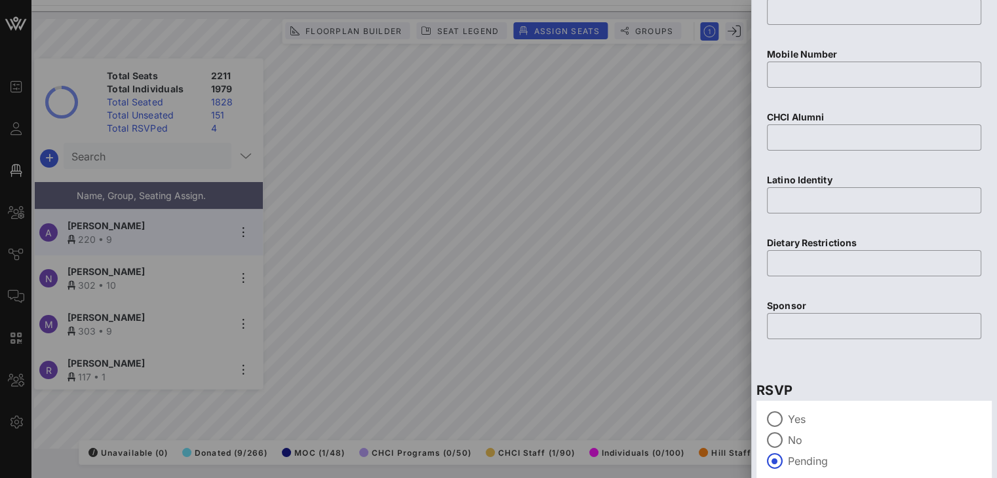
scroll to position [570, 0]
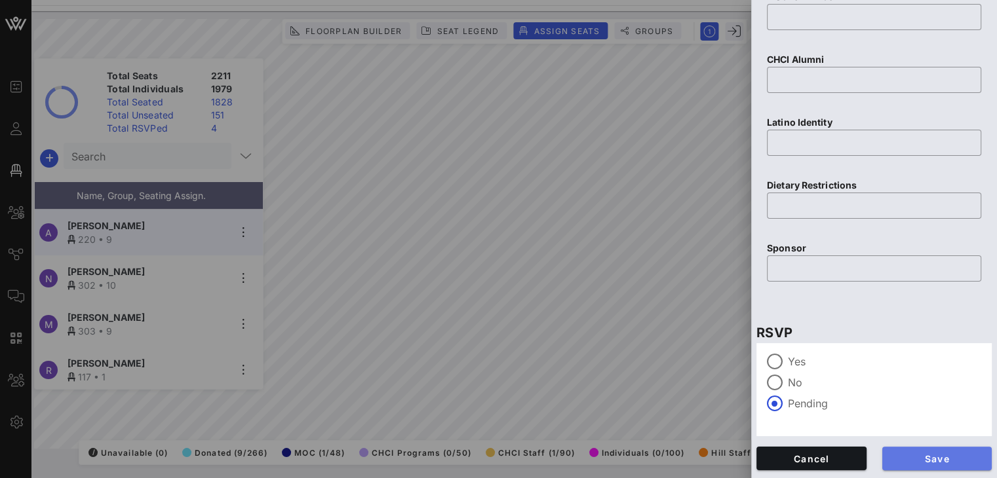
click at [941, 460] on span "Save" at bounding box center [937, 459] width 89 height 11
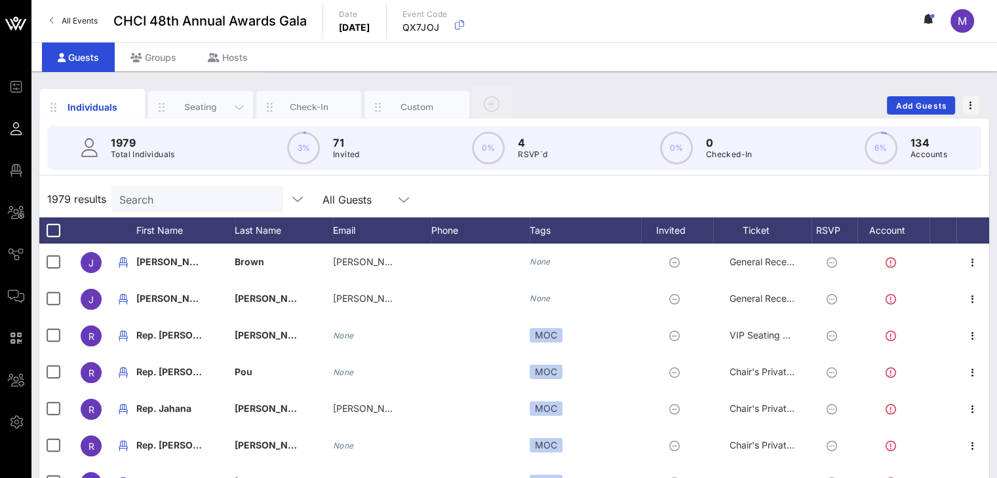
click at [198, 101] on div "Seating" at bounding box center [201, 107] width 58 height 12
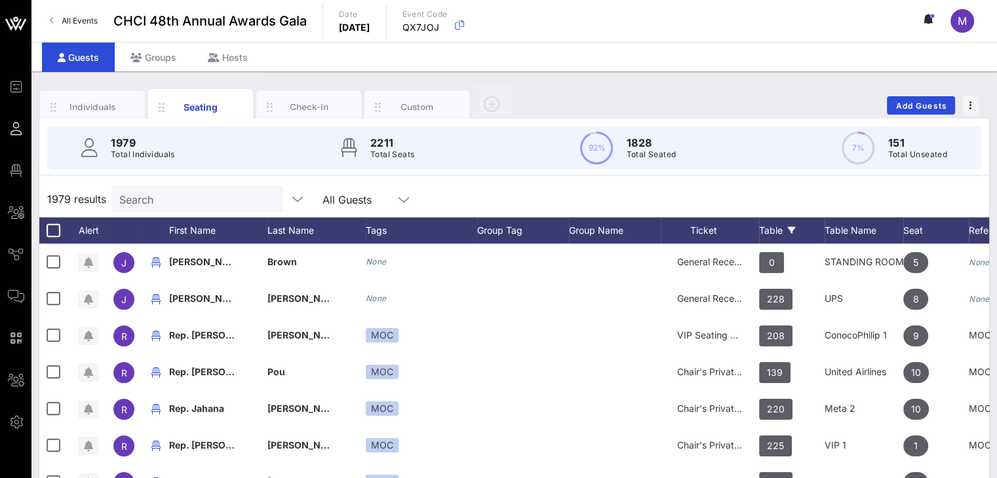
click at [771, 228] on div "Table" at bounding box center [792, 231] width 66 height 26
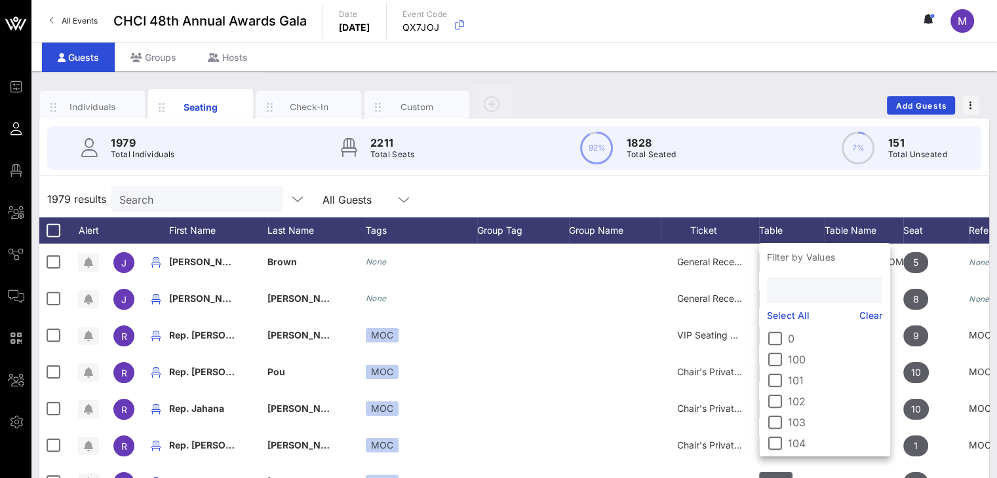
click at [797, 288] on input "text" at bounding box center [823, 290] width 97 height 17
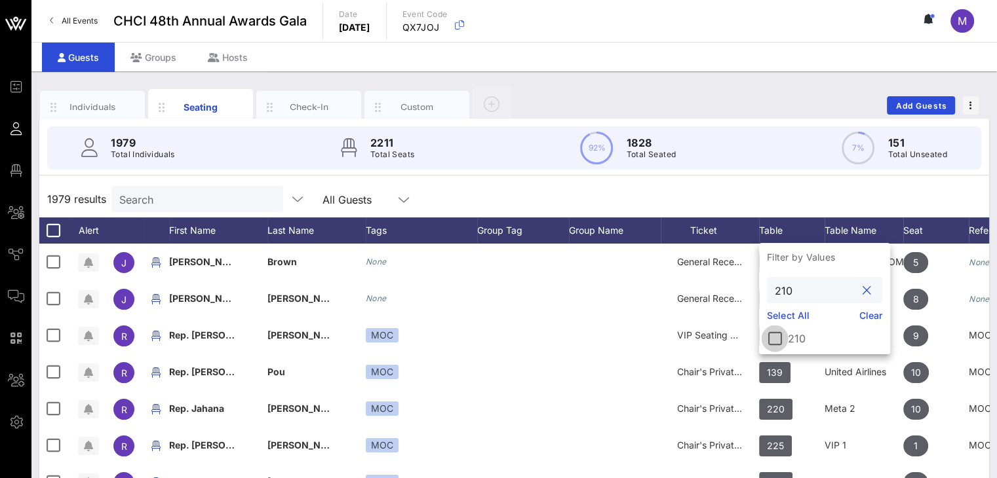
click at [773, 336] on div at bounding box center [775, 339] width 22 height 22
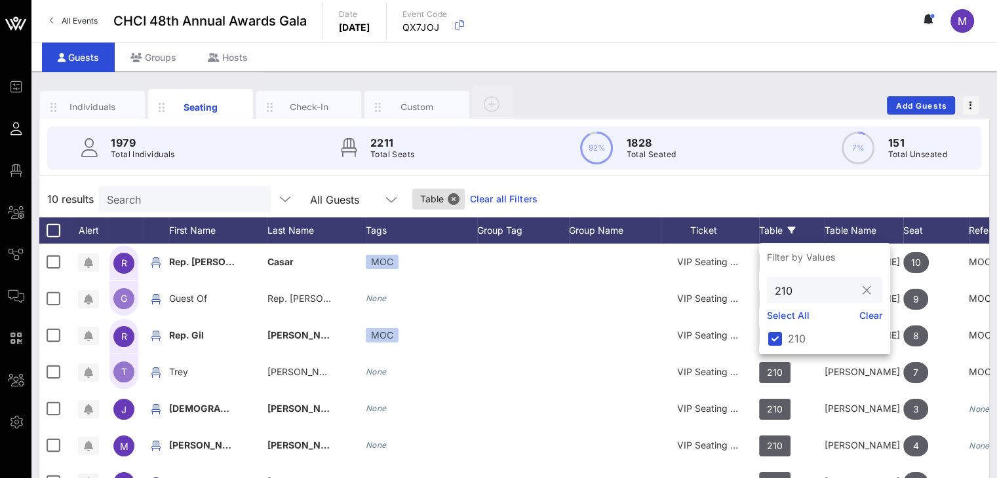
click at [813, 292] on input "210" at bounding box center [815, 290] width 81 height 17
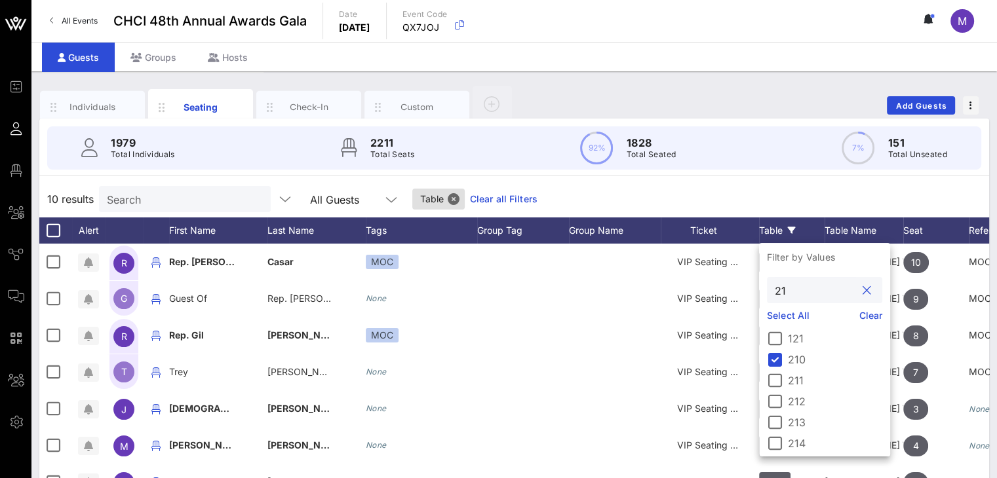
type input "2"
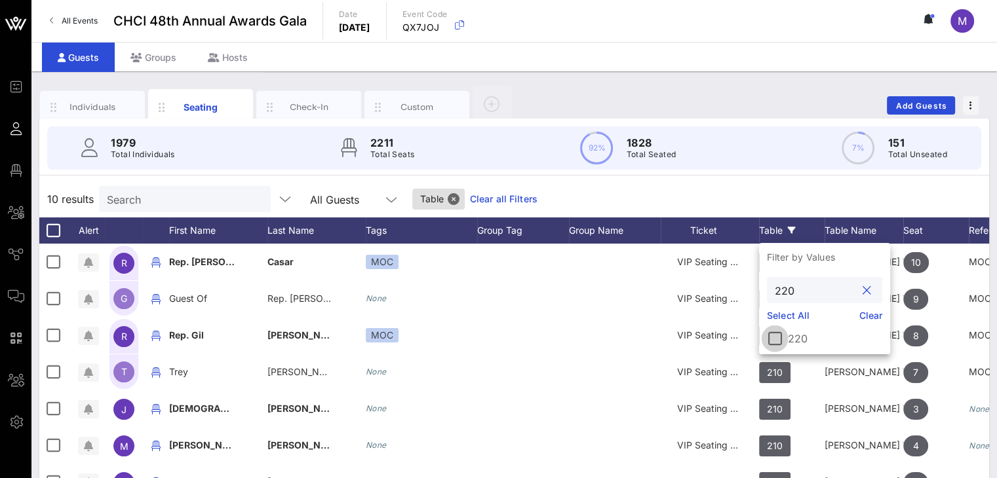
type input "220"
click at [773, 338] on div at bounding box center [775, 339] width 22 height 22
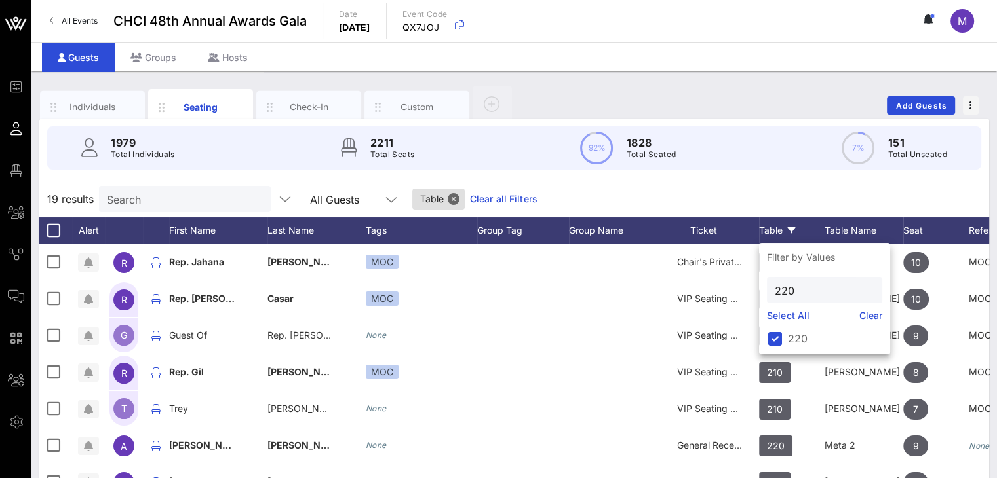
click at [653, 193] on div "19 results Search All Guests Table Clear all Filters" at bounding box center [514, 199] width 950 height 37
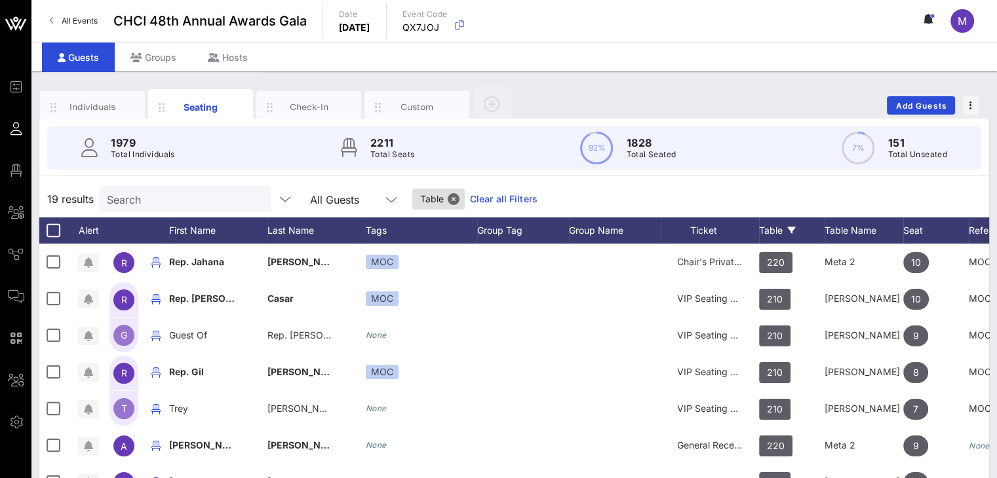
click at [775, 225] on div "Table" at bounding box center [792, 231] width 66 height 26
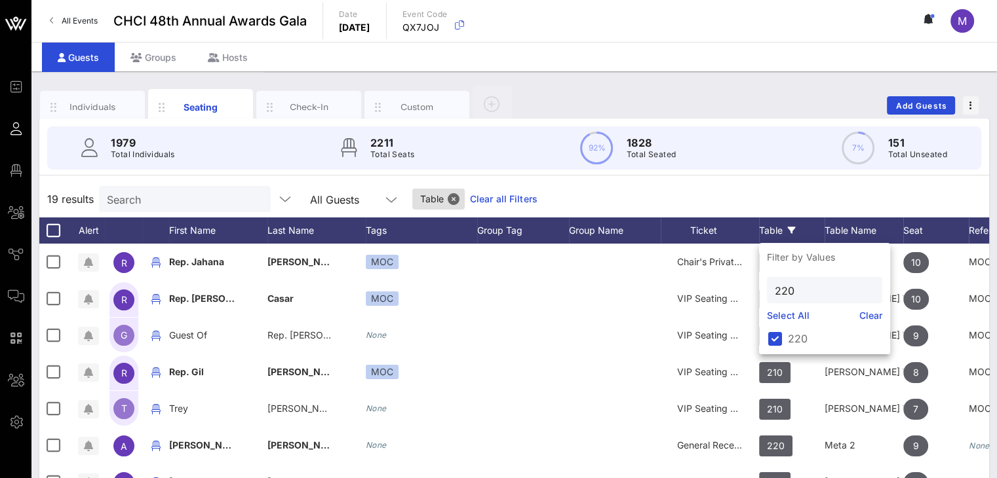
click at [471, 193] on link "Clear all Filters" at bounding box center [504, 199] width 68 height 14
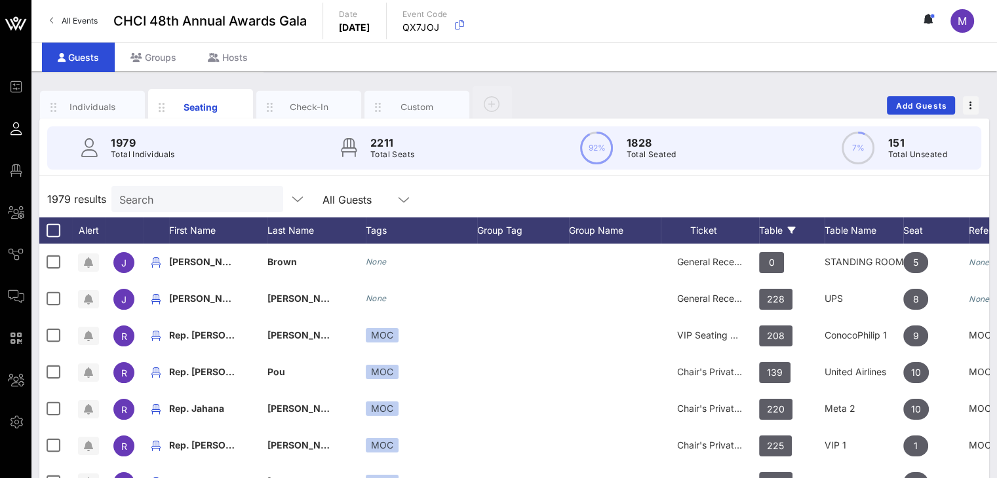
click at [774, 227] on div "Table" at bounding box center [792, 231] width 66 height 26
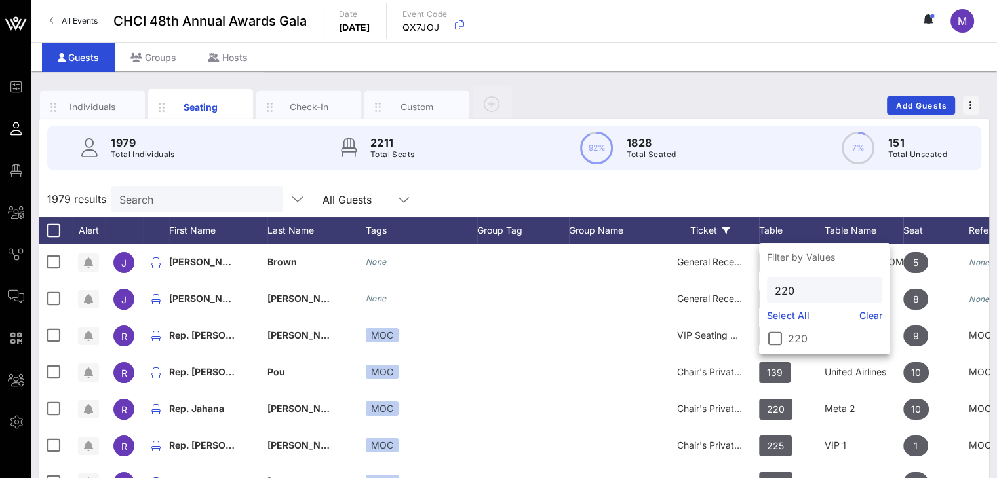
click at [773, 336] on div at bounding box center [775, 339] width 22 height 22
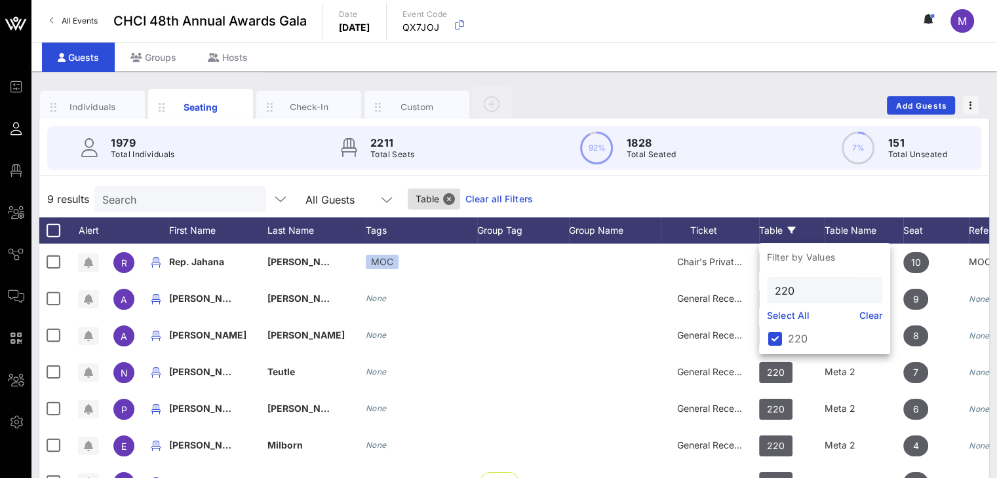
click at [754, 197] on div "9 results Search All Guests Table Clear all Filters" at bounding box center [514, 199] width 950 height 37
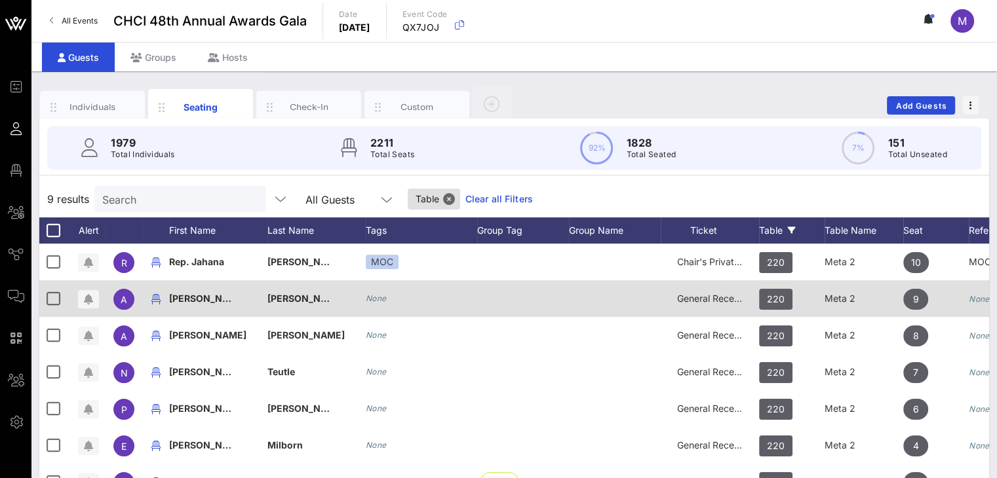
click at [794, 295] on div "220" at bounding box center [792, 307] width 66 height 52
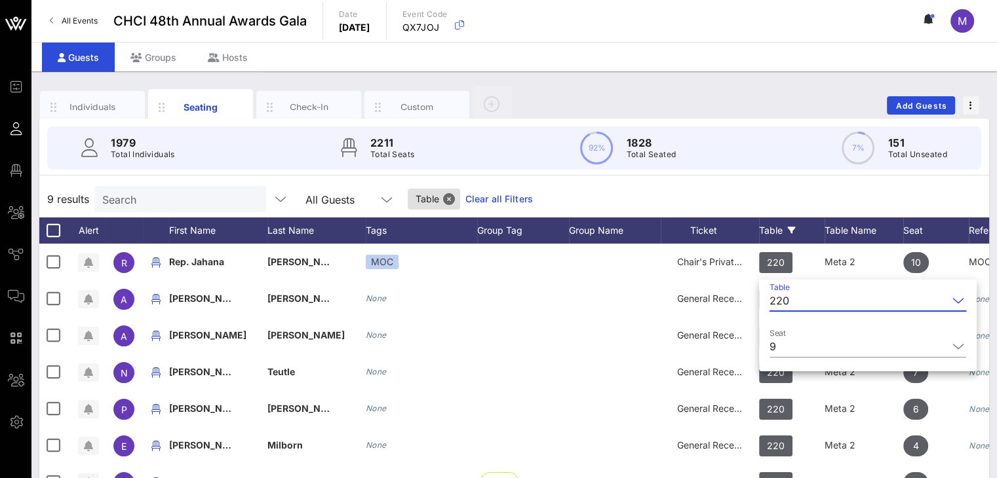
click at [805, 301] on input "Table" at bounding box center [870, 300] width 153 height 21
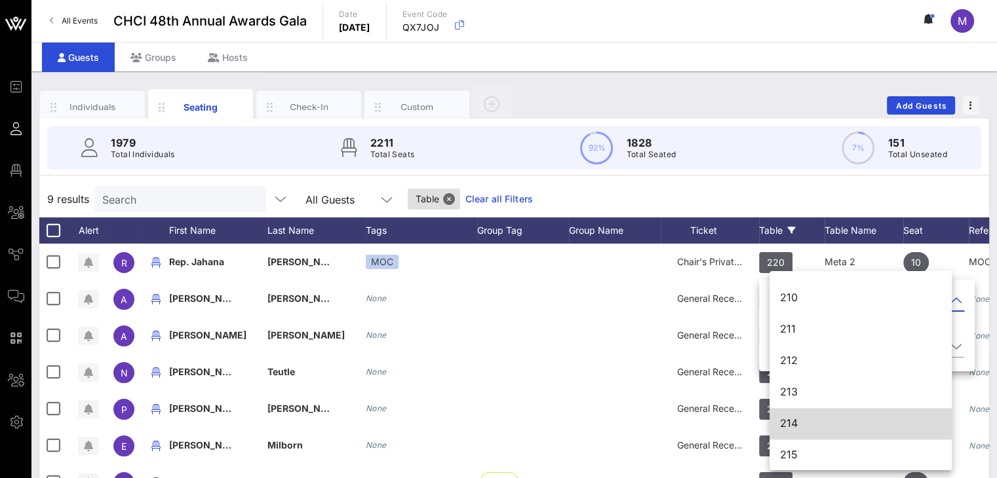
scroll to position [1788, 0]
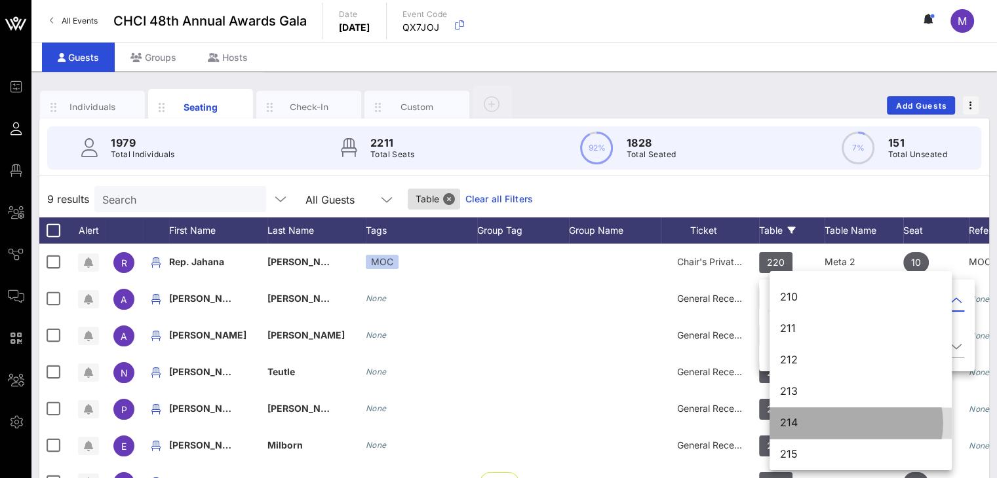
click at [802, 415] on div "214" at bounding box center [860, 423] width 161 height 28
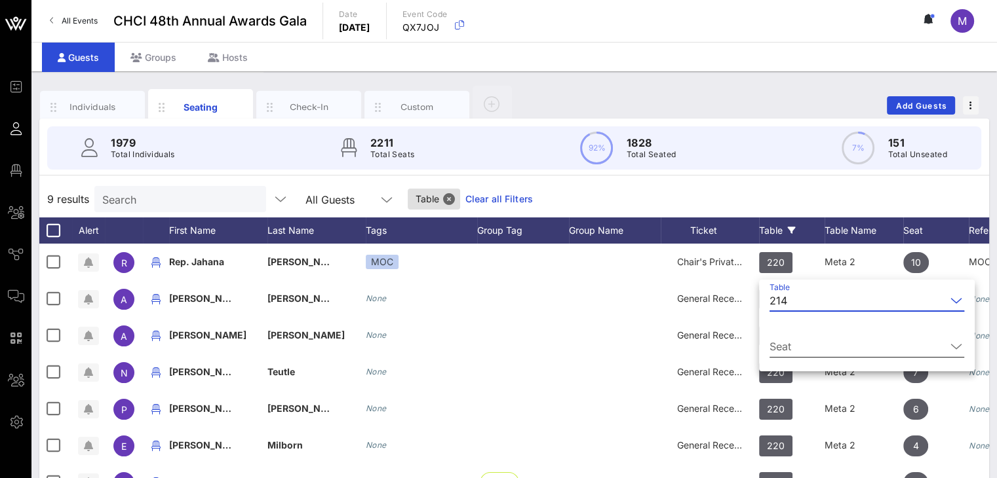
click at [948, 341] on div at bounding box center [956, 347] width 16 height 16
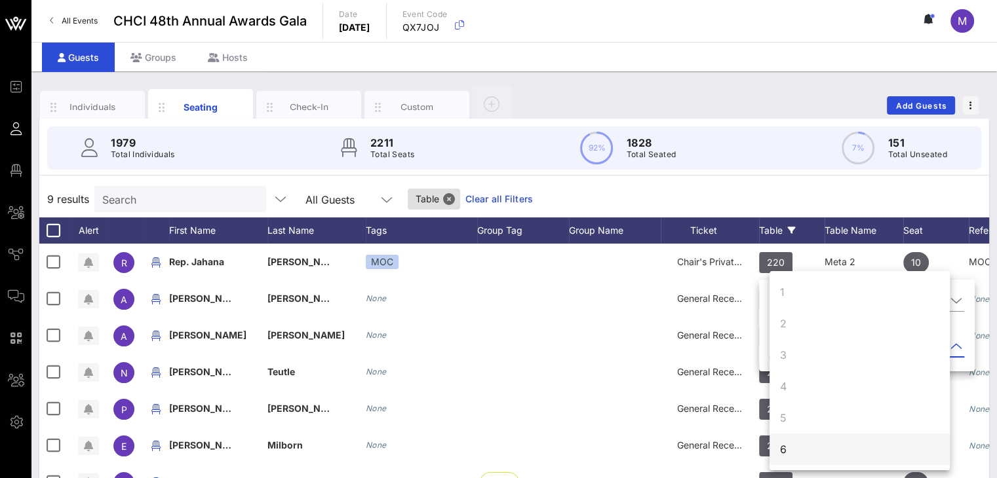
click at [790, 449] on div "6" at bounding box center [859, 449] width 180 height 31
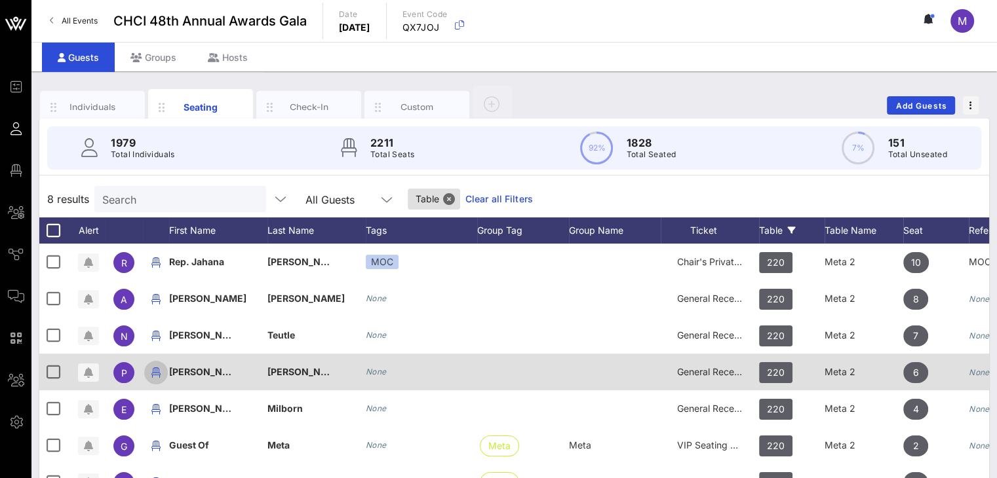
click at [161, 373] on icon "button" at bounding box center [156, 373] width 16 height 16
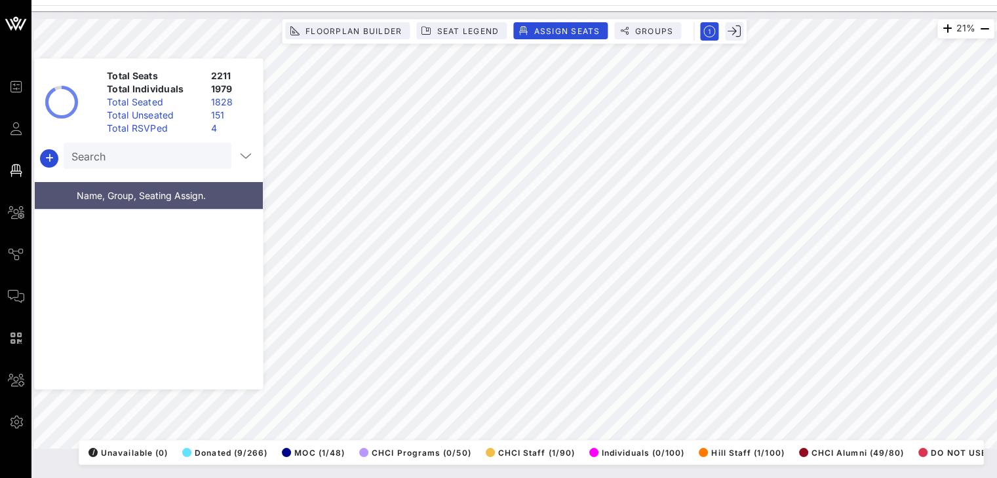
scroll to position [22710, 0]
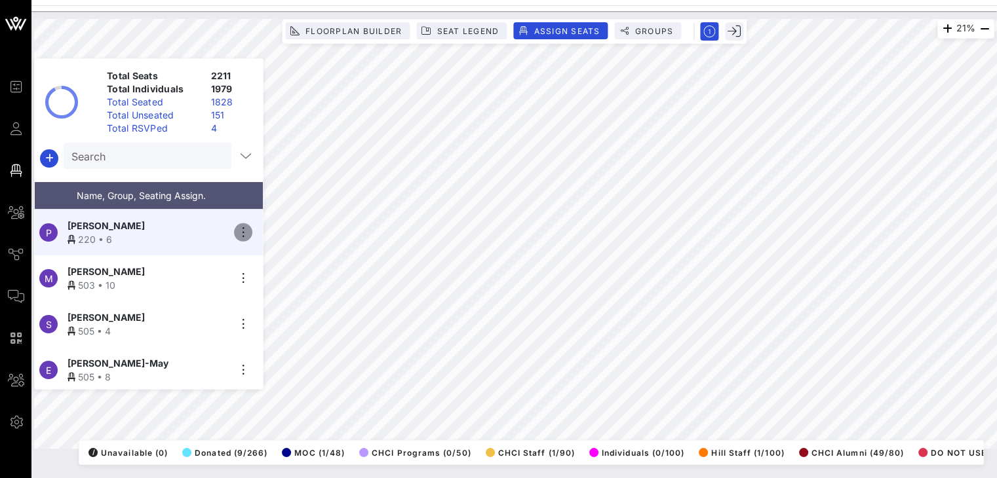
click at [242, 226] on icon "button" at bounding box center [243, 233] width 16 height 16
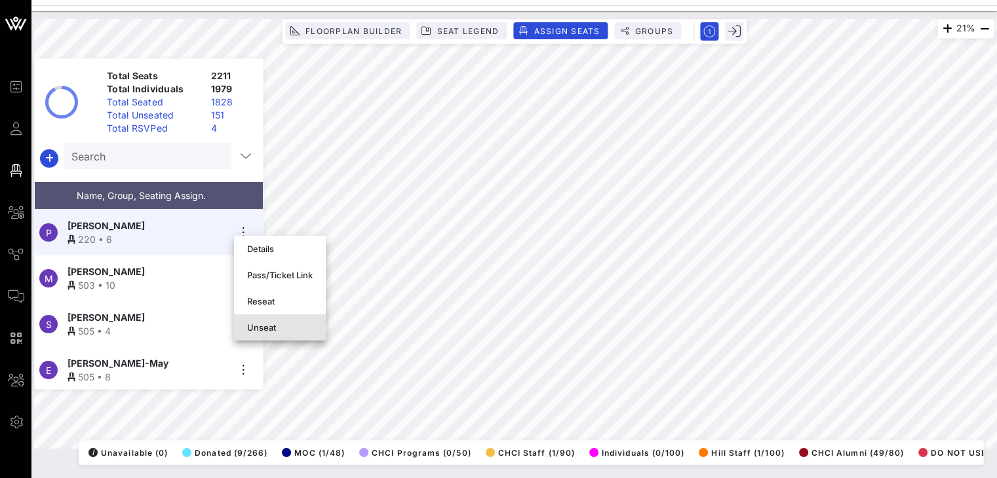
click at [266, 328] on div "Unseat" at bounding box center [280, 327] width 66 height 10
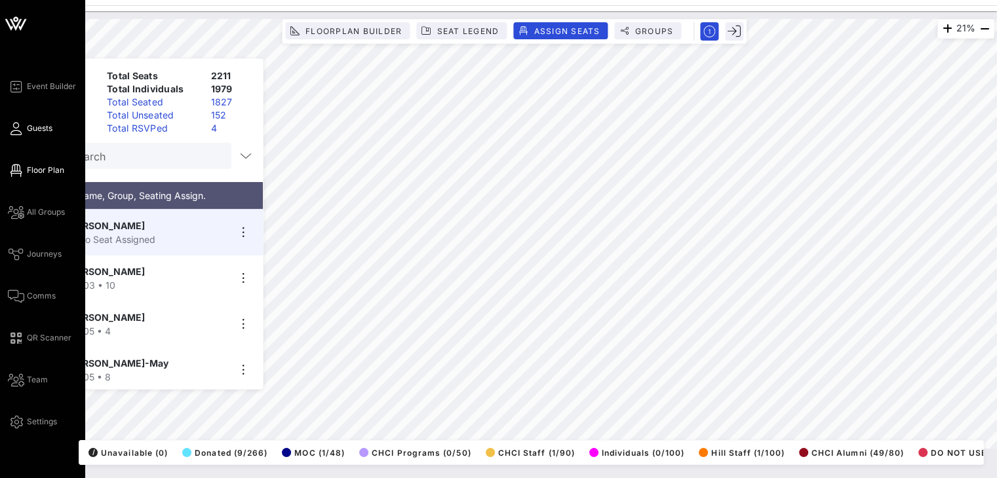
click at [48, 130] on span "Guests" at bounding box center [40, 129] width 26 height 12
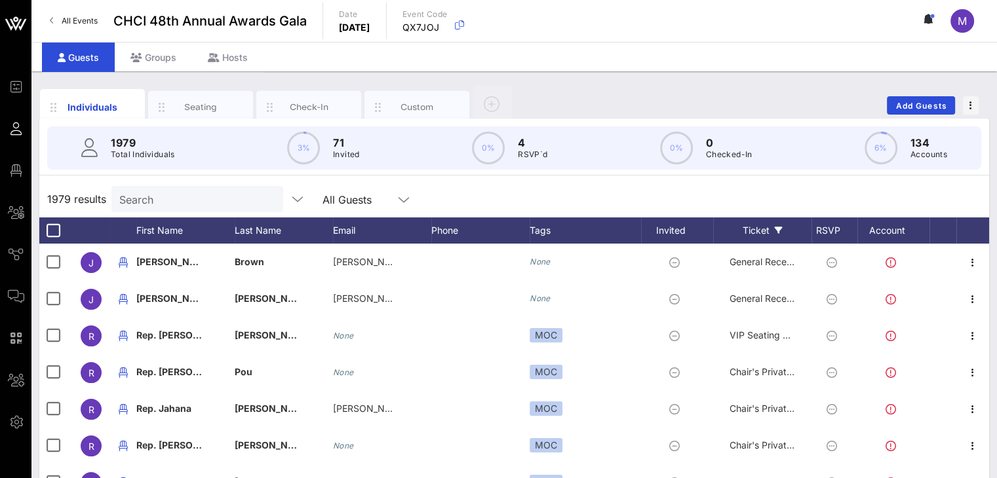
click at [757, 229] on div "Ticket" at bounding box center [762, 231] width 98 height 26
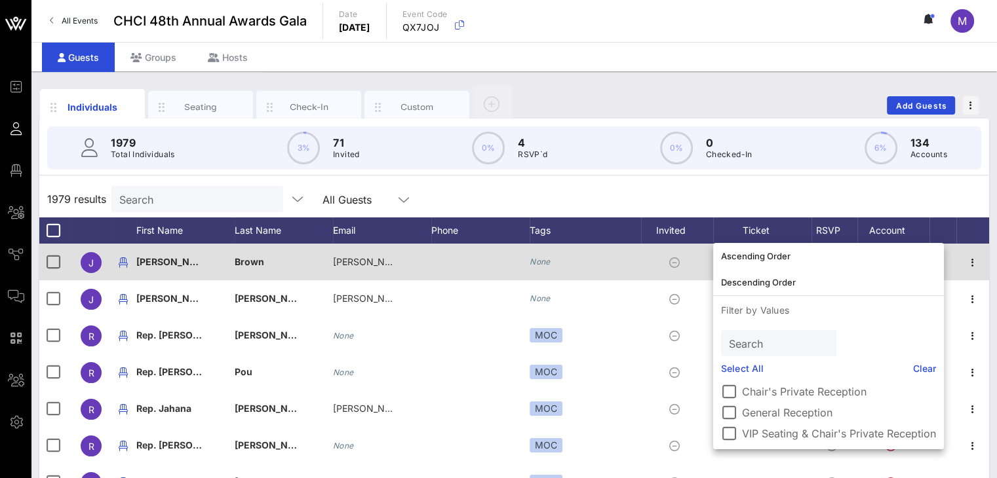
click at [198, 106] on div "Seating" at bounding box center [201, 107] width 58 height 12
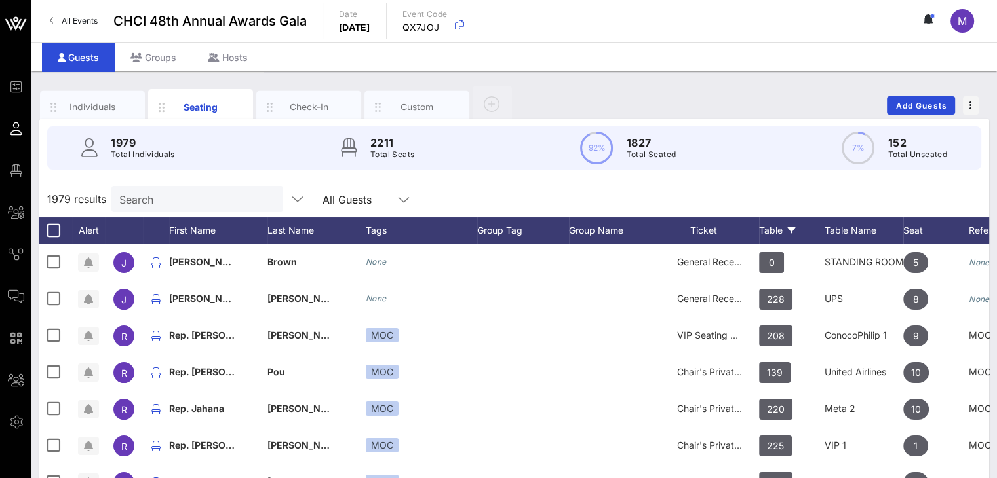
click at [774, 224] on div "Table" at bounding box center [792, 231] width 66 height 26
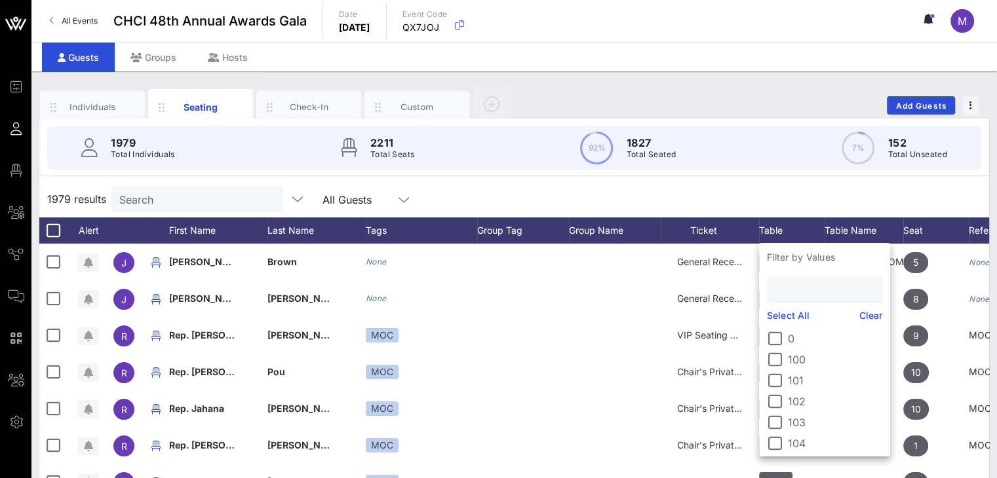
click at [787, 287] on input "text" at bounding box center [823, 290] width 97 height 17
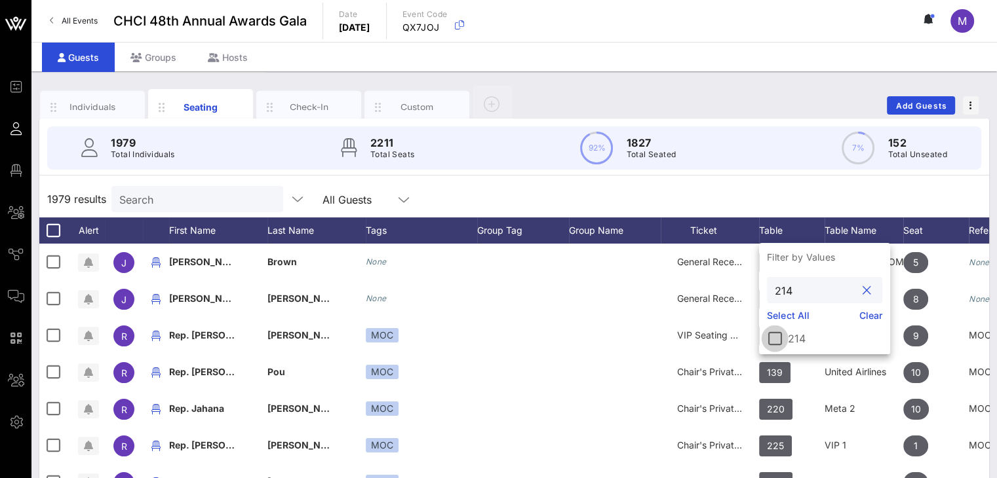
type input "214"
click at [773, 335] on div at bounding box center [775, 339] width 22 height 22
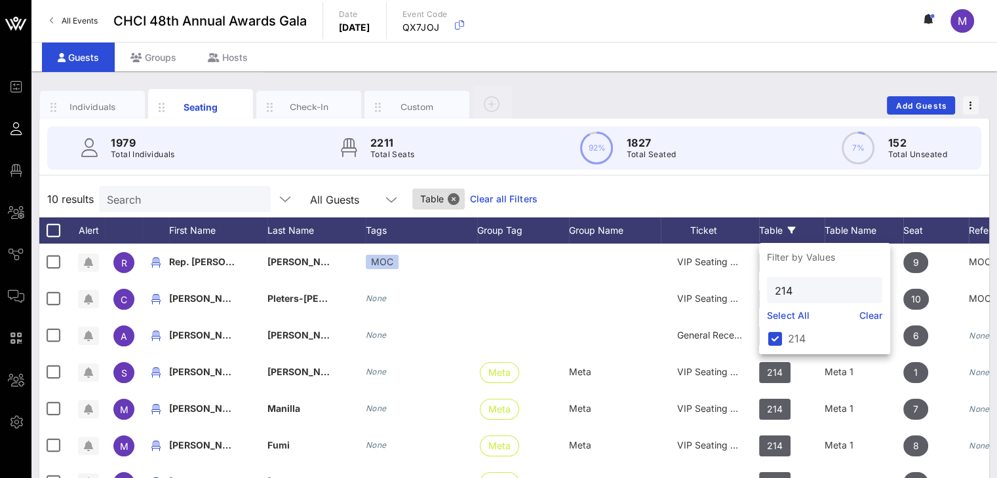
click at [790, 199] on div "10 results Search All Guests Table Clear all Filters" at bounding box center [514, 199] width 950 height 37
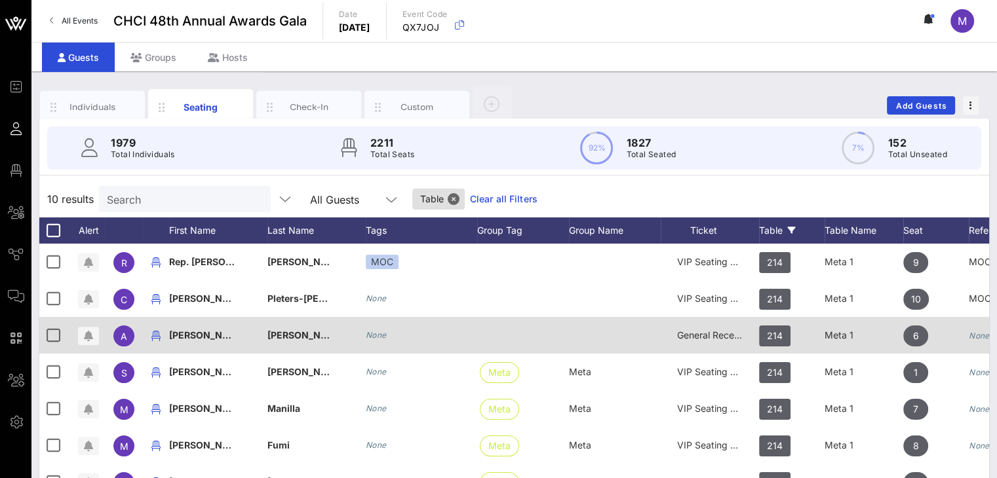
click at [718, 333] on span "General Reception" at bounding box center [716, 335] width 79 height 11
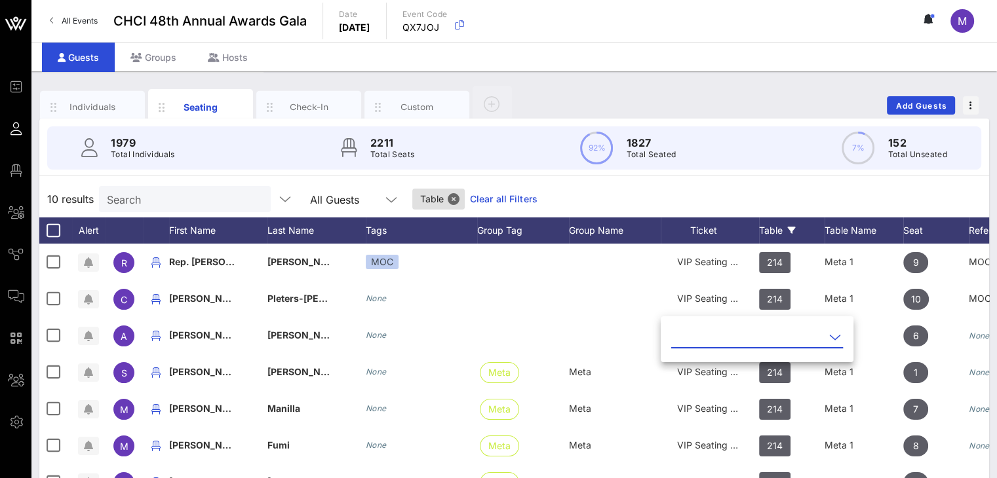
click at [829, 338] on icon at bounding box center [835, 338] width 12 height 16
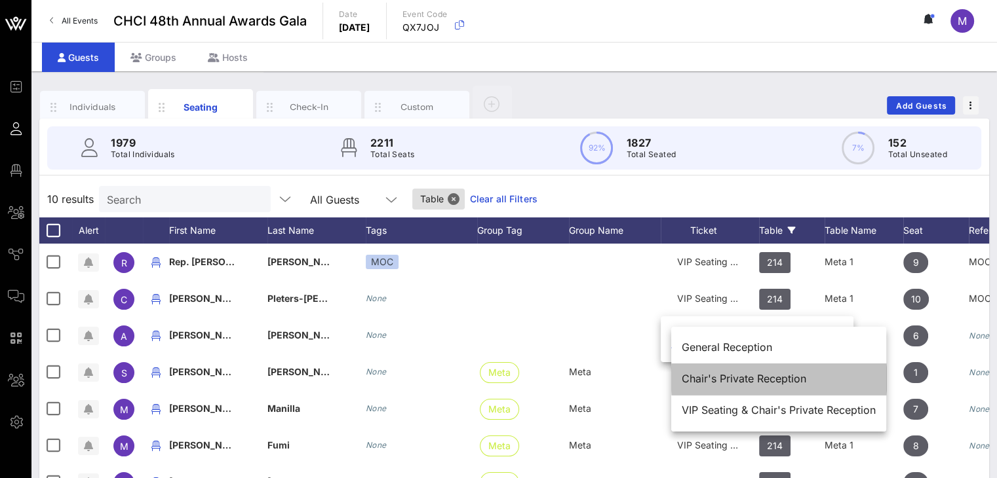
click at [769, 377] on div "Chair's Private Reception" at bounding box center [779, 379] width 194 height 12
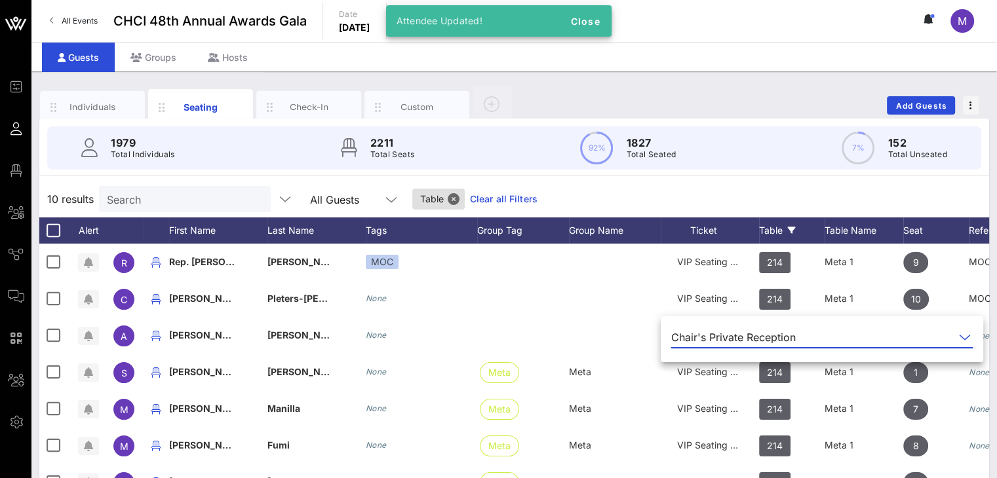
click at [705, 193] on div "10 results Search All Guests Table Clear all Filters" at bounding box center [514, 199] width 950 height 37
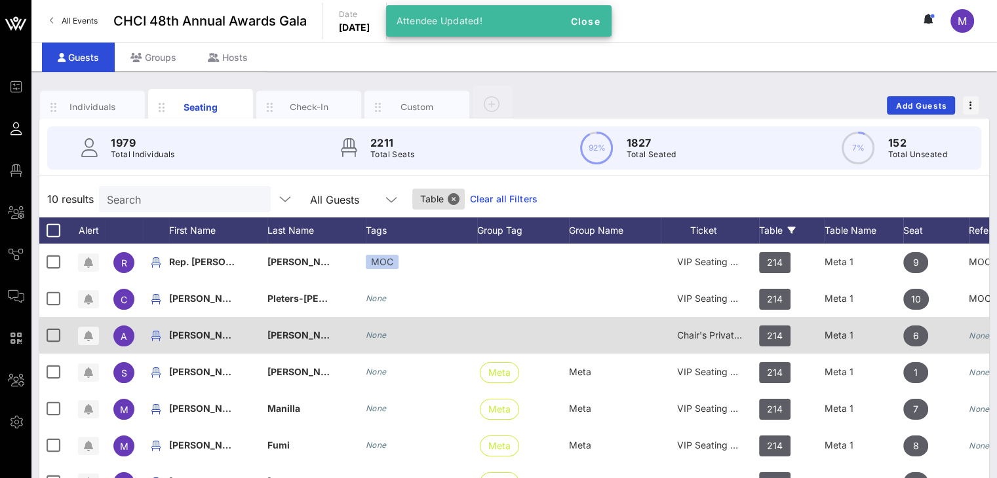
click at [725, 338] on span "Chair's Private Reception" at bounding box center [731, 335] width 108 height 11
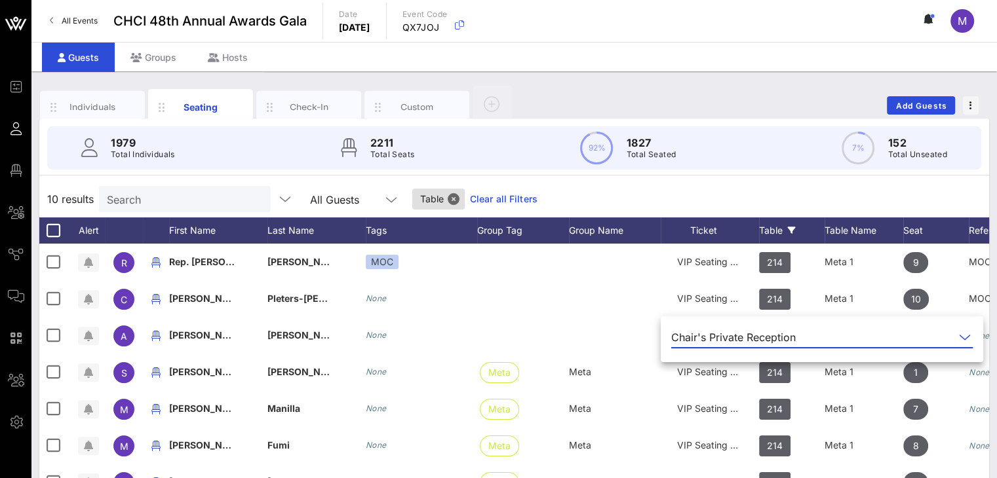
click at [959, 334] on icon at bounding box center [965, 338] width 12 height 16
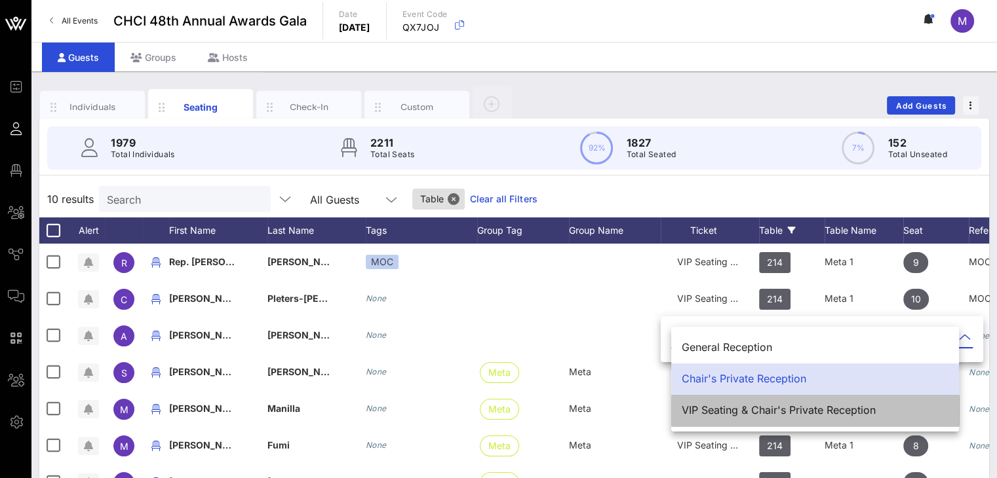
click at [747, 412] on div "VIP Seating & Chair's Private Reception" at bounding box center [815, 410] width 267 height 12
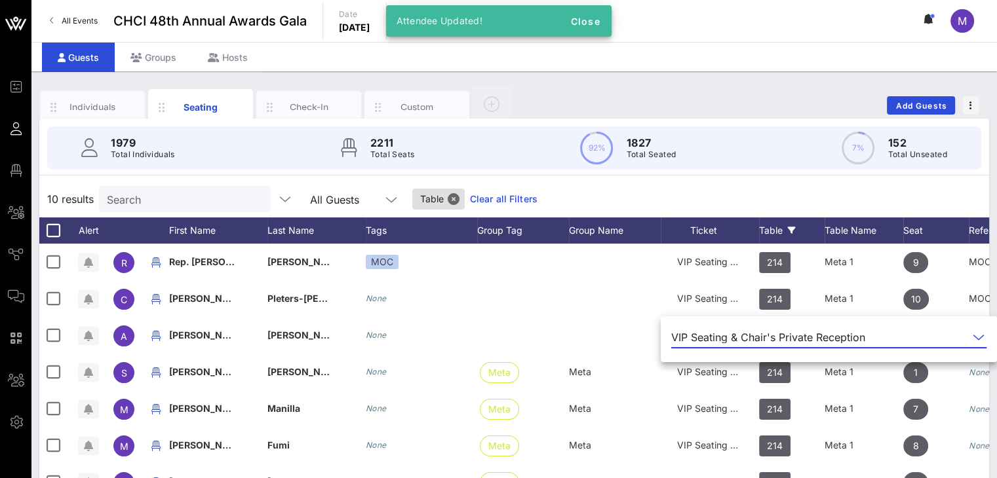
click at [689, 200] on div "10 results Search All Guests Table Clear all Filters" at bounding box center [514, 199] width 950 height 37
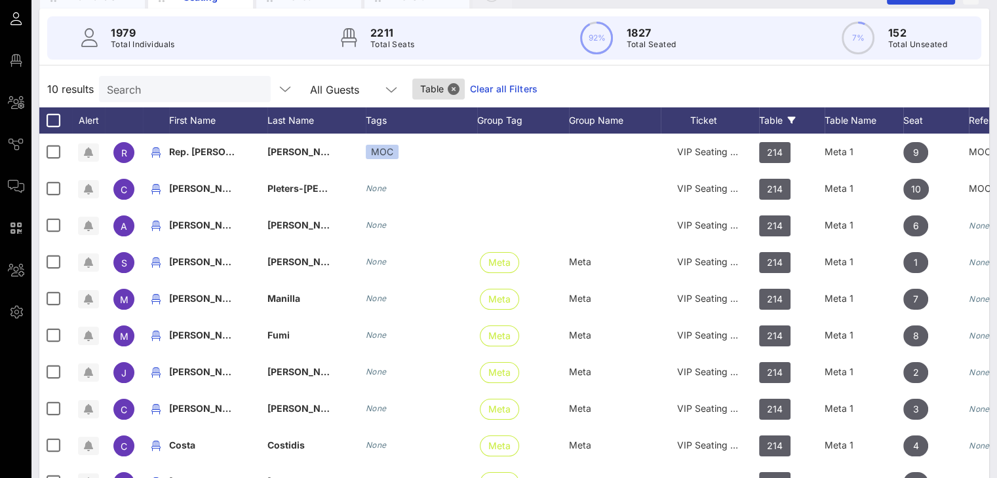
scroll to position [121, 0]
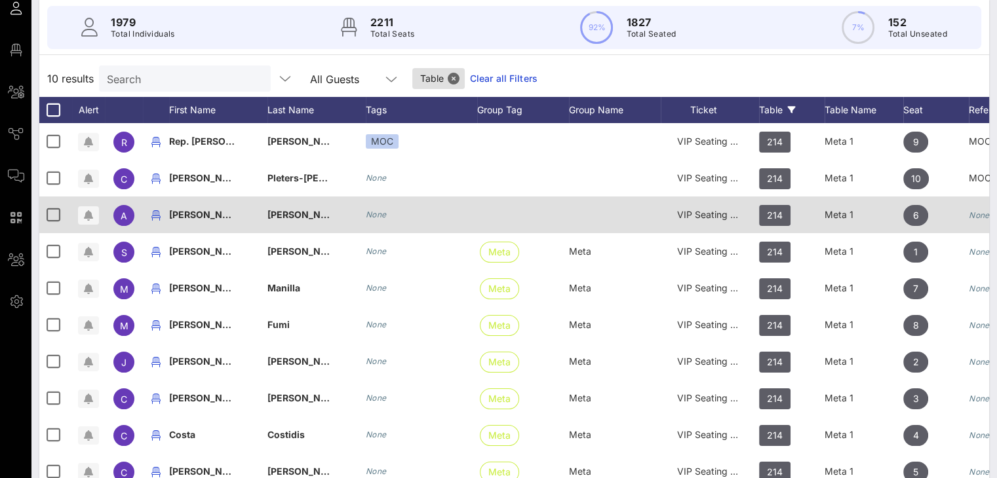
click at [727, 210] on span "VIP Seating & Chair's Private Reception" at bounding box center [762, 214] width 170 height 11
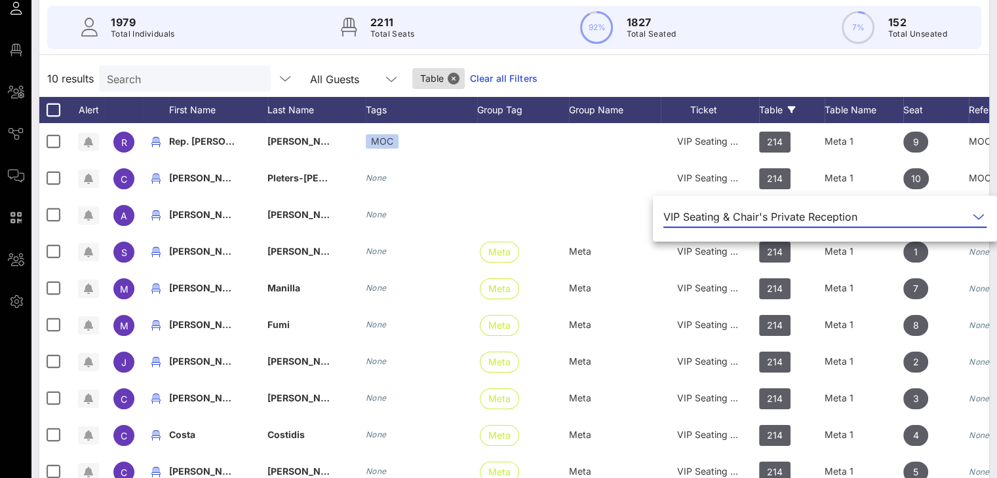
click at [741, 74] on div "10 results Search All Guests Table Clear all Filters" at bounding box center [514, 78] width 950 height 37
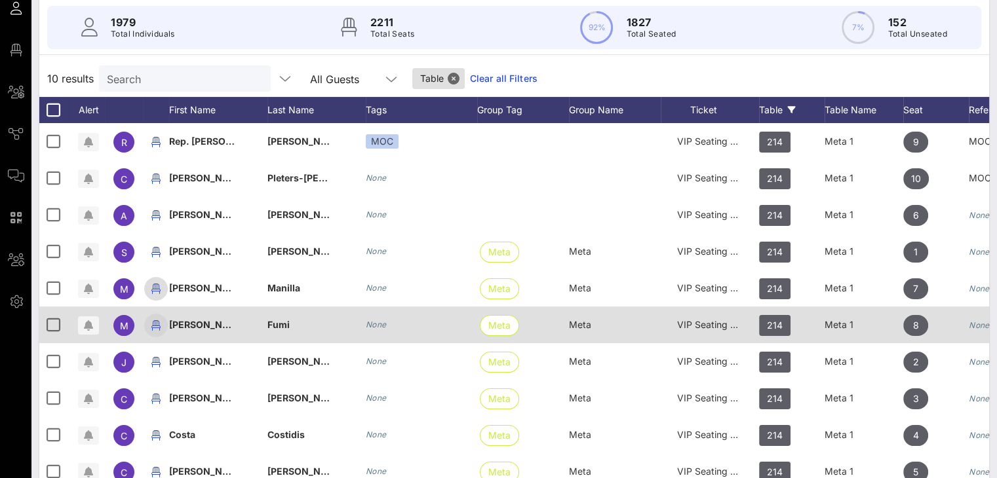
click at [156, 286] on icon "button" at bounding box center [156, 289] width 16 height 16
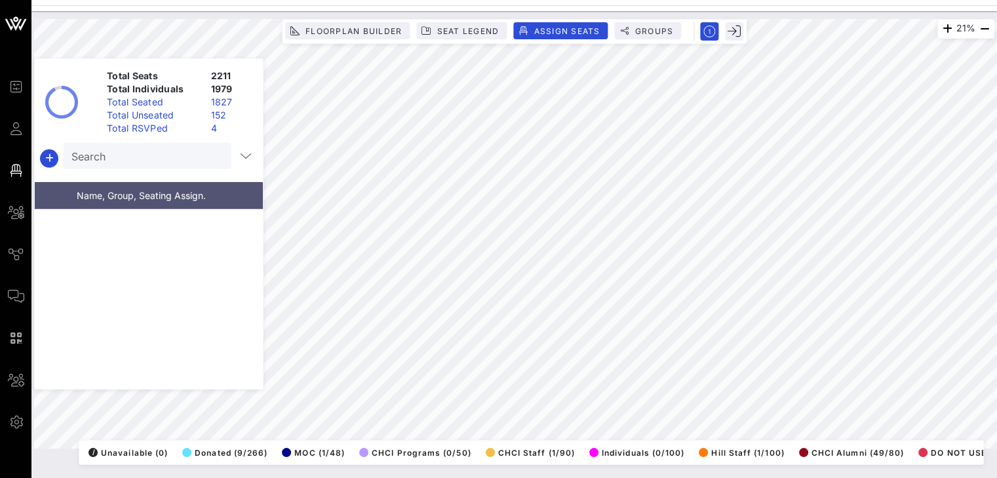
scroll to position [56384, 0]
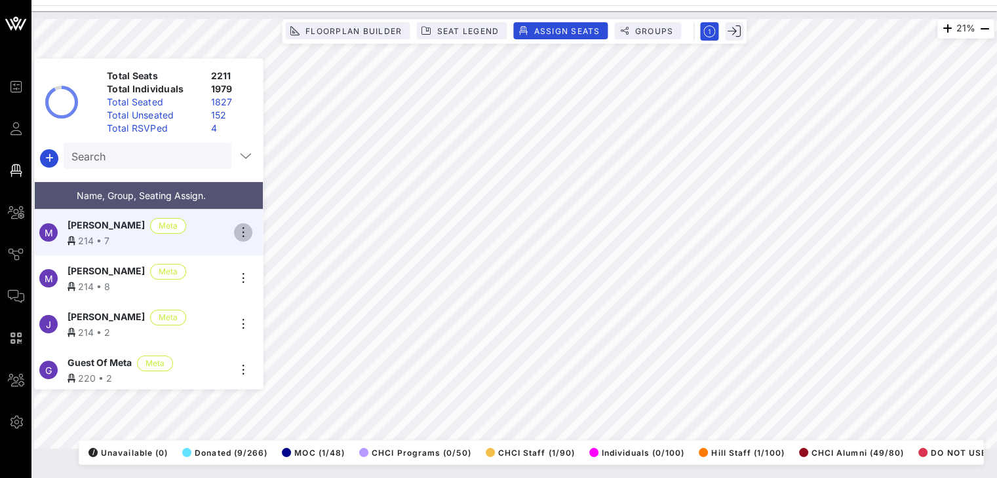
click at [244, 226] on icon "button" at bounding box center [243, 233] width 16 height 16
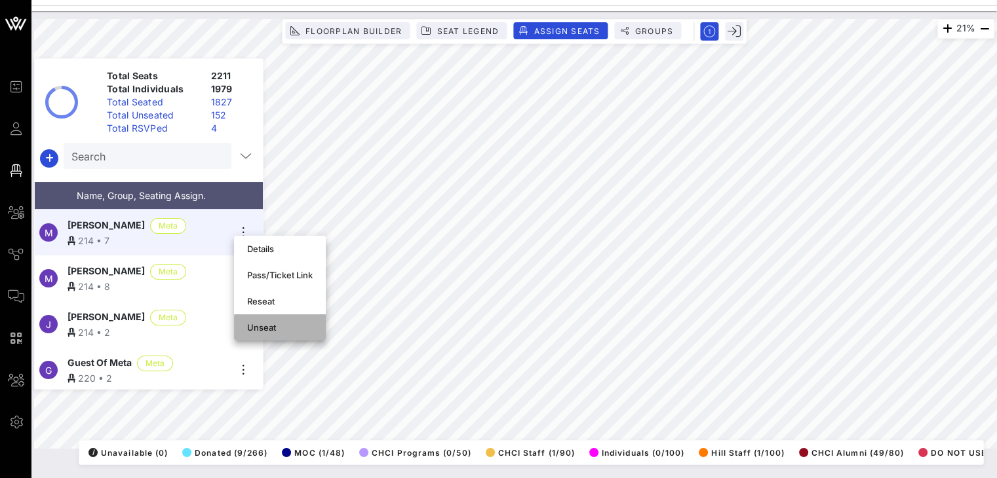
click at [252, 322] on div "Unseat" at bounding box center [280, 327] width 66 height 10
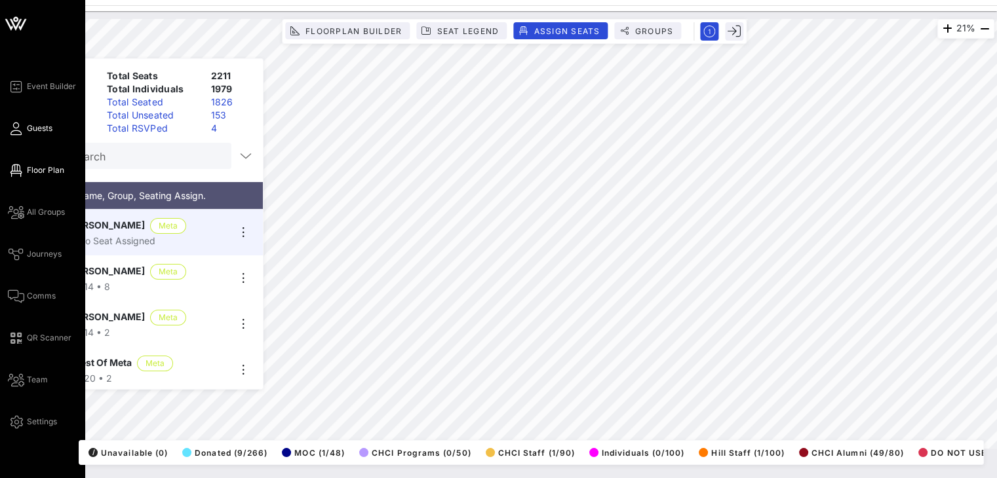
click at [48, 123] on span "Guests" at bounding box center [40, 129] width 26 height 12
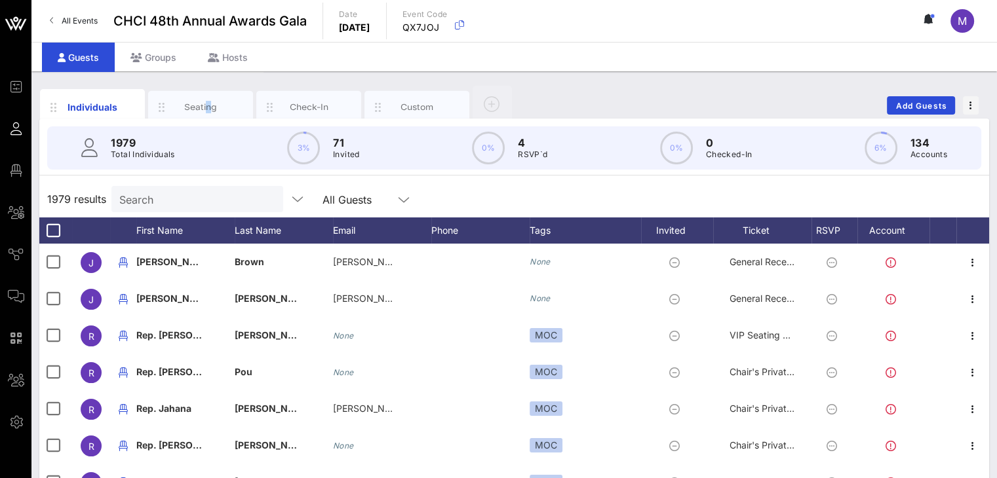
drag, startPoint x: 208, startPoint y: 106, endPoint x: 655, endPoint y: 151, distance: 449.3
click at [210, 105] on div "Seating" at bounding box center [201, 107] width 58 height 12
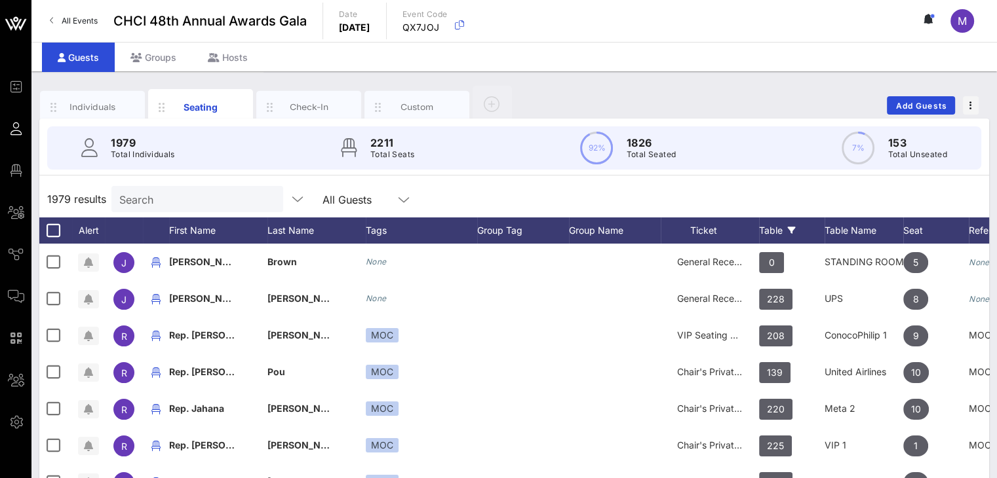
click at [763, 226] on div "Table" at bounding box center [792, 231] width 66 height 26
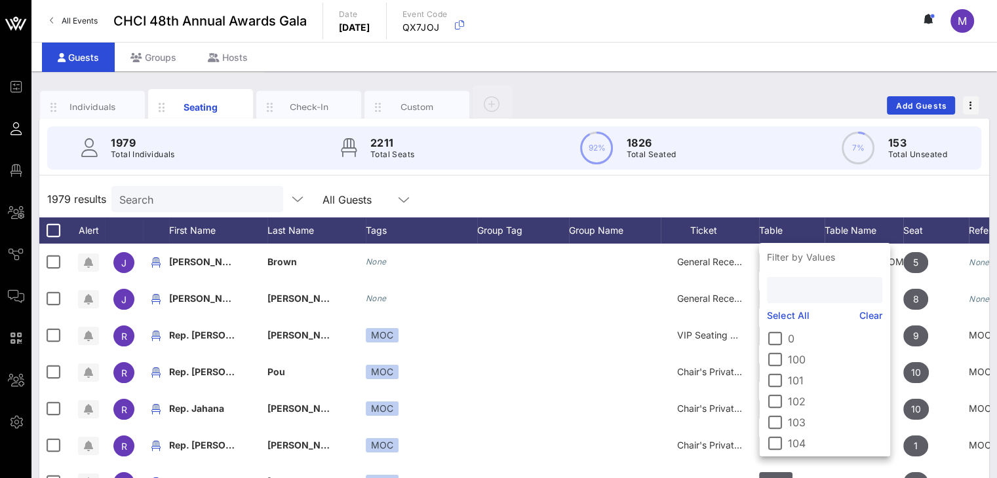
click at [785, 290] on input "text" at bounding box center [823, 290] width 97 height 17
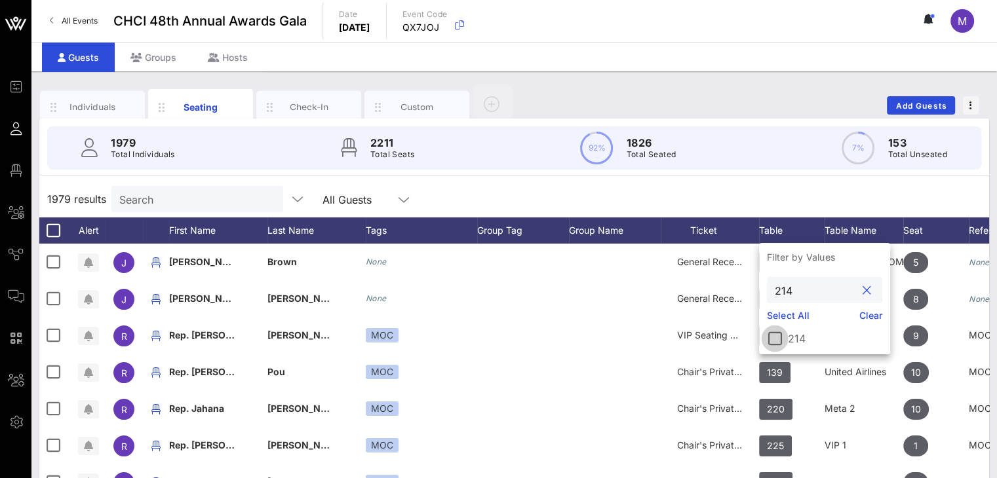
type input "214"
click at [779, 336] on div at bounding box center [775, 339] width 22 height 22
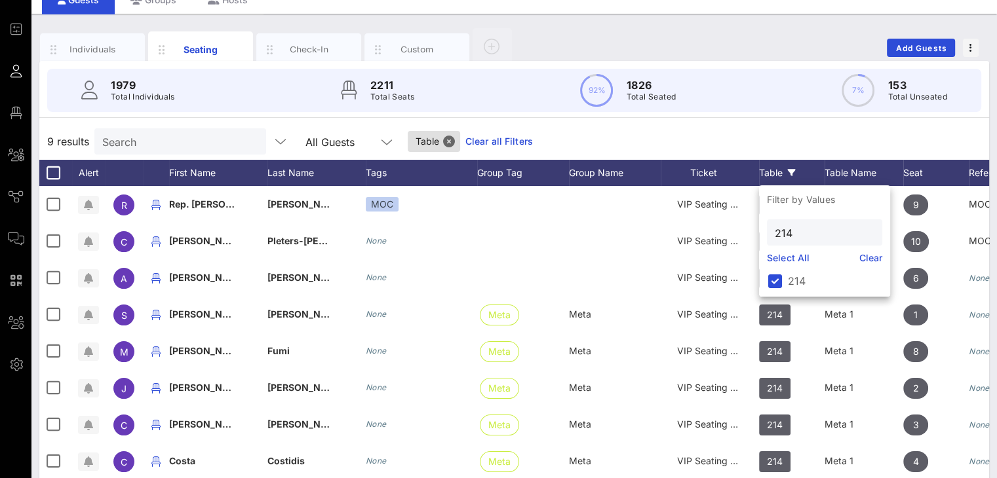
scroll to position [64, 0]
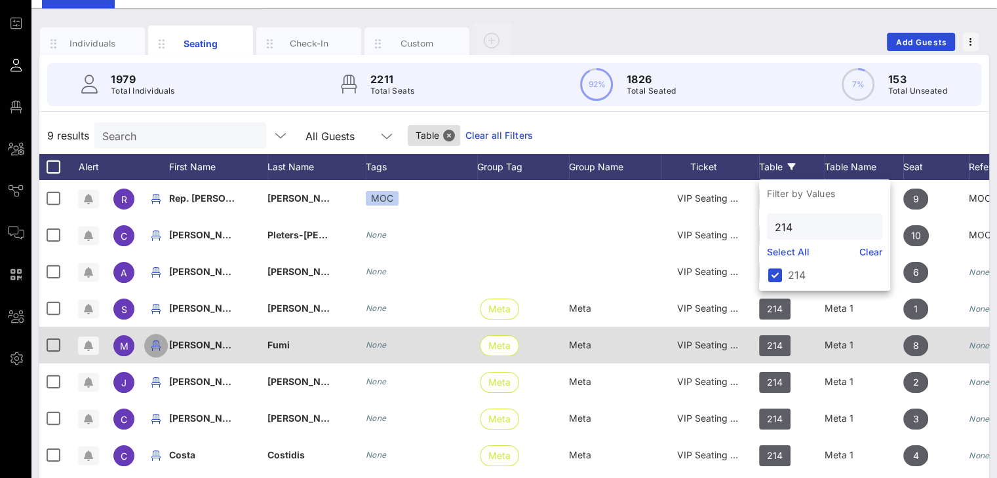
click at [157, 345] on icon "button" at bounding box center [156, 346] width 16 height 16
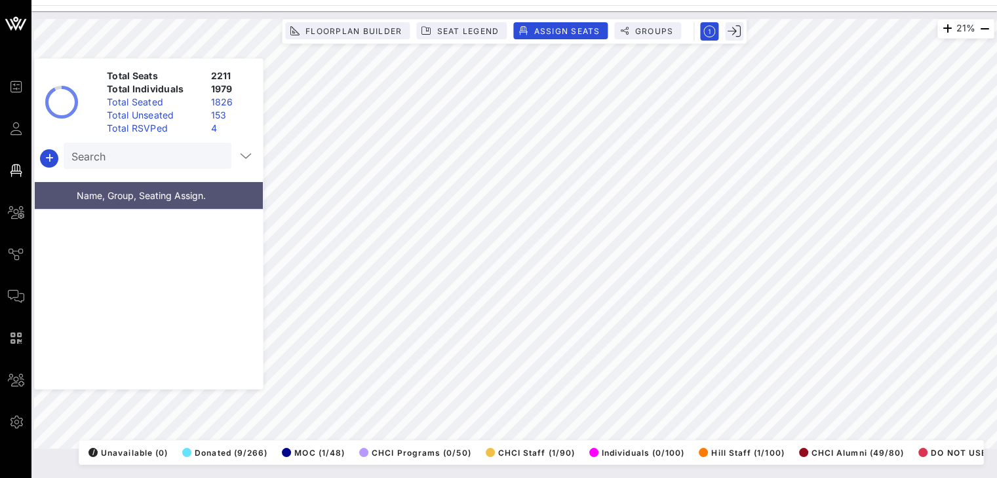
scroll to position [56430, 0]
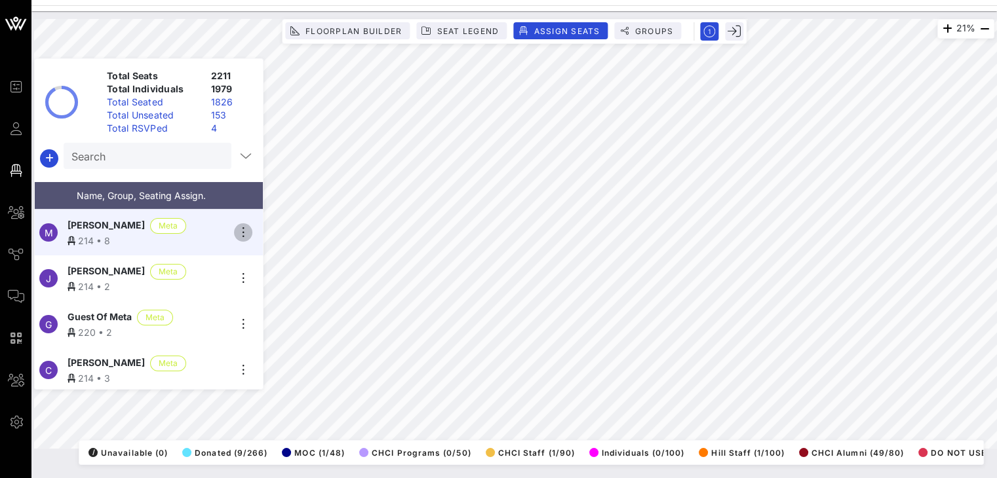
click at [242, 227] on icon "button" at bounding box center [243, 233] width 16 height 16
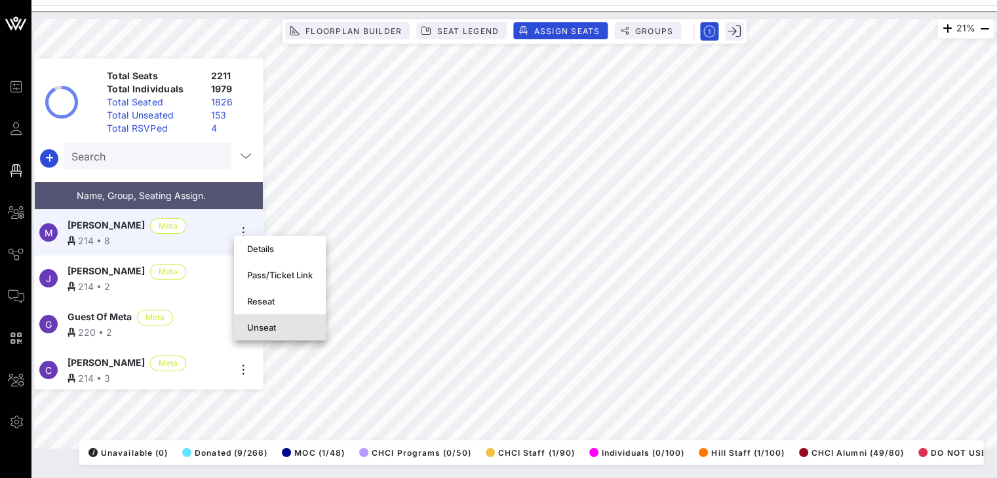
click at [264, 326] on div "Unseat" at bounding box center [280, 327] width 66 height 10
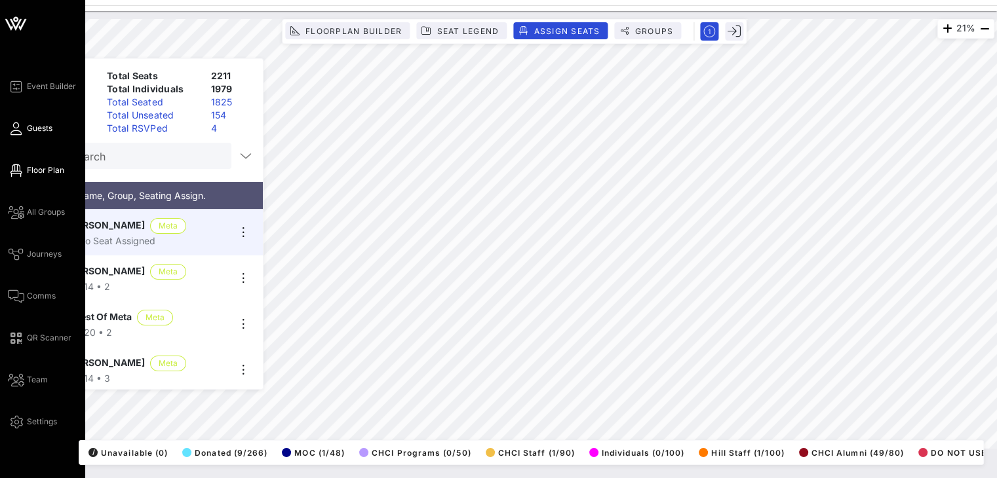
click at [25, 128] on link "Guests" at bounding box center [30, 129] width 45 height 16
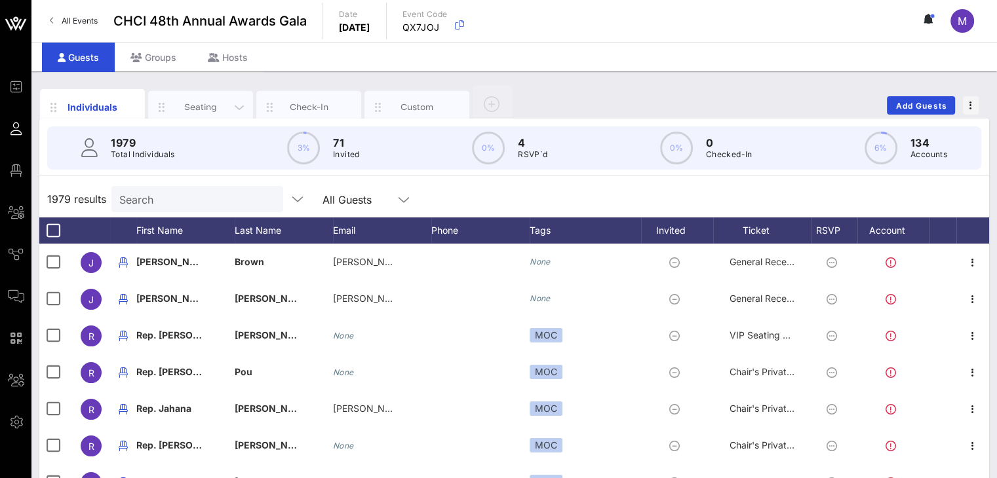
click at [210, 109] on div "Seating" at bounding box center [201, 107] width 58 height 12
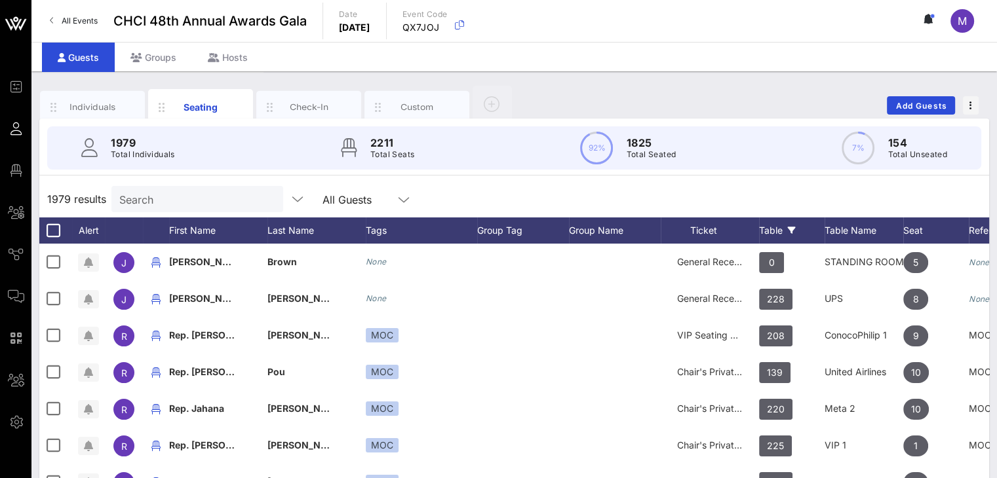
click at [774, 225] on div "Table" at bounding box center [792, 231] width 66 height 26
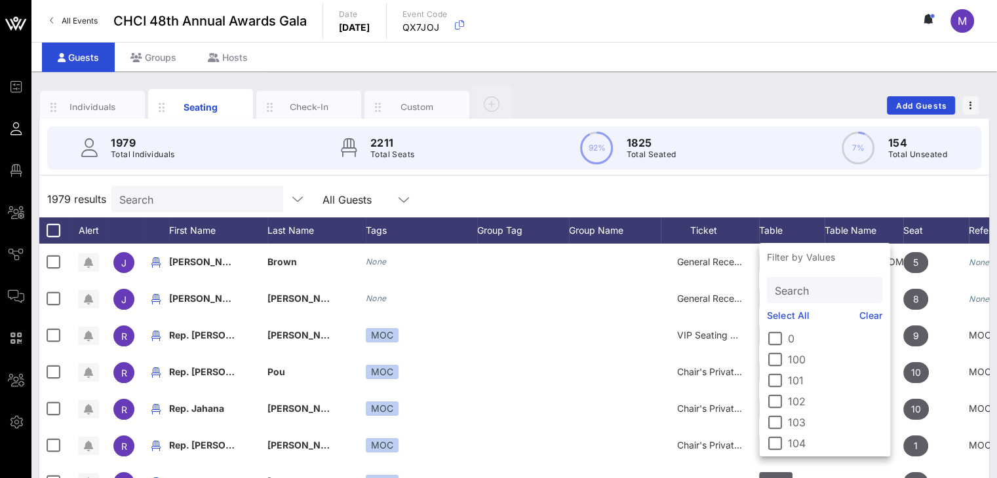
click at [782, 288] on input "Search" at bounding box center [823, 290] width 97 height 17
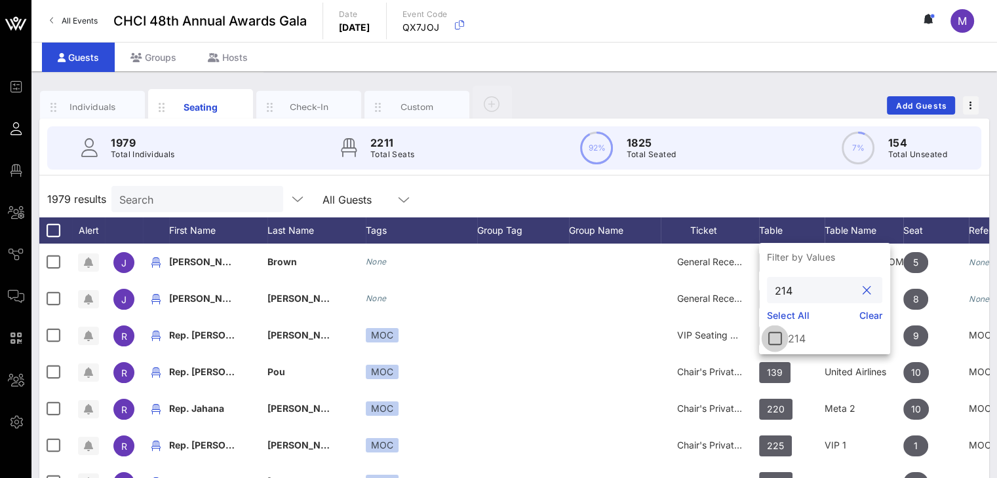
type input "214"
click at [772, 339] on div at bounding box center [775, 339] width 22 height 22
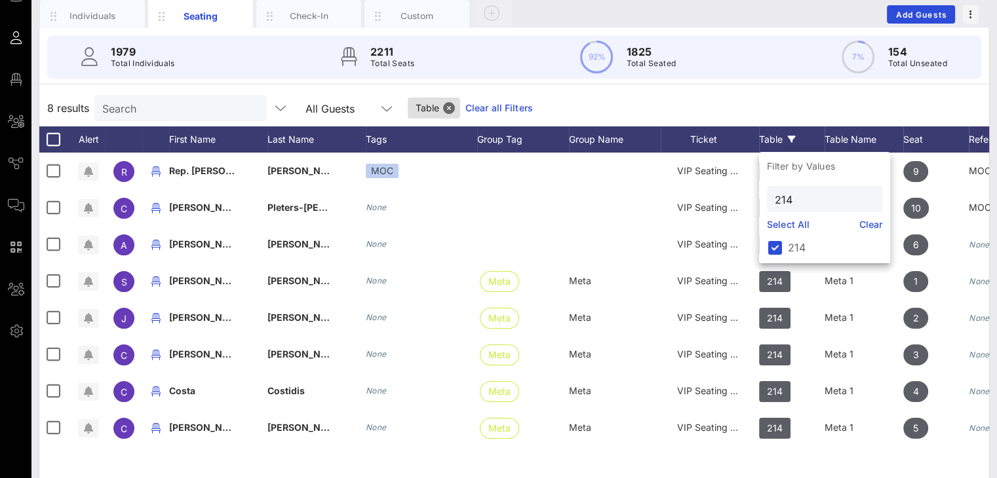
scroll to position [92, 0]
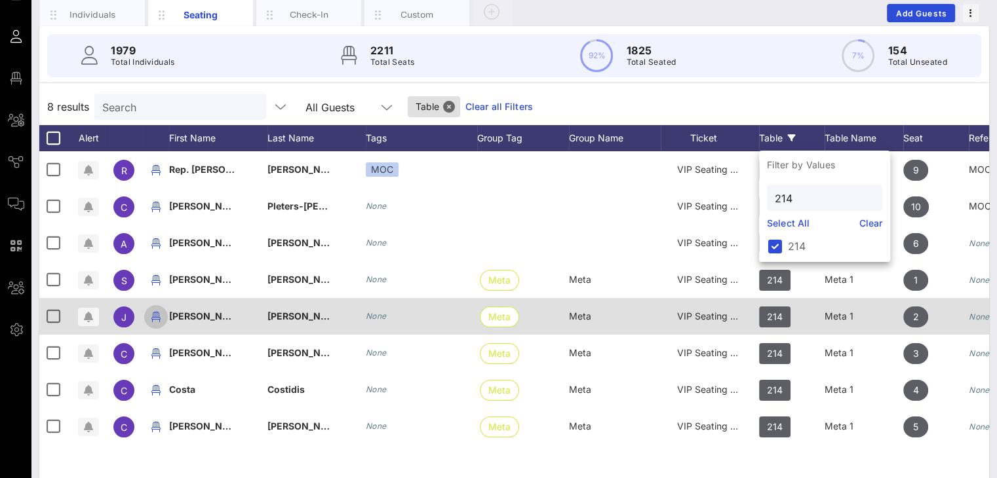
click at [151, 315] on icon "button" at bounding box center [156, 317] width 16 height 16
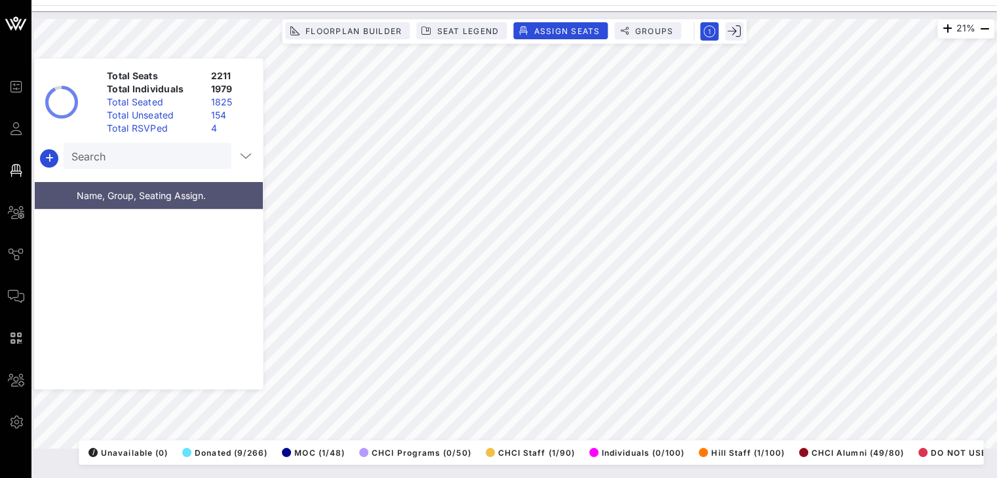
scroll to position [56476, 0]
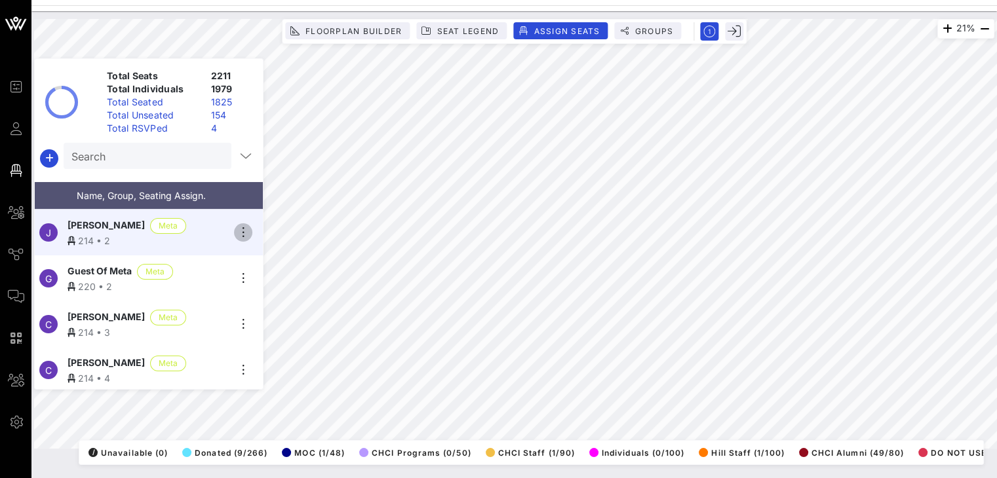
click at [244, 229] on icon "button" at bounding box center [243, 233] width 16 height 16
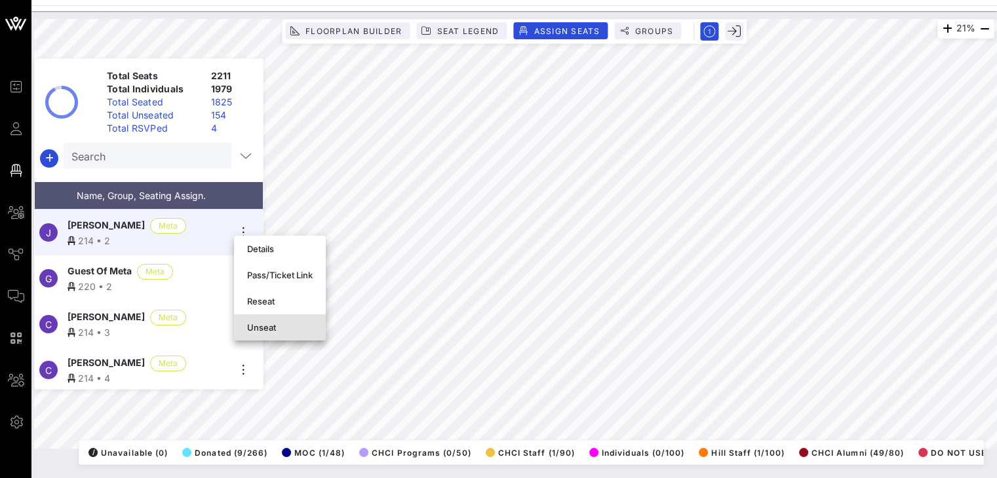
click at [268, 328] on div "Unseat" at bounding box center [280, 327] width 66 height 10
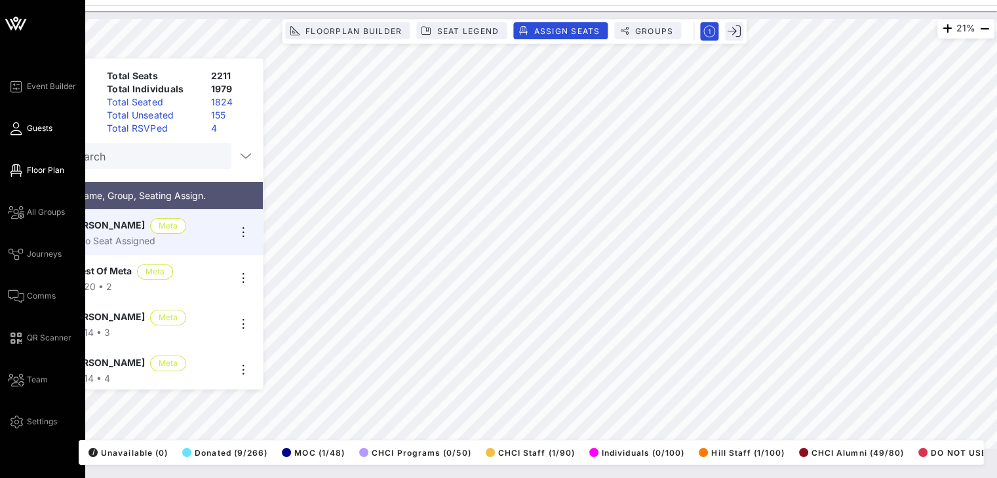
click at [29, 130] on span "Guests" at bounding box center [40, 129] width 26 height 12
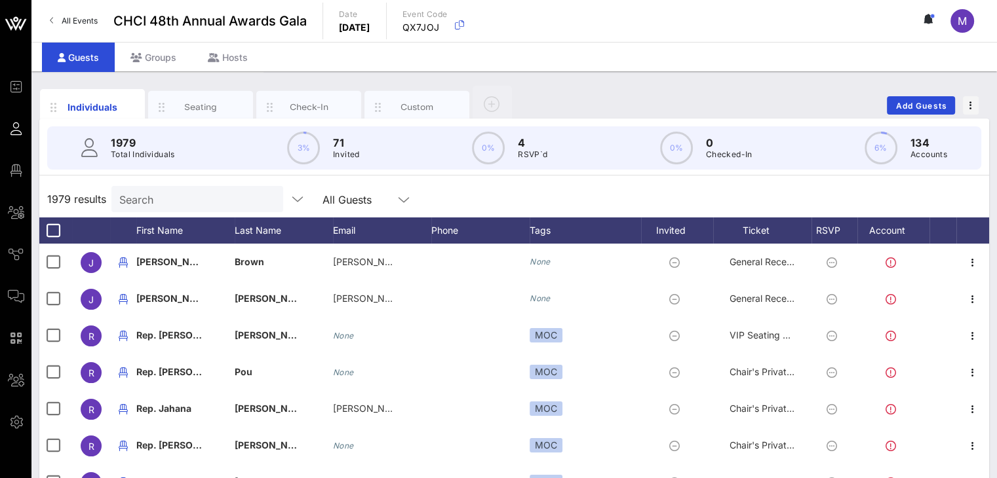
click at [201, 98] on div "Seating" at bounding box center [200, 107] width 105 height 33
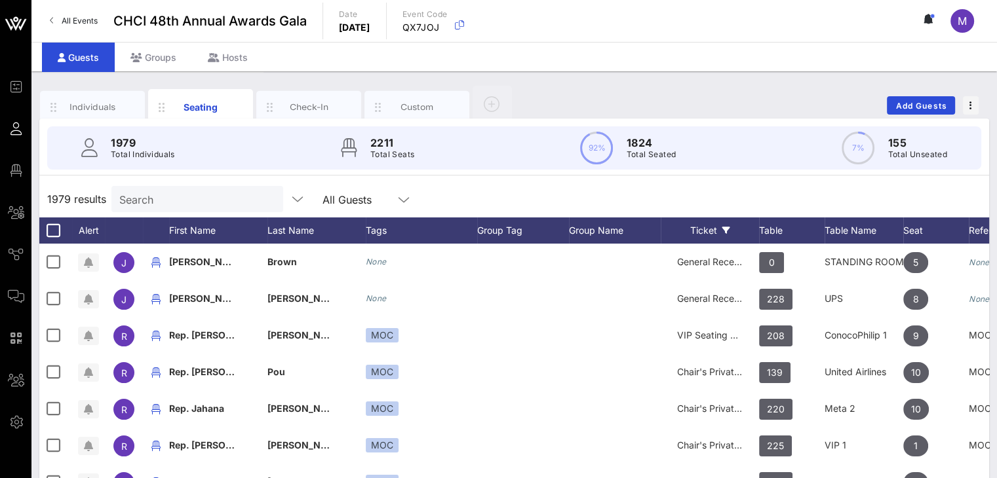
click at [756, 227] on div "Ticket" at bounding box center [710, 231] width 98 height 26
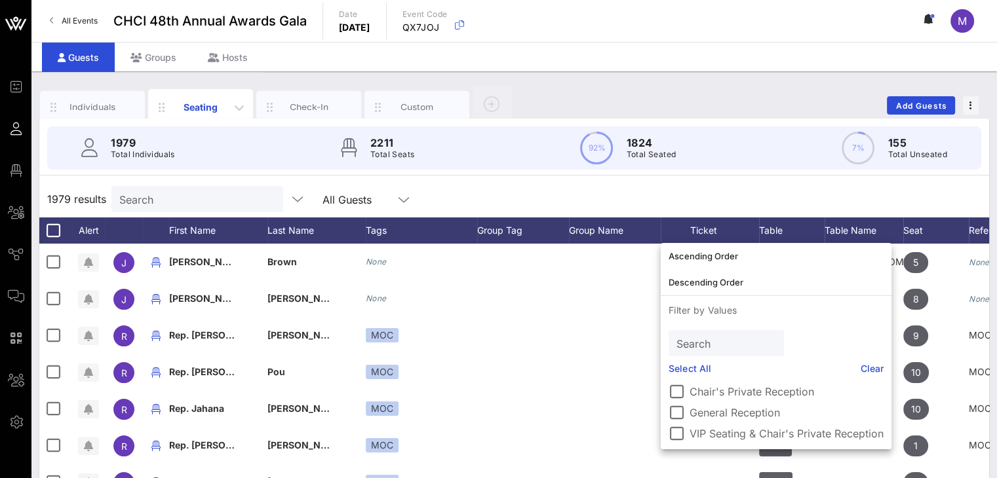
drag, startPoint x: 191, startPoint y: 109, endPoint x: 204, endPoint y: 111, distance: 13.3
click at [191, 108] on div "Seating" at bounding box center [201, 107] width 58 height 14
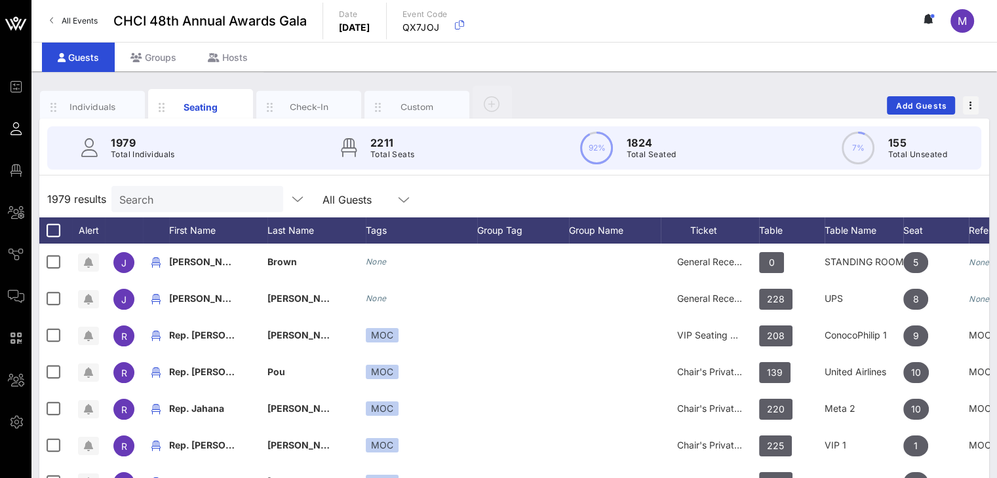
click at [676, 200] on div "1979 results Search All Guests" at bounding box center [514, 199] width 950 height 37
click at [769, 228] on div "Table" at bounding box center [792, 231] width 66 height 26
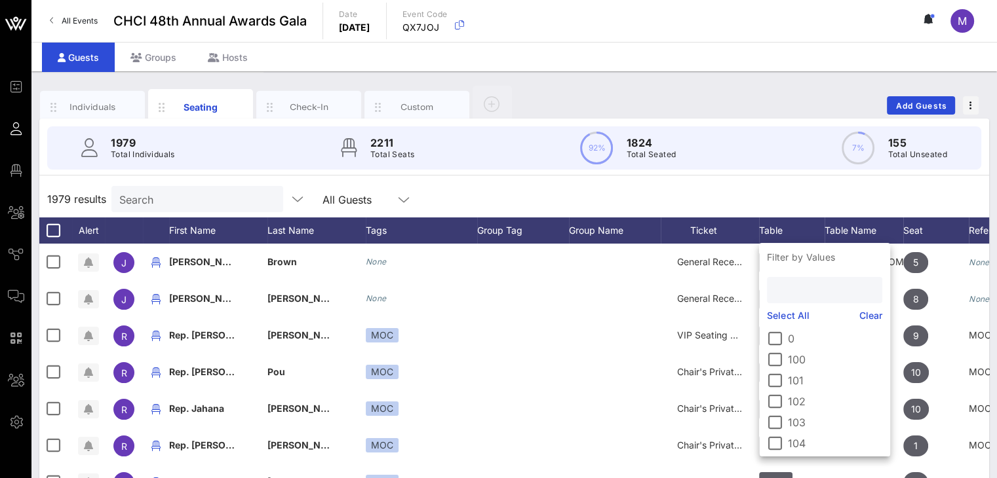
click at [798, 290] on input "text" at bounding box center [823, 290] width 97 height 17
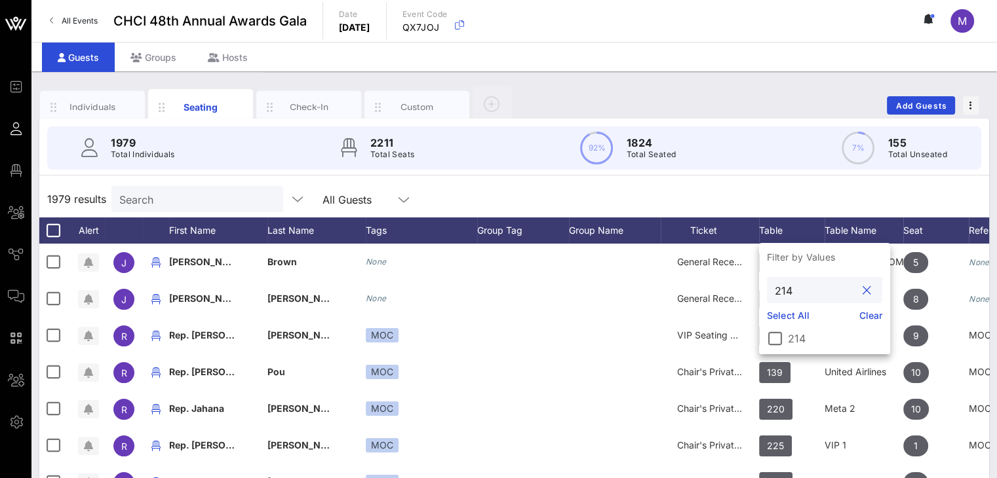
type input "214"
click at [772, 339] on div at bounding box center [775, 339] width 22 height 22
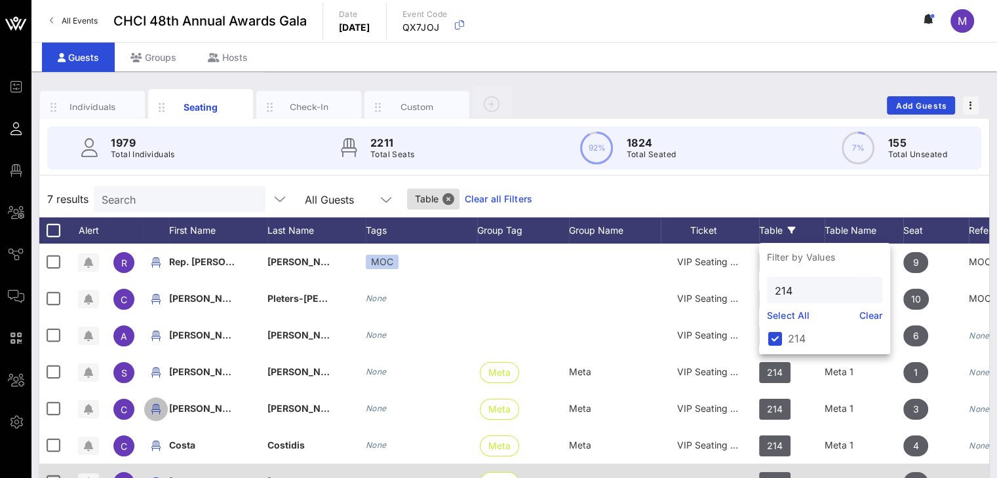
click at [155, 407] on icon "button" at bounding box center [156, 410] width 16 height 16
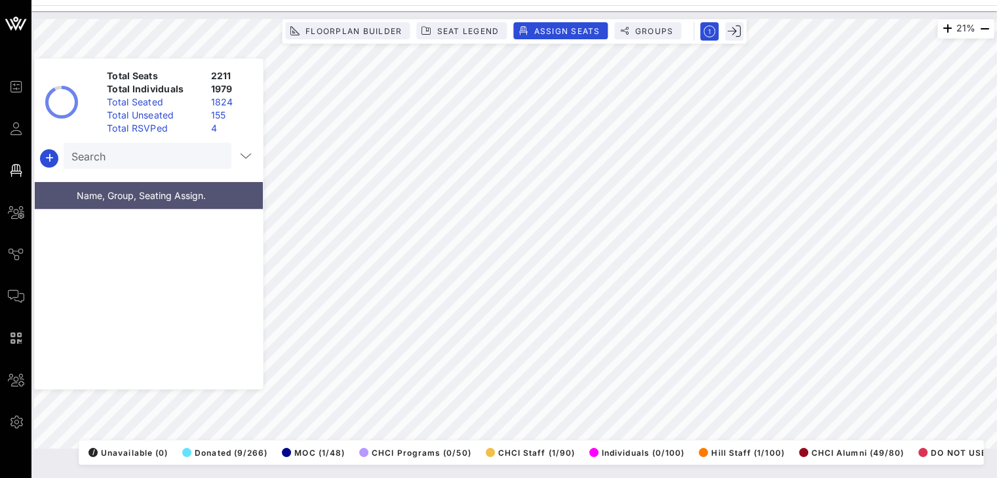
scroll to position [56568, 0]
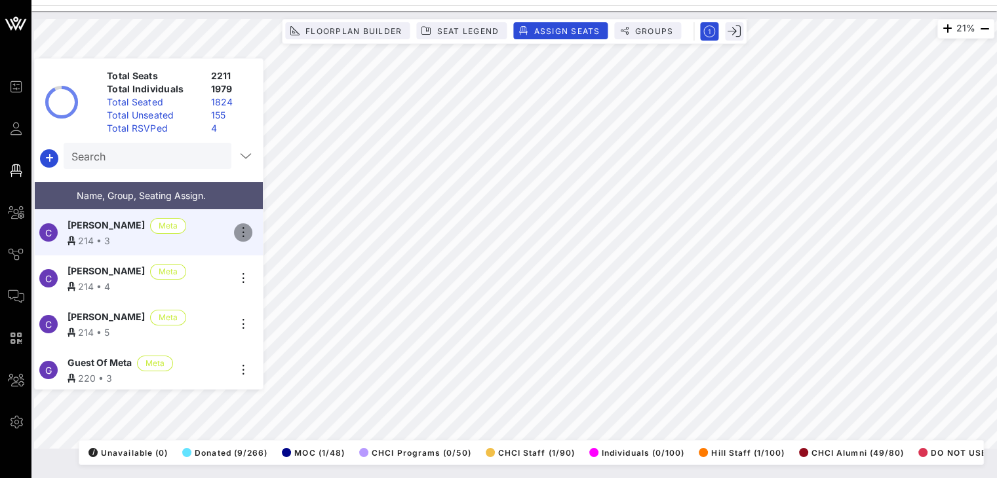
click at [248, 225] on icon "button" at bounding box center [243, 233] width 16 height 16
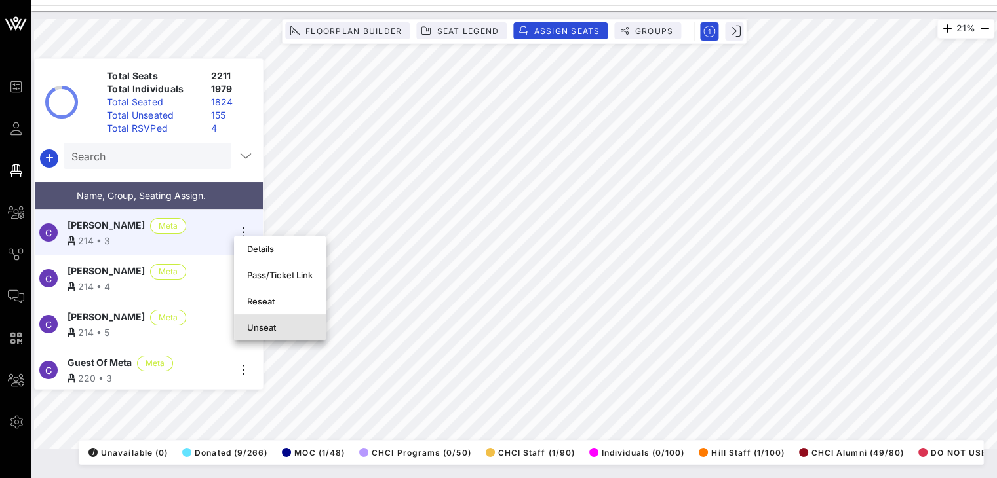
click at [267, 327] on div "Unseat" at bounding box center [280, 327] width 66 height 10
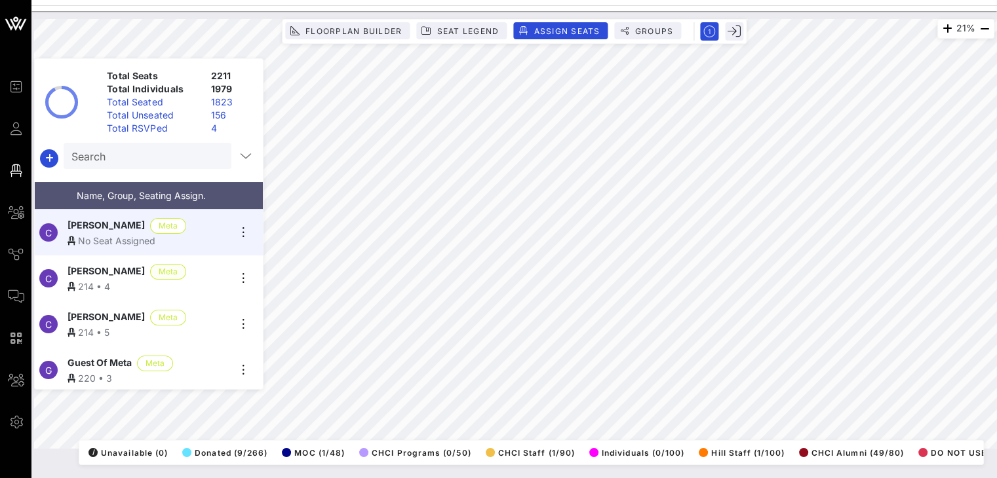
drag, startPoint x: 14, startPoint y: 134, endPoint x: 144, endPoint y: 333, distance: 237.2
click at [14, 130] on icon at bounding box center [16, 129] width 16 height 2
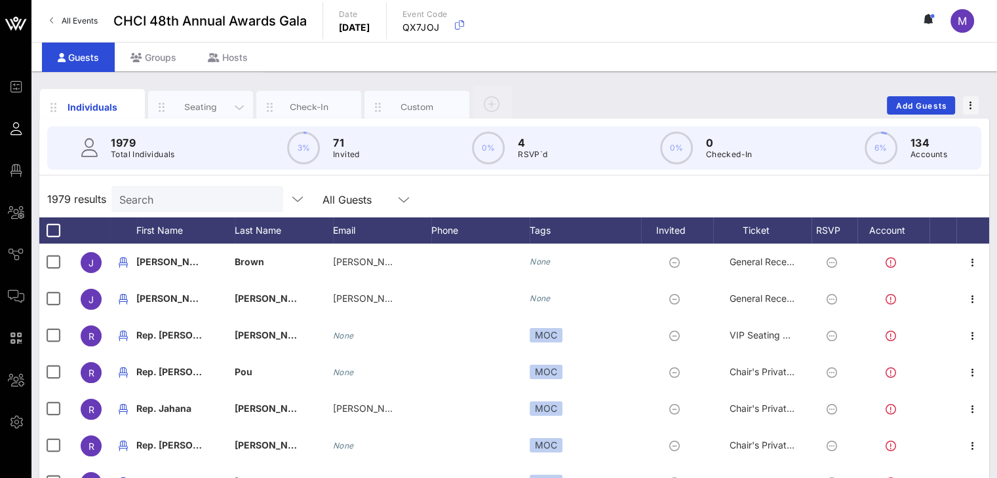
click at [207, 98] on div "Seating" at bounding box center [200, 107] width 105 height 33
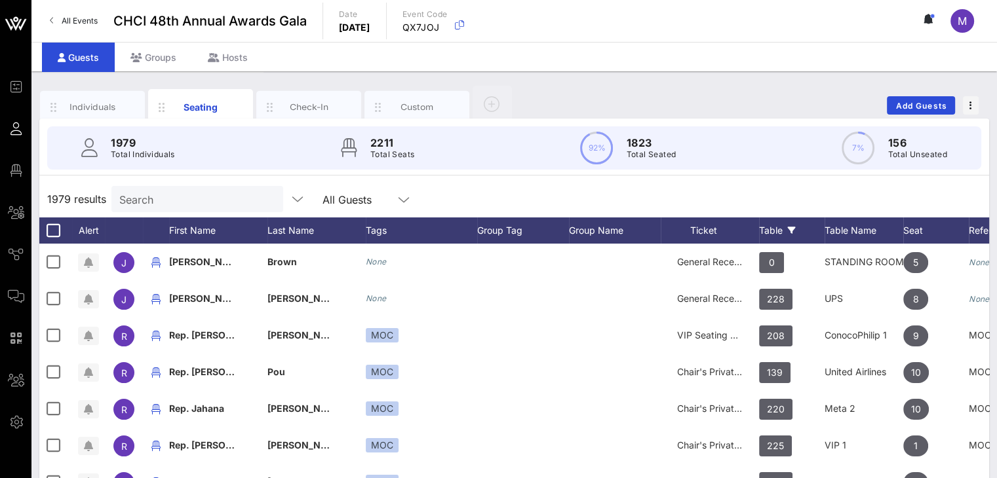
click at [769, 229] on div "Table" at bounding box center [792, 231] width 66 height 26
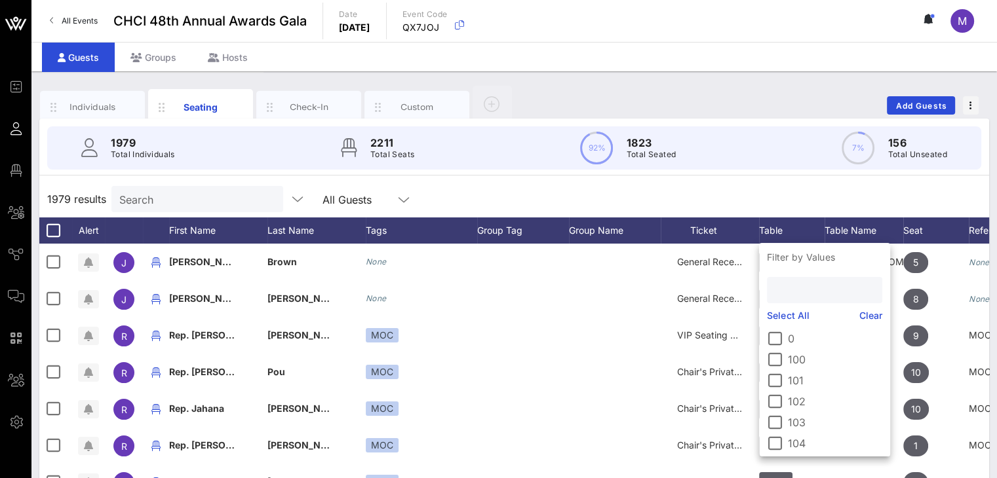
click at [792, 289] on input "text" at bounding box center [823, 290] width 97 height 17
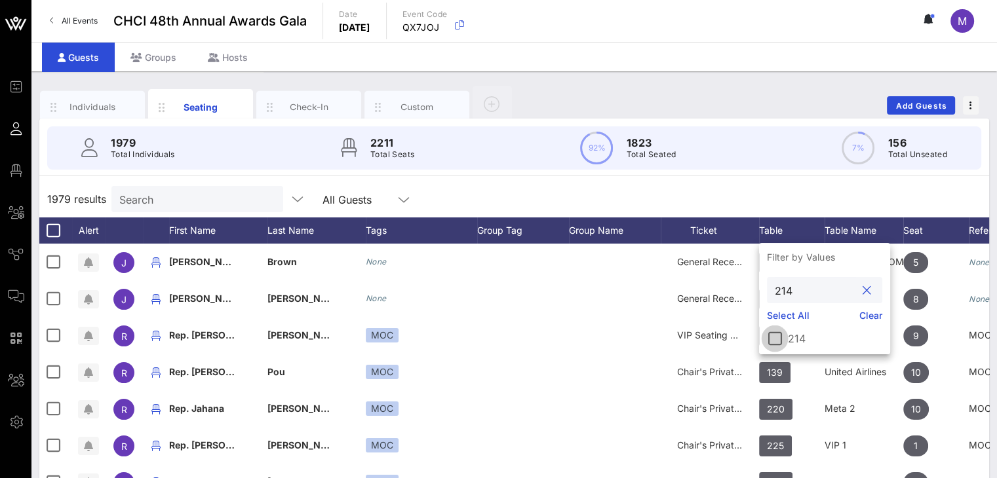
type input "214"
click at [773, 338] on div at bounding box center [775, 339] width 22 height 22
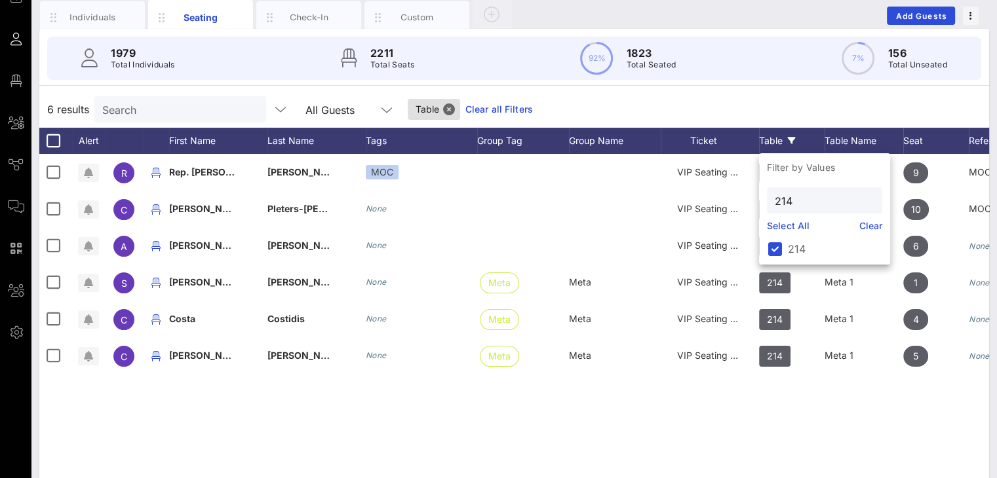
scroll to position [93, 0]
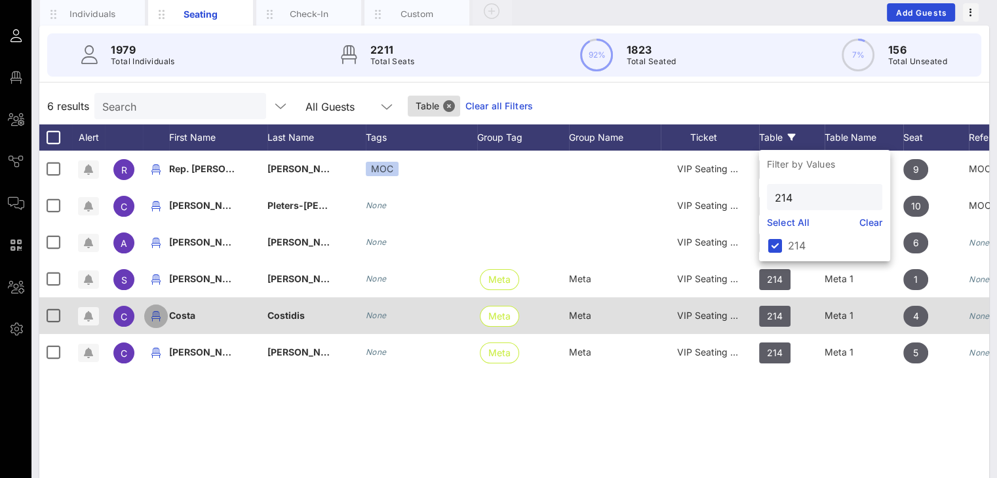
click at [153, 315] on icon "button" at bounding box center [156, 317] width 16 height 16
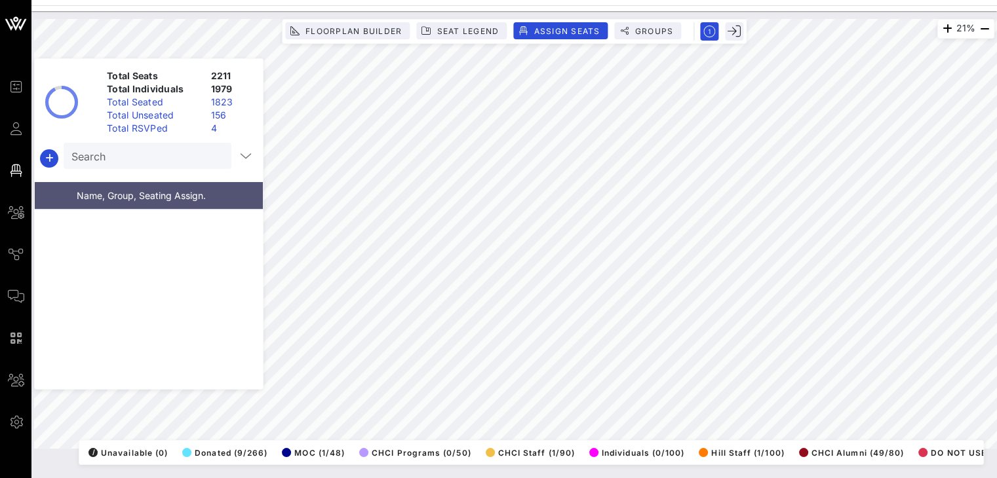
scroll to position [56614, 0]
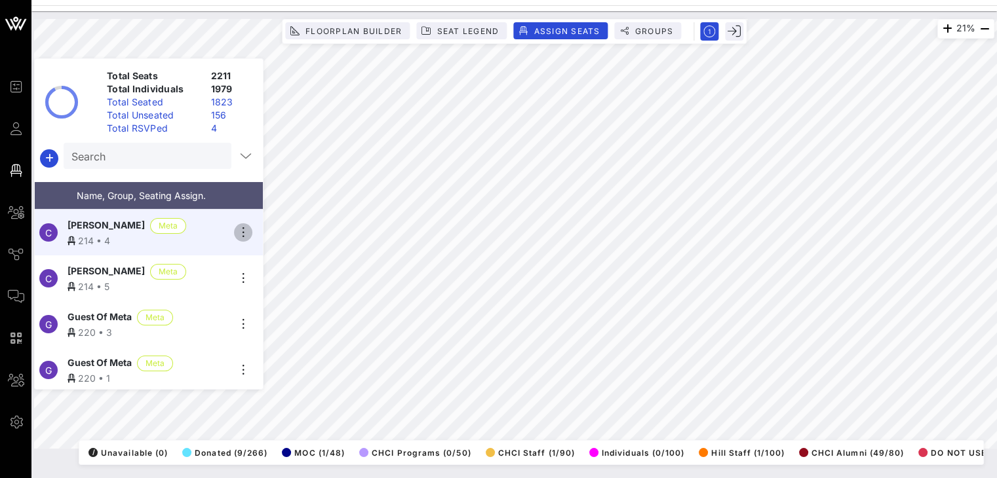
click at [244, 225] on icon "button" at bounding box center [243, 233] width 16 height 16
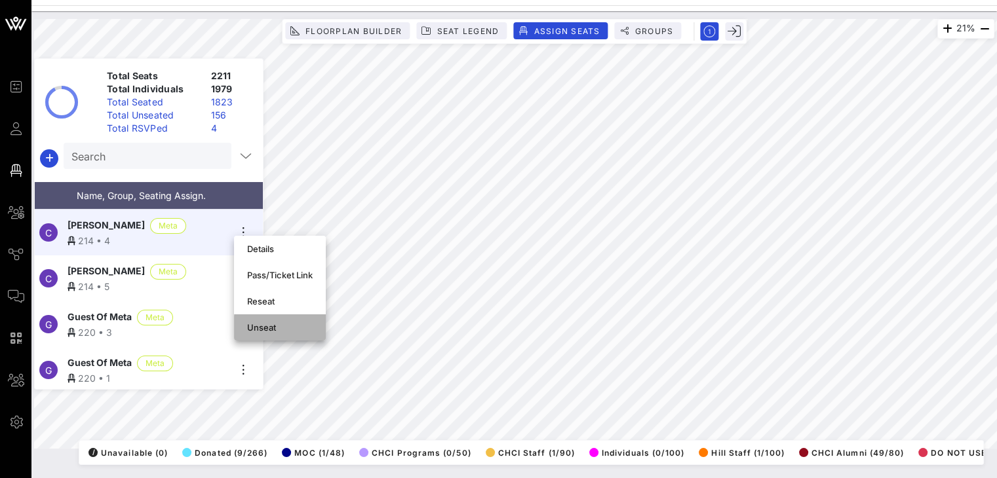
click at [275, 324] on div "Unseat" at bounding box center [280, 327] width 66 height 10
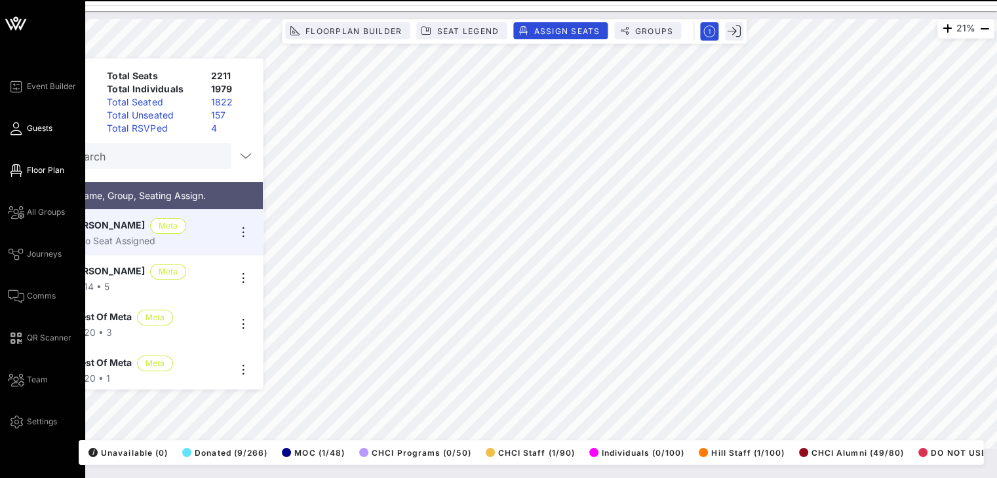
click at [31, 128] on span "Guests" at bounding box center [40, 129] width 26 height 12
click at [34, 130] on span "Guests" at bounding box center [40, 129] width 26 height 12
click at [34, 126] on span "Guests" at bounding box center [40, 129] width 26 height 12
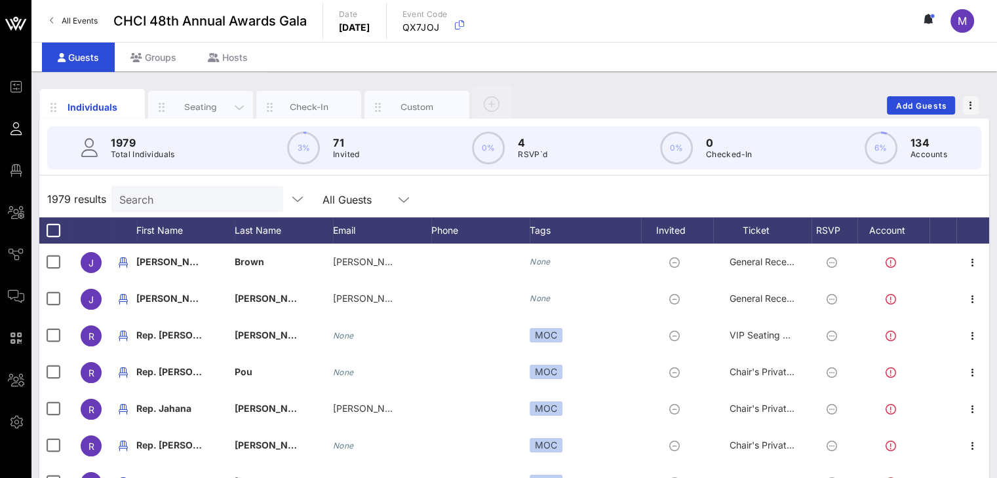
click at [177, 98] on div "Seating" at bounding box center [200, 107] width 105 height 33
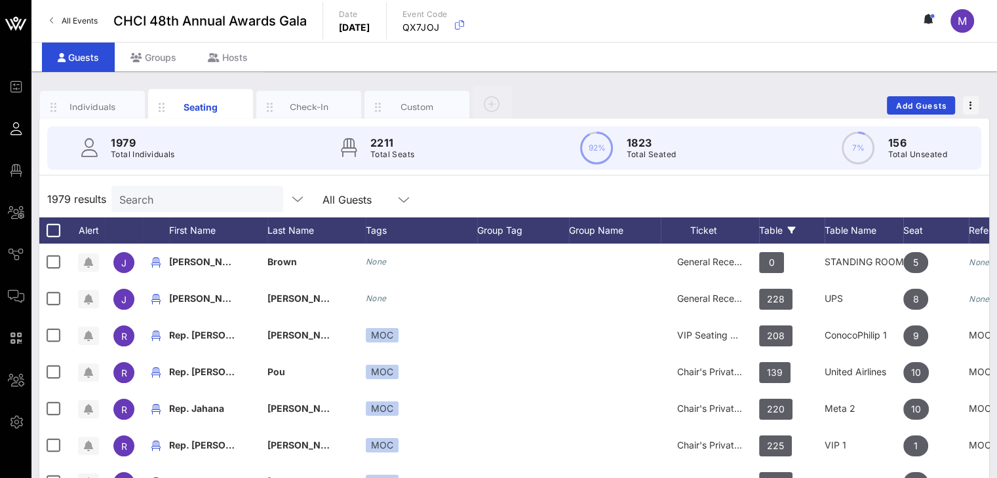
click at [768, 231] on div "Table" at bounding box center [792, 231] width 66 height 26
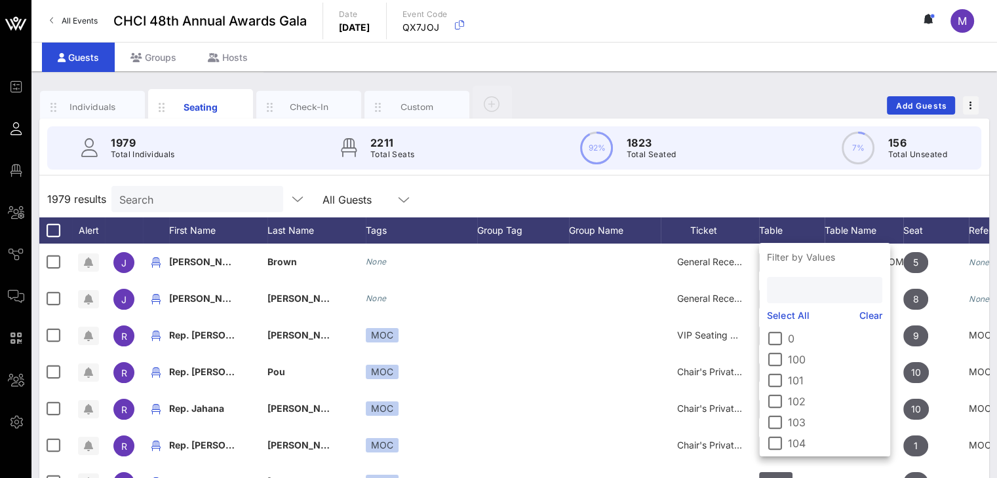
click at [785, 293] on input "text" at bounding box center [823, 290] width 97 height 17
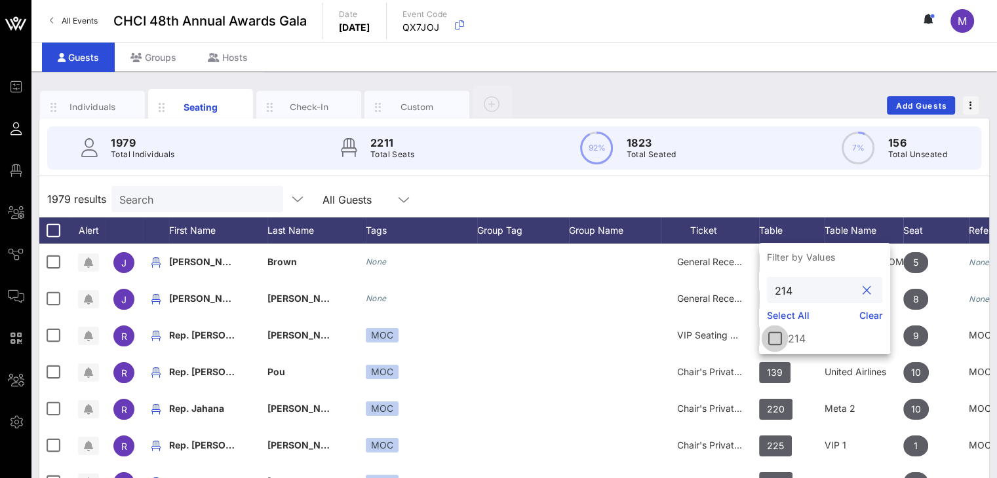
type input "214"
click at [777, 347] on div at bounding box center [775, 339] width 22 height 22
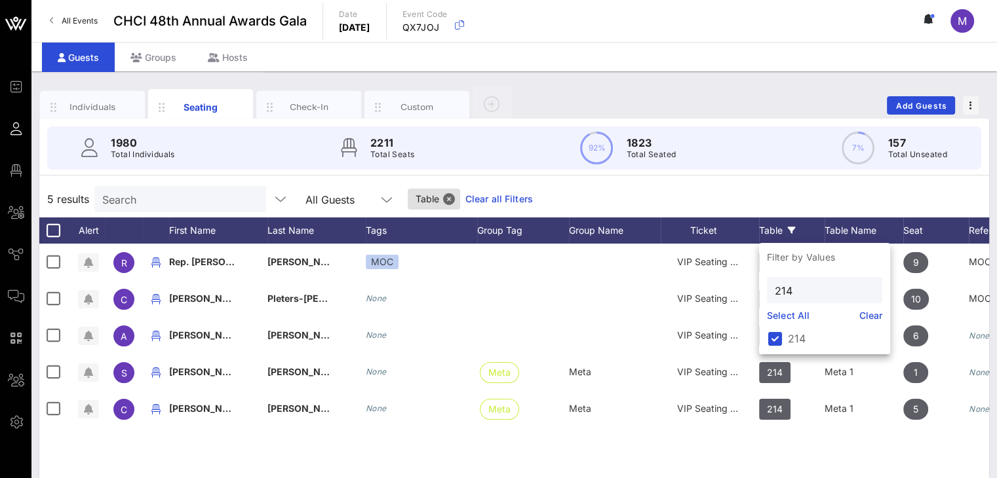
click at [591, 194] on div "5 results Search All Guests Table Clear all Filters" at bounding box center [514, 199] width 950 height 37
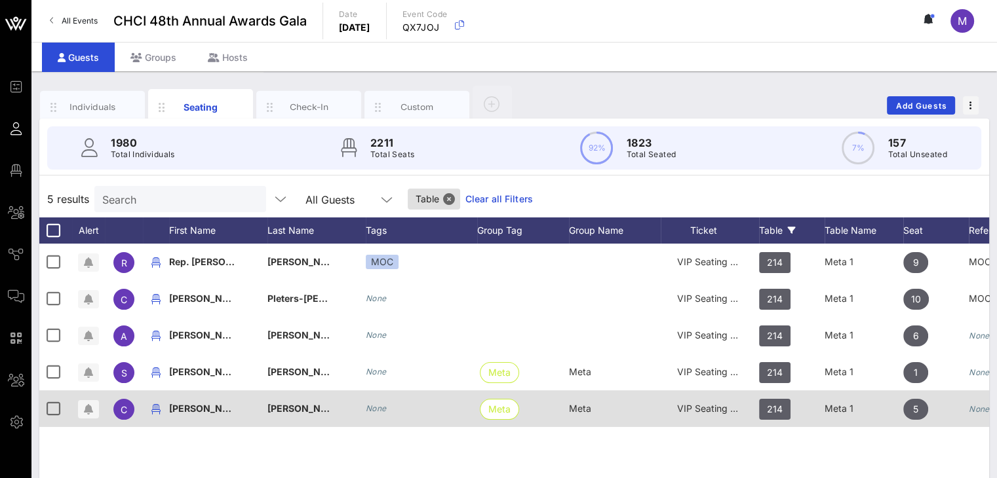
click at [697, 417] on div "VIP Seating & Chair's Private Reception" at bounding box center [710, 409] width 66 height 37
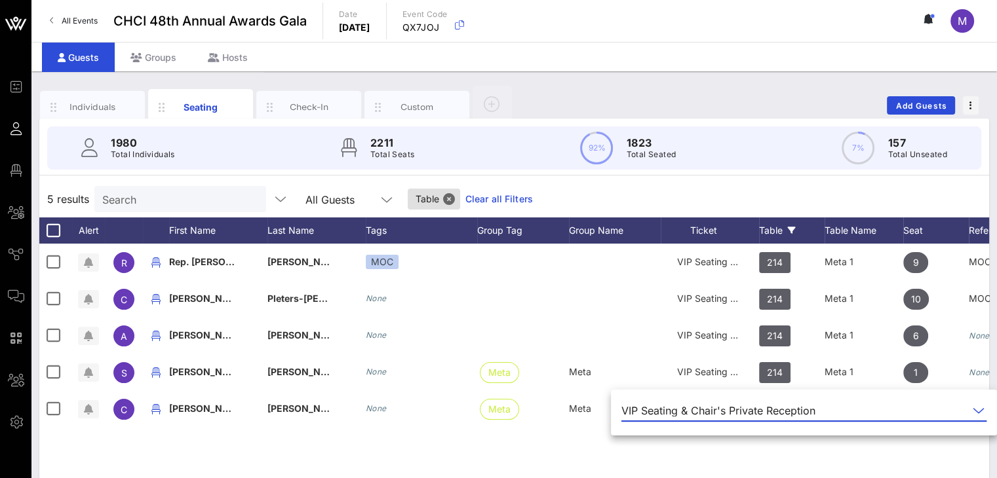
click at [695, 446] on div "R Rep. Veronica Escobar MOC VIP Seating & Chair's Private Reception 214 Meta 1 …" at bounding box center [514, 440] width 950 height 393
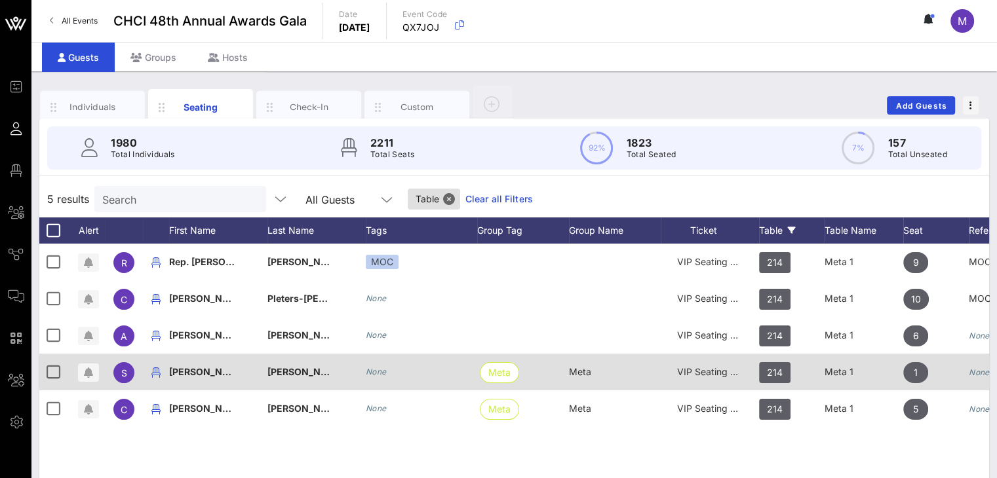
click at [713, 379] on div "VIP Seating & Chair's Private Reception" at bounding box center [710, 372] width 66 height 37
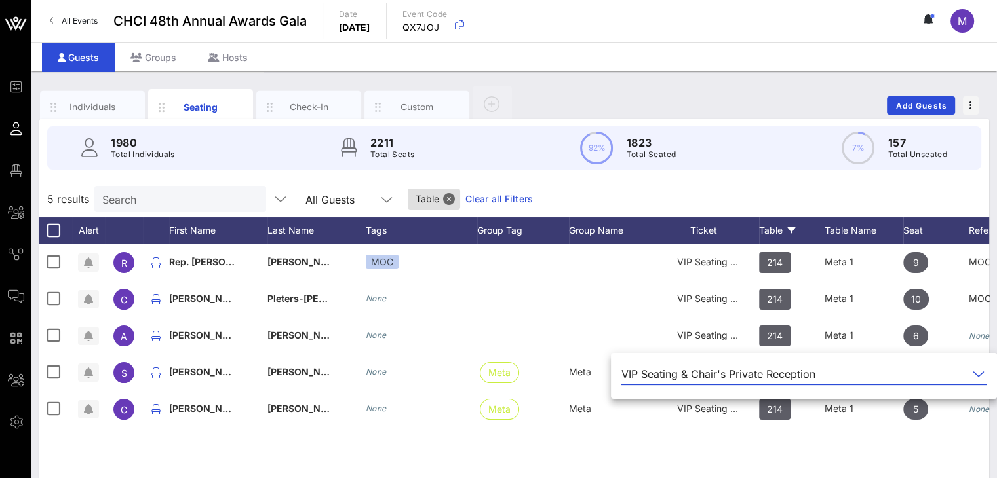
click at [710, 446] on div "R Rep. Veronica Escobar MOC VIP Seating & Chair's Private Reception 214 Meta 1 …" at bounding box center [514, 440] width 950 height 393
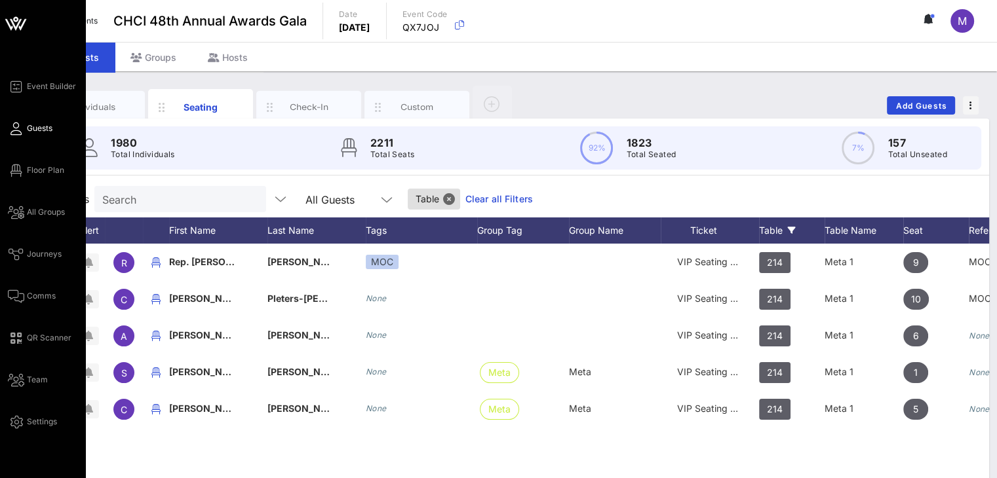
click at [32, 125] on span "Guests" at bounding box center [40, 129] width 26 height 12
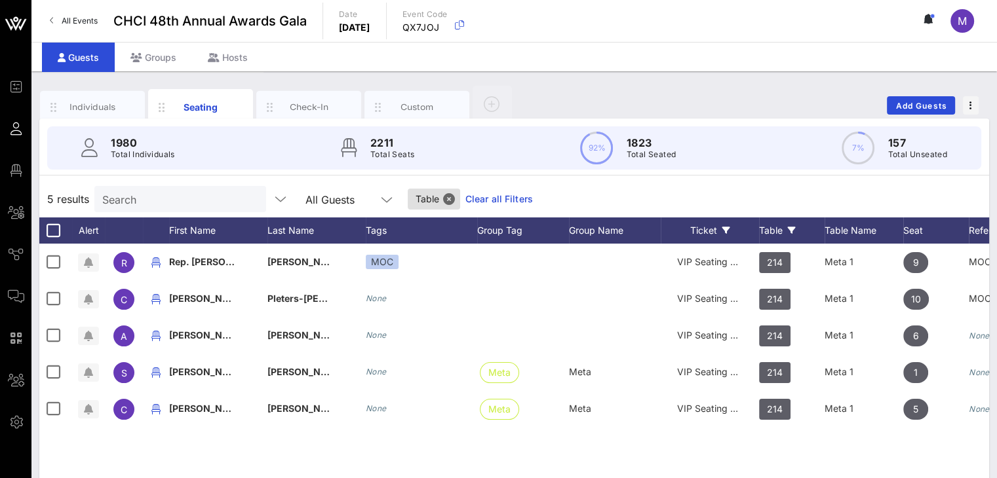
drag, startPoint x: 501, startPoint y: 195, endPoint x: 722, endPoint y: 235, distance: 225.1
click at [500, 195] on link "Clear all Filters" at bounding box center [499, 199] width 68 height 14
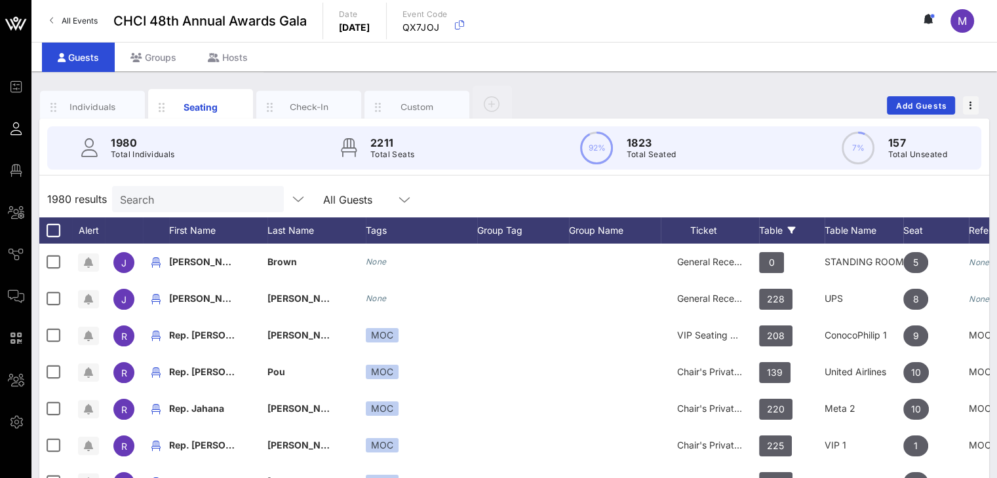
click at [766, 229] on div "Table" at bounding box center [792, 231] width 66 height 26
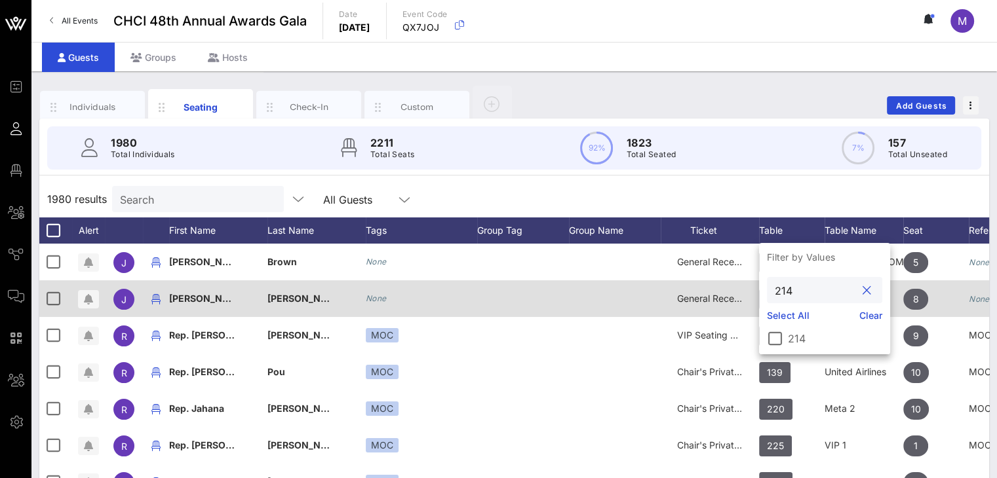
drag, startPoint x: 800, startPoint y: 289, endPoint x: 729, endPoint y: 292, distance: 70.8
click at [745, 291] on div "Event Builder Guests Floor Plan All Groups Journeys Comms QR Scanner Team Setti…" at bounding box center [498, 325] width 997 height 650
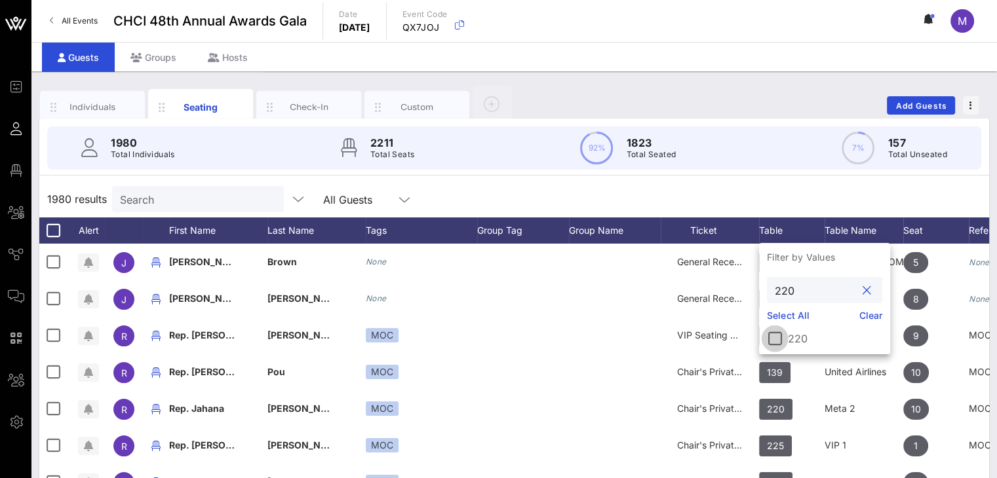
type input "220"
click at [768, 345] on div at bounding box center [775, 339] width 22 height 22
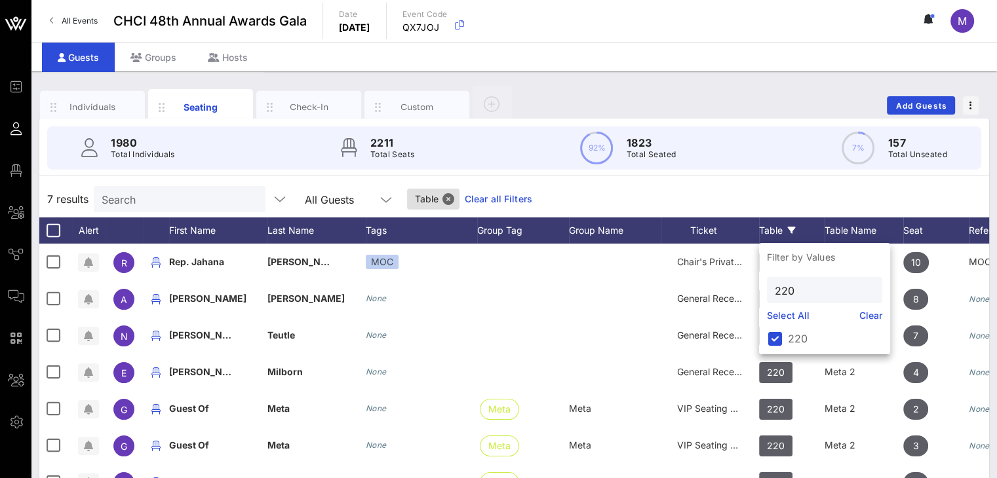
drag, startPoint x: 902, startPoint y: 191, endPoint x: 940, endPoint y: 180, distance: 39.0
click at [902, 191] on div "7 results Search All Guests Table Clear all Filters" at bounding box center [514, 199] width 950 height 37
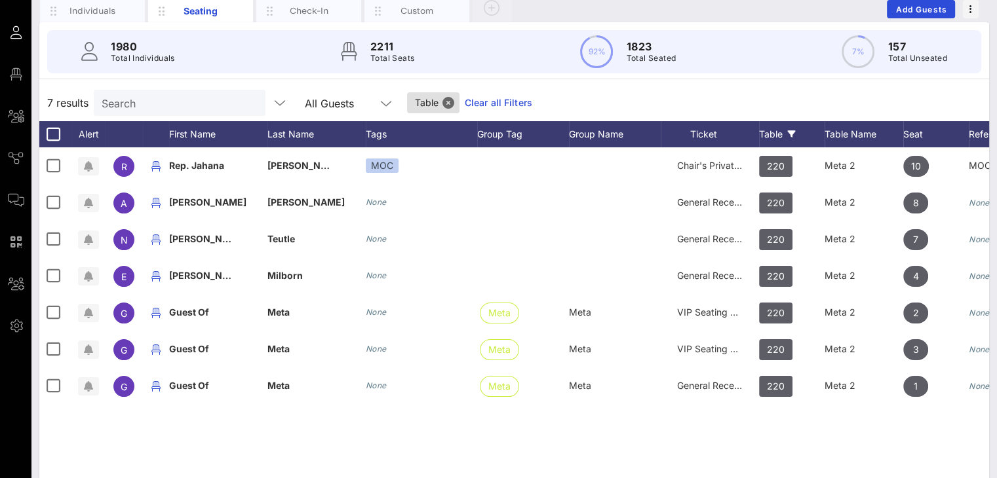
scroll to position [81, 0]
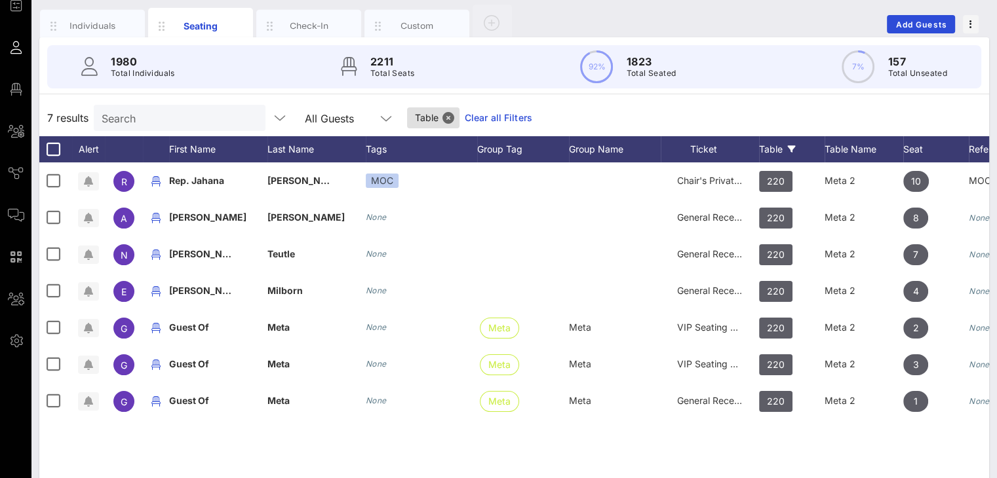
click at [182, 117] on input "Search" at bounding box center [178, 117] width 153 height 17
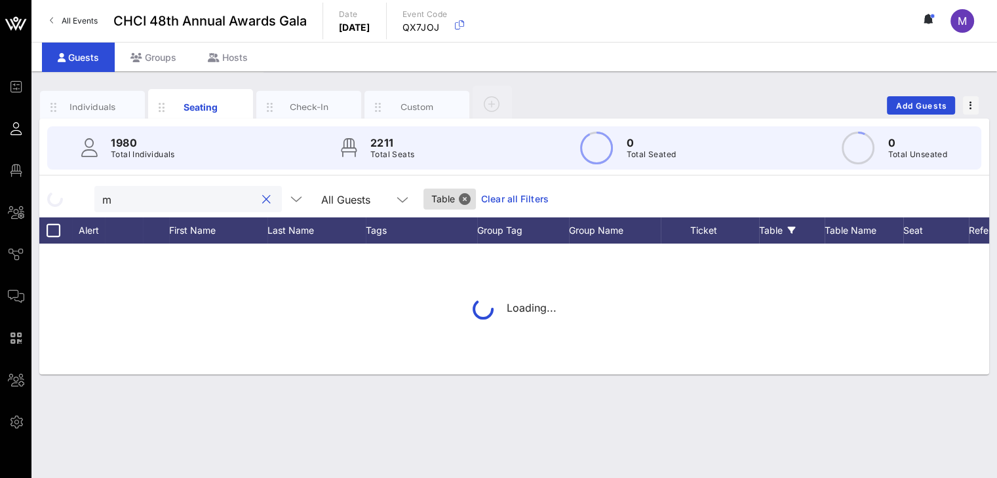
scroll to position [0, 0]
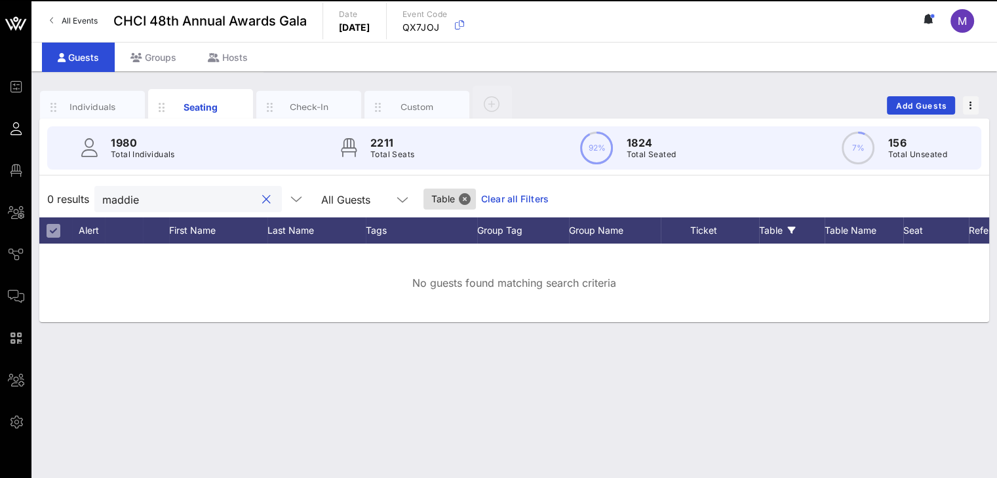
type input "maddie"
click at [481, 200] on link "Clear all Filters" at bounding box center [515, 199] width 68 height 14
click at [193, 197] on input "maddie" at bounding box center [178, 199] width 153 height 17
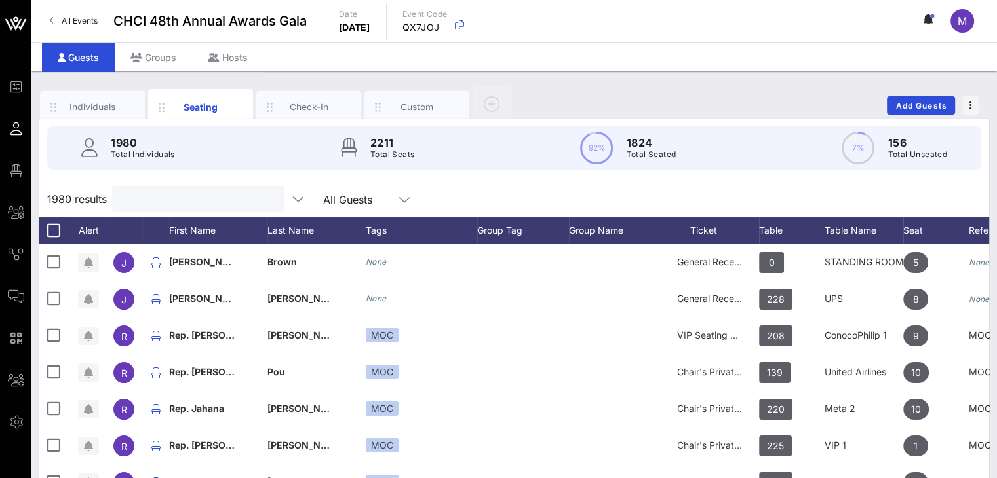
click at [193, 197] on input "text" at bounding box center [196, 199] width 153 height 17
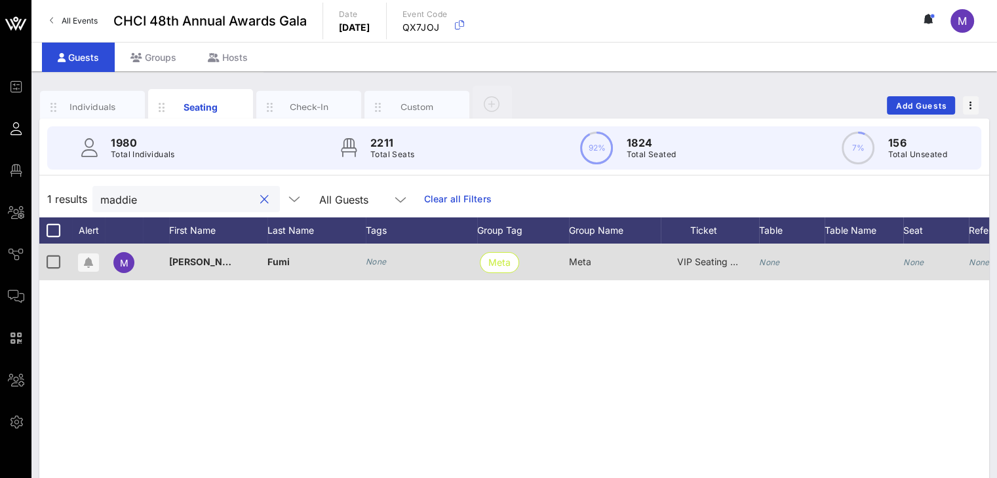
type input "maddie"
click at [766, 258] on icon "None" at bounding box center [769, 263] width 21 height 10
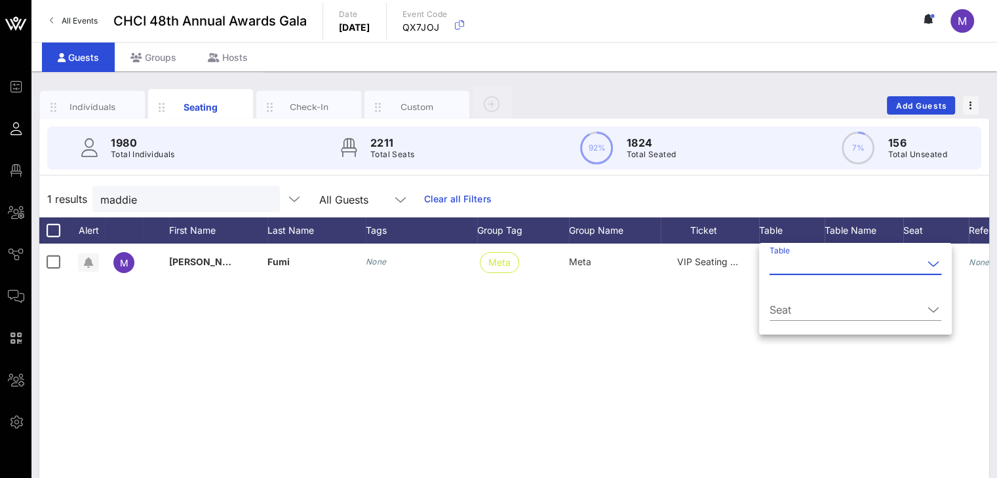
click at [786, 265] on input "Table" at bounding box center [845, 264] width 153 height 21
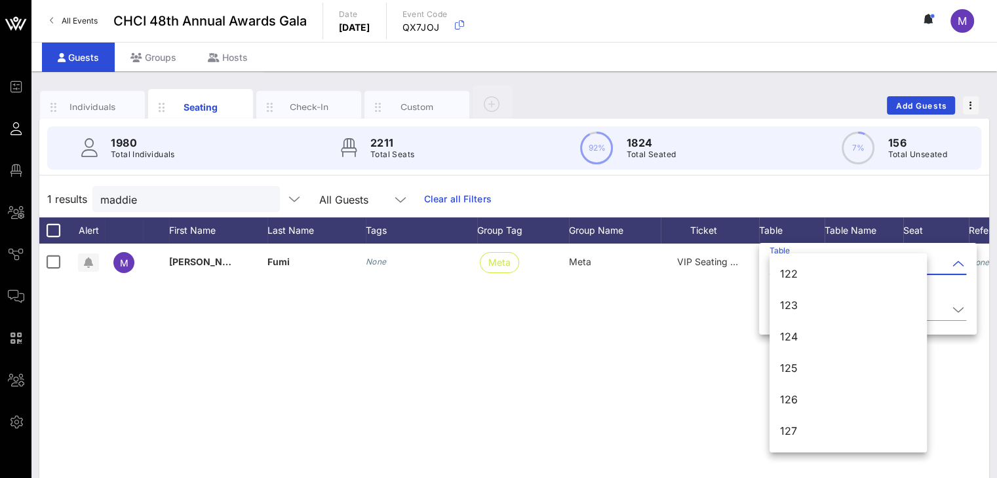
scroll to position [1977, 0]
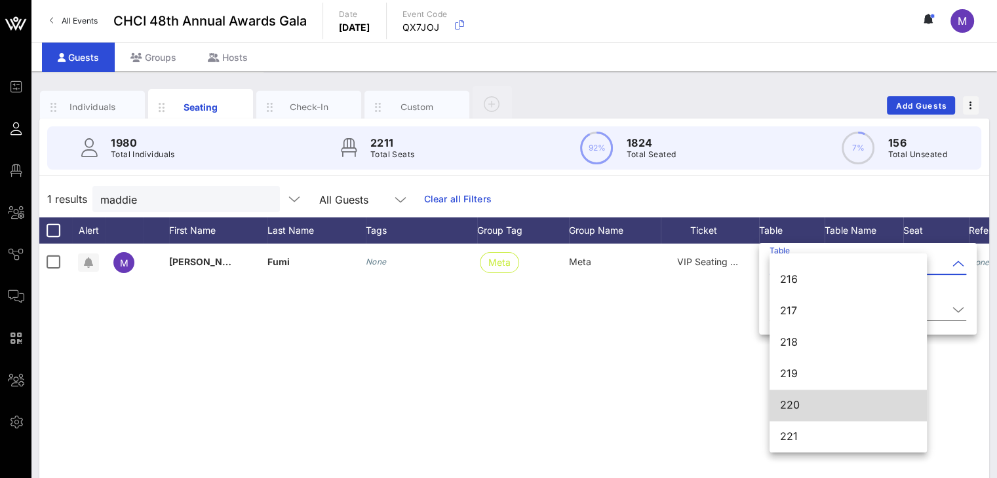
click at [808, 410] on div "220" at bounding box center [848, 405] width 136 height 12
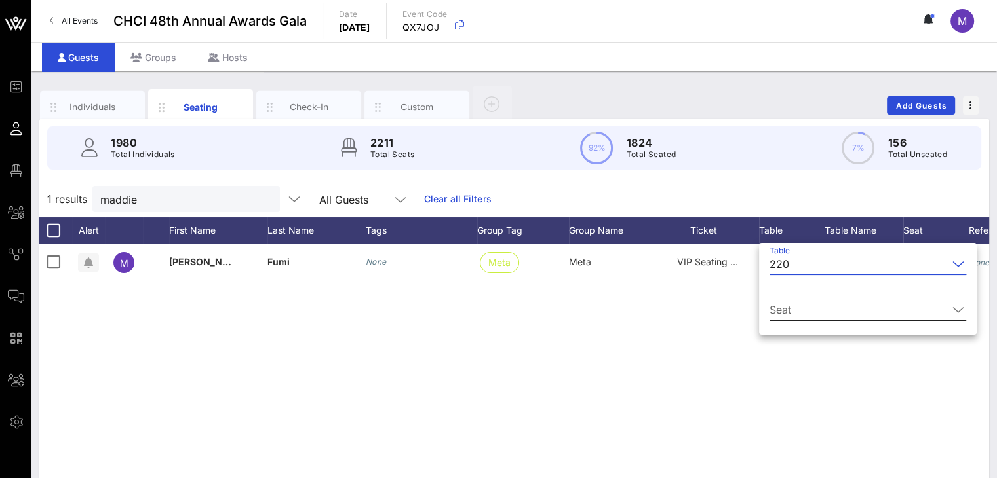
click at [793, 309] on input "Seat" at bounding box center [858, 310] width 178 height 21
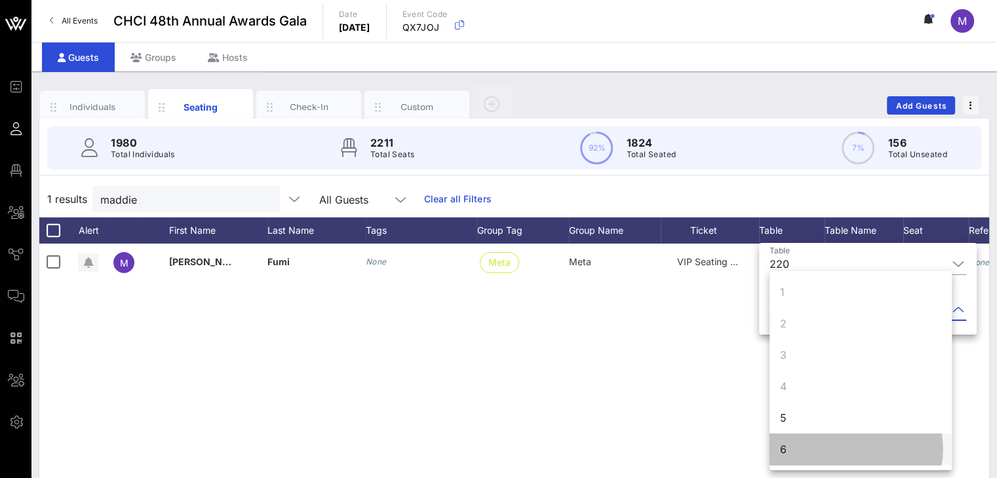
click at [785, 446] on div "6" at bounding box center [783, 450] width 7 height 16
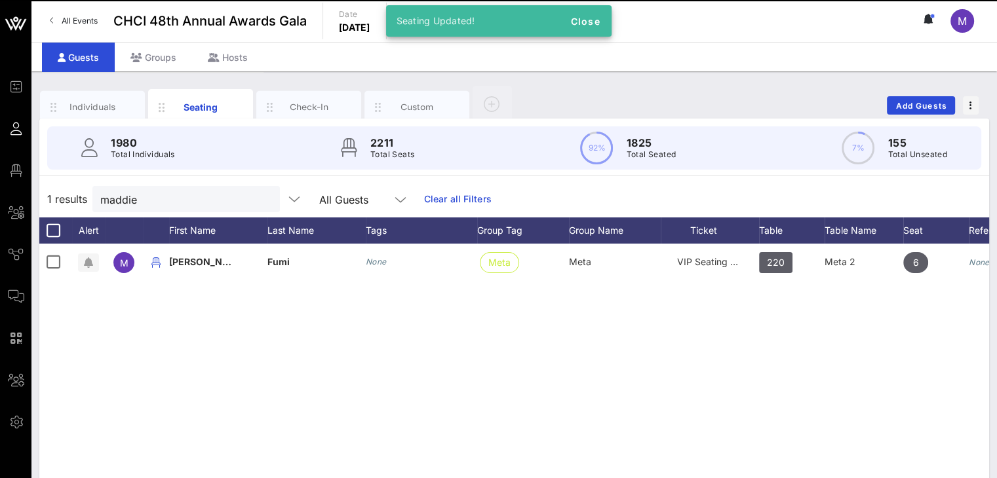
click at [732, 393] on div "M Maddie Fumi None Meta Meta VIP Seating & Chair's Private Reception 220 Meta 2…" at bounding box center [514, 440] width 950 height 393
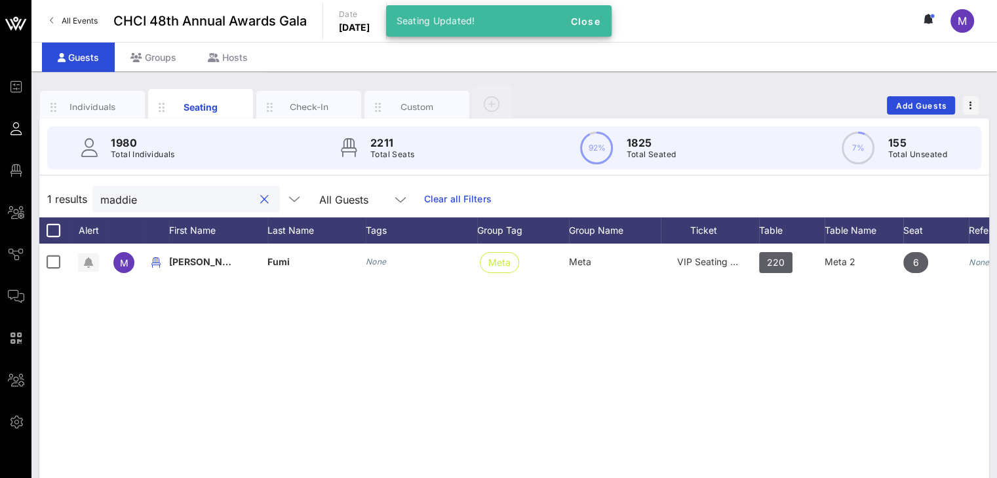
drag, startPoint x: 170, startPoint y: 197, endPoint x: 92, endPoint y: 193, distance: 78.1
click at [93, 193] on div "maddie" at bounding box center [185, 199] width 187 height 26
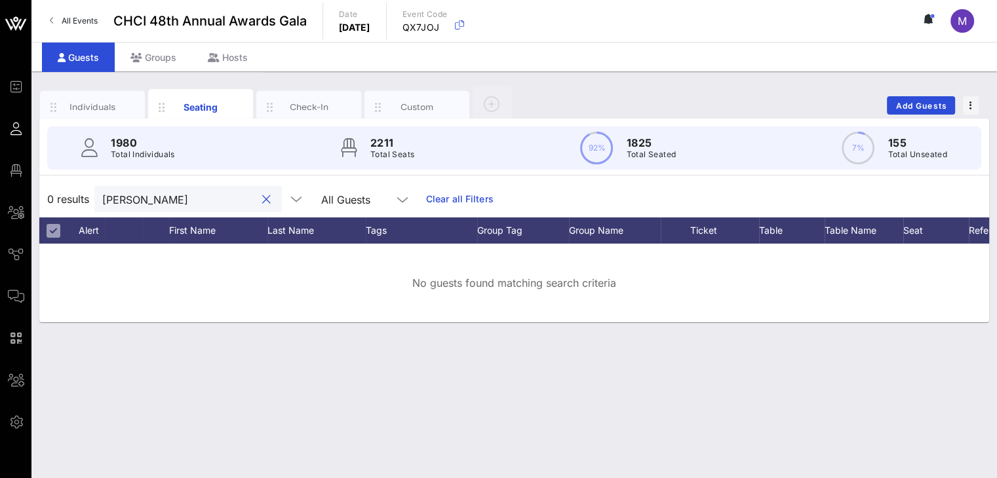
drag, startPoint x: 142, startPoint y: 201, endPoint x: 79, endPoint y: 196, distance: 63.1
click at [81, 197] on div "0 results mireya All Guests Clear all Filters" at bounding box center [514, 199] width 950 height 37
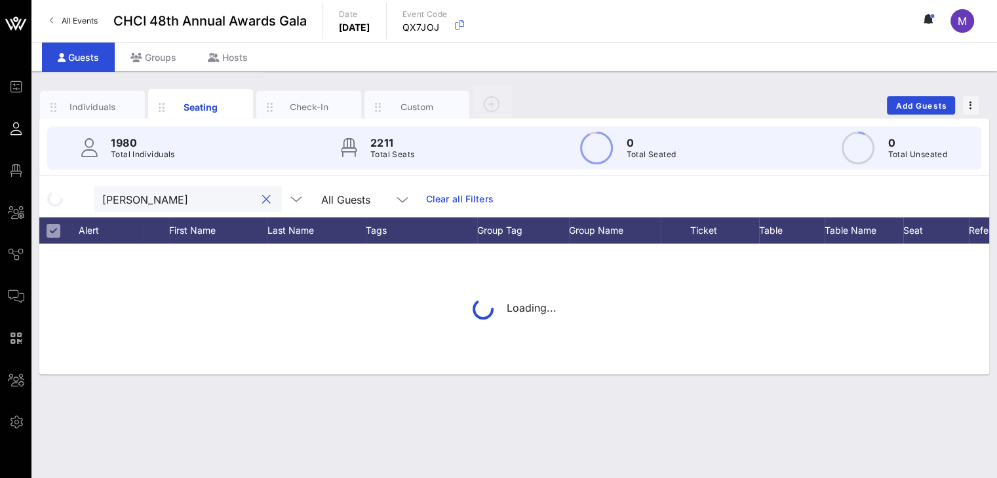
type input "Milleya"
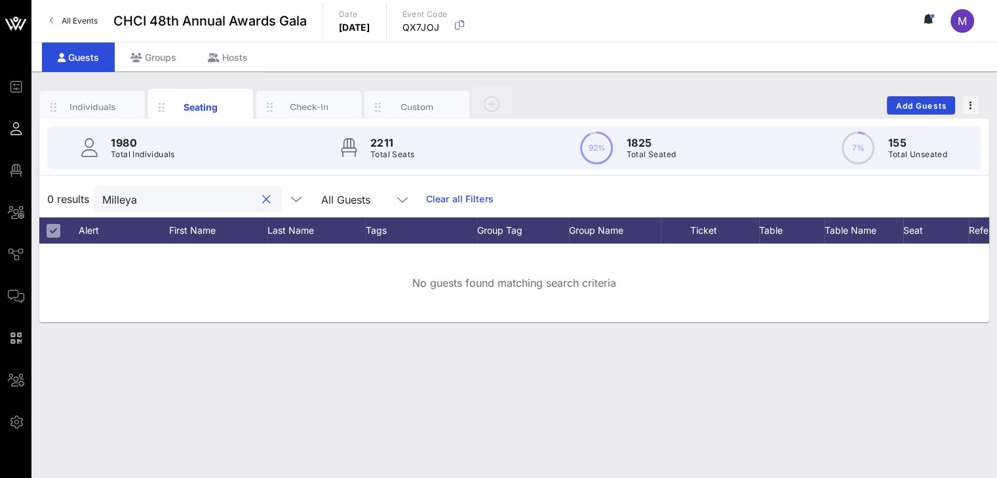
drag, startPoint x: 147, startPoint y: 195, endPoint x: 100, endPoint y: 195, distance: 47.2
click at [100, 195] on div "Milleya" at bounding box center [187, 199] width 187 height 26
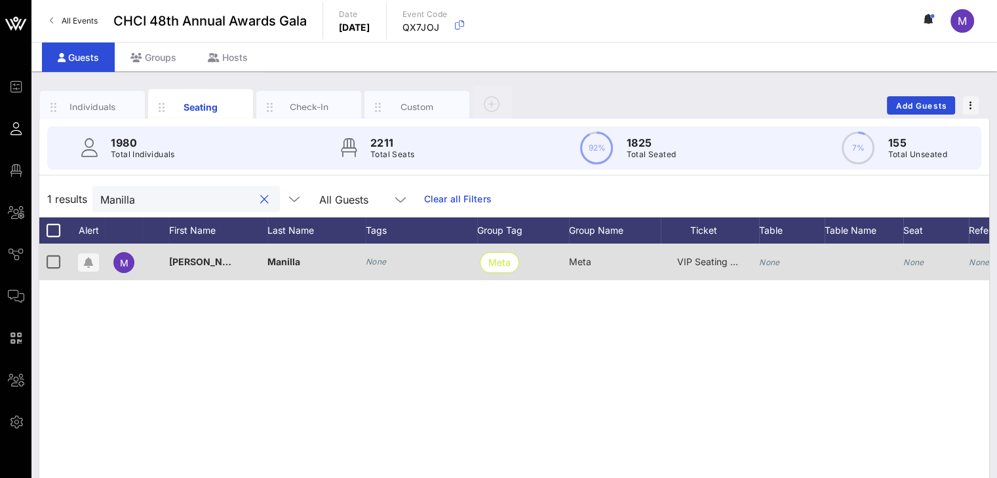
type input "Manilla"
click at [776, 261] on icon "None" at bounding box center [769, 263] width 21 height 10
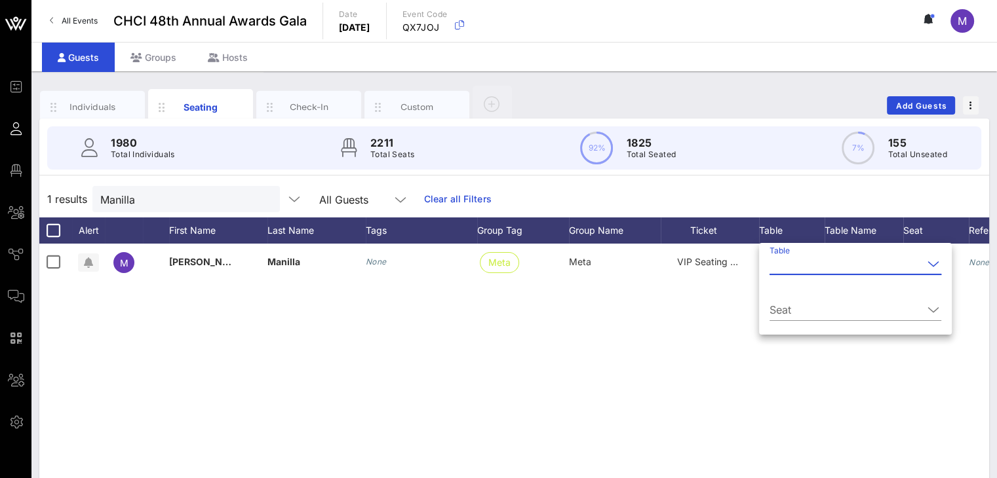
click at [779, 265] on input "Table" at bounding box center [845, 264] width 153 height 21
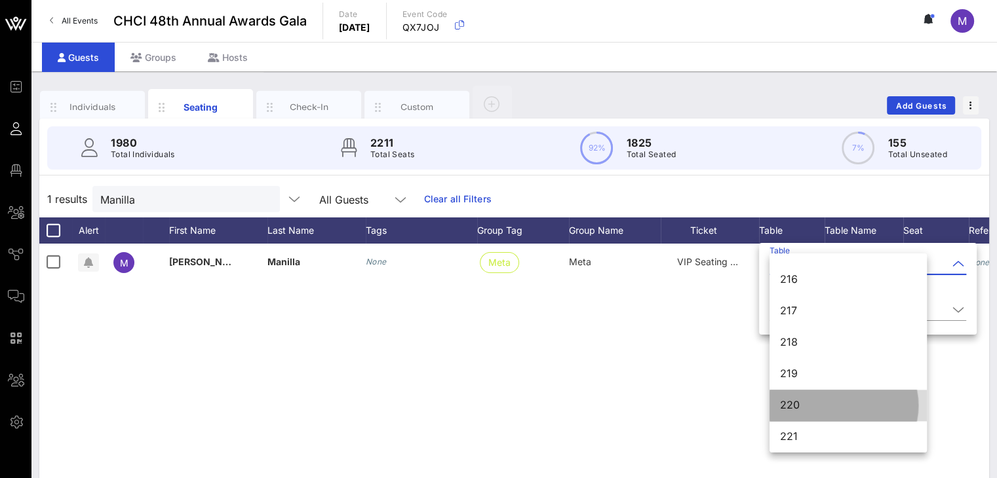
click at [826, 402] on div "220" at bounding box center [848, 405] width 136 height 12
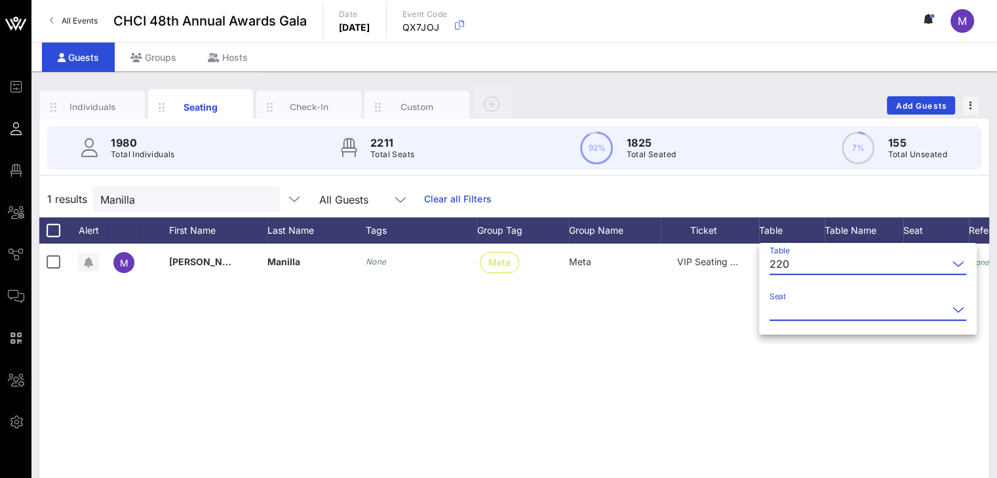
click at [808, 311] on input "Seat" at bounding box center [858, 310] width 178 height 21
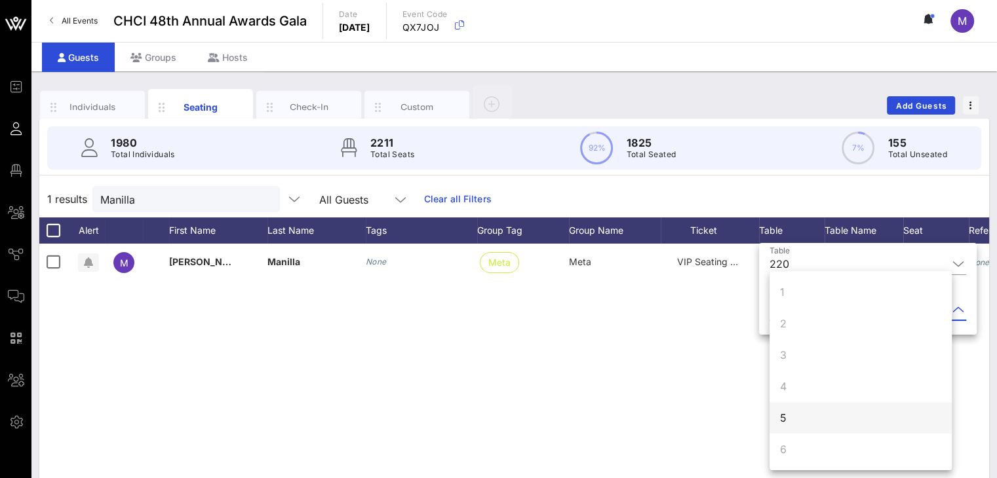
click at [785, 414] on div "5" at bounding box center [783, 418] width 7 height 16
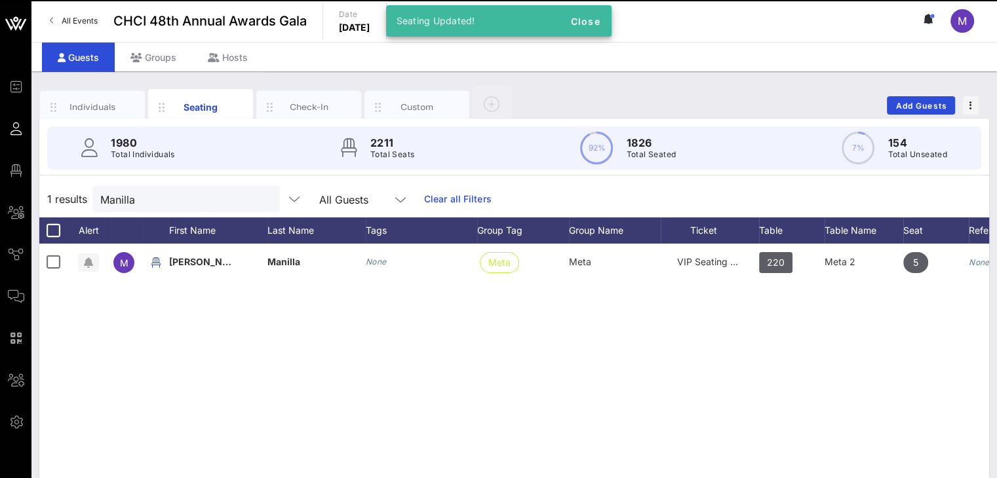
click at [710, 379] on div "M Mirella Manilla None Meta Meta VIP Seating & Chair's Private Reception 220 Me…" at bounding box center [514, 440] width 950 height 393
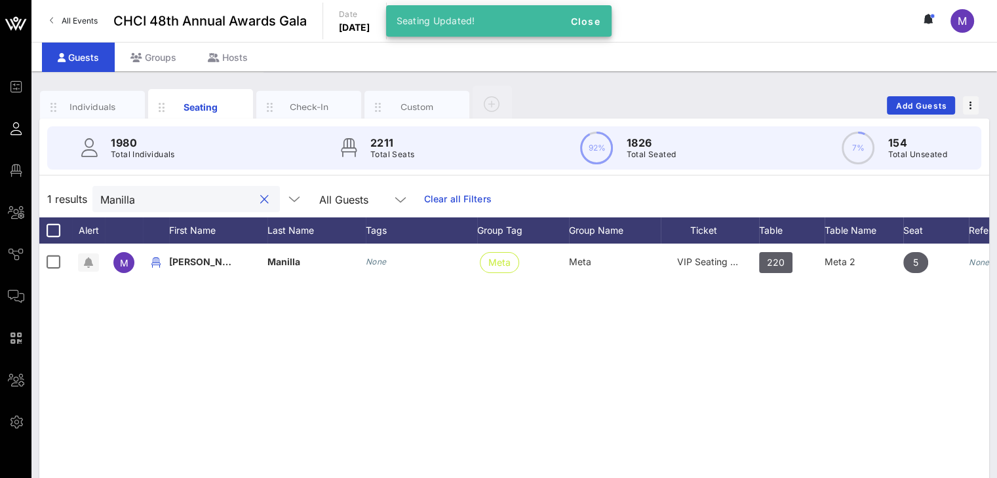
drag, startPoint x: 155, startPoint y: 197, endPoint x: 87, endPoint y: 197, distance: 68.8
click at [85, 197] on div "1 results Manilla All Guests Clear all Filters" at bounding box center [514, 199] width 950 height 37
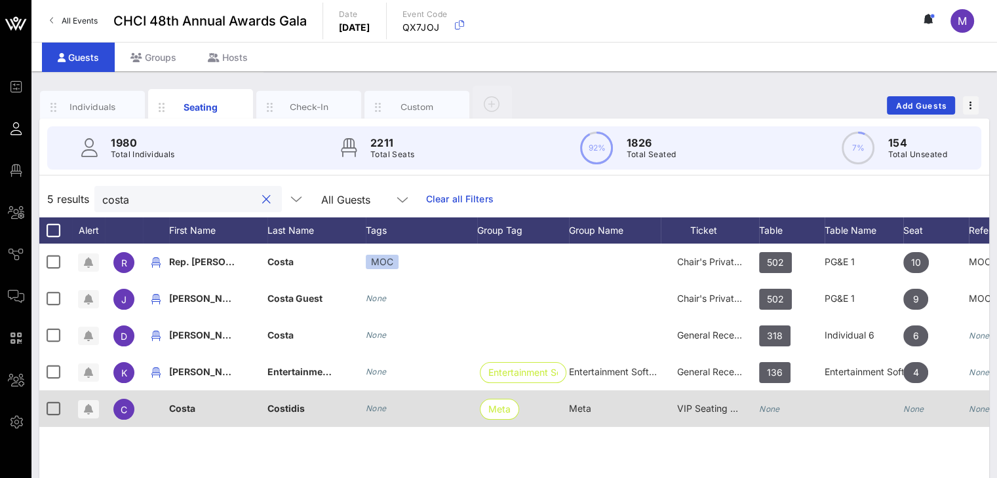
type input "costa"
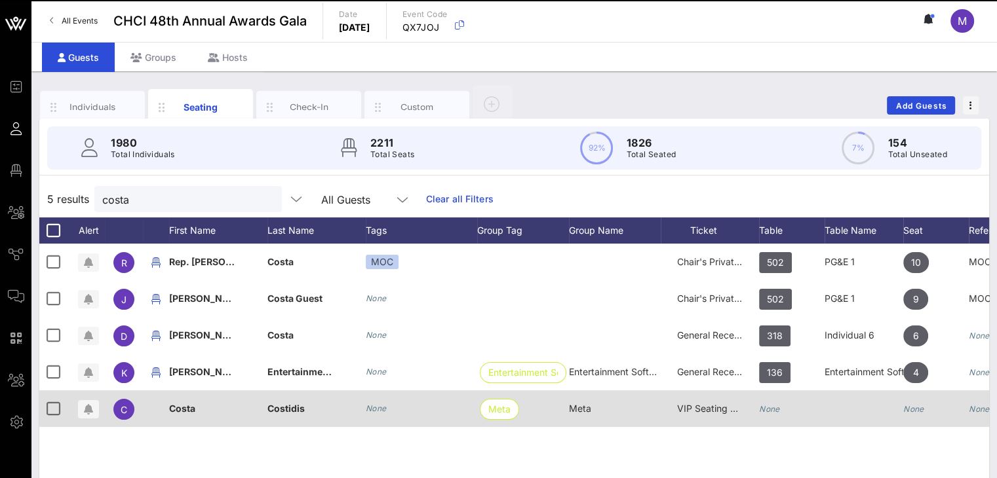
click at [773, 408] on icon "None" at bounding box center [769, 409] width 21 height 10
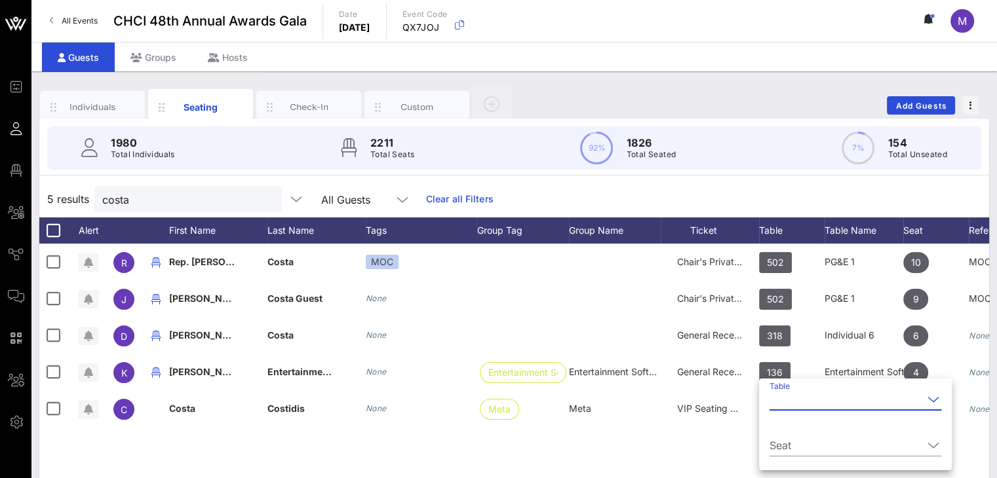
click at [773, 408] on input "Table" at bounding box center [845, 399] width 153 height 21
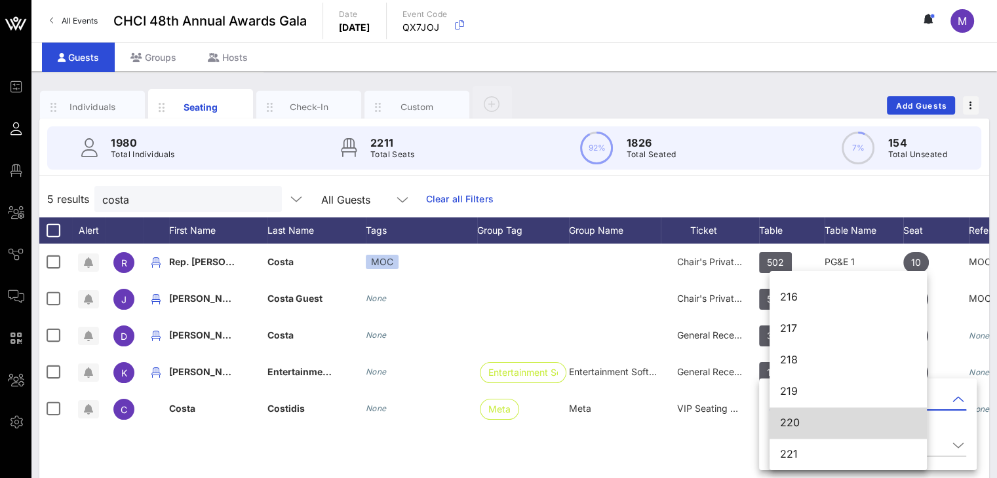
click at [792, 419] on div "220" at bounding box center [848, 423] width 136 height 12
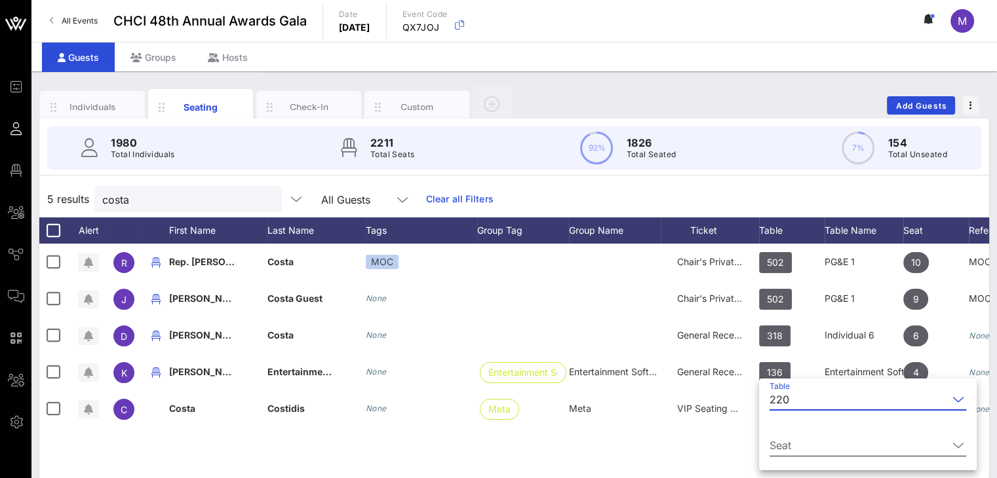
click at [792, 444] on input "Seat" at bounding box center [858, 445] width 178 height 21
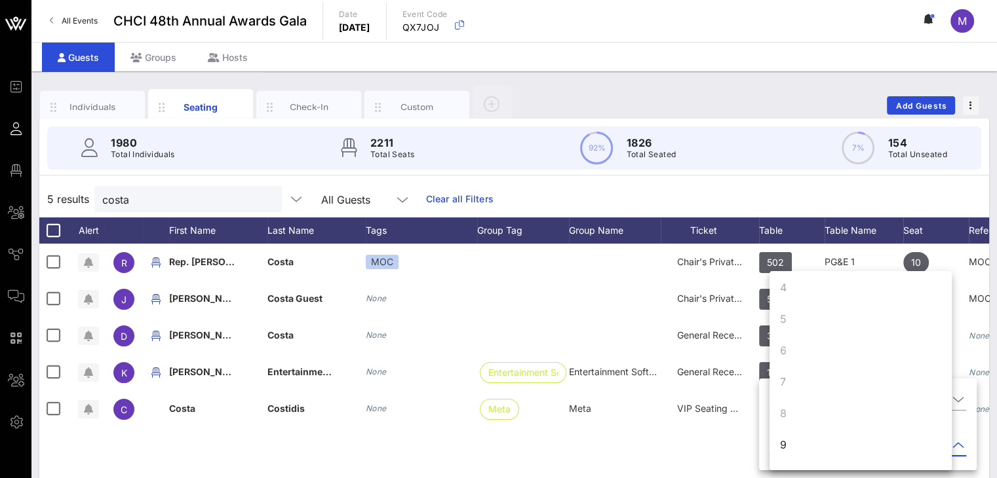
scroll to position [126, 0]
click at [785, 418] on div "9" at bounding box center [783, 418] width 7 height 16
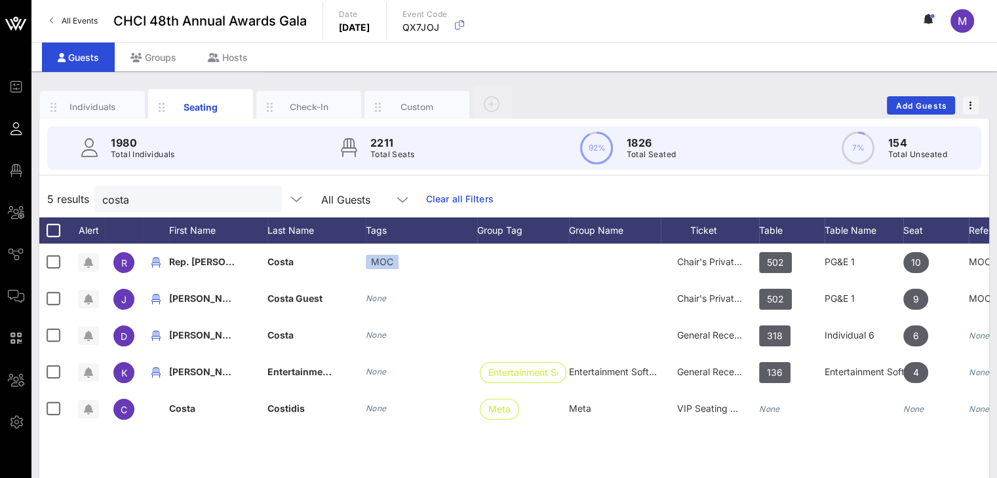
scroll to position [0, 0]
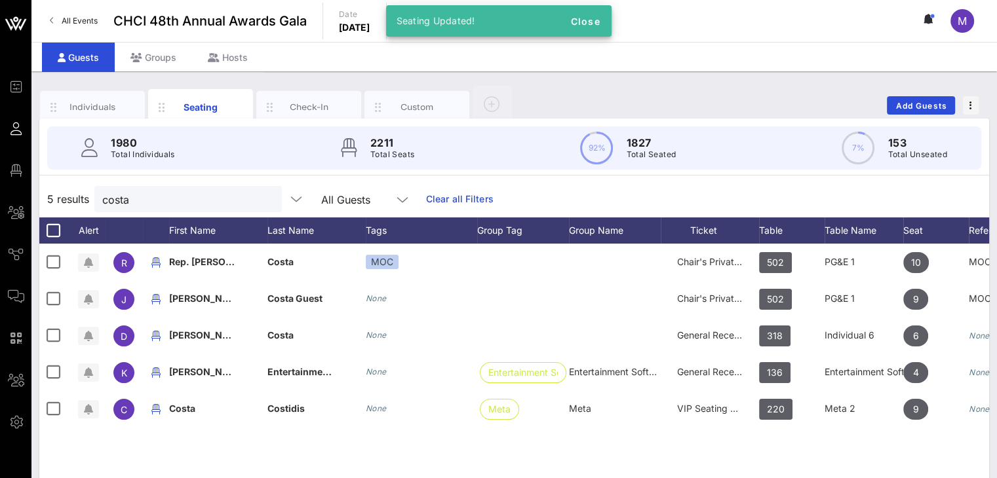
click at [661, 444] on div "R Rep. Jim Costa MOC Chair's Private Reception 502 PG&E 1 10 MOC J Jim Costa Gu…" at bounding box center [514, 440] width 950 height 393
drag, startPoint x: 158, startPoint y: 197, endPoint x: 83, endPoint y: 197, distance: 75.4
click at [89, 196] on div "5 results costa All Guests Clear all Filters" at bounding box center [514, 199] width 950 height 37
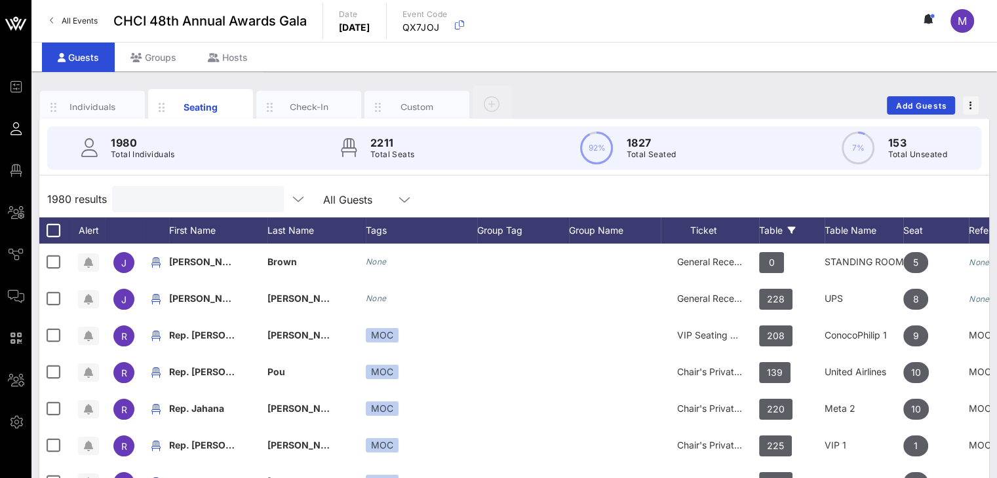
drag, startPoint x: 773, startPoint y: 231, endPoint x: 766, endPoint y: 237, distance: 9.8
click at [768, 235] on div "Table" at bounding box center [792, 231] width 66 height 26
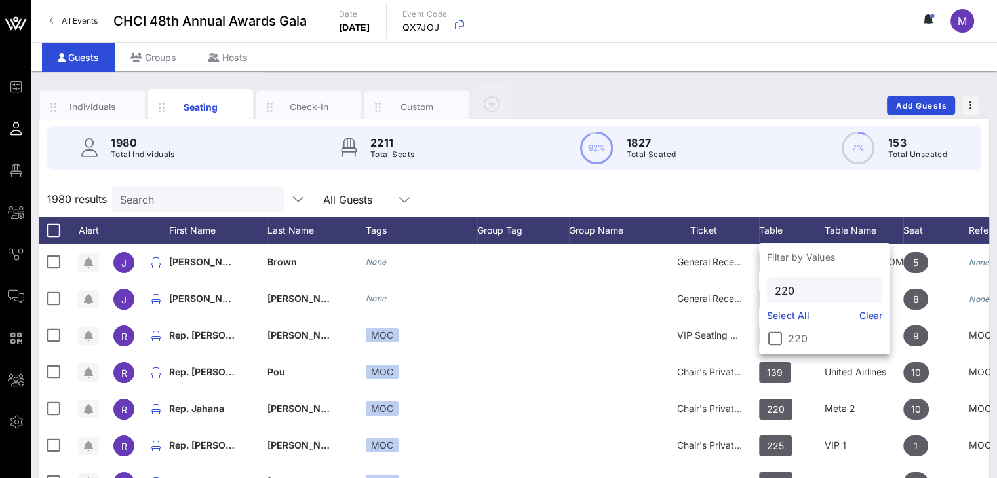
click at [495, 197] on div "1980 results Search All Guests" at bounding box center [514, 199] width 950 height 37
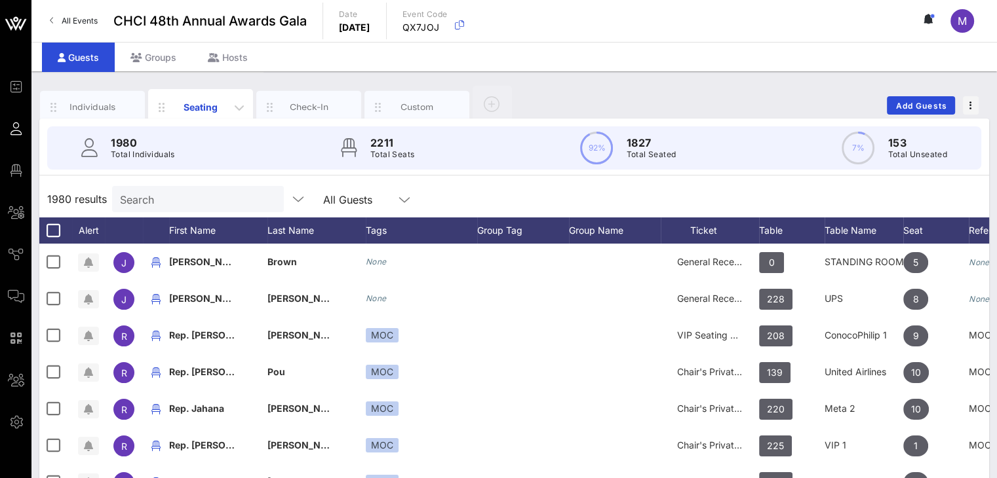
drag, startPoint x: 218, startPoint y: 100, endPoint x: 204, endPoint y: 106, distance: 14.7
click at [217, 100] on div "Seating" at bounding box center [201, 107] width 58 height 14
click at [778, 227] on div "Table" at bounding box center [792, 231] width 66 height 26
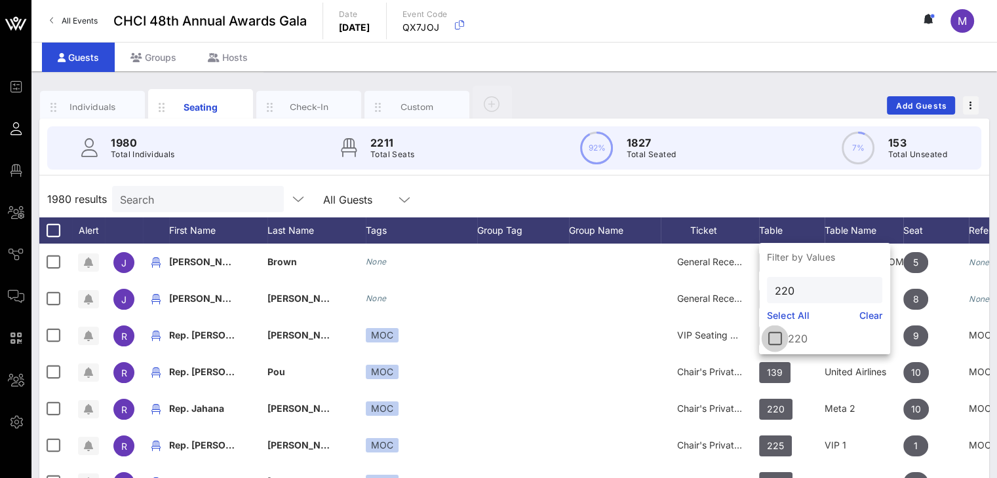
click at [779, 338] on div at bounding box center [775, 339] width 22 height 22
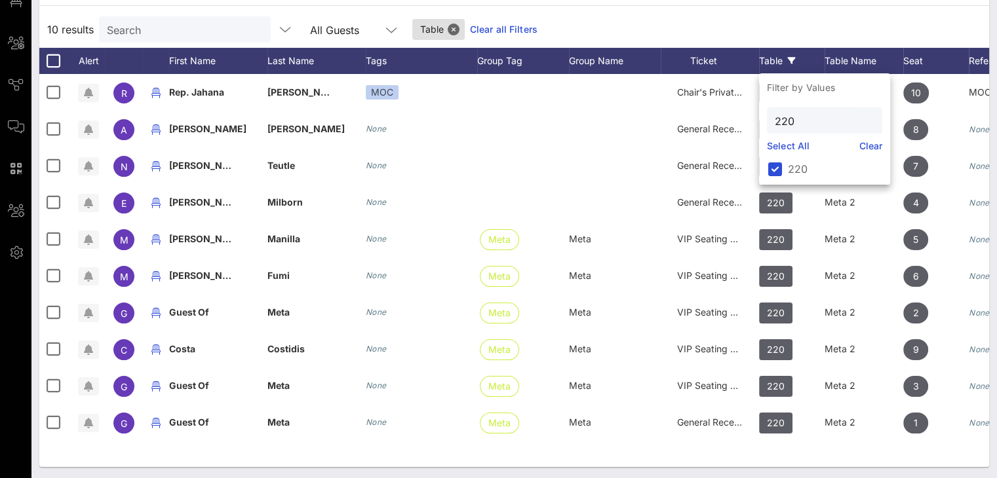
scroll to position [171, 0]
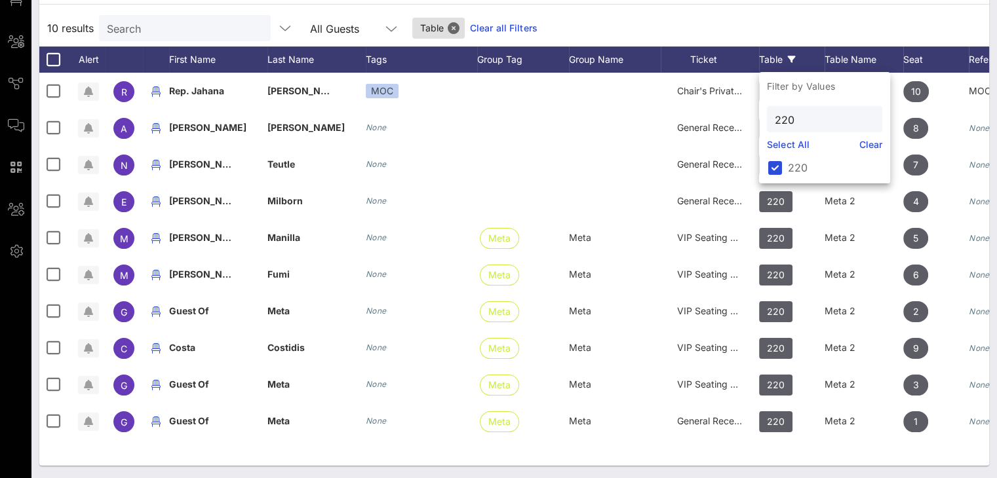
click at [683, 11] on div "10 results Search All Guests Table Clear all Filters" at bounding box center [514, 28] width 950 height 37
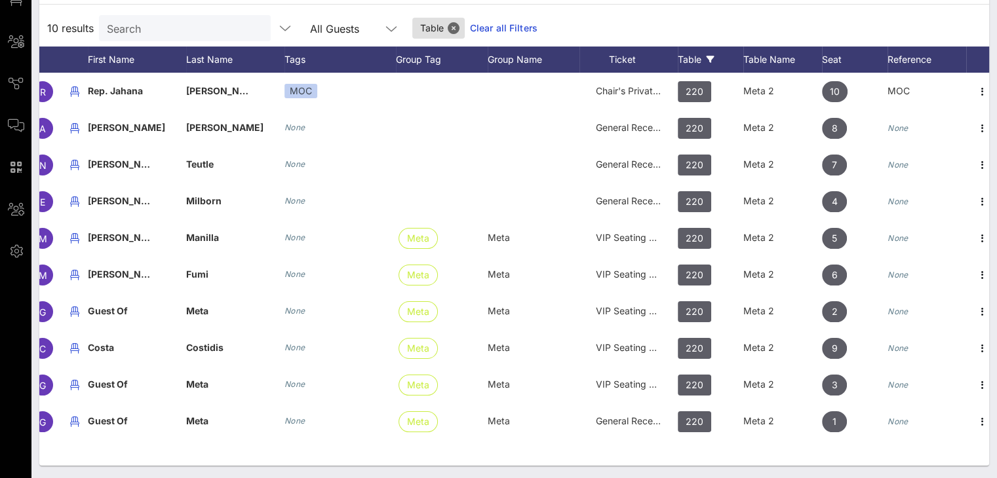
scroll to position [0, 91]
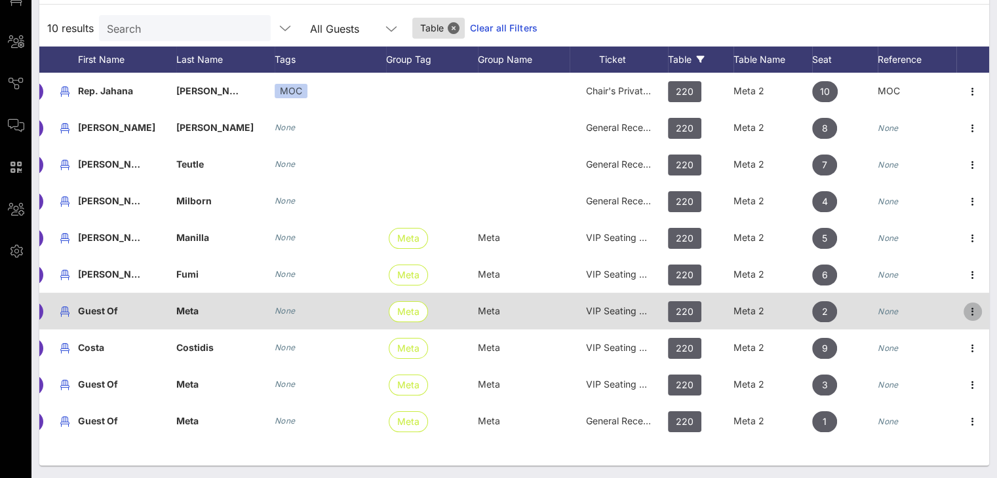
click at [972, 309] on icon "button" at bounding box center [973, 312] width 16 height 16
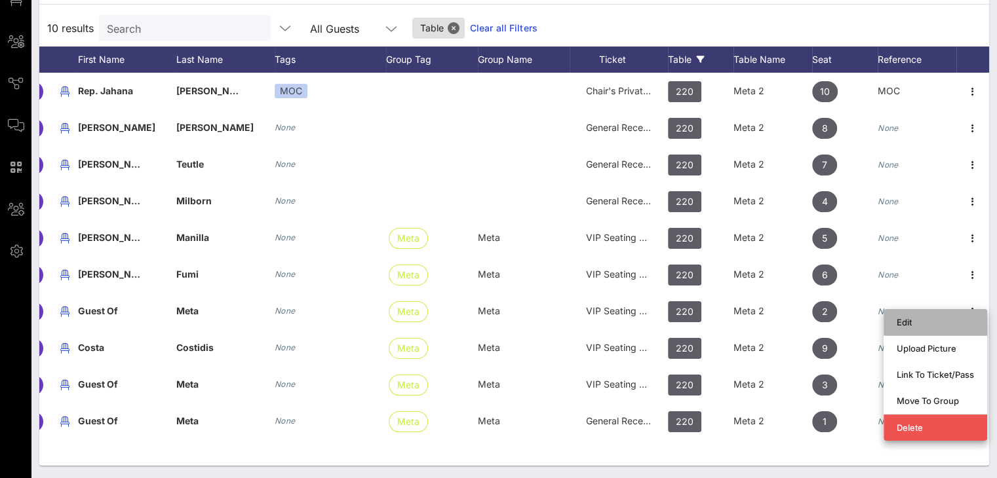
click at [955, 317] on div "Edit" at bounding box center [935, 322] width 77 height 10
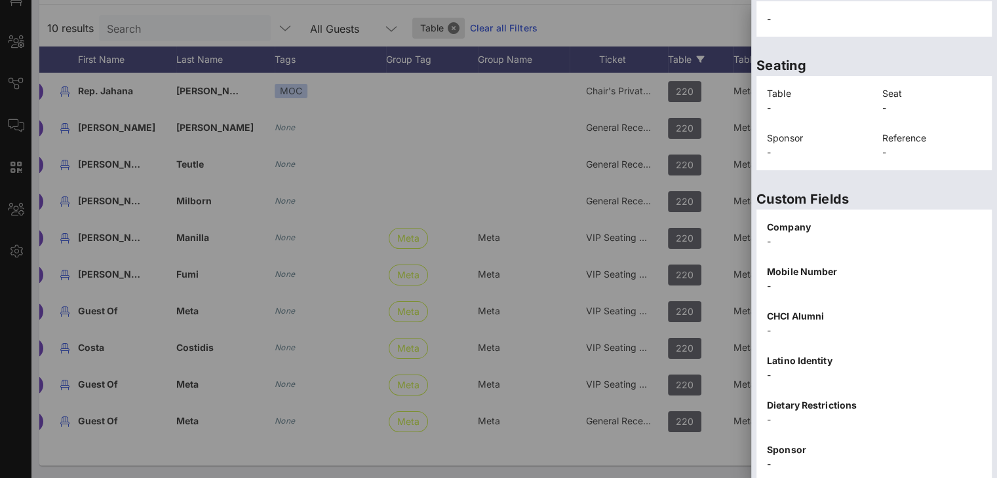
scroll to position [289, 0]
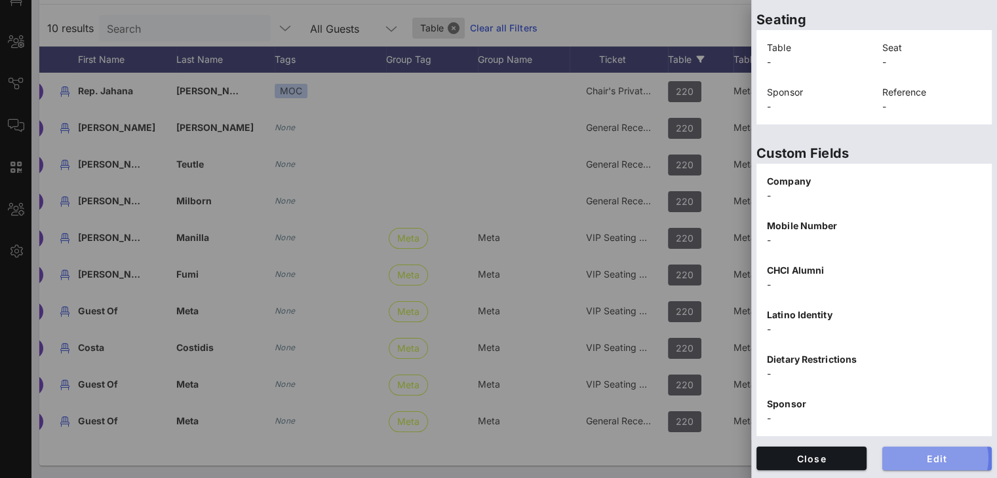
click at [926, 454] on span "Edit" at bounding box center [937, 459] width 89 height 11
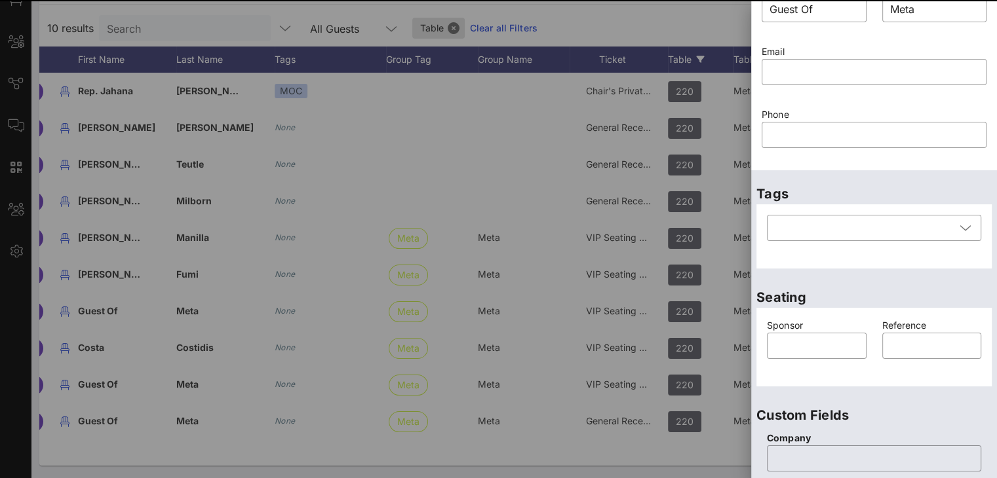
scroll to position [0, 0]
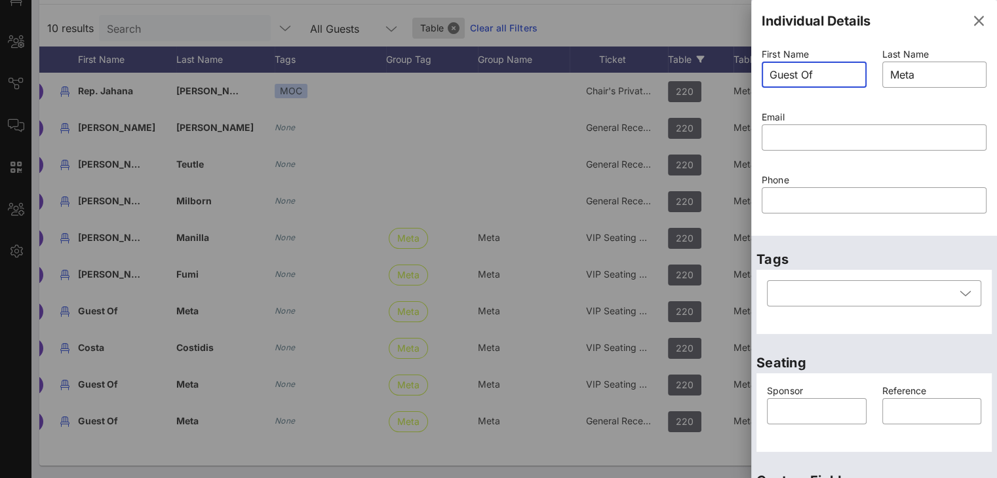
drag, startPoint x: 836, startPoint y: 75, endPoint x: 716, endPoint y: 71, distance: 120.7
click at [722, 71] on div "Event Builder Guests Floor Plan All Groups Journeys Comms QR Scanner Team Setti…" at bounding box center [498, 154] width 997 height 650
type input "Brianna"
drag, startPoint x: 918, startPoint y: 74, endPoint x: 856, endPoint y: 76, distance: 61.6
click at [863, 76] on div "First Name ​ Brianna Last Name ​ Meta Email ​ Phone ​" at bounding box center [874, 139] width 241 height 189
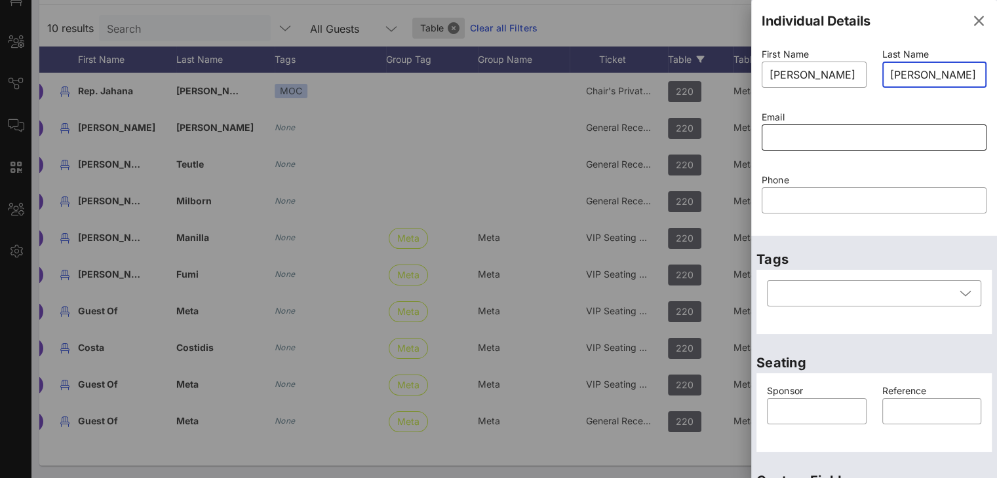
type input "Davis"
click at [803, 137] on input "text" at bounding box center [873, 137] width 209 height 21
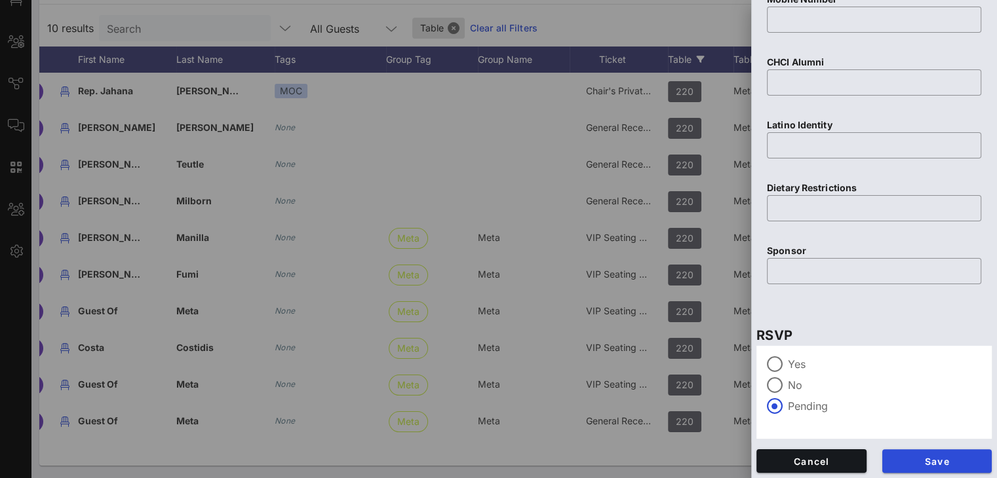
scroll to position [570, 0]
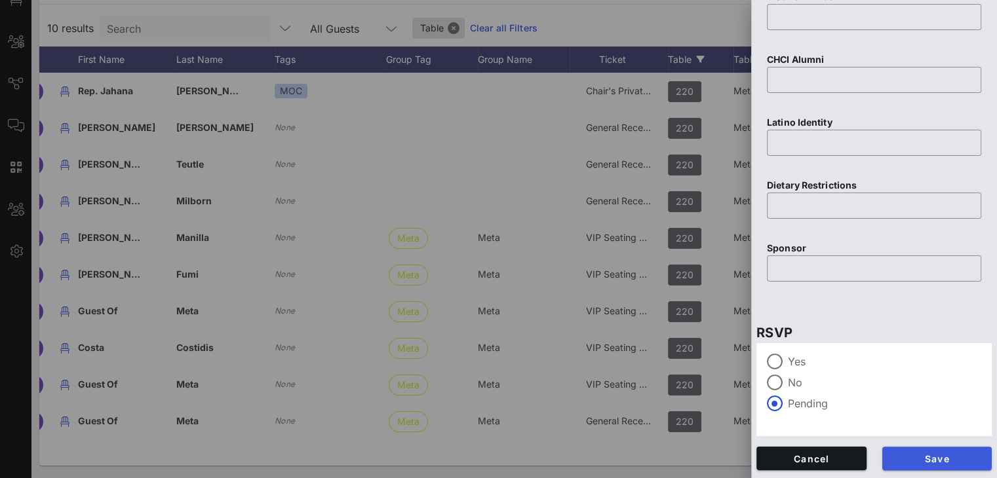
type input "brianna.davis3@mail.house.gov"
click at [931, 457] on span "Save" at bounding box center [937, 459] width 89 height 11
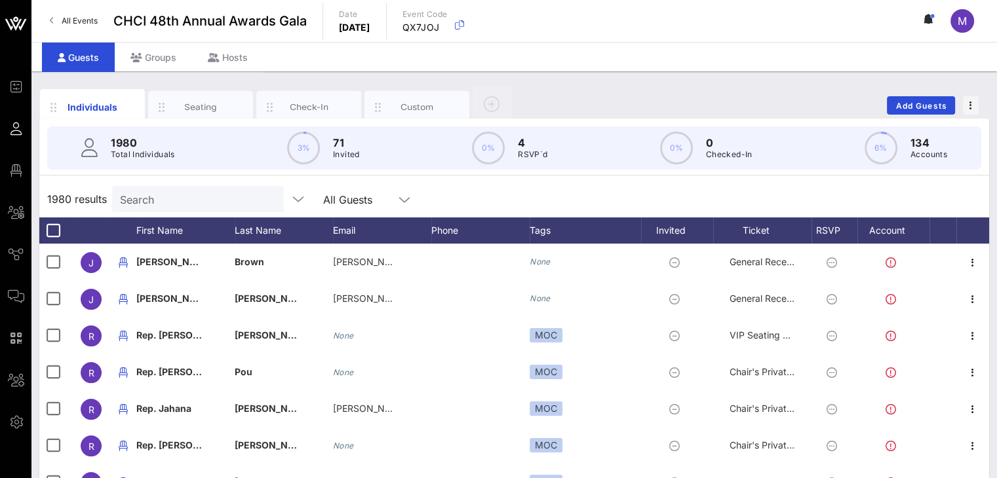
drag, startPoint x: 218, startPoint y: 107, endPoint x: 277, endPoint y: 87, distance: 62.4
click at [218, 106] on div "Seating" at bounding box center [201, 107] width 58 height 12
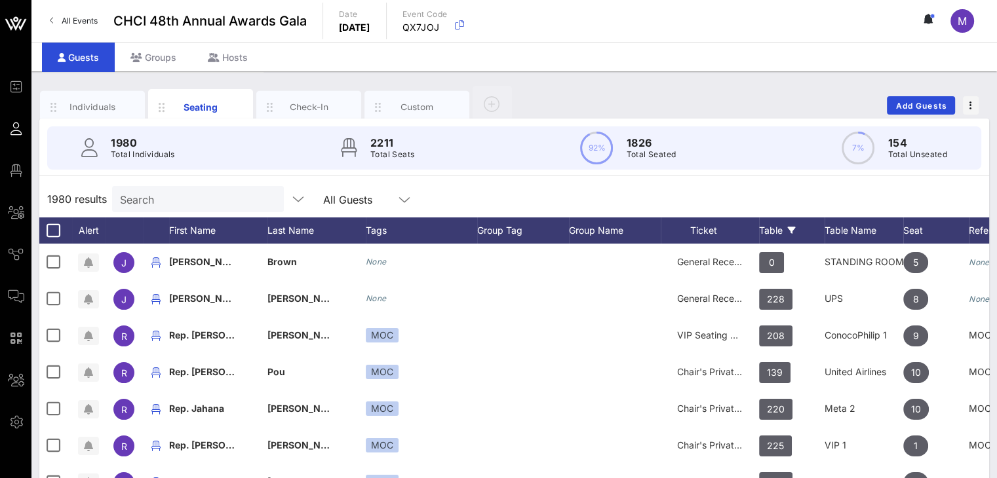
click at [761, 229] on div "Table" at bounding box center [792, 231] width 66 height 26
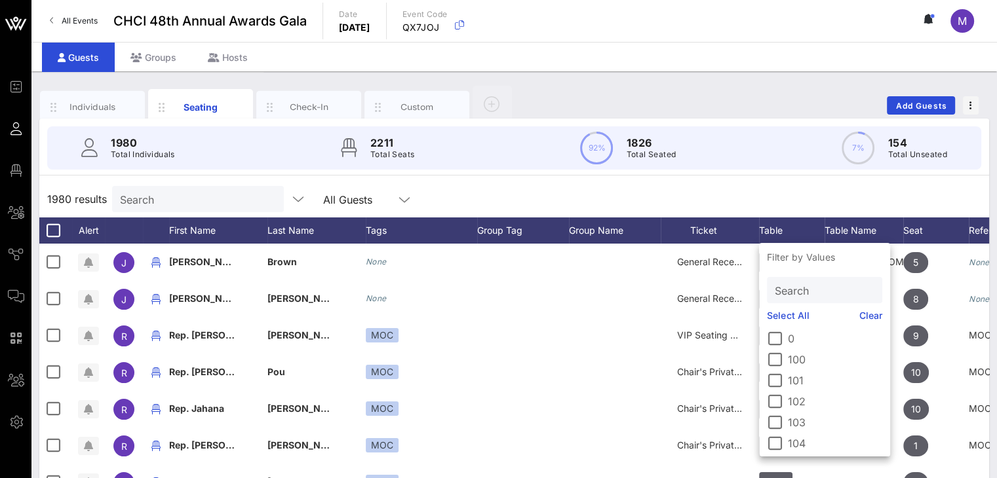
click at [788, 289] on input "Search" at bounding box center [823, 290] width 97 height 17
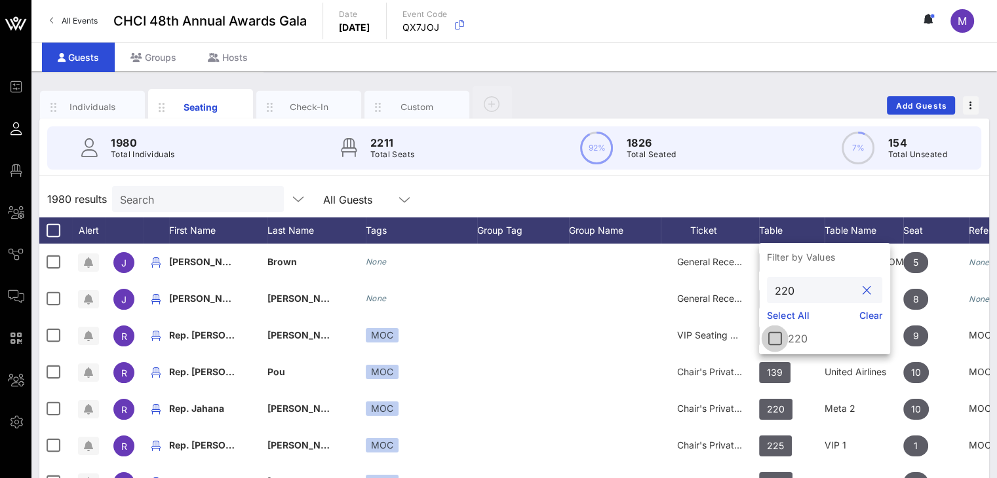
type input "220"
click at [776, 336] on div at bounding box center [775, 339] width 22 height 22
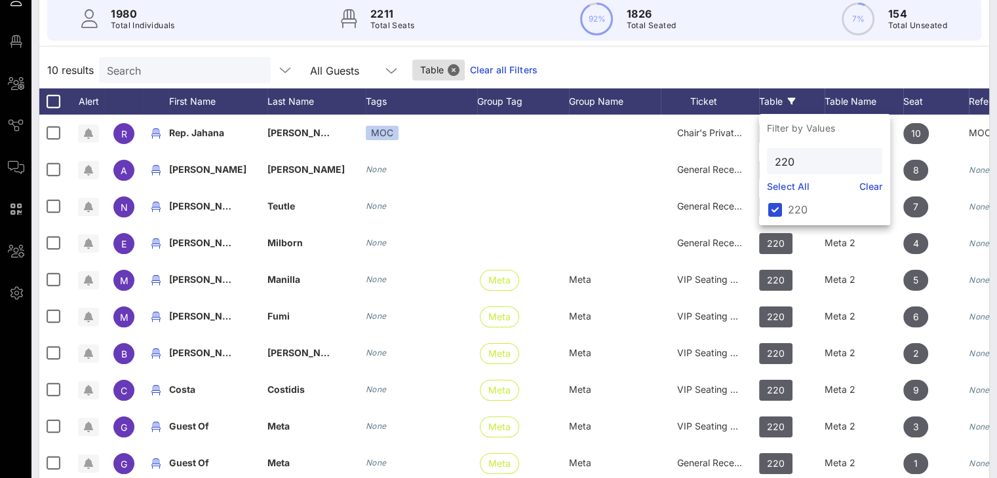
scroll to position [135, 0]
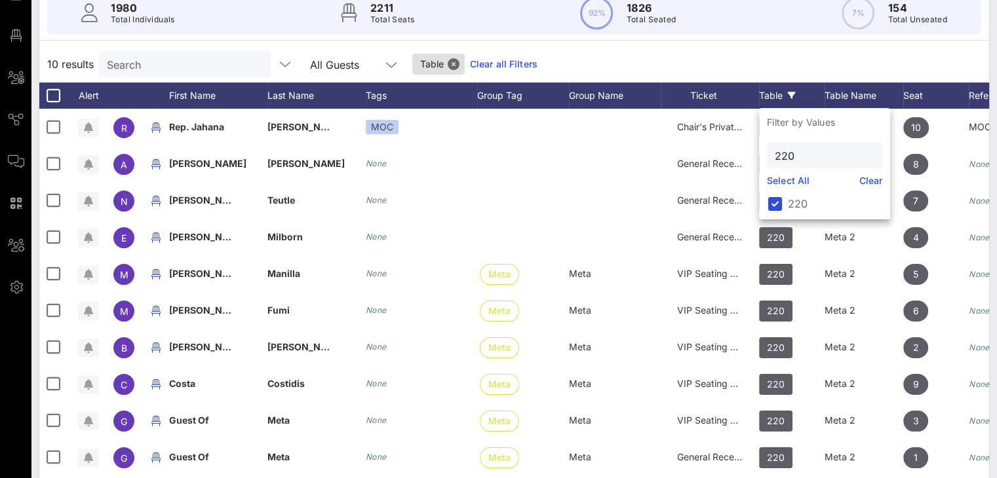
click at [773, 55] on div "10 results Search All Guests Table Clear all Filters" at bounding box center [514, 64] width 950 height 37
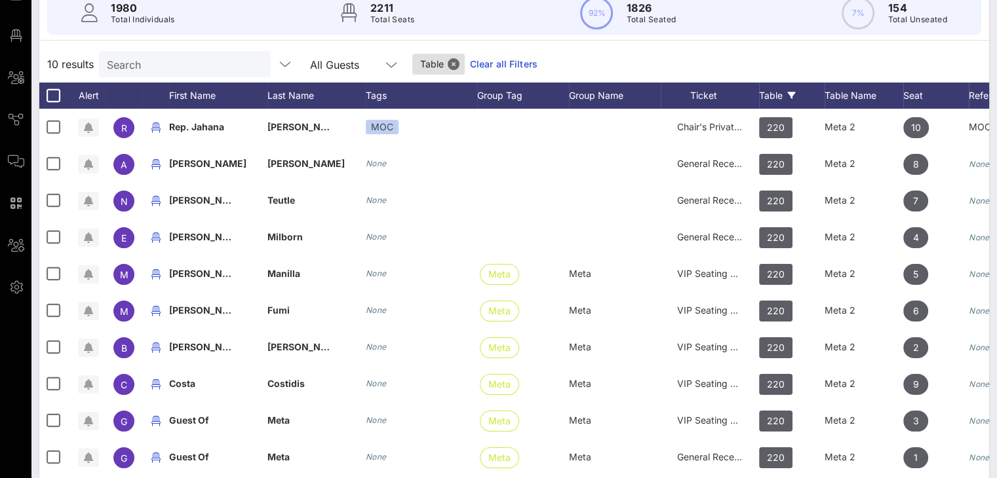
scroll to position [171, 0]
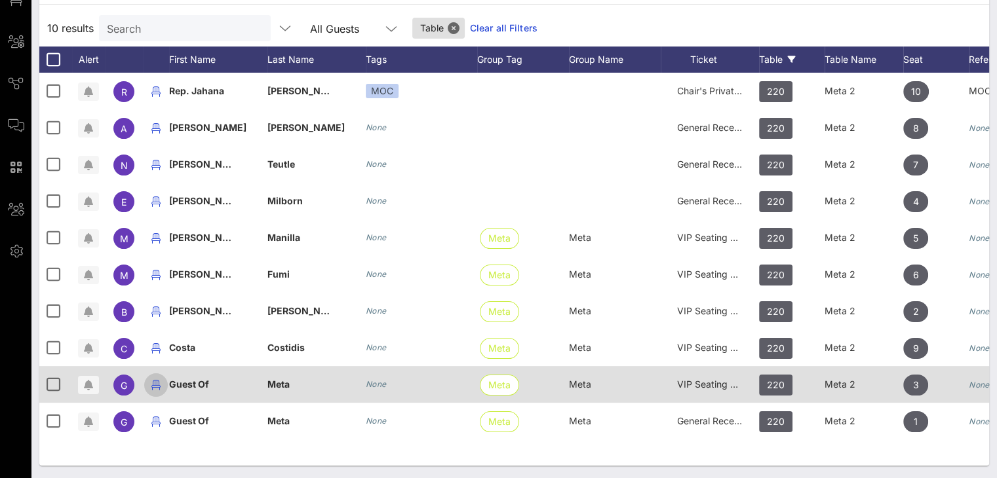
click at [155, 385] on icon "button" at bounding box center [156, 386] width 16 height 16
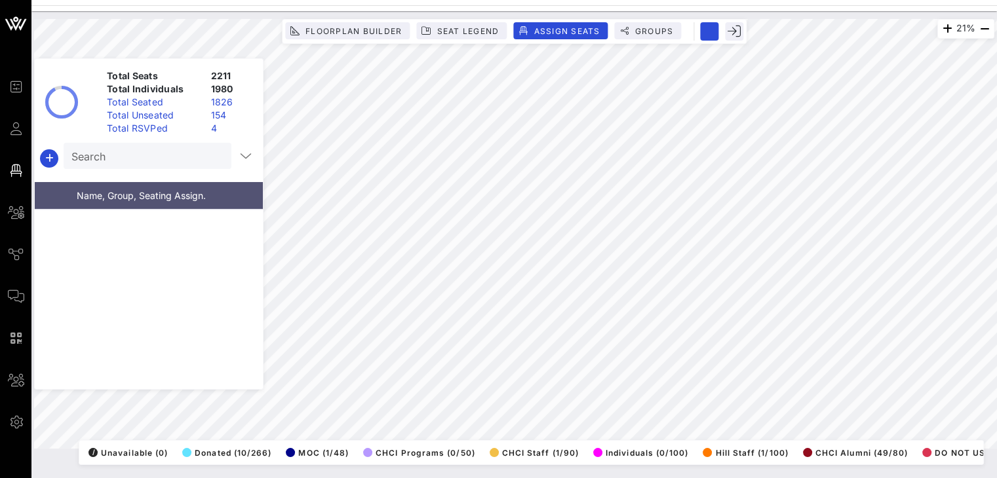
scroll to position [56706, 0]
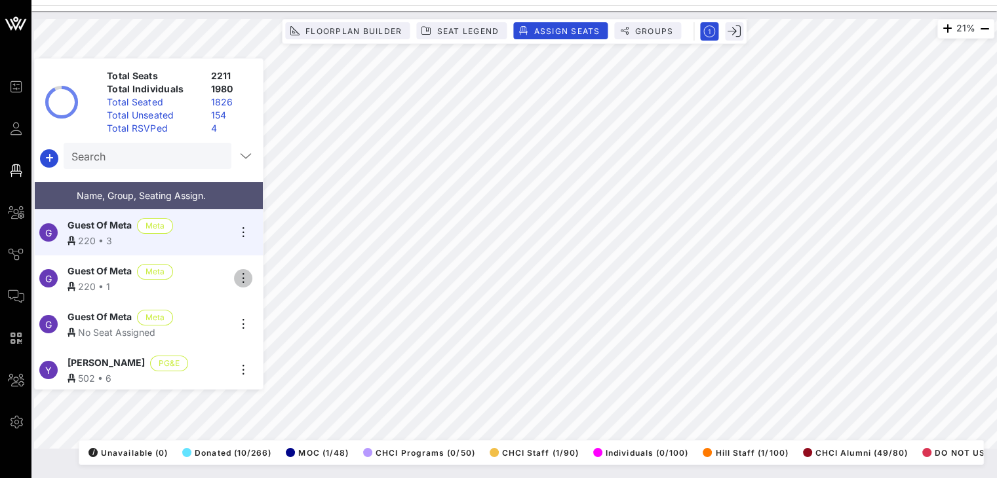
click at [239, 275] on icon "button" at bounding box center [243, 279] width 16 height 16
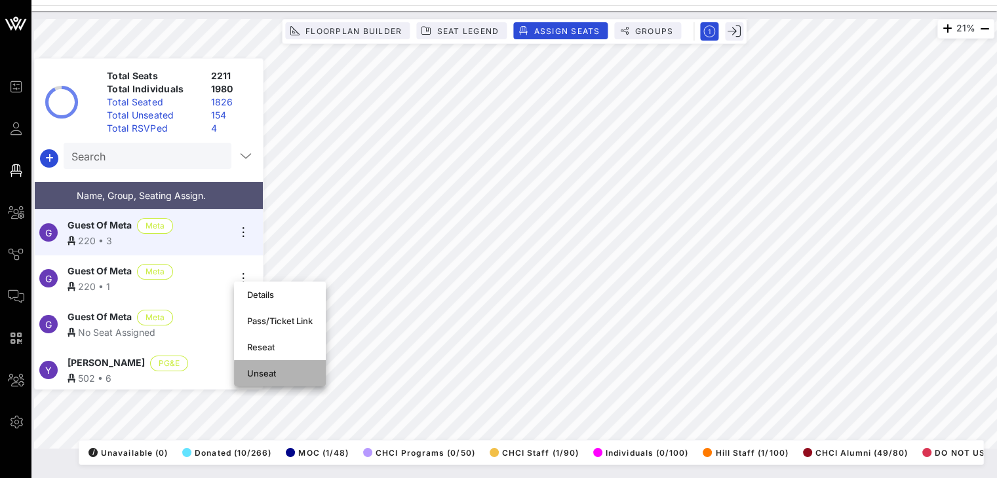
click at [257, 378] on div "Unseat" at bounding box center [280, 373] width 66 height 10
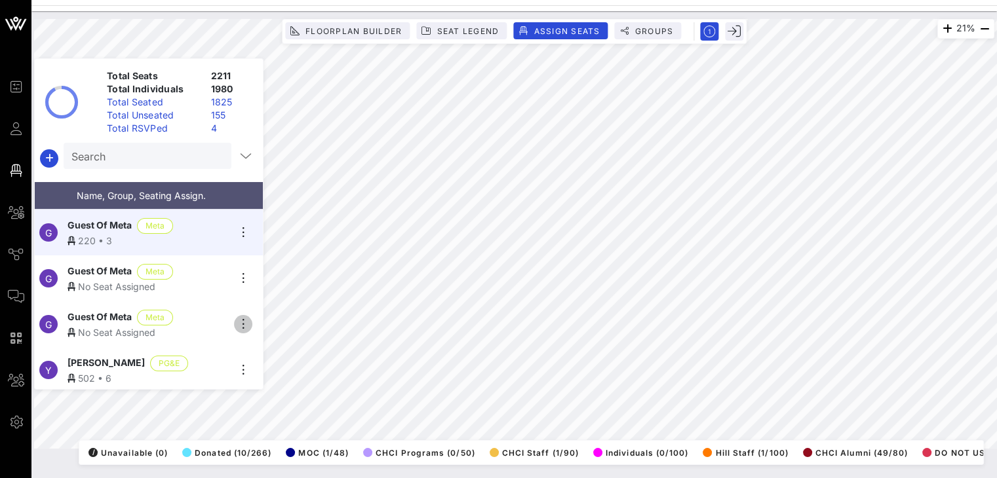
click at [239, 321] on icon "button" at bounding box center [243, 325] width 16 height 16
click at [208, 317] on div "Guest Of Meta Meta" at bounding box center [148, 318] width 161 height 16
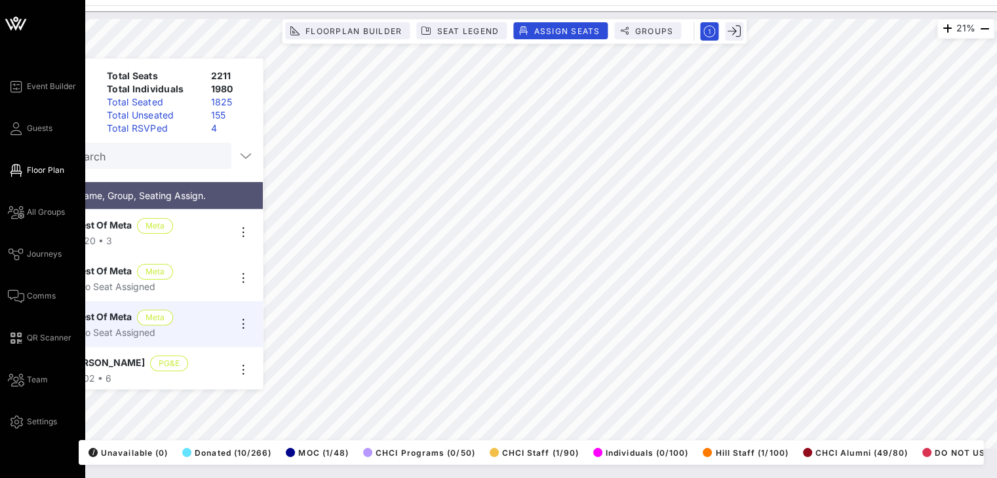
click at [55, 130] on div "Event Builder Guests Floor Plan All Groups Journeys Comms QR Scanner Team Setti…" at bounding box center [46, 254] width 77 height 351
click at [50, 127] on span "Guests" at bounding box center [40, 129] width 26 height 12
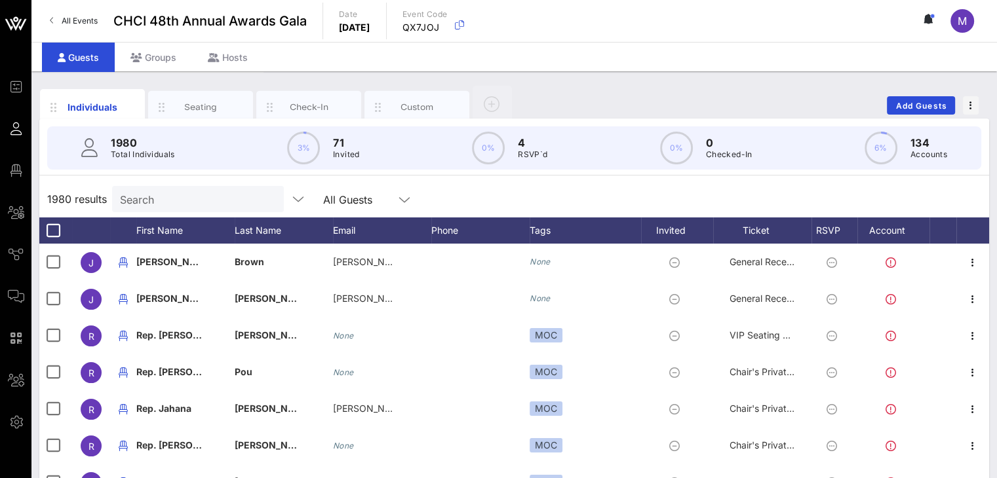
click at [167, 197] on input "Search" at bounding box center [196, 199] width 153 height 17
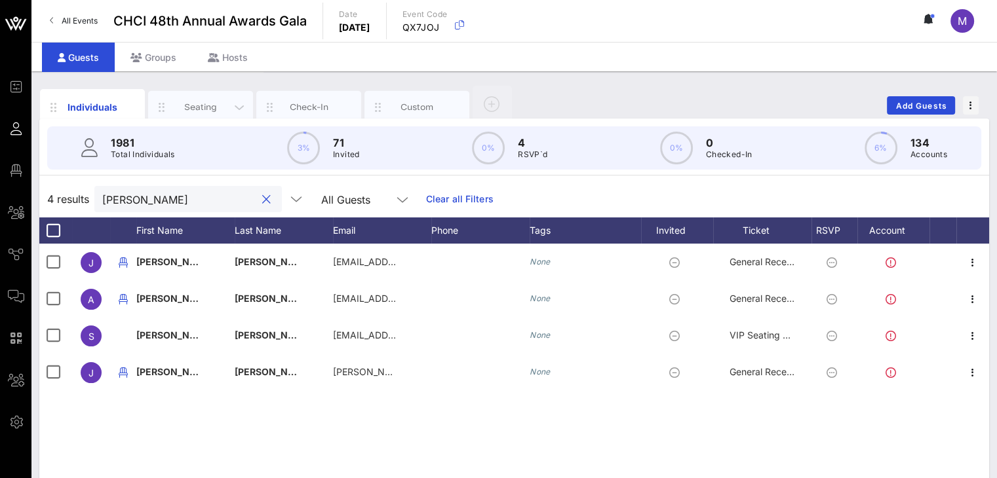
type input "[PERSON_NAME]"
click at [194, 106] on div "Seating" at bounding box center [201, 107] width 58 height 12
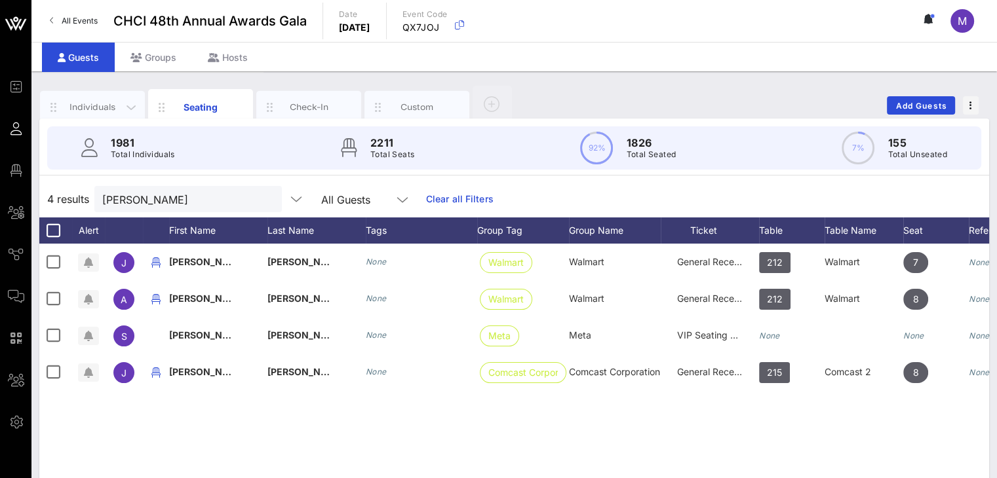
click at [108, 101] on div "Individuals" at bounding box center [93, 107] width 58 height 12
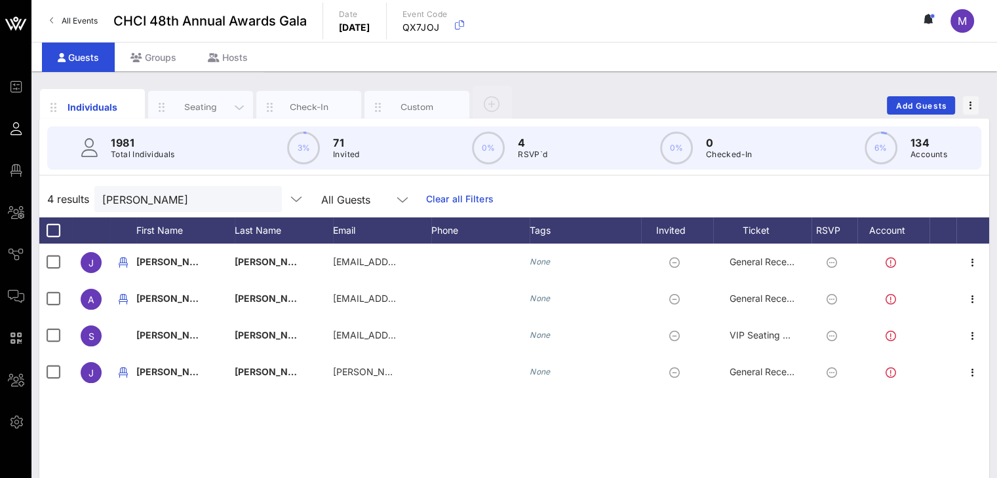
click at [211, 101] on div "Seating" at bounding box center [201, 107] width 58 height 12
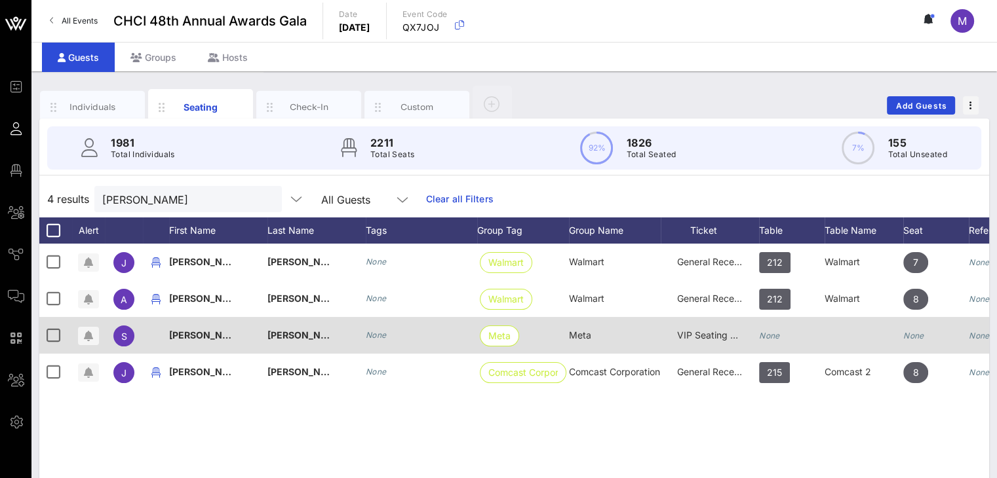
click at [767, 331] on icon "None" at bounding box center [769, 336] width 21 height 10
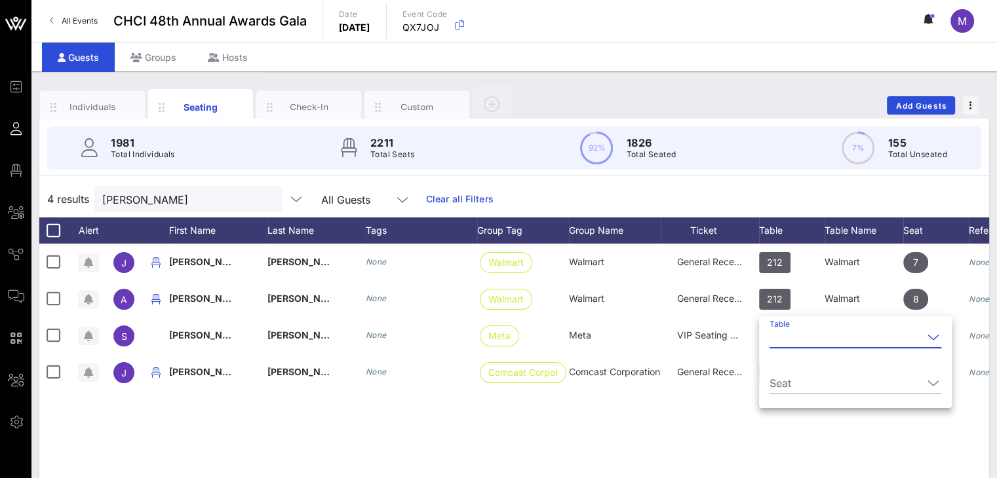
click at [794, 340] on input "Table" at bounding box center [845, 337] width 153 height 21
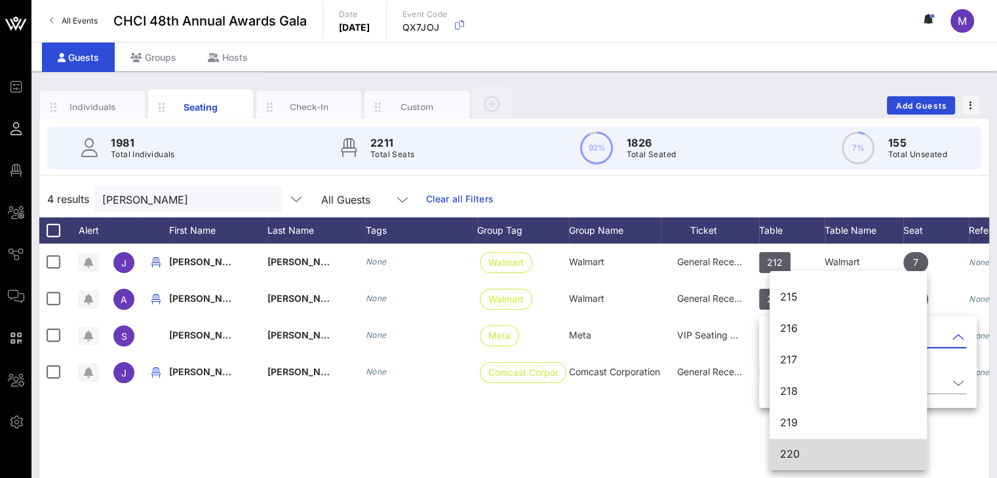
scroll to position [1977, 0]
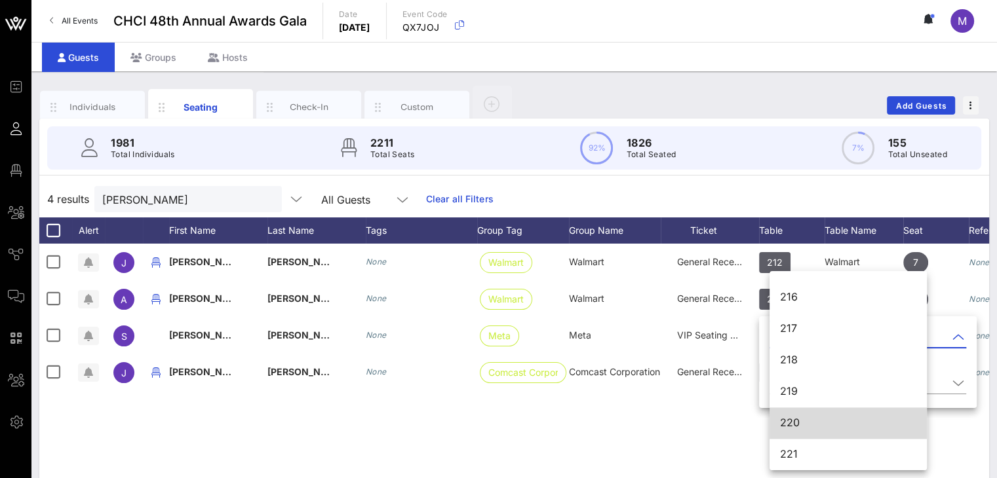
click at [796, 425] on div "220" at bounding box center [848, 423] width 136 height 12
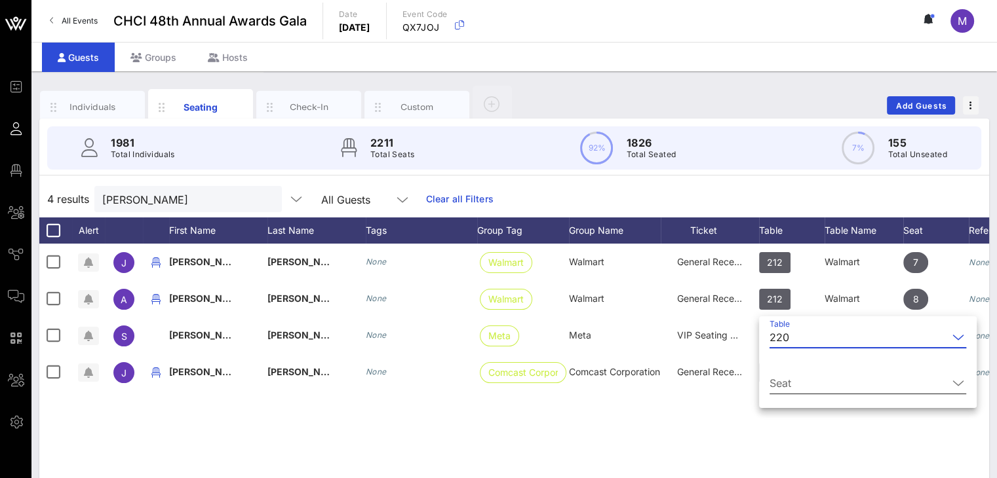
click at [788, 383] on input "Seat" at bounding box center [858, 383] width 178 height 21
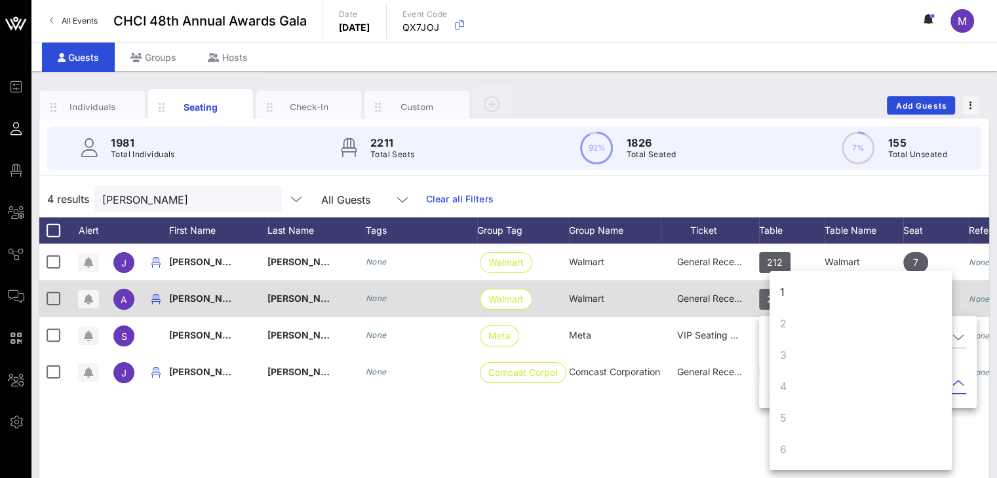
click at [783, 288] on div "1" at bounding box center [782, 292] width 5 height 16
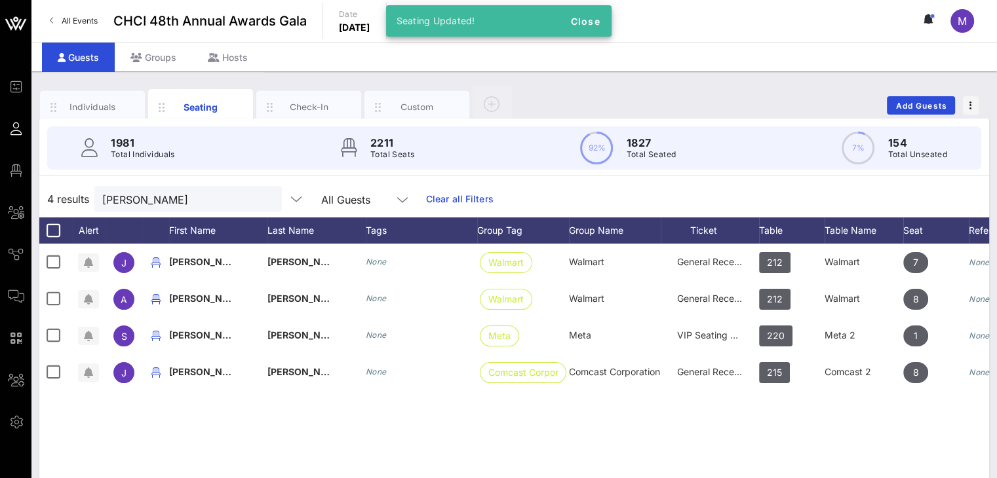
click at [575, 422] on div "J Jennifer Pichardo None Walmart Walmart General Reception 212 Walmart 7 None A…" at bounding box center [514, 440] width 950 height 393
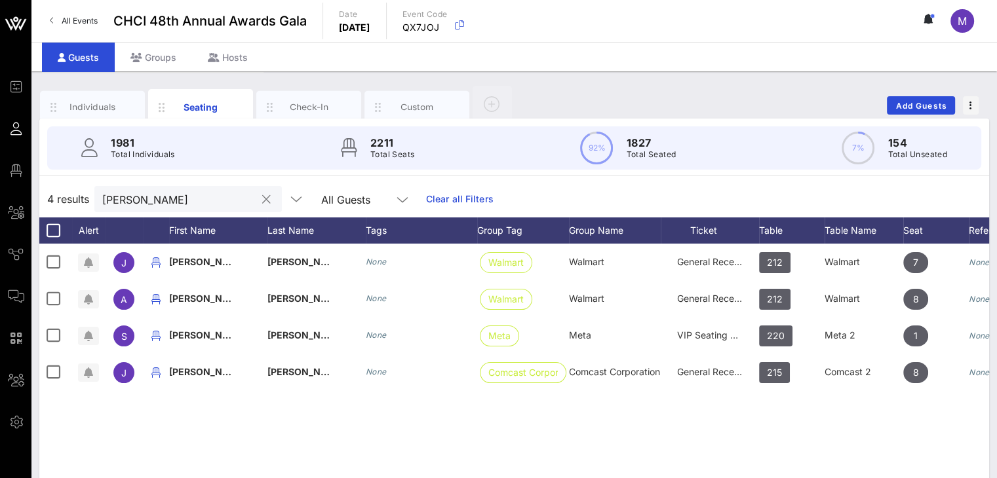
click at [213, 195] on input "Sonia" at bounding box center [178, 199] width 153 height 17
drag, startPoint x: 169, startPoint y: 197, endPoint x: 79, endPoint y: 195, distance: 90.5
click at [79, 195] on div "4 results Sonia All Guests Clear all Filters" at bounding box center [514, 199] width 950 height 37
click at [262, 199] on button "clear icon" at bounding box center [266, 199] width 9 height 13
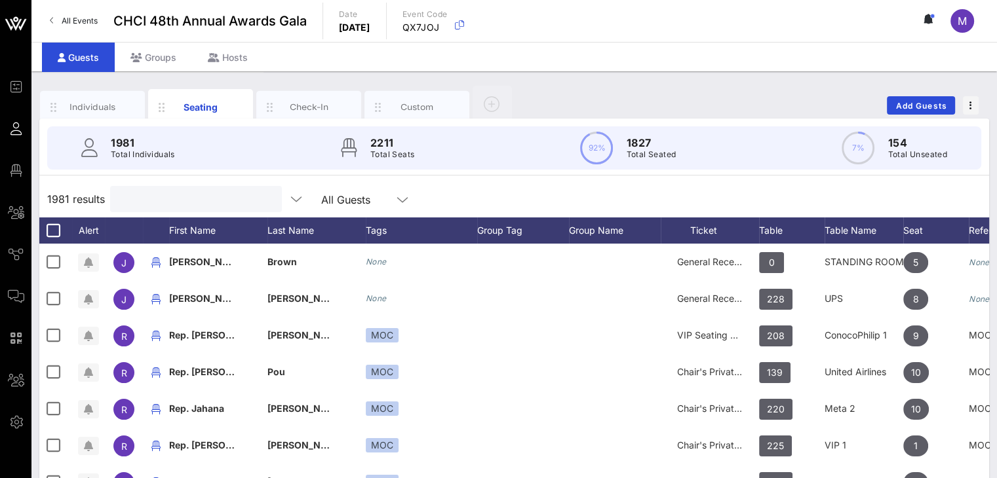
click at [227, 193] on input "text" at bounding box center [194, 199] width 153 height 17
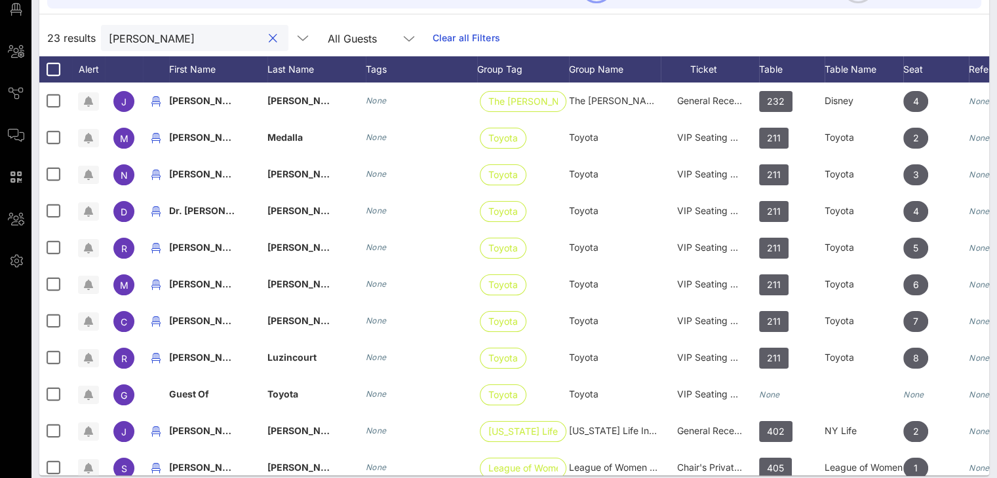
scroll to position [171, 0]
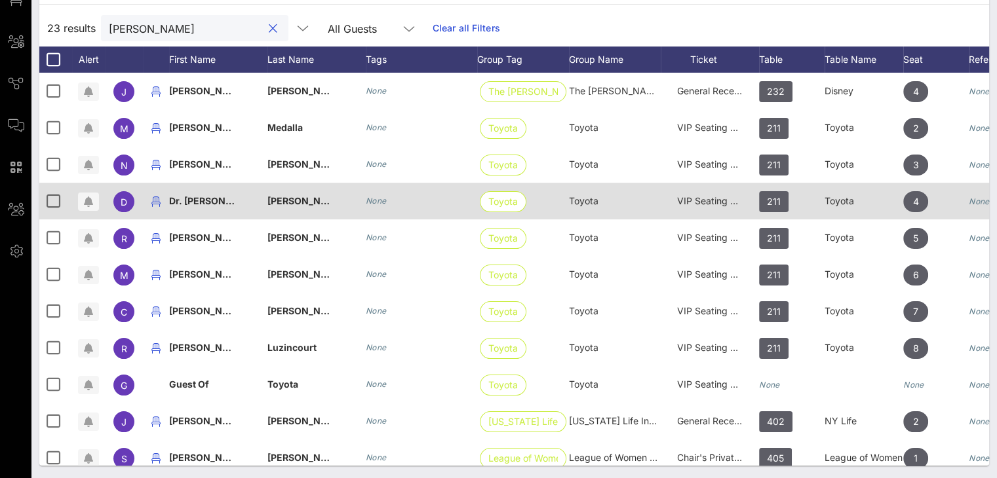
type input "Jessi"
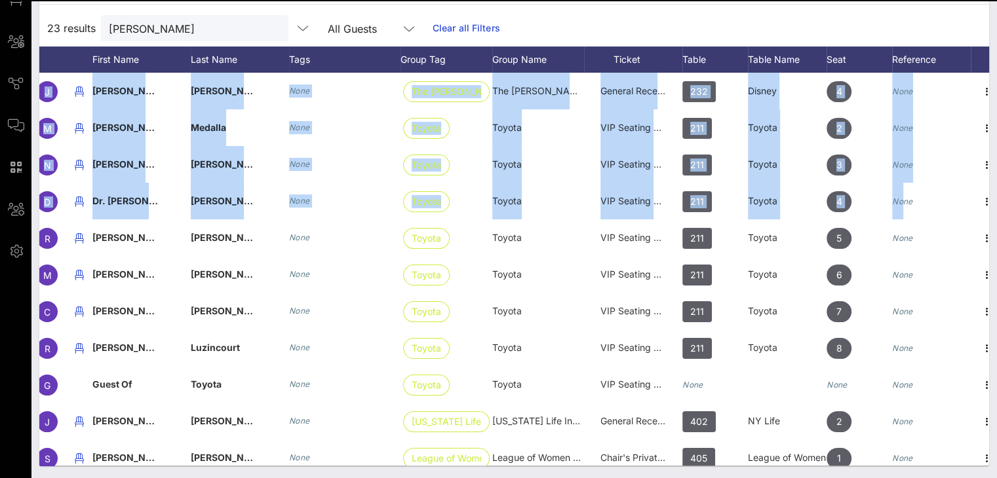
scroll to position [0, 91]
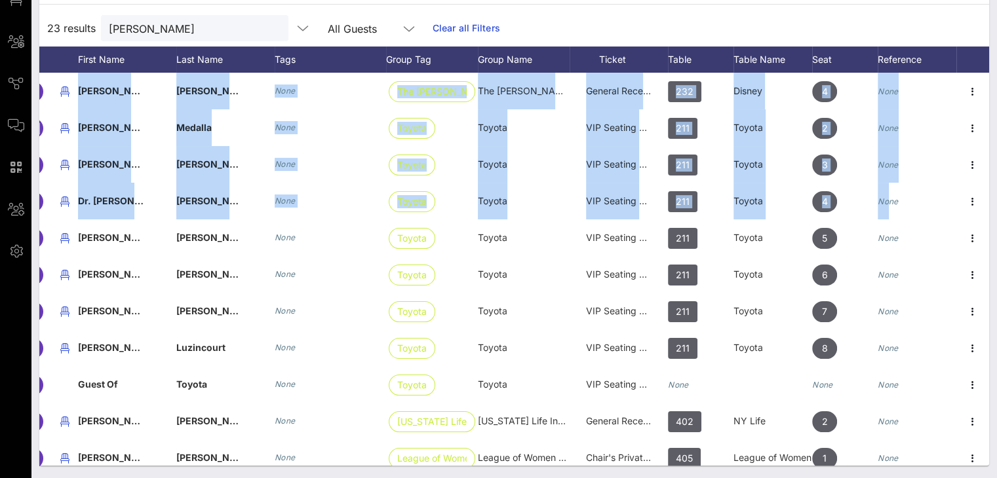
drag, startPoint x: 978, startPoint y: 201, endPoint x: 988, endPoint y: 242, distance: 43.2
click at [988, 242] on div "J Jessica Moore None The Walt Disney C… The Walt Disney Company General Recepti…" at bounding box center [514, 269] width 950 height 393
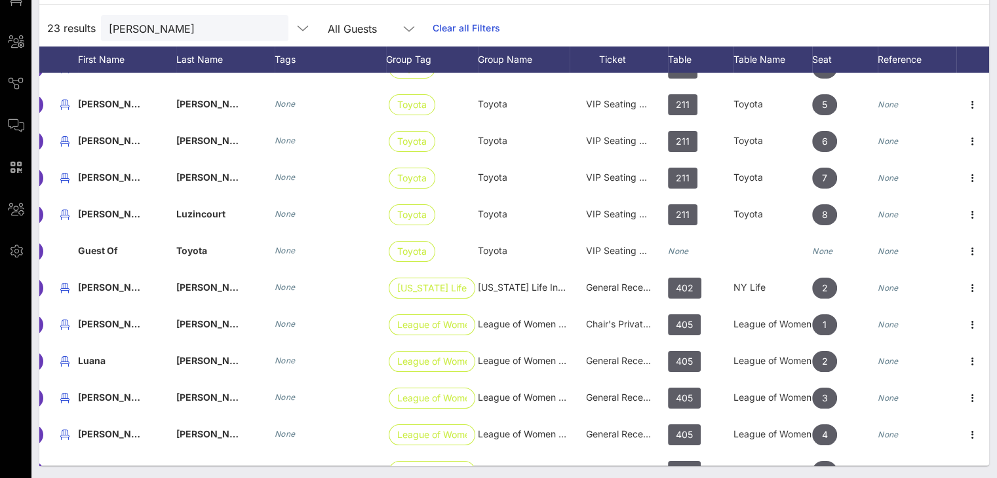
scroll to position [0, 101]
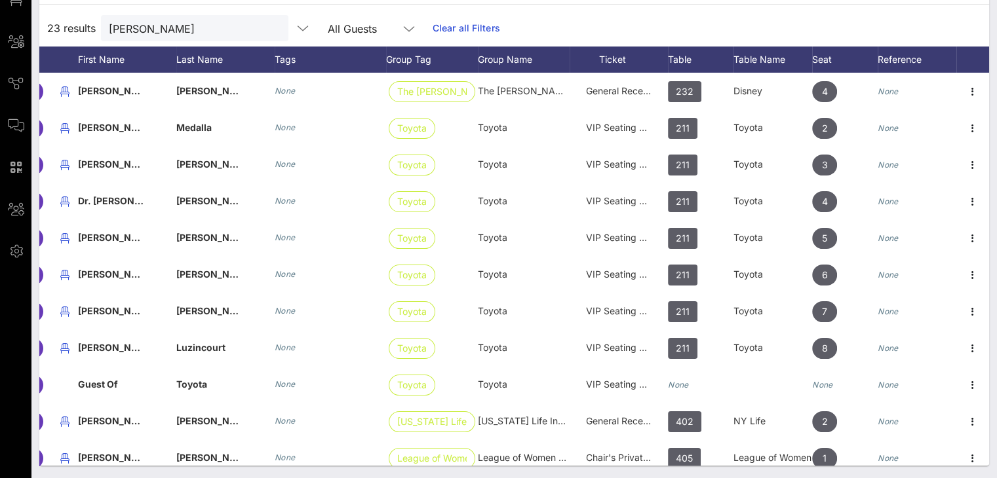
click at [566, 22] on div "23 results Jessi All Guests Clear all Filters" at bounding box center [514, 28] width 950 height 37
click at [737, 62] on div "Table Name" at bounding box center [772, 60] width 79 height 26
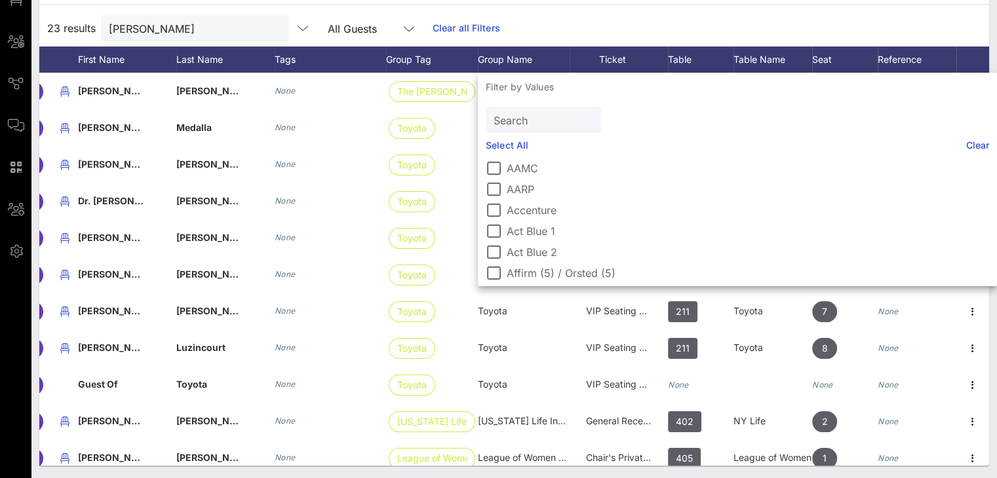
click at [665, 26] on div "23 results Jessi All Guests Clear all Filters" at bounding box center [514, 28] width 950 height 37
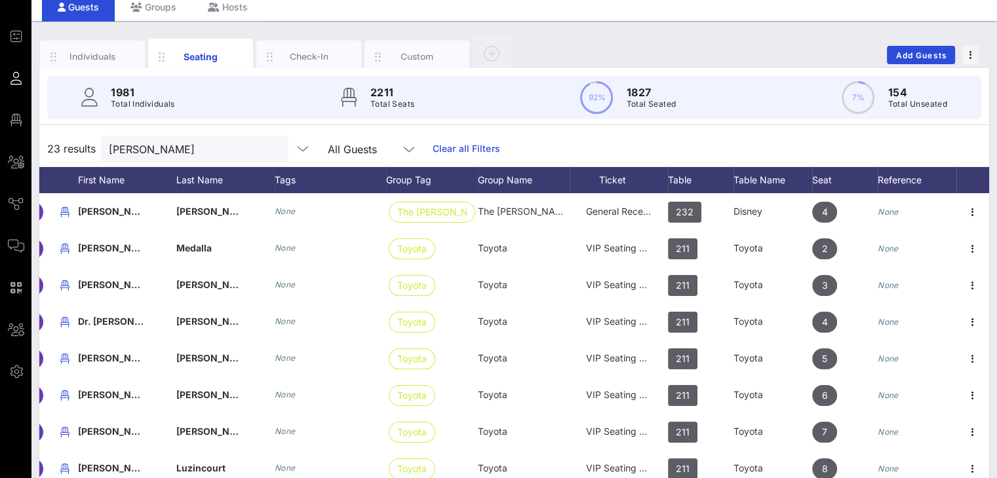
scroll to position [0, 0]
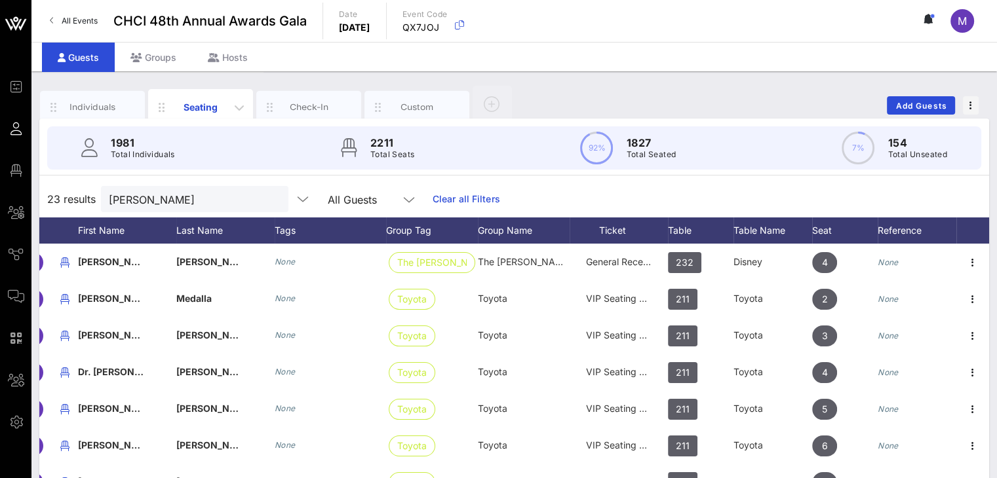
click at [189, 99] on div "Seating" at bounding box center [200, 107] width 105 height 36
click at [190, 104] on div "Seating" at bounding box center [201, 107] width 58 height 14
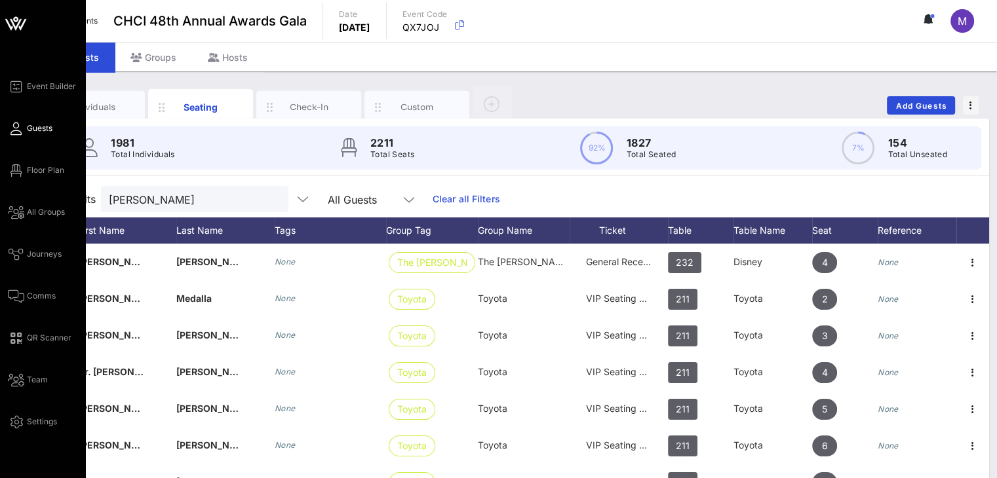
click at [18, 128] on icon at bounding box center [16, 129] width 16 height 2
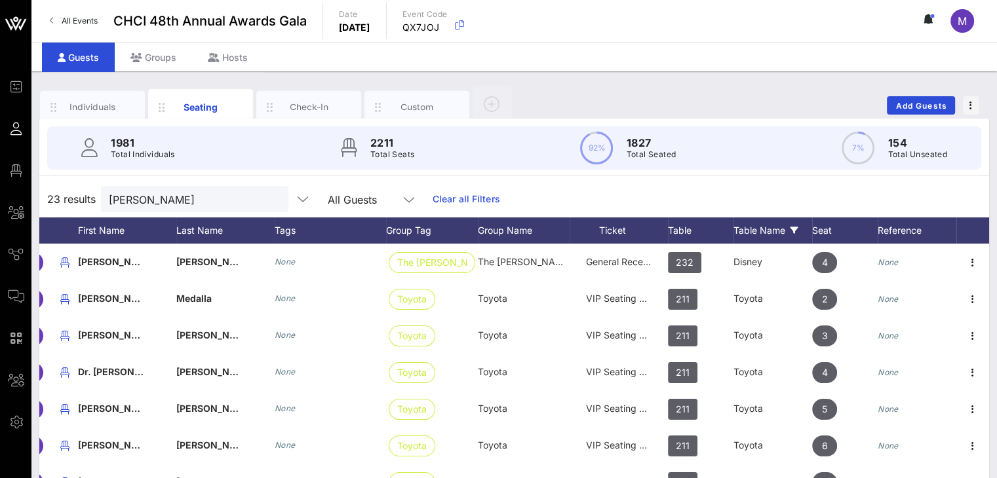
click at [778, 225] on div "Table Name" at bounding box center [772, 231] width 79 height 26
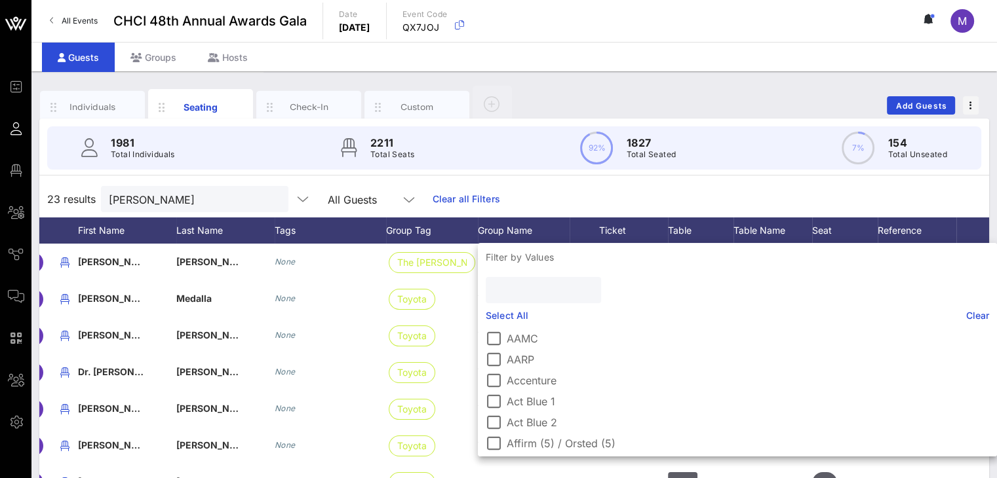
click at [524, 289] on input "text" at bounding box center [542, 290] width 97 height 17
click at [740, 192] on div "23 results Jessi All Guests Clear all Filters" at bounding box center [514, 199] width 950 height 37
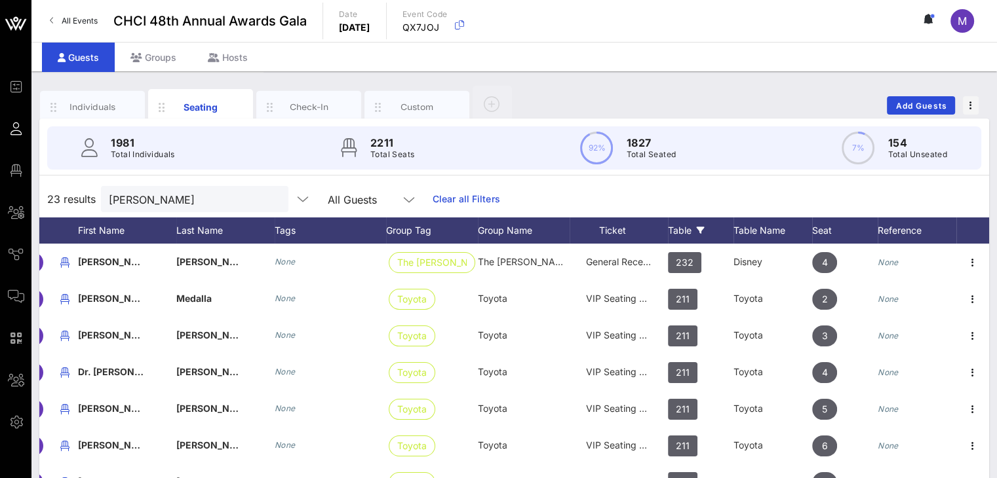
click at [676, 229] on div "Table" at bounding box center [701, 231] width 66 height 26
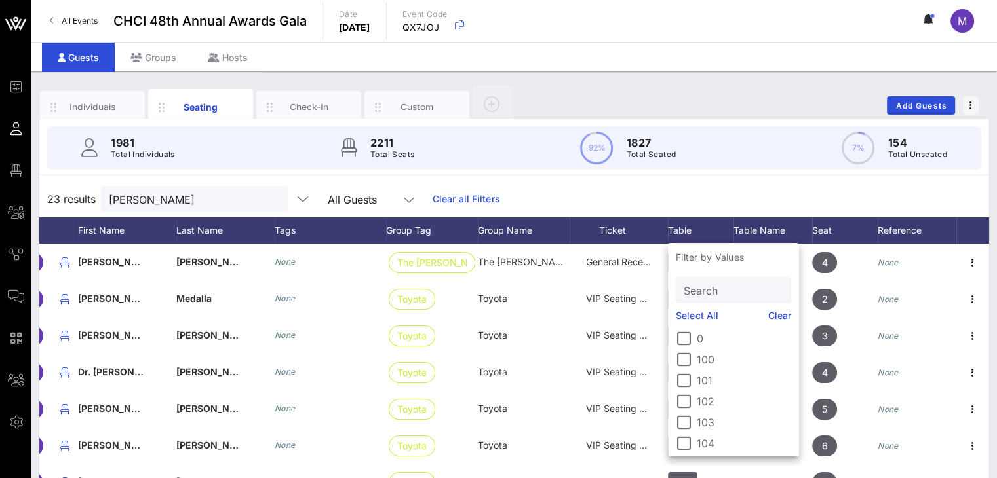
click at [705, 290] on input "Search" at bounding box center [732, 290] width 97 height 17
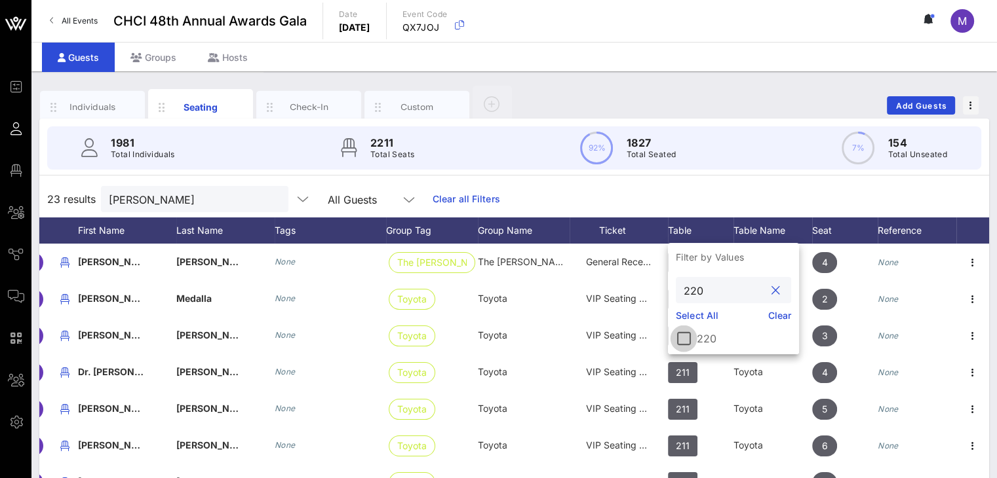
type input "220"
click at [685, 334] on div at bounding box center [683, 339] width 22 height 22
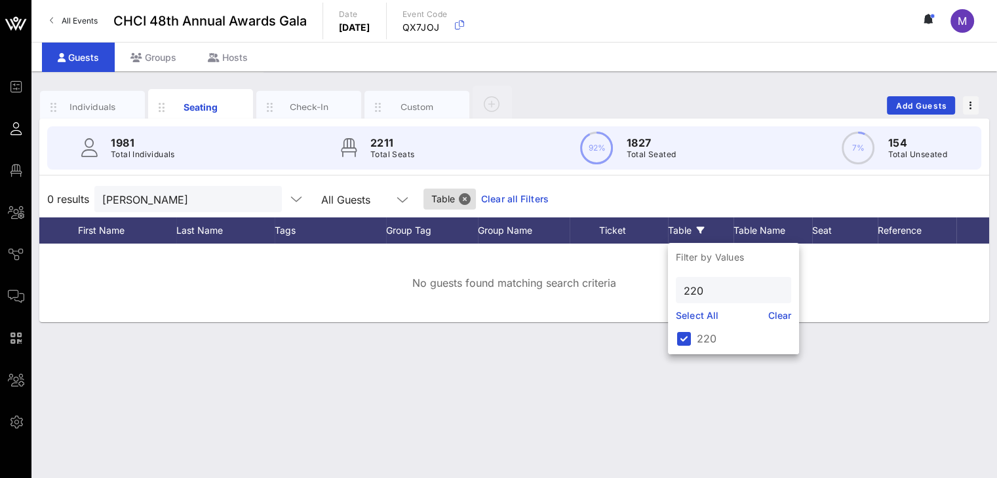
click at [767, 197] on div "0 results Jessi All Guests Table Clear all Filters" at bounding box center [514, 199] width 950 height 37
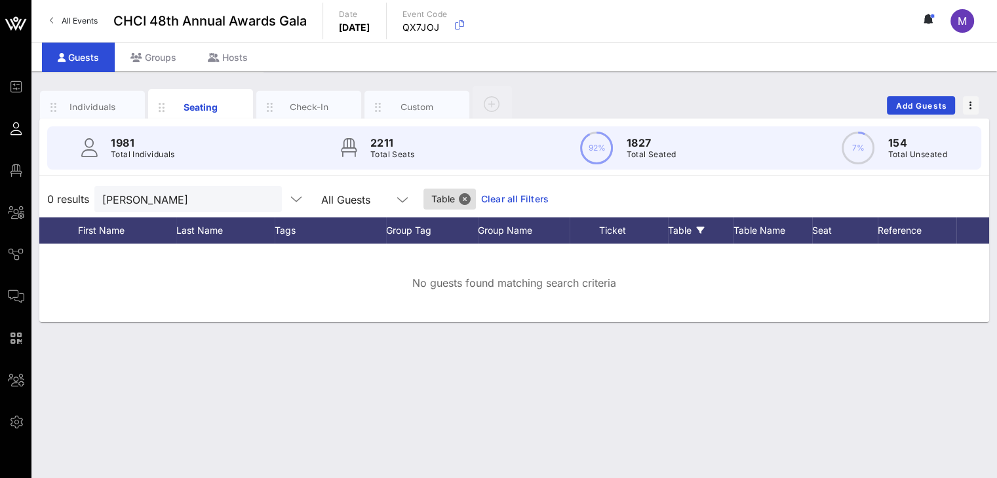
click at [678, 231] on div "Table" at bounding box center [701, 231] width 66 height 26
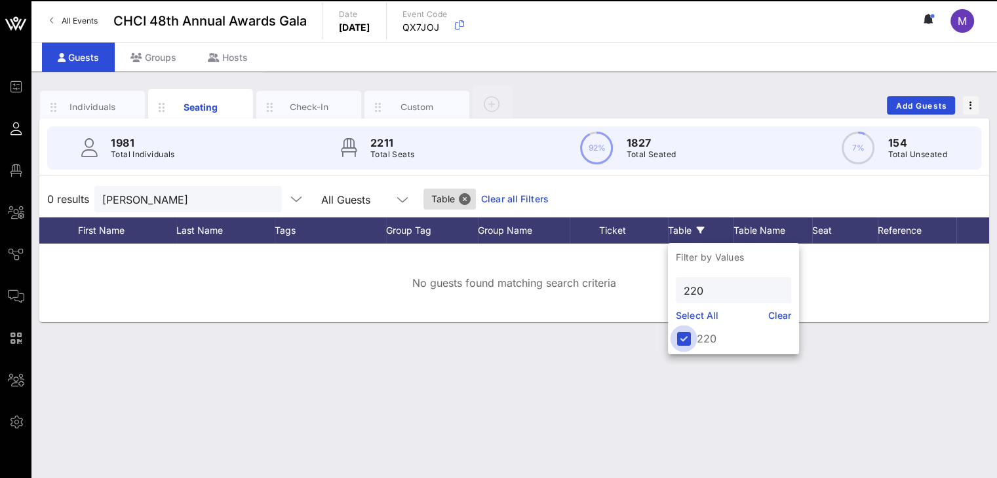
click at [683, 342] on div at bounding box center [683, 339] width 22 height 22
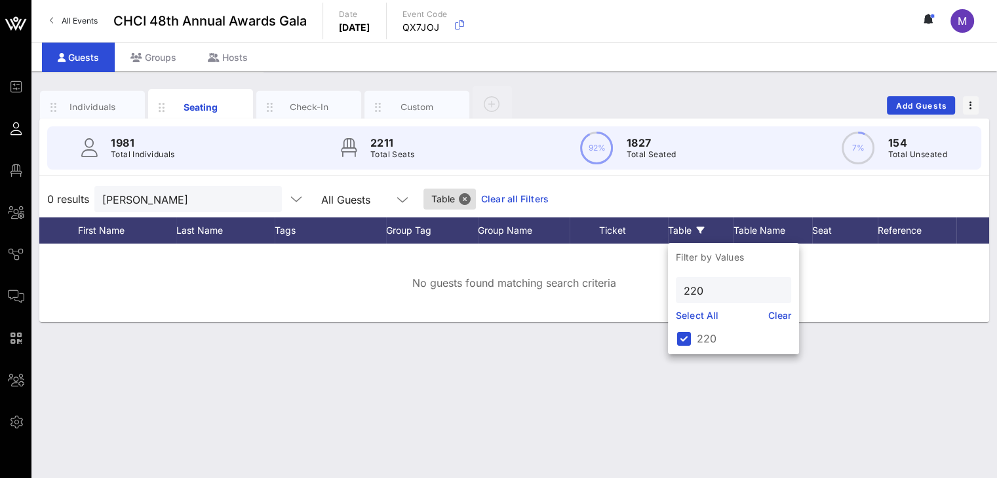
click at [745, 190] on div "0 results Jessi All Guests Table Clear all Filters" at bounding box center [514, 199] width 950 height 37
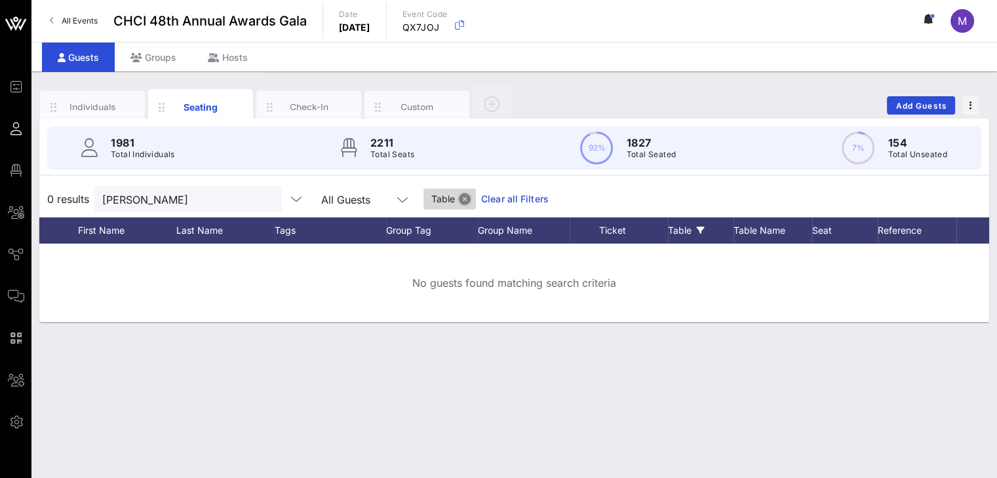
click at [459, 197] on button "Close" at bounding box center [465, 199] width 12 height 12
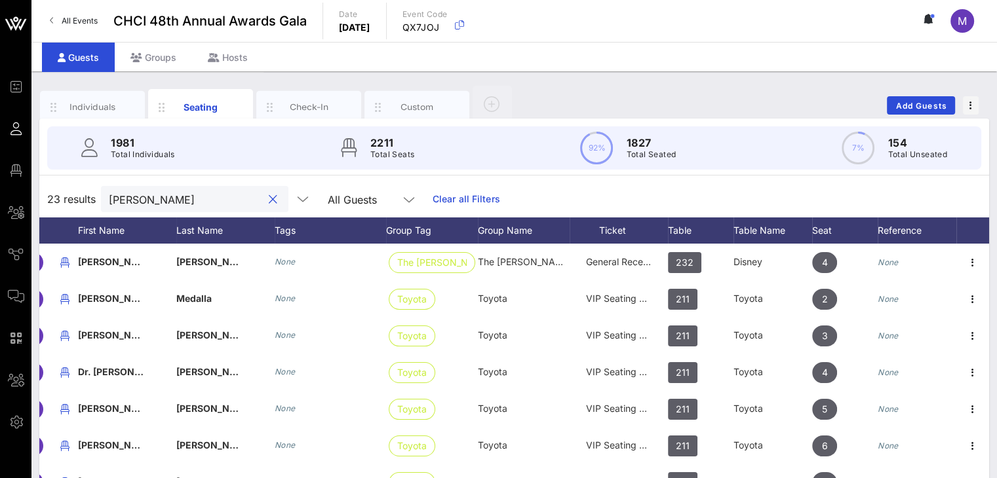
drag, startPoint x: 166, startPoint y: 199, endPoint x: 94, endPoint y: 196, distance: 72.1
click at [94, 196] on div "23 results Jessi All Guests Clear all Filters" at bounding box center [514, 199] width 950 height 37
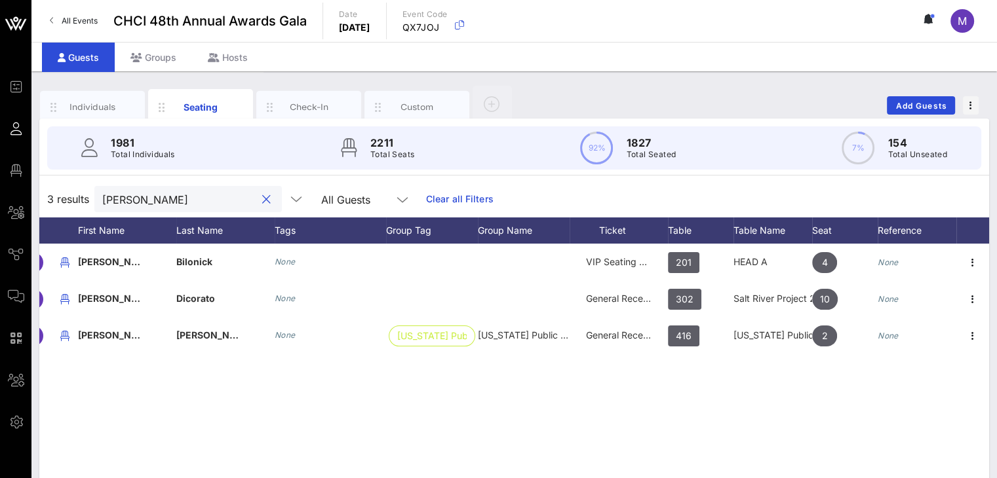
scroll to position [0, 91]
type input "nick"
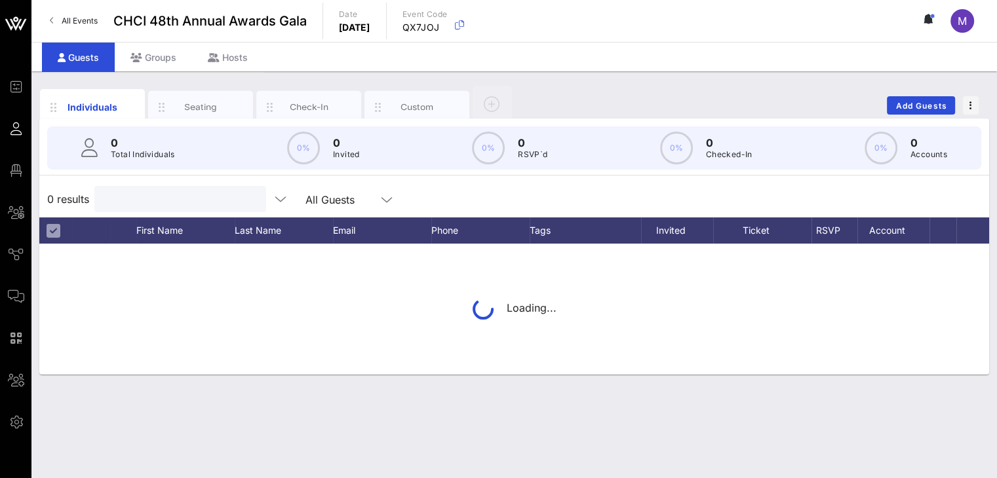
click at [148, 200] on input "text" at bounding box center [178, 199] width 153 height 17
type input "[PERSON_NAME]"
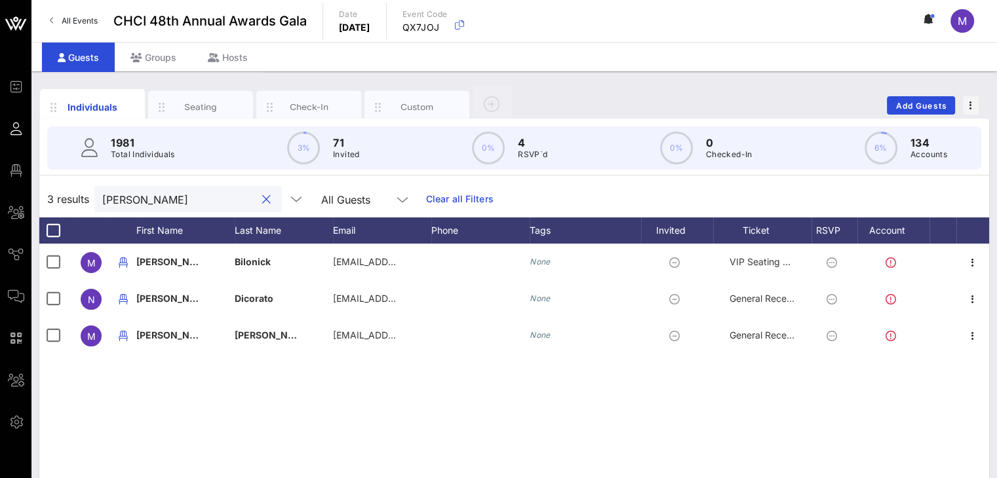
click at [262, 198] on button "clear icon" at bounding box center [266, 199] width 9 height 13
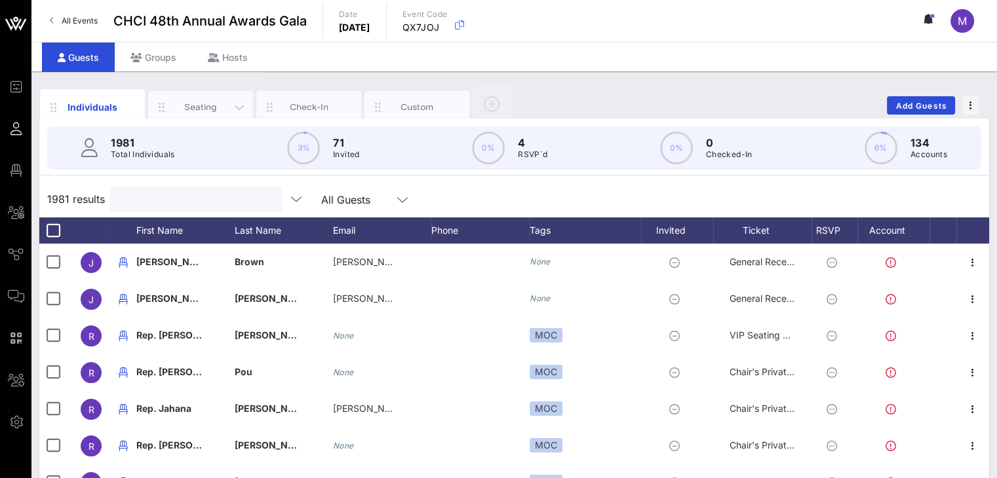
click at [215, 100] on div "Seating" at bounding box center [200, 107] width 105 height 33
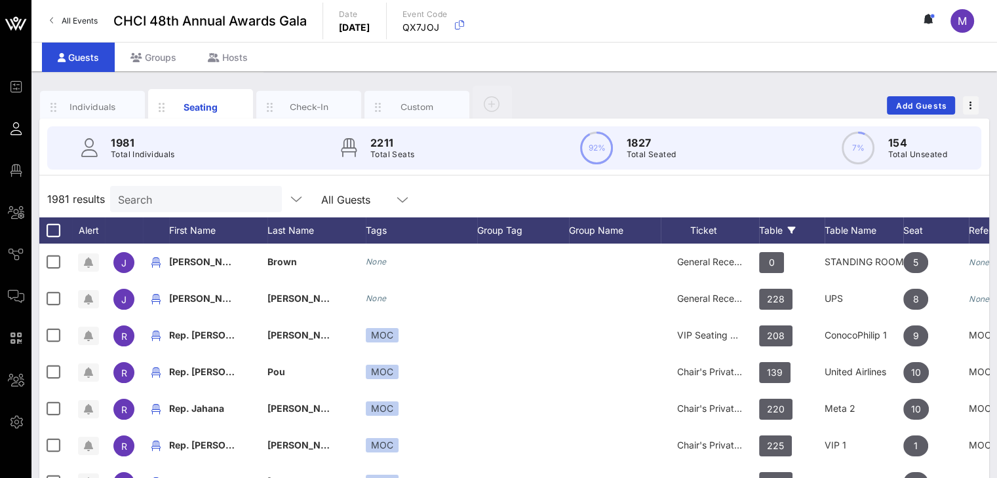
click at [775, 223] on div "Table" at bounding box center [792, 231] width 66 height 26
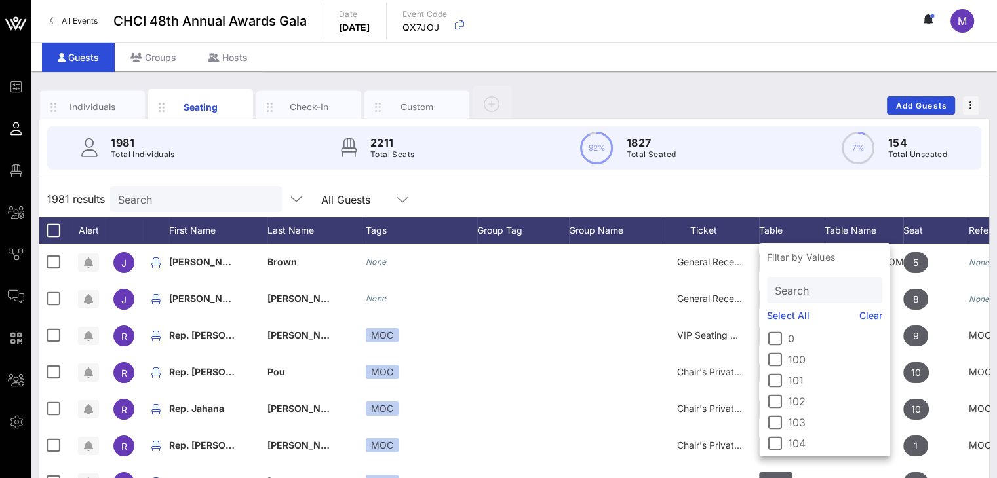
click at [795, 294] on input "Search" at bounding box center [823, 290] width 97 height 17
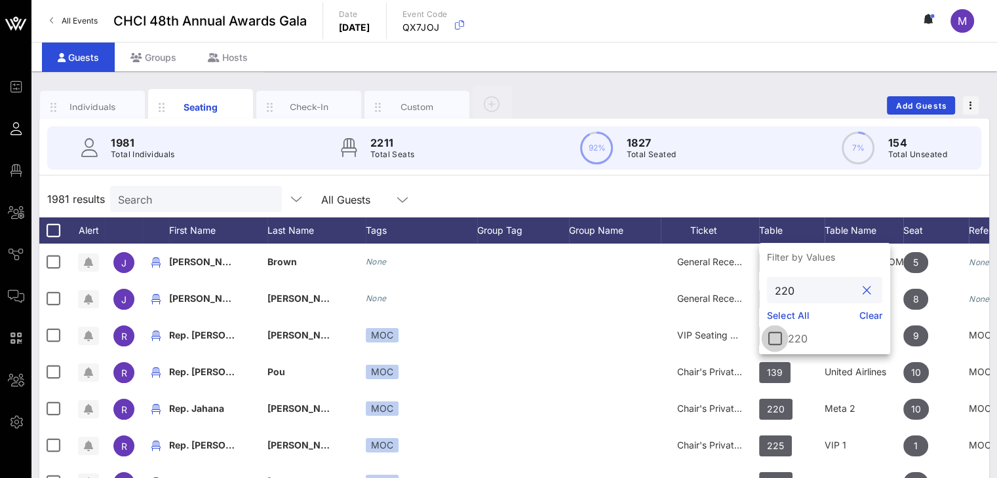
type input "220"
drag, startPoint x: 775, startPoint y: 338, endPoint x: 784, endPoint y: 322, distance: 17.9
click at [776, 338] on div at bounding box center [775, 339] width 22 height 22
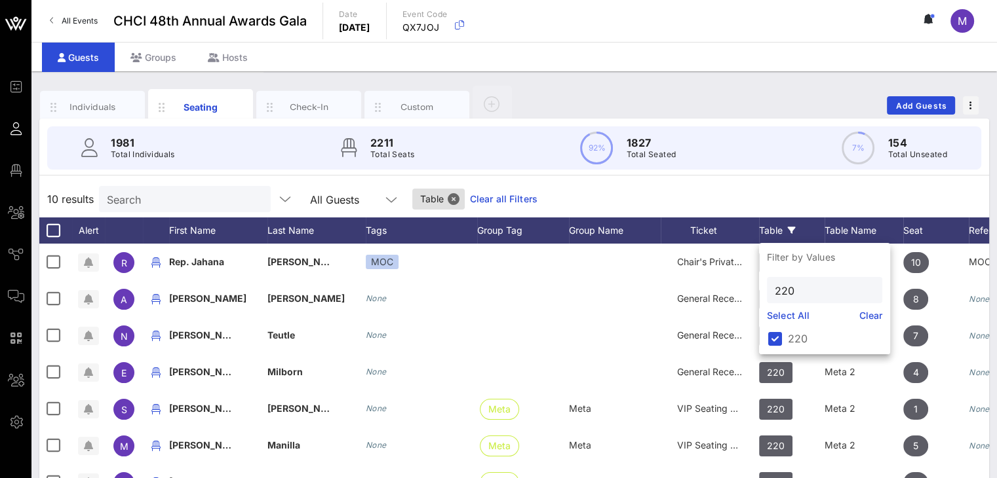
click at [755, 187] on div "10 results Search All Guests Table Clear all Filters" at bounding box center [514, 199] width 950 height 37
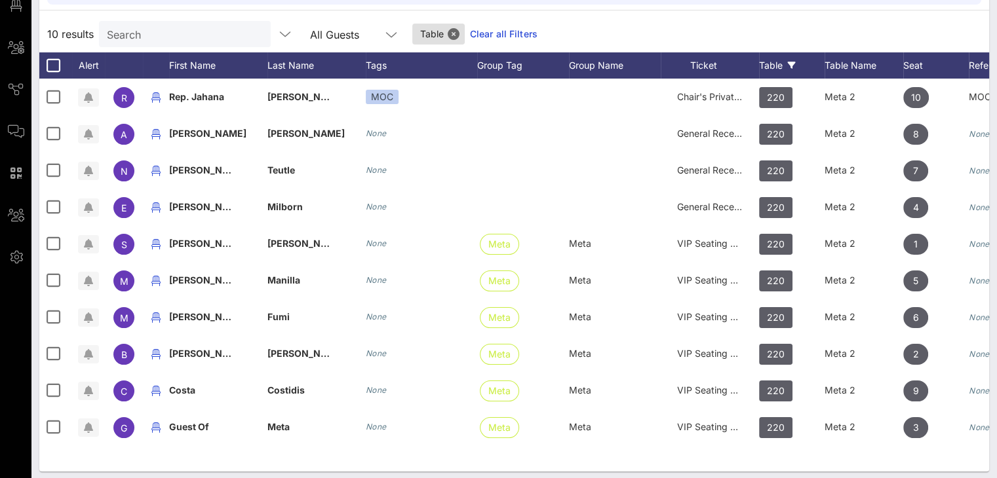
scroll to position [171, 0]
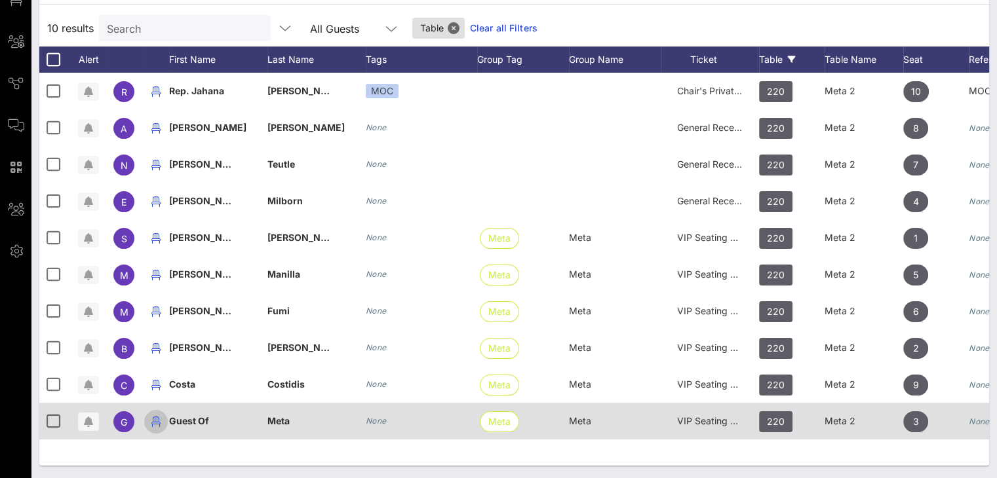
click at [157, 420] on icon "button" at bounding box center [156, 422] width 16 height 16
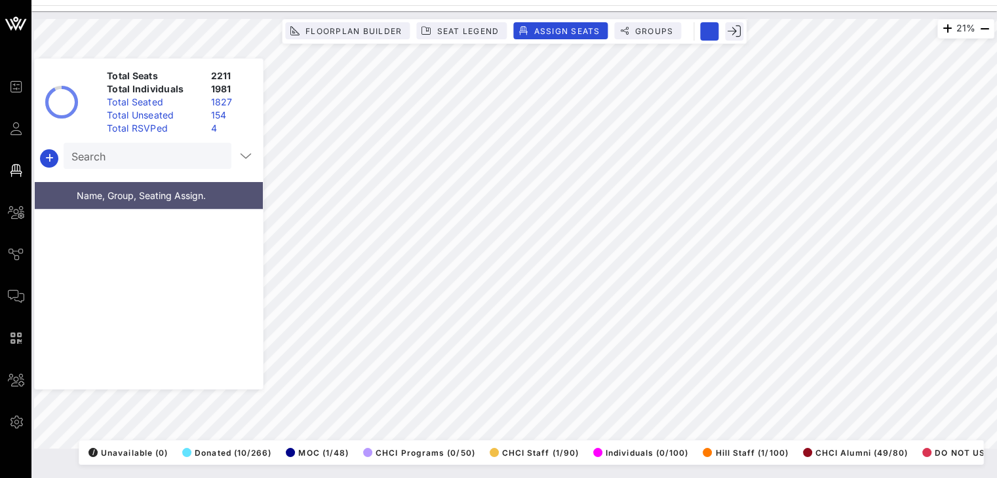
scroll to position [56751, 0]
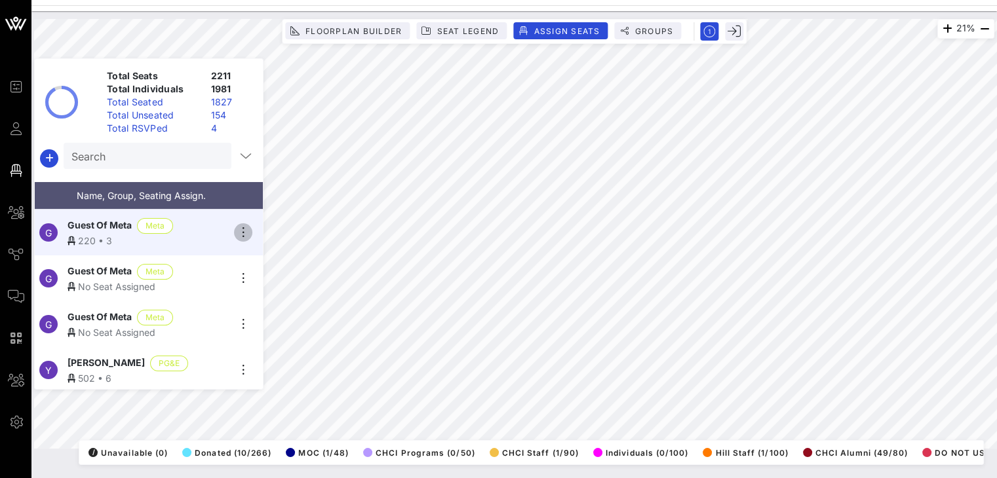
click at [242, 233] on icon "button" at bounding box center [243, 233] width 16 height 16
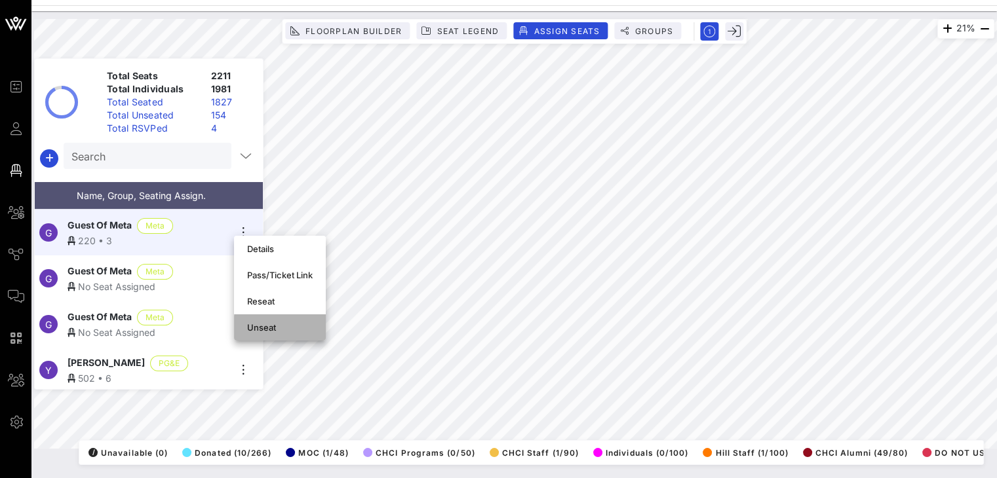
click at [260, 326] on div "Unseat" at bounding box center [280, 327] width 66 height 10
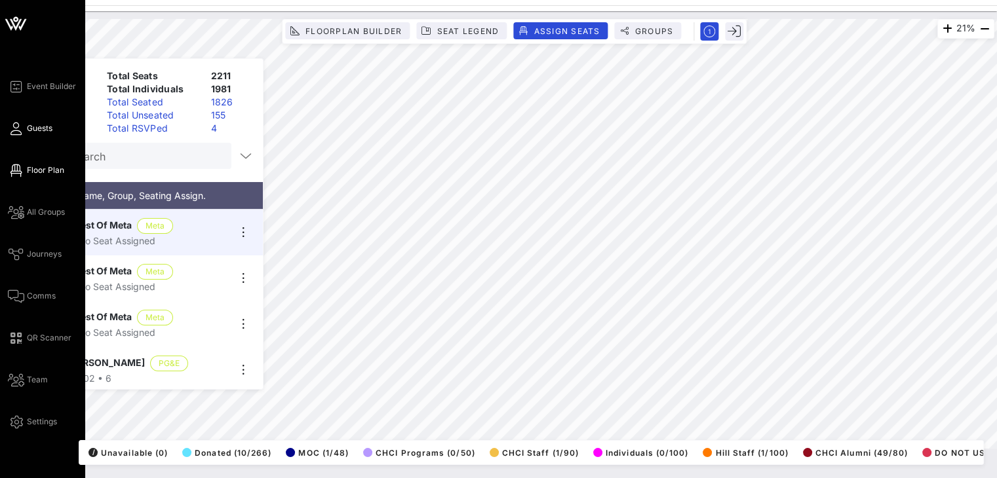
click at [28, 129] on span "Guests" at bounding box center [40, 129] width 26 height 12
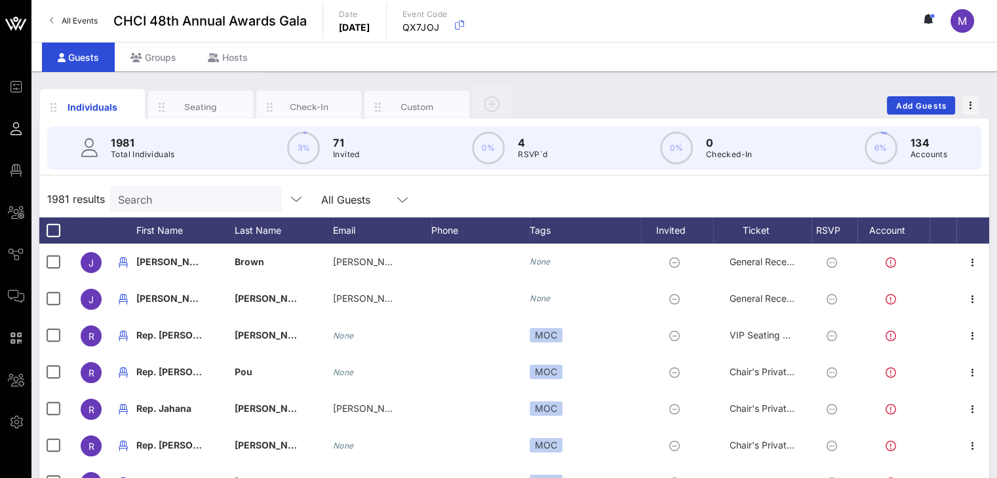
click at [174, 197] on input "Search" at bounding box center [194, 199] width 153 height 17
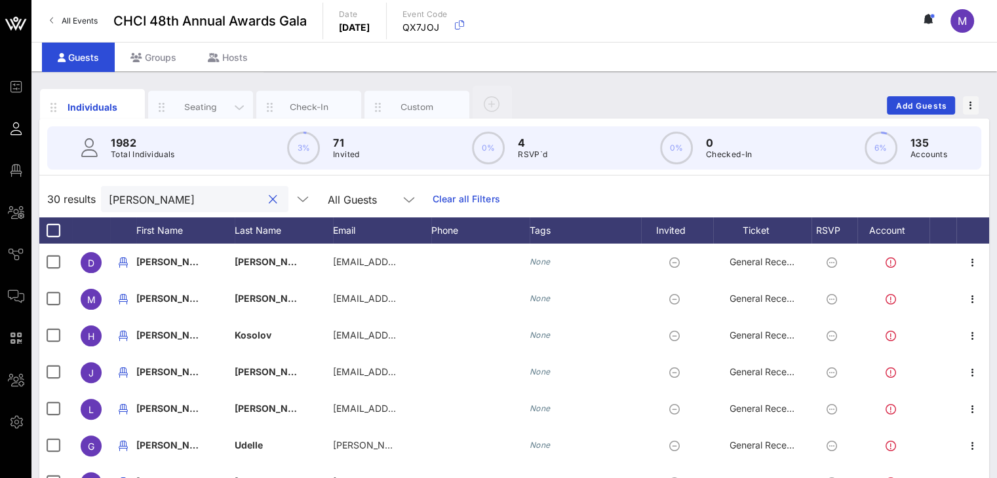
click at [206, 107] on div "Seating" at bounding box center [201, 107] width 58 height 12
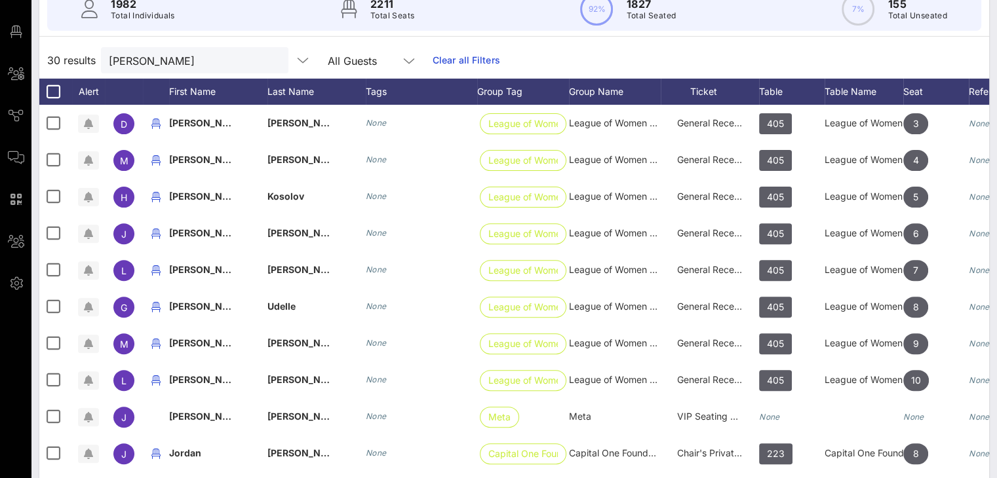
scroll to position [171, 0]
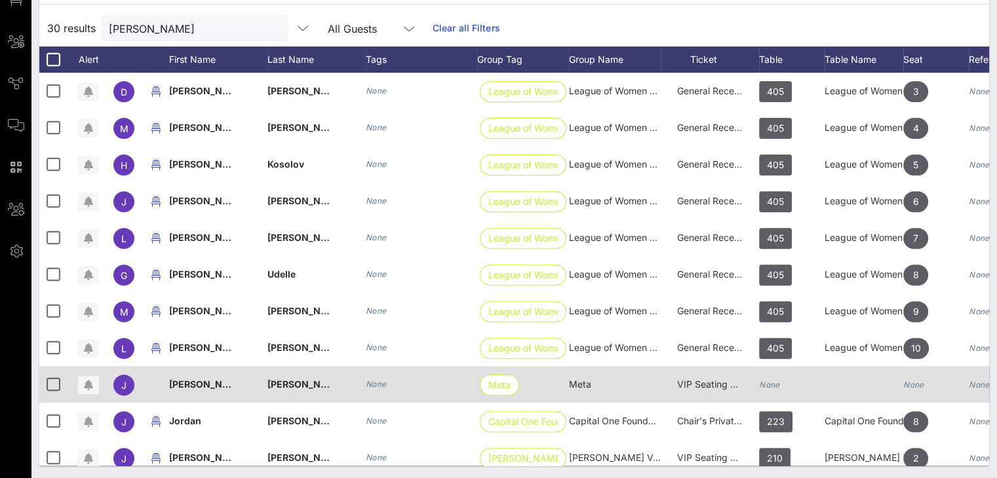
click at [767, 382] on icon "None" at bounding box center [769, 385] width 21 height 10
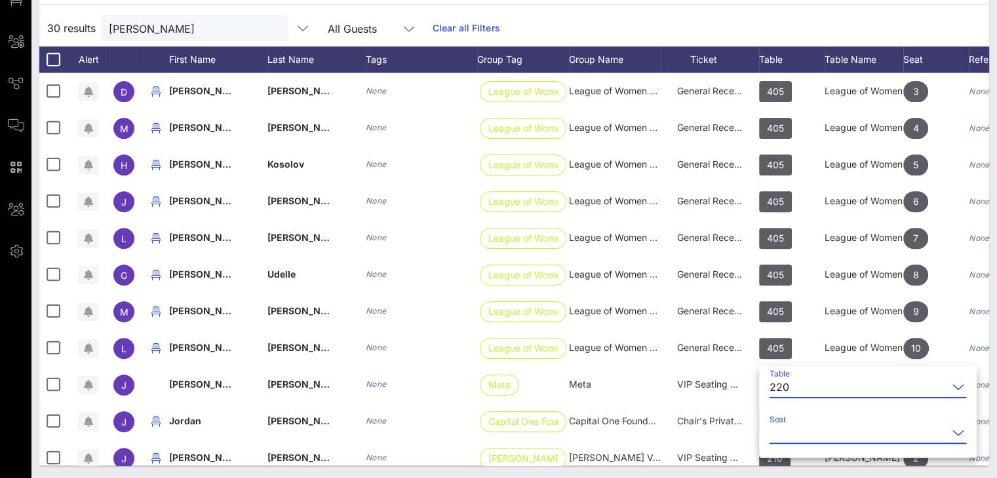
click at [796, 433] on input "Seat" at bounding box center [858, 433] width 178 height 21
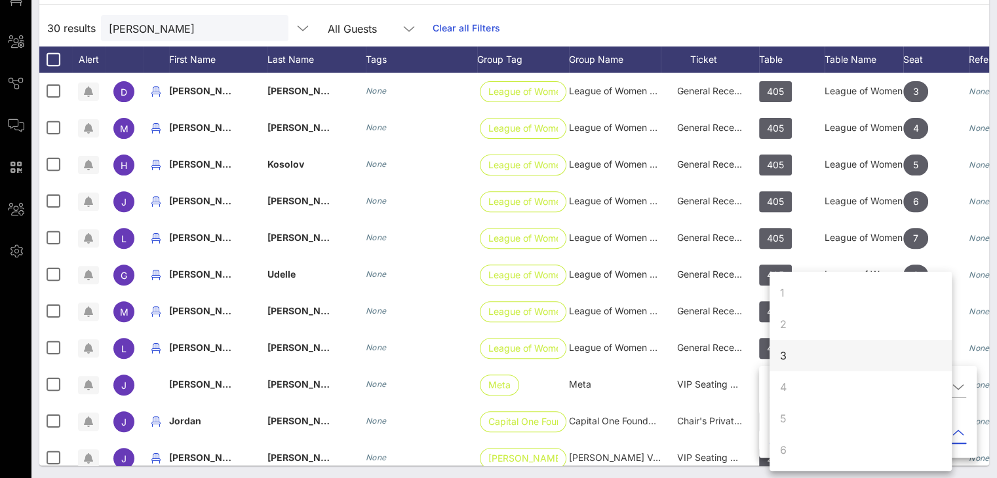
click at [787, 351] on div "3" at bounding box center [860, 355] width 182 height 31
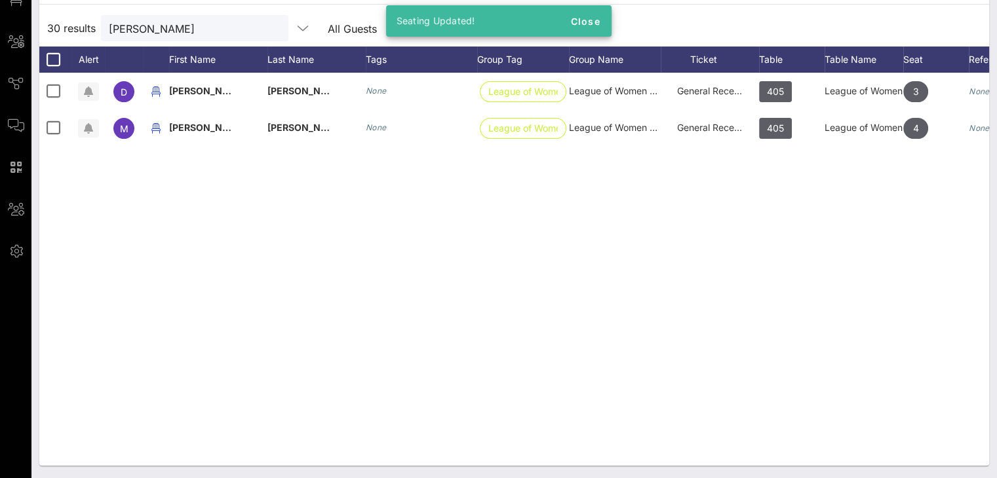
scroll to position [0, 0]
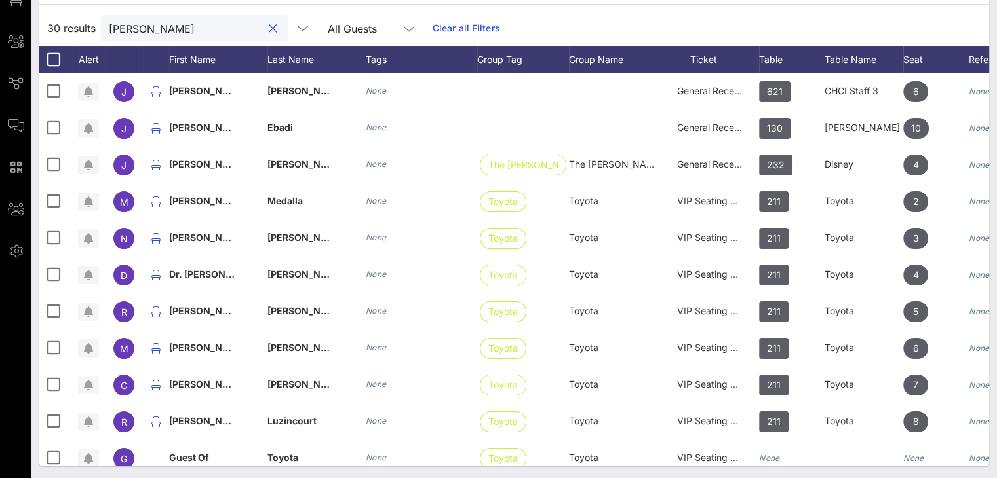
drag, startPoint x: 155, startPoint y: 29, endPoint x: 94, endPoint y: 29, distance: 60.3
click at [94, 29] on div "30 results [PERSON_NAME] All Guests Clear all Filters" at bounding box center [514, 28] width 950 height 37
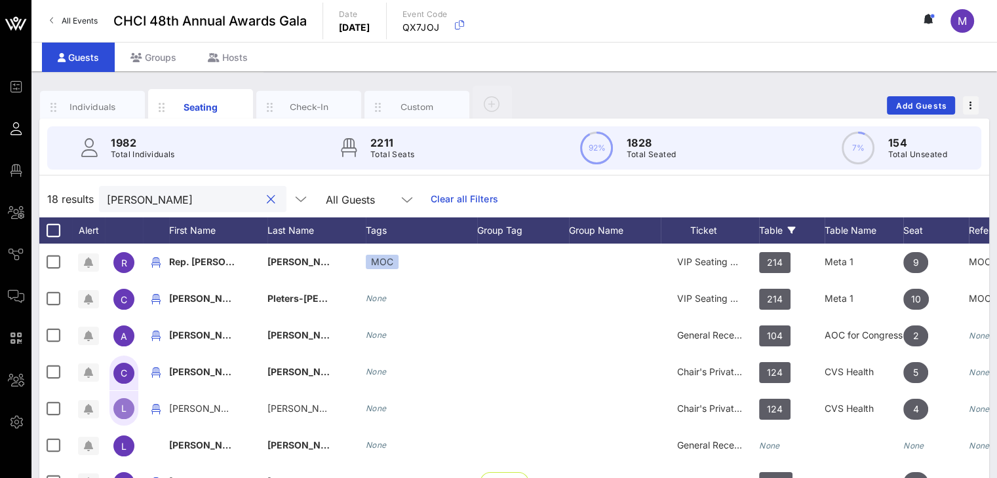
type input "[PERSON_NAME]"
click at [767, 231] on div "Table" at bounding box center [792, 231] width 66 height 26
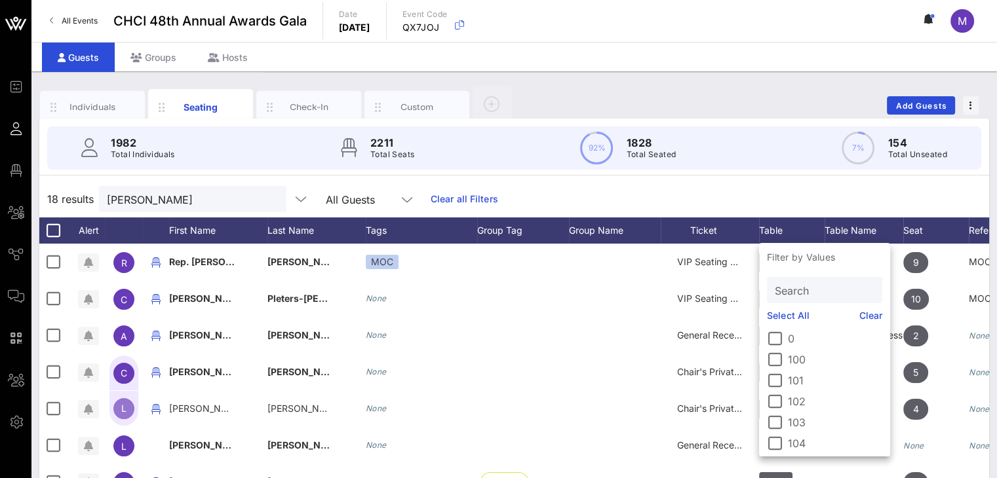
click at [788, 289] on input "Search" at bounding box center [823, 290] width 97 height 17
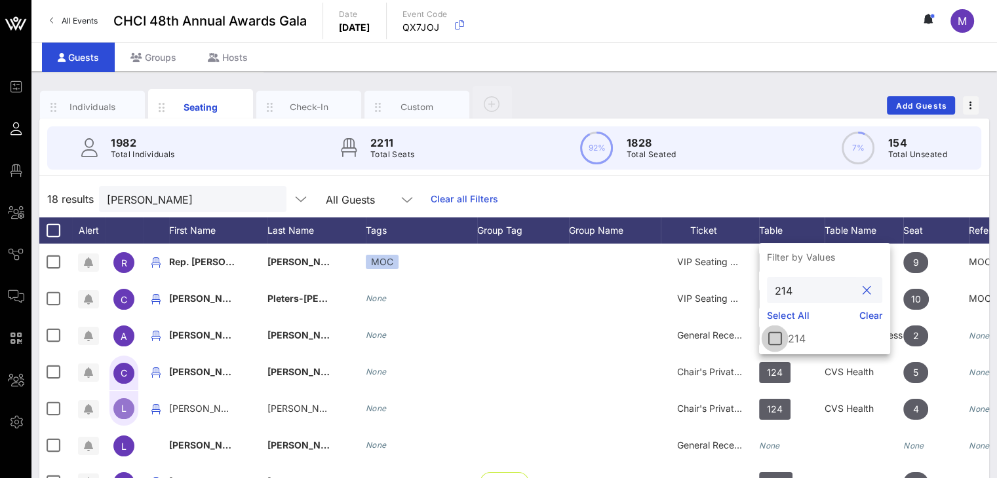
type input "214"
click at [777, 345] on div at bounding box center [775, 339] width 22 height 22
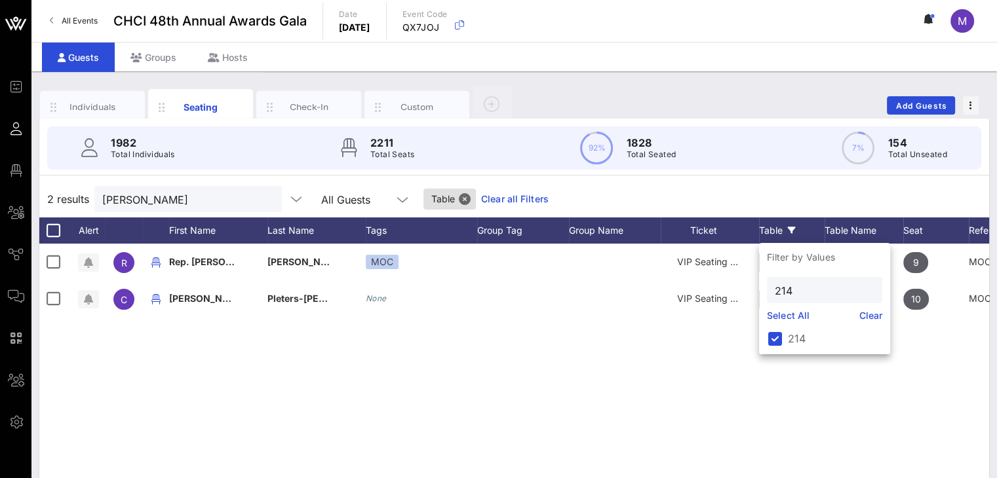
click at [789, 201] on div "2 results [PERSON_NAME] All Guests Table Clear all Filters" at bounding box center [514, 199] width 950 height 37
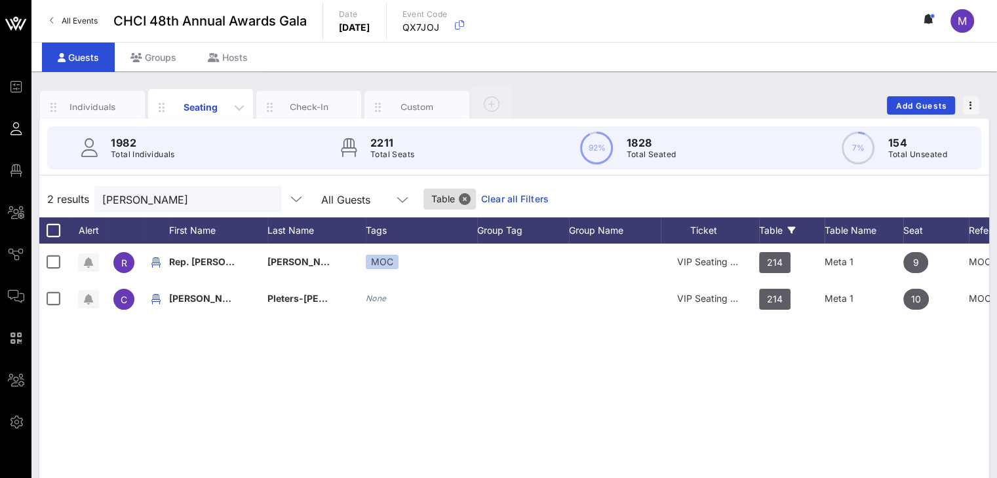
click at [189, 107] on div "Seating" at bounding box center [201, 107] width 58 height 14
click at [186, 197] on input "[PERSON_NAME]" at bounding box center [178, 199] width 153 height 17
drag, startPoint x: 700, startPoint y: 176, endPoint x: 608, endPoint y: 182, distance: 92.6
click at [698, 177] on div "1982 Total Individuals 2211 Total Seats 92% 1828 Total Seated 7% 154 Total Unse…" at bounding box center [514, 378] width 950 height 518
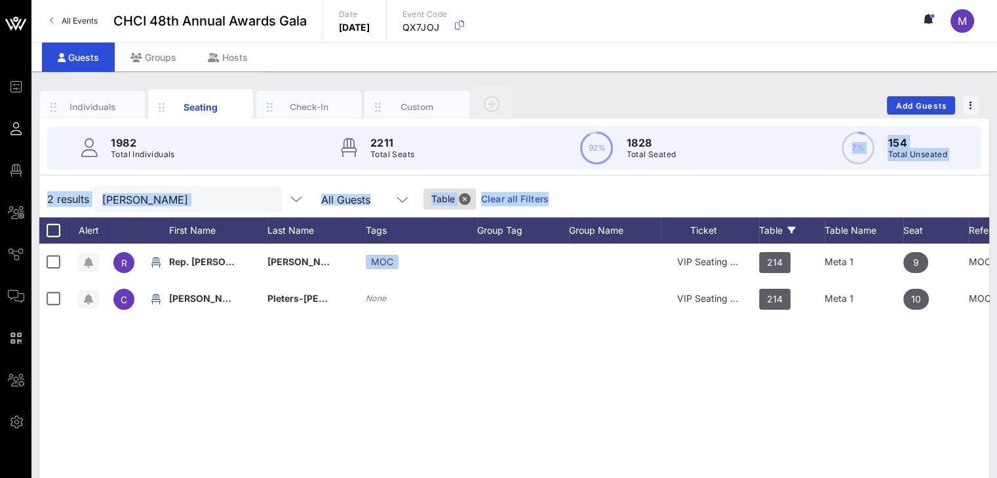
click at [516, 194] on link "Clear all Filters" at bounding box center [515, 199] width 68 height 14
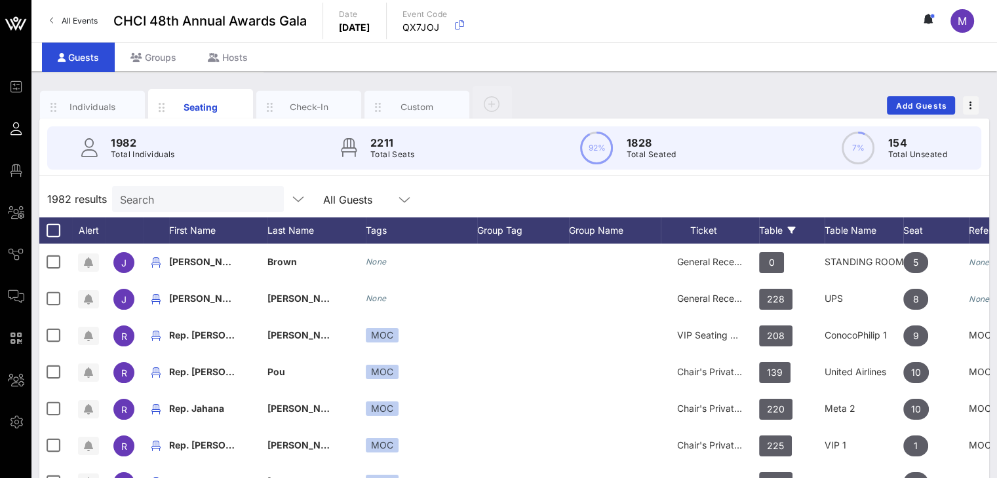
drag, startPoint x: 776, startPoint y: 229, endPoint x: 764, endPoint y: 234, distance: 13.5
click at [773, 231] on div "Table" at bounding box center [792, 231] width 66 height 26
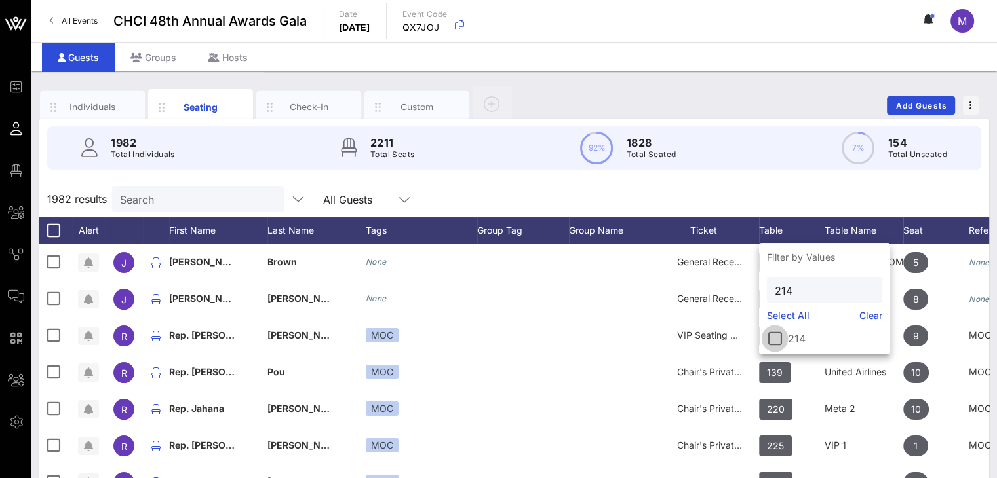
click at [774, 336] on div at bounding box center [775, 339] width 22 height 22
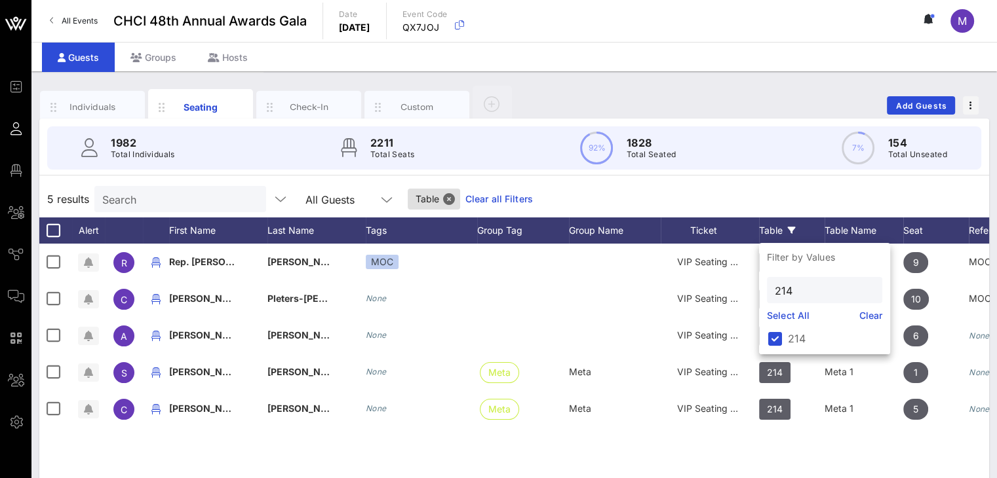
click at [789, 195] on div "5 results Search All Guests Table Clear all Filters" at bounding box center [514, 199] width 950 height 37
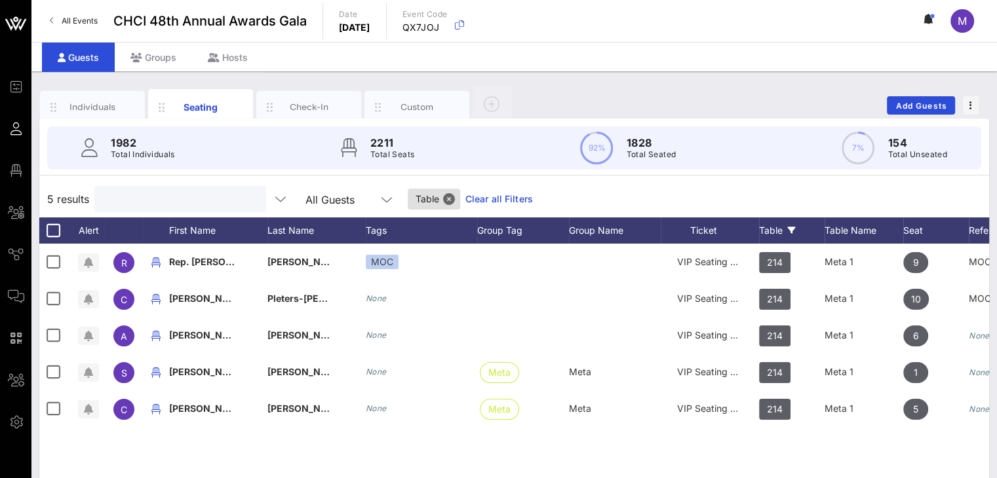
click at [149, 195] on input "text" at bounding box center [178, 199] width 153 height 17
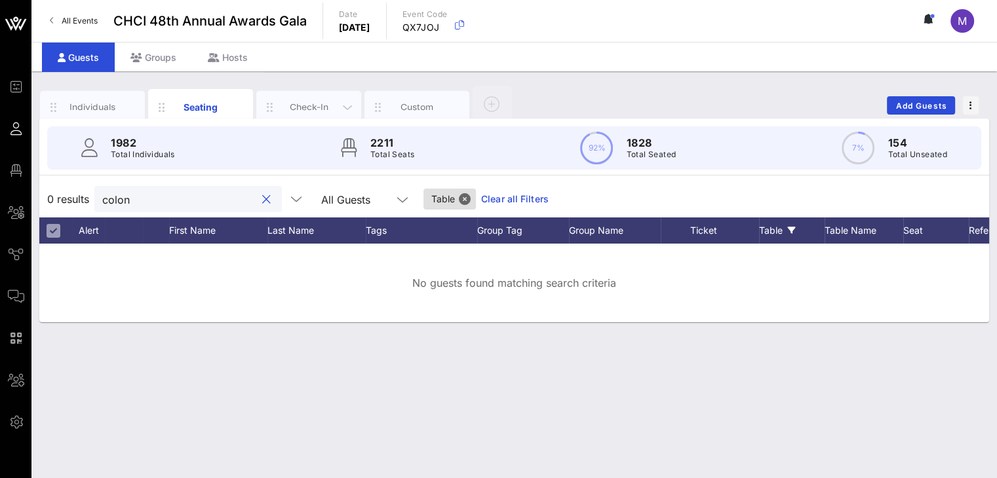
type input "colon"
click at [459, 195] on button "Close" at bounding box center [465, 199] width 12 height 12
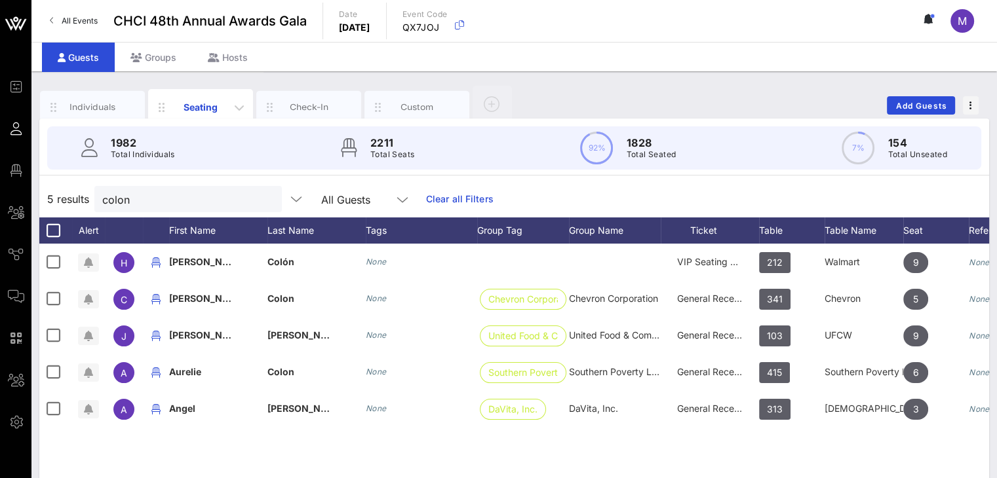
click at [205, 100] on div "Seating" at bounding box center [200, 107] width 105 height 36
click at [149, 203] on input "colon" at bounding box center [178, 199] width 153 height 17
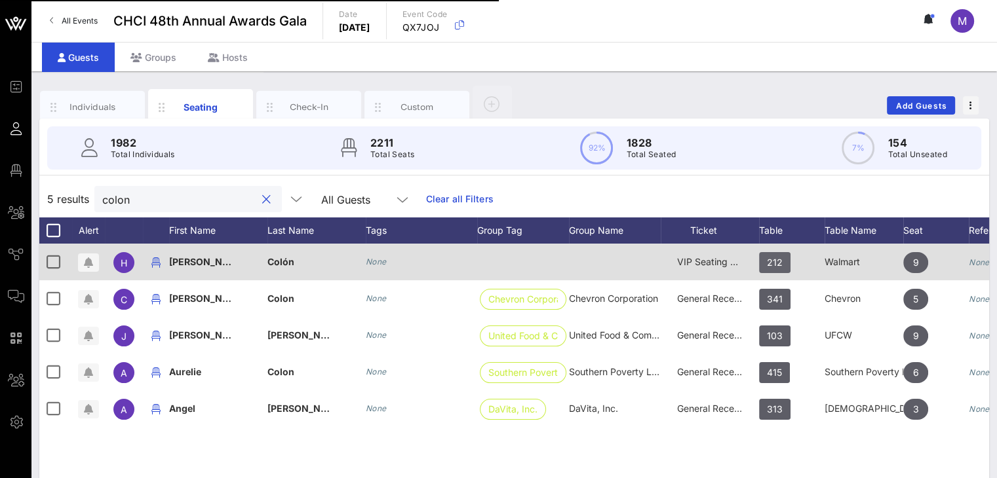
click at [779, 260] on span "212" at bounding box center [775, 262] width 16 height 21
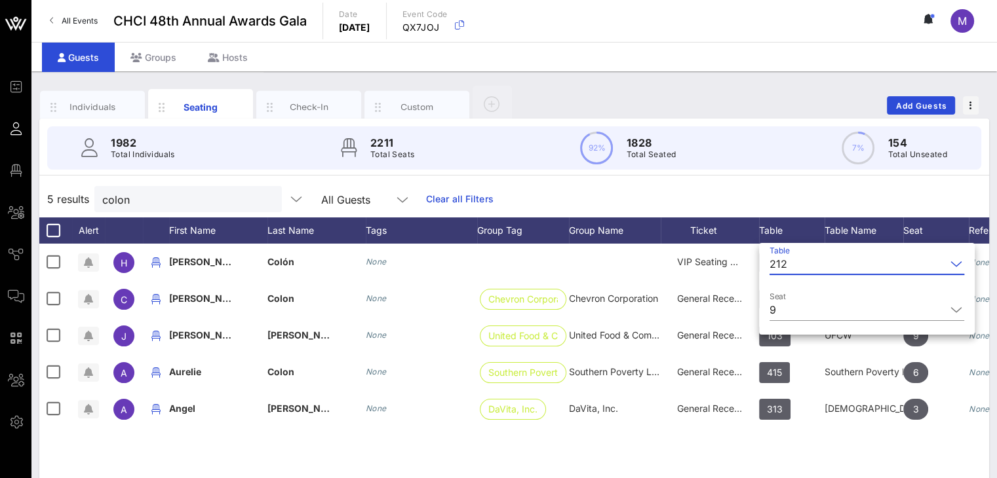
click at [727, 184] on div "5 results colon All Guests Clear all Filters" at bounding box center [514, 199] width 950 height 37
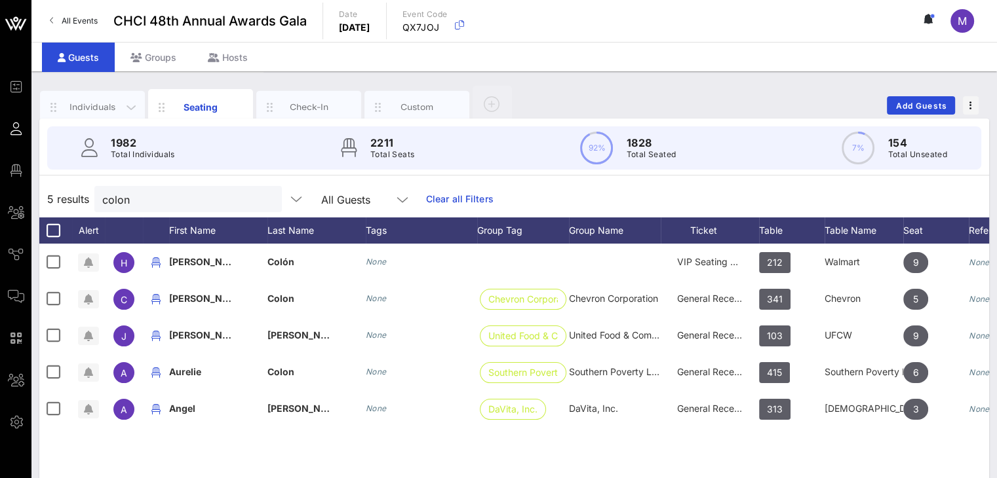
click at [93, 106] on div "Individuals" at bounding box center [93, 107] width 58 height 12
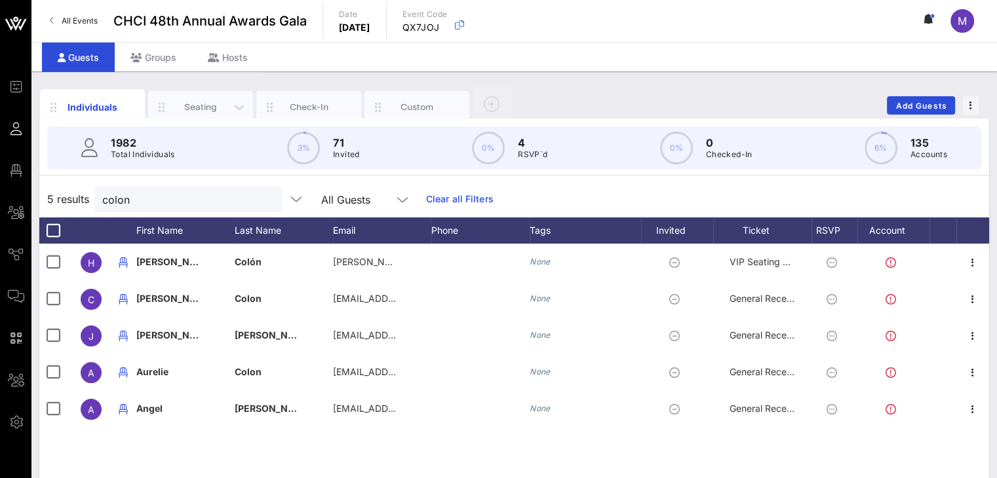
click at [200, 108] on div "Seating" at bounding box center [201, 107] width 58 height 12
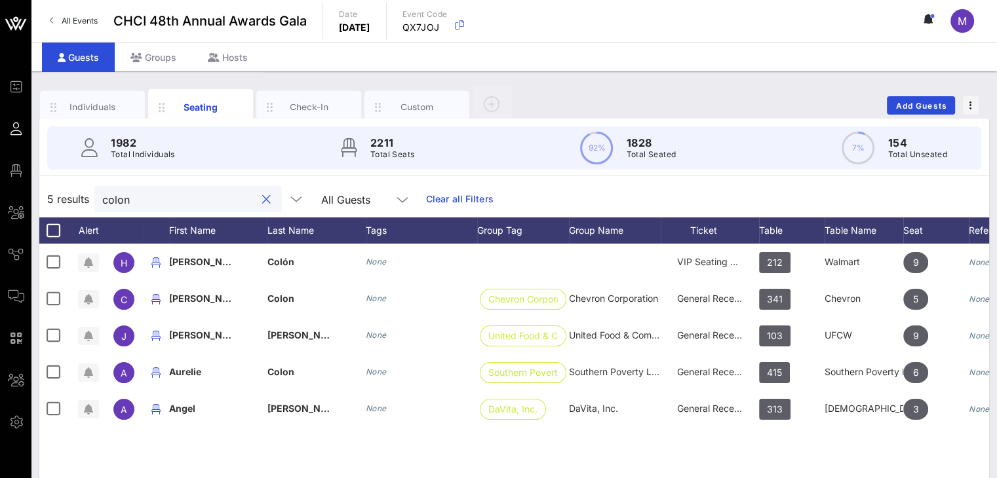
drag, startPoint x: 134, startPoint y: 200, endPoint x: 99, endPoint y: 199, distance: 34.7
click at [99, 199] on div "colon" at bounding box center [187, 199] width 187 height 26
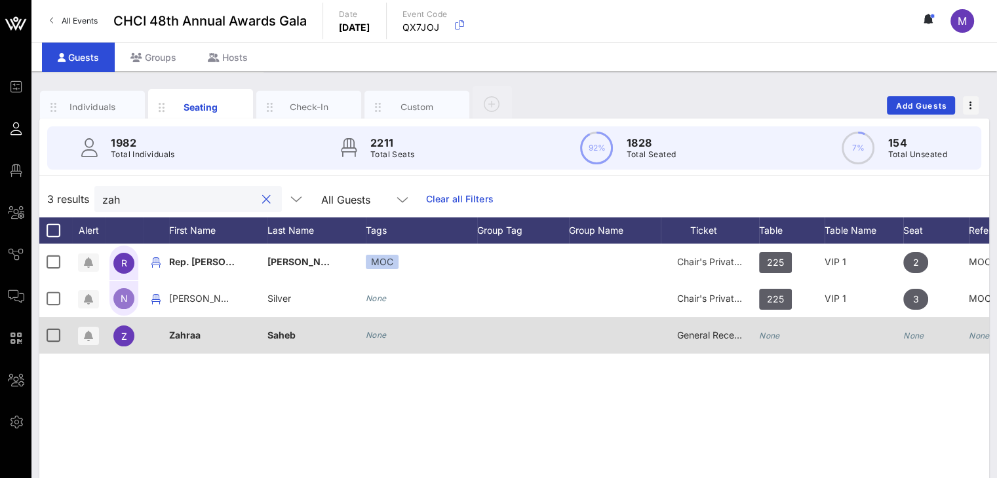
type input "zah"
click at [763, 326] on div "None" at bounding box center [769, 335] width 21 height 37
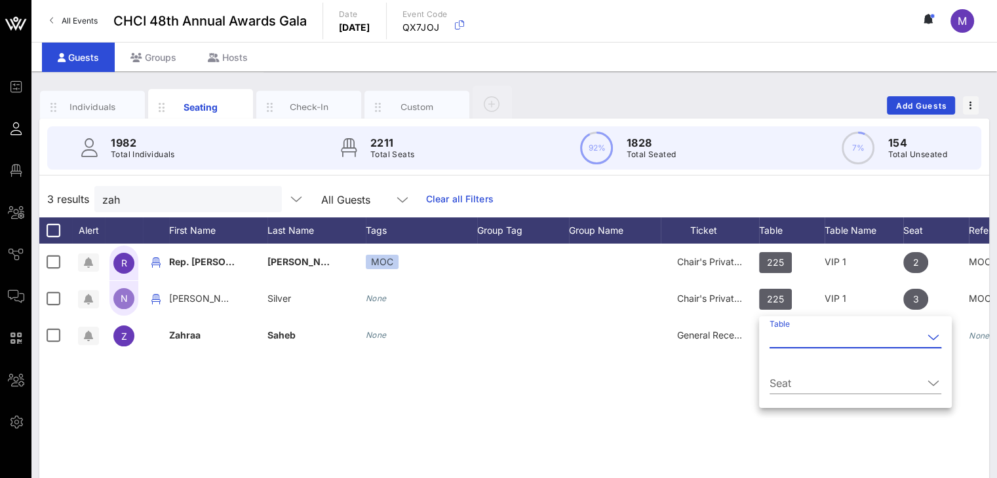
click at [794, 337] on input "Table" at bounding box center [845, 337] width 153 height 21
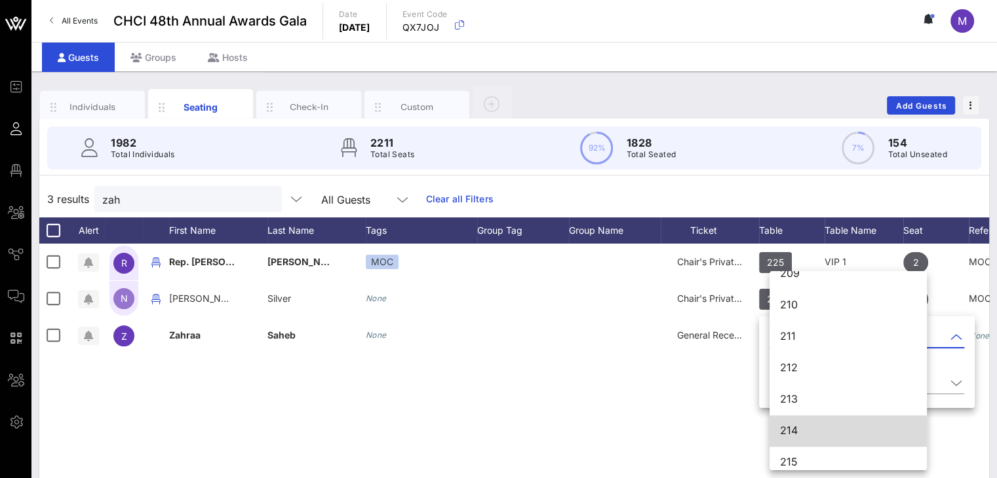
scroll to position [1788, 0]
click at [805, 426] on div "214" at bounding box center [848, 423] width 136 height 12
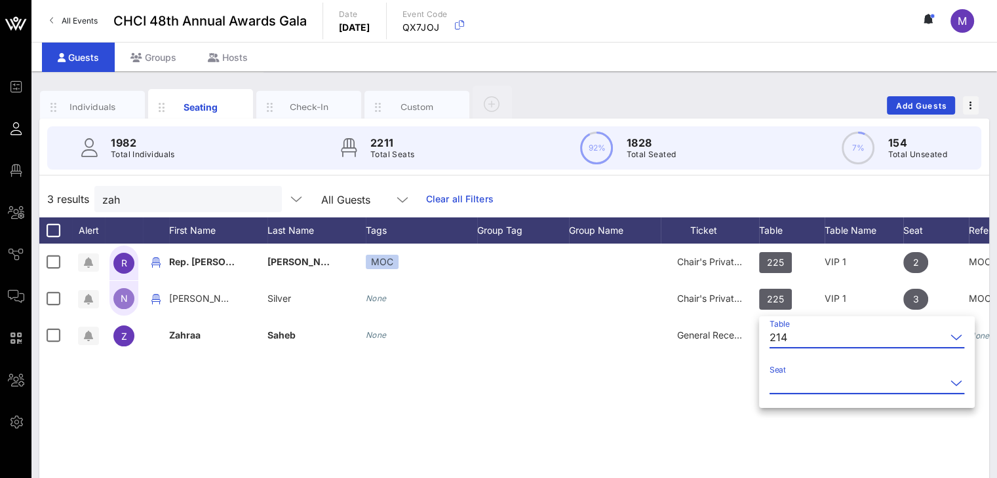
click at [802, 379] on input "Seat" at bounding box center [857, 383] width 176 height 21
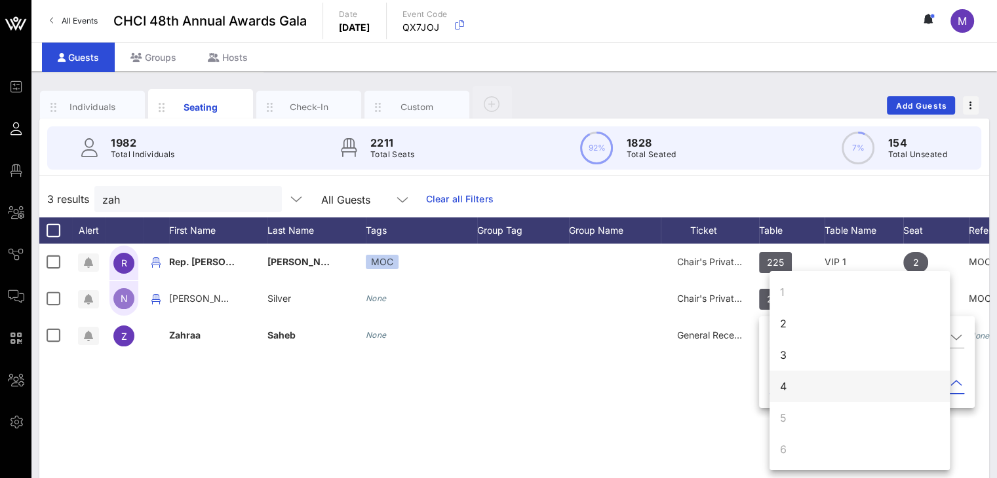
click at [798, 386] on div "4" at bounding box center [859, 386] width 180 height 31
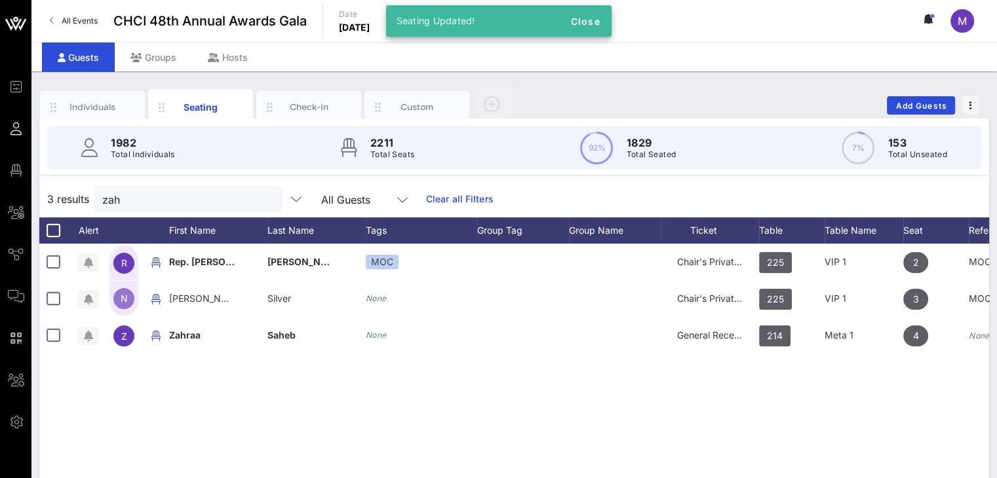
click at [661, 380] on div "R Rep. [PERSON_NAME] MOC Chair's Private Reception 225 VIP 1 2 MOC N [PERSON_NA…" at bounding box center [514, 440] width 950 height 393
click at [262, 197] on button "clear icon" at bounding box center [266, 199] width 9 height 13
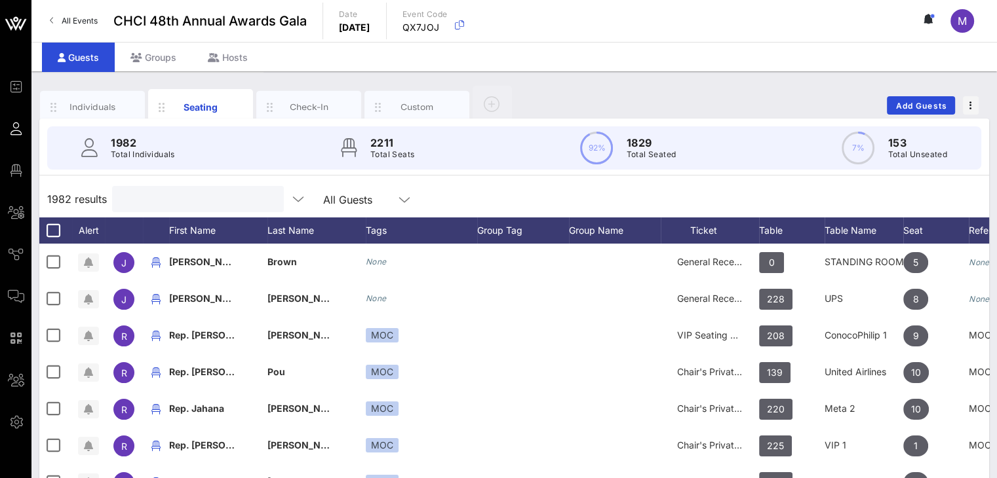
click at [149, 192] on input "text" at bounding box center [196, 199] width 153 height 17
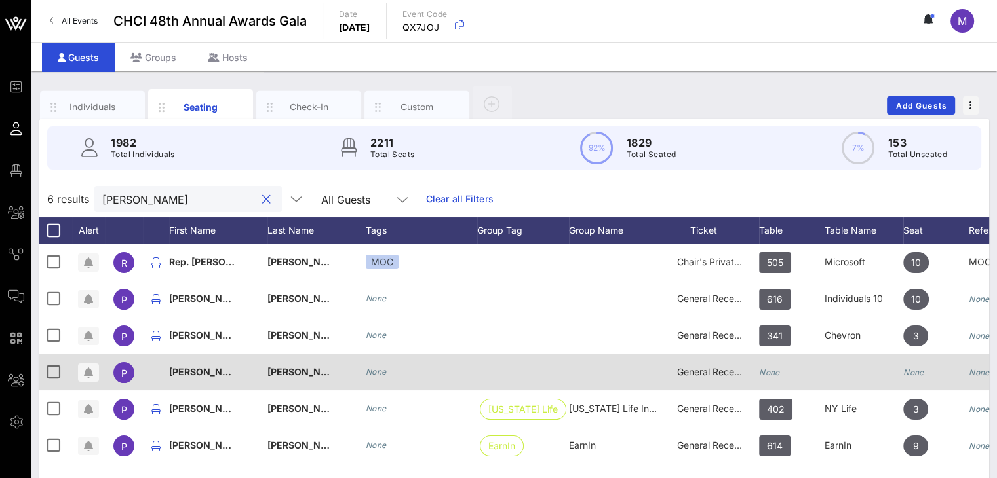
type input "[PERSON_NAME]"
click at [769, 373] on icon "None" at bounding box center [769, 373] width 21 height 10
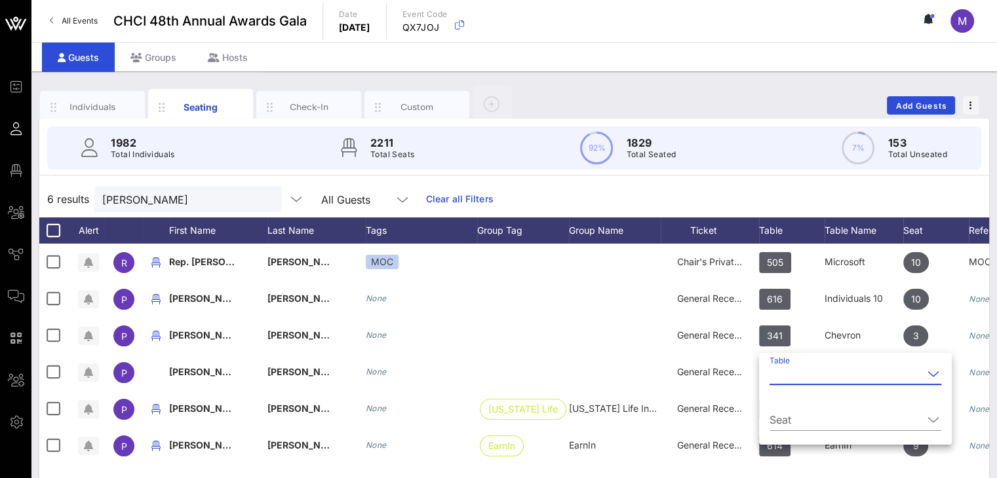
click at [781, 376] on input "Table" at bounding box center [845, 374] width 153 height 21
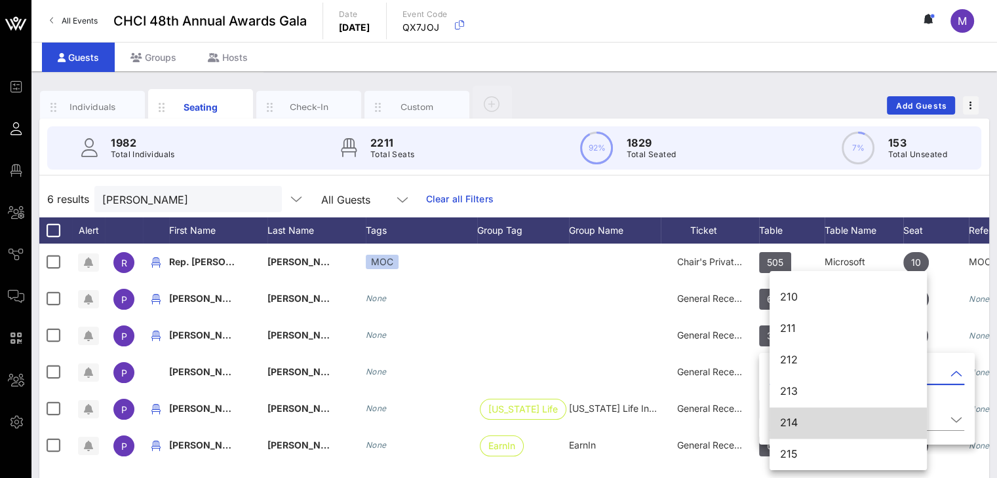
click at [794, 418] on div "214" at bounding box center [848, 423] width 136 height 12
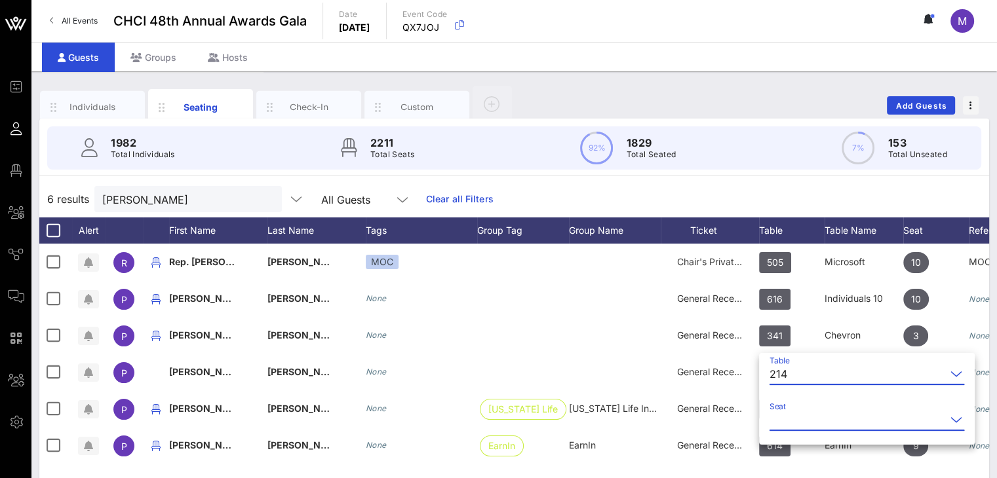
click at [788, 412] on input "Seat" at bounding box center [857, 420] width 176 height 21
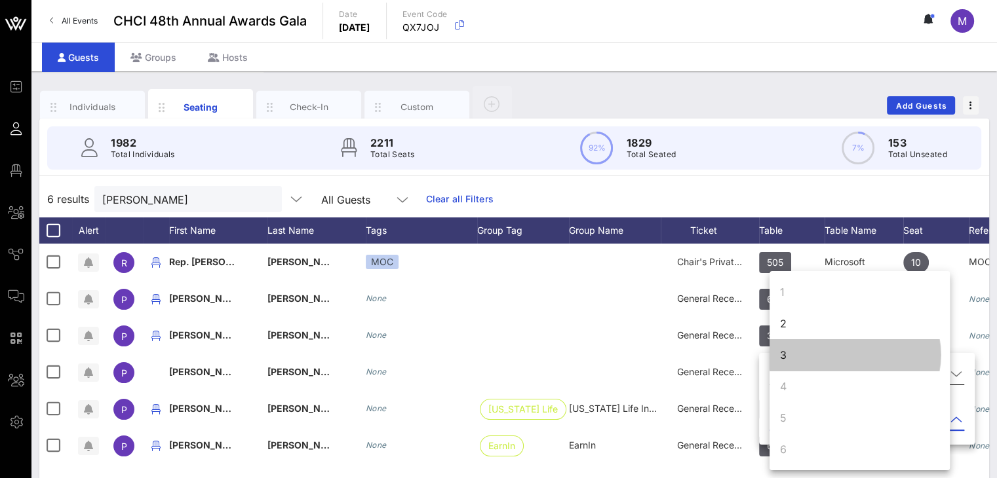
click at [777, 355] on div "3" at bounding box center [859, 354] width 180 height 31
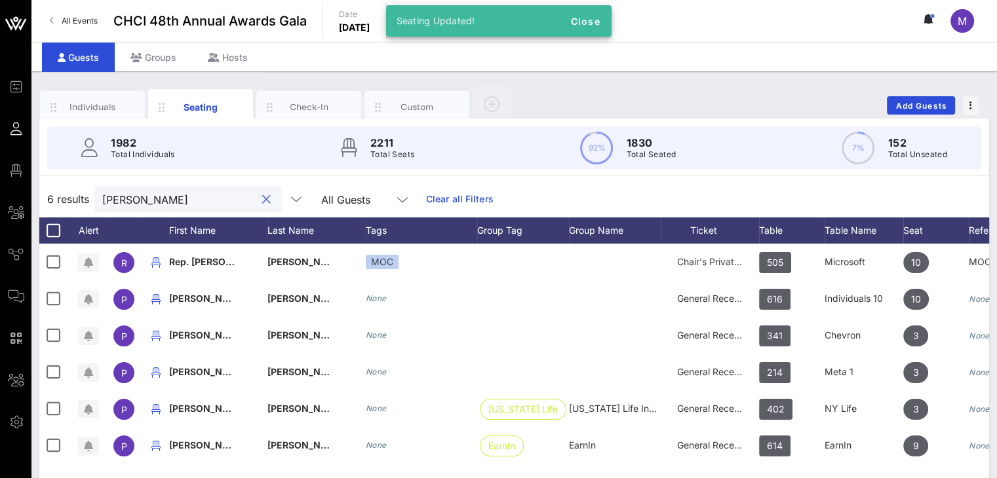
drag, startPoint x: 140, startPoint y: 200, endPoint x: 94, endPoint y: 205, distance: 45.5
click at [94, 201] on div "6 results [PERSON_NAME] All Guests Clear all Filters" at bounding box center [514, 199] width 950 height 37
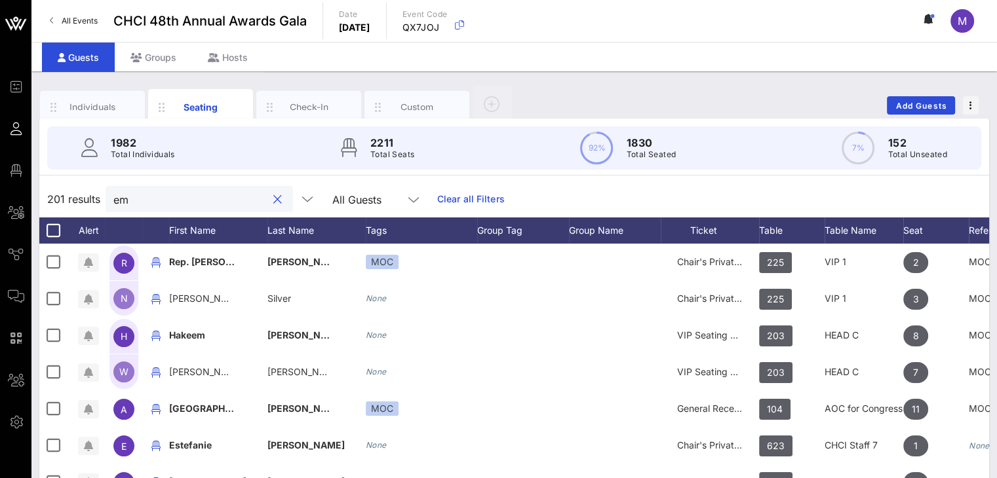
type input "e"
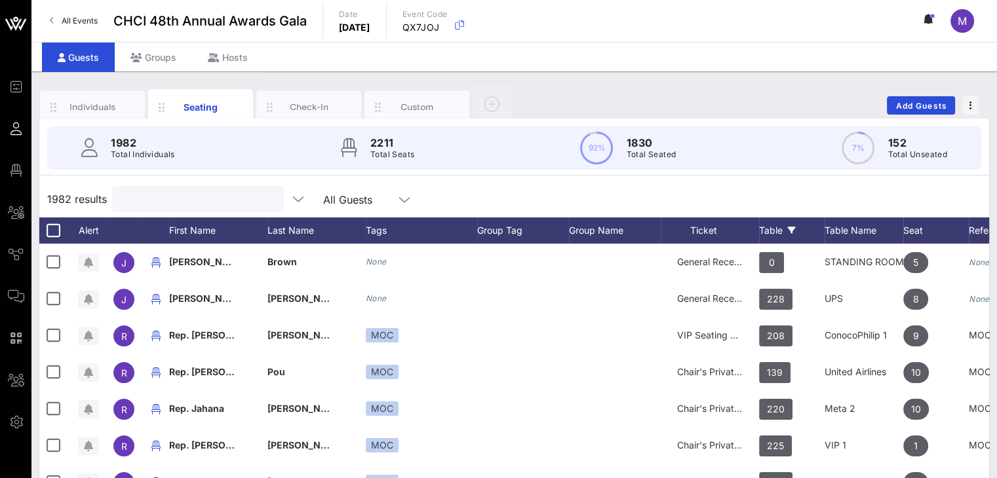
click at [773, 229] on div "Table" at bounding box center [792, 231] width 66 height 26
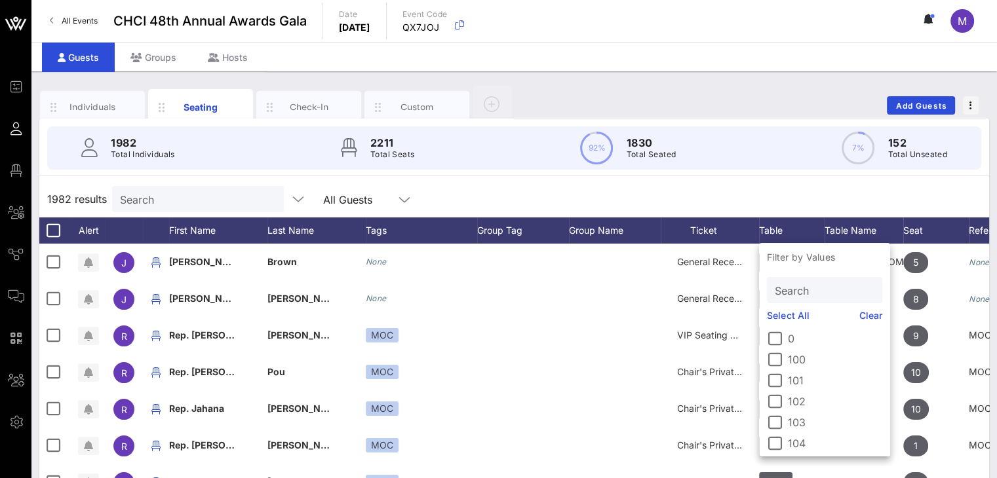
click at [789, 289] on input "Search" at bounding box center [823, 290] width 97 height 17
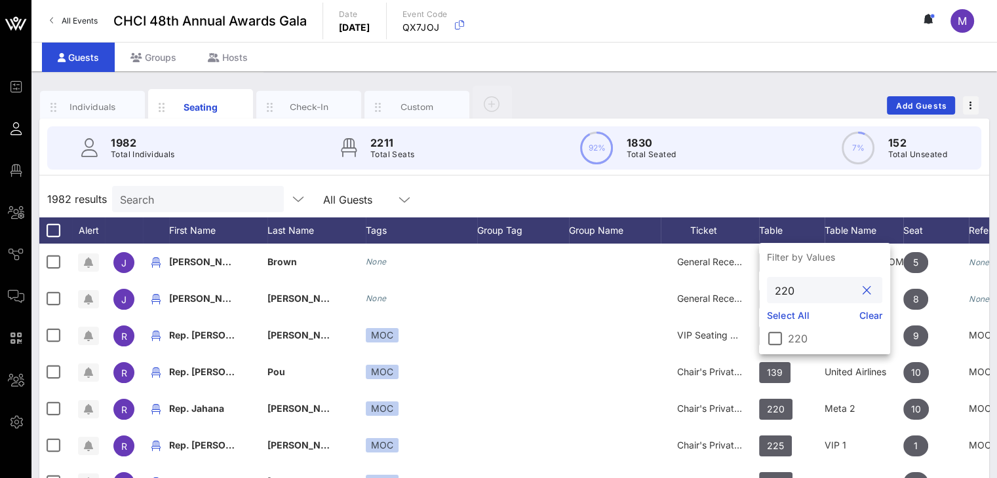
type input "220"
click at [775, 338] on div at bounding box center [775, 339] width 22 height 22
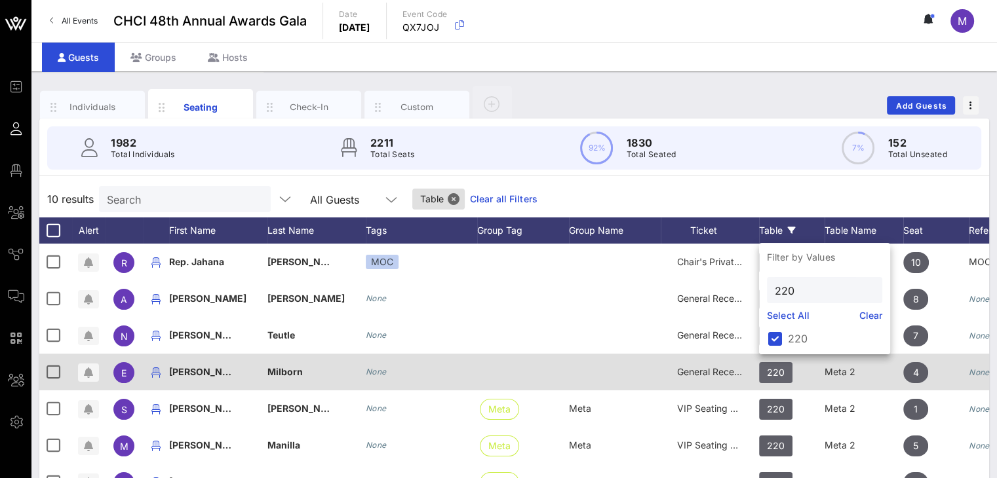
click at [779, 369] on span "220" at bounding box center [776, 372] width 18 height 21
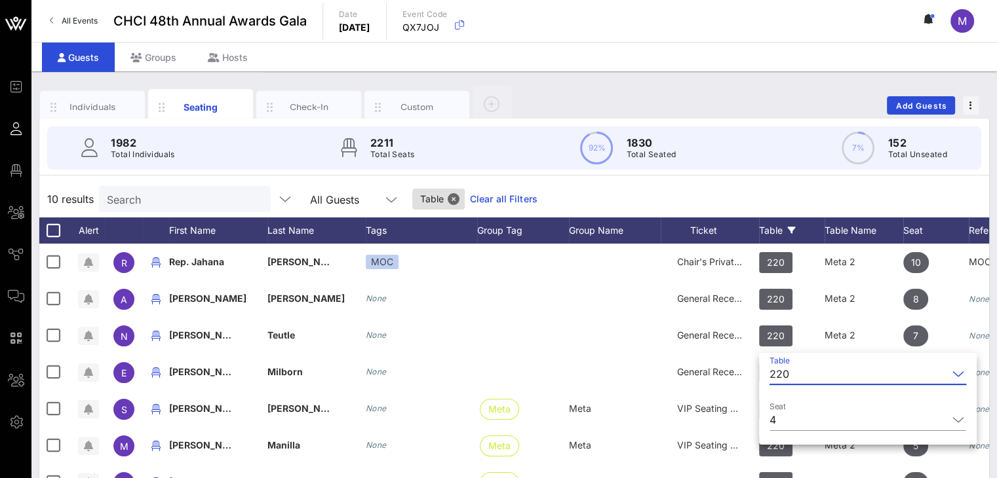
click at [793, 373] on div "220" at bounding box center [858, 374] width 178 height 21
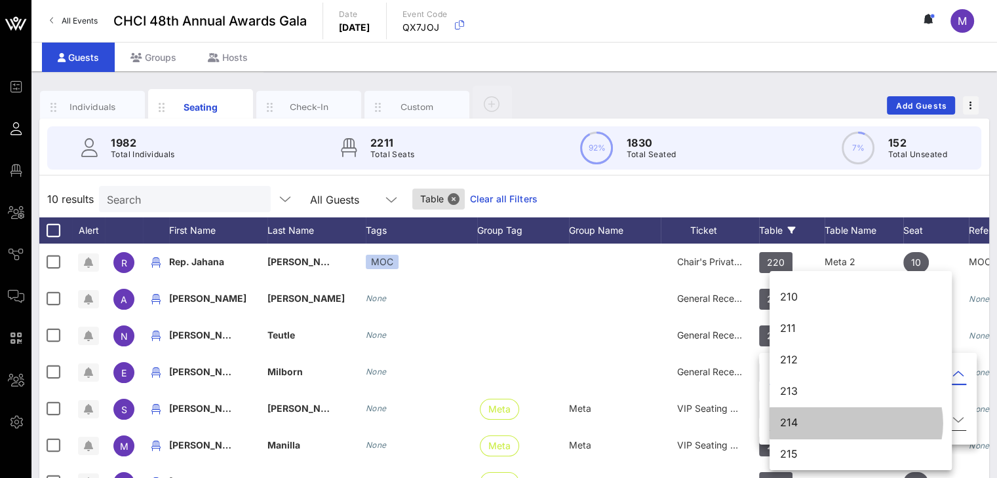
click at [788, 416] on div "214" at bounding box center [860, 423] width 161 height 28
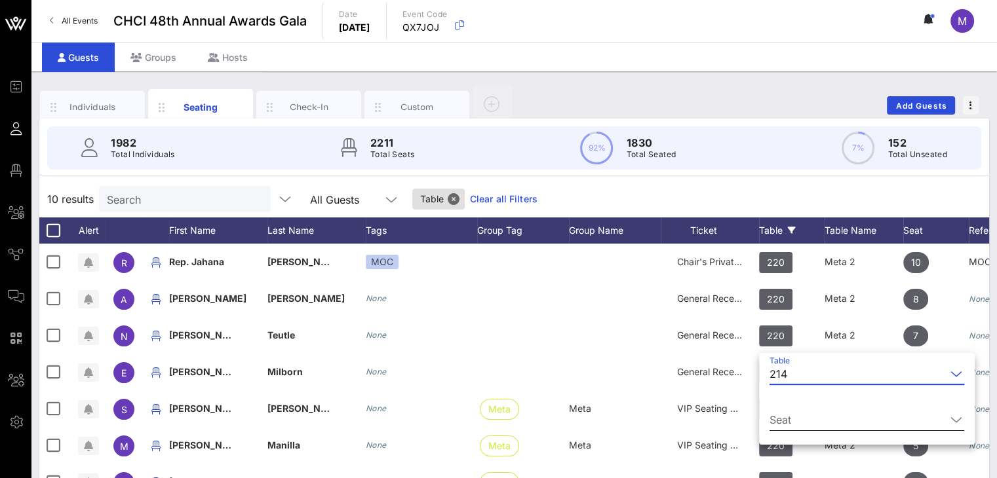
click at [797, 419] on input "Seat" at bounding box center [857, 420] width 176 height 21
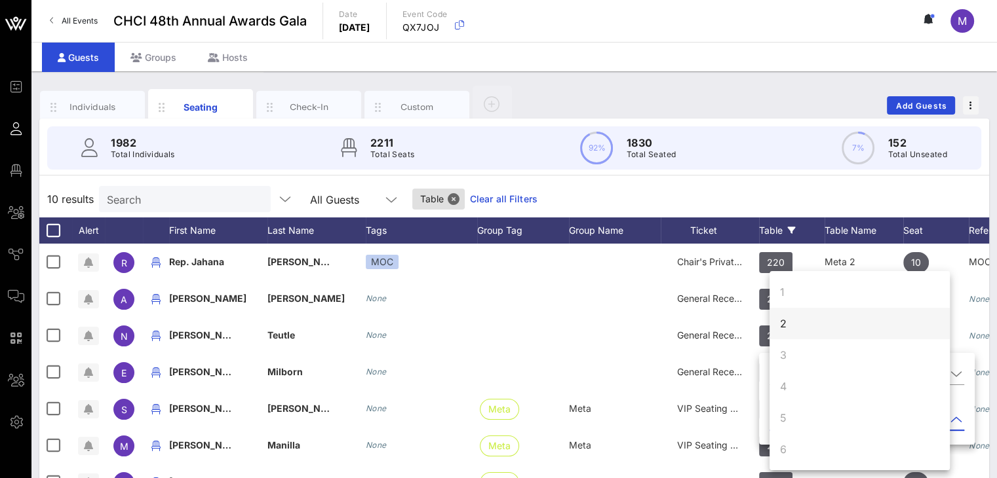
click at [786, 323] on div "2" at bounding box center [783, 324] width 7 height 16
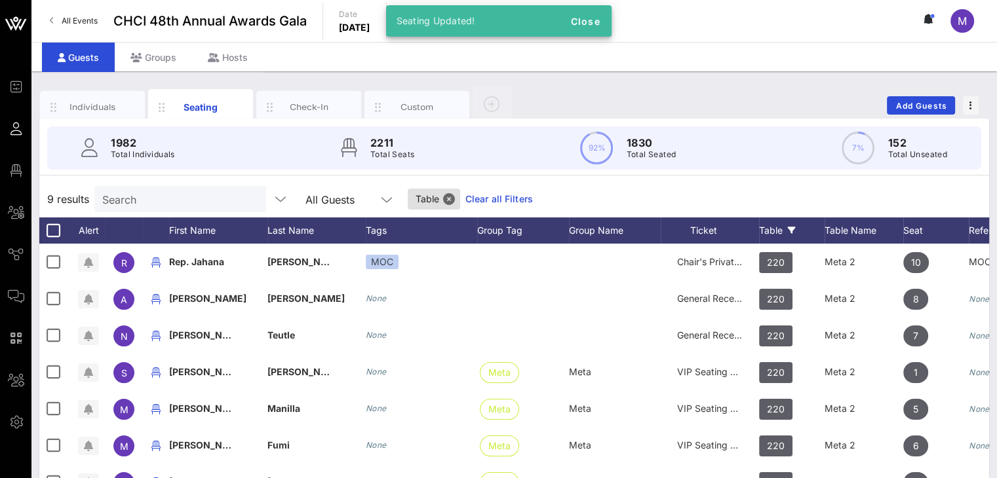
click at [788, 187] on div "9 results Search All Guests Table Clear all Filters" at bounding box center [514, 199] width 950 height 37
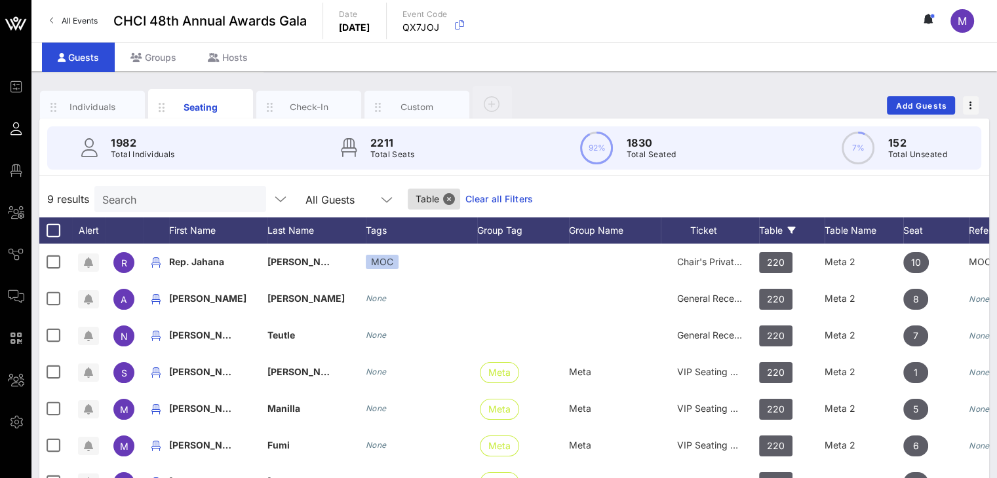
click at [783, 229] on div "Table" at bounding box center [792, 231] width 66 height 26
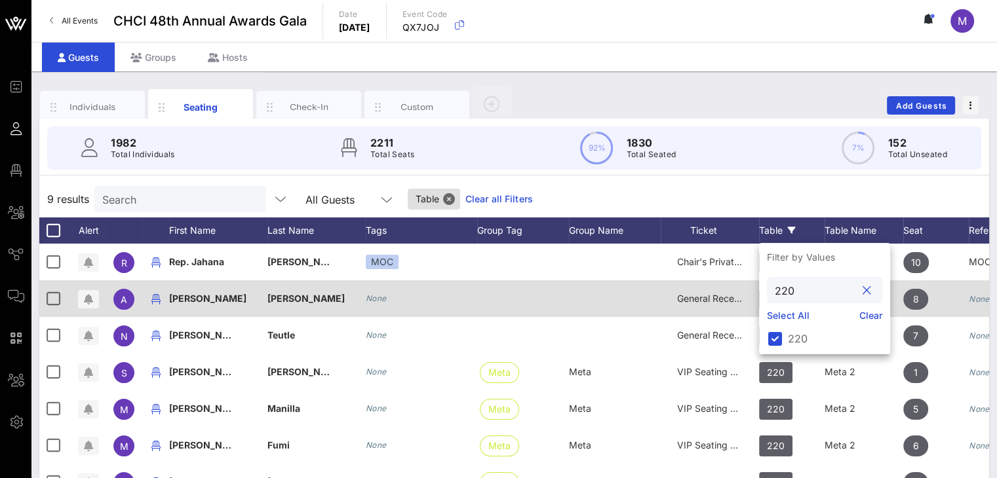
drag, startPoint x: 802, startPoint y: 290, endPoint x: 754, endPoint y: 286, distance: 48.6
click at [754, 286] on div "Event Builder Guests Floor Plan All Groups Journeys Comms QR Scanner Team Setti…" at bounding box center [498, 325] width 997 height 650
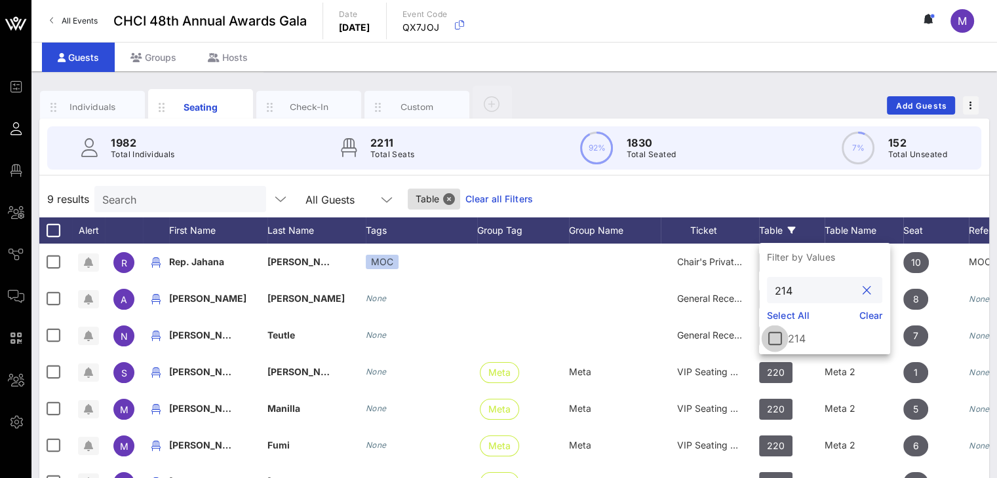
type input "214"
click at [775, 338] on div at bounding box center [775, 339] width 22 height 22
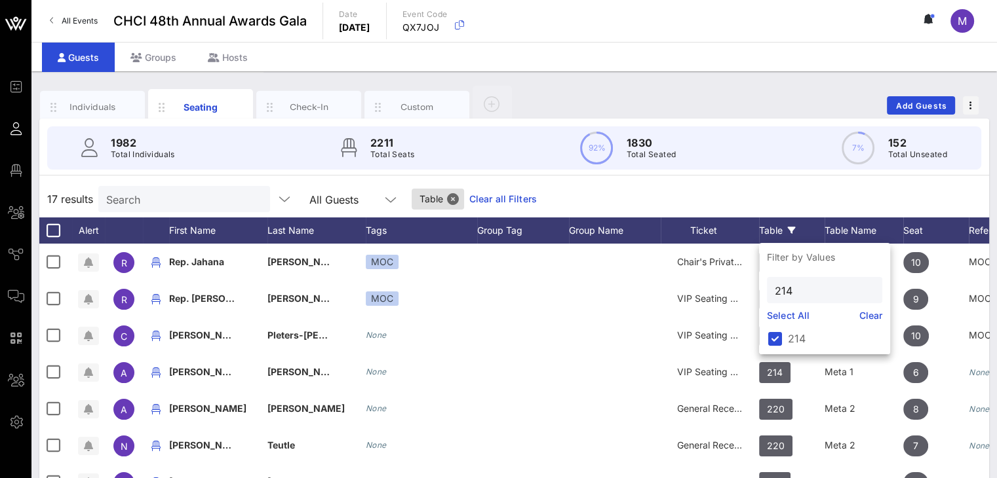
click at [759, 192] on div "17 results Search All Guests Table Clear all Filters" at bounding box center [514, 199] width 950 height 37
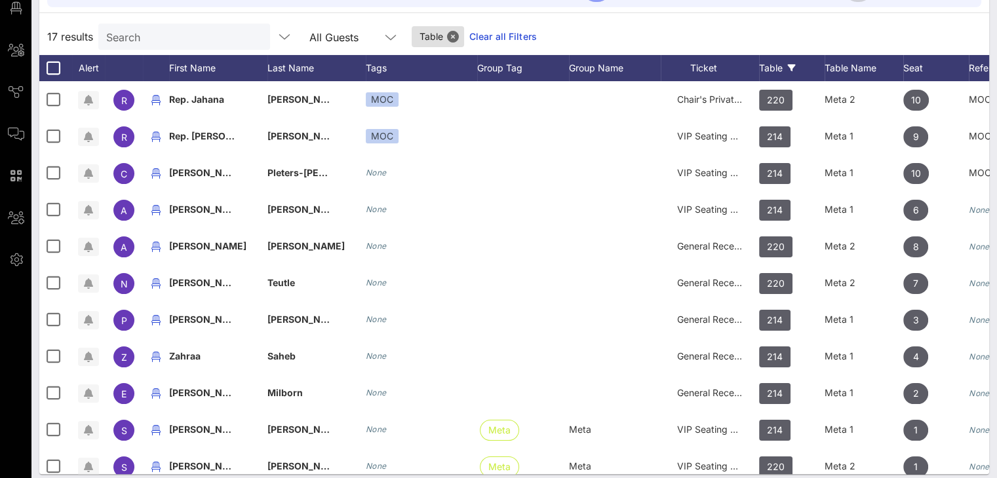
scroll to position [171, 0]
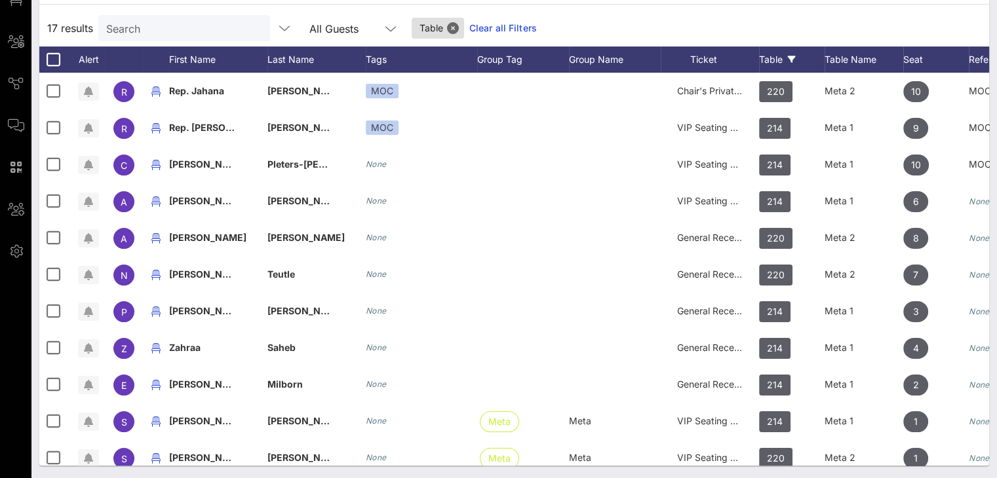
click at [482, 28] on link "Clear all Filters" at bounding box center [503, 28] width 68 height 14
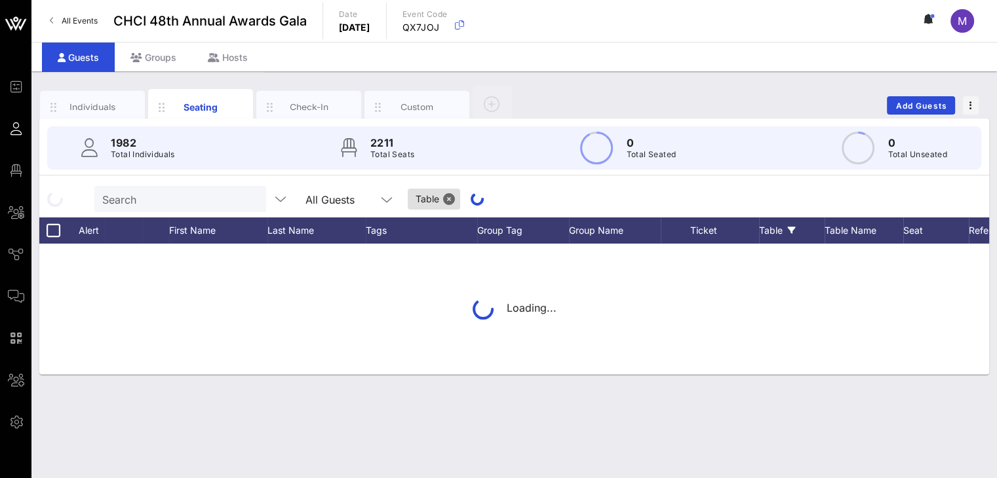
scroll to position [0, 0]
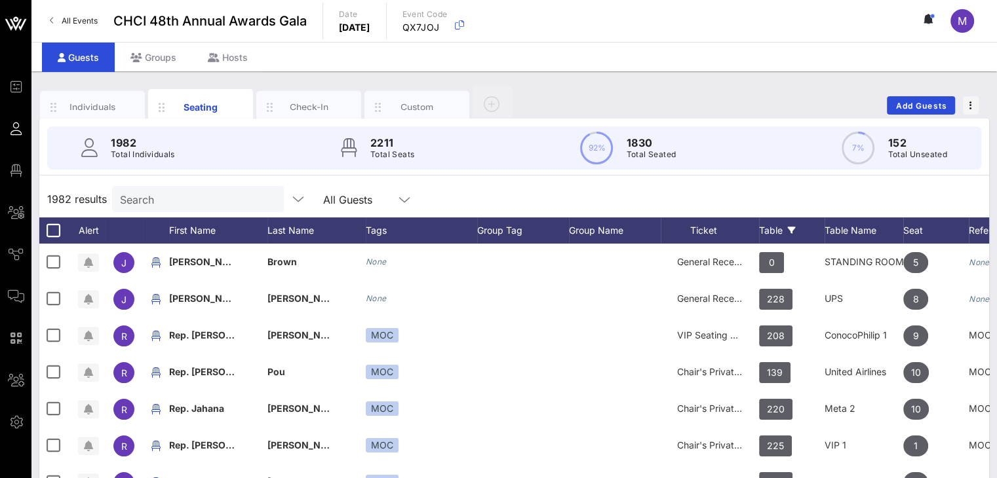
click at [776, 232] on div "Table" at bounding box center [792, 231] width 66 height 26
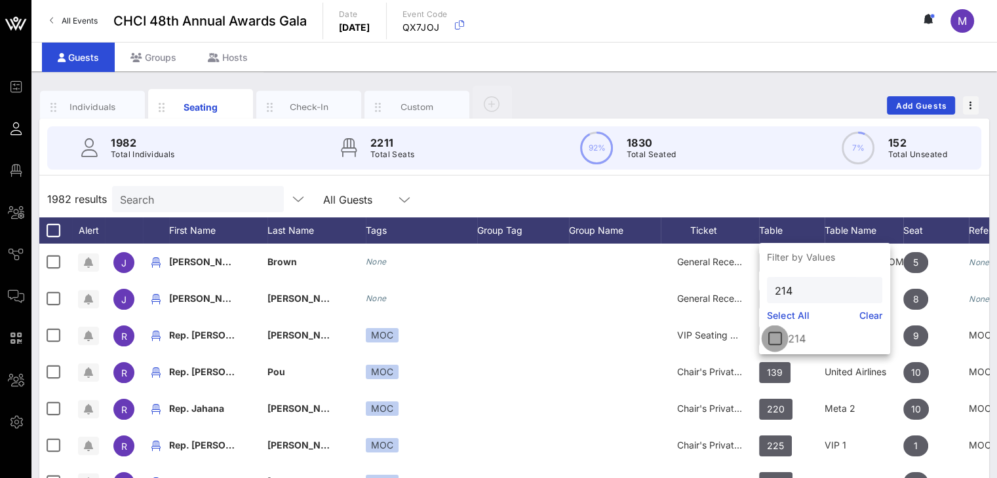
click at [775, 339] on div at bounding box center [775, 339] width 22 height 22
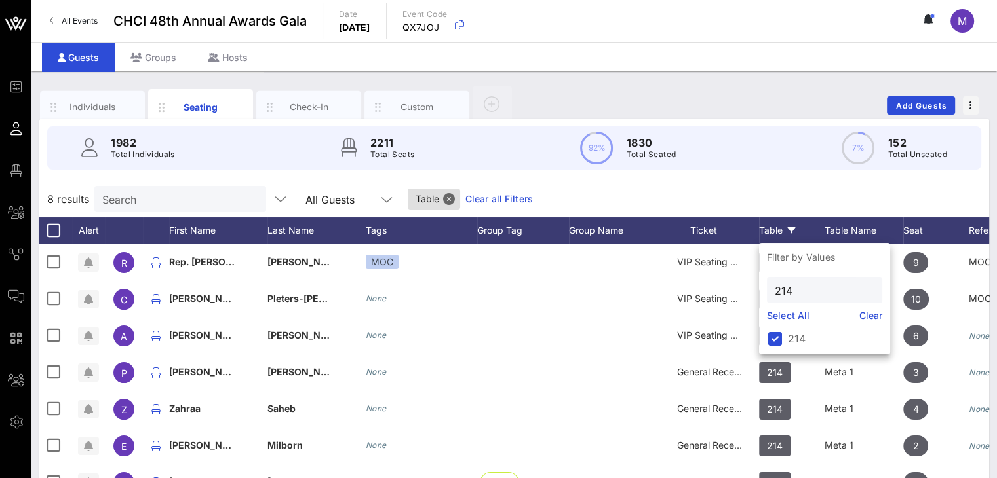
click at [830, 194] on div "8 results Search All Guests Table Clear all Filters" at bounding box center [514, 199] width 950 height 37
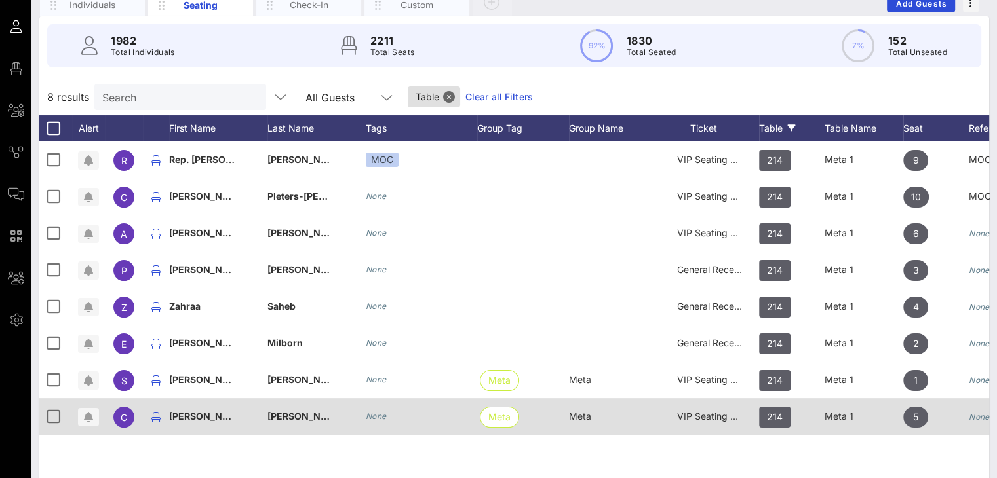
scroll to position [81, 0]
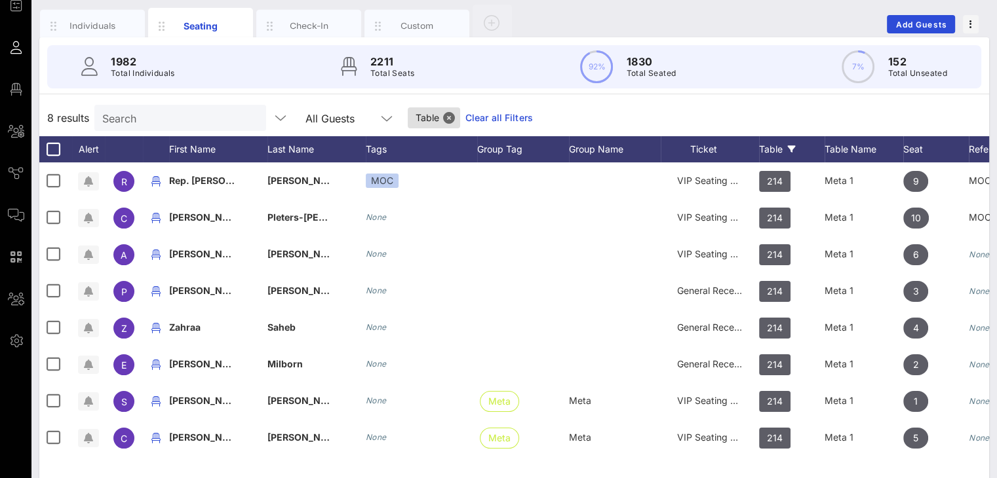
click at [213, 116] on input "Search" at bounding box center [178, 117] width 153 height 17
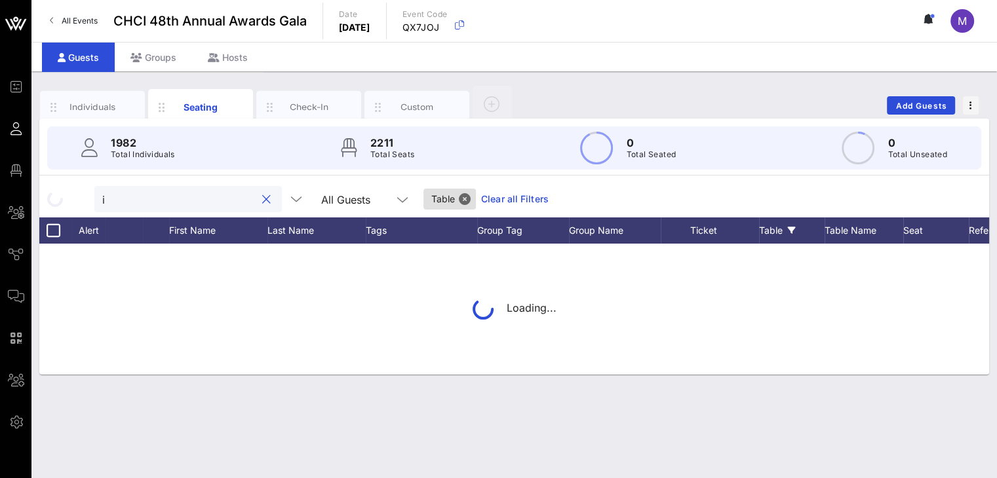
scroll to position [0, 0]
type input "[DEMOGRAPHIC_DATA]"
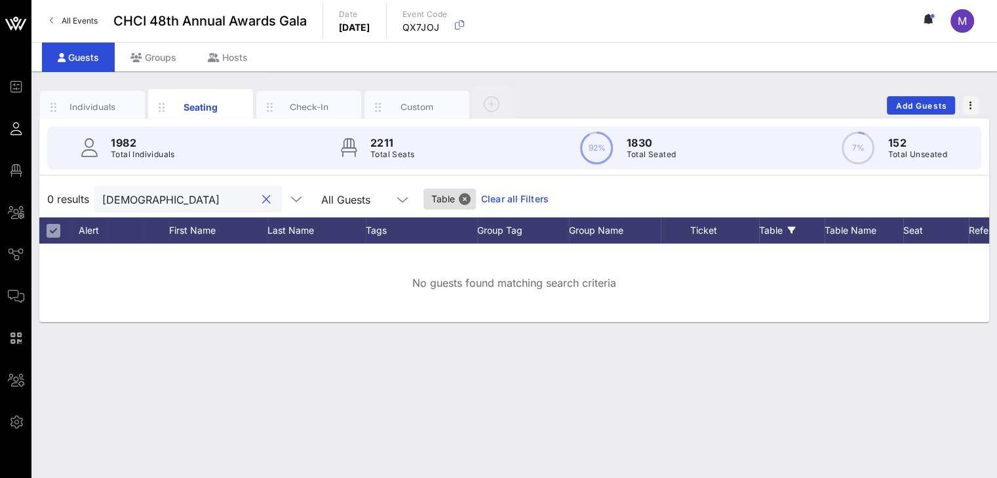
click at [262, 199] on button "clear icon" at bounding box center [266, 199] width 9 height 13
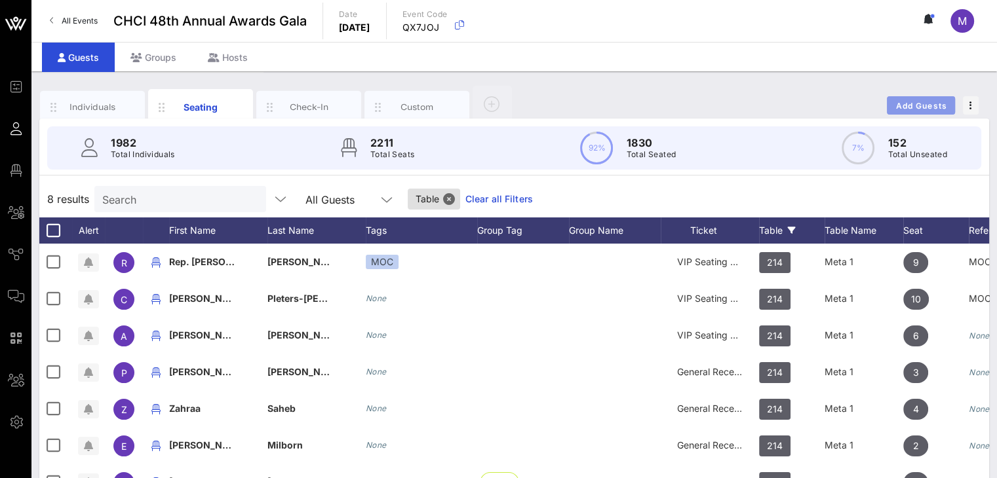
click at [915, 101] on span "Add Guests" at bounding box center [921, 106] width 52 height 10
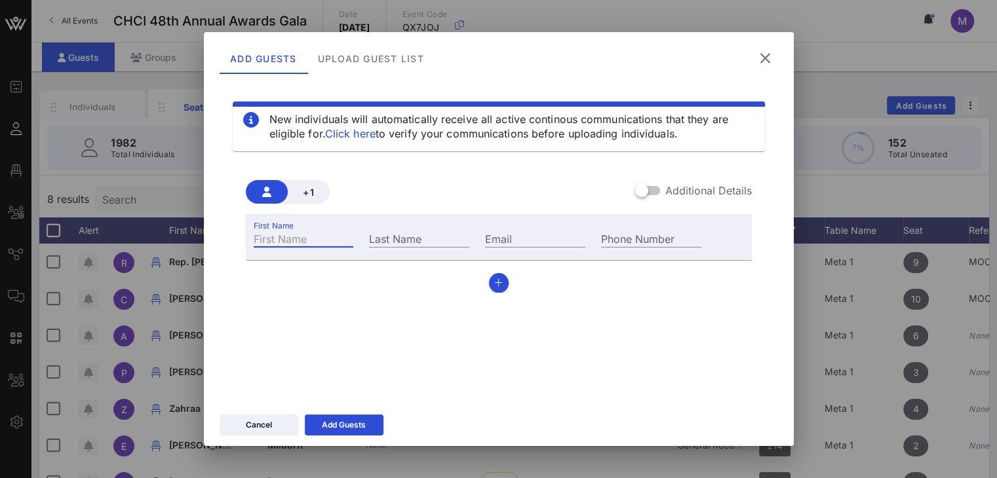
click at [287, 234] on div "First Name" at bounding box center [304, 238] width 100 height 17
type input "[DEMOGRAPHIC_DATA]"
click at [398, 238] on input "Last Name" at bounding box center [419, 238] width 100 height 17
type input "[PERSON_NAME]"
click at [499, 242] on input "Email" at bounding box center [535, 238] width 100 height 17
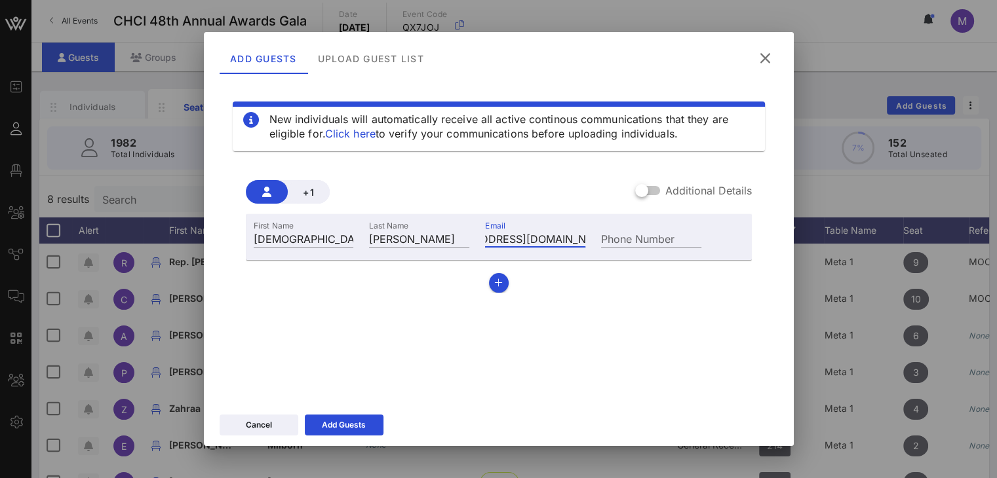
scroll to position [0, 58]
type input "[EMAIL_ADDRESS][DOMAIN_NAME]"
click at [644, 189] on div at bounding box center [641, 191] width 22 height 22
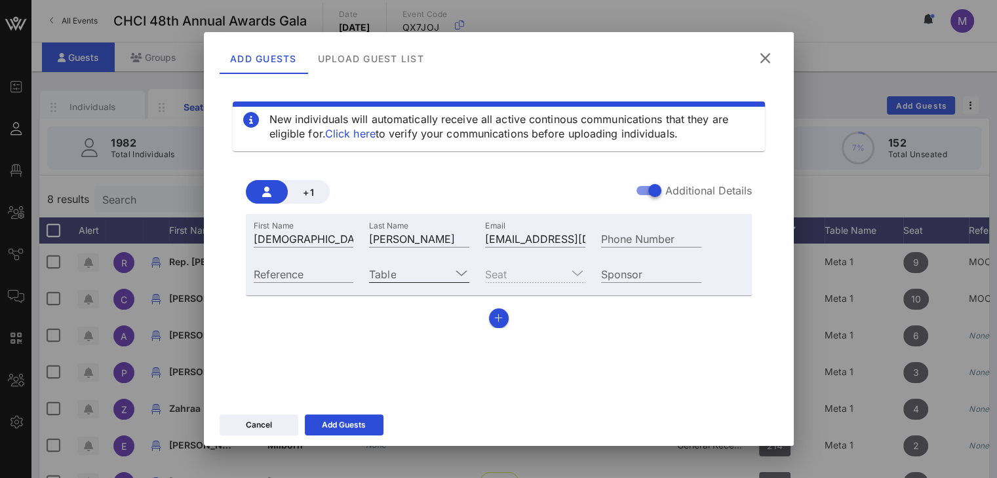
click at [406, 271] on input "Table" at bounding box center [410, 273] width 82 height 17
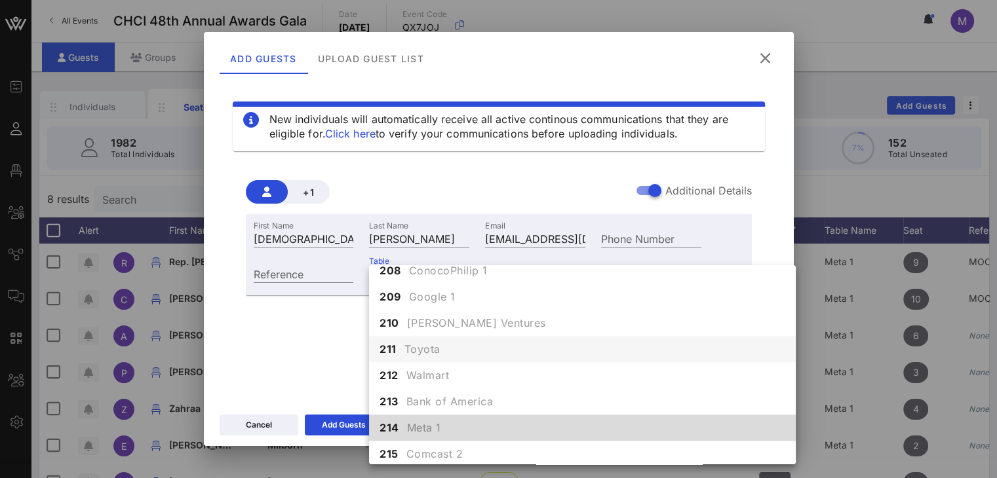
scroll to position [1458, 0]
click at [396, 425] on span "214" at bounding box center [389, 425] width 20 height 16
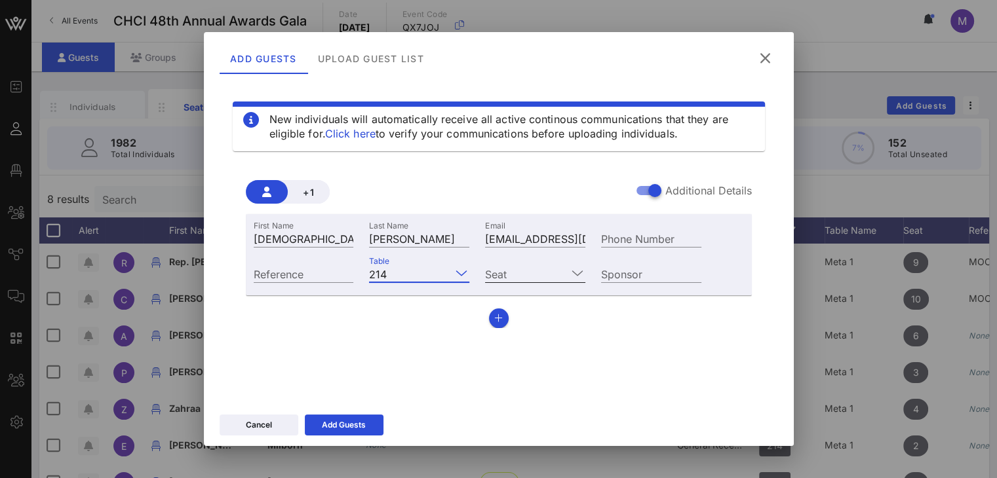
click at [506, 271] on input "Seat" at bounding box center [526, 273] width 82 height 17
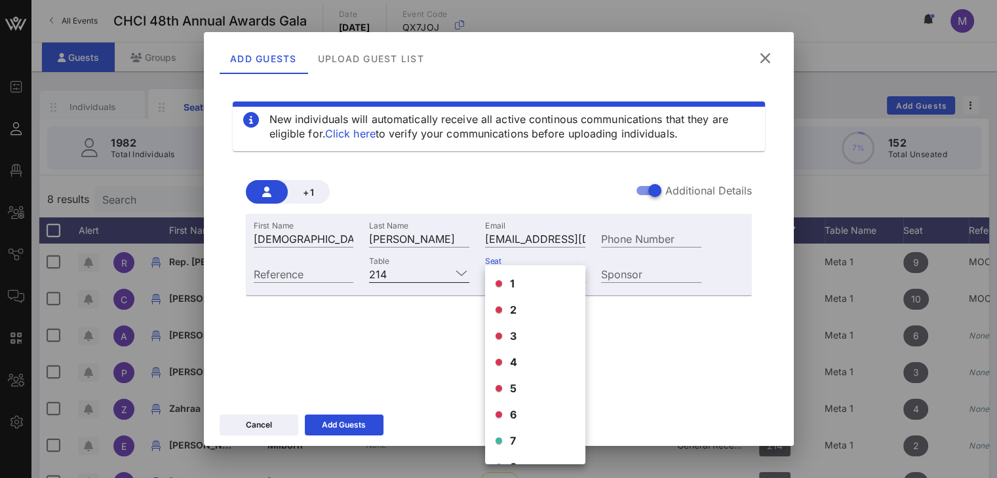
click at [445, 268] on input "Table" at bounding box center [421, 273] width 59 height 17
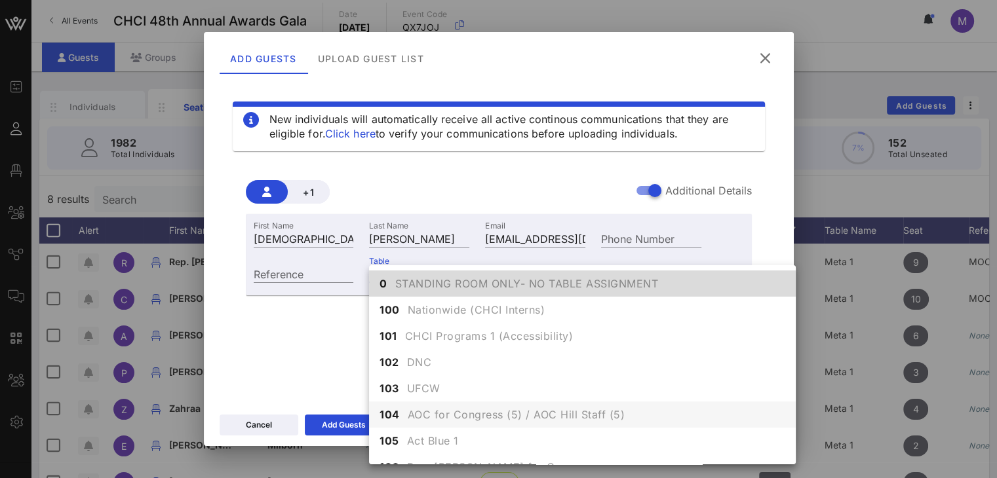
scroll to position [0, 0]
click at [389, 260] on div "Table 0" at bounding box center [419, 272] width 116 height 35
click at [312, 265] on input "Reference" at bounding box center [304, 273] width 100 height 17
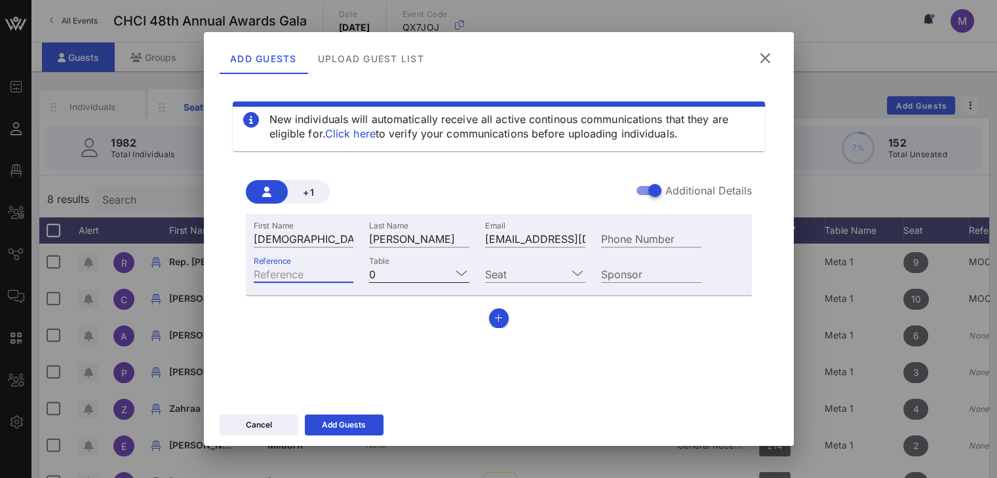
click at [392, 267] on input "Table" at bounding box center [416, 273] width 70 height 17
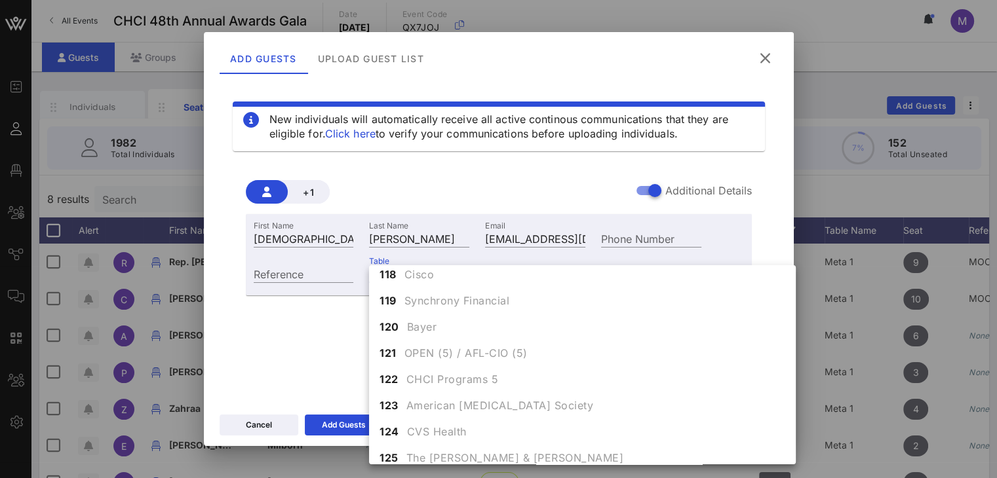
scroll to position [1615, 0]
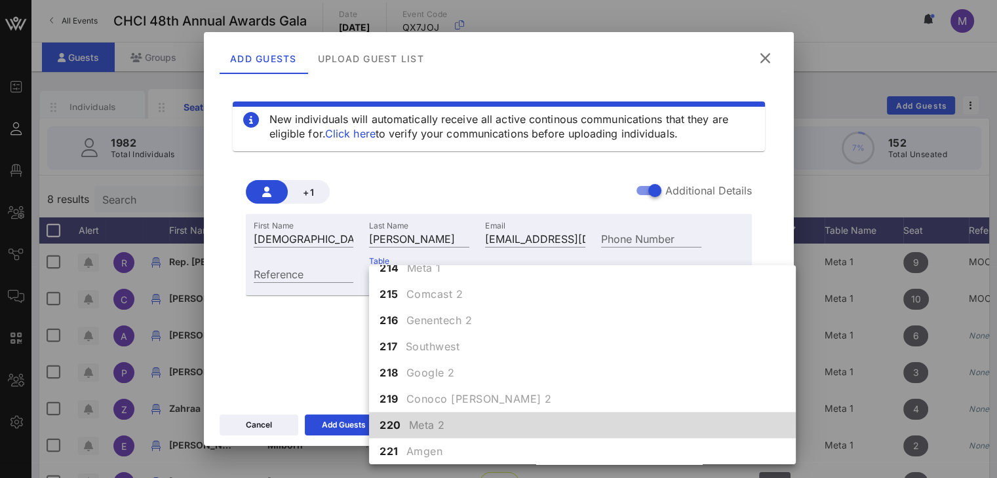
click at [409, 423] on span "Meta 2" at bounding box center [427, 425] width 36 height 16
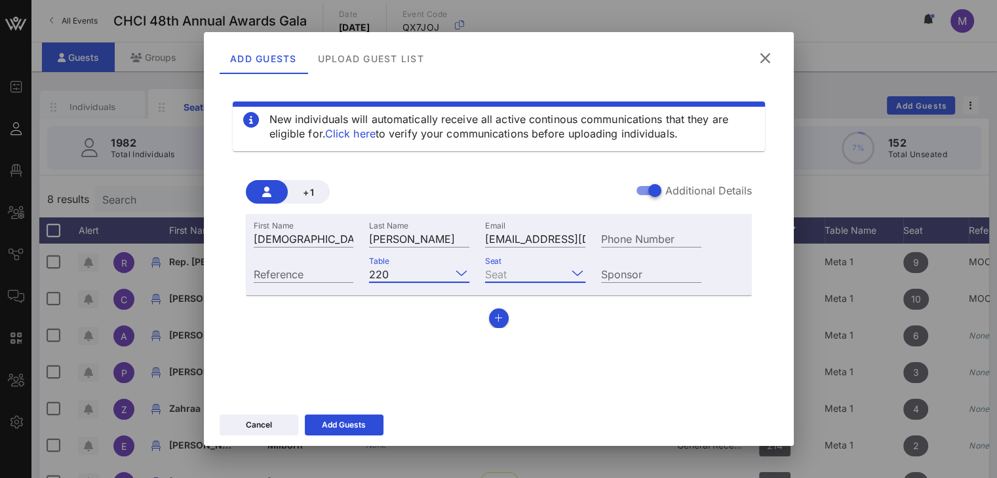
click at [512, 268] on input "Seat" at bounding box center [526, 273] width 82 height 17
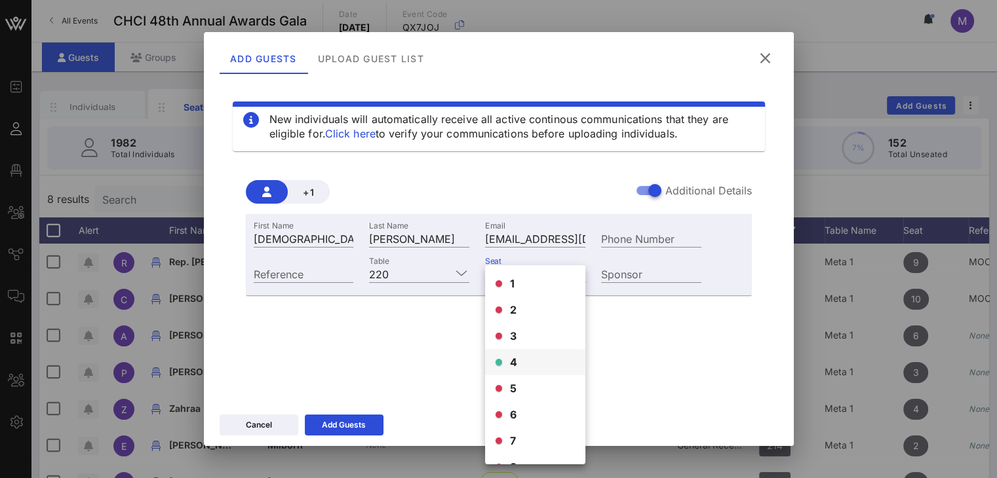
click at [511, 362] on span "4" at bounding box center [514, 363] width 8 height 16
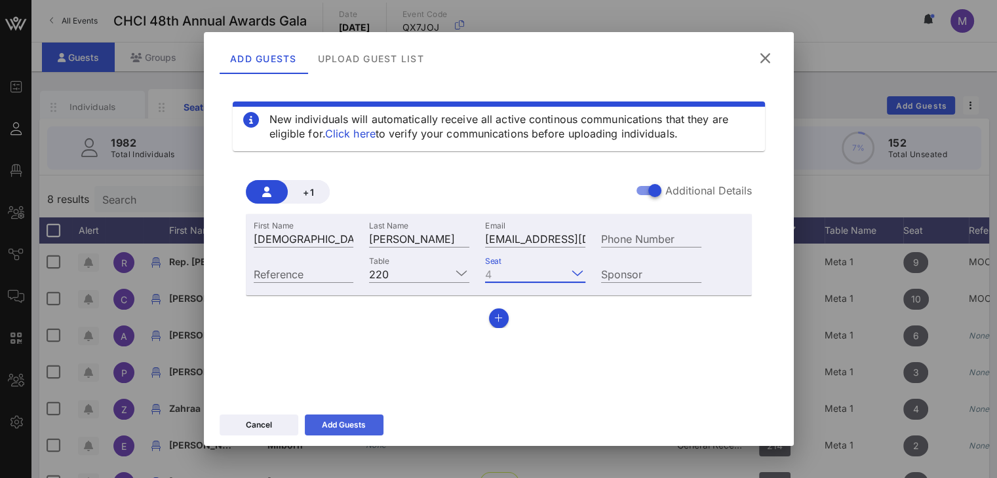
click at [332, 427] on div "Add Guests" at bounding box center [344, 425] width 44 height 13
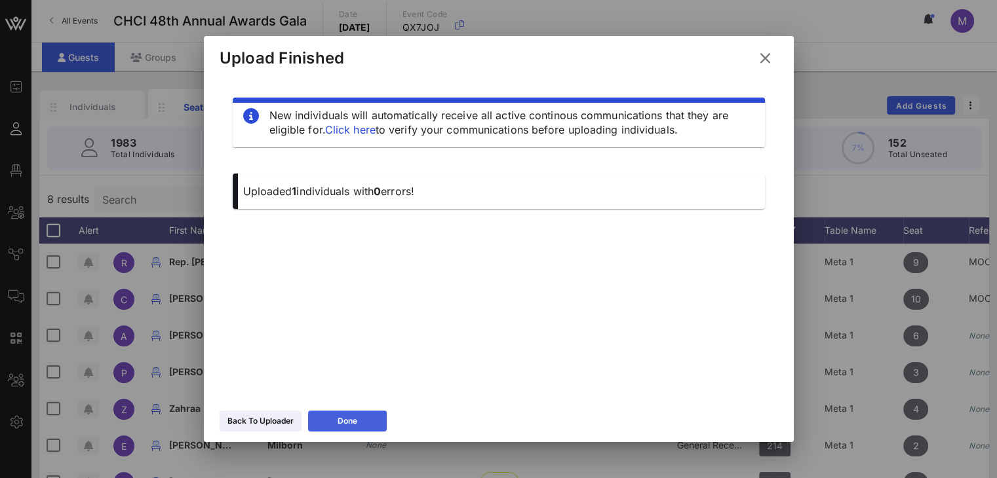
click at [338, 417] on div "Done" at bounding box center [348, 421] width 20 height 13
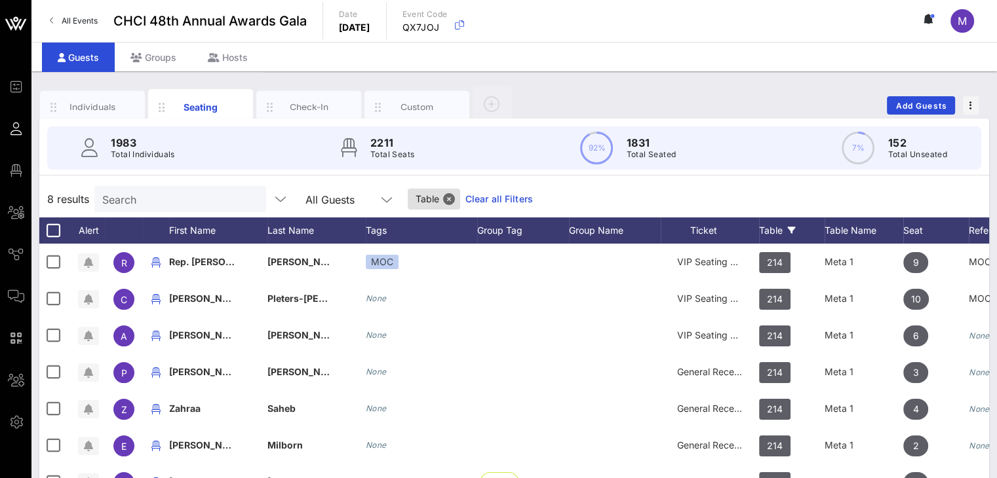
click at [765, 229] on div "Table" at bounding box center [792, 231] width 66 height 26
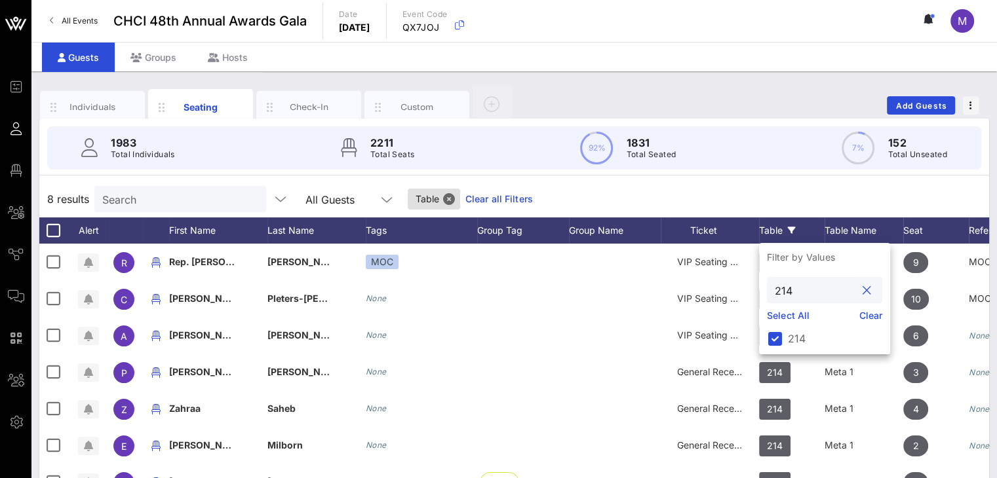
drag, startPoint x: 795, startPoint y: 291, endPoint x: 773, endPoint y: 289, distance: 22.4
click at [773, 289] on div "214" at bounding box center [824, 290] width 115 height 26
type input "220"
click at [488, 201] on link "Clear all Filters" at bounding box center [499, 199] width 68 height 14
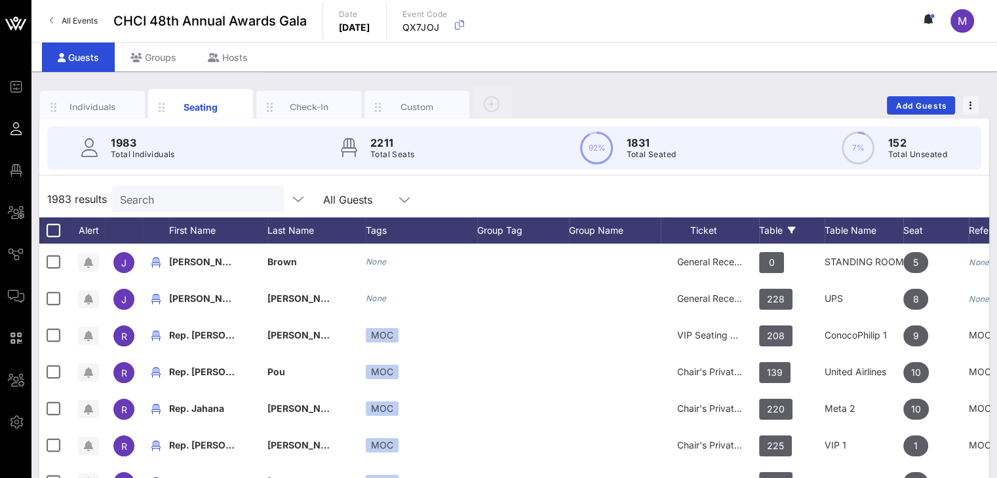
click at [766, 226] on div "Table" at bounding box center [792, 231] width 66 height 26
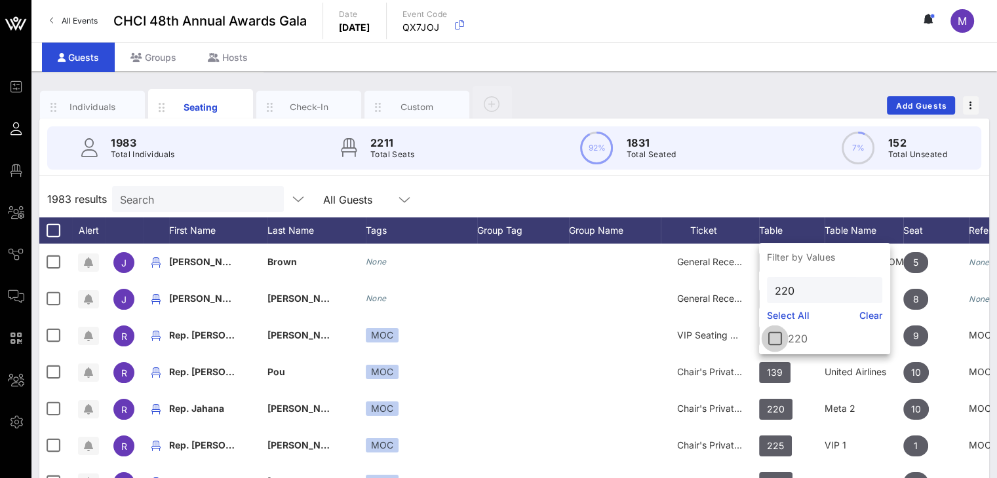
click at [776, 334] on div at bounding box center [775, 339] width 22 height 22
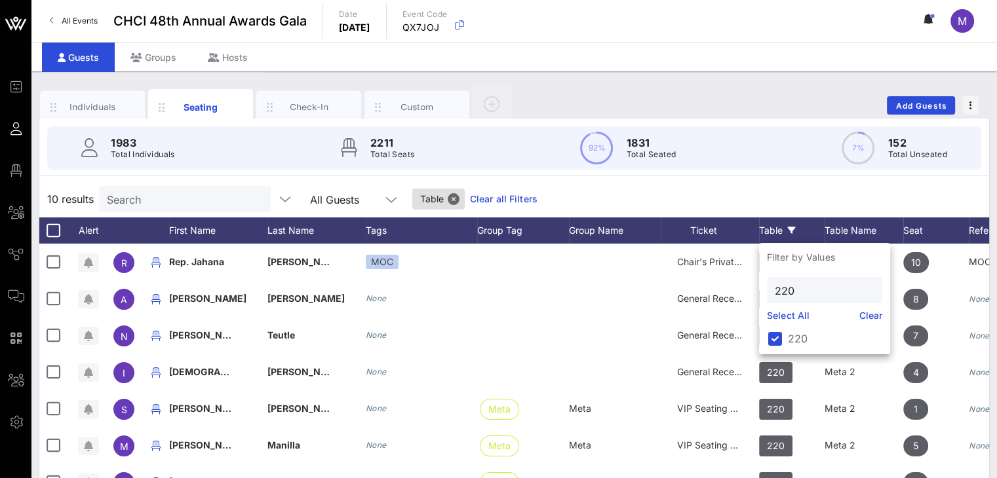
click at [925, 182] on div "10 results Search All Guests Table Clear all Filters" at bounding box center [514, 199] width 950 height 37
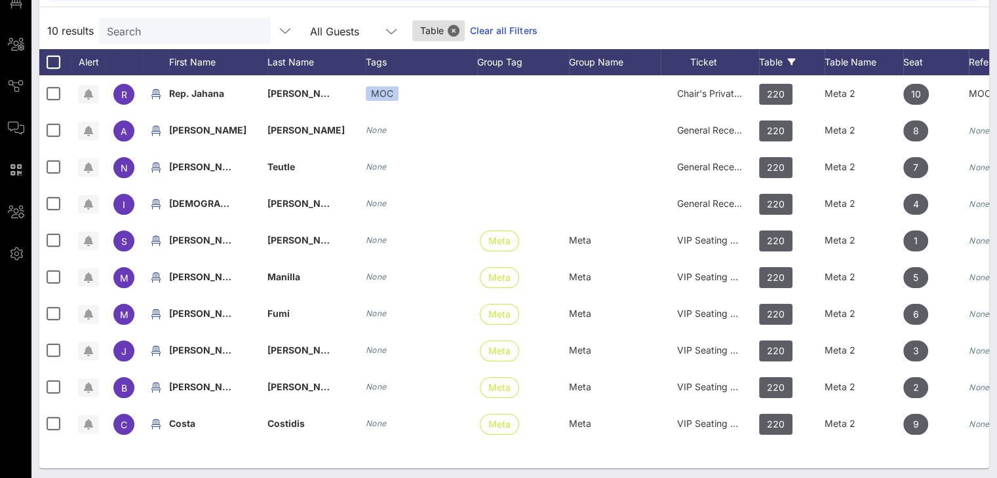
scroll to position [171, 0]
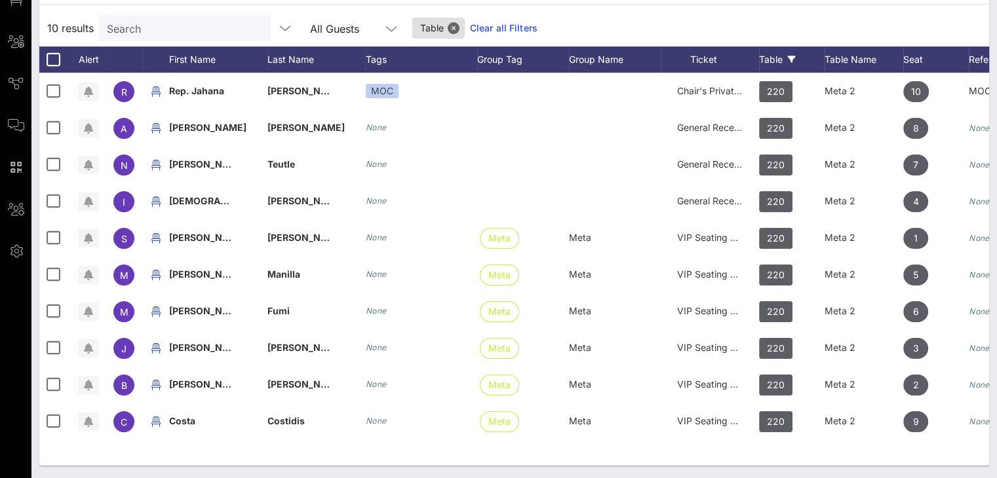
click at [500, 29] on link "Clear all Filters" at bounding box center [504, 28] width 68 height 14
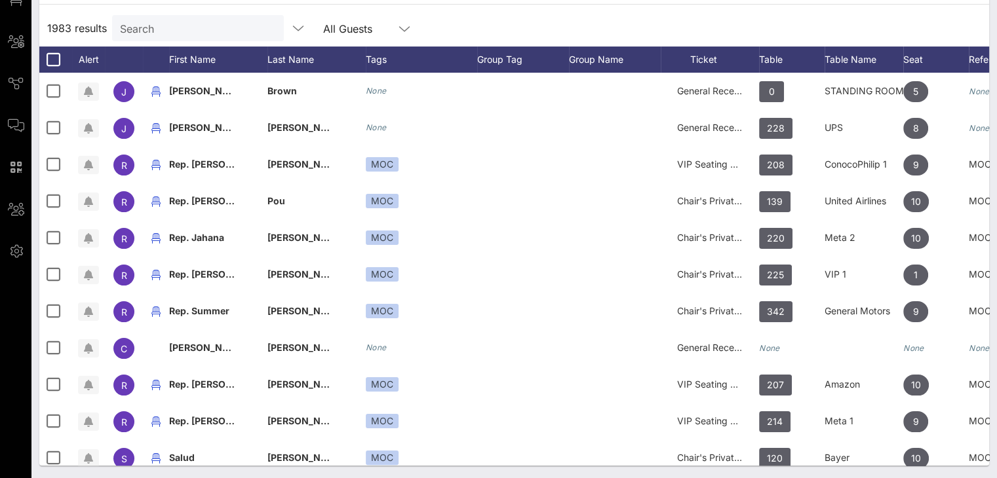
scroll to position [0, 0]
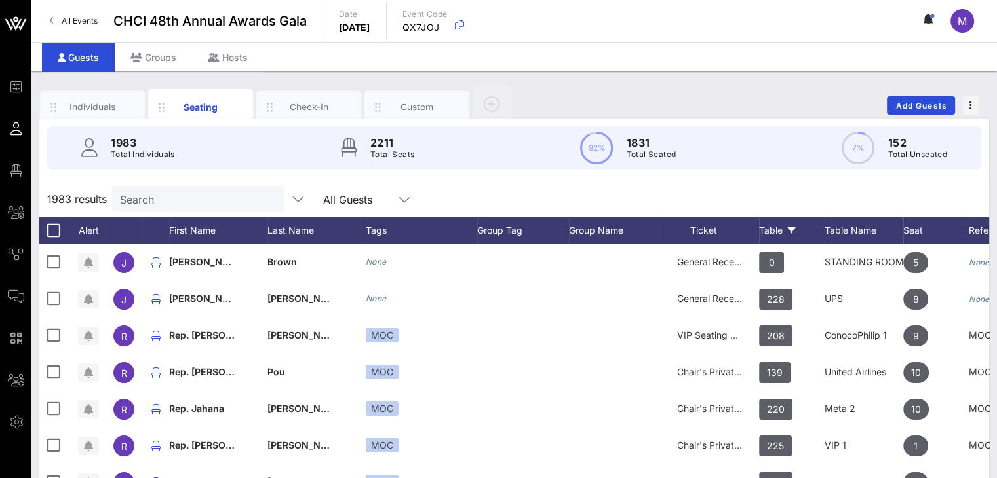
click at [769, 229] on div "Table" at bounding box center [792, 231] width 66 height 26
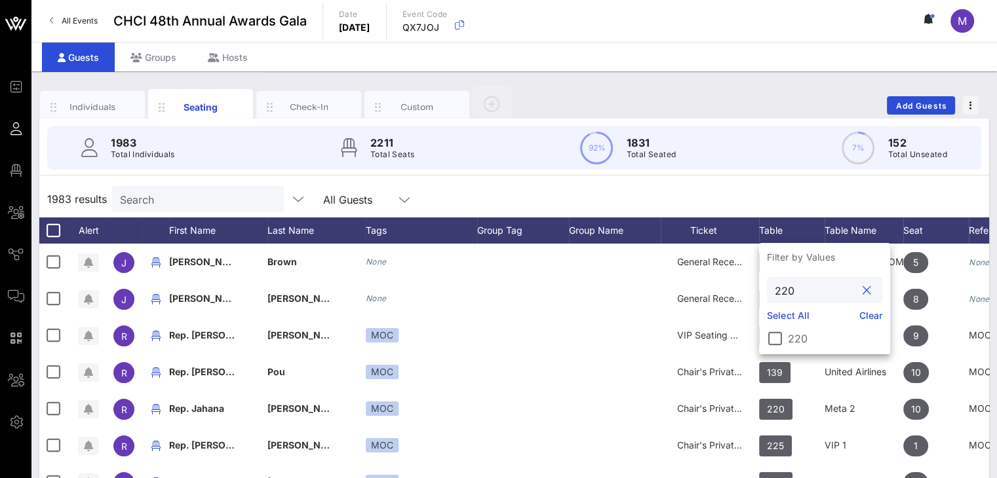
drag, startPoint x: 804, startPoint y: 286, endPoint x: 781, endPoint y: 290, distance: 22.6
click at [781, 290] on input "220" at bounding box center [815, 290] width 81 height 17
type input "214"
click at [779, 338] on div at bounding box center [775, 339] width 22 height 22
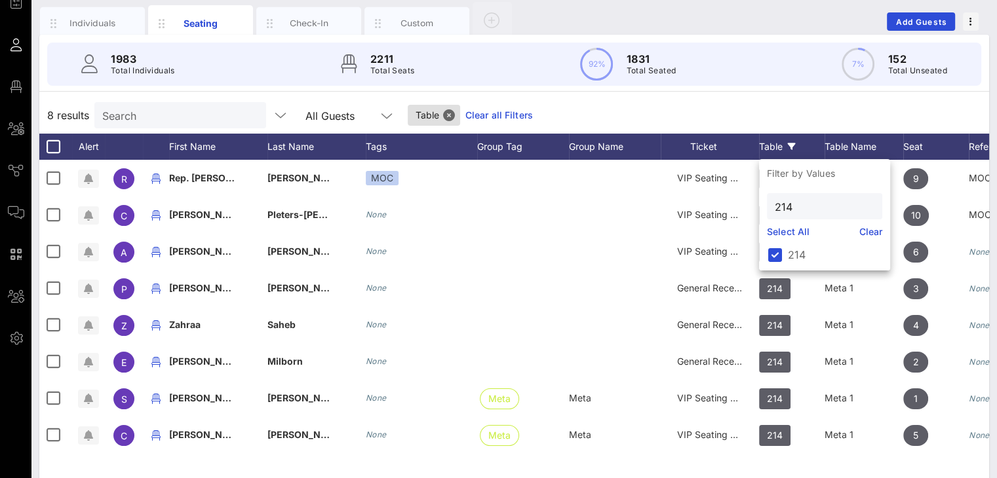
scroll to position [89, 0]
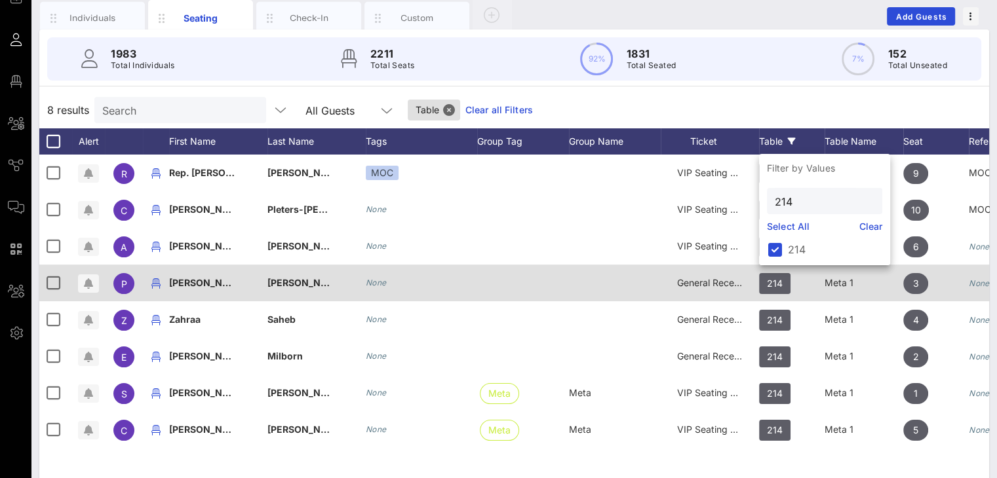
click at [720, 286] on span "General Reception" at bounding box center [716, 282] width 79 height 11
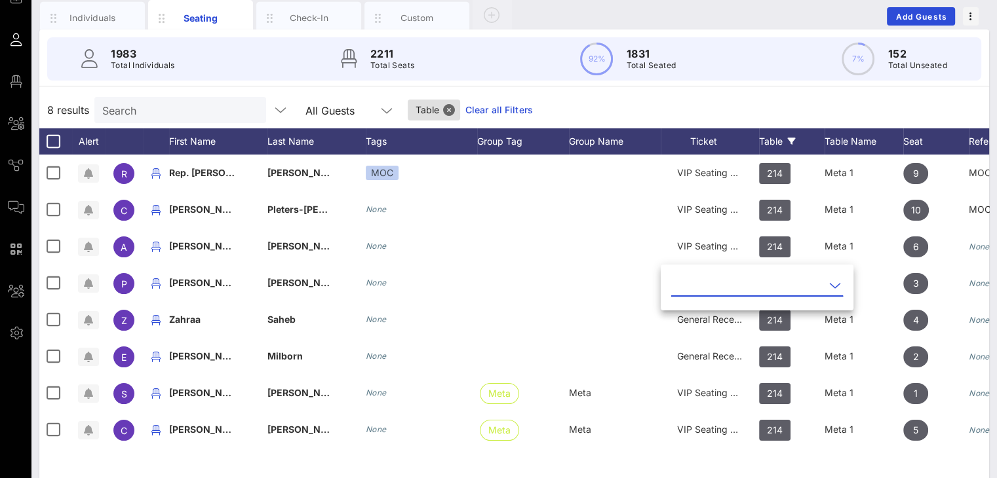
click at [829, 281] on icon at bounding box center [835, 286] width 12 height 16
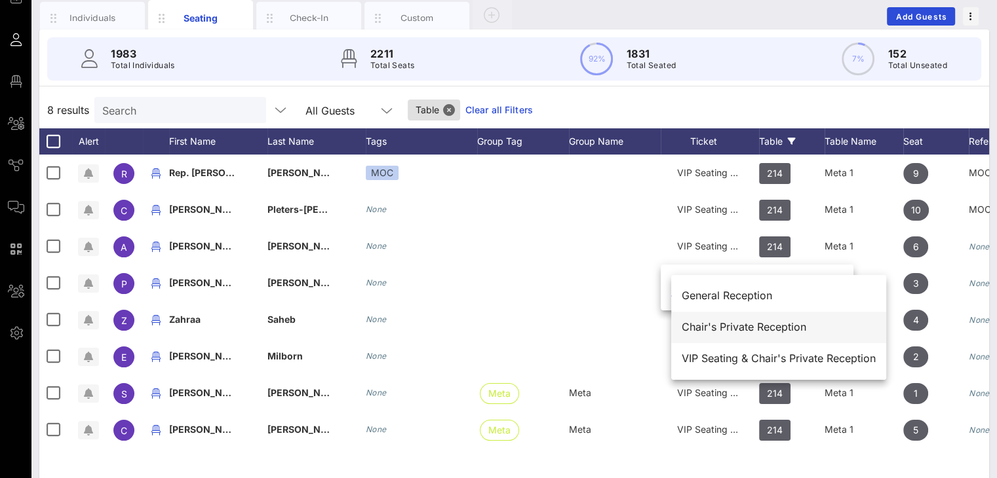
click at [755, 326] on div "Chair's Private Reception" at bounding box center [779, 327] width 194 height 12
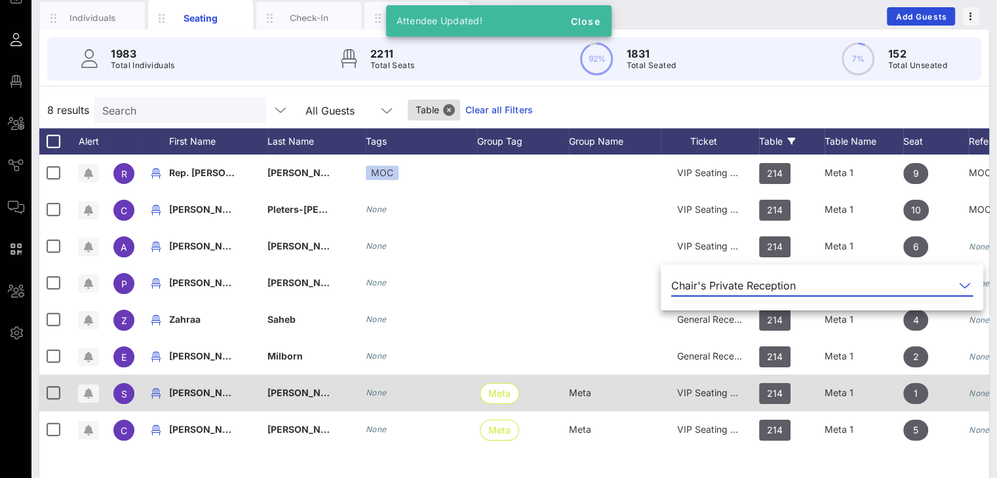
click at [712, 396] on span "VIP Seating & Chair's Private Reception" at bounding box center [762, 392] width 170 height 11
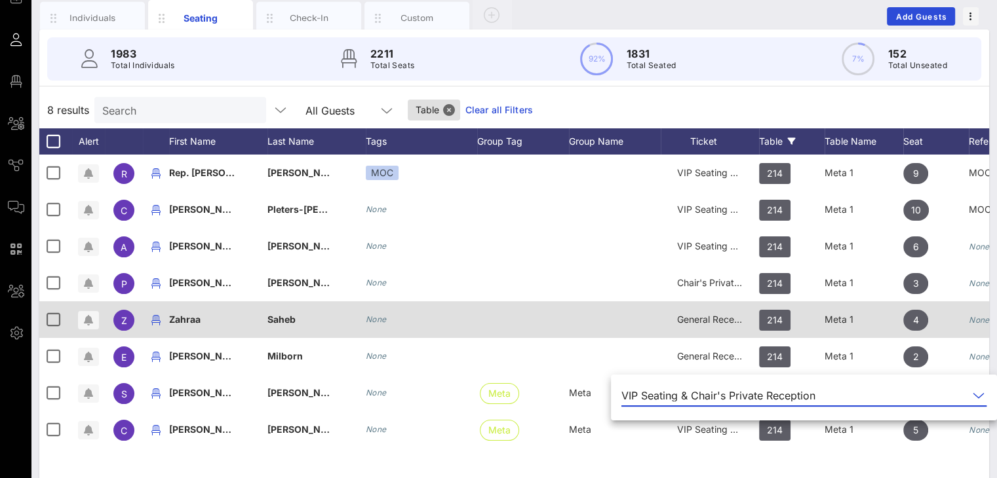
click at [715, 324] on div "General Reception" at bounding box center [710, 319] width 66 height 37
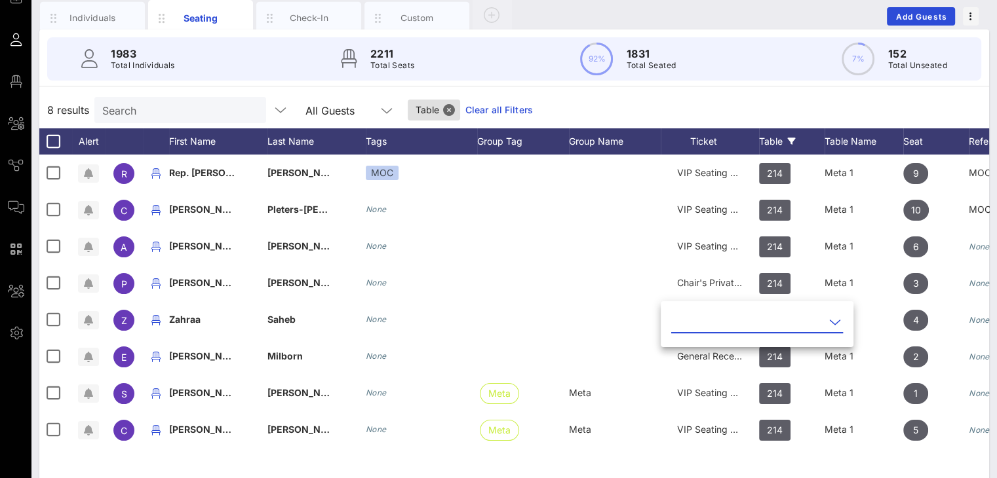
click at [829, 319] on icon at bounding box center [835, 323] width 12 height 16
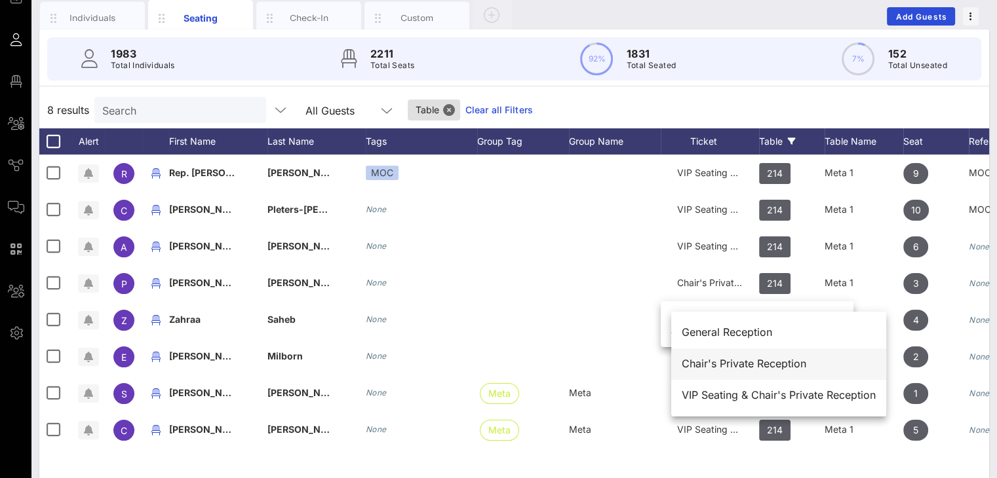
click at [781, 359] on div "Chair's Private Reception" at bounding box center [779, 364] width 194 height 12
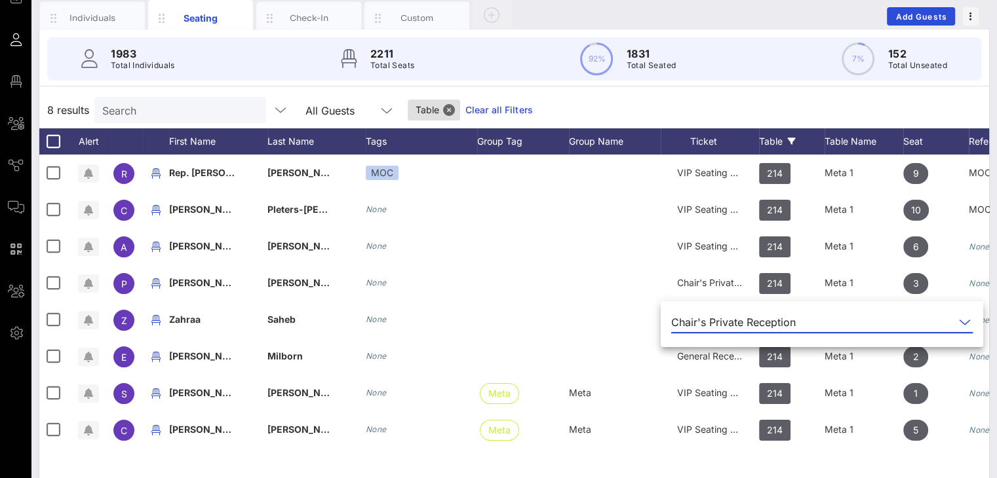
click at [493, 466] on div "R Rep. [PERSON_NAME] MOC VIP Seating & Chair's Private Reception 214 Meta 1 9 M…" at bounding box center [514, 351] width 950 height 393
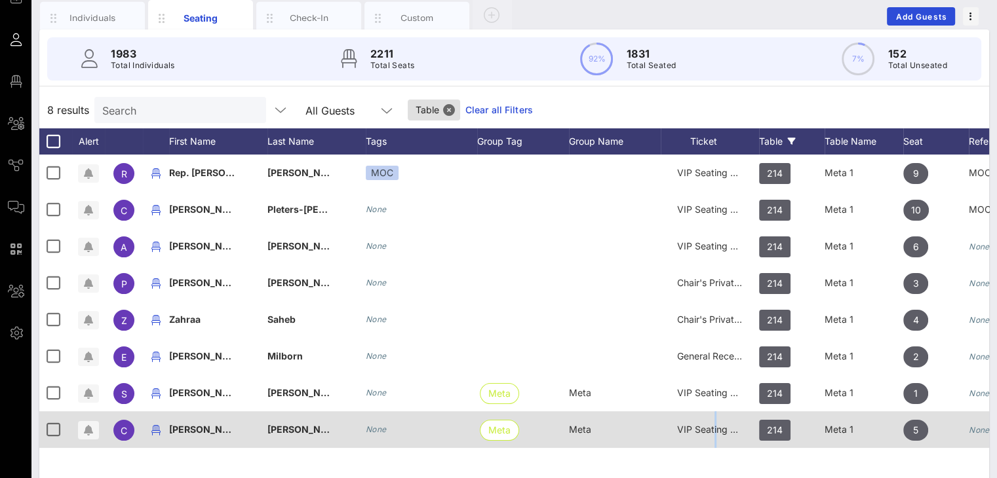
drag, startPoint x: 716, startPoint y: 431, endPoint x: 709, endPoint y: 431, distance: 7.2
click at [713, 431] on span "VIP Seating & Chair's Private Reception" at bounding box center [762, 429] width 170 height 11
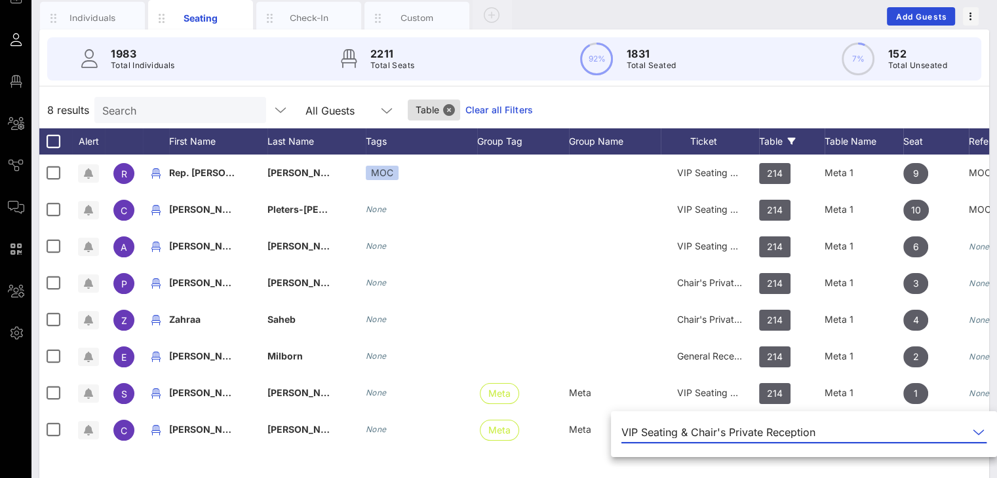
click at [710, 429] on div "VIP Seating & Chair's Private Reception" at bounding box center [718, 433] width 194 height 12
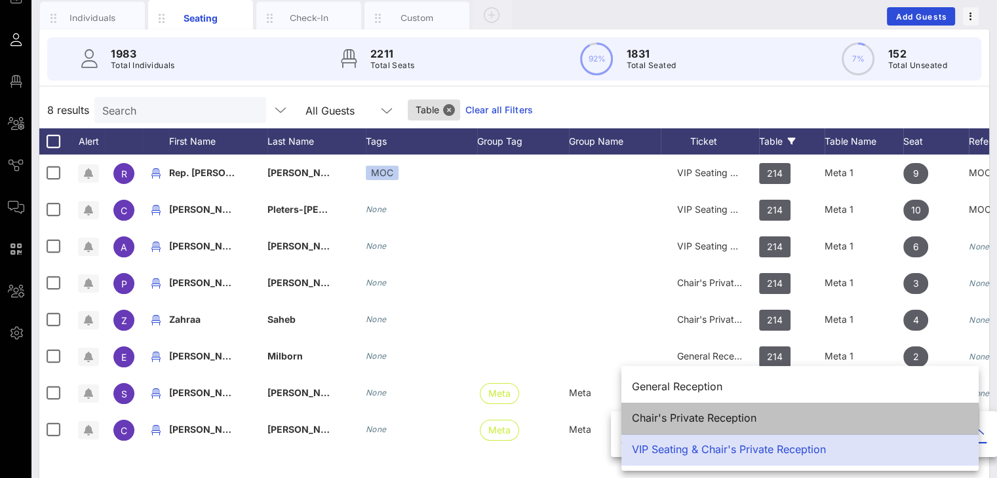
click at [711, 416] on div "Chair's Private Reception" at bounding box center [800, 418] width 336 height 12
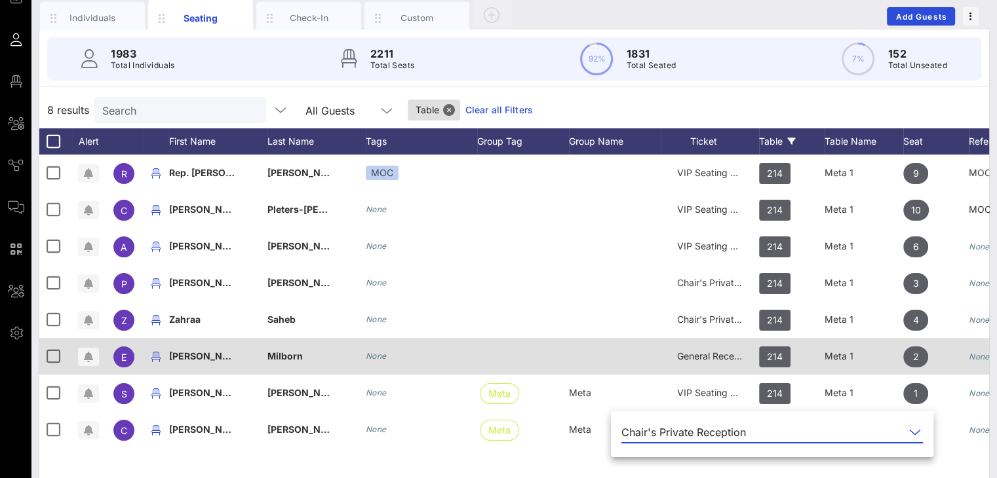
click at [692, 352] on span "General Reception" at bounding box center [716, 356] width 79 height 11
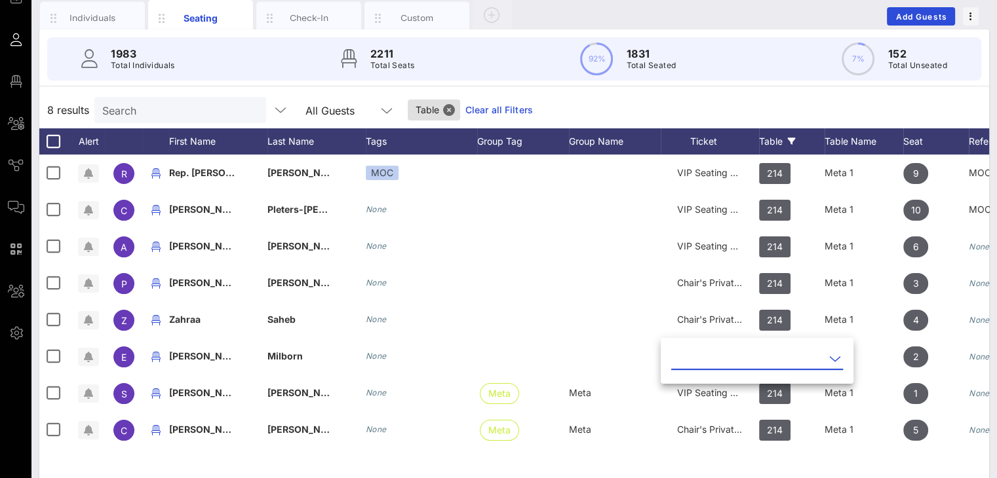
click at [692, 362] on input "text" at bounding box center [747, 359] width 153 height 21
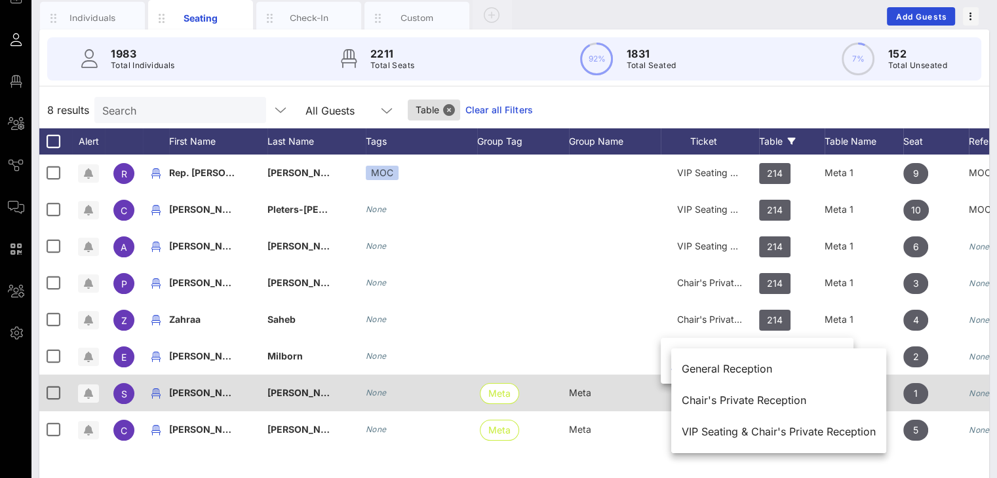
click at [703, 399] on div "Chair's Private Reception" at bounding box center [779, 401] width 194 height 12
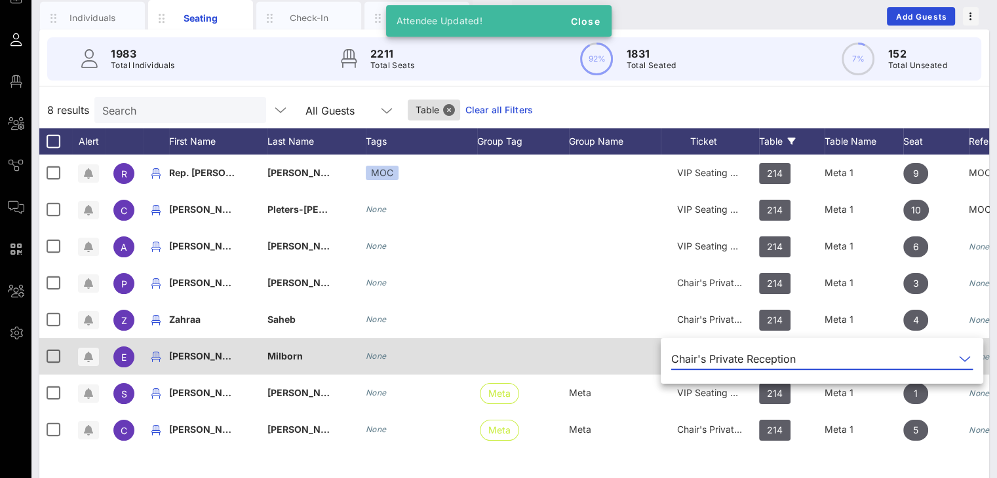
click at [616, 343] on div at bounding box center [615, 356] width 92 height 37
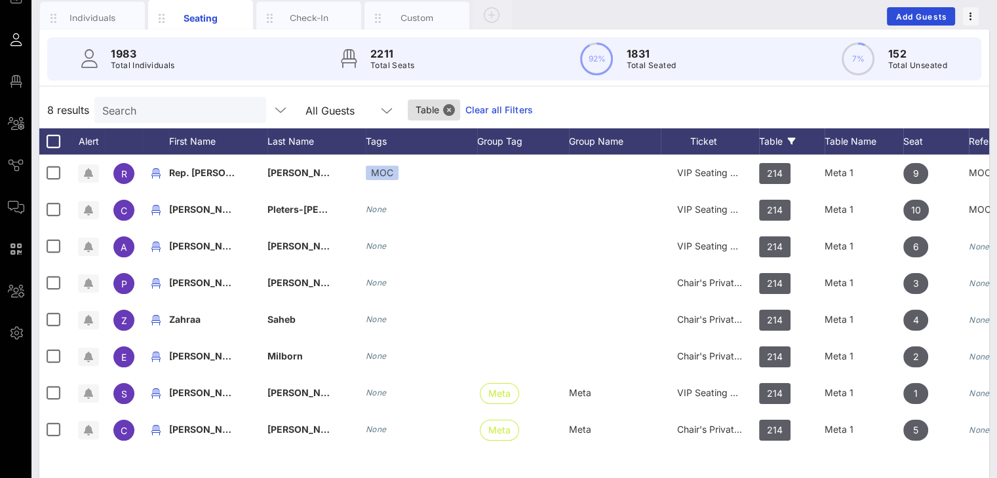
click at [592, 105] on div "8 results Search All Guests Table Clear all Filters" at bounding box center [514, 110] width 950 height 37
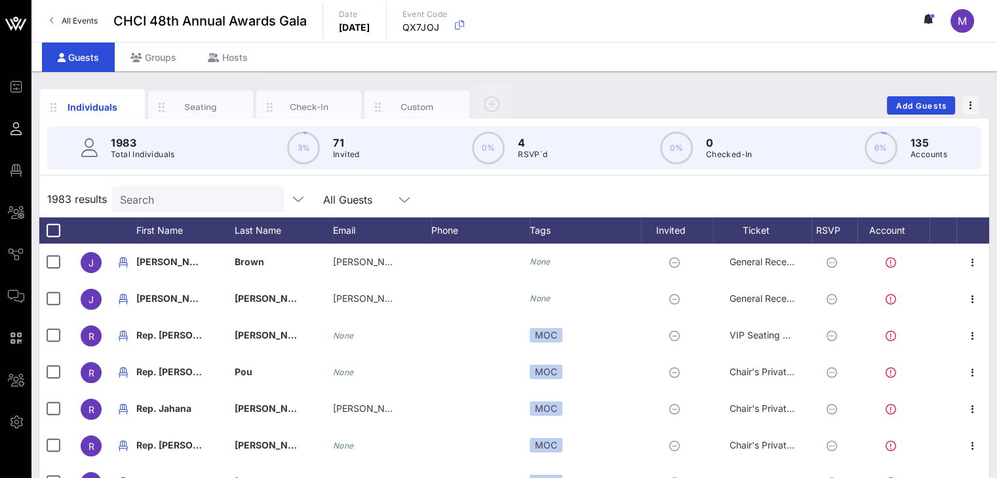
click at [493, 194] on div "1983 results Search All Guests" at bounding box center [514, 199] width 950 height 37
click at [199, 106] on div "Seating" at bounding box center [201, 107] width 58 height 12
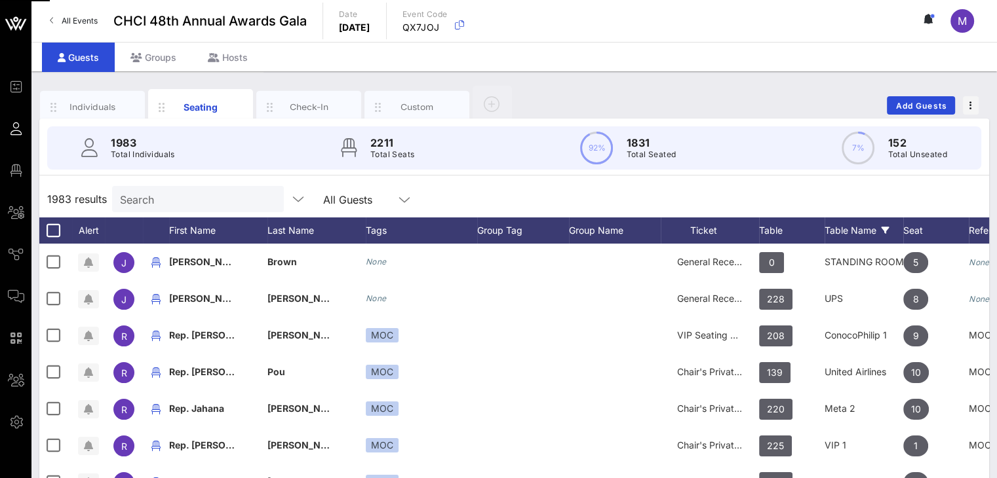
click at [838, 226] on div "Table Name" at bounding box center [863, 231] width 79 height 26
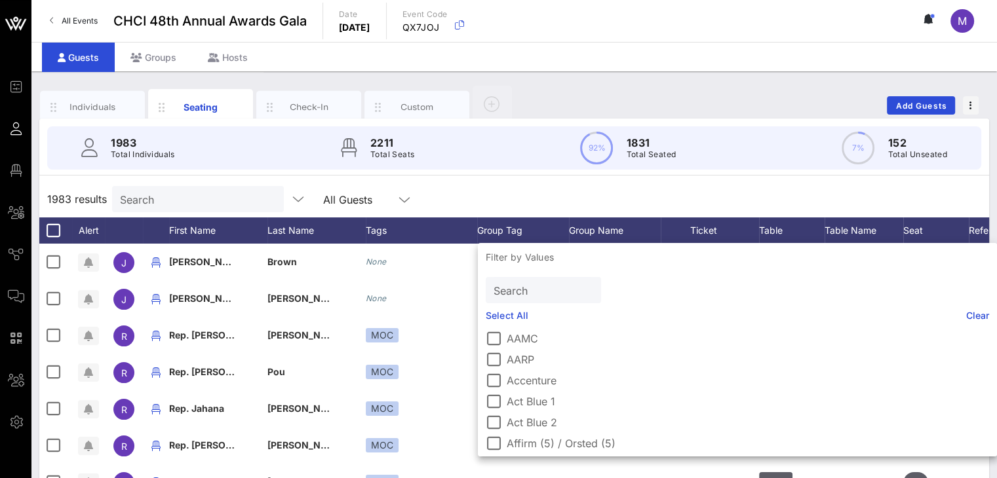
click at [529, 290] on input "Search" at bounding box center [542, 290] width 97 height 17
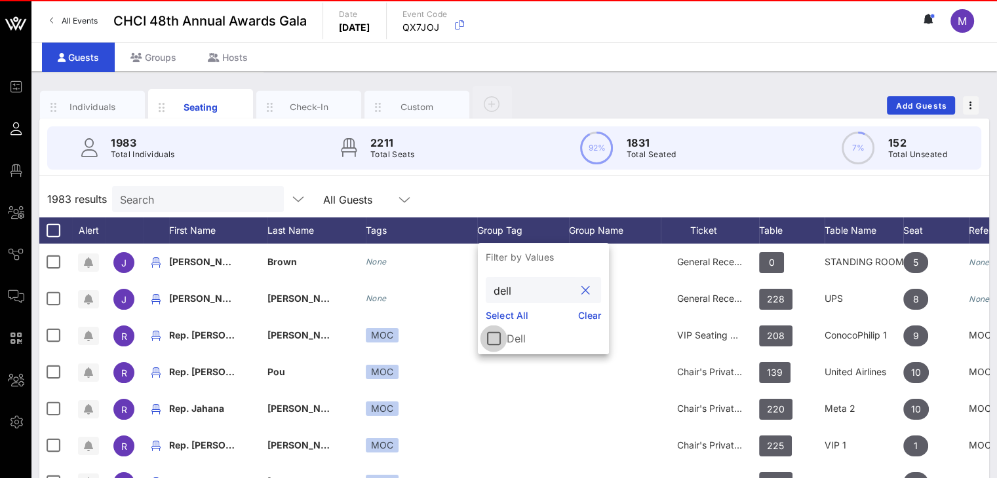
type input "dell"
click at [497, 338] on div at bounding box center [493, 339] width 22 height 22
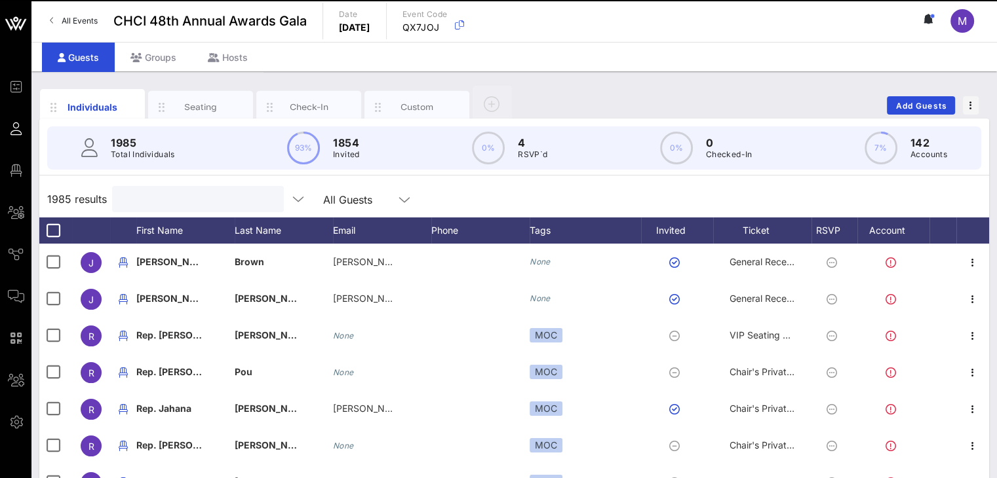
click at [165, 199] on input "text" at bounding box center [196, 199] width 153 height 17
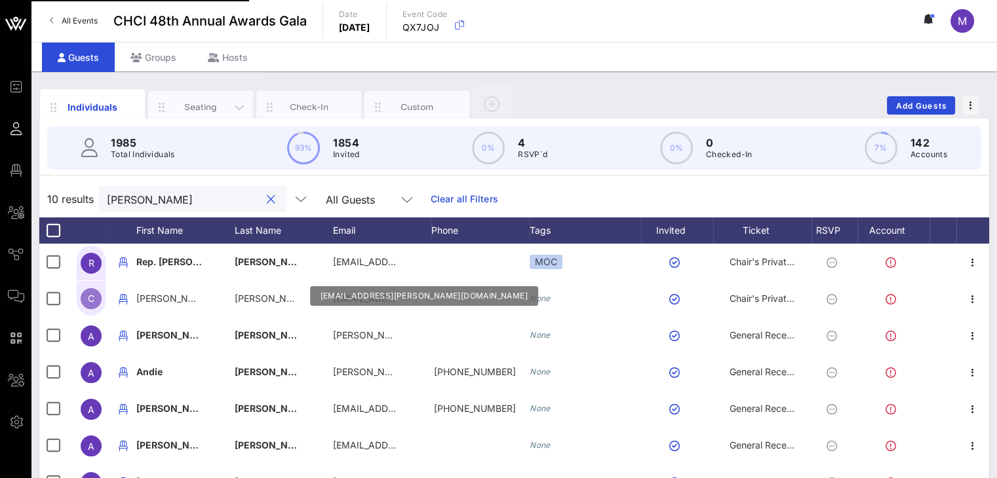
click at [212, 106] on div "Seating" at bounding box center [201, 107] width 58 height 12
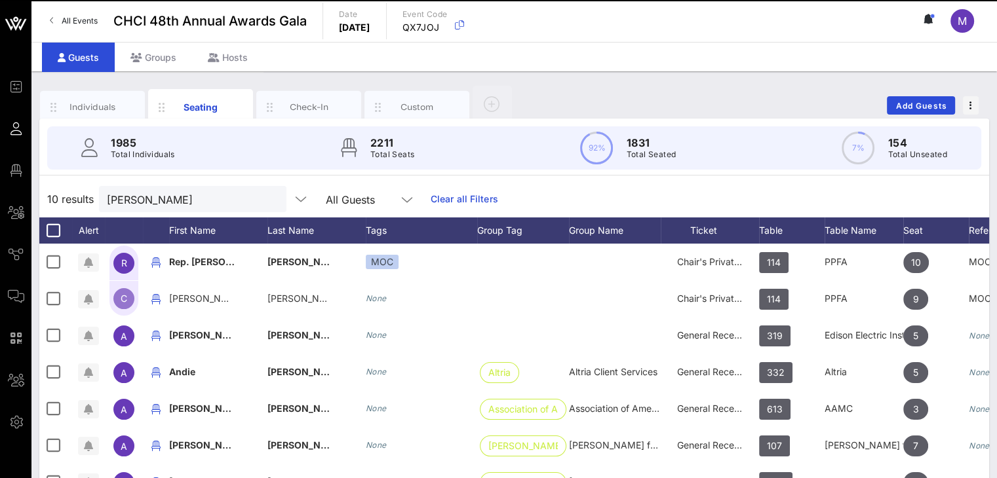
scroll to position [171, 0]
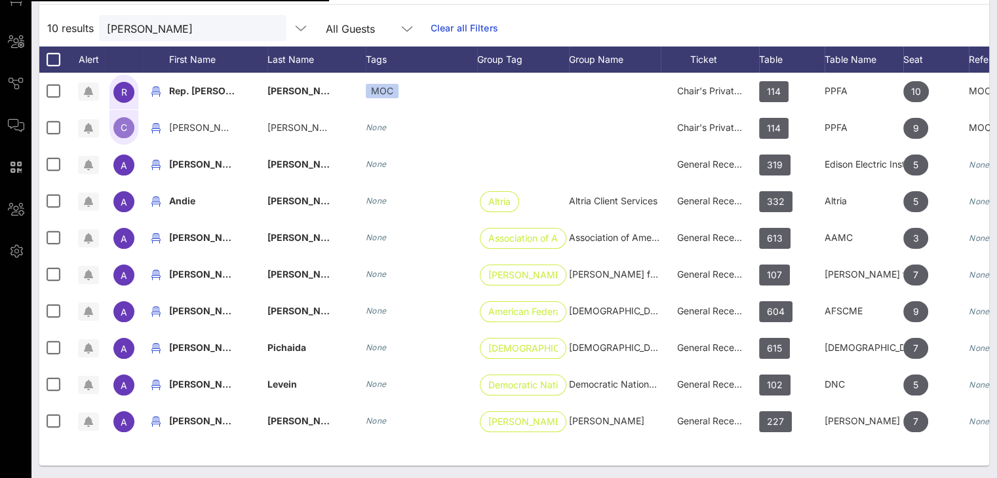
drag, startPoint x: 973, startPoint y: 85, endPoint x: 891, endPoint y: 163, distance: 112.6
click at [911, 125] on div "Edit" at bounding box center [935, 128] width 77 height 10
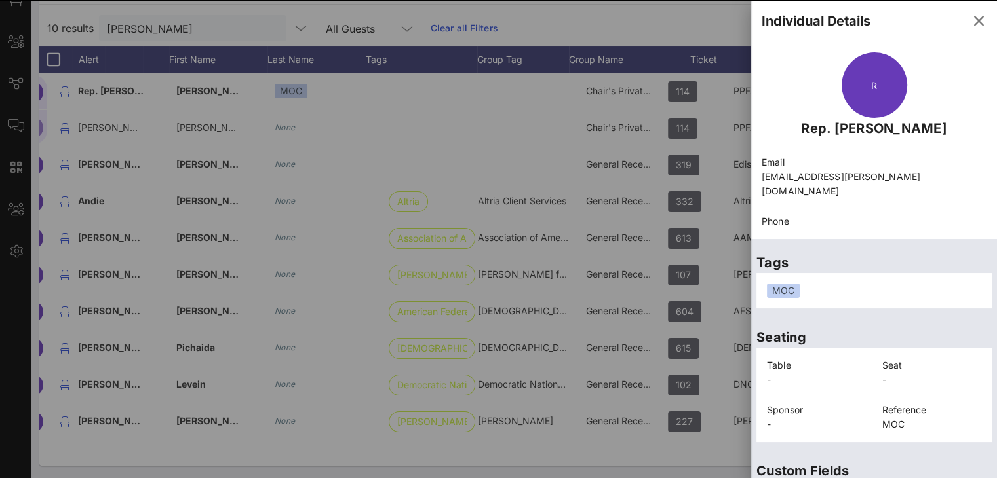
scroll to position [0, 91]
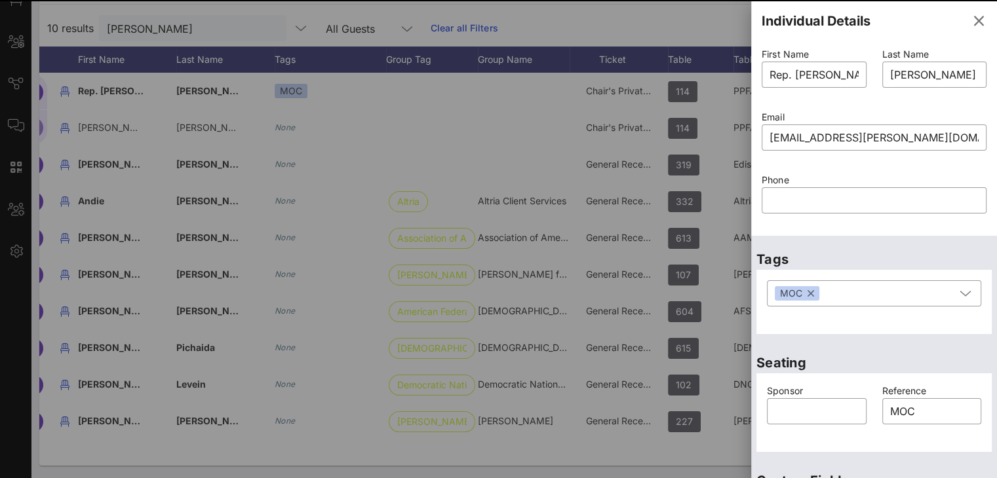
scroll to position [0, 0]
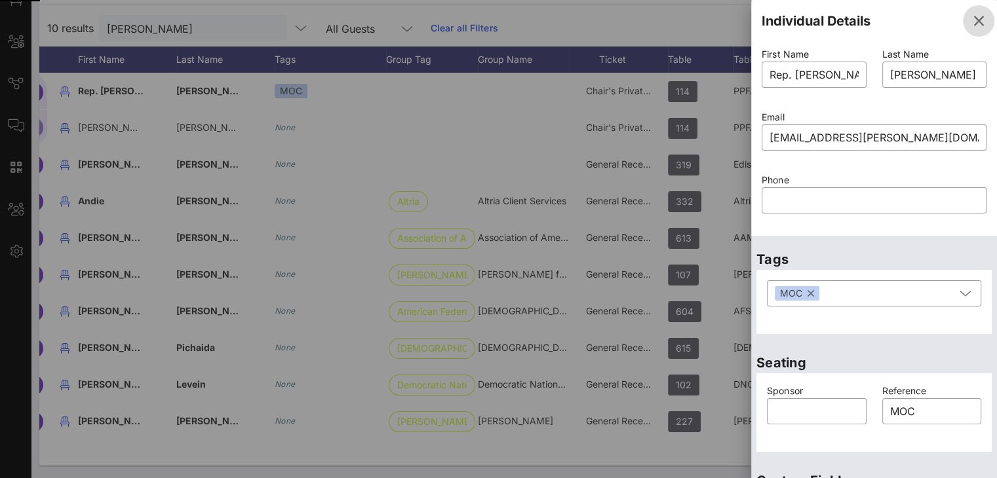
click at [971, 17] on icon "button" at bounding box center [979, 21] width 16 height 16
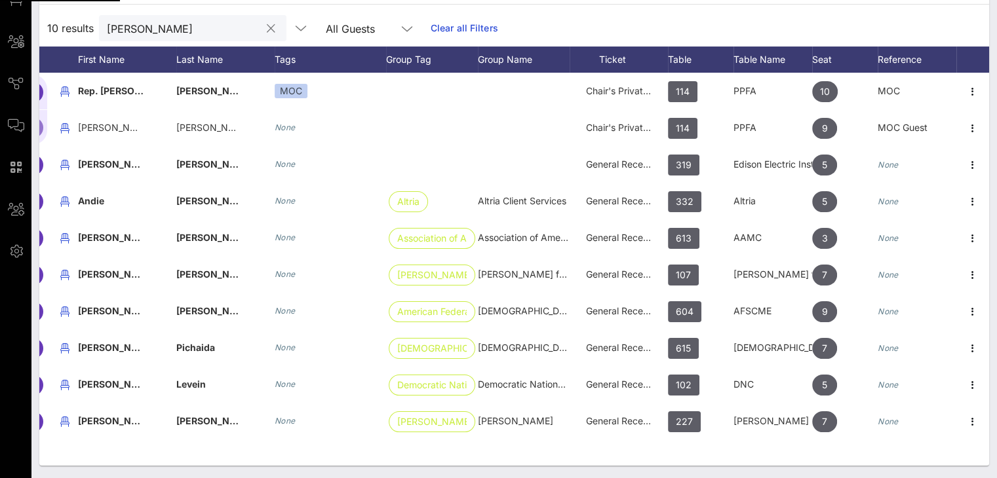
click at [180, 37] on input "andrea" at bounding box center [183, 28] width 153 height 17
type input "a"
click at [167, 41] on div at bounding box center [183, 28] width 153 height 26
type input "alysa"
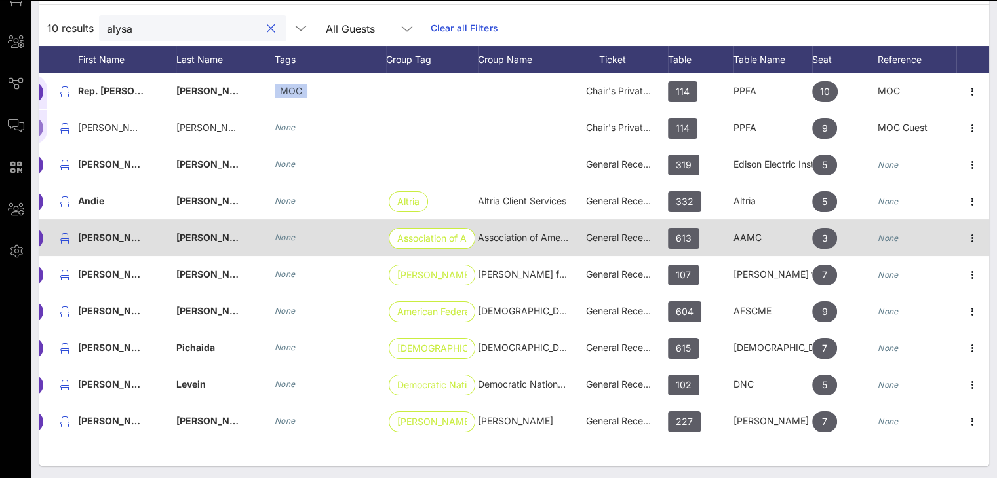
scroll to position [39, 0]
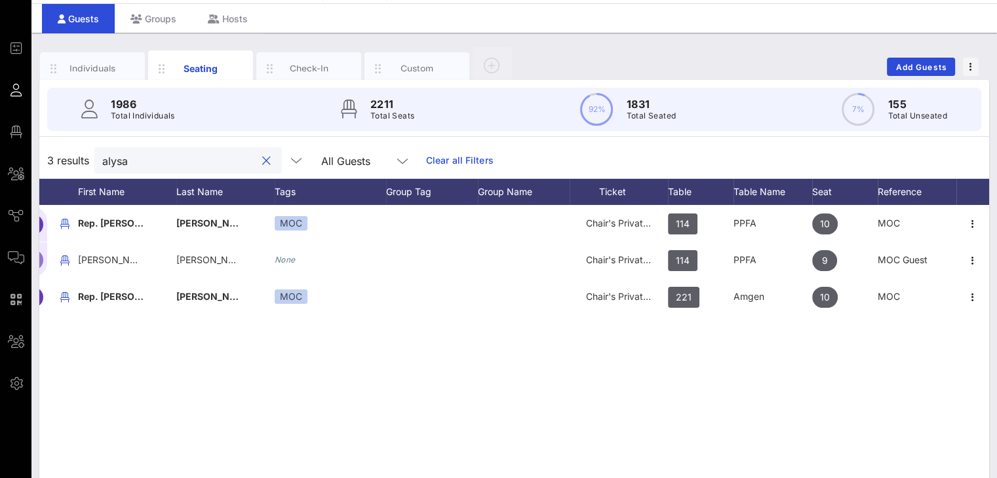
click at [186, 169] on input "alysa" at bounding box center [178, 160] width 153 height 17
click at [122, 169] on input "alysa" at bounding box center [178, 160] width 153 height 17
click at [262, 168] on button "clear icon" at bounding box center [266, 161] width 9 height 13
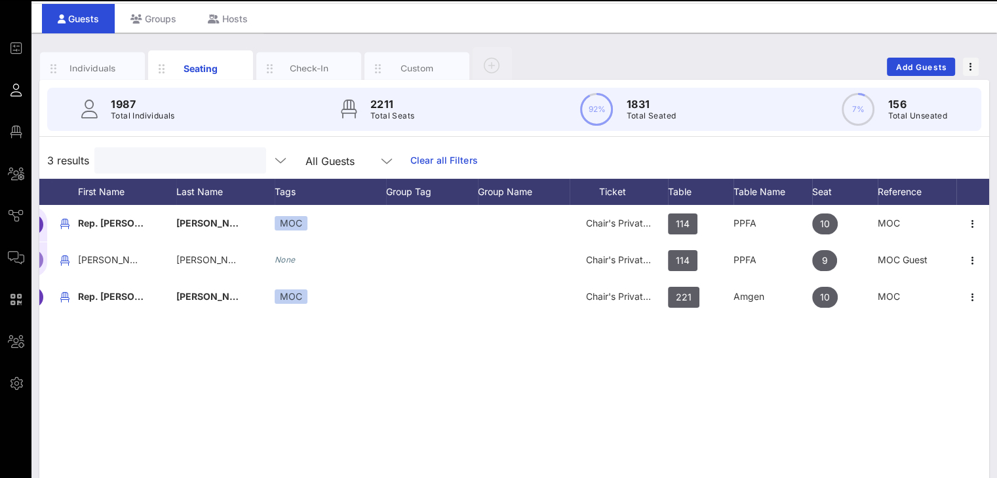
scroll to position [0, 0]
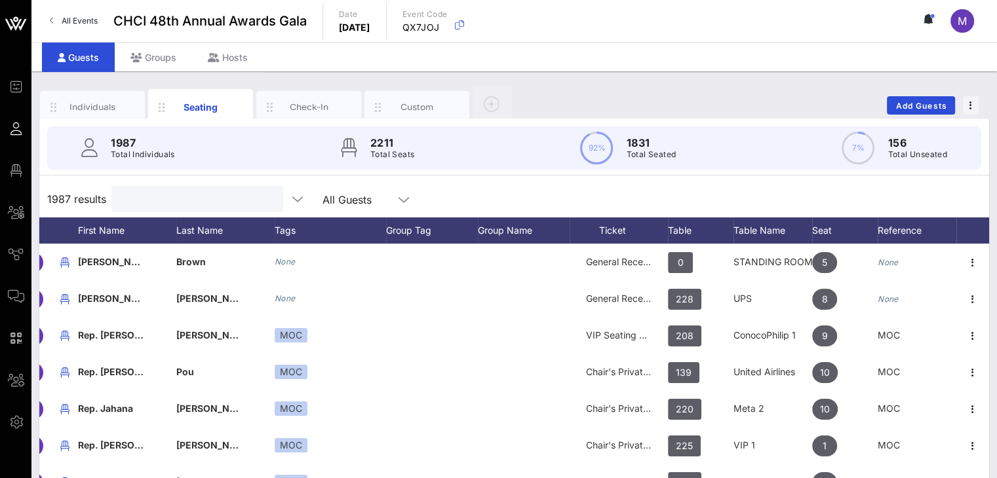
click at [197, 195] on input "text" at bounding box center [195, 199] width 153 height 17
click at [207, 199] on input "text" at bounding box center [195, 199] width 153 height 17
click at [126, 203] on input "text" at bounding box center [195, 199] width 153 height 17
click at [203, 202] on input "text" at bounding box center [195, 199] width 153 height 17
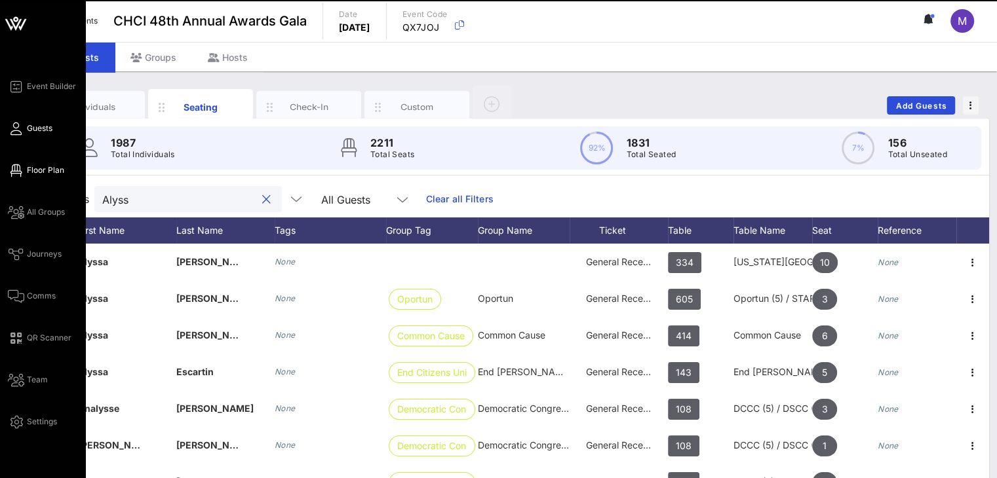
type input "Alyss"
click at [34, 168] on span "Floor Plan" at bounding box center [45, 171] width 37 height 12
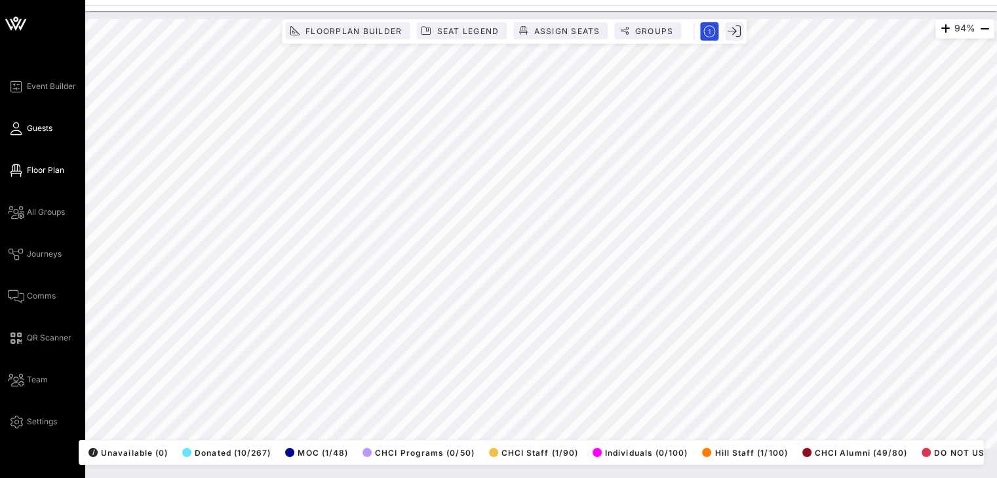
click at [20, 128] on icon at bounding box center [16, 129] width 16 height 2
click at [29, 129] on span "Guests" at bounding box center [40, 129] width 26 height 12
click at [24, 122] on link "Guests" at bounding box center [30, 129] width 45 height 16
click at [22, 128] on icon at bounding box center [16, 129] width 16 height 2
click at [29, 129] on span "Guests" at bounding box center [40, 129] width 26 height 12
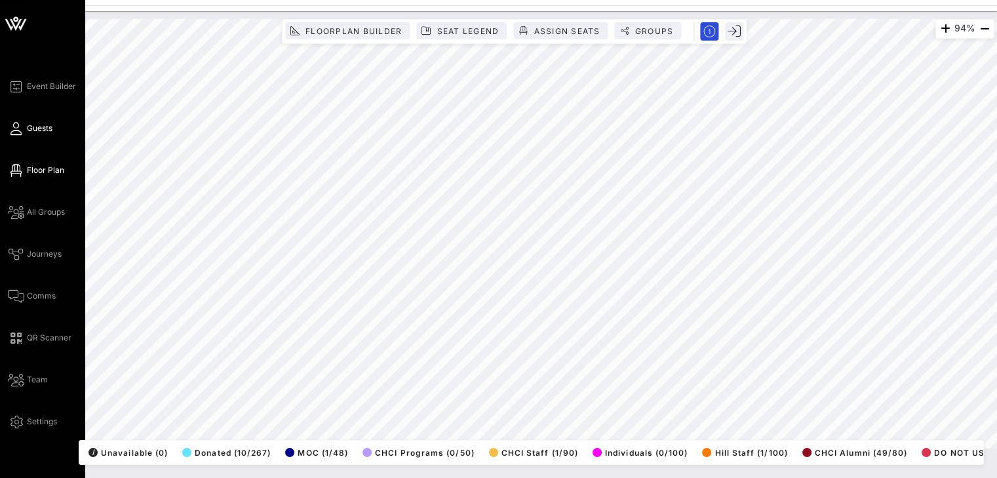
click at [29, 129] on span "Guests" at bounding box center [40, 129] width 26 height 12
click at [37, 131] on span "Guests" at bounding box center [40, 129] width 26 height 12
click at [45, 125] on span "Guests" at bounding box center [40, 129] width 26 height 12
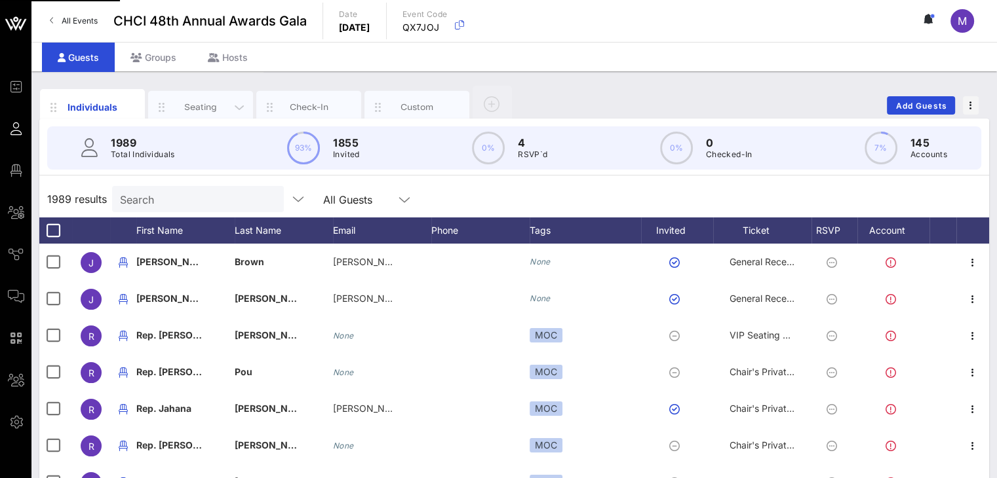
click at [185, 109] on div "Seating" at bounding box center [201, 107] width 58 height 12
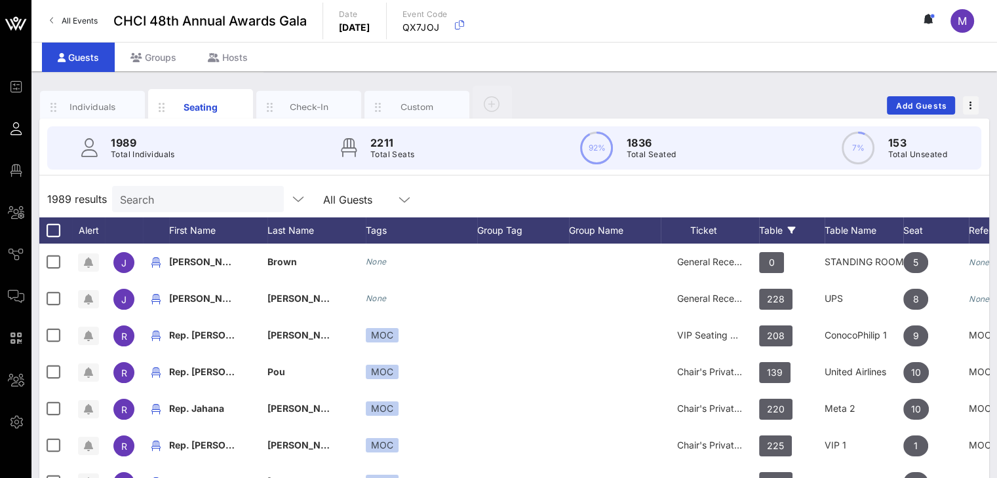
click at [773, 227] on div "Table" at bounding box center [792, 231] width 66 height 26
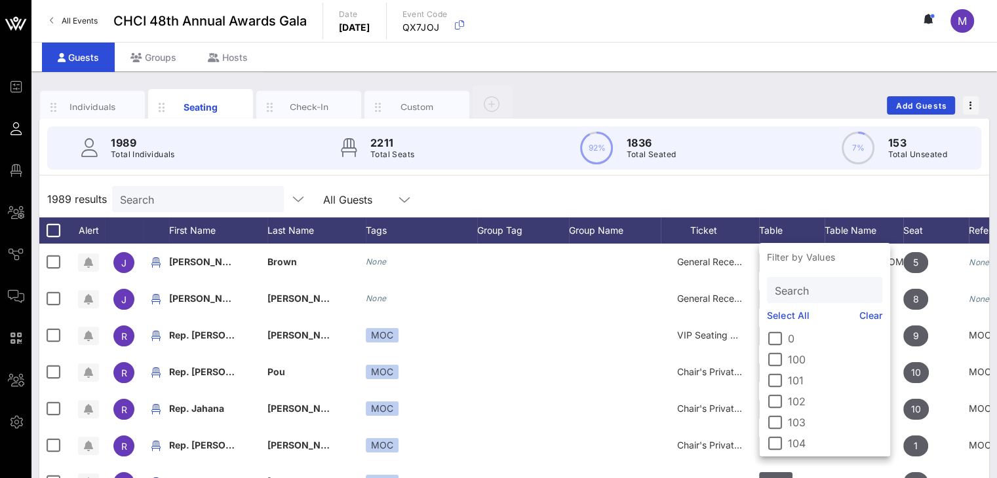
click at [802, 288] on input "Search" at bounding box center [823, 290] width 97 height 17
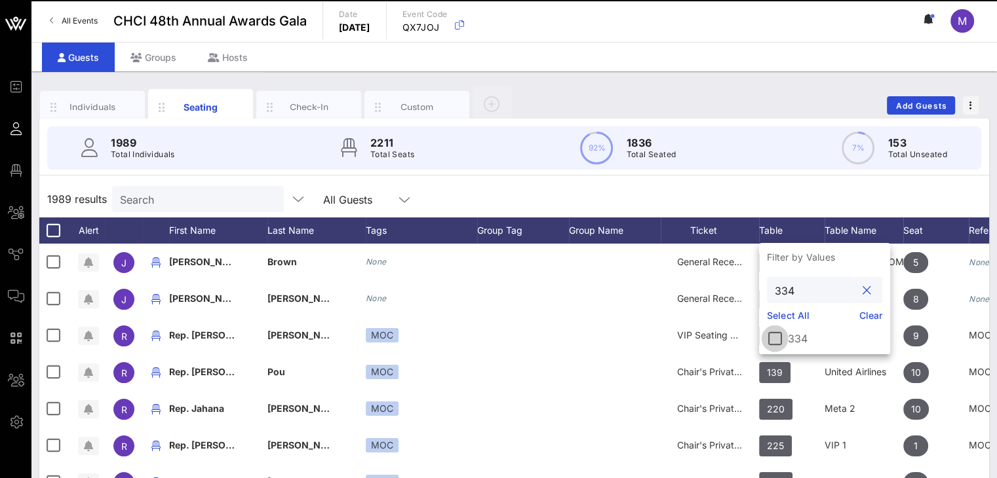
type input "334"
click at [778, 339] on div at bounding box center [775, 339] width 22 height 22
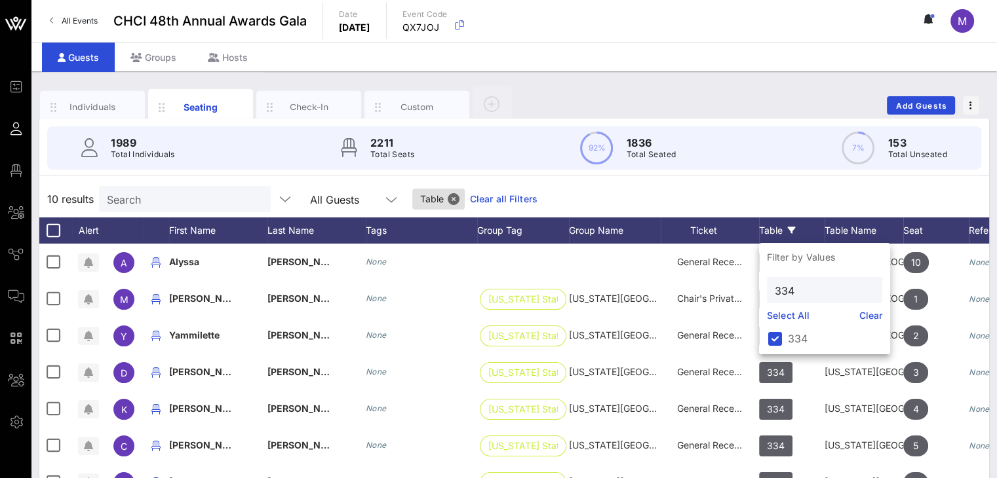
click at [743, 189] on div "10 results Search All Guests Table Clear all Filters" at bounding box center [514, 199] width 950 height 37
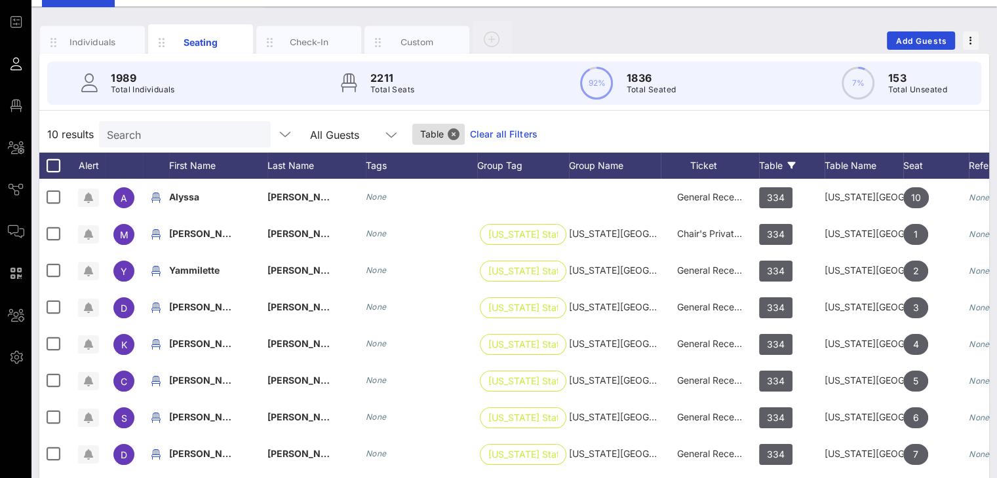
scroll to position [60, 0]
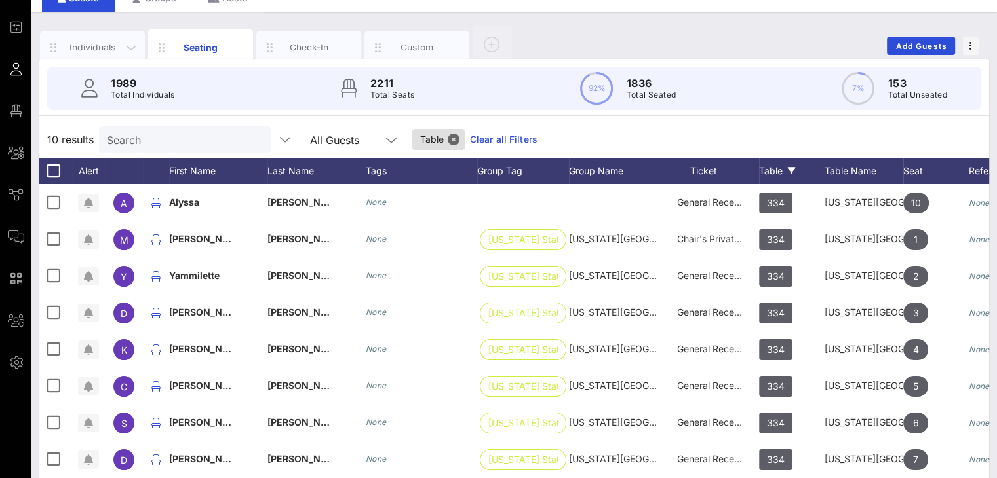
click at [89, 42] on div "Individuals" at bounding box center [93, 47] width 58 height 12
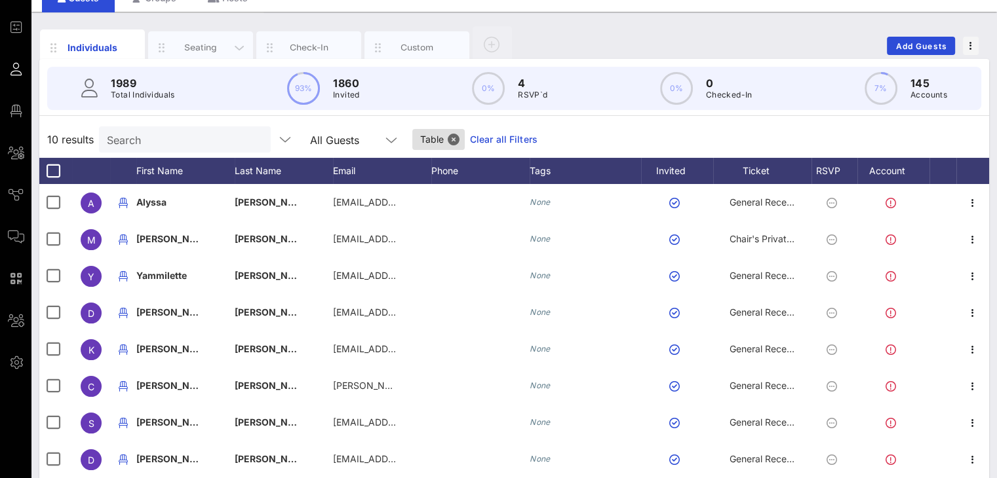
click at [193, 46] on div "Seating" at bounding box center [201, 47] width 58 height 12
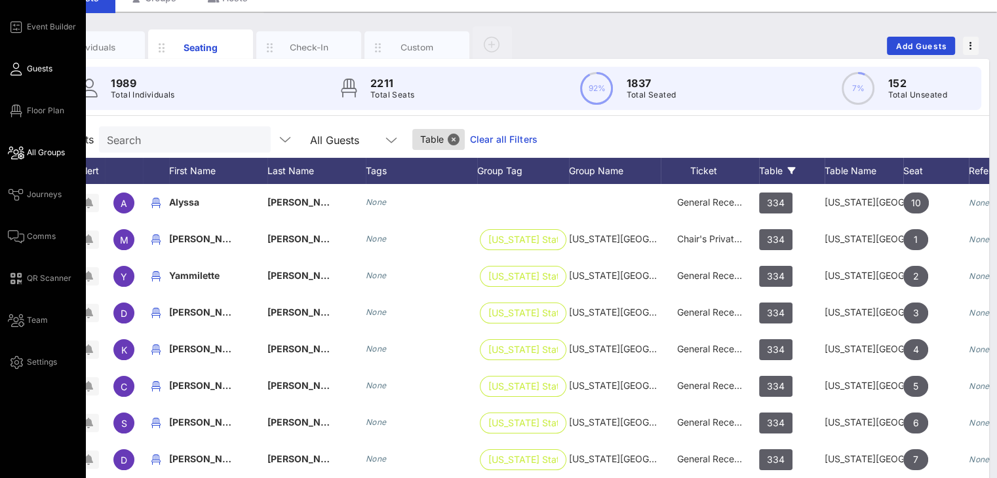
click at [58, 150] on span "All Groups" at bounding box center [46, 153] width 38 height 12
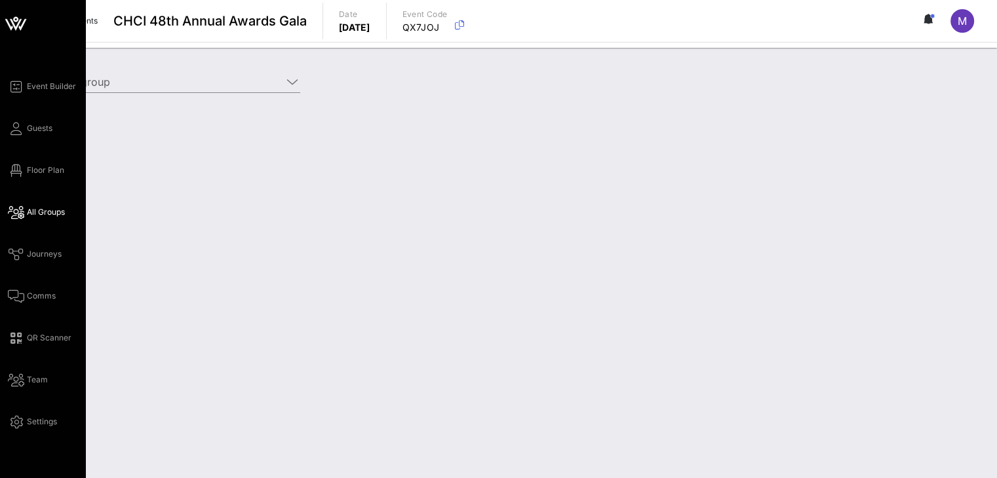
click at [53, 126] on div "Event Builder Guests Floor Plan All Groups Journeys Comms QR Scanner Team Setti…" at bounding box center [46, 254] width 77 height 351
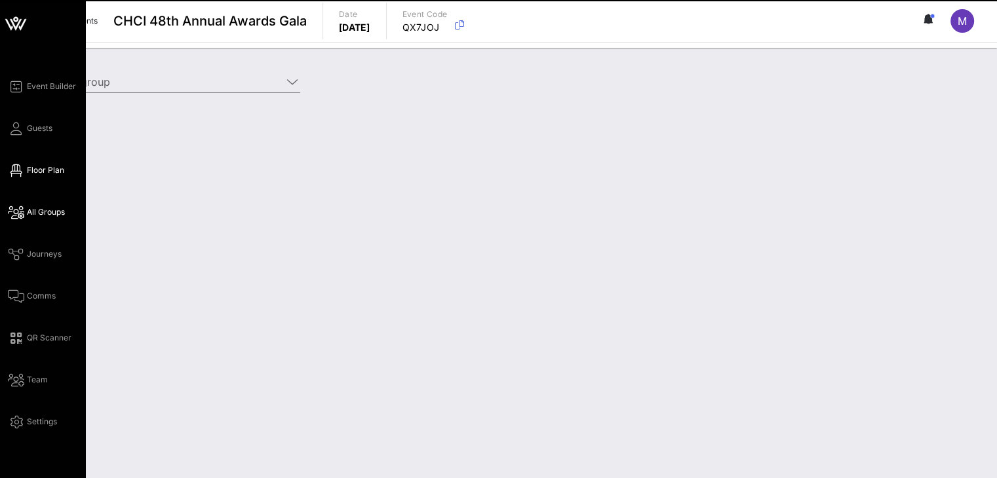
click at [35, 169] on span "Floor Plan" at bounding box center [45, 171] width 37 height 12
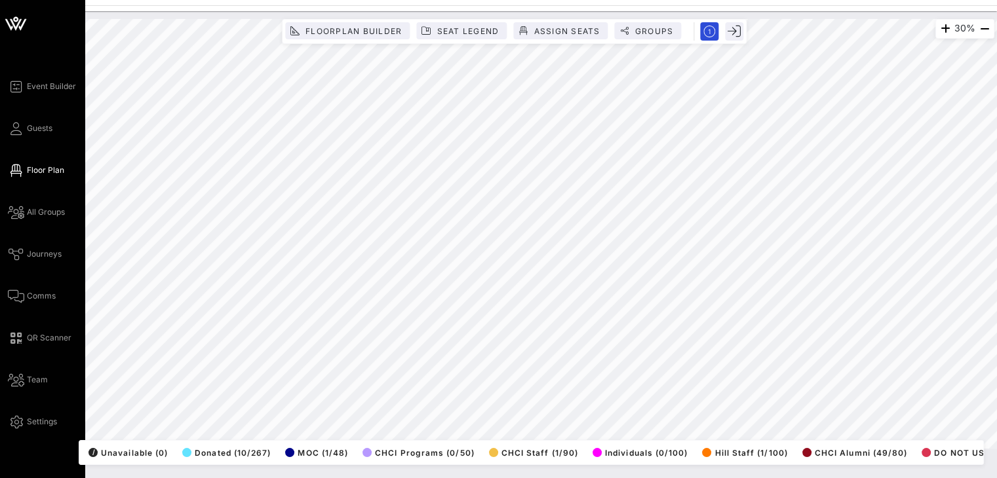
click at [30, 232] on div "Event Builder Guests Floor Plan All Groups Journeys Comms QR Scanner Team Setti…" at bounding box center [498, 239] width 997 height 478
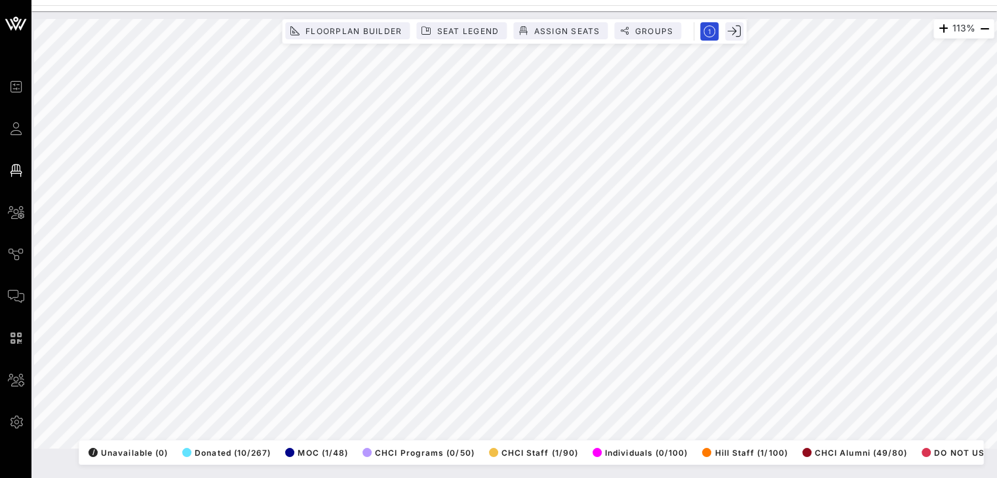
click at [230, 478] on html "Event Builder Guests Floor Plan All Groups Journeys Comms QR Scanner Team Setti…" at bounding box center [498, 239] width 997 height 478
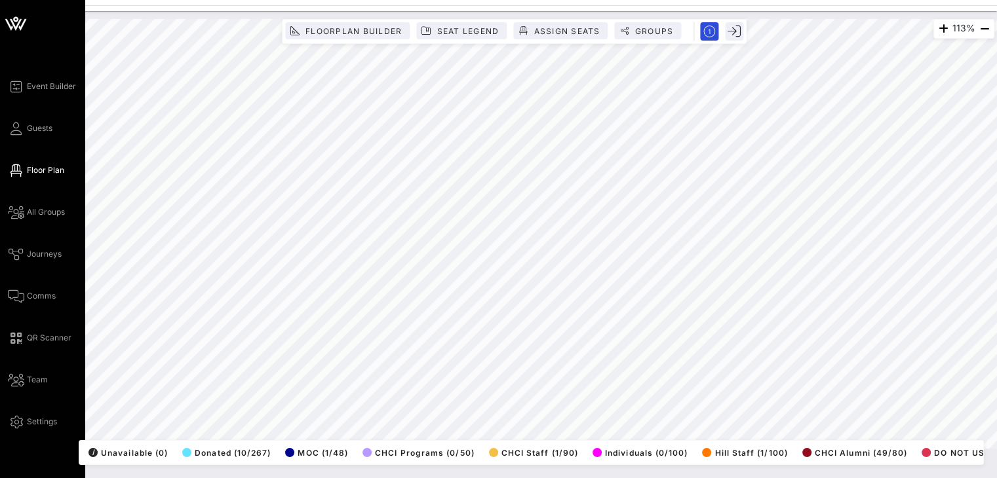
click at [0, 330] on div "Event Builder Guests Floor Plan All Groups Journeys Comms QR Scanner Team Setti…" at bounding box center [498, 239] width 997 height 478
click at [48, 129] on span "Guests" at bounding box center [40, 129] width 26 height 12
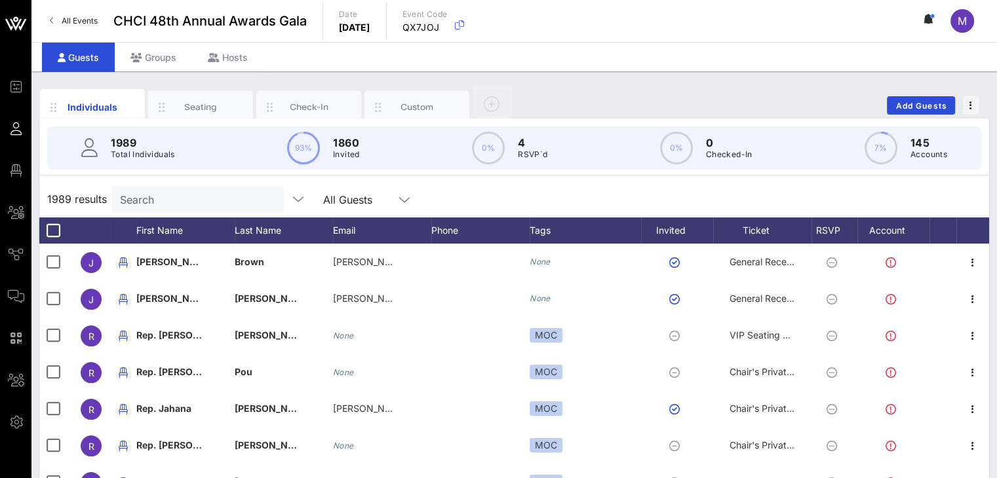
click at [204, 201] on input "Search" at bounding box center [196, 199] width 153 height 17
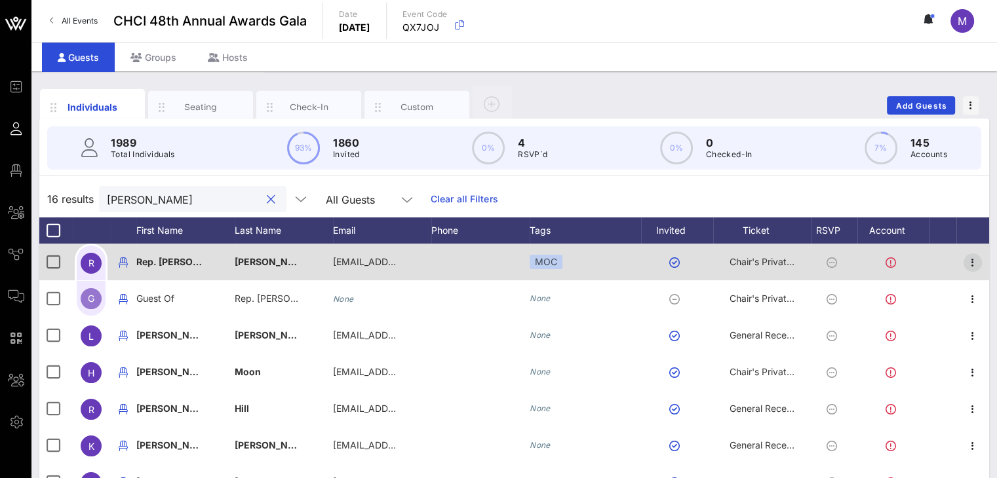
type input "[PERSON_NAME]"
click at [965, 258] on icon "button" at bounding box center [973, 263] width 16 height 16
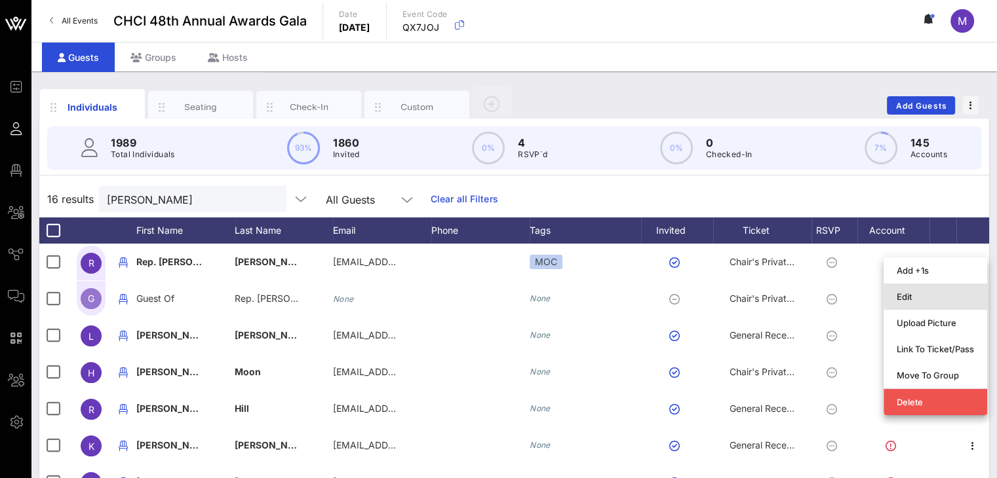
click at [904, 289] on div "Edit" at bounding box center [935, 296] width 77 height 21
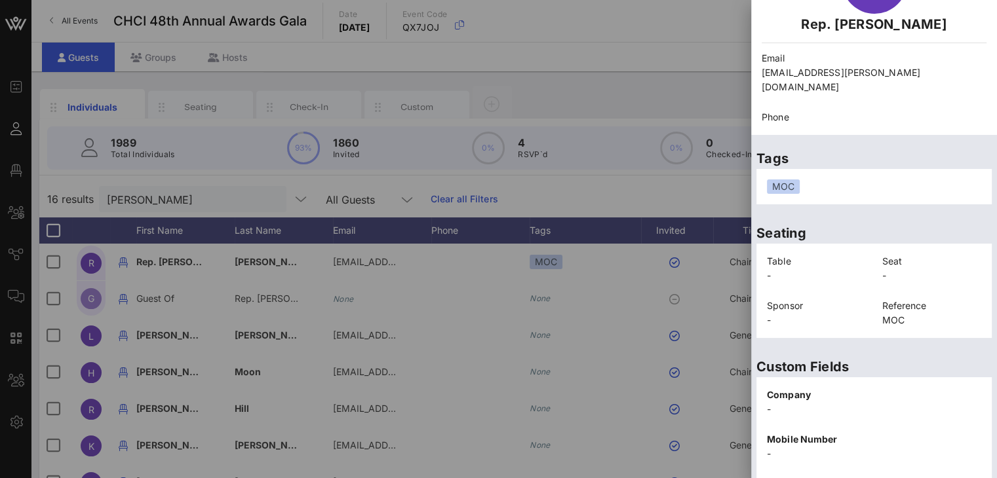
scroll to position [303, 0]
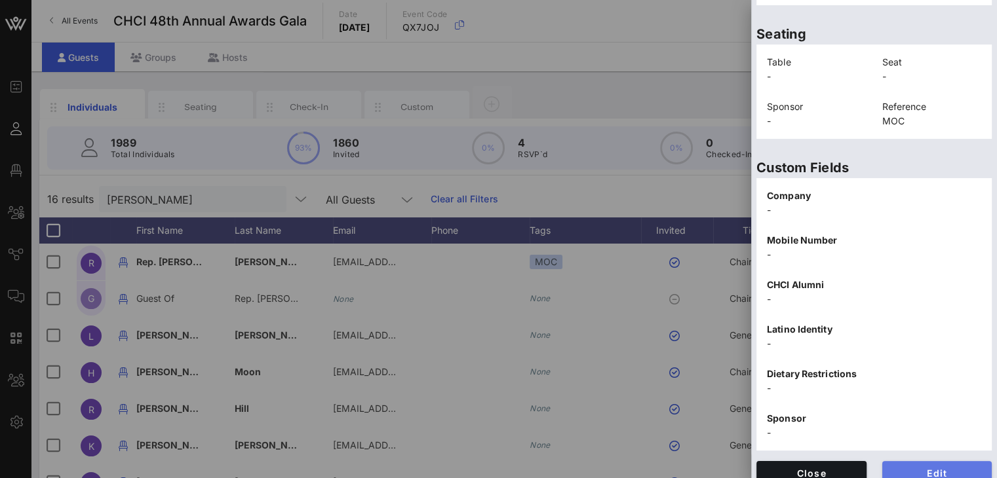
click at [910, 461] on button "Edit" at bounding box center [937, 473] width 110 height 24
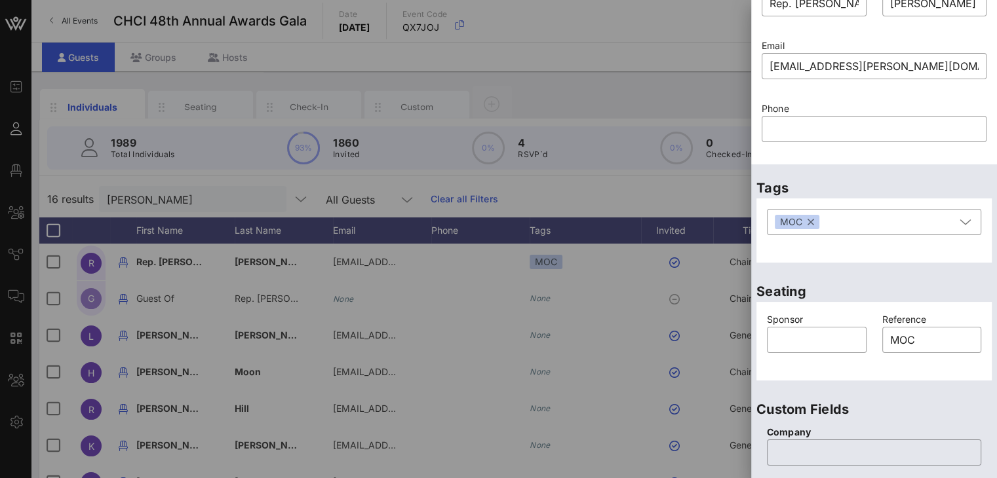
scroll to position [0, 0]
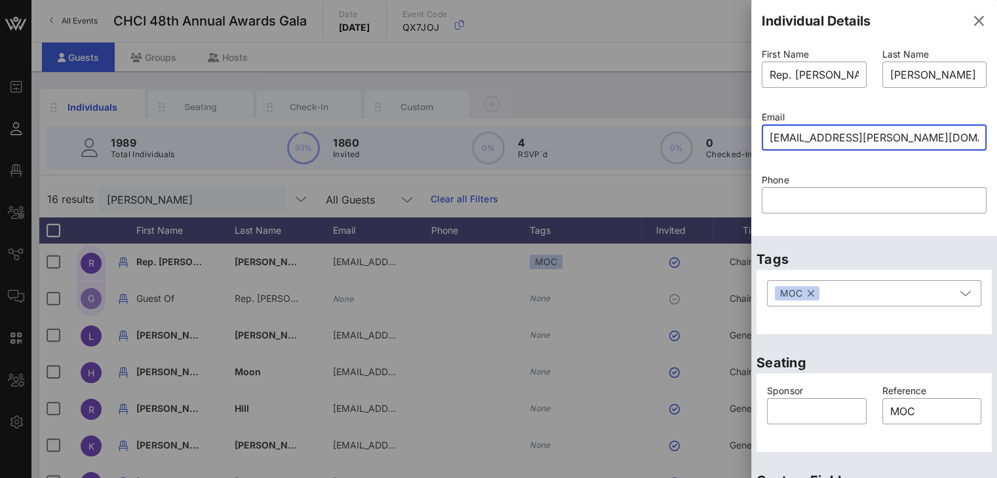
drag, startPoint x: 833, startPoint y: 137, endPoint x: 758, endPoint y: 137, distance: 74.7
click at [758, 137] on div "Email ​ [EMAIL_ADDRESS][PERSON_NAME][DOMAIN_NAME]" at bounding box center [874, 138] width 241 height 63
type input "alysa.buckler@mail.house.govmcc"
drag, startPoint x: 939, startPoint y: 136, endPoint x: 729, endPoint y: 115, distance: 210.1
click at [752, 142] on div "First Name ​ Rep. Linda Last Name ​ Sanchez Email ​ alysa.buckler@mail.house.go…" at bounding box center [874, 139] width 246 height 194
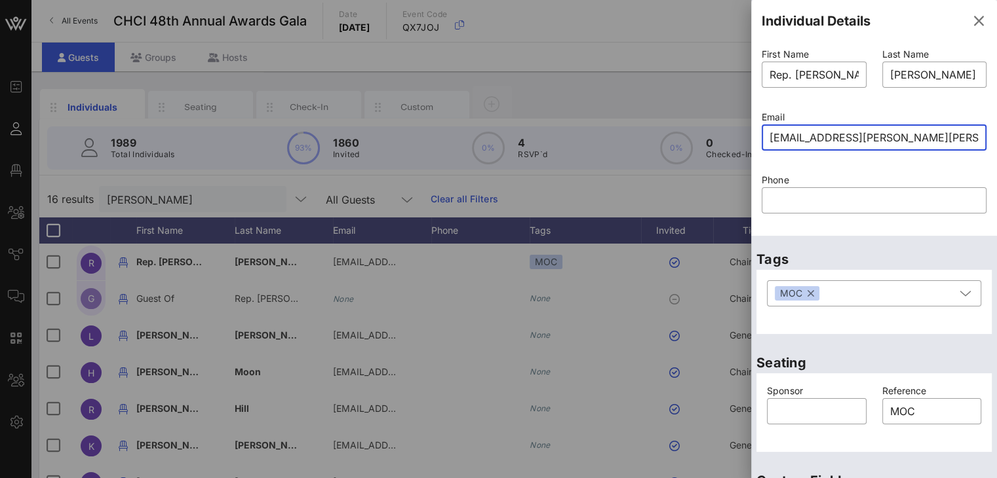
type input "alysa.buckler@mail.house.govea"
drag, startPoint x: 946, startPoint y: 136, endPoint x: 771, endPoint y: 150, distance: 176.2
click at [771, 150] on div "alysa.buckler@mail.house.govea" at bounding box center [873, 138] width 209 height 26
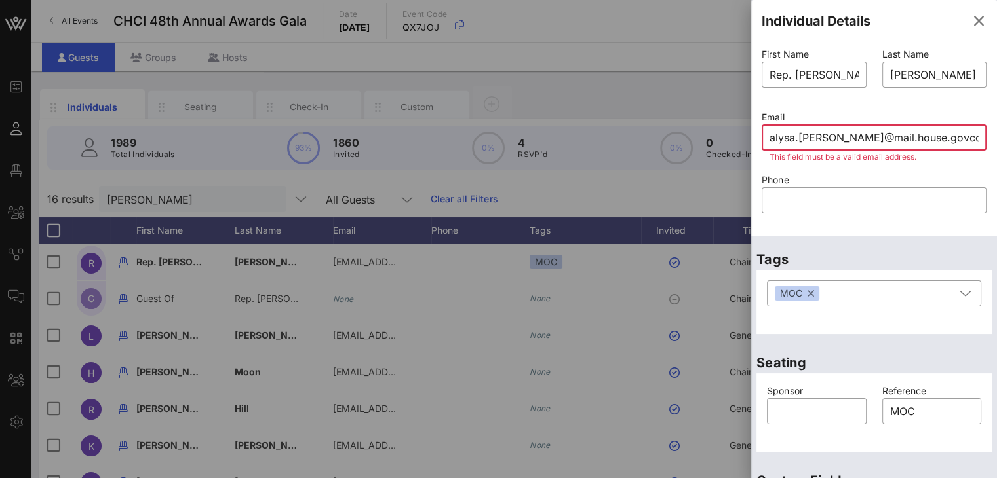
type input "[EMAIL_ADDRESS][PERSON_NAME][DOMAIN_NAME]"
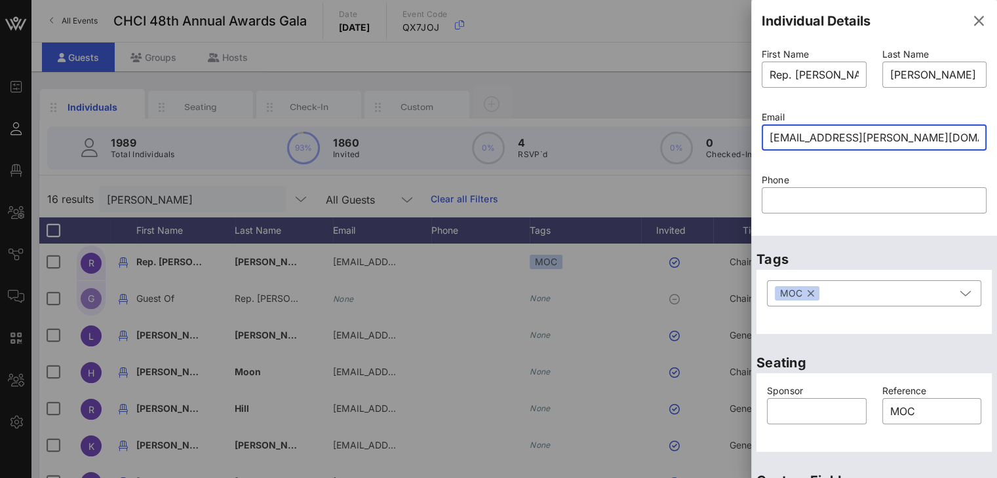
drag, startPoint x: 935, startPoint y: 138, endPoint x: 753, endPoint y: 139, distance: 181.5
click at [754, 139] on div "Email ​ [EMAIL_ADDRESS][PERSON_NAME][DOMAIN_NAME]" at bounding box center [874, 138] width 241 height 63
paste input "[EMAIL_ADDRESS][DOMAIN_NAME]"
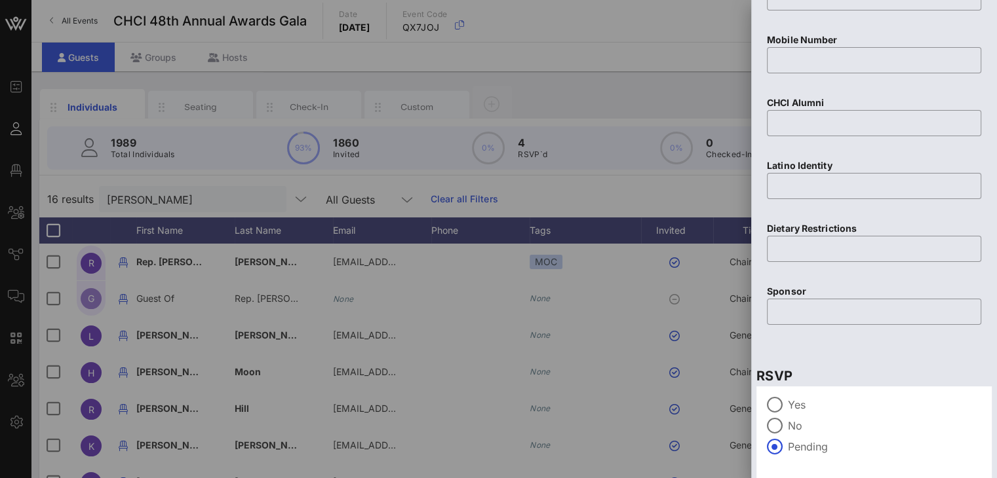
scroll to position [570, 0]
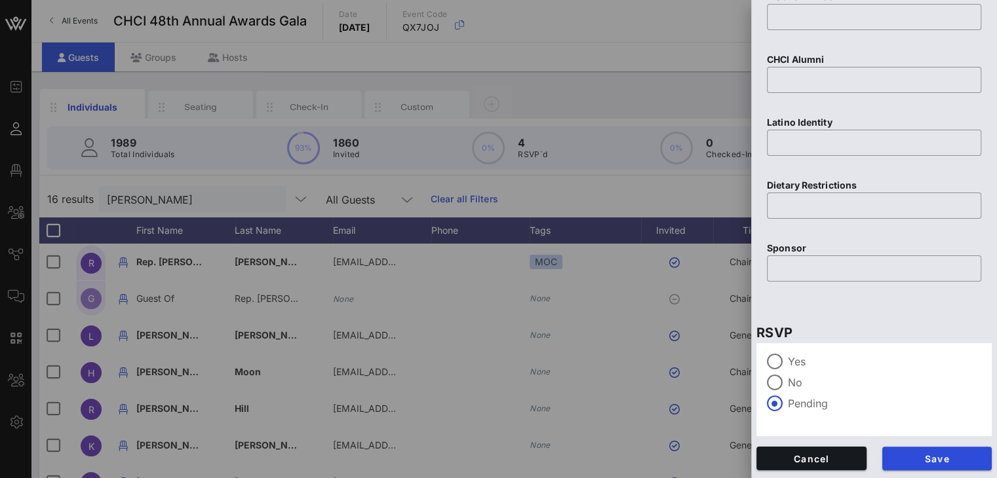
click at [935, 456] on span "Save" at bounding box center [937, 459] width 89 height 11
type input "[EMAIL_ADDRESS][PERSON_NAME][DOMAIN_NAME]"
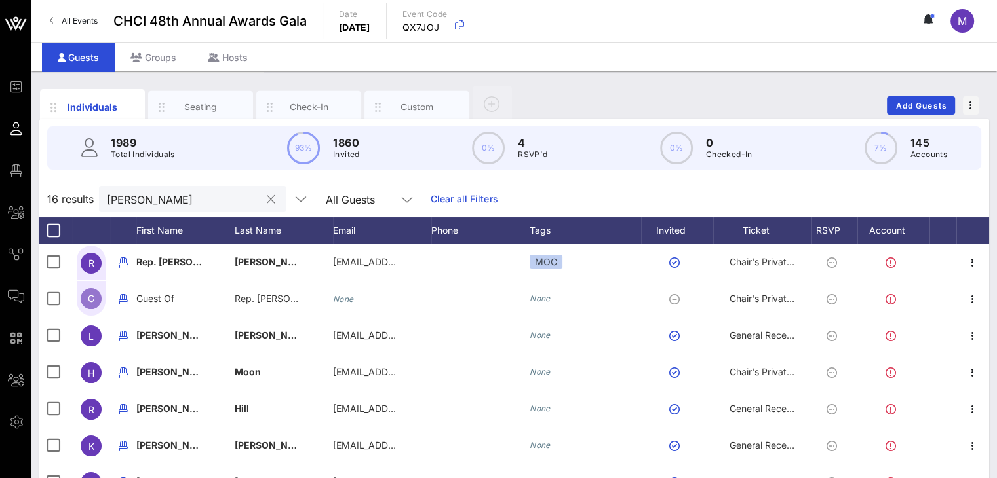
click at [172, 198] on input "[PERSON_NAME]" at bounding box center [183, 199] width 153 height 17
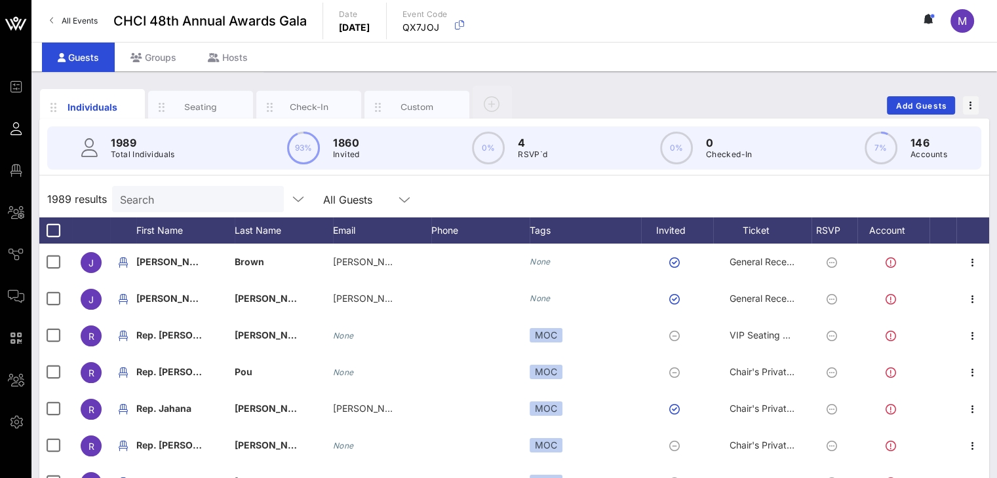
click at [181, 203] on input "Search" at bounding box center [196, 199] width 153 height 17
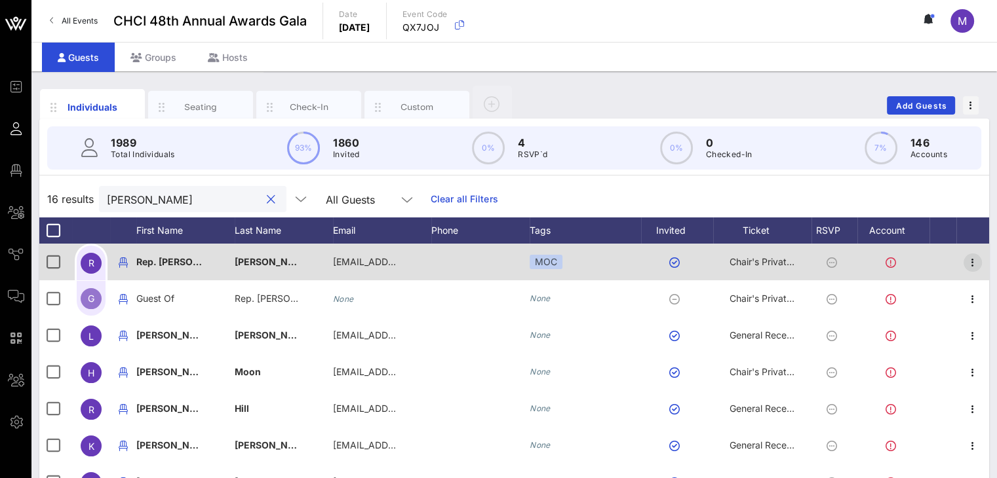
type input "[PERSON_NAME]"
click at [965, 264] on icon "button" at bounding box center [973, 263] width 16 height 16
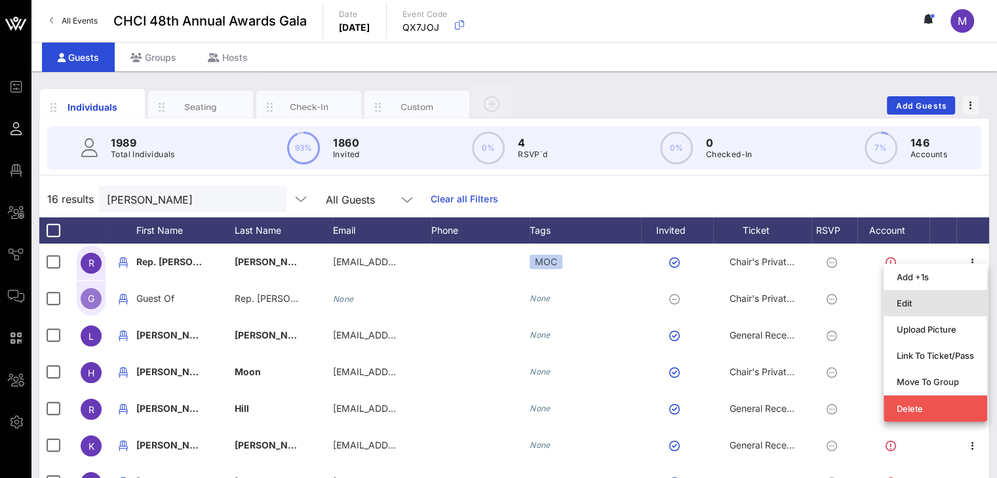
click at [904, 302] on div "Edit" at bounding box center [935, 303] width 77 height 10
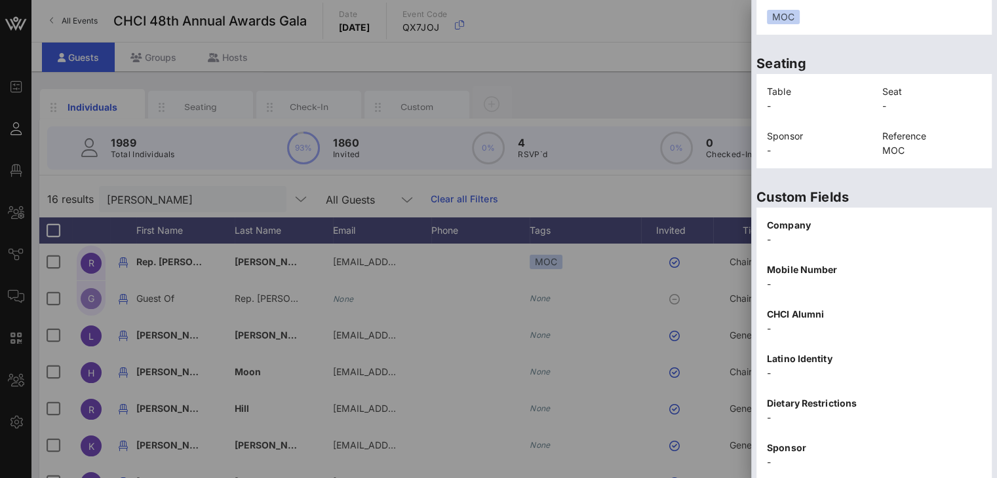
scroll to position [303, 0]
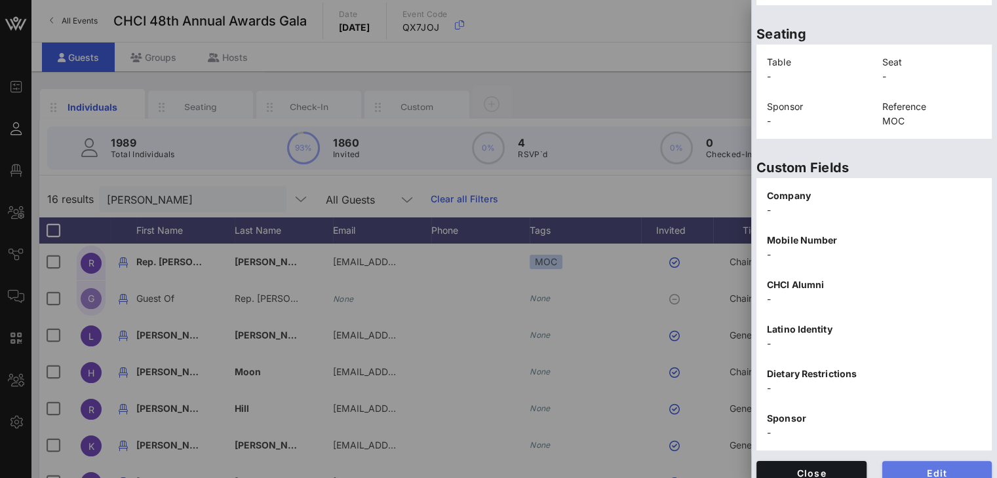
click at [907, 468] on span "Edit" at bounding box center [937, 473] width 89 height 11
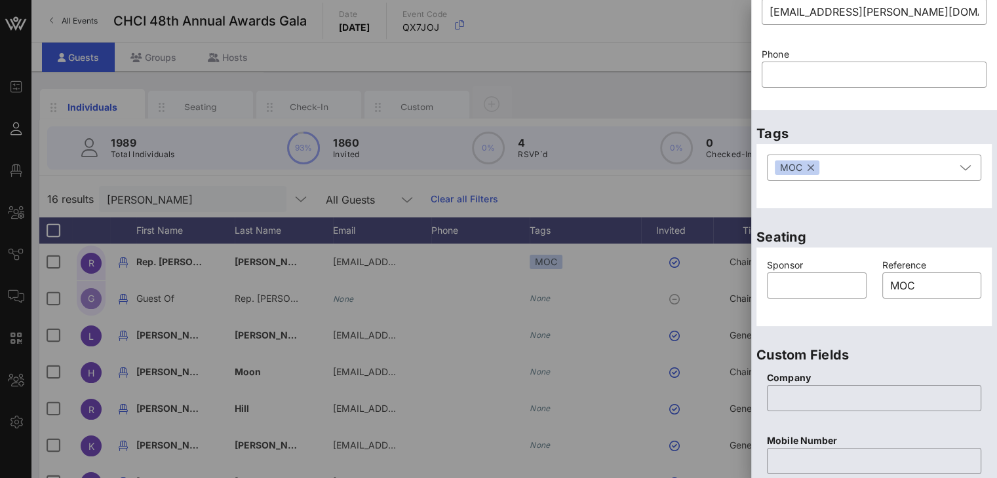
scroll to position [60, 0]
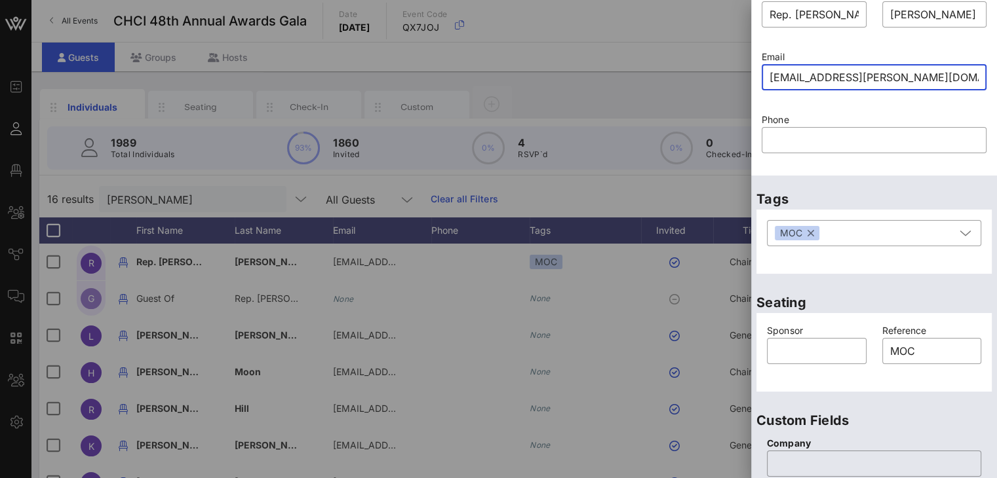
drag, startPoint x: 928, startPoint y: 76, endPoint x: 753, endPoint y: 83, distance: 175.1
click at [754, 83] on div "Email ​ [EMAIL_ADDRESS][PERSON_NAME][DOMAIN_NAME]" at bounding box center [874, 78] width 241 height 63
paste input "[EMAIL_ADDRESS][DOMAIN_NAME]"
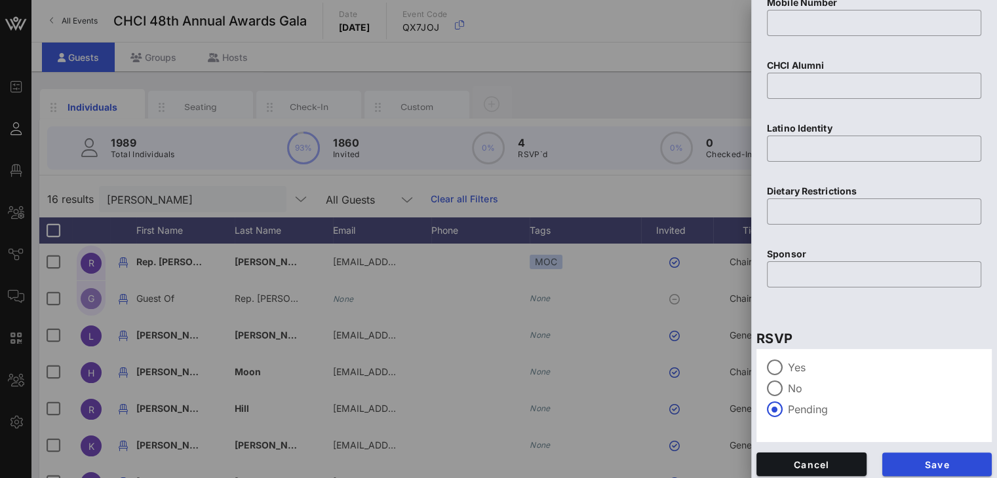
scroll to position [570, 0]
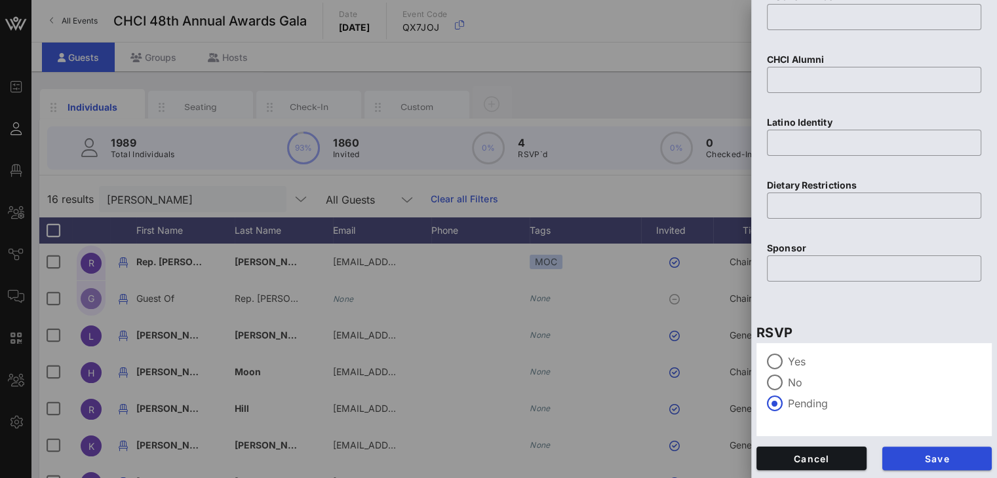
type input "[EMAIL_ADDRESS][DOMAIN_NAME]"
click at [949, 459] on span "Save" at bounding box center [937, 459] width 89 height 11
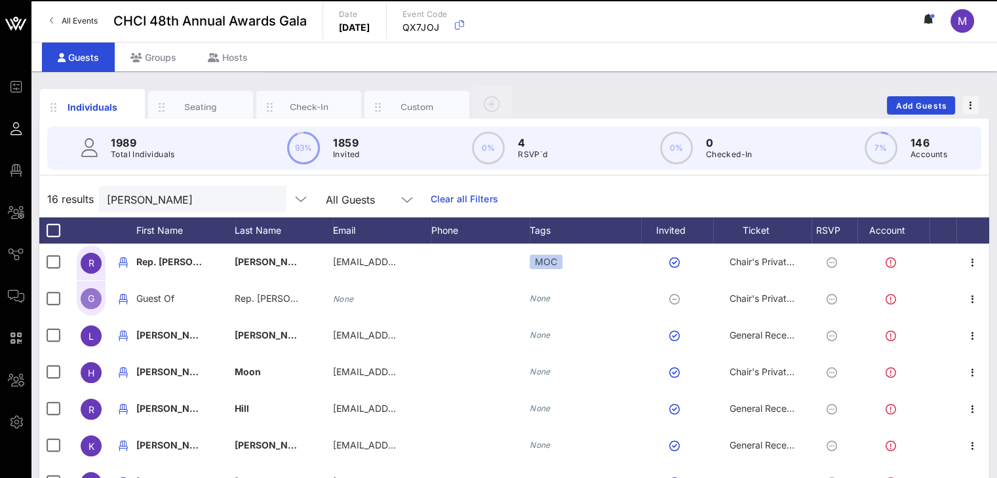
click at [655, 199] on div "16 results [PERSON_NAME] All Guests Clear all Filters" at bounding box center [514, 199] width 950 height 37
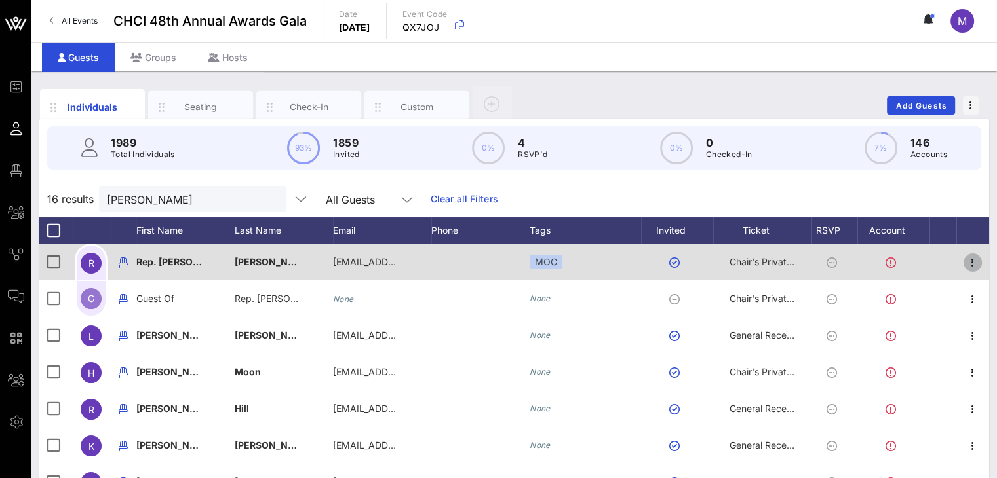
click at [965, 259] on icon "button" at bounding box center [973, 263] width 16 height 16
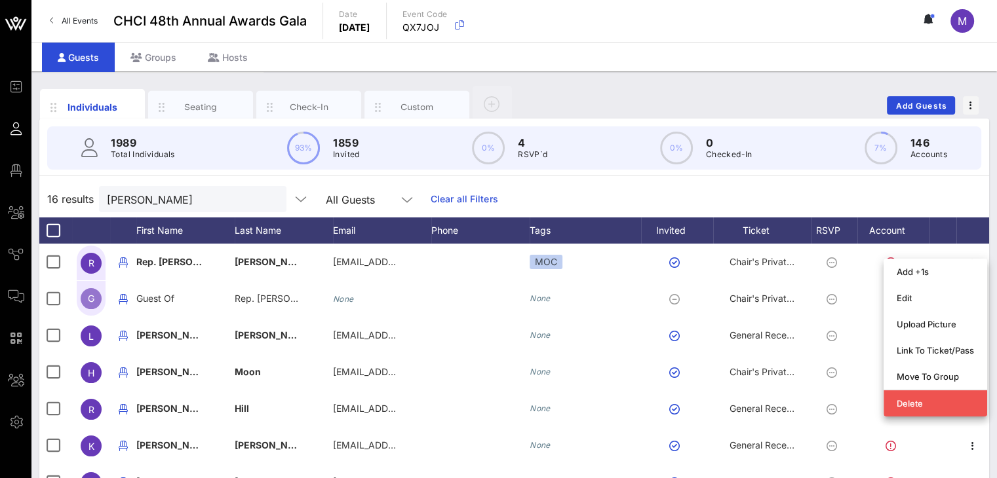
click at [904, 192] on div "16 results [PERSON_NAME] All Guests Clear all Filters" at bounding box center [514, 199] width 950 height 37
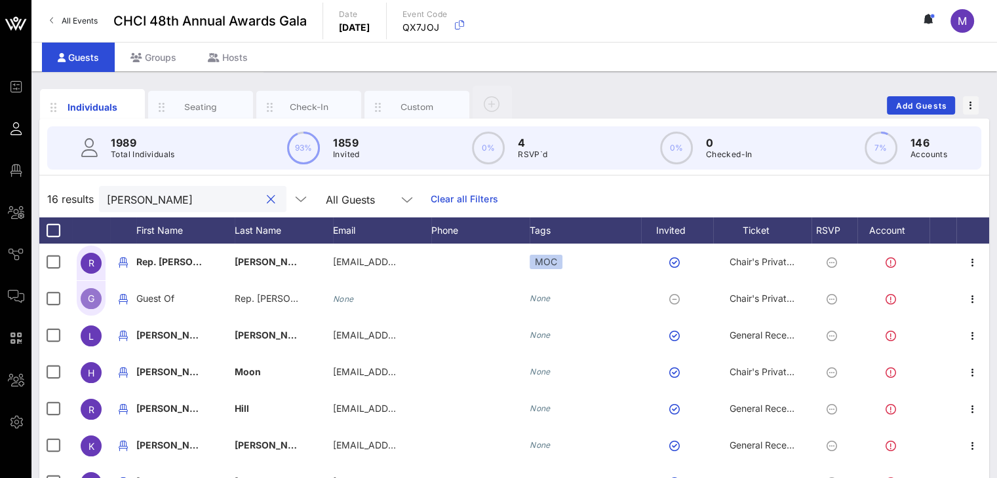
drag, startPoint x: 151, startPoint y: 204, endPoint x: 76, endPoint y: 189, distance: 76.1
click at [76, 189] on div "16 results [PERSON_NAME] All Guests Clear all Filters" at bounding box center [514, 199] width 950 height 37
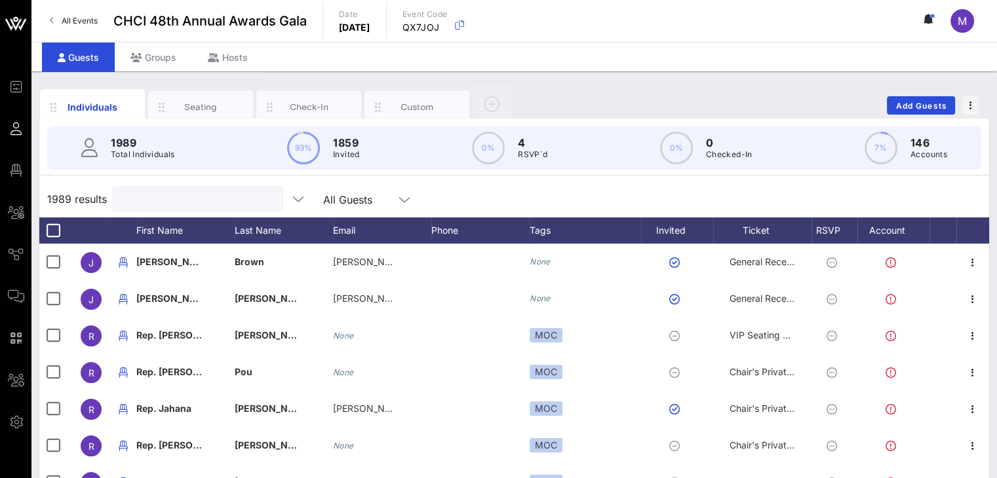
type input "s"
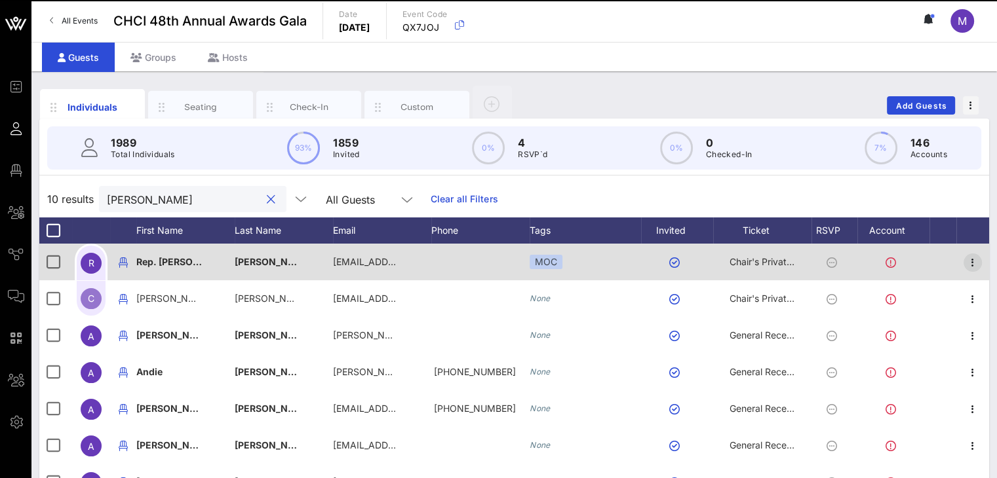
type input "[PERSON_NAME]"
click at [965, 259] on icon "button" at bounding box center [973, 263] width 16 height 16
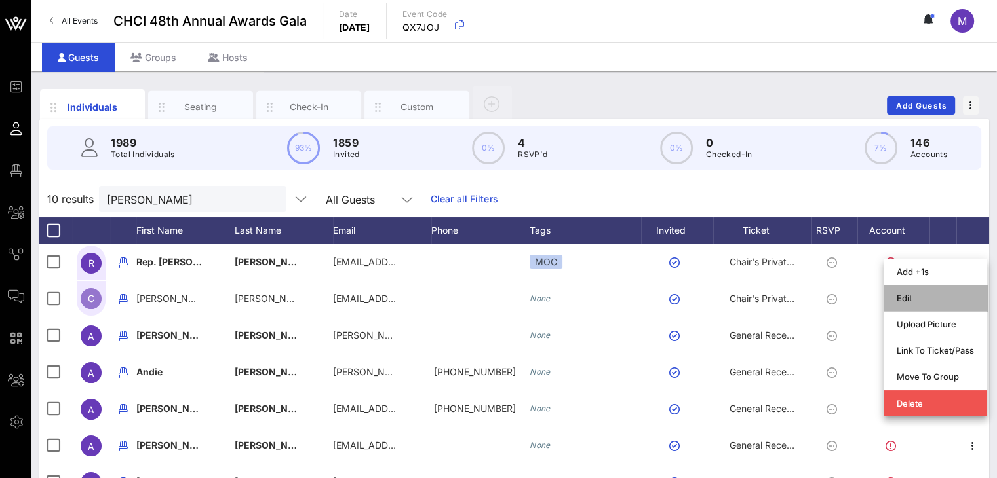
click at [917, 297] on div "Edit" at bounding box center [935, 298] width 77 height 10
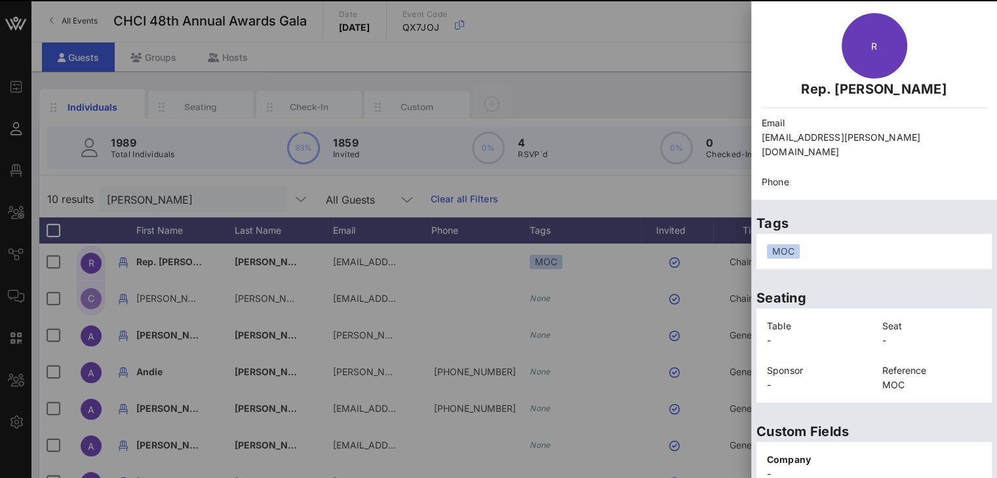
scroll to position [303, 0]
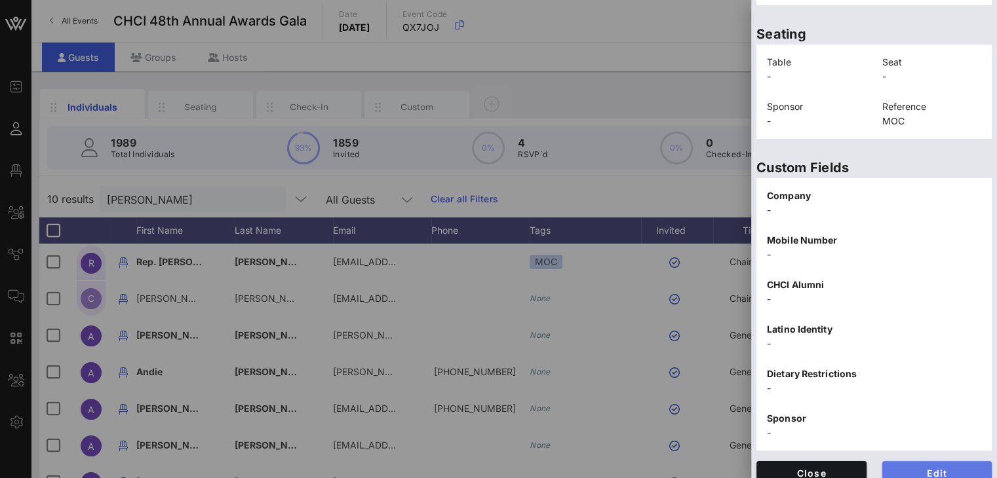
click at [941, 468] on span "Edit" at bounding box center [937, 473] width 89 height 11
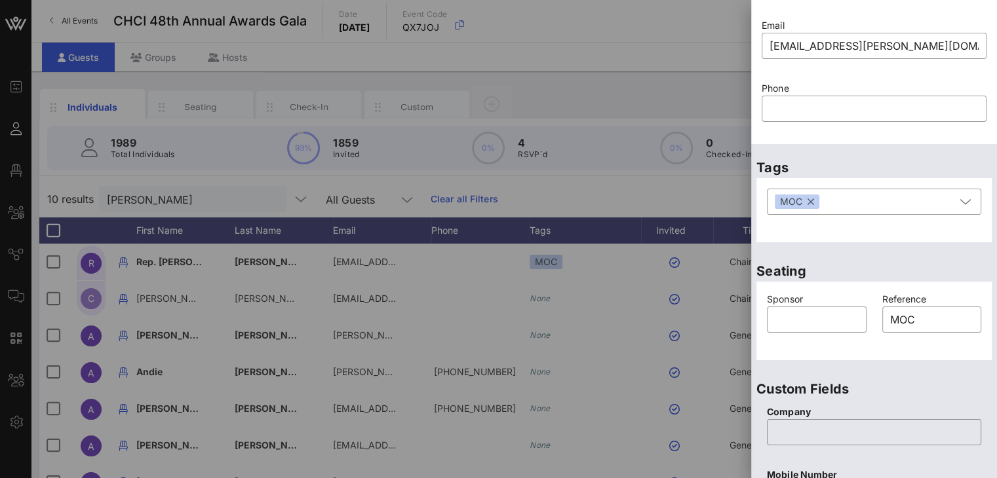
scroll to position [0, 0]
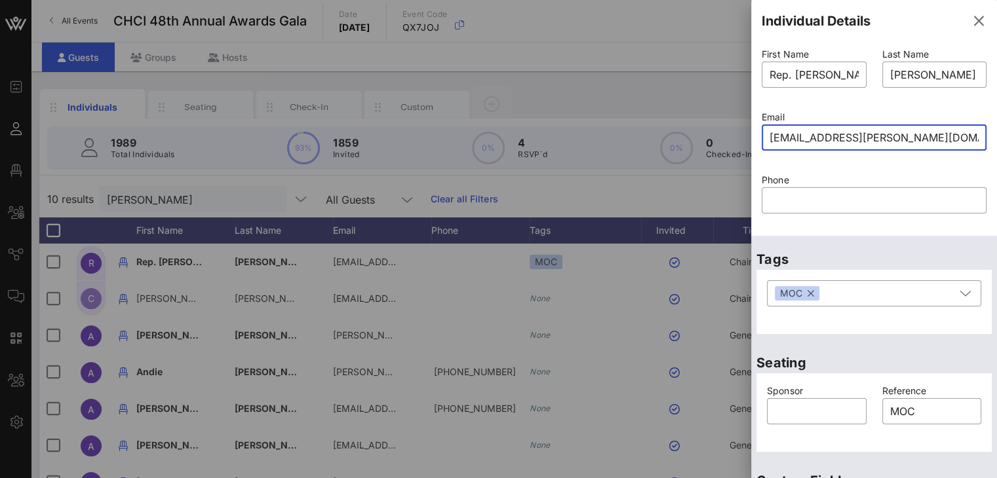
drag, startPoint x: 936, startPoint y: 138, endPoint x: 783, endPoint y: 142, distance: 152.8
click at [772, 147] on input "[EMAIL_ADDRESS][PERSON_NAME][DOMAIN_NAME]" at bounding box center [873, 137] width 209 height 21
click at [929, 136] on input "[EMAIL_ADDRESS][PERSON_NAME][DOMAIN_NAME]" at bounding box center [873, 137] width 209 height 21
drag, startPoint x: 938, startPoint y: 134, endPoint x: 774, endPoint y: 142, distance: 164.0
click at [766, 147] on div "​ [EMAIL_ADDRESS][PERSON_NAME][DOMAIN_NAME]" at bounding box center [874, 138] width 225 height 26
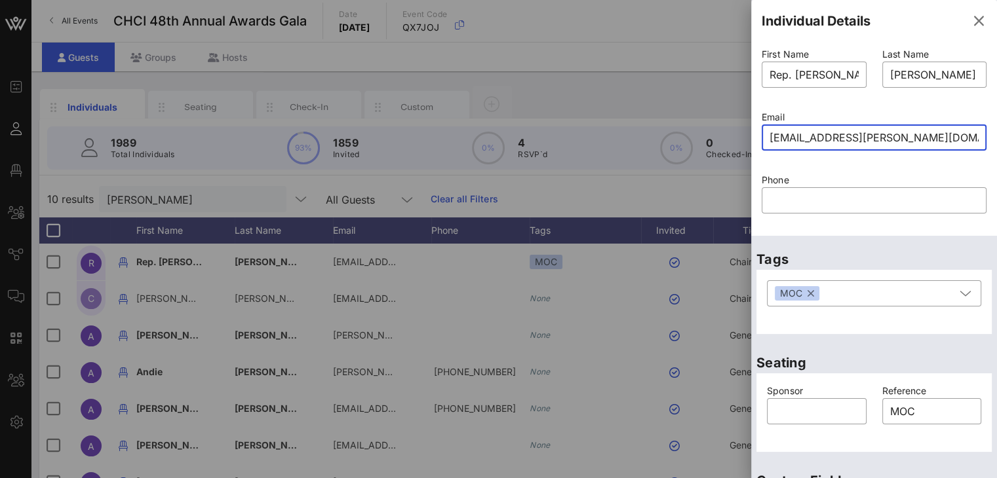
click at [908, 185] on p "Phone" at bounding box center [874, 180] width 225 height 14
drag, startPoint x: 966, startPoint y: 21, endPoint x: 933, endPoint y: 3, distance: 37.2
click at [971, 20] on icon "button" at bounding box center [979, 21] width 16 height 16
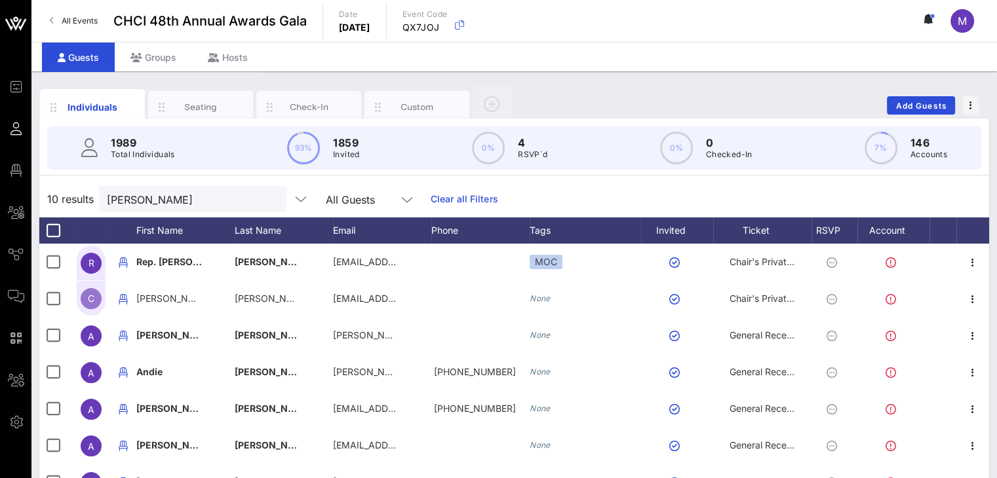
drag, startPoint x: 156, startPoint y: 208, endPoint x: 113, endPoint y: 193, distance: 45.8
click at [94, 203] on div "10 results [PERSON_NAME] All Guests Clear all Filters" at bounding box center [514, 199] width 950 height 37
drag, startPoint x: 147, startPoint y: 202, endPoint x: 155, endPoint y: 193, distance: 11.6
click at [123, 193] on input "[PERSON_NAME]" at bounding box center [183, 199] width 153 height 17
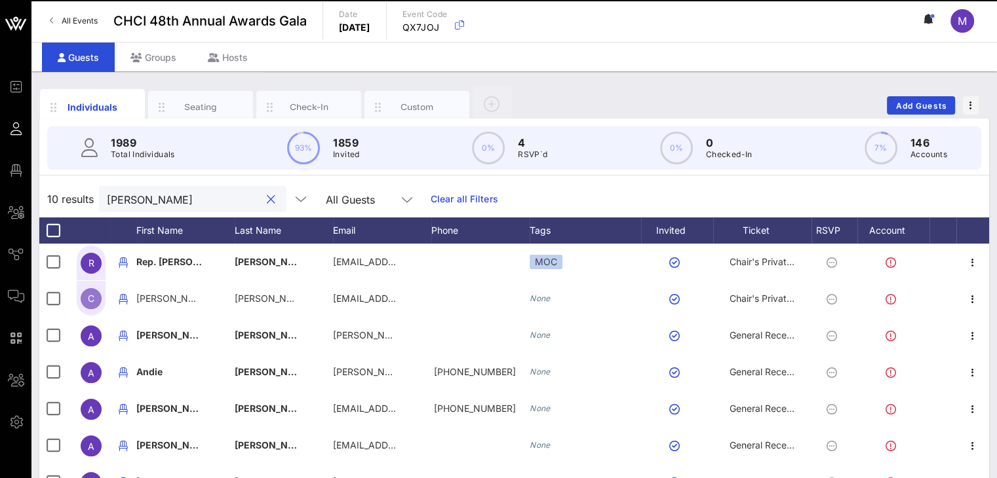
click at [267, 197] on button "clear icon" at bounding box center [271, 199] width 9 height 13
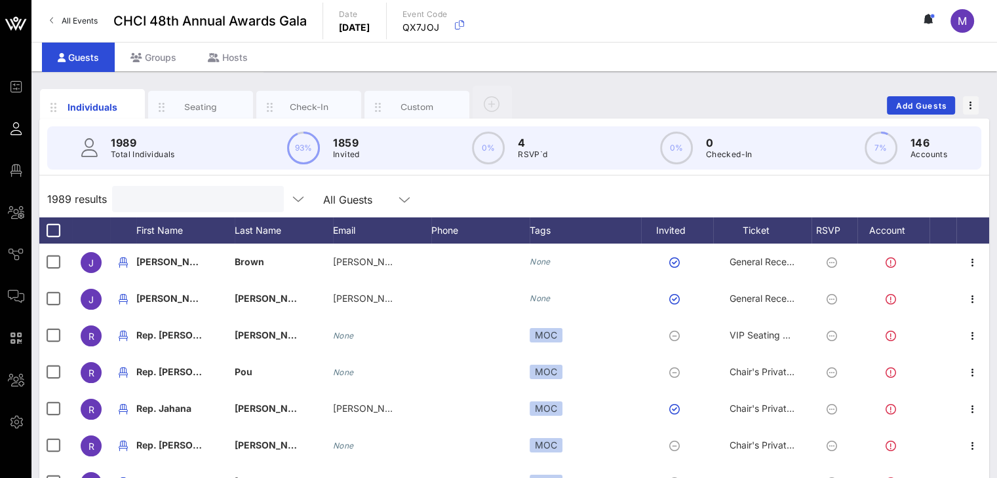
click at [206, 195] on input "text" at bounding box center [196, 199] width 153 height 17
paste input "[EMAIL_ADDRESS][PERSON_NAME][DOMAIN_NAME]"
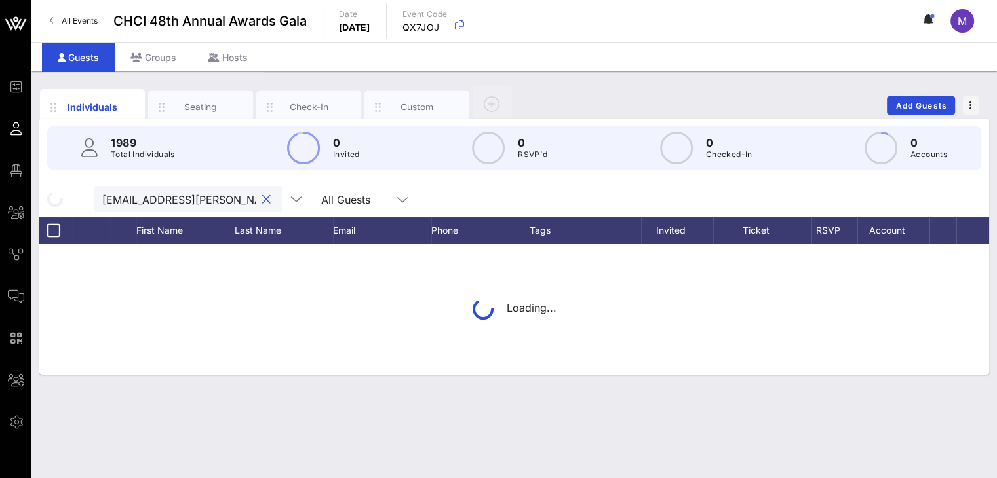
scroll to position [0, 16]
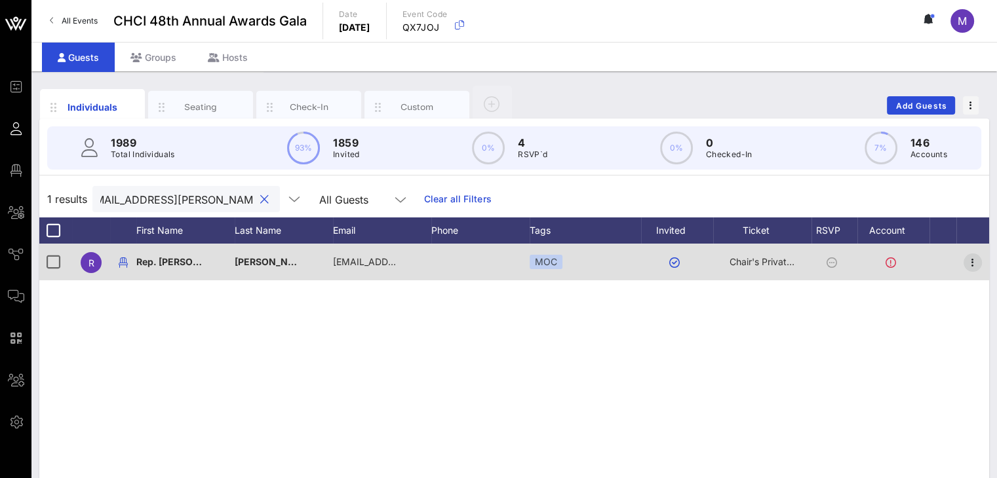
type input "[EMAIL_ADDRESS][PERSON_NAME][DOMAIN_NAME]"
click at [967, 263] on icon "button" at bounding box center [973, 263] width 16 height 16
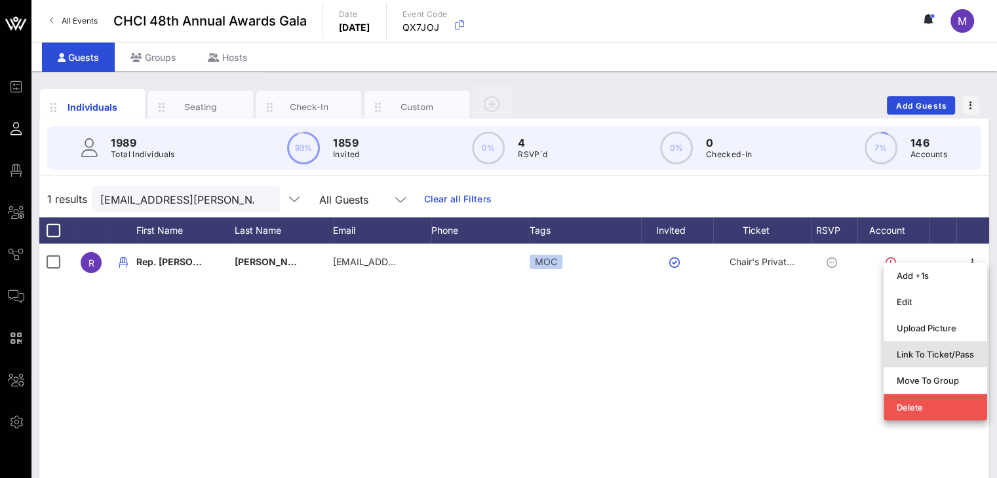
click at [904, 347] on div "Link To Ticket/Pass" at bounding box center [935, 354] width 77 height 21
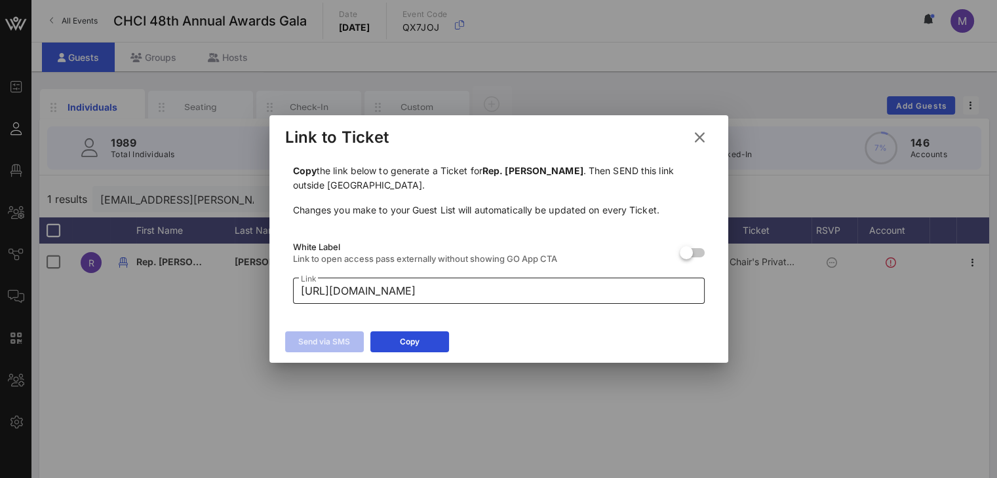
click at [421, 288] on input "[URL][DOMAIN_NAME]" at bounding box center [499, 291] width 396 height 21
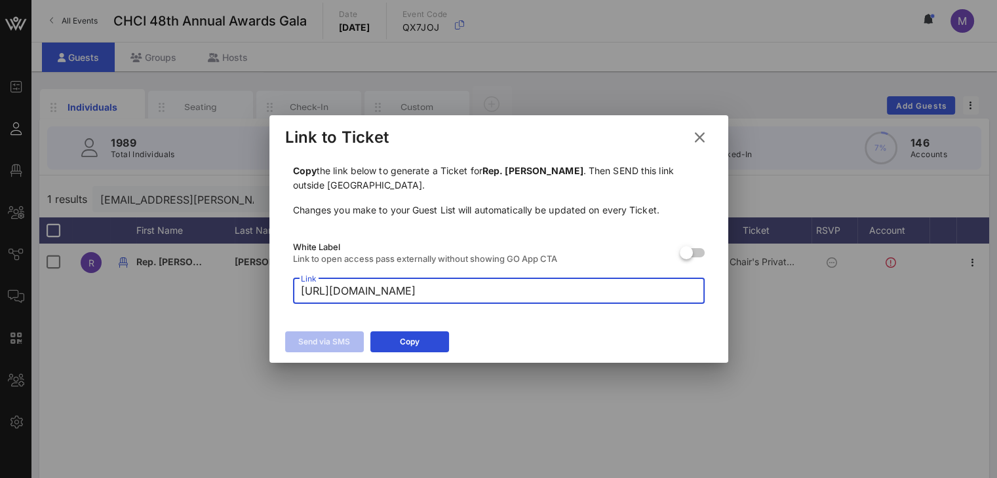
drag, startPoint x: 299, startPoint y: 292, endPoint x: 598, endPoint y: 307, distance: 299.9
click at [598, 307] on div "Copy the link below to generate a Ticket for Rep. [PERSON_NAME] . Then SEND thi…" at bounding box center [498, 234] width 427 height 156
drag, startPoint x: 698, startPoint y: 290, endPoint x: 416, endPoint y: 279, distance: 282.0
click at [345, 287] on div "​ Link [URL][DOMAIN_NAME]" at bounding box center [499, 291] width 412 height 26
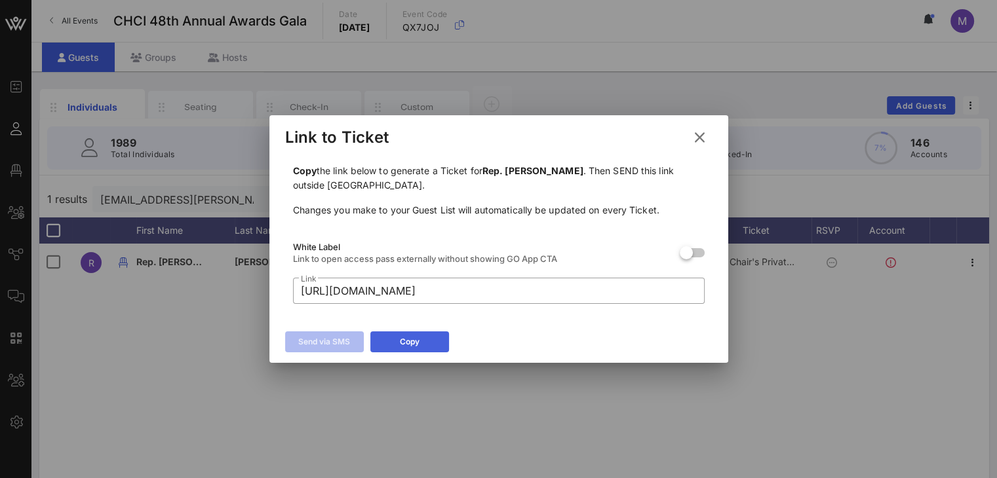
click at [417, 344] on div "Copy" at bounding box center [410, 342] width 20 height 13
click at [698, 138] on icon at bounding box center [699, 137] width 18 height 16
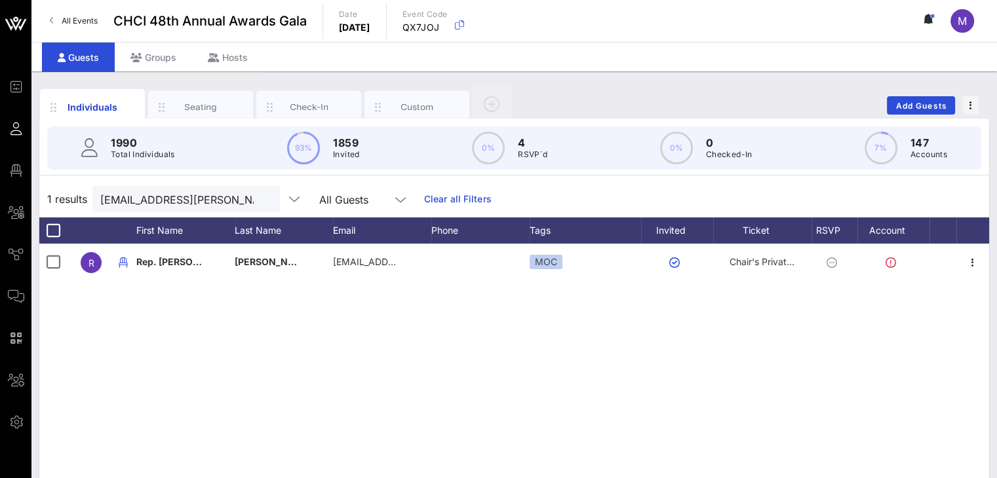
click at [260, 200] on button "clear icon" at bounding box center [264, 199] width 9 height 13
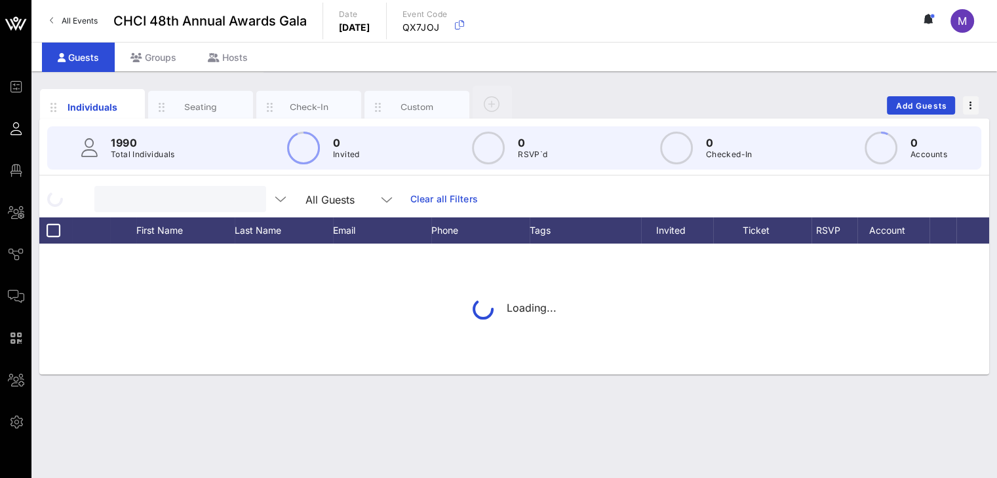
click at [225, 200] on input "text" at bounding box center [178, 199] width 153 height 17
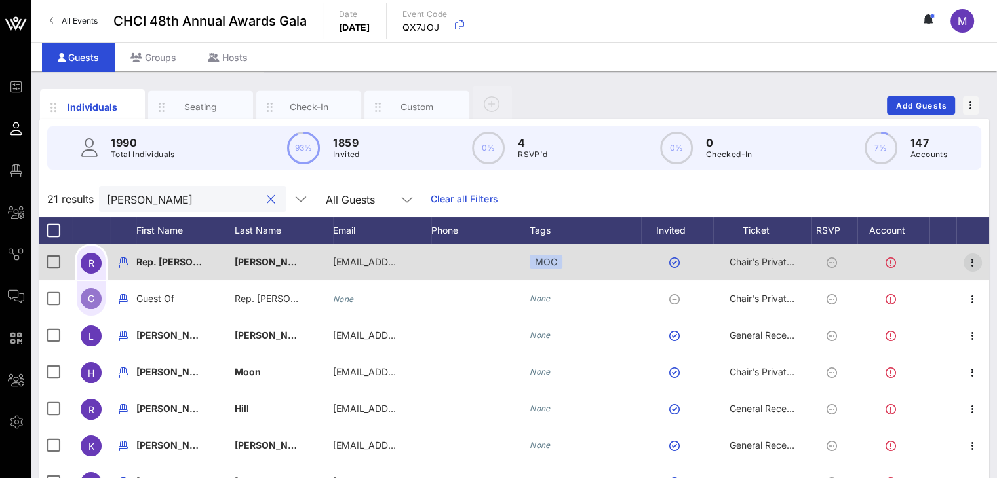
type input "[PERSON_NAME]"
click at [968, 258] on icon "button" at bounding box center [973, 263] width 16 height 16
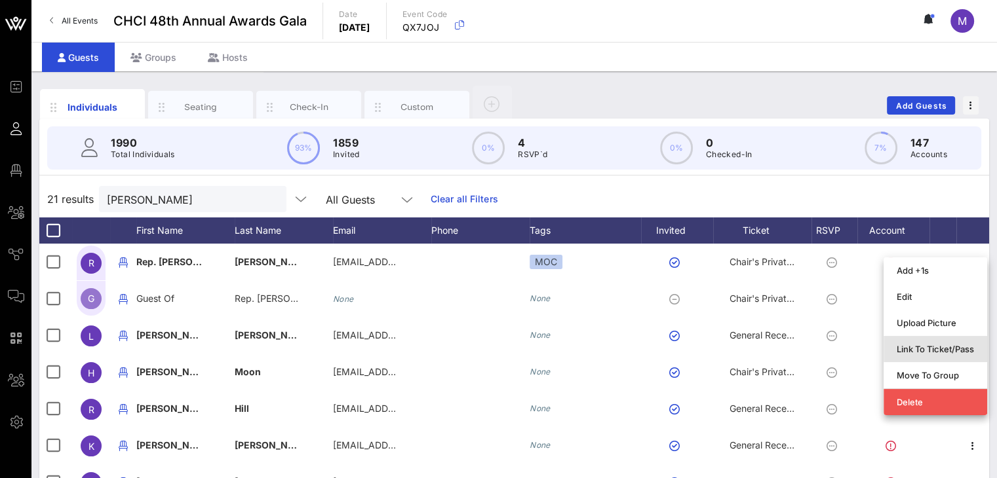
click at [935, 349] on div "Link To Ticket/Pass" at bounding box center [935, 349] width 77 height 10
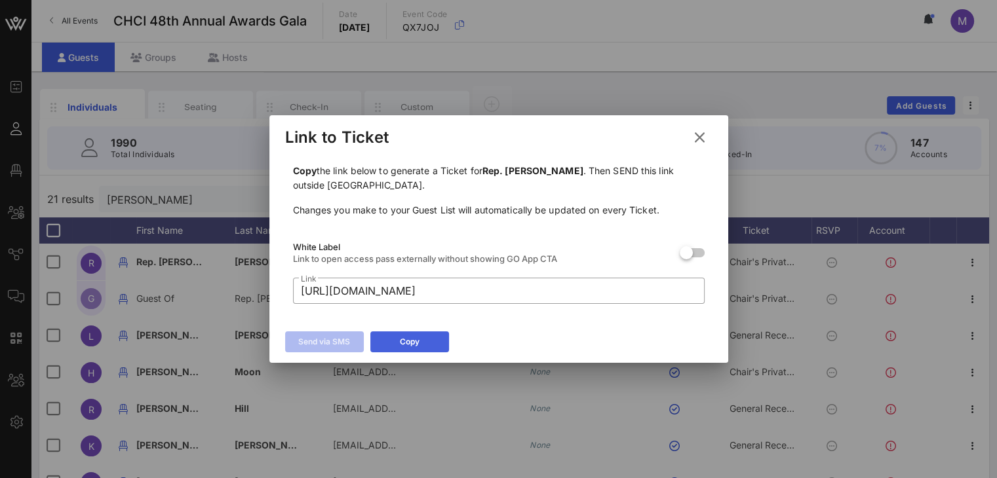
click at [408, 341] on icon at bounding box center [409, 342] width 9 height 8
click at [703, 136] on icon at bounding box center [699, 137] width 18 height 16
